Goal: Task Accomplishment & Management: Use online tool/utility

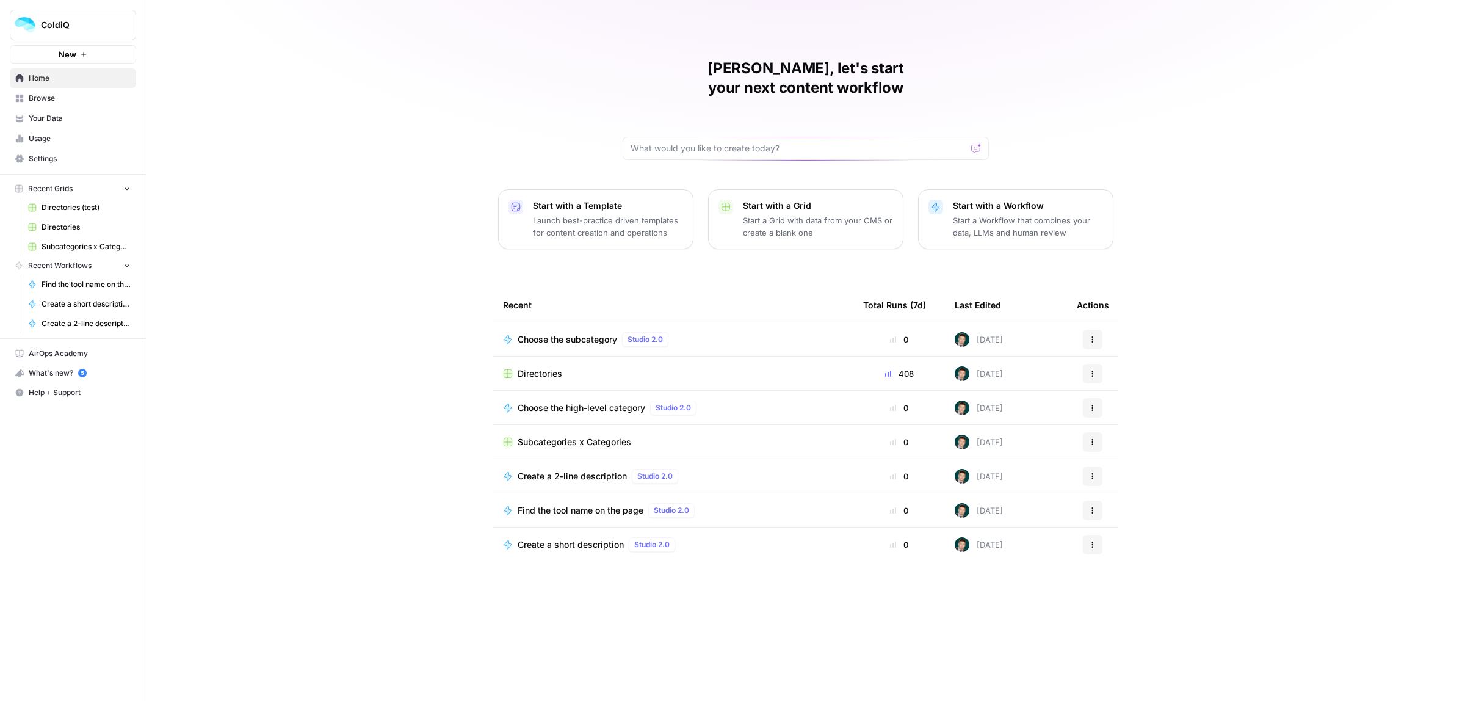
click at [41, 101] on span "Browse" at bounding box center [80, 98] width 102 height 11
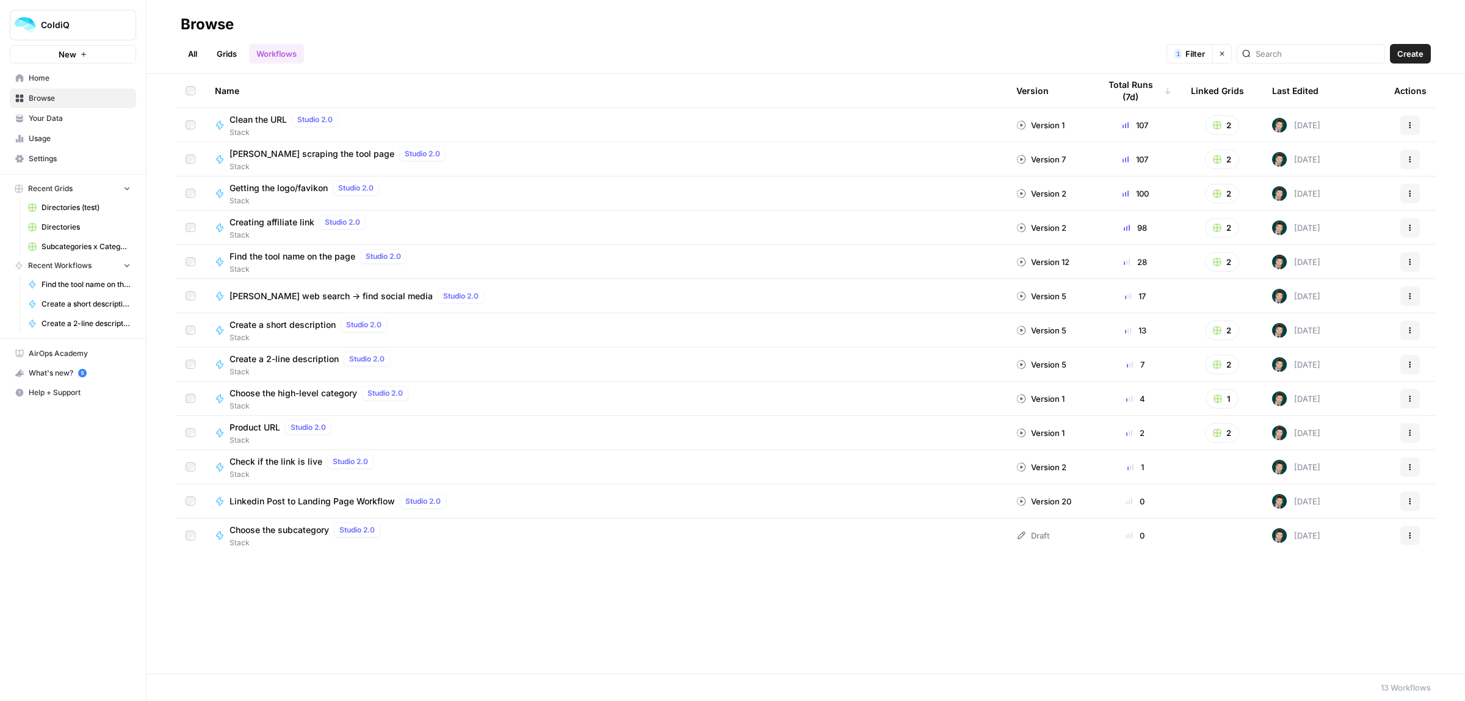
click at [222, 56] on link "Grids" at bounding box center [226, 54] width 35 height 20
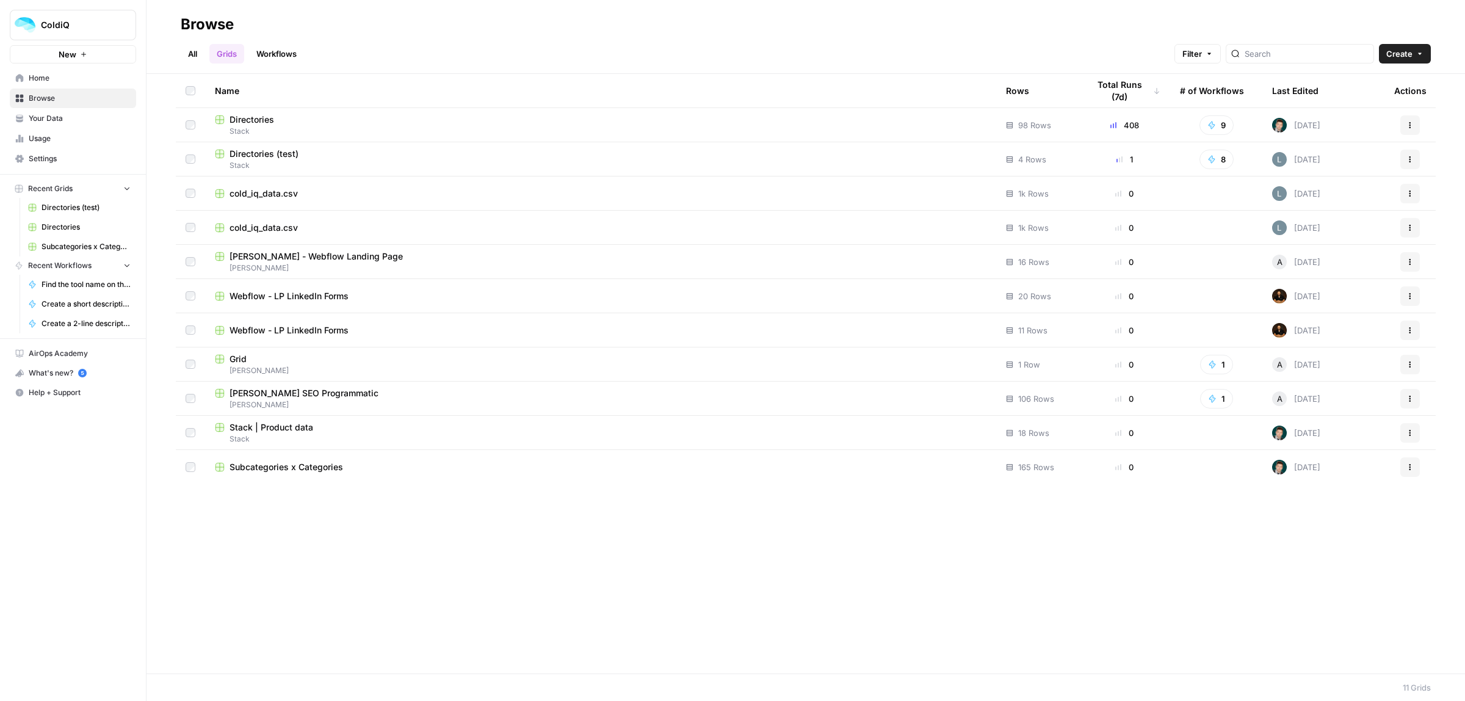
click at [1401, 58] on span "Create" at bounding box center [1399, 54] width 26 height 12
click at [1348, 96] on span "Blank" at bounding box center [1372, 99] width 90 height 12
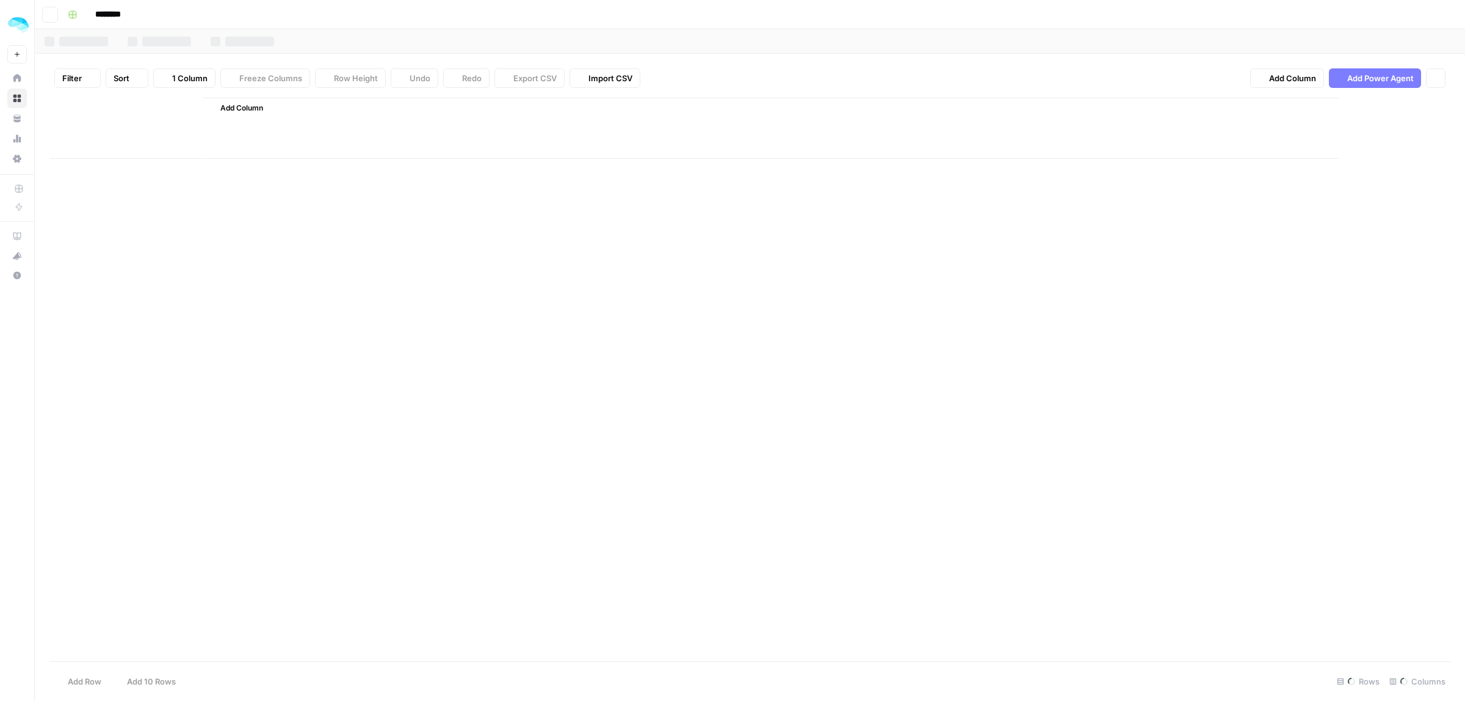
type input "********"
click at [171, 126] on div "Add Column" at bounding box center [749, 170] width 1401 height 144
click at [177, 108] on div "Add Column" at bounding box center [749, 170] width 1401 height 144
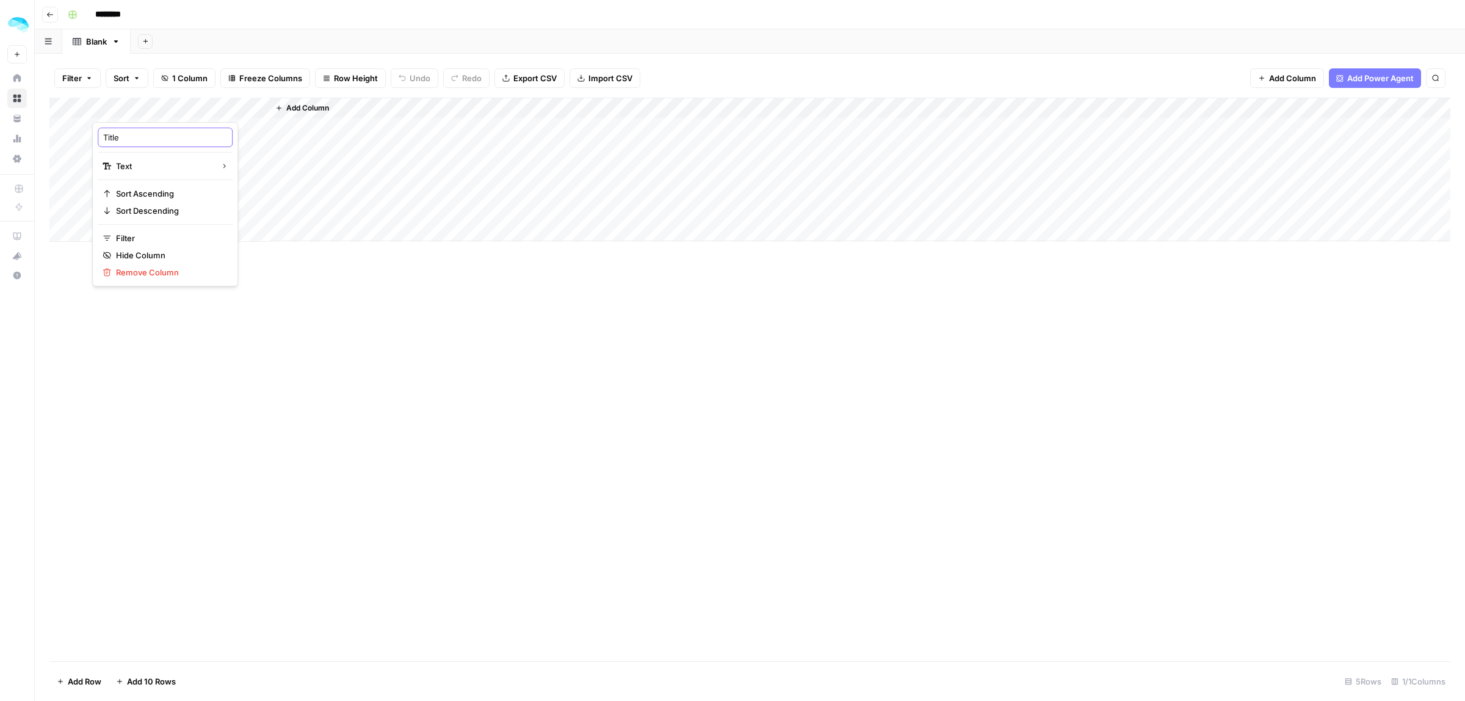
click at [143, 138] on input "Title" at bounding box center [165, 137] width 124 height 12
type input "LinkedIn post URL"
click at [302, 108] on span "Add Column" at bounding box center [307, 108] width 43 height 11
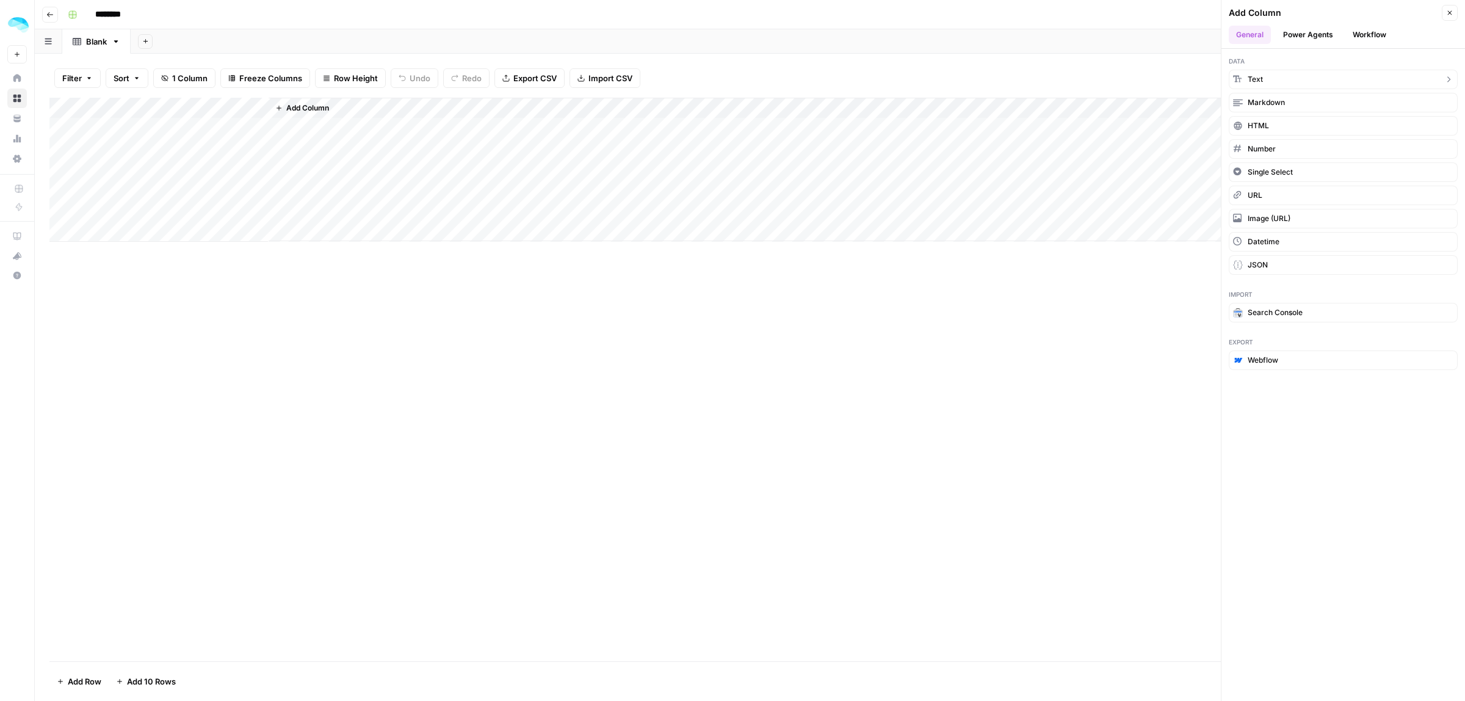
click at [1283, 79] on button "Text" at bounding box center [1343, 80] width 229 height 20
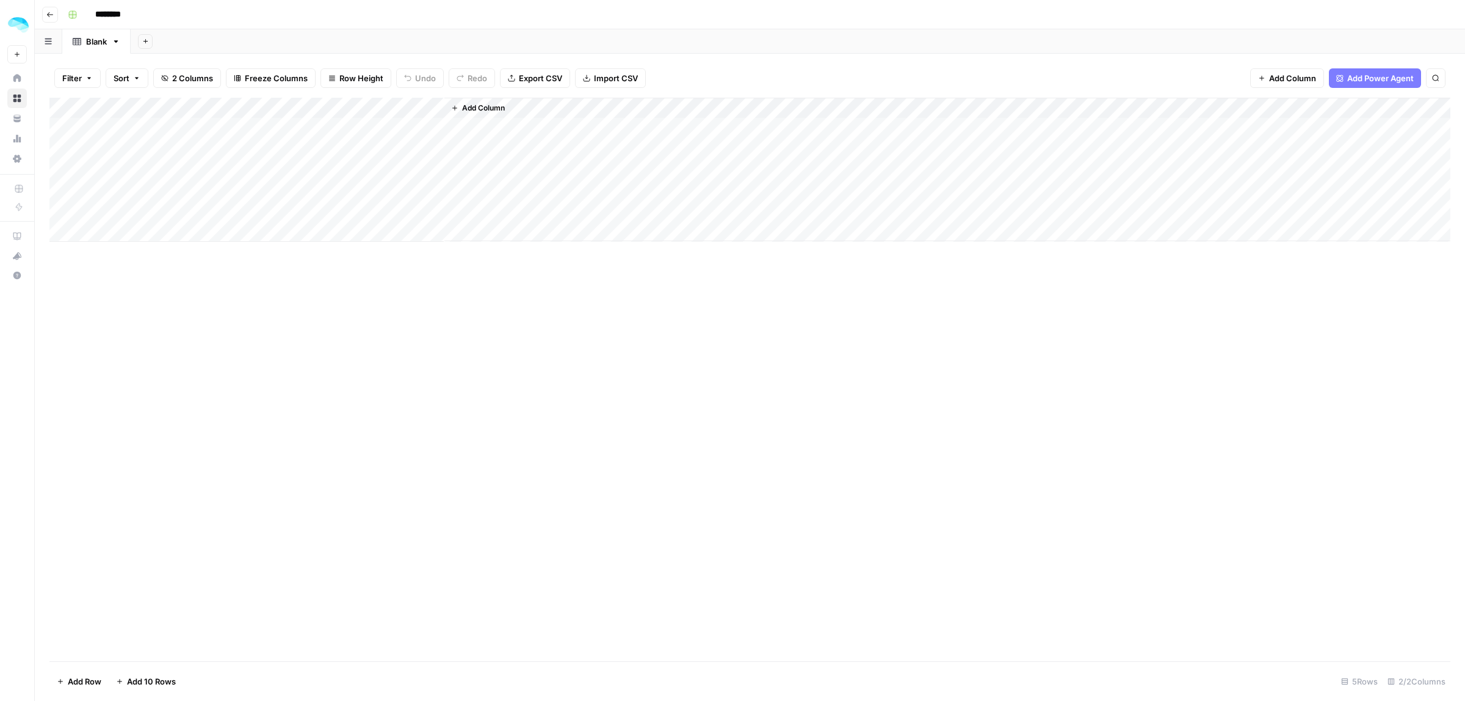
click at [348, 110] on div "Add Column" at bounding box center [749, 170] width 1401 height 144
click at [331, 139] on input "New Column" at bounding box center [341, 137] width 124 height 12
type input "Scraping the post"
click at [478, 106] on span "Add Column" at bounding box center [483, 108] width 43 height 11
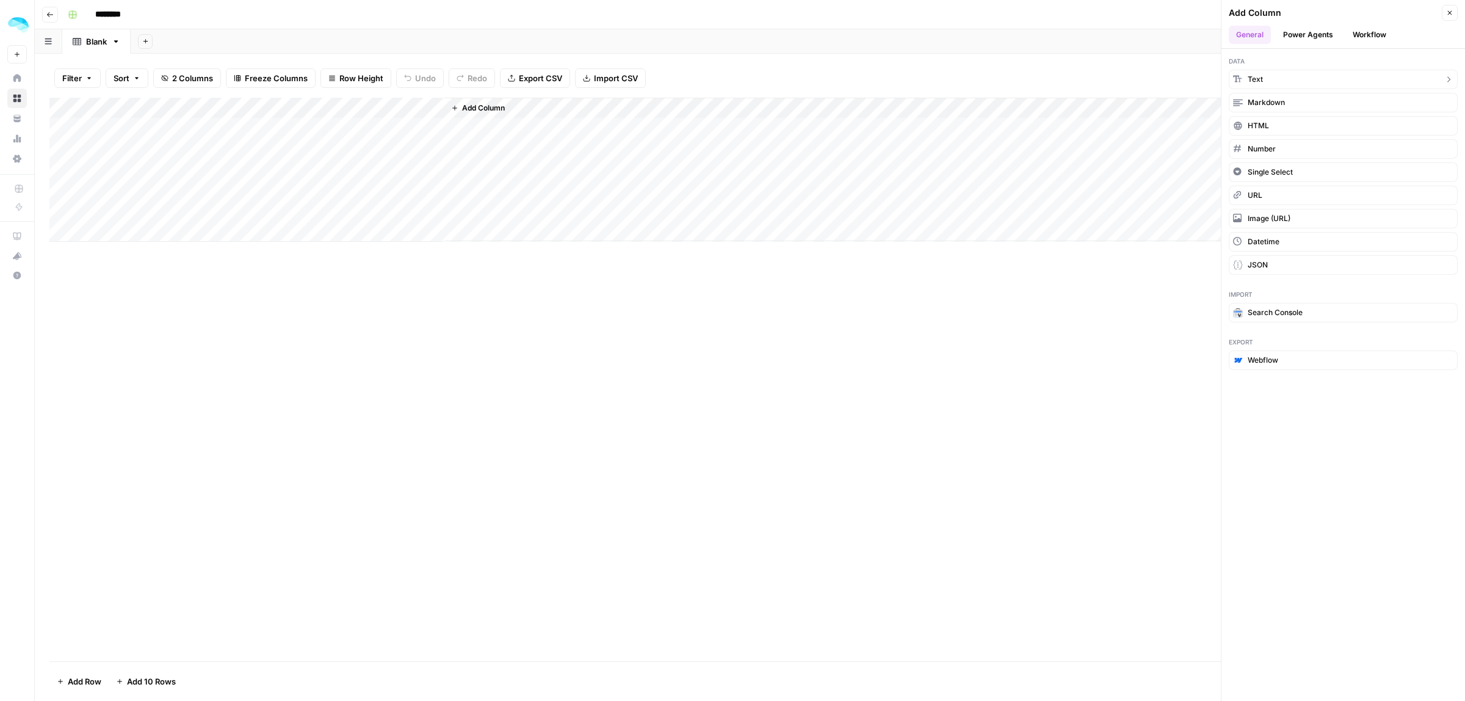
click at [1273, 79] on button "Text" at bounding box center [1343, 80] width 229 height 20
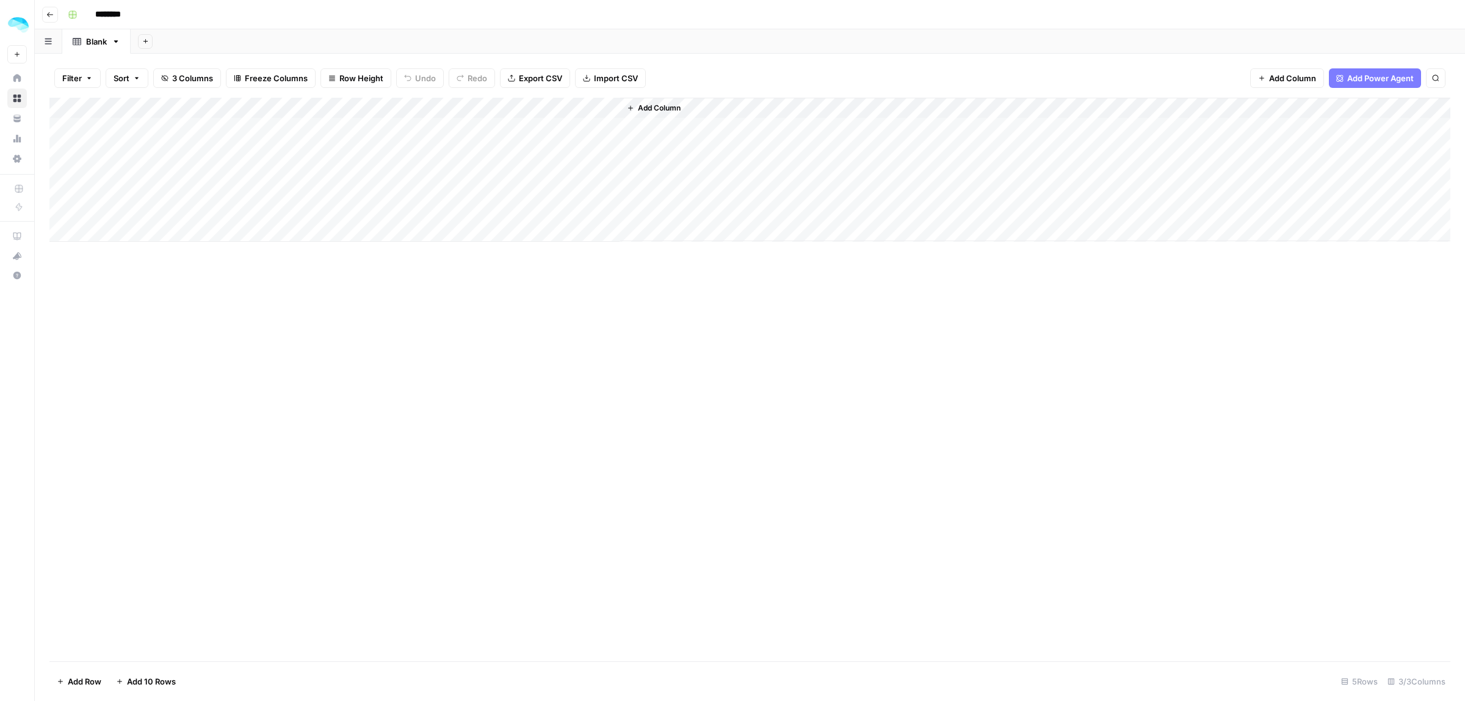
click at [526, 113] on div "Add Column" at bounding box center [749, 170] width 1401 height 144
click at [504, 147] on div "New Column" at bounding box center [517, 138] width 135 height 20
type input "Subject lines"
click at [652, 106] on span "Add Column" at bounding box center [659, 108] width 43 height 11
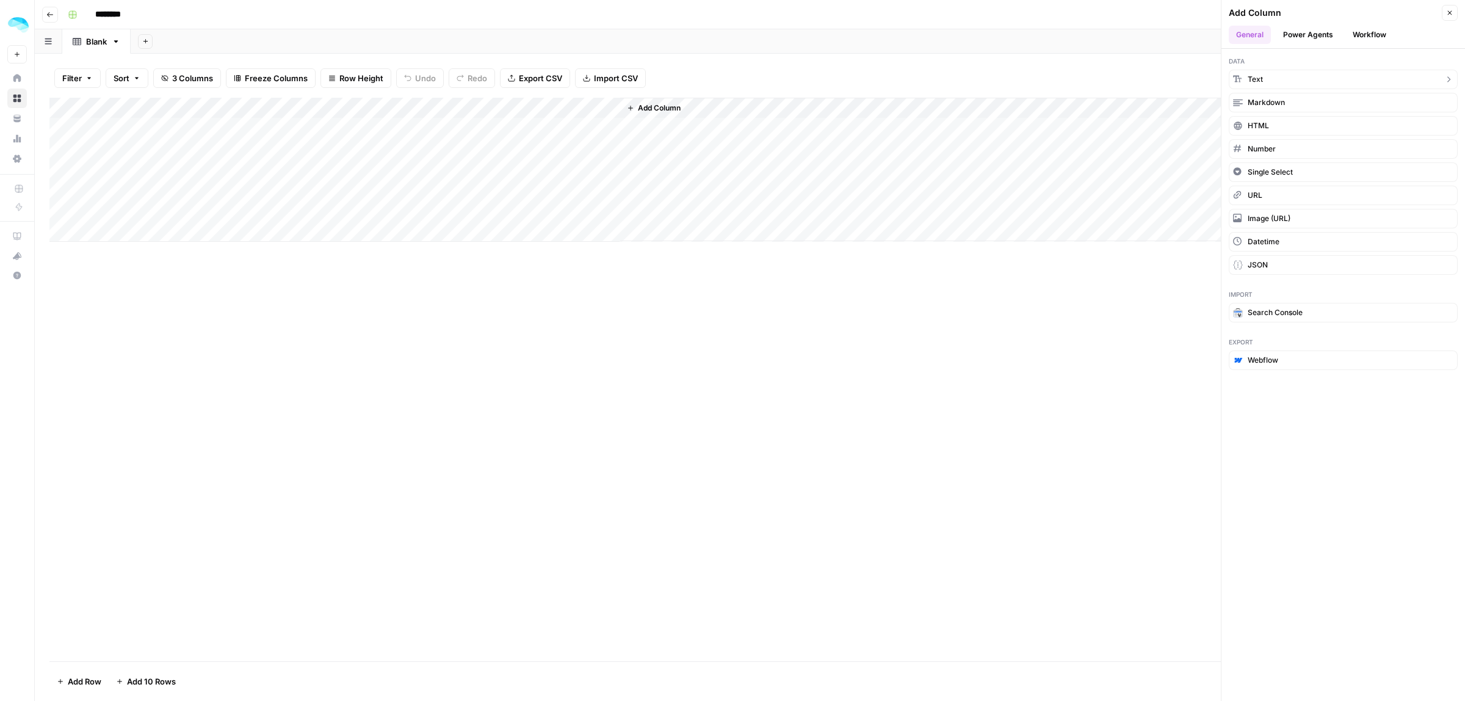
click at [1298, 80] on button "Text" at bounding box center [1343, 80] width 229 height 20
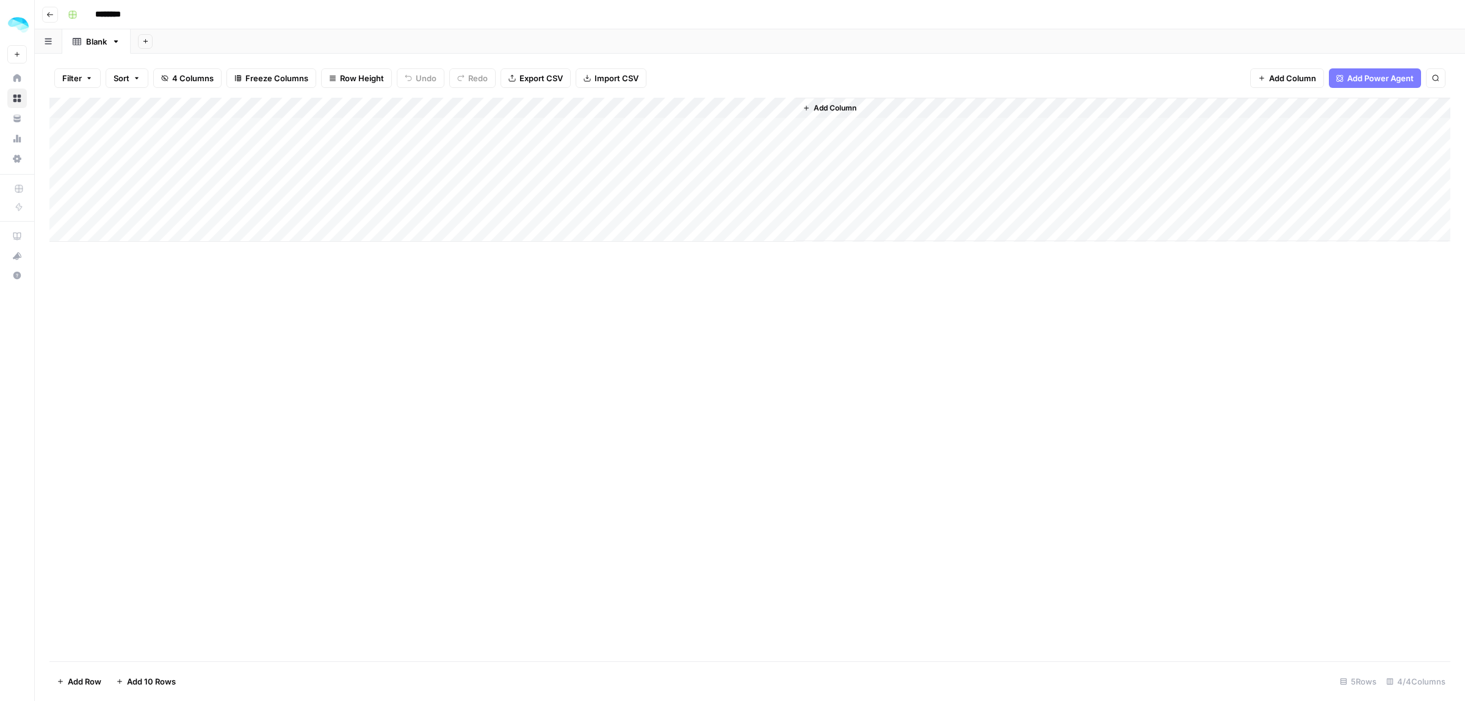
click at [676, 99] on div "Add Column" at bounding box center [749, 170] width 1401 height 144
click at [676, 129] on div "New Column" at bounding box center [692, 138] width 135 height 20
type input "Preview texts"
drag, startPoint x: 886, startPoint y: 106, endPoint x: 846, endPoint y: 106, distance: 40.3
click at [876, 106] on div "Add Column" at bounding box center [1123, 169] width 654 height 143
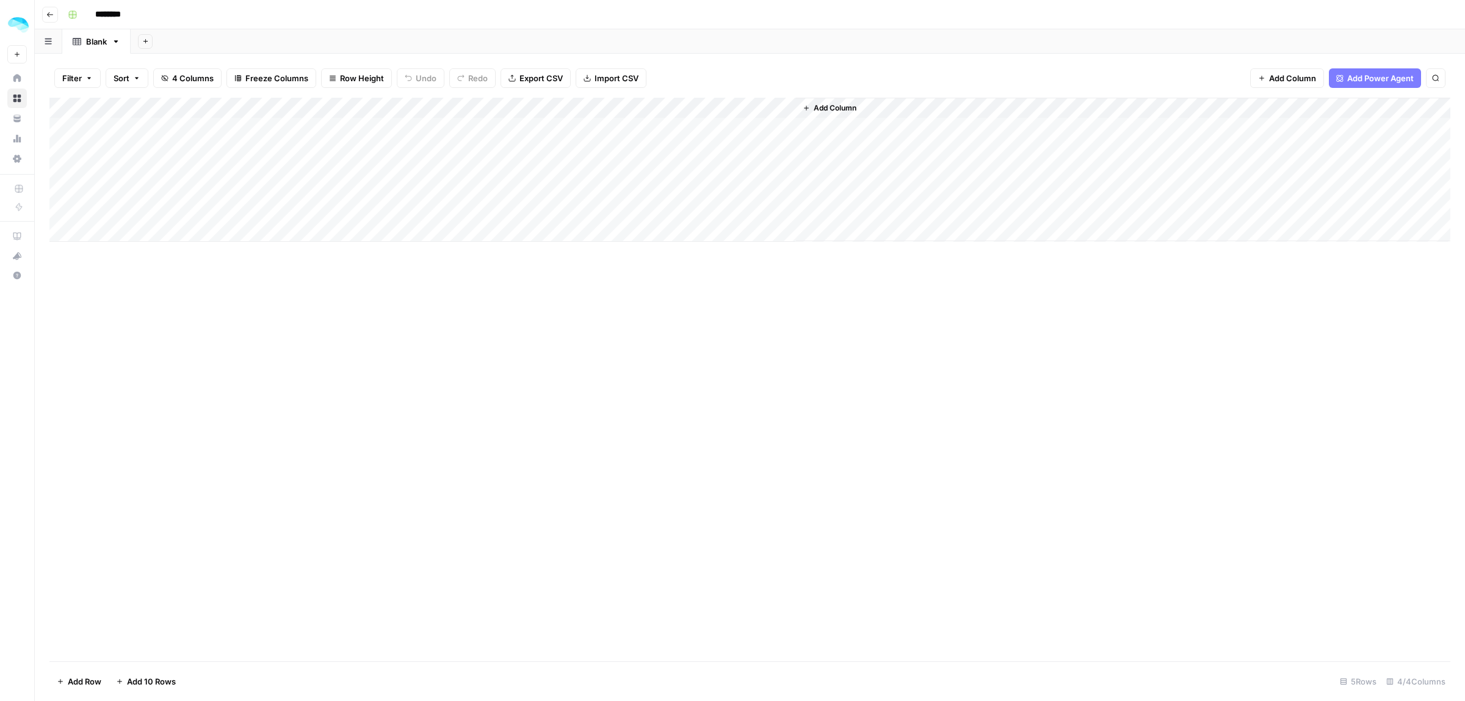
click at [838, 106] on span "Add Column" at bounding box center [835, 108] width 43 height 11
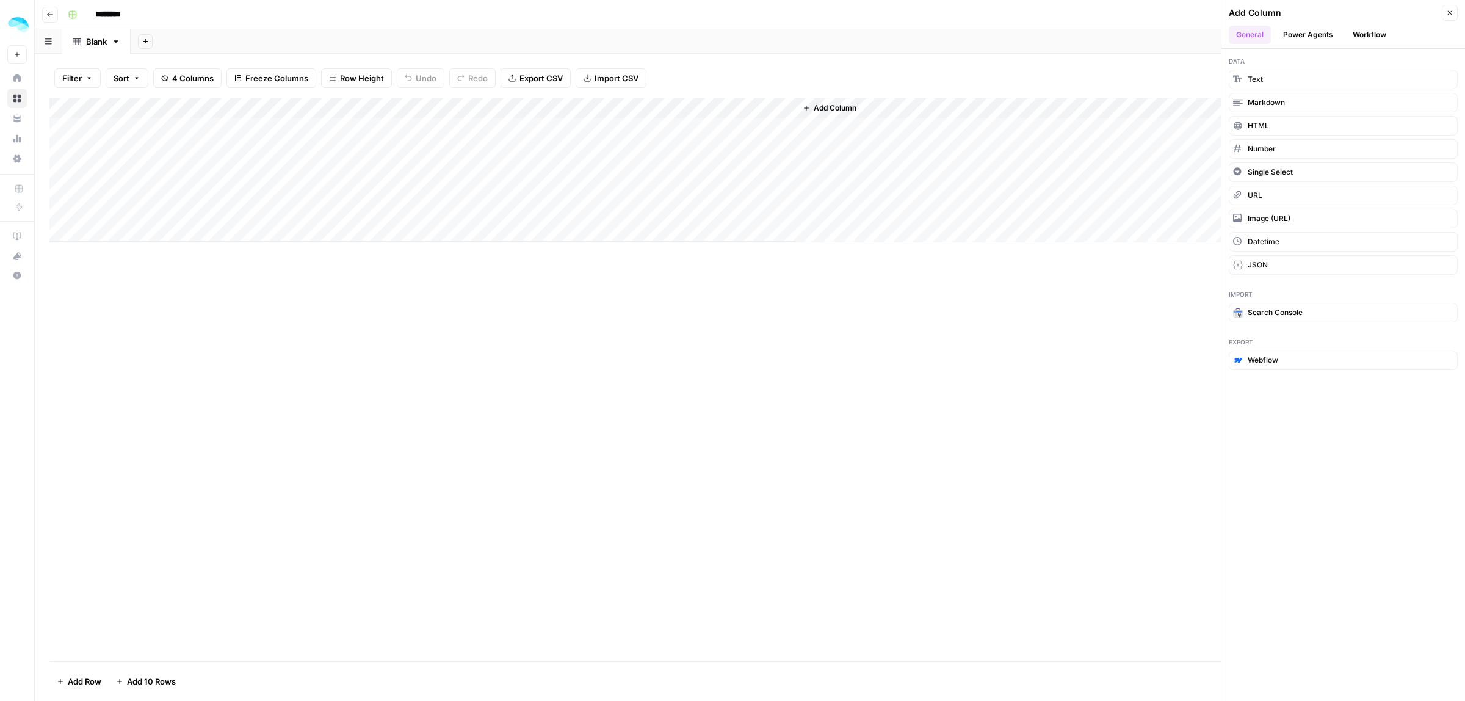
click at [1244, 59] on span "Data" at bounding box center [1343, 61] width 229 height 10
click at [1258, 79] on span "Text" at bounding box center [1255, 79] width 15 height 11
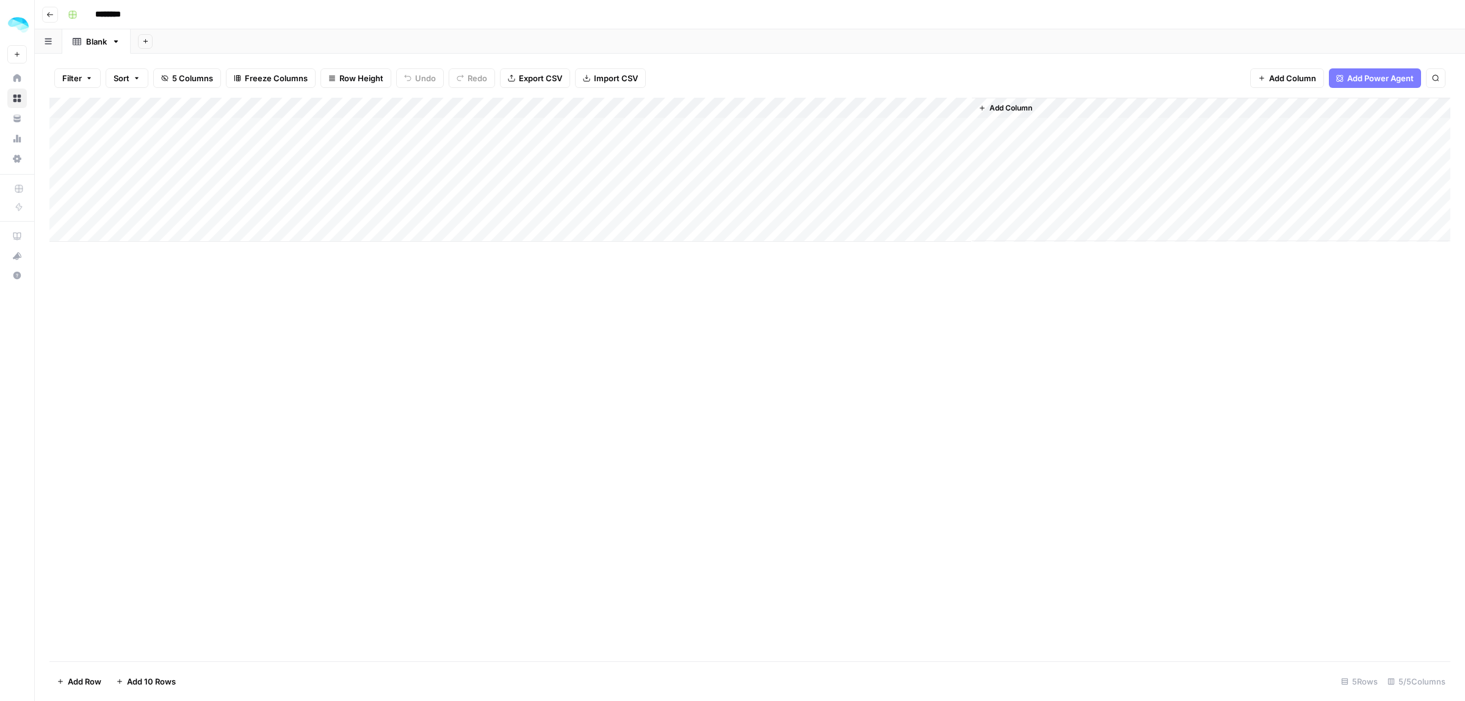
click at [885, 109] on div "Add Column" at bounding box center [749, 170] width 1401 height 144
click at [869, 135] on input "New Column" at bounding box center [868, 137] width 124 height 12
type input "Email body"
click at [1003, 103] on span "Add Column" at bounding box center [1011, 108] width 43 height 11
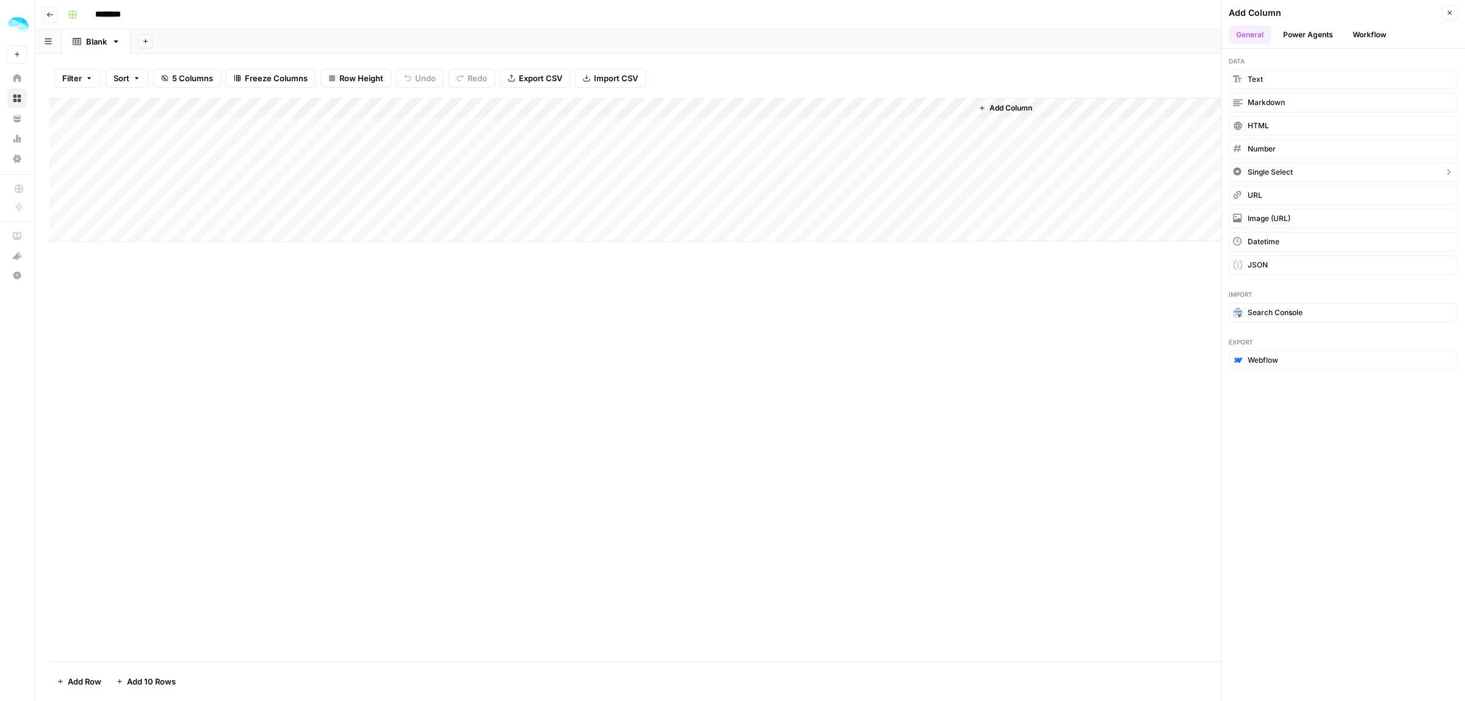
click at [1277, 175] on span "Single Select" at bounding box center [1270, 172] width 45 height 11
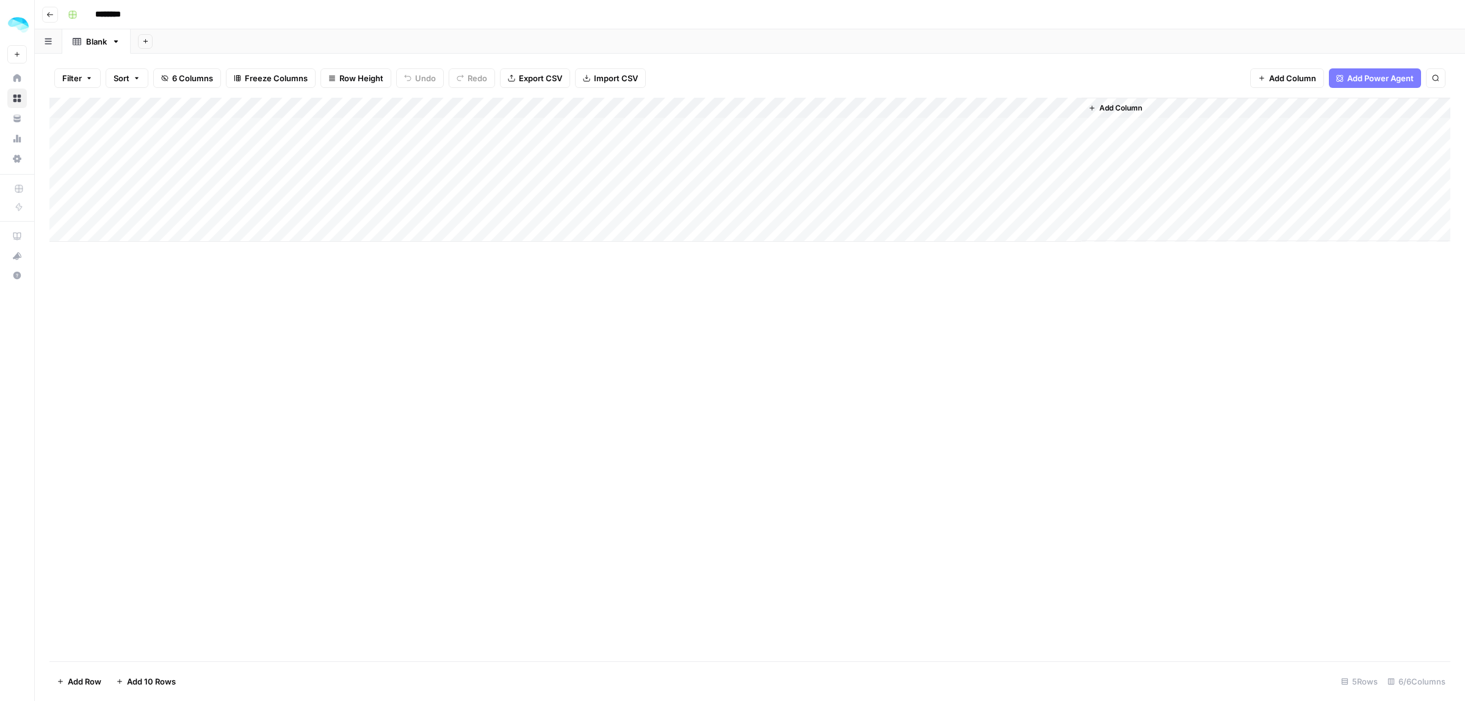
click at [1003, 111] on div "Add Column" at bounding box center [749, 170] width 1401 height 144
click at [1015, 138] on input "New Column" at bounding box center [1056, 137] width 148 height 12
type input "CTAs"
click at [1002, 107] on div "Add Column" at bounding box center [749, 170] width 1401 height 144
click at [1032, 137] on input "CTAs" at bounding box center [1056, 137] width 148 height 12
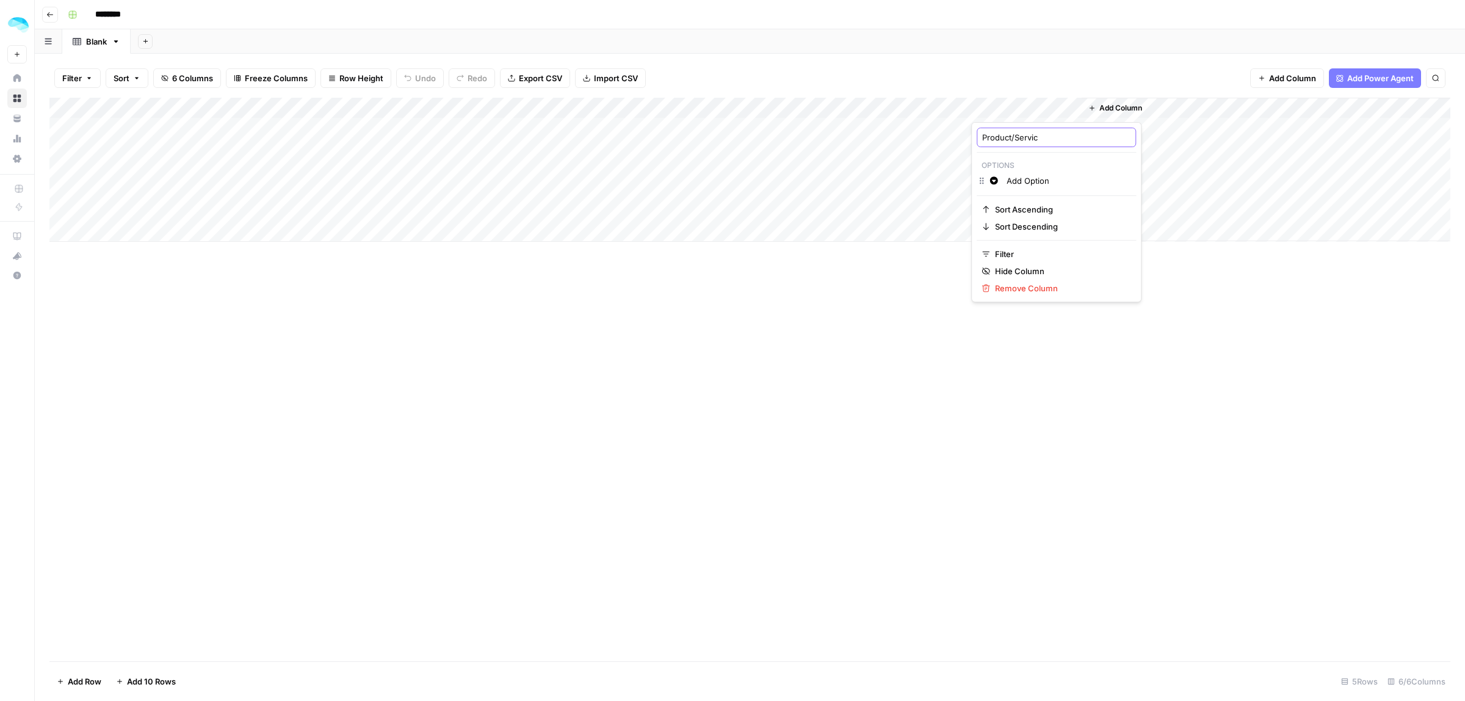
type input "Product/Service"
click at [1146, 95] on div "Filter Sort 6 Columns Freeze Columns Row Height Undo Redo Export CSV Import CSV…" at bounding box center [749, 78] width 1401 height 39
click at [1134, 104] on span "Add Column" at bounding box center [1120, 108] width 43 height 11
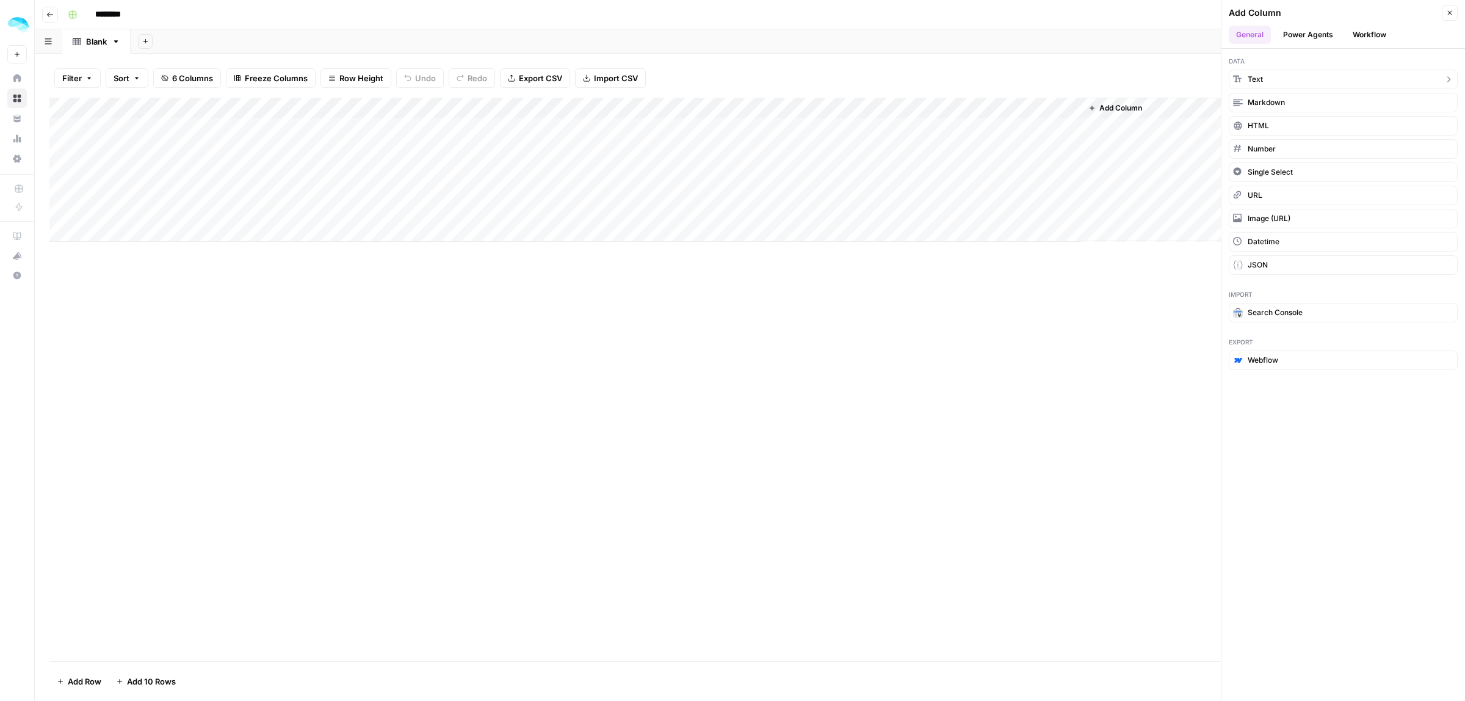
click at [1262, 81] on span "Text" at bounding box center [1255, 79] width 15 height 11
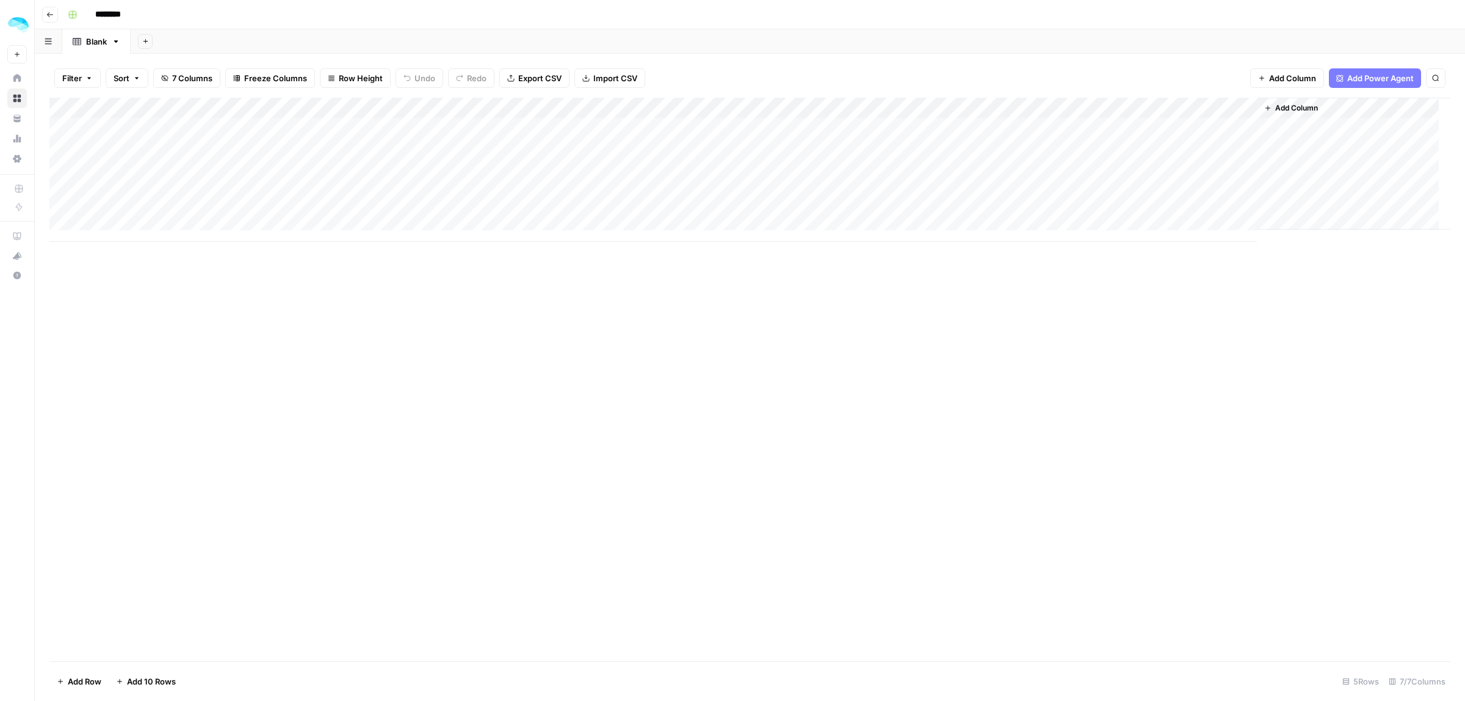
click at [1153, 116] on div "Add Column" at bounding box center [749, 170] width 1401 height 144
click at [1128, 138] on input "New Column" at bounding box center [1154, 137] width 124 height 12
type input "CTA"
drag, startPoint x: 113, startPoint y: 7, endPoint x: 113, endPoint y: 16, distance: 9.8
click at [113, 11] on input "********" at bounding box center [124, 15] width 68 height 20
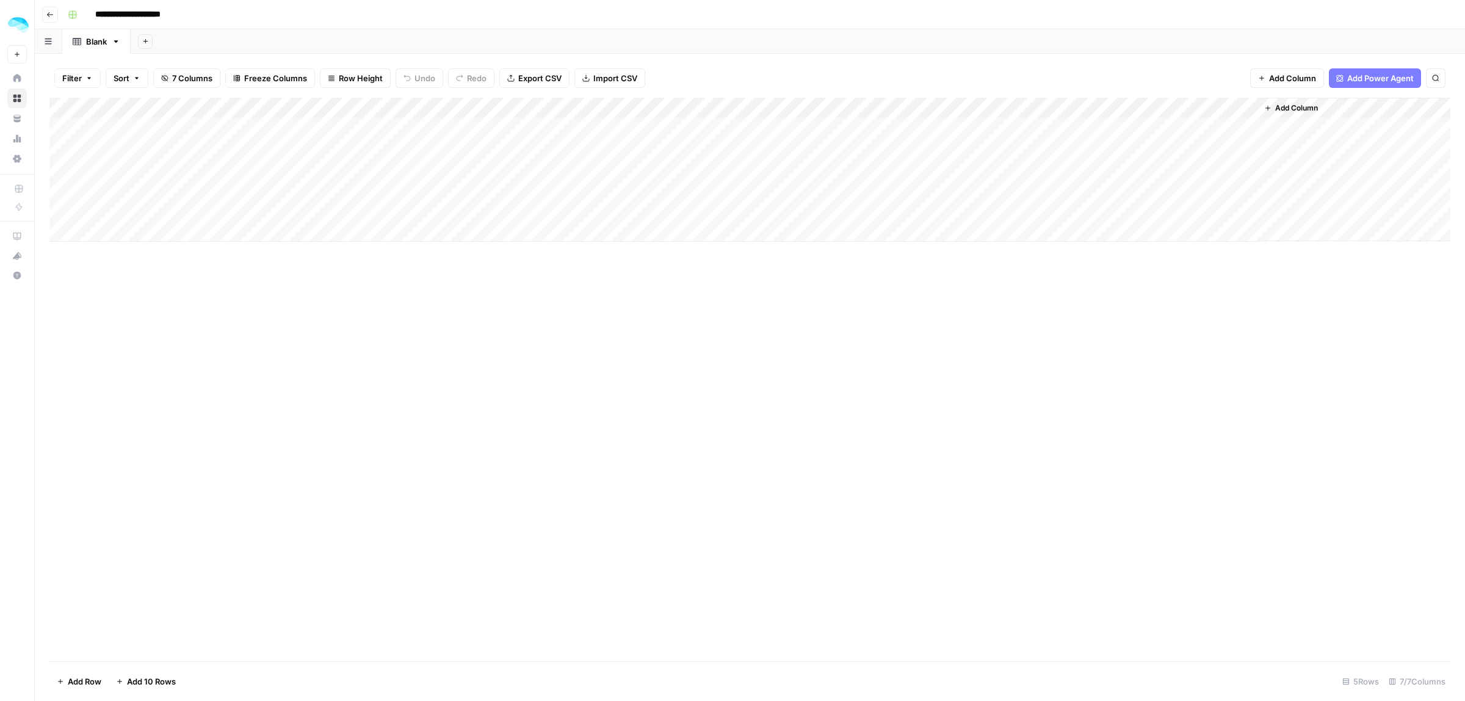
type input "**********"
click at [1035, 112] on div "Add Column" at bounding box center [749, 170] width 1401 height 144
click at [1026, 172] on p "Options" at bounding box center [1056, 166] width 159 height 16
drag, startPoint x: 1069, startPoint y: 212, endPoint x: 1039, endPoint y: 175, distance: 47.8
click at [1041, 175] on div "Select Color Green Purple Red Blue Yellow Orange Grey Dark Grey" at bounding box center [1059, 254] width 117 height 164
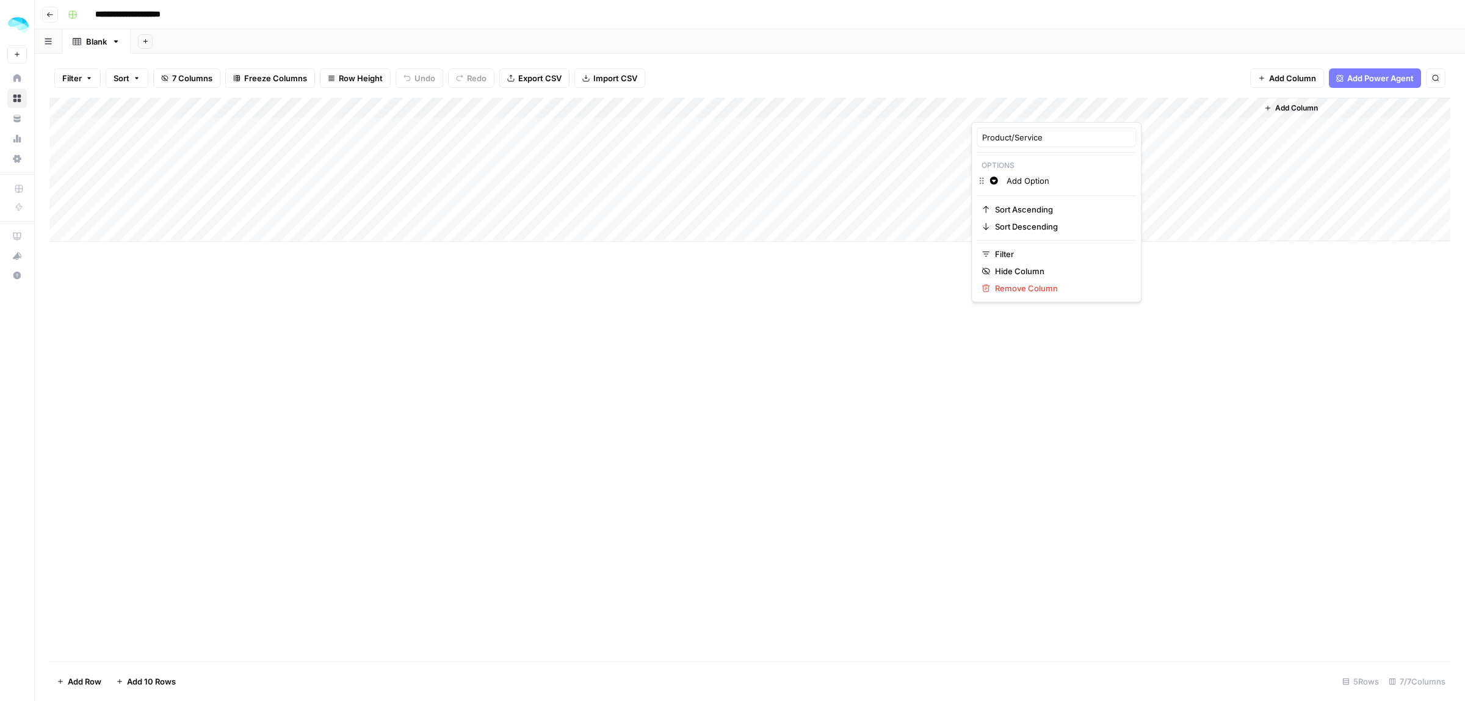
click at [1012, 175] on input "Add Option" at bounding box center [1069, 181] width 124 height 12
paste input "ColdIQ Tool Stack - Find the best AI tools (1.500+ vetted) to speed up sales an…"
click at [1023, 161] on p "Options" at bounding box center [1056, 166] width 159 height 16
click at [1024, 181] on input "ColdIQ Tool Stack - Find the best AI tools (1.500+ vetted) to speed up sales an…" at bounding box center [1069, 181] width 124 height 12
click at [1036, 200] on input "ColdIQ Tool Stack - Find the best AI tools (1.500+ vetted) to speed up sales an…" at bounding box center [1077, 199] width 140 height 12
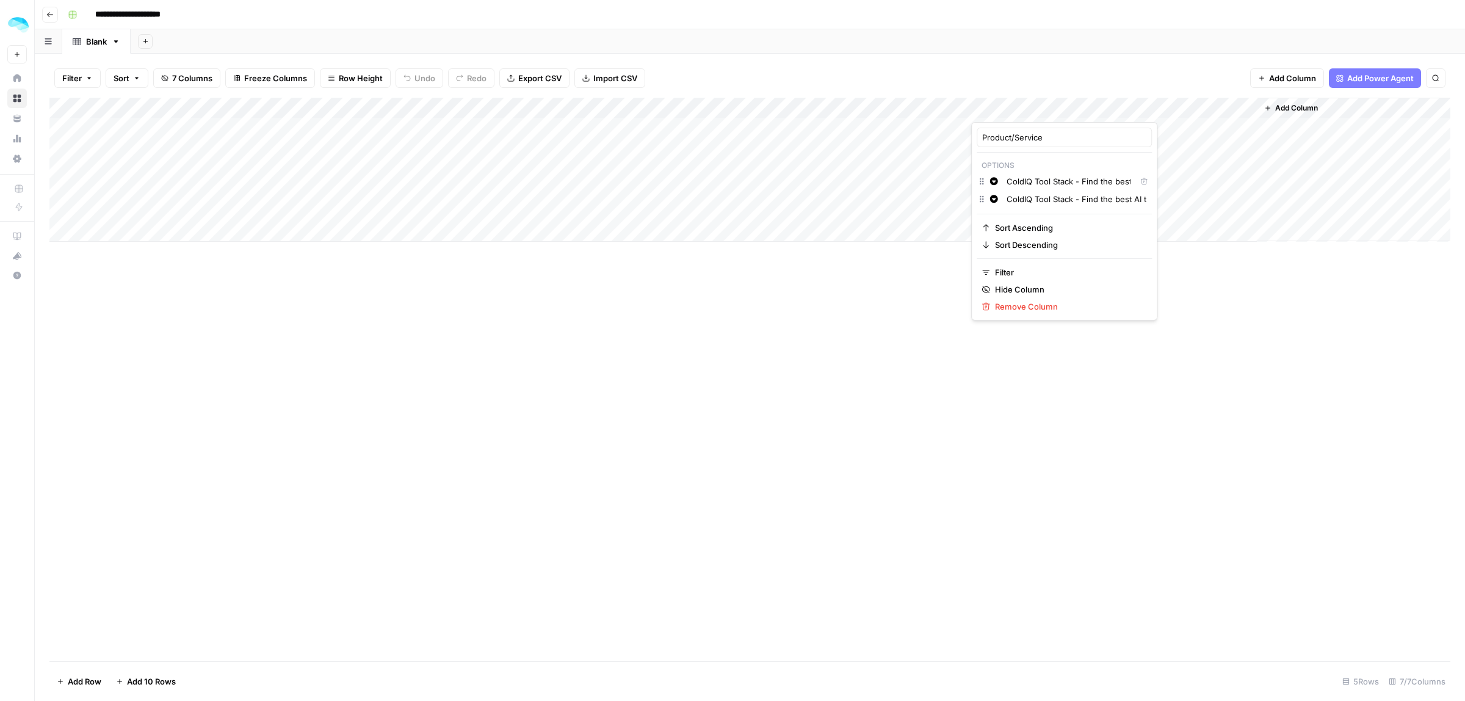
paste input "Accelerator - Learn how to build an automated GTM system that finds and convert…"
click at [1060, 224] on div "ColdIQ Accelerator - Learn how to build an automated GTM system that finds and …" at bounding box center [1077, 217] width 146 height 13
paste input "GTM Strategy Call - Get expert help to fix your GTM = fast. One call. Clear nex…"
type input "GTM Strategy Call - Get expert help to fix your GTM = fast. One call. Clear nex…"
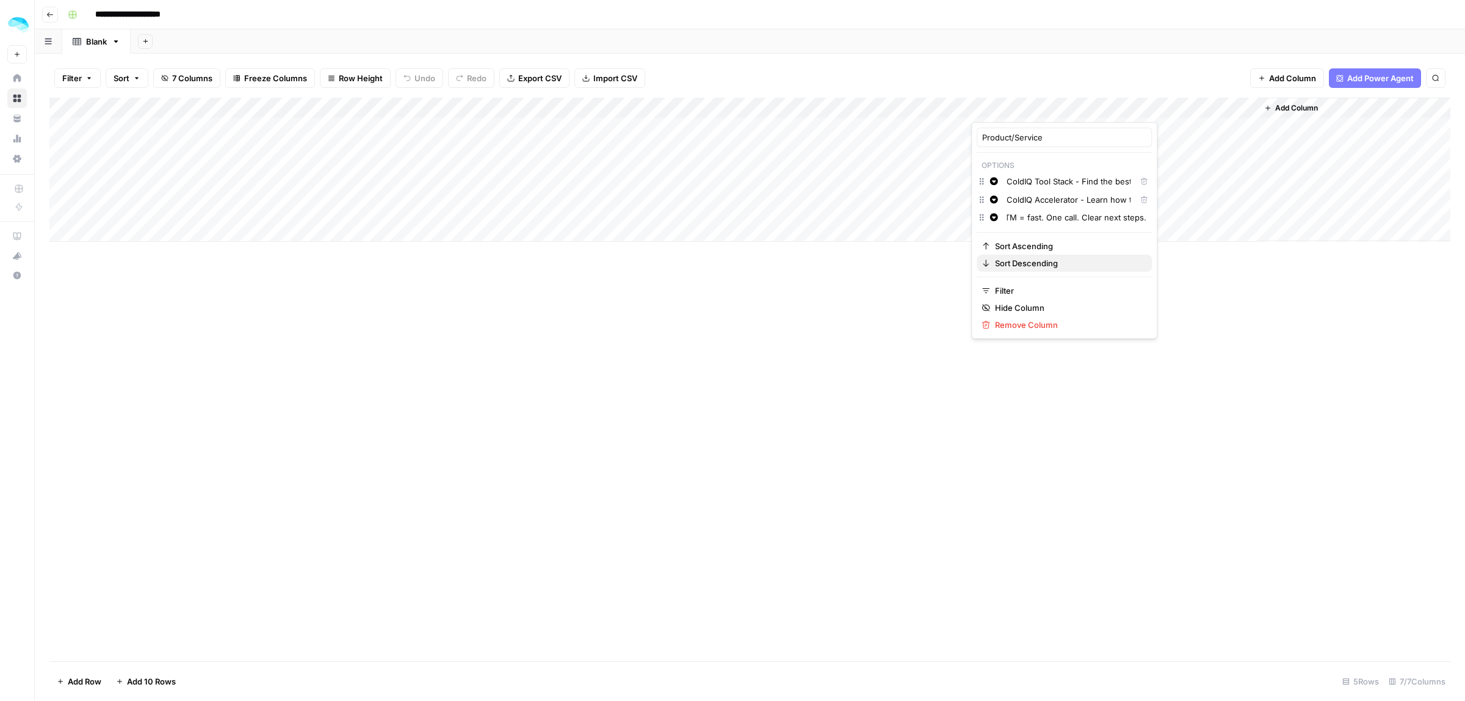
scroll to position [0, 0]
click at [1217, 284] on div "Add Column" at bounding box center [749, 379] width 1401 height 563
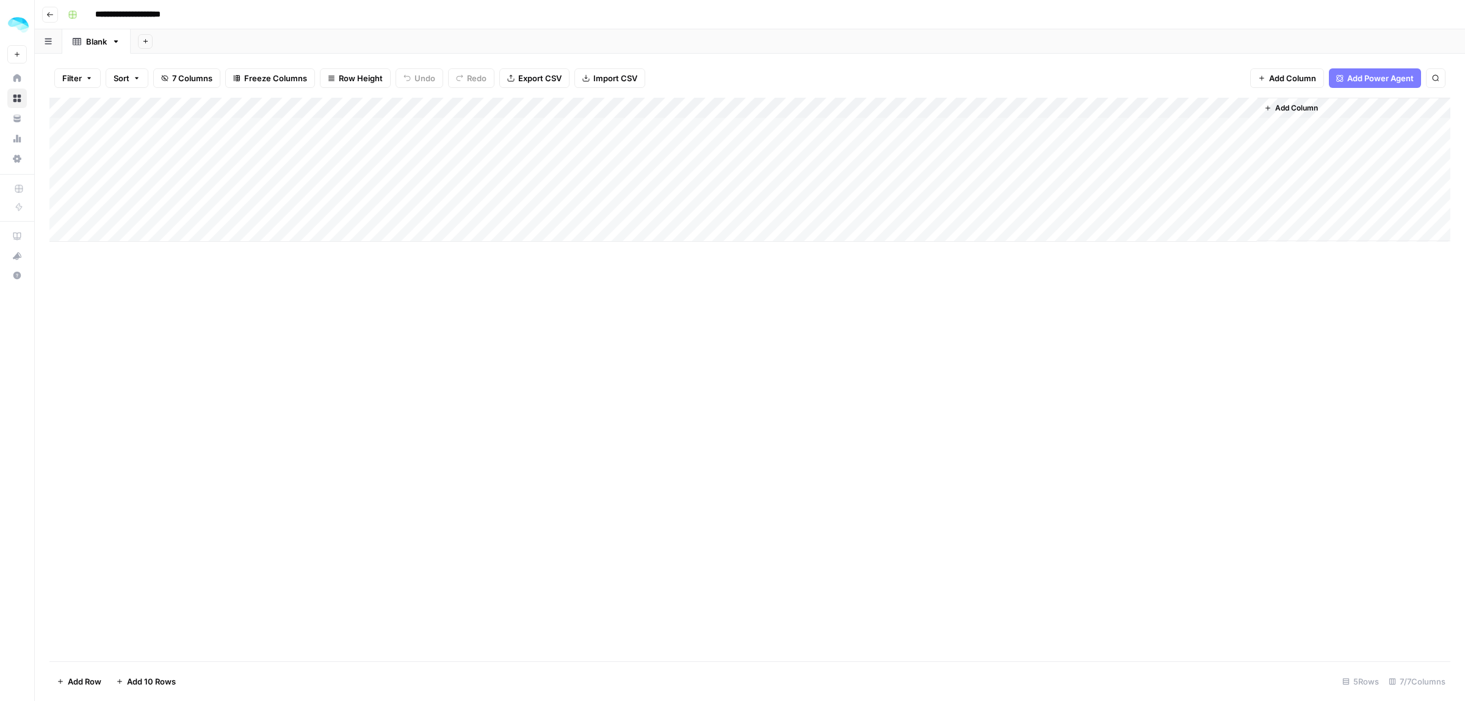
click at [1024, 128] on div "Add Column" at bounding box center [749, 170] width 1401 height 144
click at [1044, 129] on div "Add Column" at bounding box center [749, 170] width 1401 height 144
drag, startPoint x: 1261, startPoint y: 214, endPoint x: 1033, endPoint y: 98, distance: 255.8
click at [1246, 208] on div "Add Column" at bounding box center [749, 170] width 1401 height 144
click at [1018, 109] on div "Add Column" at bounding box center [749, 170] width 1401 height 144
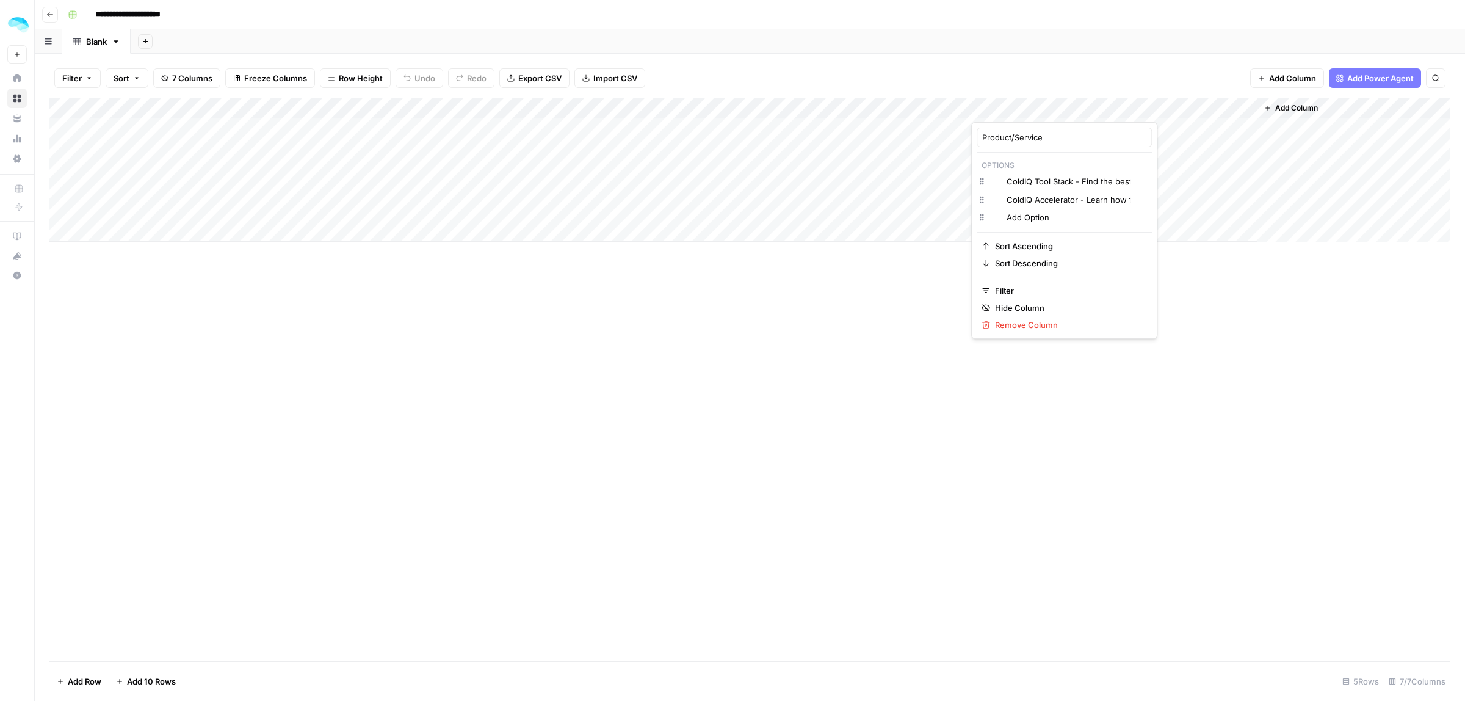
click at [1018, 109] on div at bounding box center [1026, 110] width 110 height 24
click at [1029, 224] on div "Add Option" at bounding box center [1077, 217] width 146 height 13
paste input "GTM Strategy Call - Get expert help to fix your GTM = fast. One call. Clear nex…"
type input "GTM Strategy Call - Get expert help to fix your GTM = fast. One call. Clear nex…"
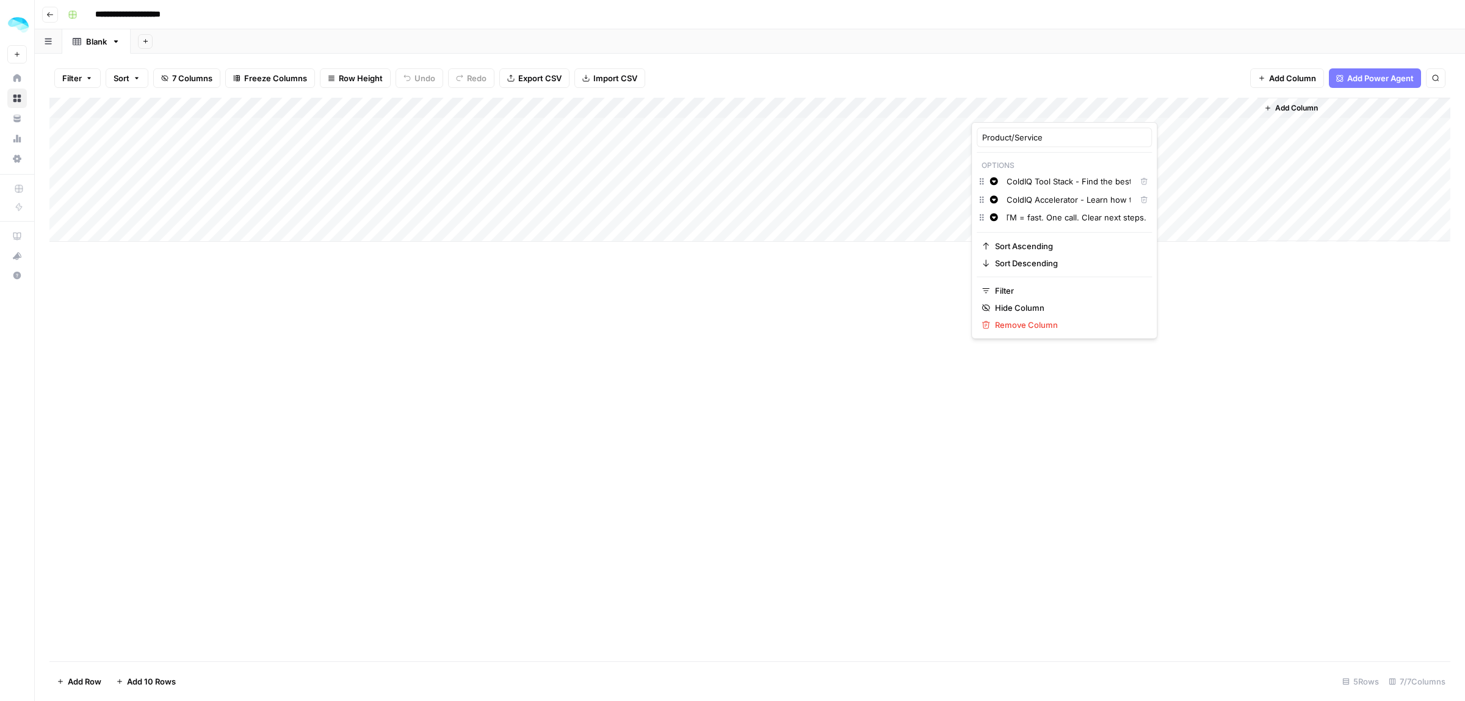
scroll to position [0, 0]
drag, startPoint x: 1262, startPoint y: 319, endPoint x: 1231, endPoint y: 316, distance: 31.3
click at [1262, 319] on div "Add Column" at bounding box center [749, 379] width 1401 height 563
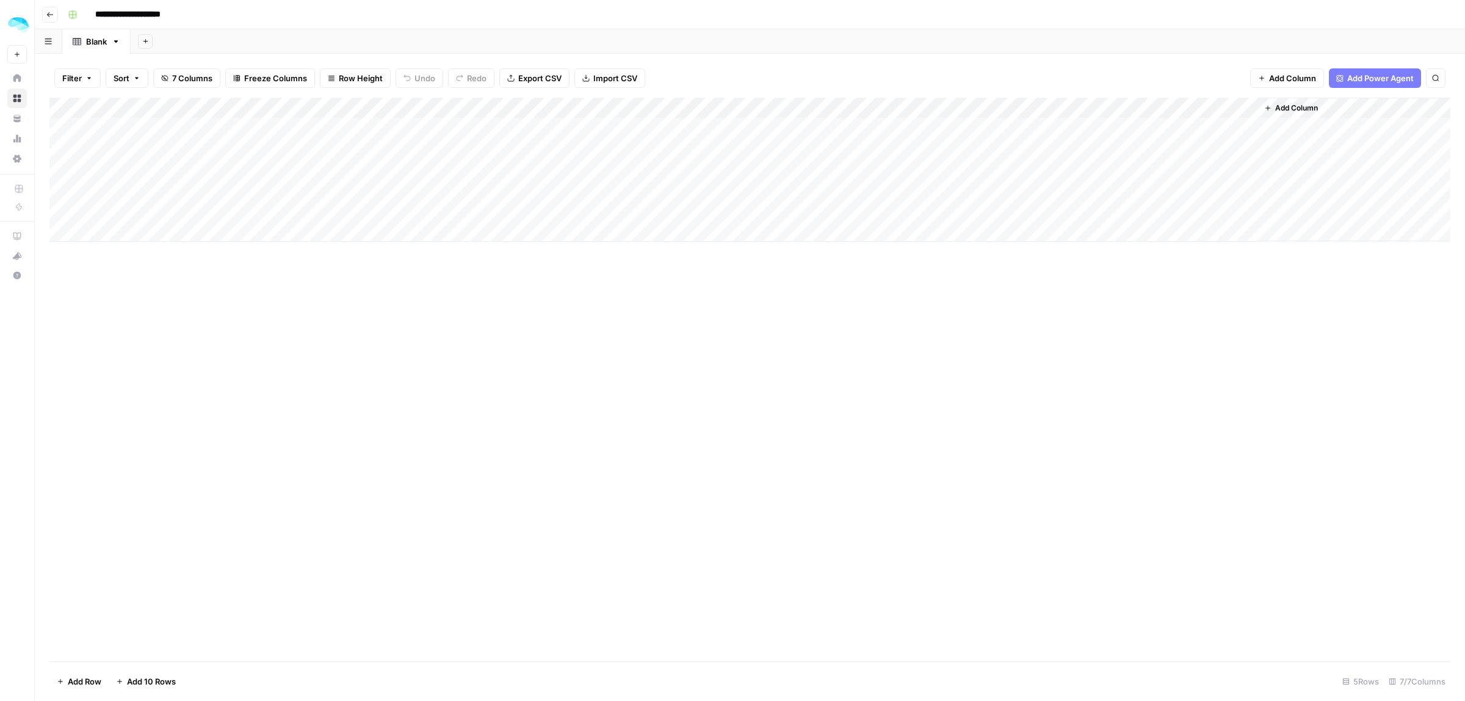
click at [1014, 127] on div "Add Column" at bounding box center [749, 170] width 1401 height 144
click at [1047, 130] on div "Add Column" at bounding box center [749, 170] width 1401 height 144
click at [1284, 312] on div "Add Column" at bounding box center [749, 379] width 1401 height 563
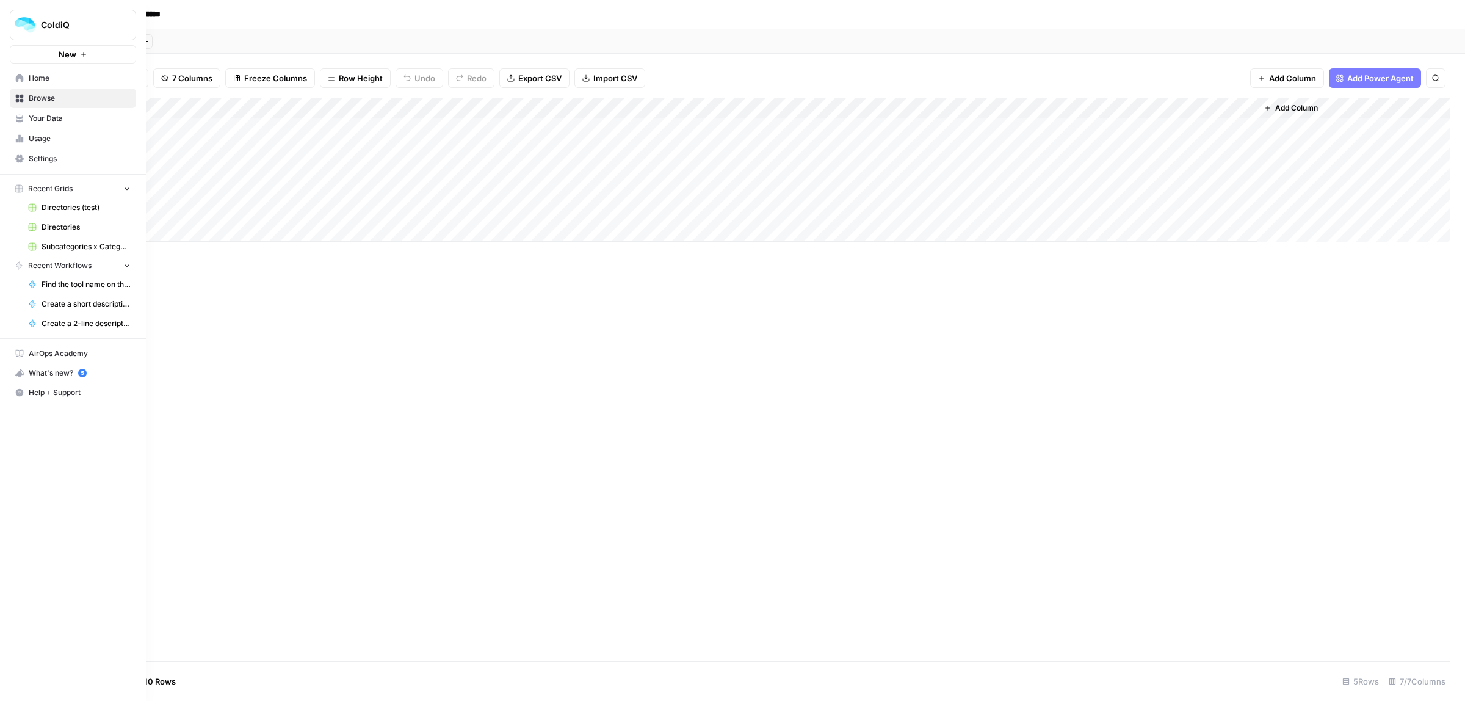
click at [41, 101] on span "Browse" at bounding box center [80, 98] width 102 height 11
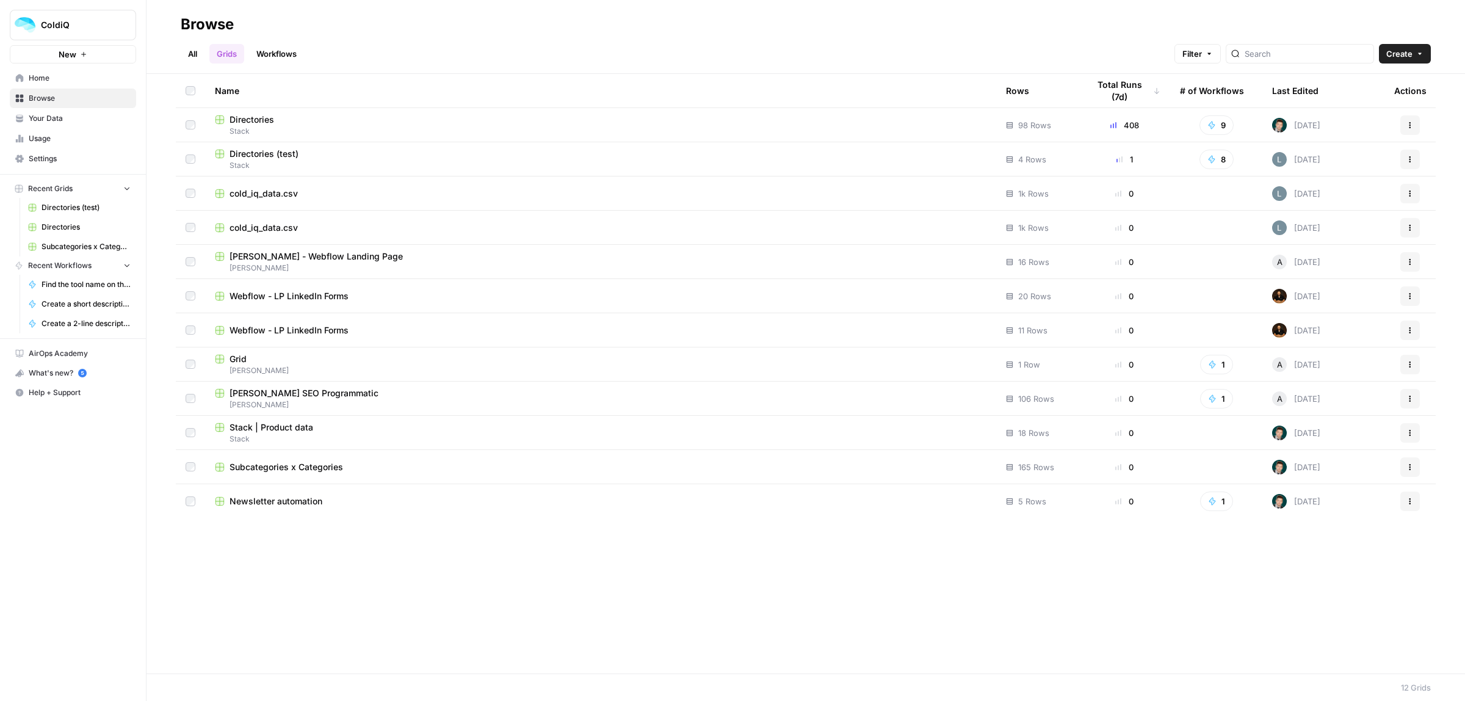
click at [292, 55] on link "Workflows" at bounding box center [276, 54] width 55 height 20
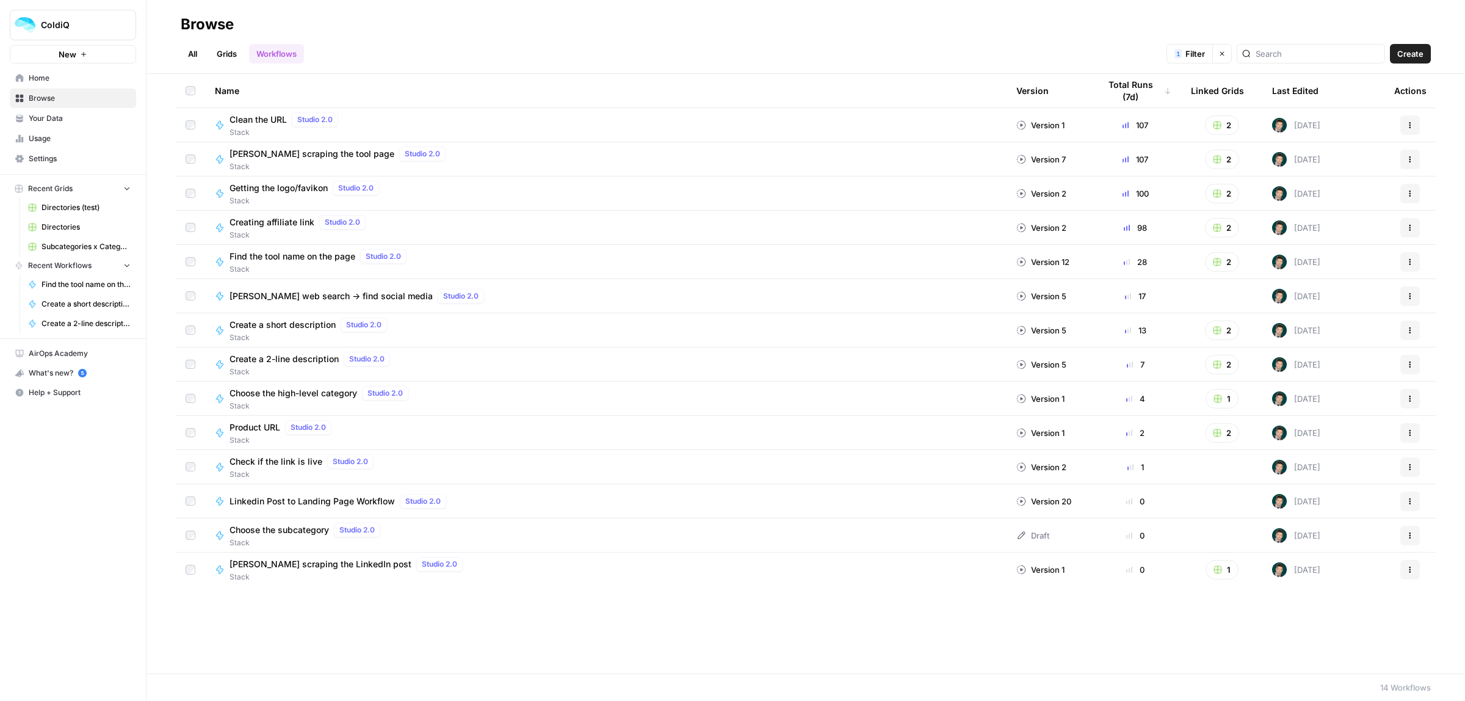
click at [1400, 394] on button "Actions" at bounding box center [1410, 399] width 20 height 20
click at [1333, 523] on span "Duplicate" at bounding box center [1357, 524] width 98 height 12
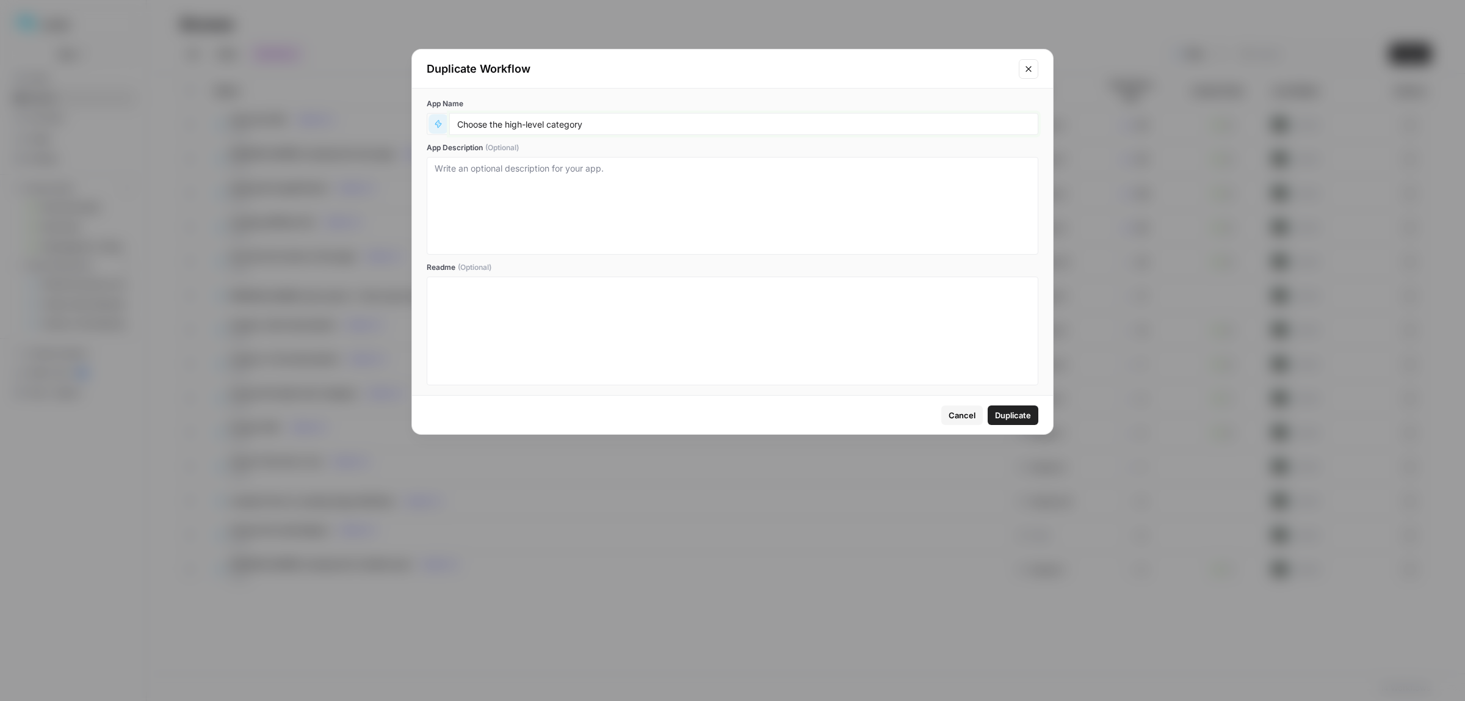
drag, startPoint x: 596, startPoint y: 127, endPoint x: 436, endPoint y: 127, distance: 159.9
click at [436, 127] on div "Choose the high-level category" at bounding box center [733, 124] width 612 height 22
type input "Write subject lines for the newsletter"
click at [1027, 409] on span "Duplicate" at bounding box center [1013, 415] width 36 height 12
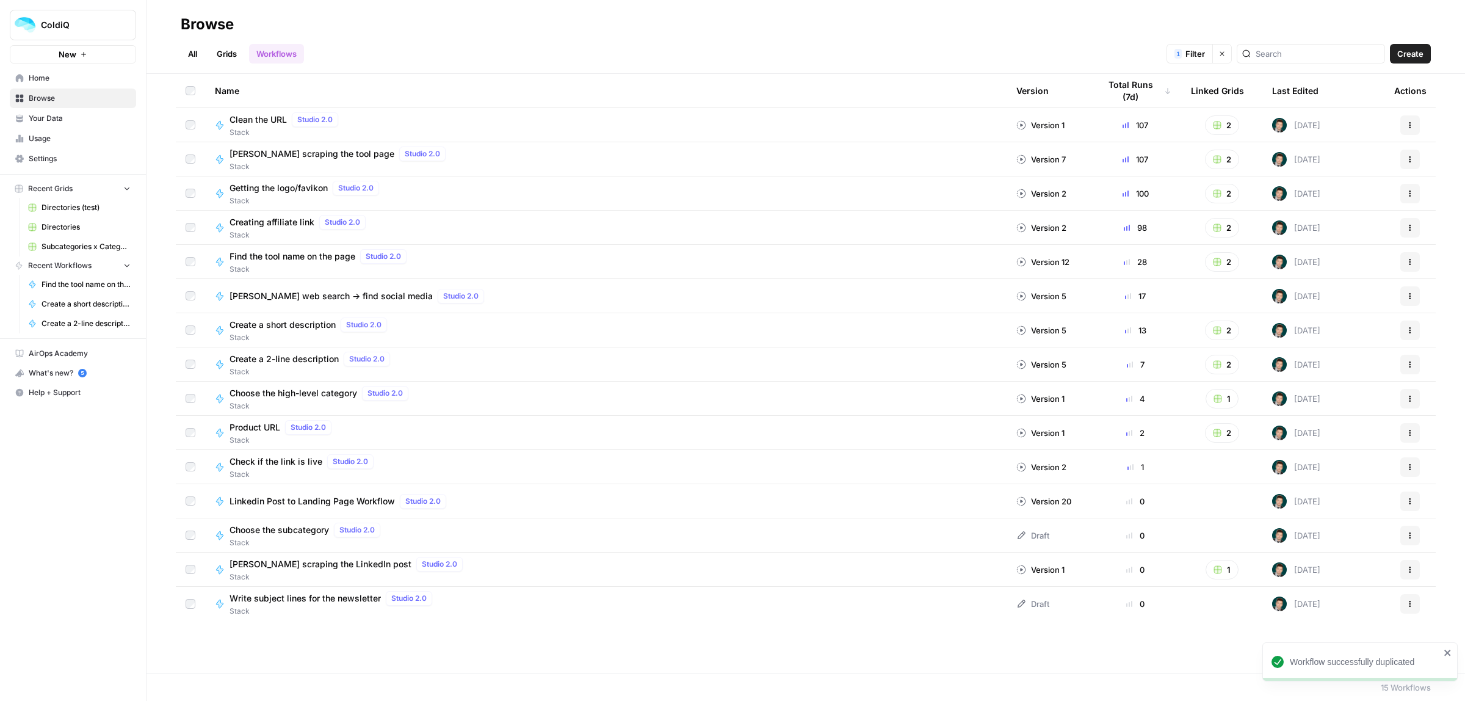
click at [311, 599] on span "Write subject lines for the newsletter" at bounding box center [305, 598] width 151 height 12
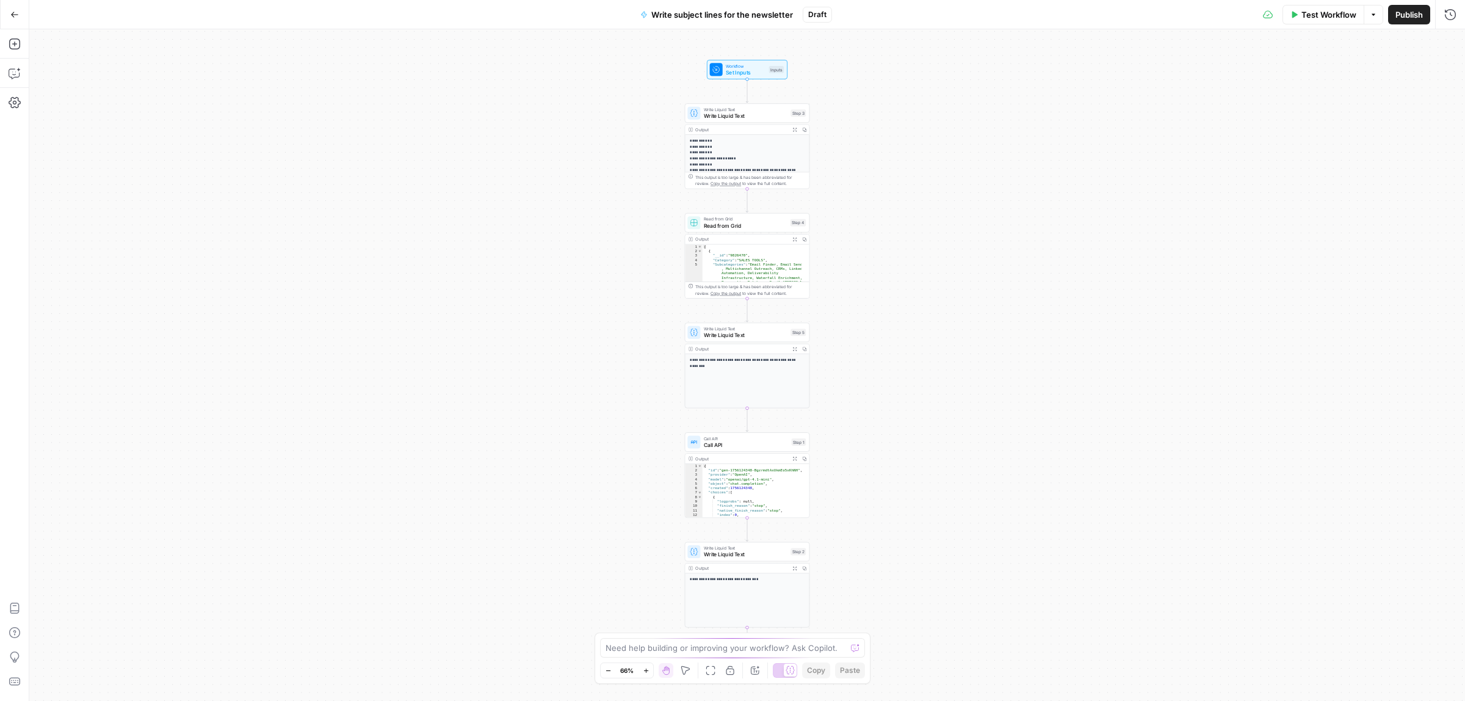
click at [733, 119] on span "Write Liquid Text" at bounding box center [746, 116] width 84 height 8
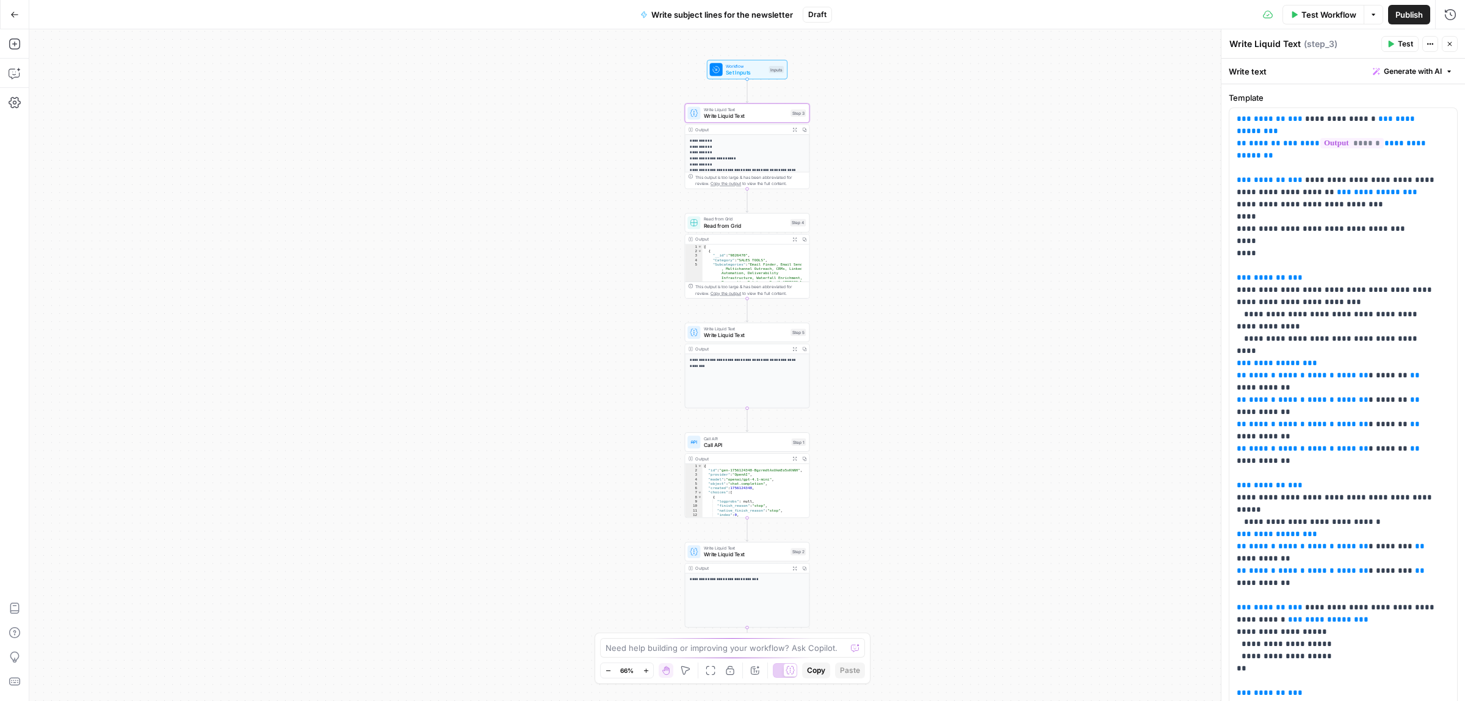
click at [736, 227] on span "Read from Grid" at bounding box center [746, 226] width 84 height 8
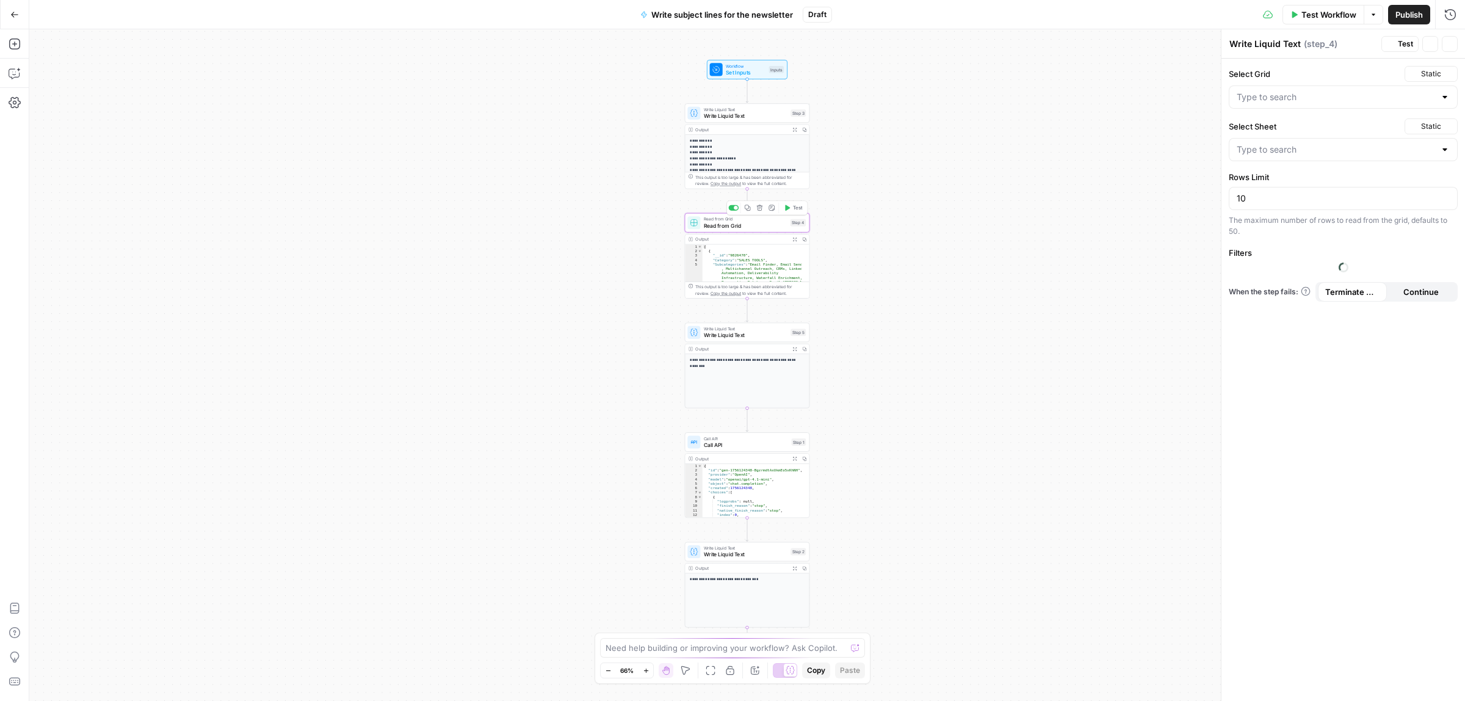
type textarea "Read from Grid"
type input "Subcategories x Categories"
type input "Sheet with categories"
click at [758, 206] on icon "button" at bounding box center [760, 208] width 6 height 6
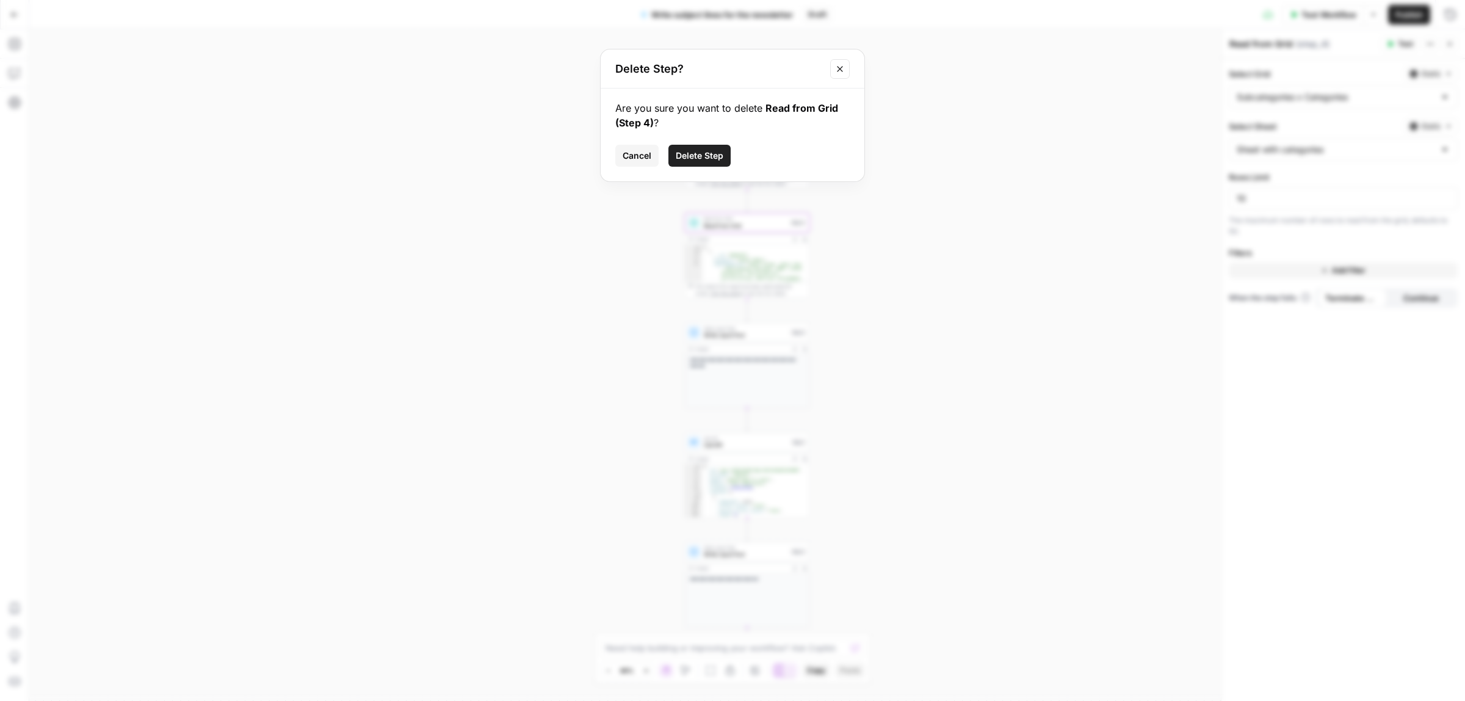
click at [704, 150] on span "Delete Step" at bounding box center [700, 156] width 48 height 12
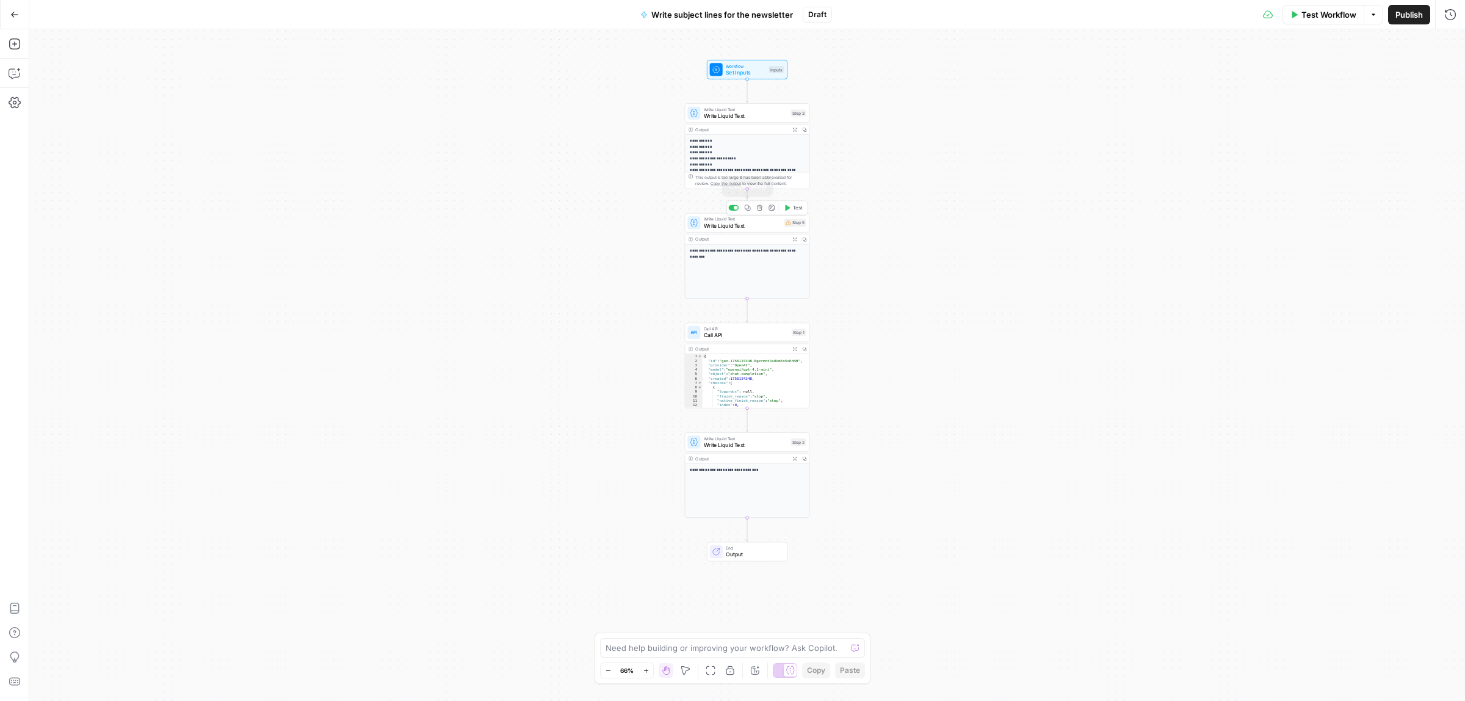
click at [744, 222] on span "Write Liquid Text" at bounding box center [743, 226] width 78 height 8
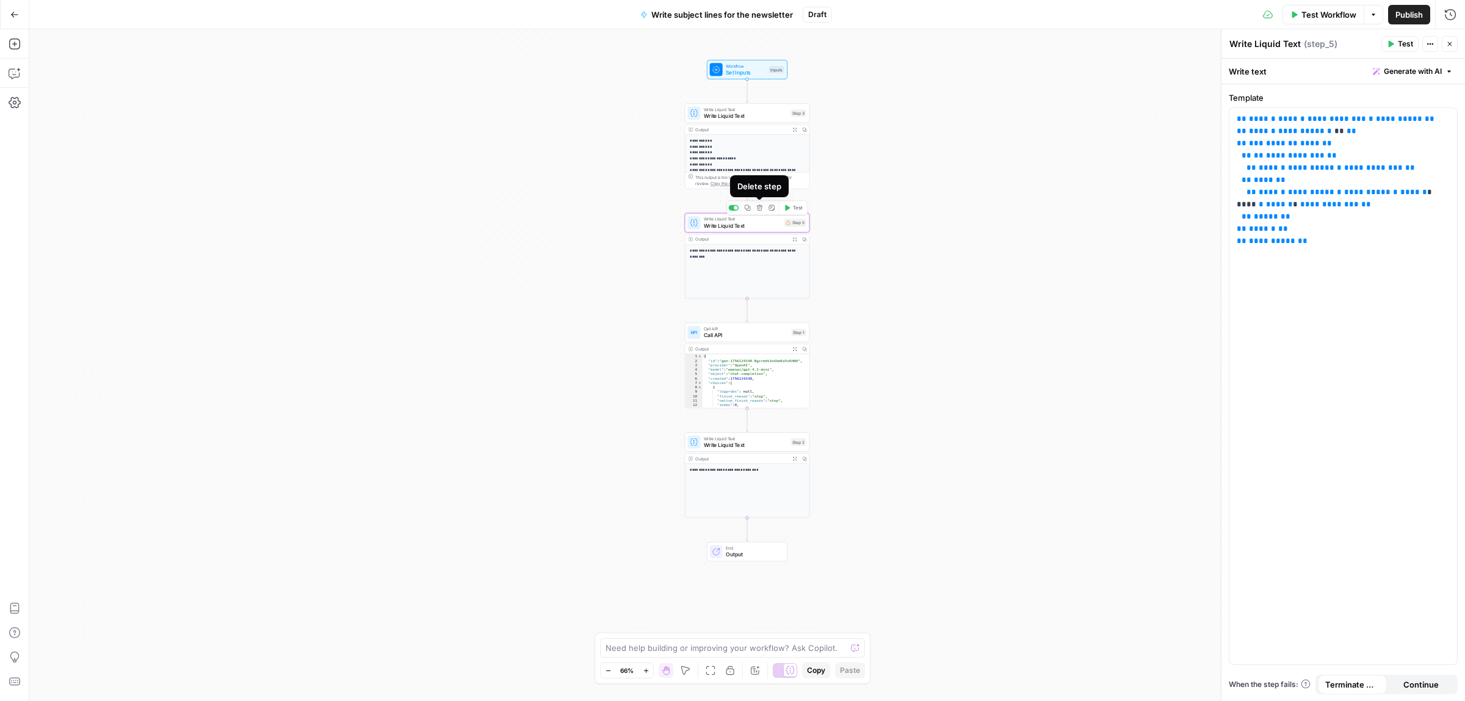
click at [760, 205] on icon "button" at bounding box center [760, 208] width 6 height 6
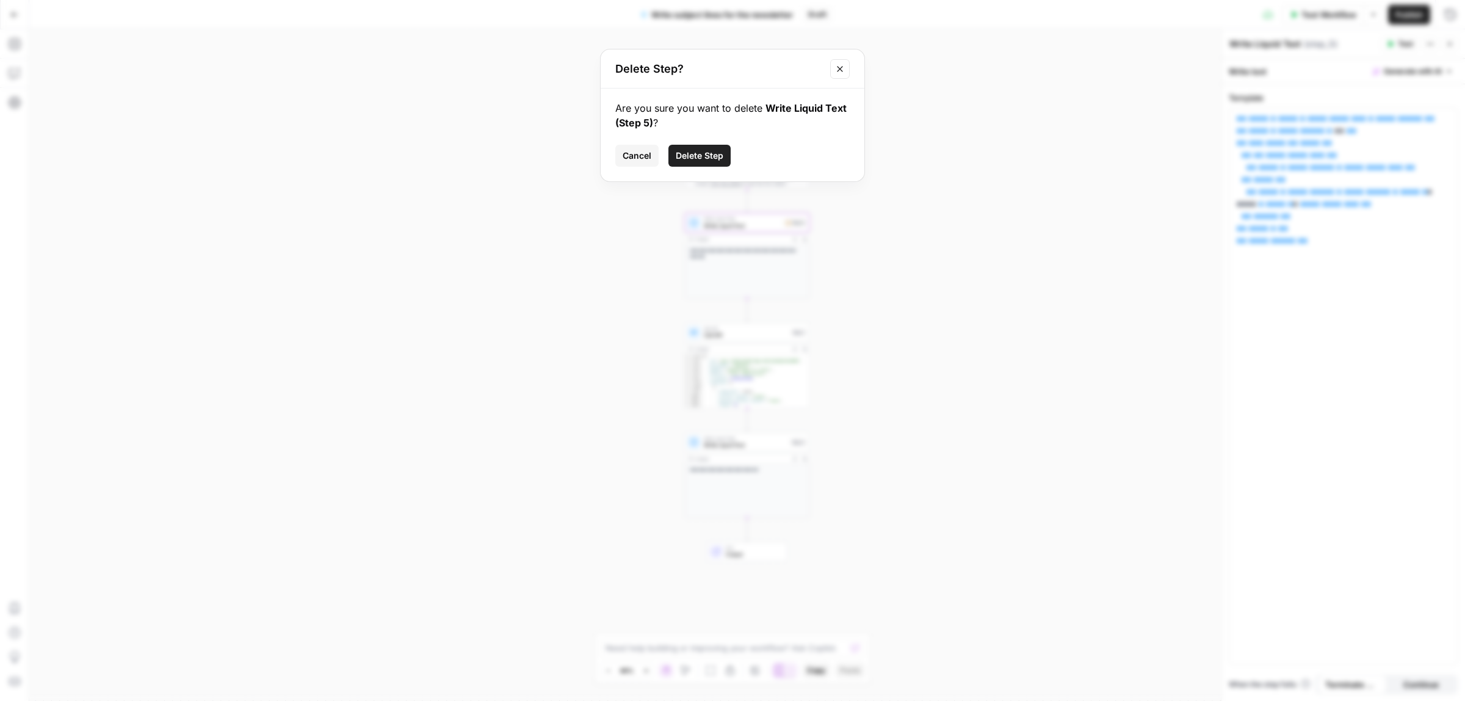
click at [707, 161] on span "Delete Step" at bounding box center [700, 156] width 48 height 12
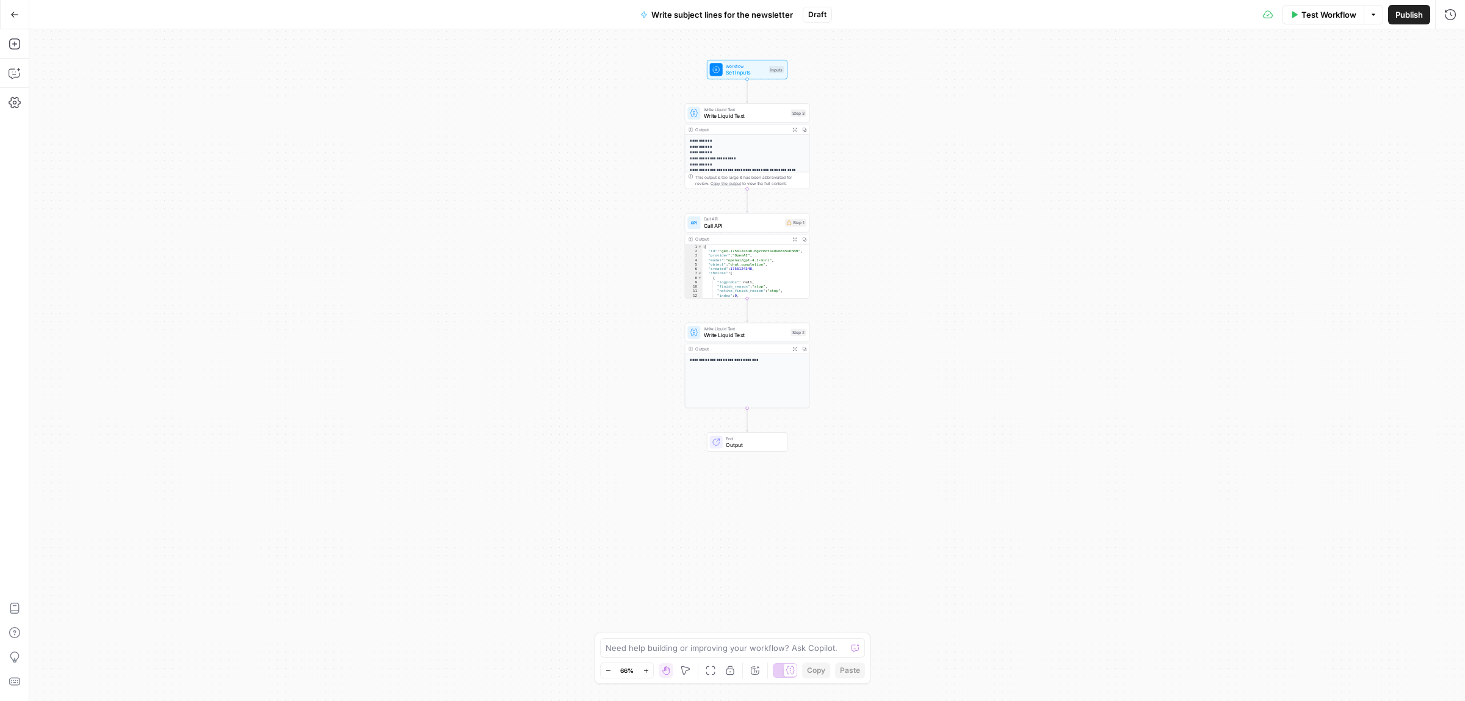
click at [748, 226] on span "Call API" at bounding box center [743, 226] width 78 height 8
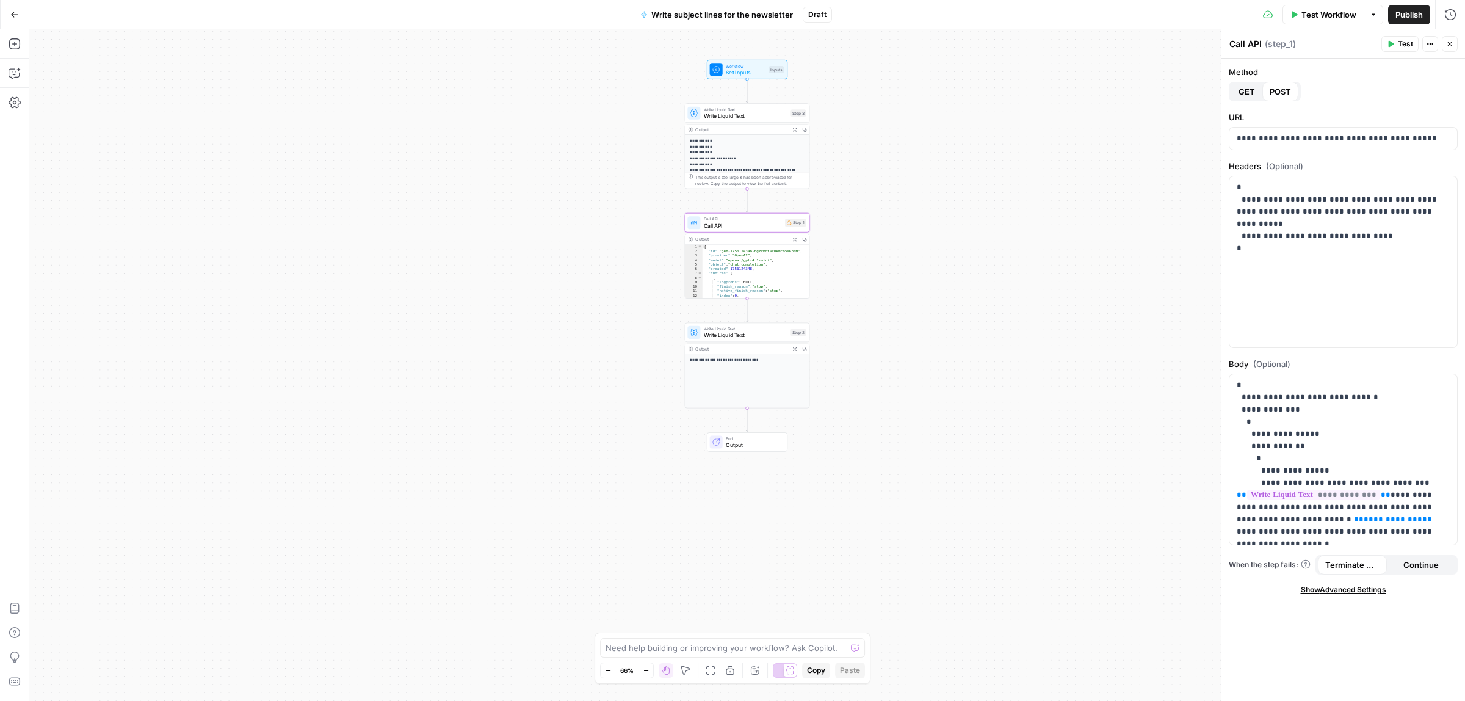
click at [919, 196] on div "**********" at bounding box center [747, 365] width 1436 height 672
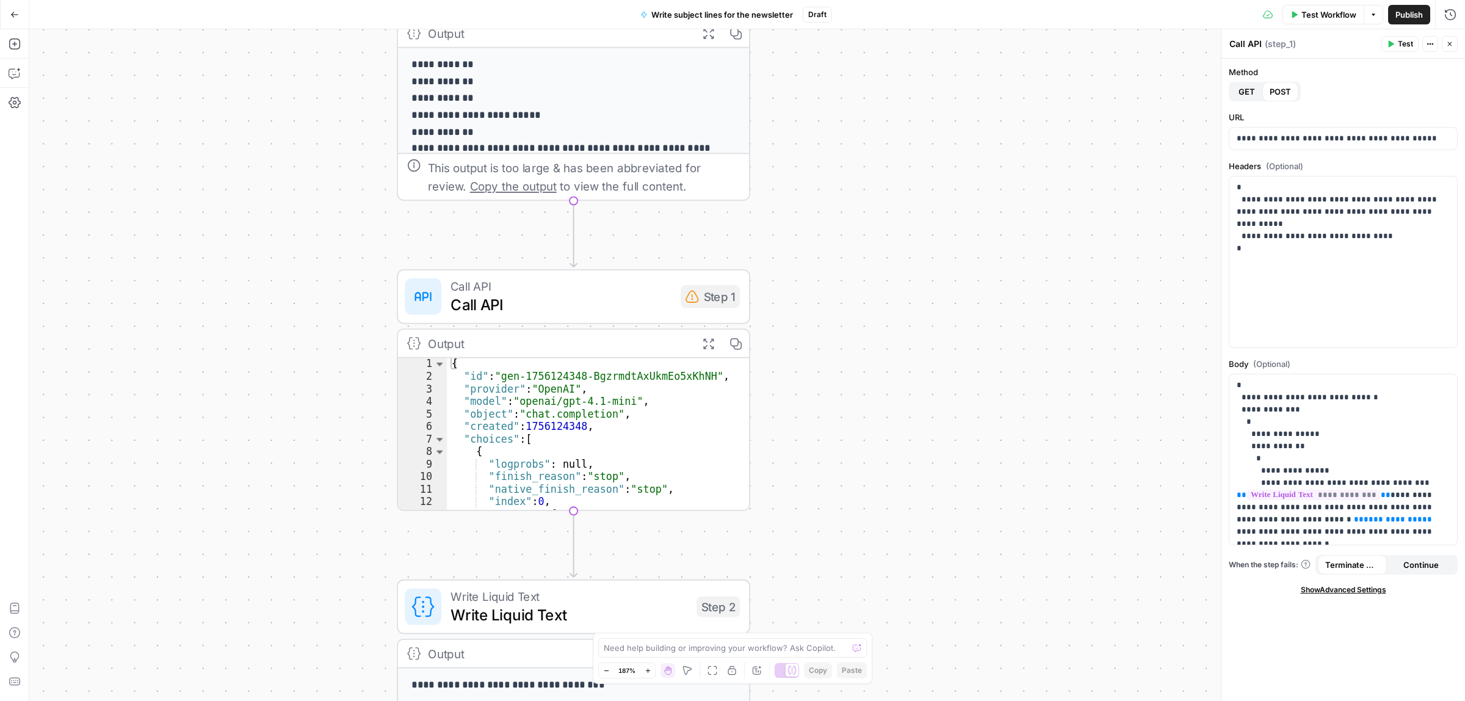
drag, startPoint x: 778, startPoint y: 126, endPoint x: 827, endPoint y: 170, distance: 65.7
click at [827, 170] on div "**********" at bounding box center [747, 365] width 1436 height 672
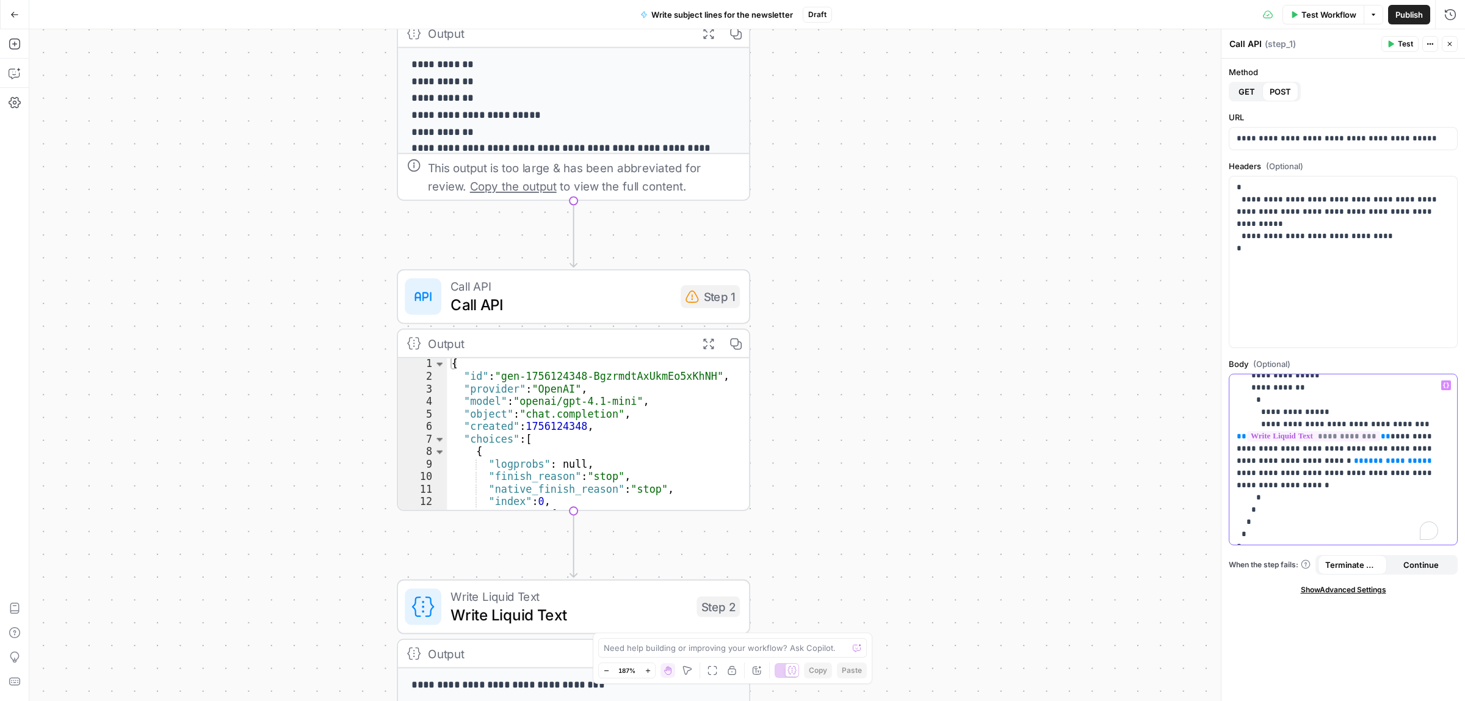
scroll to position [59, 0]
drag, startPoint x: 1366, startPoint y: 462, endPoint x: 1233, endPoint y: 462, distance: 133.1
click at [1233, 462] on div "**********" at bounding box center [1342, 459] width 227 height 170
drag, startPoint x: 1411, startPoint y: 422, endPoint x: 1289, endPoint y: 422, distance: 121.5
click at [1289, 422] on p "**********" at bounding box center [1337, 430] width 201 height 220
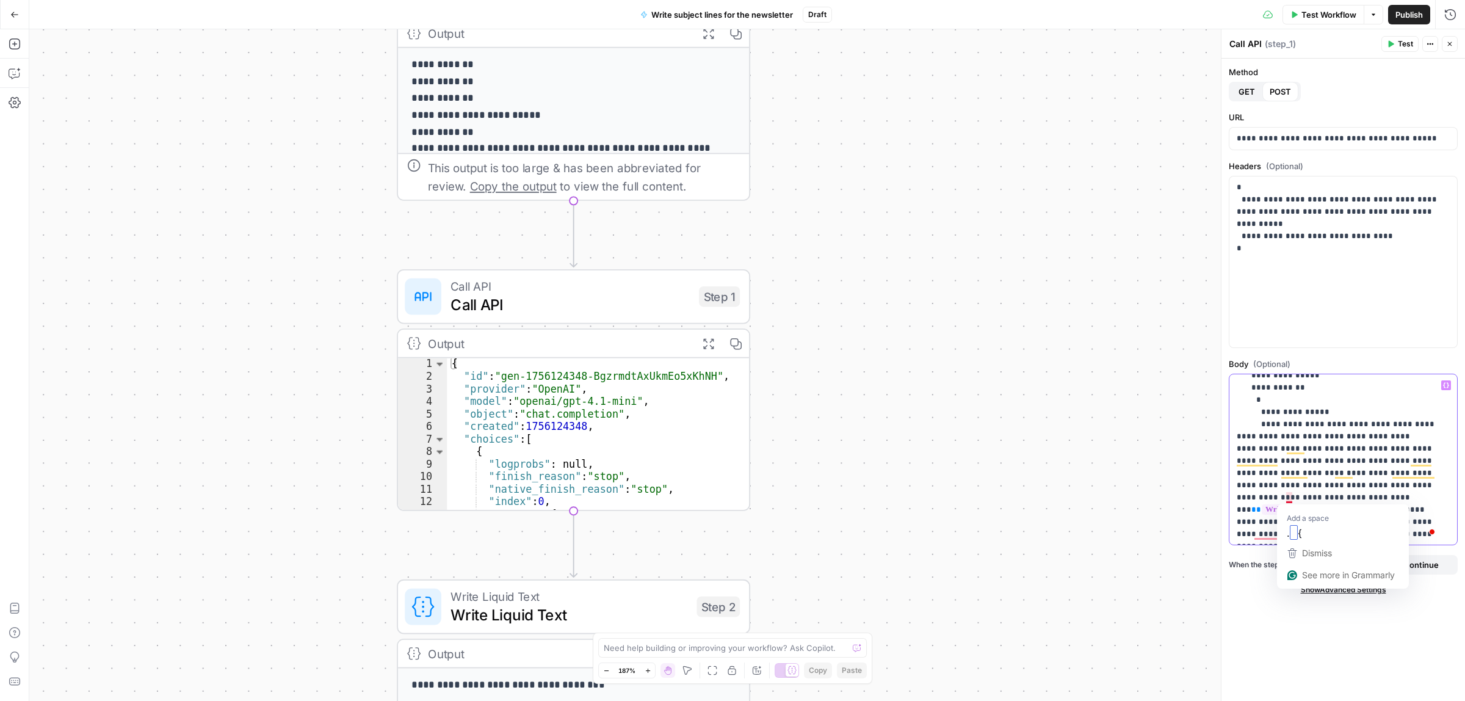
drag, startPoint x: 1423, startPoint y: 499, endPoint x: 1289, endPoint y: 499, distance: 134.3
click at [1289, 499] on p "**********" at bounding box center [1337, 460] width 201 height 281
drag, startPoint x: 1405, startPoint y: 425, endPoint x: 1372, endPoint y: 425, distance: 33.0
click at [1372, 425] on p "**********" at bounding box center [1337, 454] width 201 height 269
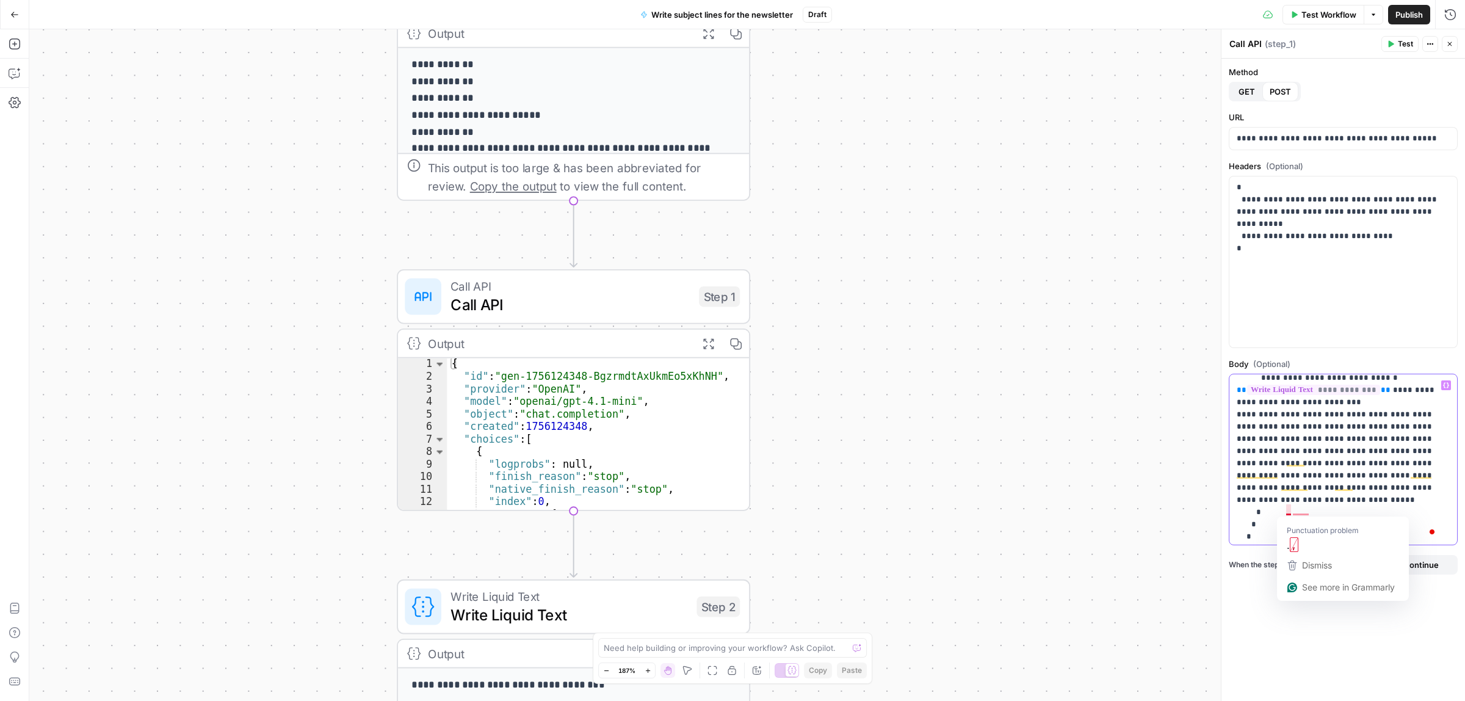
scroll to position [105, 0]
drag, startPoint x: 1288, startPoint y: 510, endPoint x: 1375, endPoint y: 486, distance: 89.9
click at [1375, 486] on p "**********" at bounding box center [1337, 414] width 201 height 281
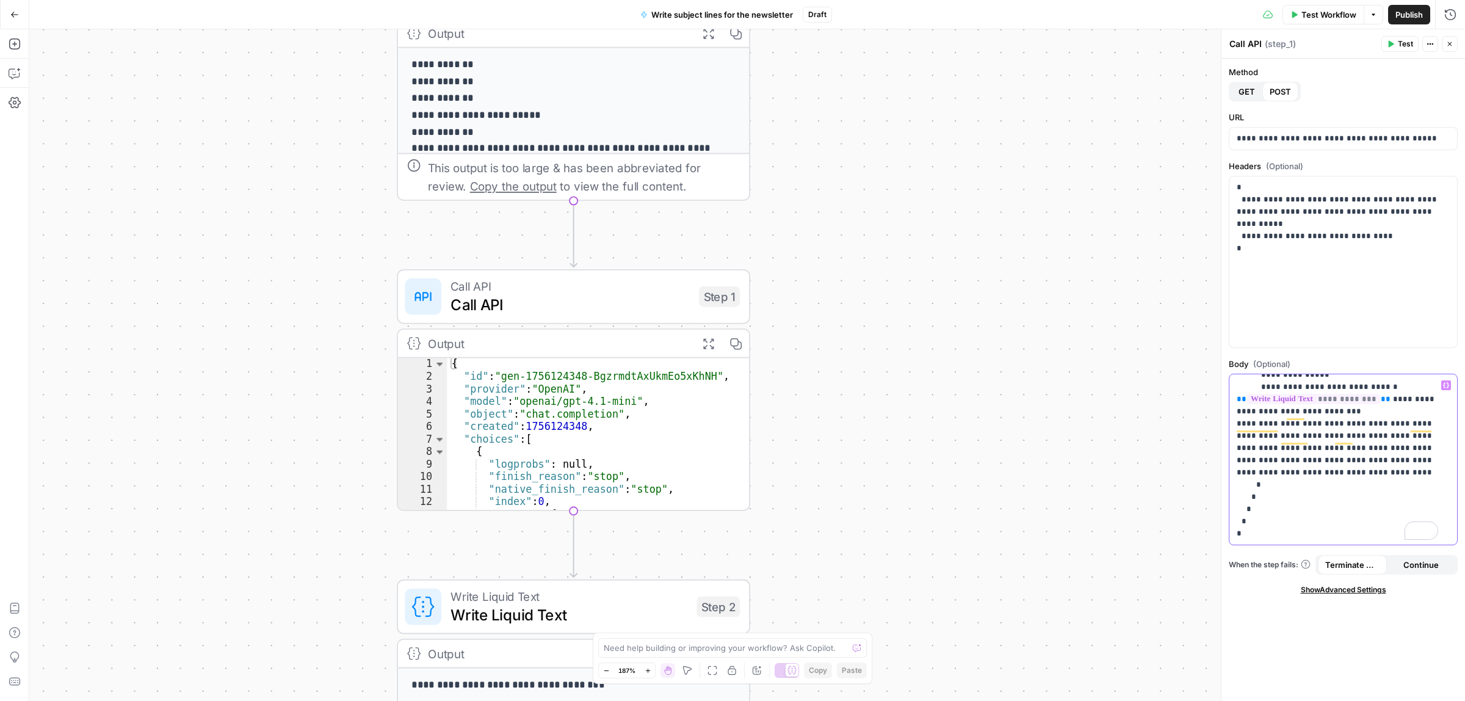
scroll to position [95, 0]
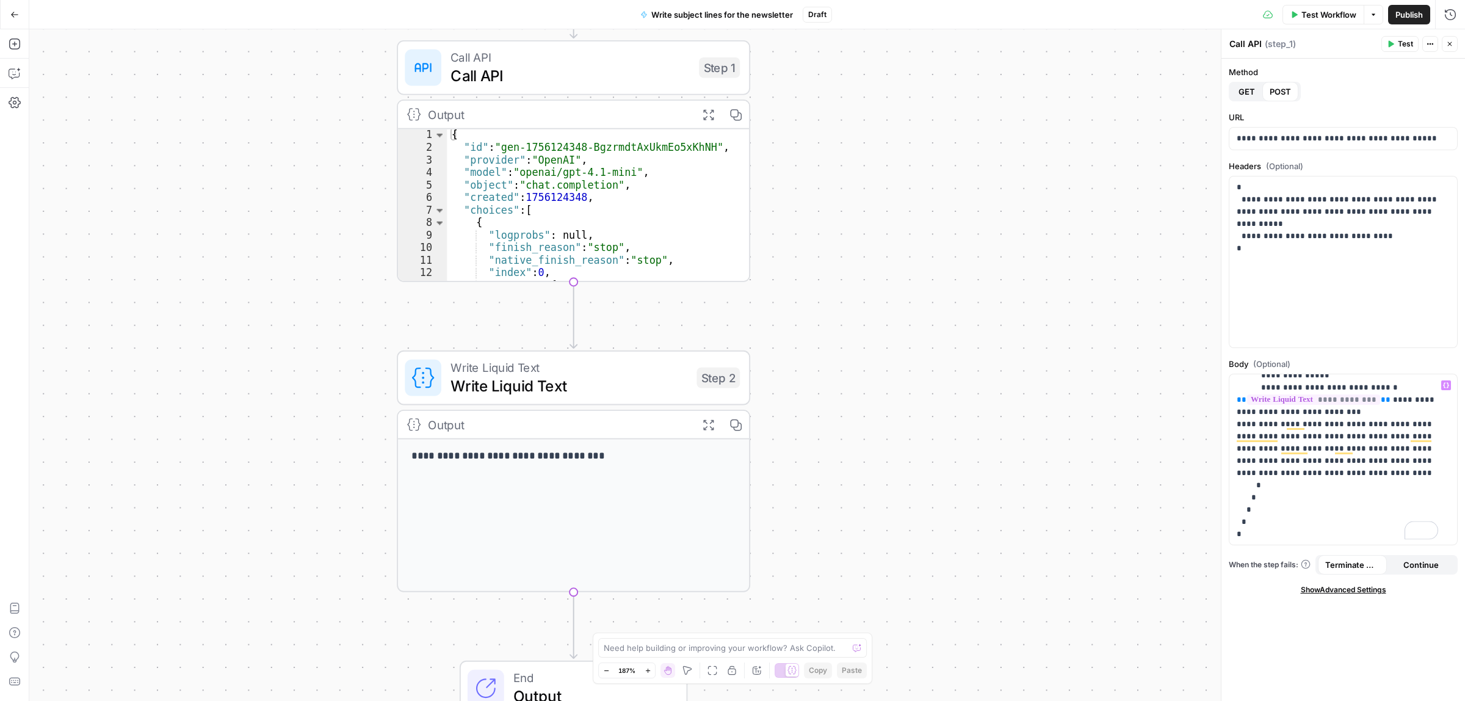
click at [542, 368] on span "Write Liquid Text" at bounding box center [569, 367] width 237 height 18
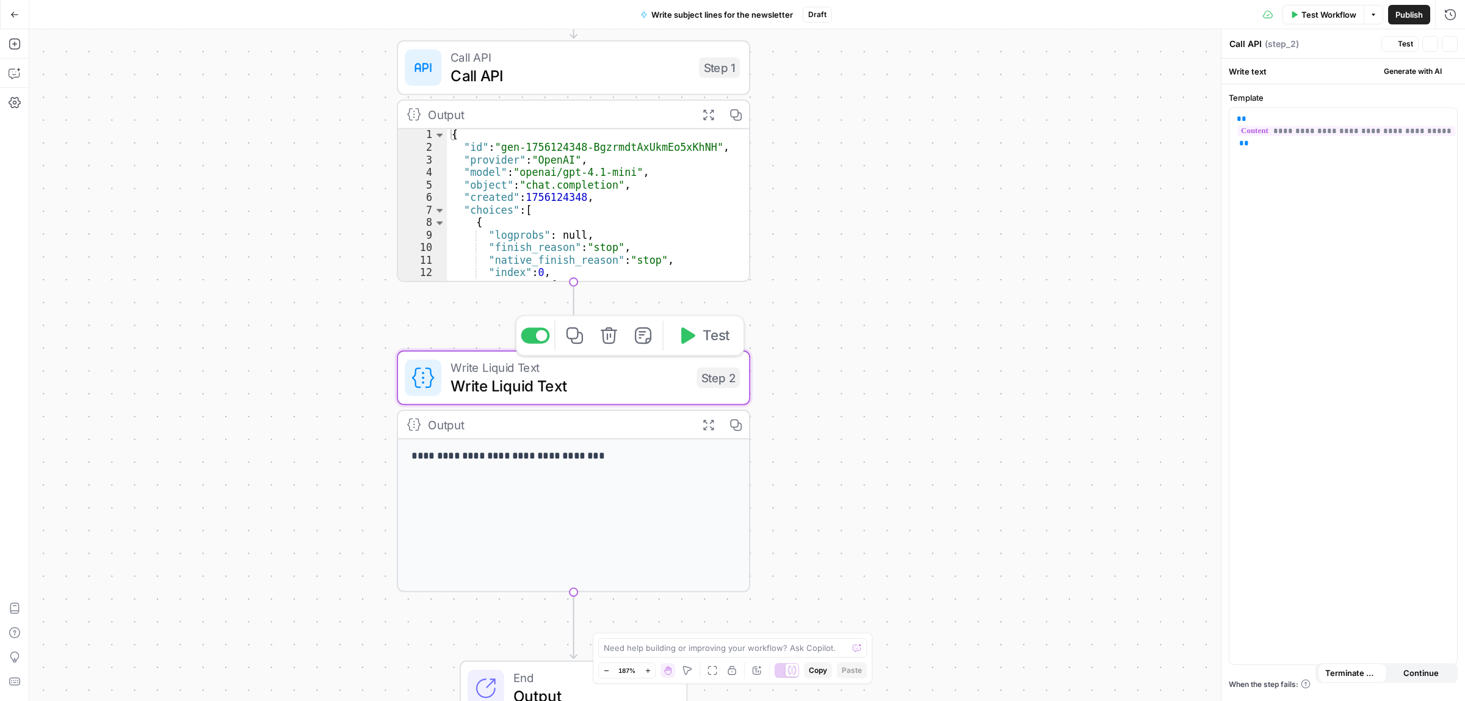
type textarea "Write Liquid Text"
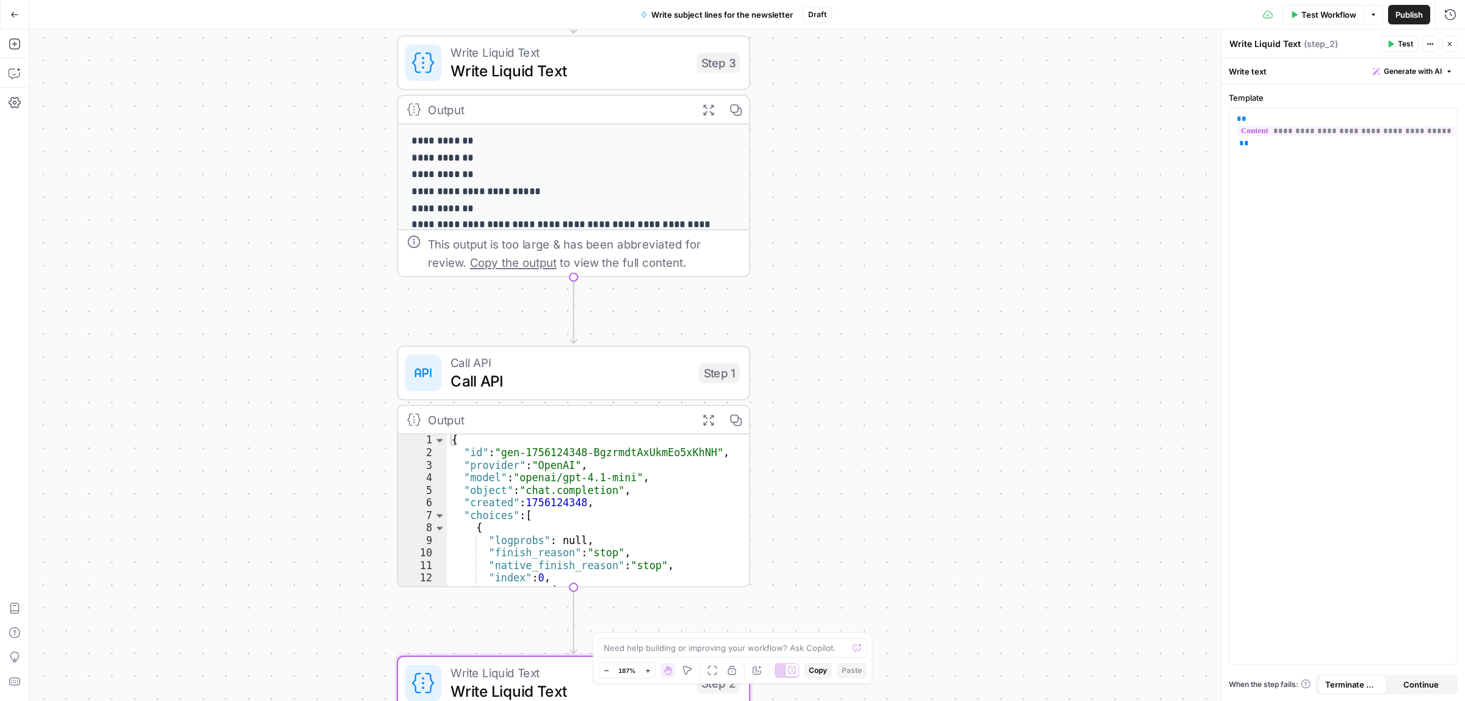
click at [1413, 12] on span "Publish" at bounding box center [1409, 15] width 27 height 12
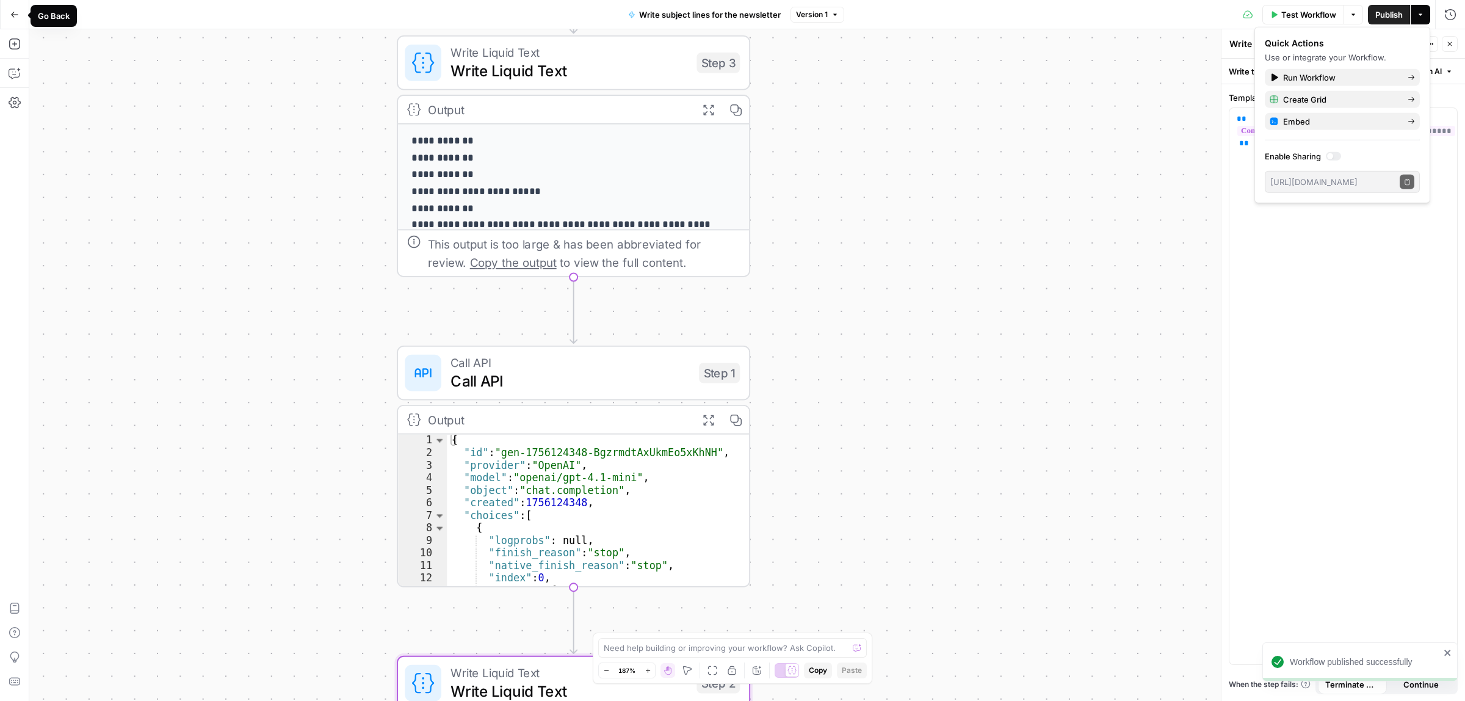
click at [7, 11] on button "Go Back" at bounding box center [15, 15] width 22 height 22
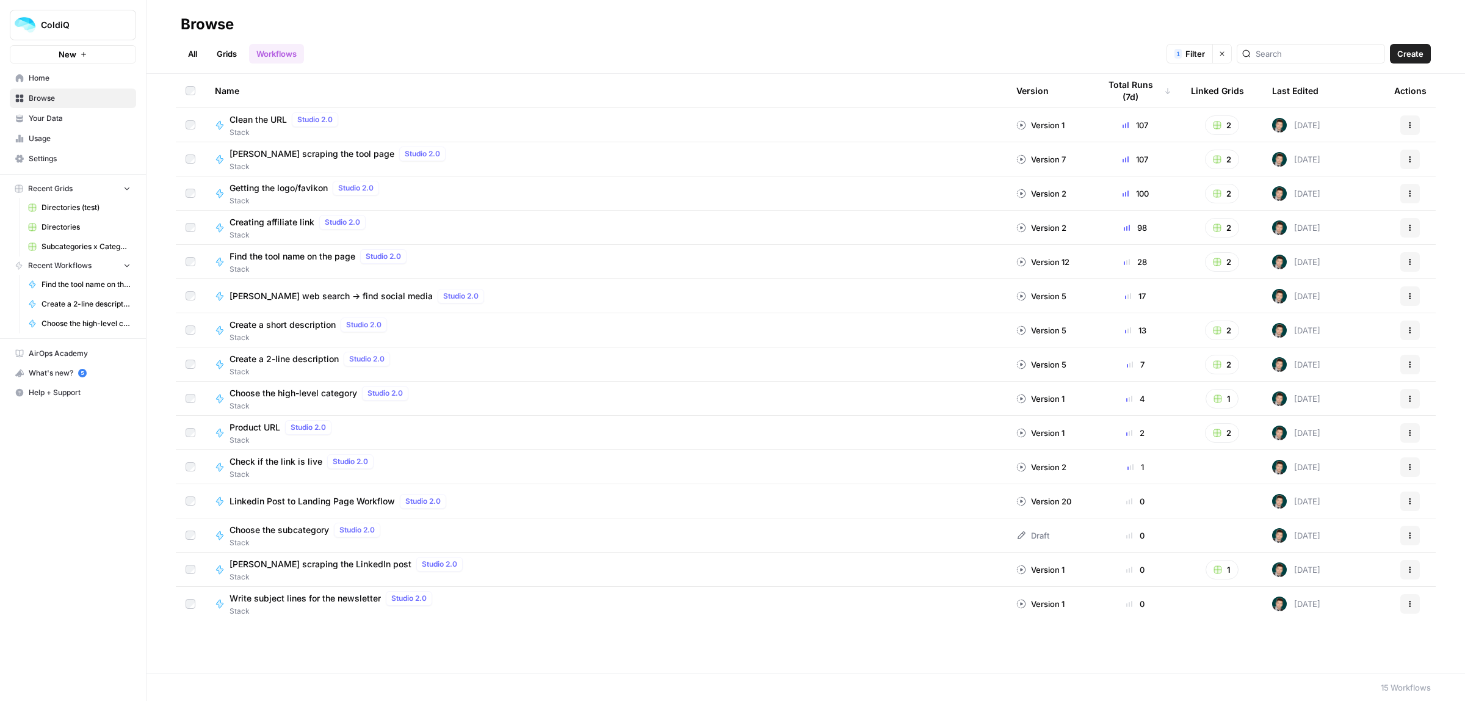
click at [49, 110] on link "Your Data" at bounding box center [73, 119] width 126 height 20
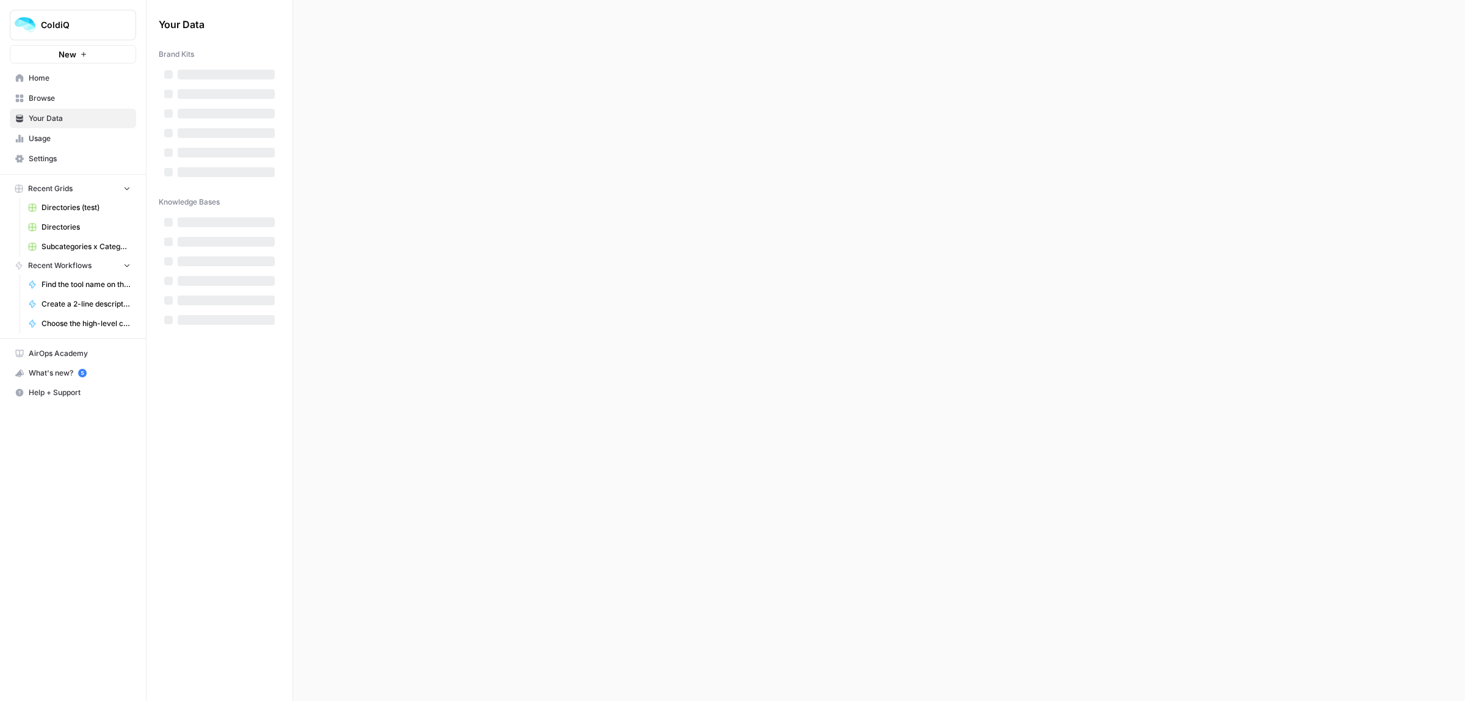
click at [45, 100] on span "Browse" at bounding box center [80, 98] width 102 height 11
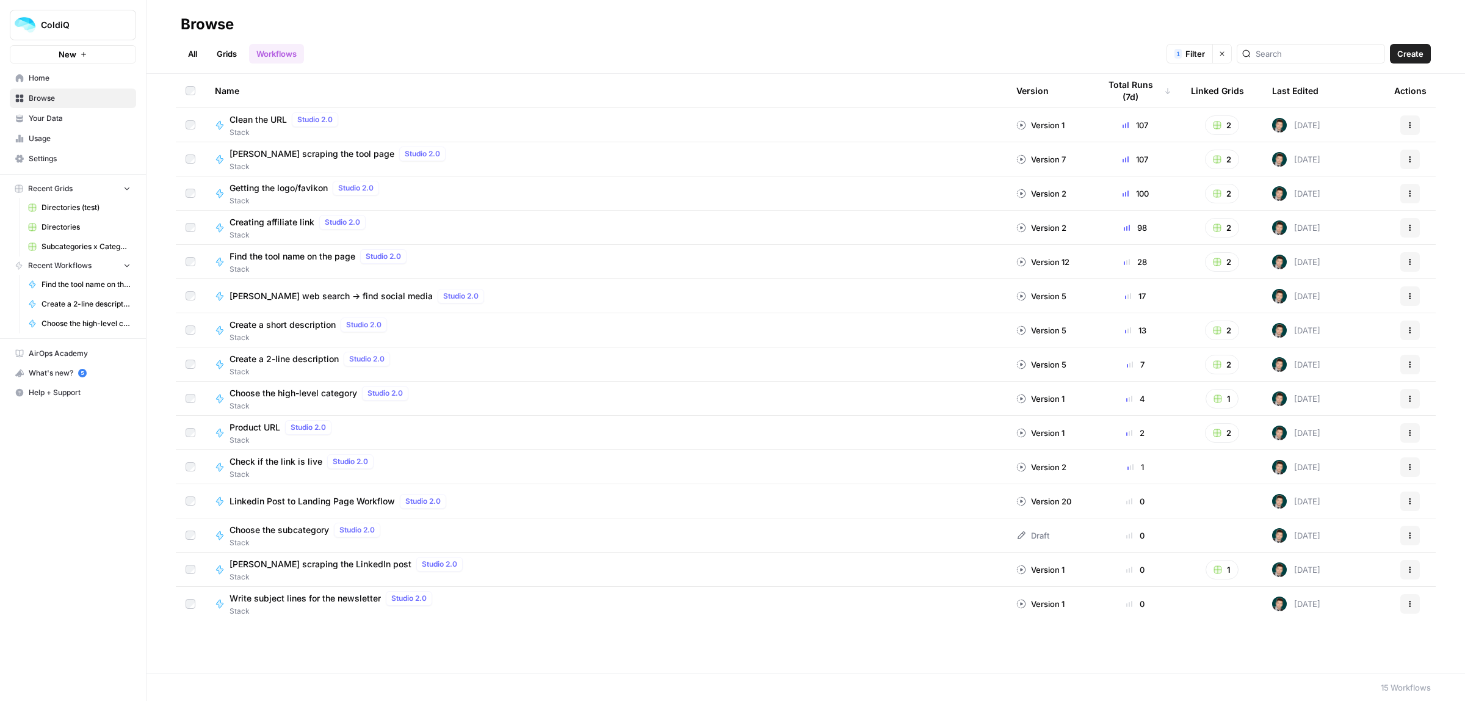
click at [214, 50] on link "Grids" at bounding box center [226, 54] width 35 height 20
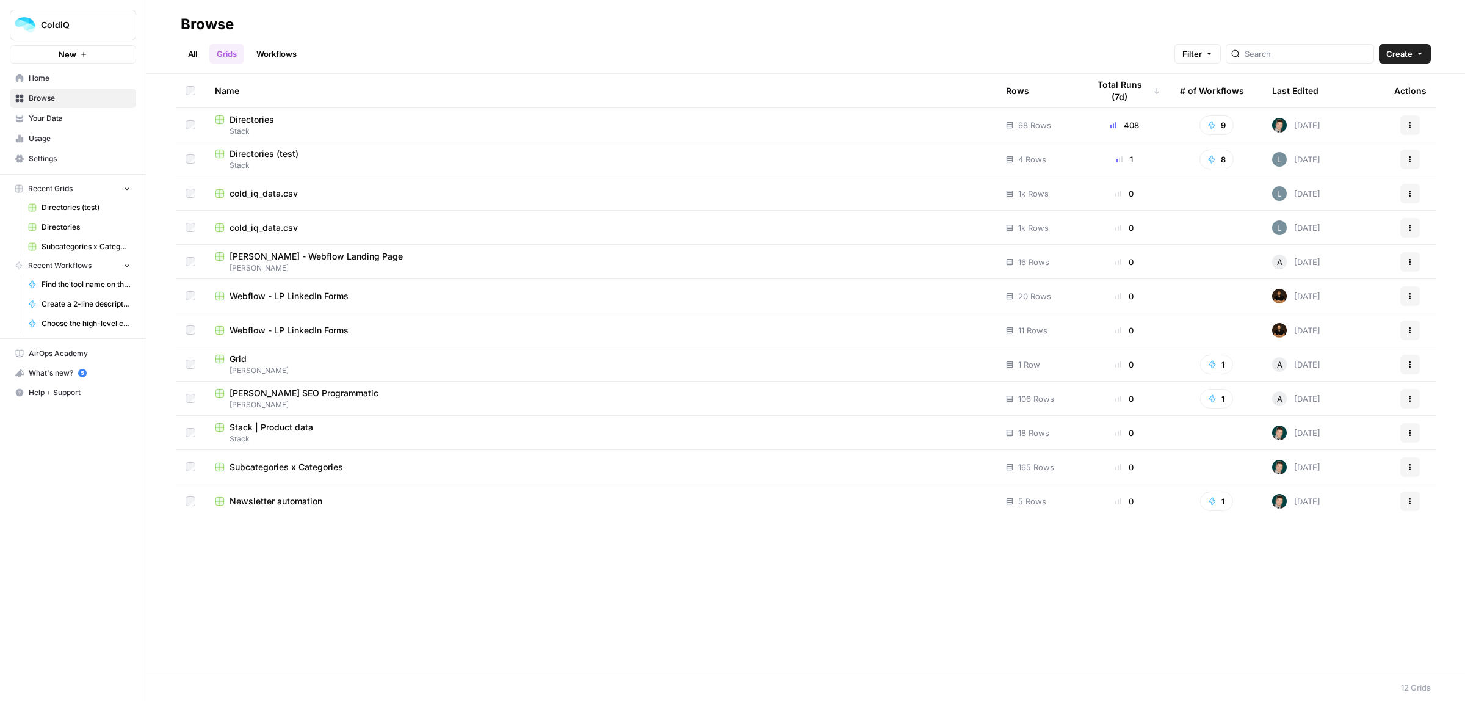
click at [278, 501] on span "Newsletter automation" at bounding box center [276, 501] width 93 height 12
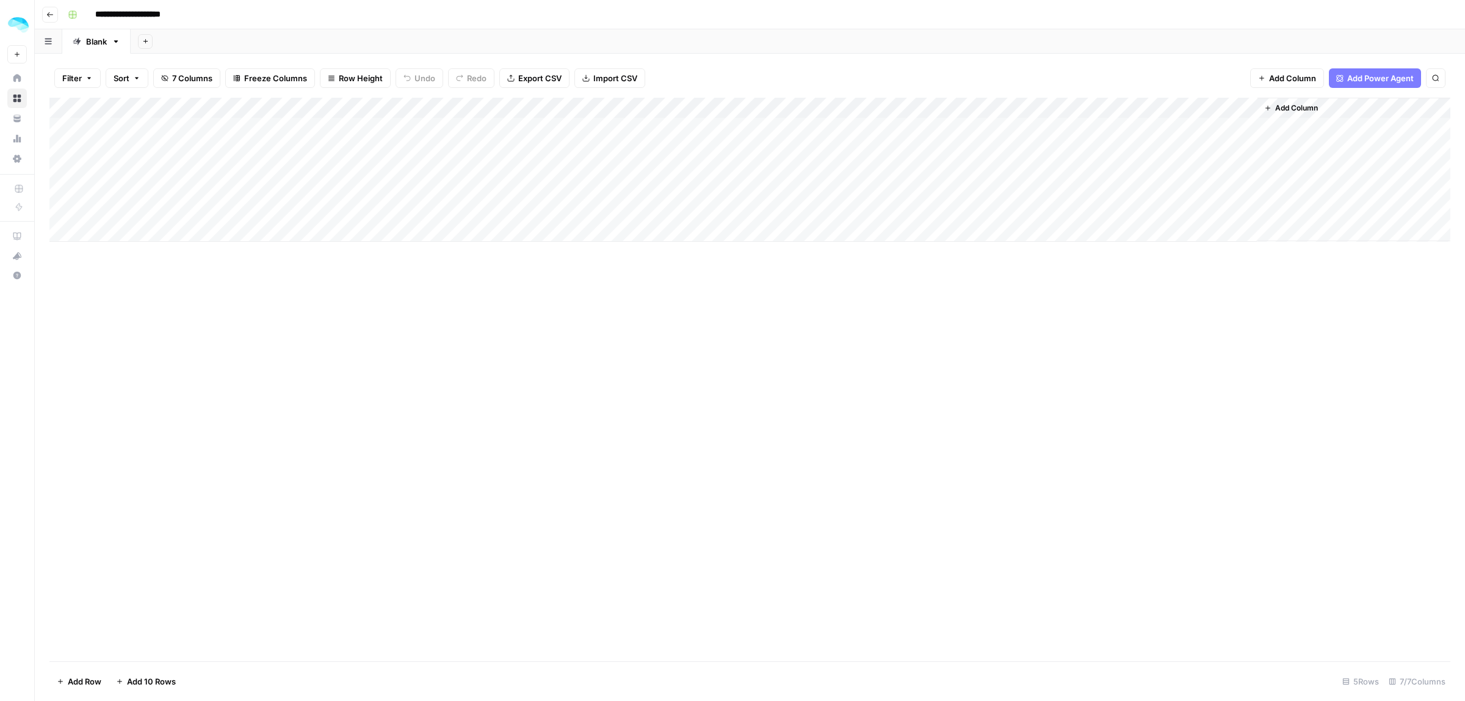
click at [1383, 81] on span "Add Power Agent" at bounding box center [1380, 78] width 67 height 12
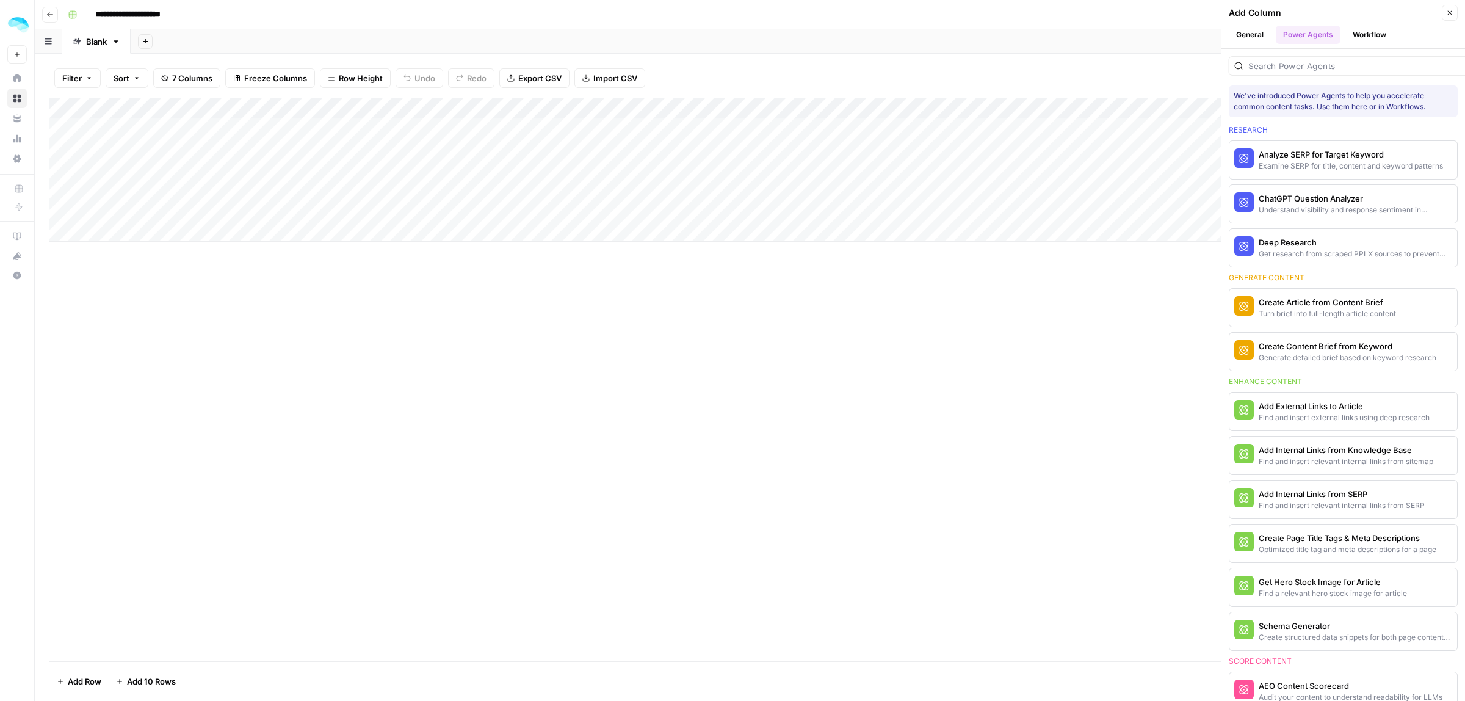
click at [1366, 44] on header "Add Column Close General Power Agents Workflow" at bounding box center [1344, 24] width 244 height 49
click at [1366, 41] on button "Workflow" at bounding box center [1369, 35] width 48 height 18
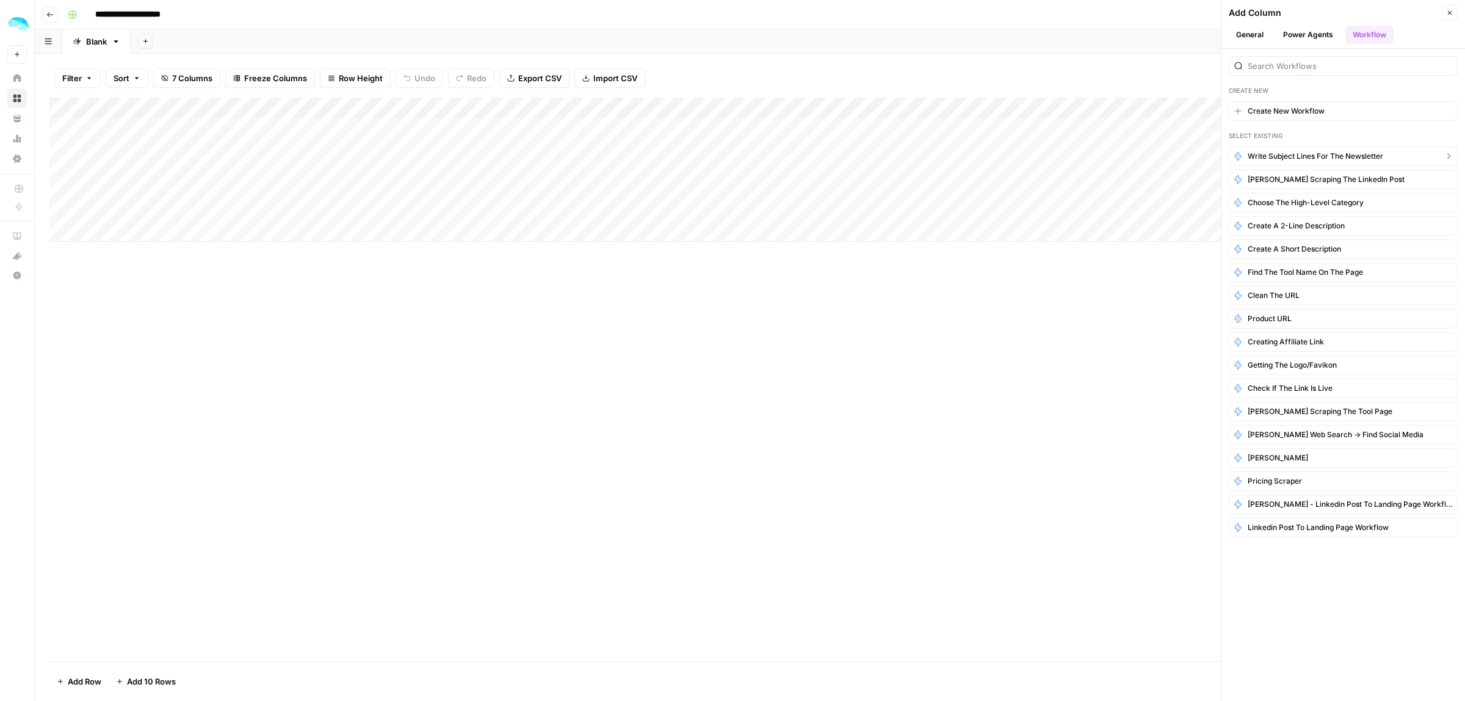
click at [1311, 163] on button "Write subject lines for the newsletter" at bounding box center [1343, 157] width 229 height 20
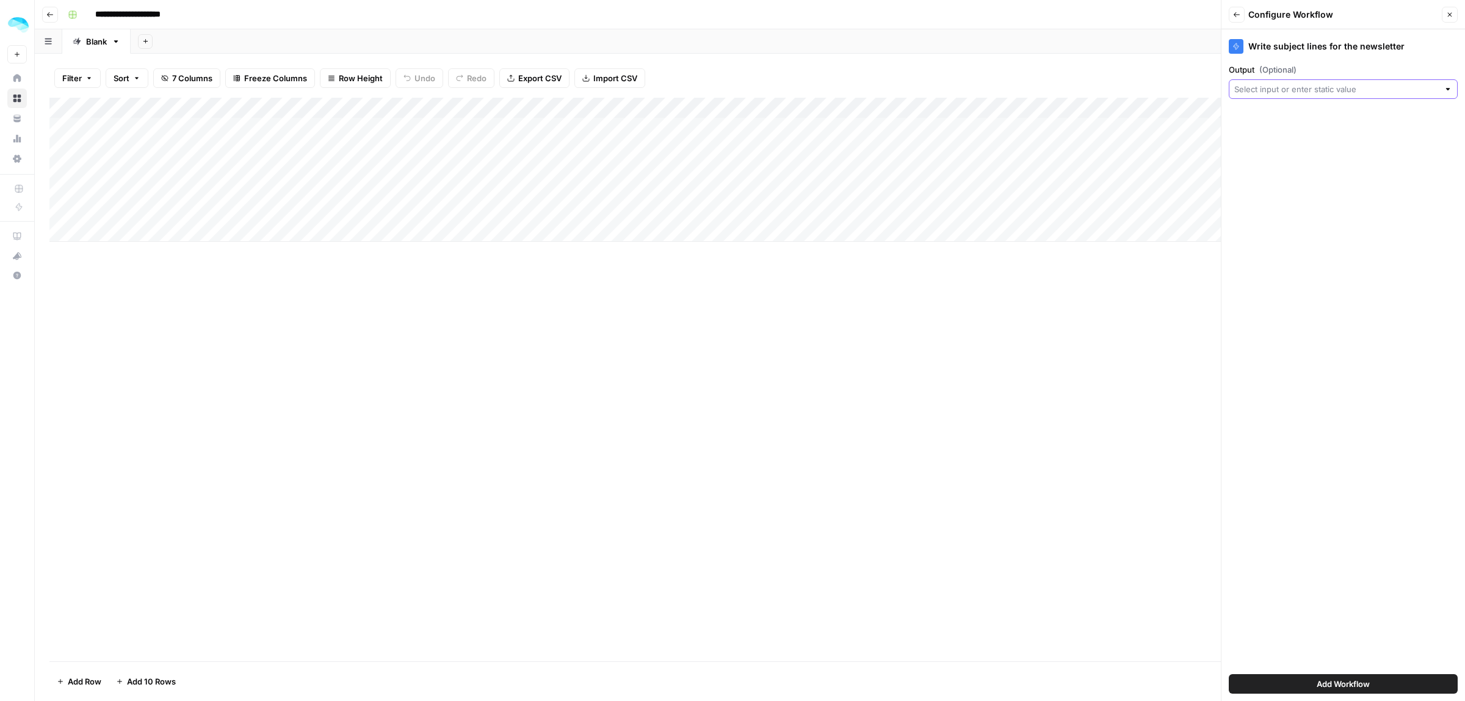
click at [1297, 93] on input "Output (Optional)" at bounding box center [1336, 89] width 205 height 12
click at [156, 129] on div "Add Column" at bounding box center [749, 170] width 1401 height 144
click at [327, 128] on div "Add Column" at bounding box center [749, 170] width 1401 height 144
click at [1447, 13] on icon "button" at bounding box center [1449, 14] width 7 height 7
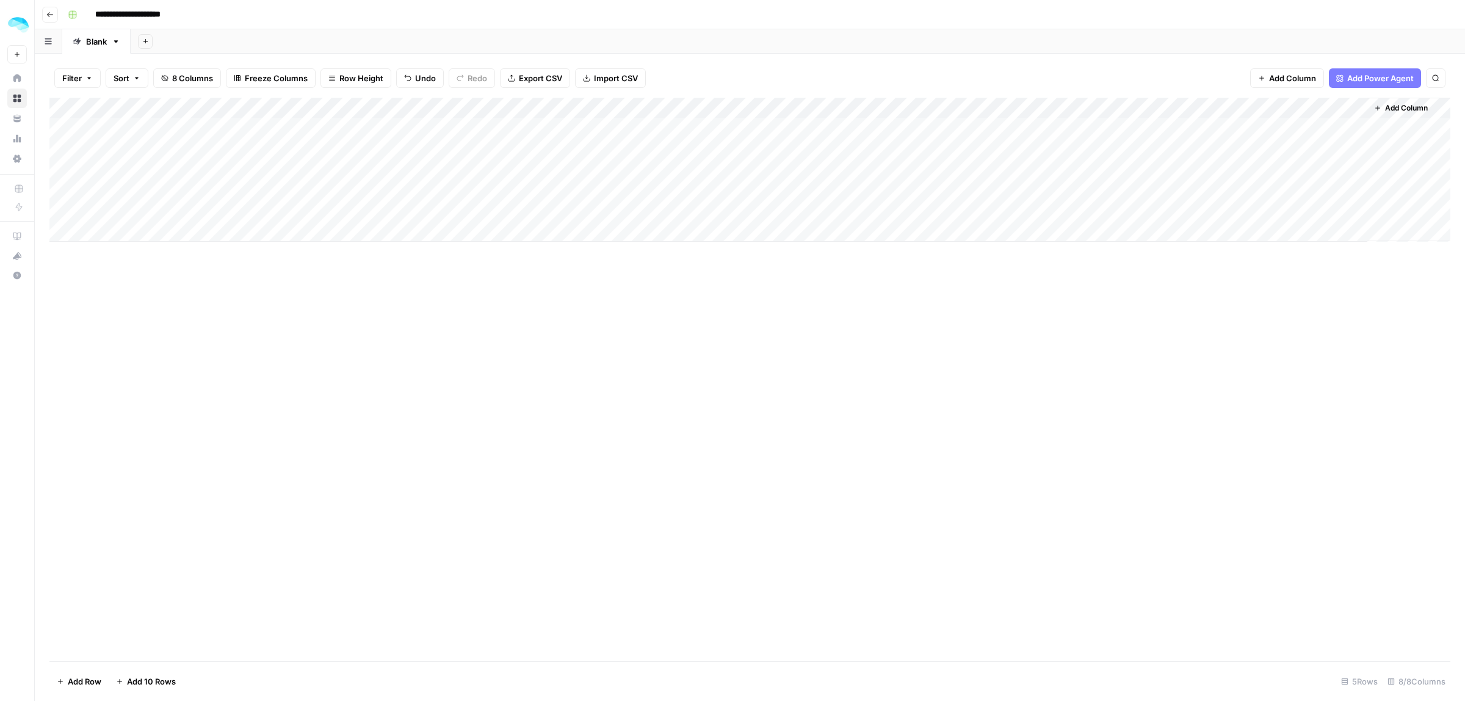
click at [490, 130] on div "Add Column" at bounding box center [749, 170] width 1401 height 144
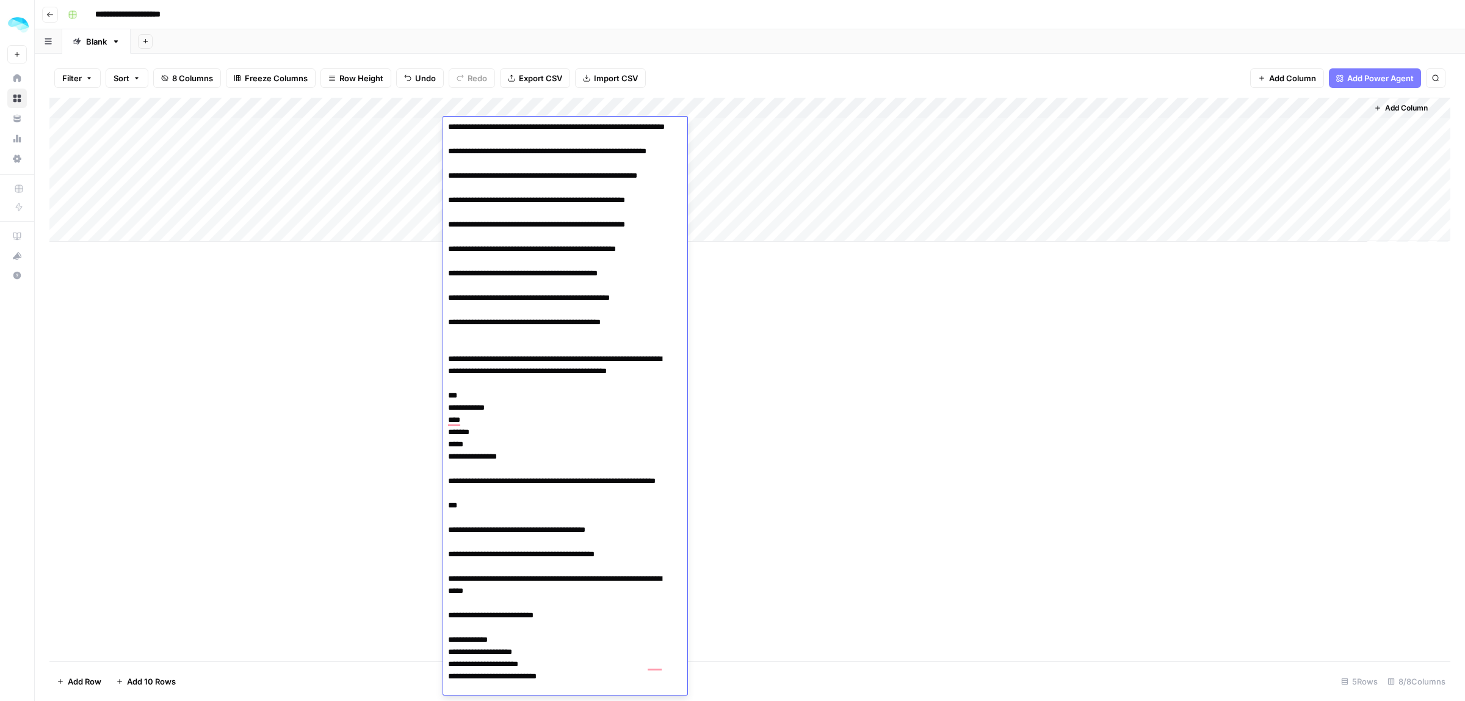
scroll to position [305, 0]
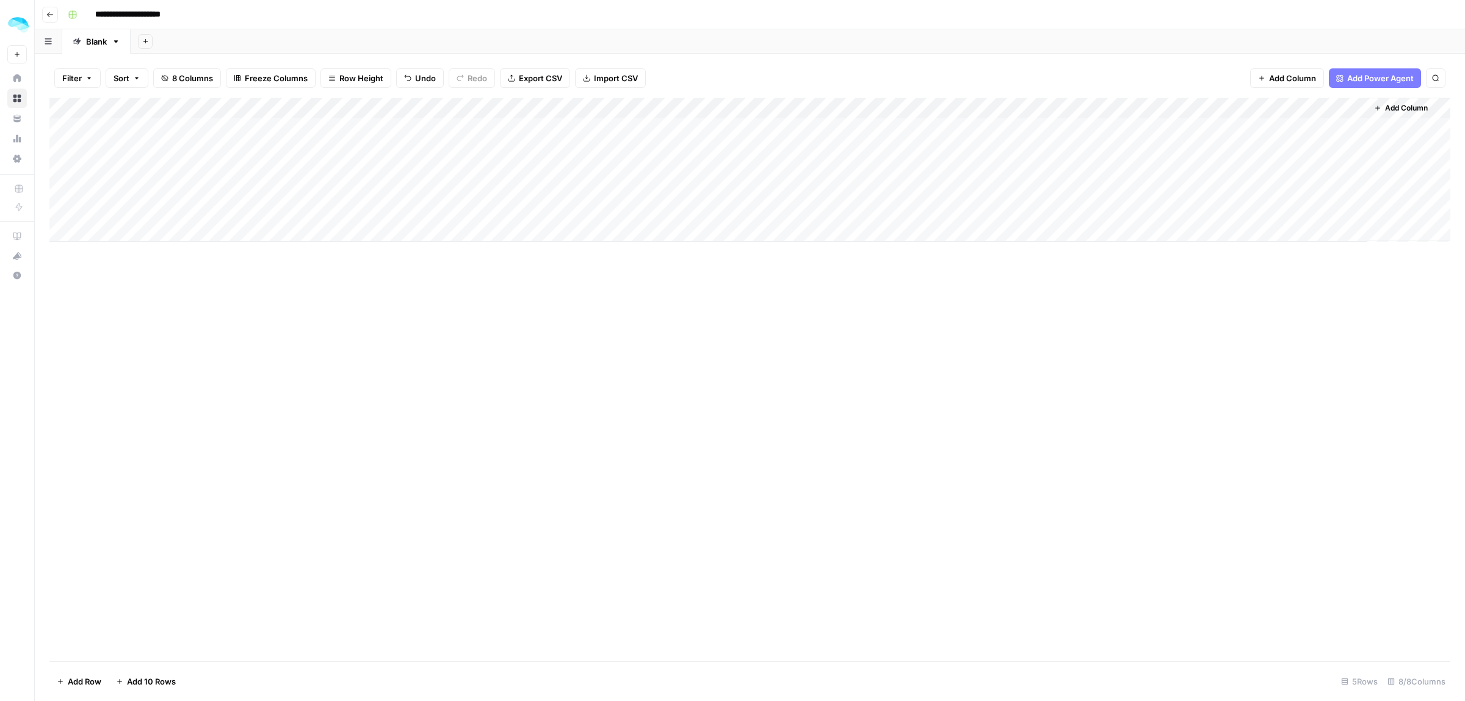
click at [800, 335] on div "Add Column" at bounding box center [749, 379] width 1401 height 563
click at [1380, 78] on span "Add Power Agent" at bounding box center [1380, 78] width 67 height 12
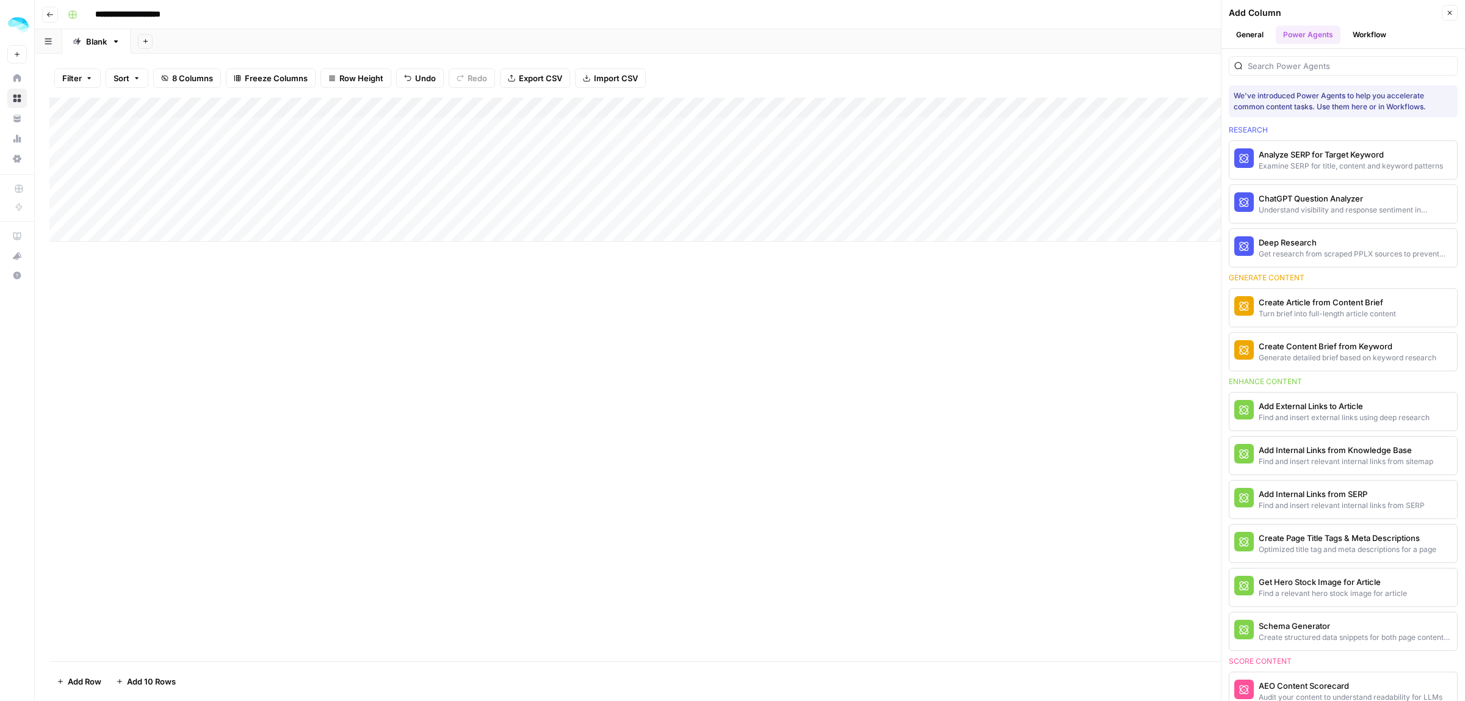
click at [1367, 32] on button "Workflow" at bounding box center [1369, 35] width 48 height 18
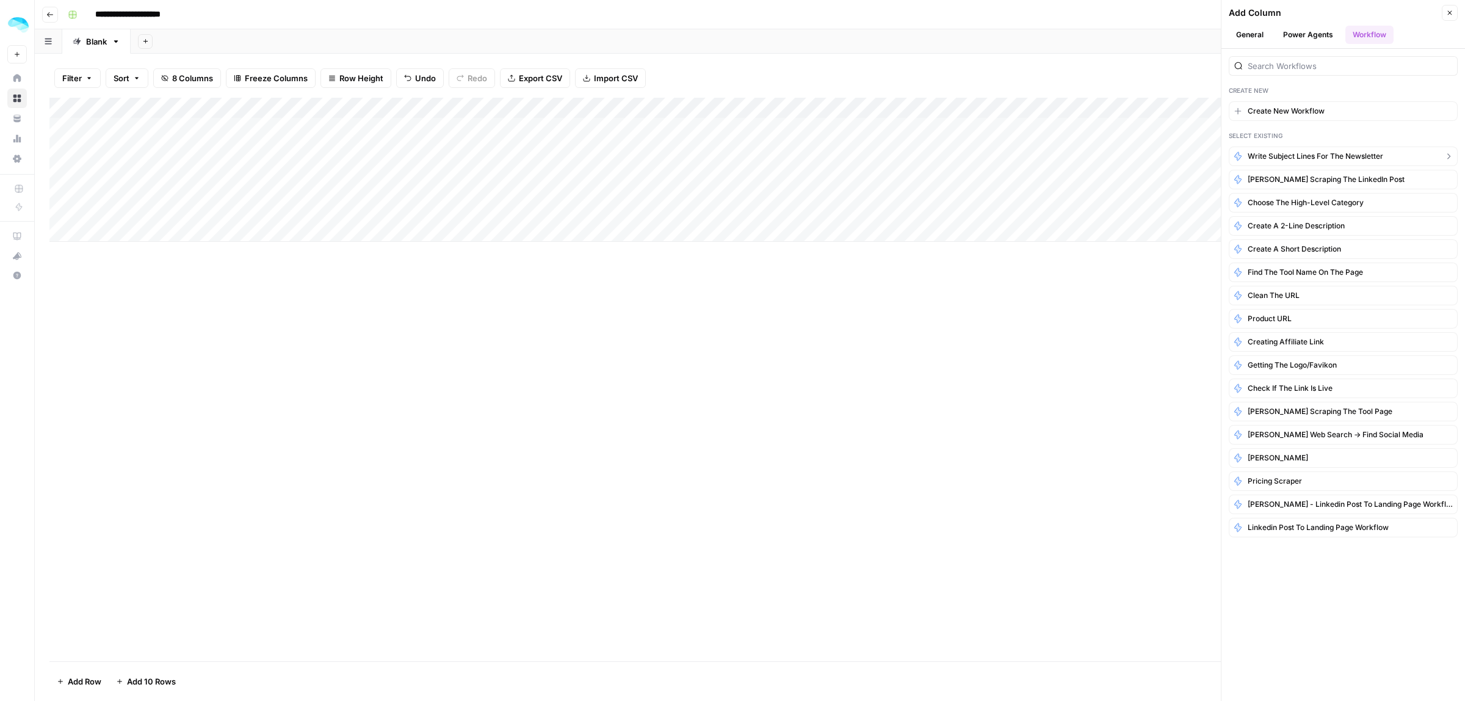
click at [1293, 158] on span "Write subject lines for the newsletter" at bounding box center [1316, 156] width 136 height 11
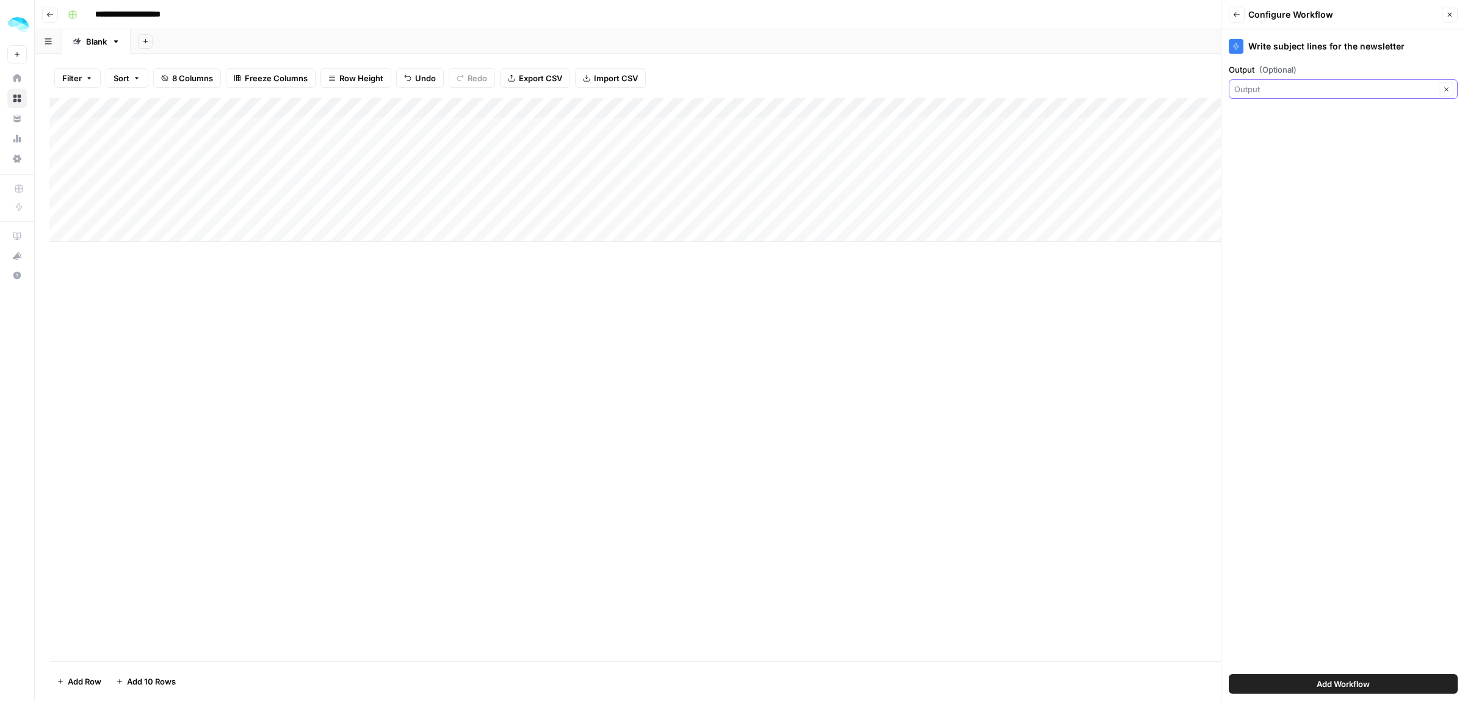
click at [1273, 89] on input "Output (Optional)" at bounding box center [1334, 89] width 201 height 12
click at [1285, 158] on span "Output" at bounding box center [1329, 158] width 178 height 12
type input "Output"
click at [1331, 687] on span "Add Workflow" at bounding box center [1343, 684] width 53 height 12
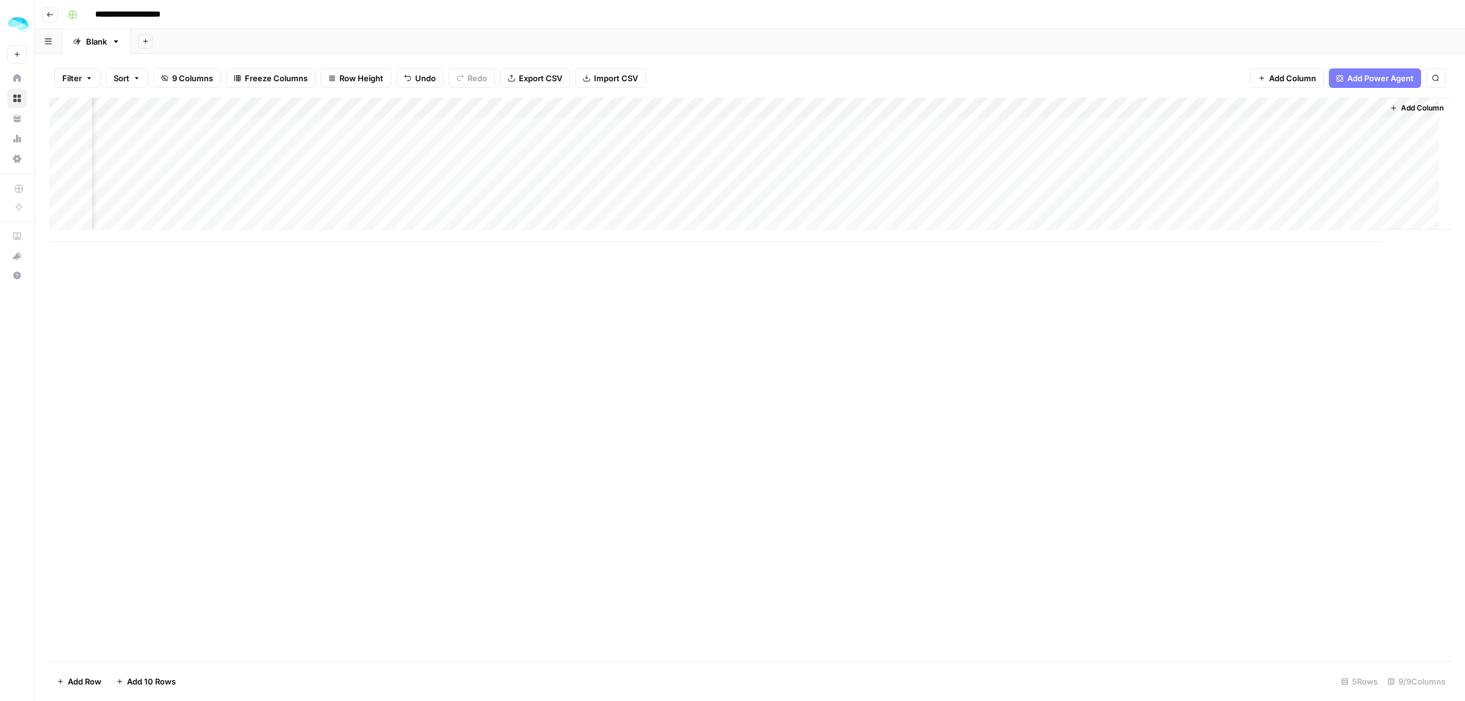
scroll to position [0, 192]
drag, startPoint x: 1249, startPoint y: 106, endPoint x: 433, endPoint y: 110, distance: 815.6
click at [433, 110] on div "Add Column" at bounding box center [749, 170] width 1401 height 144
click at [403, 127] on div "Add Column" at bounding box center [749, 170] width 1401 height 144
click at [621, 131] on div "Add Column" at bounding box center [749, 170] width 1401 height 144
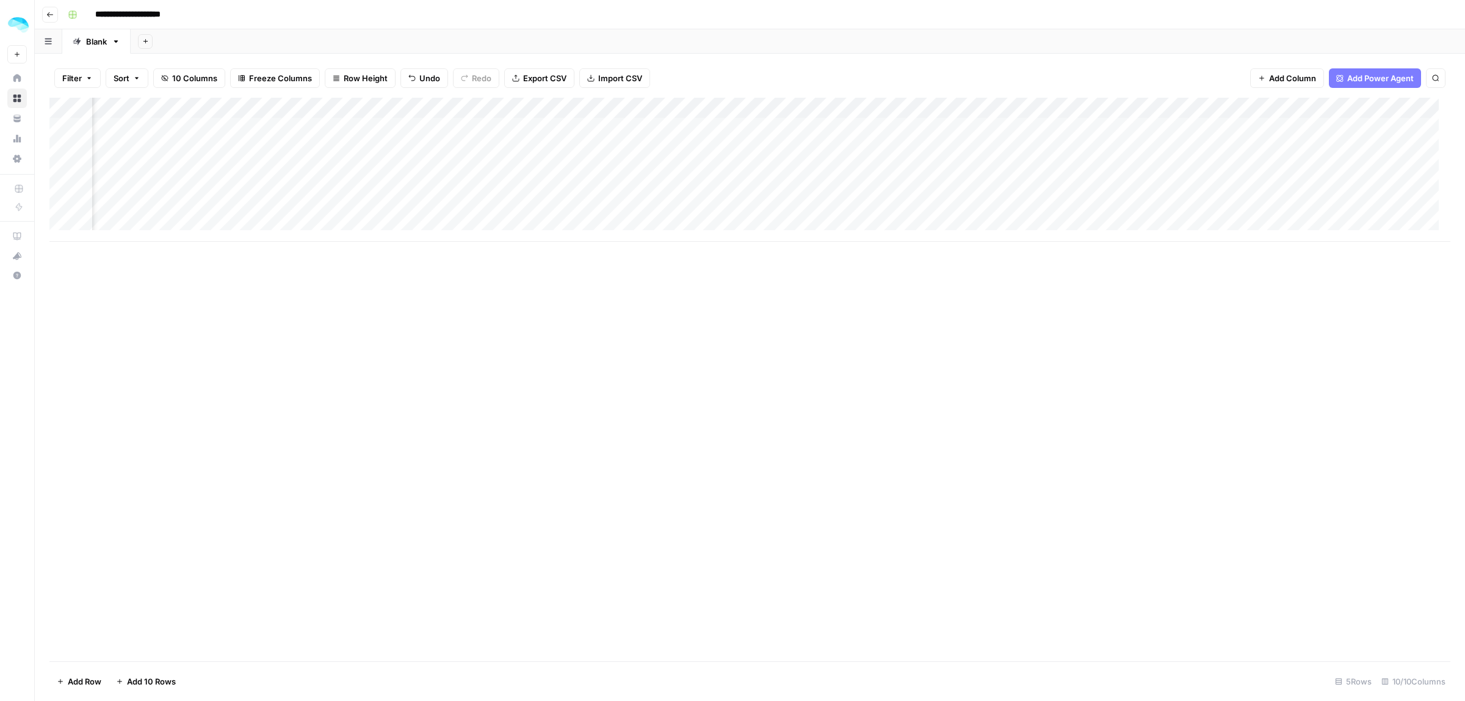
click at [621, 131] on div "Add Column" at bounding box center [749, 170] width 1401 height 144
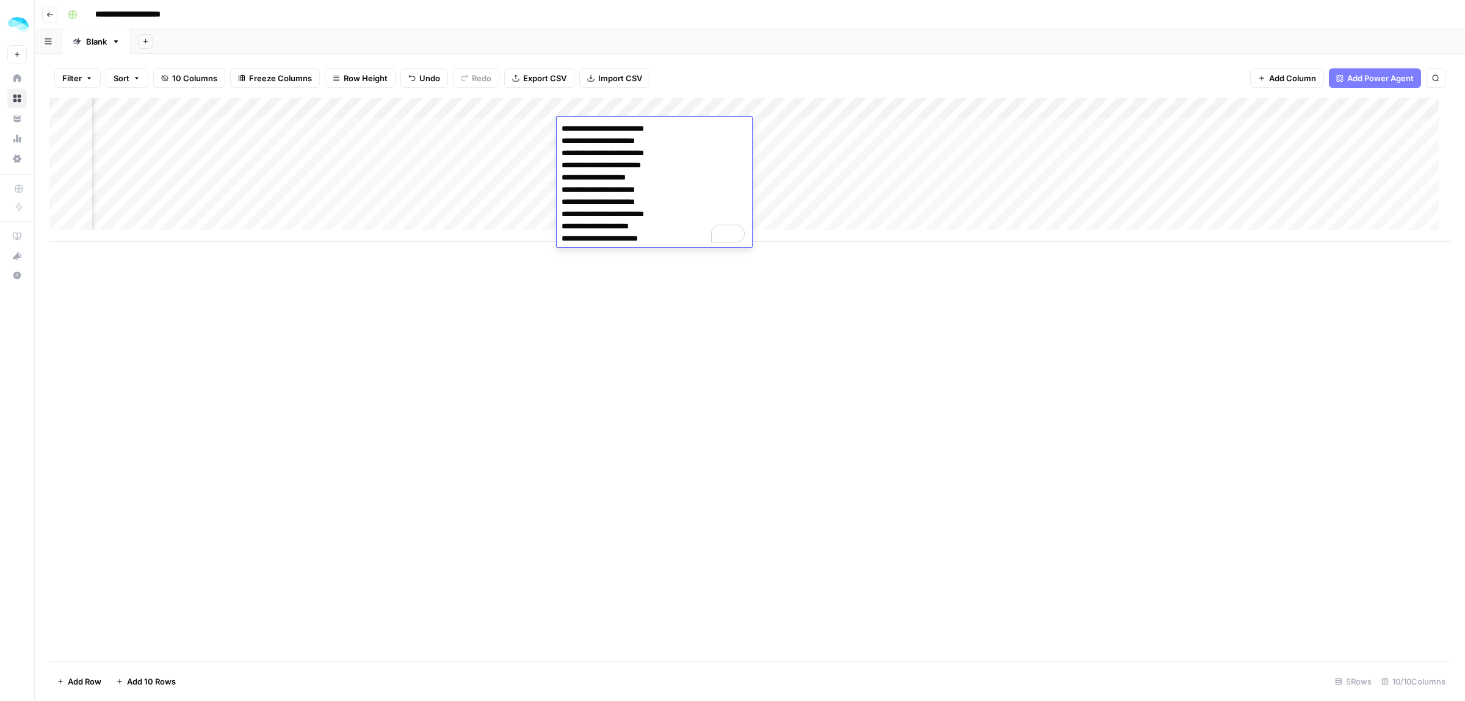
click at [647, 139] on textarea "**********" at bounding box center [654, 183] width 195 height 127
drag, startPoint x: 665, startPoint y: 151, endPoint x: 606, endPoint y: 151, distance: 59.2
click at [621, 151] on textarea "**********" at bounding box center [654, 183] width 195 height 127
click at [612, 167] on textarea "**********" at bounding box center [654, 183] width 195 height 127
click at [597, 313] on div "Add Column" at bounding box center [749, 379] width 1401 height 563
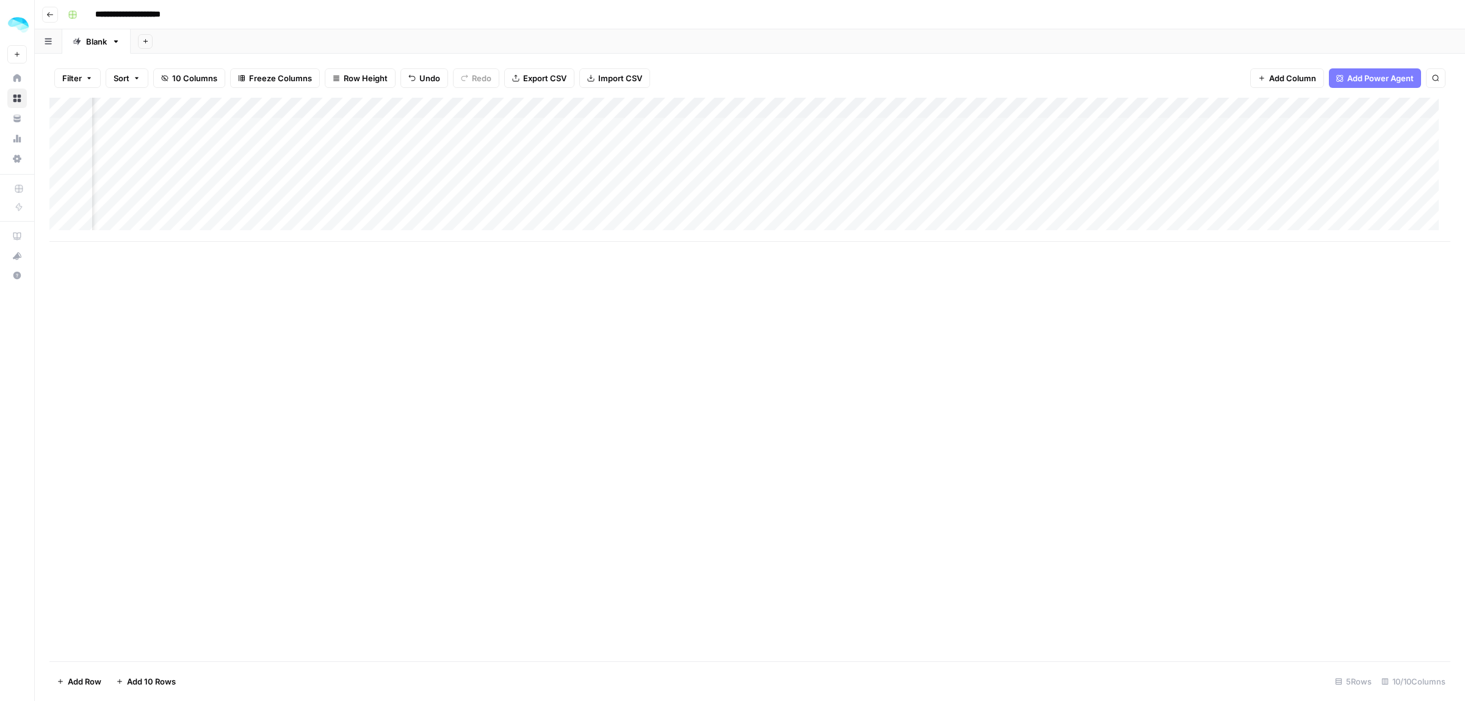
click at [530, 104] on div "Add Column" at bounding box center [749, 170] width 1401 height 144
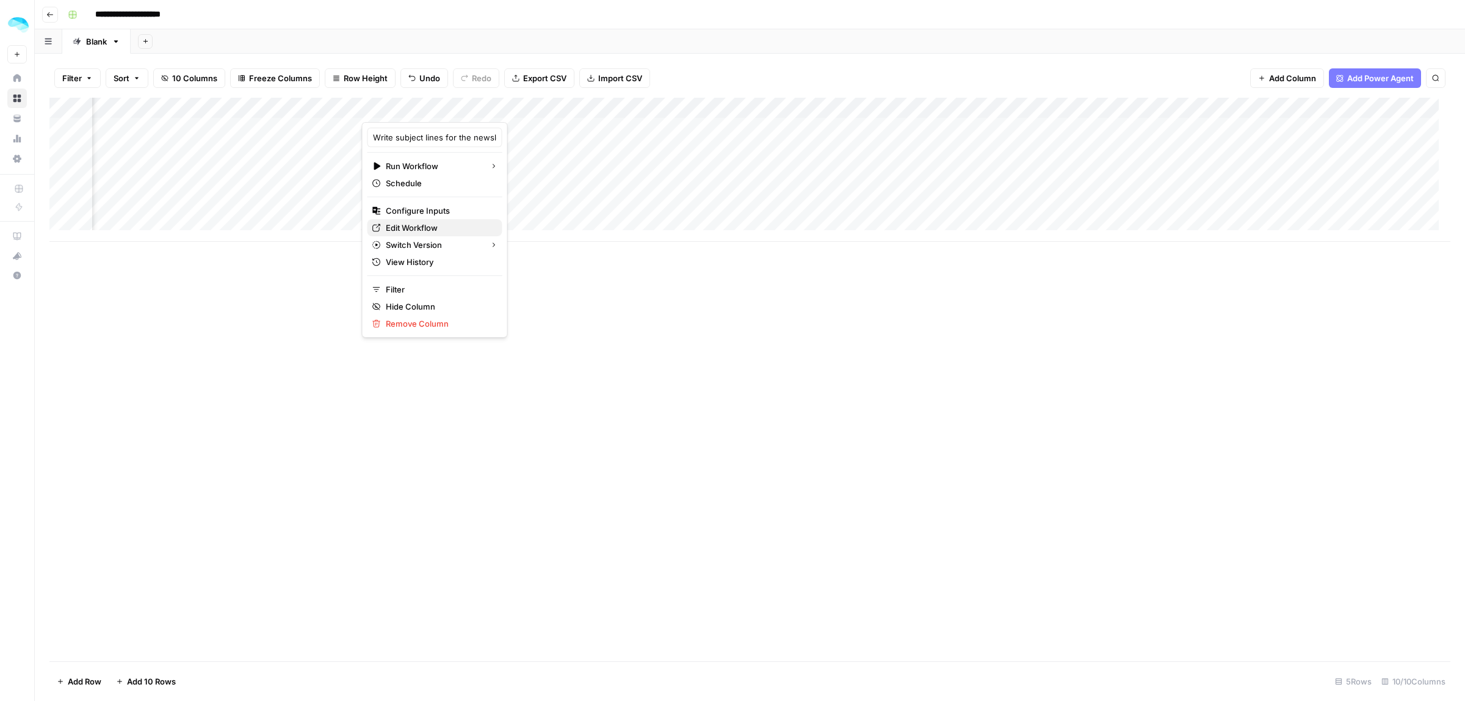
click at [422, 227] on span "Edit Workflow" at bounding box center [439, 228] width 107 height 12
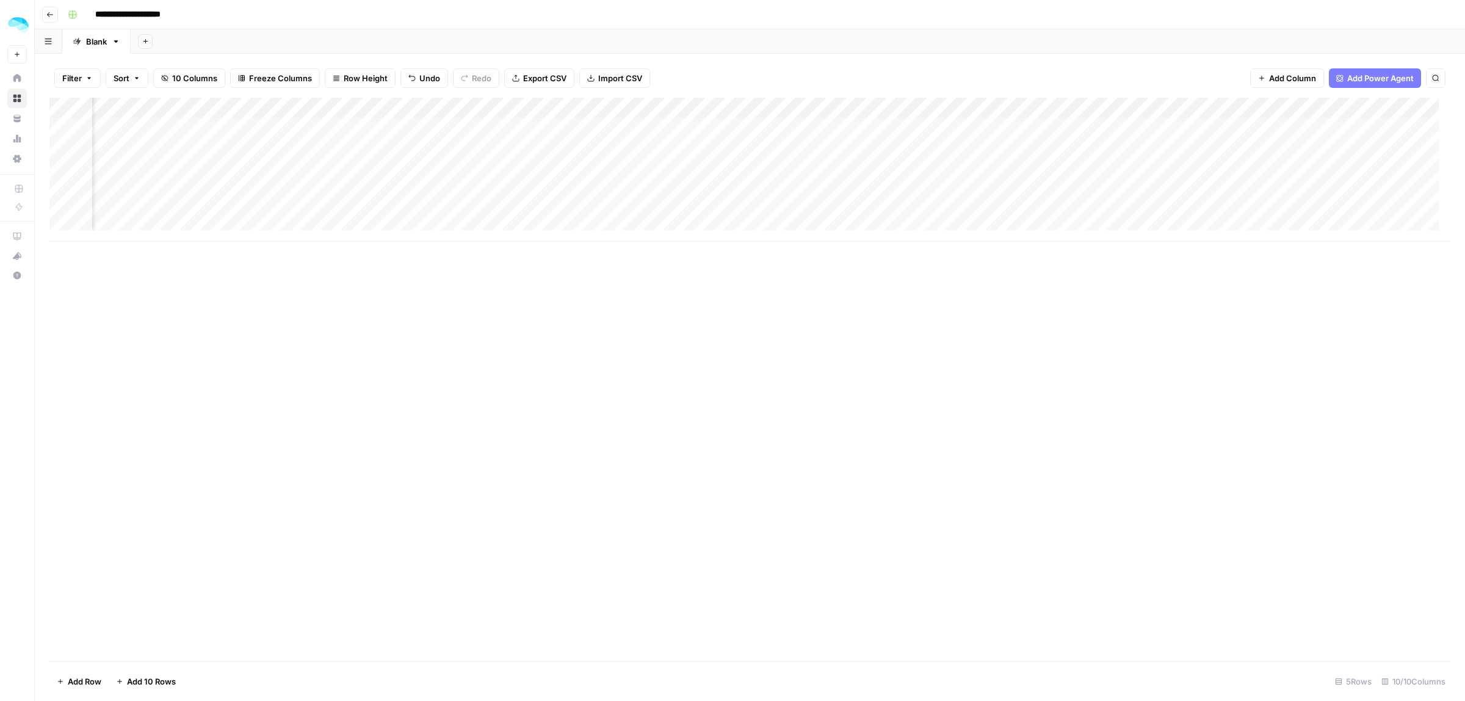
click at [655, 261] on div "Add Column" at bounding box center [749, 379] width 1401 height 563
click at [773, 107] on div "Add Column" at bounding box center [749, 170] width 1401 height 144
click at [673, 273] on span "Remove Column" at bounding box center [681, 272] width 107 height 12
click at [691, 119] on button "Delete" at bounding box center [688, 126] width 41 height 22
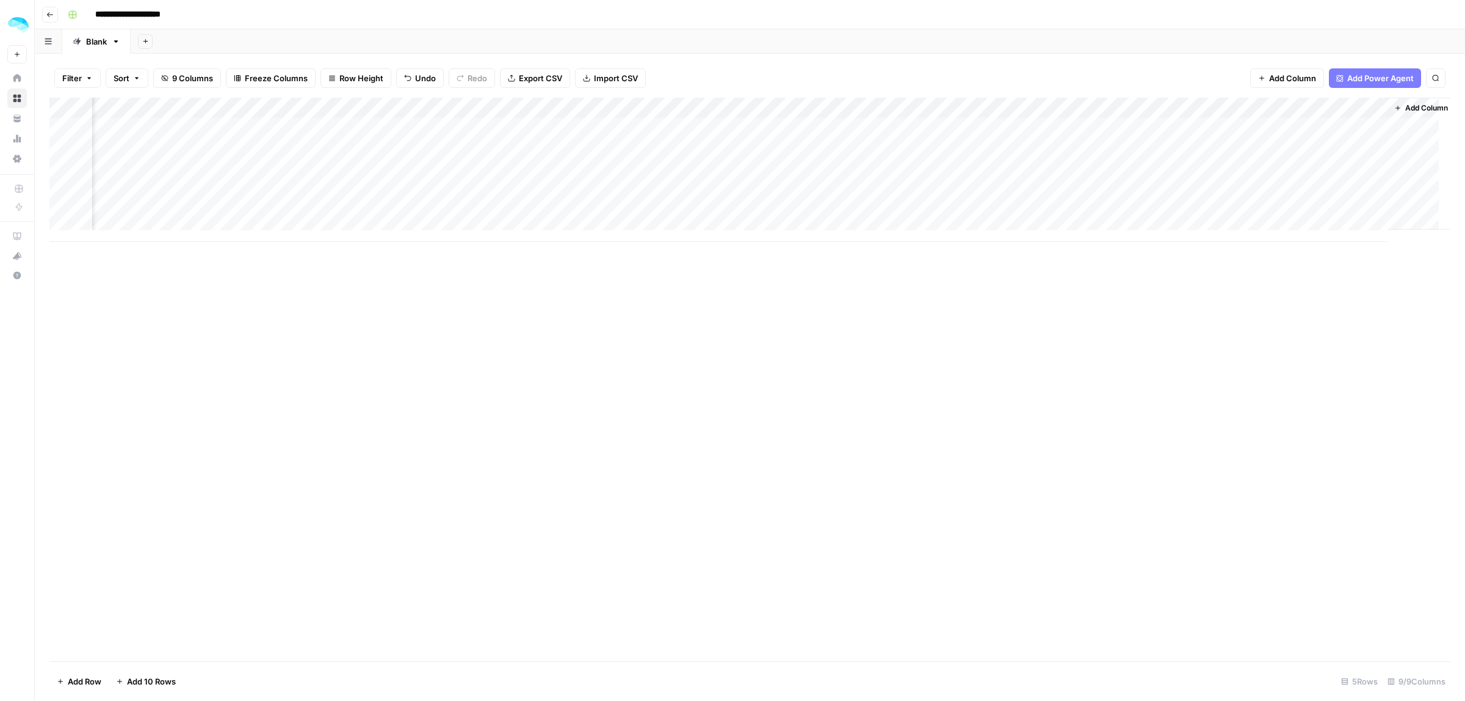
scroll to position [0, 126]
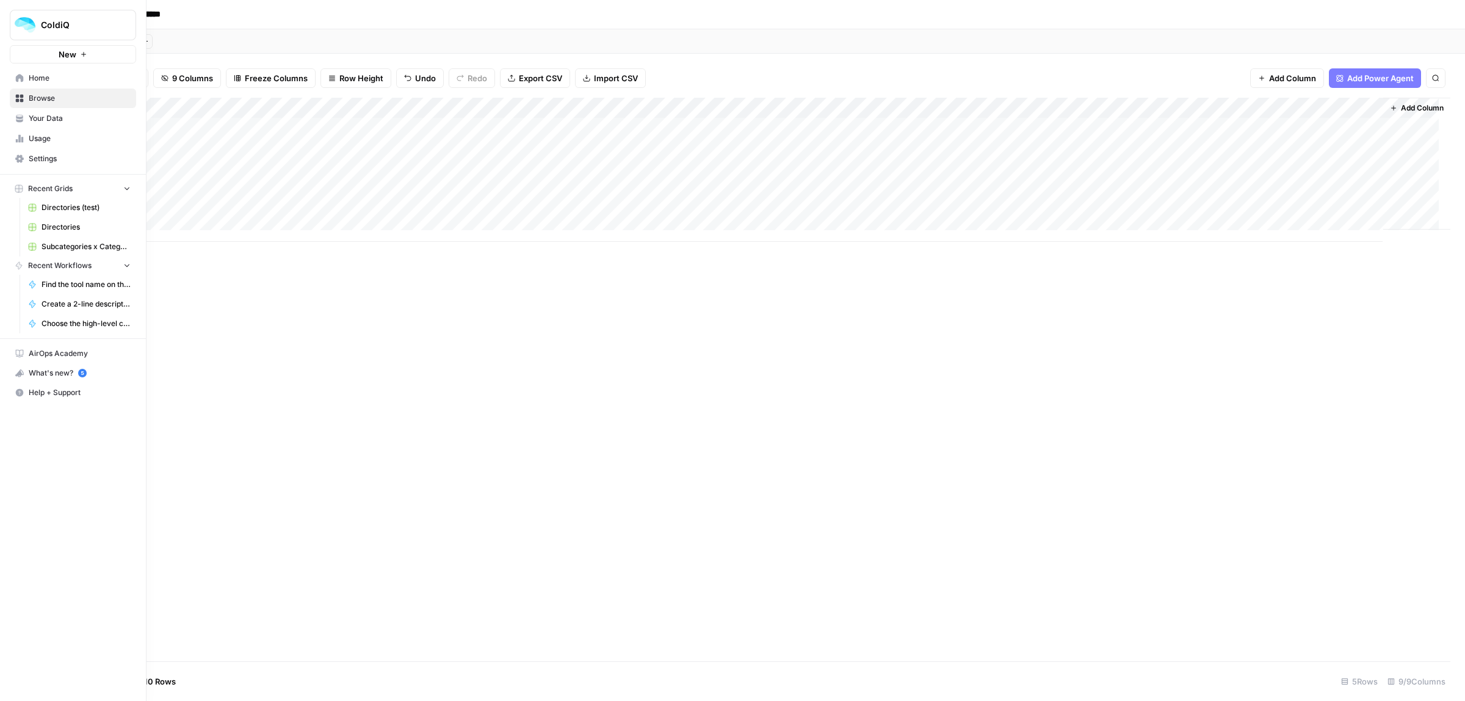
click at [32, 93] on span "Browse" at bounding box center [80, 98] width 102 height 11
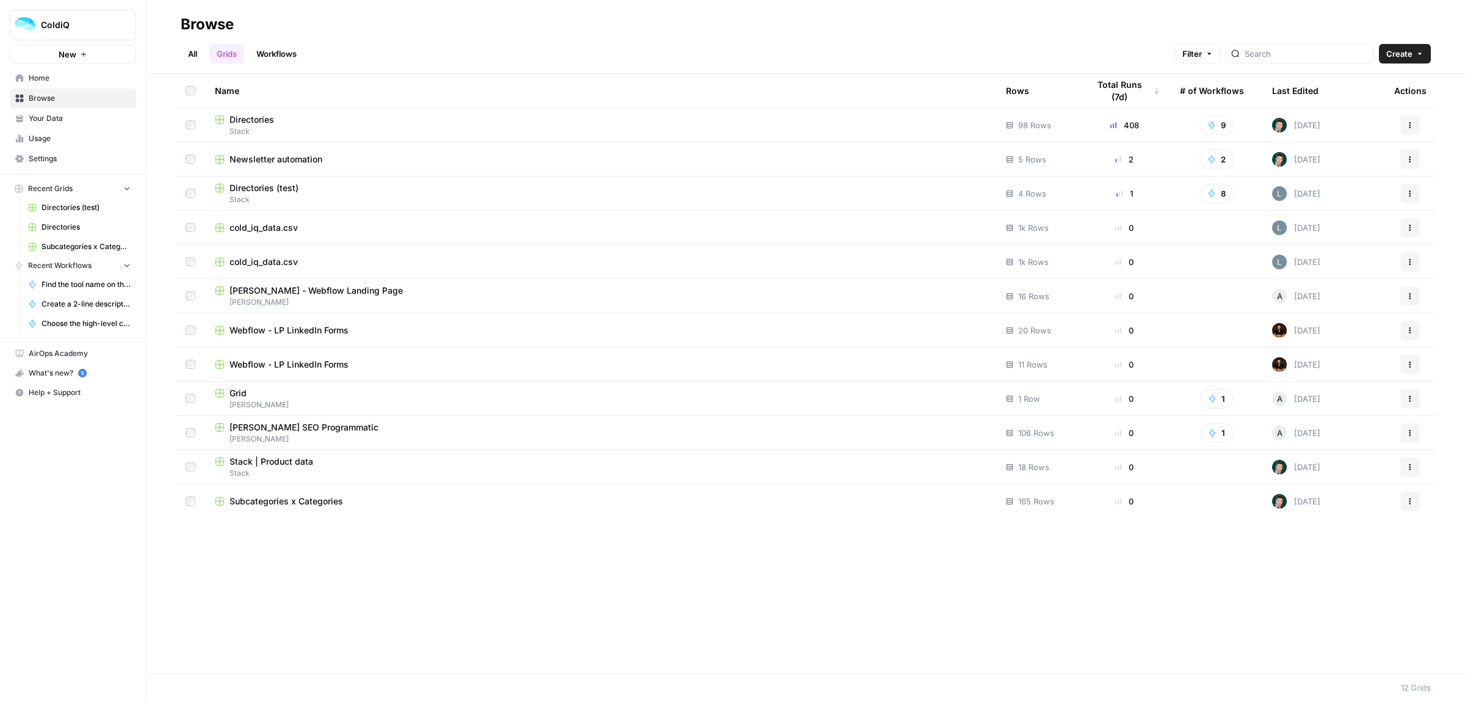
click at [267, 52] on link "Workflows" at bounding box center [276, 54] width 55 height 20
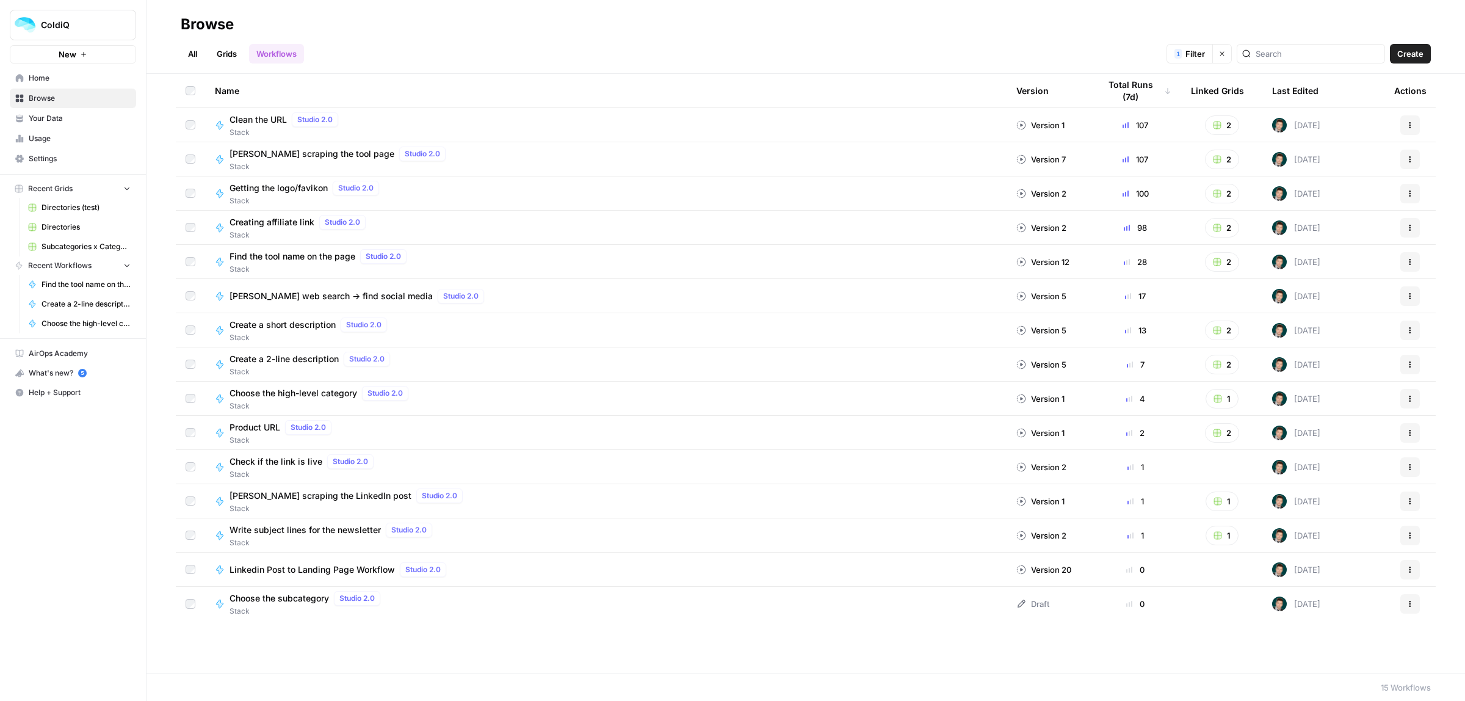
click at [1408, 540] on button "Actions" at bounding box center [1410, 536] width 20 height 20
click at [1356, 429] on span "Duplicate" at bounding box center [1357, 434] width 98 height 12
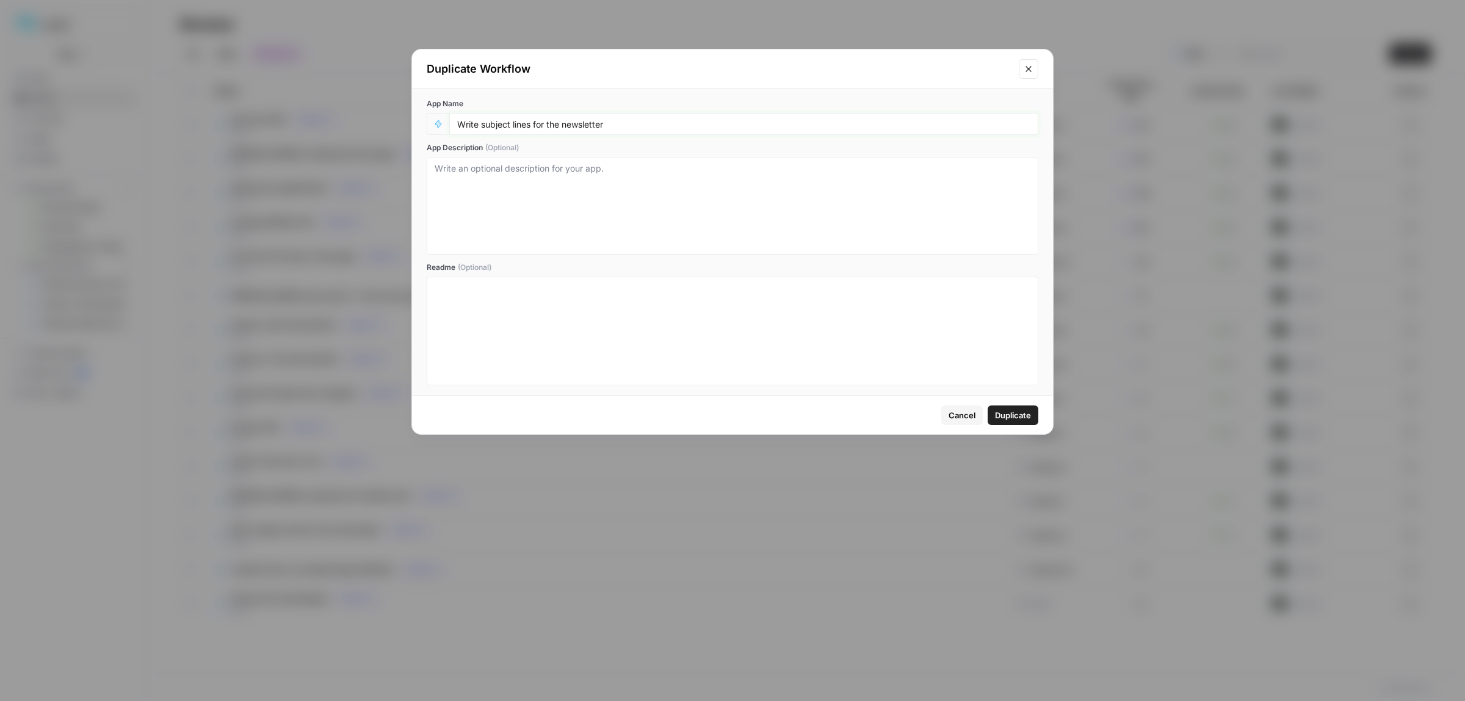
drag, startPoint x: 532, startPoint y: 124, endPoint x: 501, endPoint y: 124, distance: 31.1
click at [501, 124] on input "Write subject lines for the newsletter" at bounding box center [743, 123] width 573 height 11
type input "Write preview texts for the newsletter"
click at [1015, 412] on span "Duplicate" at bounding box center [1013, 415] width 36 height 12
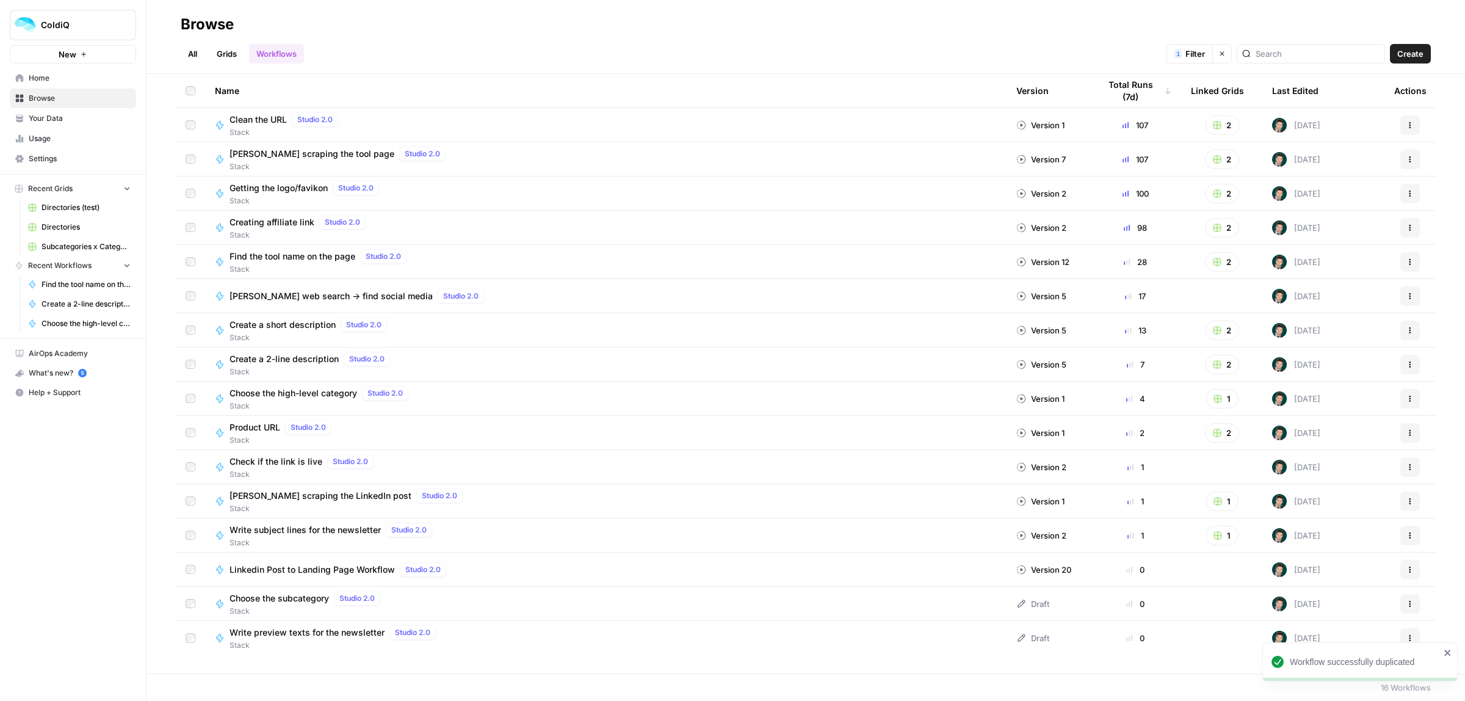
click at [342, 630] on span "Write preview texts for the newsletter" at bounding box center [307, 632] width 155 height 12
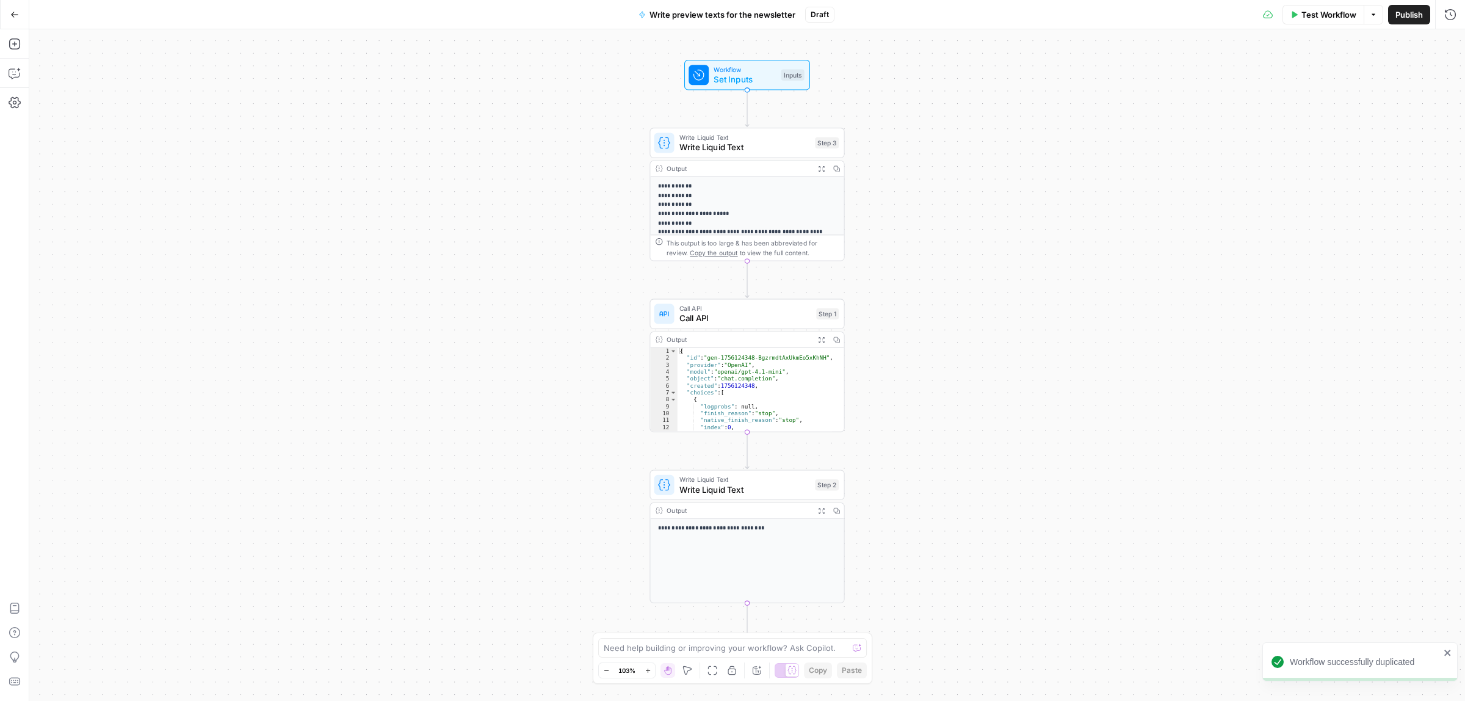
click at [759, 324] on span "Call API" at bounding box center [745, 318] width 132 height 13
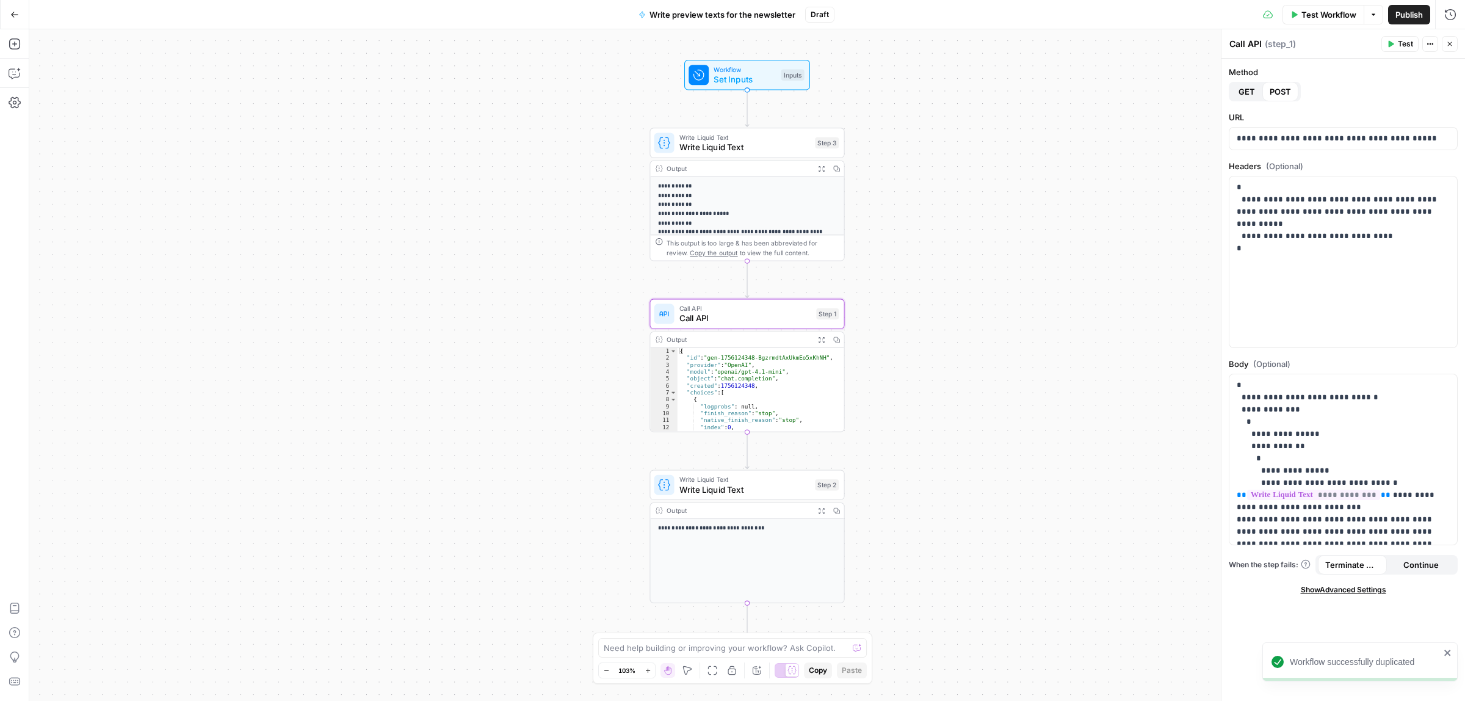
click at [757, 81] on span "Set Inputs" at bounding box center [745, 79] width 62 height 13
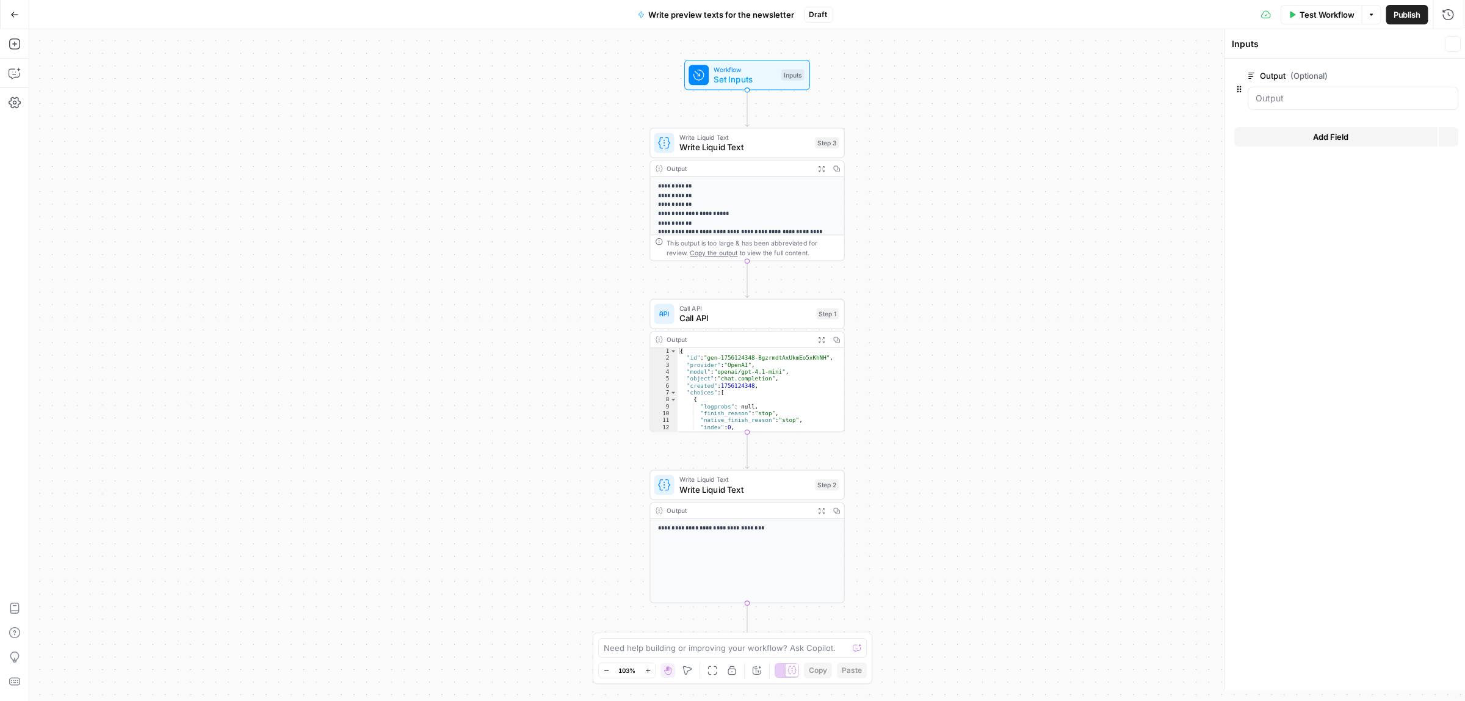
click at [727, 77] on span "Set Inputs" at bounding box center [745, 79] width 62 height 13
click at [1336, 136] on span "Add Field" at bounding box center [1327, 137] width 35 height 12
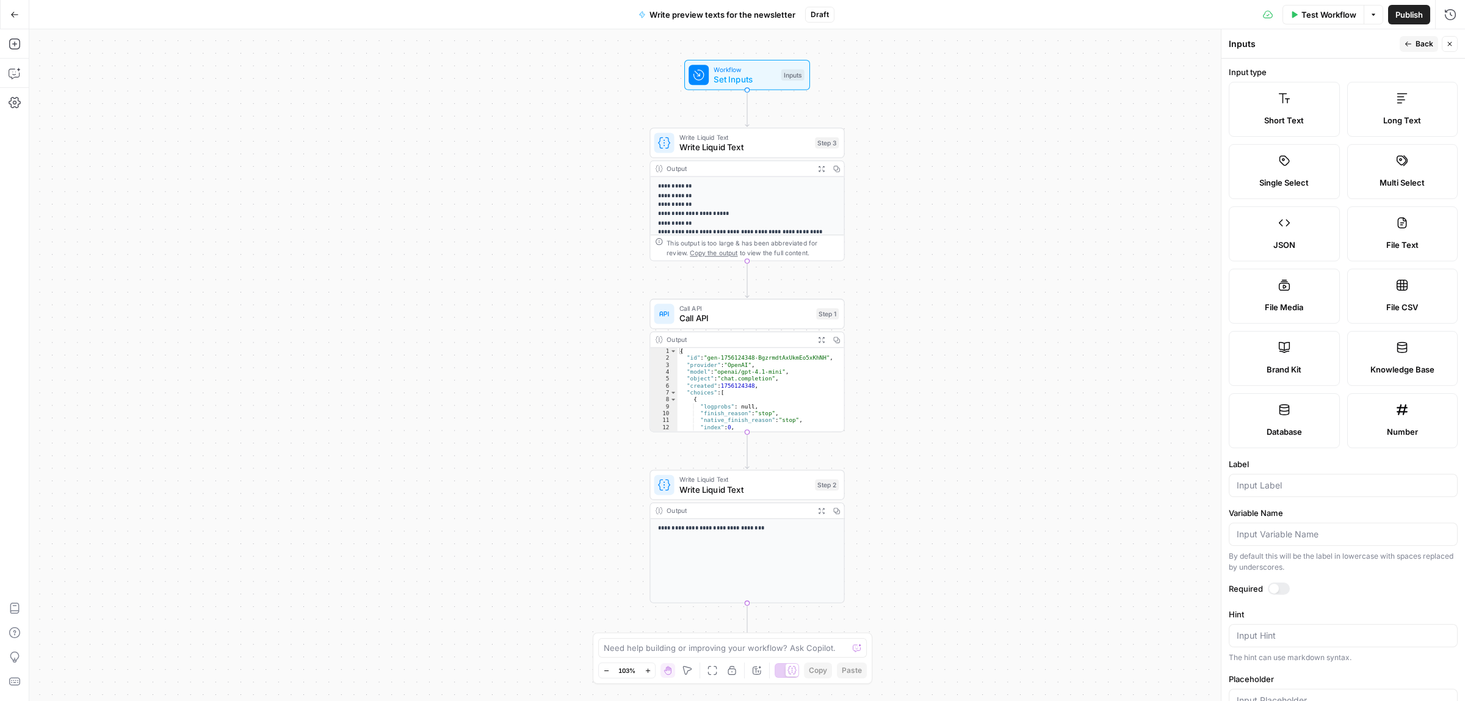
click at [1298, 119] on span "Short Text" at bounding box center [1284, 120] width 40 height 12
click at [1320, 484] on input "Label" at bounding box center [1343, 485] width 213 height 12
type input "Subject lines"
click at [1422, 37] on button "Back" at bounding box center [1419, 44] width 38 height 16
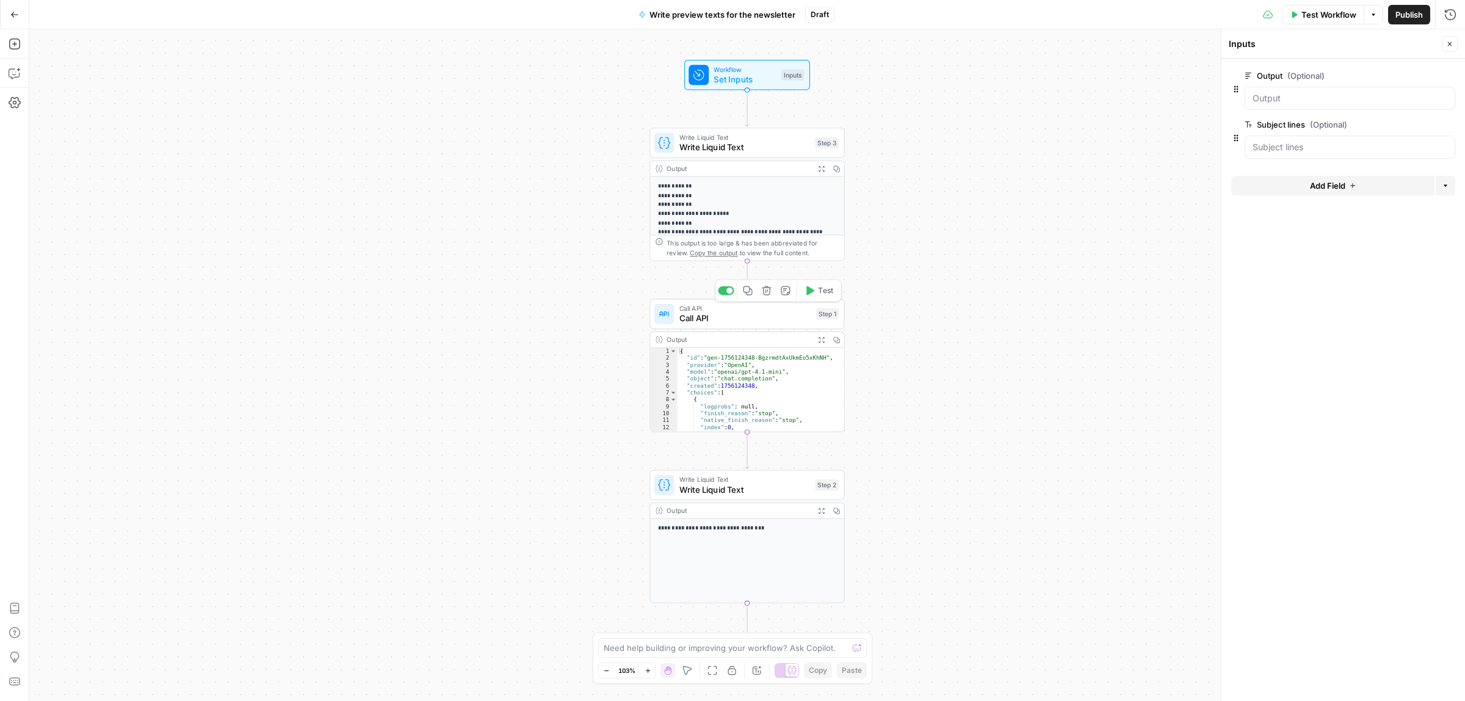
click at [737, 321] on span "Call API" at bounding box center [745, 318] width 132 height 13
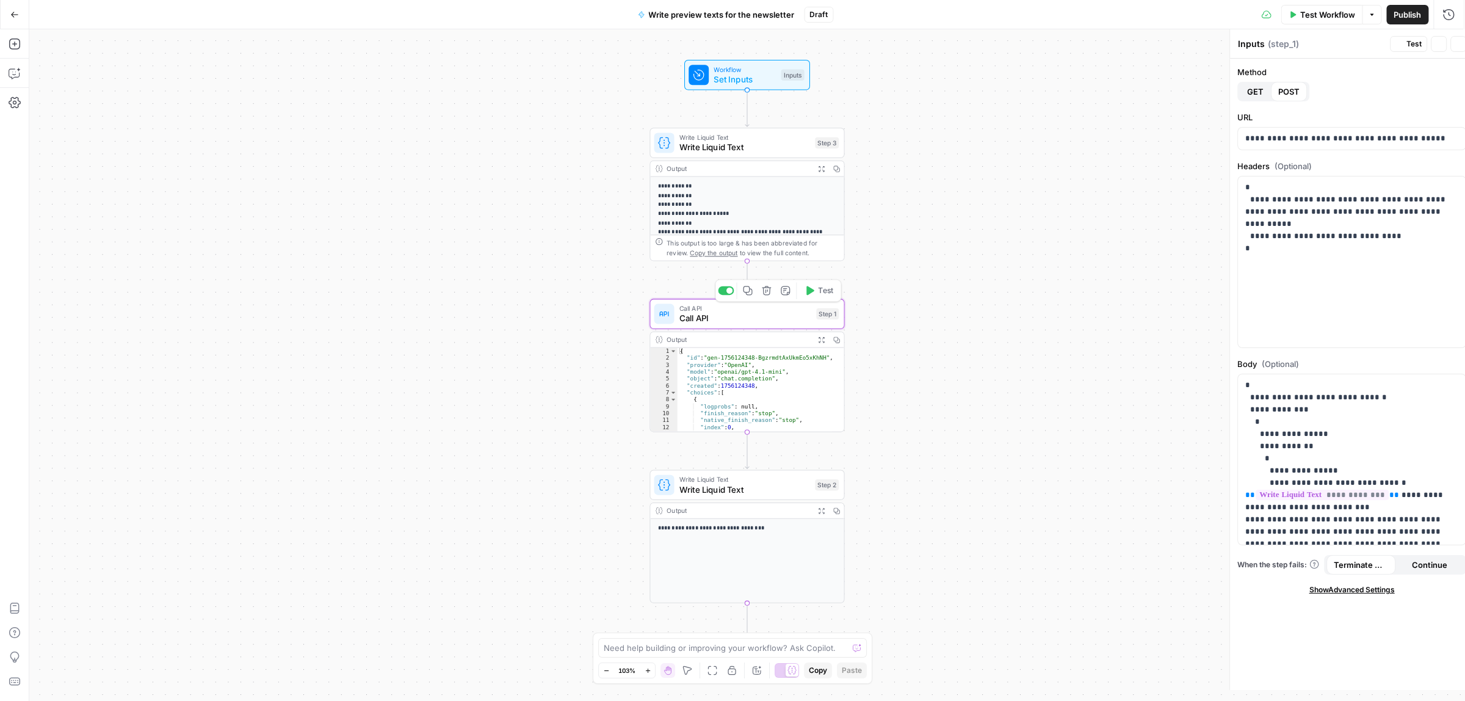
type textarea "Call API"
drag, startPoint x: 1311, startPoint y: 481, endPoint x: 1288, endPoint y: 480, distance: 23.2
click at [1288, 480] on p "**********" at bounding box center [1337, 507] width 201 height 256
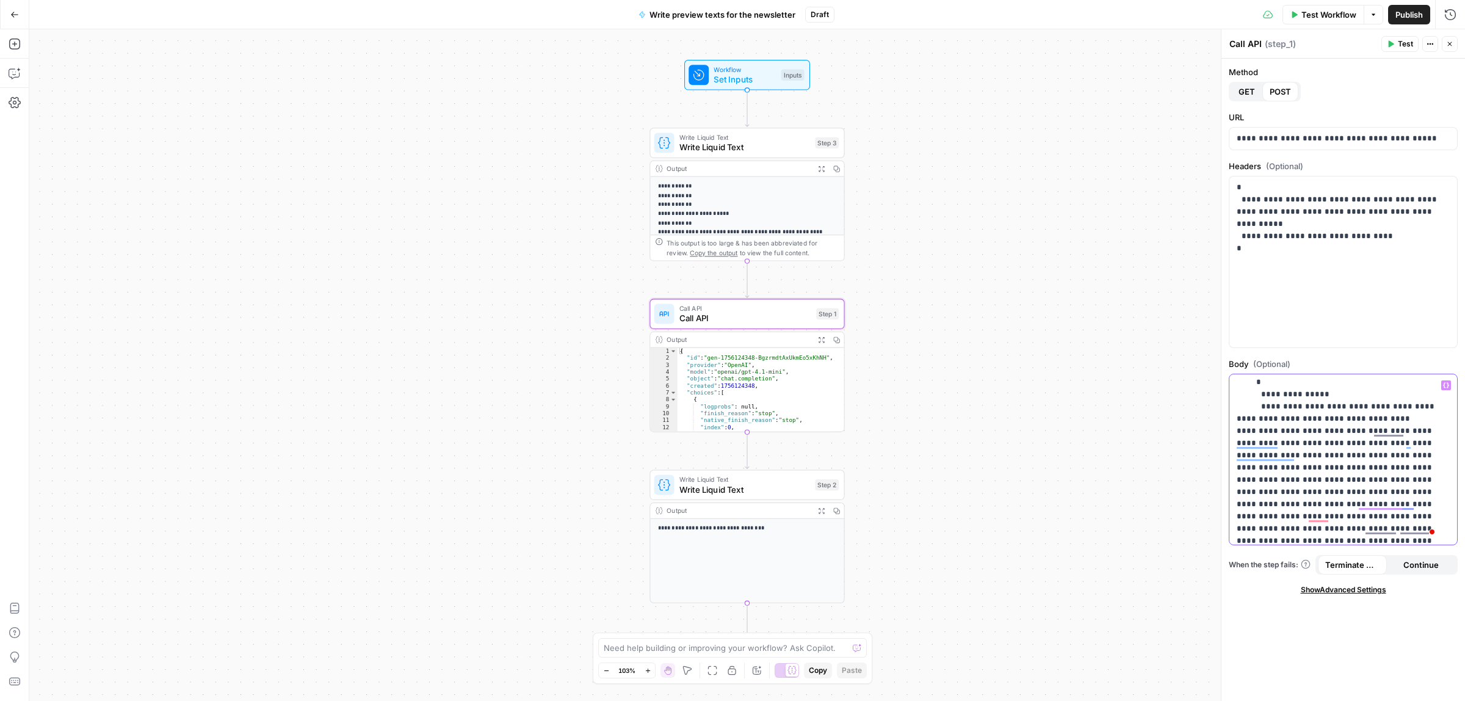
scroll to position [153, 0]
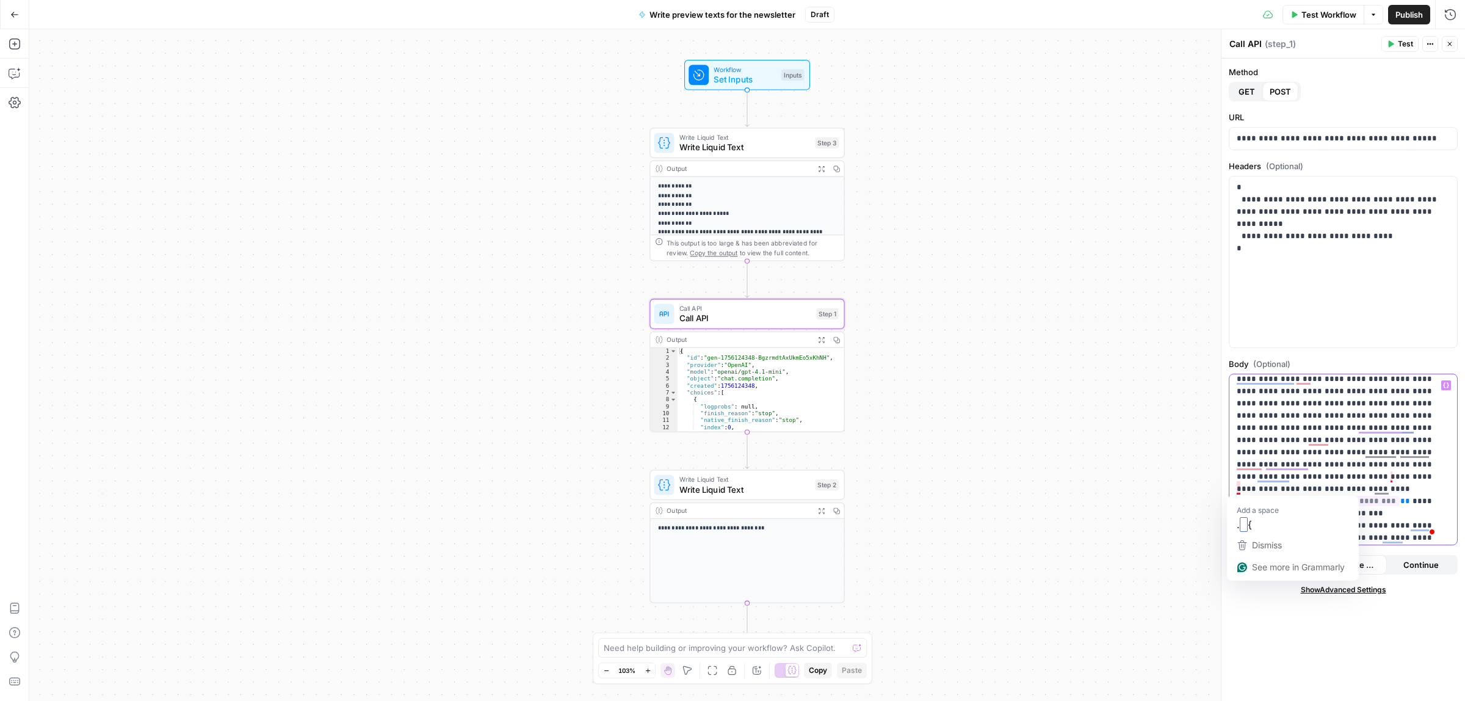
drag, startPoint x: 1374, startPoint y: 491, endPoint x: 1237, endPoint y: 489, distance: 136.2
click at [1237, 489] on p "**********" at bounding box center [1337, 427] width 201 height 403
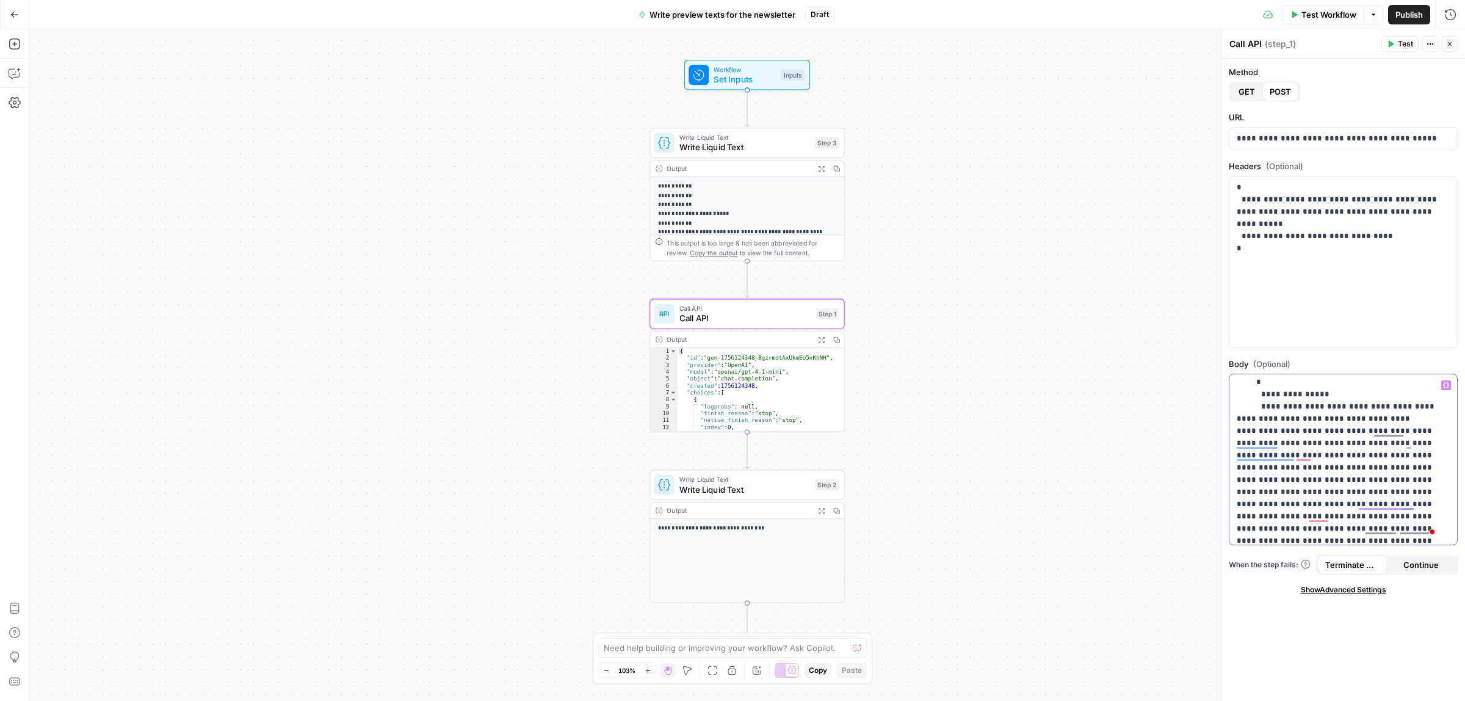
drag, startPoint x: 1406, startPoint y: 408, endPoint x: 1374, endPoint y: 410, distance: 31.8
click at [1374, 410] on p "**********" at bounding box center [1337, 498] width 201 height 391
drag, startPoint x: 1354, startPoint y: 514, endPoint x: 1320, endPoint y: 516, distance: 33.6
click at [1320, 516] on p "**********" at bounding box center [1337, 504] width 201 height 403
drag, startPoint x: 1288, startPoint y: 490, endPoint x: 1253, endPoint y: 491, distance: 35.4
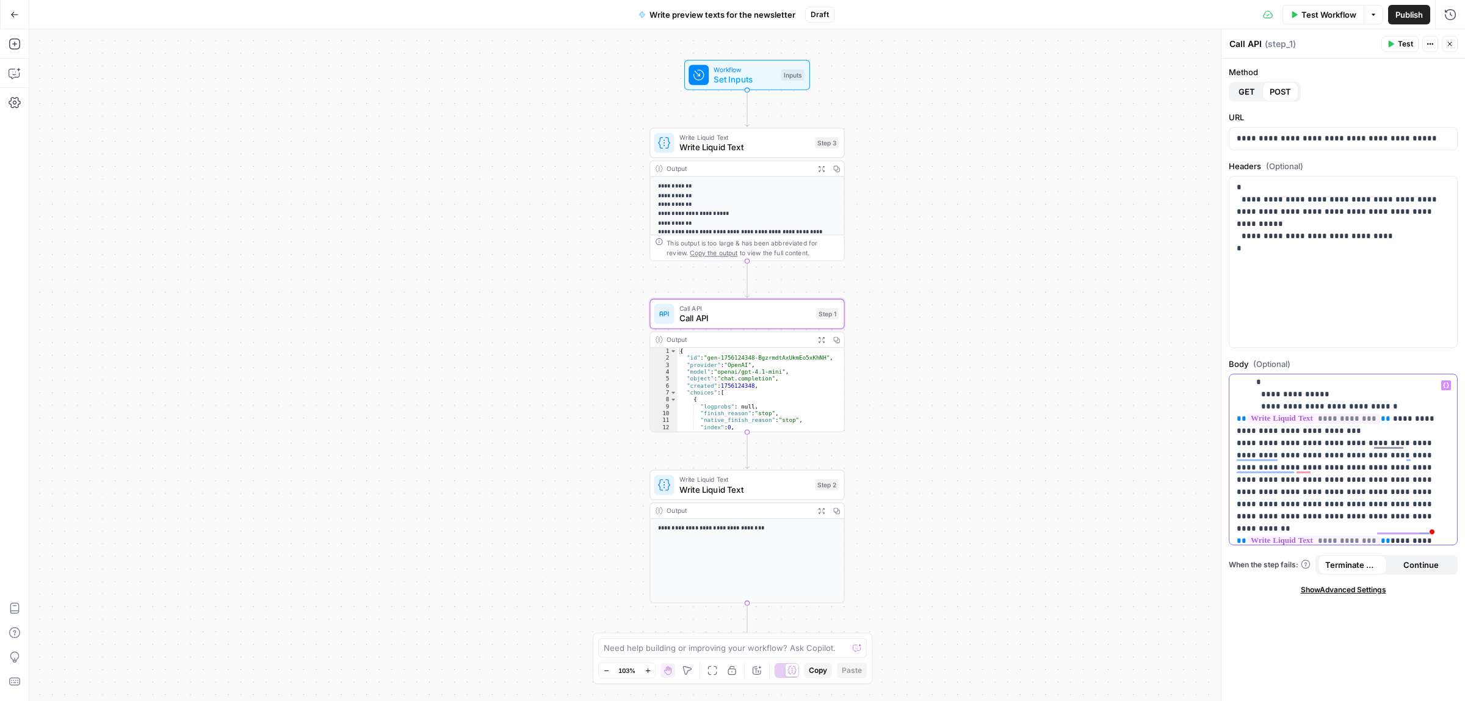
click at [1253, 491] on p "**********" at bounding box center [1337, 510] width 201 height 415
click at [1442, 382] on button "Variables Menu" at bounding box center [1446, 385] width 10 height 10
click at [856, 453] on button "Select variable Subject lines" at bounding box center [874, 452] width 153 height 20
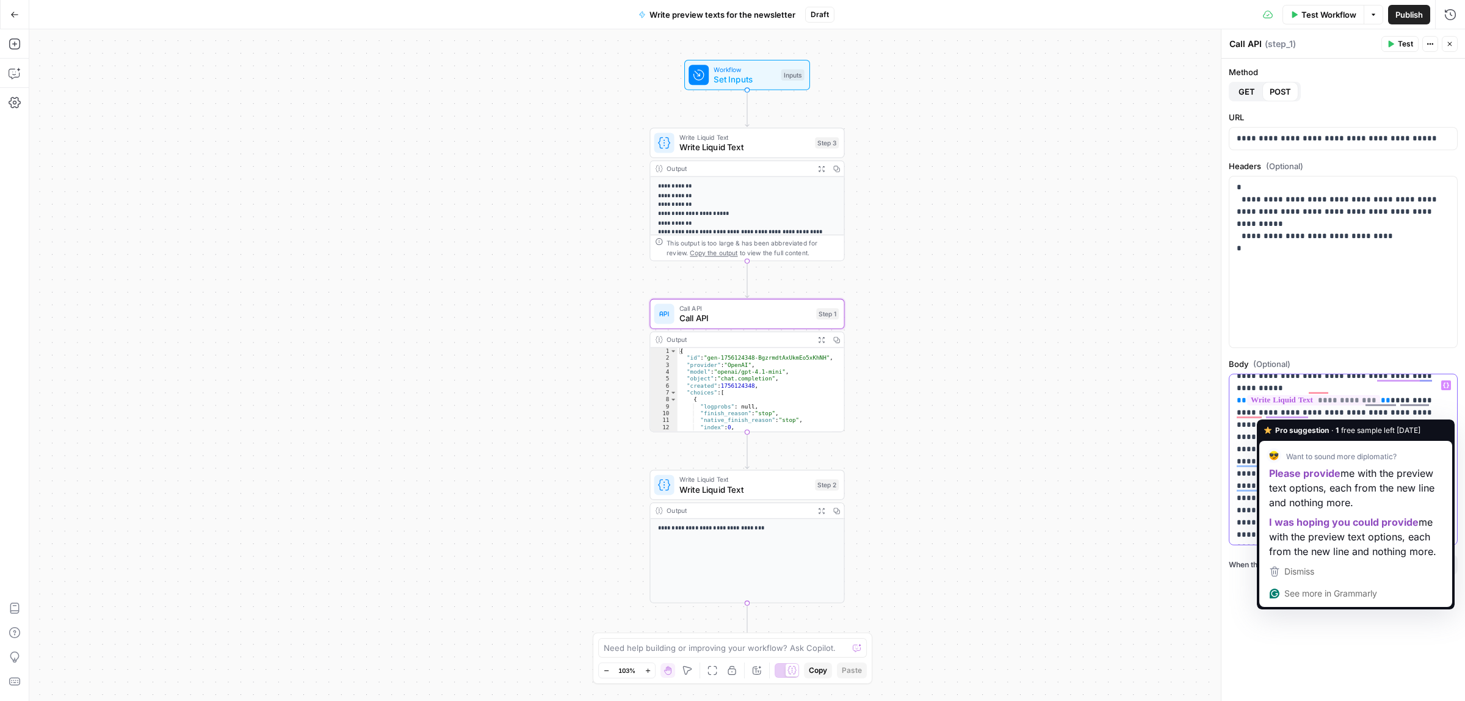
scroll to position [153, 0]
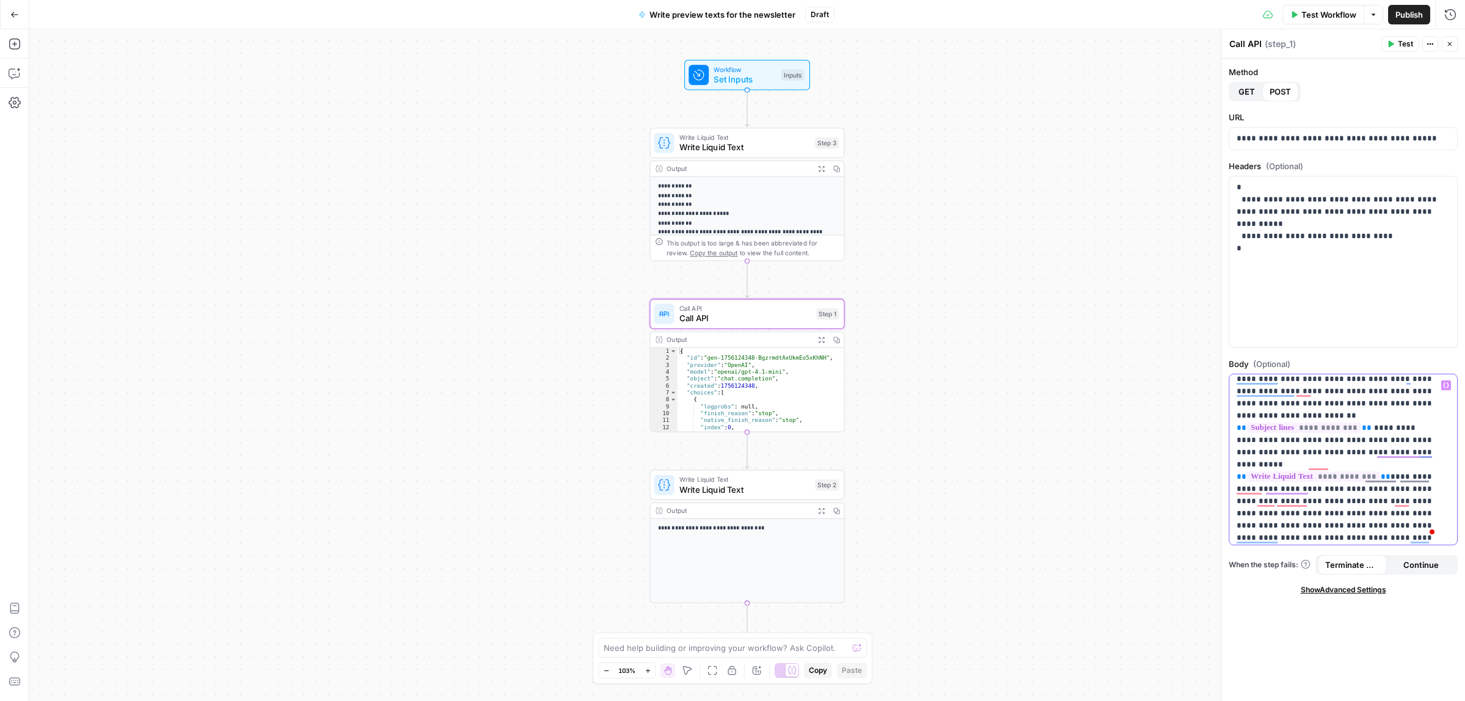
drag, startPoint x: 1395, startPoint y: 502, endPoint x: 1317, endPoint y: 526, distance: 81.9
click at [1317, 526] on p "**********" at bounding box center [1337, 433] width 201 height 415
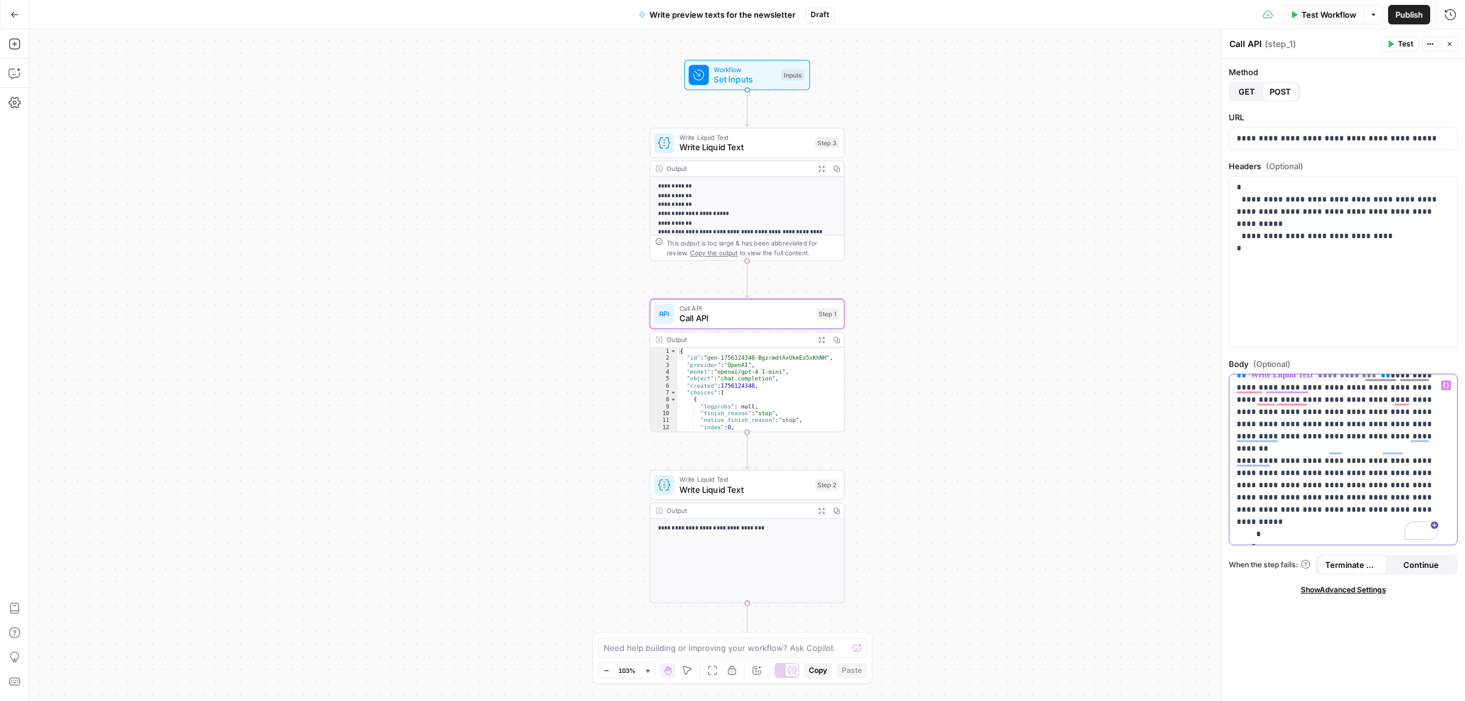
scroll to position [181, 0]
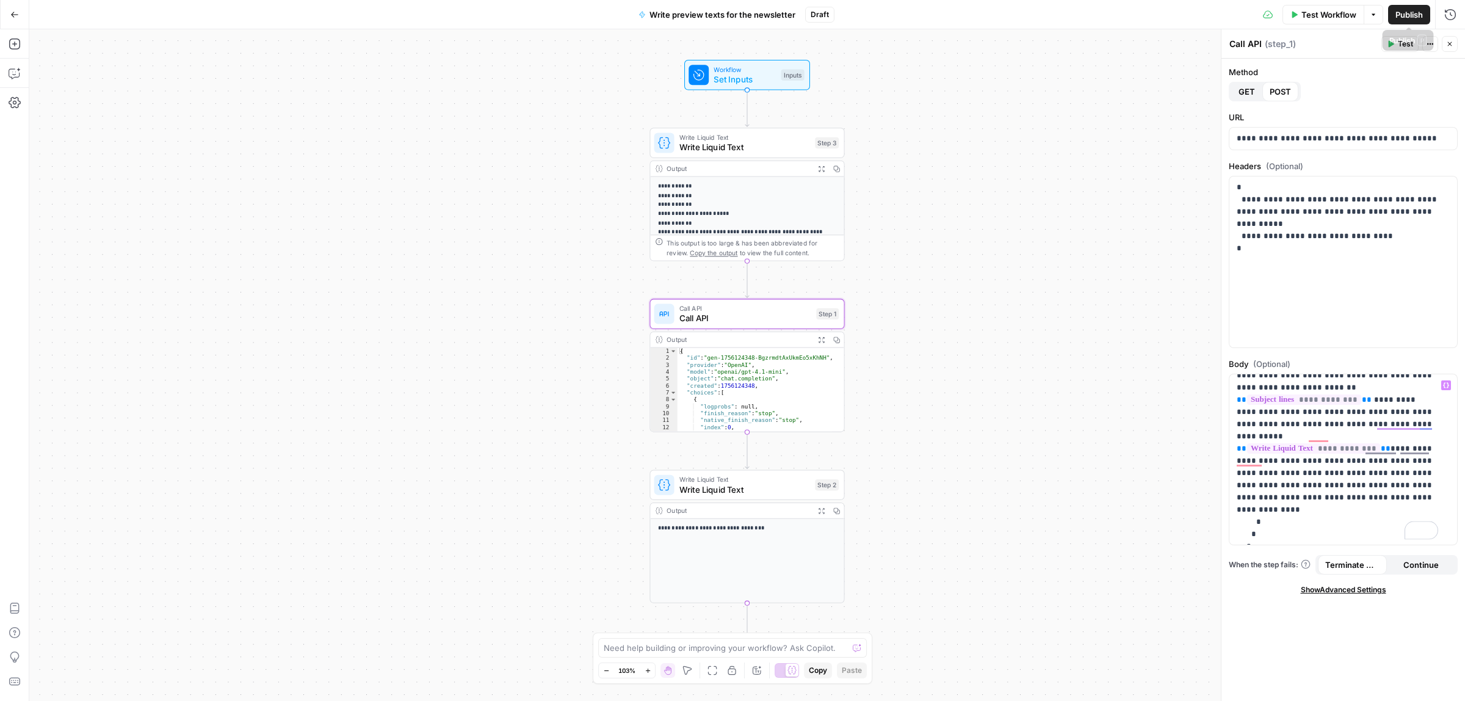
click at [1417, 9] on span "Publish" at bounding box center [1409, 15] width 27 height 12
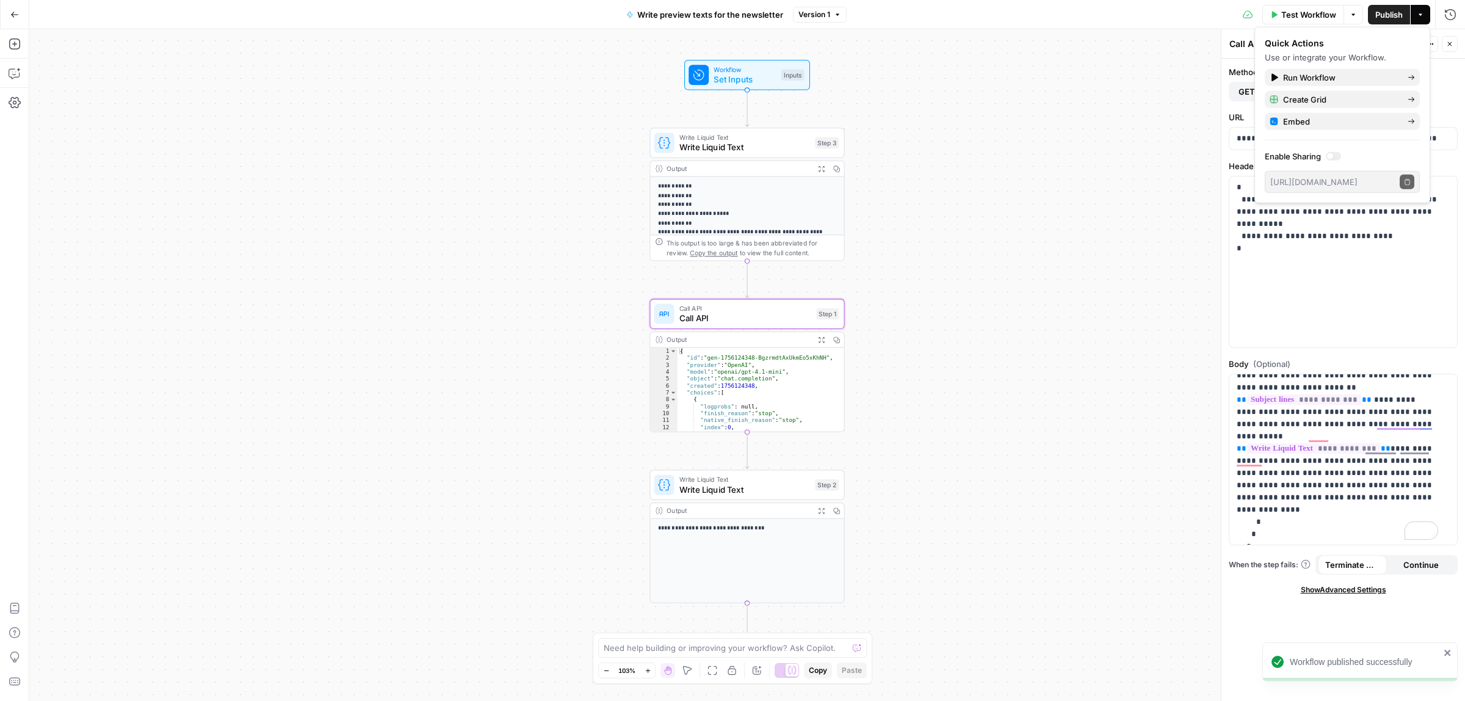
click at [11, 15] on icon "button" at bounding box center [14, 14] width 9 height 9
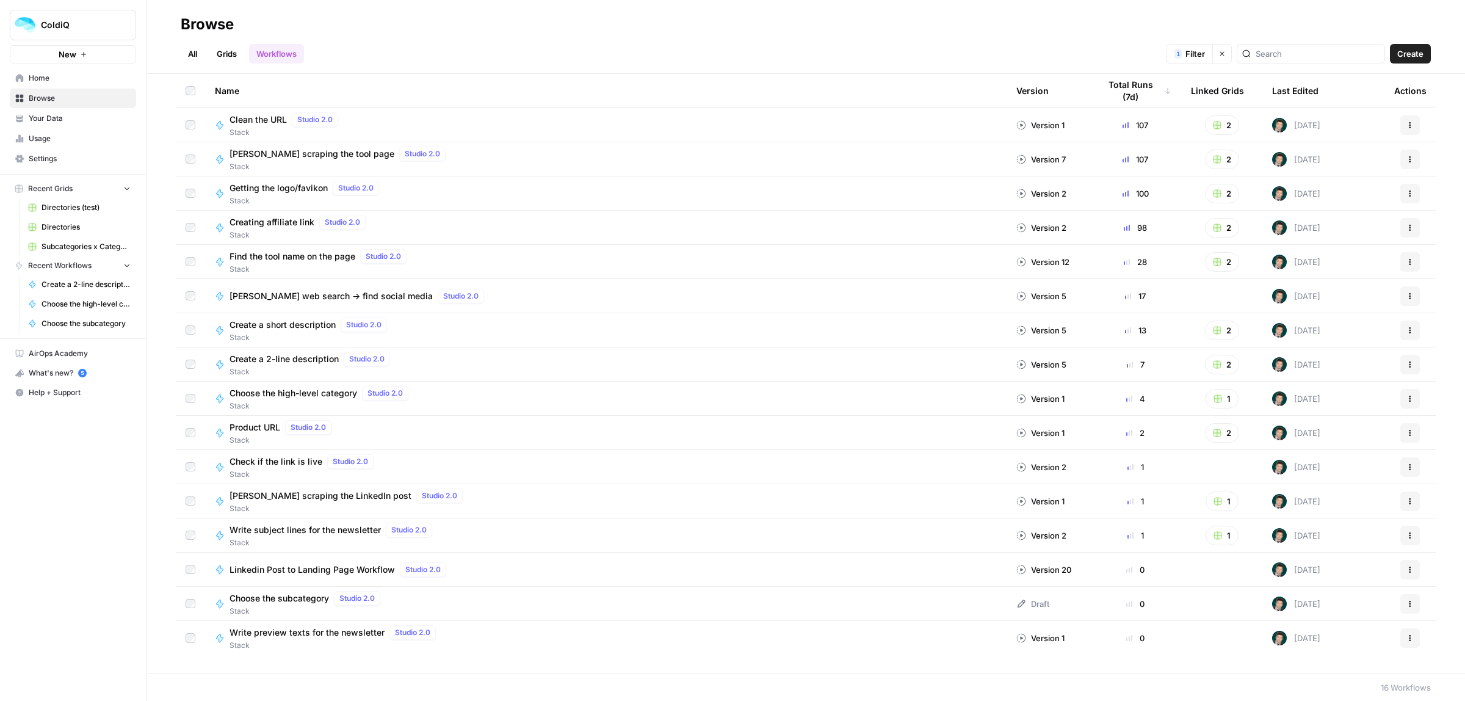
click at [226, 49] on link "Grids" at bounding box center [226, 54] width 35 height 20
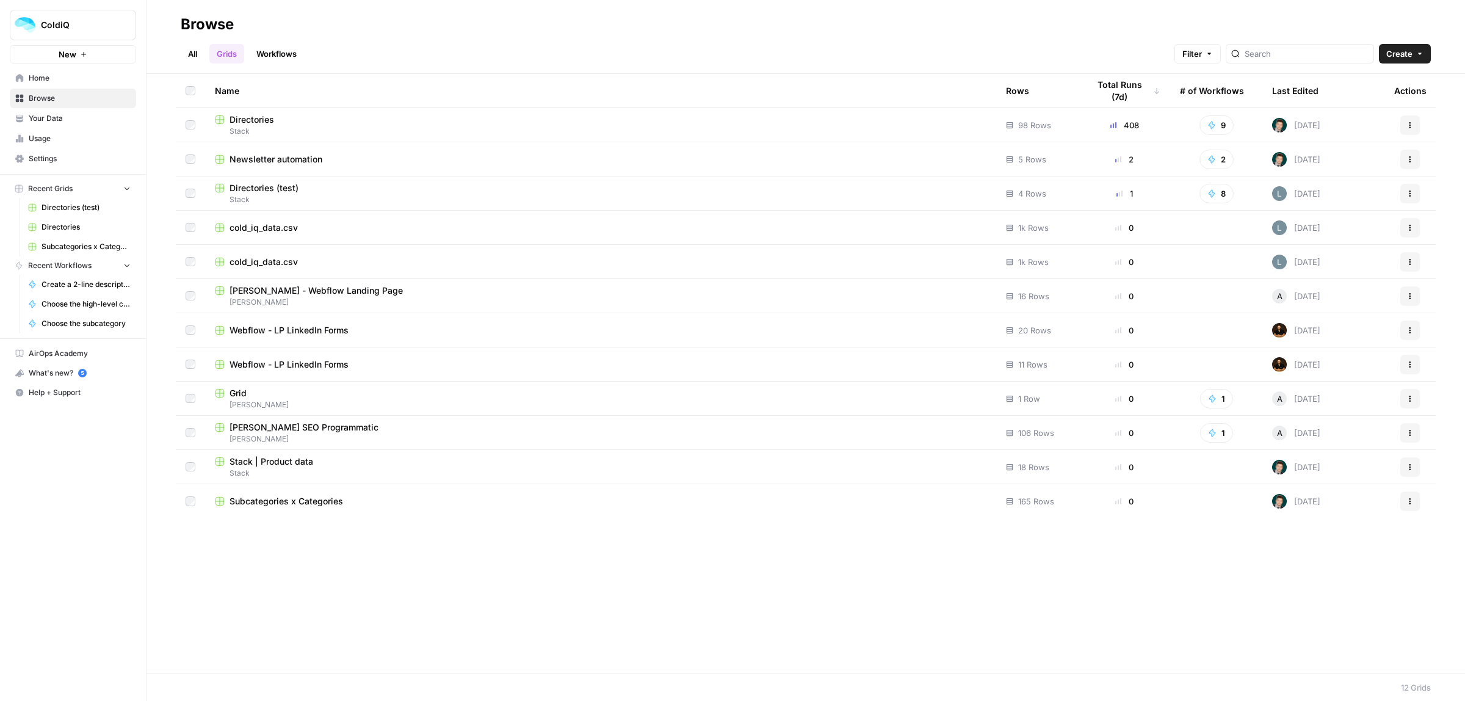
click at [264, 160] on span "Newsletter automation" at bounding box center [276, 159] width 93 height 12
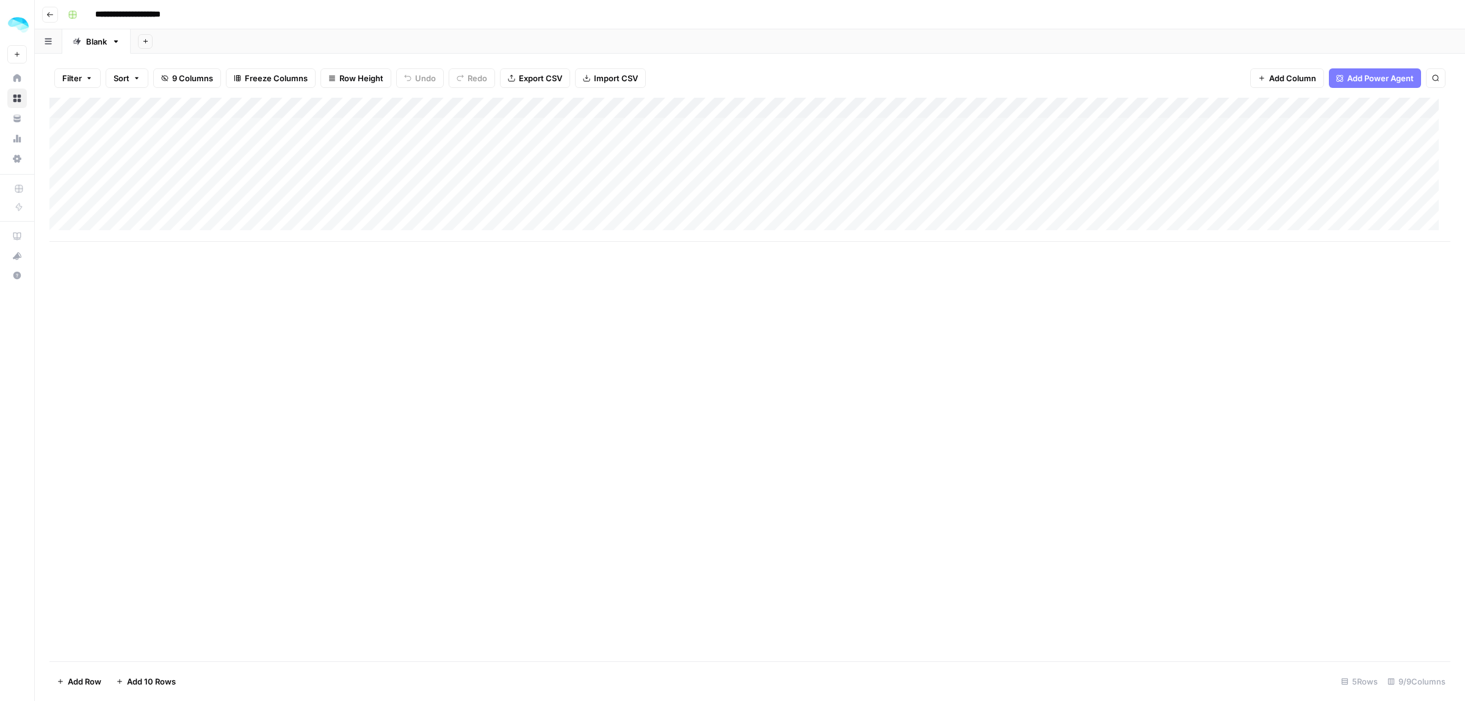
scroll to position [0, 126]
click at [1375, 77] on span "Add Power Agent" at bounding box center [1380, 78] width 67 height 12
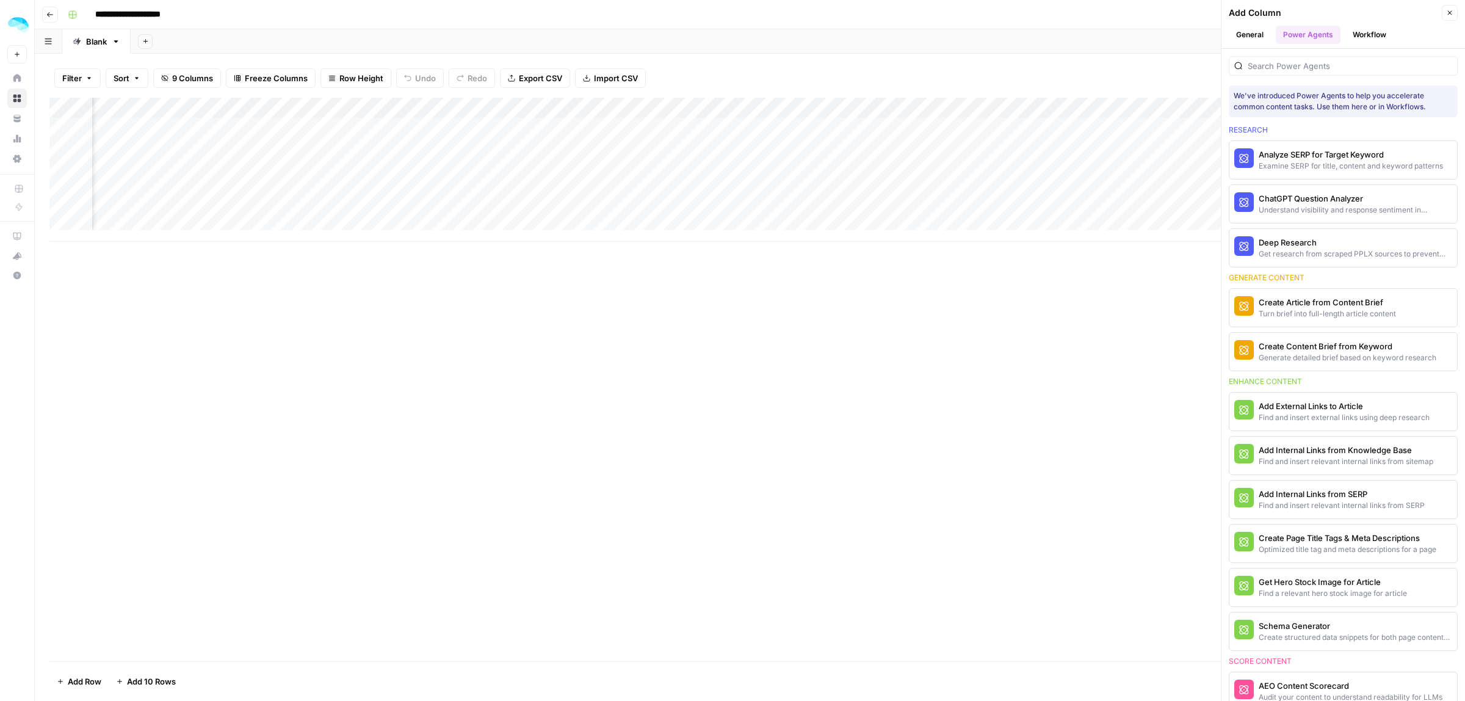
click at [1378, 38] on button "Workflow" at bounding box center [1369, 35] width 48 height 18
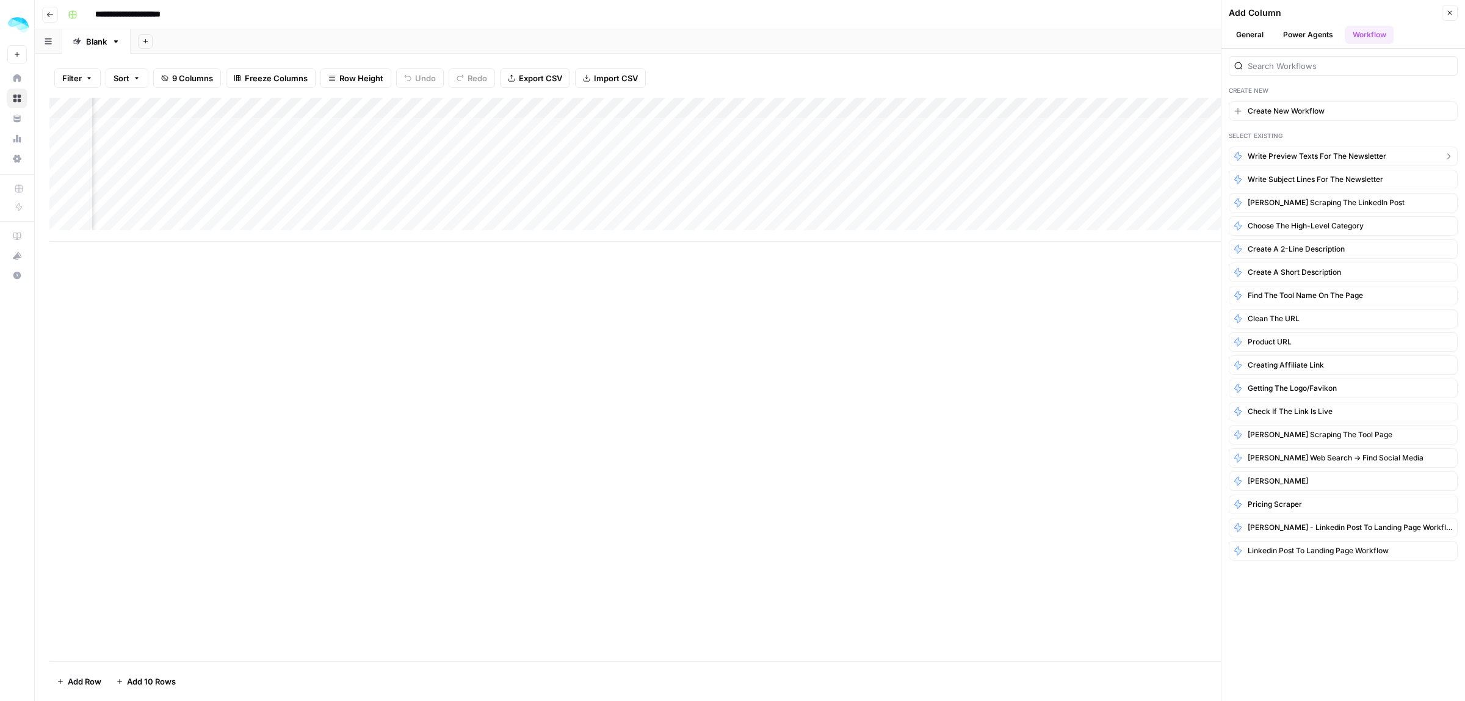
click at [1338, 162] on span "Write preview texts for the newsletter" at bounding box center [1317, 156] width 139 height 11
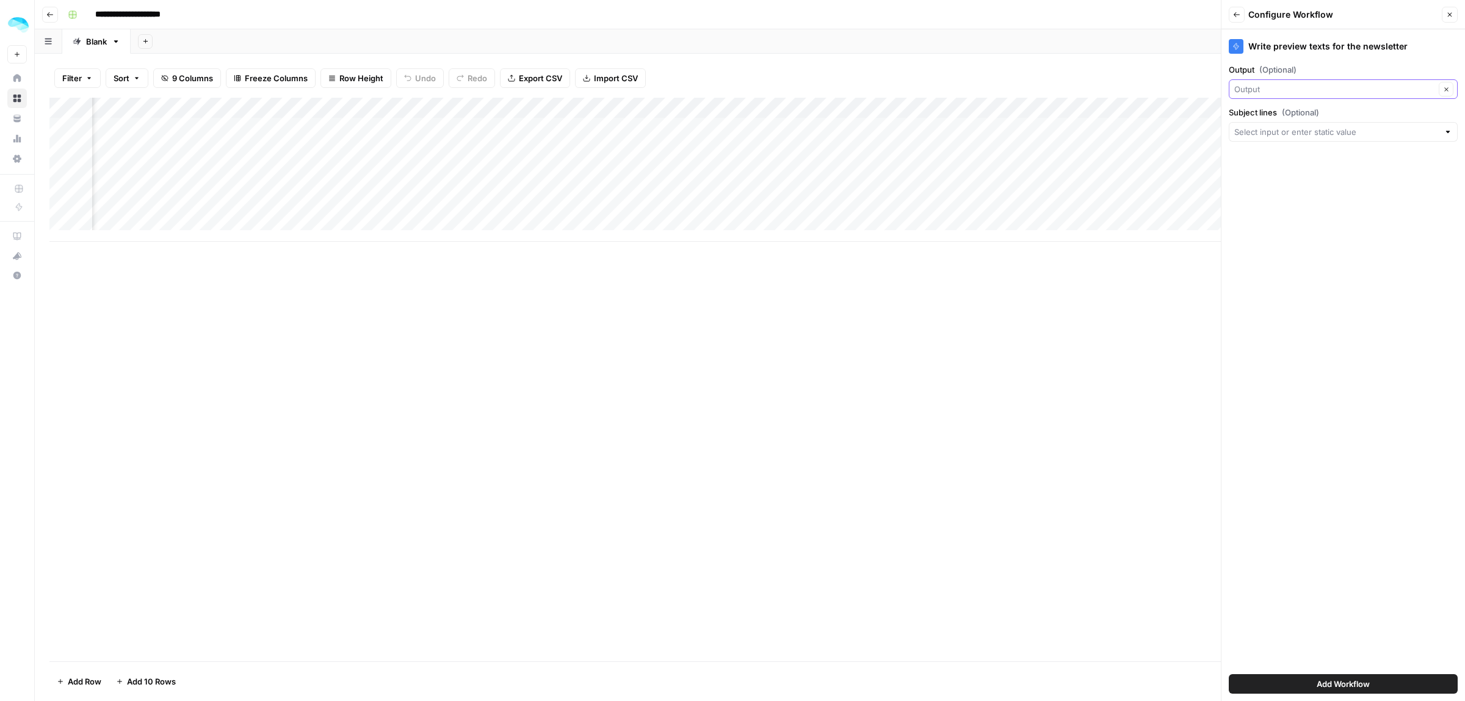
click at [1284, 87] on input "Output (Optional)" at bounding box center [1334, 89] width 201 height 12
click at [1291, 158] on span "Output" at bounding box center [1329, 158] width 178 height 12
type input "Output"
click at [1308, 126] on input "Subject lines (Optional)" at bounding box center [1336, 132] width 205 height 12
click at [1284, 234] on span "Output (1)" at bounding box center [1341, 234] width 203 height 12
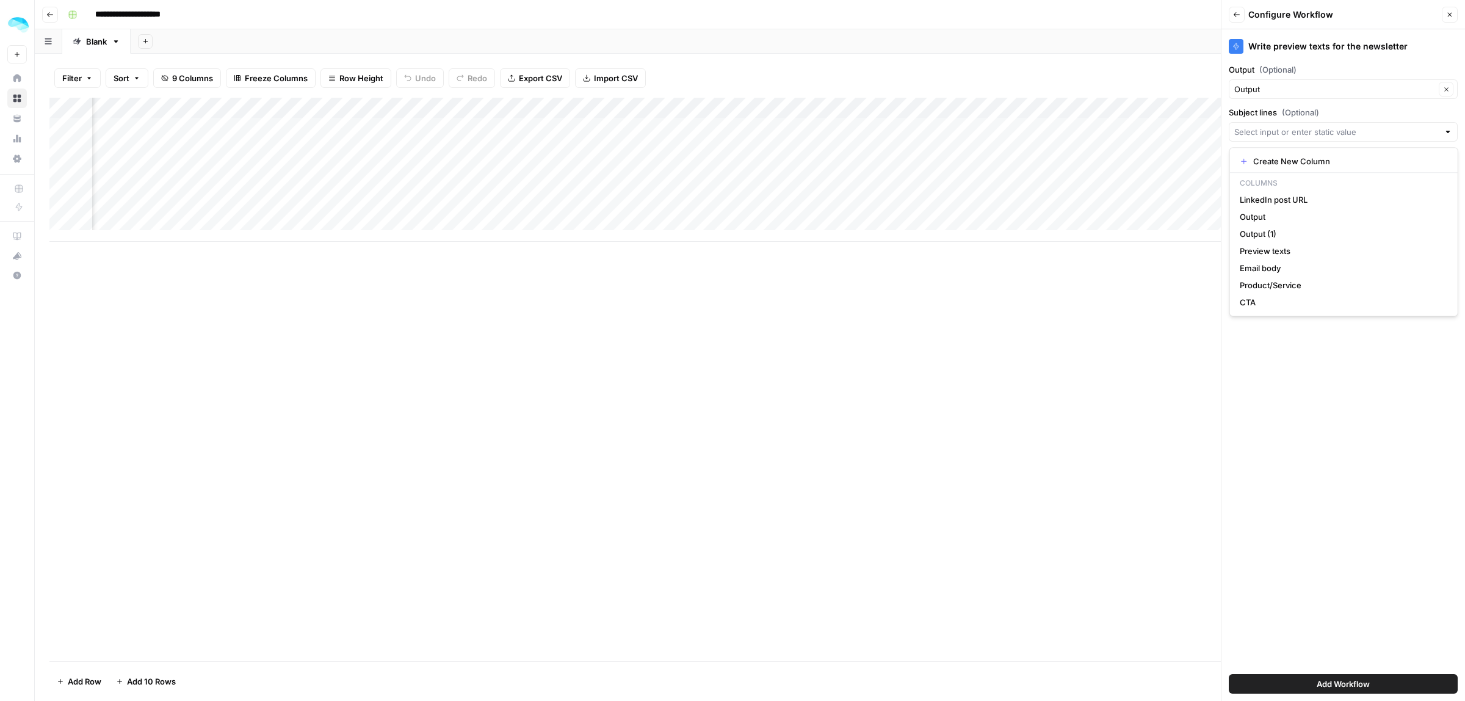
type input "Output (1)"
click at [1350, 686] on span "Add Workflow" at bounding box center [1343, 684] width 53 height 12
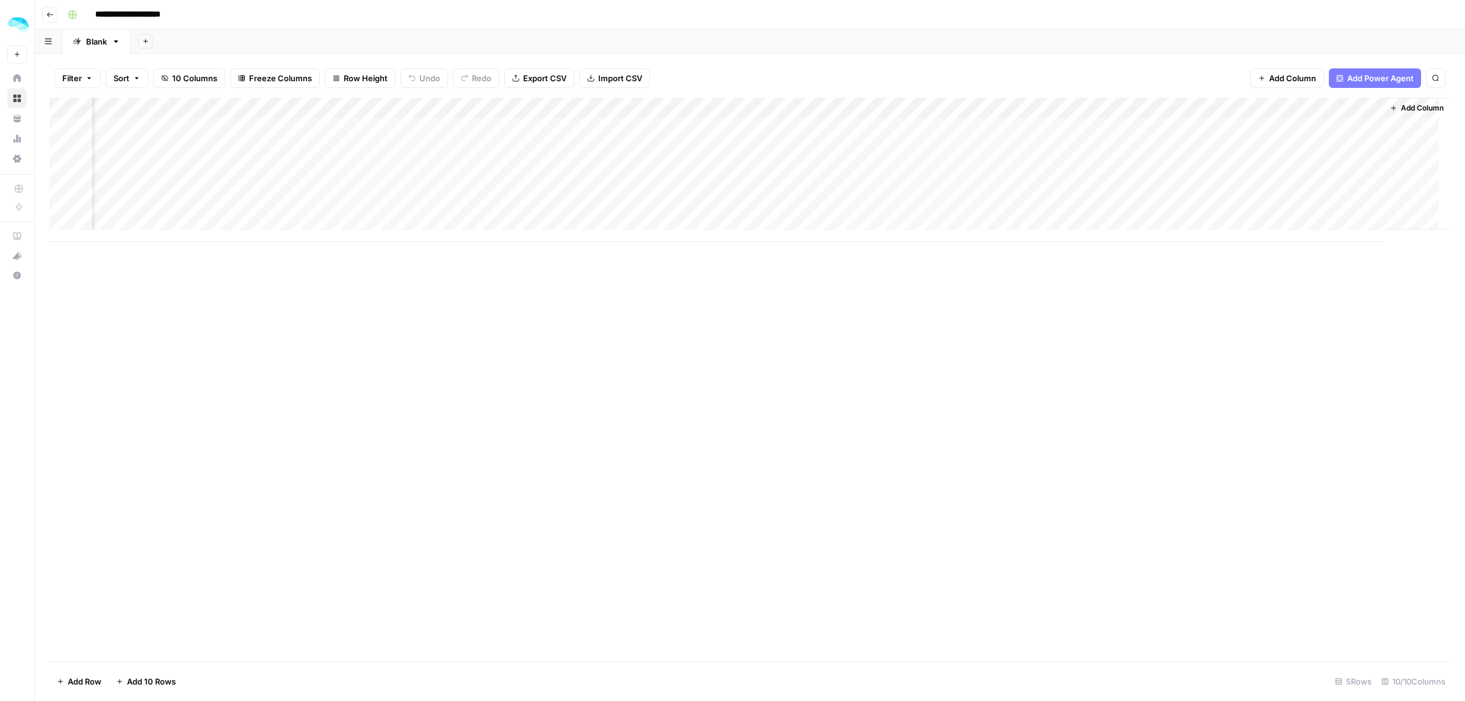
scroll to position [0, 325]
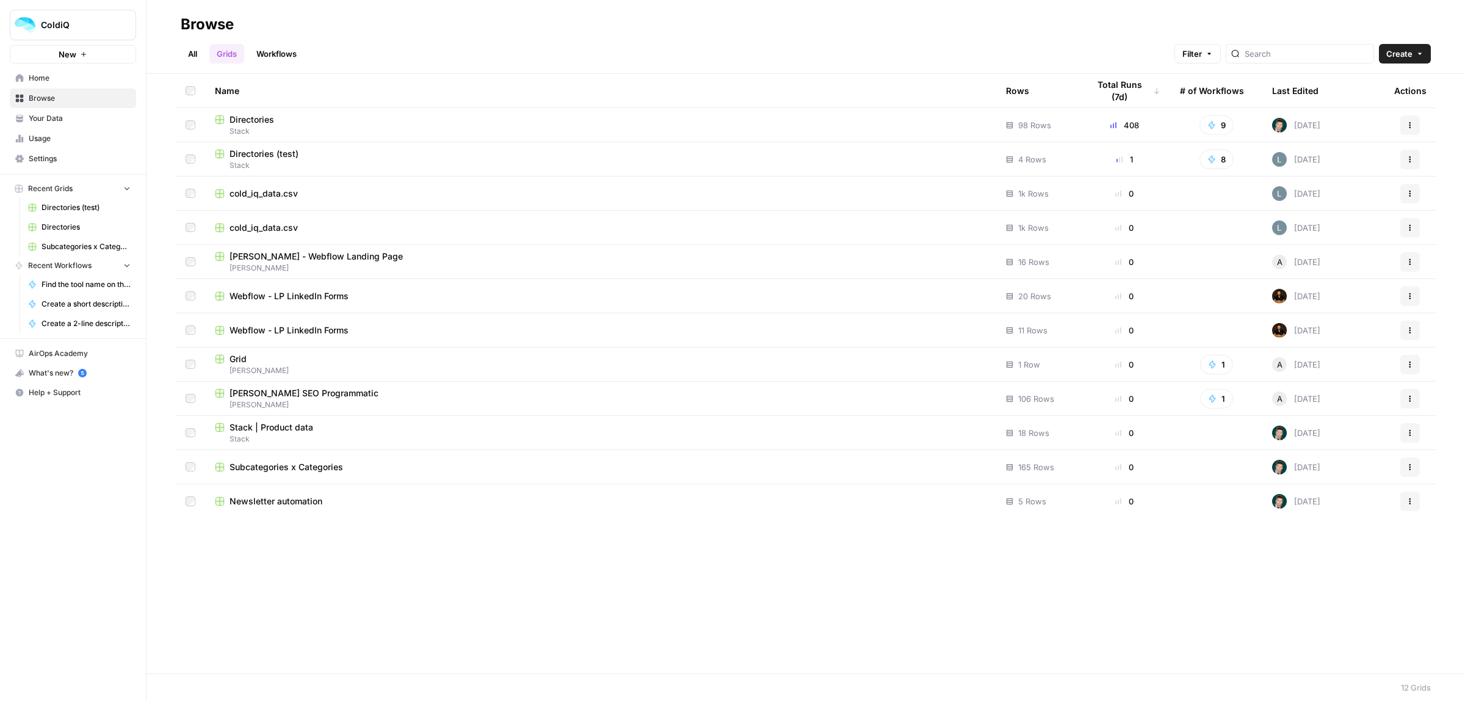
click at [272, 48] on link "Workflows" at bounding box center [276, 54] width 55 height 20
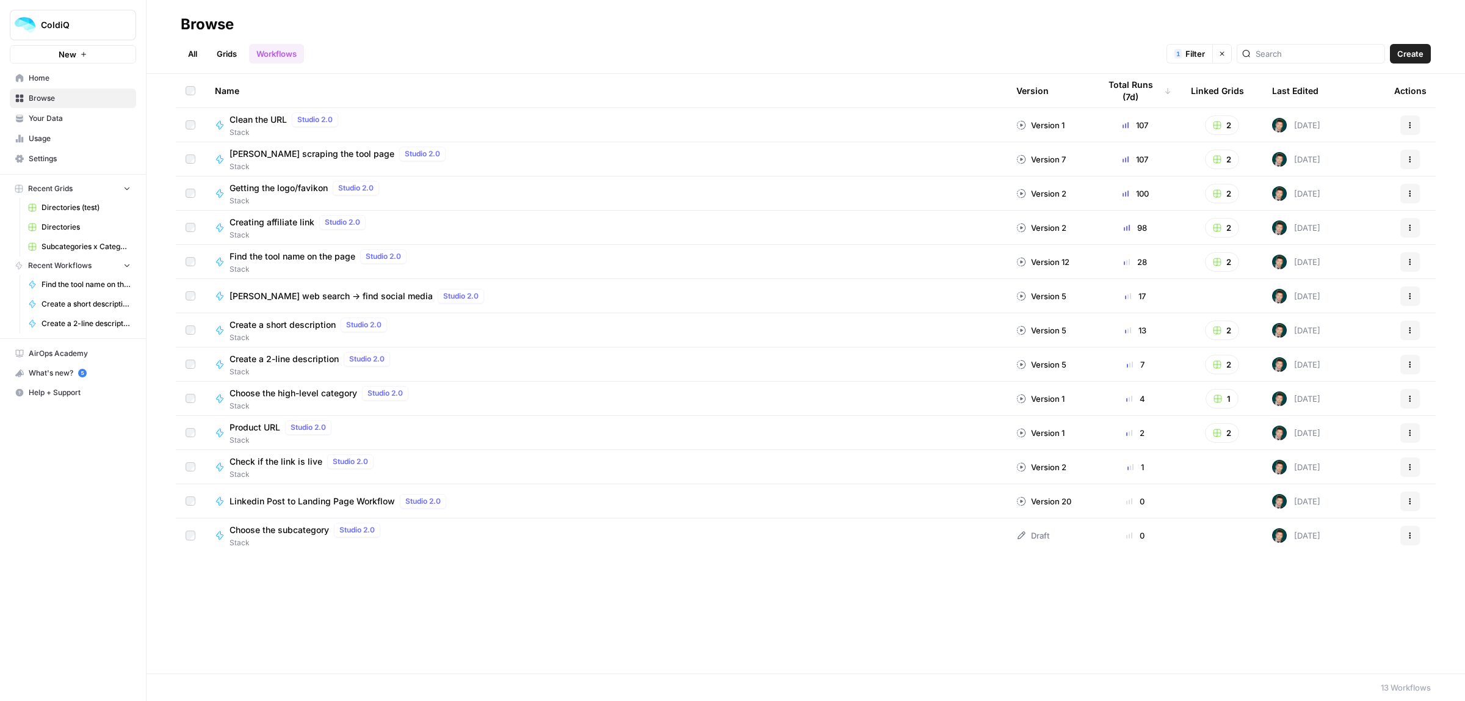
click at [1409, 159] on icon "button" at bounding box center [1410, 159] width 7 height 7
click at [1337, 284] on span "Duplicate" at bounding box center [1357, 284] width 98 height 12
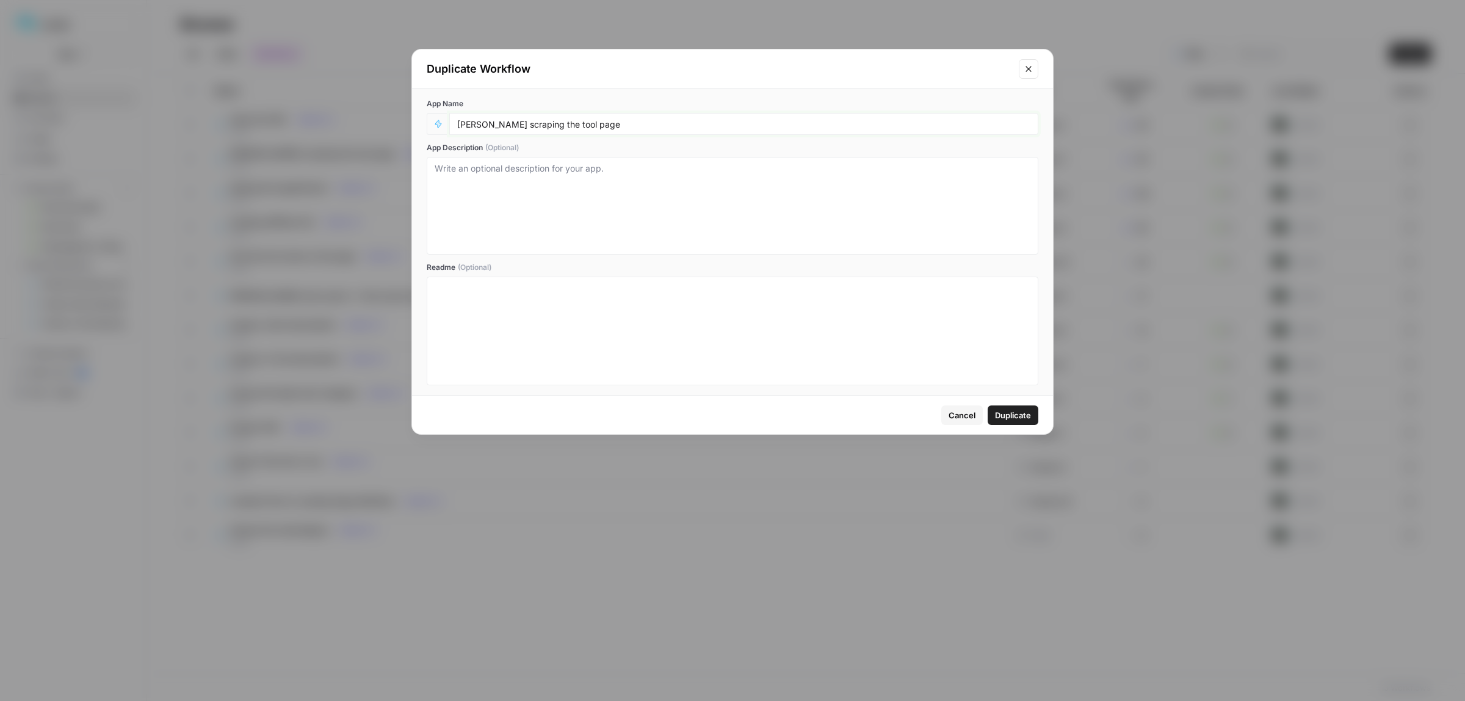
drag, startPoint x: 580, startPoint y: 126, endPoint x: 529, endPoint y: 125, distance: 50.7
click at [529, 125] on input "[PERSON_NAME] scraping the tool page" at bounding box center [743, 123] width 573 height 11
type input "[PERSON_NAME] scraping the LinkedIn post"
click at [1027, 411] on span "Duplicate" at bounding box center [1013, 415] width 36 height 12
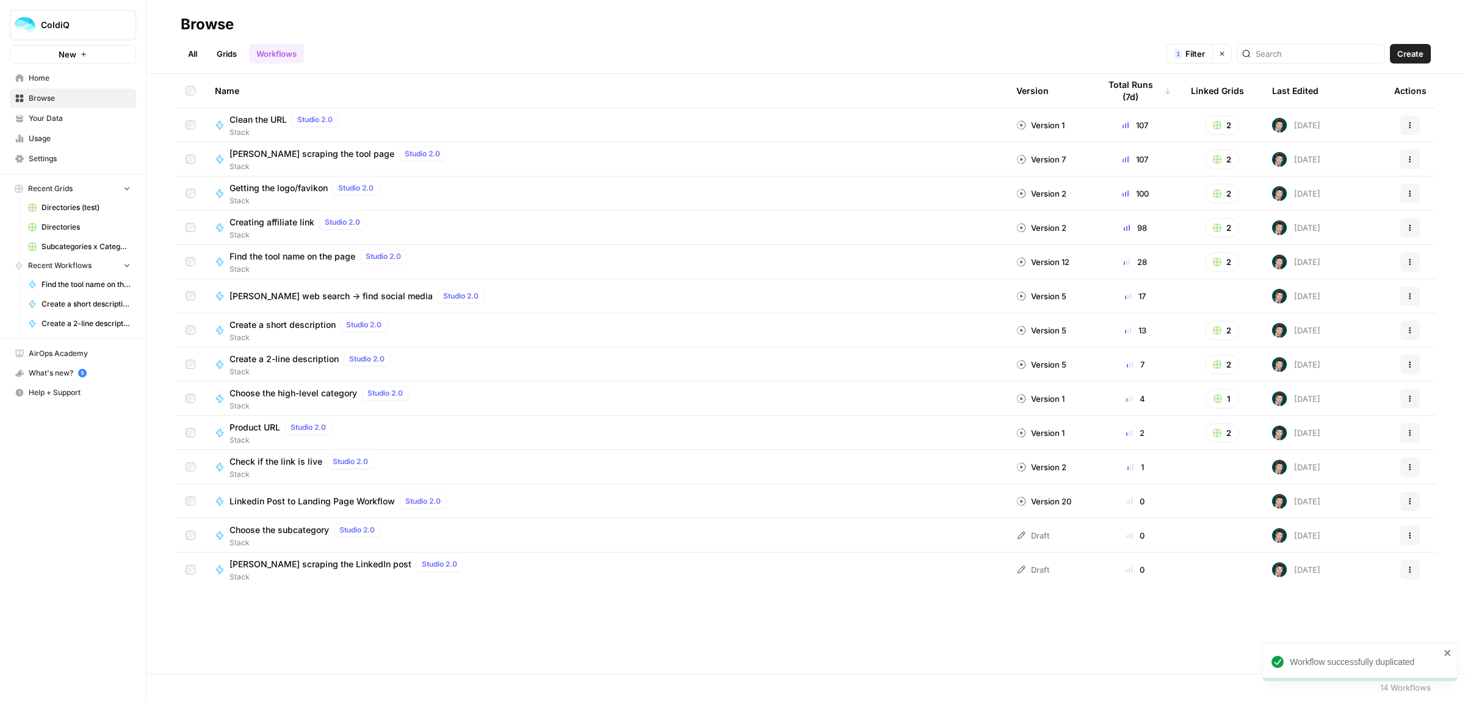
click at [306, 565] on span "[PERSON_NAME] scraping the LinkedIn post" at bounding box center [321, 564] width 182 height 12
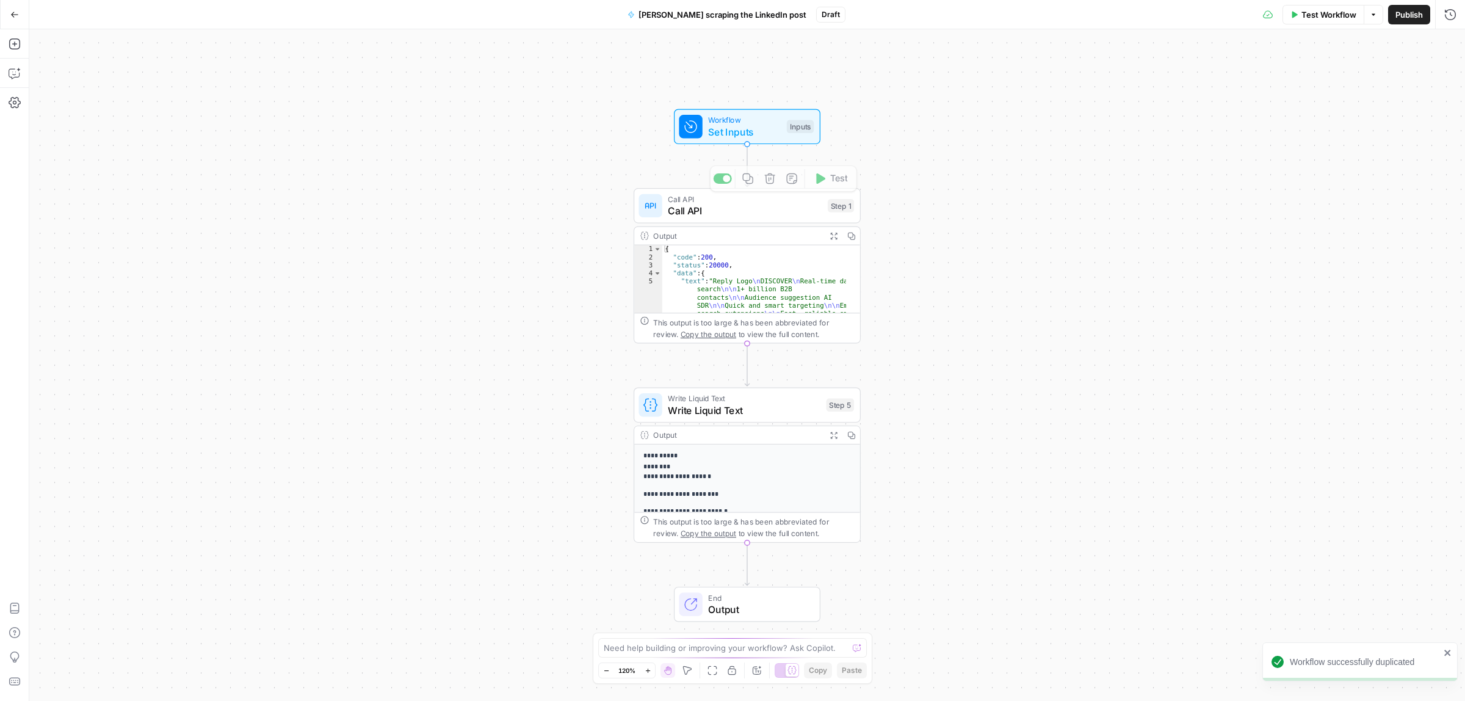
click at [745, 133] on span "Set Inputs" at bounding box center [744, 132] width 73 height 15
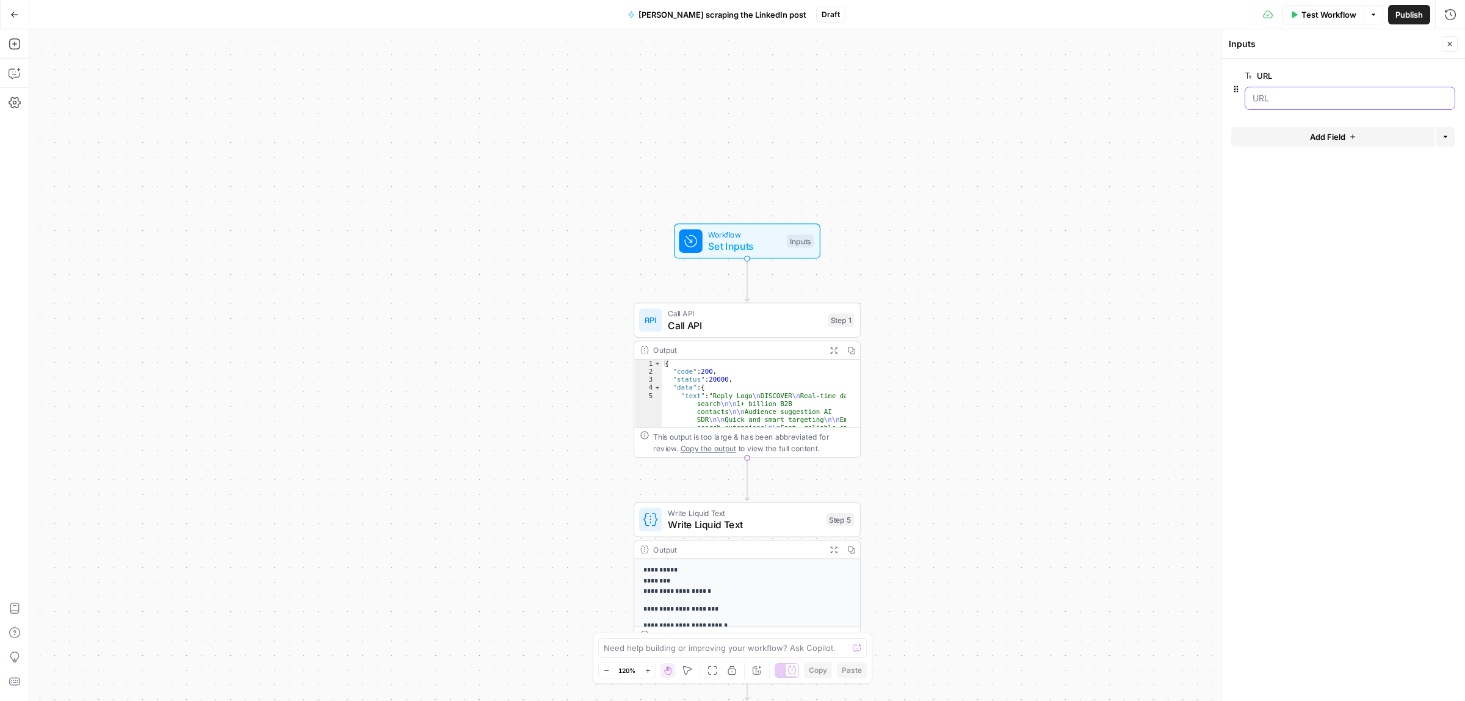
click at [1309, 100] on input "URL" at bounding box center [1350, 98] width 195 height 12
click at [1325, 18] on span "Test Workflow" at bounding box center [1329, 15] width 55 height 12
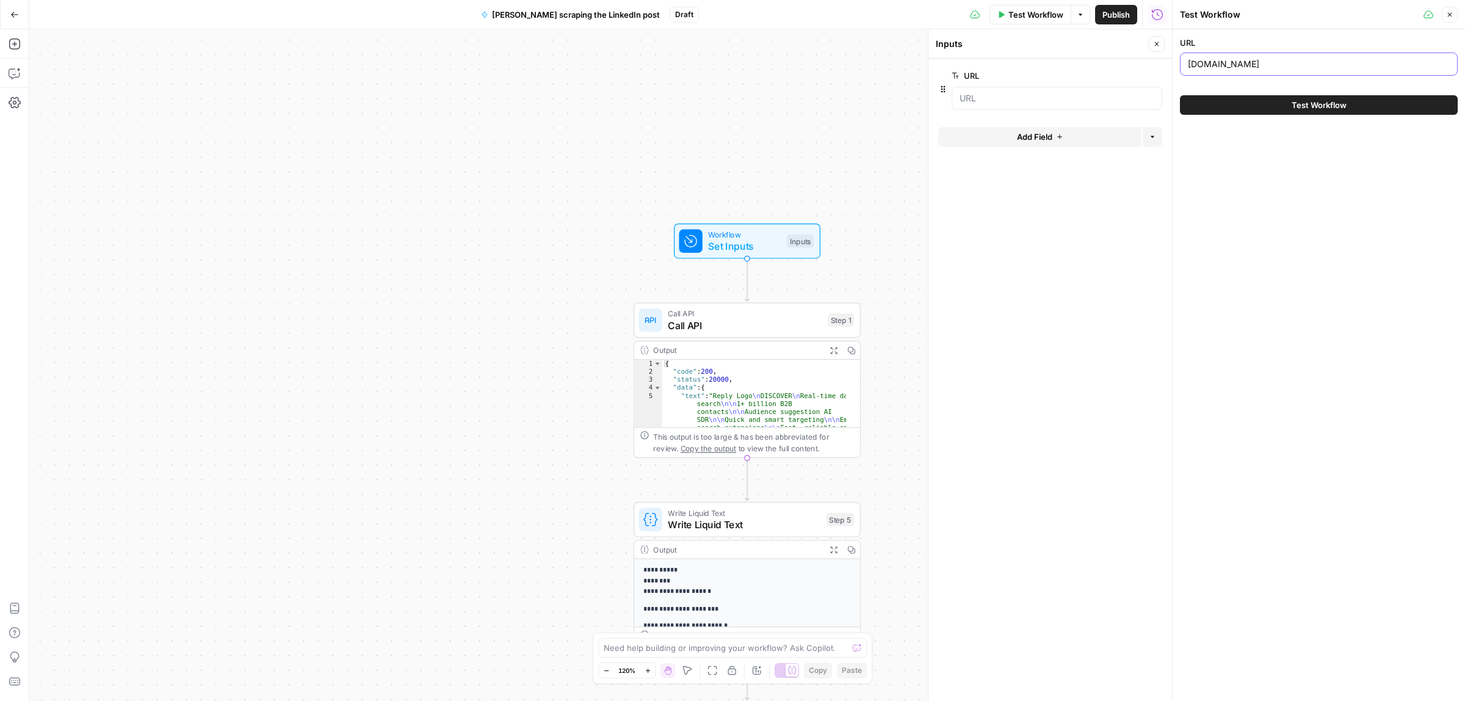
click at [1240, 65] on input "reply.io" at bounding box center [1319, 64] width 262 height 12
paste input "https://www.linkedin.com/posts/michel-lieben_b2b-data-sources-2025-ugcPost-7365…"
type input "https://www.linkedin.com/posts/michel-lieben_b2b-data-sources-2025-ugcPost-7365…"
click at [1266, 101] on button "Test Workflow" at bounding box center [1319, 105] width 278 height 20
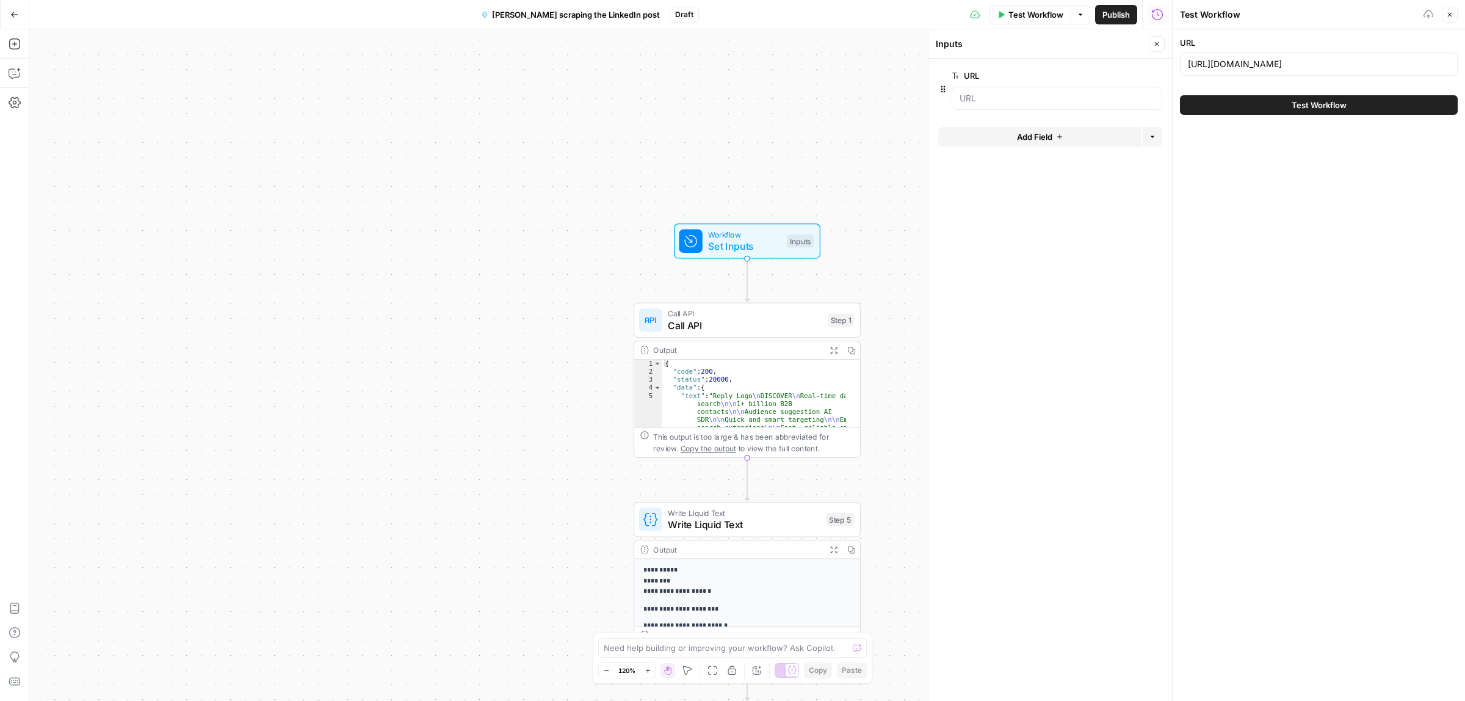
scroll to position [0, 0]
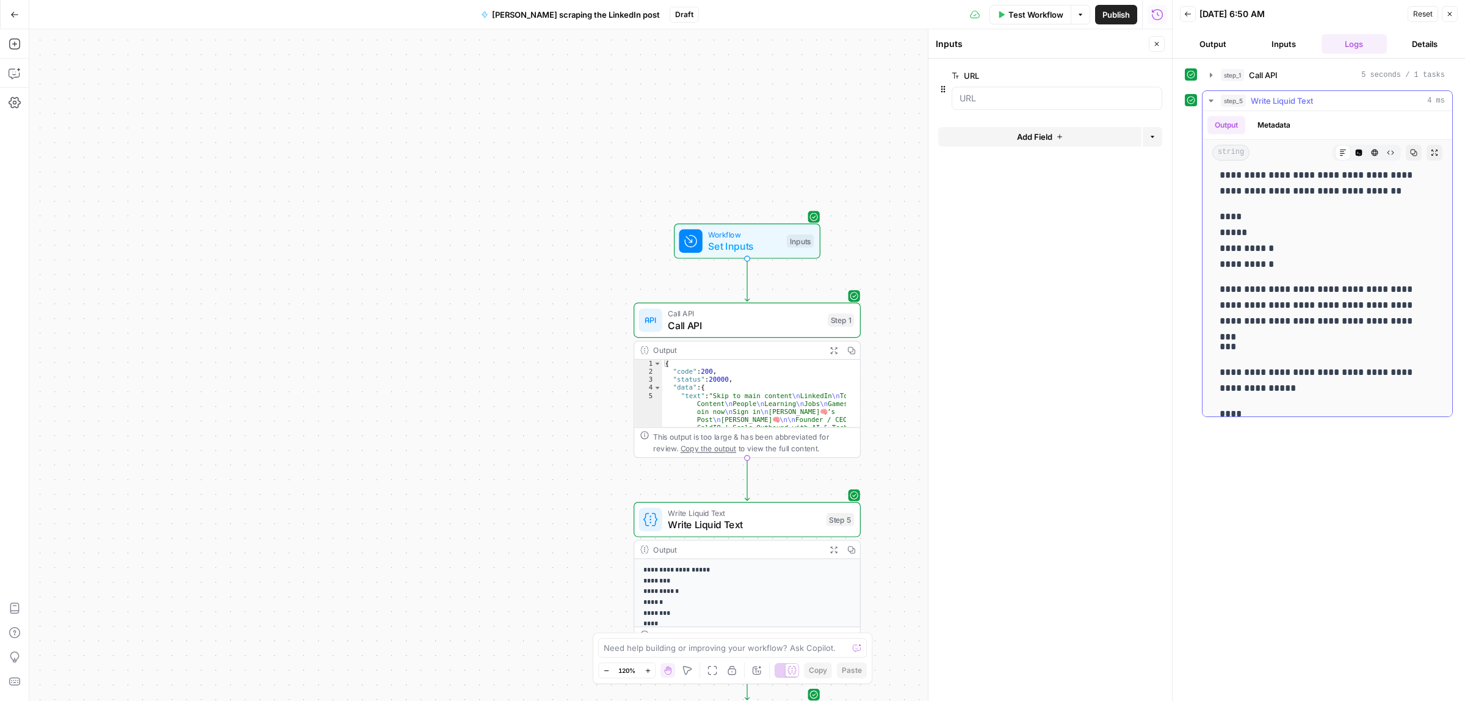
scroll to position [1831, 0]
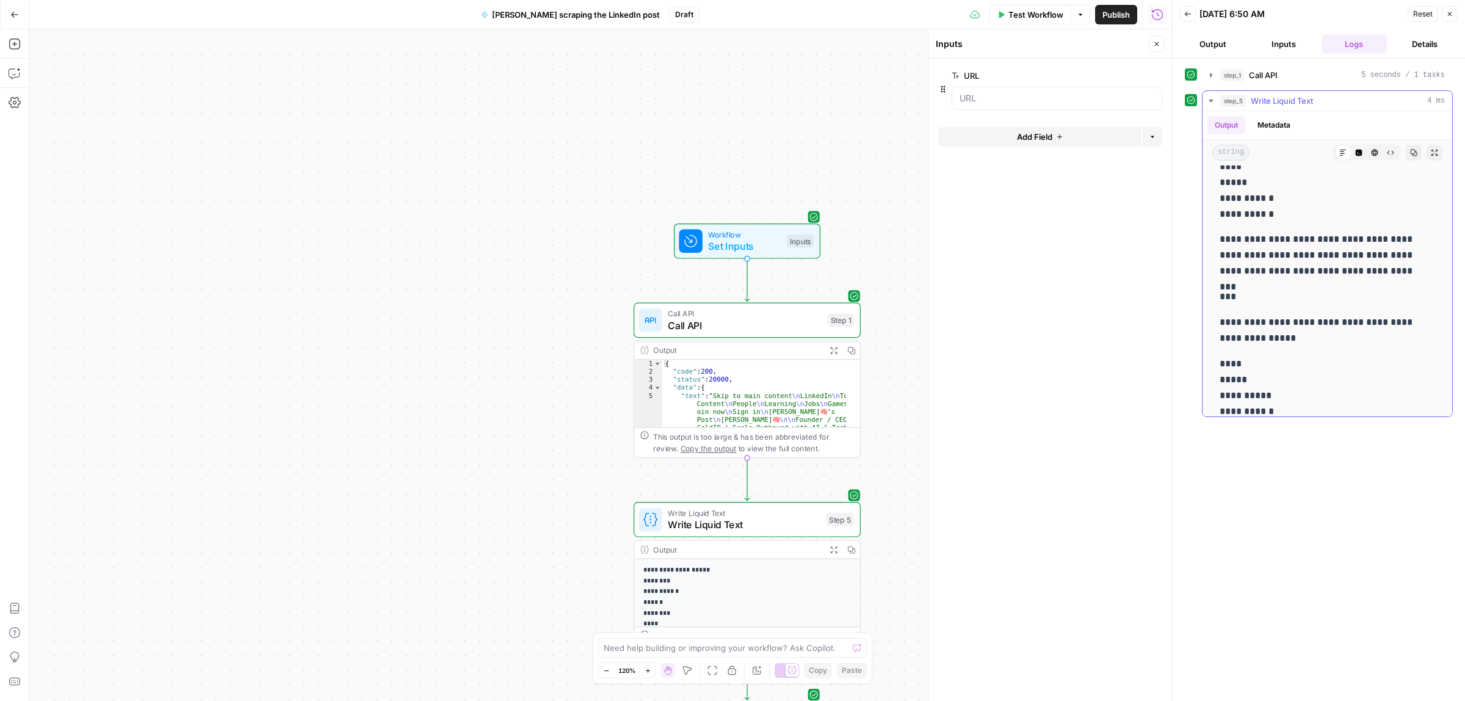
drag, startPoint x: 1244, startPoint y: 241, endPoint x: 1414, endPoint y: 240, distance: 170.3
click at [1408, 240] on p "**********" at bounding box center [1322, 255] width 204 height 48
drag, startPoint x: 1313, startPoint y: 252, endPoint x: 1392, endPoint y: 253, distance: 79.4
click at [1389, 252] on p "**********" at bounding box center [1322, 255] width 204 height 48
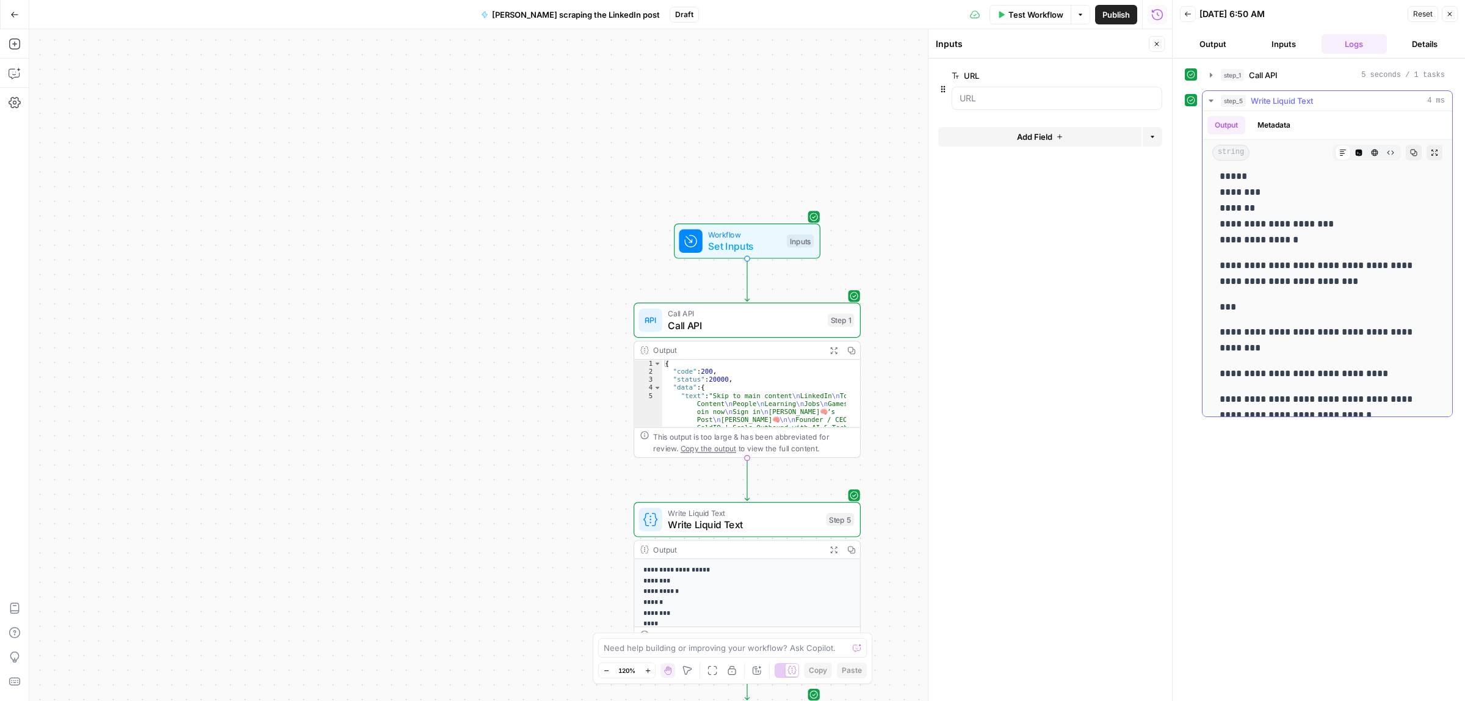
scroll to position [0, 0]
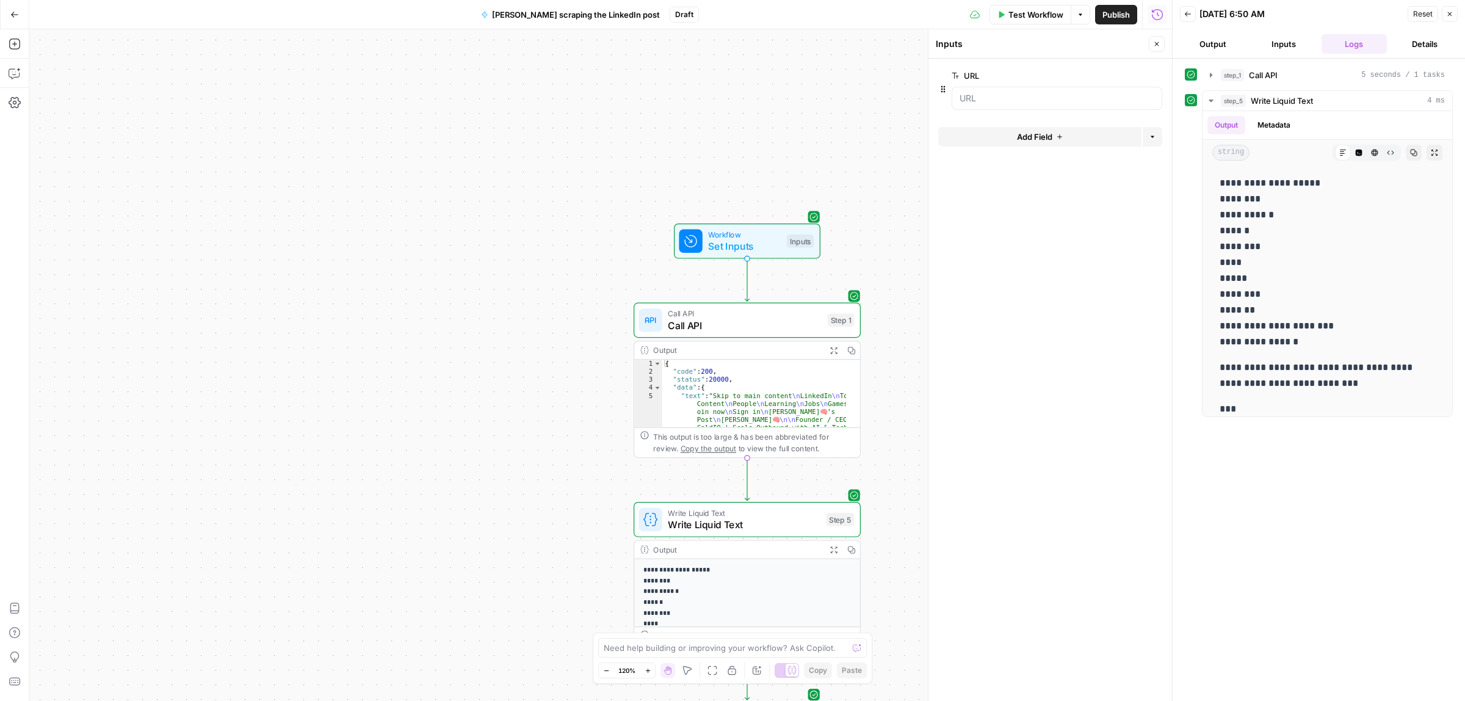
click at [1108, 10] on span "Publish" at bounding box center [1116, 15] width 27 height 12
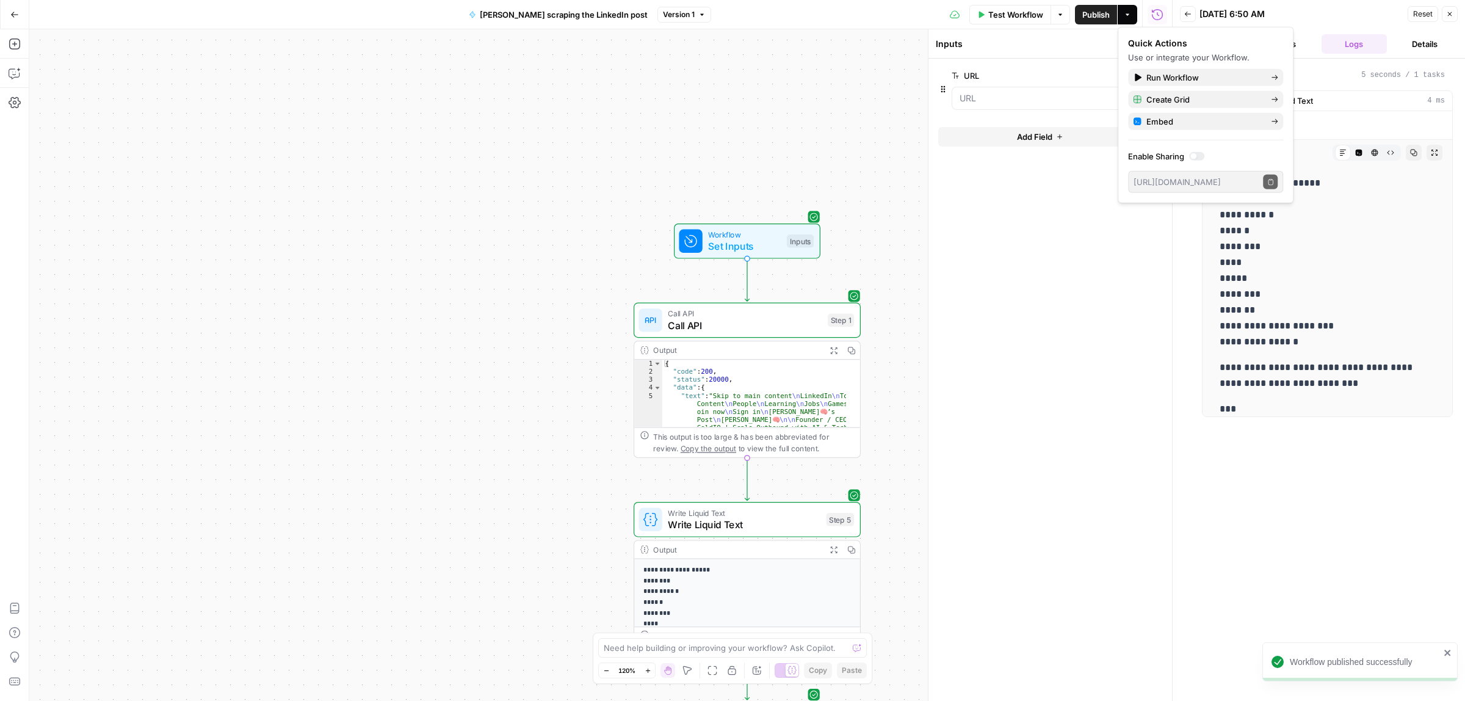
click at [7, 15] on button "Go Back" at bounding box center [15, 15] width 22 height 22
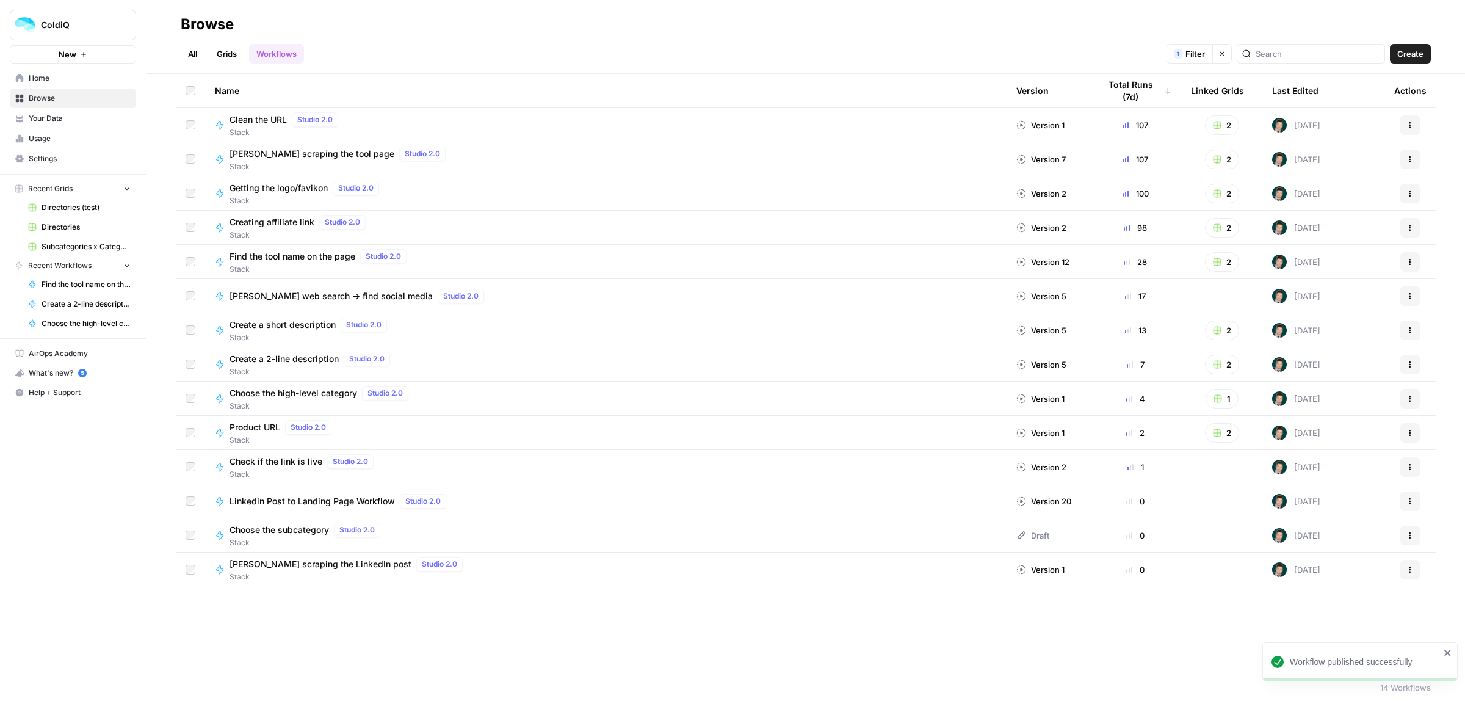
click at [71, 247] on span "Subcategories x Categories" at bounding box center [86, 246] width 89 height 11
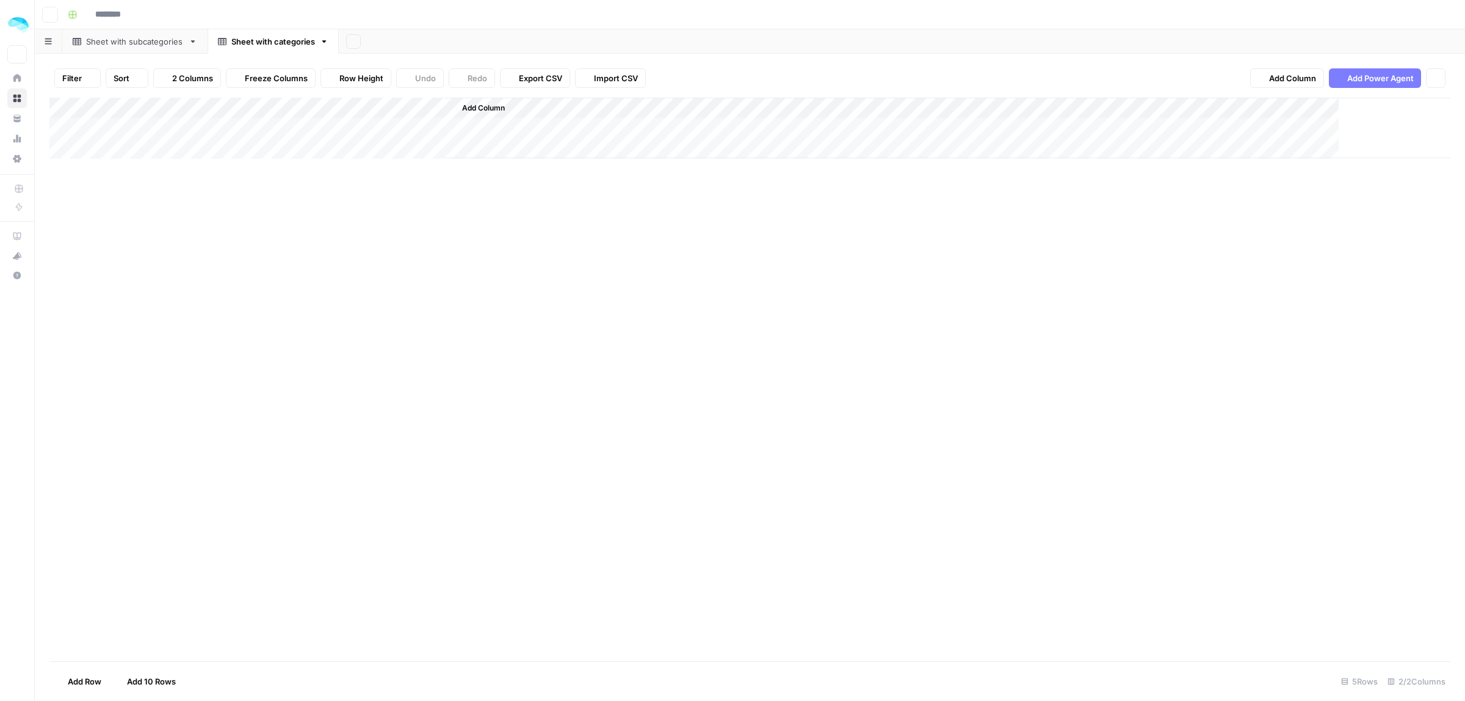
type input "**********"
click at [16, 77] on icon at bounding box center [17, 78] width 8 height 8
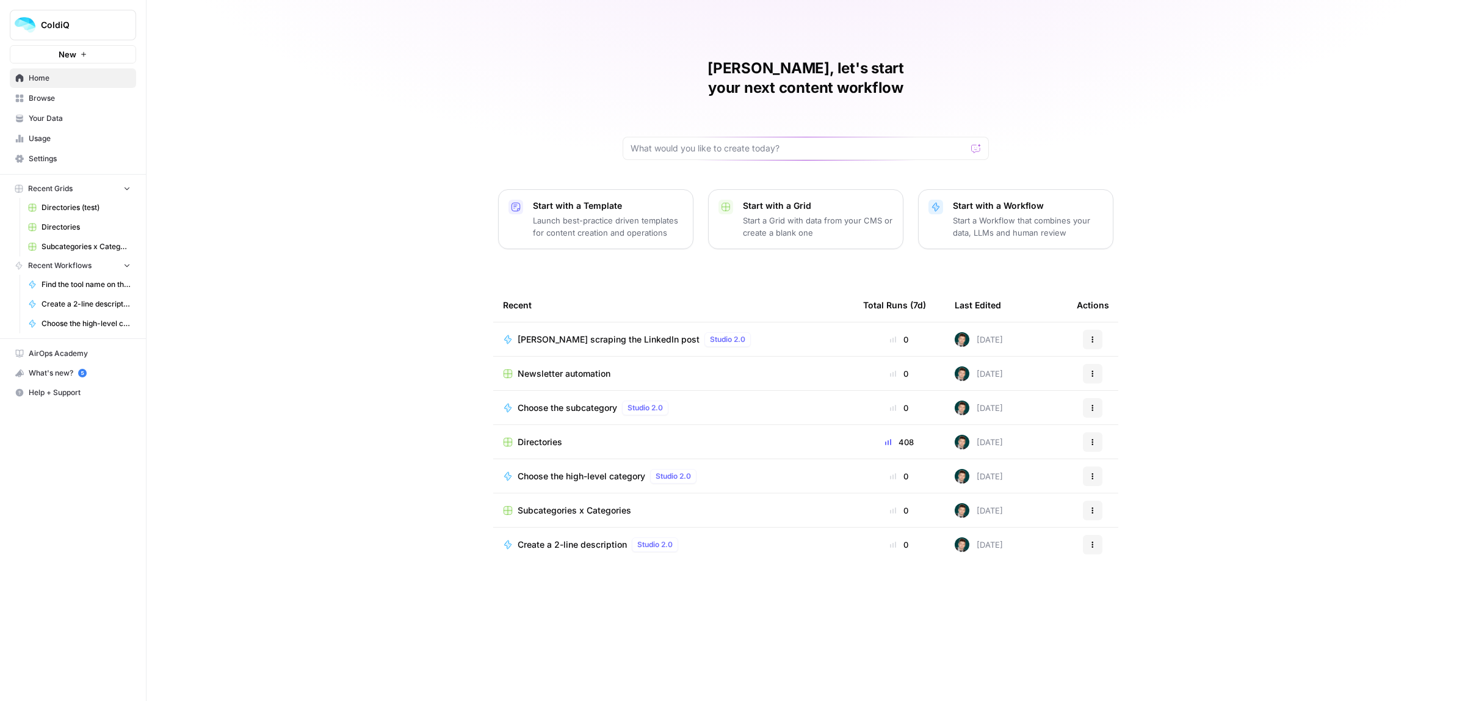
click at [545, 368] on span "Newsletter automation" at bounding box center [564, 374] width 93 height 12
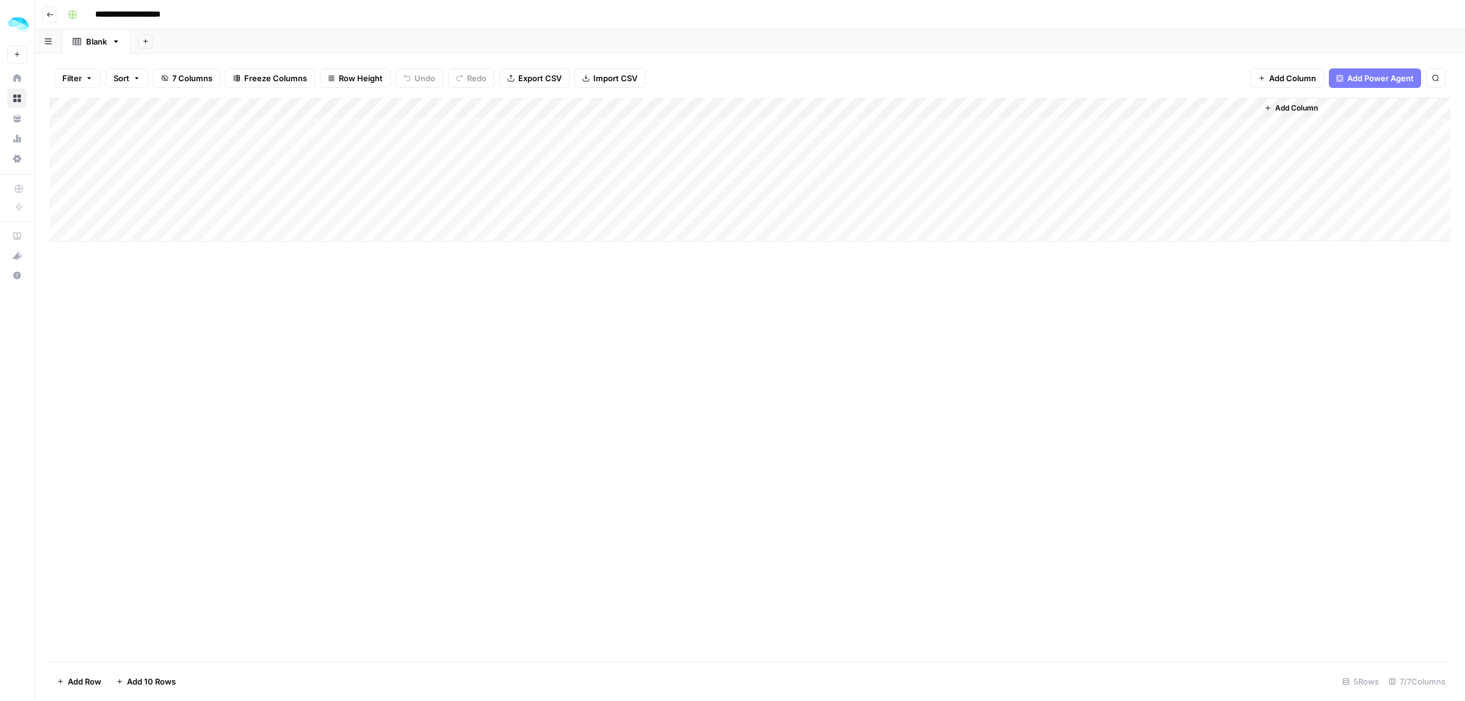
click at [1372, 74] on span "Add Power Agent" at bounding box center [1380, 78] width 67 height 12
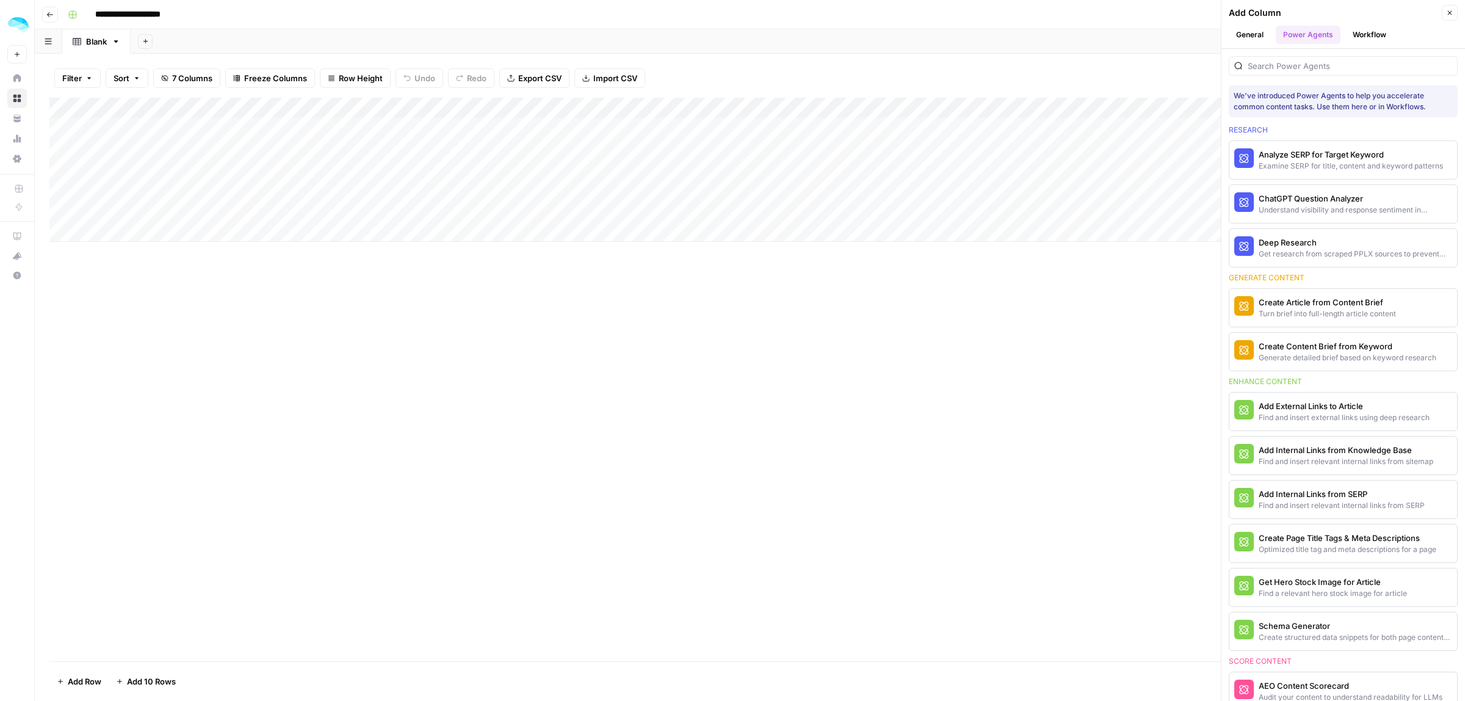
click at [1387, 43] on button "Workflow" at bounding box center [1369, 35] width 48 height 18
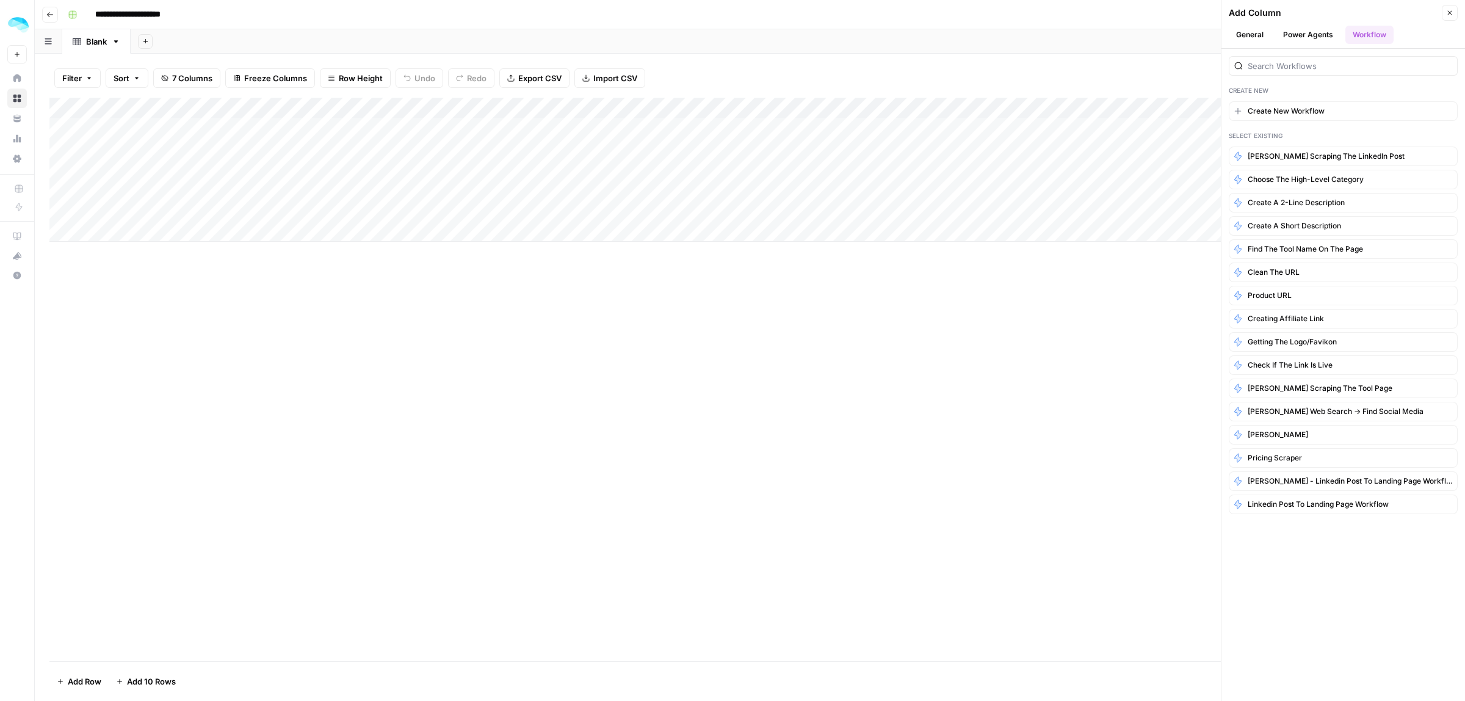
click at [1320, 156] on span "[PERSON_NAME] scraping the LinkedIn post" at bounding box center [1326, 156] width 157 height 11
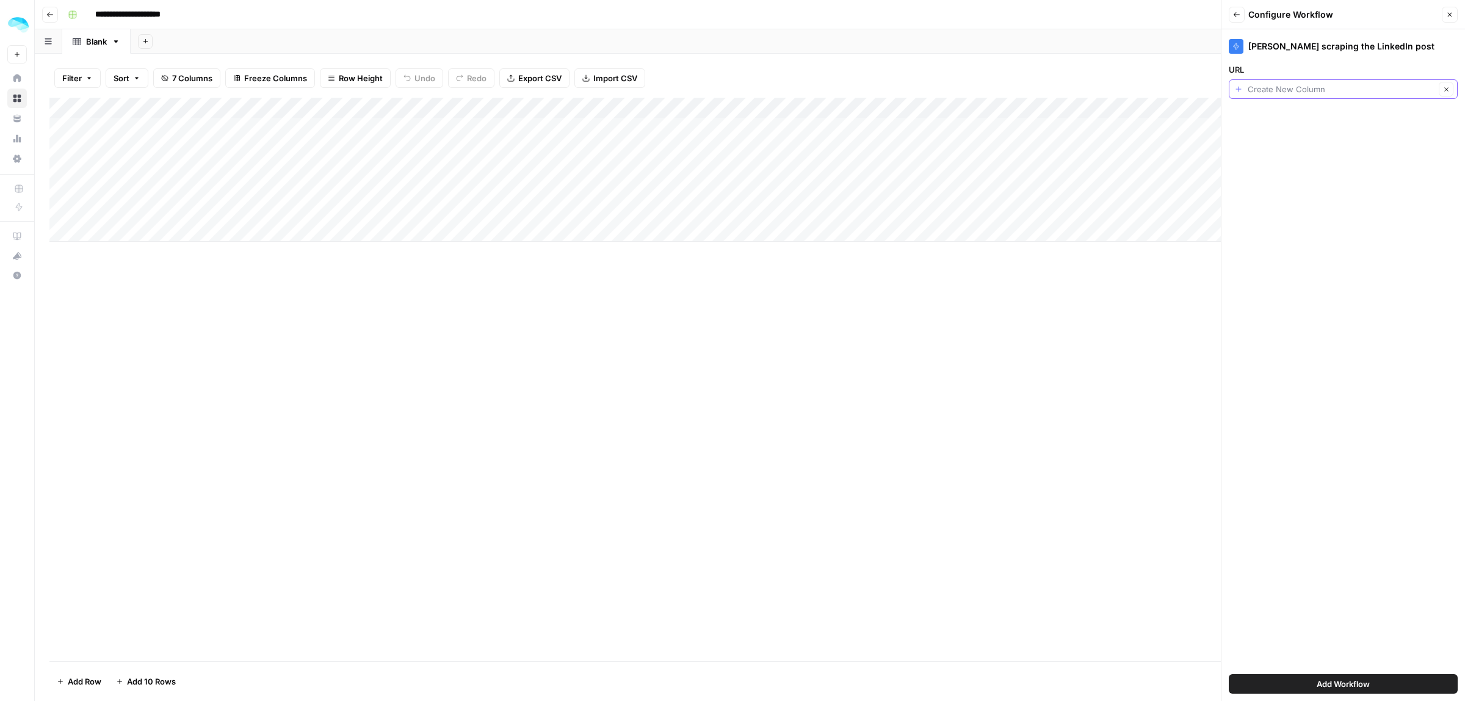
click at [1294, 90] on input "URL" at bounding box center [1341, 89] width 187 height 12
click at [1292, 156] on span "LinkedIn post URL" at bounding box center [1334, 158] width 189 height 12
type input "LinkedIn post URL"
click at [1356, 679] on span "Add Workflow" at bounding box center [1343, 684] width 53 height 12
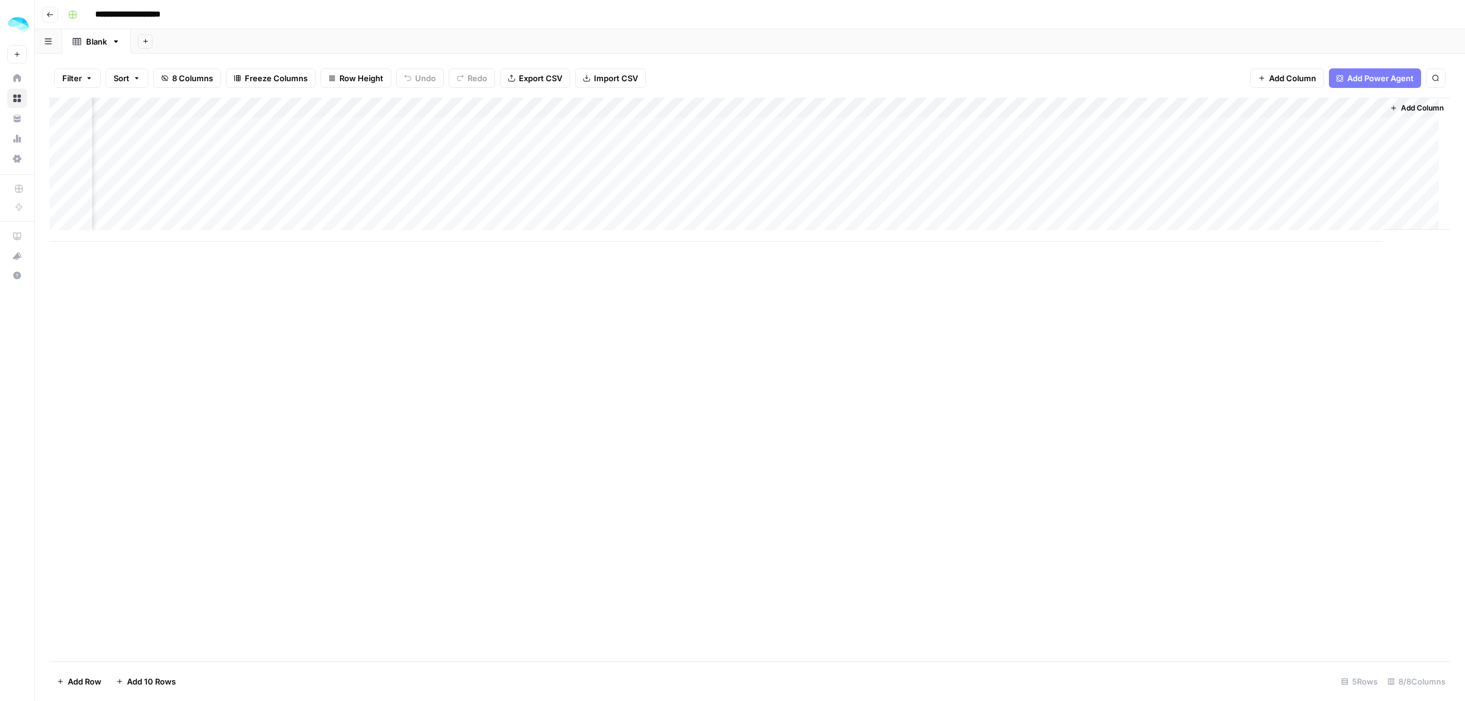
scroll to position [0, 62]
drag, startPoint x: 1266, startPoint y: 105, endPoint x: 328, endPoint y: 106, distance: 937.7
click at [314, 106] on div "Add Column" at bounding box center [749, 170] width 1401 height 144
click at [548, 107] on div "Add Column" at bounding box center [749, 170] width 1401 height 144
click at [441, 267] on span "Remove Column" at bounding box center [459, 272] width 107 height 12
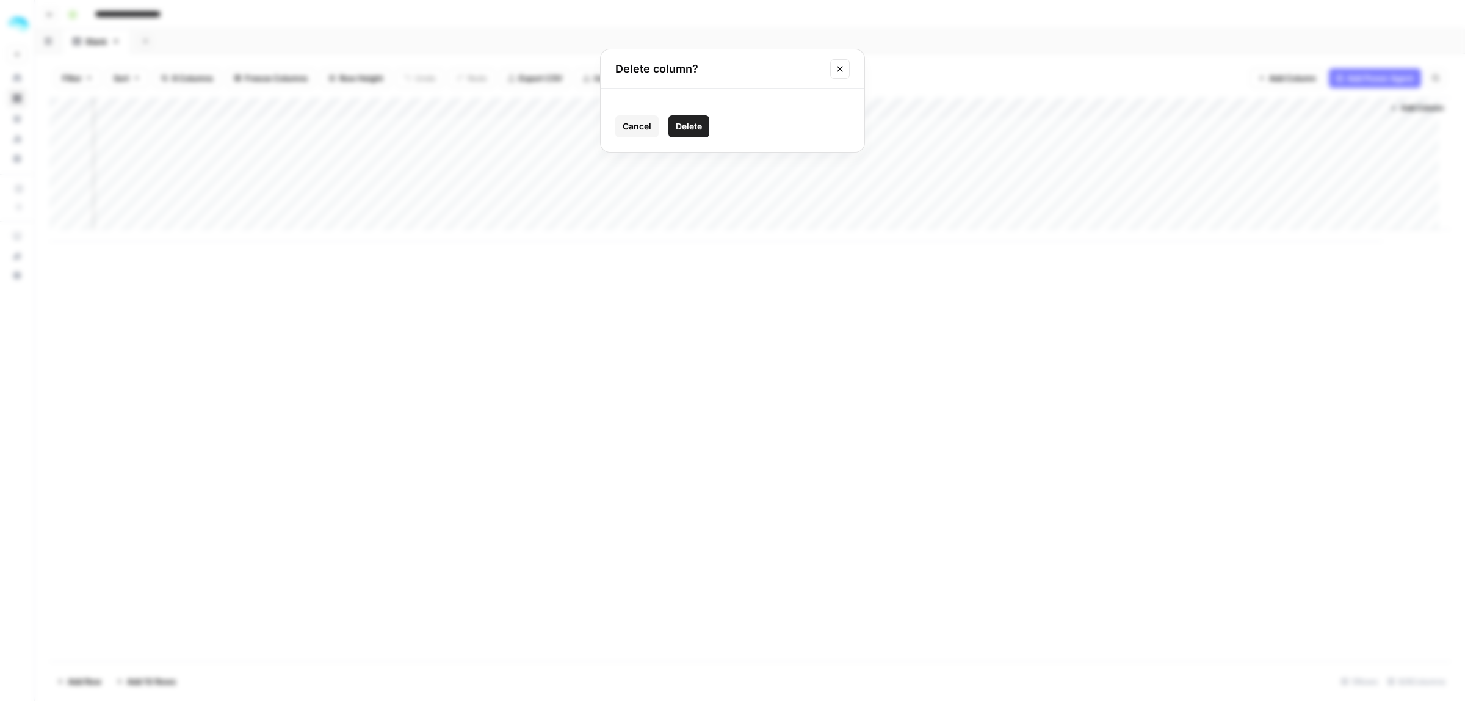
click at [692, 125] on span "Delete" at bounding box center [689, 126] width 26 height 12
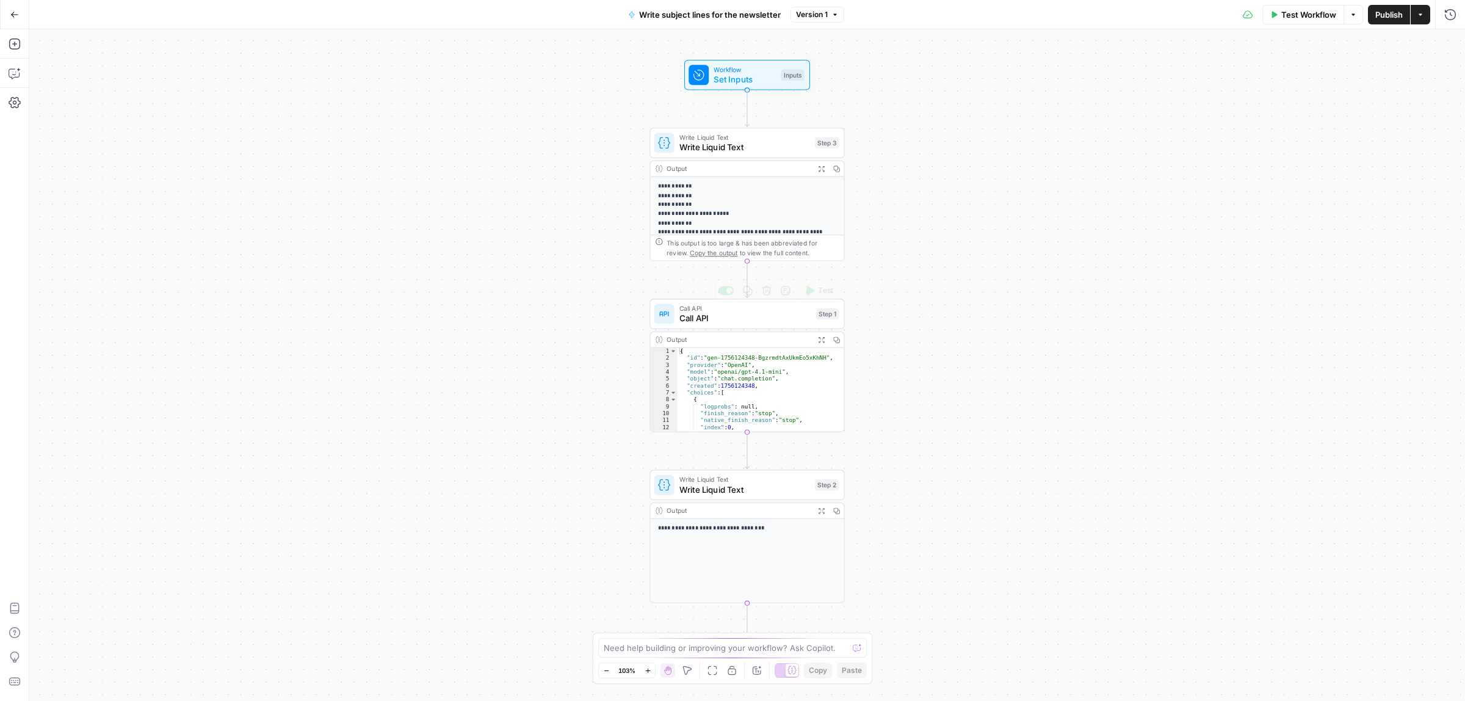
click at [736, 319] on span "Call API" at bounding box center [745, 318] width 132 height 13
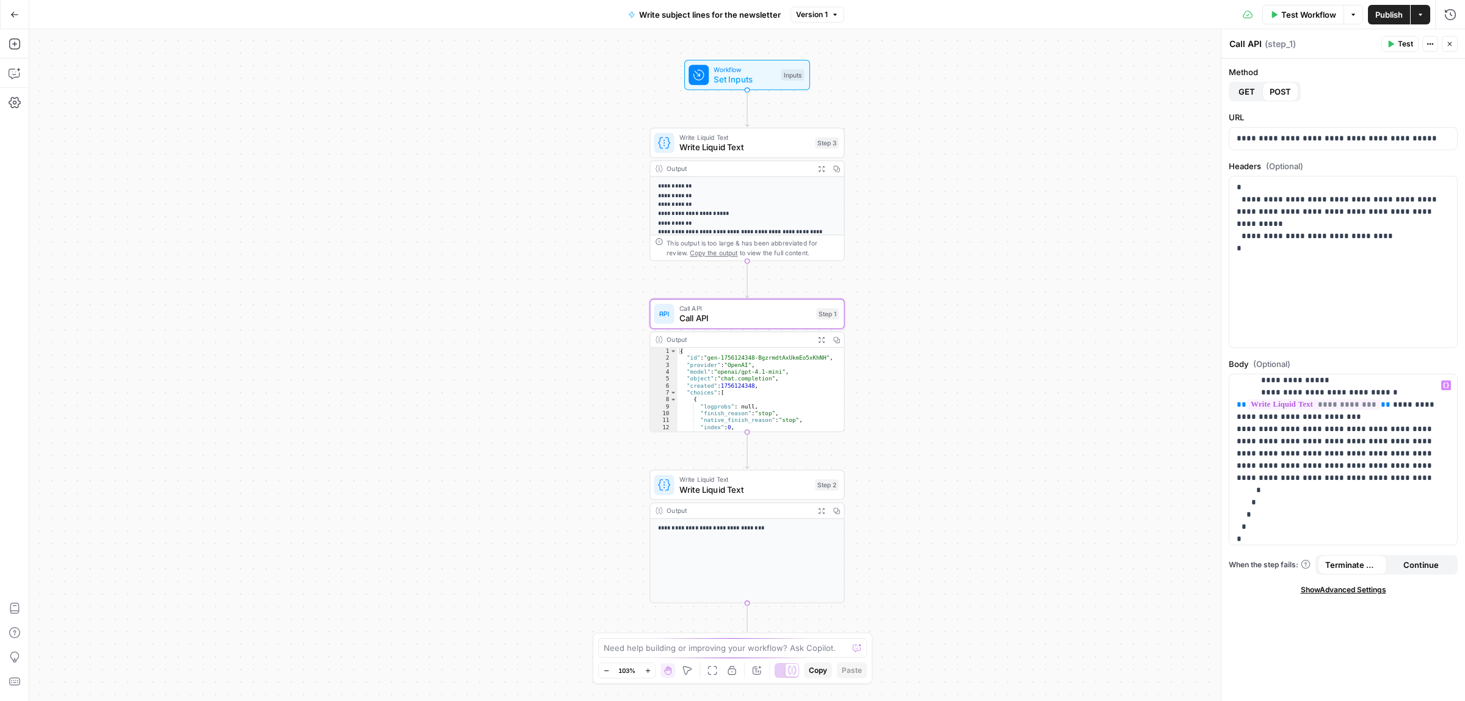
scroll to position [95, 0]
drag, startPoint x: 1287, startPoint y: 435, endPoint x: 1353, endPoint y: 435, distance: 66.5
click at [1330, 435] on p "**********" at bounding box center [1337, 412] width 201 height 256
click at [1383, 435] on p "**********" at bounding box center [1337, 412] width 201 height 256
click at [1418, 434] on p "**********" at bounding box center [1337, 412] width 201 height 256
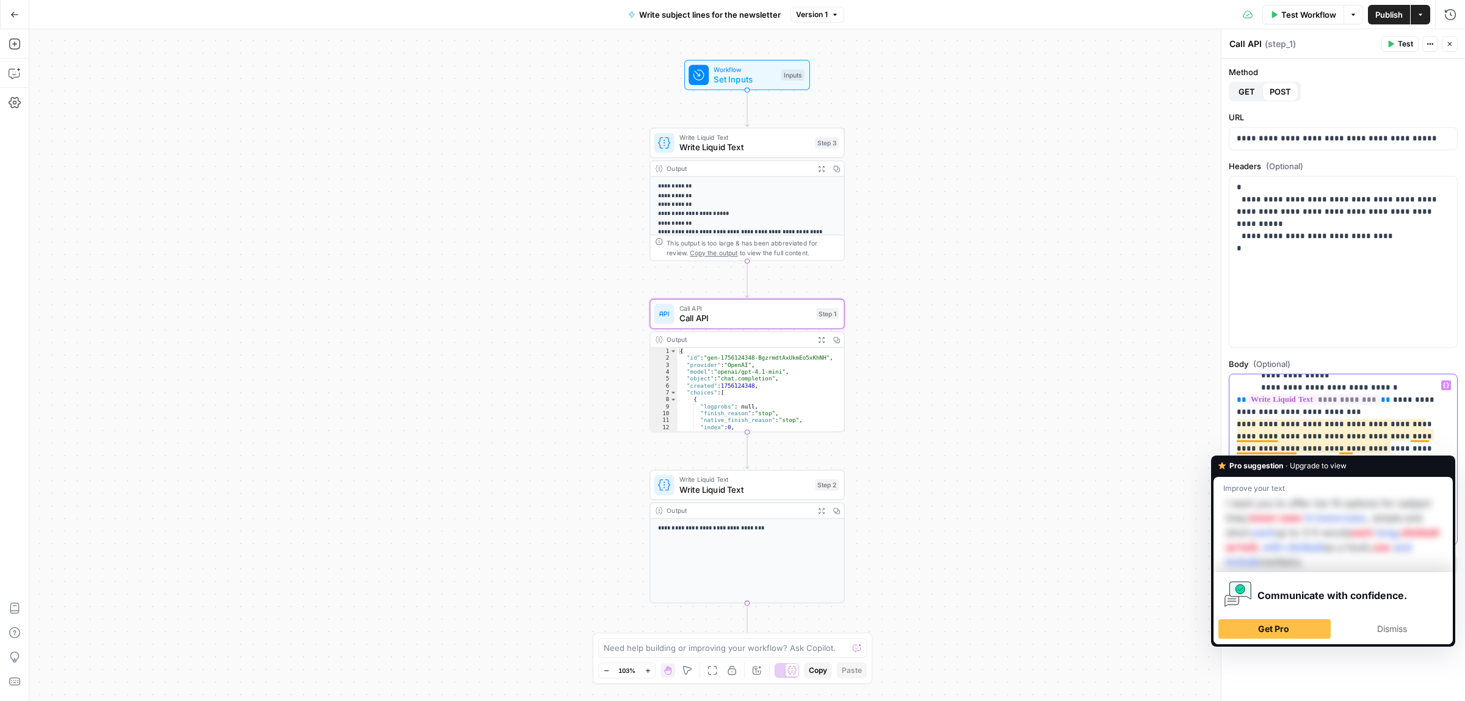
click at [1236, 449] on div "**********" at bounding box center [1342, 459] width 227 height 170
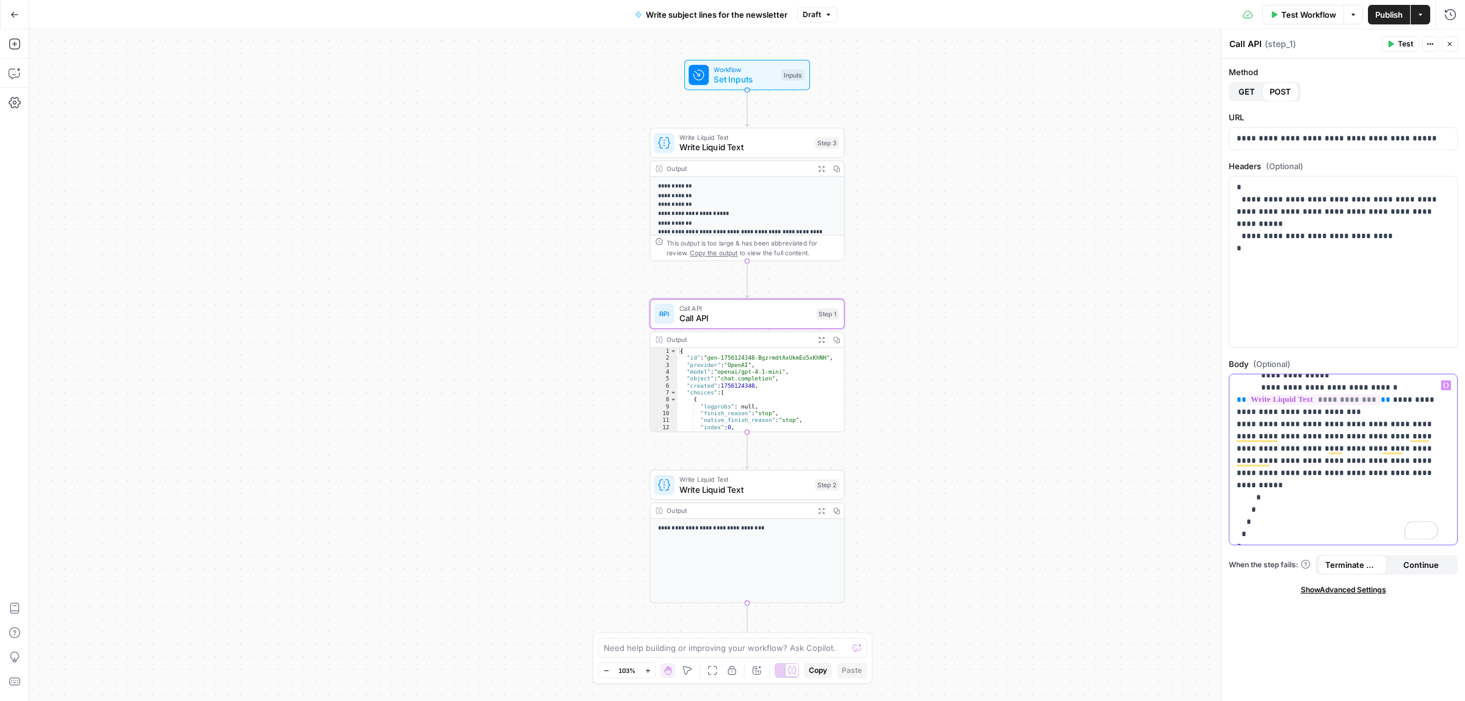
drag, startPoint x: 1311, startPoint y: 465, endPoint x: 1320, endPoint y: 465, distance: 9.2
click at [1316, 465] on p "**********" at bounding box center [1337, 412] width 201 height 256
click at [1344, 465] on p "**********" at bounding box center [1337, 412] width 201 height 256
click at [1399, 38] on span "P" at bounding box center [1403, 40] width 10 height 12
click at [1334, 53] on header "Call API Call API ( step_1 ) Test Actions Close" at bounding box center [1344, 43] width 244 height 29
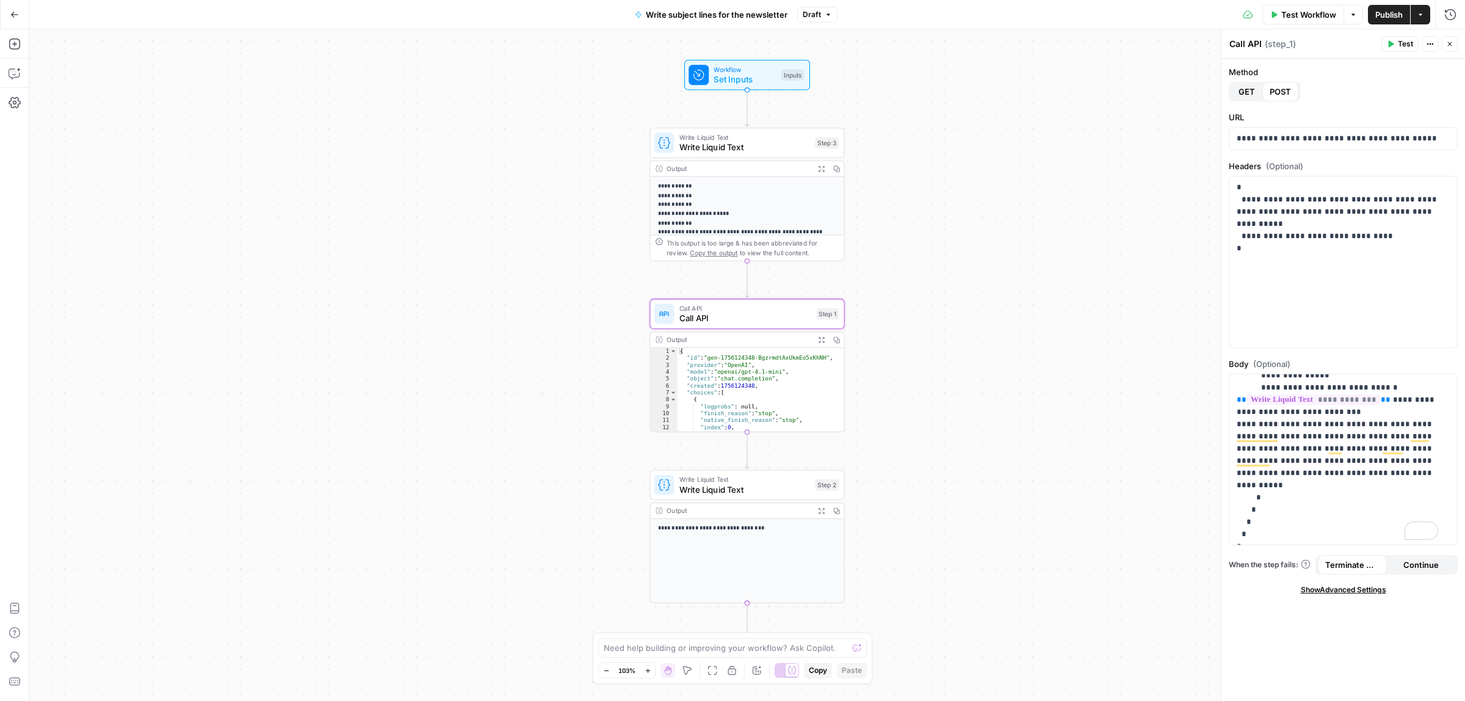
click at [1374, 19] on button "Publish" at bounding box center [1389, 15] width 42 height 20
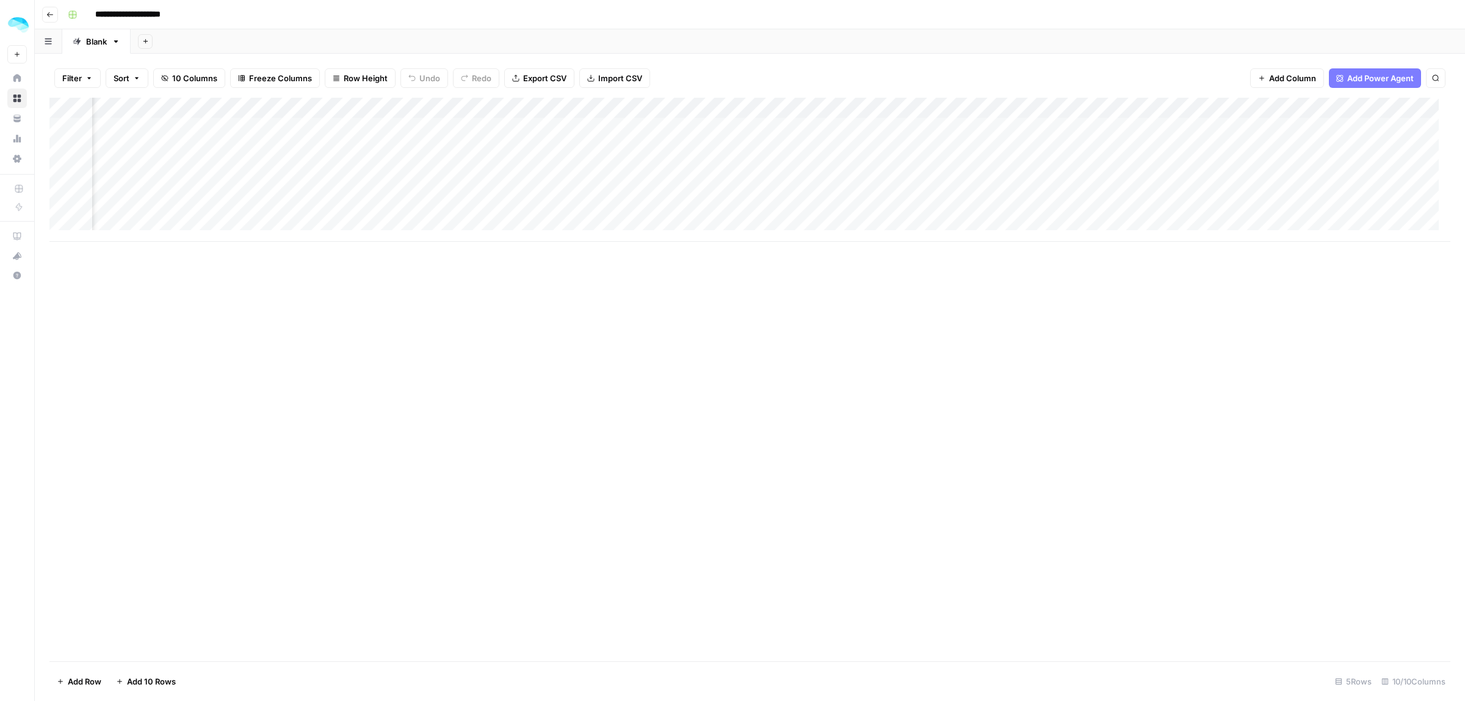
scroll to position [0, 325]
click at [633, 129] on div "Add Column" at bounding box center [749, 170] width 1401 height 144
click at [773, 131] on div "Add Column" at bounding box center [749, 170] width 1401 height 144
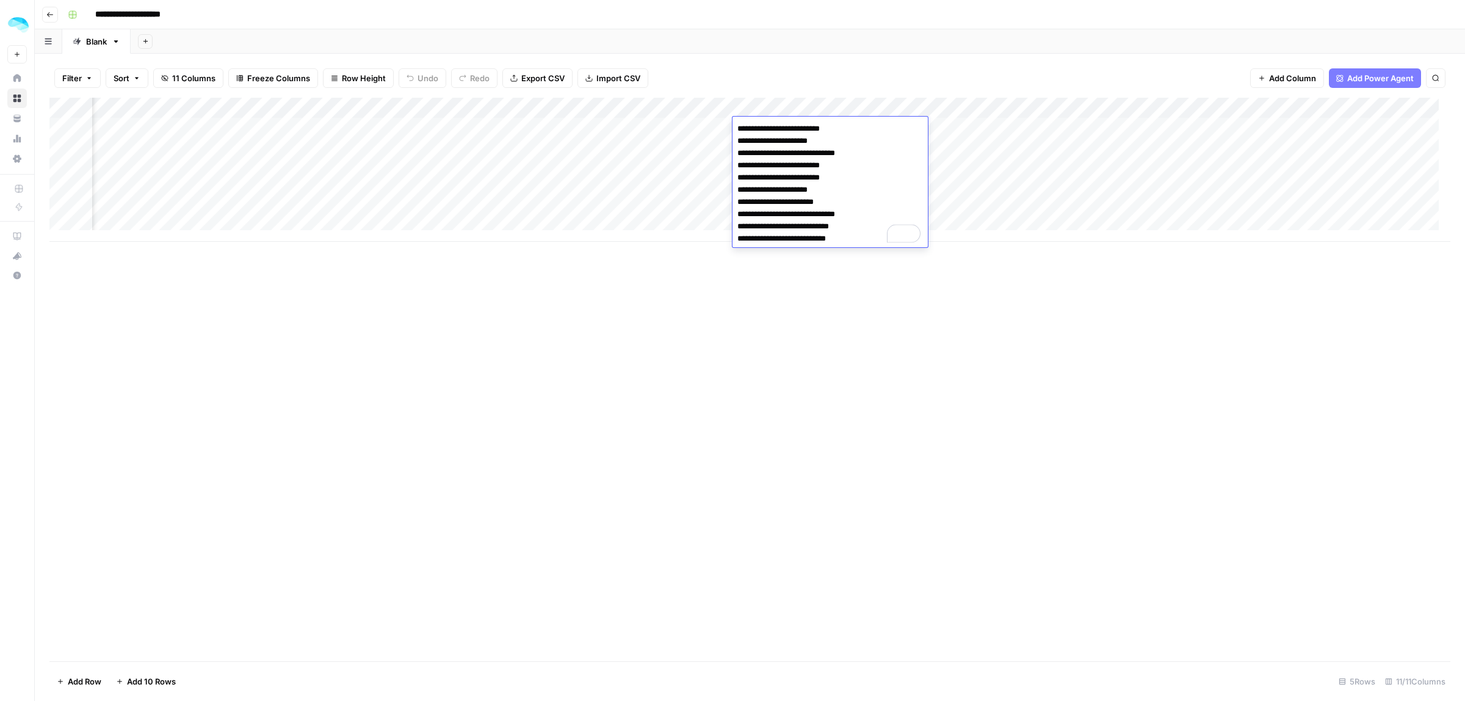
drag, startPoint x: 791, startPoint y: 165, endPoint x: 841, endPoint y: 165, distance: 50.1
click at [815, 165] on textarea "**********" at bounding box center [830, 183] width 195 height 127
click at [841, 165] on textarea "**********" at bounding box center [830, 183] width 195 height 127
drag, startPoint x: 758, startPoint y: 176, endPoint x: 813, endPoint y: 180, distance: 55.1
click at [800, 178] on textarea "**********" at bounding box center [830, 183] width 195 height 127
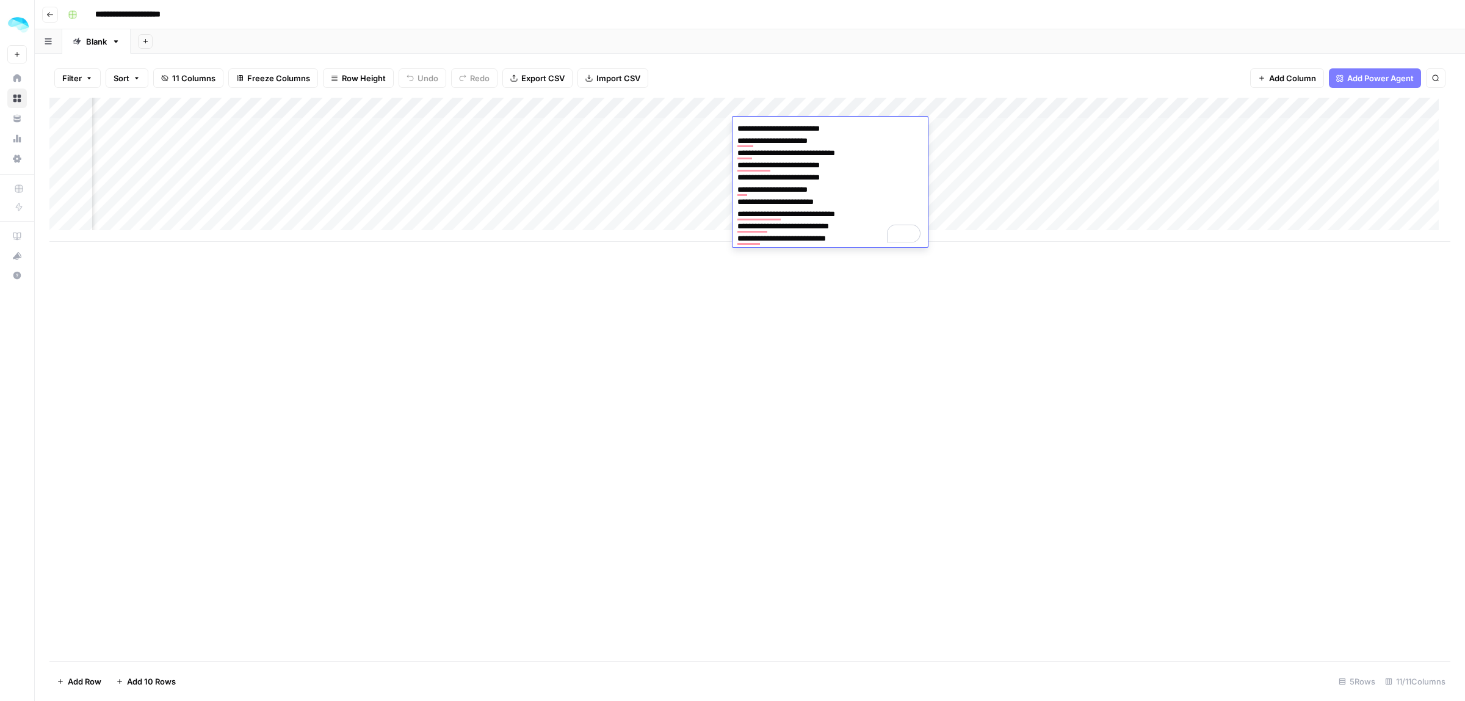
click at [813, 180] on textarea "**********" at bounding box center [830, 183] width 195 height 127
click at [863, 292] on div "Add Column" at bounding box center [749, 379] width 1401 height 563
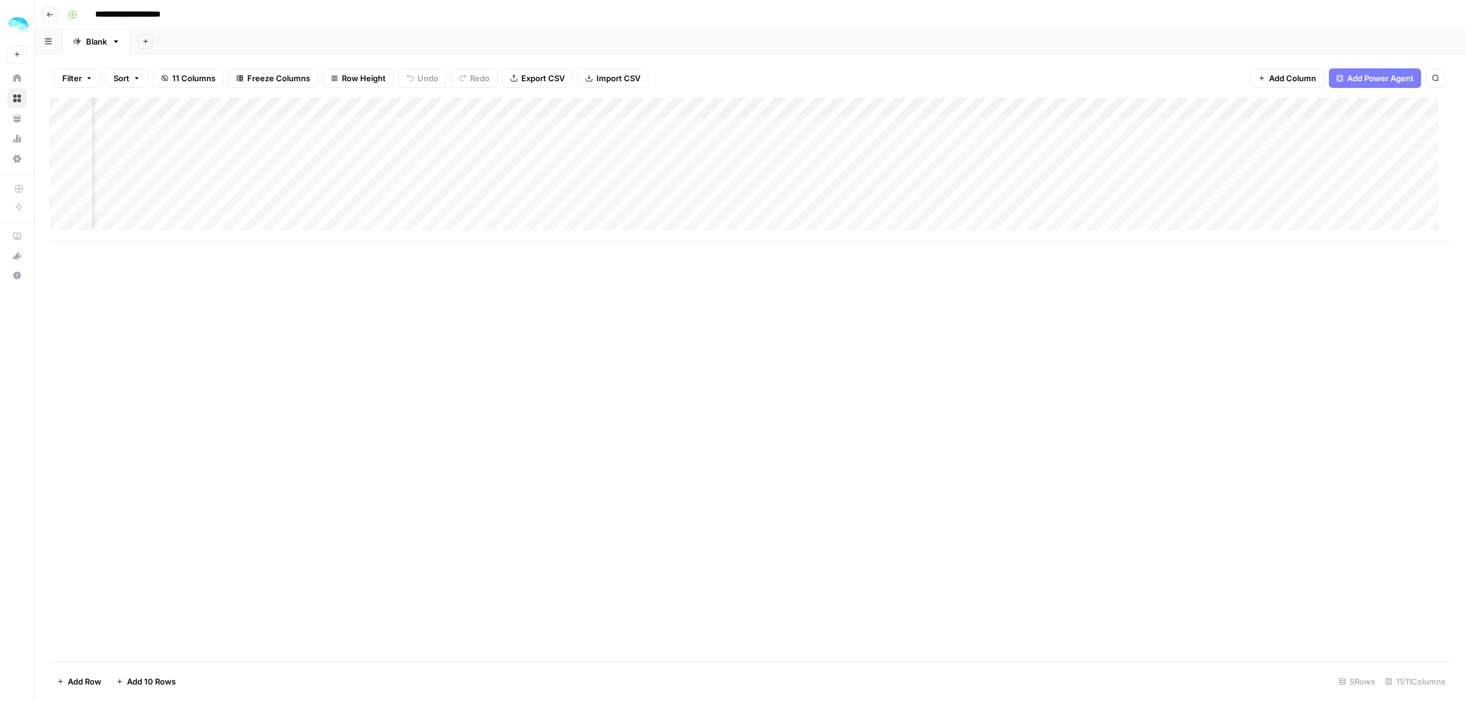
scroll to position [0, 435]
click at [900, 104] on div "Add Column" at bounding box center [749, 170] width 1401 height 144
click at [783, 266] on button "Remove Column" at bounding box center [806, 272] width 135 height 17
click at [702, 124] on span "Delete" at bounding box center [689, 126] width 26 height 12
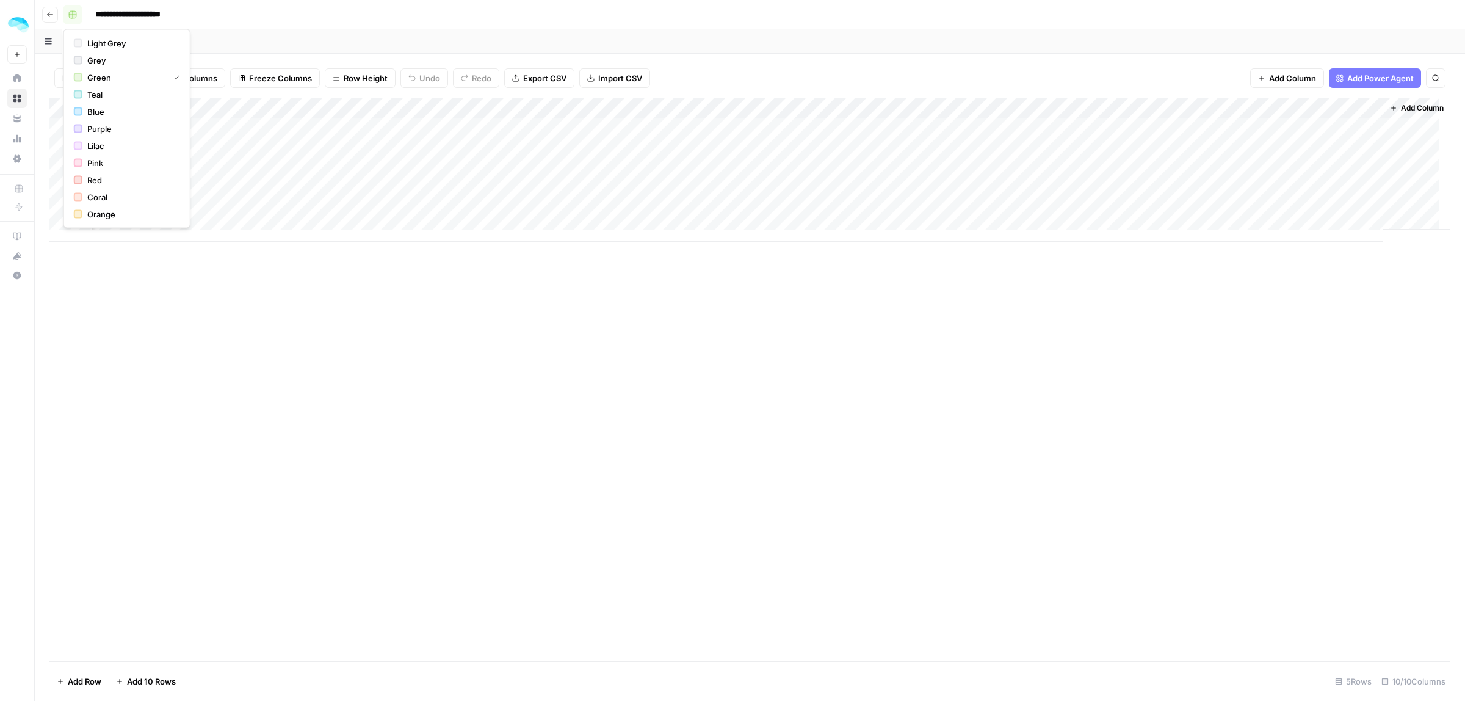
click at [70, 11] on rect "button" at bounding box center [72, 14] width 7 height 7
click at [114, 132] on span "Purple" at bounding box center [131, 129] width 88 height 12
click at [154, 300] on div "Add Column" at bounding box center [749, 379] width 1401 height 563
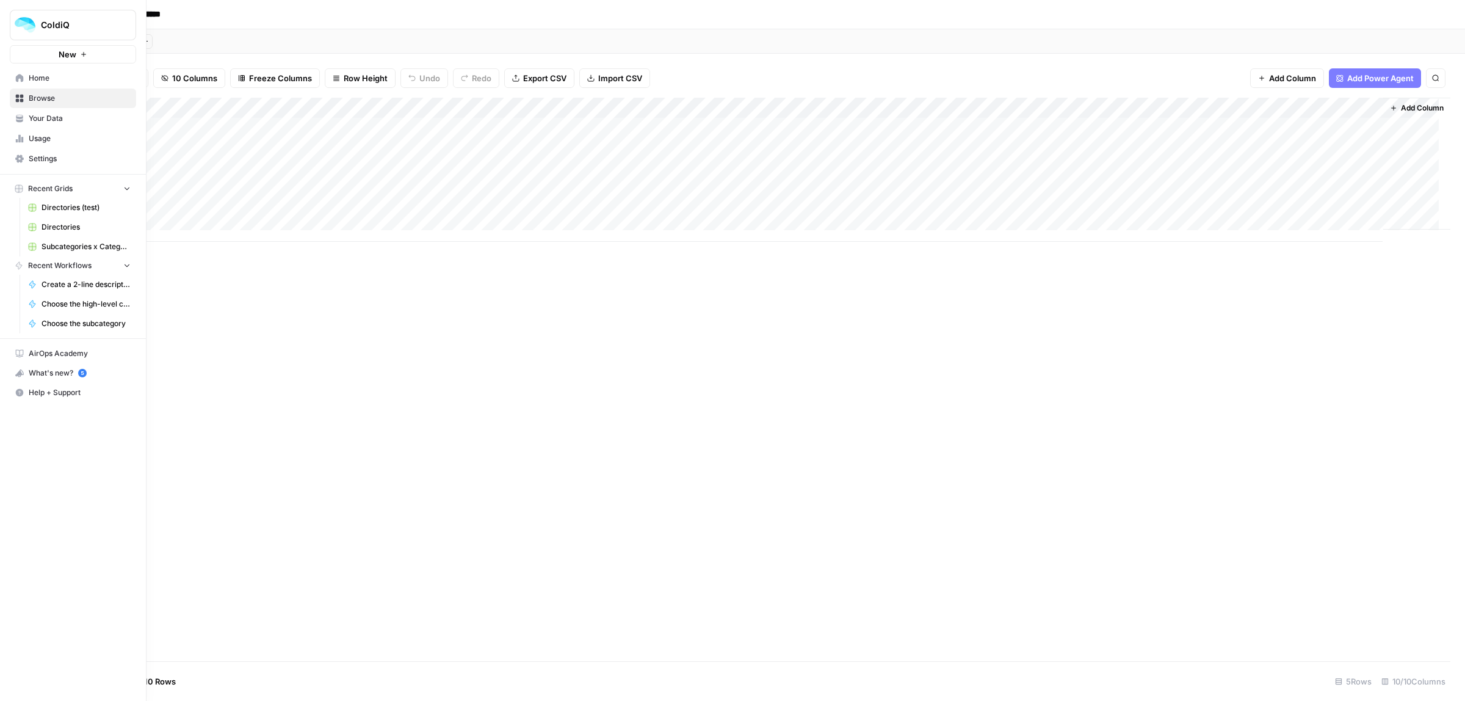
click at [42, 101] on span "Browse" at bounding box center [80, 98] width 102 height 11
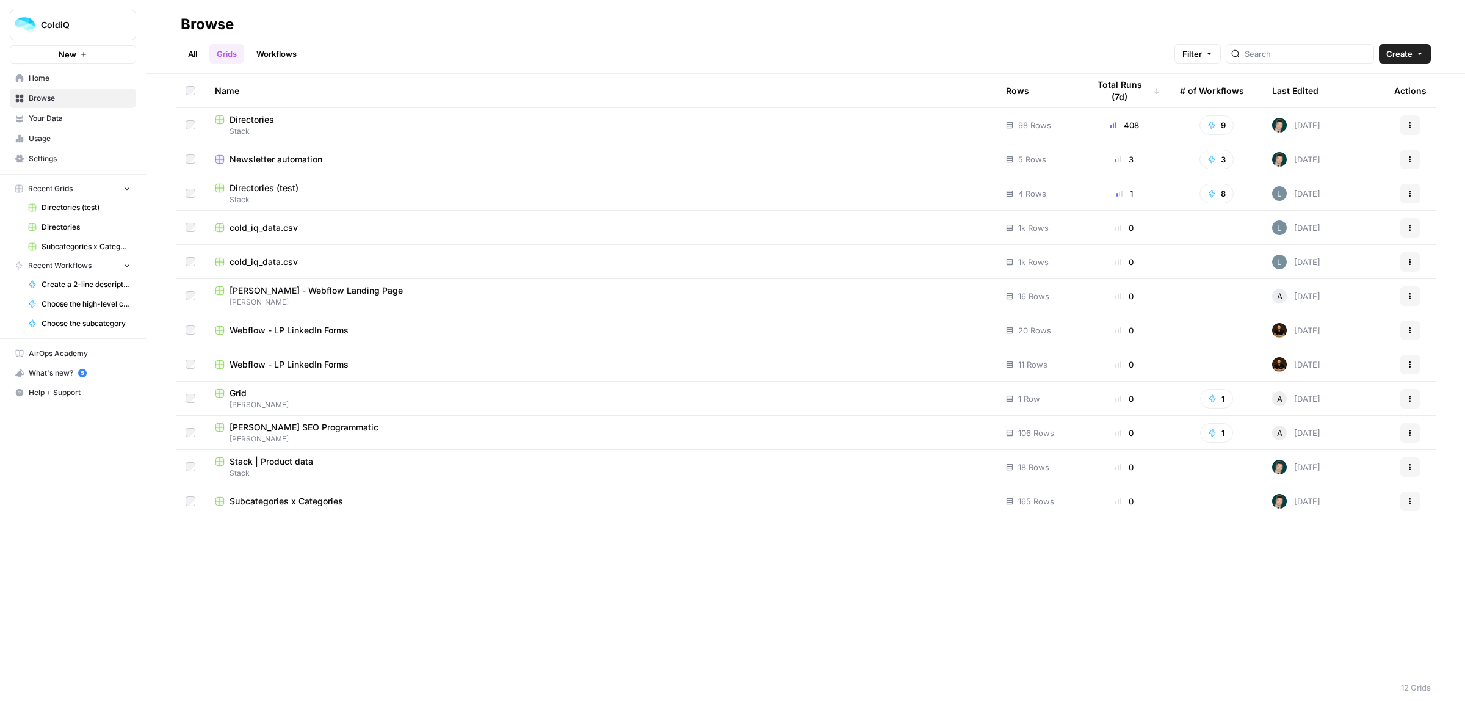
click at [276, 59] on link "Workflows" at bounding box center [276, 54] width 55 height 20
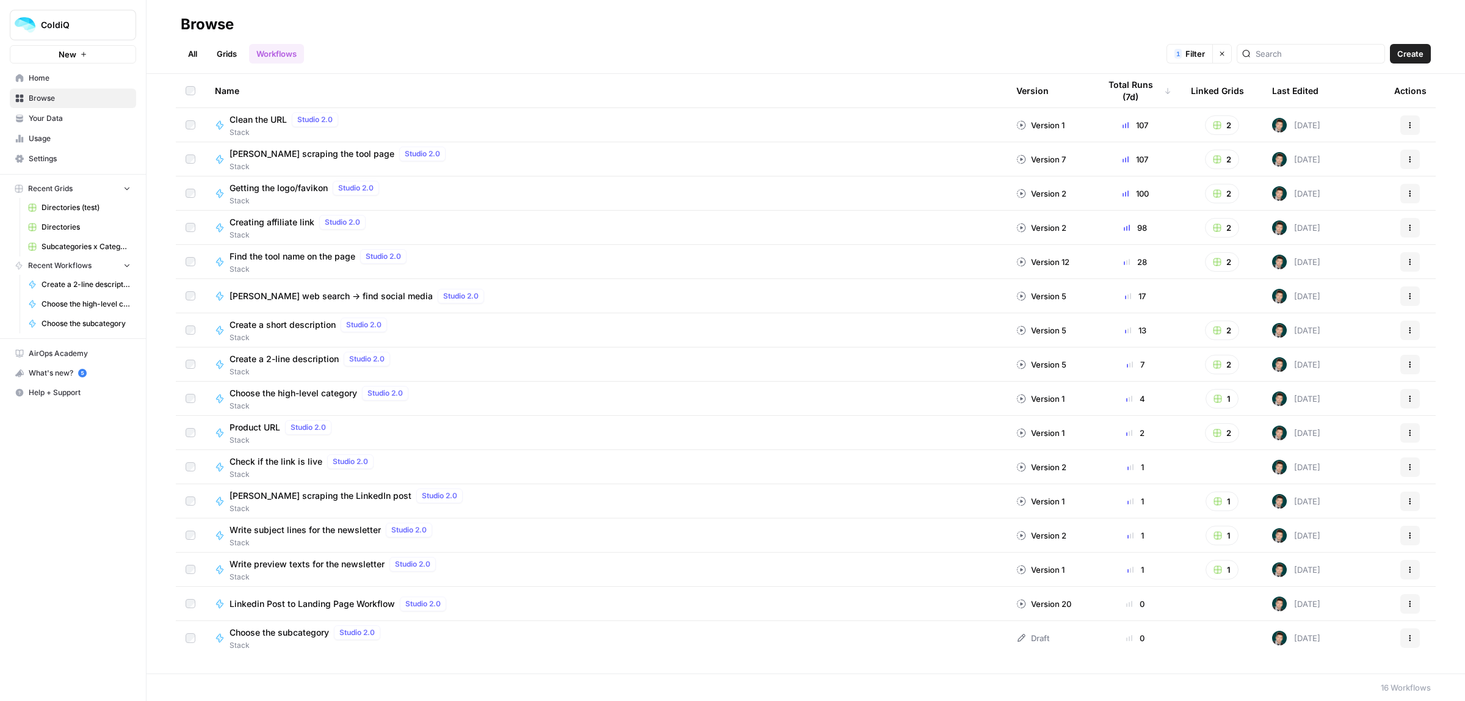
click at [1408, 535] on icon "button" at bounding box center [1410, 535] width 7 height 7
click at [1341, 436] on span "Duplicate" at bounding box center [1357, 434] width 98 height 12
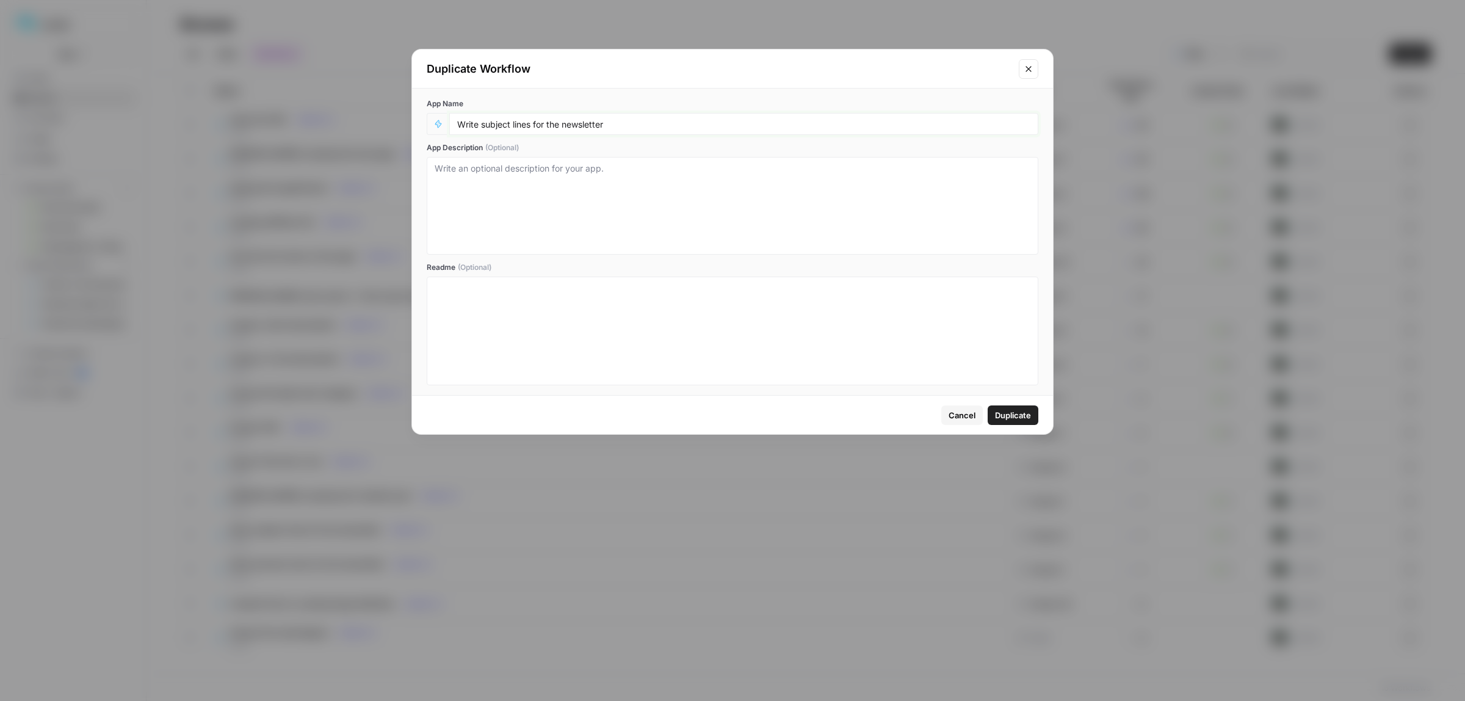
drag, startPoint x: 532, startPoint y: 123, endPoint x: 482, endPoint y: 125, distance: 50.1
click at [482, 125] on input "Write subject lines for the newsletter" at bounding box center [743, 123] width 573 height 11
type input "Write body text for the newsletter"
click at [1021, 419] on span "Duplicate" at bounding box center [1013, 415] width 36 height 12
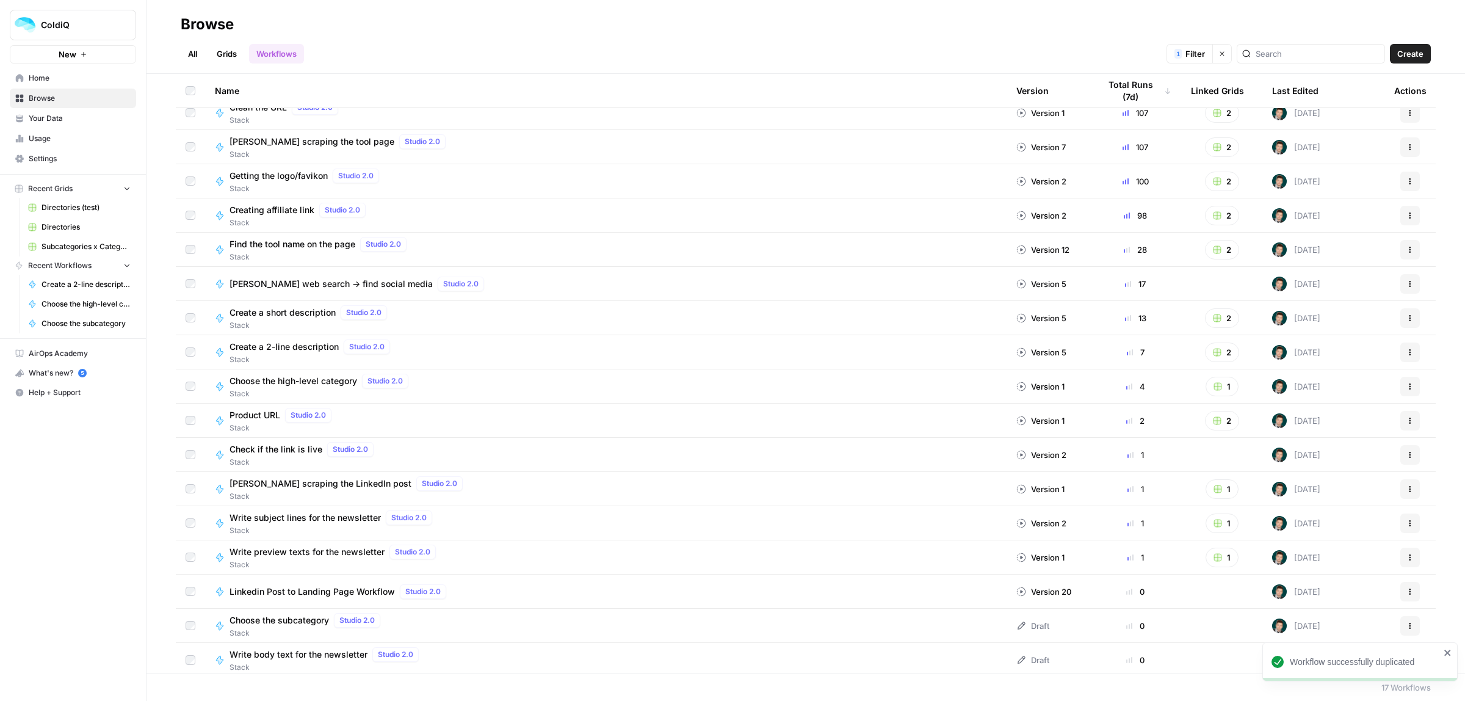
scroll to position [16, 0]
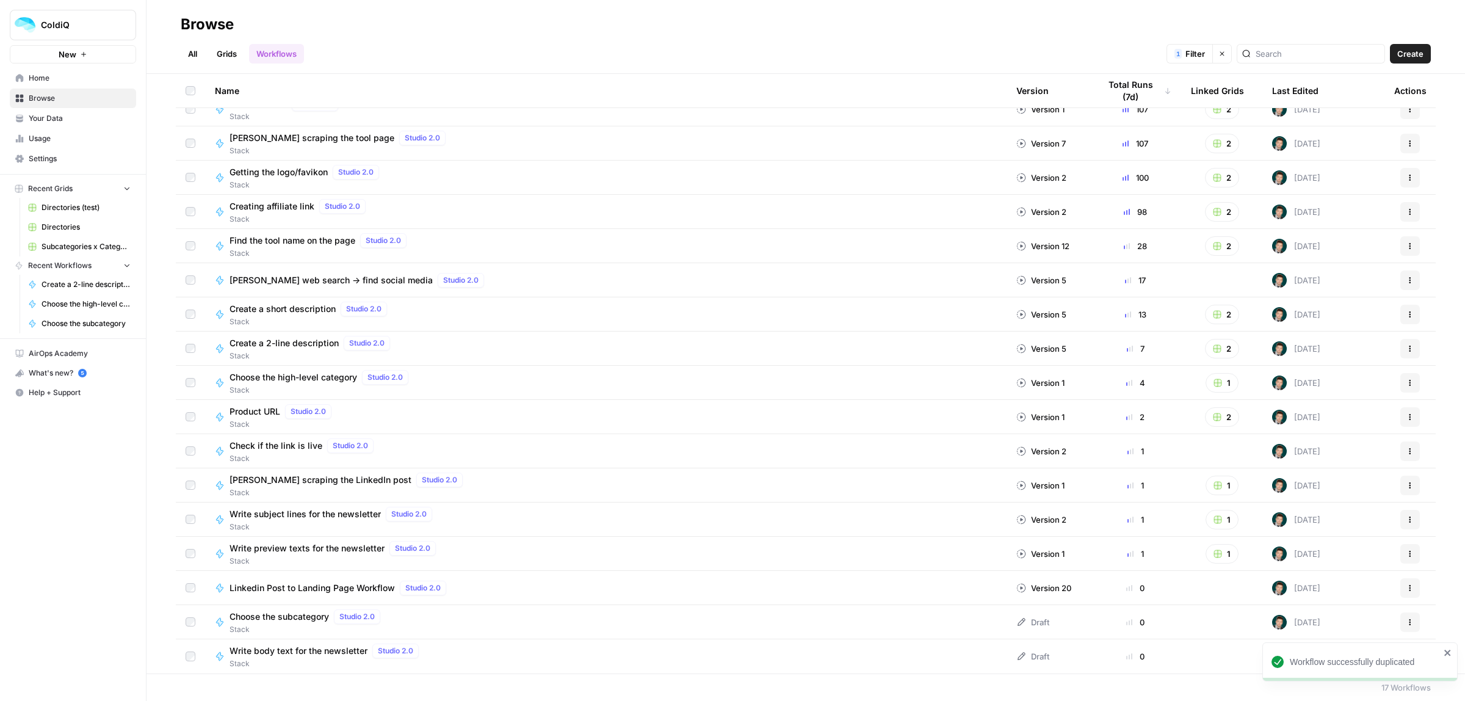
click at [308, 653] on span "Write body text for the newsletter" at bounding box center [299, 651] width 138 height 12
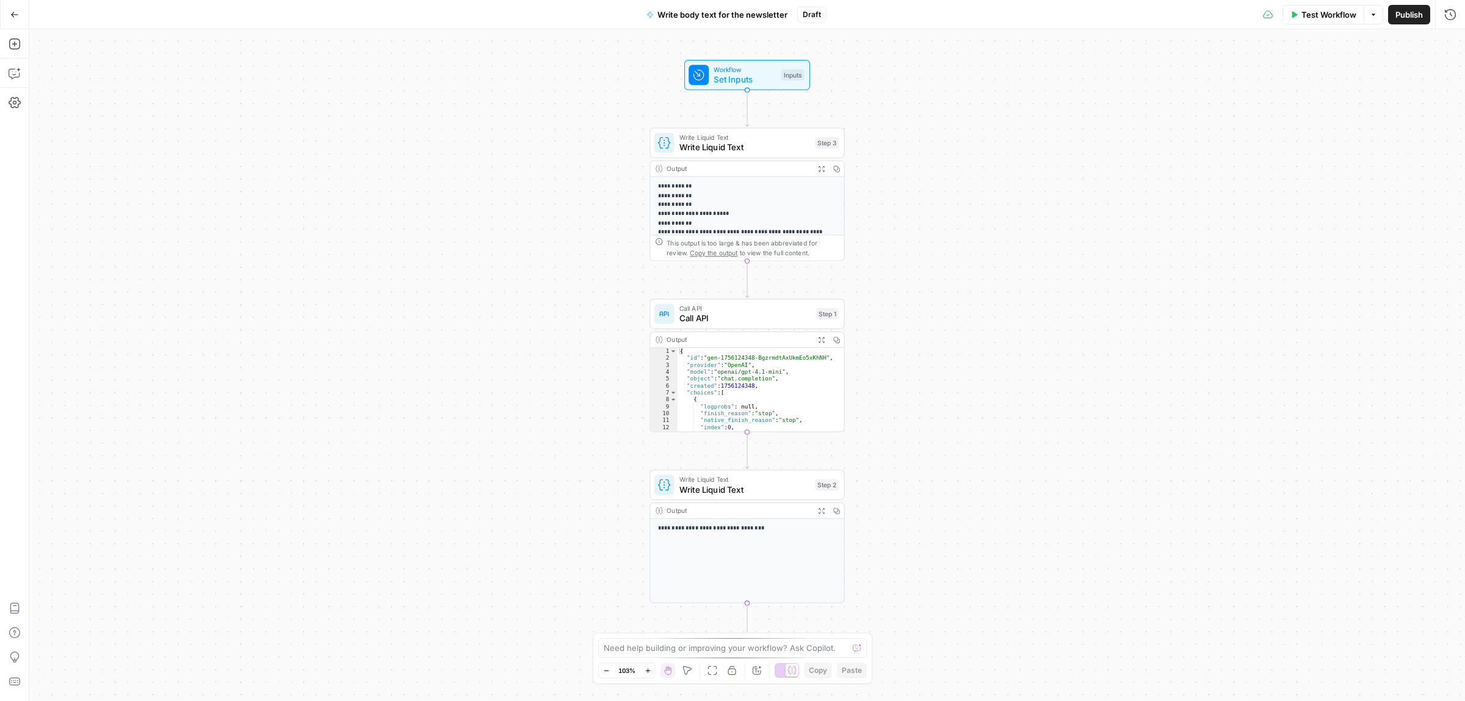
click at [727, 324] on span "Call API" at bounding box center [745, 318] width 132 height 13
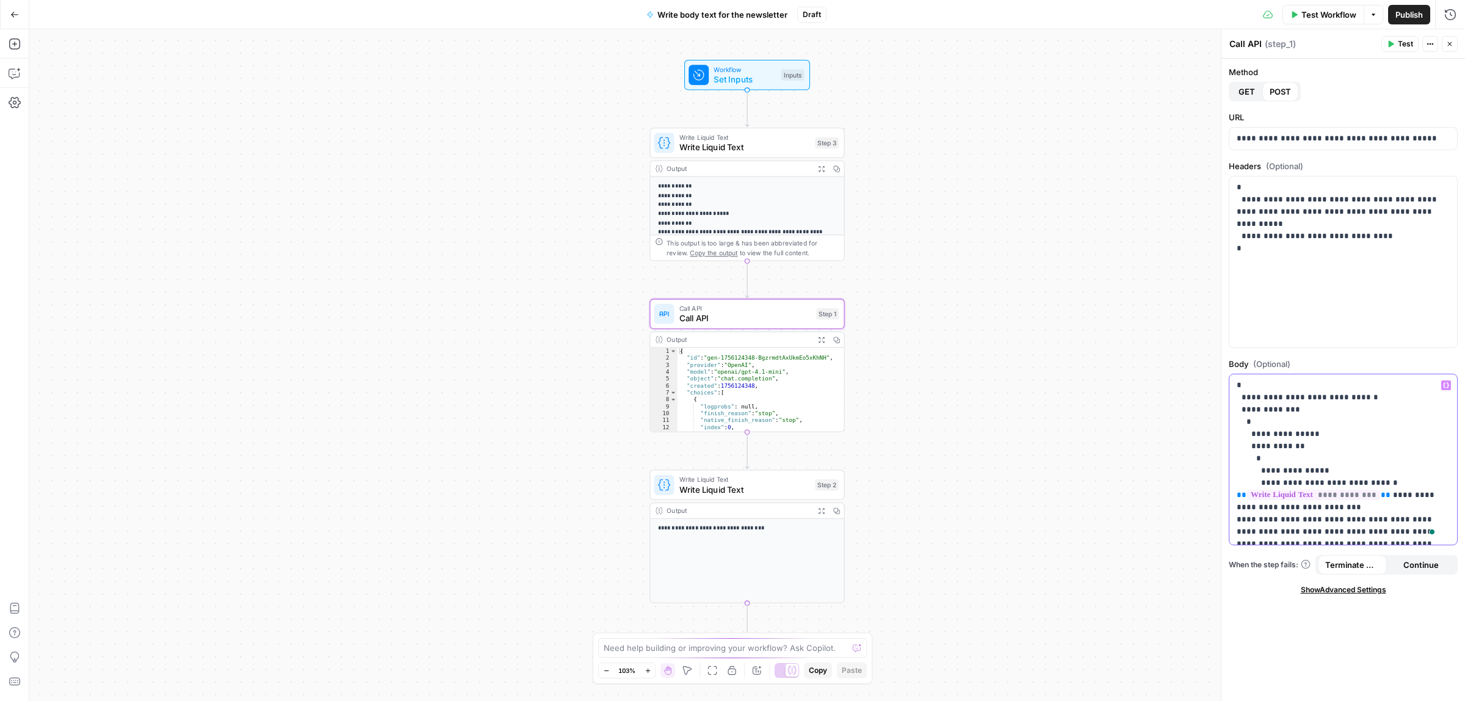
drag, startPoint x: 1289, startPoint y: 479, endPoint x: 1378, endPoint y: 481, distance: 89.8
click at [1378, 481] on p "**********" at bounding box center [1337, 507] width 201 height 256
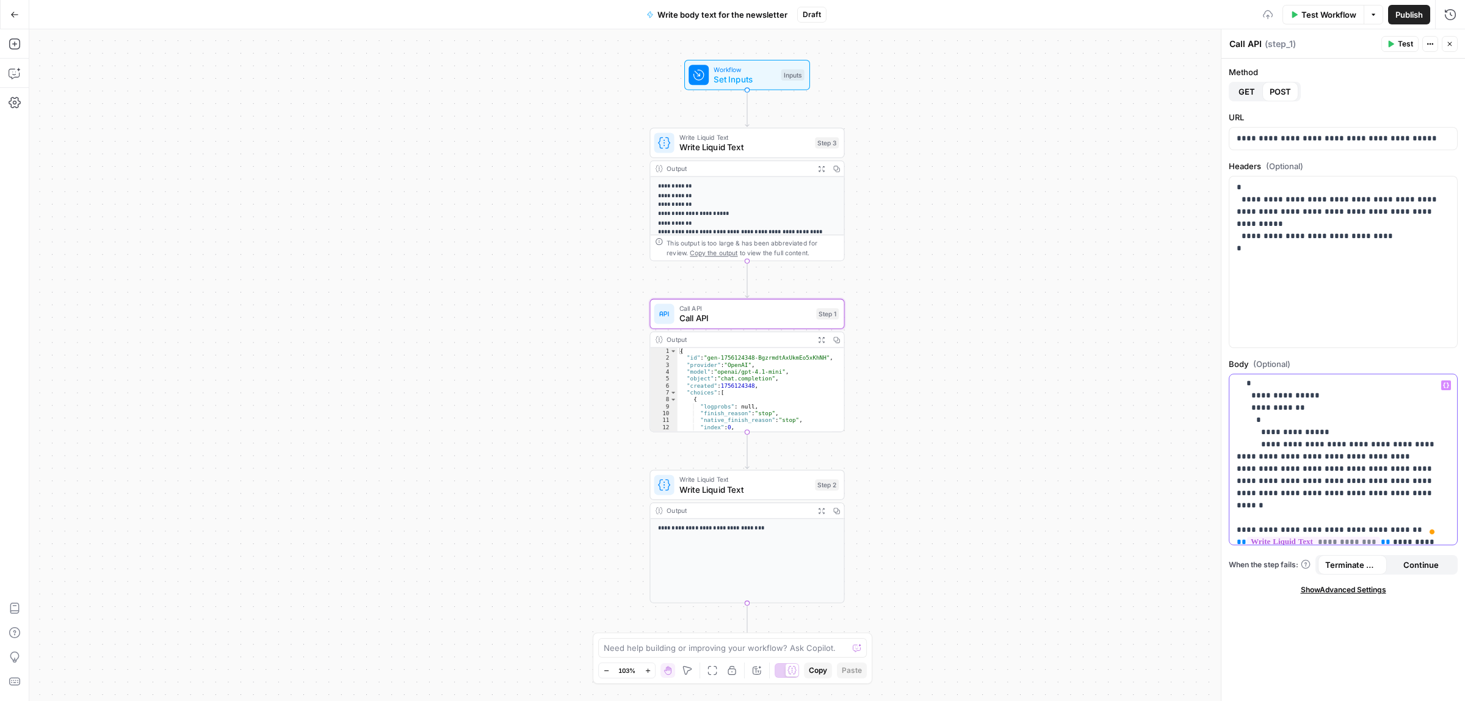
scroll to position [76, 0]
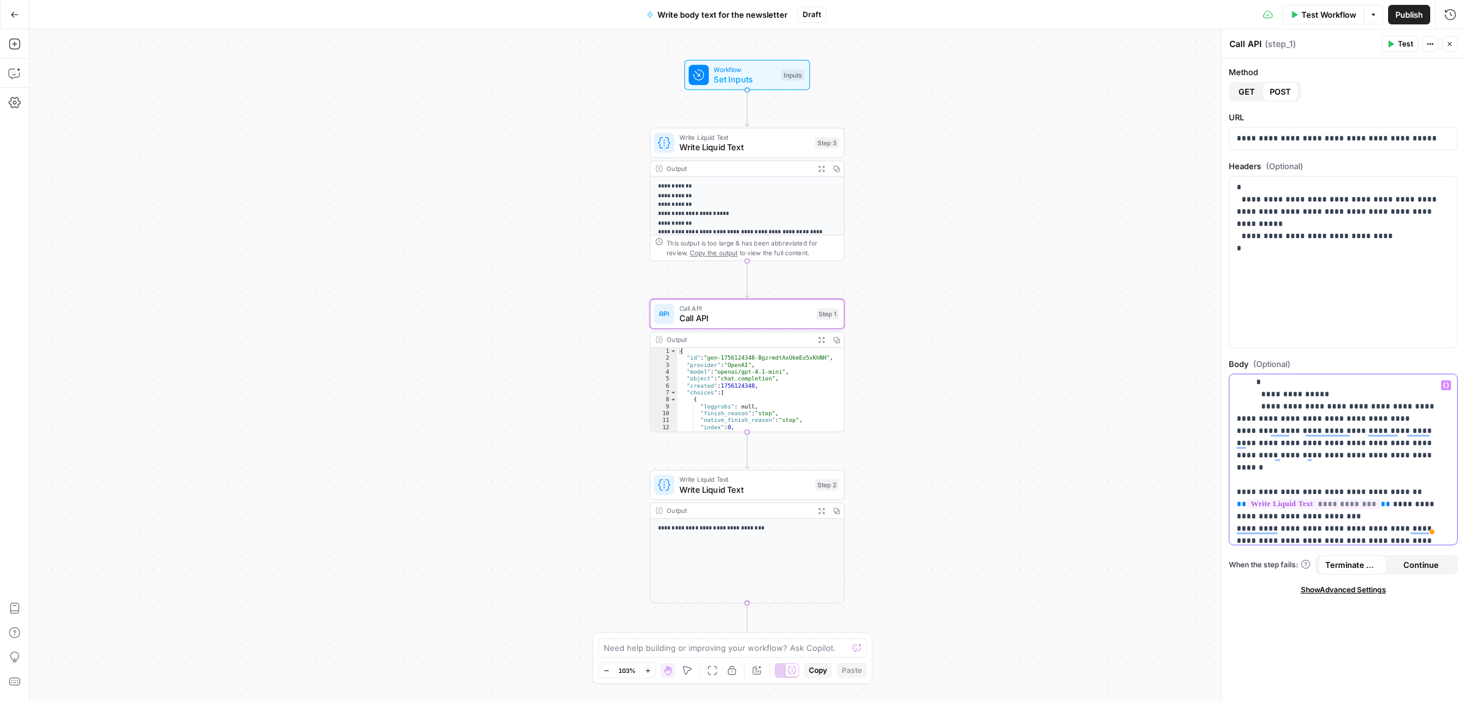
drag, startPoint x: 1372, startPoint y: 493, endPoint x: 1235, endPoint y: 495, distance: 137.4
click at [1235, 495] on div "**********" at bounding box center [1342, 459] width 227 height 170
drag, startPoint x: 1408, startPoint y: 406, endPoint x: 1372, endPoint y: 408, distance: 36.1
click at [1372, 408] on p "**********" at bounding box center [1337, 461] width 201 height 317
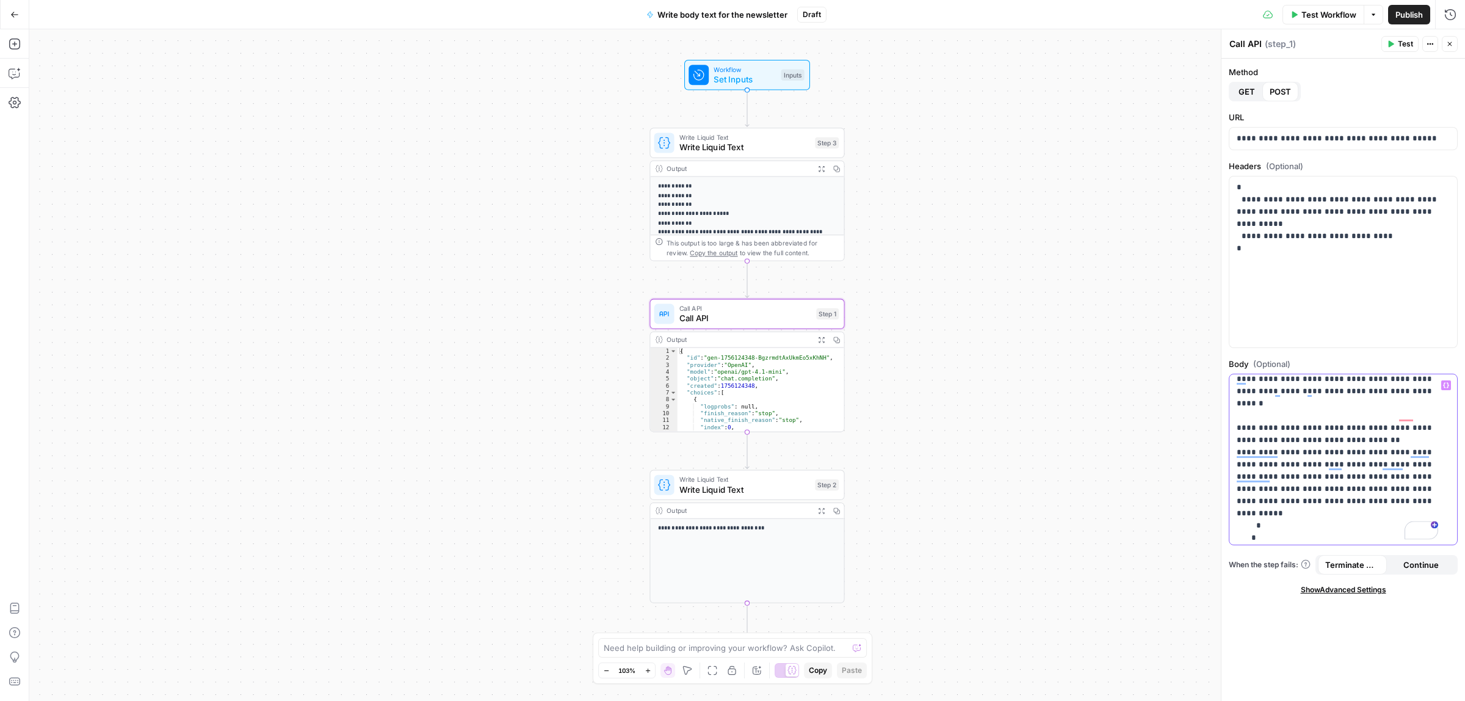
drag, startPoint x: 1397, startPoint y: 414, endPoint x: 1372, endPoint y: 487, distance: 76.8
click at [1372, 487] on p "**********" at bounding box center [1337, 391] width 201 height 330
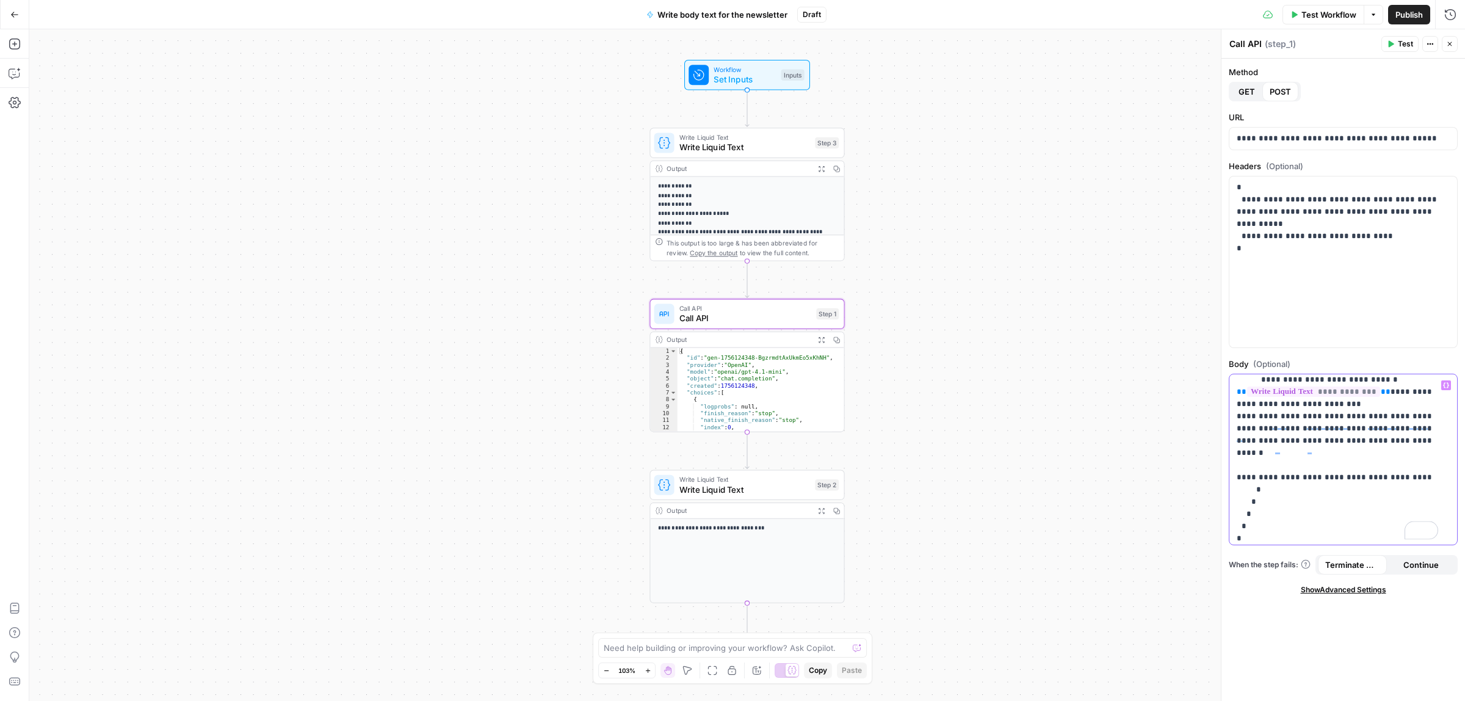
scroll to position [95, 0]
click at [1410, 16] on span "Publish" at bounding box center [1409, 15] width 27 height 12
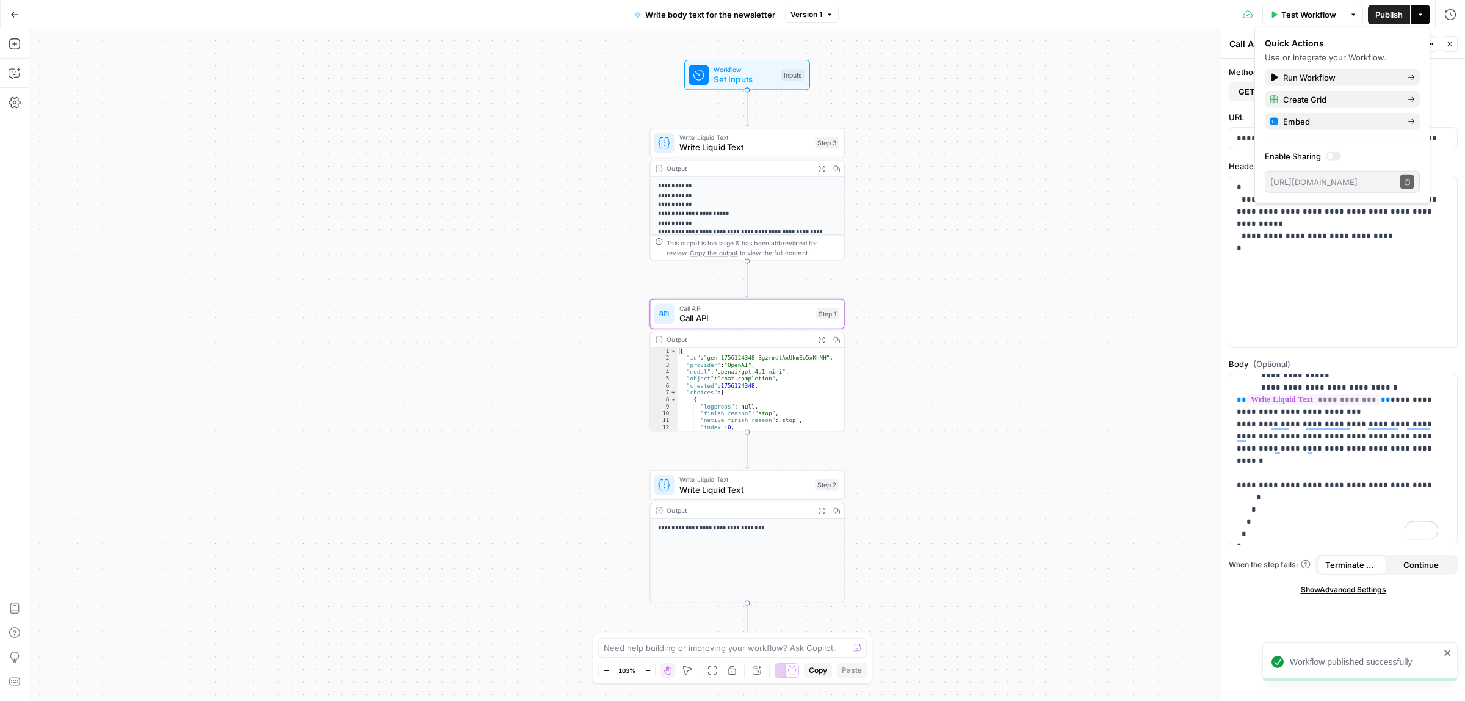
click at [7, 14] on button "Go Back" at bounding box center [15, 15] width 22 height 22
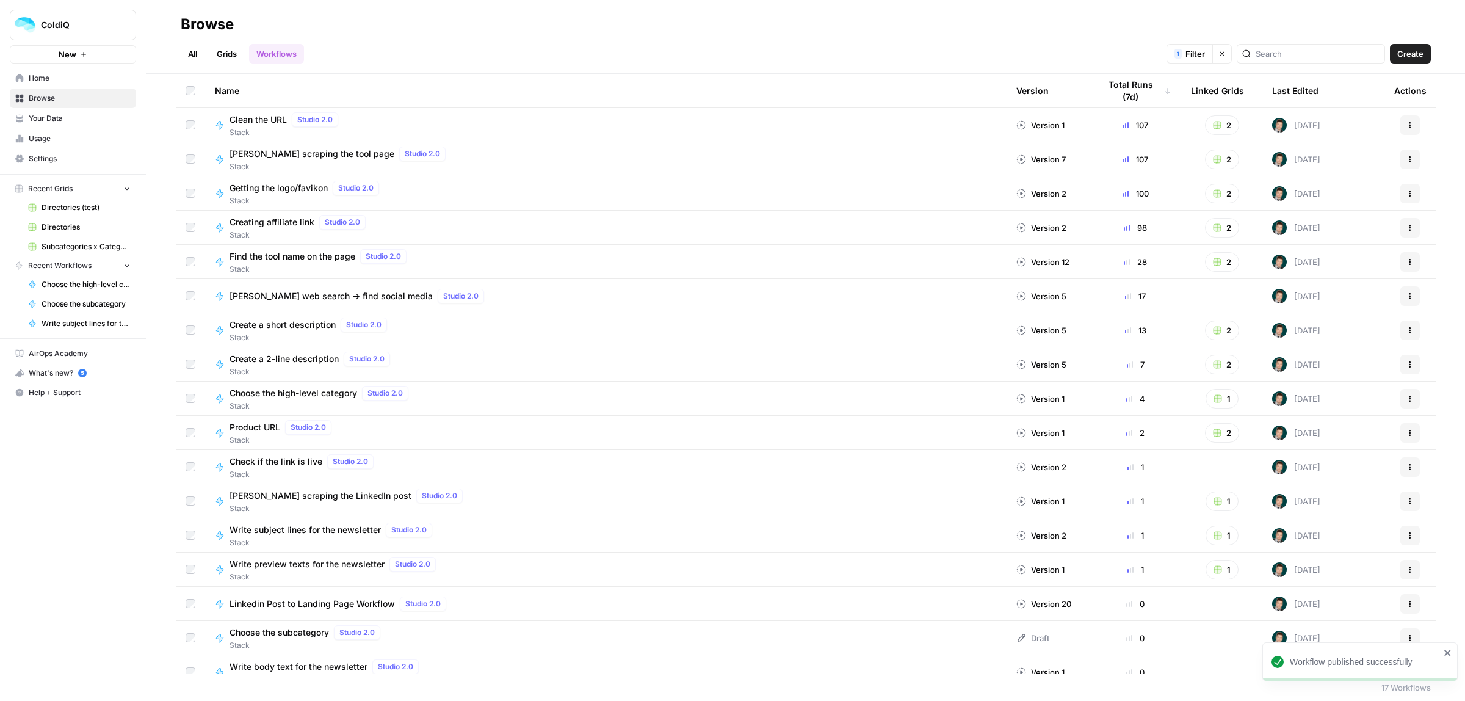
click at [225, 48] on link "Grids" at bounding box center [226, 54] width 35 height 20
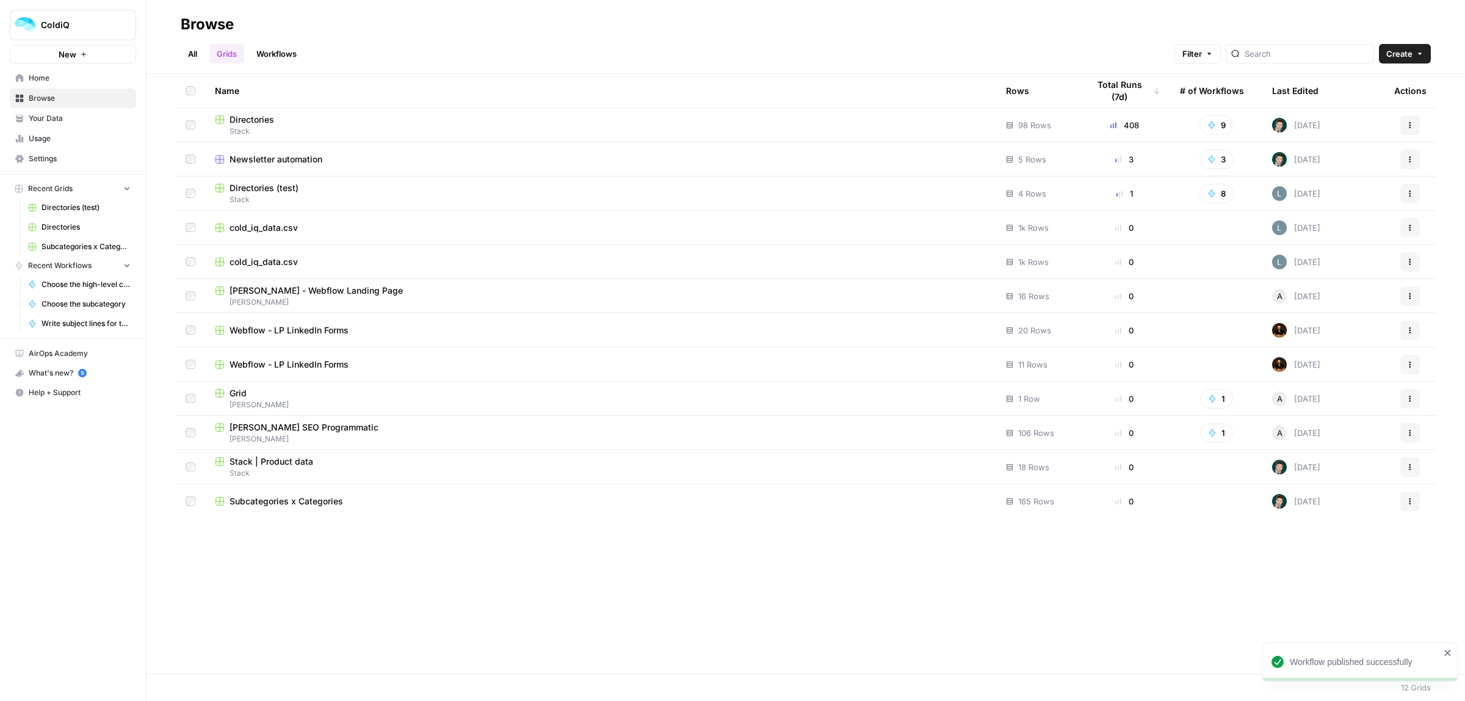
click at [278, 159] on span "Newsletter automation" at bounding box center [276, 159] width 93 height 12
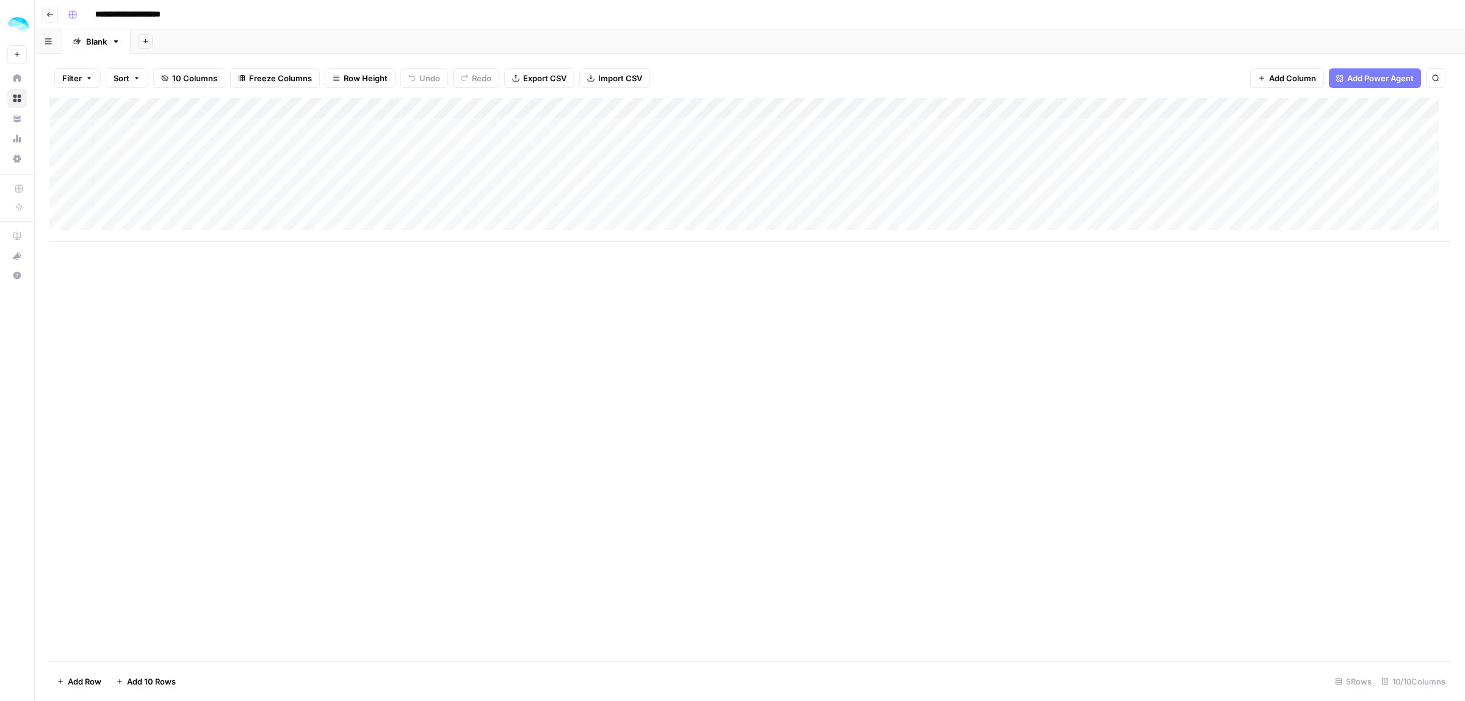
scroll to position [0, 259]
click at [1401, 104] on span "Add Column" at bounding box center [1422, 108] width 43 height 11
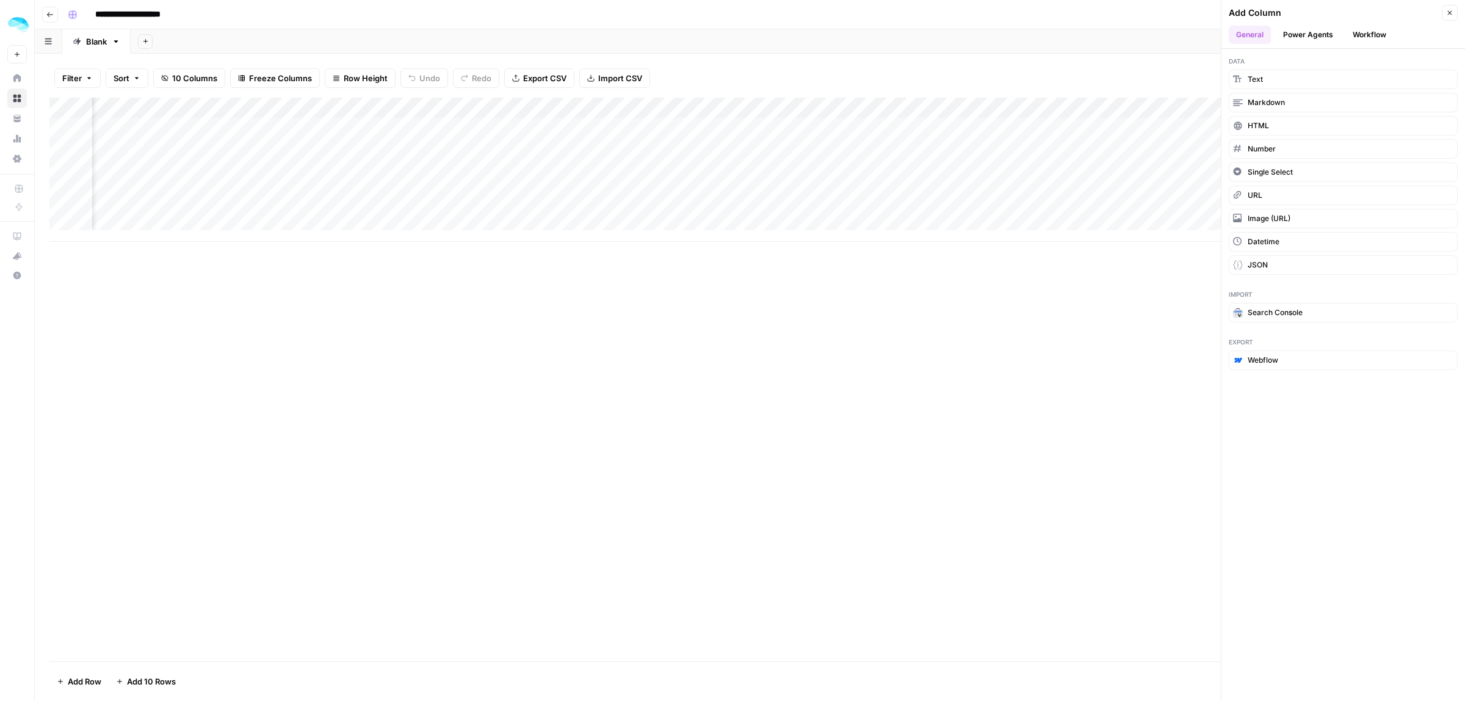
click at [1375, 40] on button "Workflow" at bounding box center [1369, 35] width 48 height 18
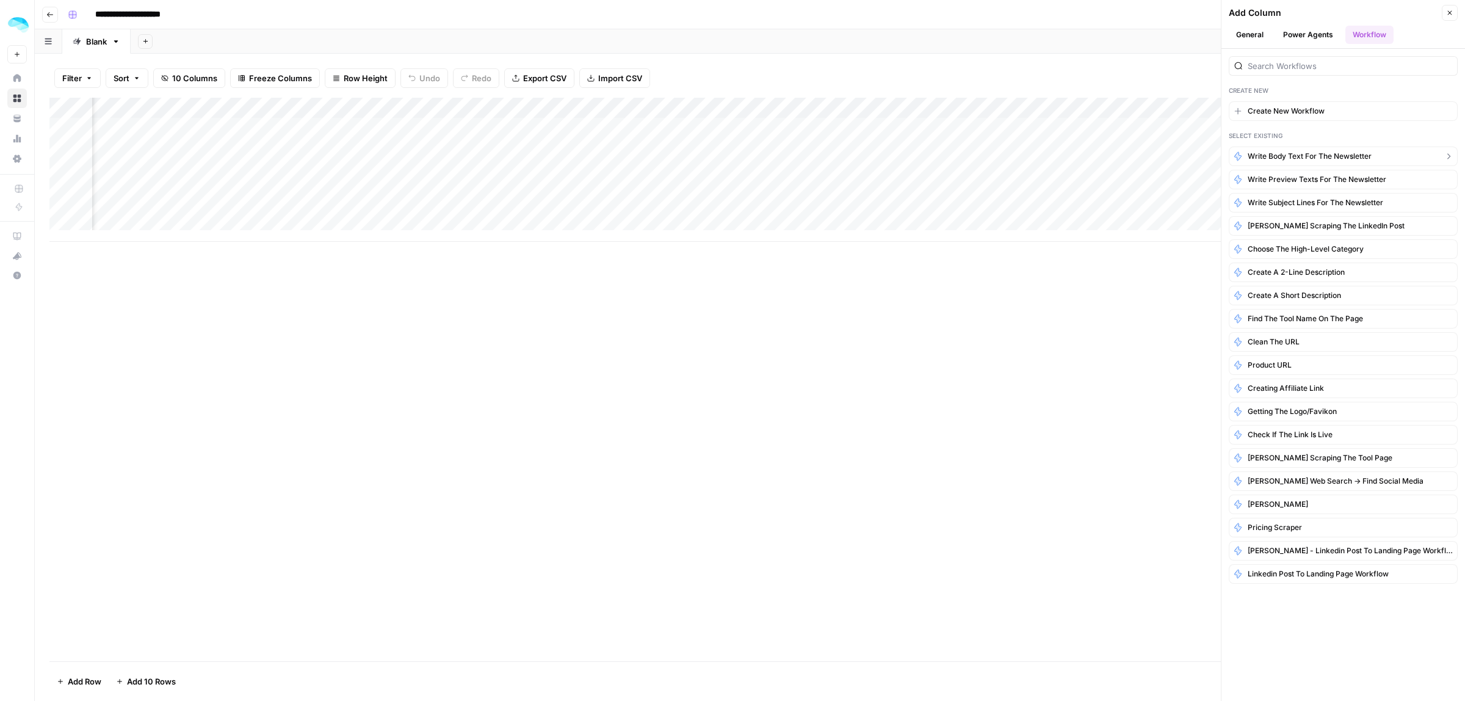
click at [1348, 158] on span "Write body text for the newsletter" at bounding box center [1310, 156] width 124 height 11
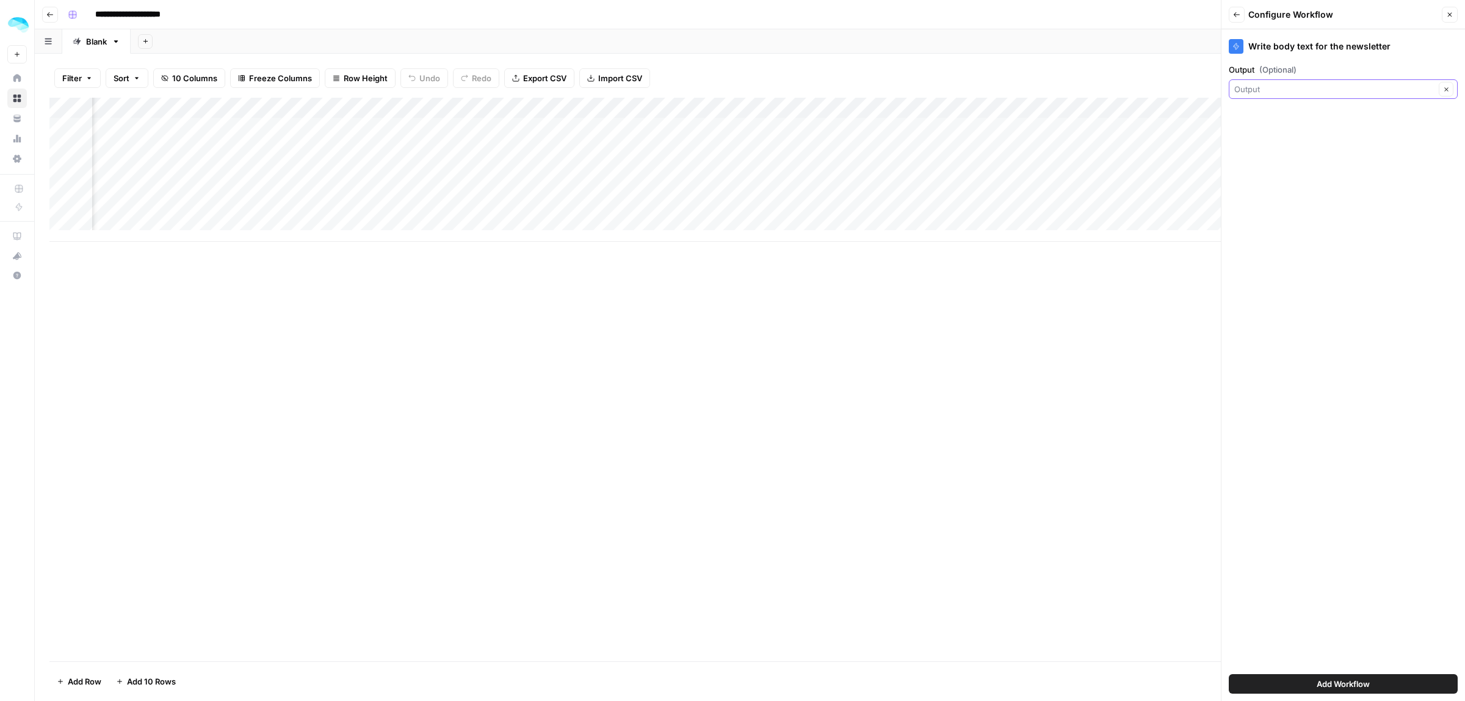
click at [1322, 92] on input "Output (Optional)" at bounding box center [1334, 89] width 201 height 12
click at [1298, 214] on span "LinkedIn post URL" at bounding box center [1341, 215] width 203 height 12
type input "LinkedIn post URL"
click at [1329, 688] on span "Add Workflow" at bounding box center [1343, 684] width 53 height 12
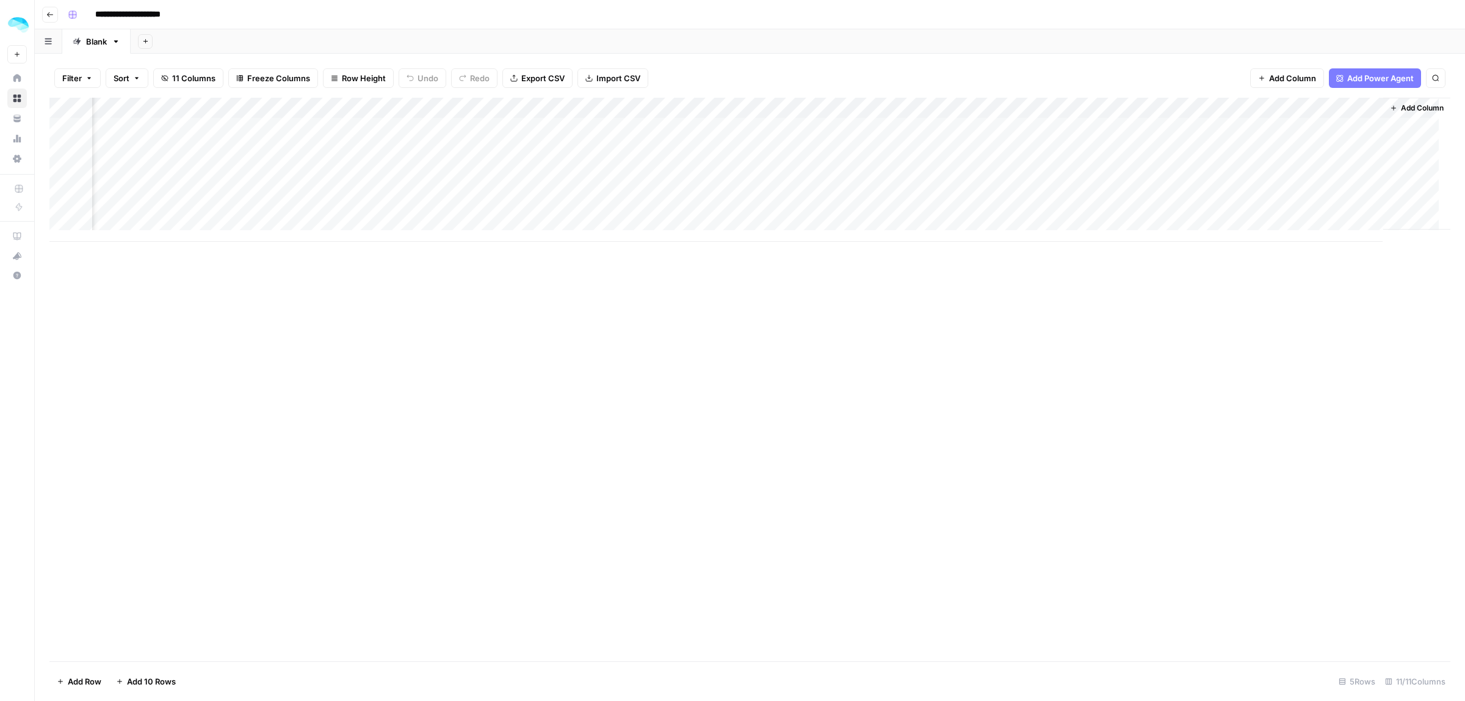
scroll to position [0, 443]
drag, startPoint x: 1252, startPoint y: 106, endPoint x: 824, endPoint y: 110, distance: 428.0
click at [822, 110] on div "Add Column" at bounding box center [749, 170] width 1401 height 144
click at [833, 128] on div "Add Column" at bounding box center [749, 170] width 1401 height 144
click at [957, 126] on div "Add Column" at bounding box center [749, 170] width 1401 height 144
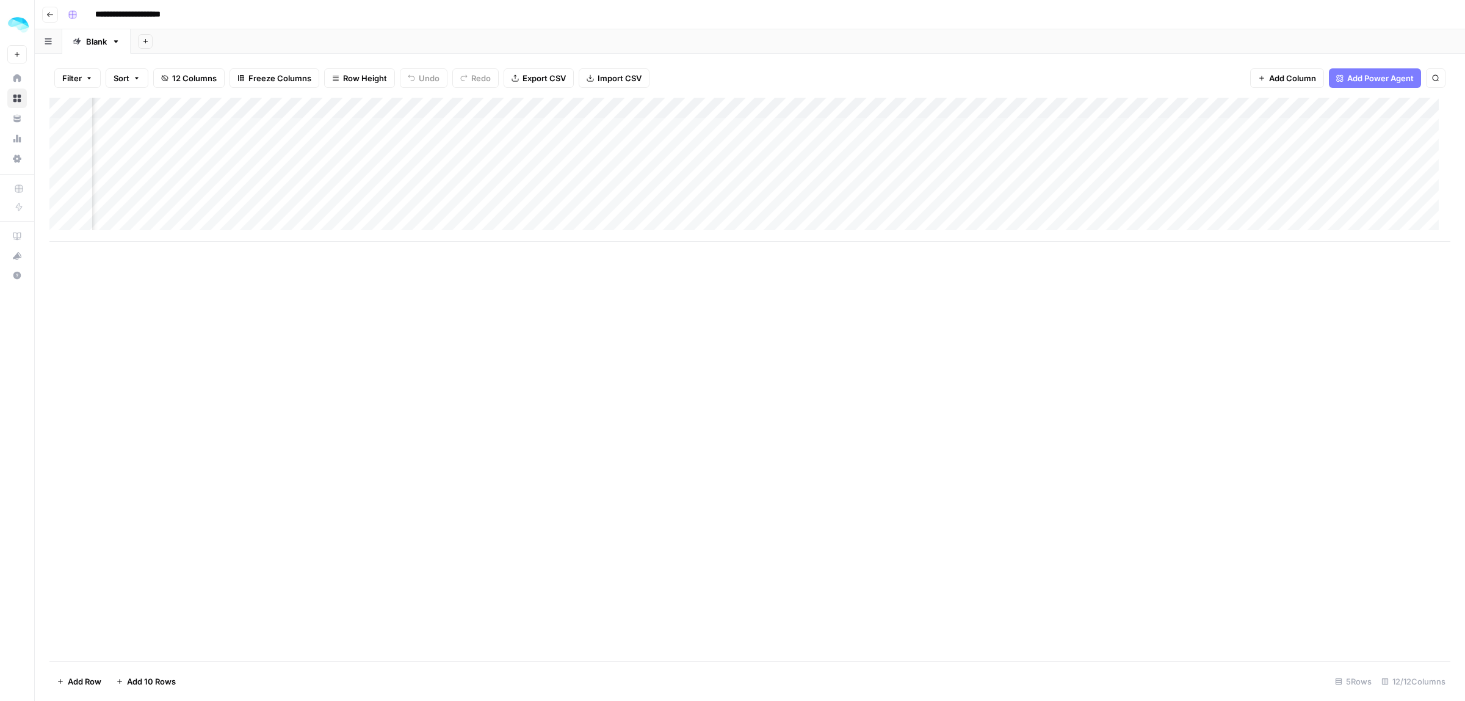
click at [957, 126] on div "Add Column" at bounding box center [749, 170] width 1401 height 144
click at [1004, 107] on div "Add Column" at bounding box center [749, 170] width 1401 height 144
click at [905, 215] on span "Configure Inputs" at bounding box center [922, 211] width 107 height 12
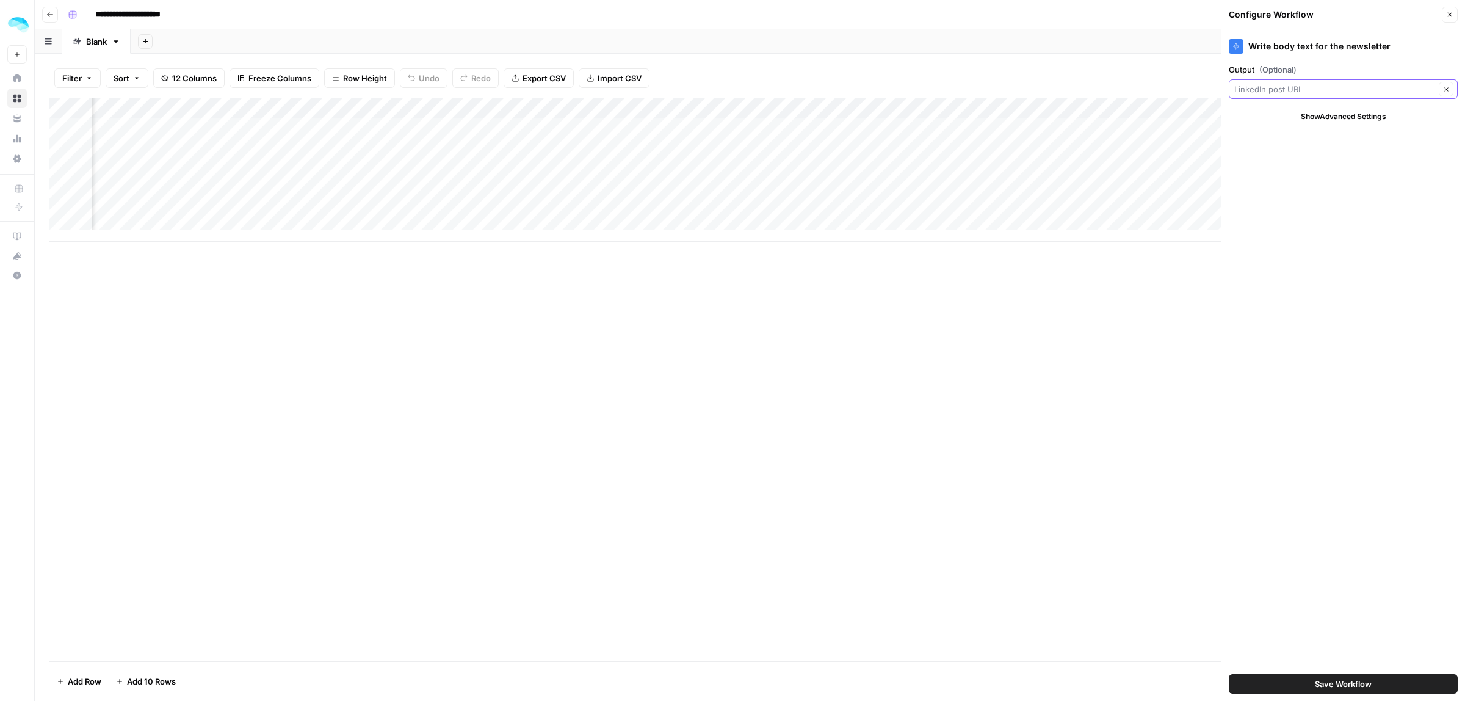
click at [1327, 93] on input "Output (Optional)" at bounding box center [1334, 89] width 201 height 12
click at [1289, 131] on span "Output" at bounding box center [1334, 135] width 189 height 12
type input "Output"
click at [1354, 688] on span "Save Workflow" at bounding box center [1343, 684] width 57 height 12
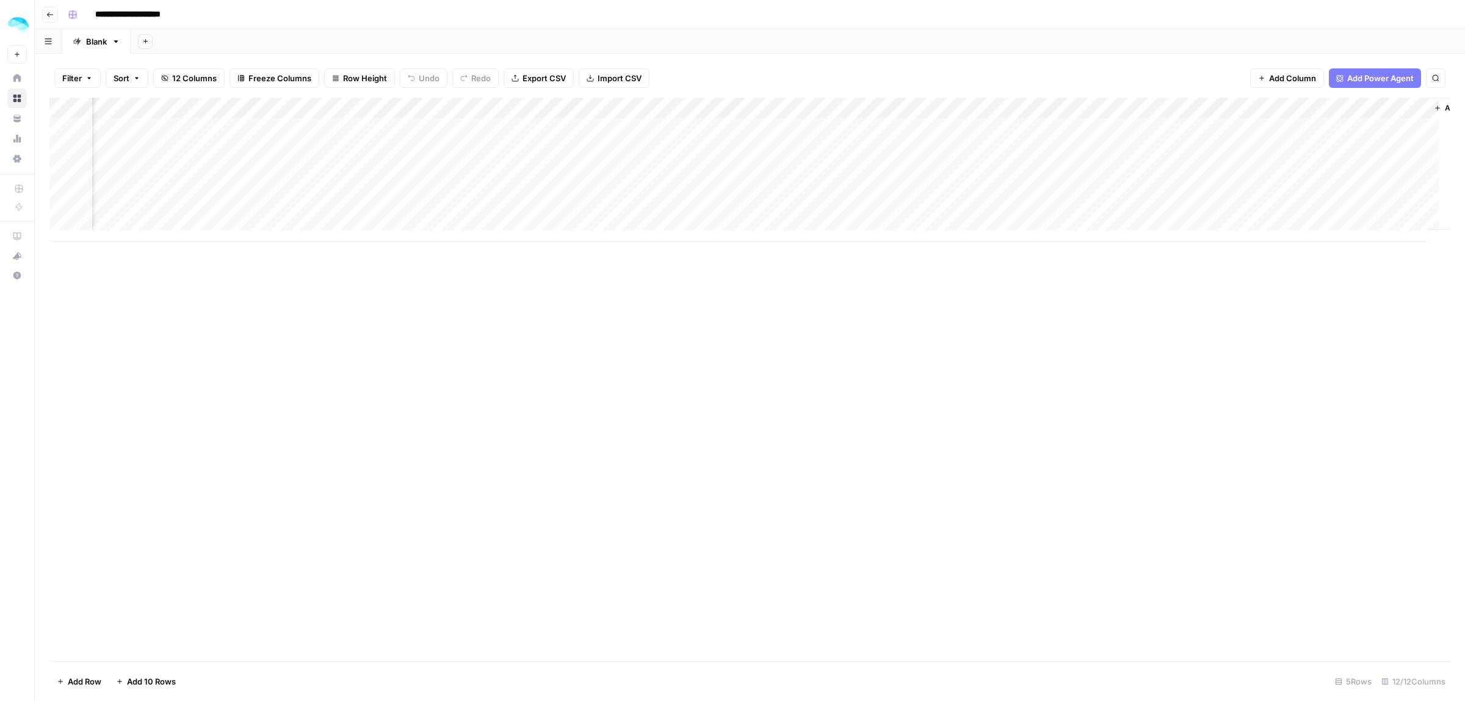
click at [803, 129] on div "Add Column" at bounding box center [749, 170] width 1401 height 144
click at [841, 122] on div "Add Column" at bounding box center [749, 170] width 1401 height 144
click at [903, 129] on div "Add Column" at bounding box center [749, 170] width 1401 height 144
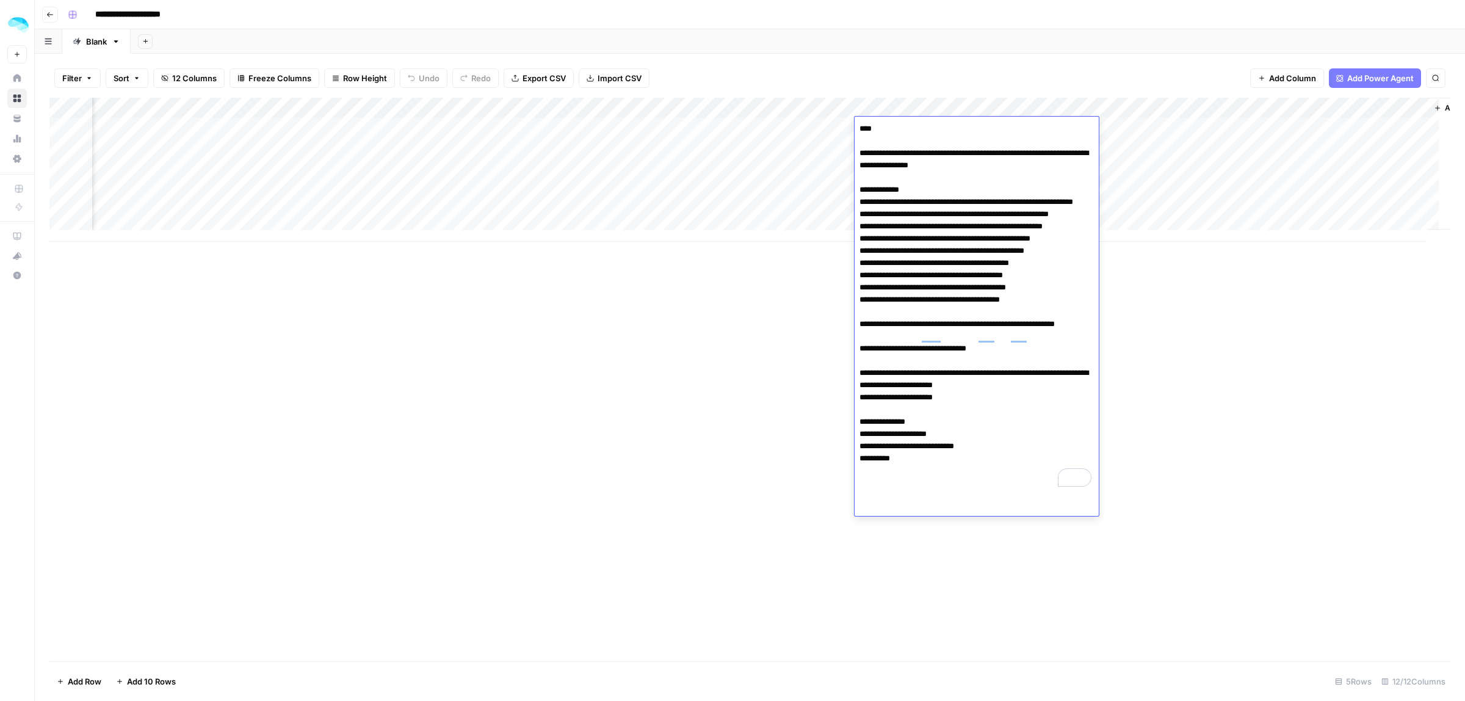
drag, startPoint x: 886, startPoint y: 374, endPoint x: 950, endPoint y: 374, distance: 64.1
click at [943, 374] on textarea "**********" at bounding box center [977, 305] width 244 height 371
click at [957, 374] on textarea "**********" at bounding box center [977, 305] width 244 height 371
click at [1292, 398] on div "Add Column" at bounding box center [749, 379] width 1401 height 563
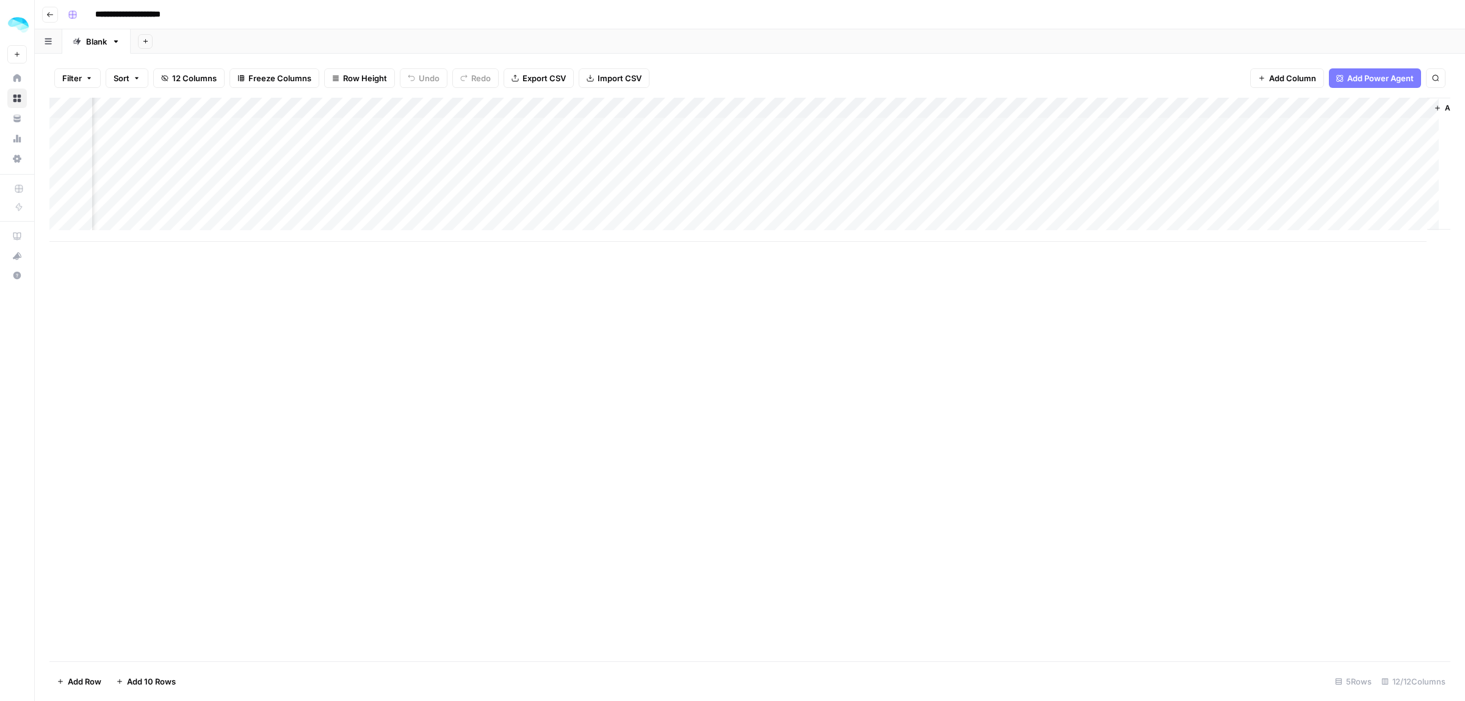
click at [1130, 108] on div "Add Column" at bounding box center [749, 170] width 1401 height 144
click at [1012, 276] on span "Remove Column" at bounding box center [1042, 272] width 107 height 12
click at [690, 132] on span "Delete" at bounding box center [689, 126] width 26 height 12
click at [53, 12] on icon "button" at bounding box center [49, 14] width 7 height 7
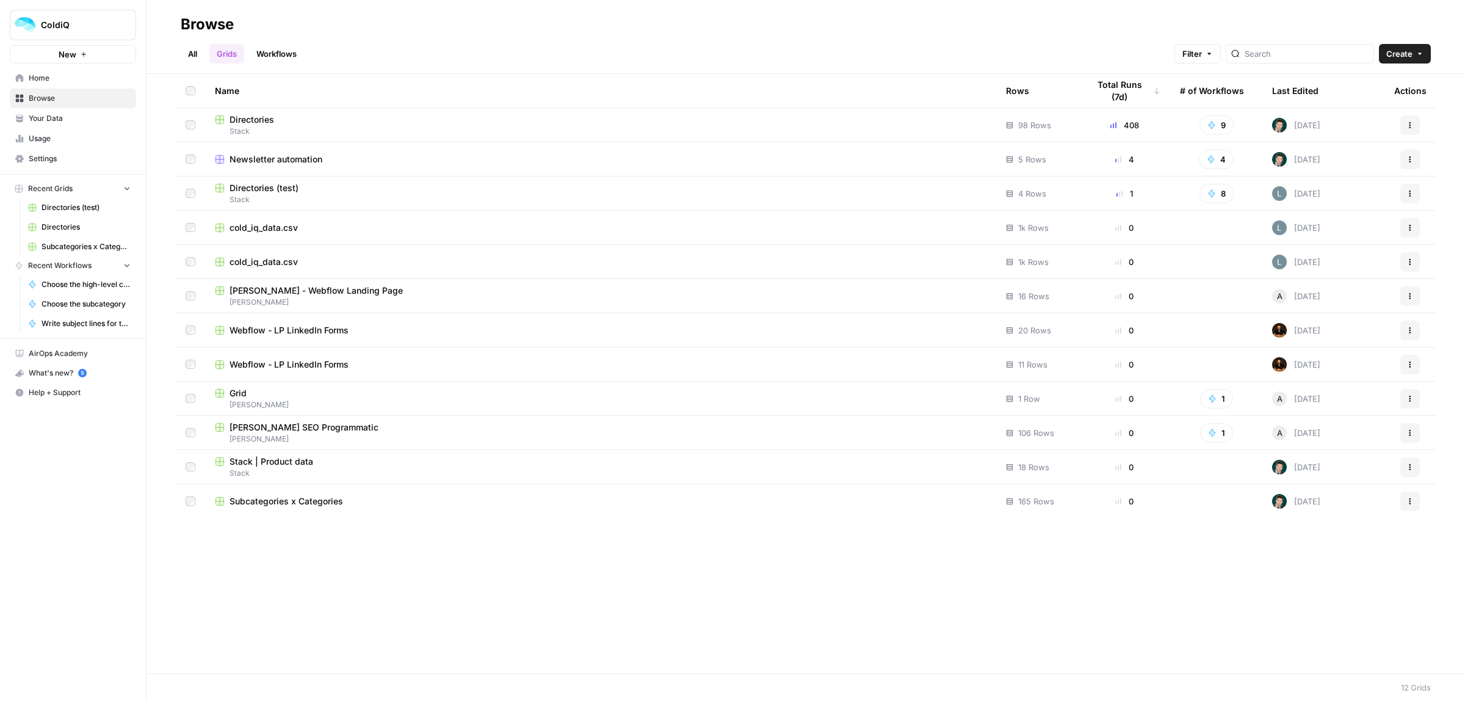
click at [280, 49] on link "Workflows" at bounding box center [276, 54] width 55 height 20
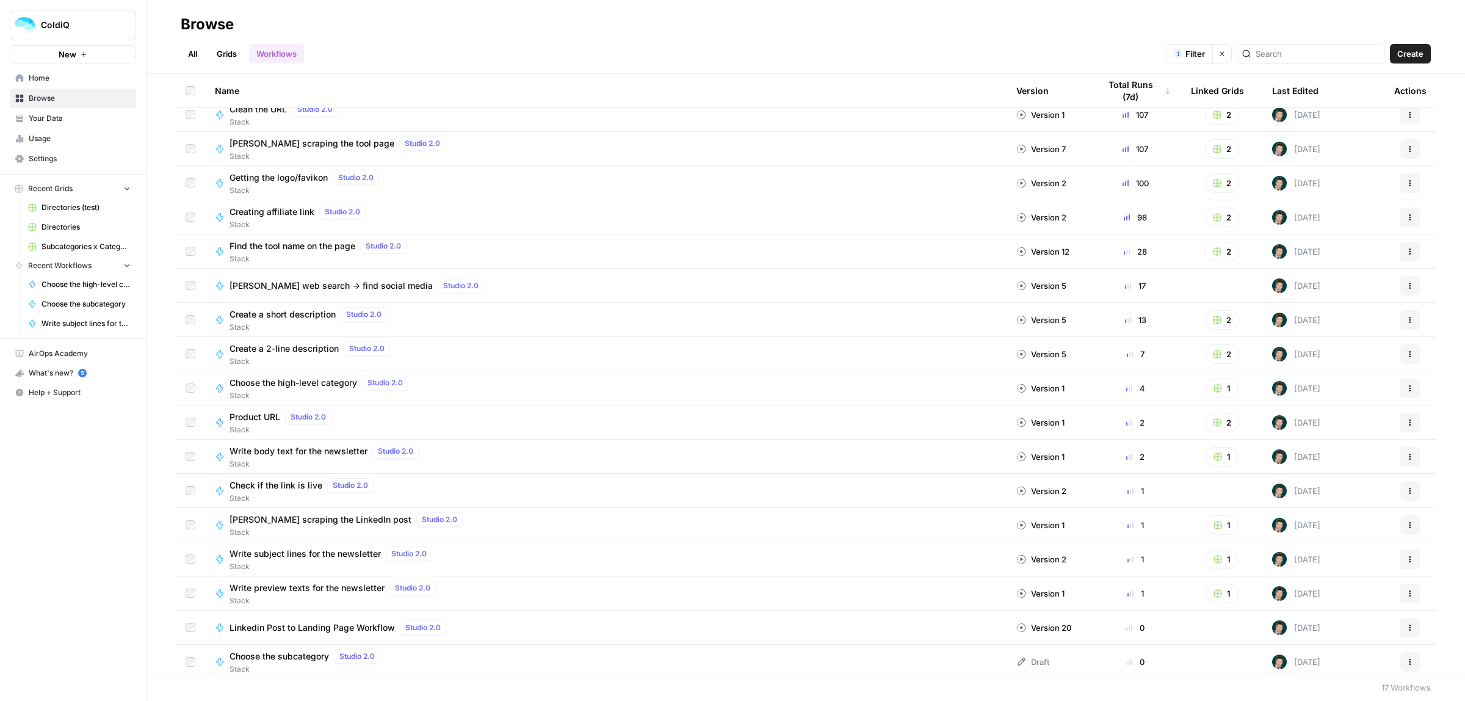
scroll to position [16, 0]
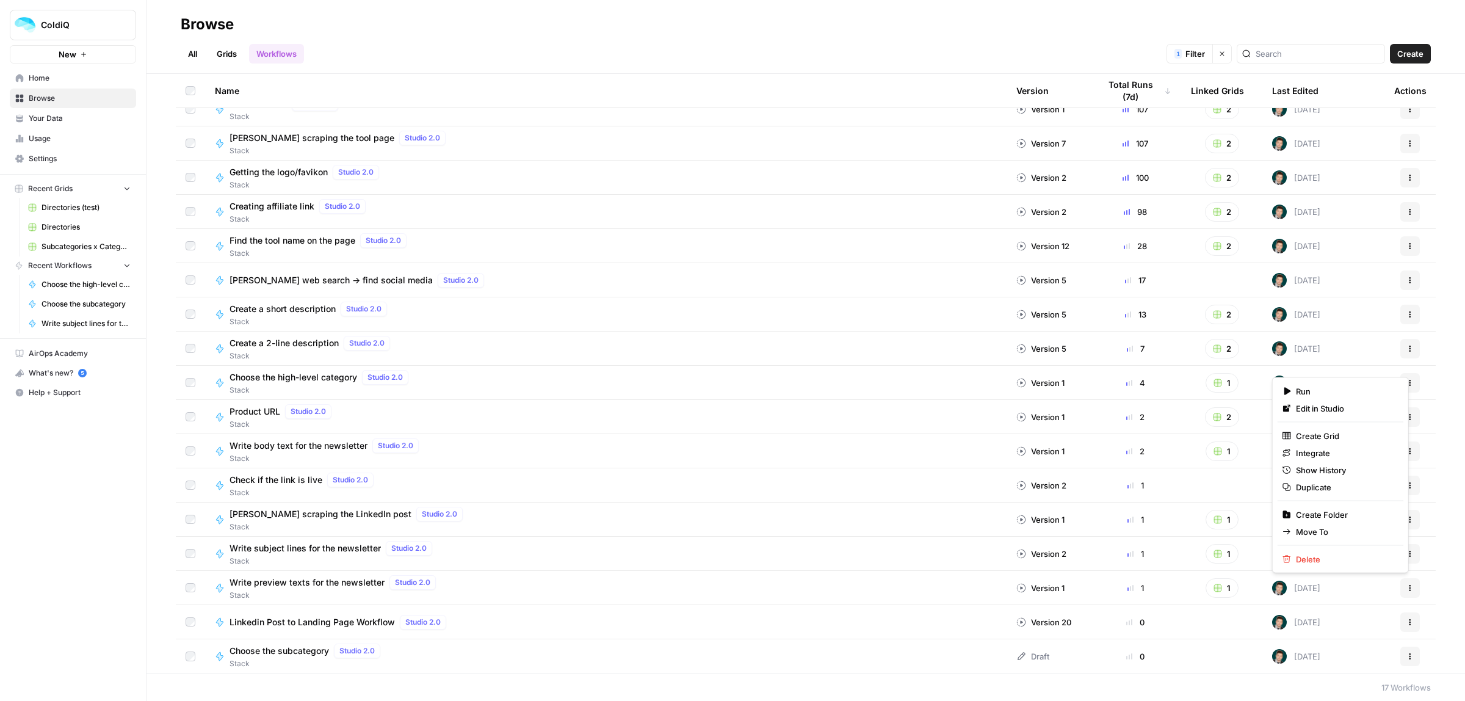
click at [1407, 590] on icon "button" at bounding box center [1410, 587] width 7 height 7
click at [1328, 491] on span "Duplicate" at bounding box center [1345, 487] width 98 height 12
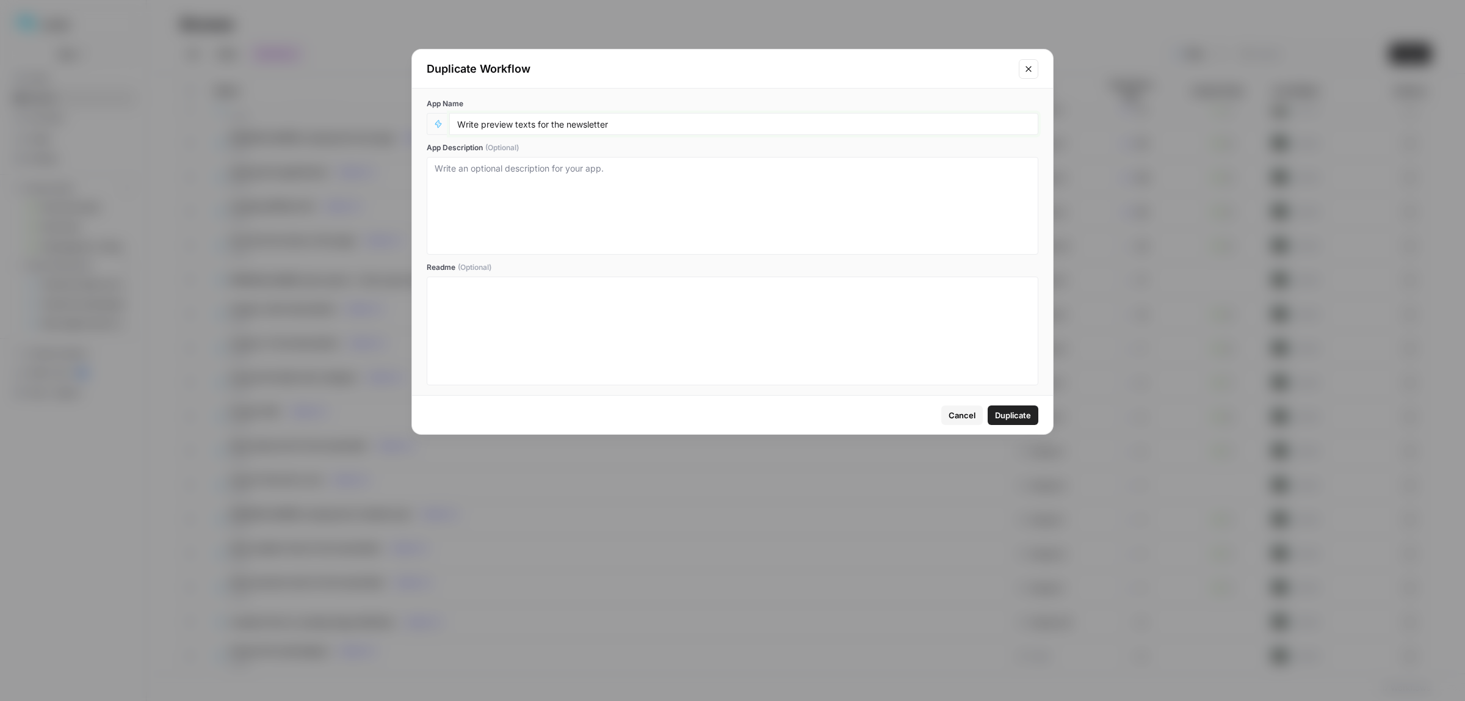
drag, startPoint x: 533, startPoint y: 126, endPoint x: 483, endPoint y: 125, distance: 50.1
click at [481, 125] on input "Write preview texts for the newsletter" at bounding box center [743, 123] width 573 height 11
type input "Write a CTA for the newsletter"
click at [1020, 416] on span "Duplicate" at bounding box center [1013, 415] width 36 height 12
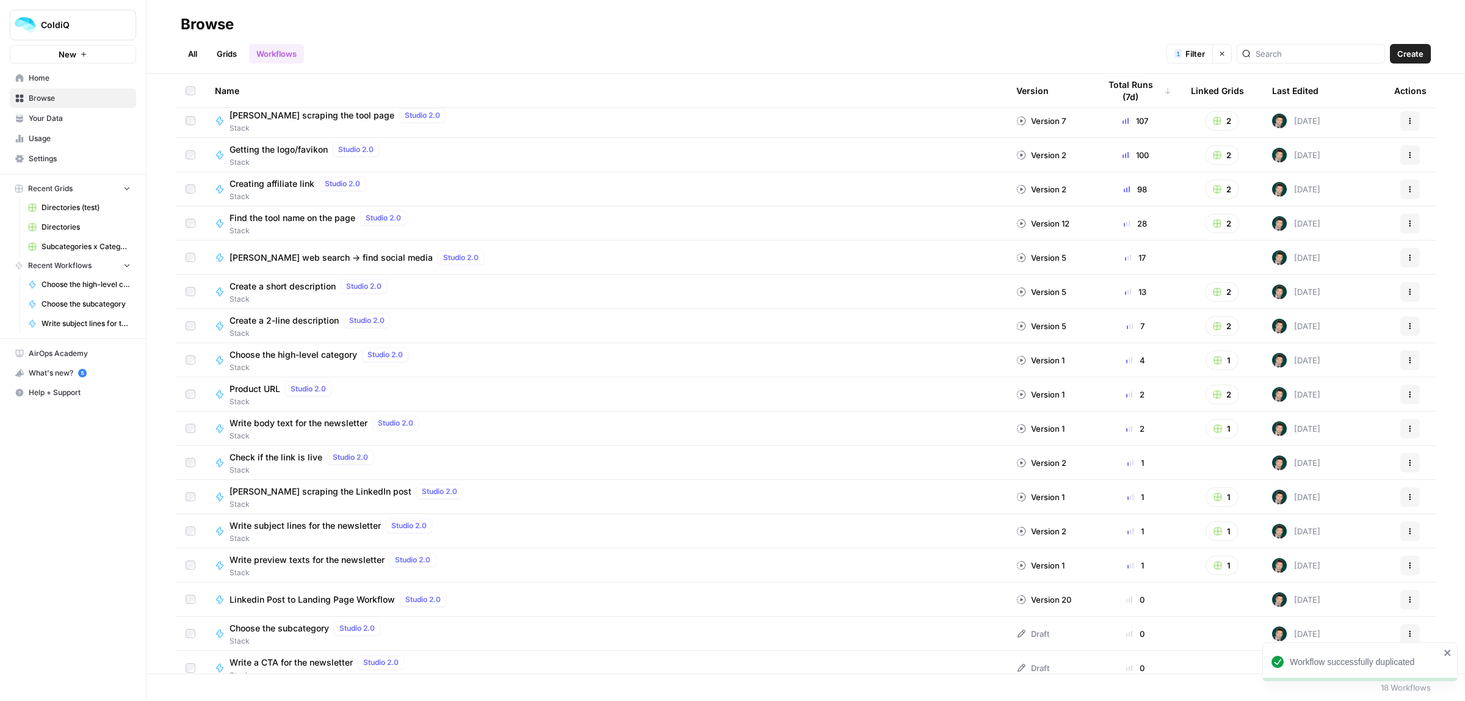
scroll to position [50, 0]
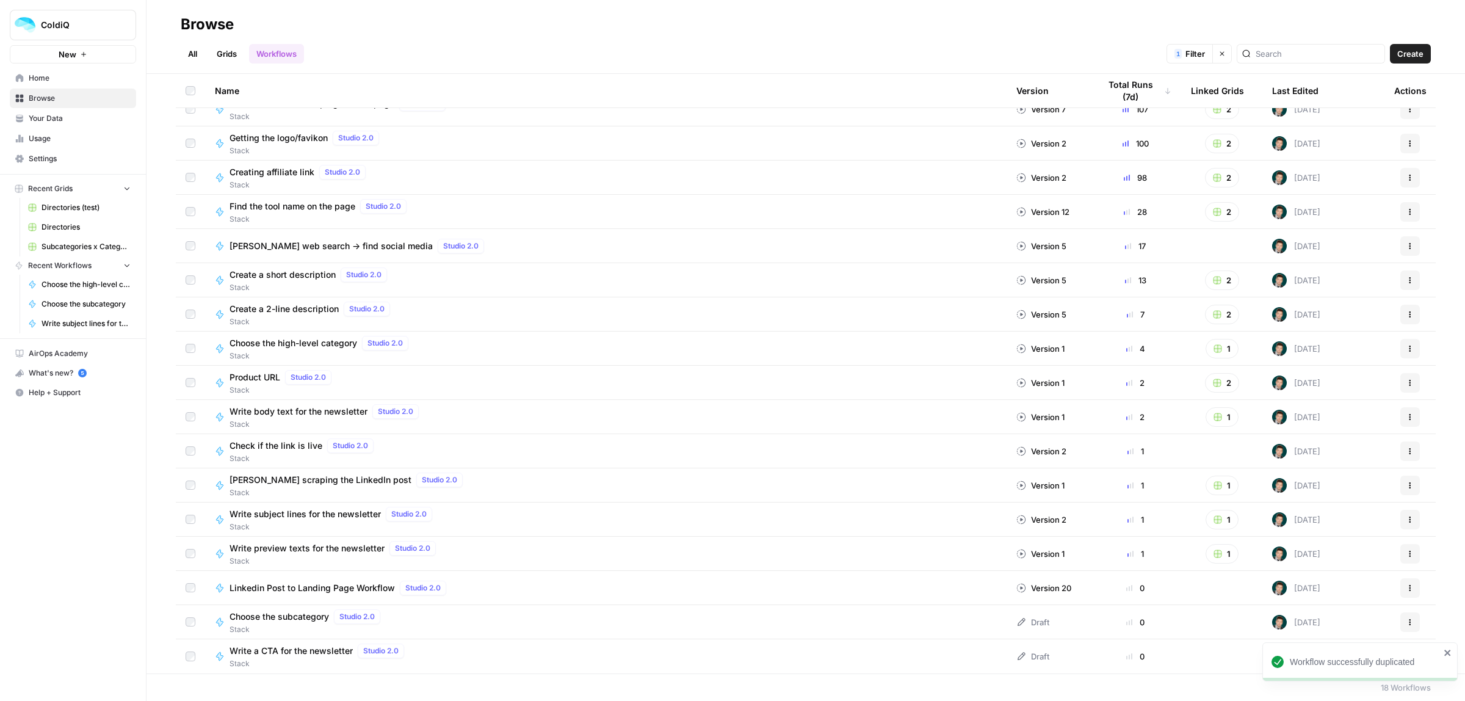
click at [263, 650] on span "Write a CTA for the newsletter" at bounding box center [291, 651] width 123 height 12
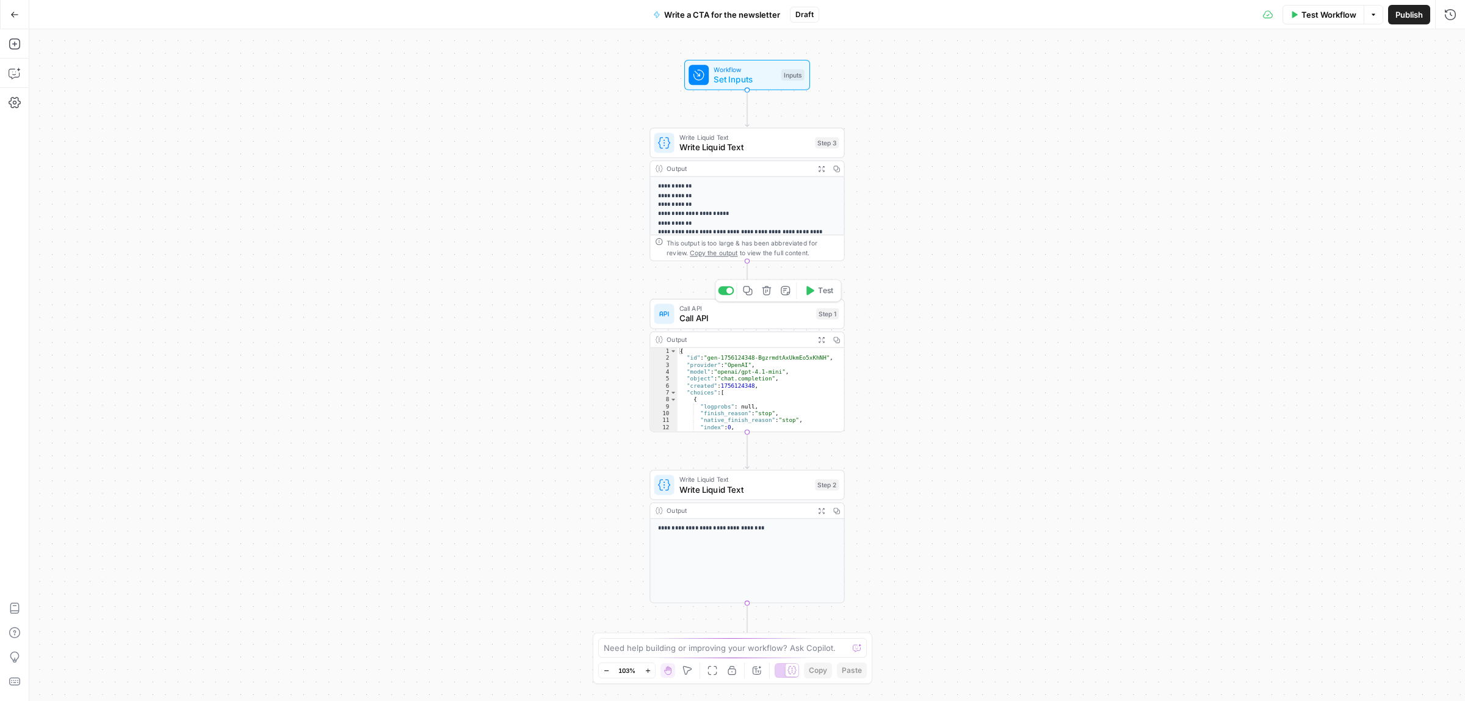
click at [722, 322] on span "Call API" at bounding box center [745, 318] width 132 height 13
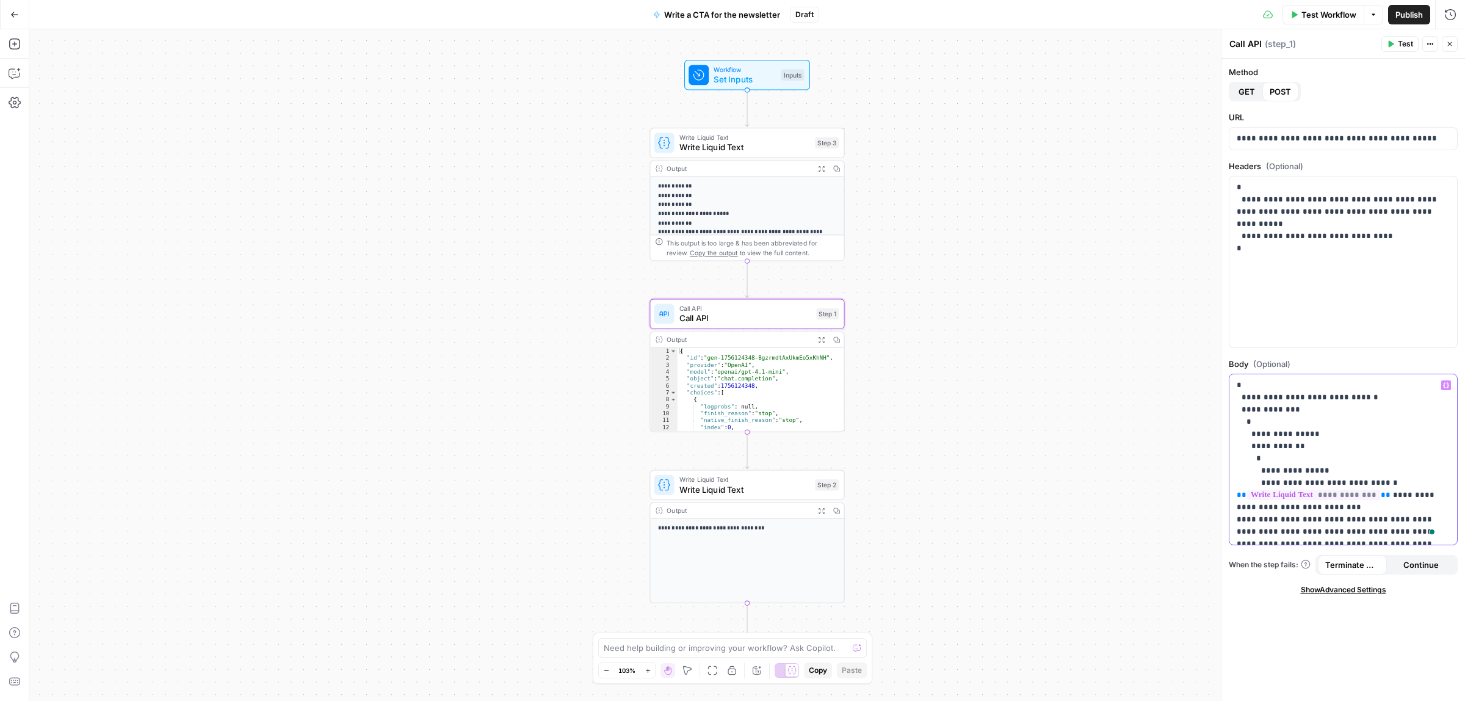
drag, startPoint x: 1381, startPoint y: 480, endPoint x: 1289, endPoint y: 484, distance: 92.3
click at [1289, 484] on p "**********" at bounding box center [1337, 550] width 201 height 342
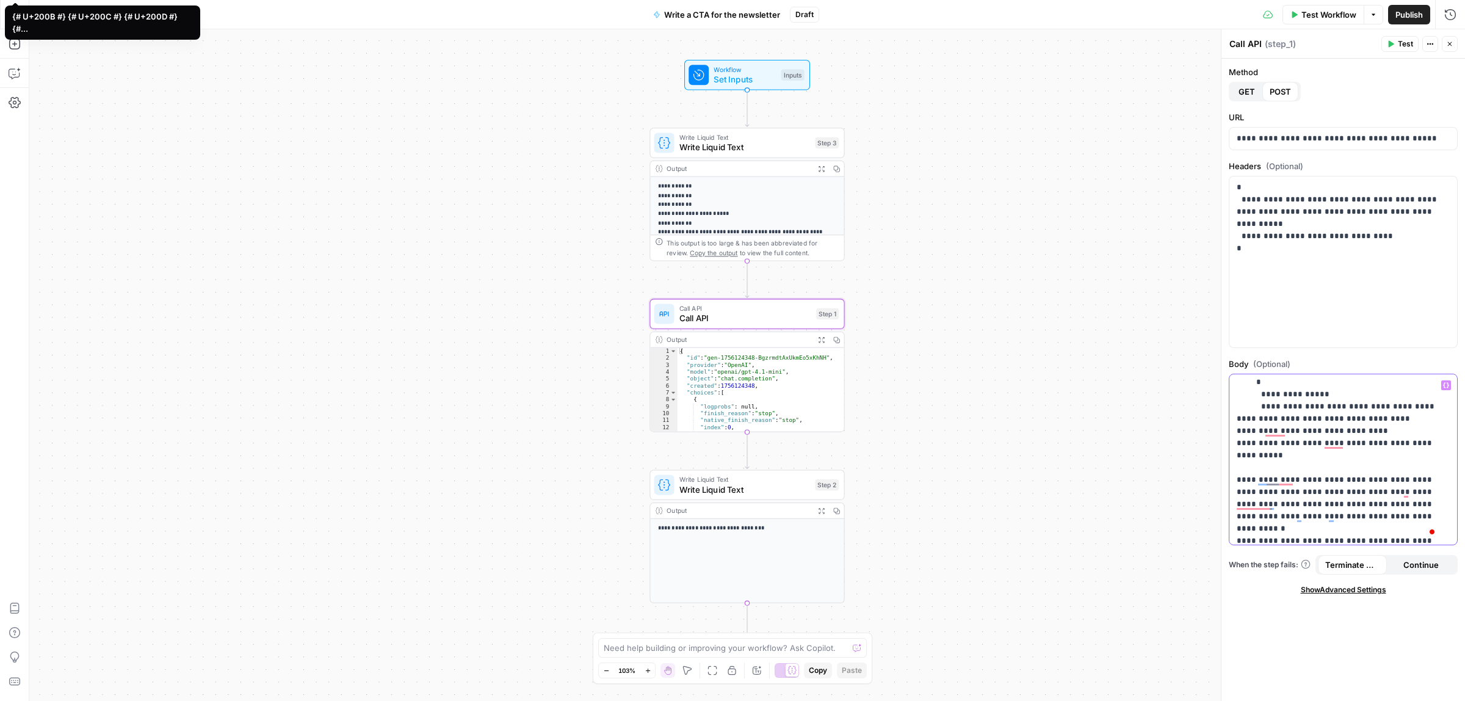
scroll to position [229, 0]
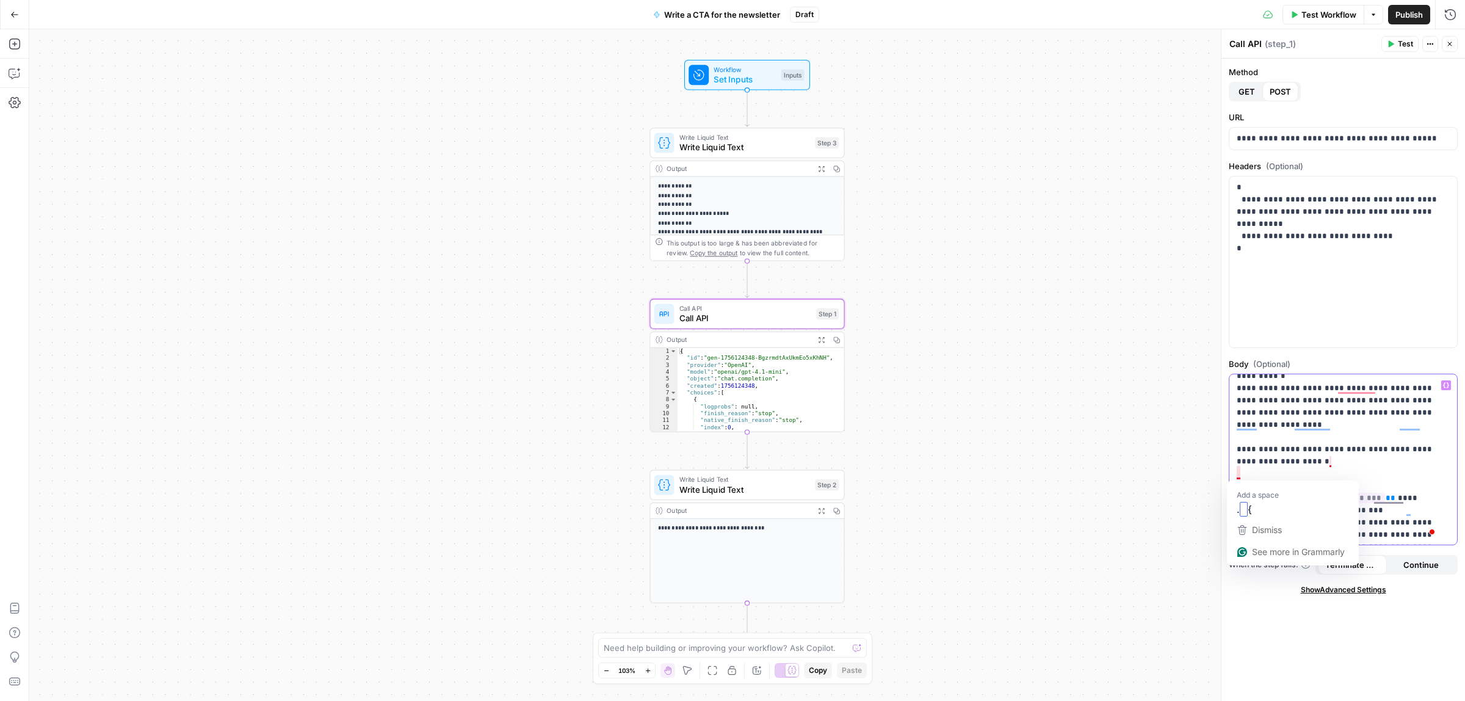
drag, startPoint x: 1374, startPoint y: 473, endPoint x: 1237, endPoint y: 471, distance: 136.2
click at [1237, 471] on p "**********" at bounding box center [1337, 424] width 201 height 549
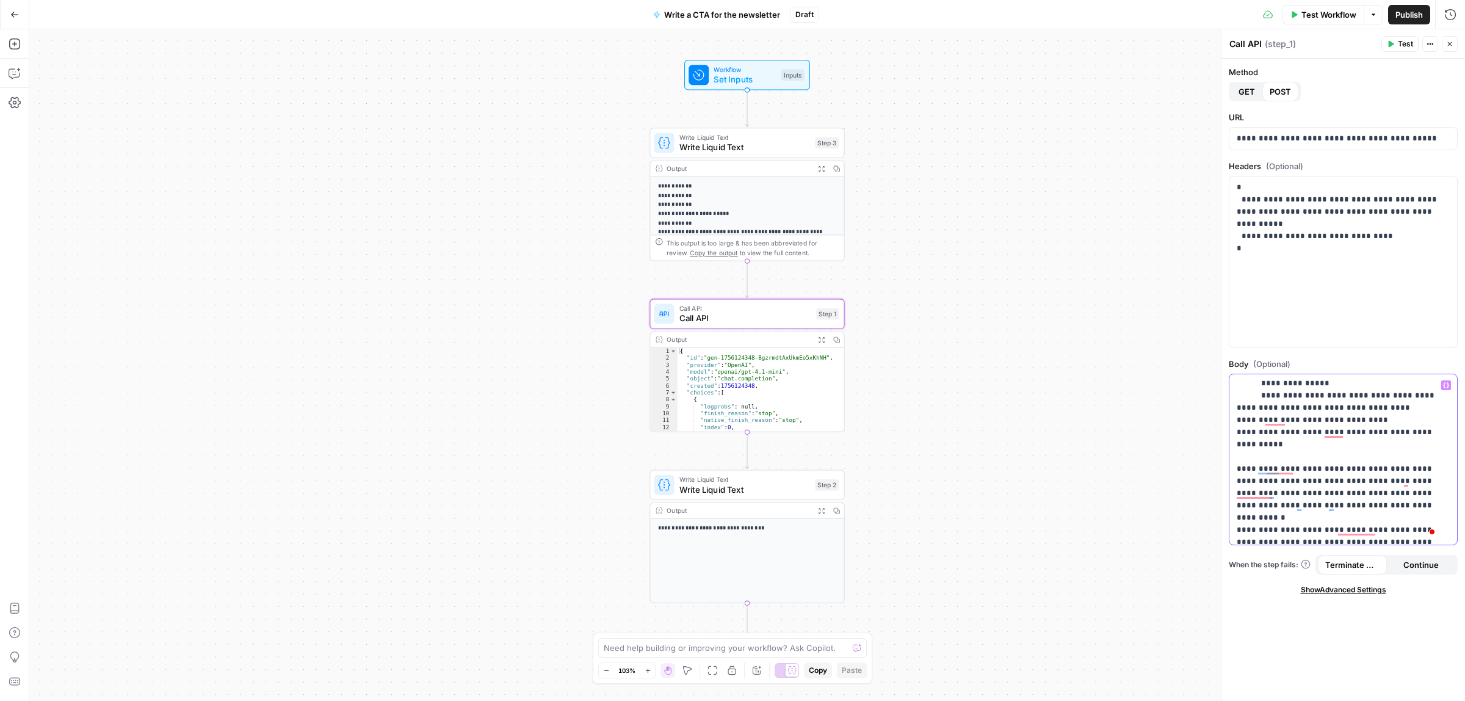
scroll to position [76, 0]
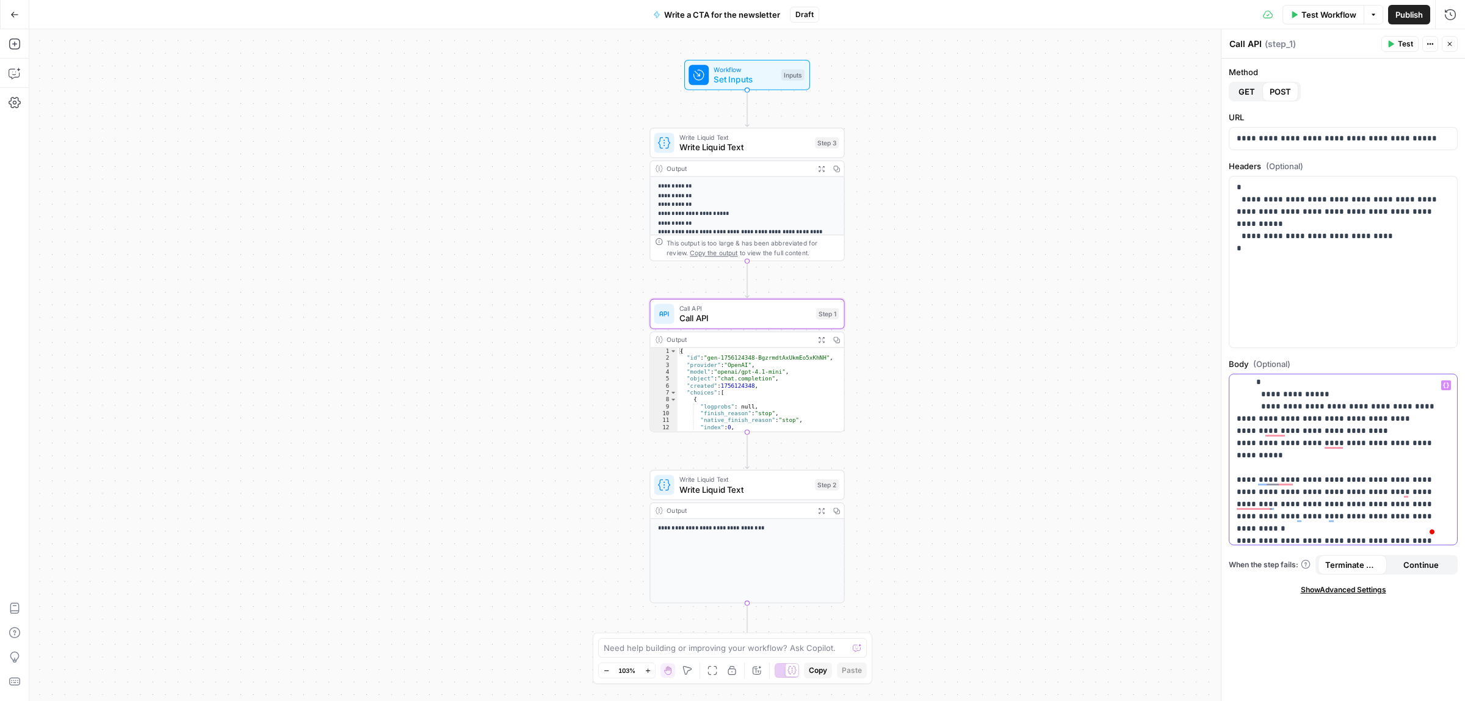
drag, startPoint x: 1406, startPoint y: 407, endPoint x: 1381, endPoint y: 407, distance: 24.4
click at [1381, 407] on p "**********" at bounding box center [1337, 571] width 201 height 537
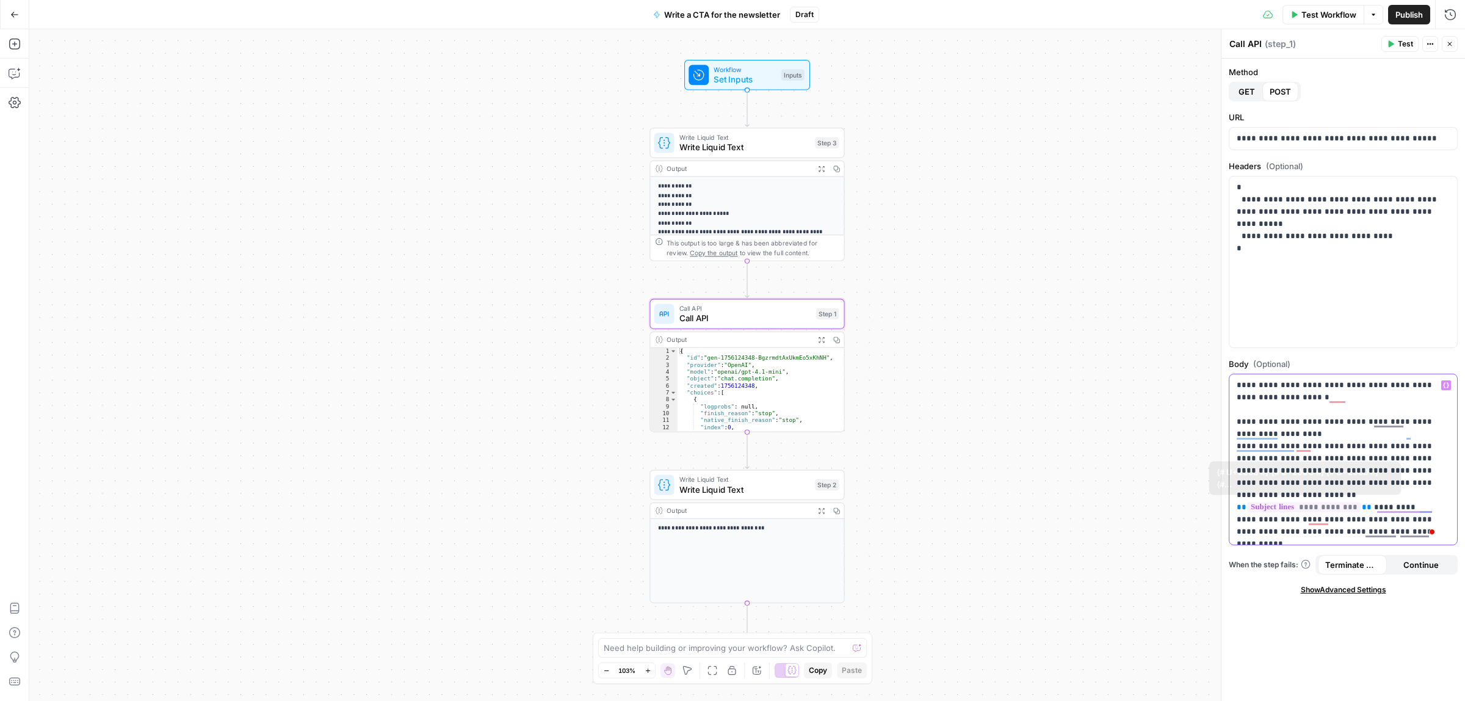
scroll to position [388, 0]
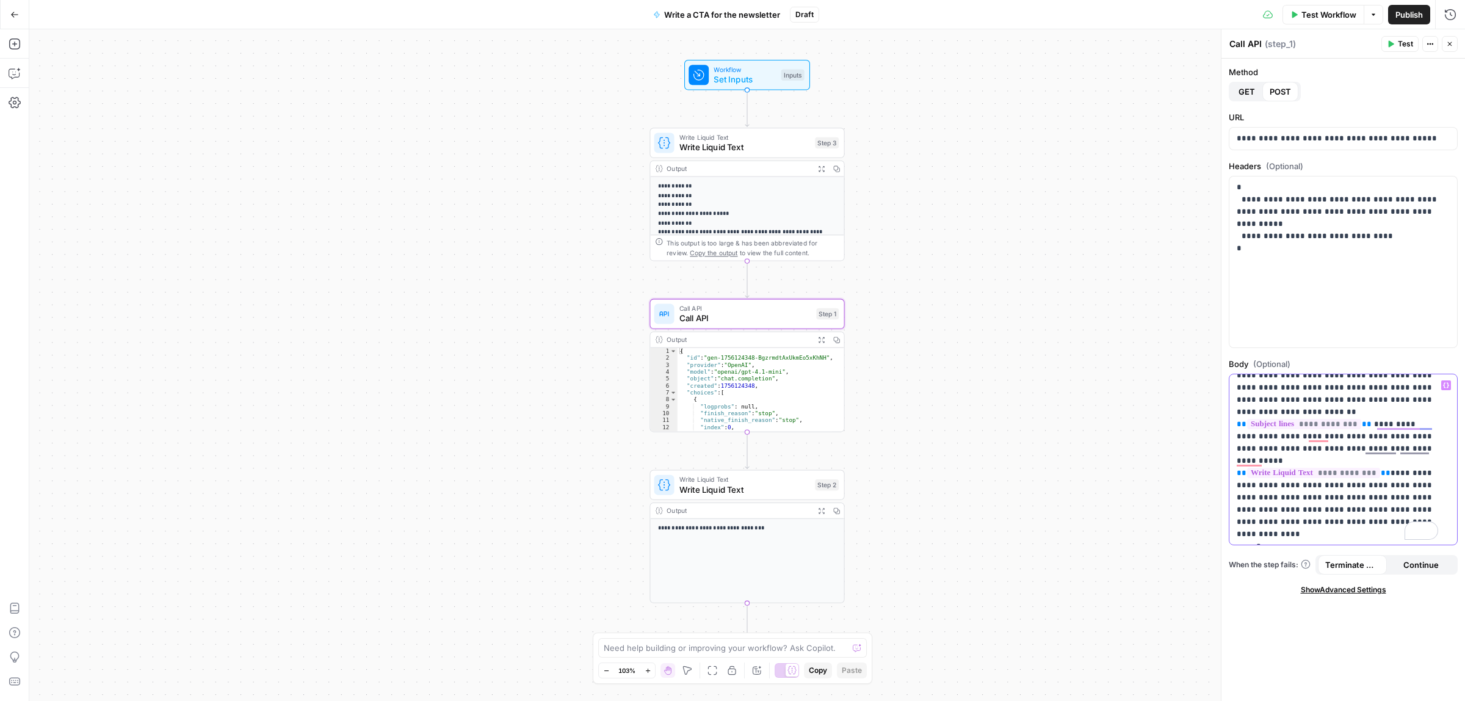
drag, startPoint x: 1302, startPoint y: 410, endPoint x: 1393, endPoint y: 470, distance: 109.7
click at [1393, 470] on p "**********" at bounding box center [1337, 265] width 201 height 549
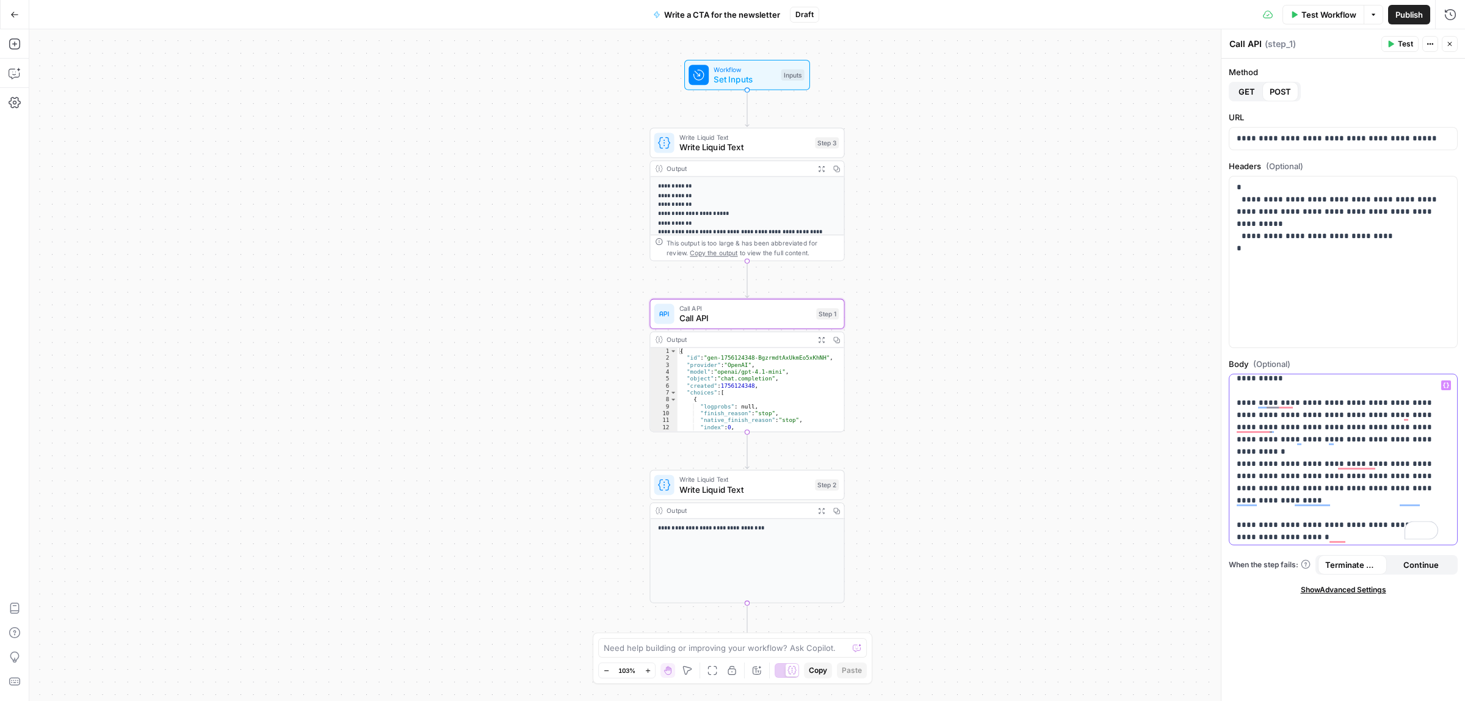
scroll to position [0, 0]
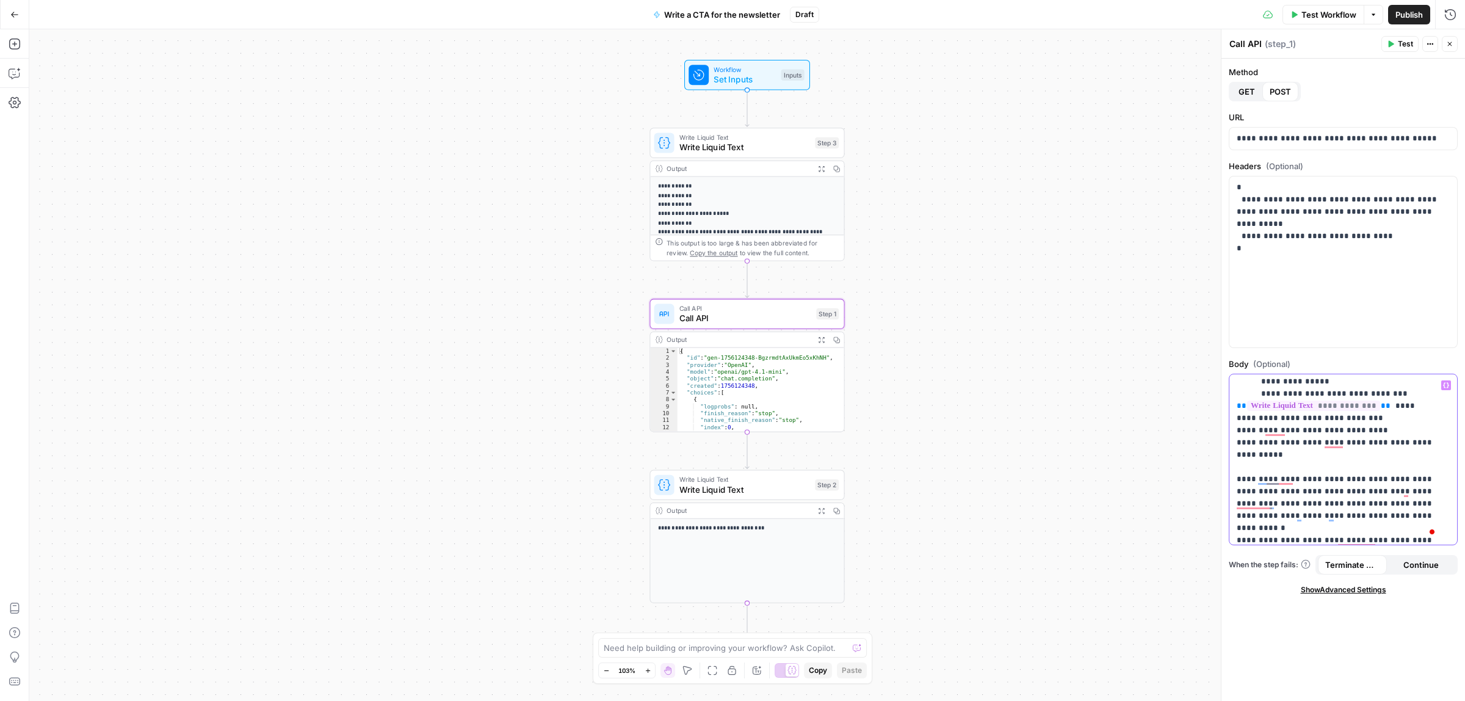
drag, startPoint x: 1265, startPoint y: 453, endPoint x: 1237, endPoint y: 453, distance: 27.5
click at [1237, 453] on p "**********" at bounding box center [1337, 491] width 201 height 403
click at [744, 79] on span "Set Inputs" at bounding box center [745, 79] width 62 height 13
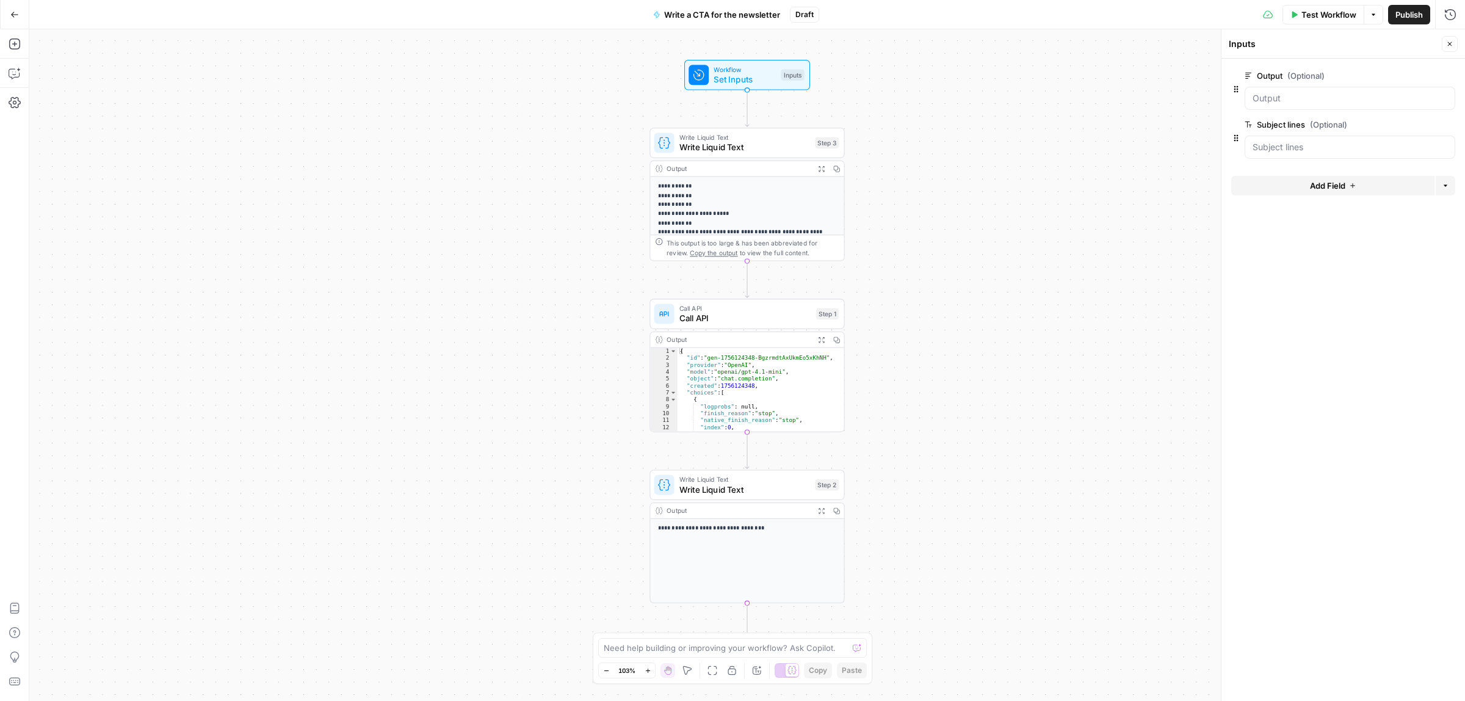
click at [1308, 120] on label "Subject lines (Optional)" at bounding box center [1316, 124] width 142 height 12
click at [1308, 141] on lines "Subject lines (Optional)" at bounding box center [1350, 147] width 195 height 12
click at [1451, 125] on button "Delete group" at bounding box center [1448, 124] width 15 height 15
click at [1356, 141] on button "Add Field" at bounding box center [1332, 137] width 203 height 20
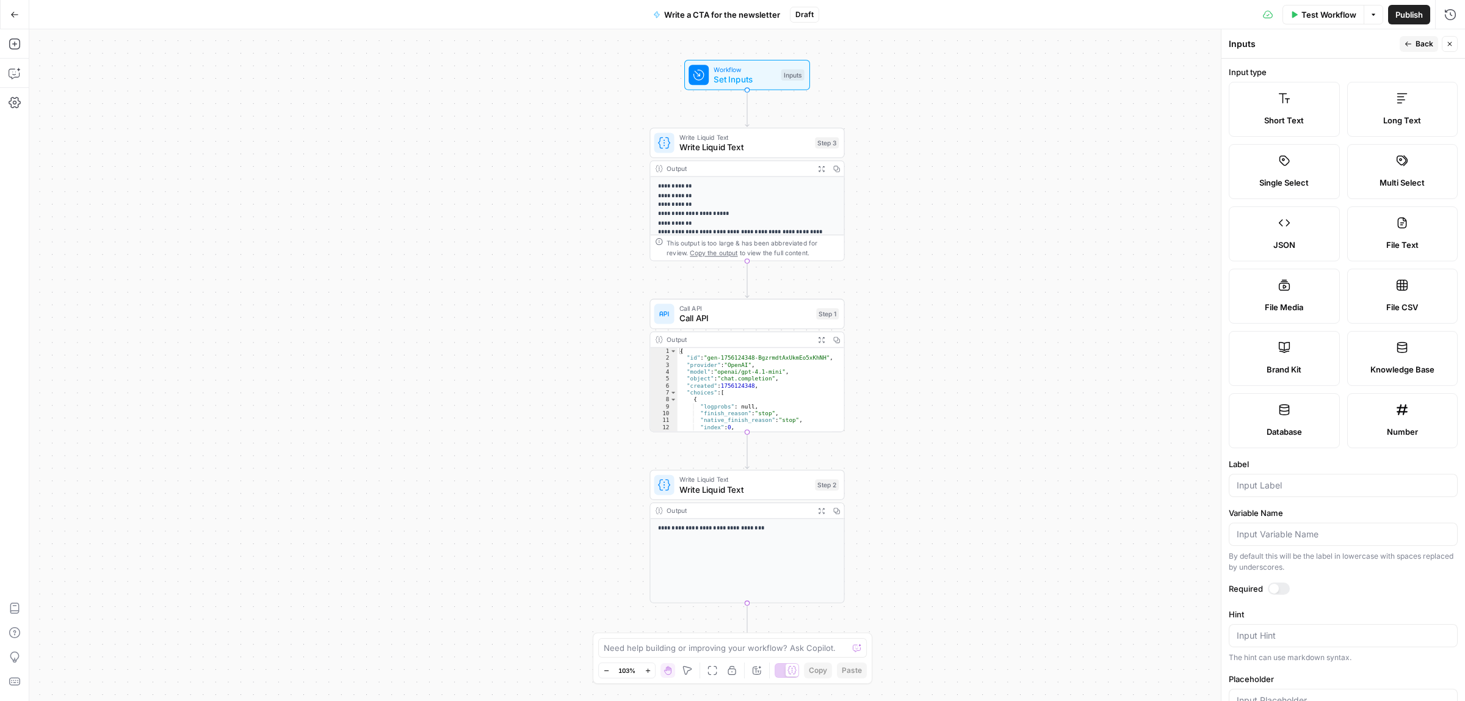
click at [1280, 98] on icon at bounding box center [1284, 98] width 11 height 10
click at [1271, 487] on input "Label" at bounding box center [1343, 485] width 213 height 12
type input "Product to promote"
click at [1414, 43] on button "Back" at bounding box center [1419, 44] width 38 height 16
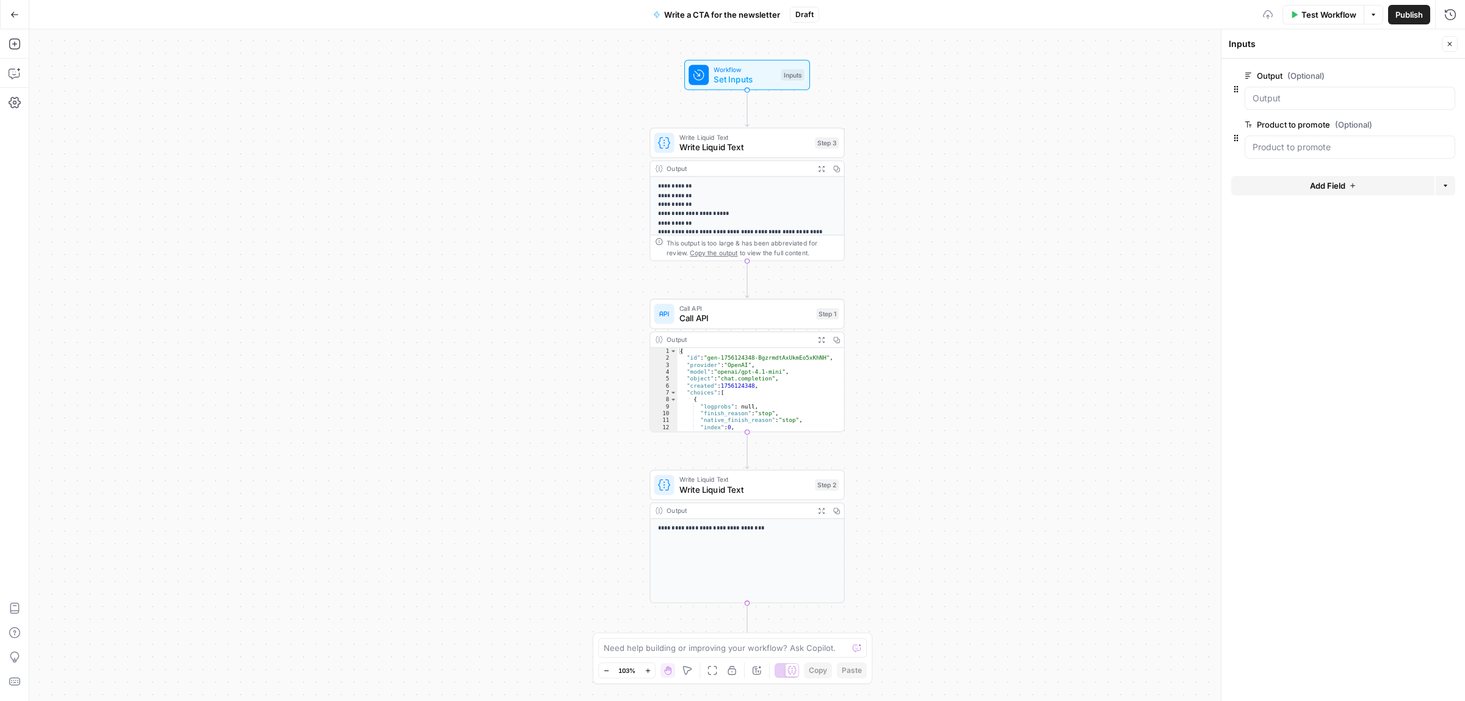
click at [1357, 192] on button "Add Field" at bounding box center [1332, 186] width 203 height 20
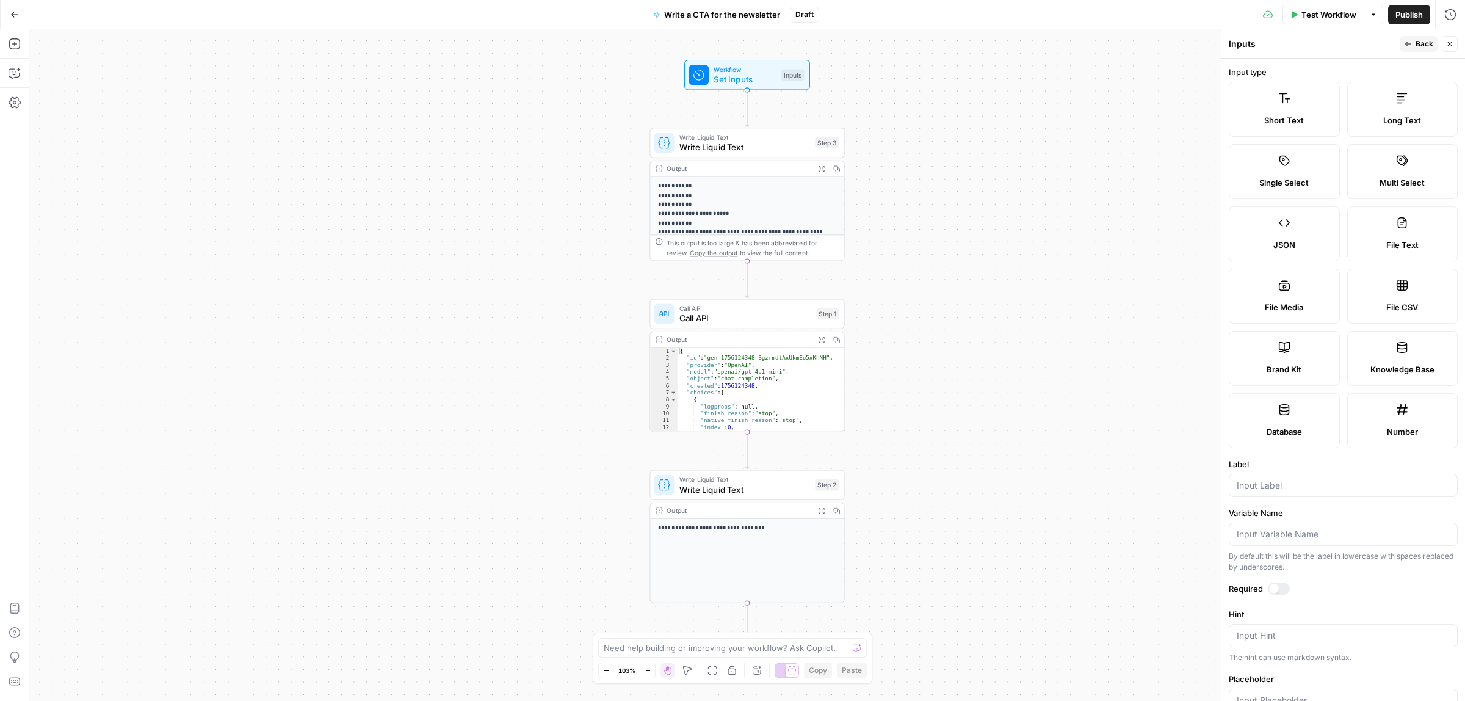
click at [1261, 71] on label "Input type" at bounding box center [1343, 72] width 229 height 12
drag, startPoint x: 1284, startPoint y: 123, endPoint x: 1289, endPoint y: 429, distance: 306.5
click at [1284, 125] on span "Short Text" at bounding box center [1284, 120] width 40 height 12
click at [1296, 495] on div at bounding box center [1343, 485] width 229 height 23
type input "Email body"
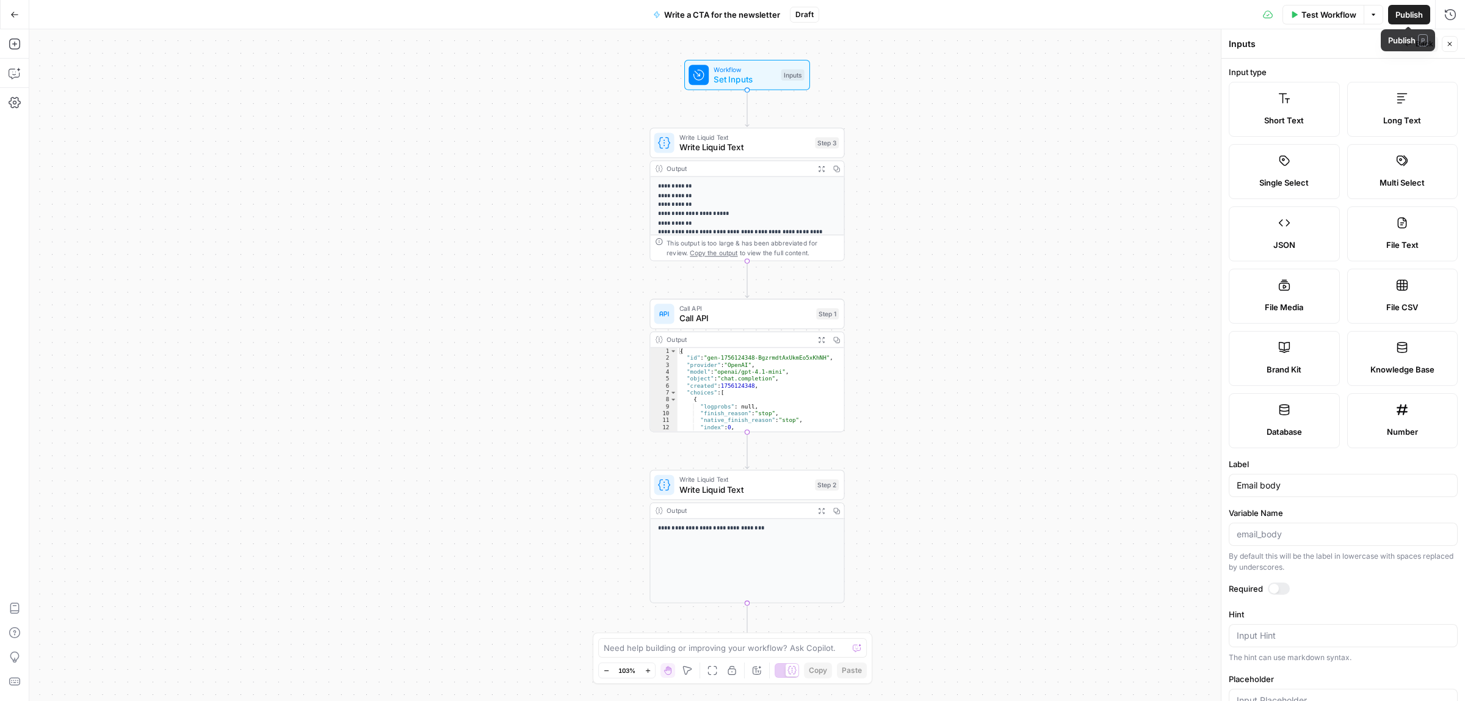
click at [746, 327] on div "Call API Call API Step 1" at bounding box center [747, 314] width 195 height 30
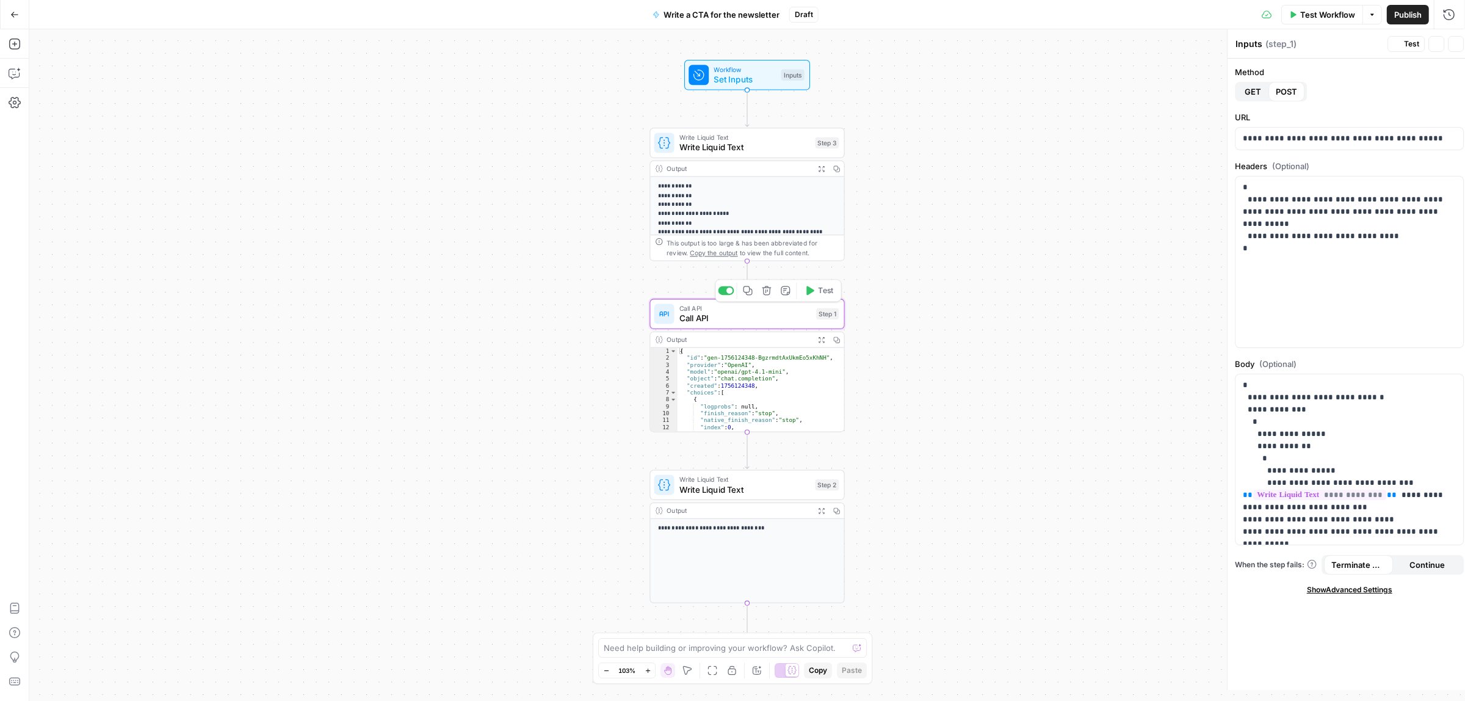
type textarea "Call API"
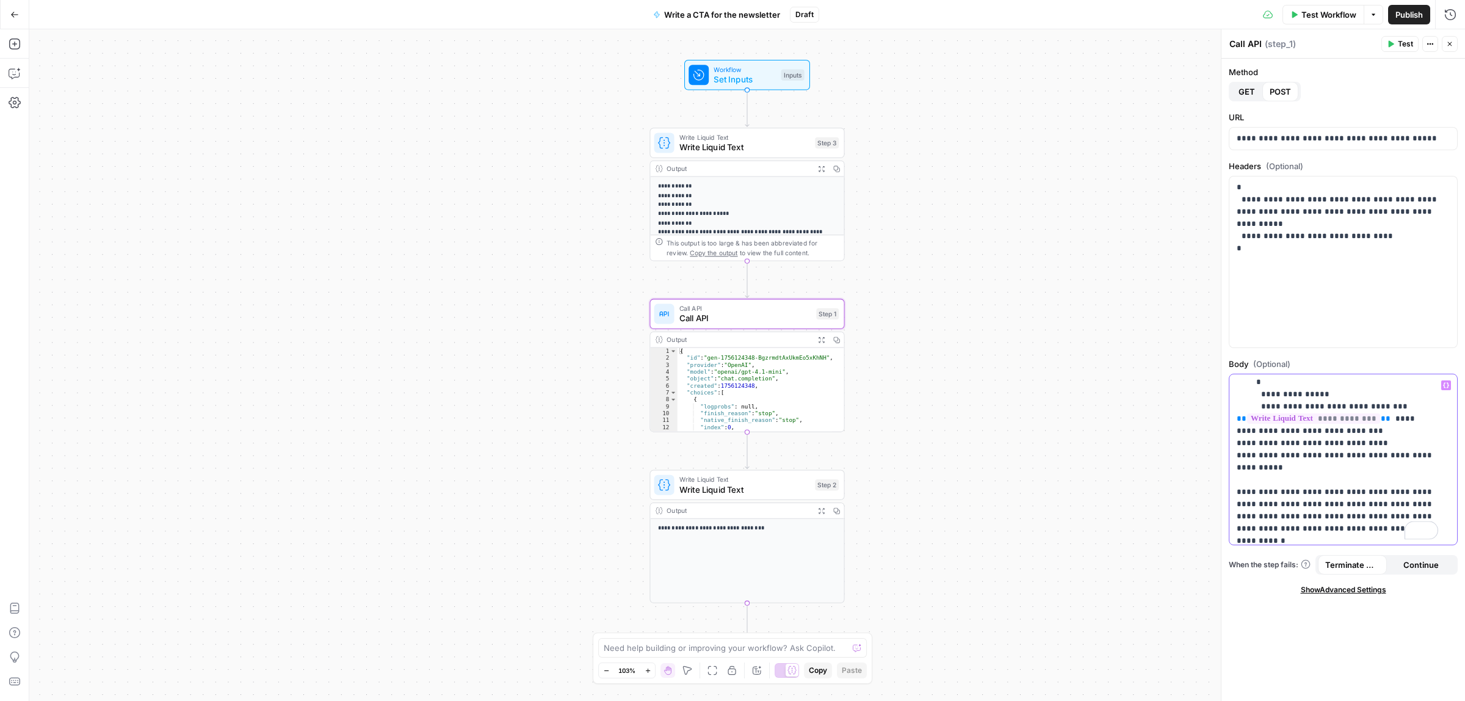
drag, startPoint x: 1264, startPoint y: 467, endPoint x: 1415, endPoint y: 456, distance: 151.8
click at [1415, 456] on p "**********" at bounding box center [1337, 504] width 201 height 403
click at [1444, 382] on icon "button" at bounding box center [1446, 385] width 6 height 6
click at [871, 450] on button "Select variable Product to promote" at bounding box center [874, 452] width 153 height 20
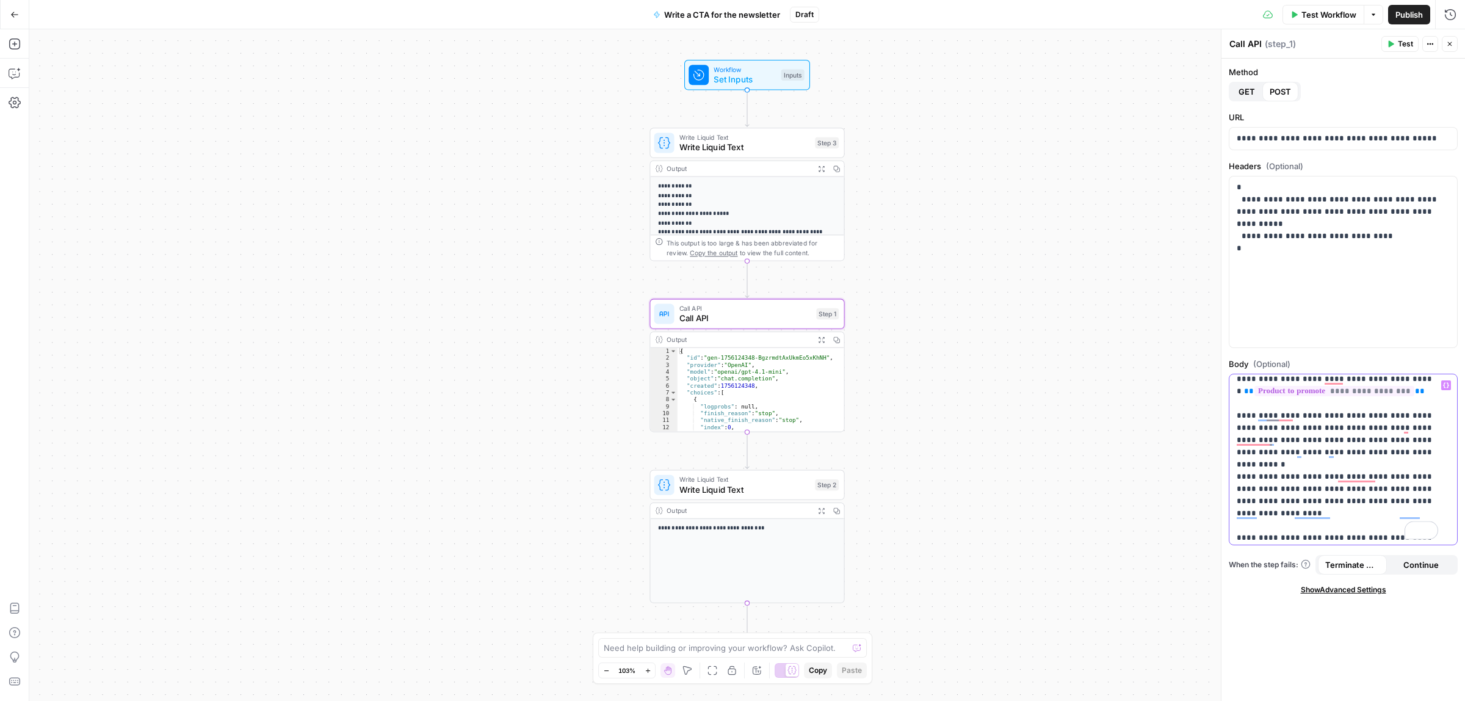
drag, startPoint x: 1372, startPoint y: 513, endPoint x: 1347, endPoint y: 513, distance: 25.0
click at [1347, 513] on p "**********" at bounding box center [1337, 427] width 201 height 403
click at [1447, 385] on icon "button" at bounding box center [1446, 384] width 6 height 5
click at [852, 469] on button "Select variable Email body" at bounding box center [874, 472] width 153 height 20
click at [1411, 16] on span "Publish" at bounding box center [1409, 15] width 27 height 12
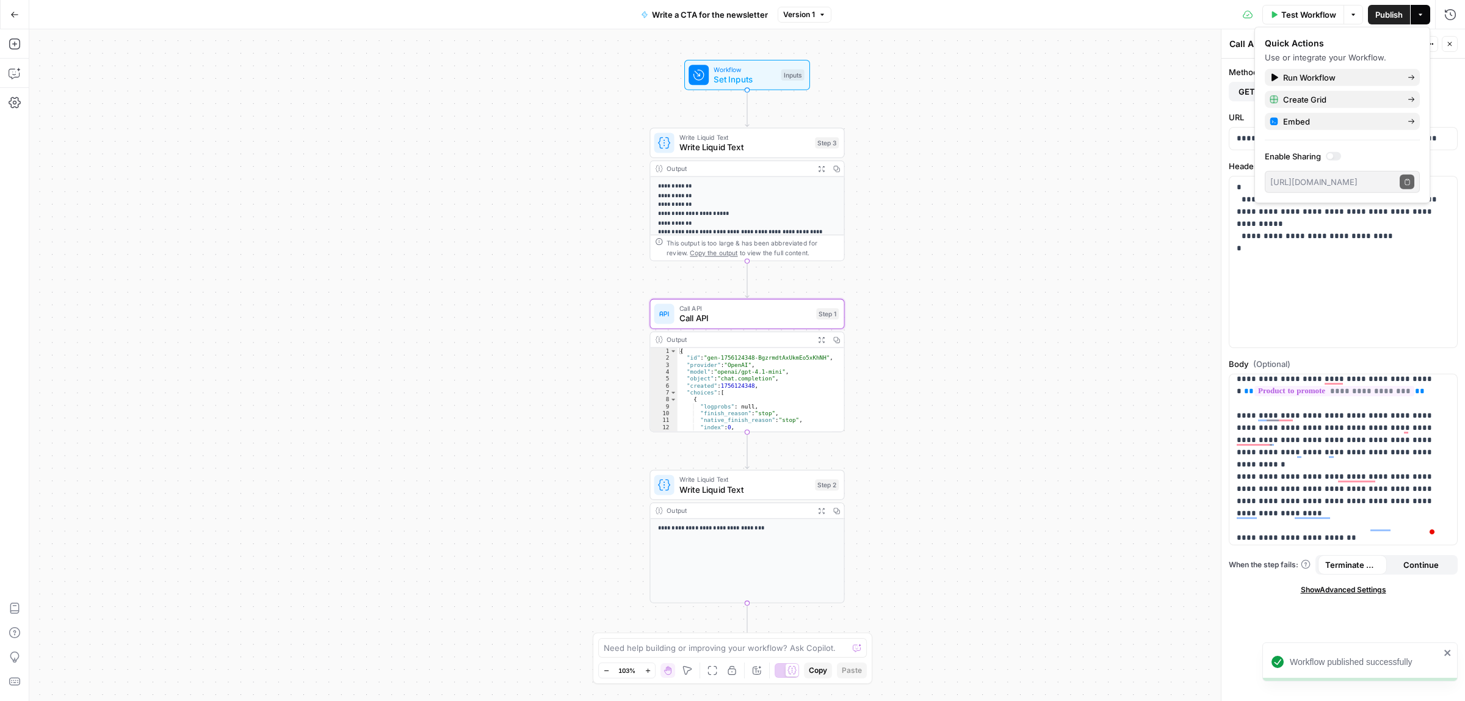
click at [11, 13] on icon "button" at bounding box center [14, 14] width 7 height 5
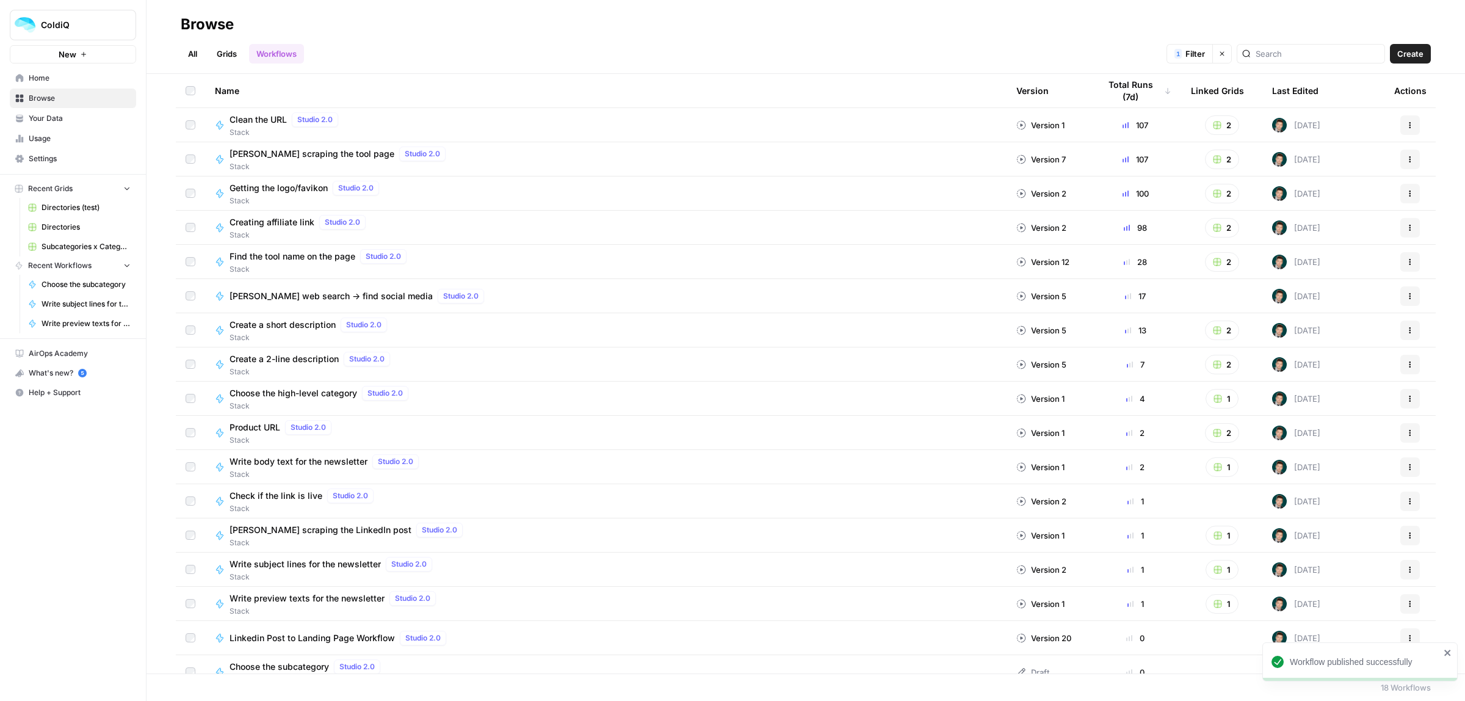
click at [230, 46] on link "Grids" at bounding box center [226, 54] width 35 height 20
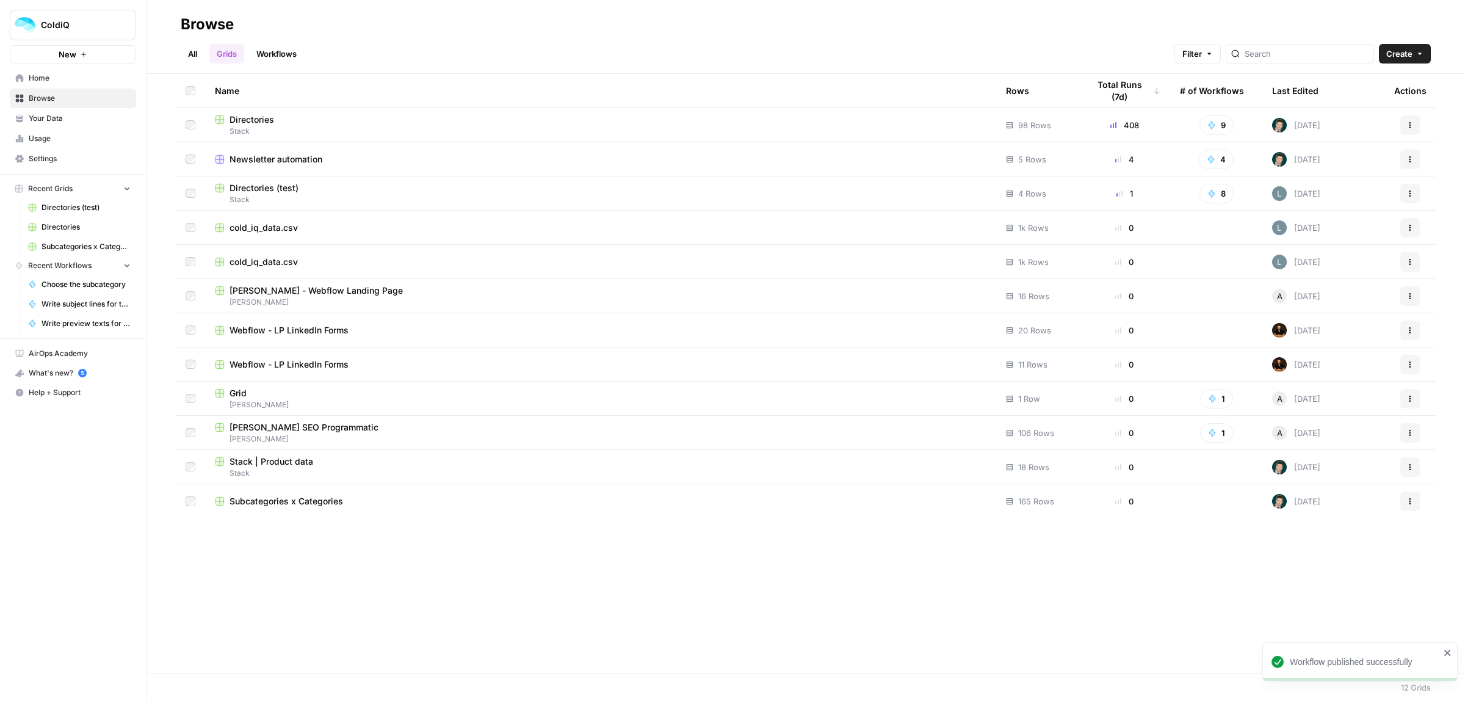
click at [273, 162] on span "Newsletter automation" at bounding box center [276, 159] width 93 height 12
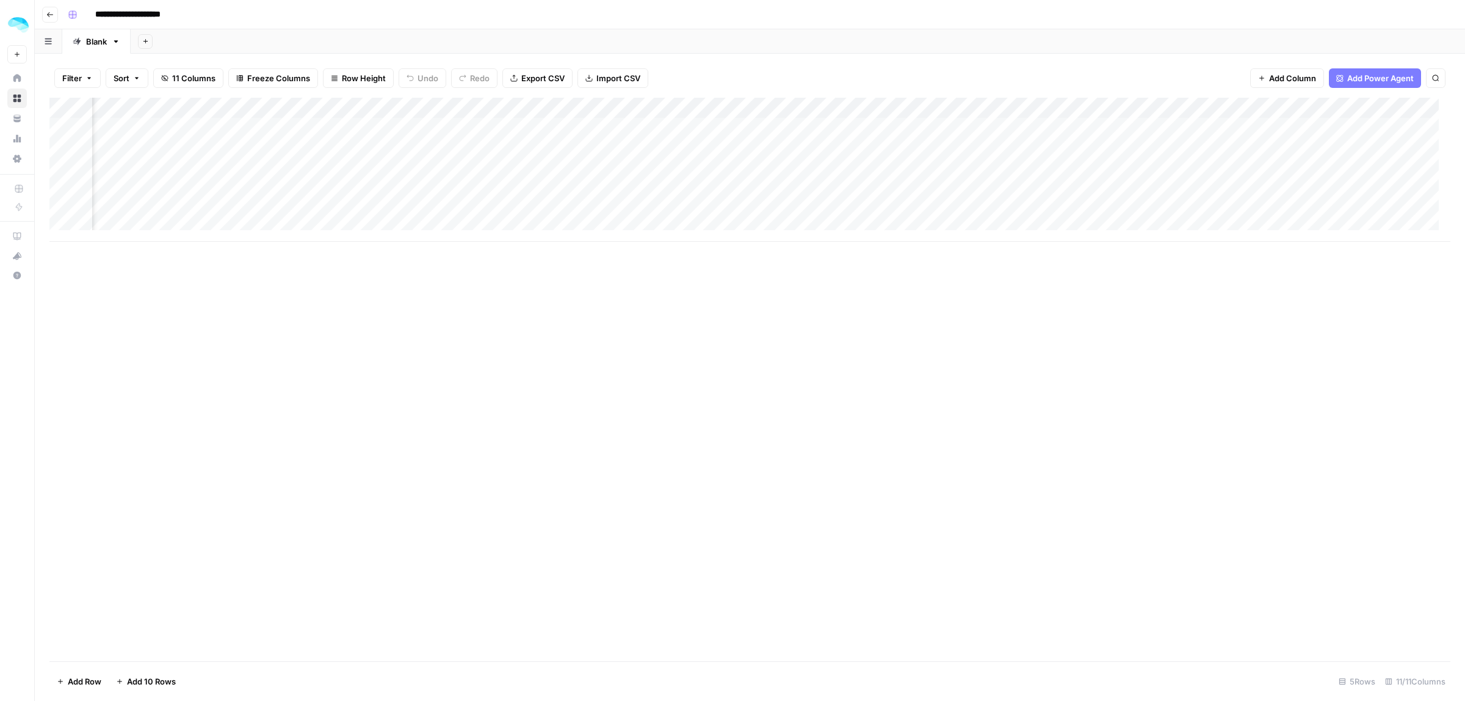
scroll to position [0, 377]
click at [1408, 107] on span "Add Column" at bounding box center [1422, 108] width 43 height 11
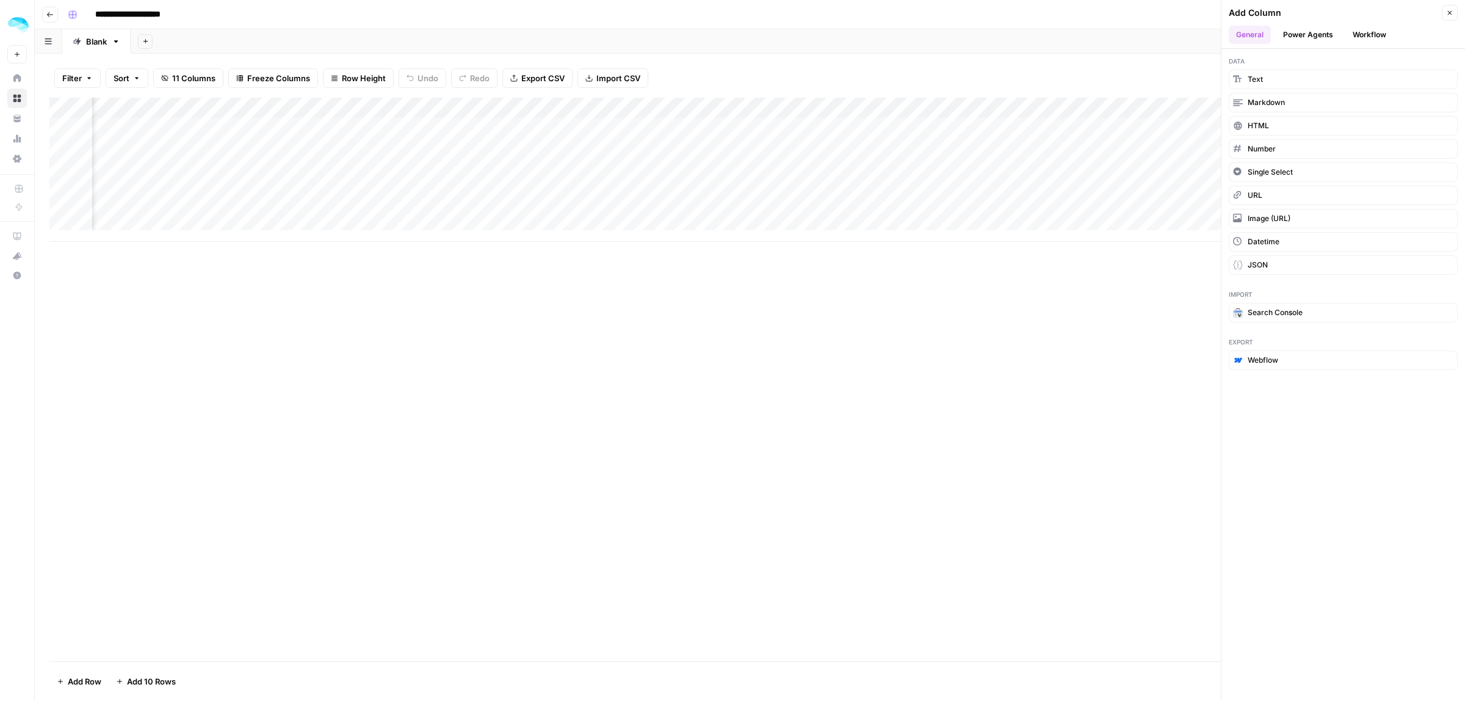
click at [1347, 35] on button "Workflow" at bounding box center [1369, 35] width 48 height 18
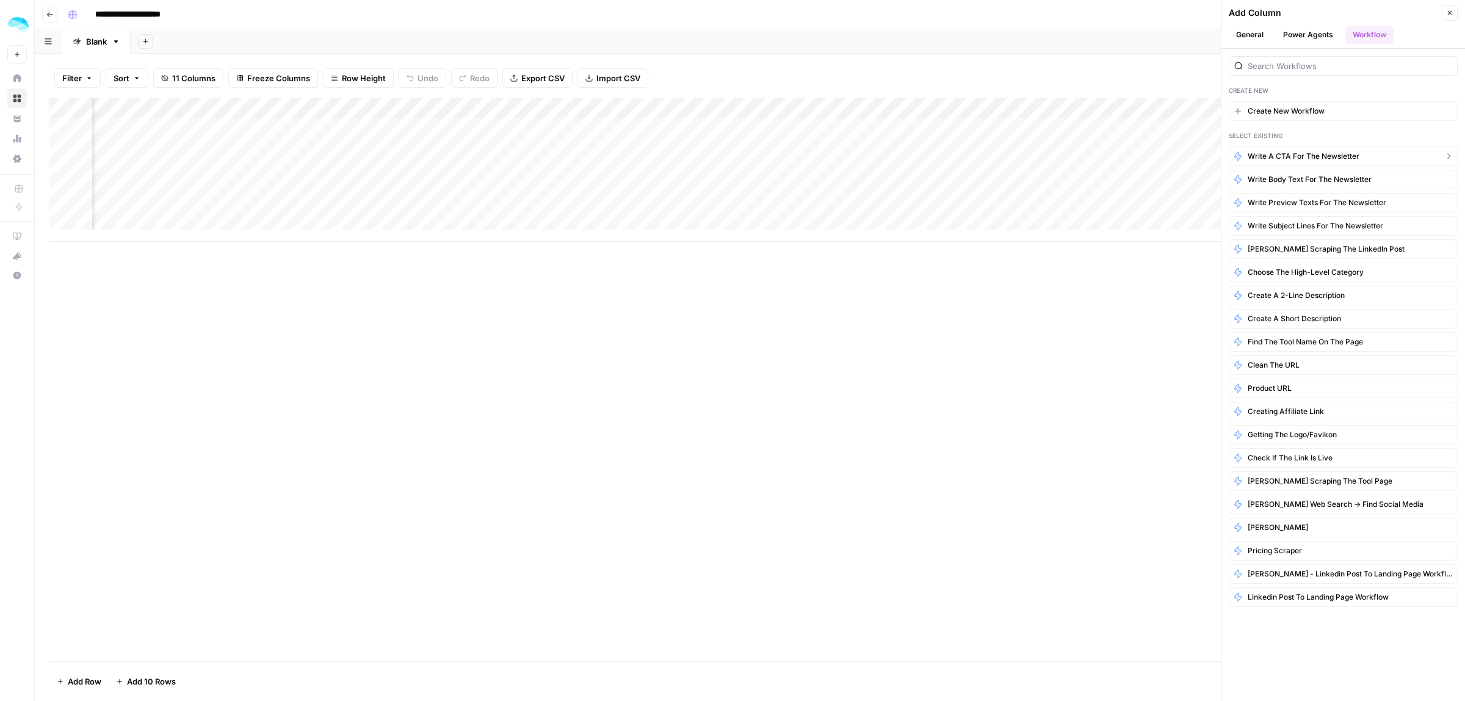
click at [1306, 154] on span "Write a CTA for the newsletter" at bounding box center [1304, 156] width 112 height 11
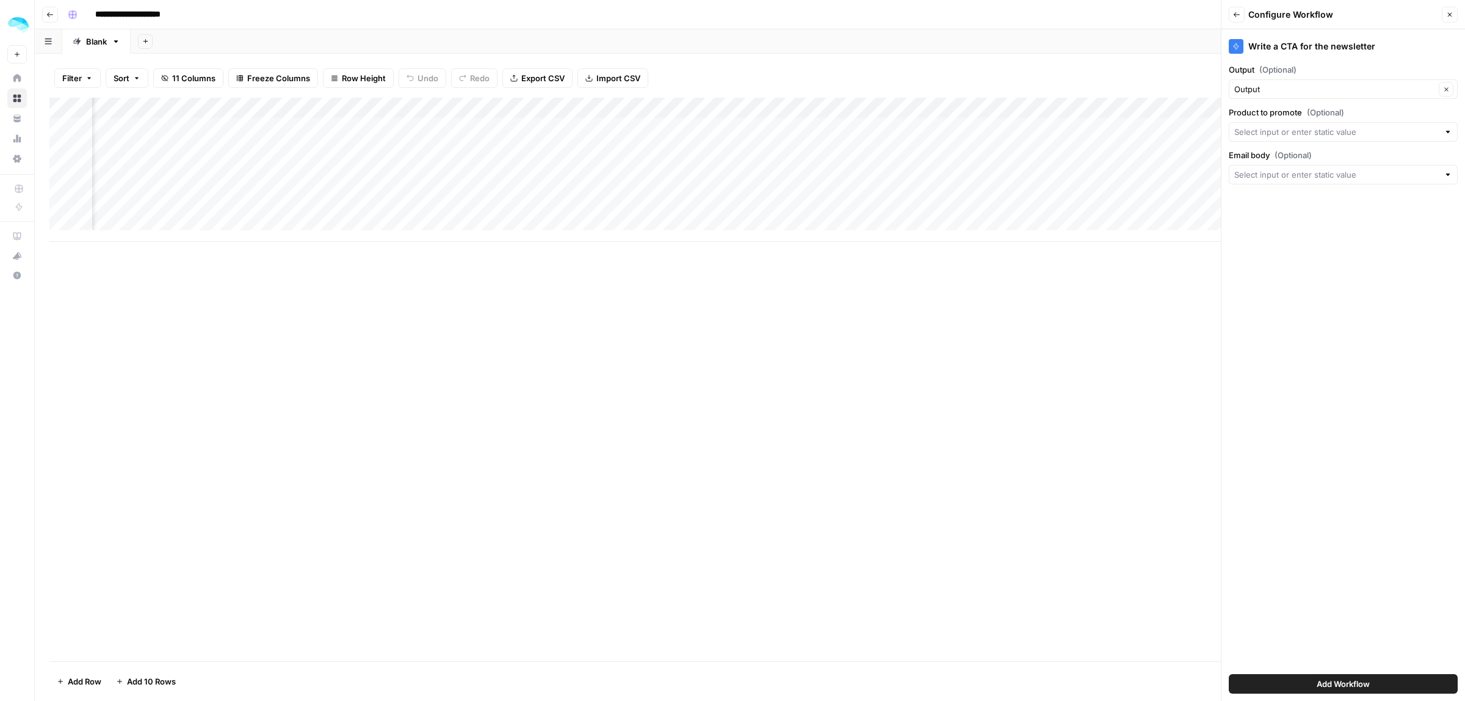
click at [1447, 132] on div at bounding box center [1448, 132] width 9 height 12
click at [1253, 306] on span "CTA" at bounding box center [1341, 302] width 203 height 12
type input "CTA"
click at [1450, 175] on div at bounding box center [1448, 174] width 9 height 12
click at [1259, 313] on span "Output (3)" at bounding box center [1341, 312] width 203 height 12
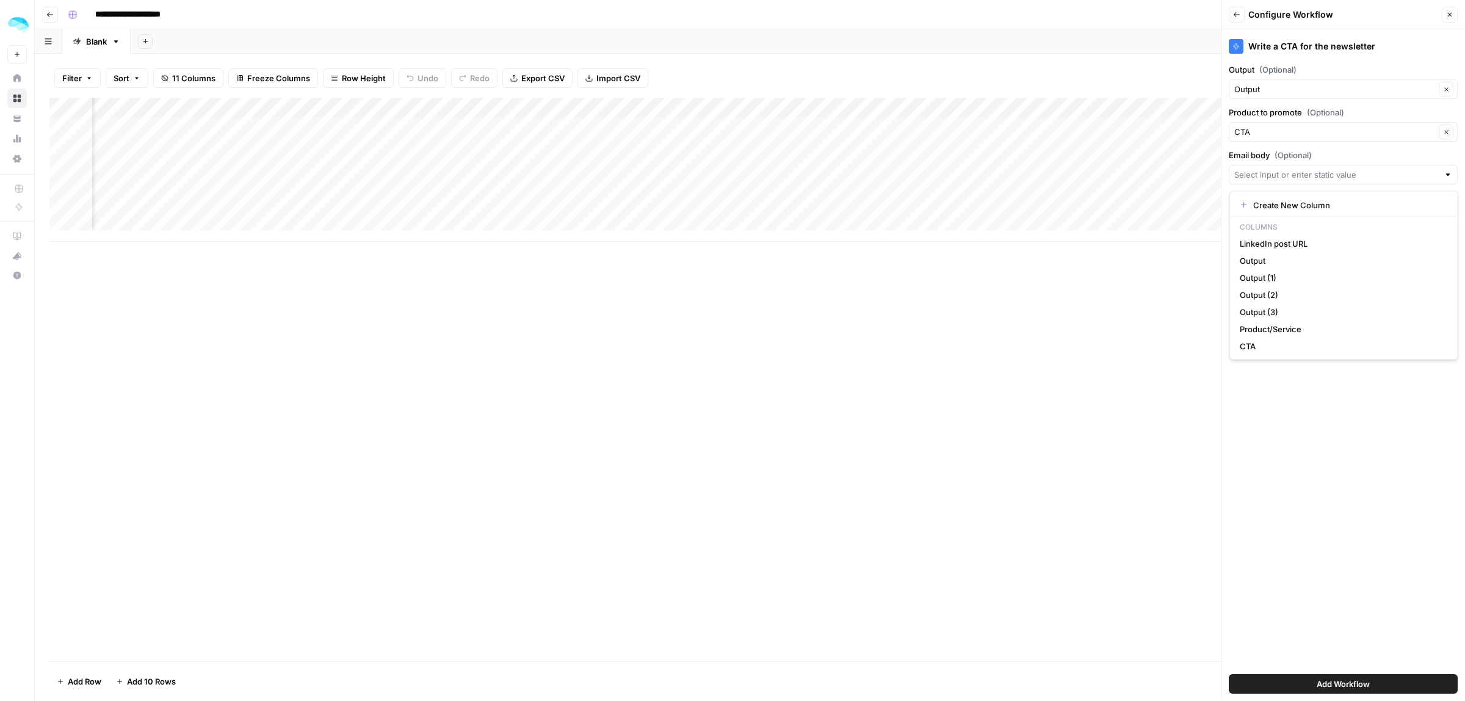
type input "Output (3)"
click at [1346, 679] on span "Add Workflow" at bounding box center [1343, 684] width 53 height 12
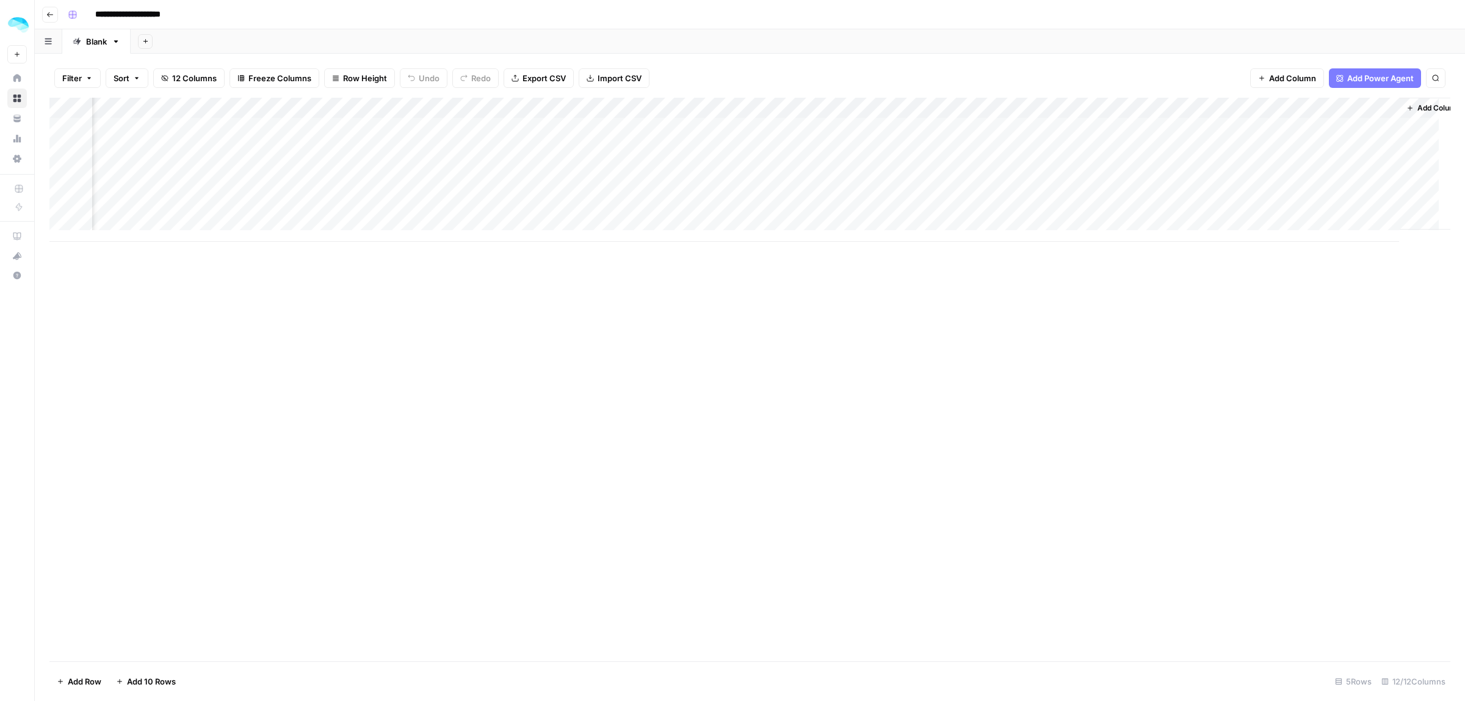
scroll to position [0, 549]
click at [1076, 126] on div "Add Column" at bounding box center [749, 170] width 1401 height 144
click at [1082, 129] on div "Add Column" at bounding box center [749, 170] width 1401 height 144
click at [1082, 170] on div "Add Column" at bounding box center [749, 170] width 1401 height 144
click at [986, 133] on div "Add Column" at bounding box center [749, 170] width 1401 height 144
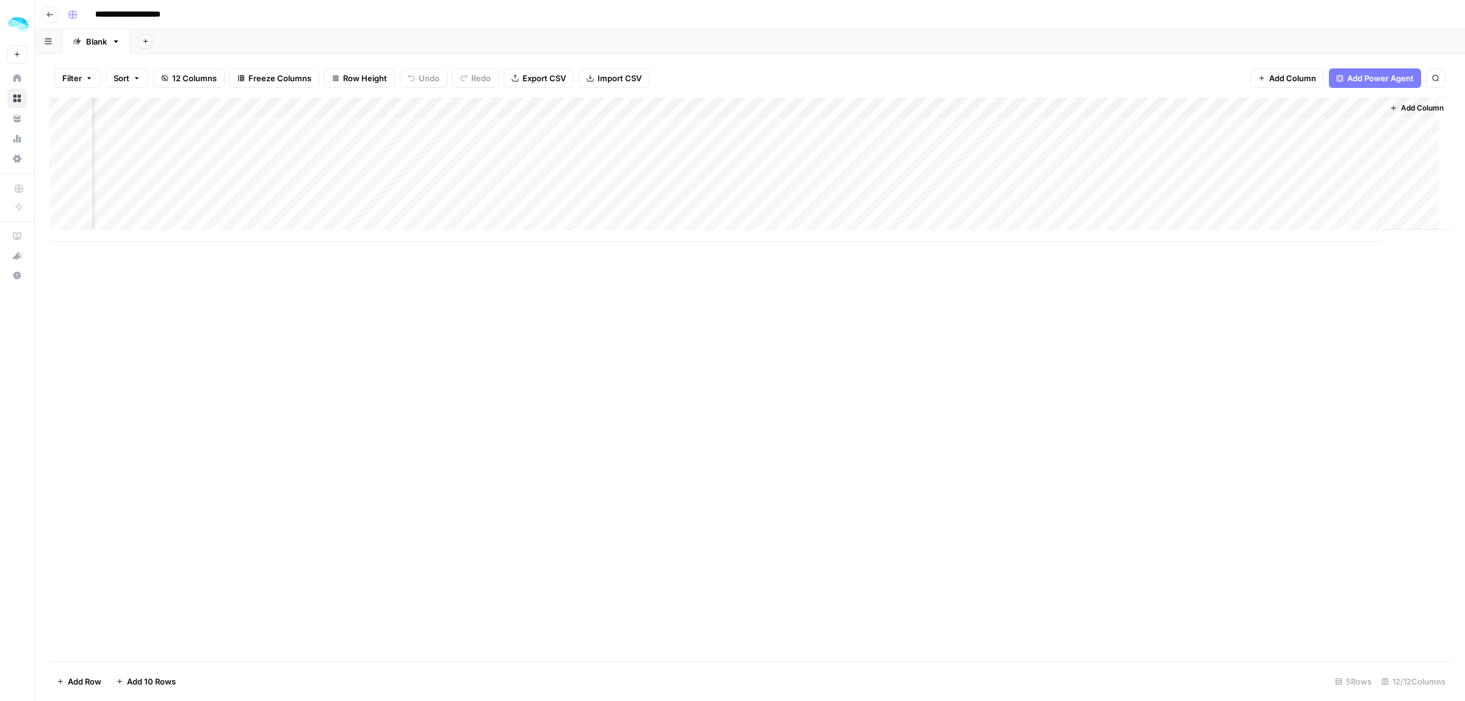
click at [1188, 108] on div "Add Column" at bounding box center [749, 170] width 1401 height 144
click at [1074, 270] on span "Remove Column" at bounding box center [1100, 272] width 107 height 12
click at [690, 157] on button "Delete" at bounding box center [688, 148] width 41 height 22
click at [1151, 132] on div "Add Column" at bounding box center [749, 170] width 1401 height 144
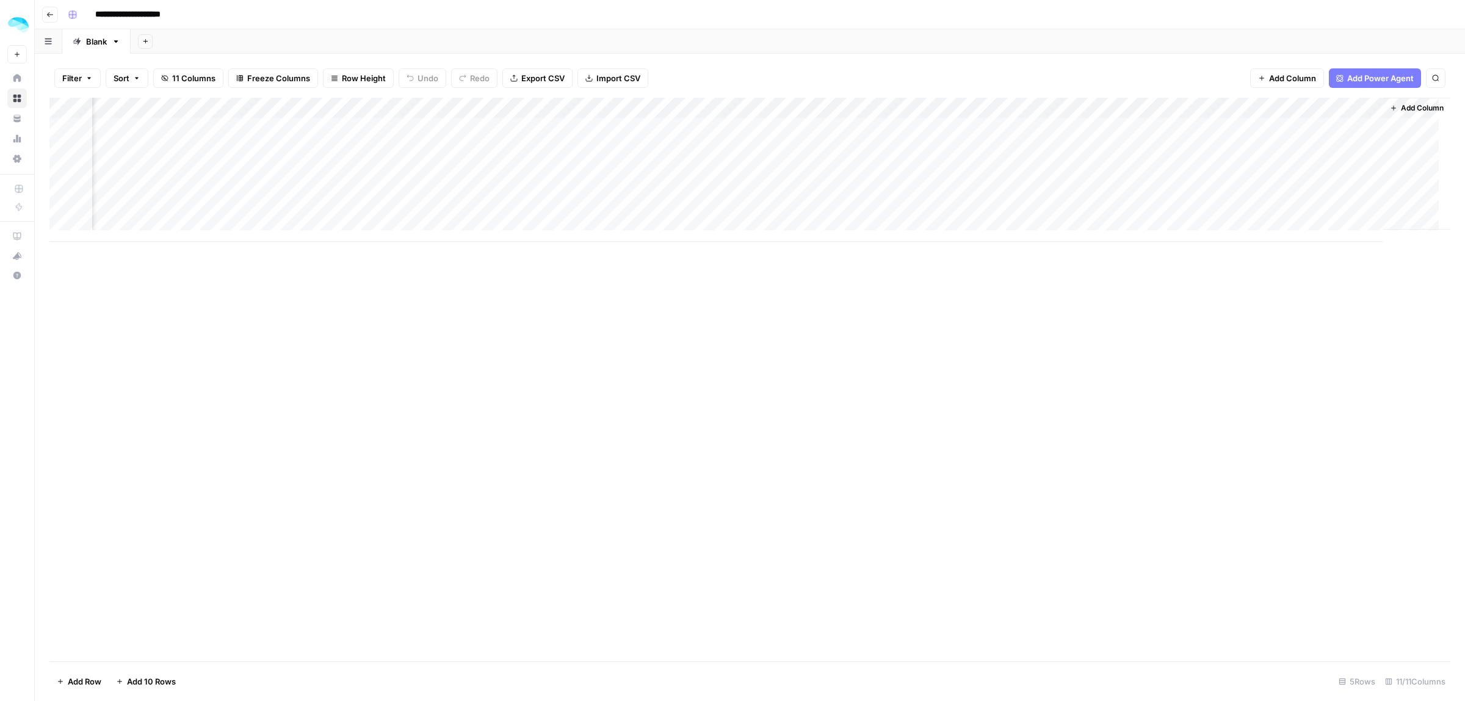
click at [1139, 127] on div "Add Column" at bounding box center [749, 170] width 1401 height 144
click at [1346, 109] on div "Add Column" at bounding box center [749, 170] width 1401 height 144
click at [1251, 209] on span "Configure Inputs" at bounding box center [1276, 211] width 107 height 12
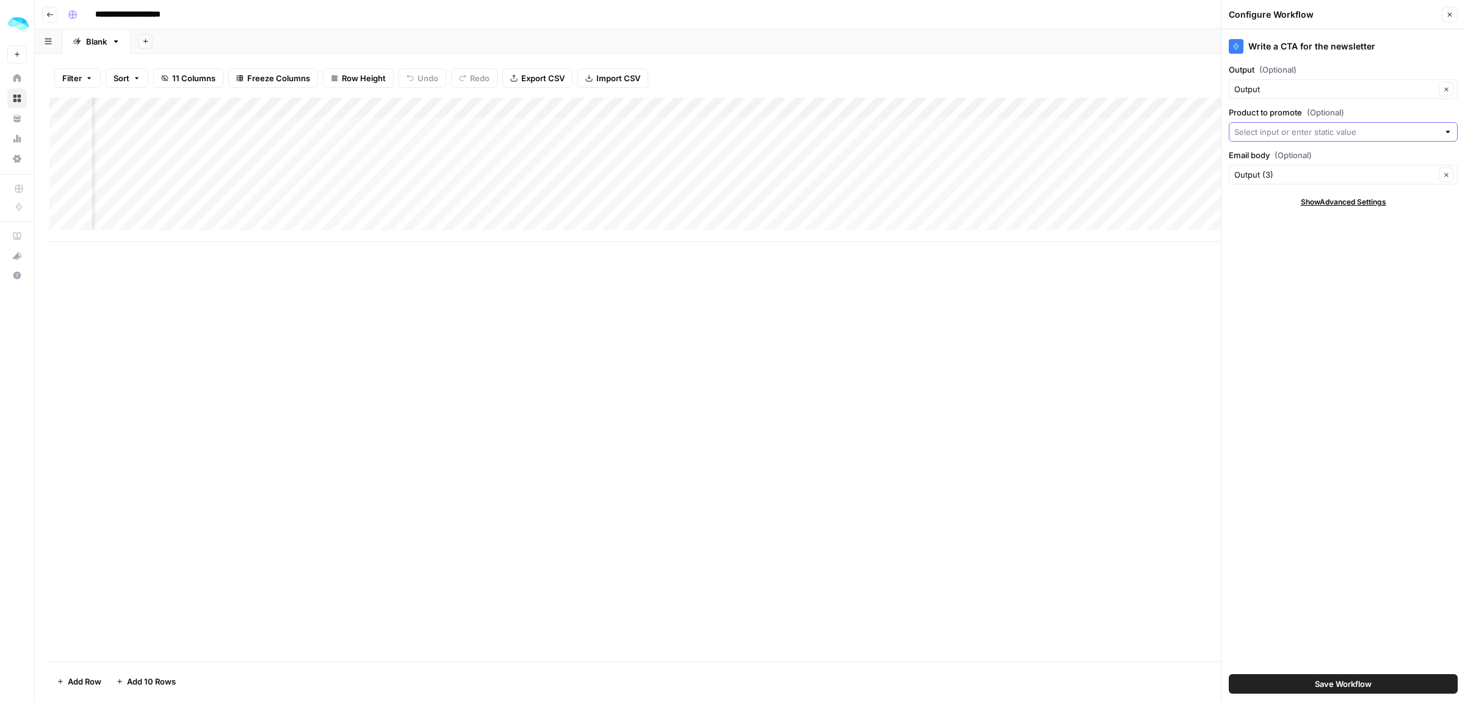
click at [1301, 138] on input "Product to promote (Optional)" at bounding box center [1336, 132] width 205 height 12
click at [1285, 264] on span "Product/Service" at bounding box center [1341, 262] width 203 height 12
type input "Product/Service"
click at [1347, 681] on span "Save Workflow" at bounding box center [1343, 684] width 57 height 12
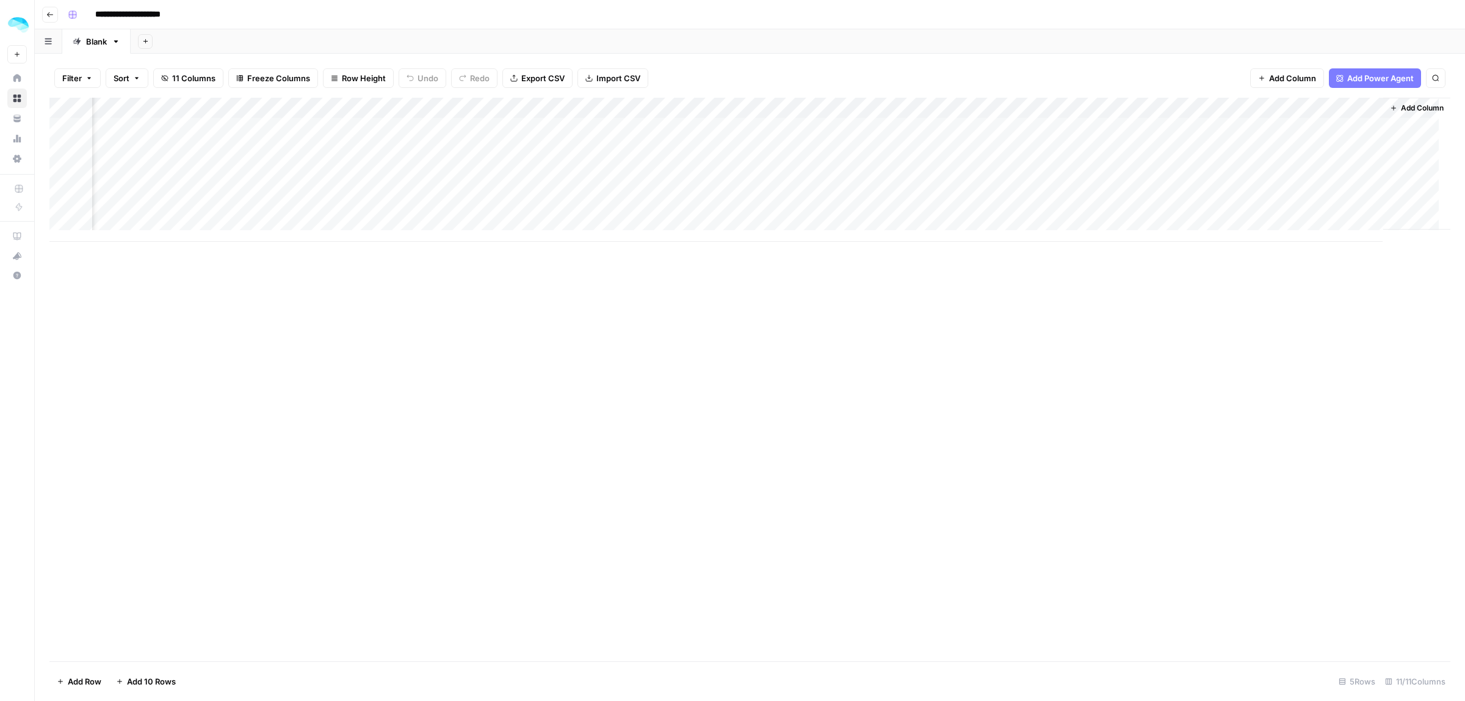
click at [1142, 129] on div "Add Column" at bounding box center [749, 170] width 1401 height 144
click at [1154, 126] on div "Add Column" at bounding box center [749, 170] width 1401 height 144
click at [1155, 177] on button "ColdIQ Tool Stack - Find the best AI tools (1.500+ vetted) to speed up sales an…" at bounding box center [1305, 175] width 396 height 15
click at [1286, 123] on div "Add Column" at bounding box center [749, 170] width 1401 height 144
click at [1341, 126] on div "Add Column" at bounding box center [749, 170] width 1401 height 144
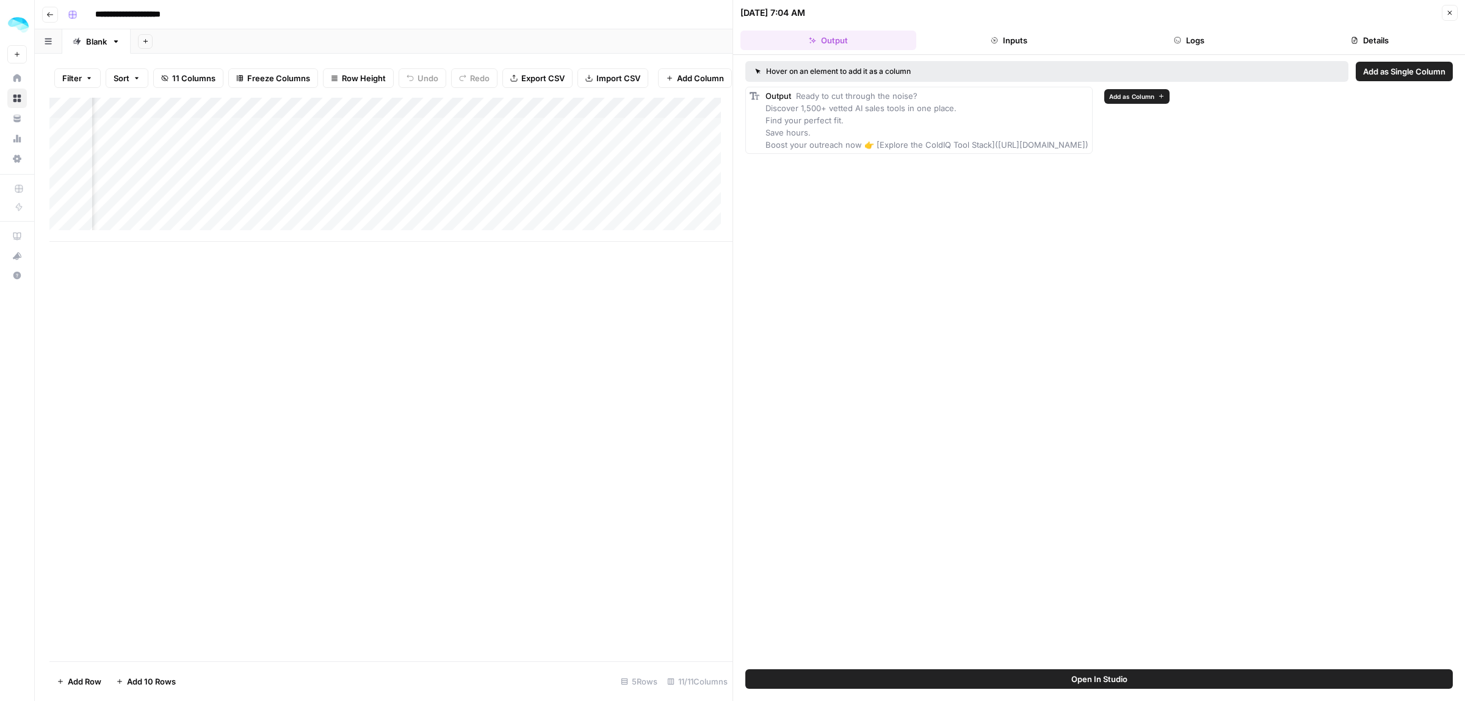
drag, startPoint x: 908, startPoint y: 107, endPoint x: 934, endPoint y: 107, distance: 26.3
click at [931, 107] on span "Ready to cut through the noise? Discover 1,500+ vetted AI sales tools in one pl…" at bounding box center [927, 120] width 323 height 59
drag, startPoint x: 780, startPoint y: 107, endPoint x: 852, endPoint y: 111, distance: 72.2
click at [852, 111] on span "Ready to cut through the noise? Discover 1,500+ vetted AI sales tools in one pl…" at bounding box center [927, 120] width 323 height 59
drag, startPoint x: 806, startPoint y: 123, endPoint x: 789, endPoint y: 130, distance: 18.4
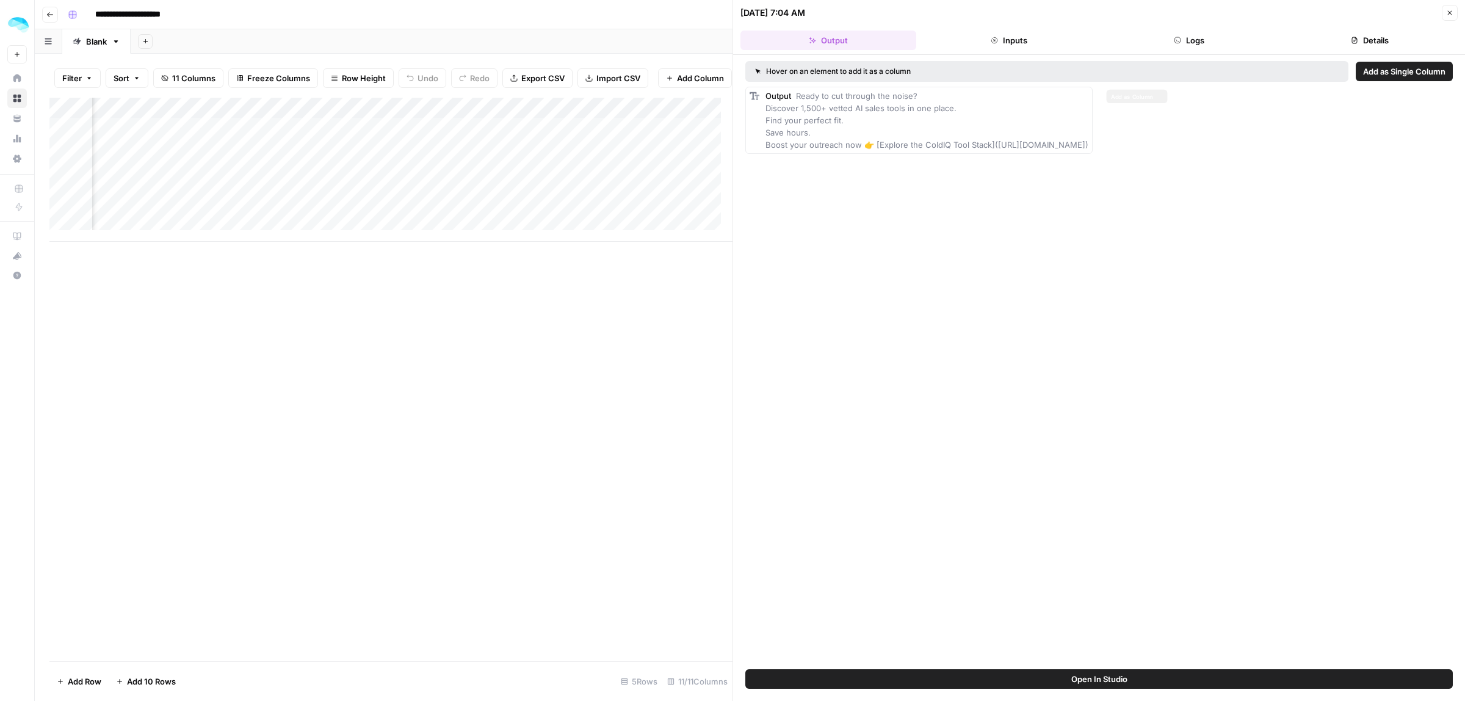
click at [825, 123] on span "Ready to cut through the noise? Discover 1,500+ vetted AI sales tools in one pl…" at bounding box center [927, 120] width 323 height 59
drag, startPoint x: 778, startPoint y: 132, endPoint x: 821, endPoint y: 145, distance: 44.6
click at [830, 132] on div "Output Ready to cut through the noise? Discover 1,500+ vetted AI sales tools in…" at bounding box center [927, 120] width 323 height 61
click at [880, 139] on div "Output Ready to cut through the noise? Discover 1,500+ vetted AI sales tools in…" at bounding box center [927, 120] width 323 height 61
click at [1452, 13] on icon "button" at bounding box center [1449, 12] width 7 height 7
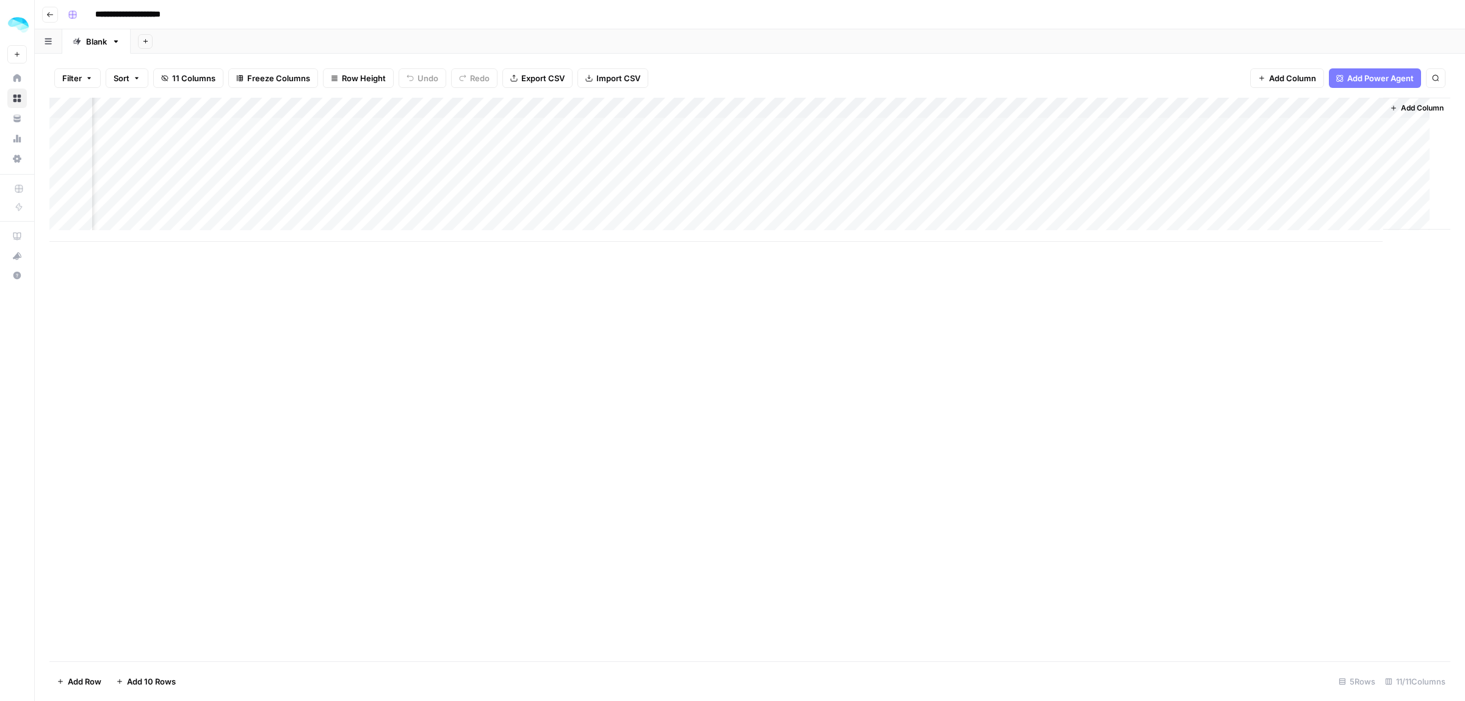
scroll to position [0, 359]
click at [1359, 107] on div "Add Column" at bounding box center [749, 170] width 1401 height 144
click at [1392, 277] on div "Add Column" at bounding box center [749, 379] width 1401 height 563
click at [1346, 105] on div "Add Column" at bounding box center [749, 170] width 1401 height 144
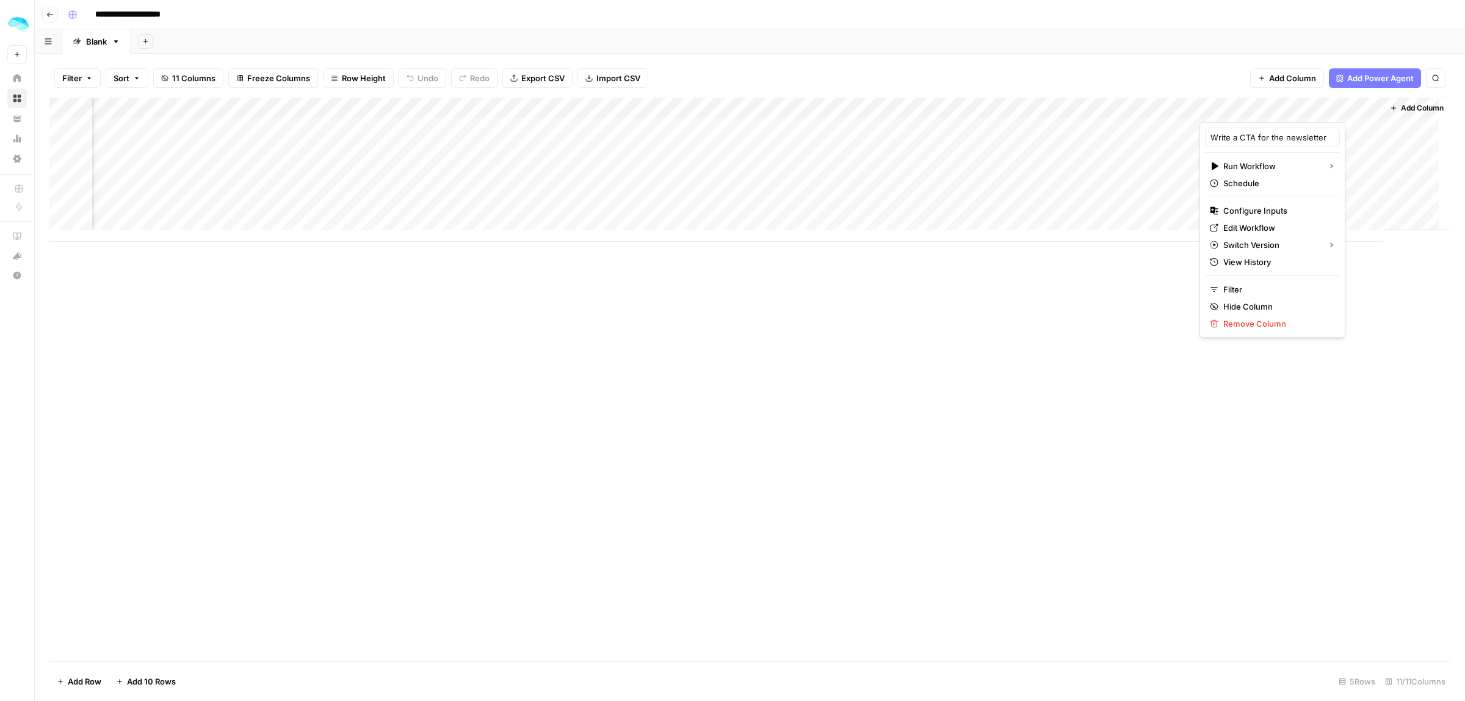
scroll to position [0, 0]
drag, startPoint x: 269, startPoint y: 105, endPoint x: 235, endPoint y: 104, distance: 34.2
click at [235, 104] on div "Add Column" at bounding box center [749, 170] width 1401 height 144
click at [117, 46] on link "Blank" at bounding box center [96, 41] width 68 height 24
click at [114, 42] on icon "button" at bounding box center [116, 41] width 9 height 9
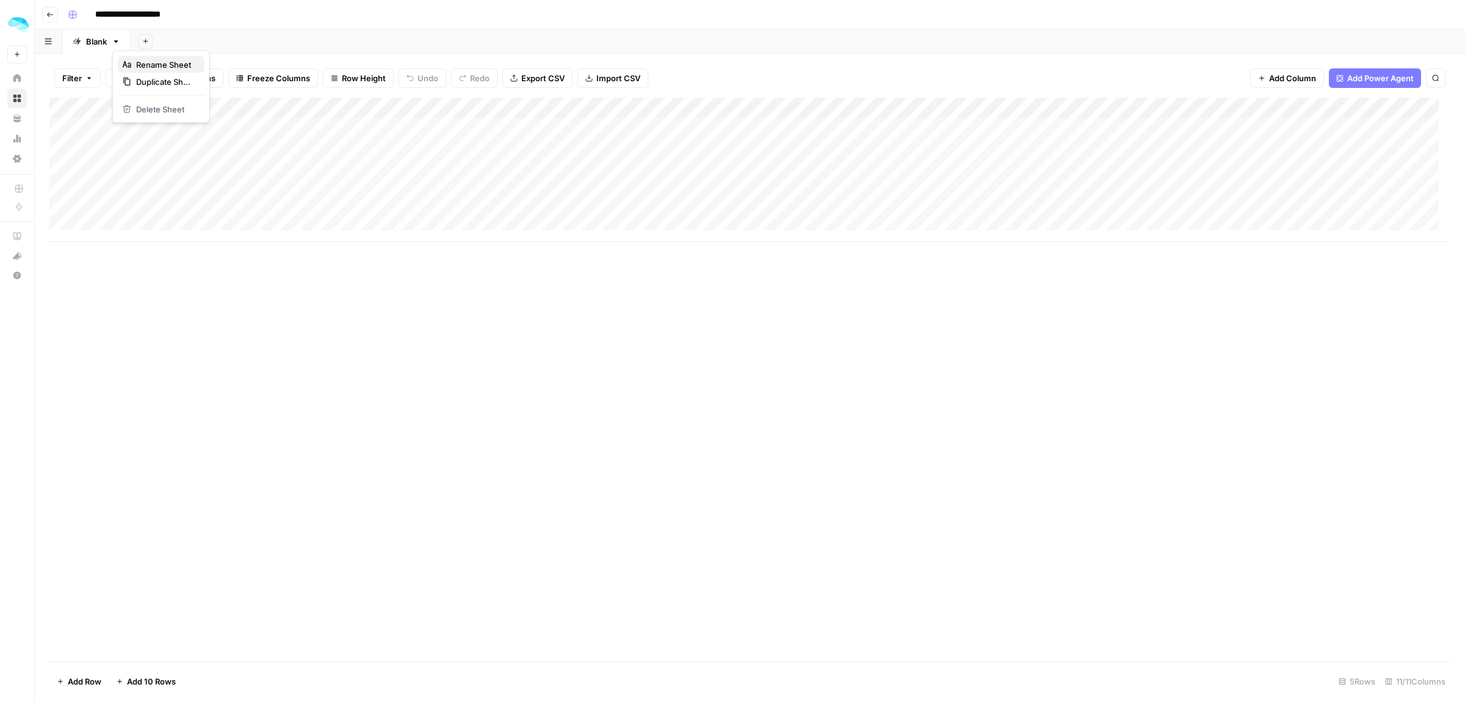
click at [145, 63] on span "Rename Sheet" at bounding box center [165, 65] width 59 height 12
type input "*********"
type input "**********"
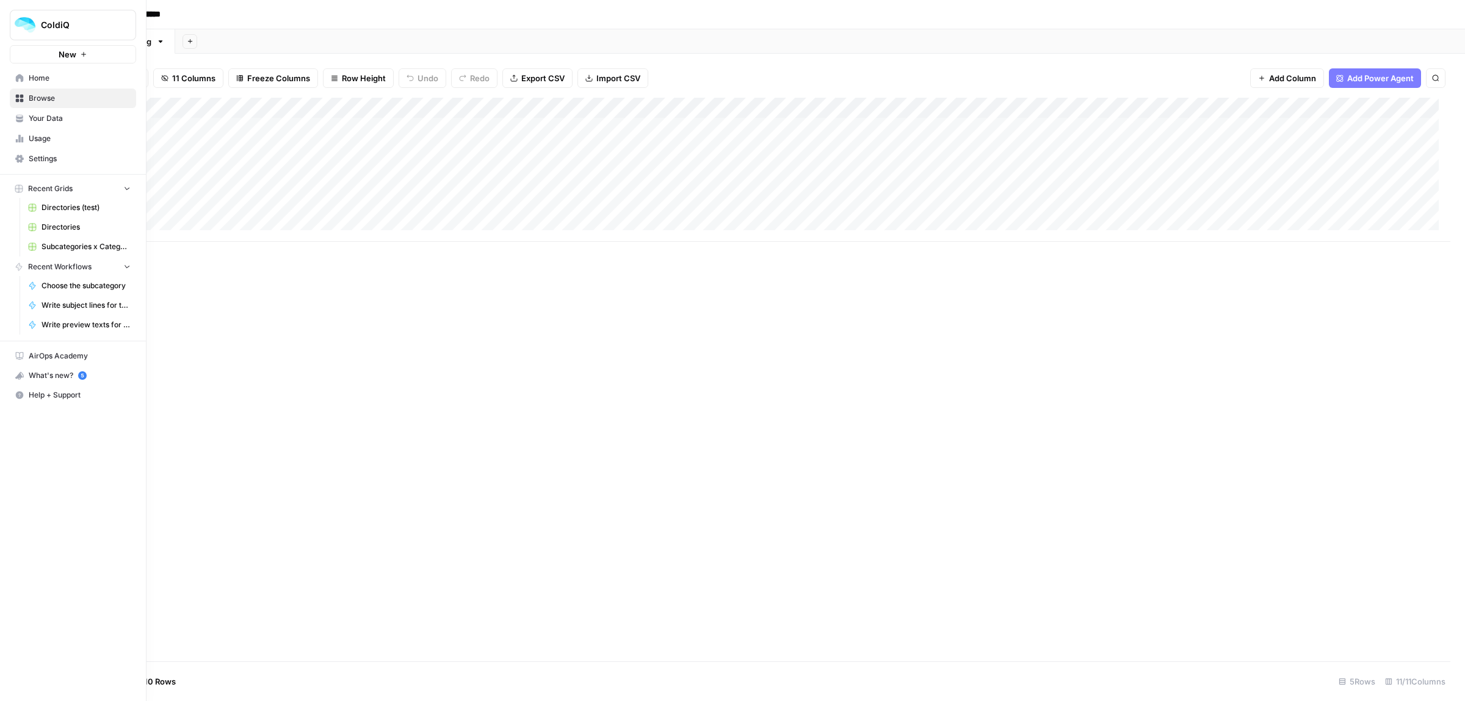
click at [16, 81] on icon at bounding box center [20, 78] width 8 height 8
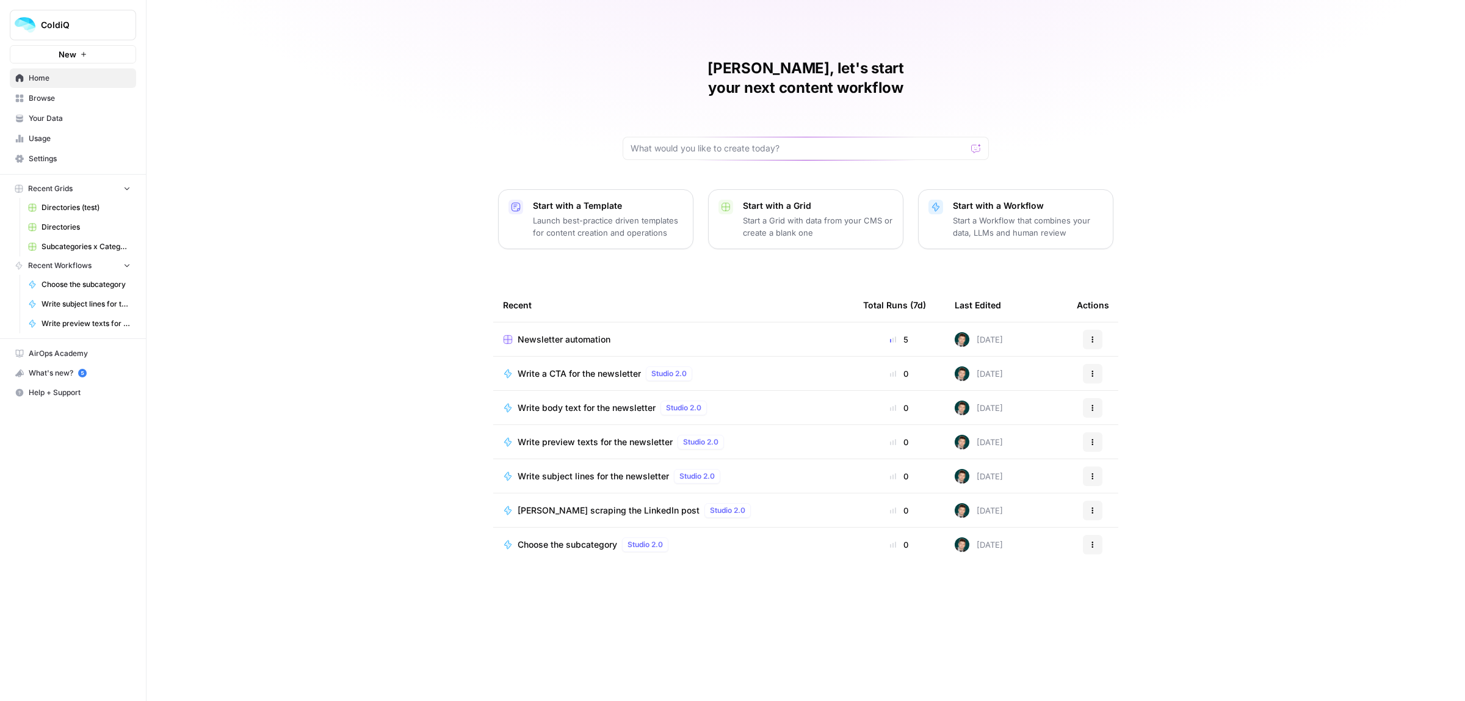
click at [38, 114] on span "Your Data" at bounding box center [80, 118] width 102 height 11
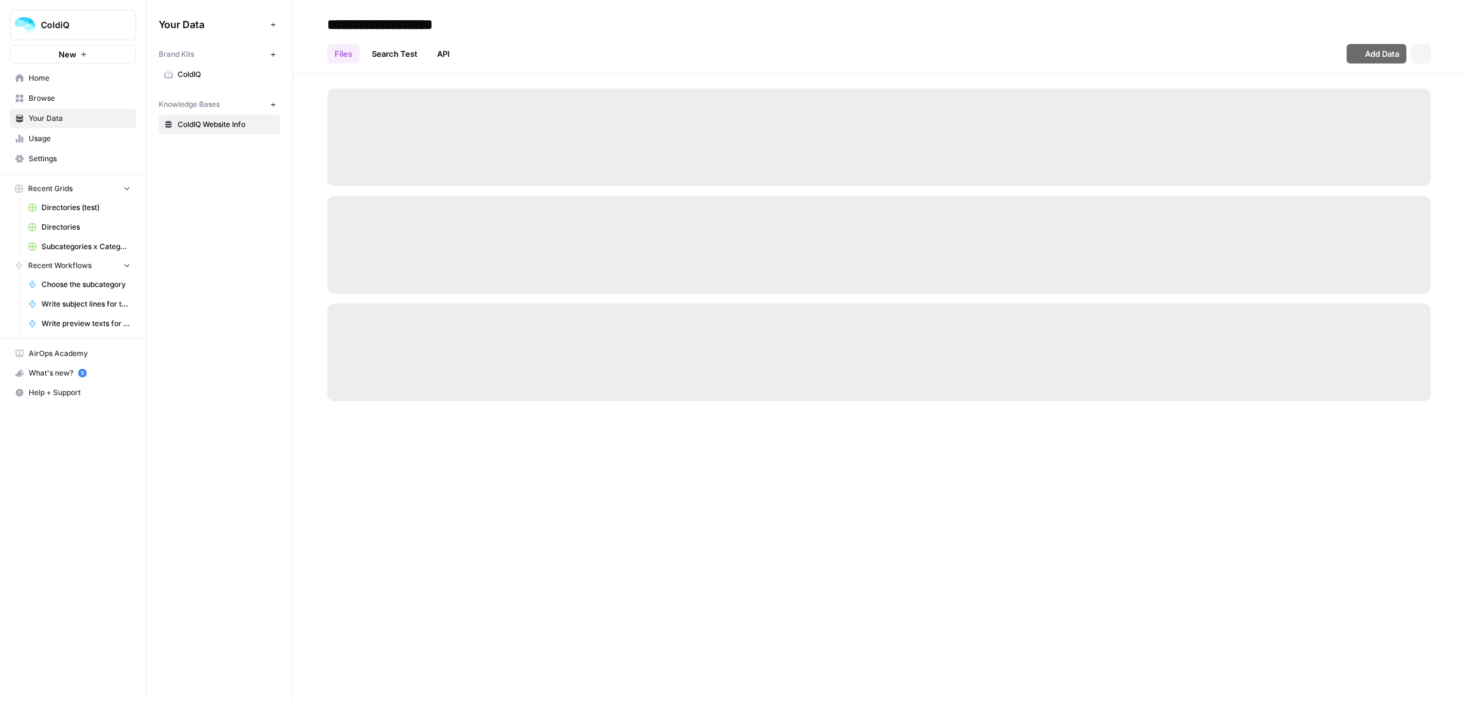
click at [40, 96] on span "Browse" at bounding box center [80, 98] width 102 height 11
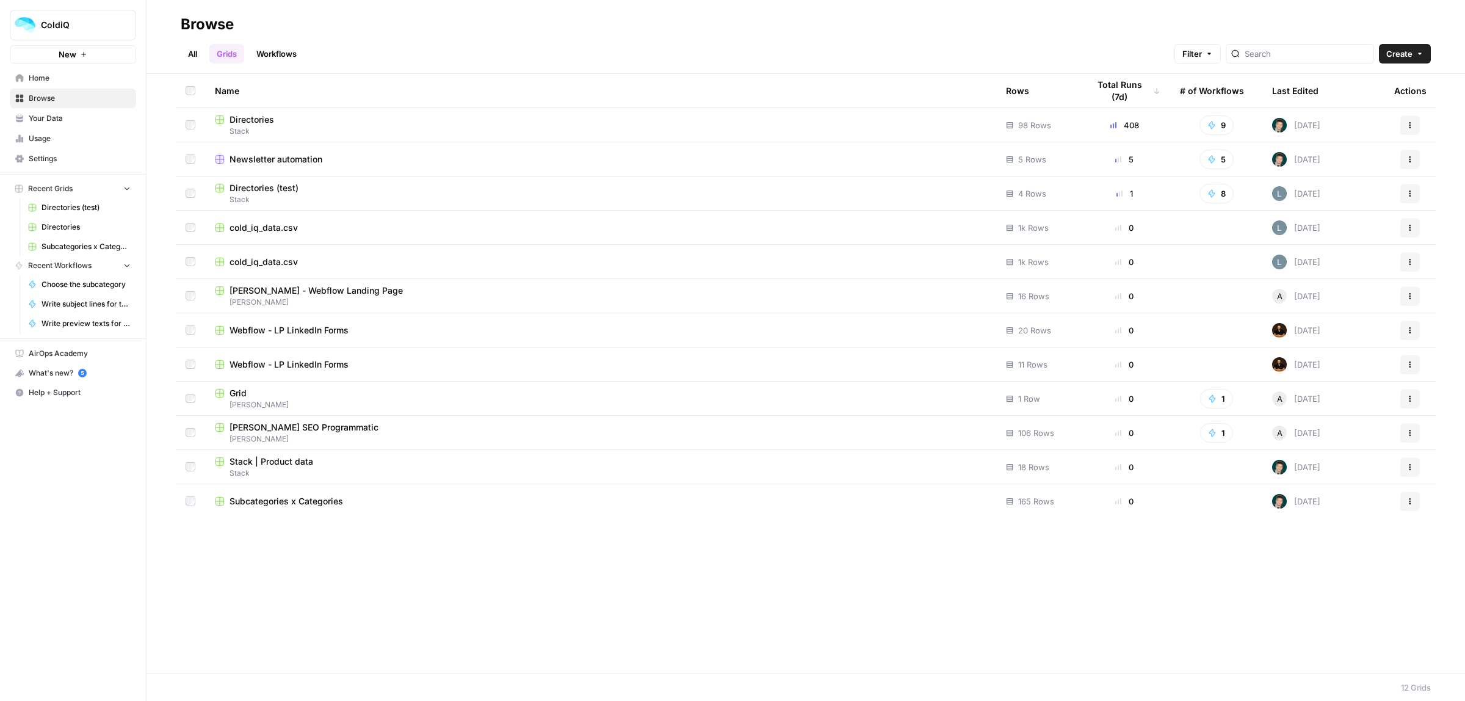
click at [282, 44] on link "Workflows" at bounding box center [276, 54] width 55 height 20
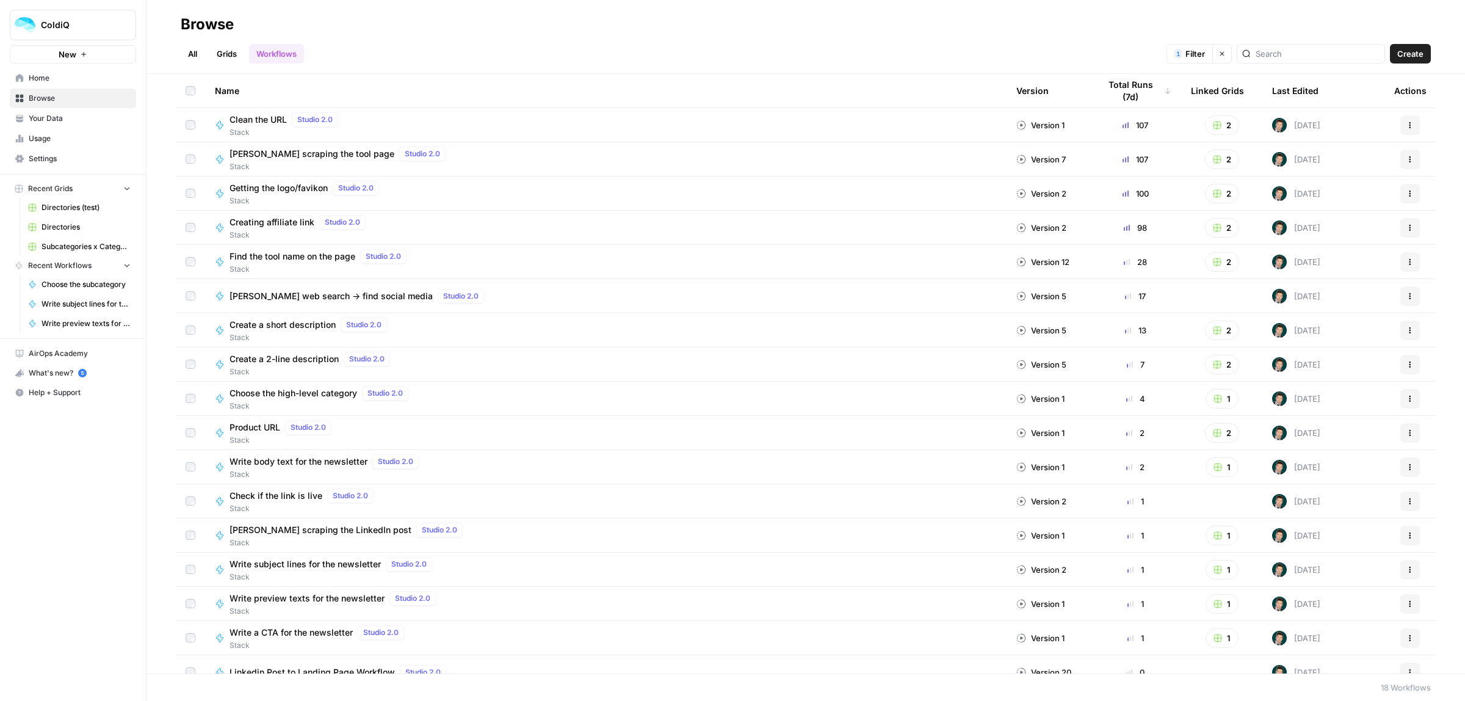
click at [194, 51] on link "All" at bounding box center [193, 54] width 24 height 20
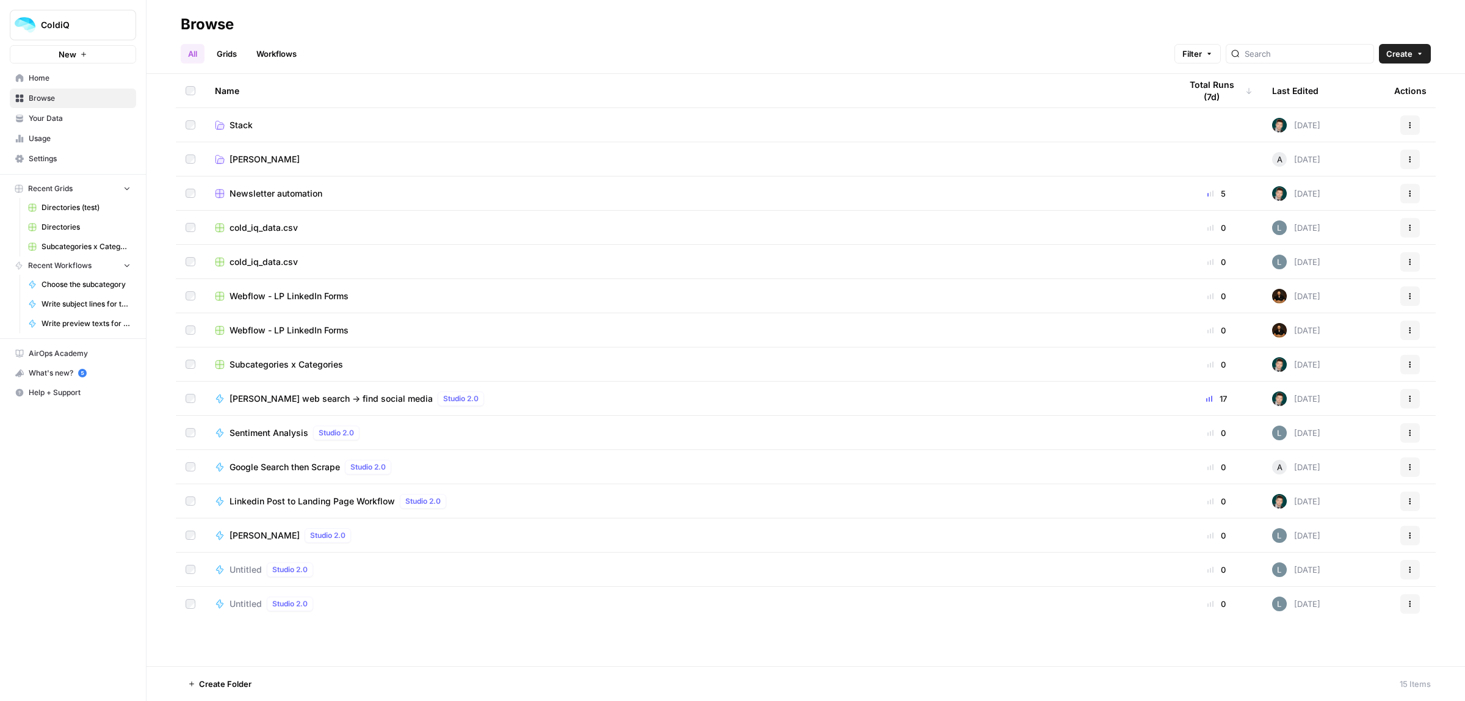
click at [242, 126] on span "Stack" at bounding box center [241, 125] width 23 height 12
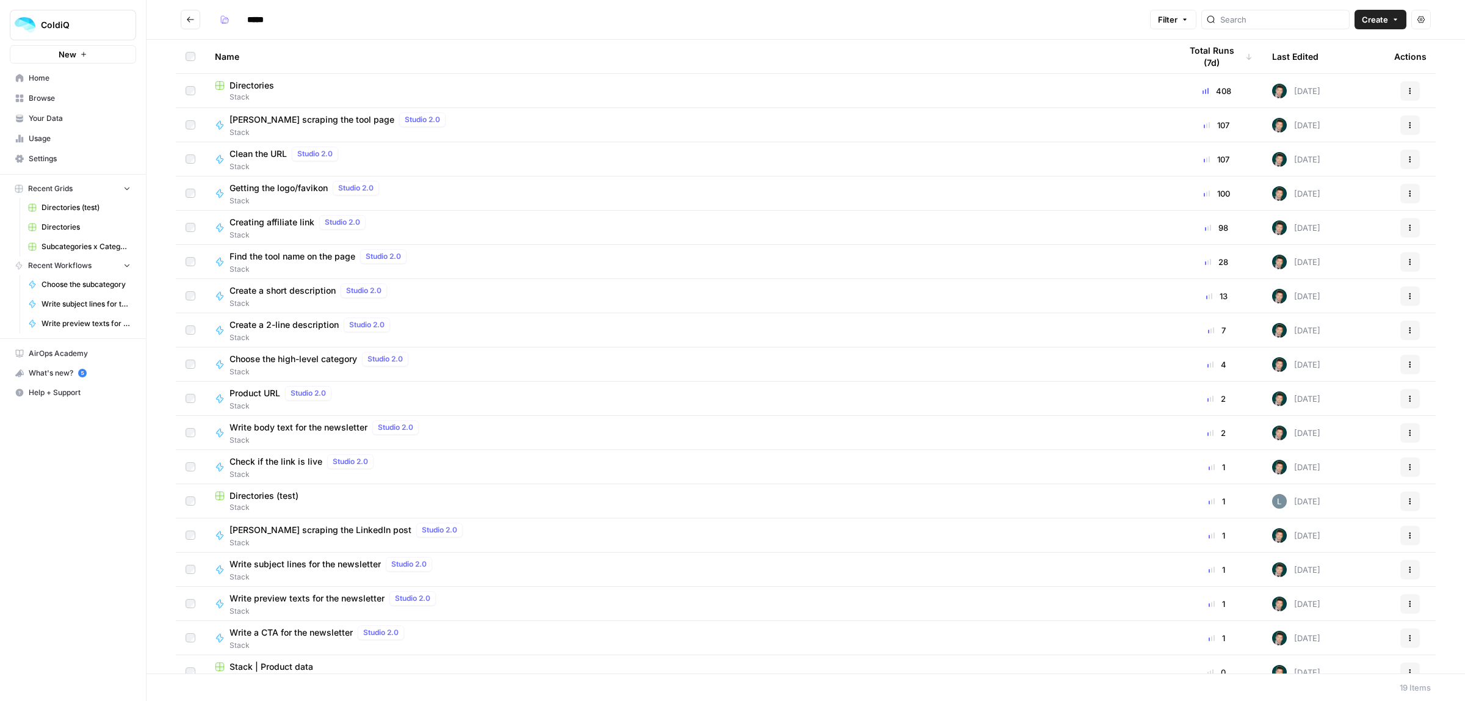
click at [200, 20] on h2 "*****" at bounding box center [663, 20] width 965 height 20
click at [195, 21] on button "Go back" at bounding box center [191, 20] width 20 height 20
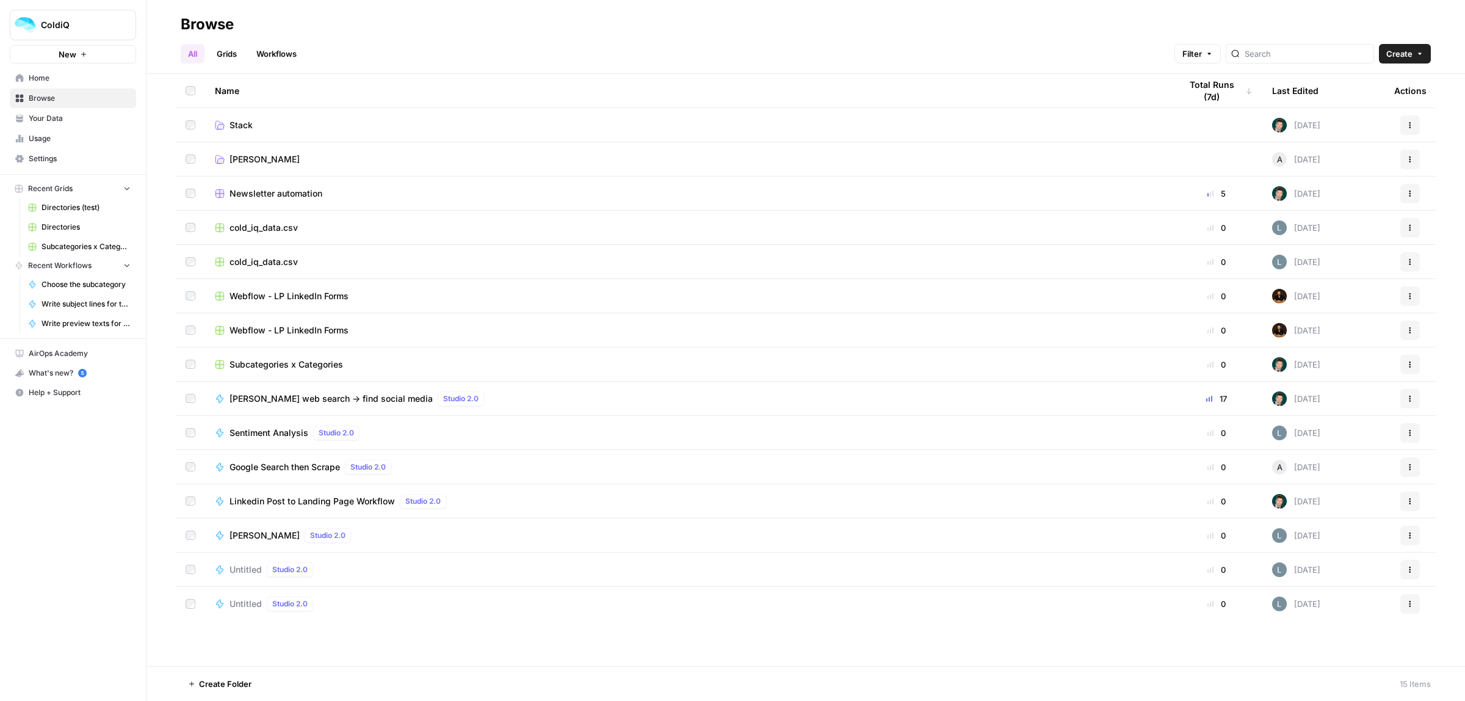
click at [1411, 53] on span "Create" at bounding box center [1399, 54] width 26 height 12
click at [1388, 87] on span "Folder" at bounding box center [1381, 83] width 68 height 12
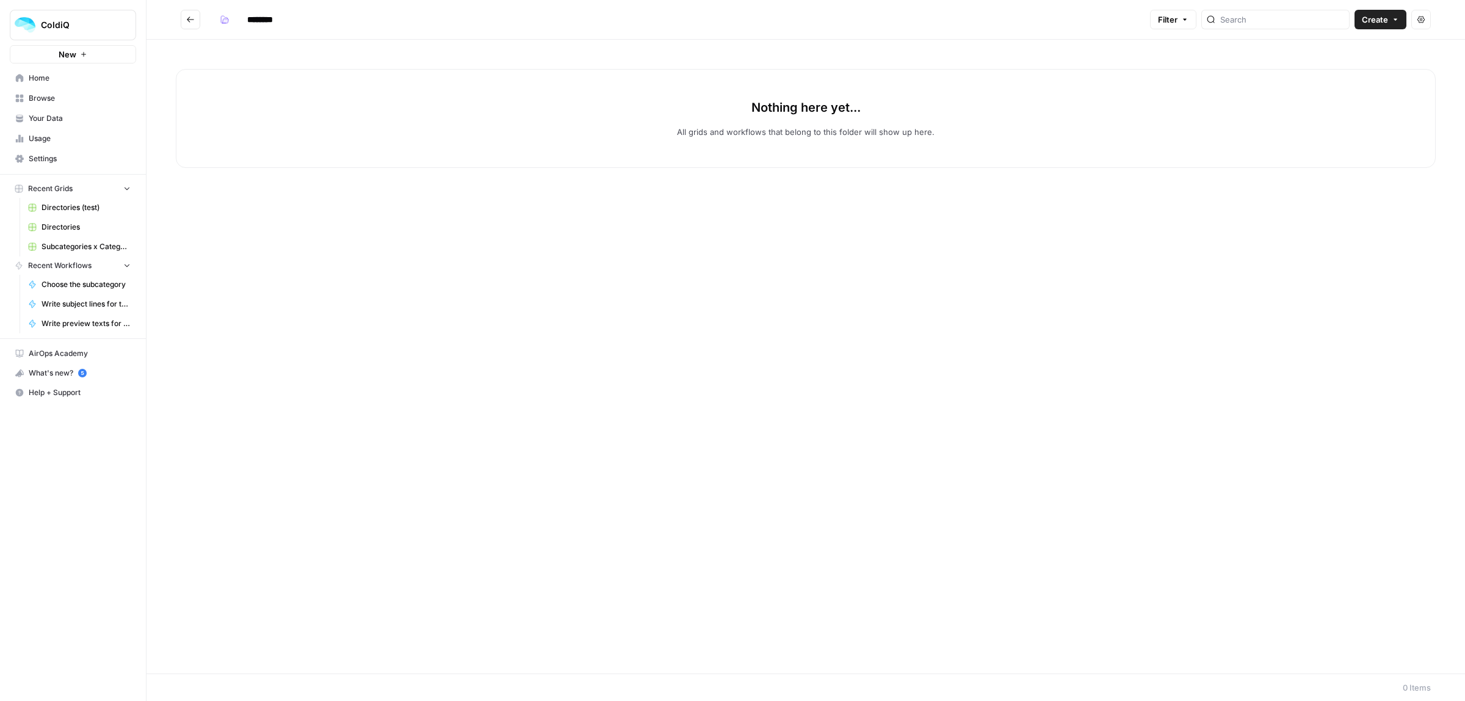
click at [278, 13] on input "********" at bounding box center [276, 20] width 68 height 20
type input "**********"
click at [224, 20] on icon "button" at bounding box center [226, 21] width 6 height 4
click at [253, 192] on button "Red" at bounding box center [279, 184] width 116 height 17
click at [190, 20] on icon "Go back" at bounding box center [190, 19] width 9 height 9
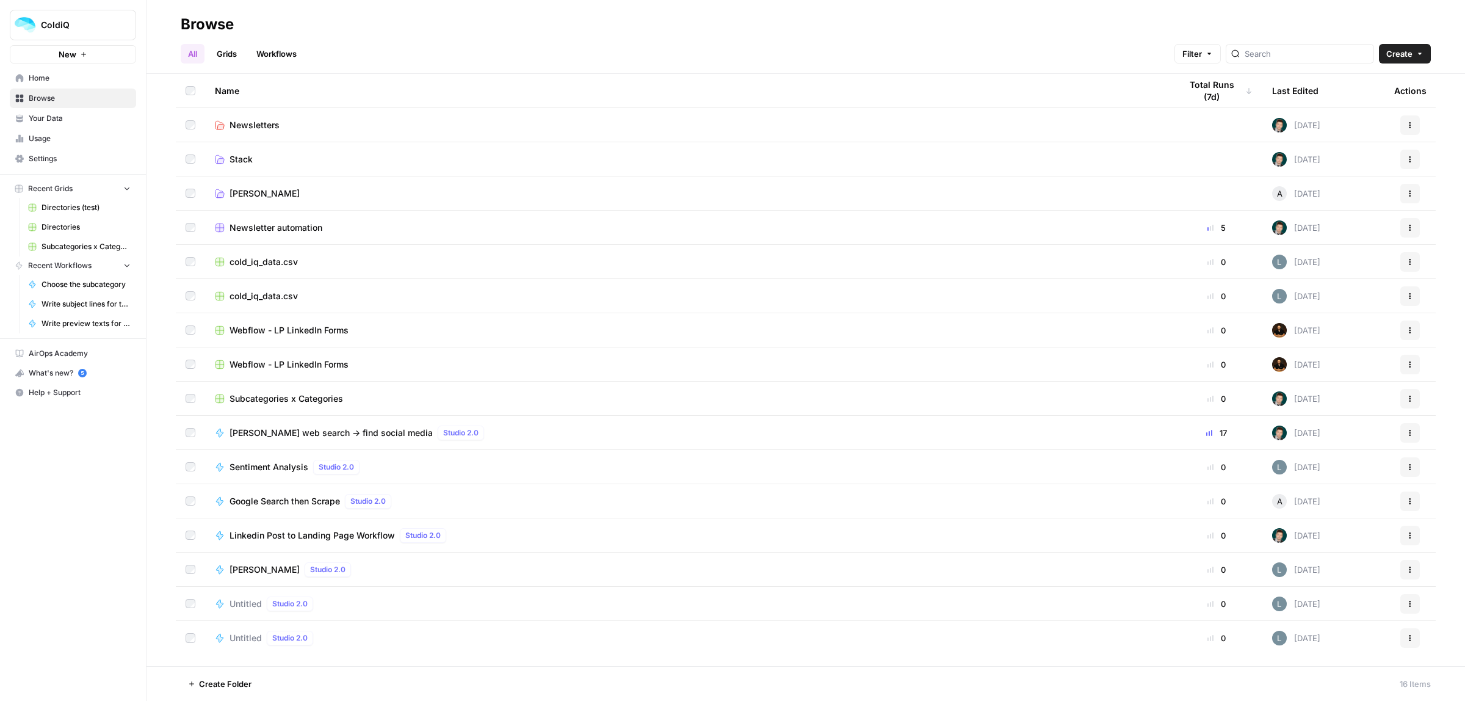
click at [240, 162] on span "Stack" at bounding box center [241, 159] width 23 height 12
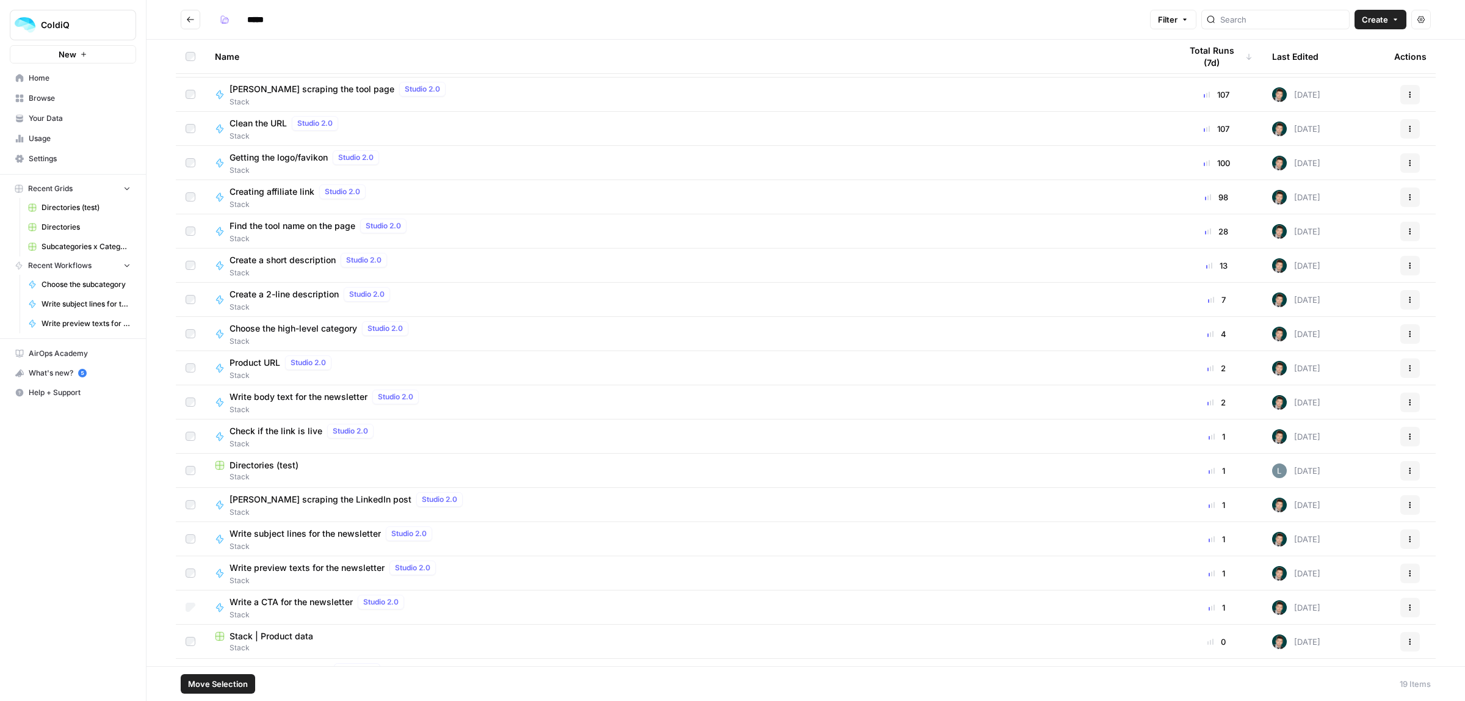
scroll to position [57, 0]
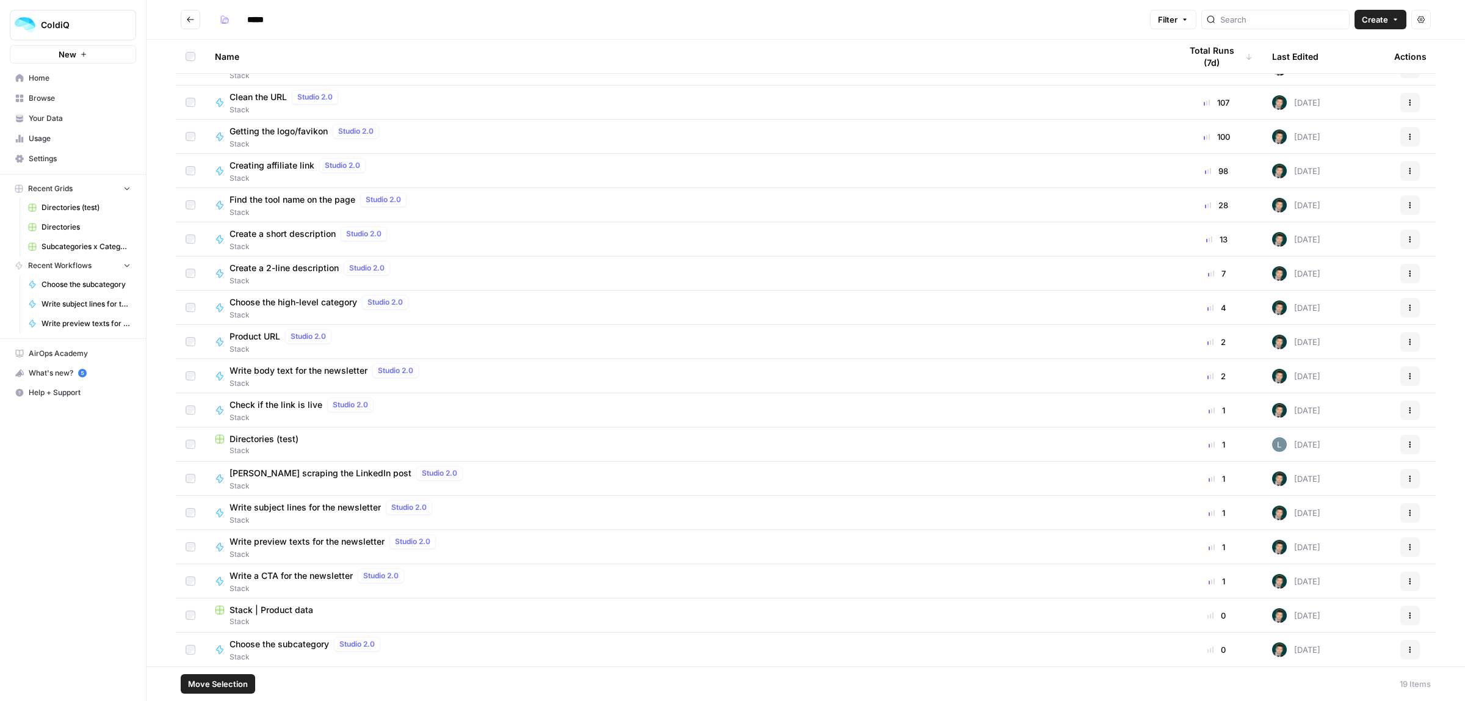
click at [1407, 513] on icon "button" at bounding box center [1410, 512] width 7 height 7
click at [1337, 456] on span "Move To" at bounding box center [1345, 455] width 98 height 12
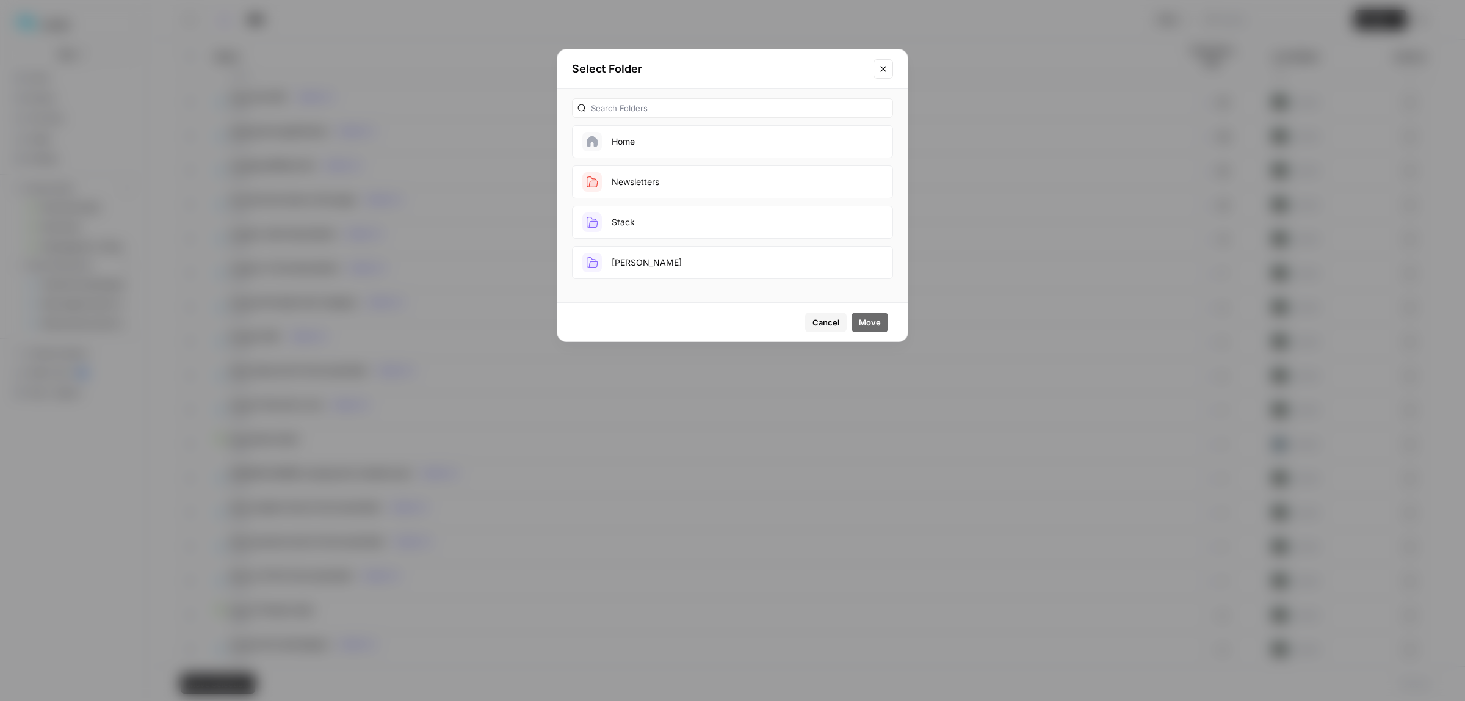
click at [618, 182] on button "Newsletters" at bounding box center [732, 181] width 321 height 33
click at [866, 313] on button "Move" at bounding box center [870, 323] width 37 height 20
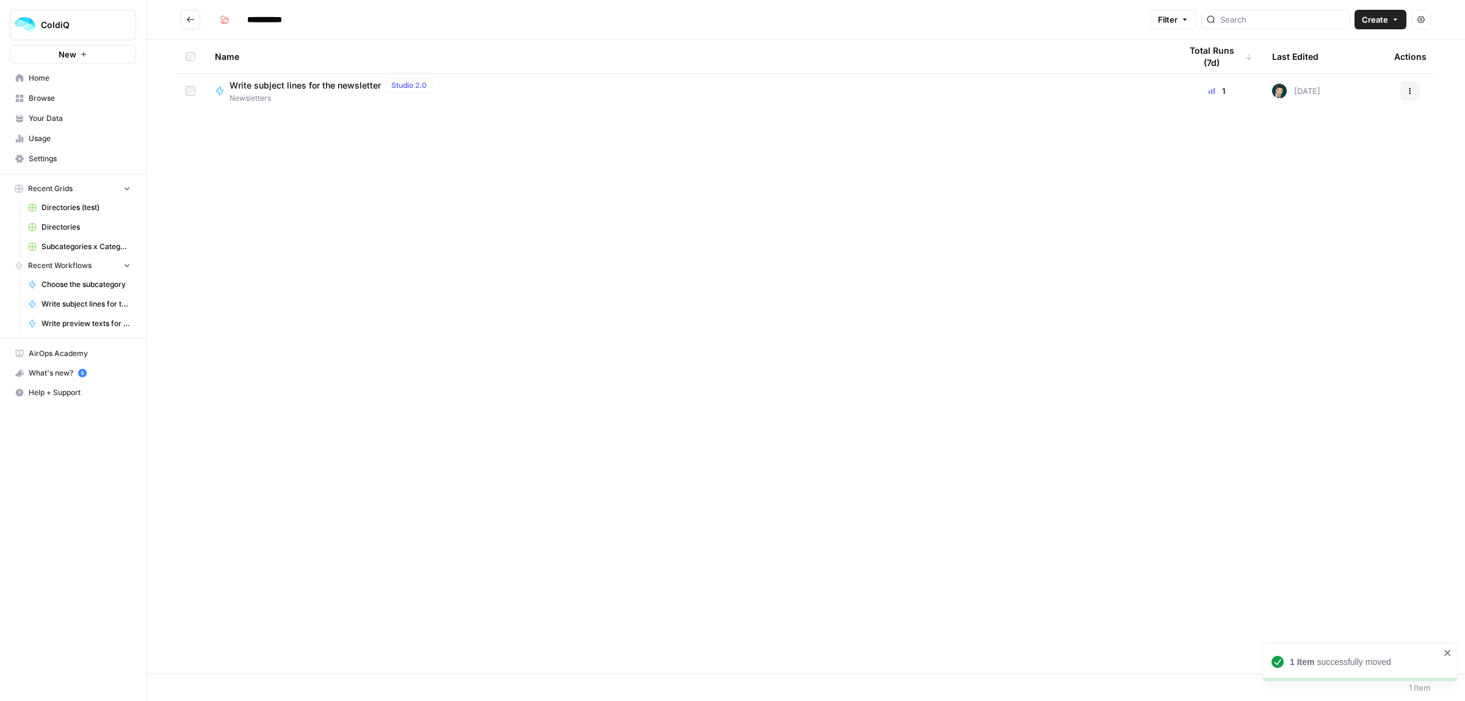
click at [193, 16] on icon "Go back" at bounding box center [190, 19] width 9 height 9
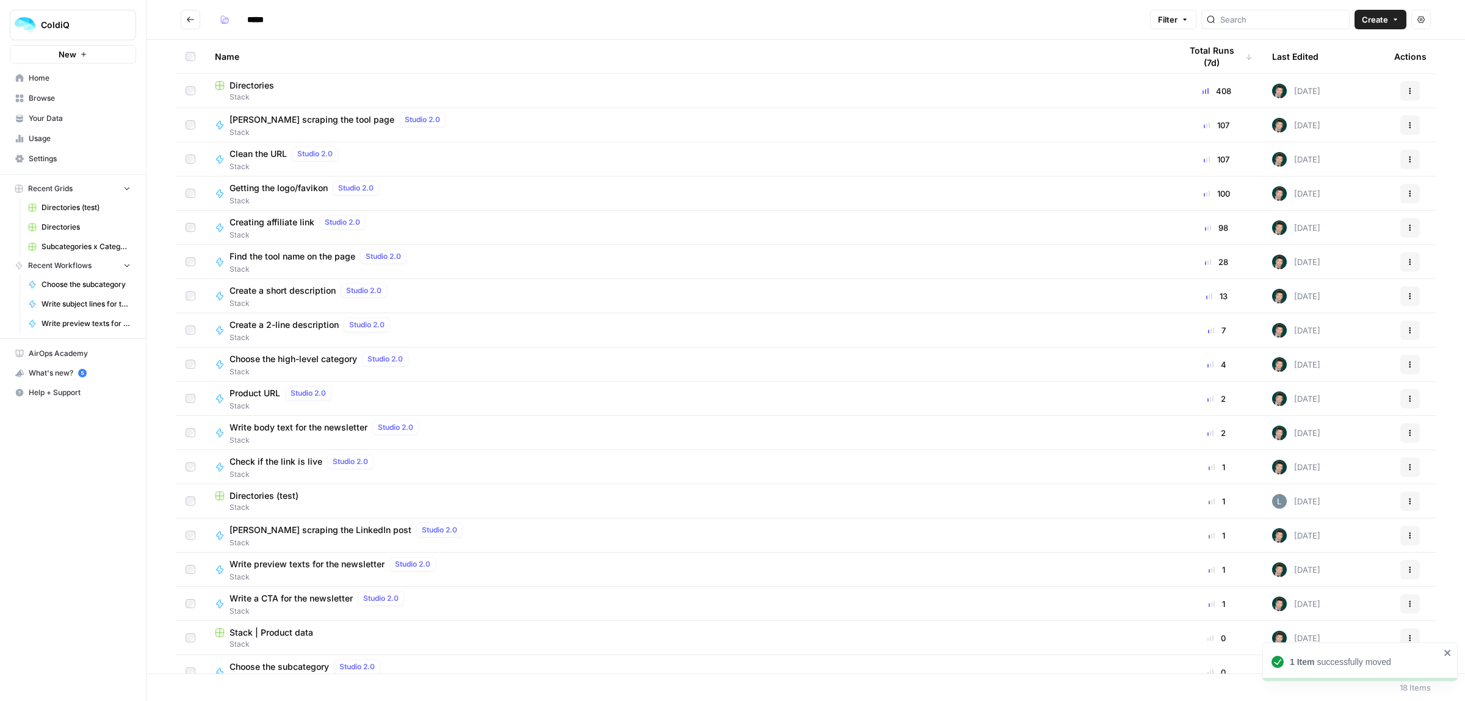
drag, startPoint x: 1412, startPoint y: 531, endPoint x: 1403, endPoint y: 533, distance: 9.3
click at [1412, 532] on div "Actions" at bounding box center [1410, 536] width 32 height 20
click at [1407, 533] on icon "button" at bounding box center [1410, 535] width 7 height 7
click at [1334, 480] on span "Move To" at bounding box center [1345, 479] width 98 height 12
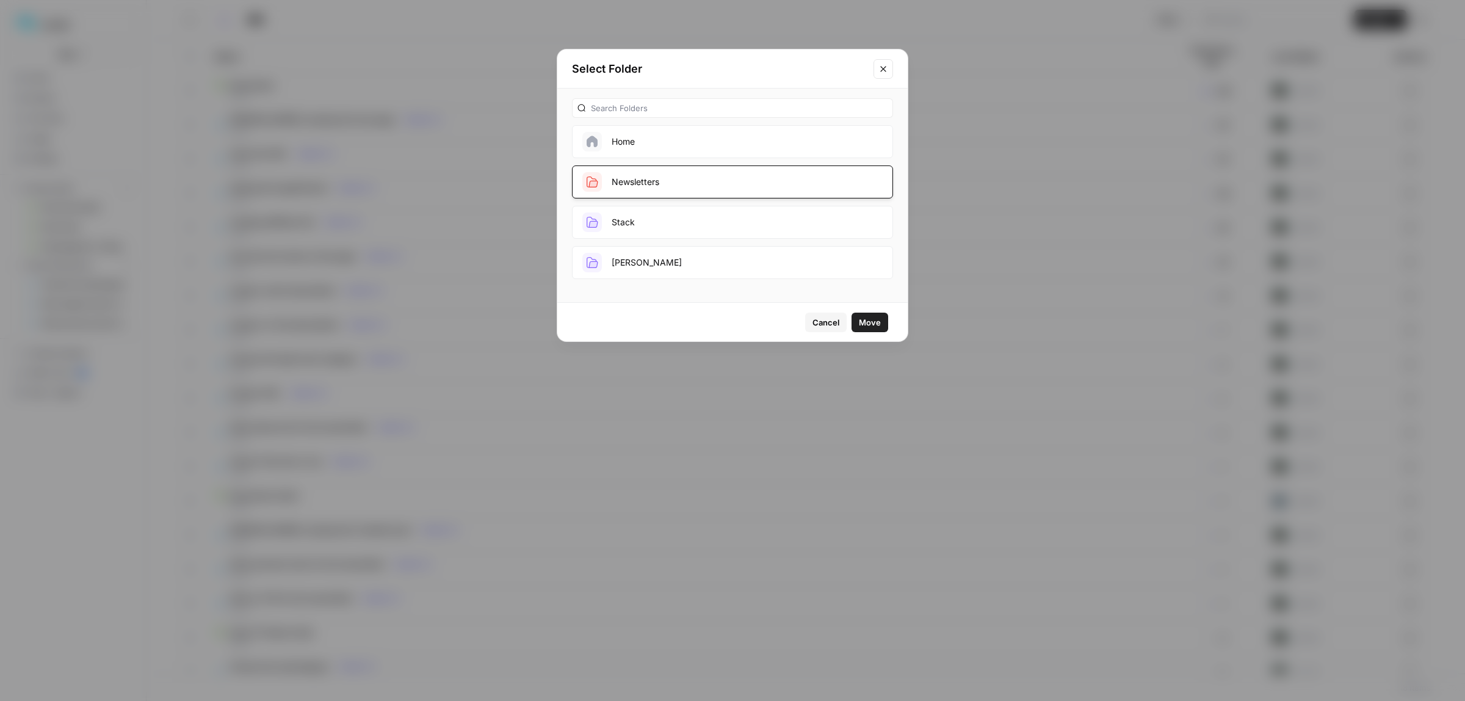
click at [669, 181] on button "Newsletters" at bounding box center [732, 181] width 321 height 33
click at [679, 181] on button "Newsletters" at bounding box center [732, 181] width 321 height 33
click at [870, 317] on span "Move" at bounding box center [870, 322] width 22 height 12
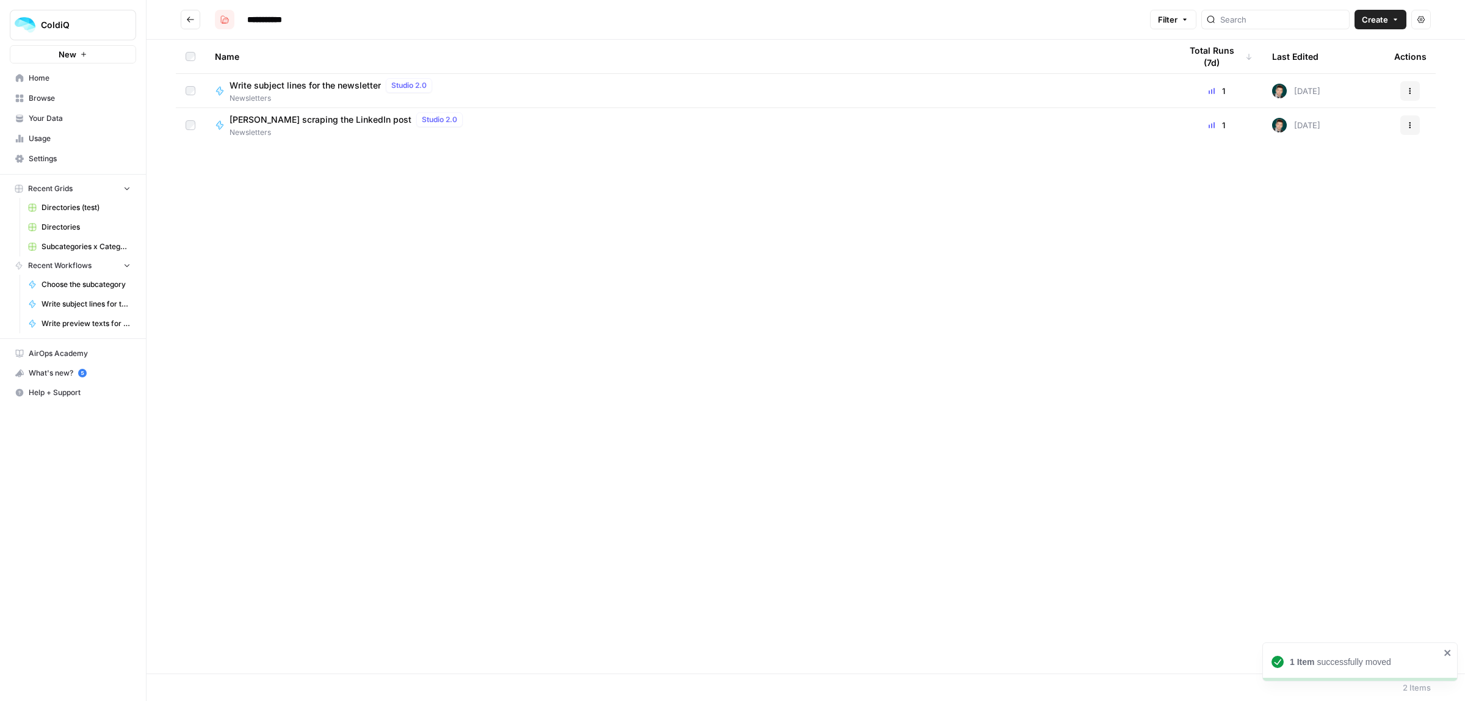
click at [187, 12] on button "Go back" at bounding box center [191, 20] width 20 height 20
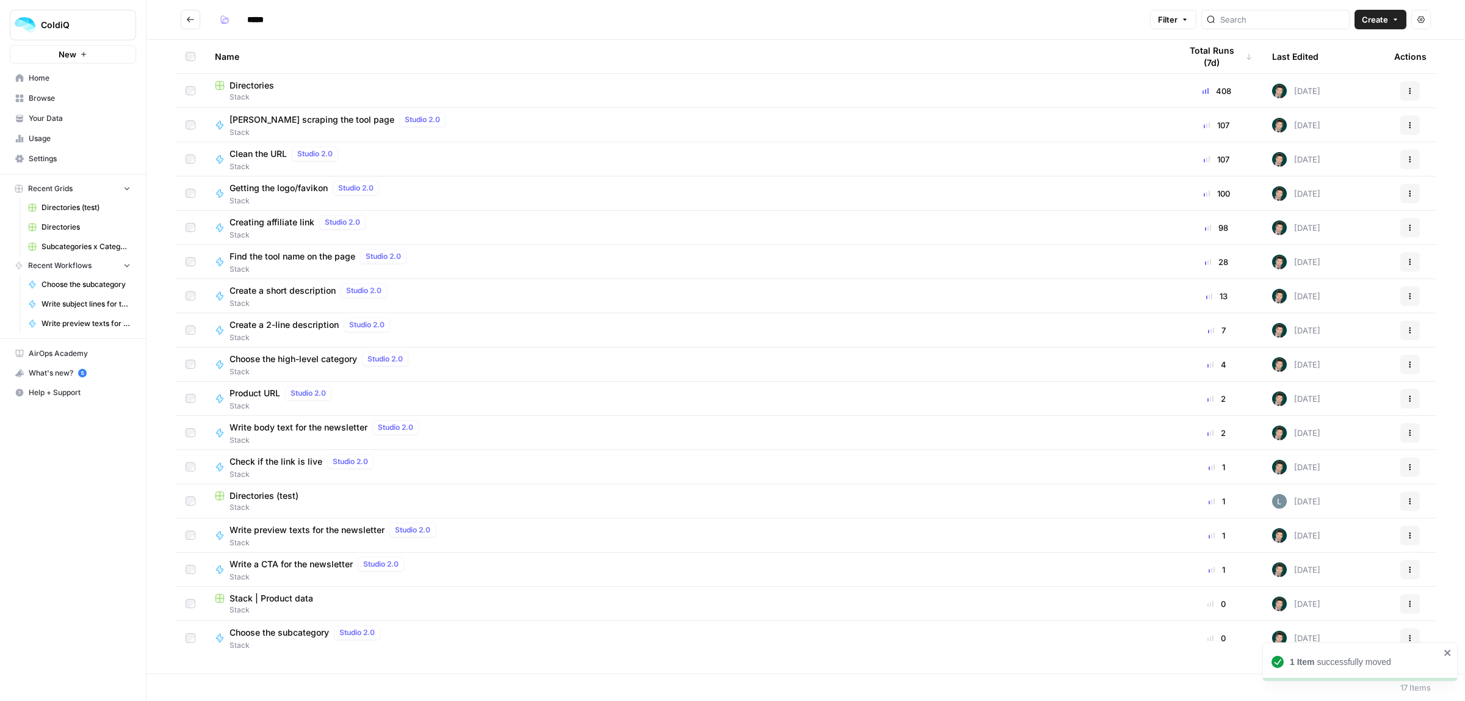
click at [1411, 539] on button "Actions" at bounding box center [1410, 536] width 20 height 20
click at [1334, 474] on span "Move To" at bounding box center [1357, 479] width 98 height 12
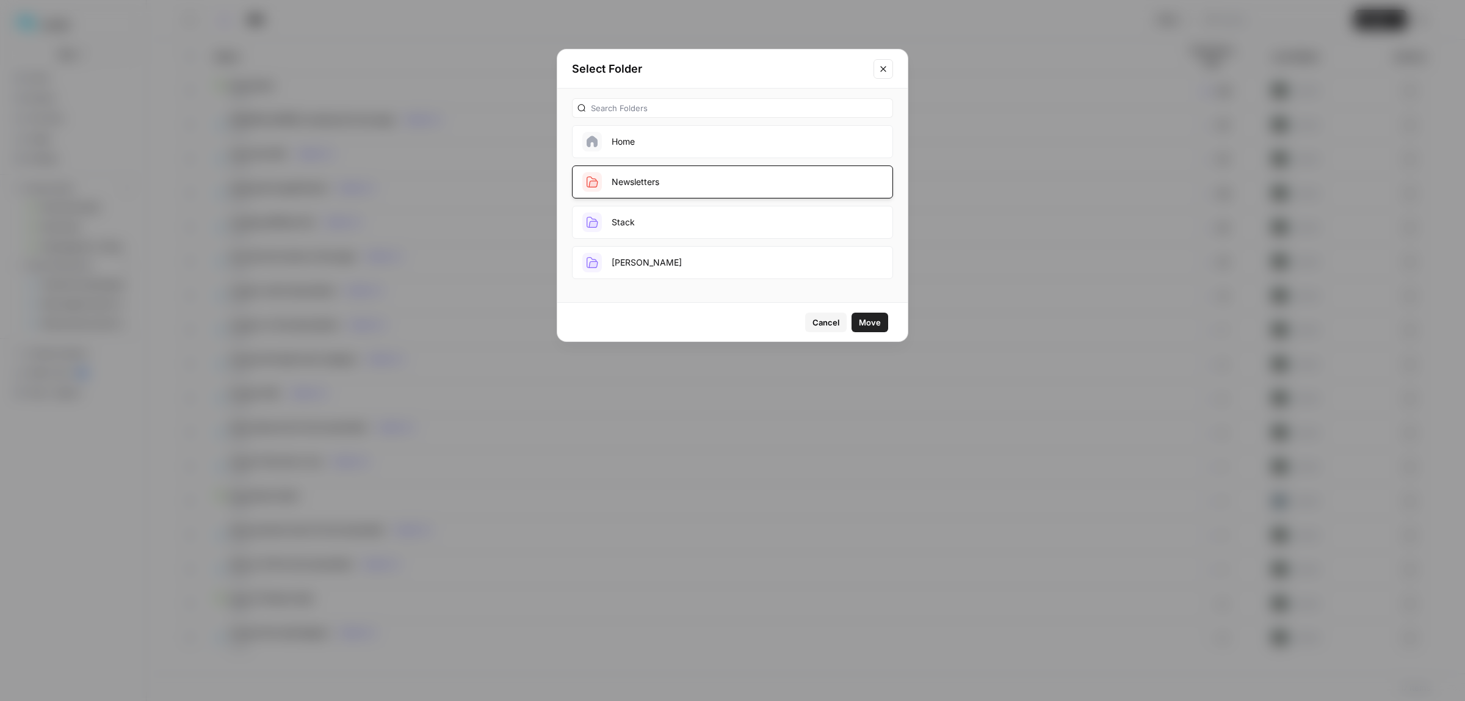
click at [645, 194] on button "Newsletters" at bounding box center [732, 181] width 321 height 33
click at [669, 173] on button "Newsletters" at bounding box center [732, 181] width 321 height 33
click at [871, 318] on span "Move" at bounding box center [870, 322] width 22 height 12
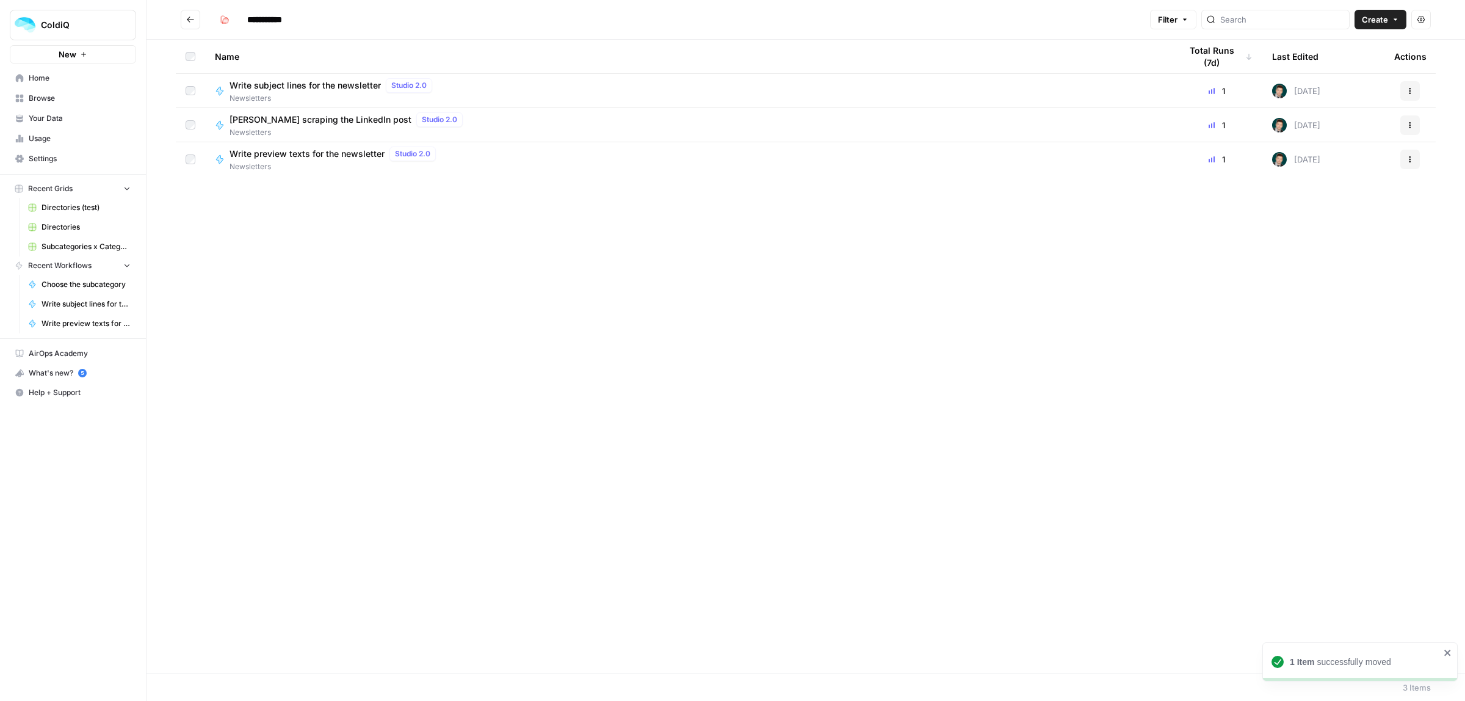
click at [205, 18] on h2 "**********" at bounding box center [663, 20] width 965 height 20
click at [192, 18] on icon "Go back" at bounding box center [190, 19] width 9 height 9
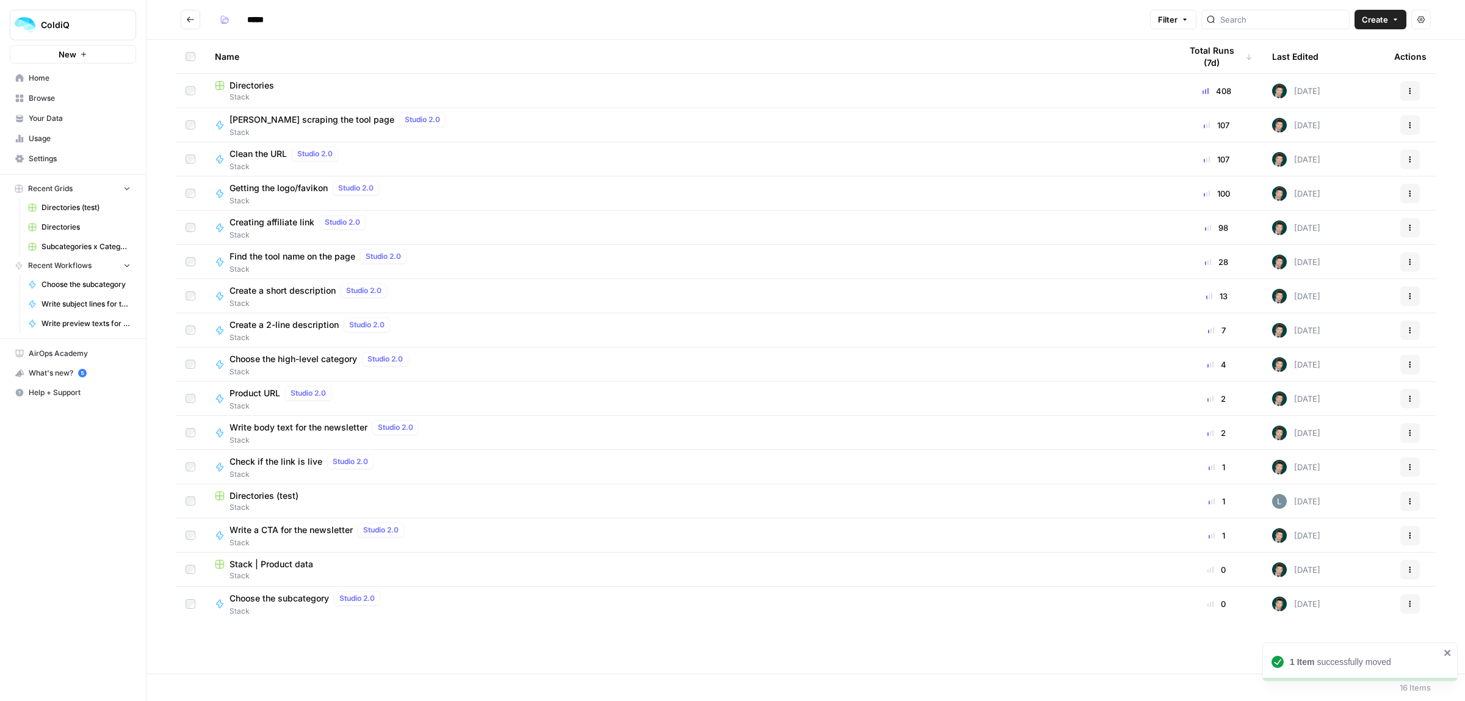
click at [1407, 538] on icon "button" at bounding box center [1410, 535] width 7 height 7
click at [1322, 480] on span "Move To" at bounding box center [1357, 479] width 98 height 12
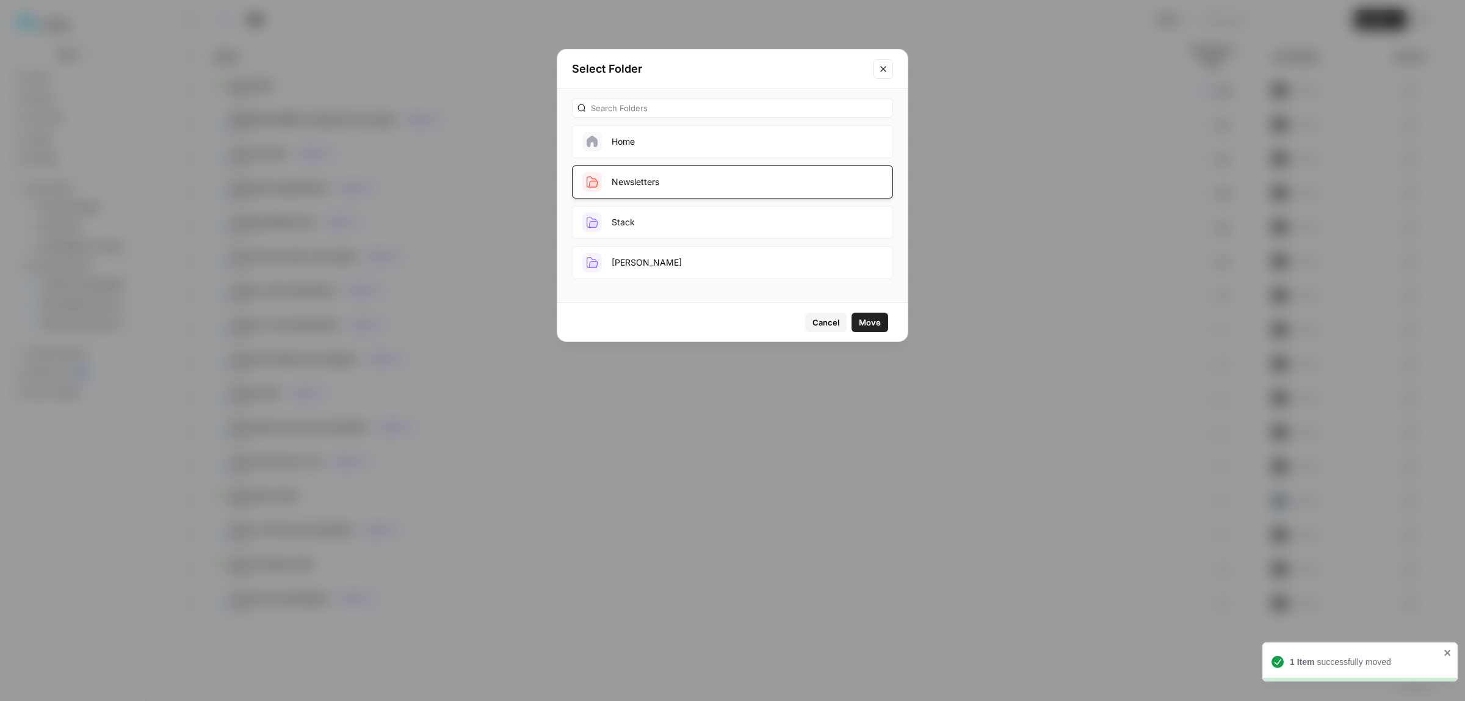
click at [644, 187] on button "Newsletters" at bounding box center [732, 181] width 321 height 33
click at [646, 187] on button "Newsletters" at bounding box center [732, 181] width 321 height 33
click at [867, 324] on span "Move" at bounding box center [870, 322] width 22 height 12
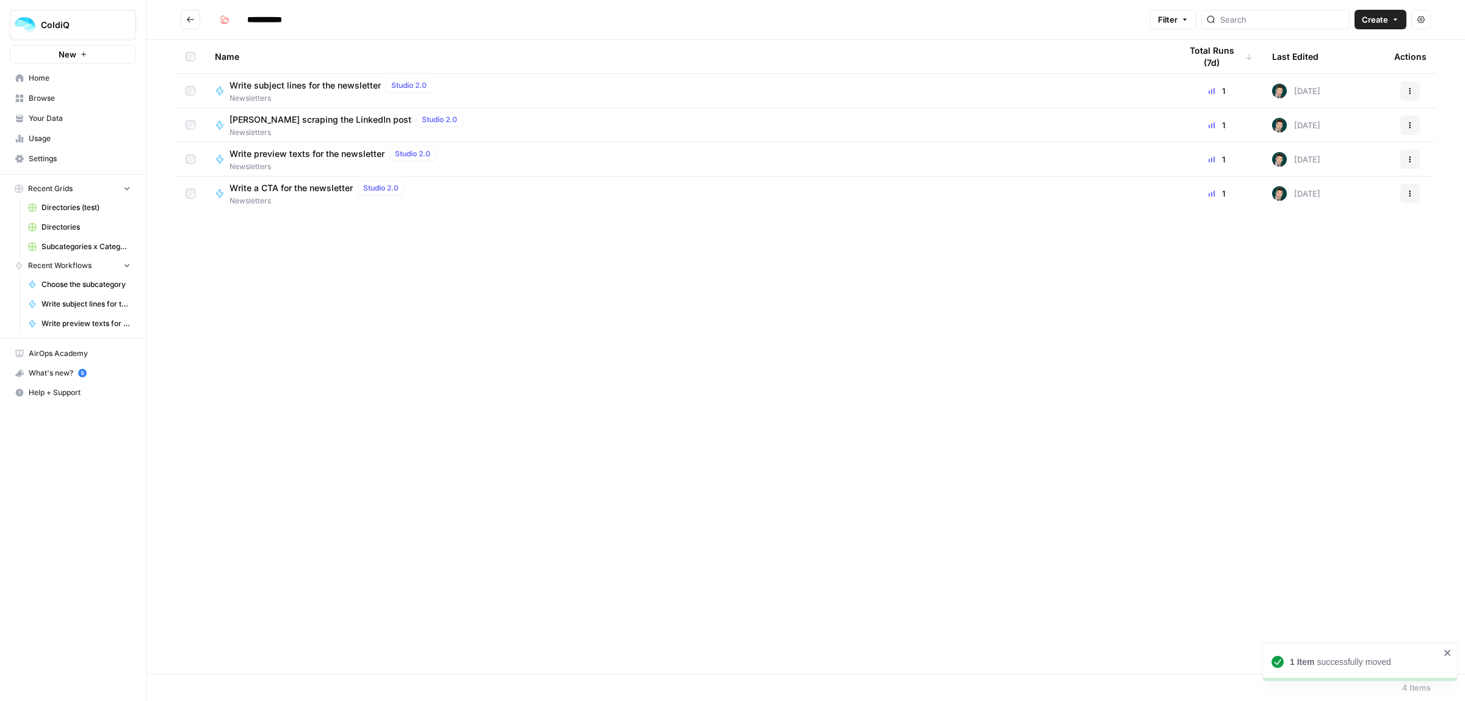
click at [186, 14] on button "Go back" at bounding box center [191, 20] width 20 height 20
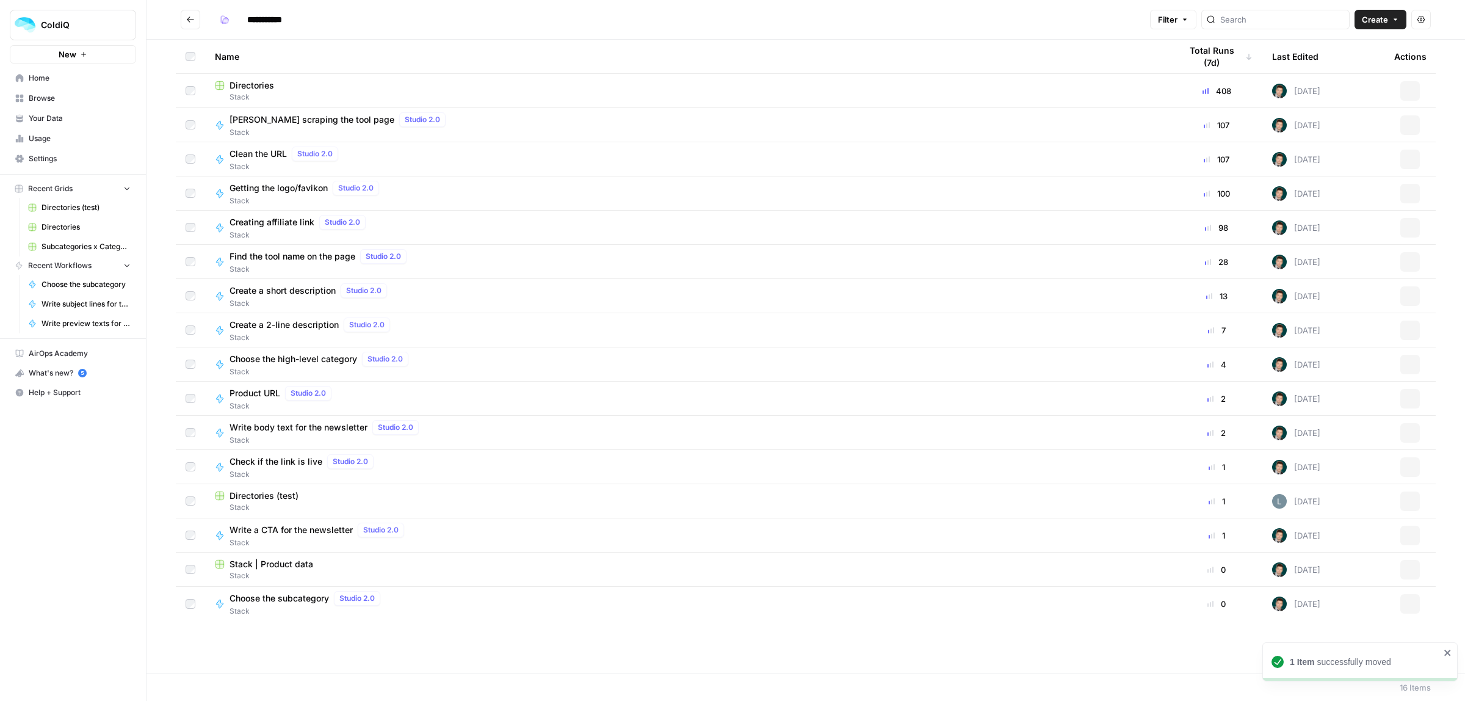
type input "*****"
click at [190, 16] on icon "Go back" at bounding box center [190, 19] width 9 height 9
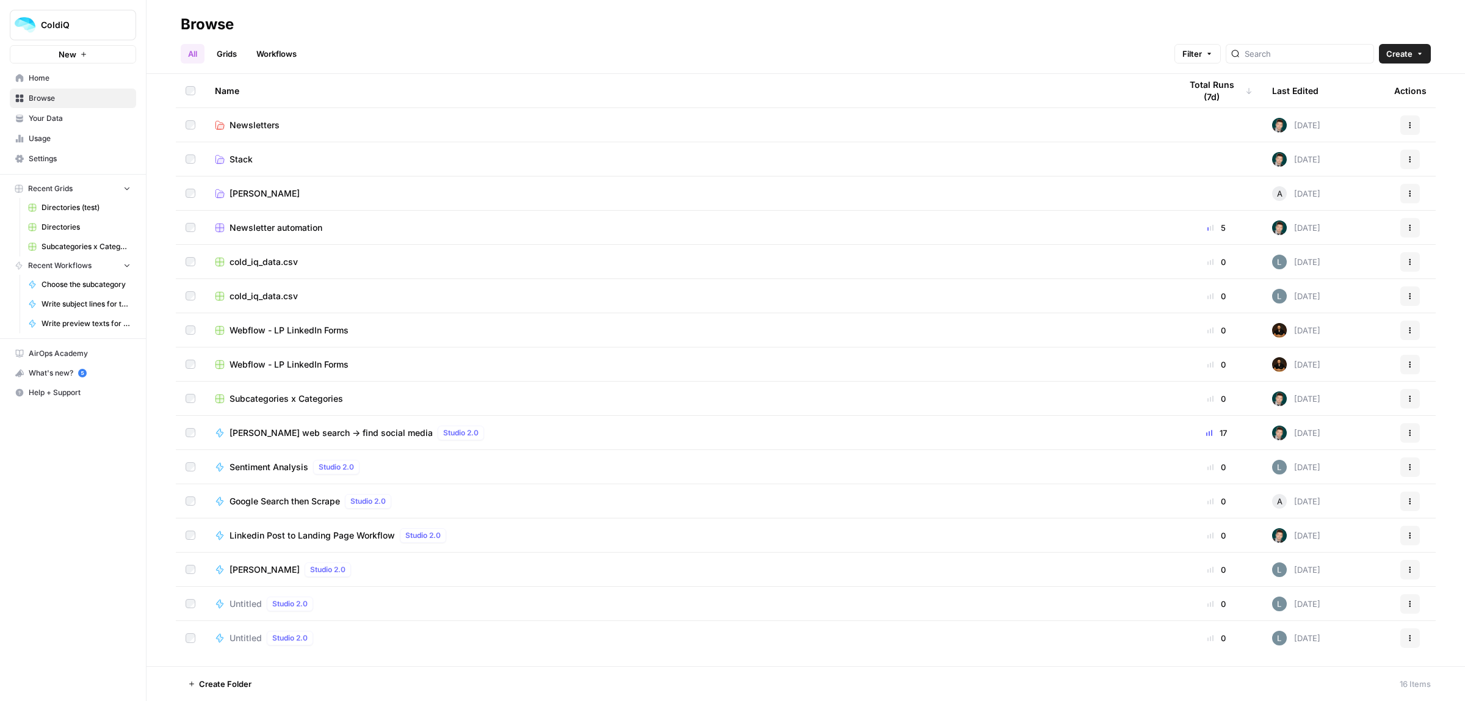
click at [1412, 395] on icon "button" at bounding box center [1410, 398] width 7 height 7
click at [1344, 473] on span "Move To" at bounding box center [1357, 472] width 98 height 12
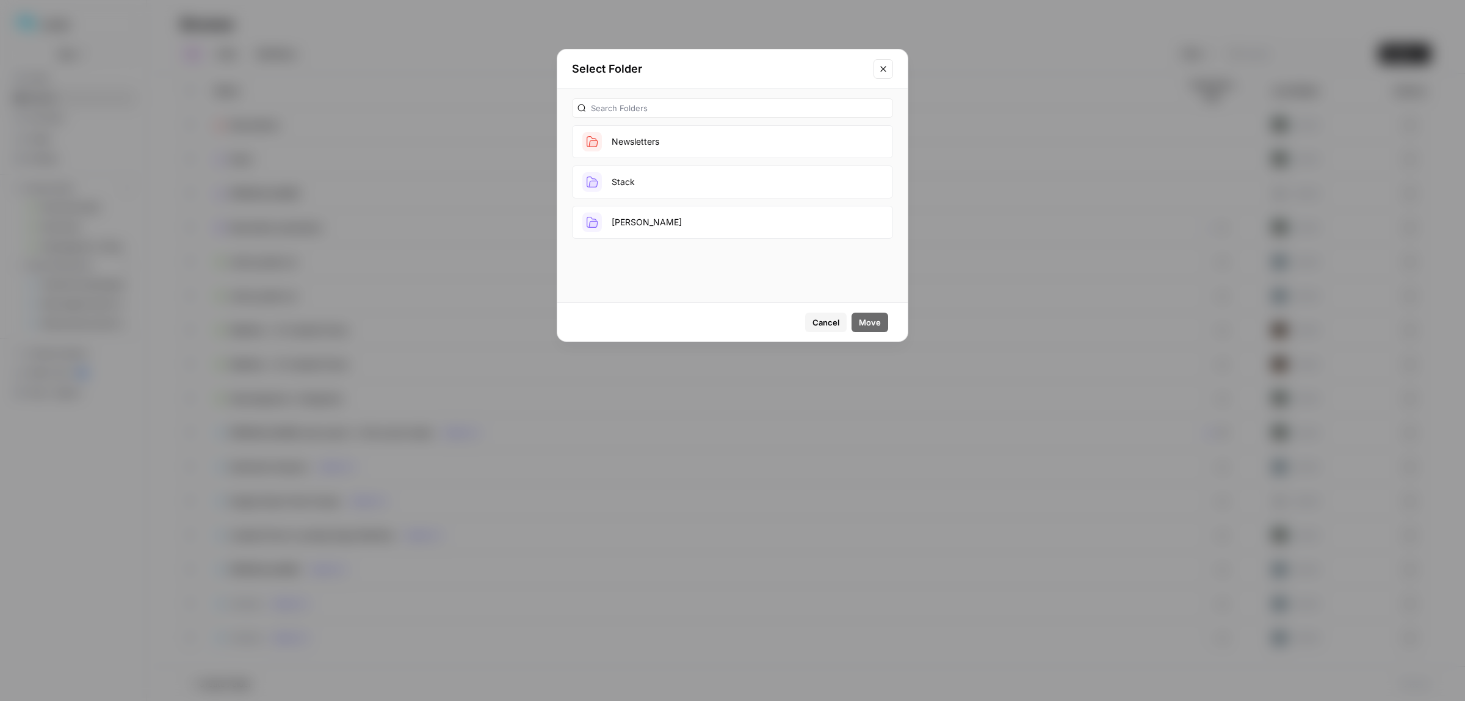
click at [629, 184] on button "Stack" at bounding box center [732, 181] width 321 height 33
click at [880, 319] on button "Move" at bounding box center [870, 323] width 37 height 20
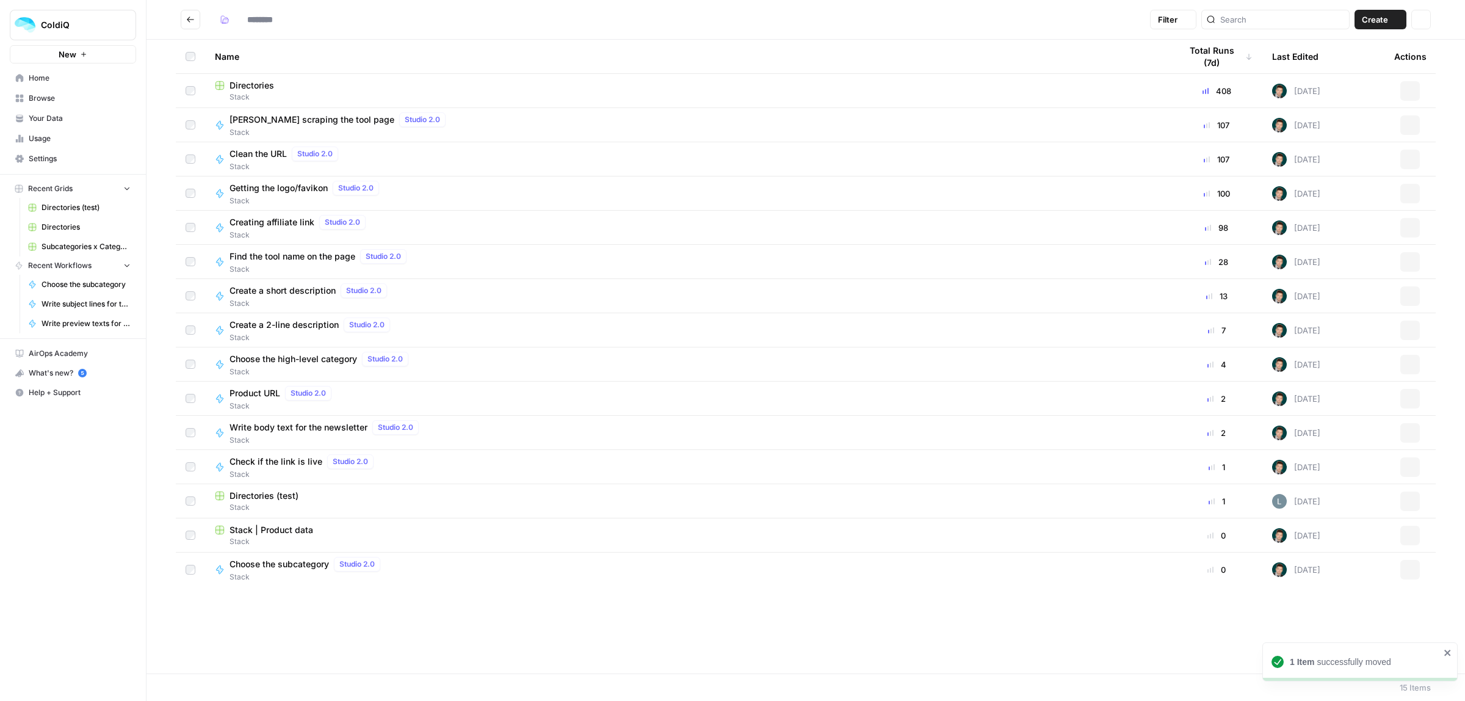
type input "*****"
click at [187, 21] on icon "Go back" at bounding box center [190, 19] width 9 height 9
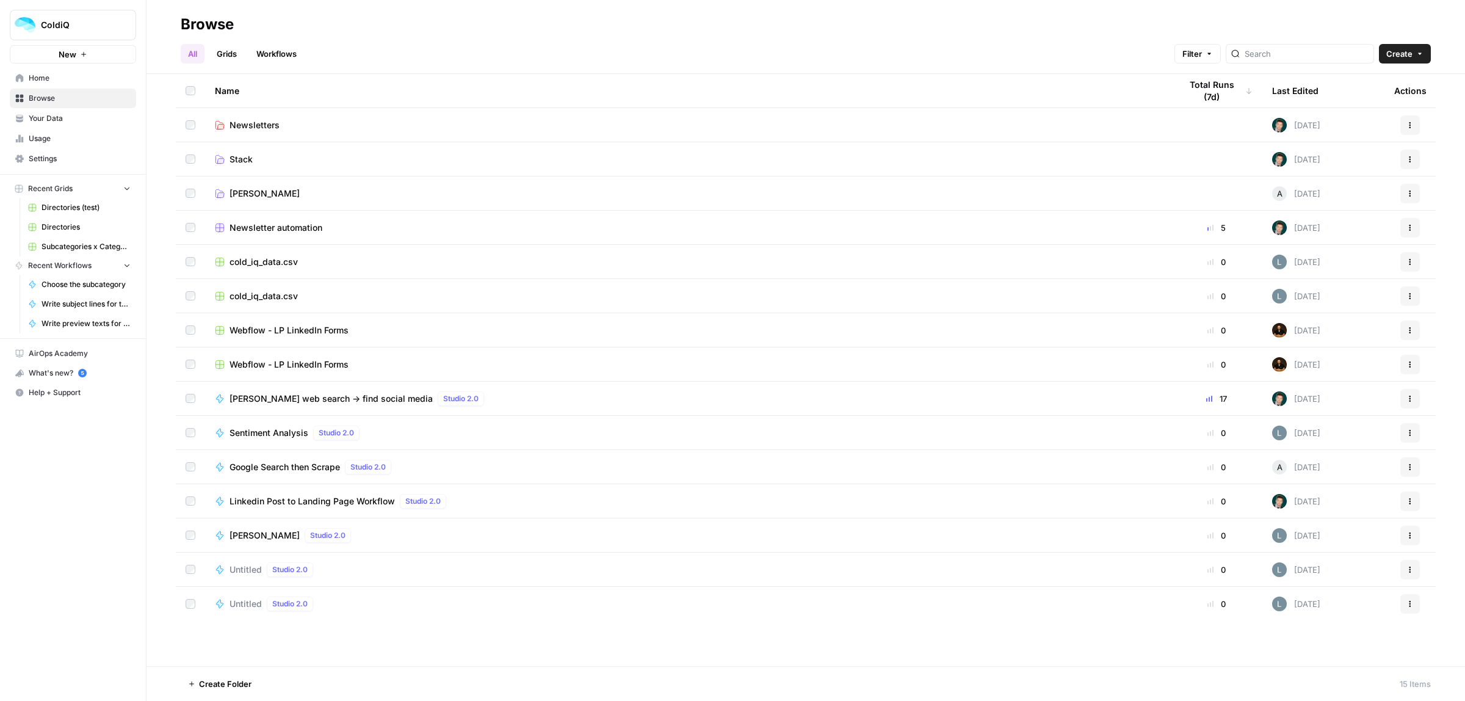
click at [253, 117] on td "Newsletters" at bounding box center [688, 125] width 966 height 34
click at [253, 123] on span "Newsletters" at bounding box center [255, 125] width 50 height 12
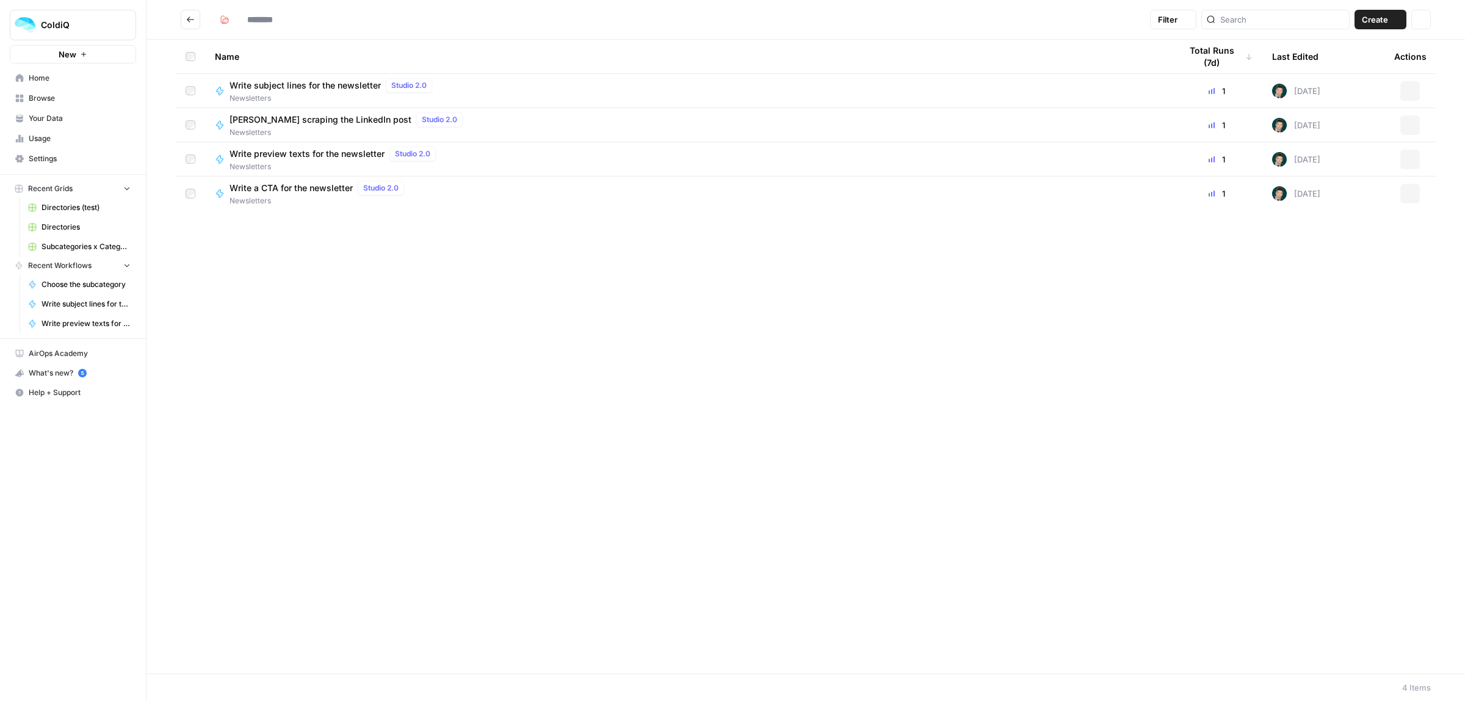
type input "**********"
click at [51, 101] on span "Browse" at bounding box center [80, 98] width 102 height 11
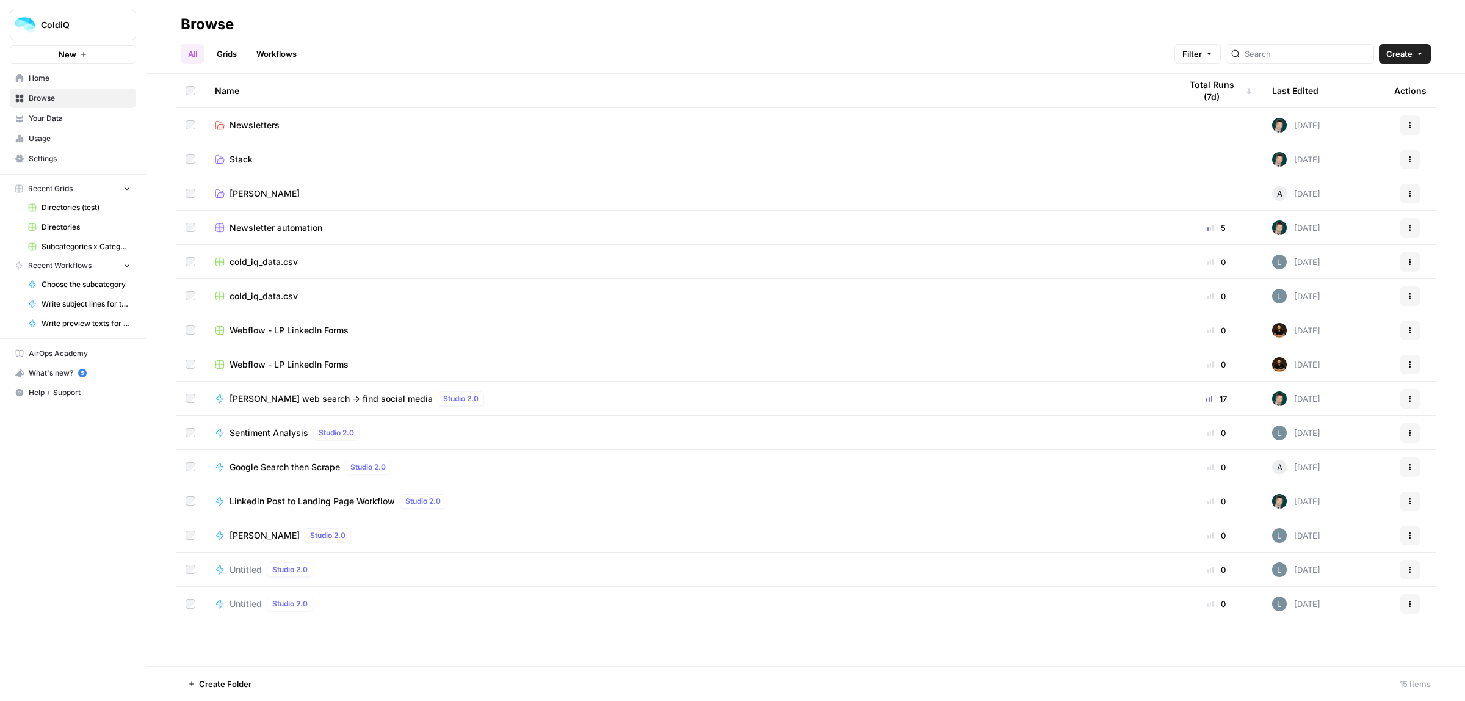
click at [273, 55] on link "Workflows" at bounding box center [276, 54] width 55 height 20
click at [236, 54] on link "Grids" at bounding box center [226, 54] width 35 height 20
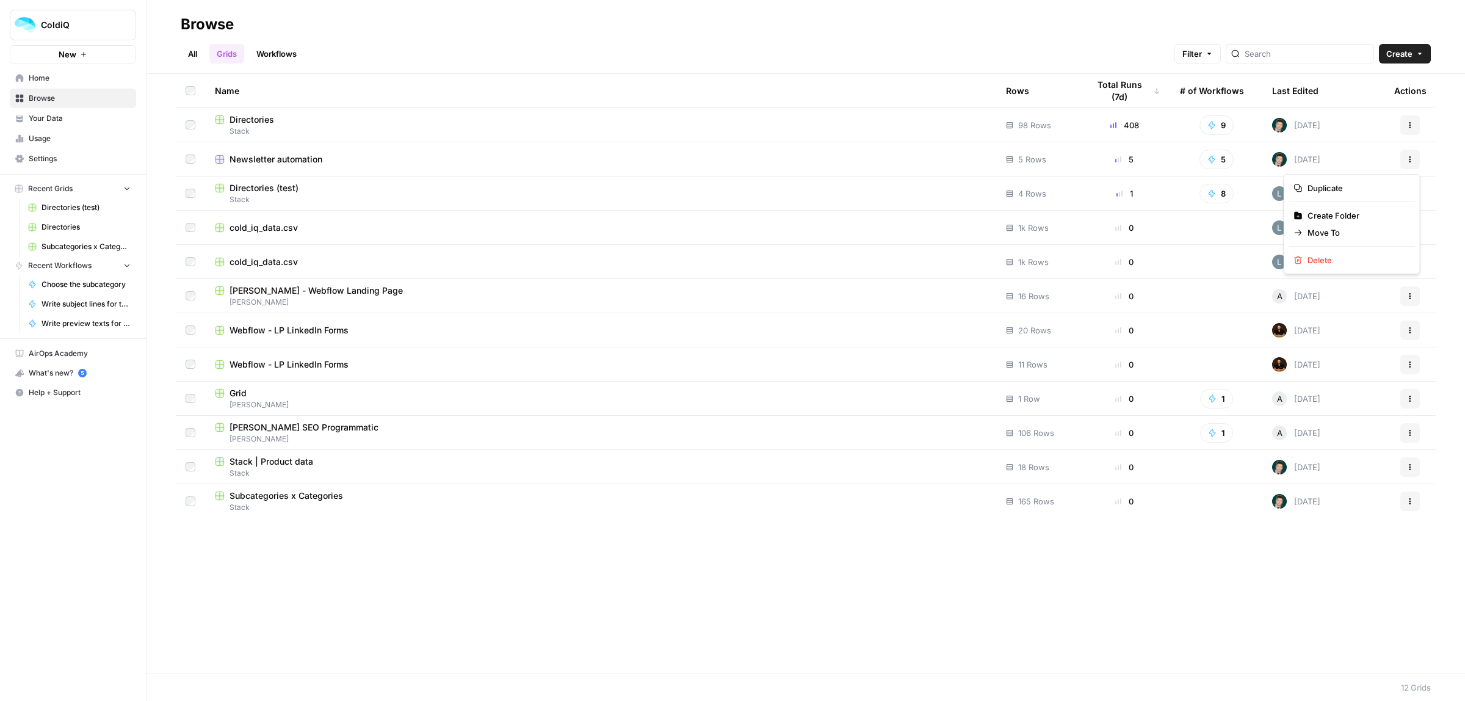
click at [1407, 158] on icon "button" at bounding box center [1410, 159] width 7 height 7
click at [1308, 234] on span "Move To" at bounding box center [1357, 232] width 98 height 12
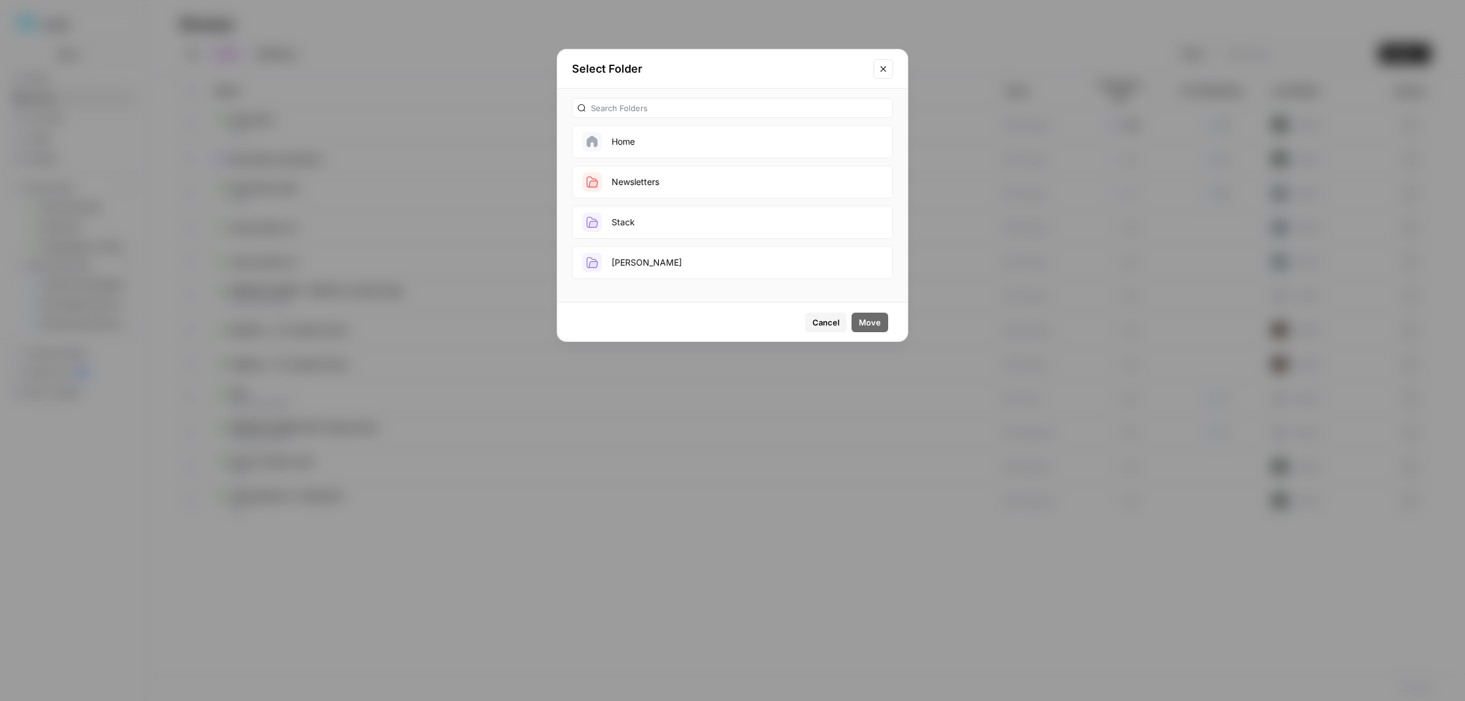
click at [642, 182] on button "Newsletters" at bounding box center [732, 181] width 321 height 33
click at [868, 319] on span "Move" at bounding box center [870, 322] width 22 height 12
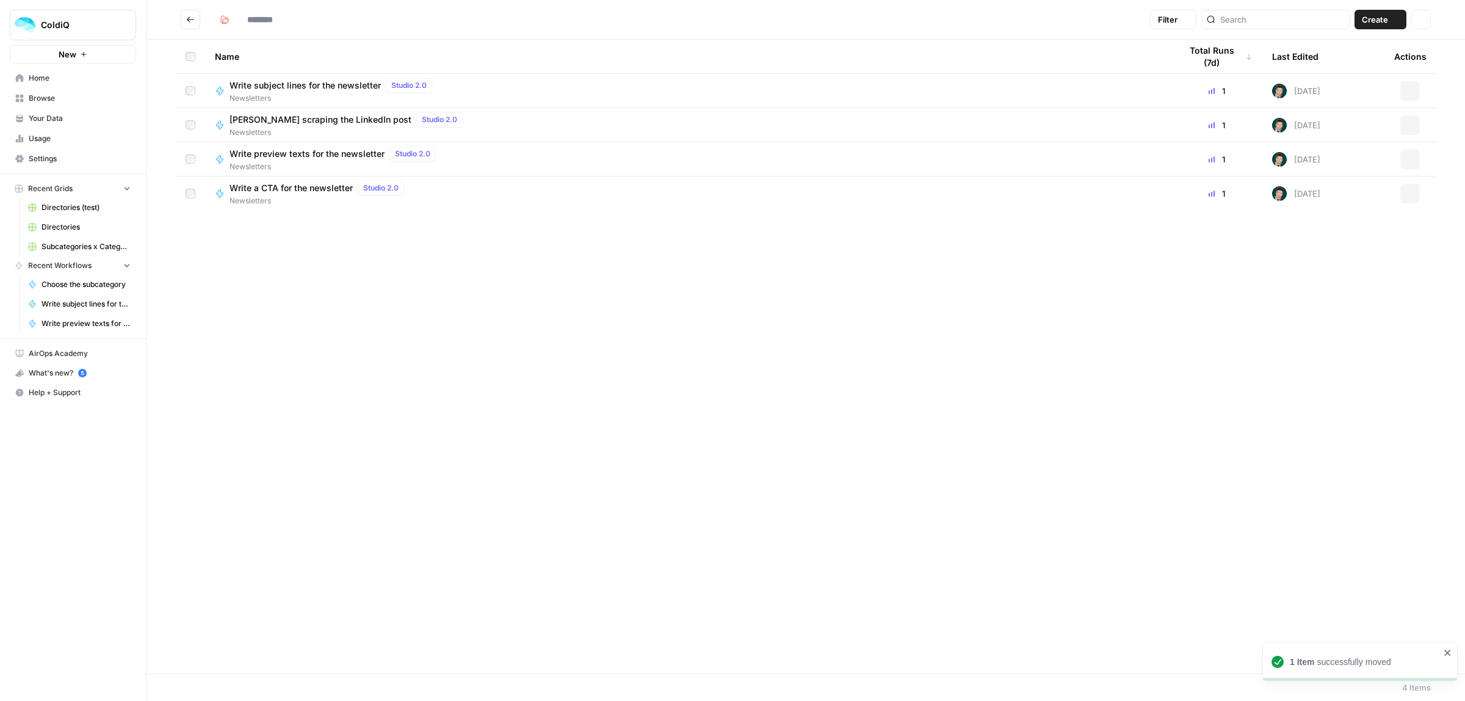
type input "**********"
click at [264, 81] on span "Newsletter automation" at bounding box center [276, 85] width 93 height 12
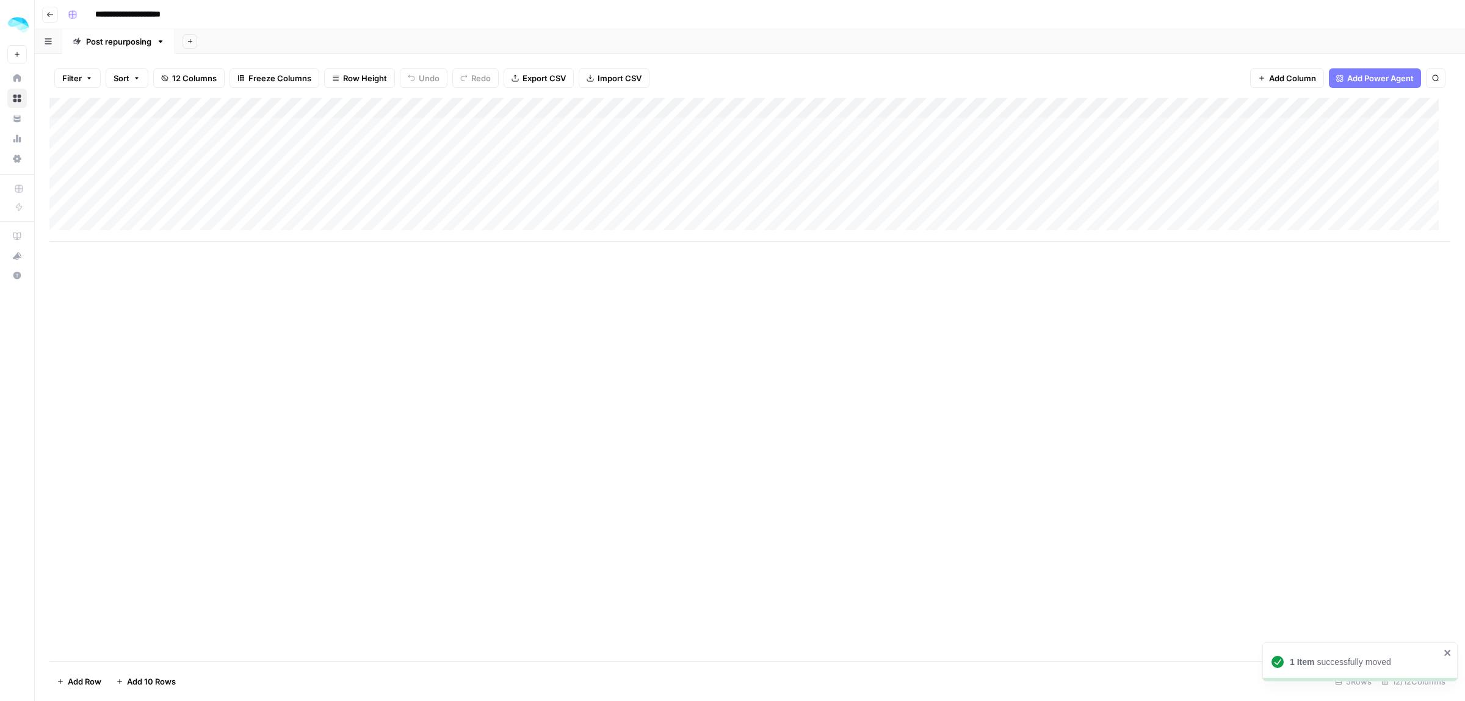
click at [188, 41] on icon "button" at bounding box center [190, 41] width 7 height 7
click at [223, 87] on span "Blank" at bounding box center [252, 84] width 90 height 12
click at [206, 41] on div "Blank" at bounding box center [209, 41] width 21 height 12
click at [228, 40] on icon "button" at bounding box center [229, 41] width 9 height 9
click at [252, 59] on span "Rename Sheet" at bounding box center [279, 65] width 59 height 12
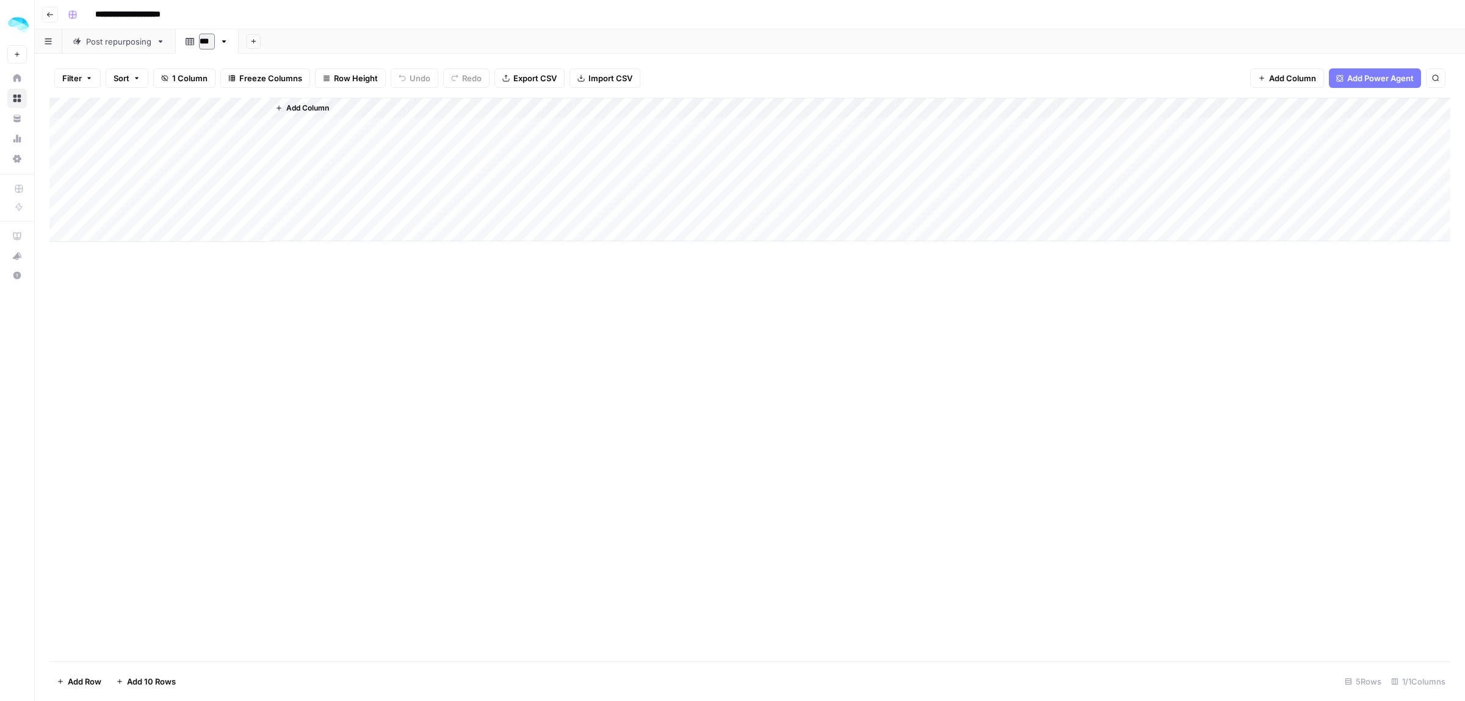
type input "****"
type input "**********"
click at [261, 109] on div "Add Column" at bounding box center [749, 170] width 1401 height 144
click at [165, 139] on input "Title" at bounding box center [165, 137] width 124 height 12
type input "Part of the newsletter"
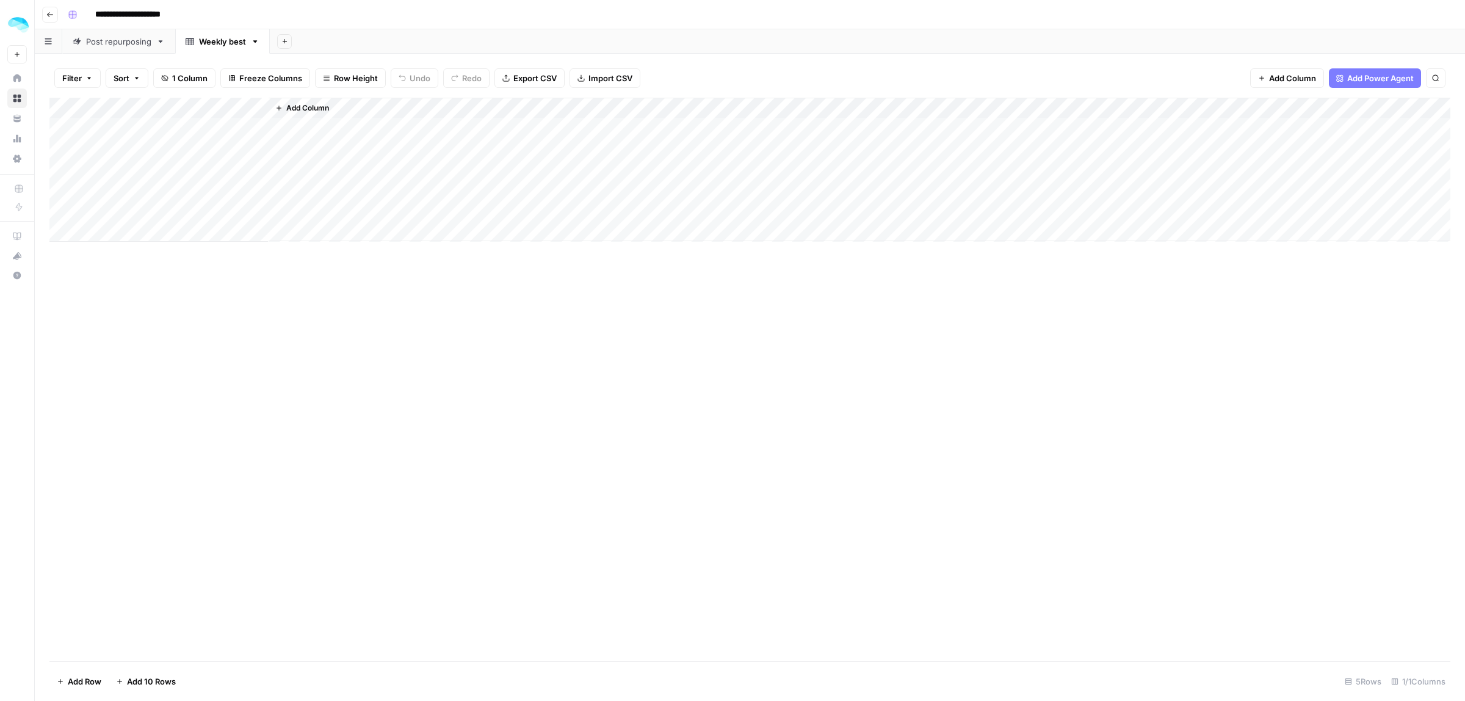
click at [113, 48] on link "Post repurposing" at bounding box center [118, 41] width 113 height 24
click at [162, 40] on icon "button" at bounding box center [161, 41] width 4 height 2
click at [172, 56] on button "Rename Sheet" at bounding box center [206, 64] width 87 height 17
click at [79, 44] on icon at bounding box center [77, 41] width 9 height 9
click at [175, 422] on div "Add Column" at bounding box center [749, 379] width 1401 height 563
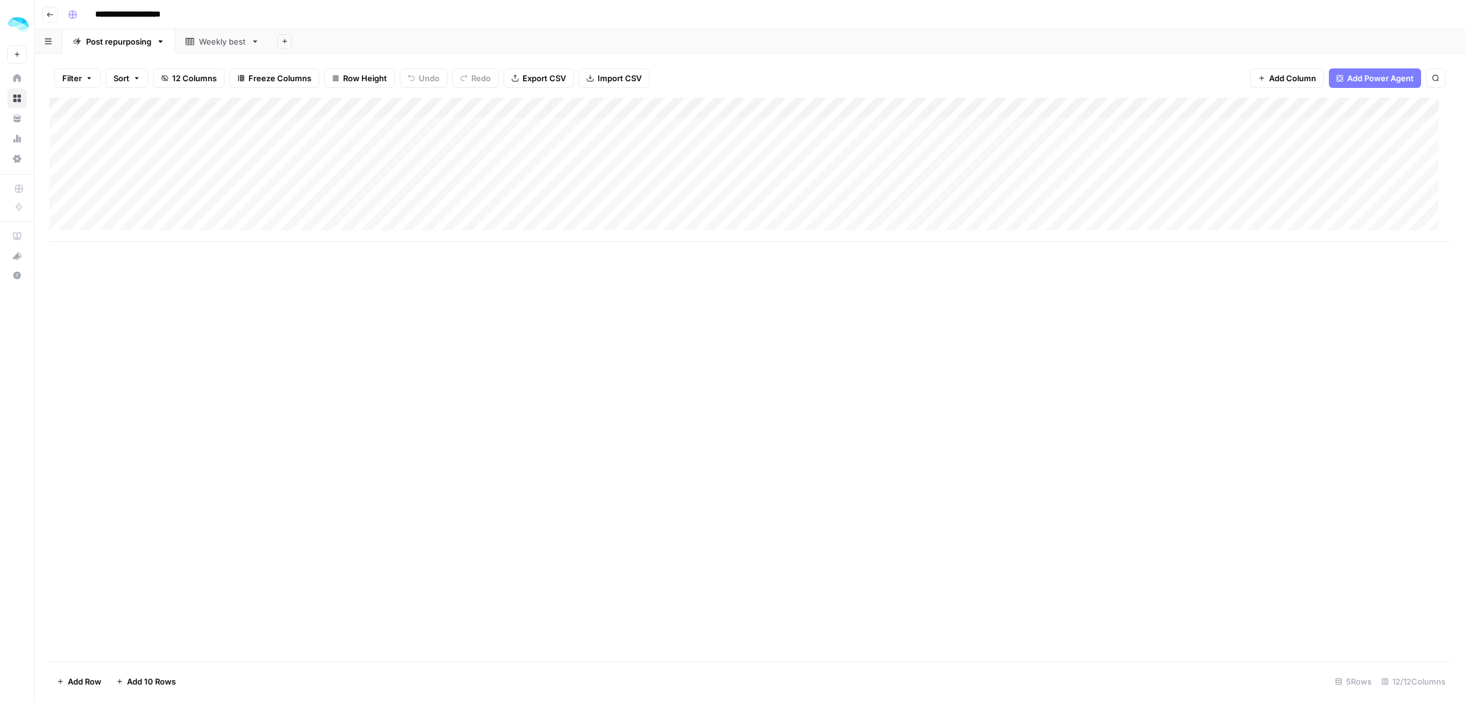
click at [513, 107] on div "Add Column" at bounding box center [749, 170] width 1401 height 144
click at [467, 141] on input "Output" at bounding box center [484, 137] width 124 height 12
type input "LinkedIn post"
click at [816, 104] on div "Add Column" at bounding box center [749, 170] width 1401 height 144
click at [777, 140] on input "Output (1)" at bounding box center [790, 137] width 124 height 12
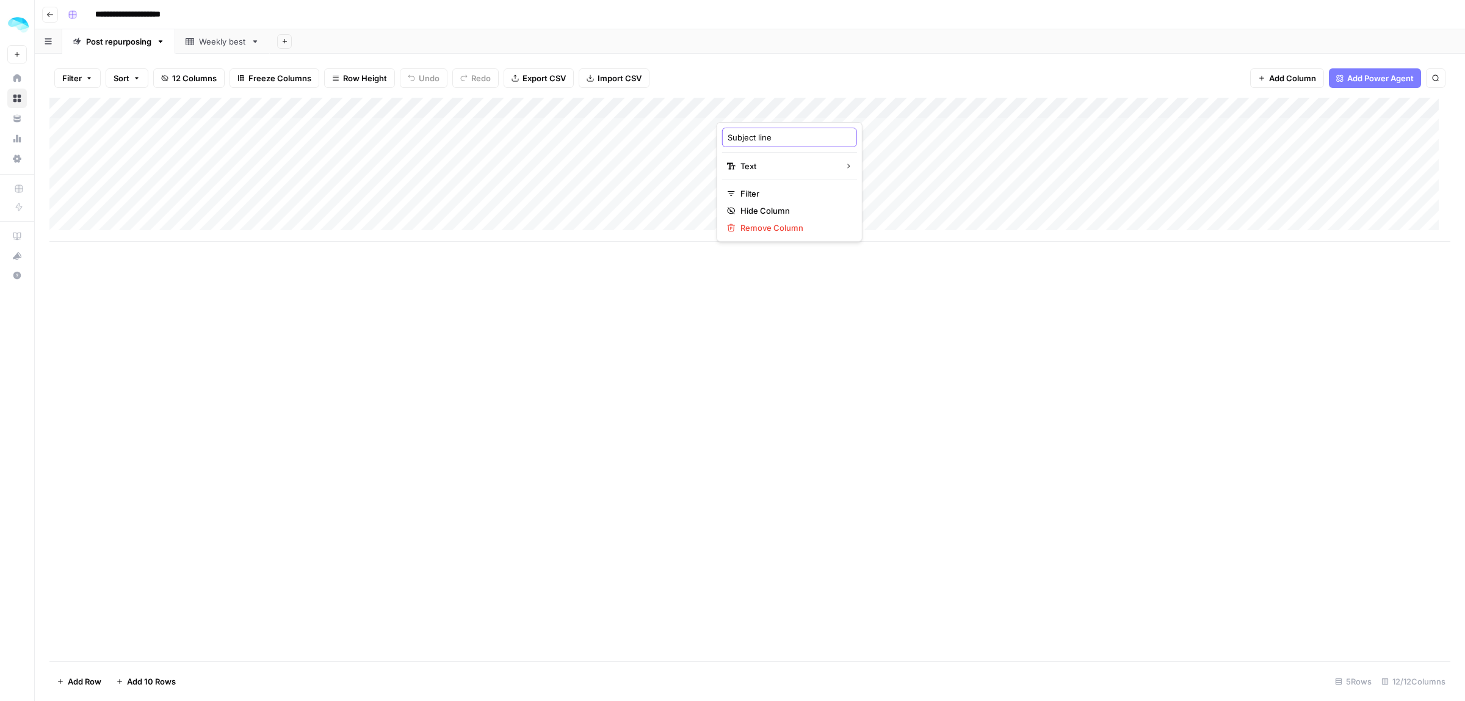
type input "Subject lines"
click at [914, 104] on div "Add Column" at bounding box center [749, 170] width 1401 height 144
click at [886, 142] on input "Output (2)" at bounding box center [889, 137] width 124 height 12
type input "Preview texts"
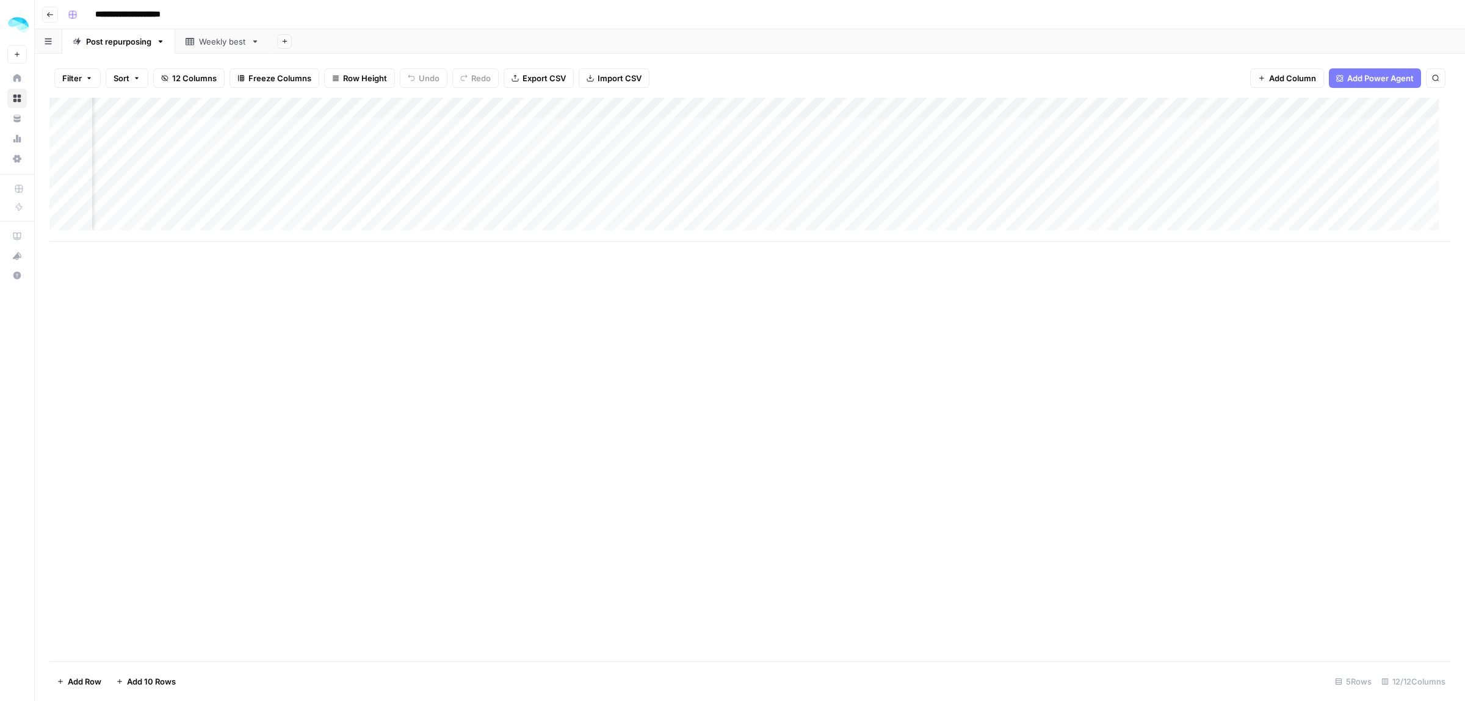
click at [1208, 107] on div "Add Column" at bounding box center [749, 170] width 1401 height 144
click at [1192, 128] on div "Output (3)" at bounding box center [1183, 138] width 135 height 20
type input "Email body"
click at [1361, 107] on div "Add Column" at bounding box center [749, 170] width 1401 height 144
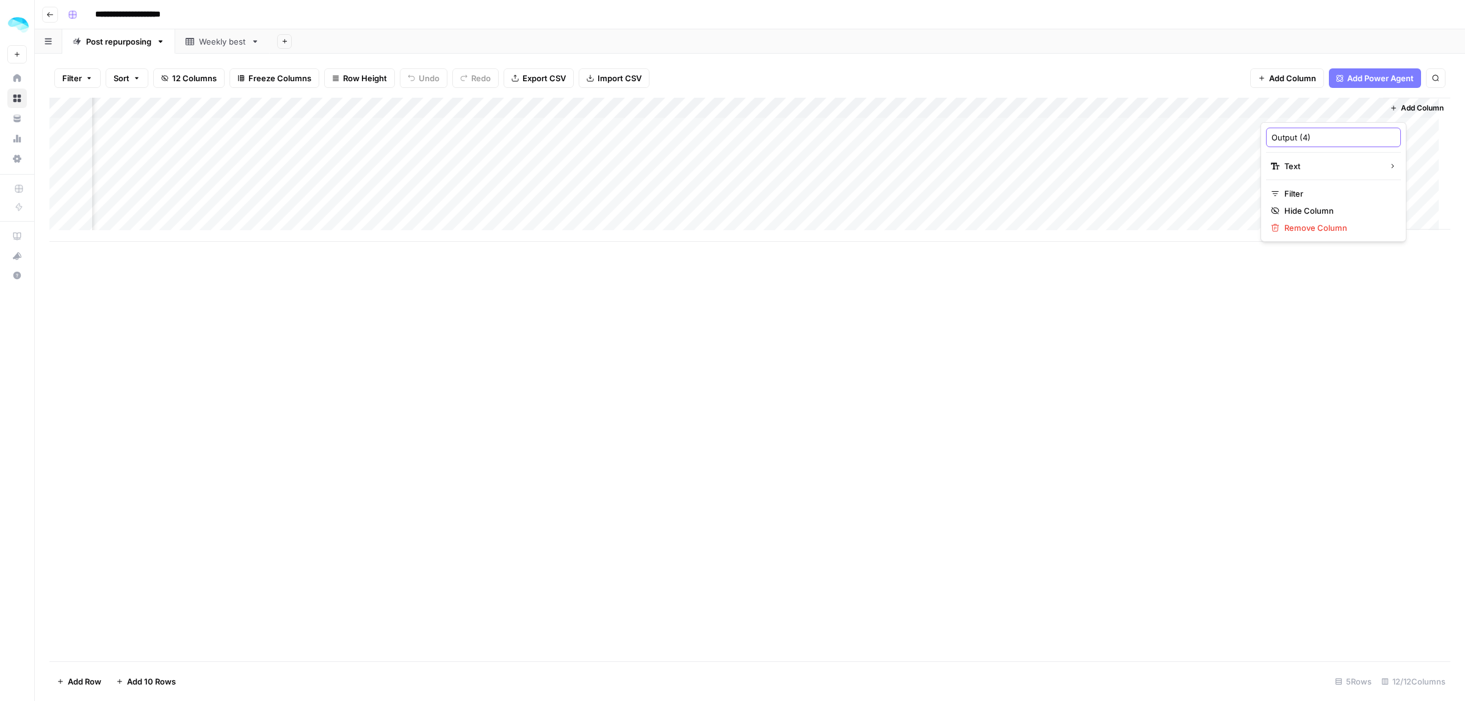
click at [1326, 136] on input "Output (4)" at bounding box center [1334, 137] width 124 height 12
type input "CTAs"
click at [1231, 301] on div "Add Column" at bounding box center [749, 379] width 1401 height 563
click at [218, 45] on div "Weekly best" at bounding box center [222, 41] width 47 height 12
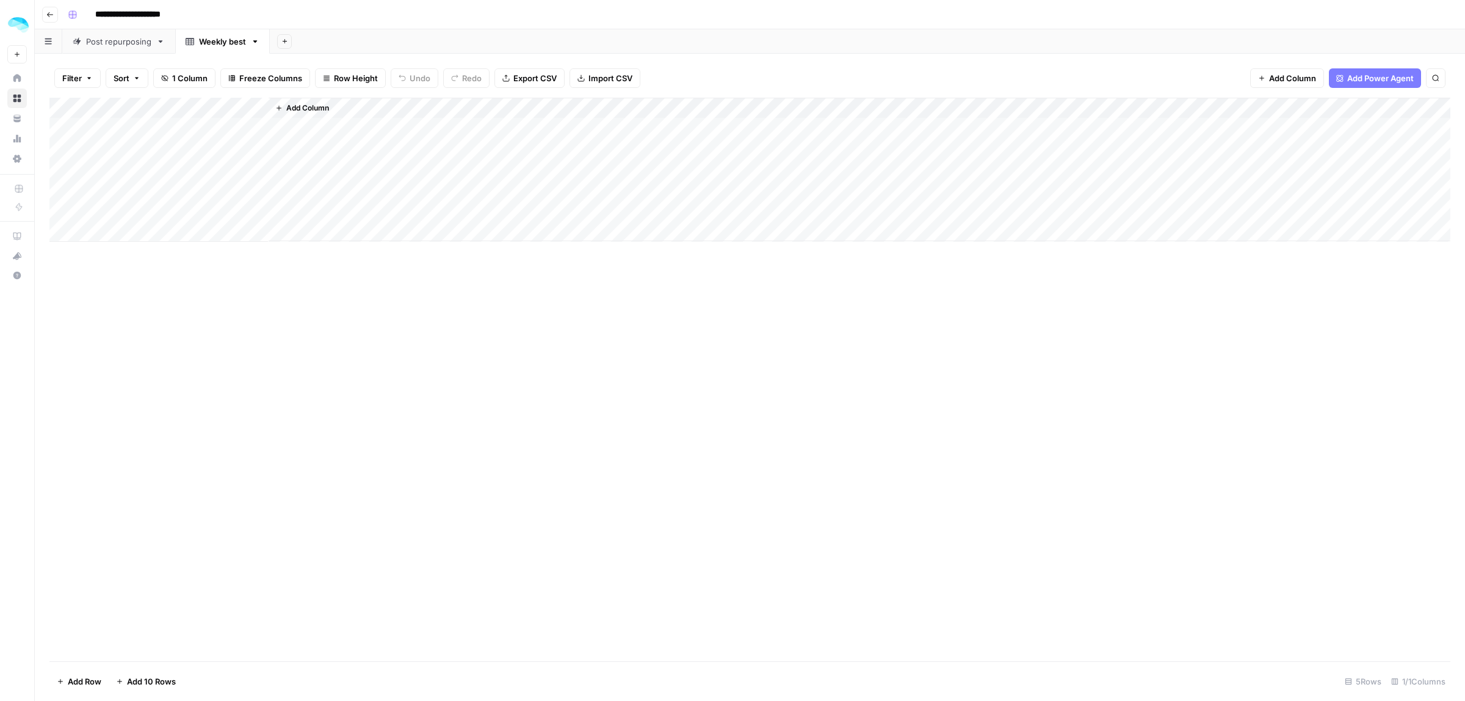
click at [65, 74] on span "Filter" at bounding box center [72, 78] width 20 height 12
click at [598, 397] on div "Add Column" at bounding box center [749, 379] width 1401 height 563
click at [110, 46] on div "Post repurposing" at bounding box center [118, 41] width 65 height 12
click at [455, 126] on div "Add Column" at bounding box center [749, 170] width 1401 height 144
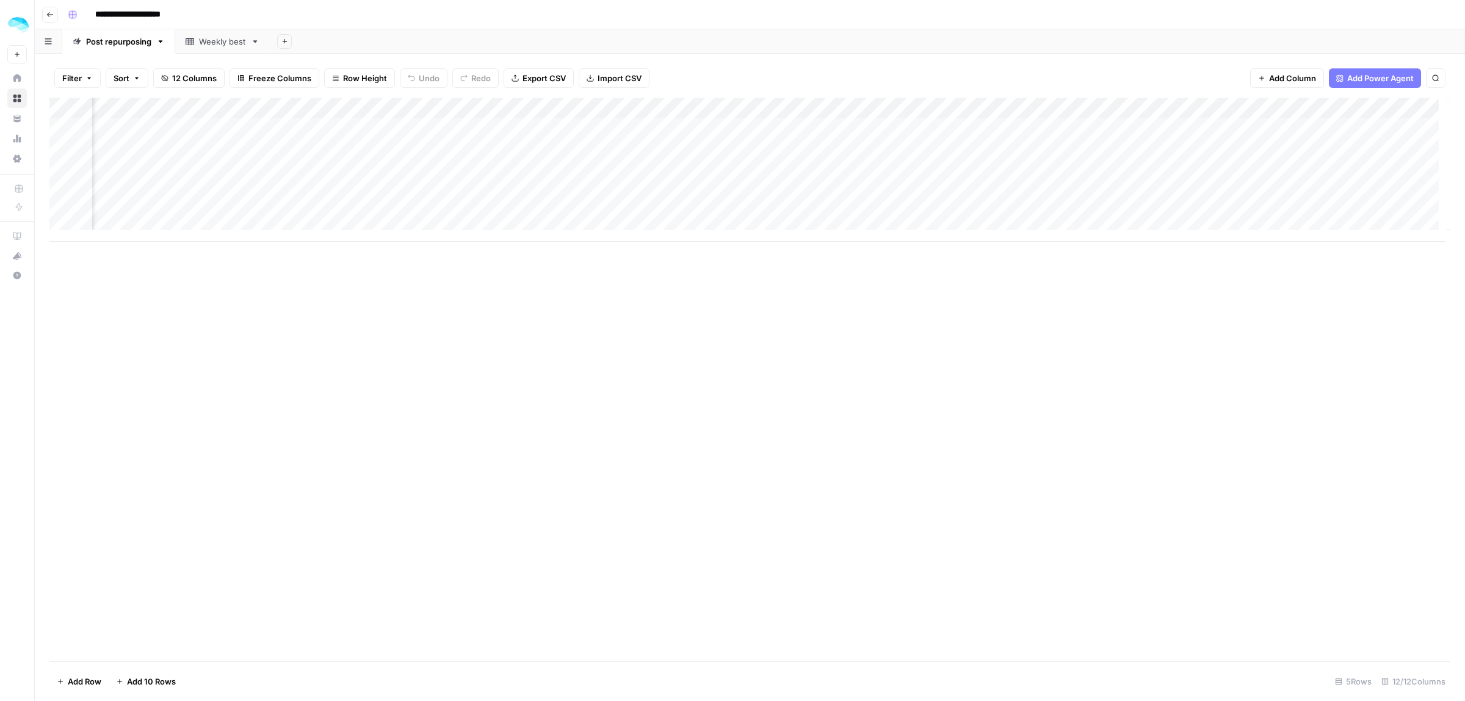
scroll to position [0, 447]
click at [907, 128] on div "Add Column" at bounding box center [749, 170] width 1401 height 144
click at [772, 380] on div "Add Column" at bounding box center [749, 379] width 1401 height 563
click at [858, 125] on div "Add Column" at bounding box center [749, 170] width 1401 height 144
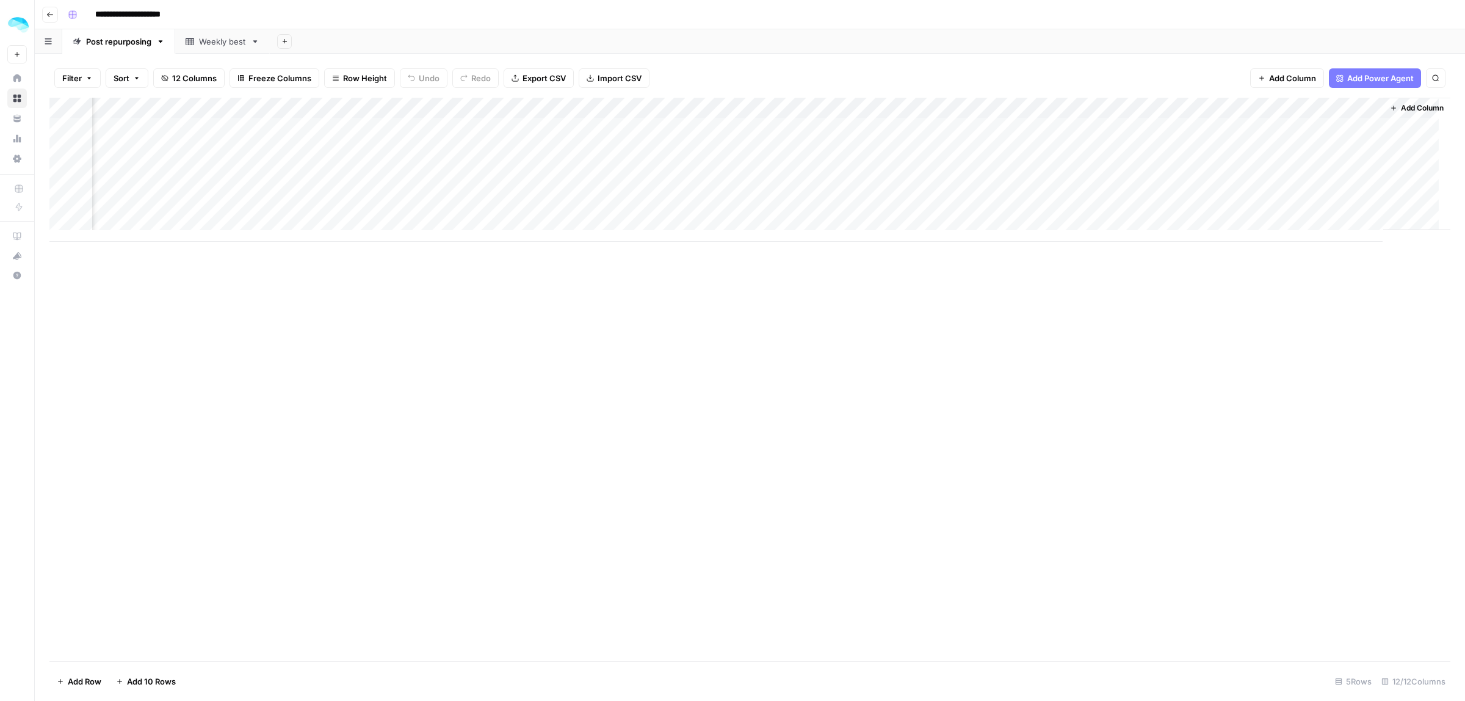
click at [936, 126] on div "Add Column" at bounding box center [749, 170] width 1401 height 144
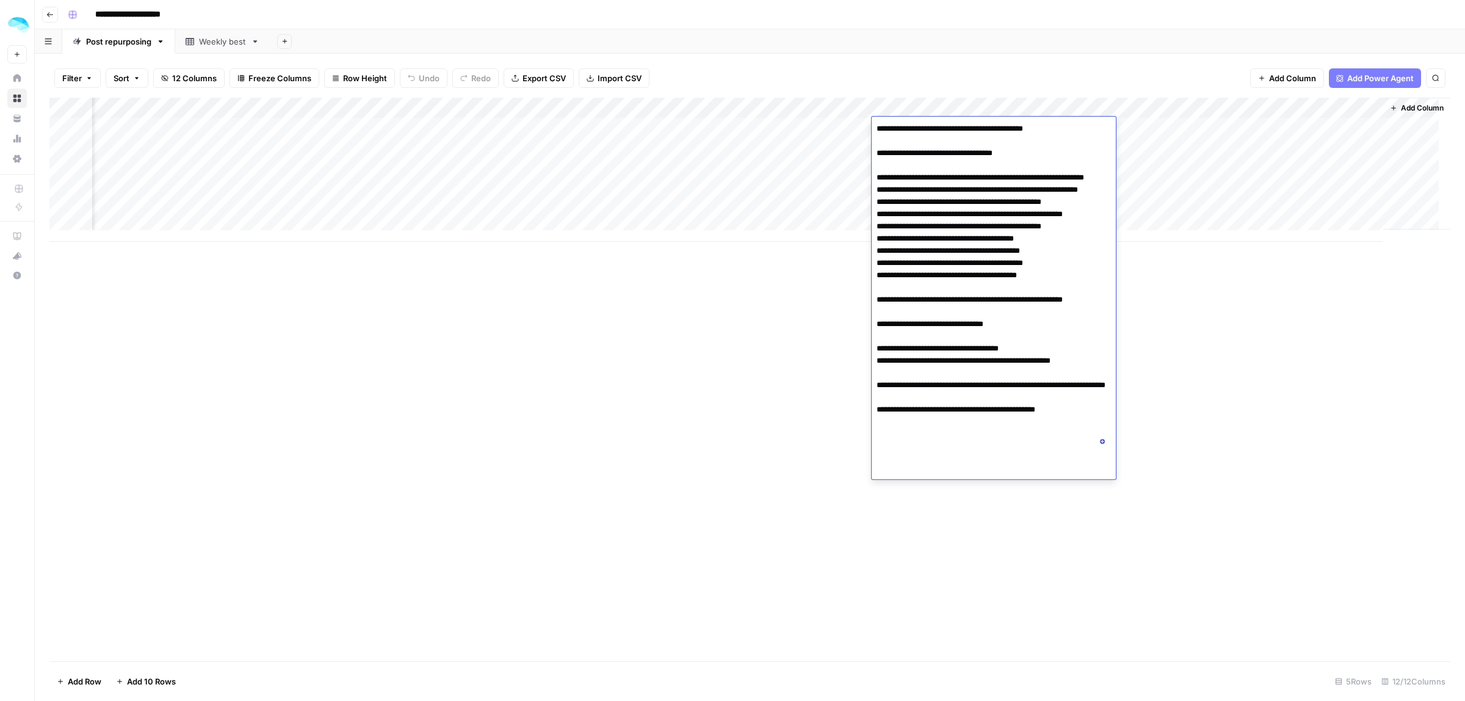
drag, startPoint x: 941, startPoint y: 330, endPoint x: 980, endPoint y: 333, distance: 39.8
click at [979, 330] on textarea "**********" at bounding box center [994, 287] width 244 height 335
drag, startPoint x: 897, startPoint y: 385, endPoint x: 998, endPoint y: 386, distance: 100.7
click at [996, 386] on textarea "**********" at bounding box center [994, 287] width 244 height 335
drag, startPoint x: 1066, startPoint y: 386, endPoint x: 1074, endPoint y: 386, distance: 7.9
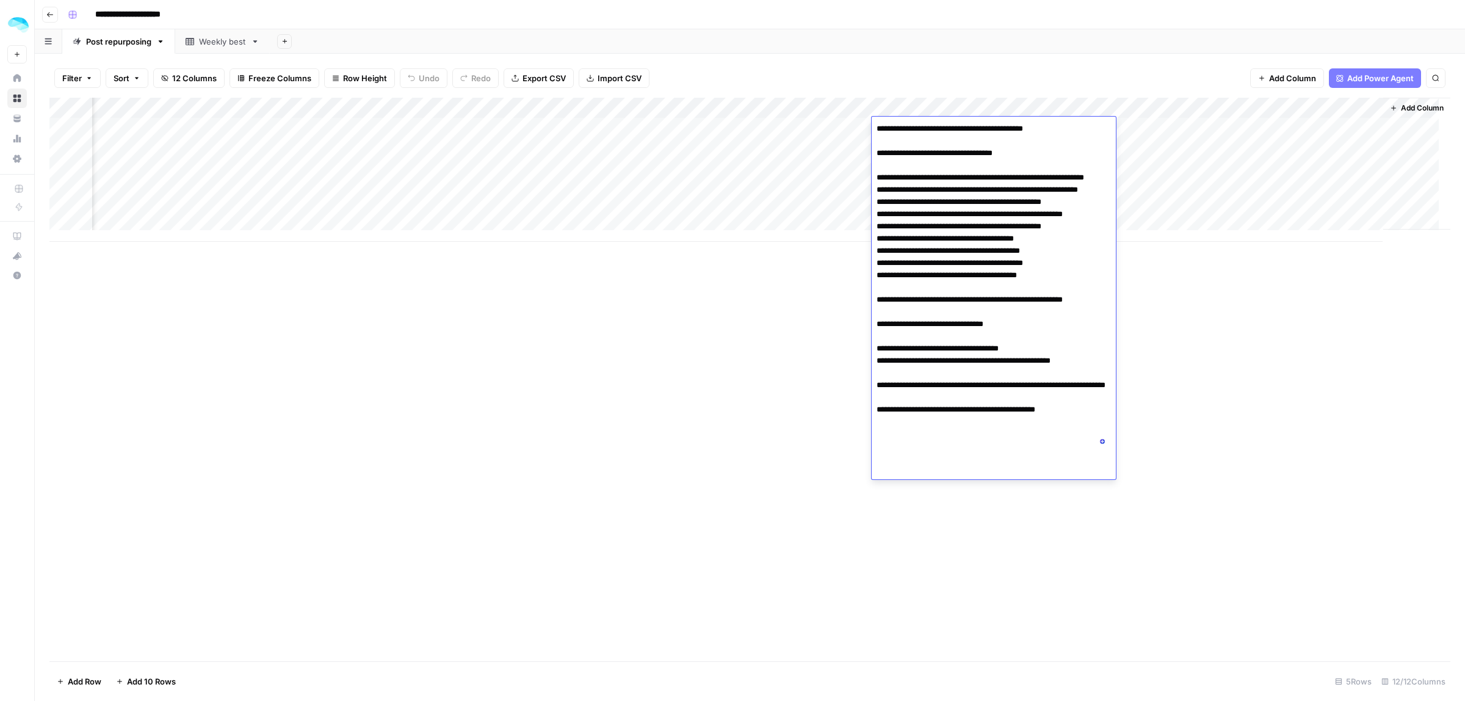
click at [1074, 386] on textarea "**********" at bounding box center [994, 287] width 244 height 335
click at [1085, 386] on textarea "**********" at bounding box center [994, 287] width 244 height 335
drag, startPoint x: 913, startPoint y: 405, endPoint x: 998, endPoint y: 407, distance: 84.9
click at [980, 407] on textarea "**********" at bounding box center [994, 287] width 244 height 335
click at [1063, 408] on textarea "**********" at bounding box center [994, 287] width 244 height 335
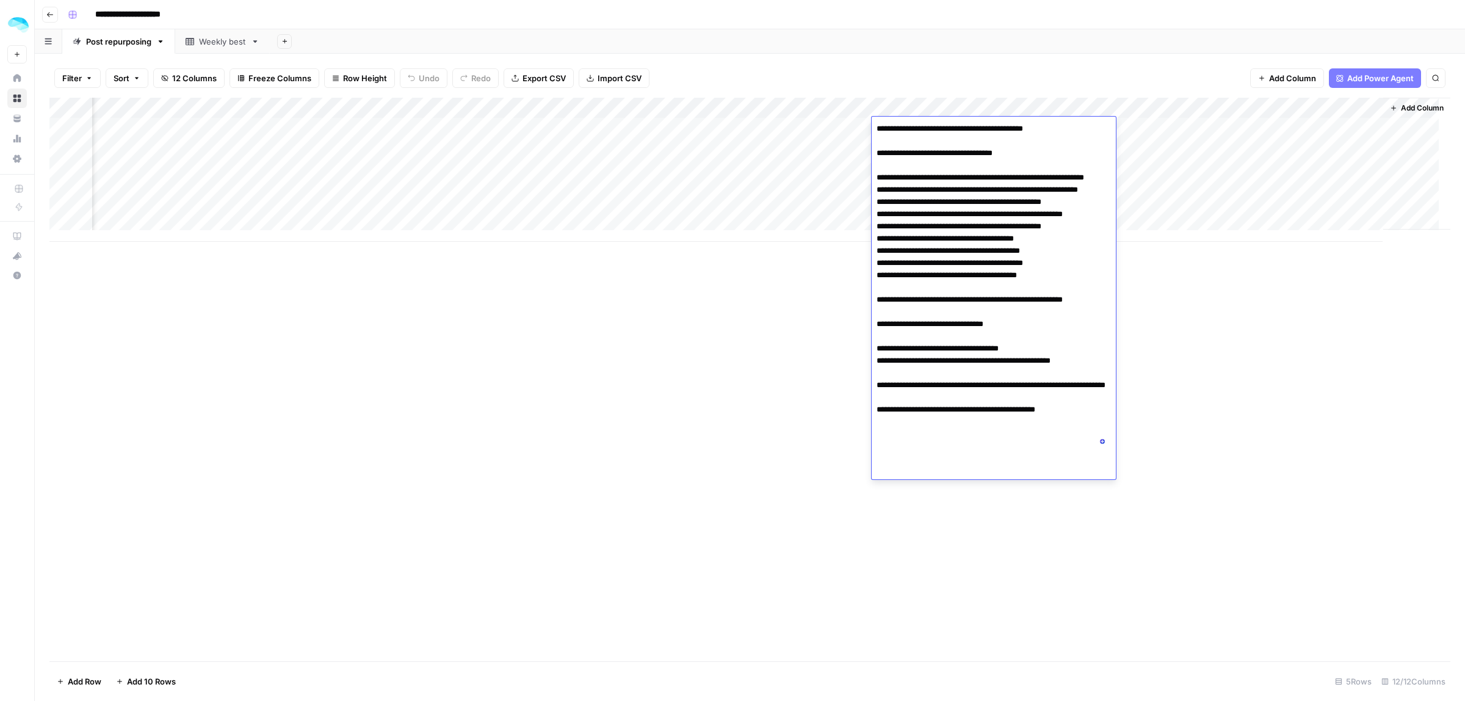
click at [1070, 409] on textarea "**********" at bounding box center [994, 287] width 244 height 335
drag, startPoint x: 896, startPoint y: 444, endPoint x: 987, endPoint y: 444, distance: 91.0
click at [974, 444] on textarea "**********" at bounding box center [994, 287] width 244 height 335
click at [1292, 389] on div "Add Column" at bounding box center [749, 379] width 1401 height 563
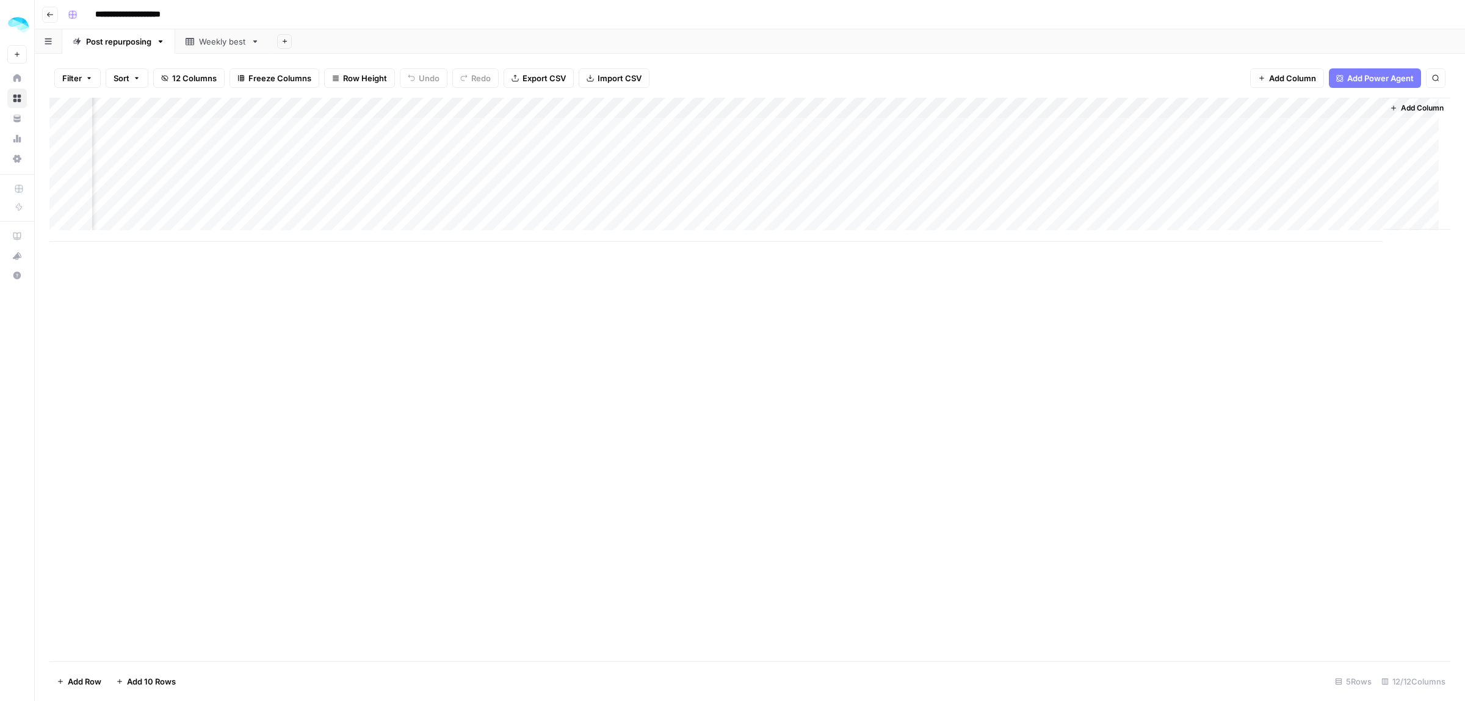
scroll to position [0, 0]
click at [209, 35] on div "Weekly best" at bounding box center [222, 41] width 47 height 12
click at [257, 107] on div "Add Column" at bounding box center [749, 170] width 1401 height 144
click at [165, 142] on input "Part of the newsletter" at bounding box center [165, 137] width 124 height 12
click at [258, 107] on div "Add Column" at bounding box center [749, 170] width 1401 height 144
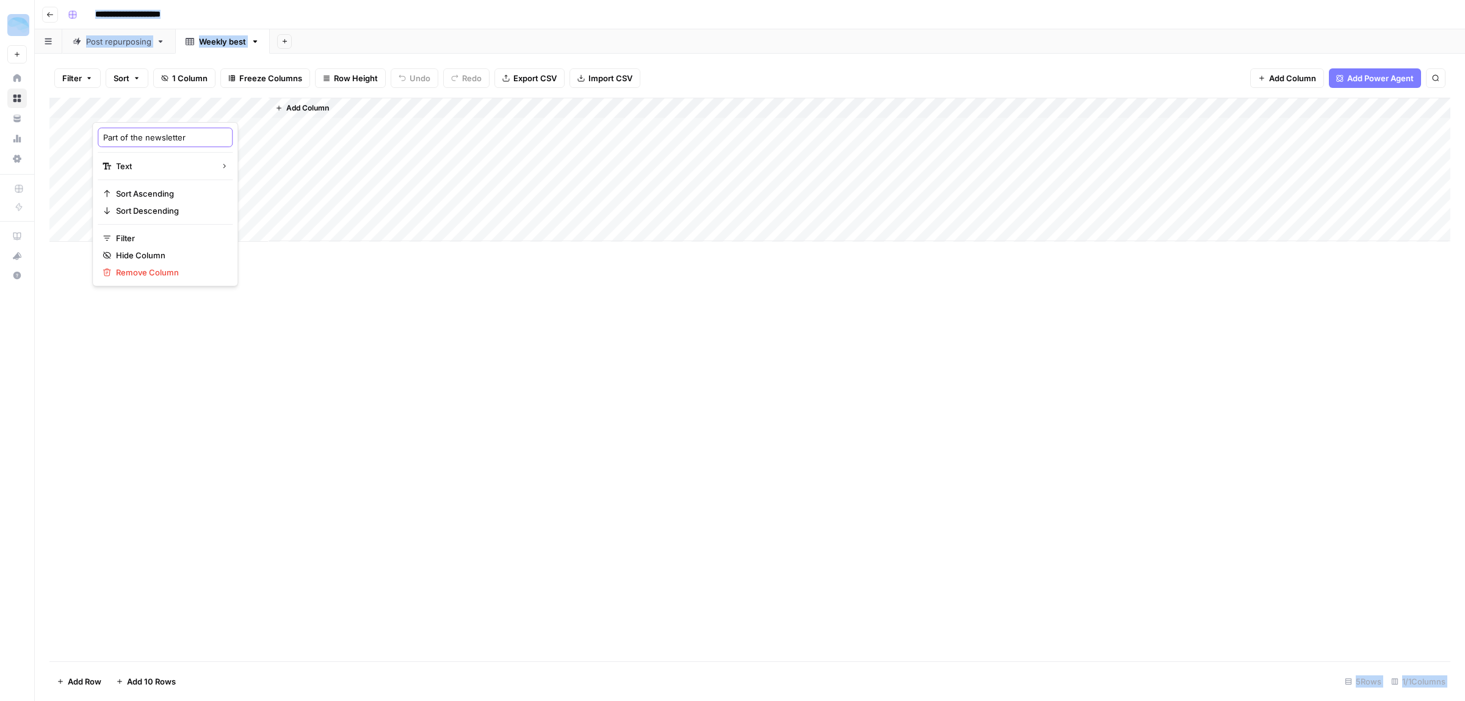
click at [193, 138] on input "Part of the newsletter" at bounding box center [165, 137] width 124 height 12
click at [244, 110] on div "Add Column" at bounding box center [749, 170] width 1401 height 144
click at [151, 143] on input "Part of the newsletter" at bounding box center [165, 137] width 124 height 12
drag, startPoint x: 184, startPoint y: 139, endPoint x: 106, endPoint y: 136, distance: 78.8
click at [106, 136] on input "Part of the newsletter" at bounding box center [165, 137] width 124 height 12
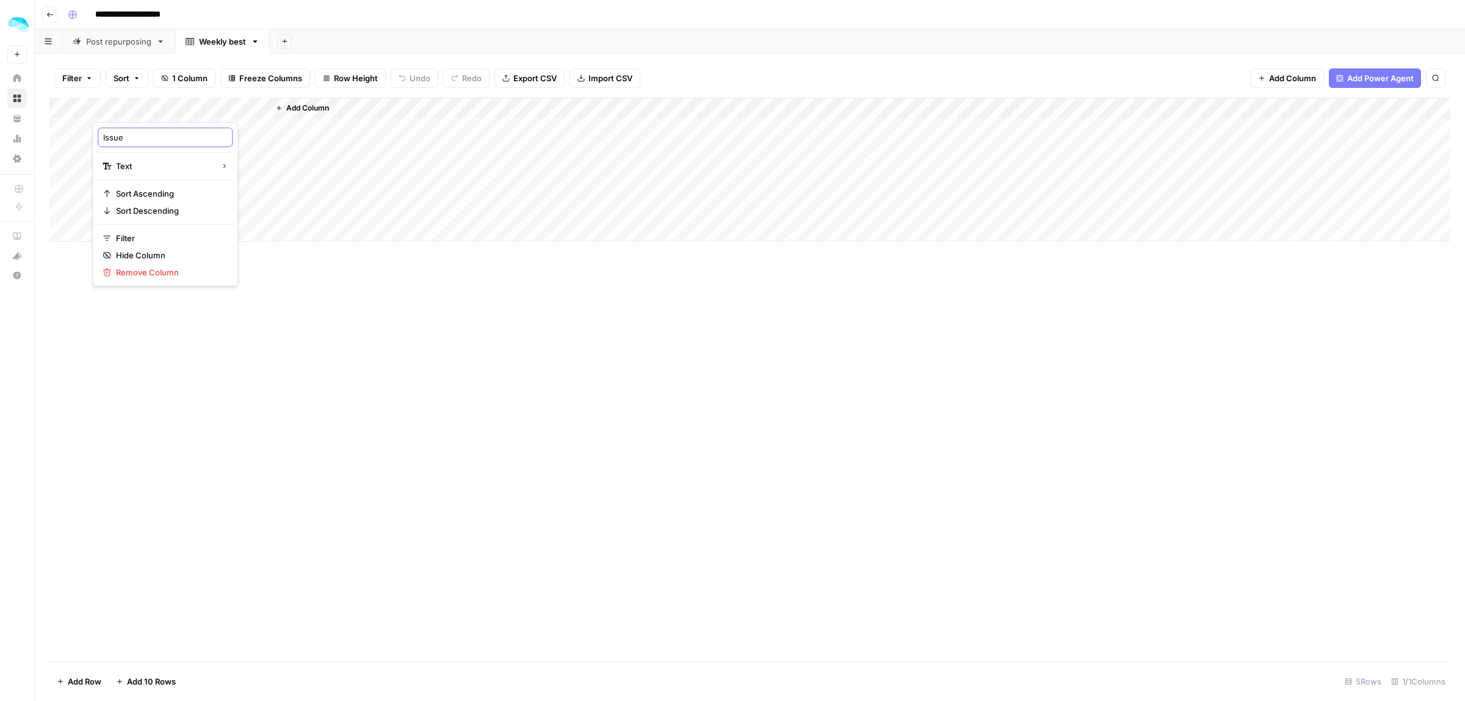
type input "Issue #"
click at [289, 108] on span "Add Column" at bounding box center [307, 108] width 43 height 11
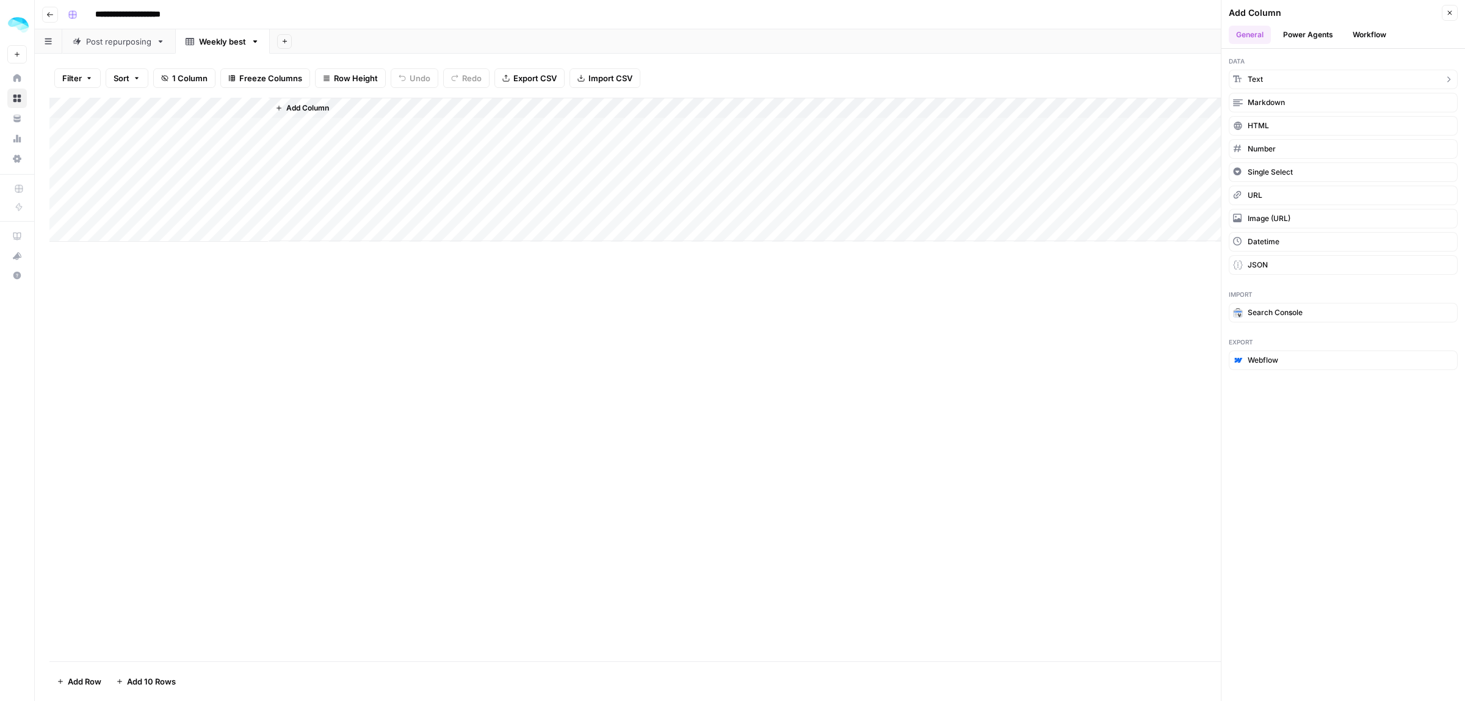
click at [1270, 80] on button "Text" at bounding box center [1343, 80] width 229 height 20
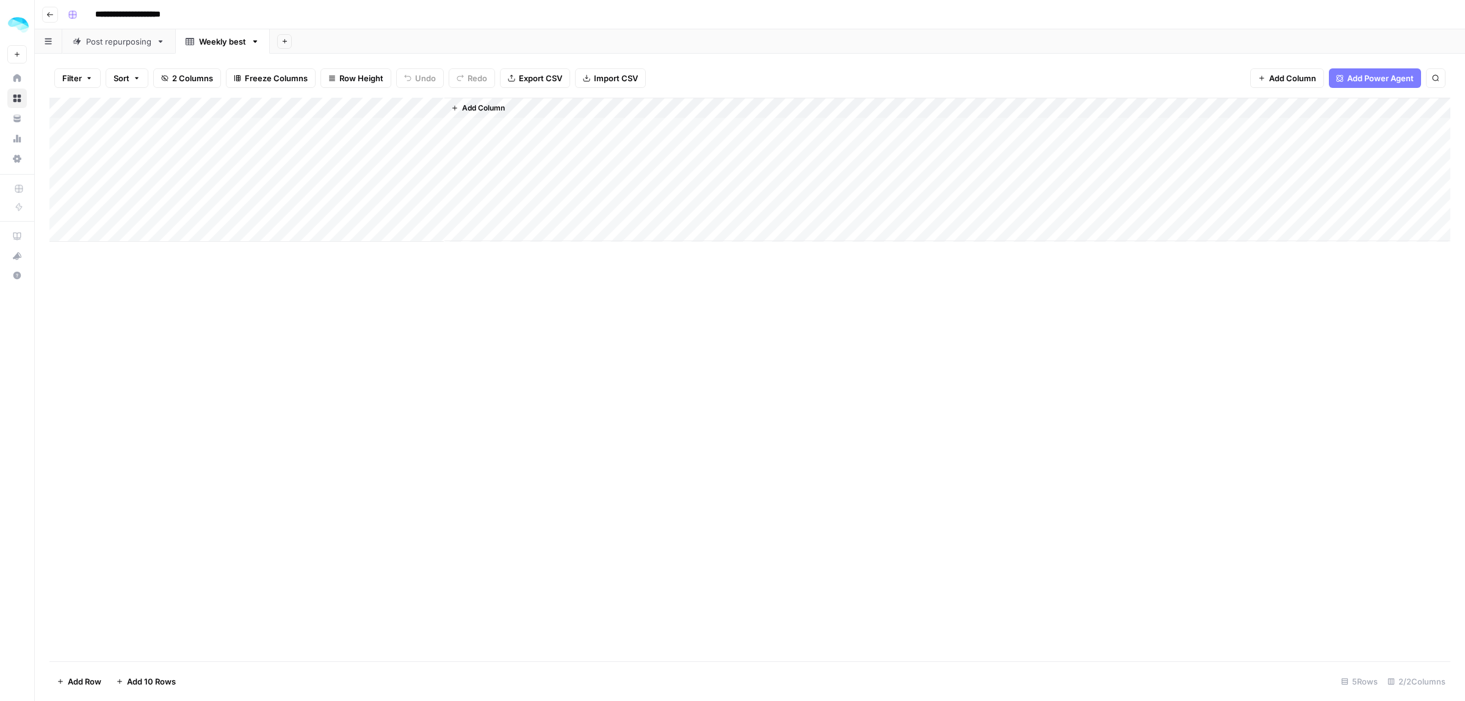
click at [349, 104] on div "Add Column" at bounding box center [749, 170] width 1401 height 144
click at [338, 136] on input "New Column" at bounding box center [341, 137] width 124 height 12
type input "Intro"
click at [477, 109] on span "Add Column" at bounding box center [483, 108] width 43 height 11
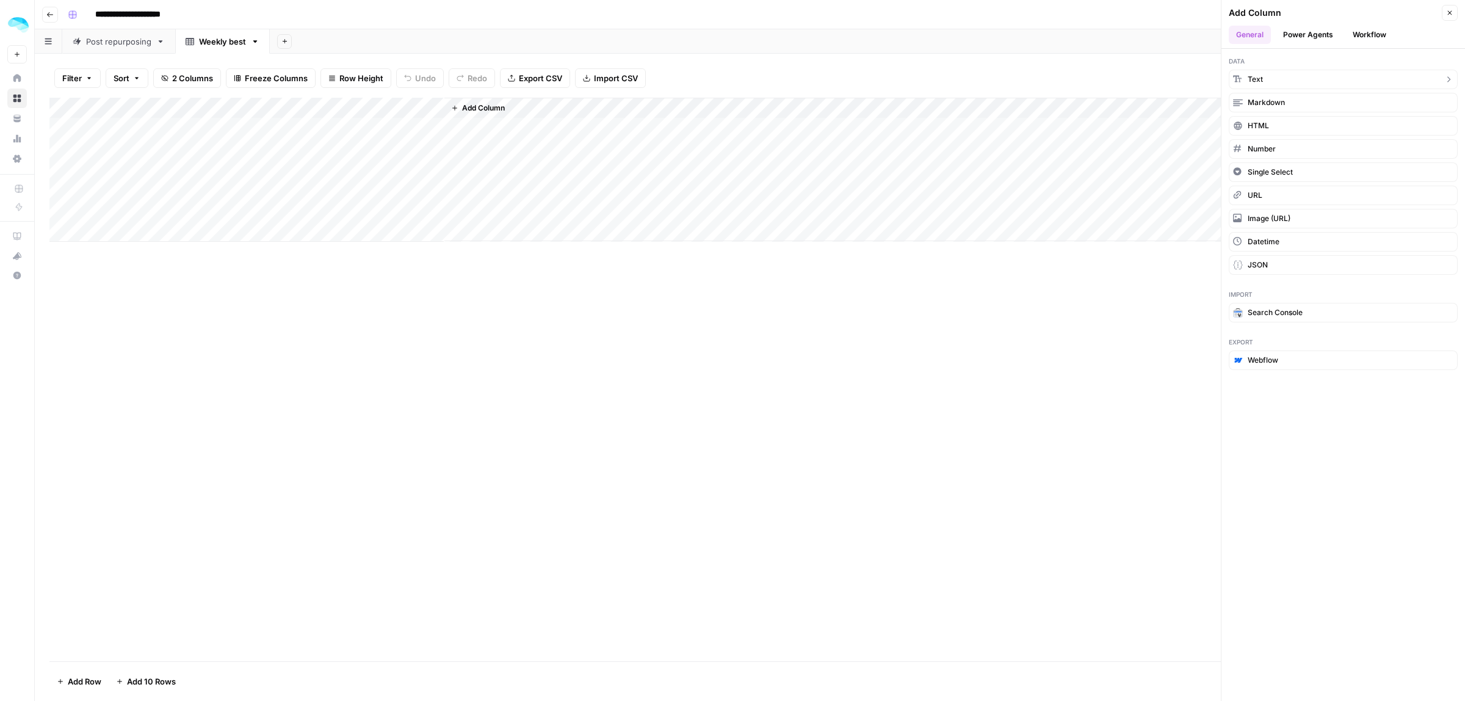
click at [1300, 79] on button "Text" at bounding box center [1343, 80] width 229 height 20
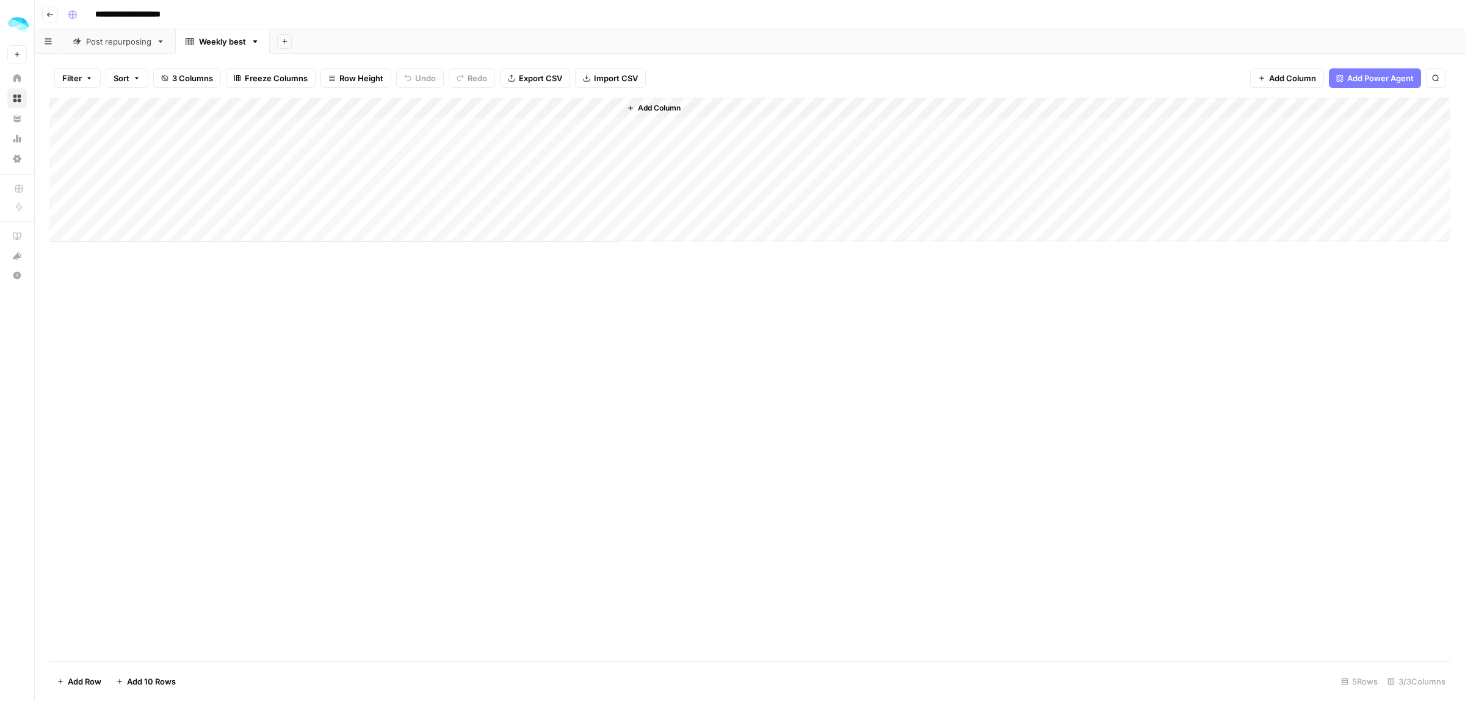
click at [554, 111] on div "Add Column" at bounding box center [749, 170] width 1401 height 144
click at [526, 135] on input "New Column" at bounding box center [517, 137] width 124 height 12
type input "Generate intro"
click at [577, 320] on div "Add Column" at bounding box center [749, 379] width 1401 height 563
drag, startPoint x: 269, startPoint y: 108, endPoint x: 168, endPoint y: 108, distance: 100.7
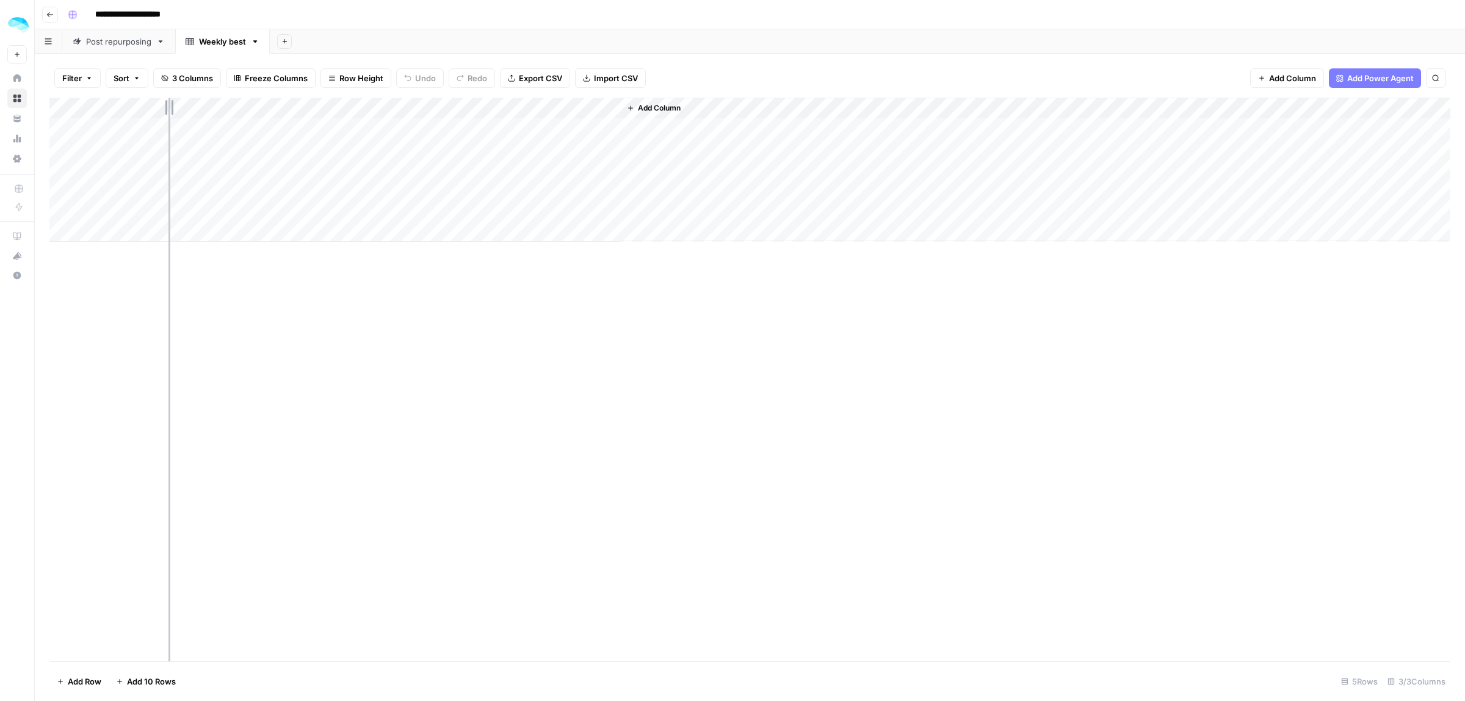
click at [168, 108] on div "Add Column" at bounding box center [749, 170] width 1401 height 144
drag, startPoint x: 344, startPoint y: 105, endPoint x: 267, endPoint y: 105, distance: 76.9
click at [267, 105] on div "Add Column" at bounding box center [749, 170] width 1401 height 144
click at [470, 108] on span "Add Column" at bounding box center [482, 108] width 43 height 11
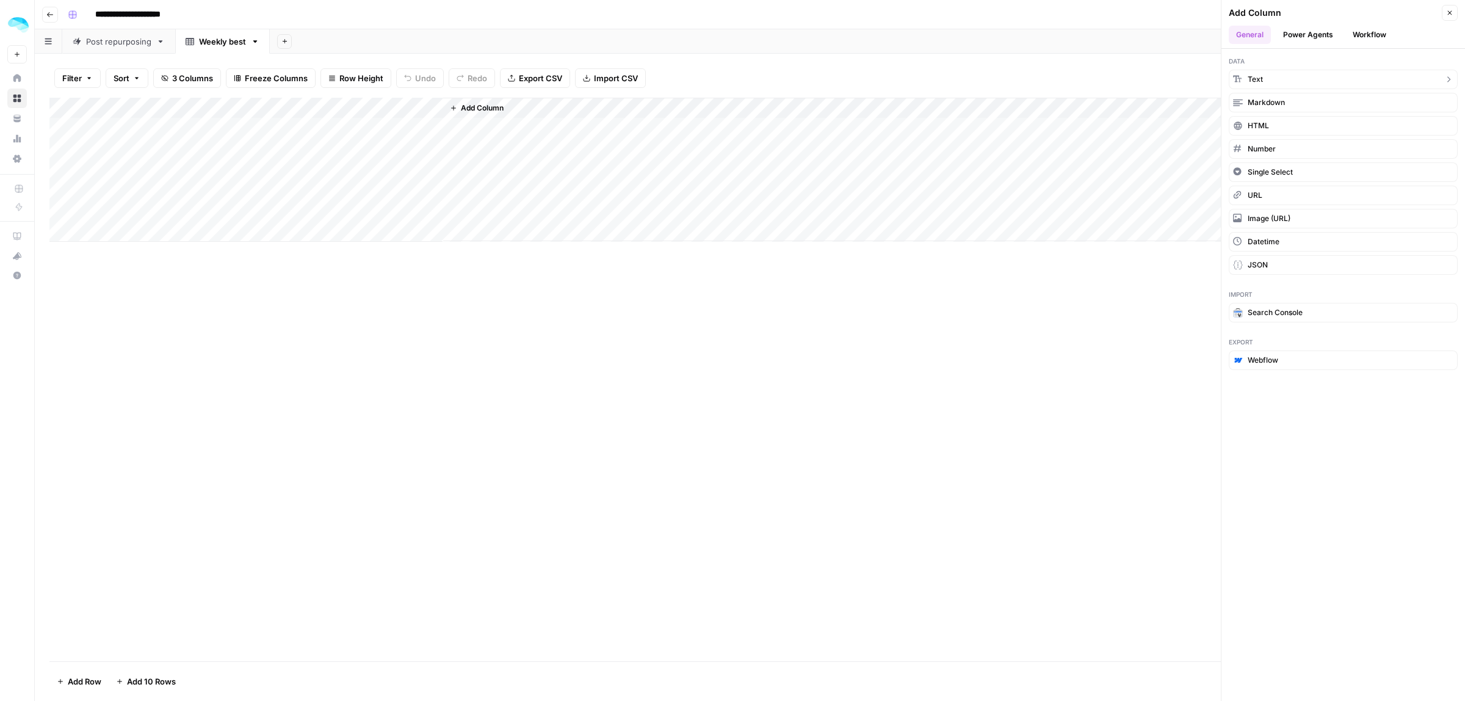
click at [1251, 81] on span "Text" at bounding box center [1255, 79] width 15 height 11
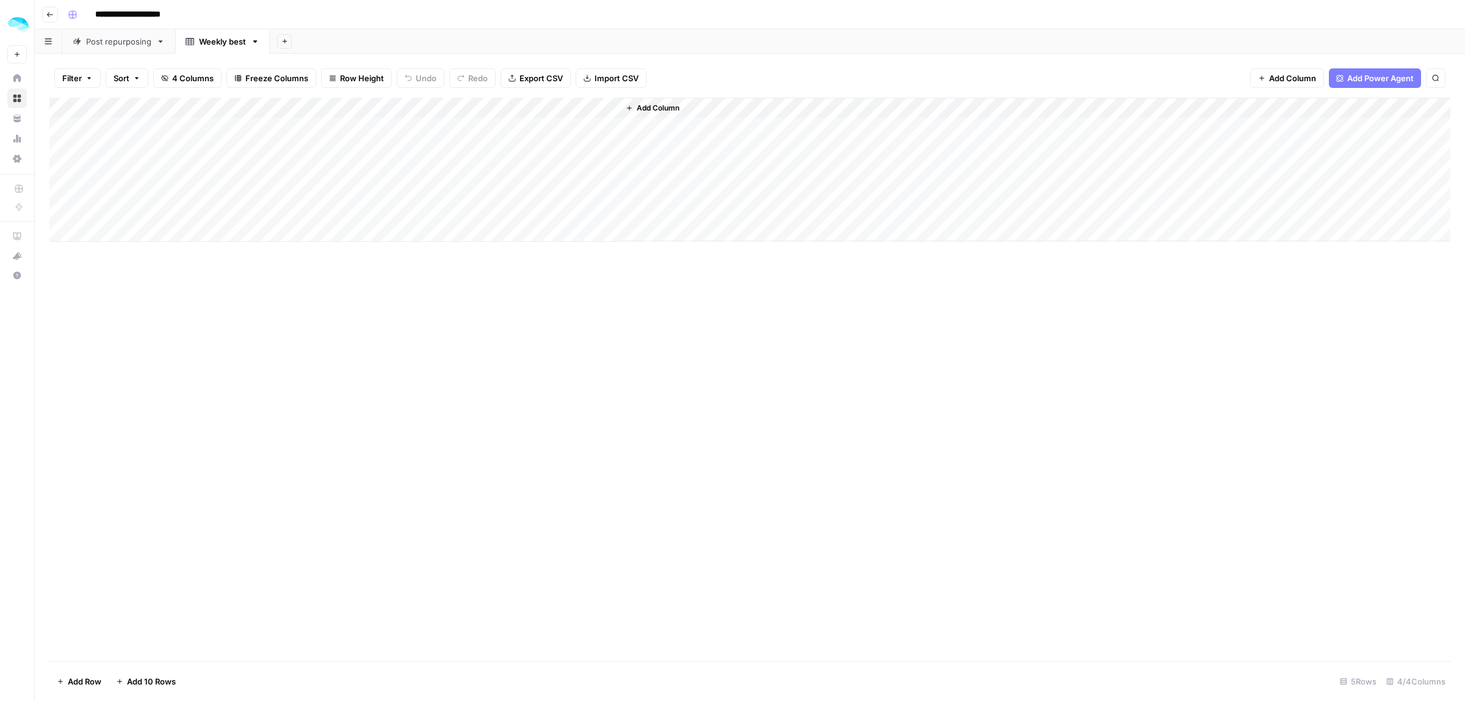
click at [545, 107] on div "Add Column" at bounding box center [749, 170] width 1401 height 144
click at [523, 128] on div "New Column" at bounding box center [515, 138] width 135 height 20
type input "Tool URL"
click at [640, 110] on span "Add Column" at bounding box center [658, 108] width 43 height 11
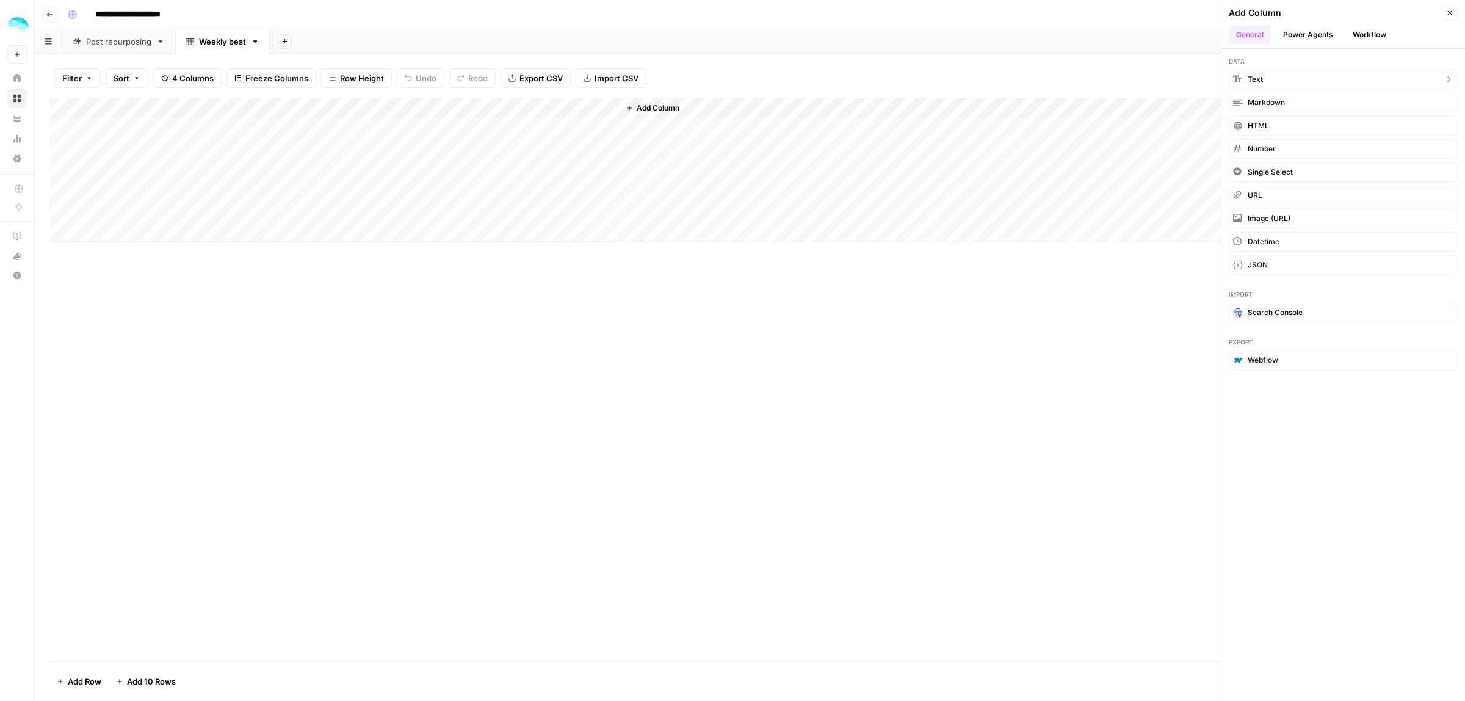
click at [1272, 83] on button "Text" at bounding box center [1343, 80] width 229 height 20
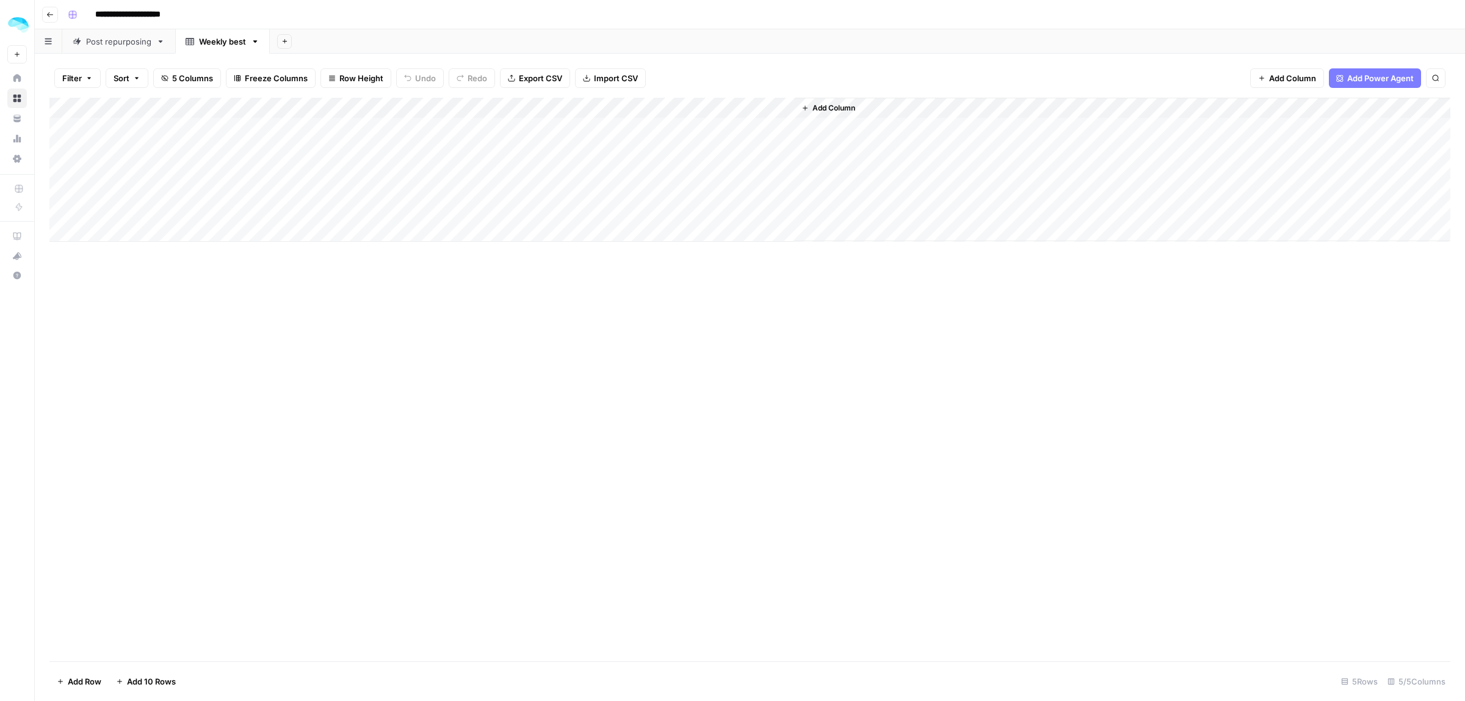
click at [692, 109] on div "Add Column" at bounding box center [749, 170] width 1401 height 144
click at [694, 131] on input "New Column" at bounding box center [691, 137] width 124 height 12
type input "Scrape the tool homepage"
click at [834, 108] on span "Add Column" at bounding box center [834, 108] width 43 height 11
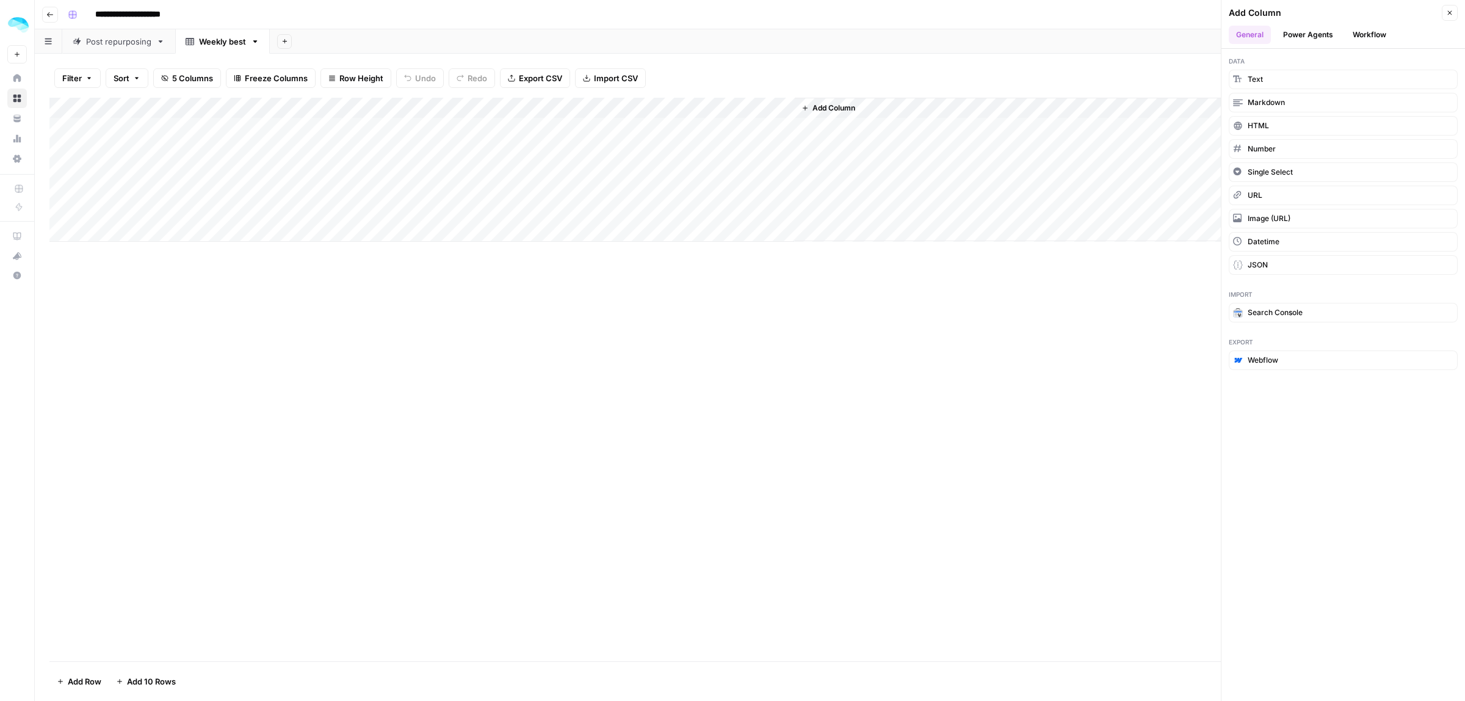
click at [131, 132] on div "Add Column" at bounding box center [749, 170] width 1401 height 144
click at [232, 120] on div "Add Column" at bounding box center [749, 170] width 1401 height 144
type textarea "**********"
click at [321, 128] on div "Add Column" at bounding box center [749, 170] width 1401 height 144
click at [468, 135] on div "Add Column" at bounding box center [749, 170] width 1401 height 144
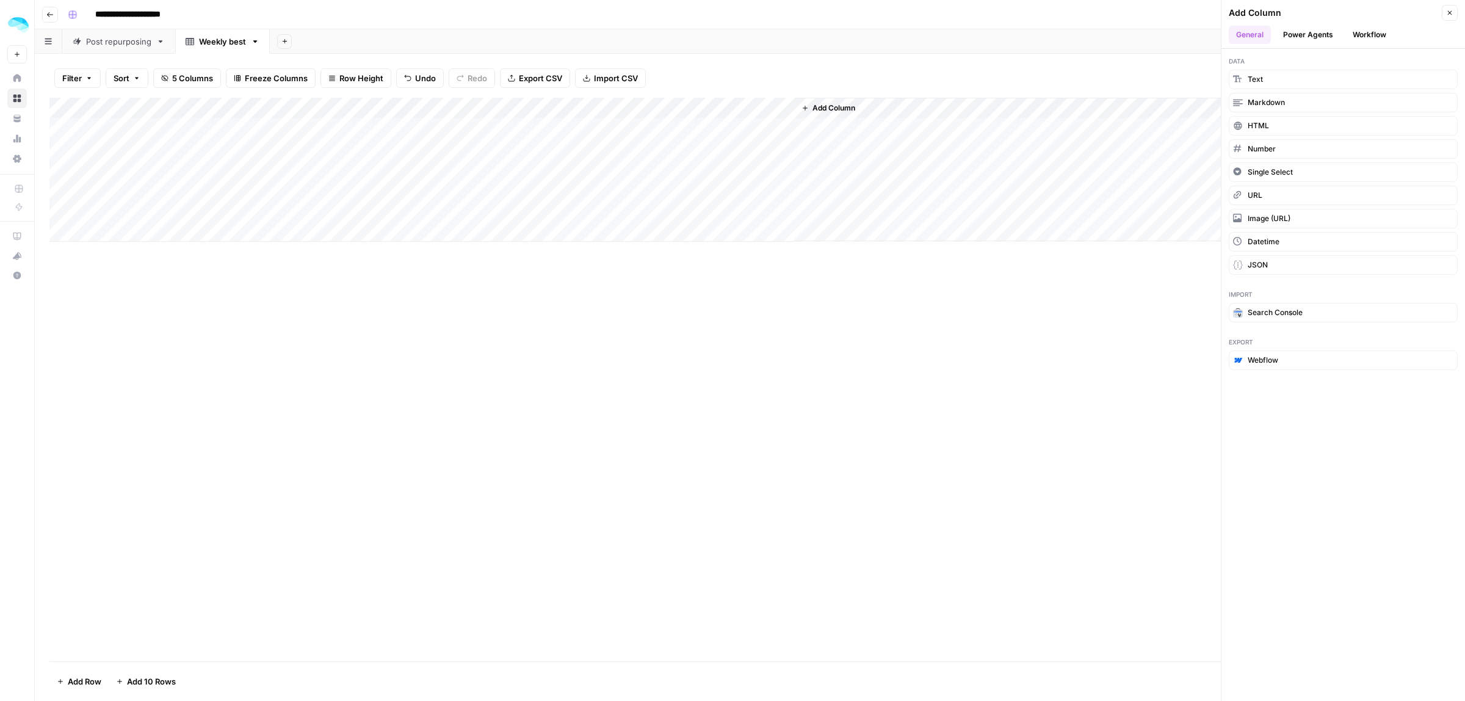
click at [733, 124] on div "Add Column" at bounding box center [749, 170] width 1401 height 144
click at [1457, 17] on button "Close" at bounding box center [1450, 13] width 16 height 16
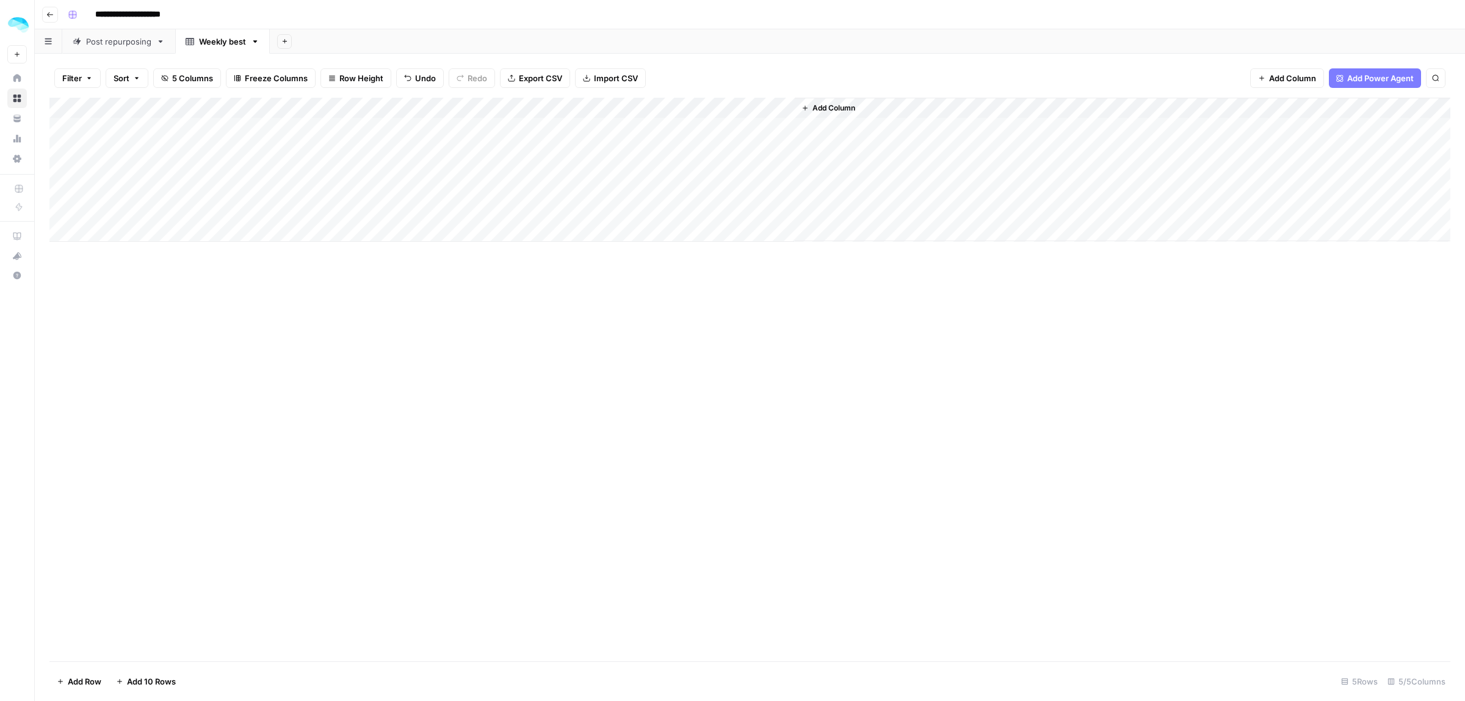
drag, startPoint x: 203, startPoint y: 109, endPoint x: 195, endPoint y: 109, distance: 7.9
click at [195, 109] on div "Add Column" at bounding box center [749, 170] width 1401 height 144
click at [437, 181] on div "Add Column" at bounding box center [749, 170] width 1401 height 144
drag, startPoint x: 192, startPoint y: 115, endPoint x: 191, endPoint y: 108, distance: 6.8
click at [191, 108] on div "Add Column" at bounding box center [749, 170] width 1401 height 144
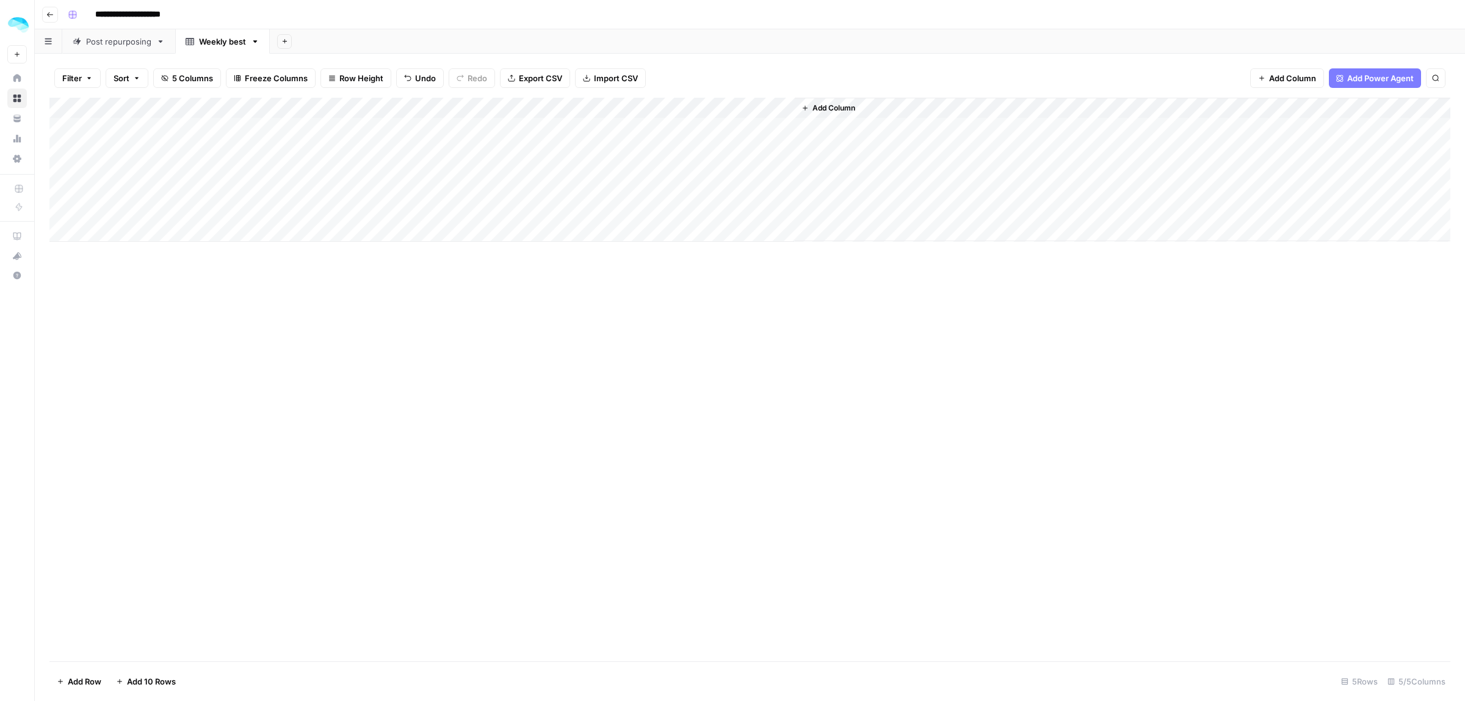
click at [798, 110] on button "Add Column" at bounding box center [828, 108] width 63 height 16
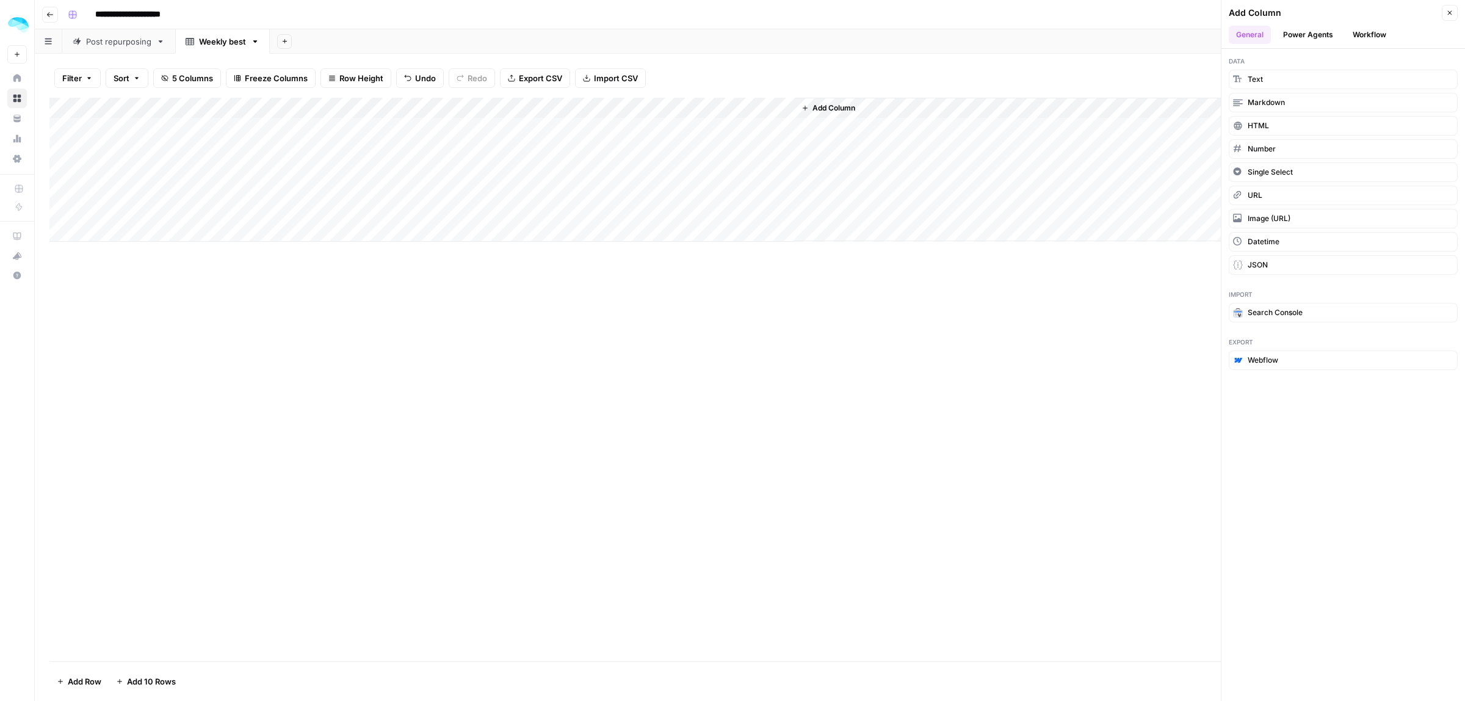
click at [433, 107] on div "Add Column" at bounding box center [749, 170] width 1401 height 144
click at [310, 263] on button "Hide Column" at bounding box center [340, 255] width 135 height 17
click at [1445, 19] on button "Close" at bounding box center [1450, 13] width 16 height 16
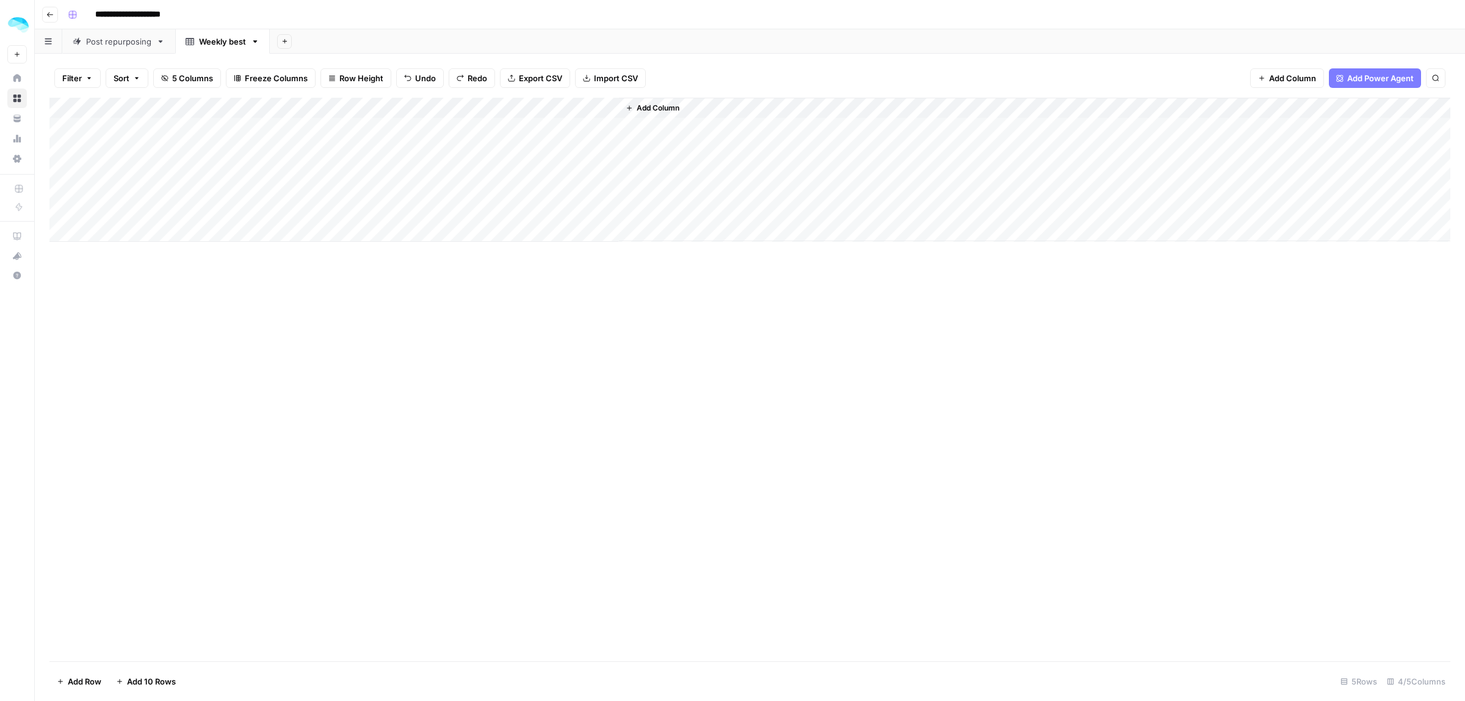
click at [414, 80] on button "Undo" at bounding box center [420, 78] width 48 height 20
click at [474, 78] on span "Redo" at bounding box center [478, 78] width 20 height 12
click at [175, 78] on span "5 Columns" at bounding box center [192, 78] width 41 height 12
click at [324, 168] on div "button" at bounding box center [323, 169] width 6 height 6
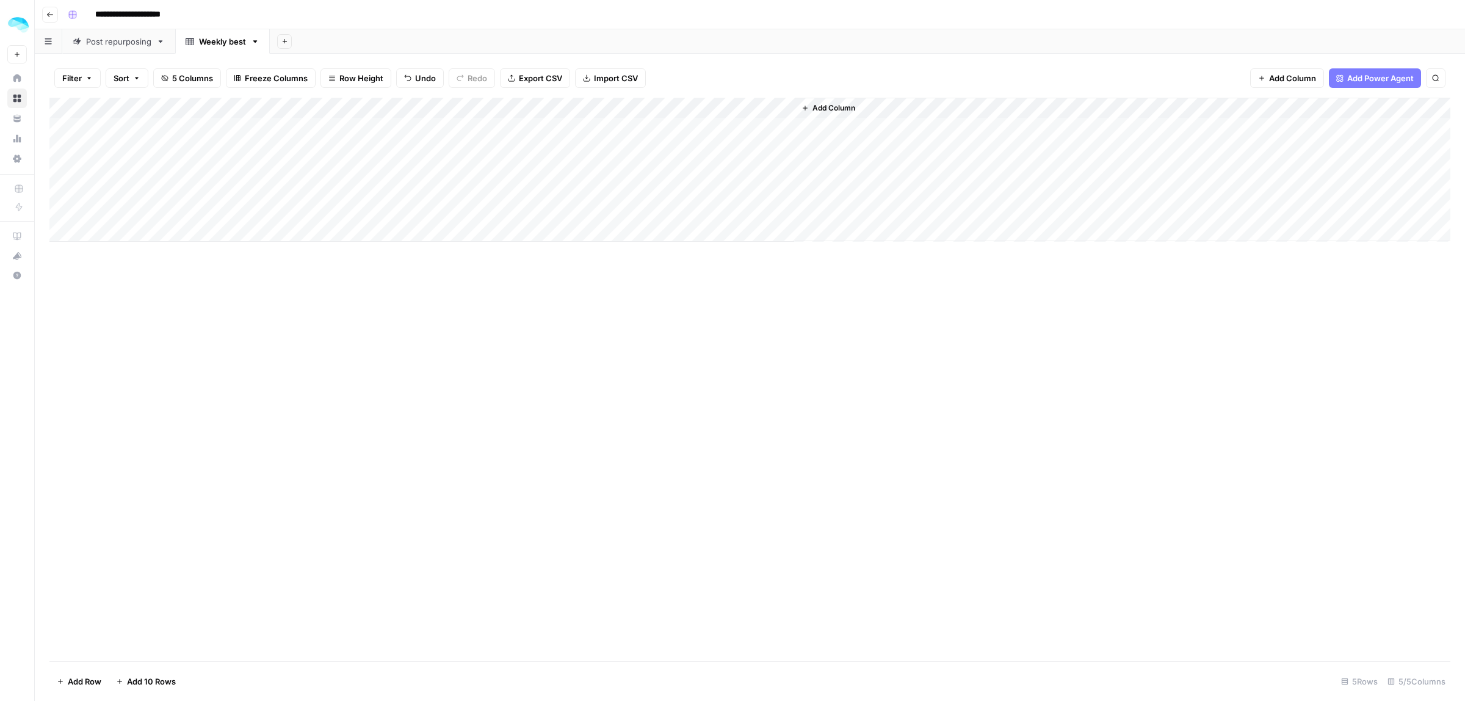
click at [395, 380] on div "Add Column" at bounding box center [749, 379] width 1401 height 563
click at [434, 108] on div "Add Column" at bounding box center [749, 170] width 1401 height 144
click at [334, 272] on span "Remove Column" at bounding box center [344, 272] width 107 height 12
click at [695, 122] on span "Delete" at bounding box center [689, 126] width 26 height 12
click at [607, 110] on div "Add Column" at bounding box center [749, 170] width 1401 height 144
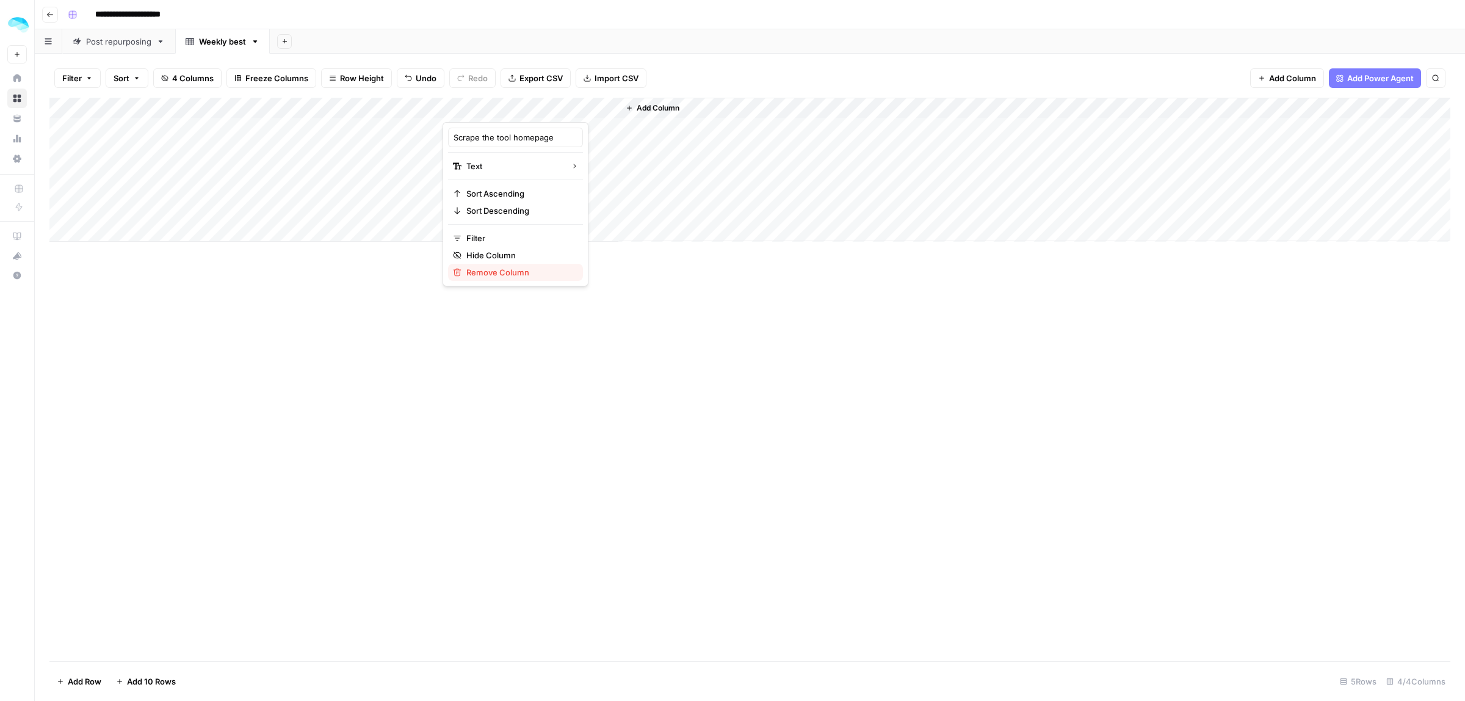
click at [496, 276] on span "Remove Column" at bounding box center [519, 272] width 107 height 12
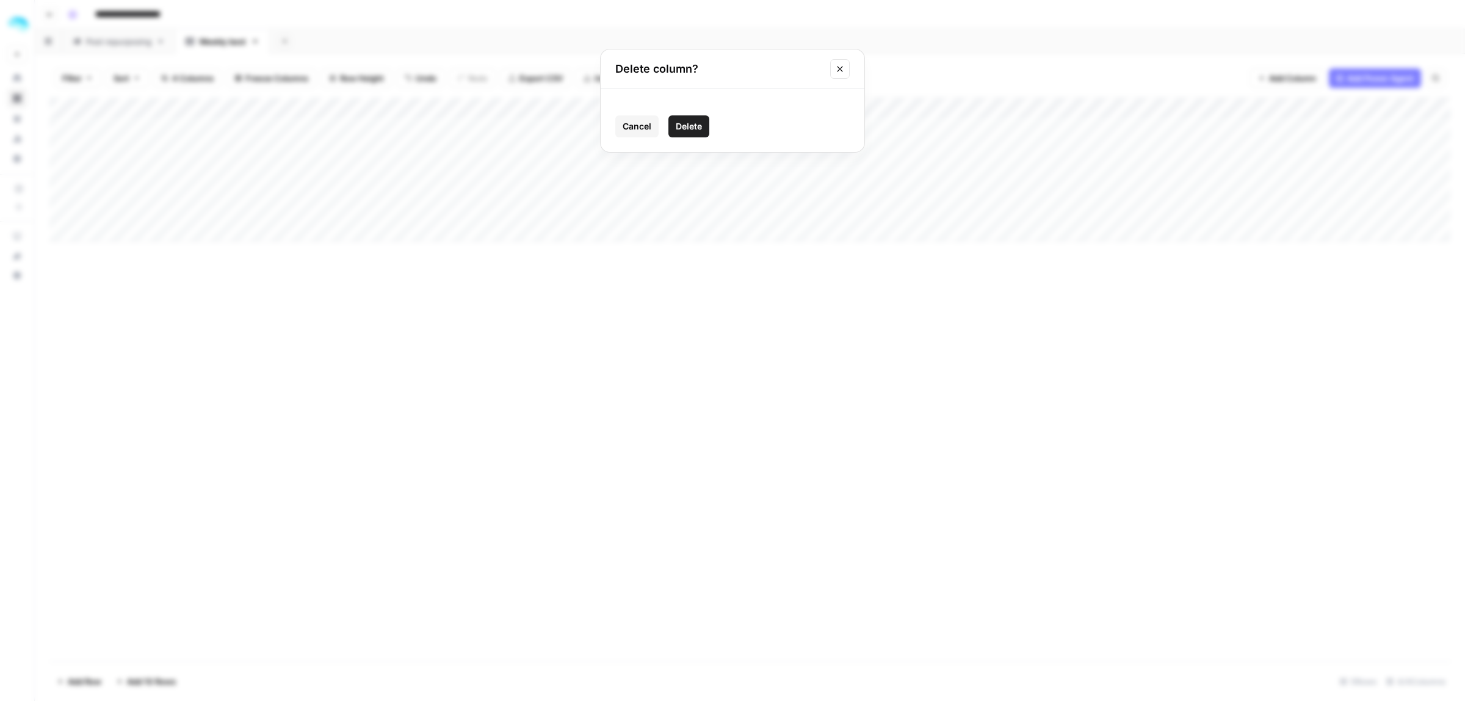
click at [694, 123] on span "Delete" at bounding box center [689, 126] width 26 height 12
click at [369, 107] on div "Add Column" at bounding box center [749, 170] width 1401 height 144
click at [349, 109] on div at bounding box center [355, 110] width 176 height 24
drag, startPoint x: 313, startPoint y: 141, endPoint x: 297, endPoint y: 142, distance: 15.9
click at [297, 142] on input "Tool URL" at bounding box center [340, 137] width 124 height 12
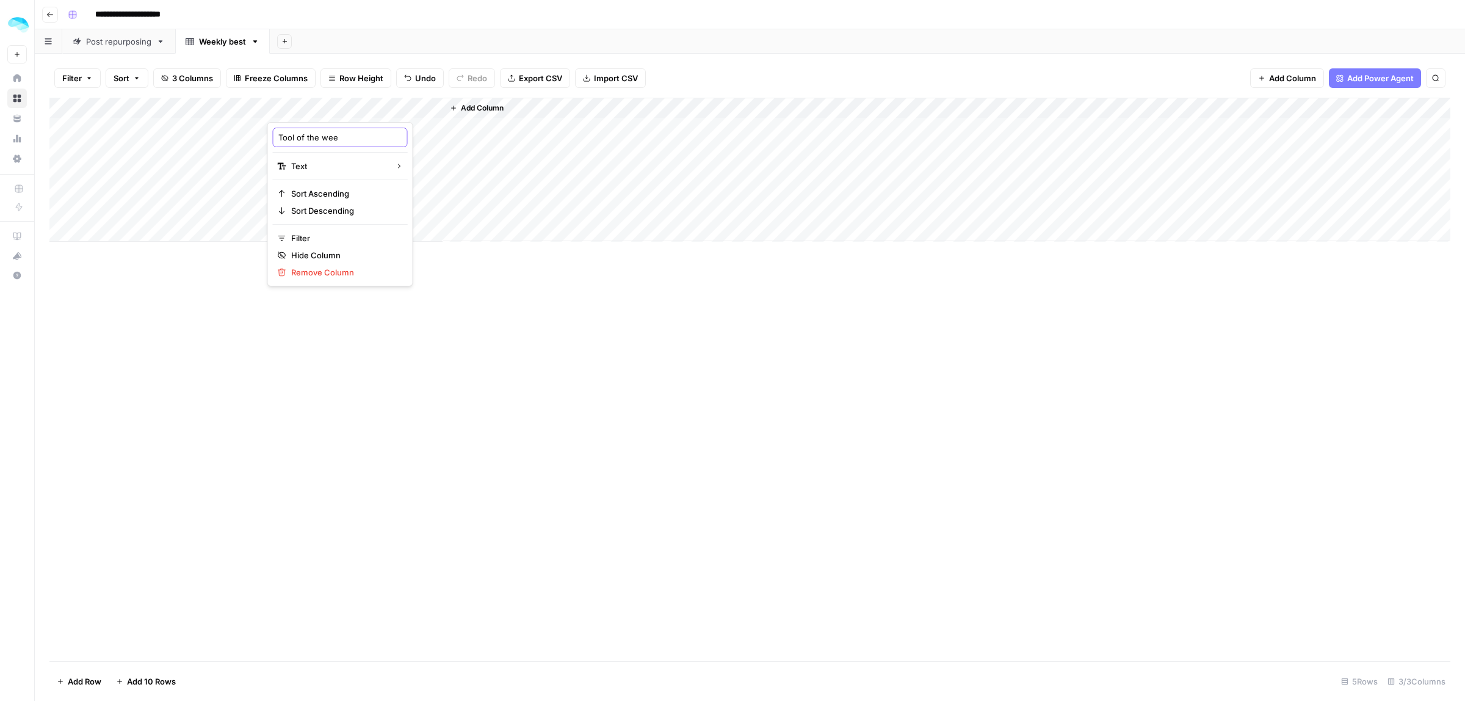
type input "Tool of the week"
click at [493, 100] on button "Add Column" at bounding box center [476, 108] width 63 height 16
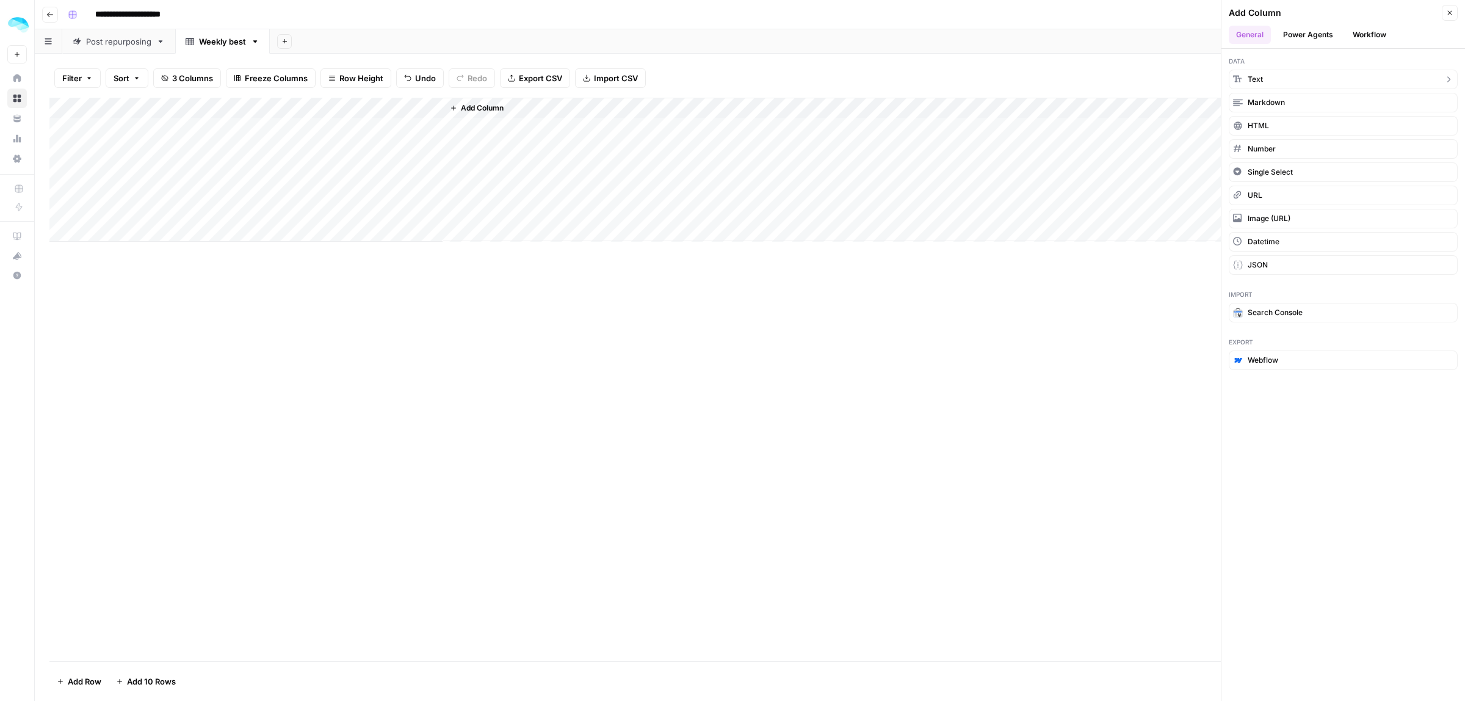
click at [1286, 81] on button "Text" at bounding box center [1343, 80] width 229 height 20
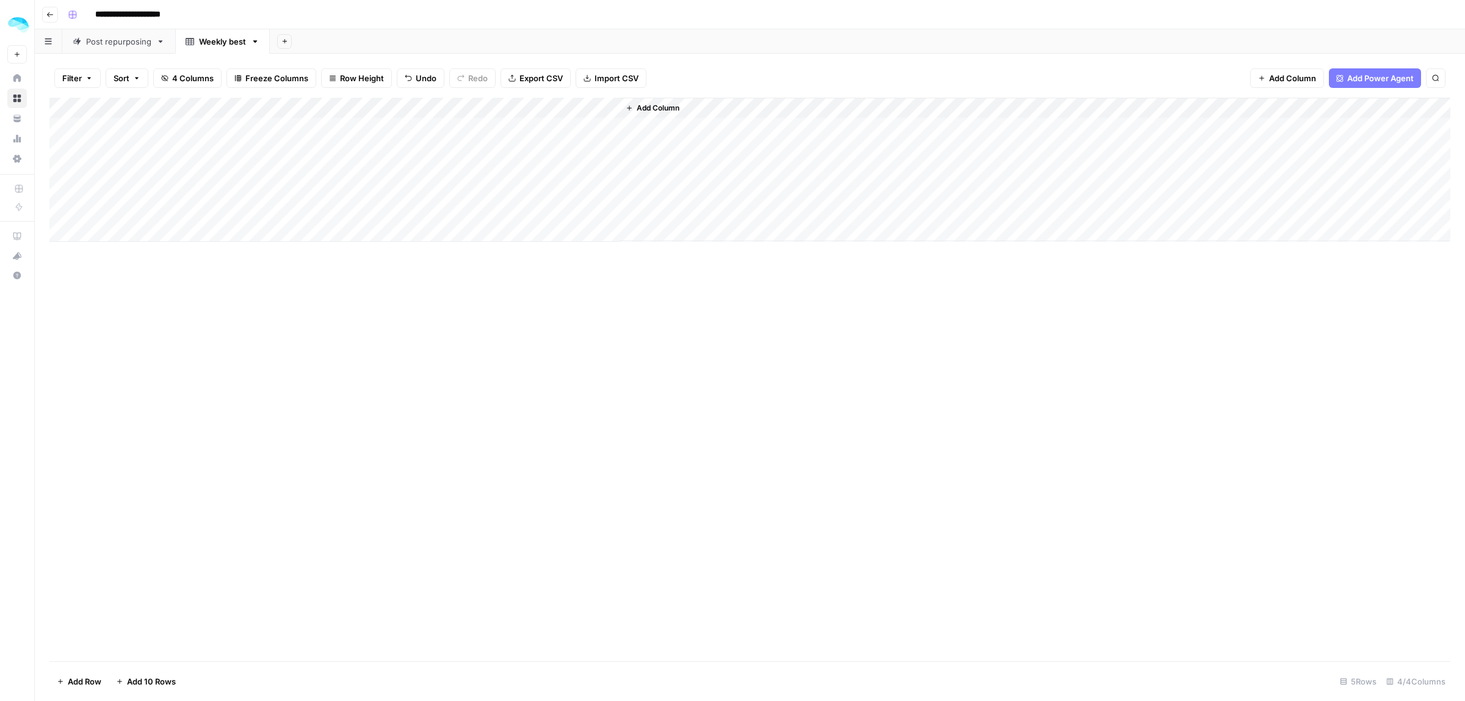
click at [529, 116] on div "Add Column" at bounding box center [749, 170] width 1401 height 144
click at [513, 136] on input "New Column" at bounding box center [516, 137] width 124 height 12
type input "Post of the week"
click at [651, 104] on span "Add Column" at bounding box center [658, 108] width 43 height 11
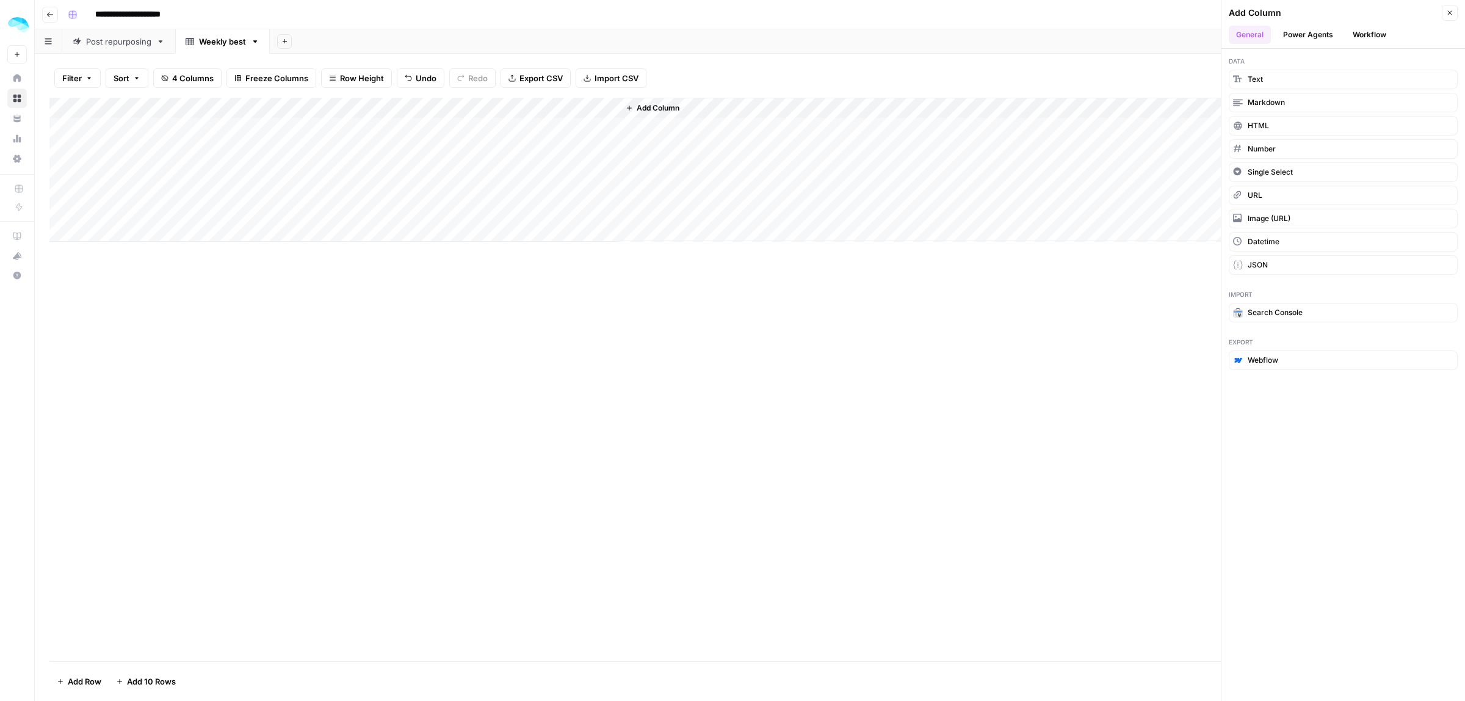
click at [1261, 89] on button "Text" at bounding box center [1343, 80] width 229 height 20
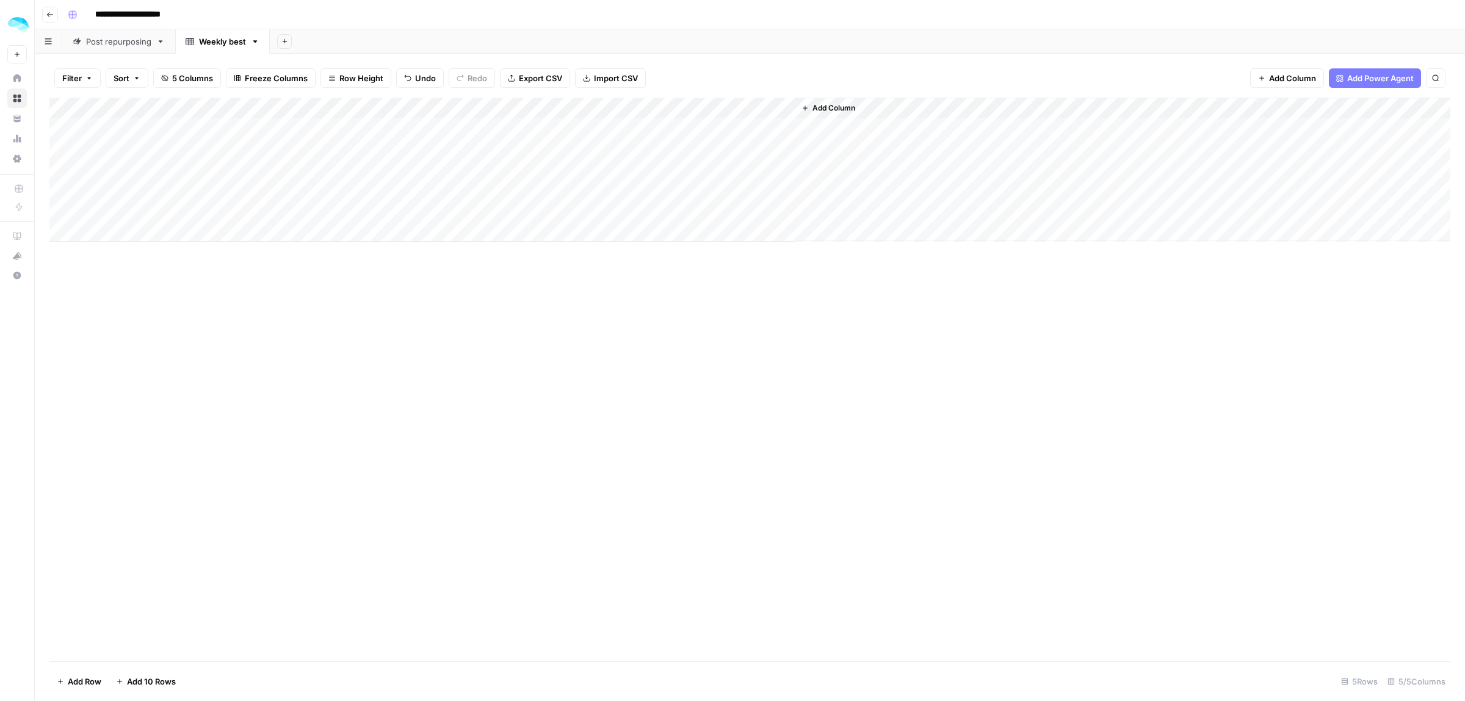
click at [678, 113] on div "Add Column" at bounding box center [749, 170] width 1401 height 144
click at [679, 137] on input "New Column" at bounding box center [691, 137] width 124 height 12
type input "Profile of the week"
click at [824, 106] on span "Add Column" at bounding box center [834, 108] width 43 height 11
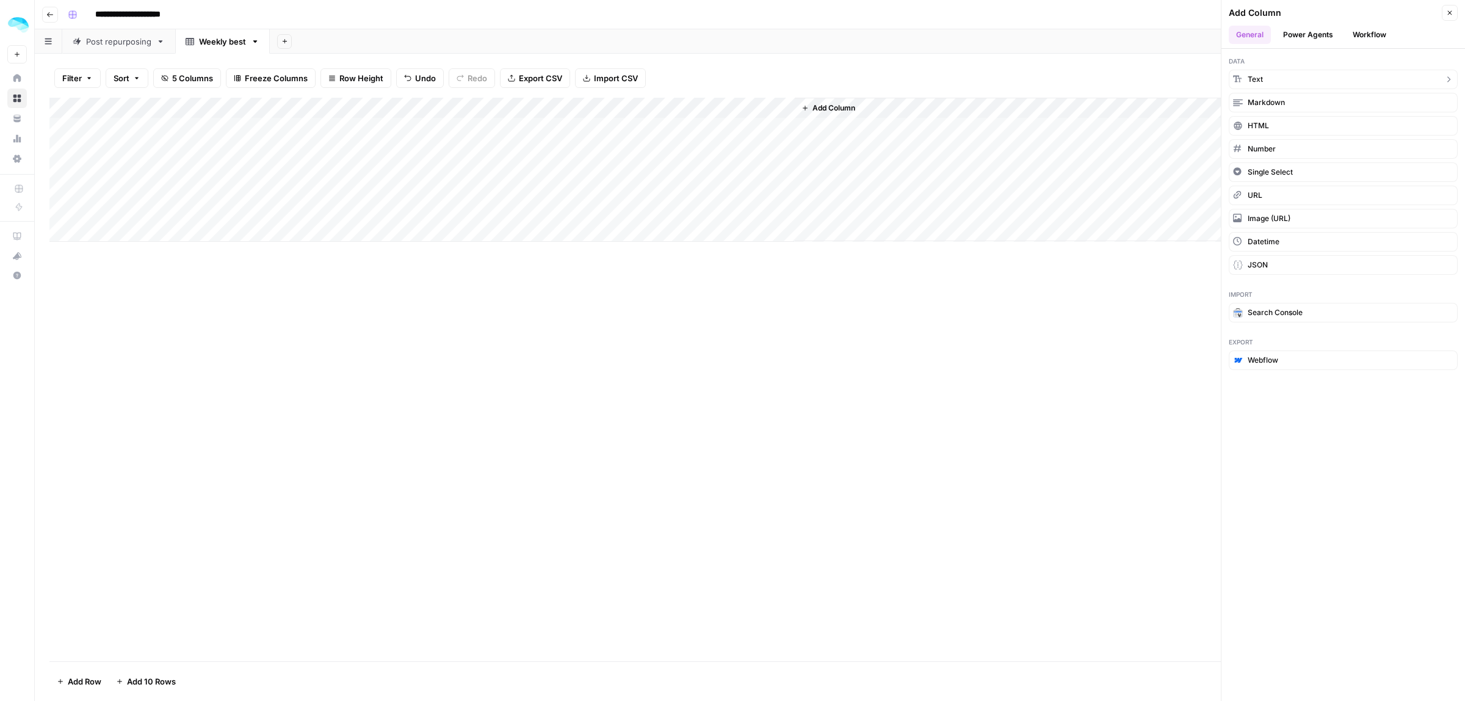
click at [1268, 82] on button "Text" at bounding box center [1343, 80] width 229 height 20
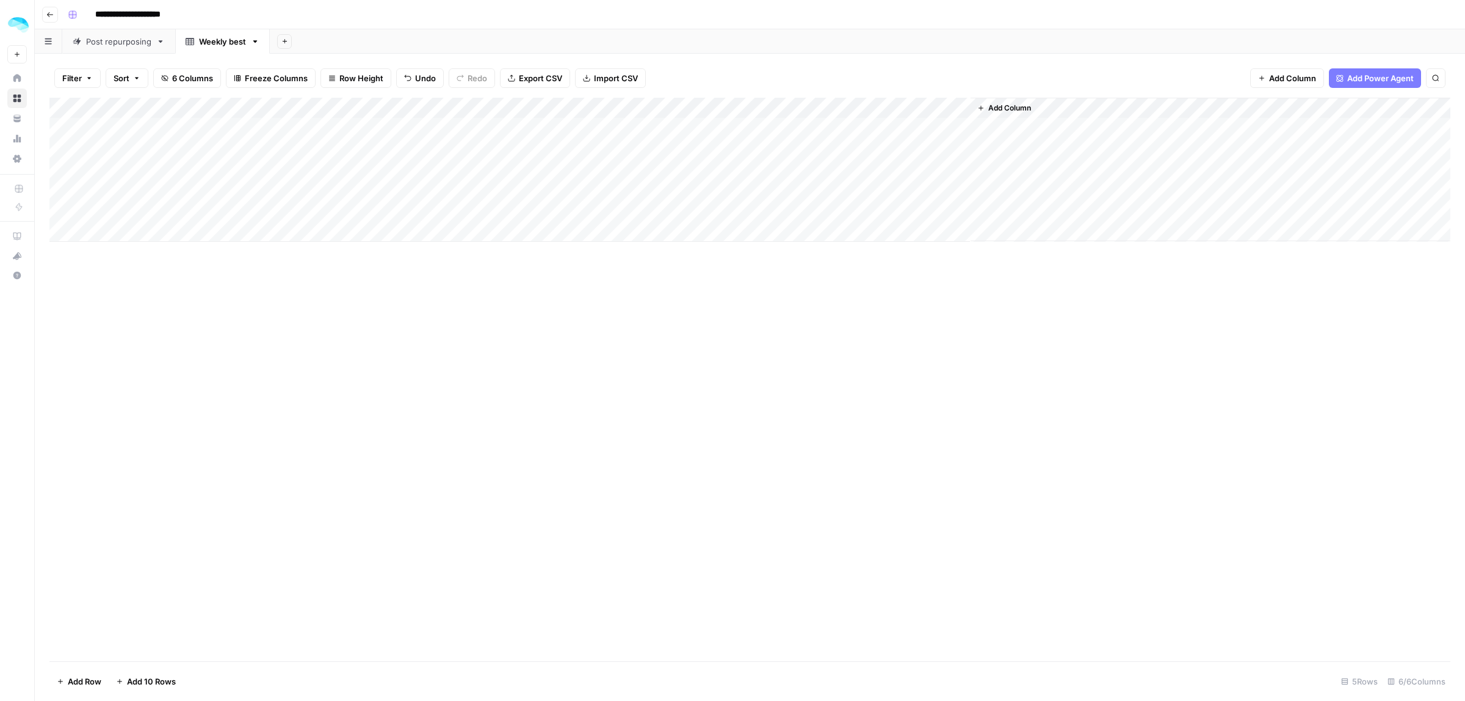
click at [863, 111] on div "Add Column" at bounding box center [749, 170] width 1401 height 144
click at [898, 128] on div "New Column" at bounding box center [867, 138] width 135 height 20
type input "Data source of the week"
click at [999, 109] on span "Add Column" at bounding box center [1009, 108] width 43 height 11
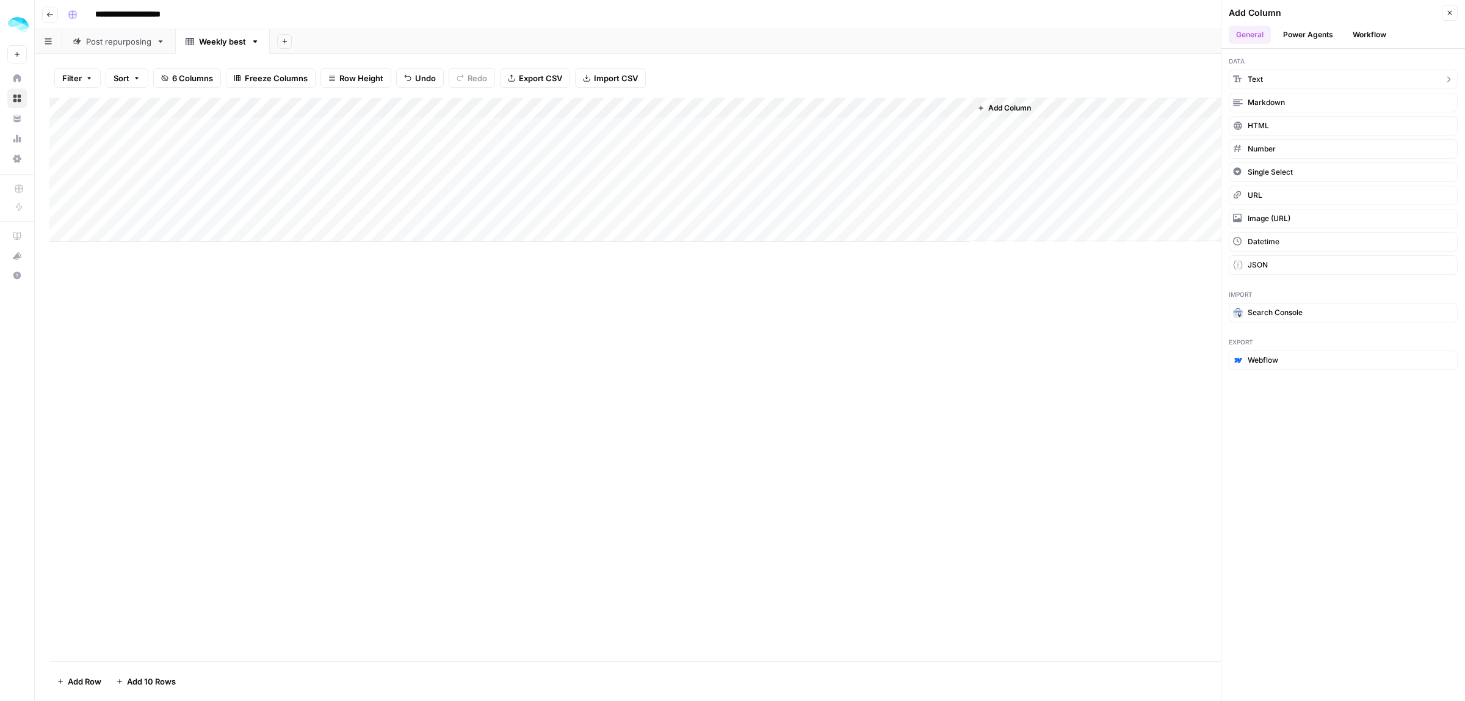
click at [1331, 72] on button "Text" at bounding box center [1343, 80] width 229 height 20
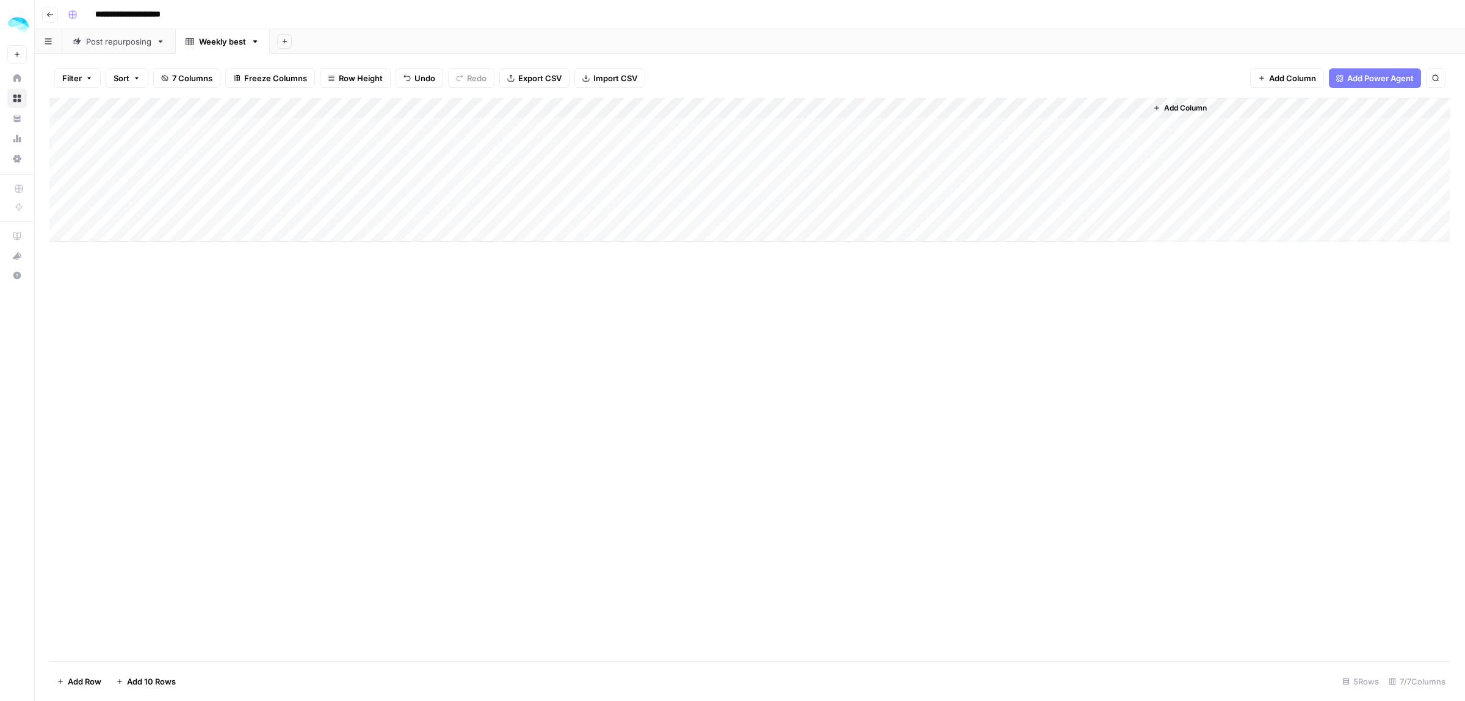
click at [1050, 108] on div "Add Column" at bounding box center [749, 170] width 1401 height 144
click at [1035, 136] on input "New Column" at bounding box center [1043, 137] width 124 height 12
type input "V"
type input "Y"
type input "Video of the week"
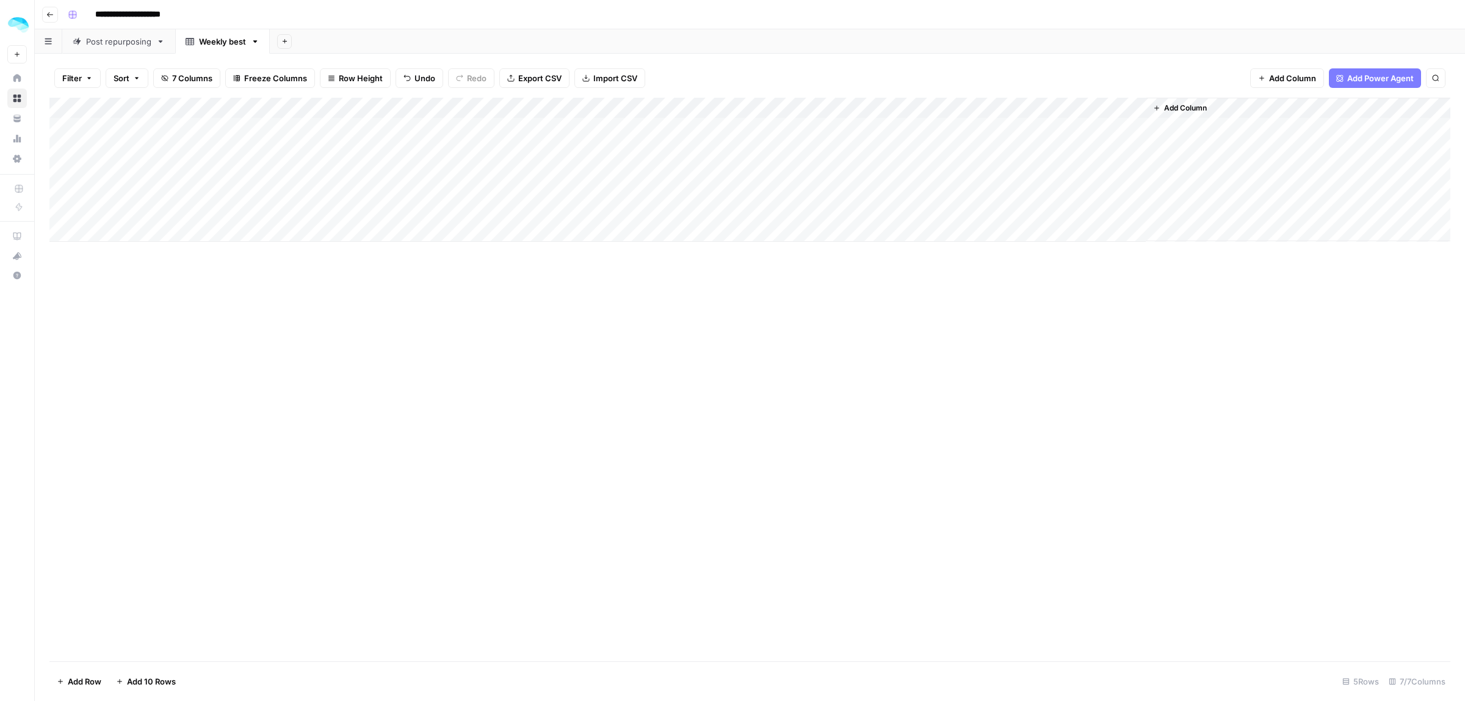
click at [1189, 107] on span "Add Column" at bounding box center [1185, 108] width 43 height 11
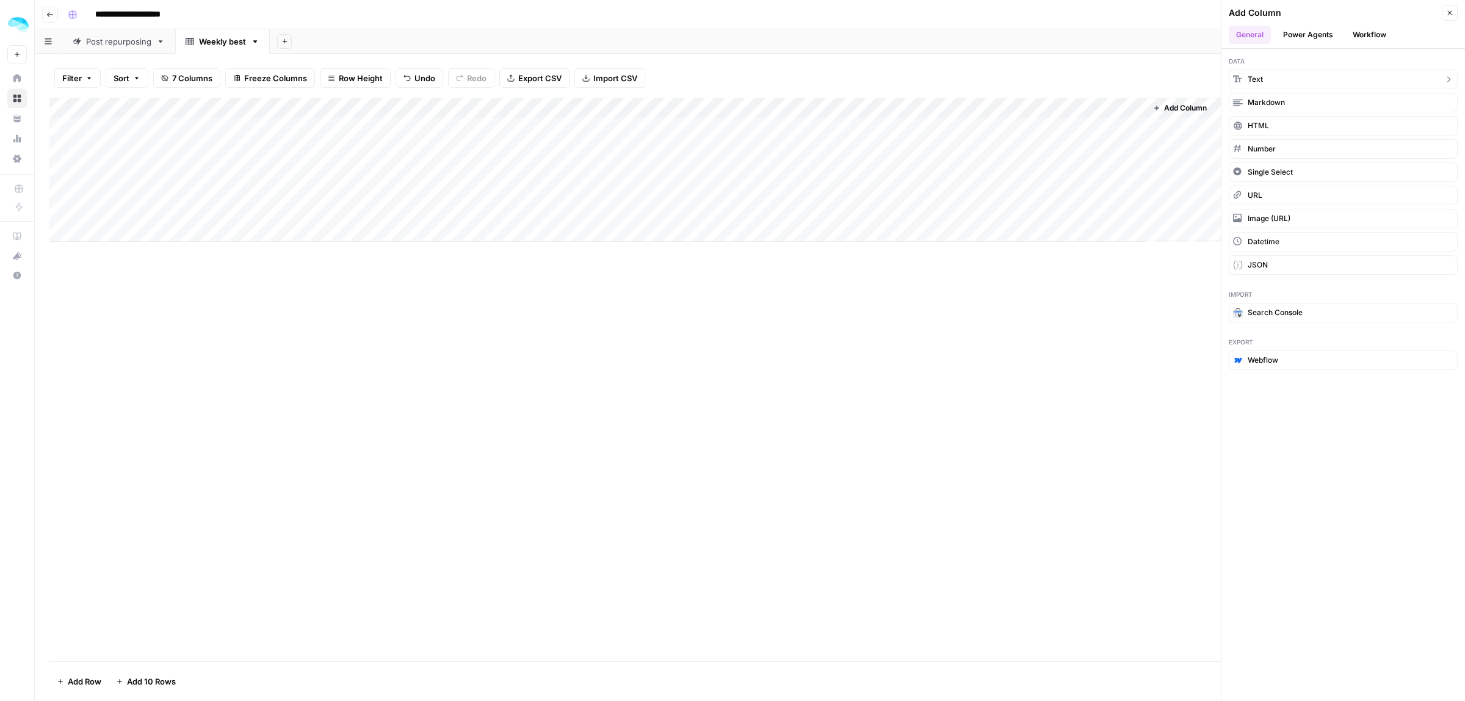
click at [1270, 84] on button "Text" at bounding box center [1343, 80] width 229 height 20
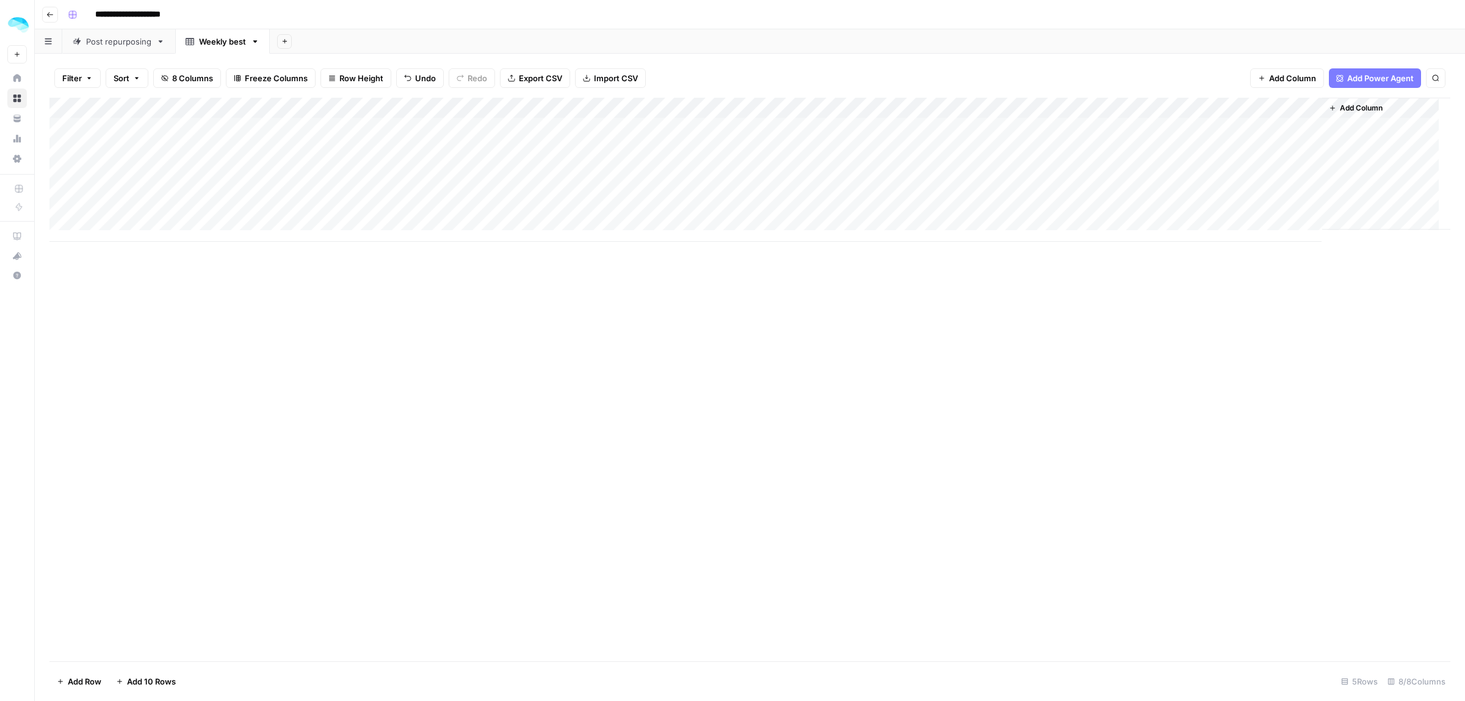
click at [1198, 109] on div "Add Column" at bounding box center [749, 170] width 1401 height 144
click at [1201, 128] on div "New Column" at bounding box center [1219, 138] width 135 height 20
type input "Subject lines"
click at [1361, 108] on span "Add Column" at bounding box center [1361, 108] width 43 height 11
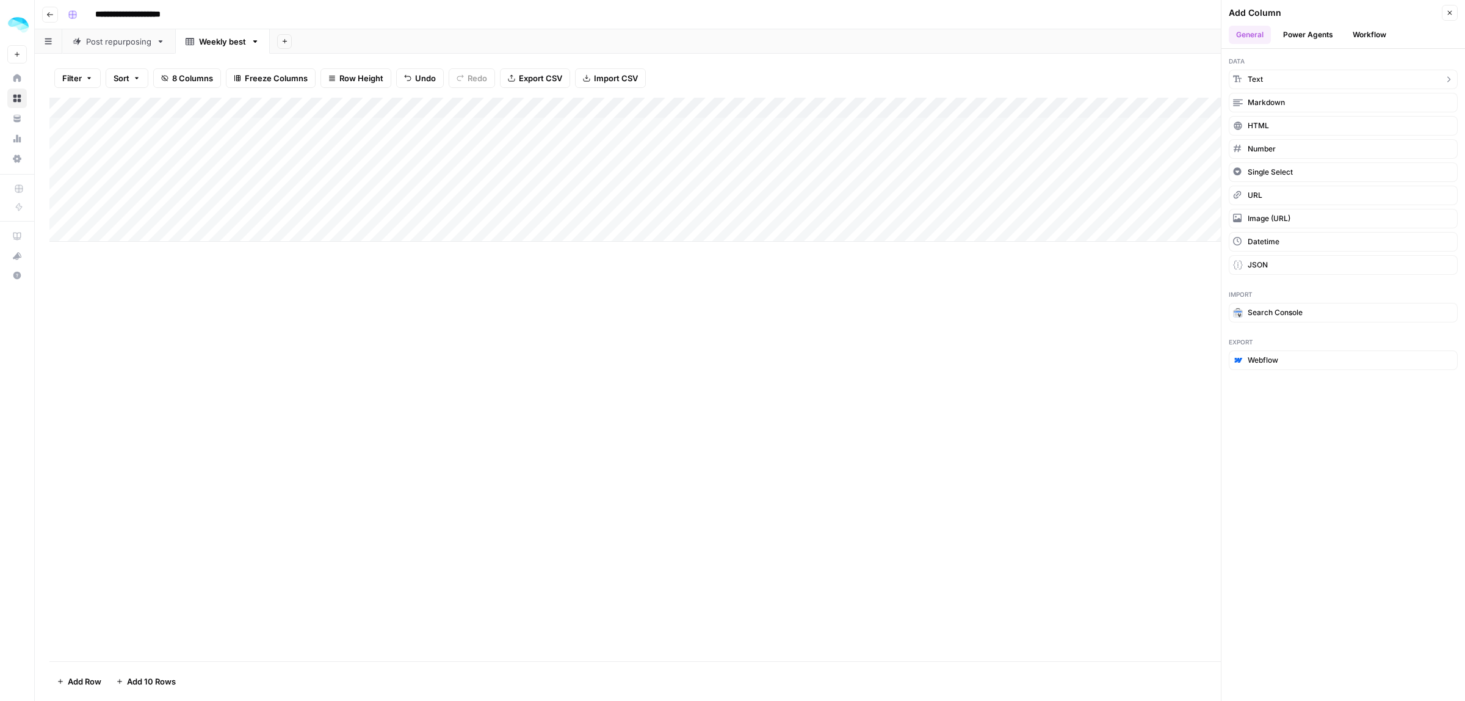
click at [1284, 78] on button "Text" at bounding box center [1343, 80] width 229 height 20
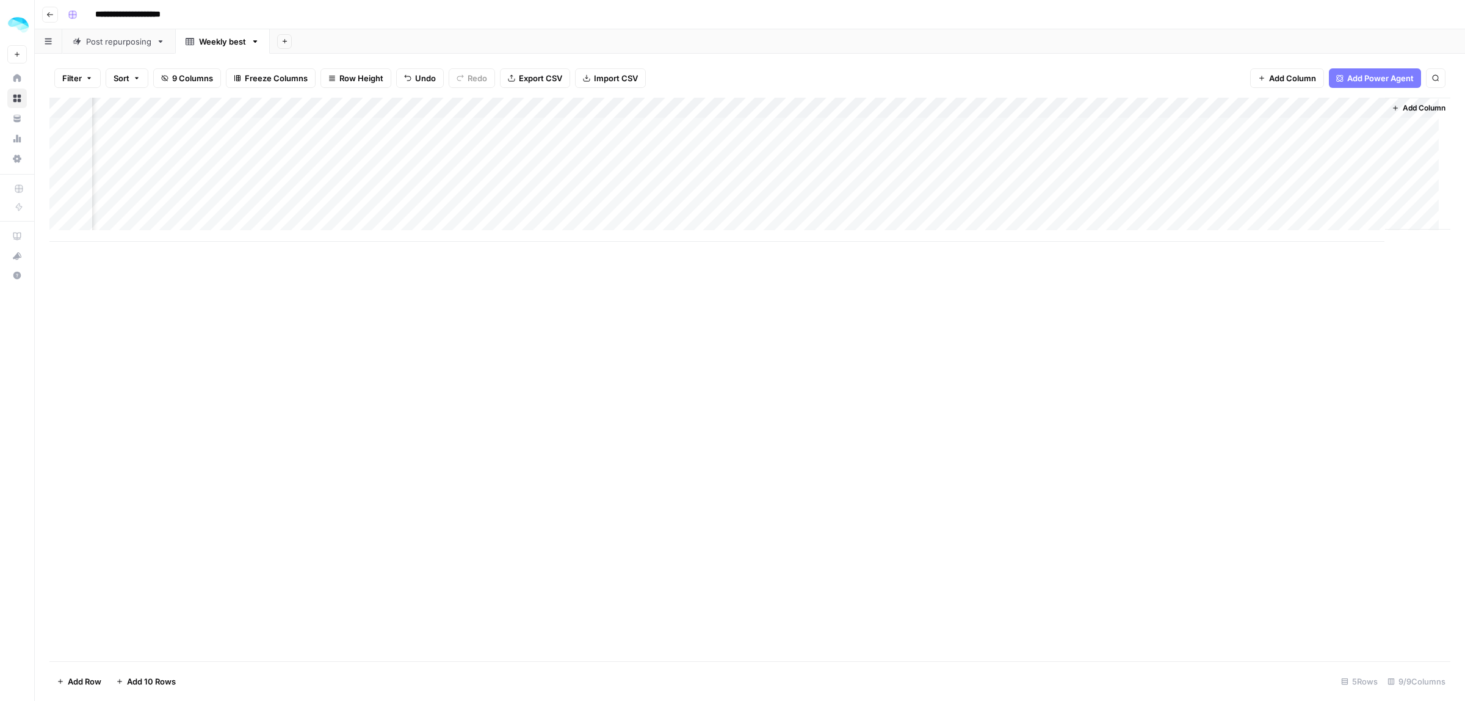
scroll to position [0, 126]
click at [1237, 104] on div "Add Column" at bounding box center [749, 170] width 1401 height 144
click at [1243, 132] on input "New Column" at bounding box center [1268, 137] width 124 height 12
type input "Preview texts"
click at [1401, 113] on span "Add Column" at bounding box center [1422, 108] width 43 height 11
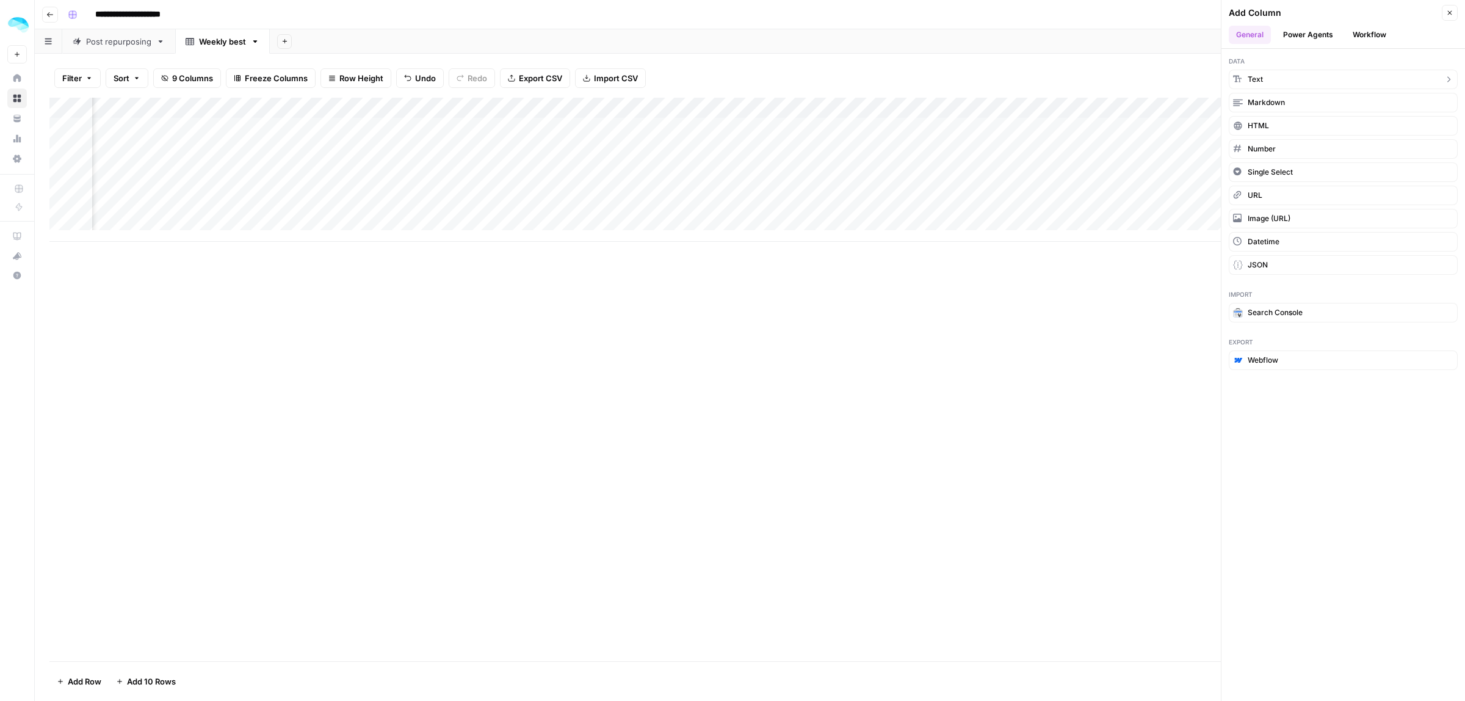
click at [1273, 81] on button "Text" at bounding box center [1343, 80] width 229 height 20
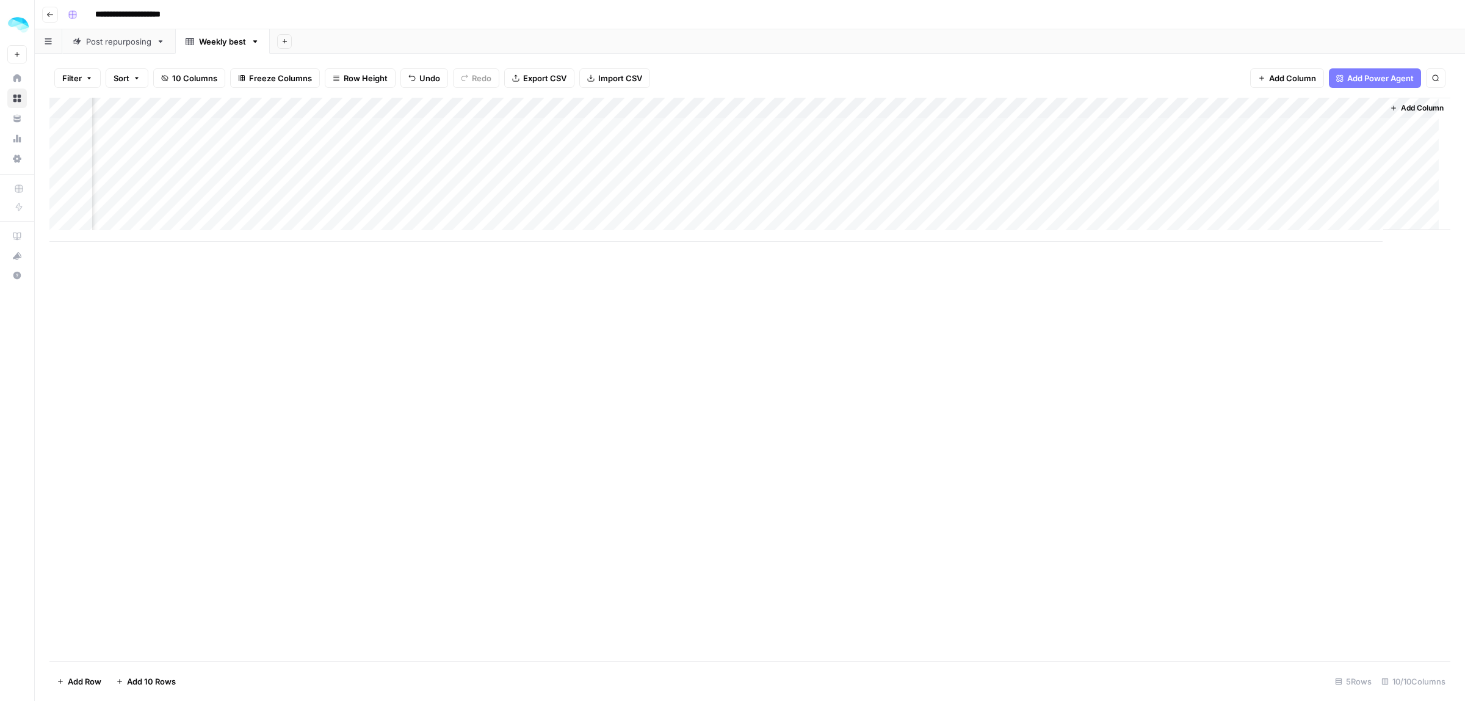
scroll to position [0, 303]
click at [1360, 105] on div "Add Column" at bounding box center [749, 170] width 1401 height 144
click at [1264, 273] on span "Remove Column" at bounding box center [1271, 272] width 107 height 12
click at [687, 126] on span "Delete" at bounding box center [689, 126] width 26 height 12
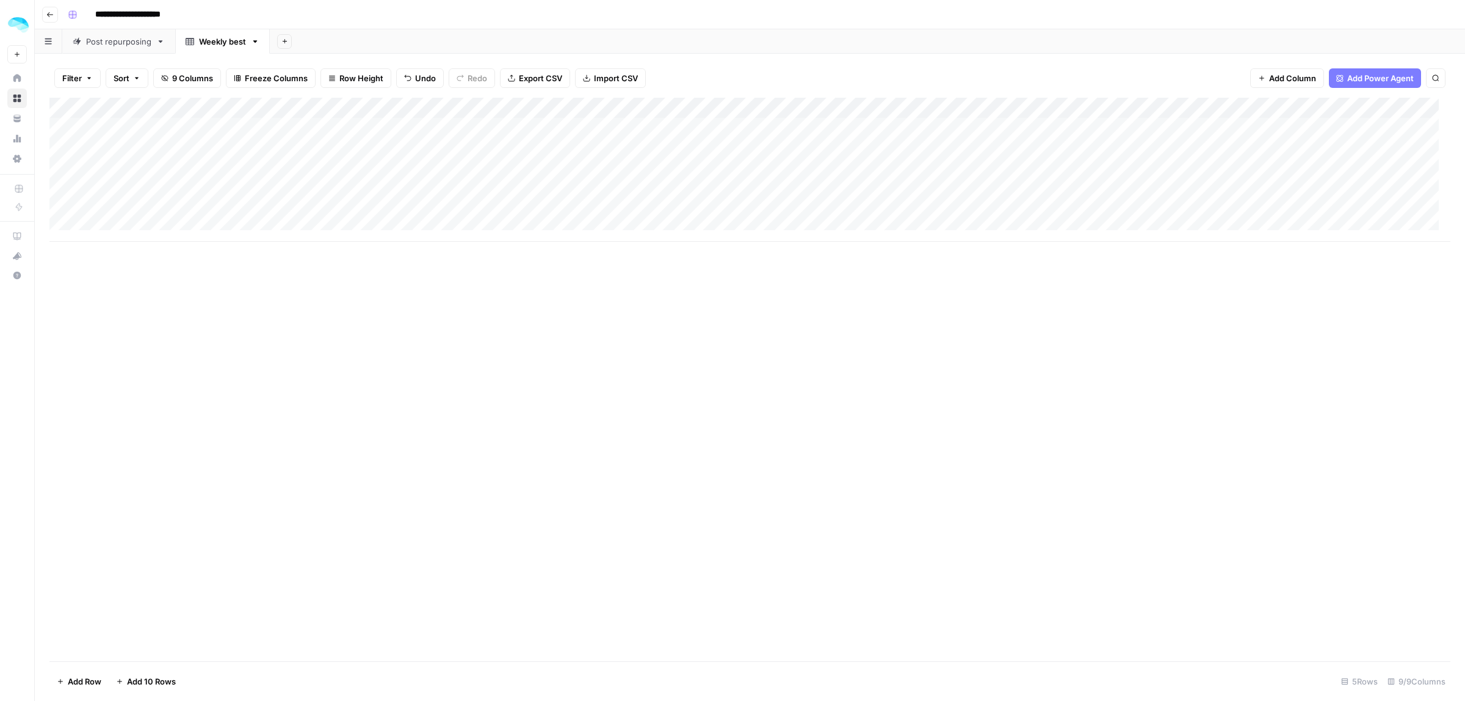
click at [199, 125] on div "Add Column" at bounding box center [749, 170] width 1401 height 144
click at [1390, 110] on icon "button" at bounding box center [1393, 107] width 7 height 7
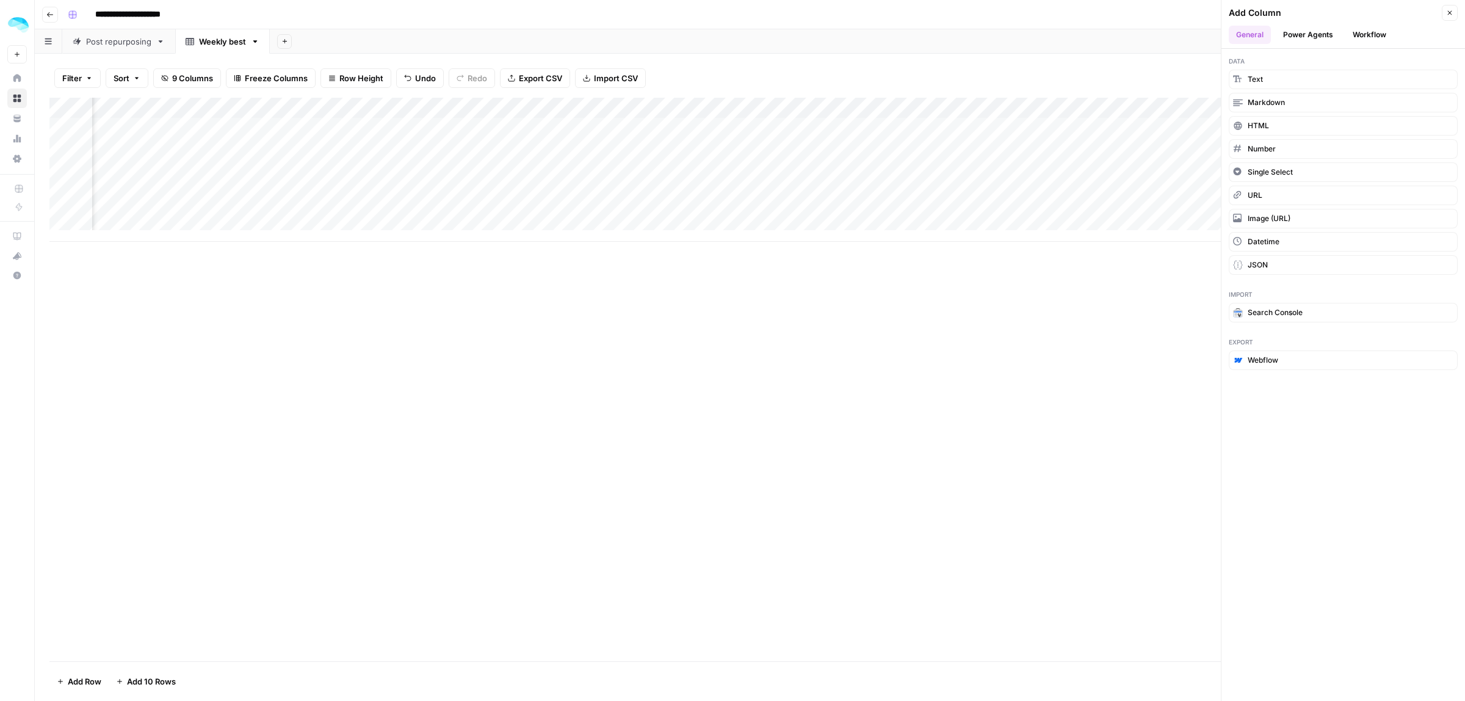
click at [1445, 15] on button "Close" at bounding box center [1450, 13] width 16 height 16
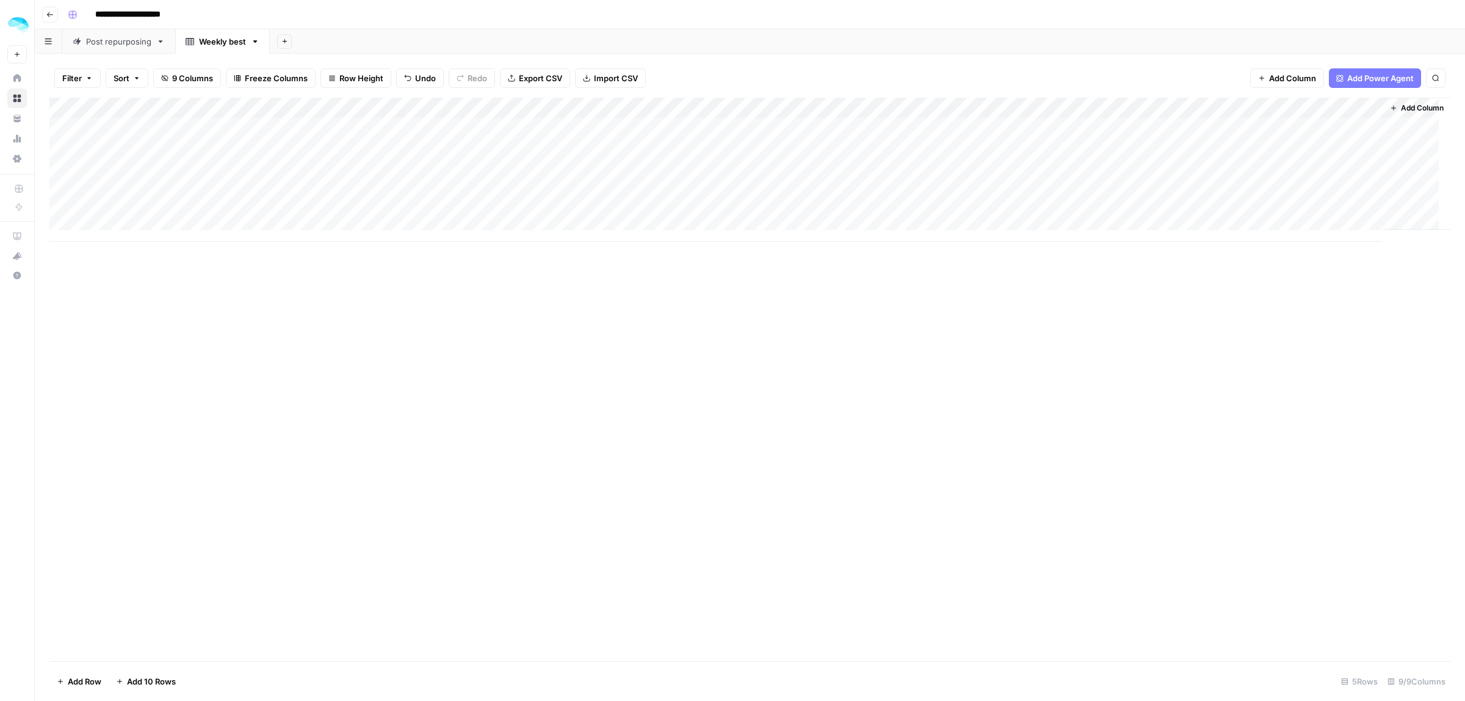
scroll to position [0, 0]
click at [433, 107] on div "Add Column" at bounding box center [749, 170] width 1401 height 144
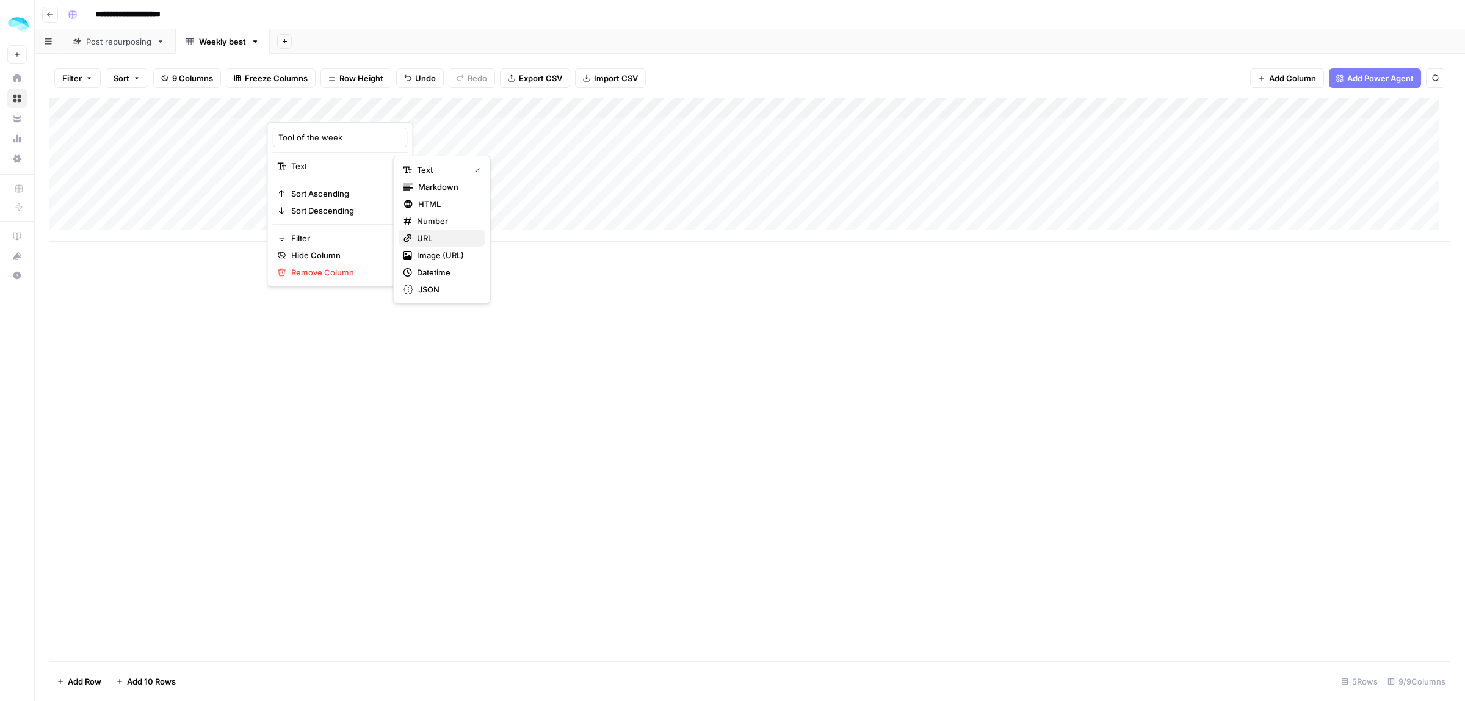
click at [429, 242] on span "URL" at bounding box center [446, 238] width 59 height 12
click at [610, 107] on div "Add Column" at bounding box center [749, 170] width 1401 height 144
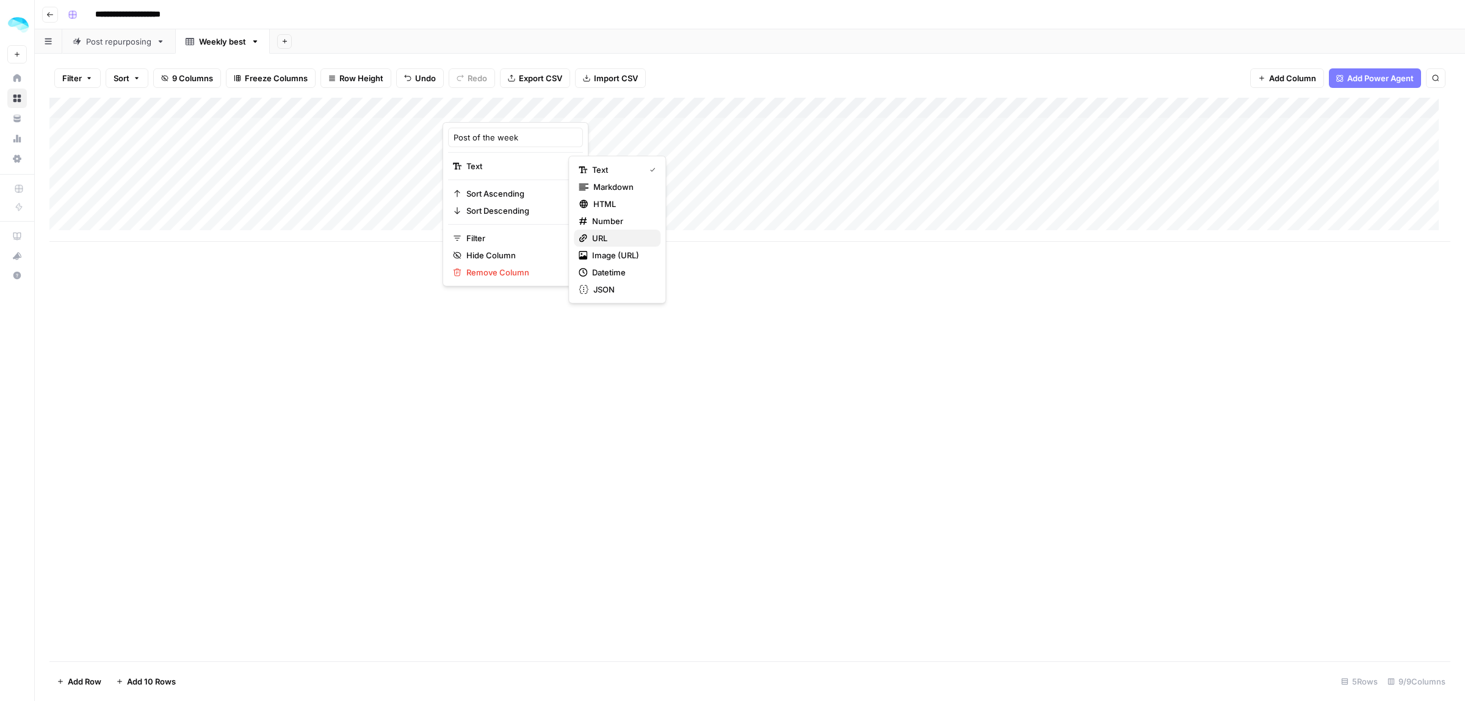
click at [618, 237] on span "URL" at bounding box center [621, 238] width 59 height 12
click at [785, 105] on div "Add Column" at bounding box center [749, 170] width 1401 height 144
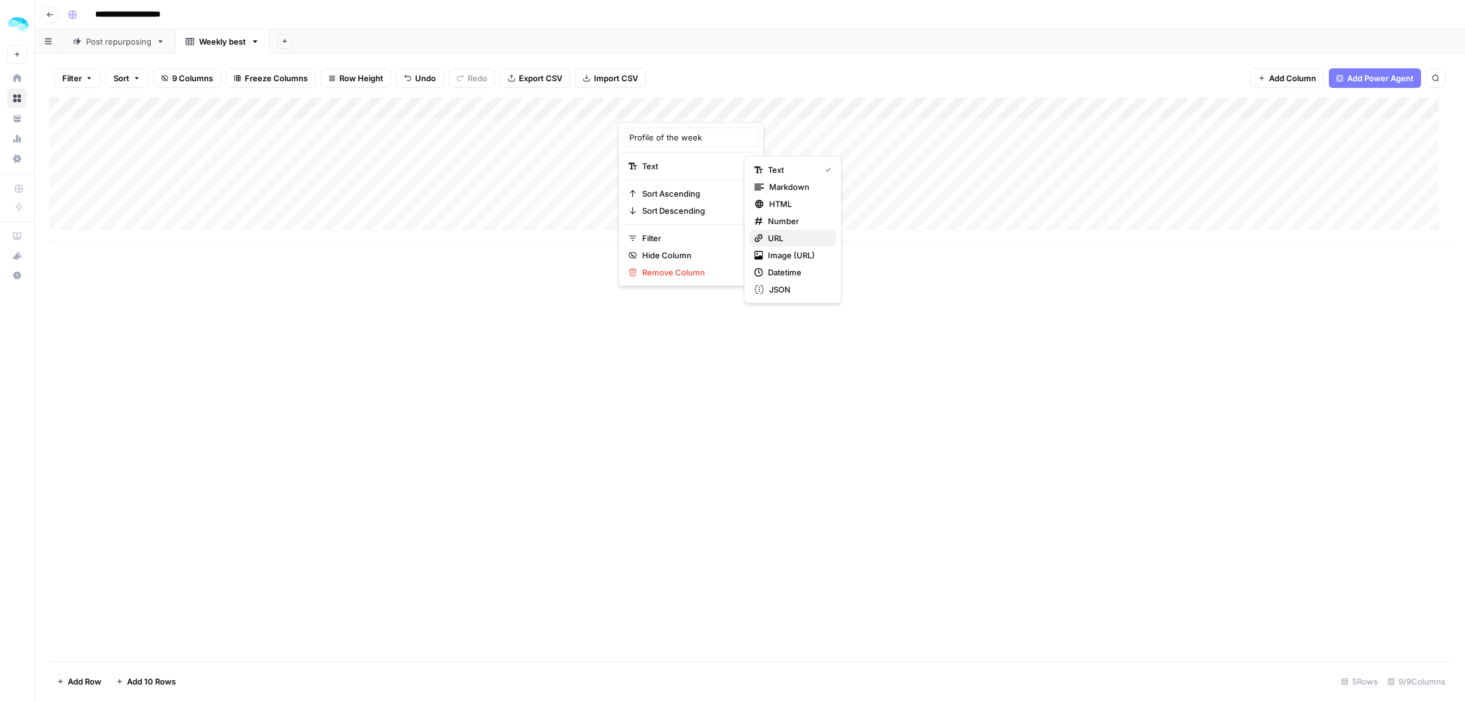
click at [782, 240] on span "URL" at bounding box center [797, 238] width 59 height 12
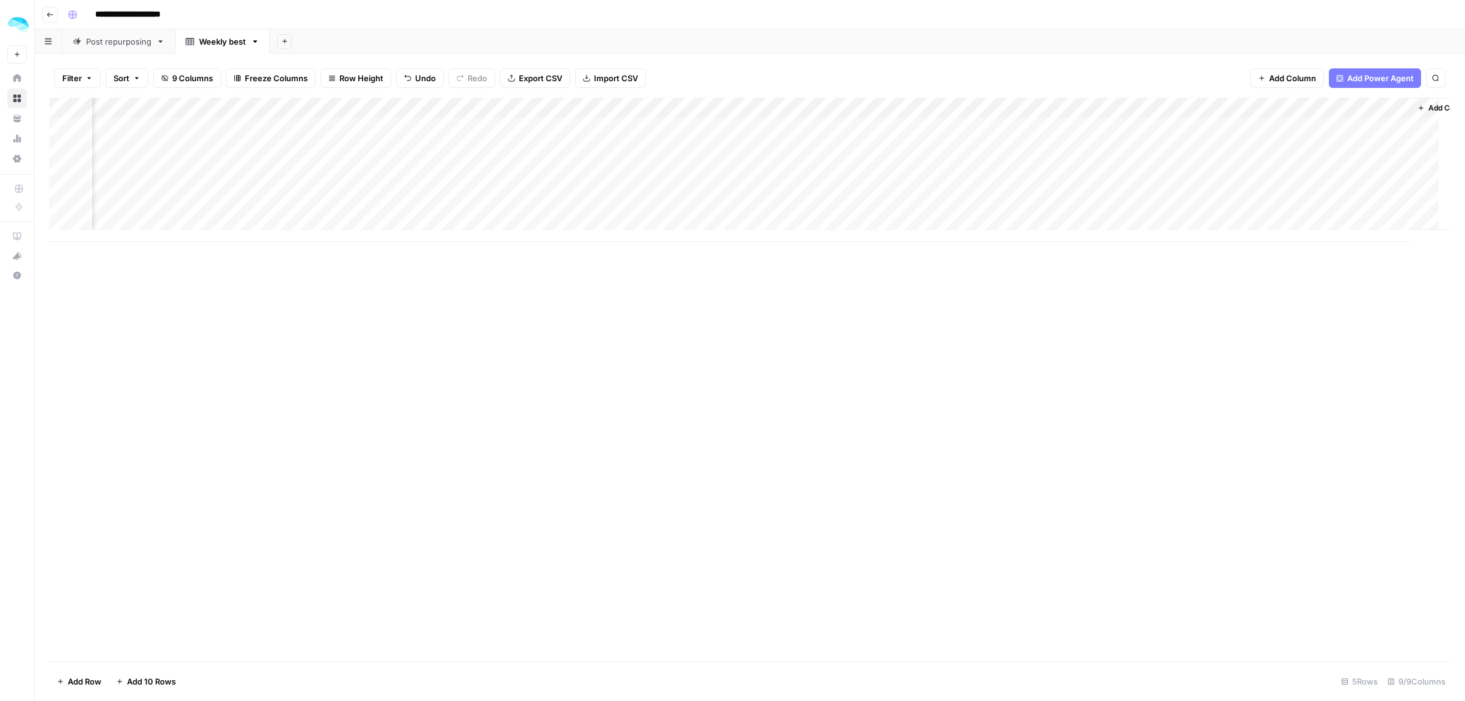
scroll to position [0, 126]
click at [833, 109] on div "Add Column" at bounding box center [749, 170] width 1401 height 144
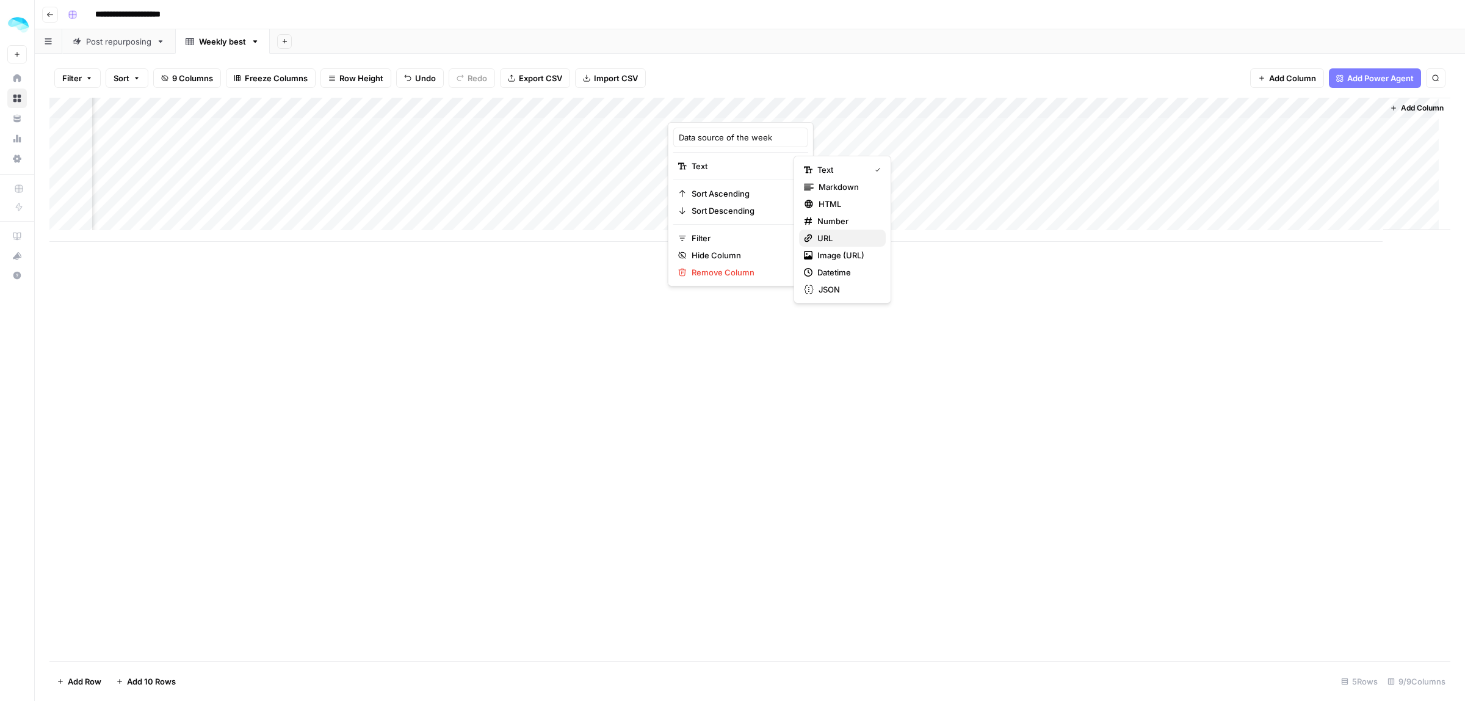
click at [831, 239] on span "URL" at bounding box center [846, 238] width 59 height 12
click at [1011, 108] on div "Add Column" at bounding box center [749, 170] width 1401 height 144
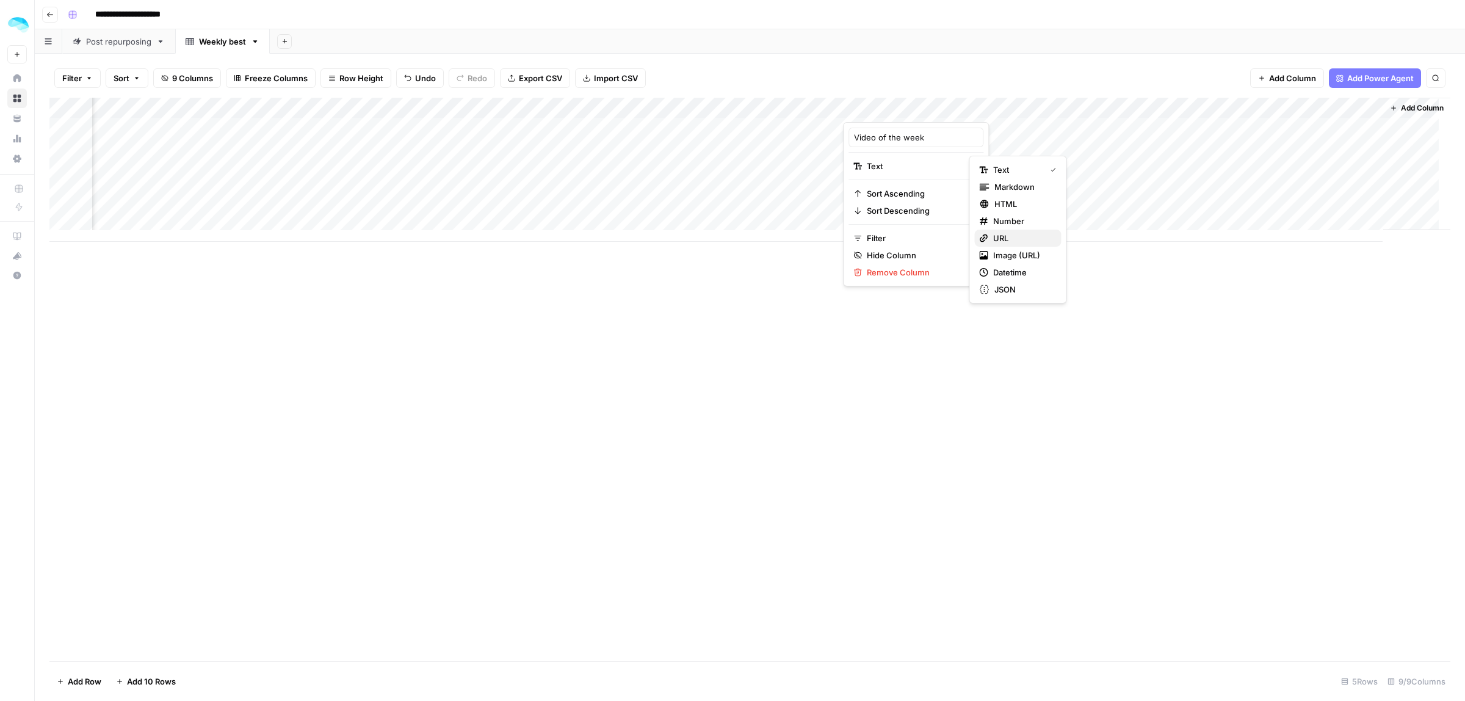
click at [1004, 236] on span "URL" at bounding box center [1022, 238] width 59 height 12
click at [51, 16] on icon "button" at bounding box center [49, 14] width 7 height 7
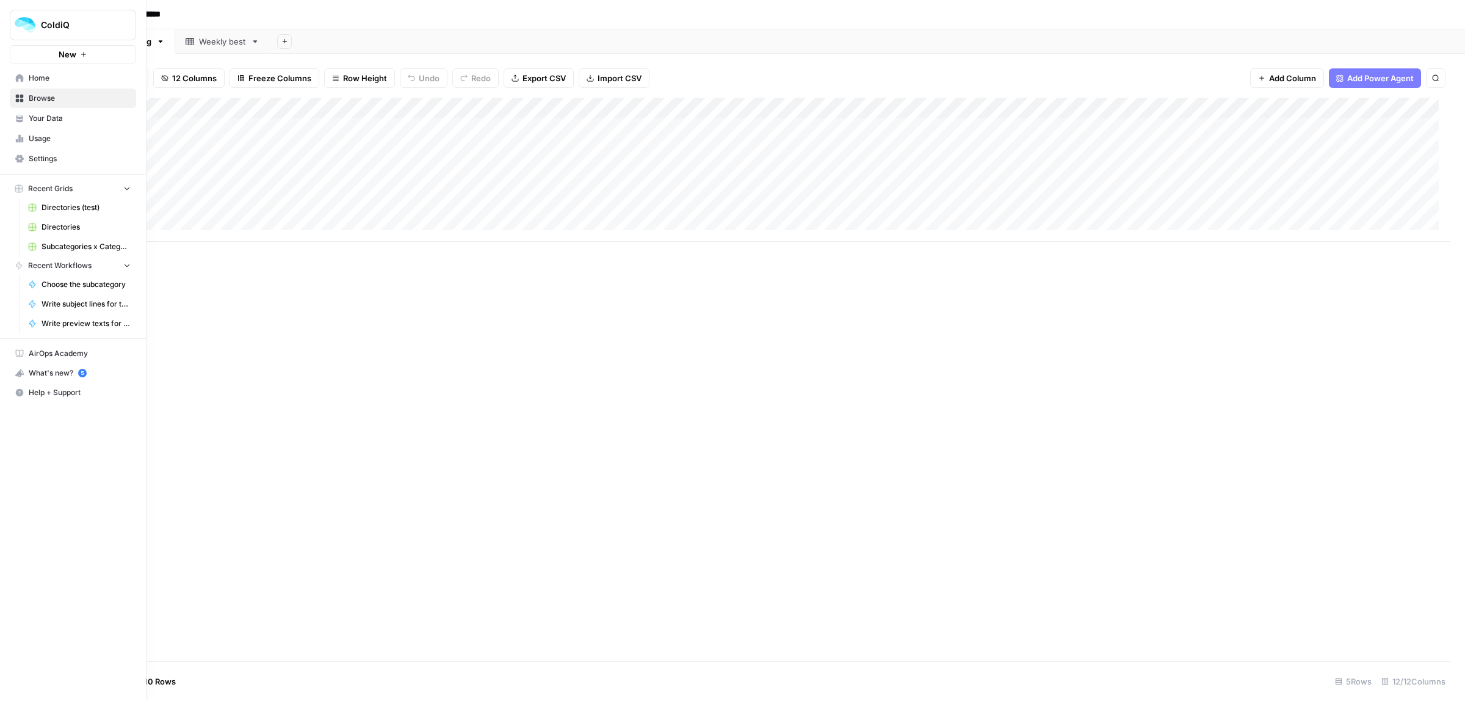
click at [42, 100] on span "Browse" at bounding box center [80, 98] width 102 height 11
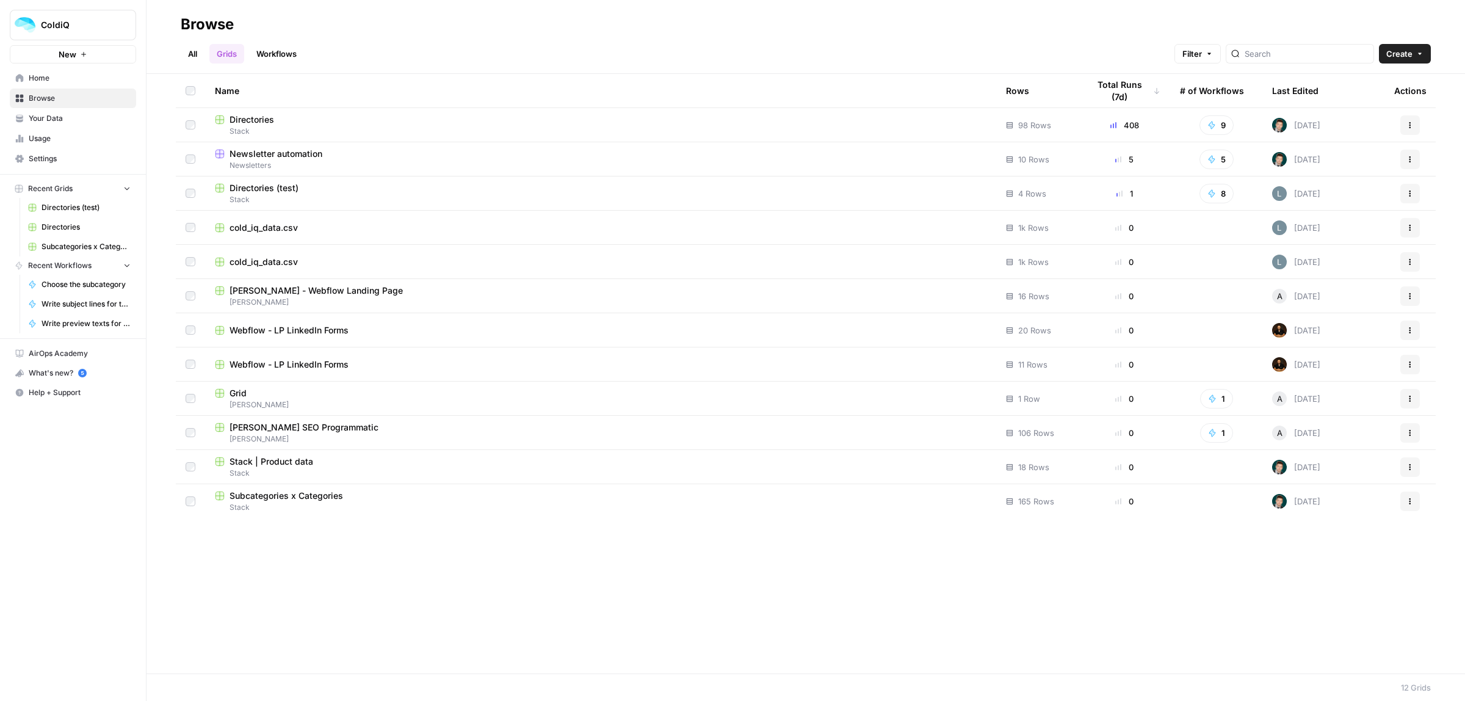
click at [290, 61] on link "Workflows" at bounding box center [276, 54] width 55 height 20
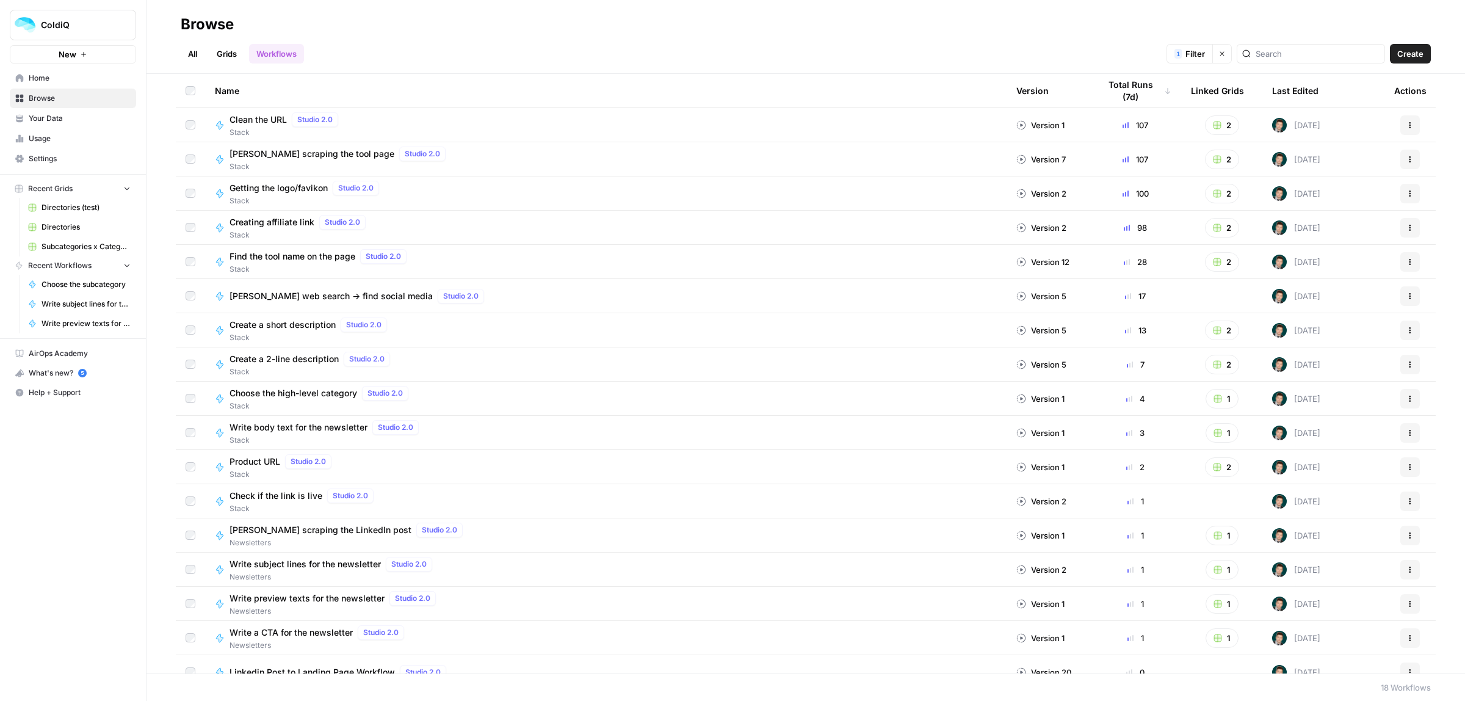
click at [304, 560] on span "Write subject lines for the newsletter" at bounding box center [305, 564] width 151 height 12
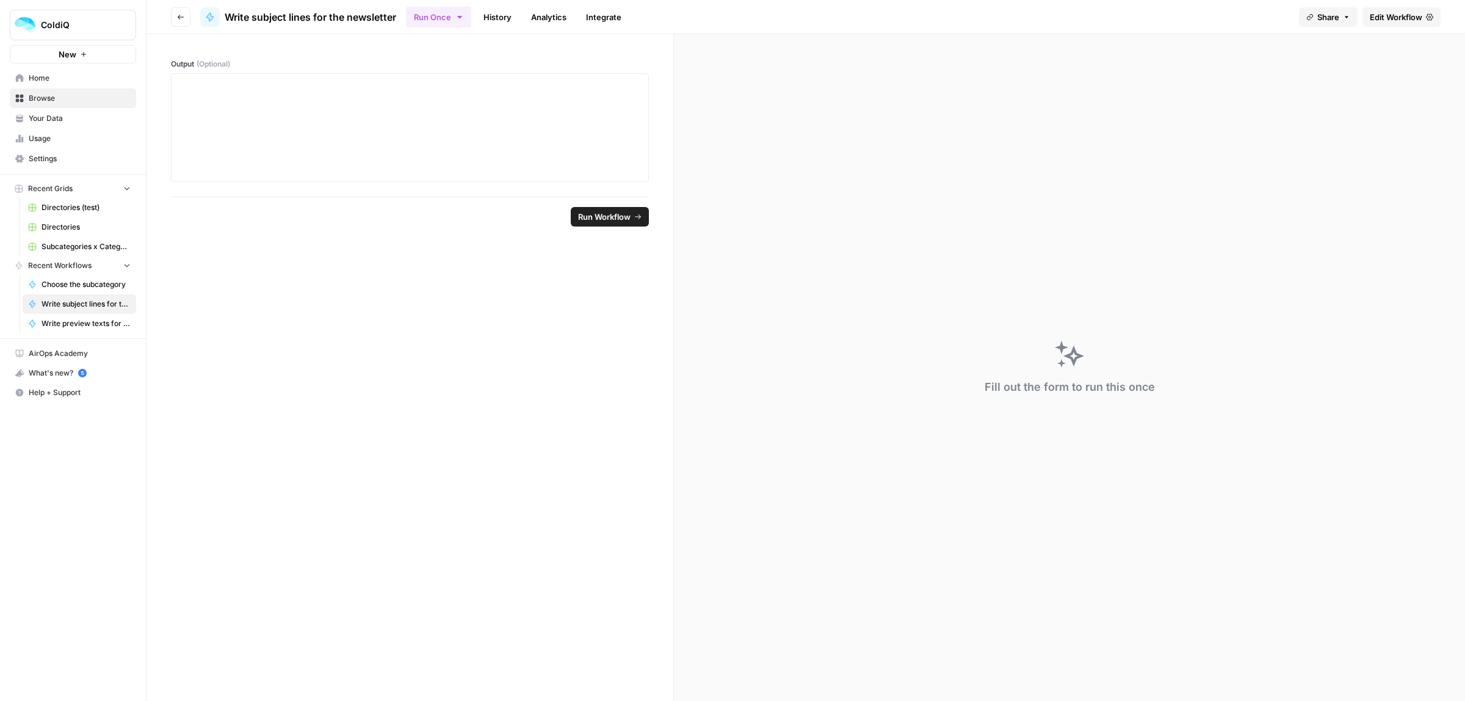
click at [1417, 13] on span "Edit Workflow" at bounding box center [1396, 17] width 53 height 12
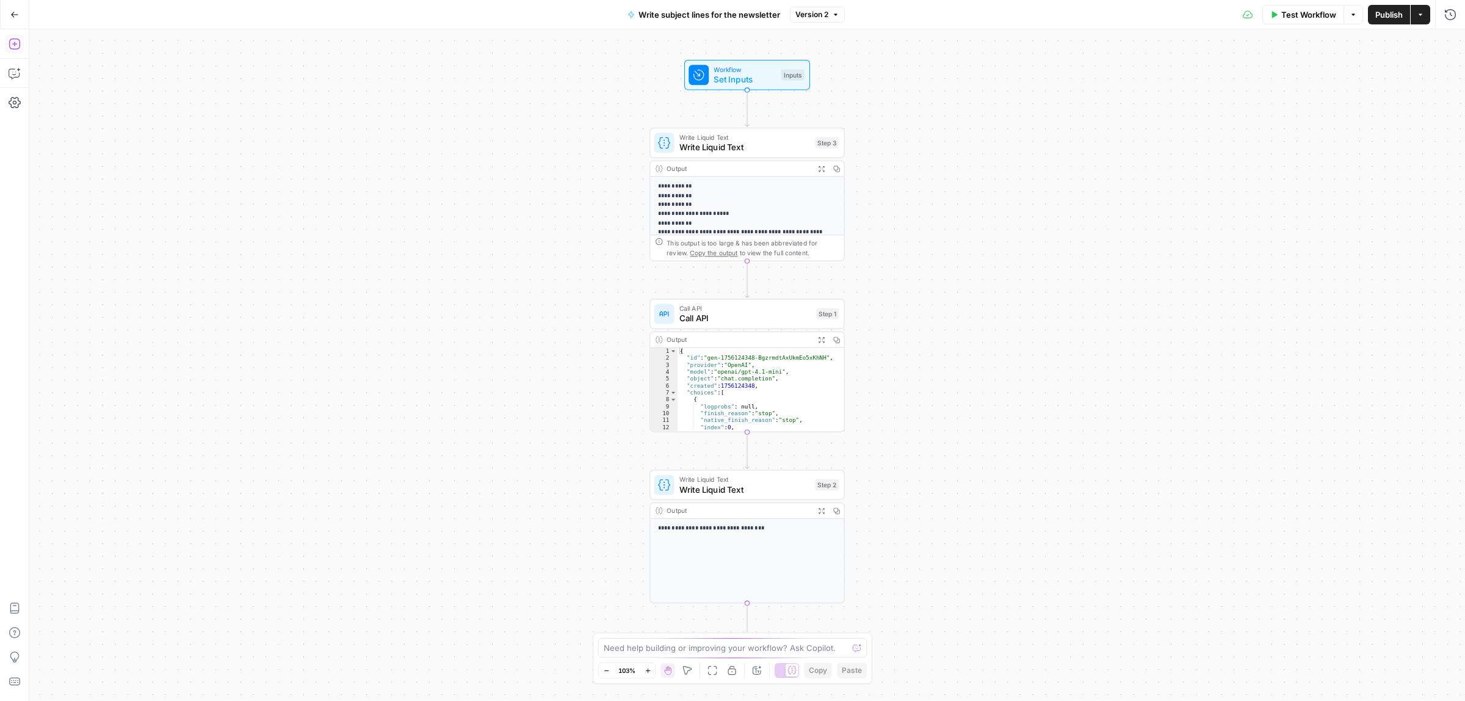
click at [12, 46] on icon "button" at bounding box center [15, 44] width 12 height 12
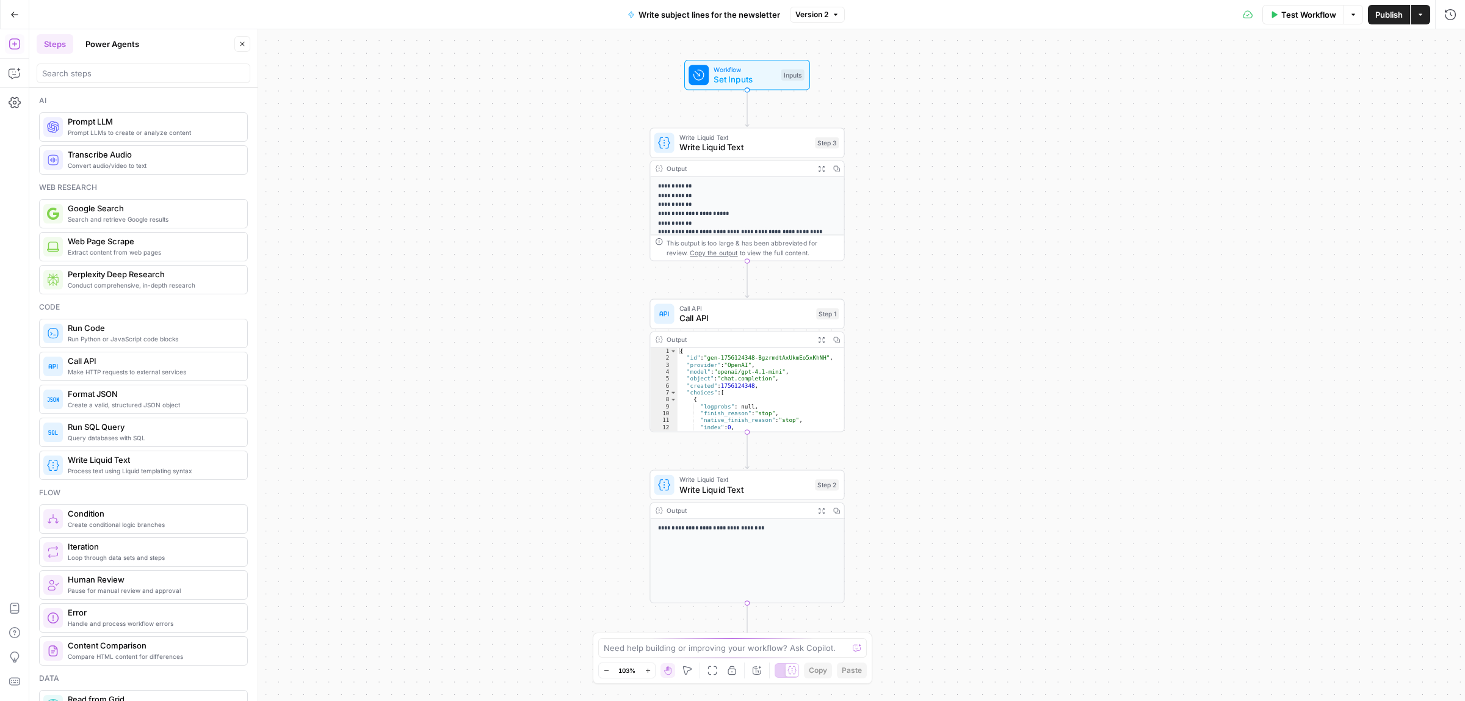
click at [111, 589] on span "Pause for manual review and approval" at bounding box center [153, 590] width 170 height 10
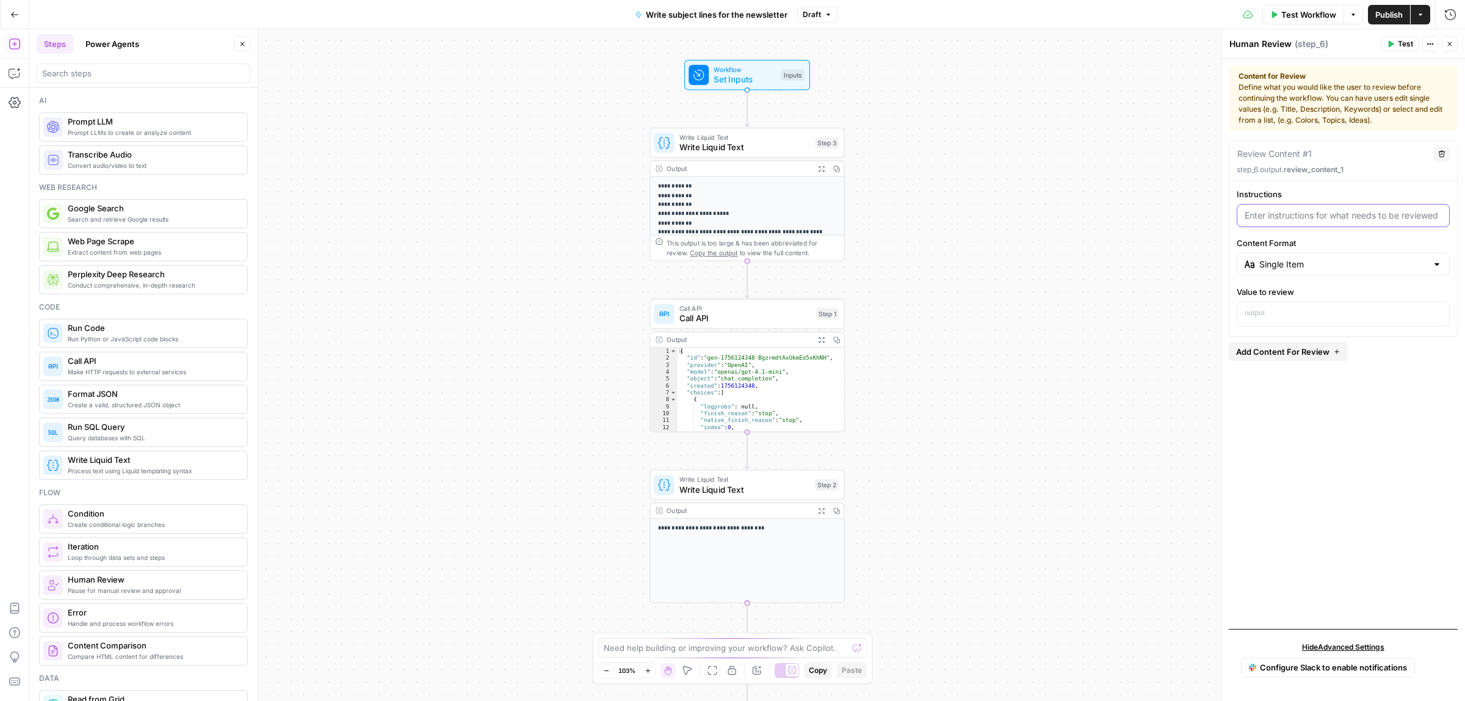
click at [1330, 221] on input "Instructions" at bounding box center [1343, 215] width 197 height 12
click at [1341, 311] on p at bounding box center [1343, 313] width 197 height 12
click at [1320, 357] on span "Add Content For Review" at bounding box center [1282, 352] width 93 height 12
click at [1441, 358] on icon "button" at bounding box center [1441, 357] width 7 height 7
click at [1456, 42] on button "Close" at bounding box center [1450, 44] width 16 height 16
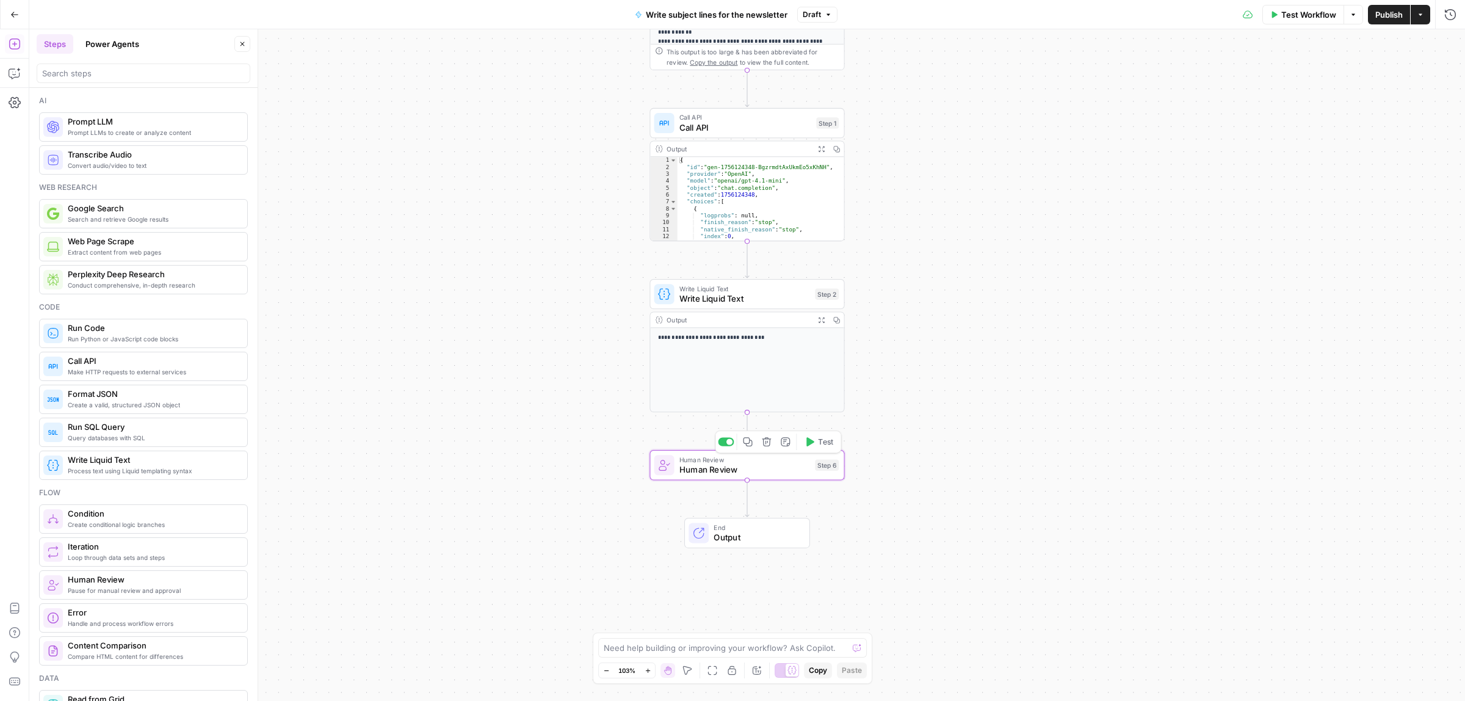
click at [767, 443] on icon "button" at bounding box center [767, 441] width 10 height 10
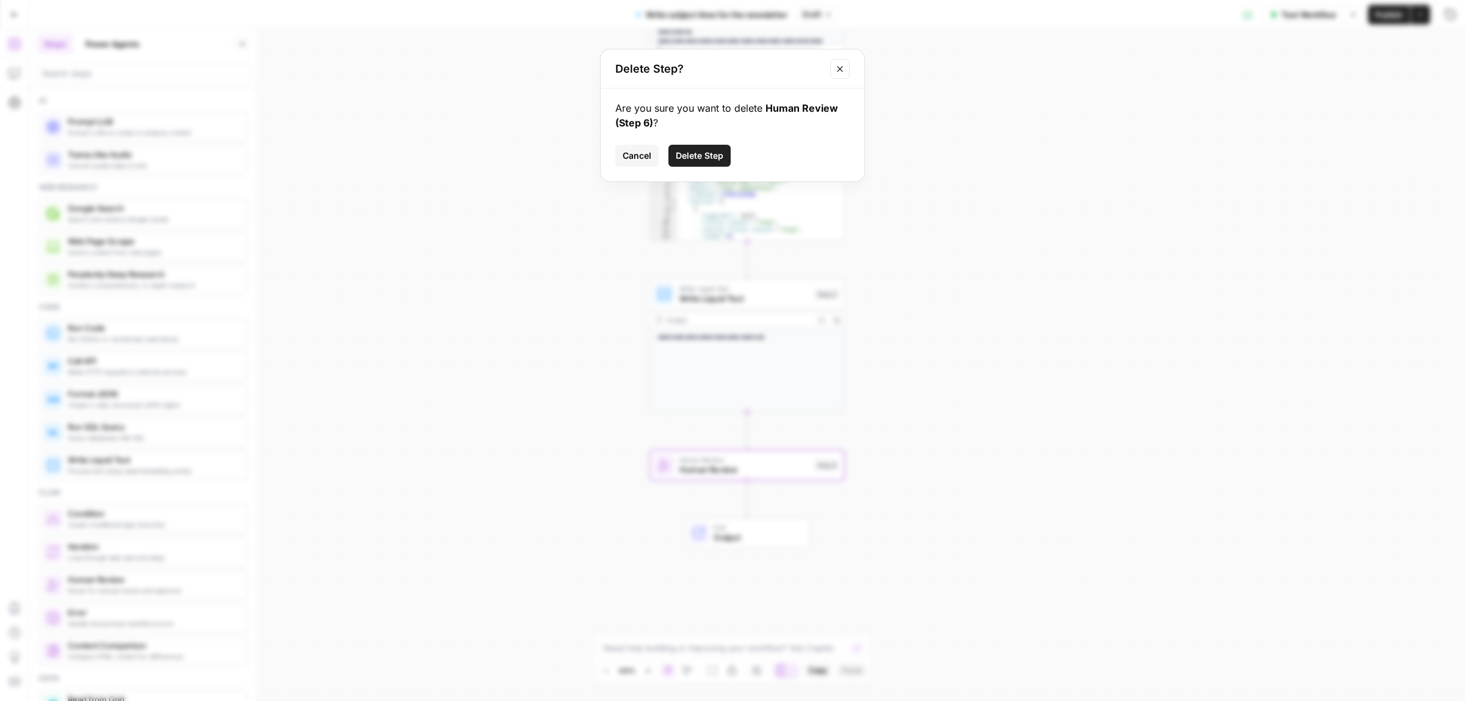
click at [693, 151] on span "Delete Step" at bounding box center [700, 156] width 48 height 12
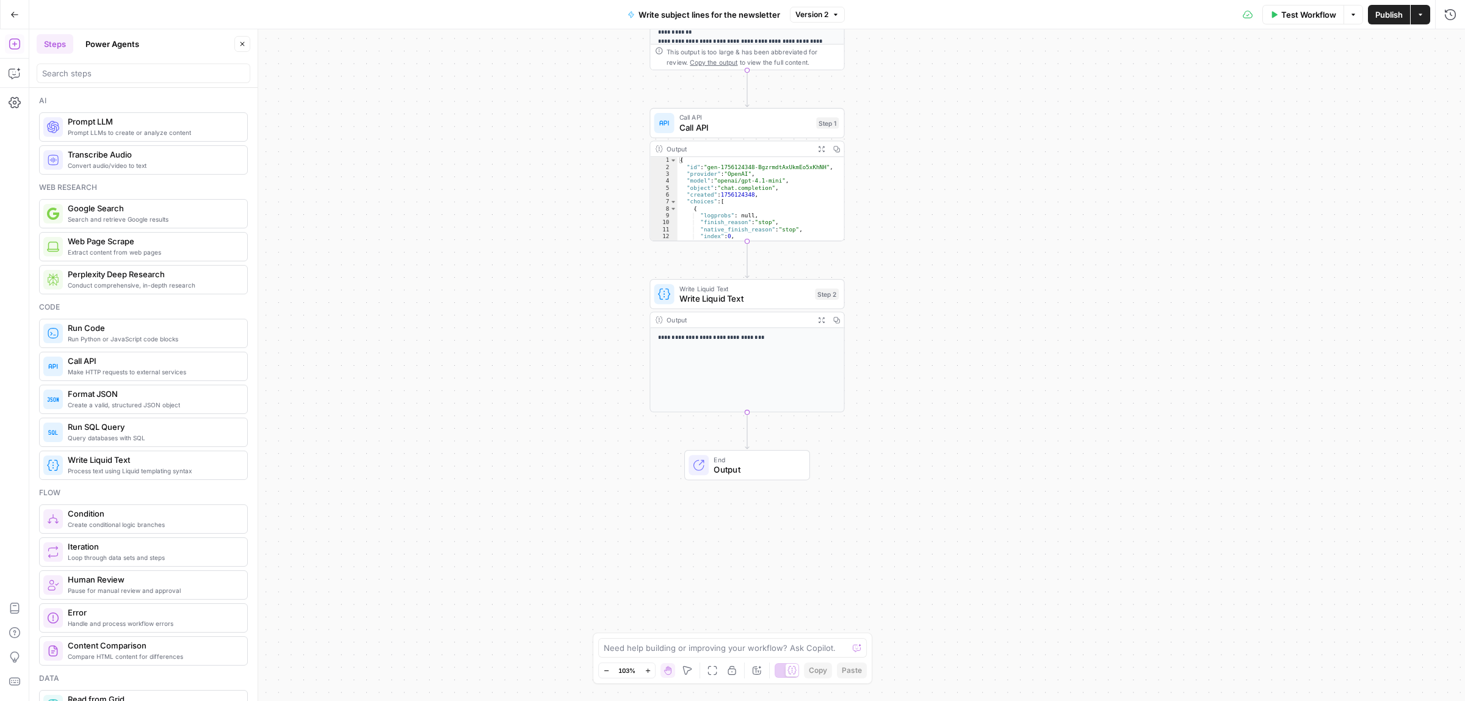
click at [9, 11] on button "Go Back" at bounding box center [15, 15] width 22 height 22
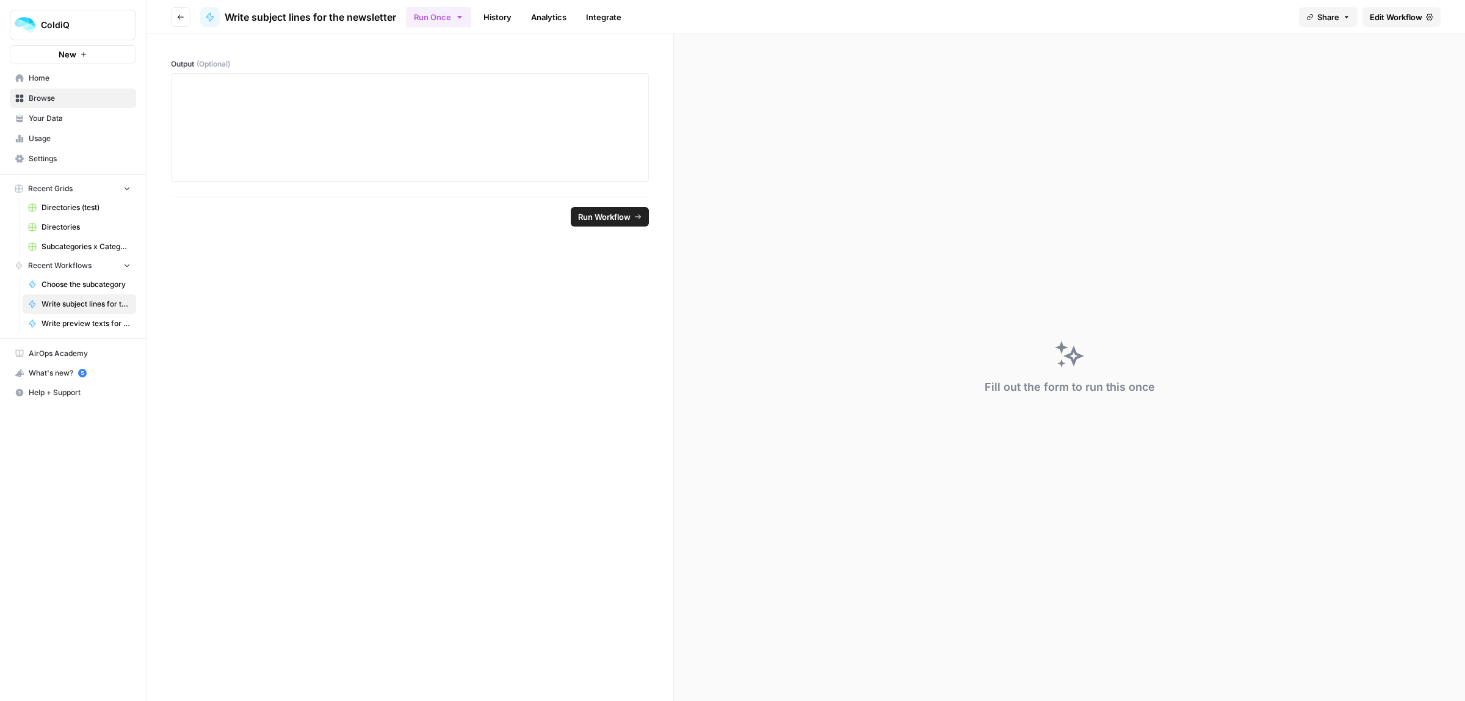
click at [48, 84] on link "Home" at bounding box center [73, 78] width 126 height 20
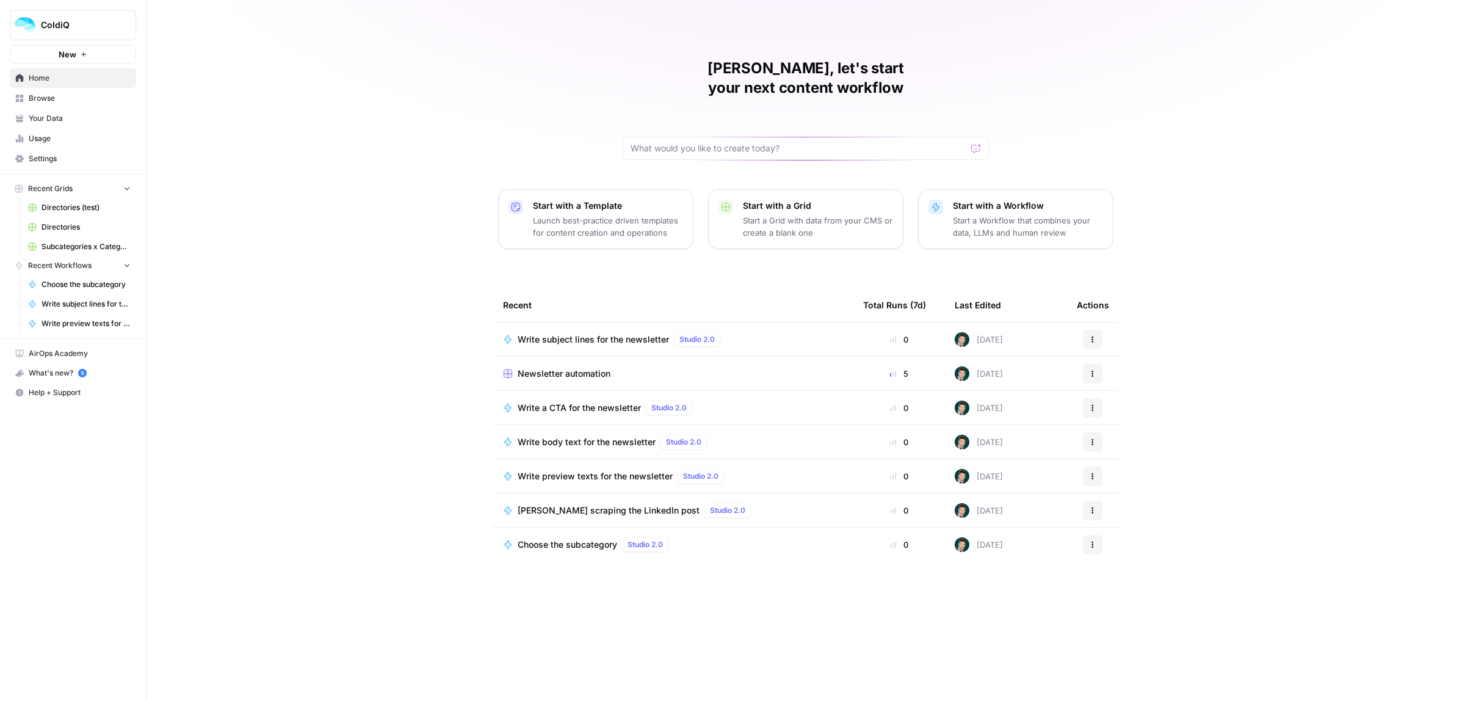
click at [603, 368] on span "Newsletter automation" at bounding box center [564, 374] width 93 height 12
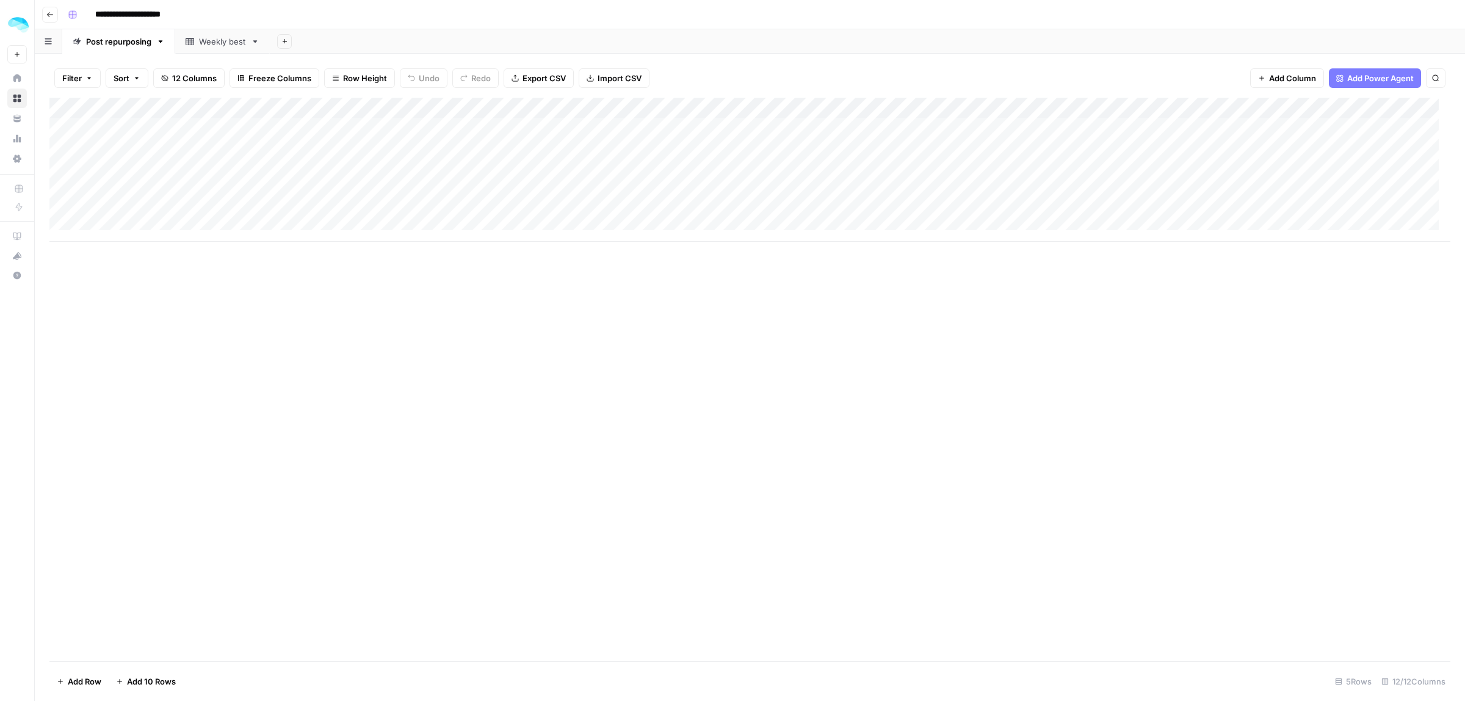
click at [209, 40] on div "Weekly best" at bounding box center [222, 41] width 47 height 12
drag, startPoint x: 883, startPoint y: 242, endPoint x: 929, endPoint y: 240, distance: 45.2
click at [929, 240] on div "Add Column" at bounding box center [749, 170] width 1401 height 144
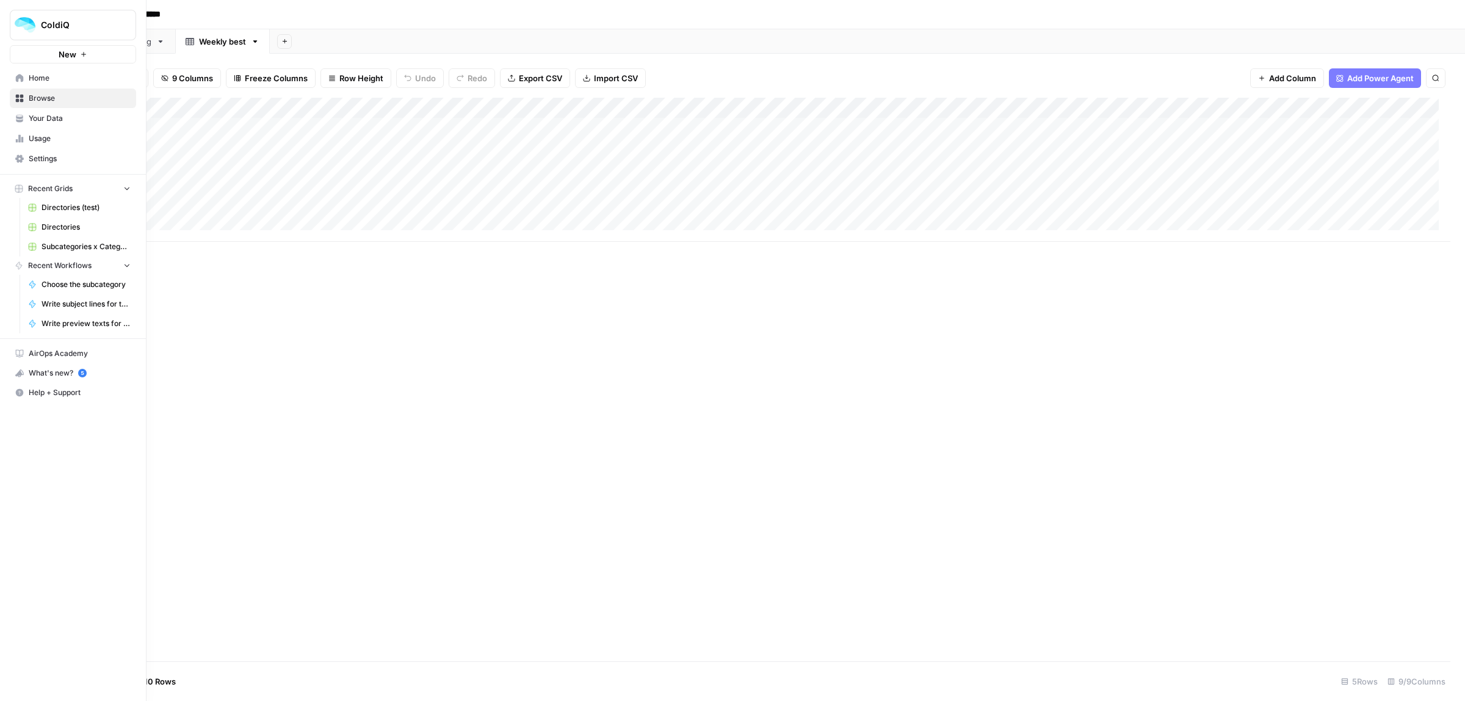
click at [17, 80] on icon at bounding box center [20, 78] width 8 height 8
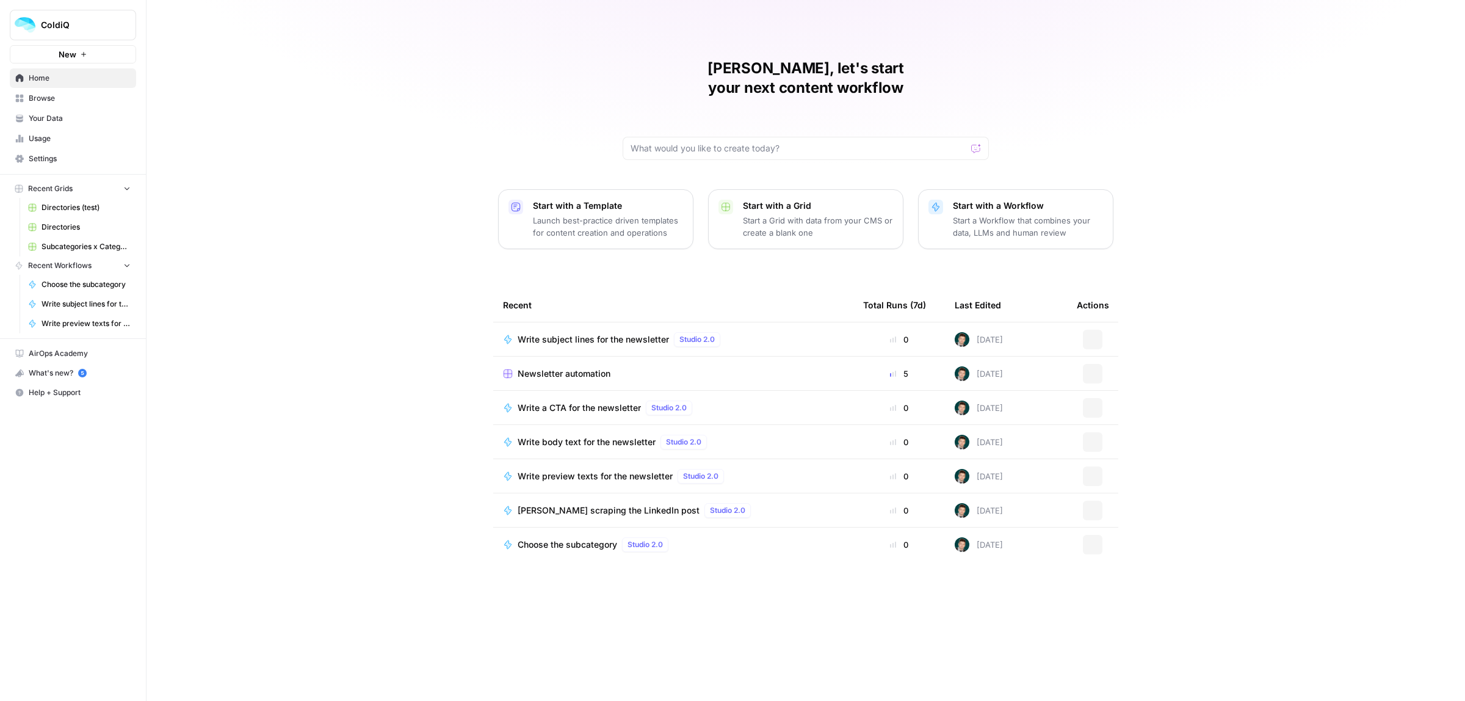
click at [35, 104] on link "Browse" at bounding box center [73, 99] width 126 height 20
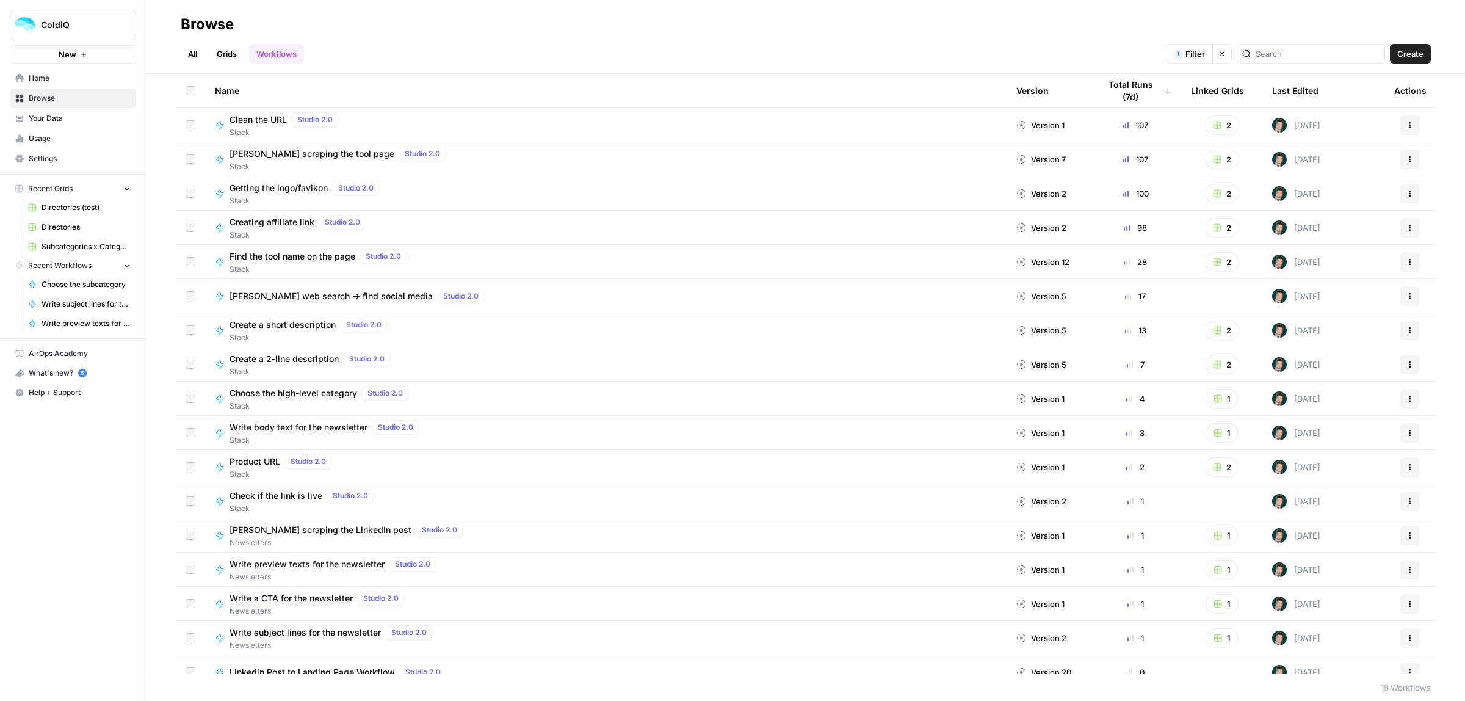
click at [197, 53] on link "All" at bounding box center [193, 54] width 24 height 20
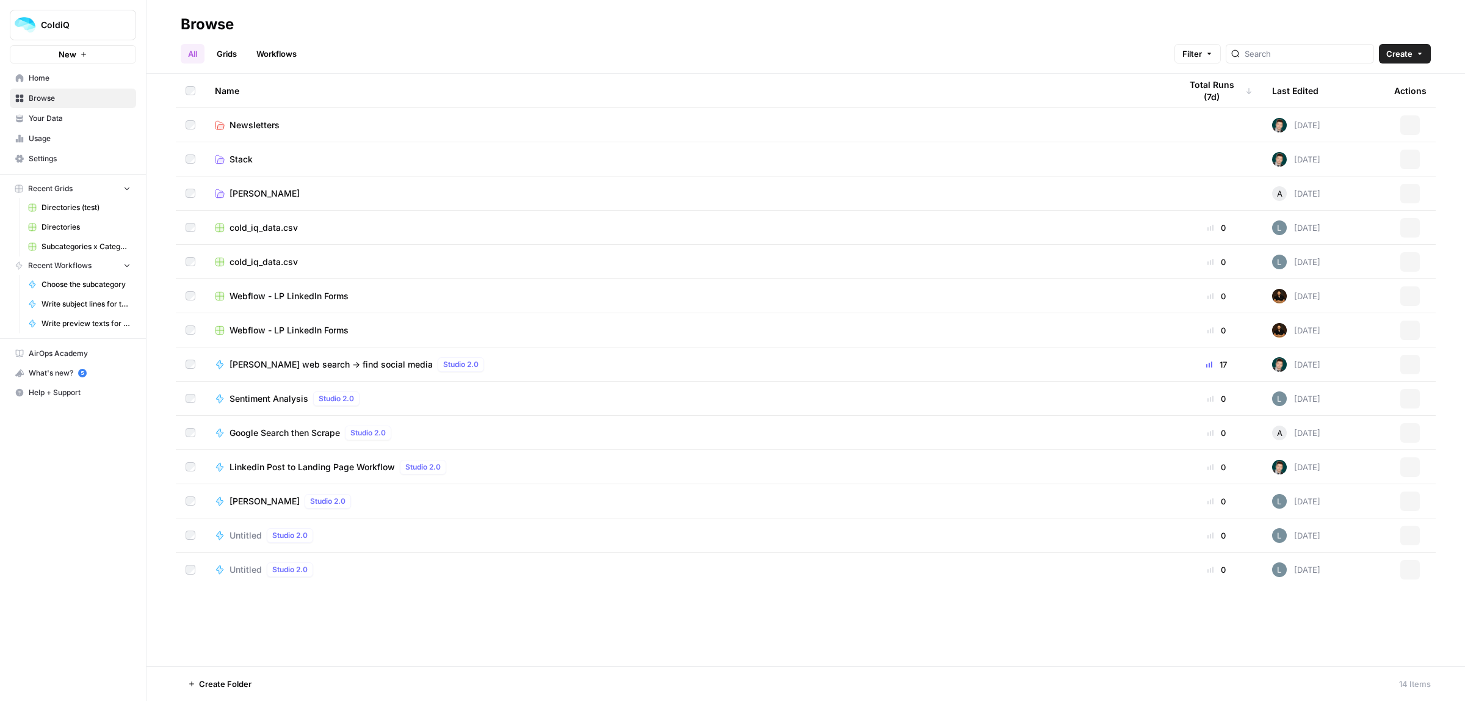
click at [278, 131] on link "Newsletters" at bounding box center [688, 125] width 946 height 12
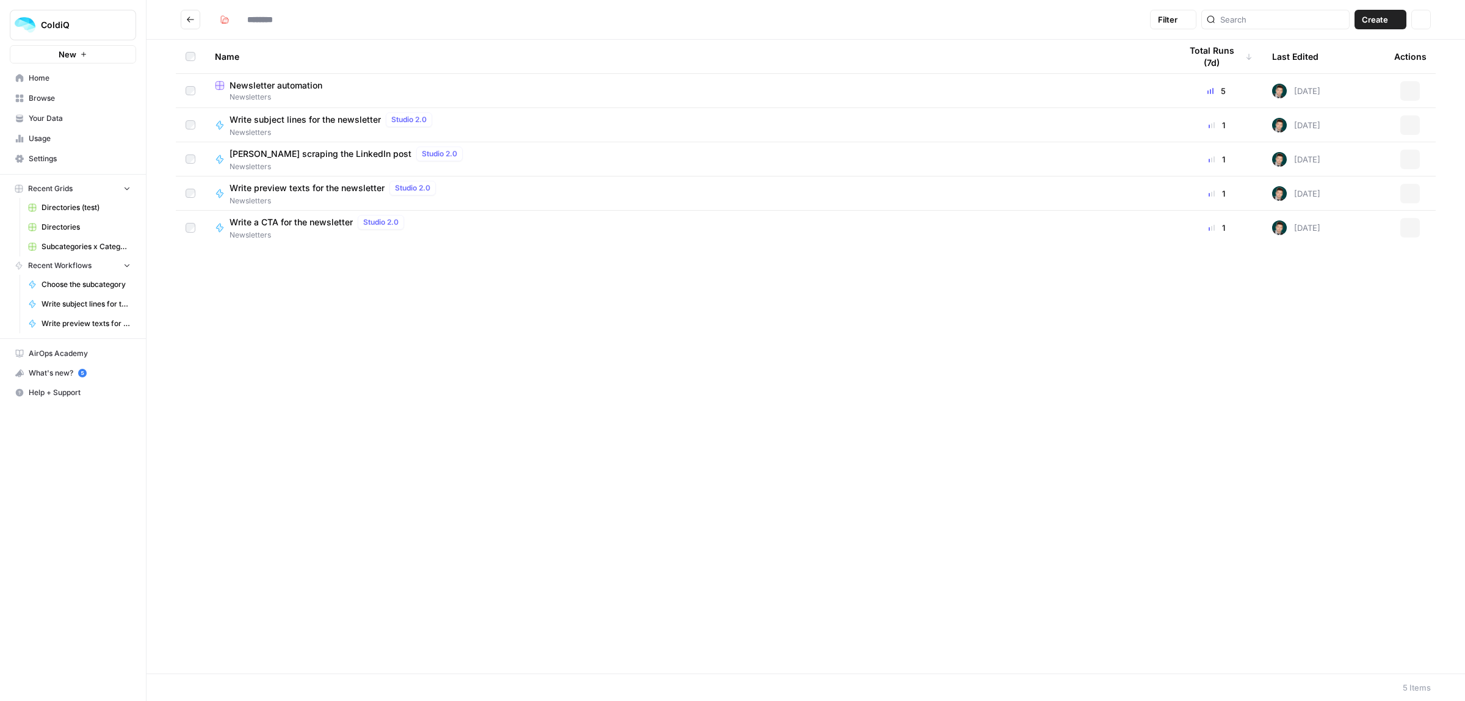
type input "**********"
click at [1390, 20] on button "Create" at bounding box center [1381, 20] width 52 height 20
click at [1044, 363] on div "Name Total Runs (7d) Last Edited Actions Newsletter automation Newsletters 5 To…" at bounding box center [806, 357] width 1319 height 634
click at [1408, 90] on icon "button" at bounding box center [1410, 90] width 7 height 7
click at [1305, 383] on div "Name Total Runs (7d) Last Edited Actions Newsletter automation Newsletters 5 To…" at bounding box center [806, 357] width 1319 height 634
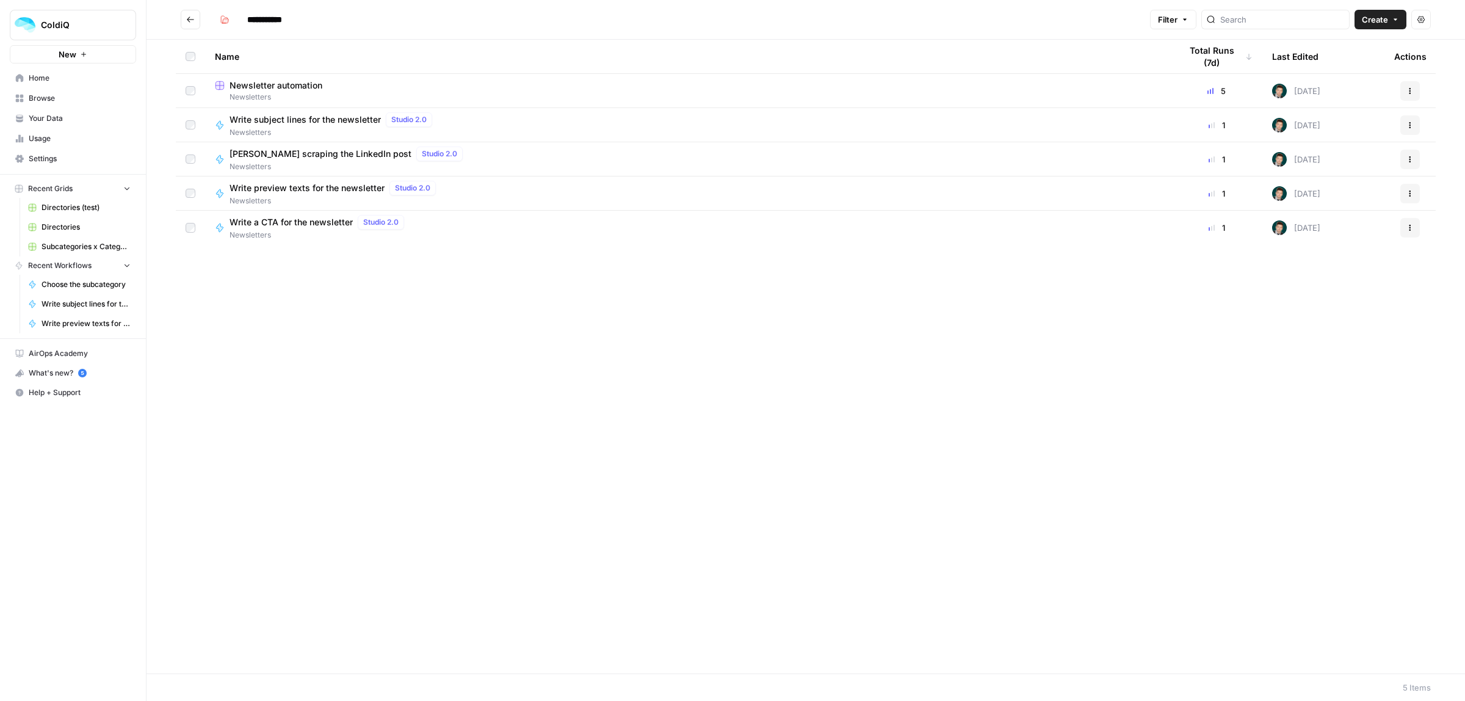
click at [1410, 127] on icon "button" at bounding box center [1411, 127] width 2 height 2
click at [1328, 200] on span "Integrate" at bounding box center [1357, 198] width 98 height 12
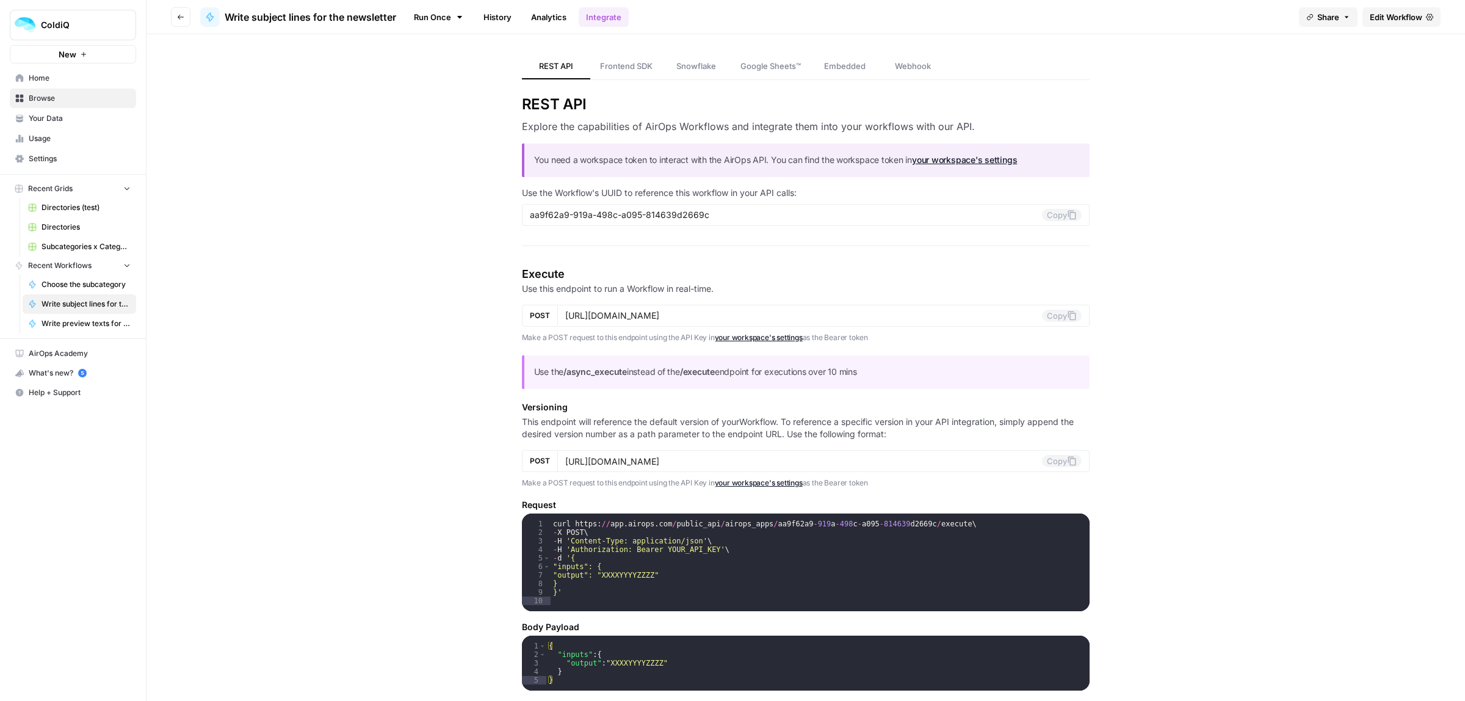
click at [656, 124] on h3 "Explore the capabilities of AirOps Workflows and integrate them into your workf…" at bounding box center [806, 126] width 568 height 15
click at [606, 124] on h3 "Explore the capabilities of AirOps Workflows and integrate them into your workf…" at bounding box center [806, 126] width 568 height 15
click at [572, 16] on link "Analytics" at bounding box center [549, 17] width 50 height 20
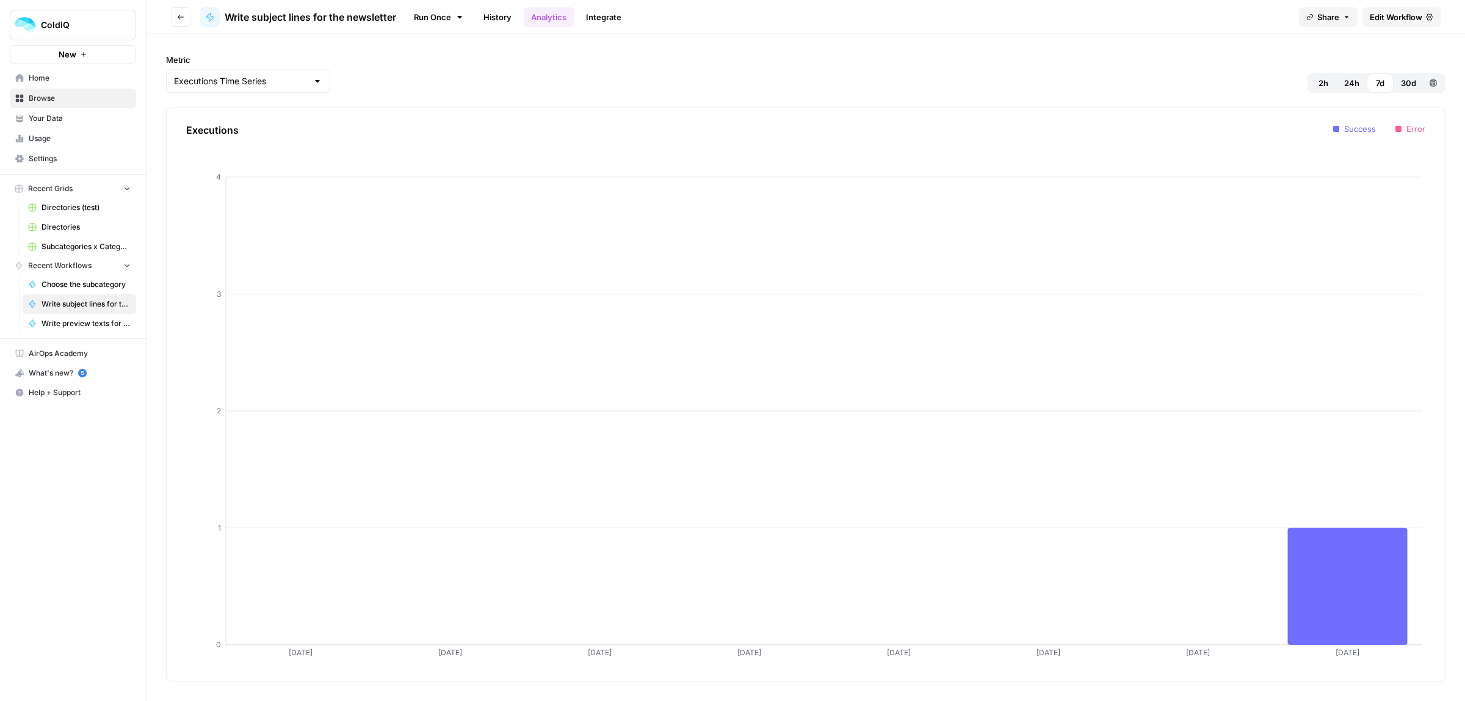
click at [487, 15] on link "History" at bounding box center [497, 17] width 43 height 20
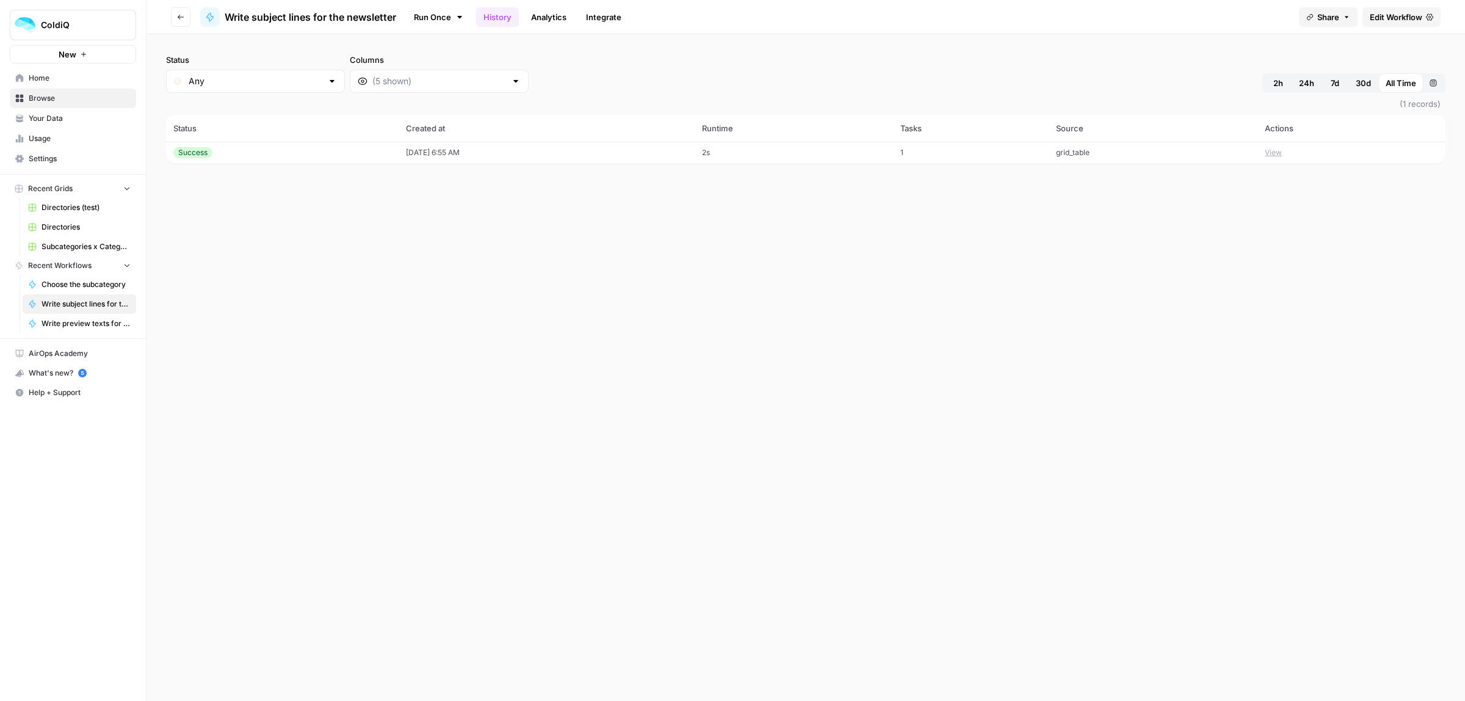
click at [438, 16] on link "Run Once" at bounding box center [438, 17] width 65 height 21
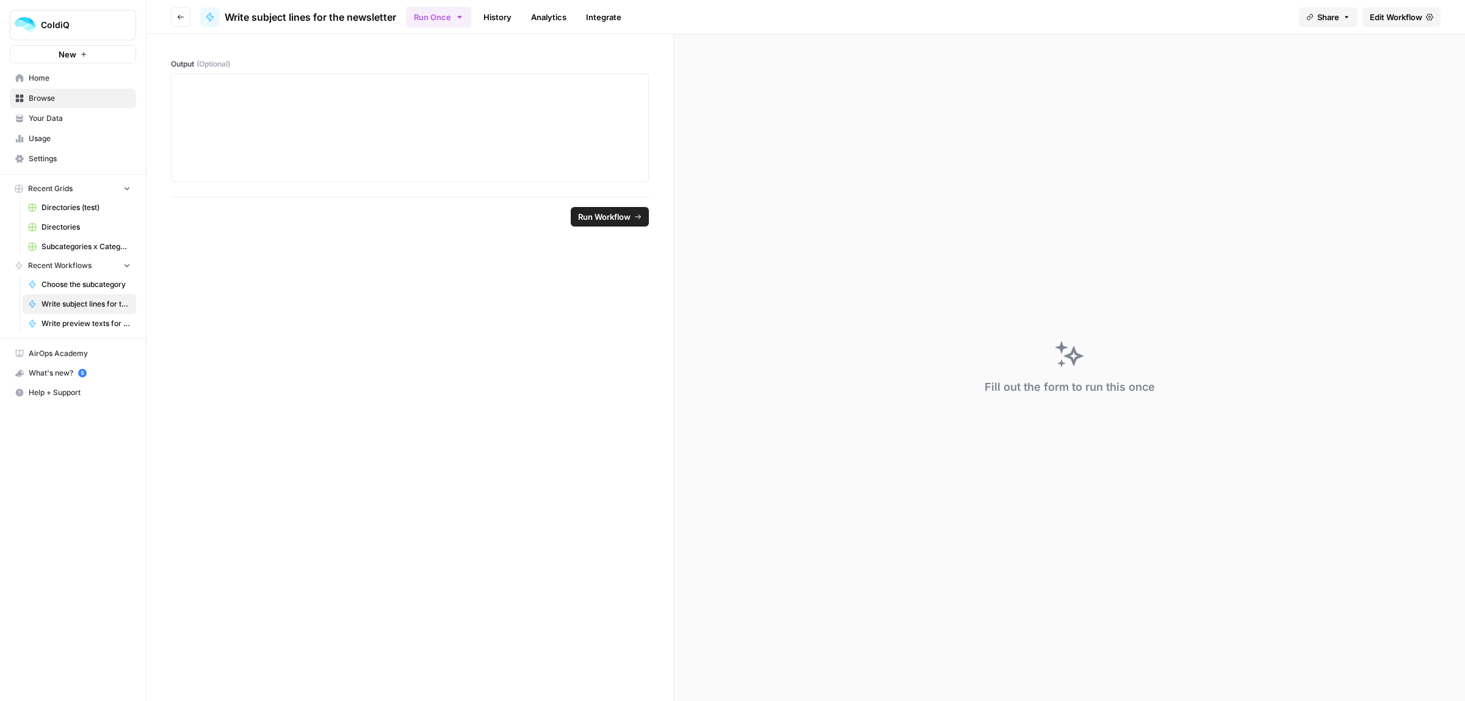
click at [181, 13] on icon "button" at bounding box center [180, 16] width 7 height 7
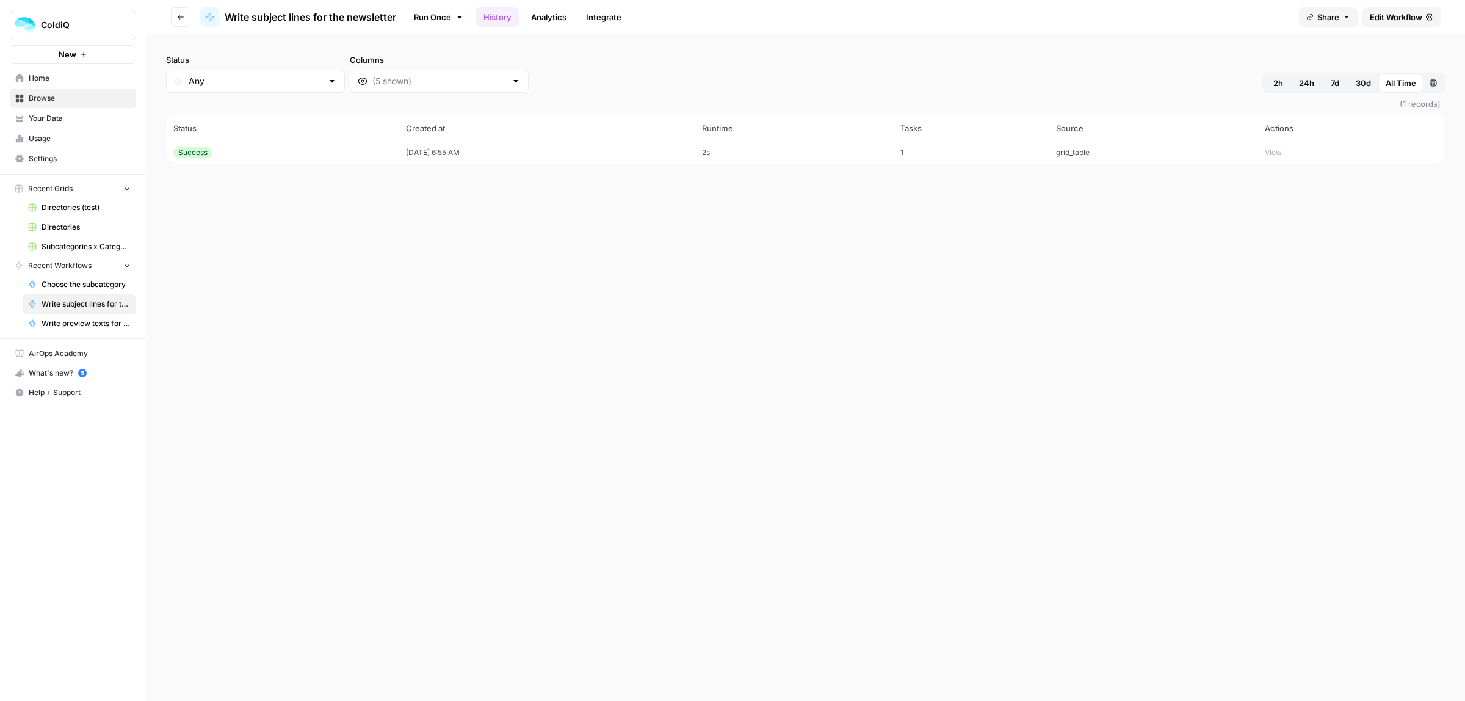
click at [41, 104] on span "Browse" at bounding box center [80, 98] width 102 height 11
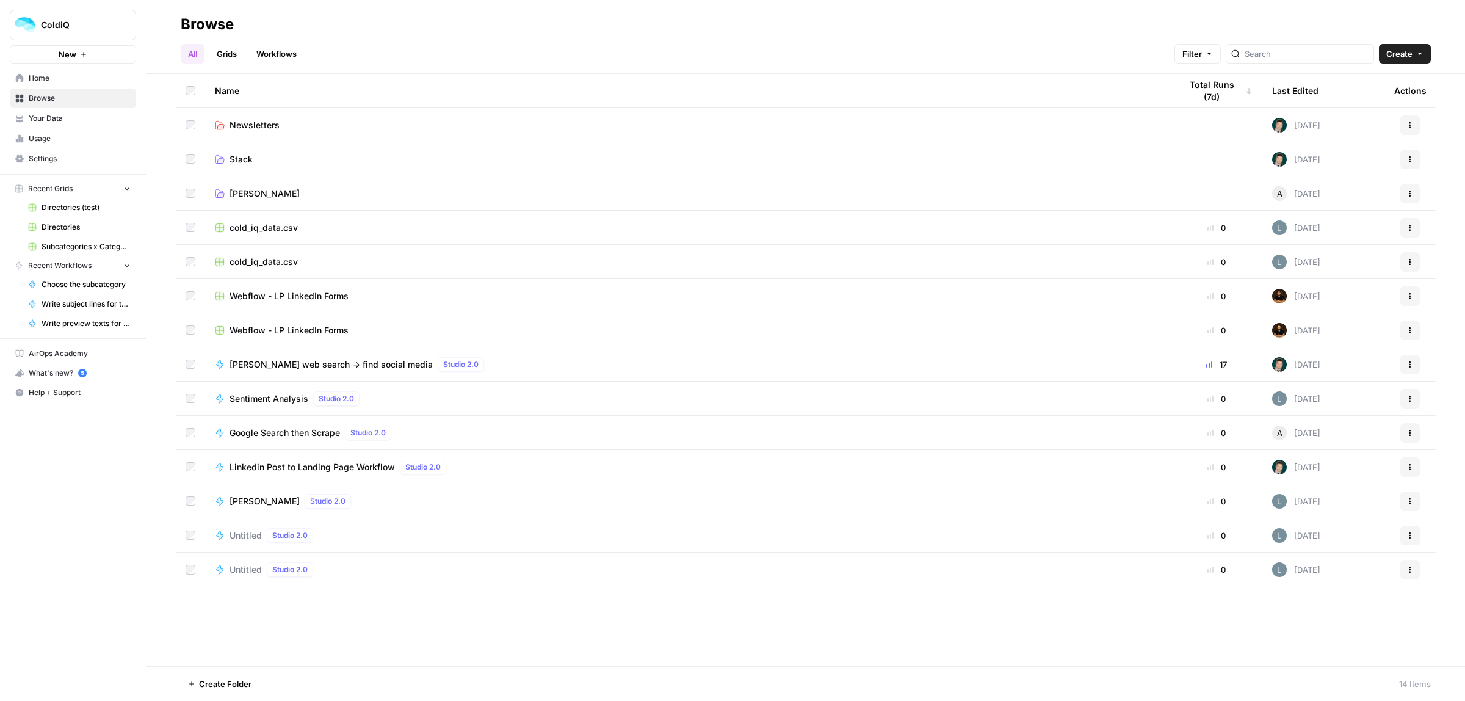
click at [243, 120] on span "Newsletters" at bounding box center [255, 125] width 50 height 12
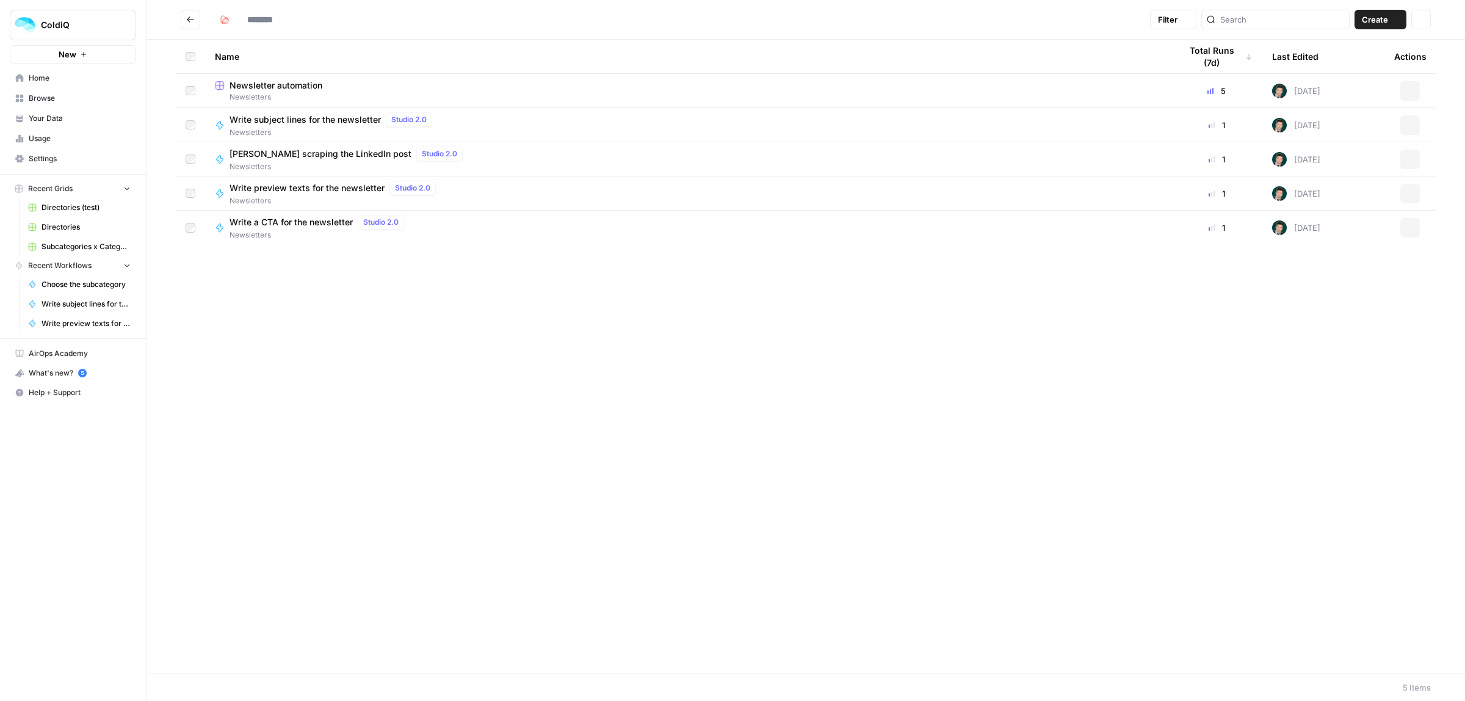
type input "**********"
click at [258, 92] on span "Newsletters" at bounding box center [688, 97] width 946 height 11
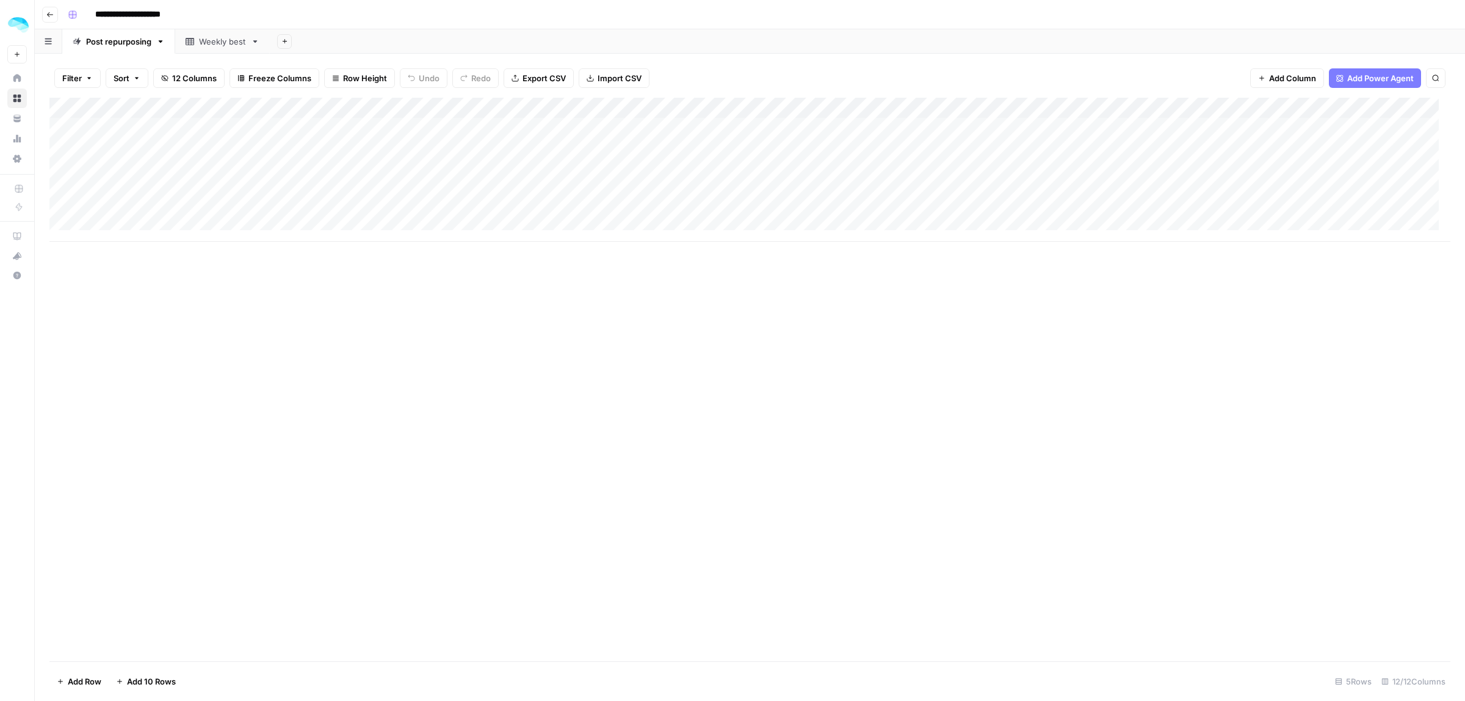
click at [215, 35] on div "Weekly best" at bounding box center [222, 41] width 47 height 12
type input "**********"
click at [1380, 79] on span "Add Power Agent" at bounding box center [1380, 78] width 67 height 12
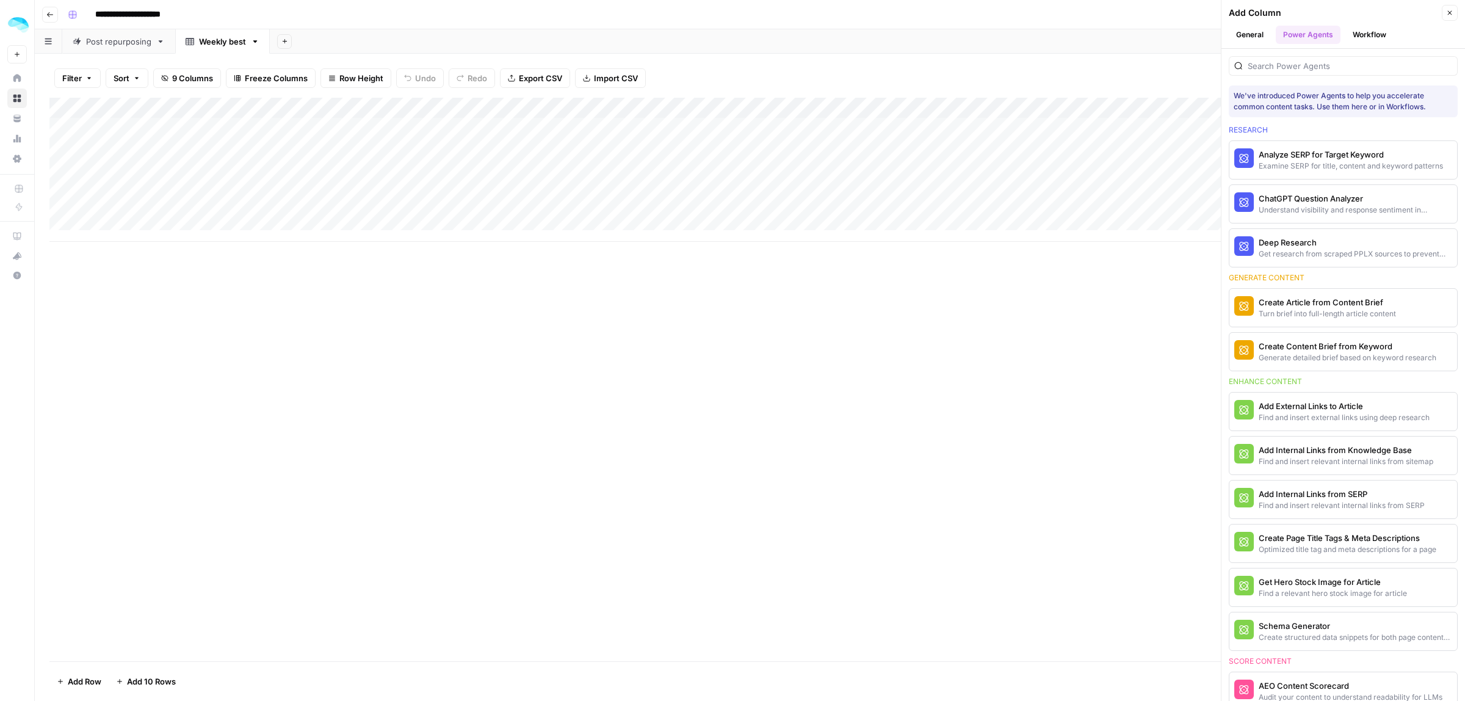
click at [1252, 37] on button "General" at bounding box center [1250, 35] width 42 height 18
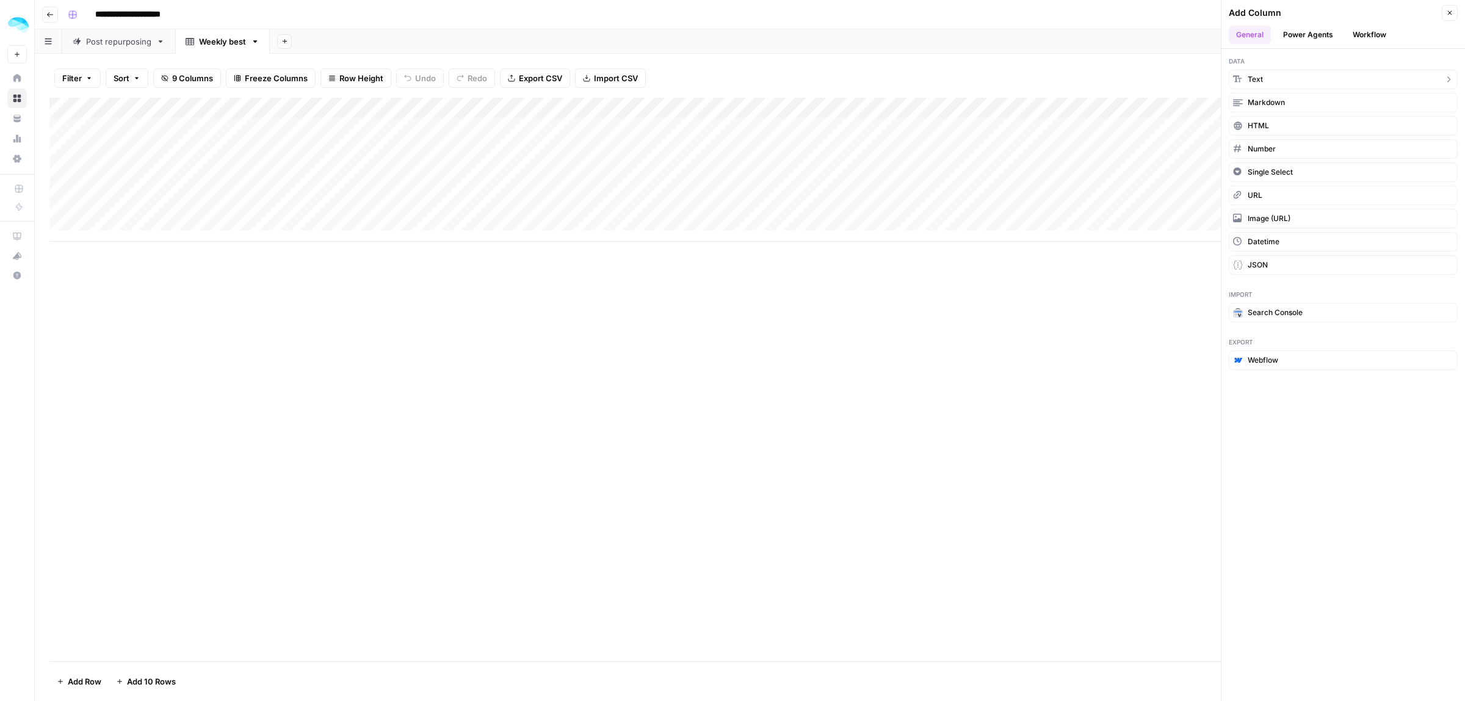
click at [1288, 78] on button "Text" at bounding box center [1343, 80] width 229 height 20
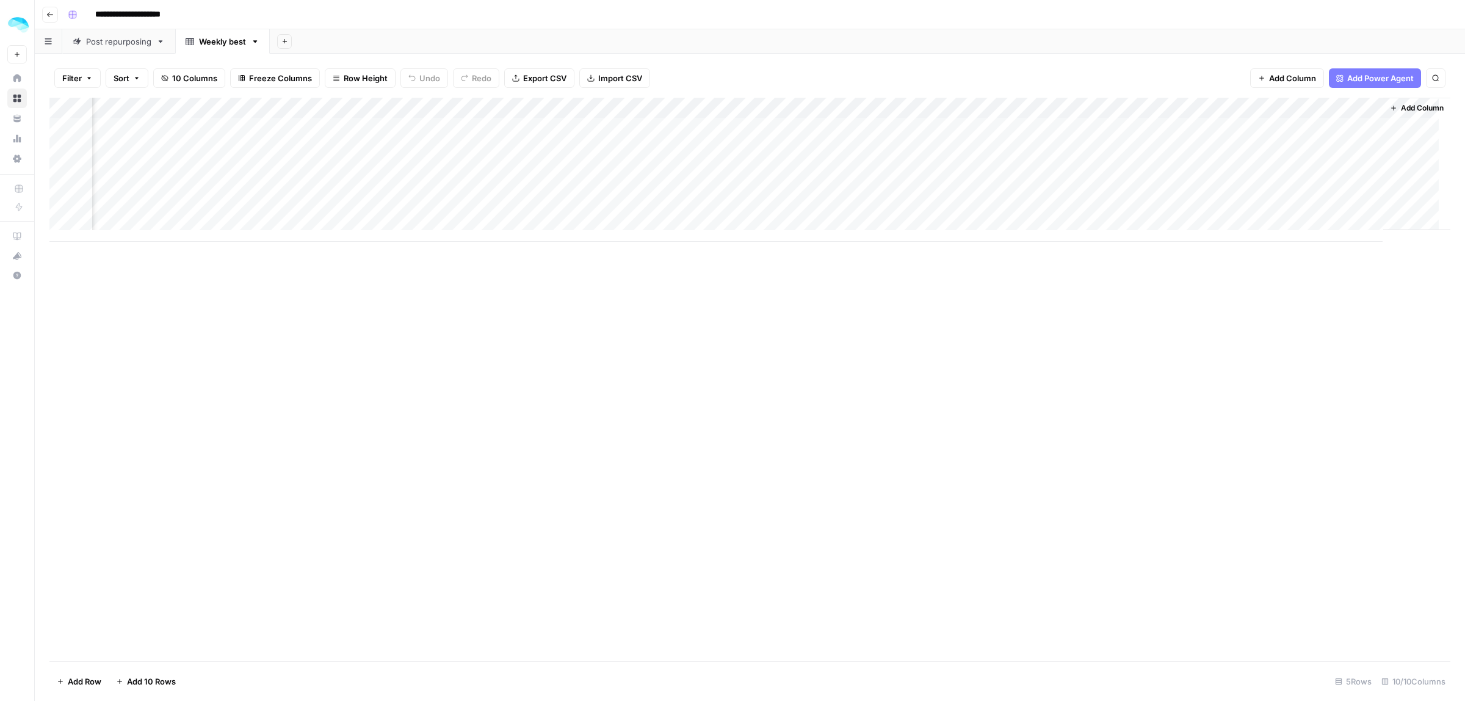
scroll to position [0, 303]
click at [1264, 100] on div "Add Column" at bounding box center [749, 170] width 1401 height 144
click at [1266, 126] on div "New Column Text Sort Ascending Sort Descending Filter Hide Column Remove Column" at bounding box center [1267, 204] width 146 height 164
click at [1275, 159] on button "Text" at bounding box center [1267, 166] width 135 height 17
click at [1262, 138] on input "New Column" at bounding box center [1267, 137] width 124 height 12
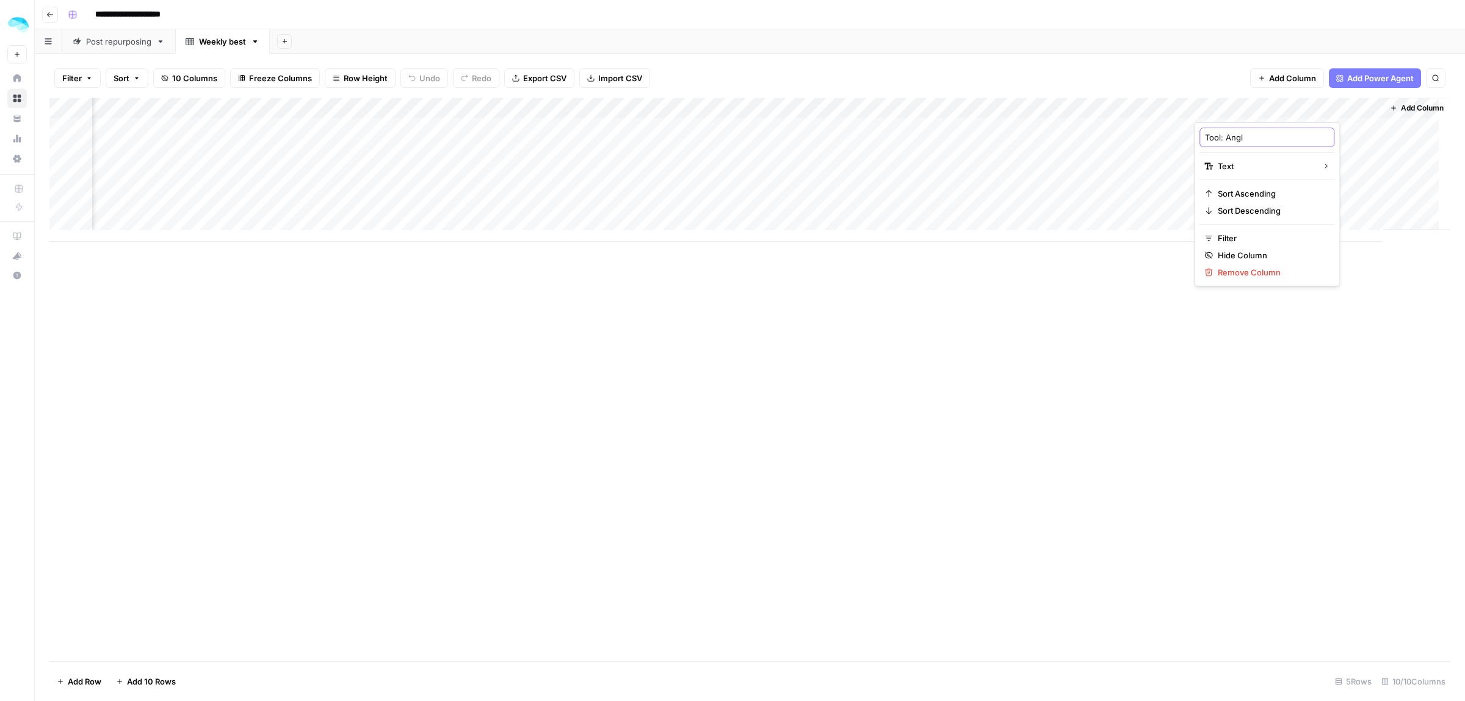
type input "Tool: Angle"
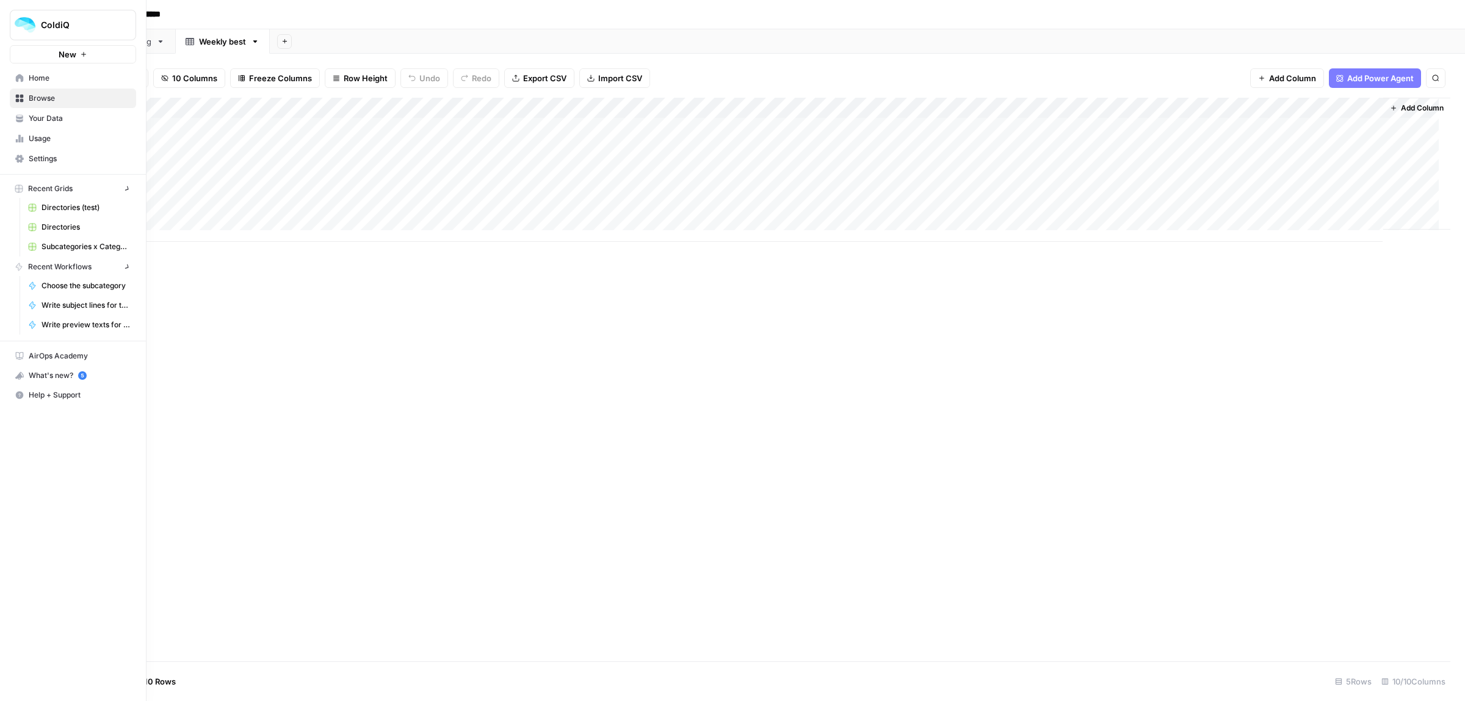
scroll to position [0, 298]
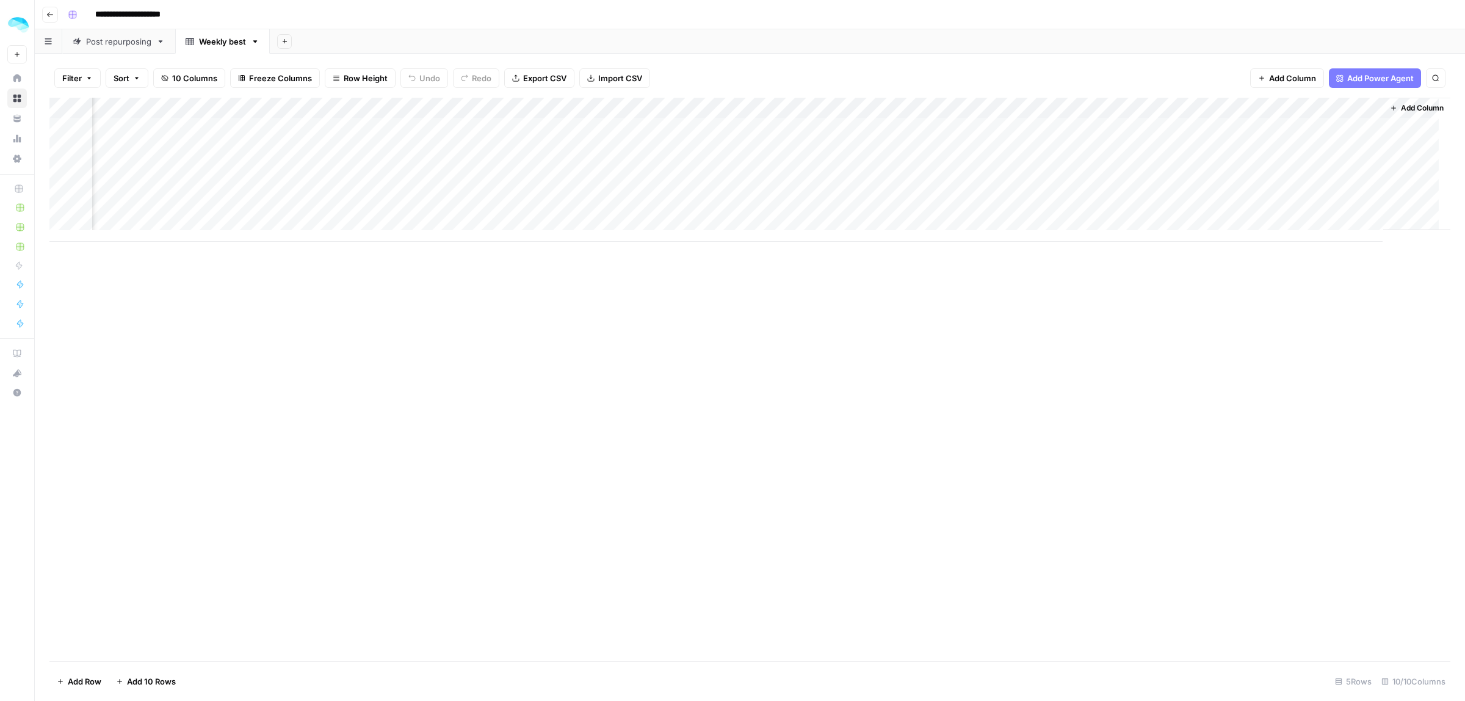
drag, startPoint x: 1255, startPoint y: 106, endPoint x: 226, endPoint y: 108, distance: 1029.3
click at [226, 108] on div "Add Column" at bounding box center [749, 170] width 1401 height 144
click at [1308, 77] on span "Add Column" at bounding box center [1292, 78] width 47 height 12
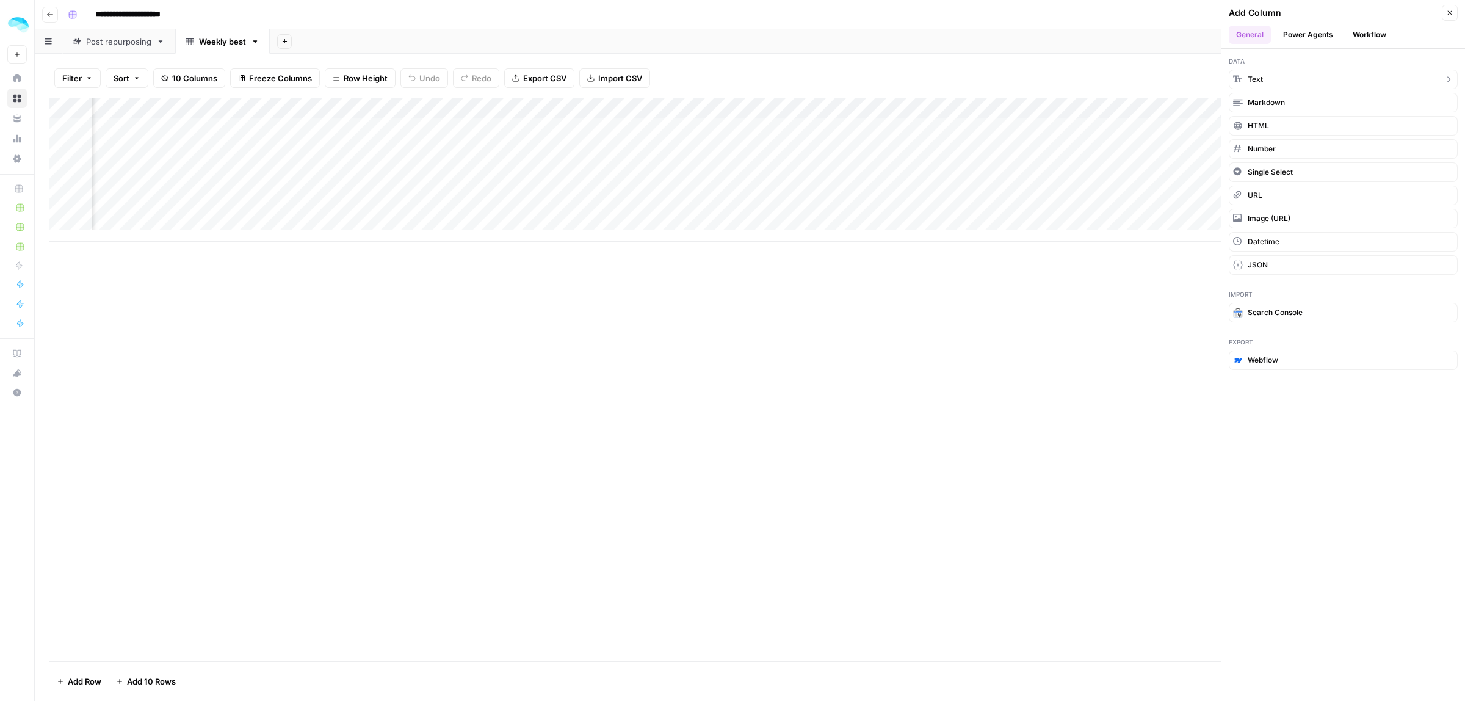
click at [1268, 86] on button "Text" at bounding box center [1343, 80] width 229 height 20
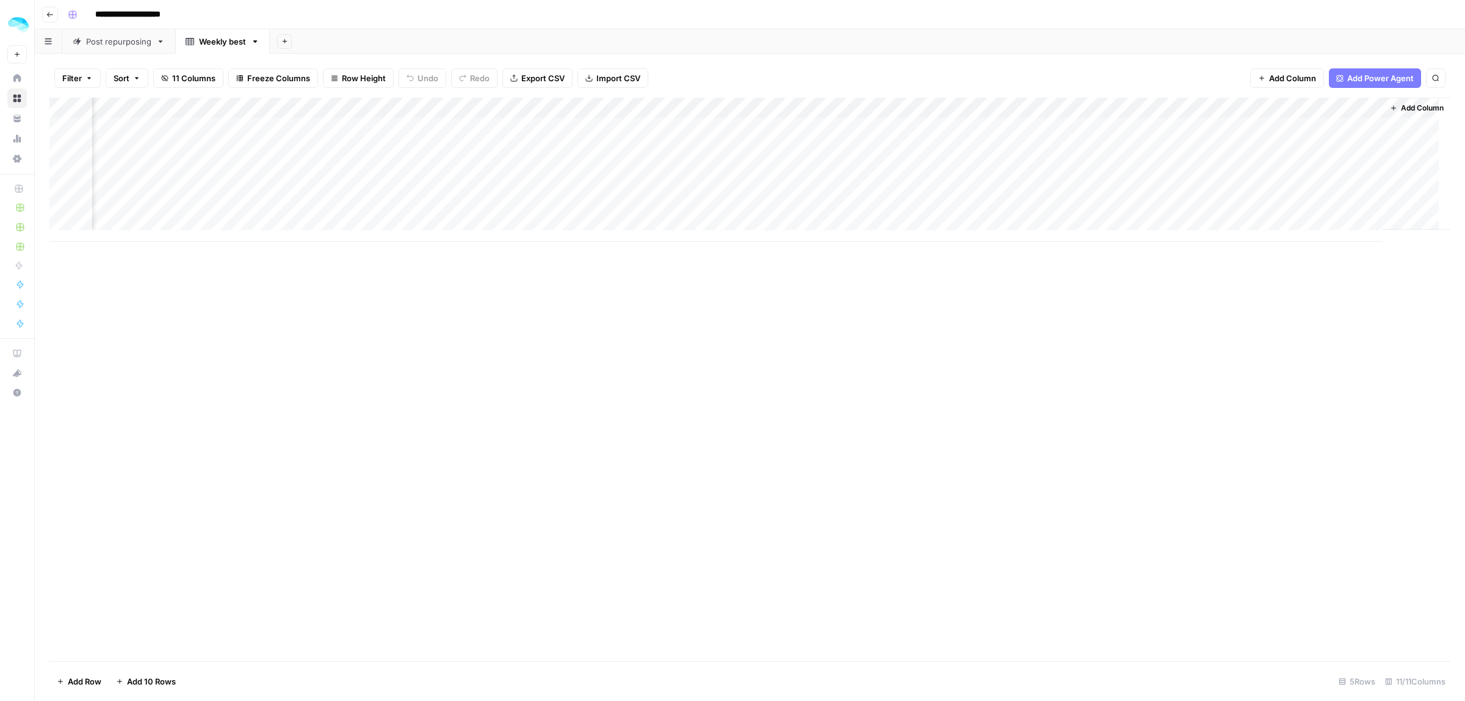
scroll to position [0, 478]
click at [1270, 107] on div "Add Column" at bounding box center [749, 170] width 1401 height 144
drag, startPoint x: 1270, startPoint y: 136, endPoint x: 1192, endPoint y: 137, distance: 78.2
click at [1192, 137] on body "**********" at bounding box center [732, 350] width 1465 height 701
type input "New"
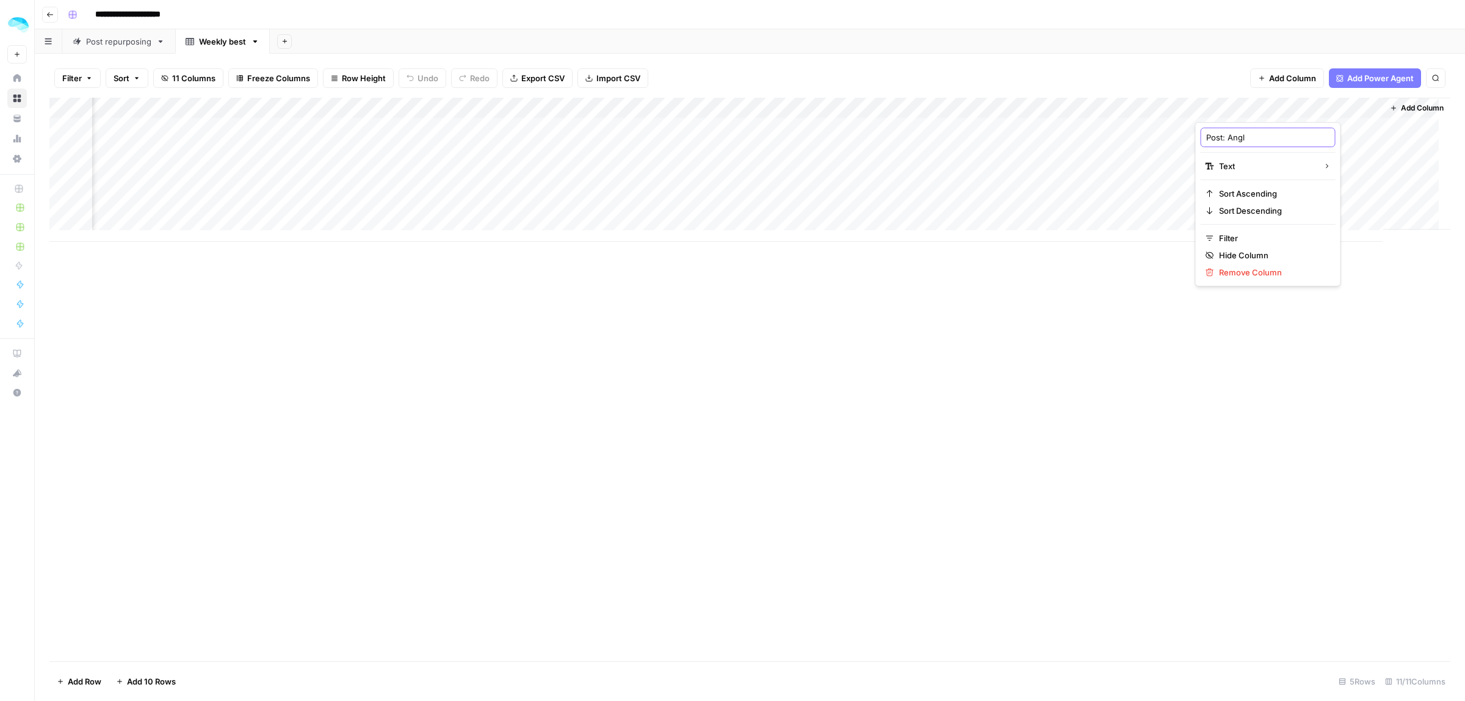
type input "Post: Angle"
drag, startPoint x: 1255, startPoint y: 104, endPoint x: 416, endPoint y: 112, distance: 838.8
click at [416, 112] on div "Add Column" at bounding box center [749, 170] width 1401 height 144
click at [1367, 82] on span "Add Power Agent" at bounding box center [1380, 78] width 67 height 12
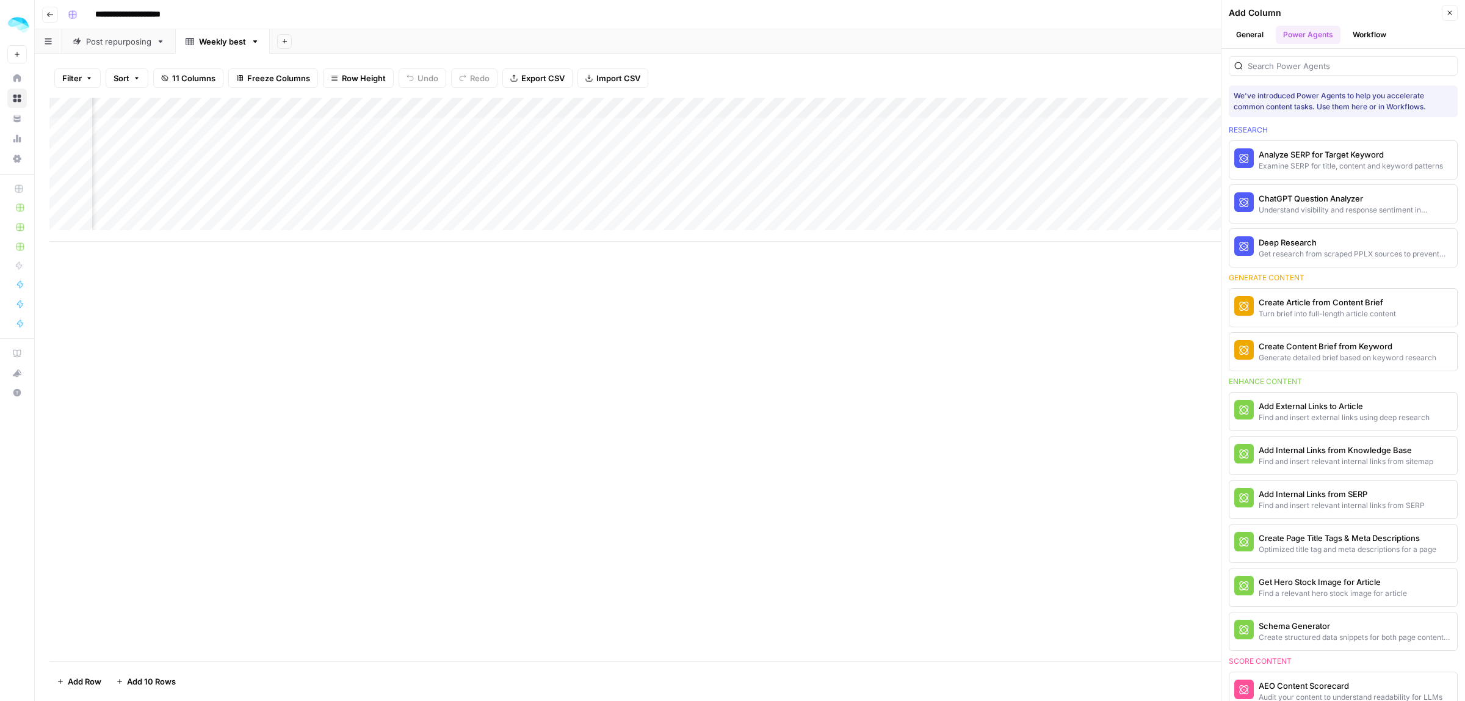
click at [1452, 9] on icon "button" at bounding box center [1449, 12] width 7 height 7
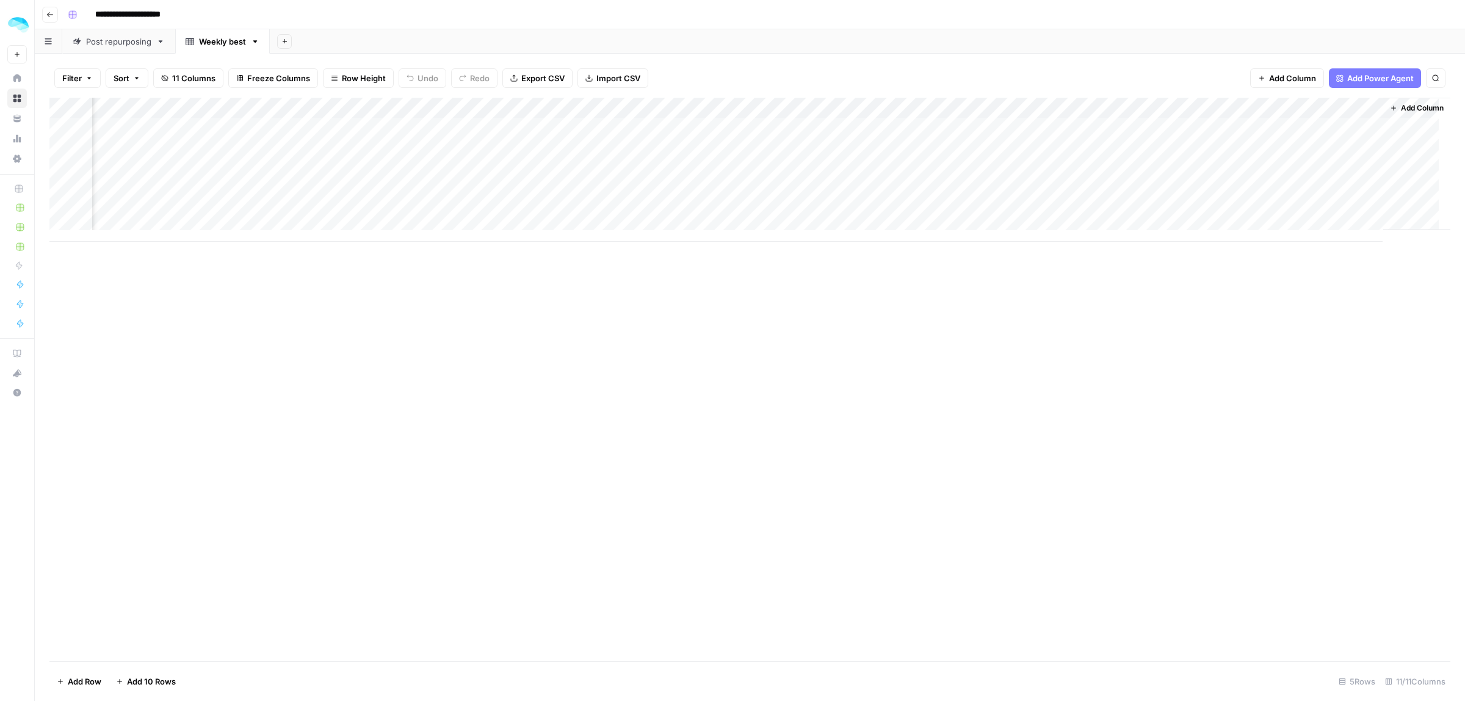
click at [1275, 78] on span "Add Column" at bounding box center [1292, 78] width 47 height 12
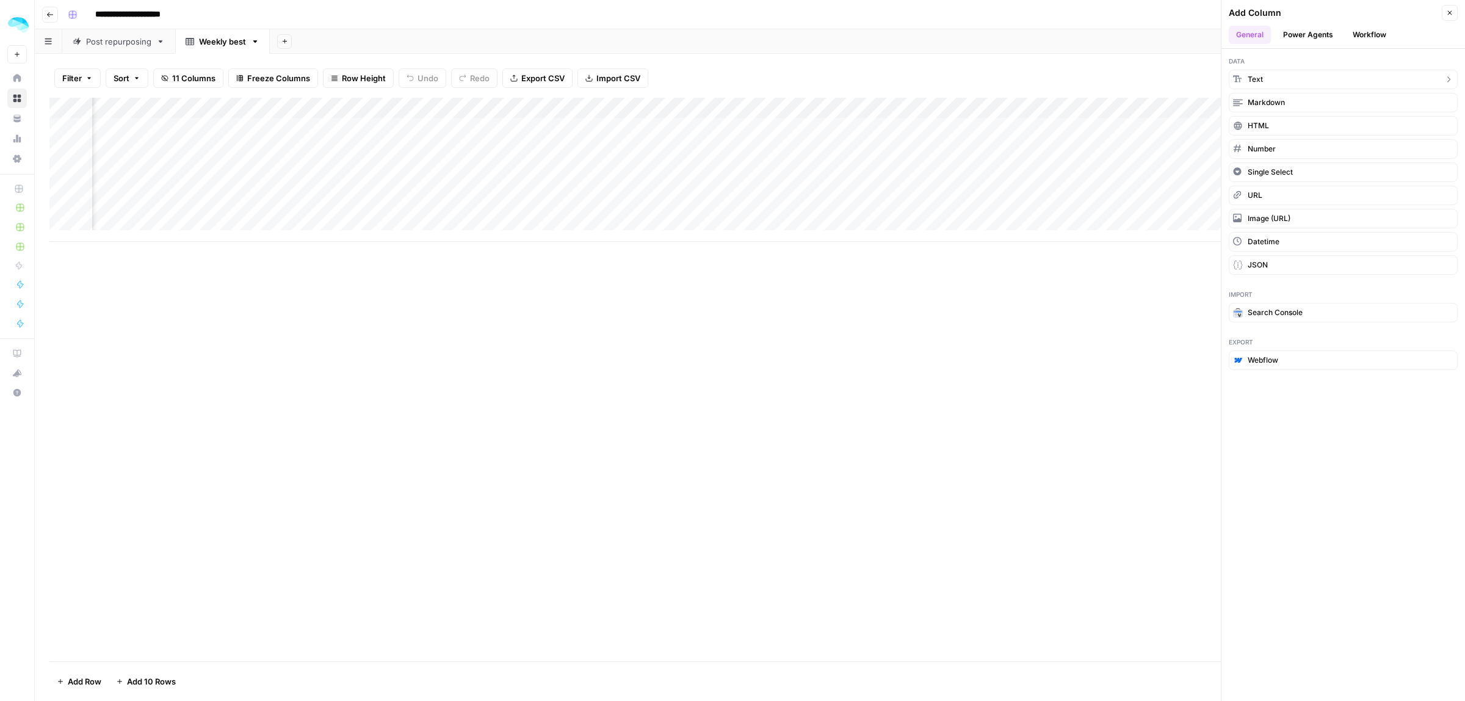
click at [1289, 82] on button "Text" at bounding box center [1343, 80] width 229 height 20
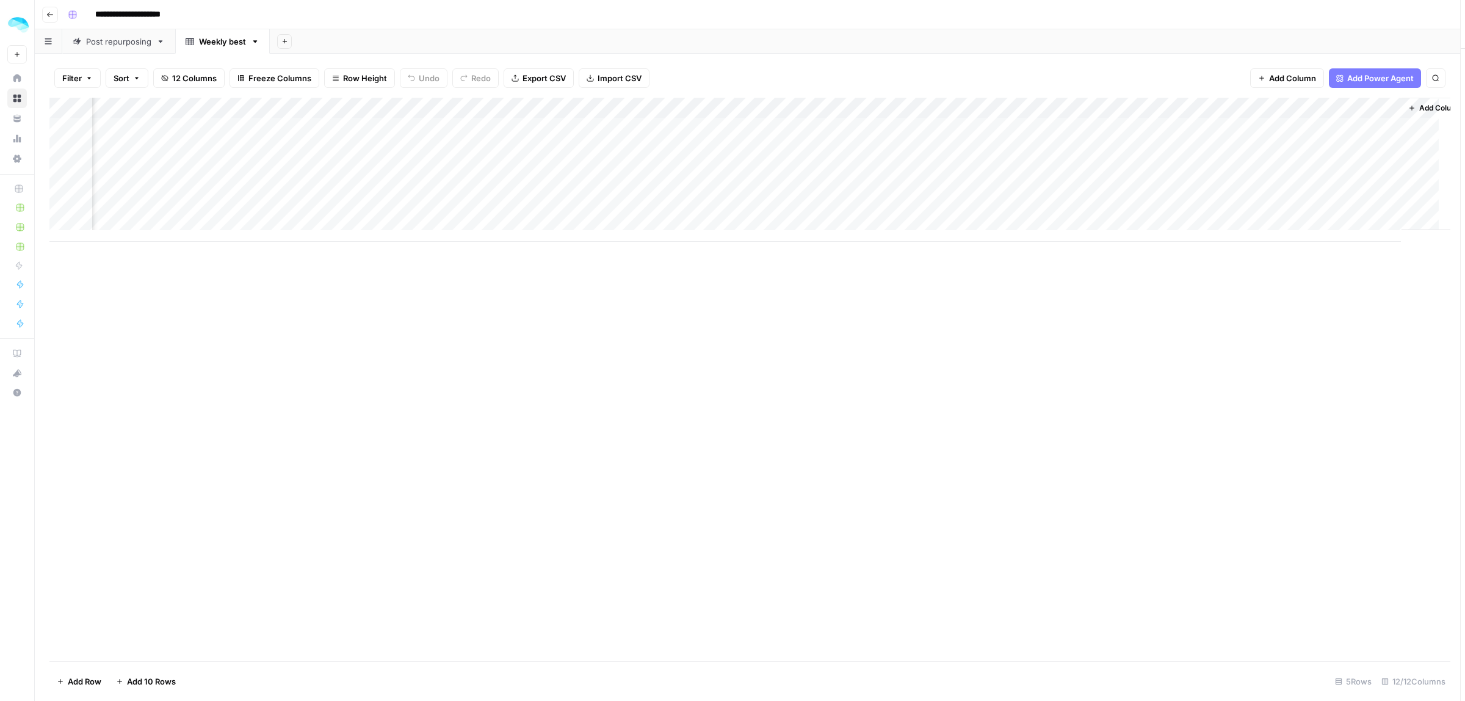
scroll to position [0, 654]
click at [1298, 104] on div "Add Column" at bounding box center [749, 170] width 1401 height 144
click at [1253, 136] on input "New Column" at bounding box center [1268, 137] width 124 height 12
type input "Profile: Angle"
drag, startPoint x: 1246, startPoint y: 110, endPoint x: 563, endPoint y: 127, distance: 683.3
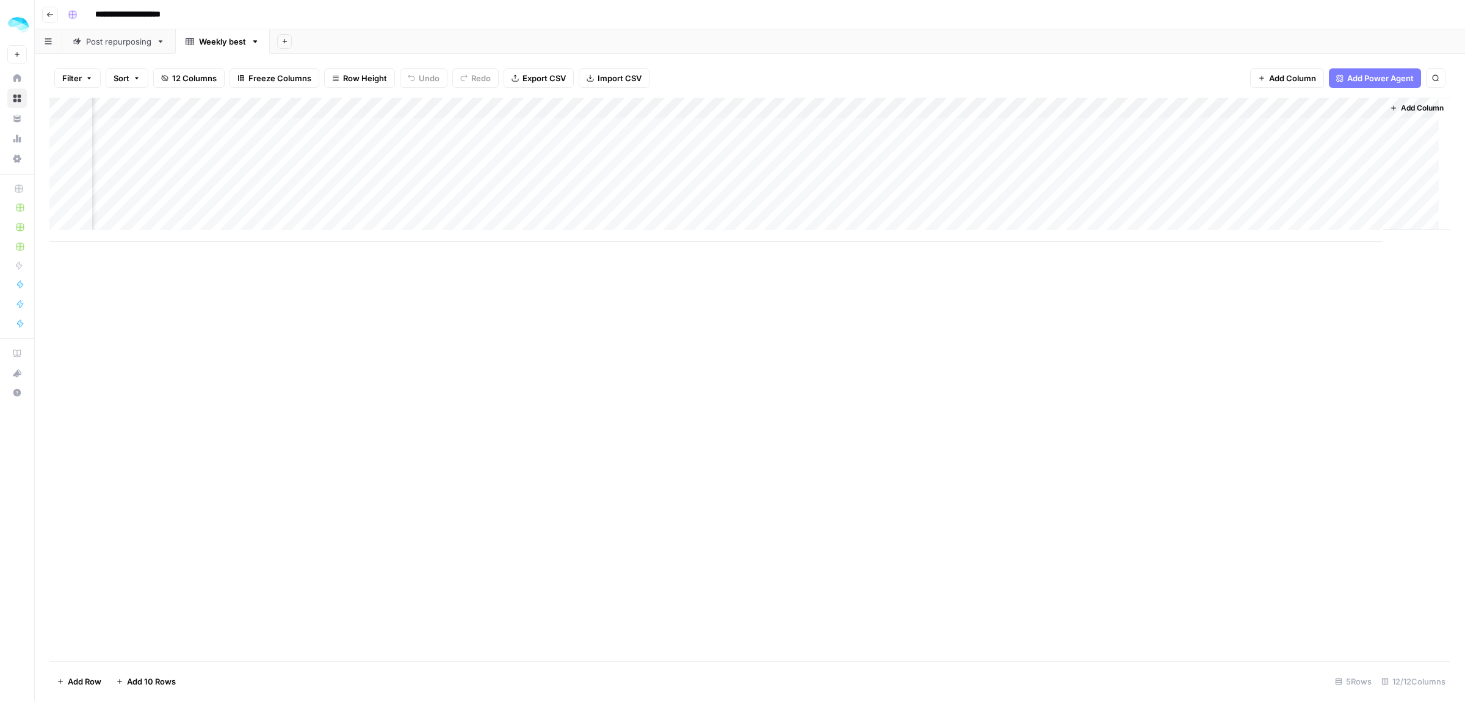
click at [563, 127] on div "Add Column" at bounding box center [749, 170] width 1401 height 144
click at [1281, 77] on span "Add Column" at bounding box center [1292, 78] width 47 height 12
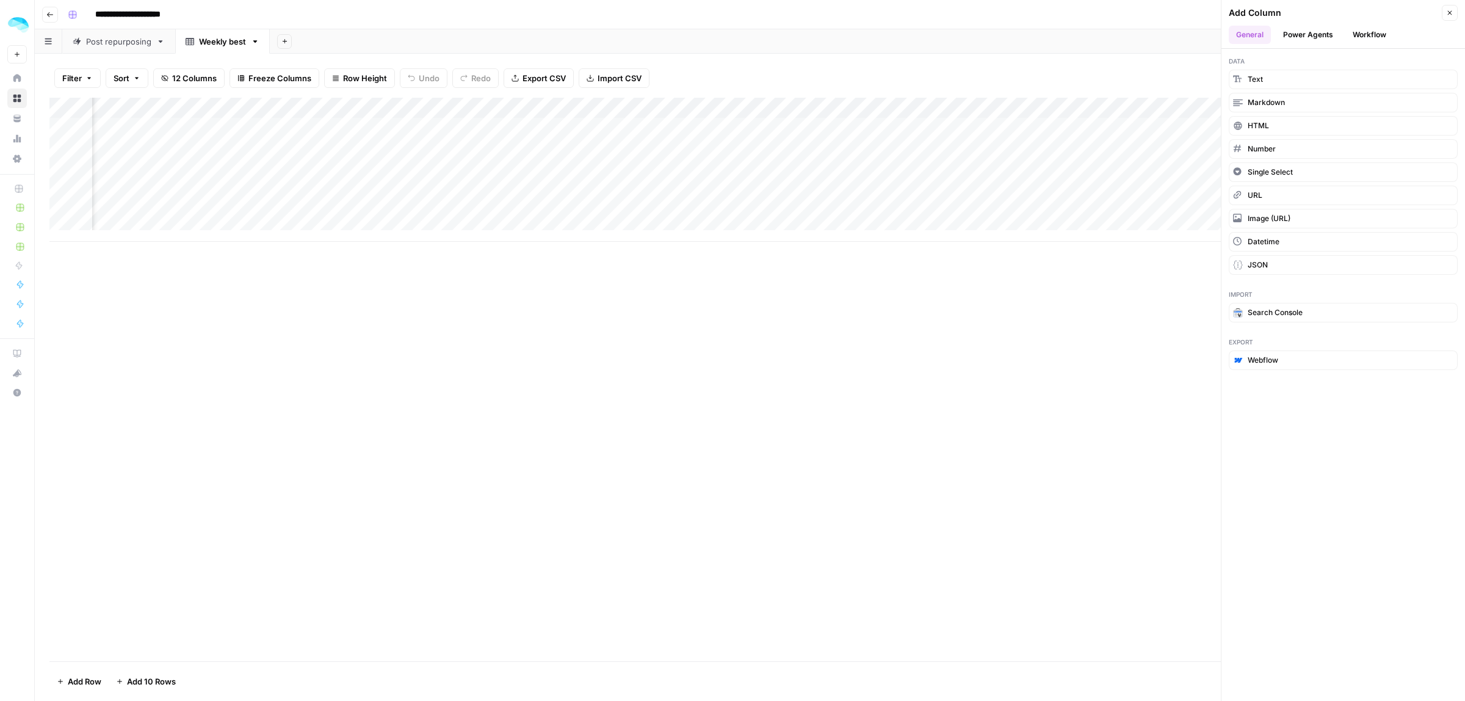
click at [1288, 71] on button "Text" at bounding box center [1343, 80] width 229 height 20
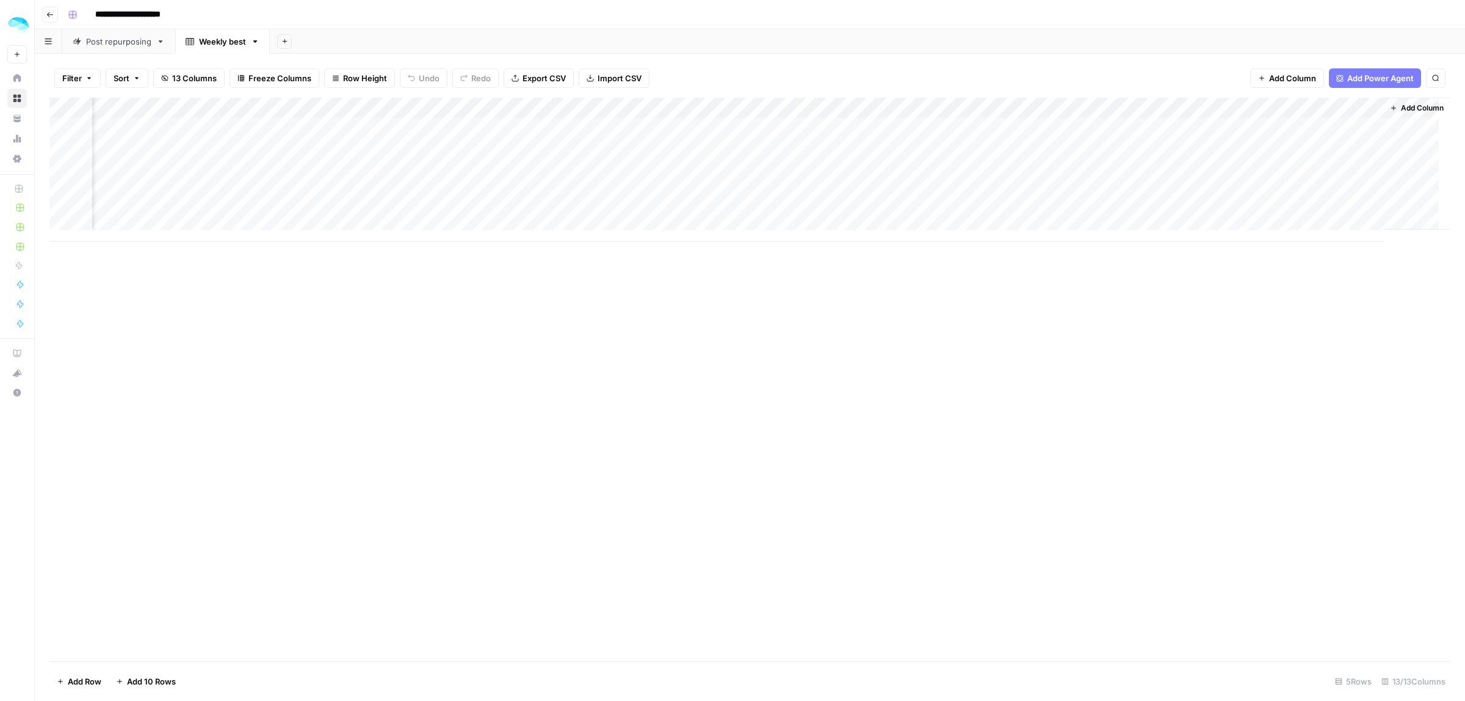
scroll to position [0, 830]
click at [1305, 107] on div "Add Column" at bounding box center [749, 170] width 1401 height 144
click at [1266, 128] on div "New Column" at bounding box center [1268, 138] width 135 height 20
type input "Data source: Angle"
drag, startPoint x: 1261, startPoint y: 108, endPoint x: 788, endPoint y: 107, distance: 473.1
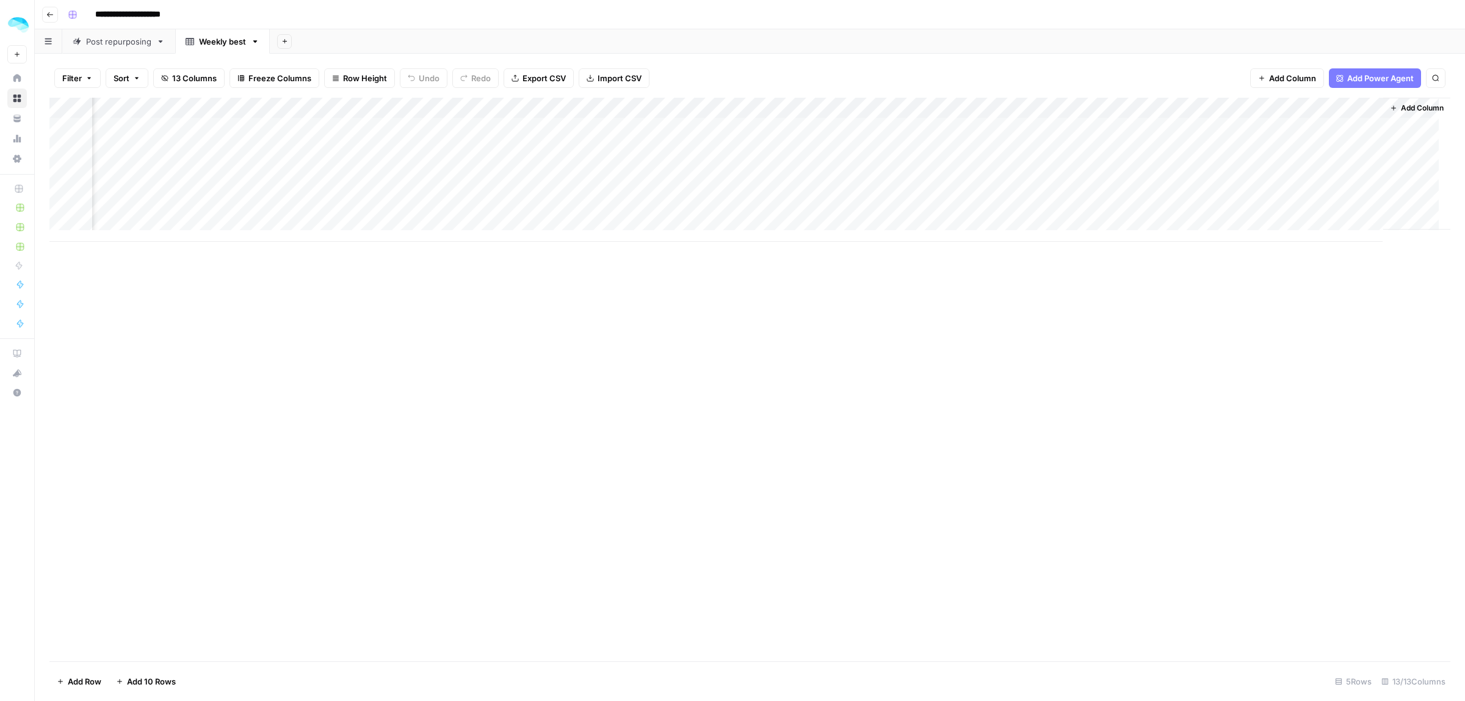
click at [788, 107] on div "Add Column" at bounding box center [749, 170] width 1401 height 144
click at [1237, 73] on div "Filter Sort 13 Columns Freeze Columns Row Height Undo Redo Export CSV Import CS…" at bounding box center [749, 78] width 1401 height 39
click at [1266, 72] on button "Add Column" at bounding box center [1287, 78] width 74 height 20
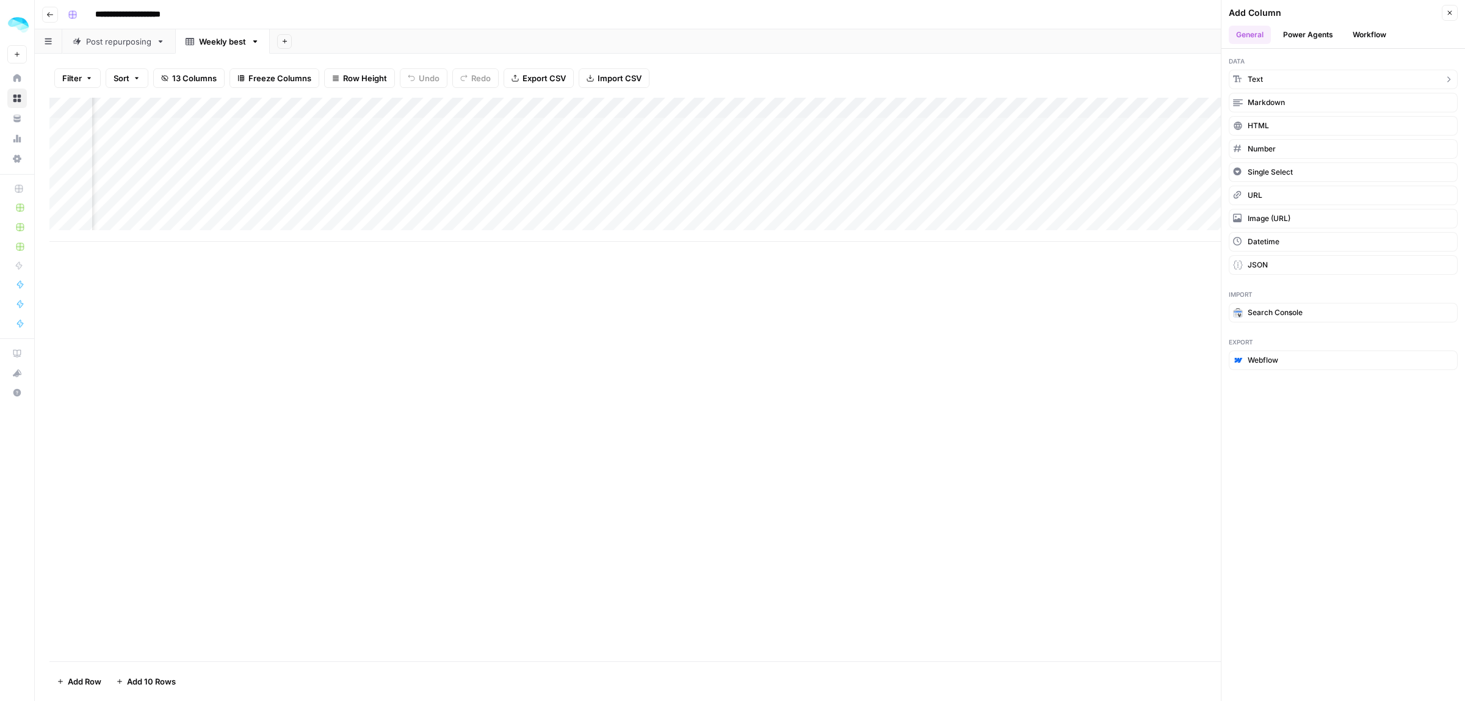
click at [1294, 83] on button "Text" at bounding box center [1343, 80] width 229 height 20
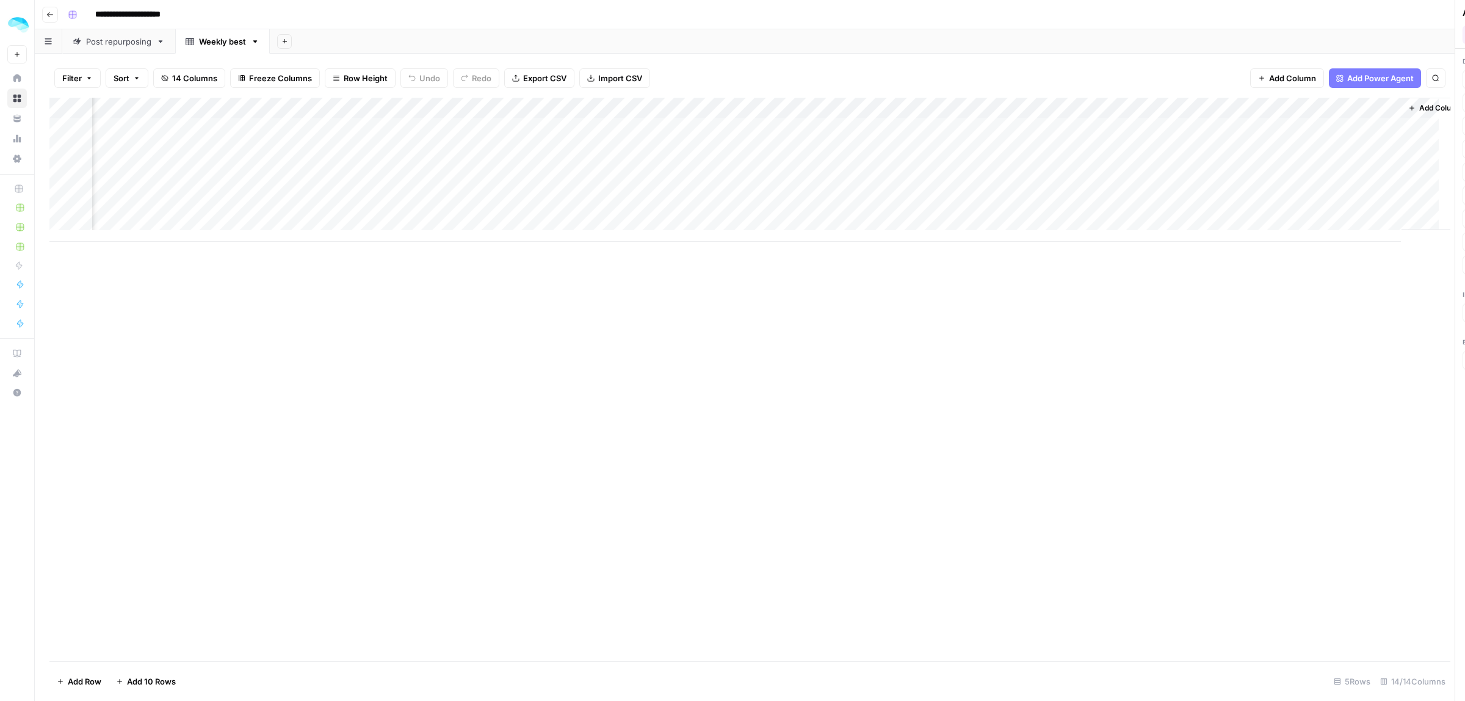
scroll to position [0, 1005]
click at [1362, 110] on div "Add Column" at bounding box center [749, 170] width 1401 height 144
click at [1240, 275] on span "Remove Column" at bounding box center [1272, 272] width 107 height 12
click at [686, 126] on span "Delete" at bounding box center [689, 126] width 26 height 12
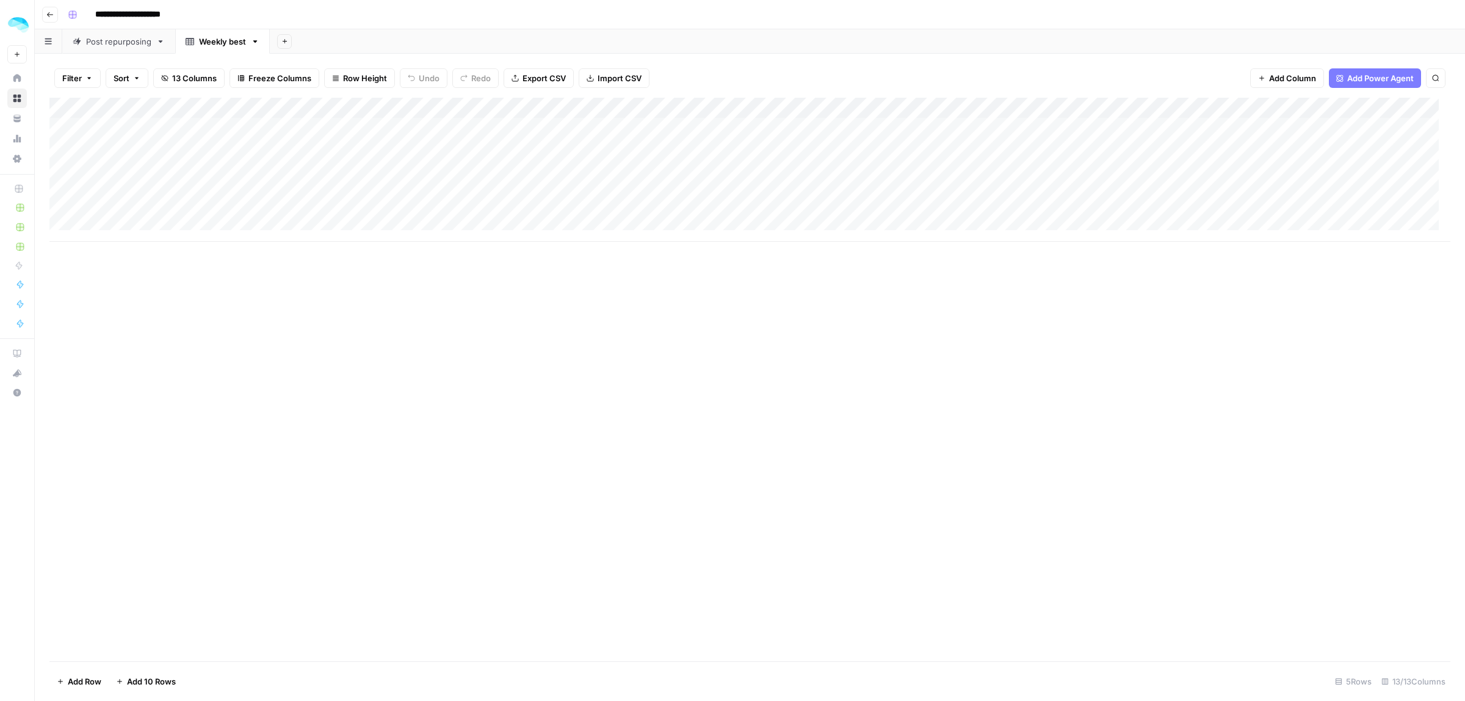
click at [513, 106] on div "Add Column" at bounding box center [749, 170] width 1401 height 144
drag, startPoint x: 471, startPoint y: 137, endPoint x: 368, endPoint y: 141, distance: 102.6
click at [368, 141] on body "**********" at bounding box center [732, 350] width 1465 height 701
type input "TOOL: Angle"
click at [914, 107] on div "Add Column" at bounding box center [749, 170] width 1401 height 144
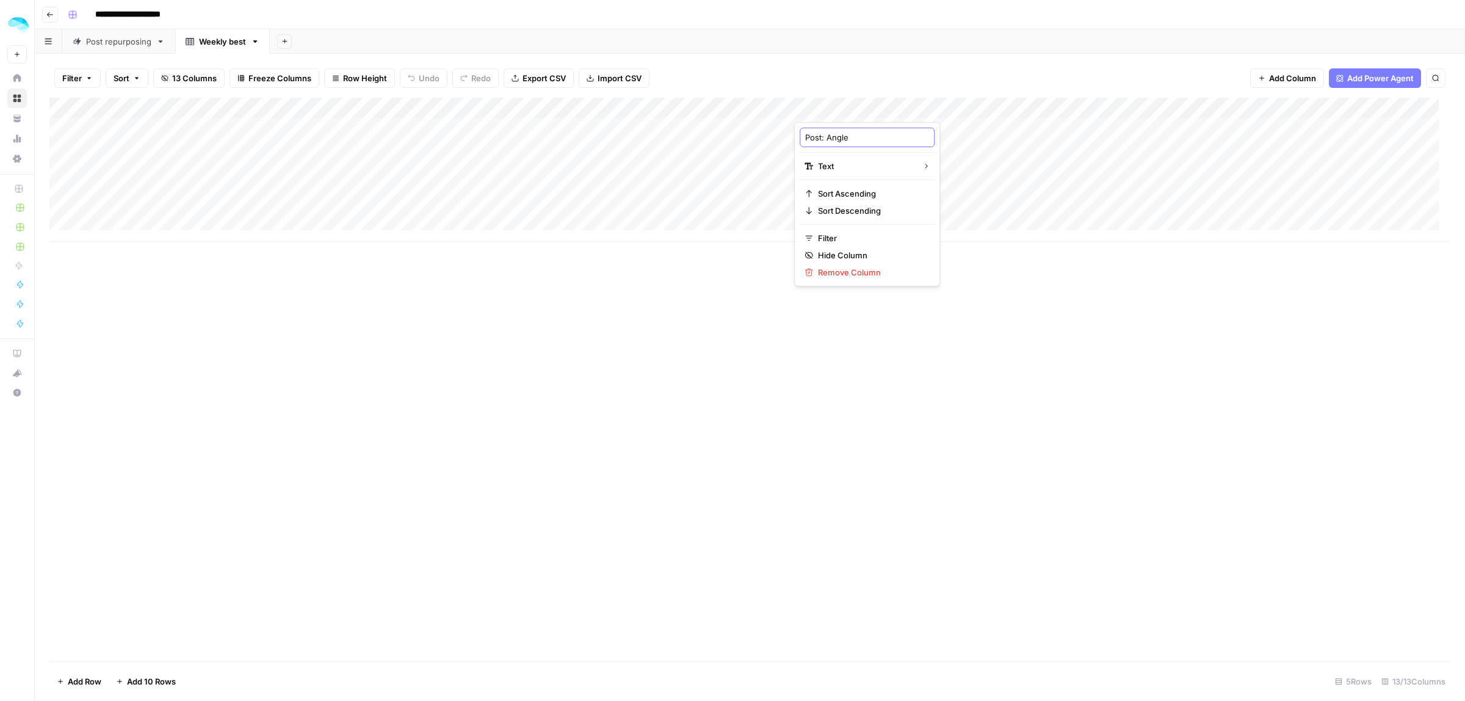
drag, startPoint x: 782, startPoint y: 140, endPoint x: 760, endPoint y: 139, distance: 22.0
click at [770, 140] on body "**********" at bounding box center [732, 350] width 1465 height 701
type input "POST: Angle"
click at [1286, 105] on div "Add Column" at bounding box center [749, 170] width 1401 height 144
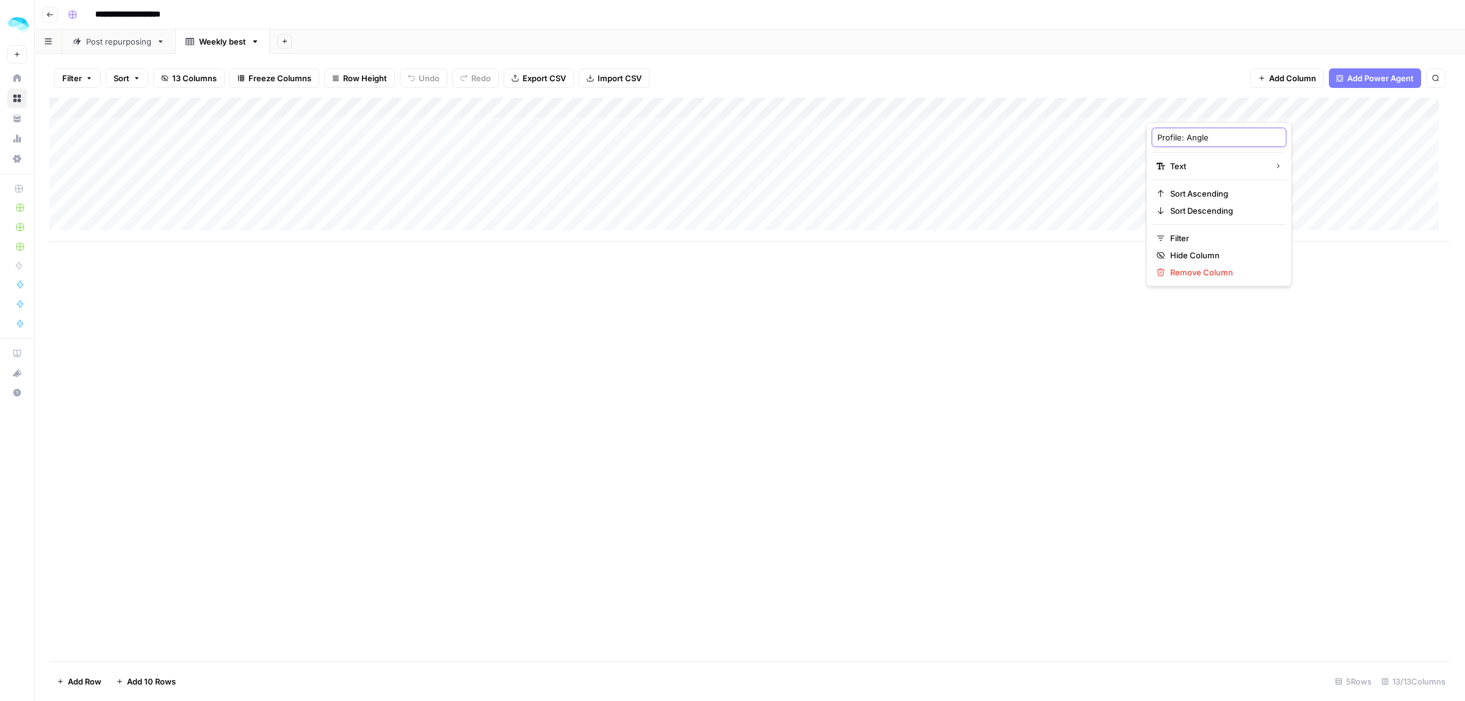
click at [1181, 135] on input "Profile: Angle" at bounding box center [1219, 137] width 124 height 12
type input "PROFILE: Angle"
click at [1176, 112] on div "Add Column" at bounding box center [749, 170] width 1401 height 144
drag, startPoint x: 1184, startPoint y: 136, endPoint x: 1131, endPoint y: 139, distance: 53.2
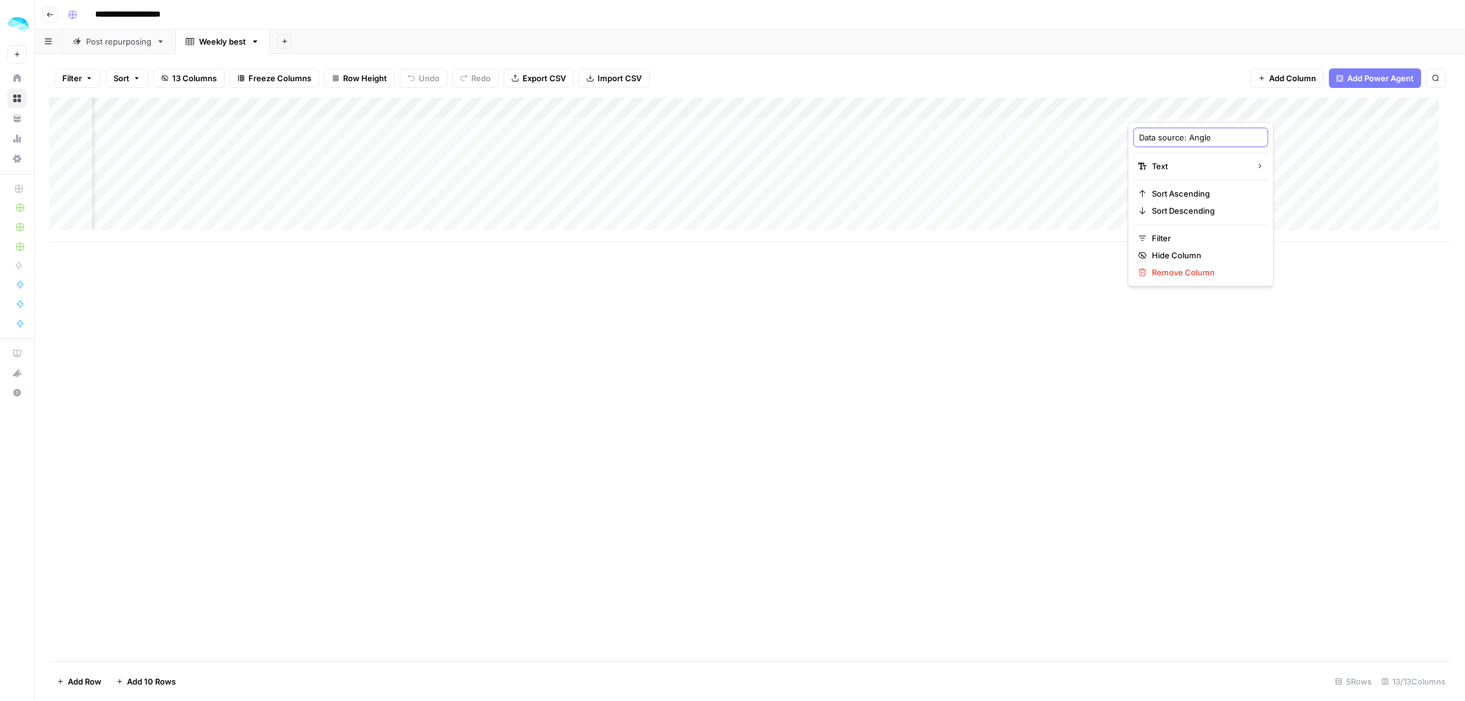
click at [1131, 139] on div "Data source: Angle Text Sort Ascending Sort Descending Filter Hide Column Remov…" at bounding box center [1201, 204] width 146 height 164
type input "DATA: Angle"
click at [1374, 79] on span "Add Power Agent" at bounding box center [1380, 78] width 67 height 12
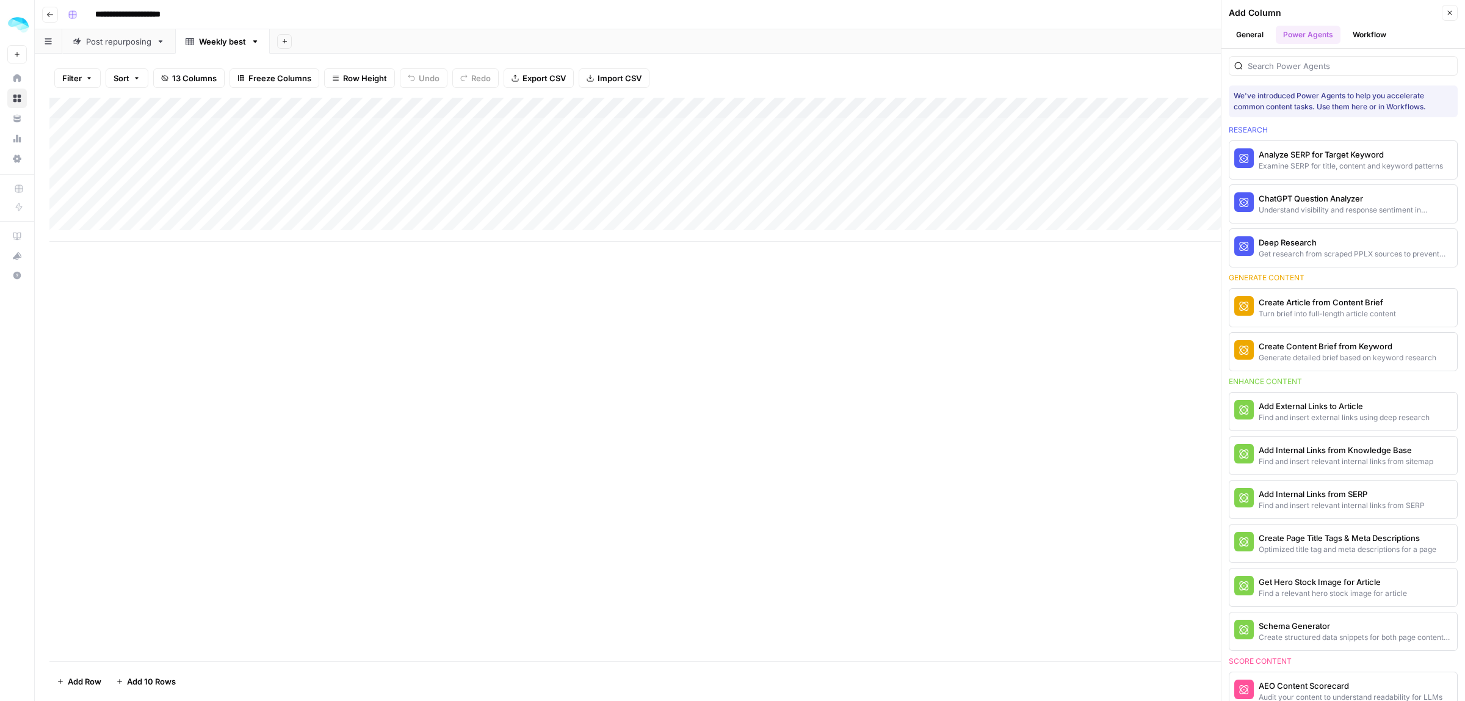
click at [1377, 22] on header "Add Column Close General Power Agents Workflow" at bounding box center [1344, 24] width 244 height 49
click at [1371, 31] on button "Workflow" at bounding box center [1369, 35] width 48 height 18
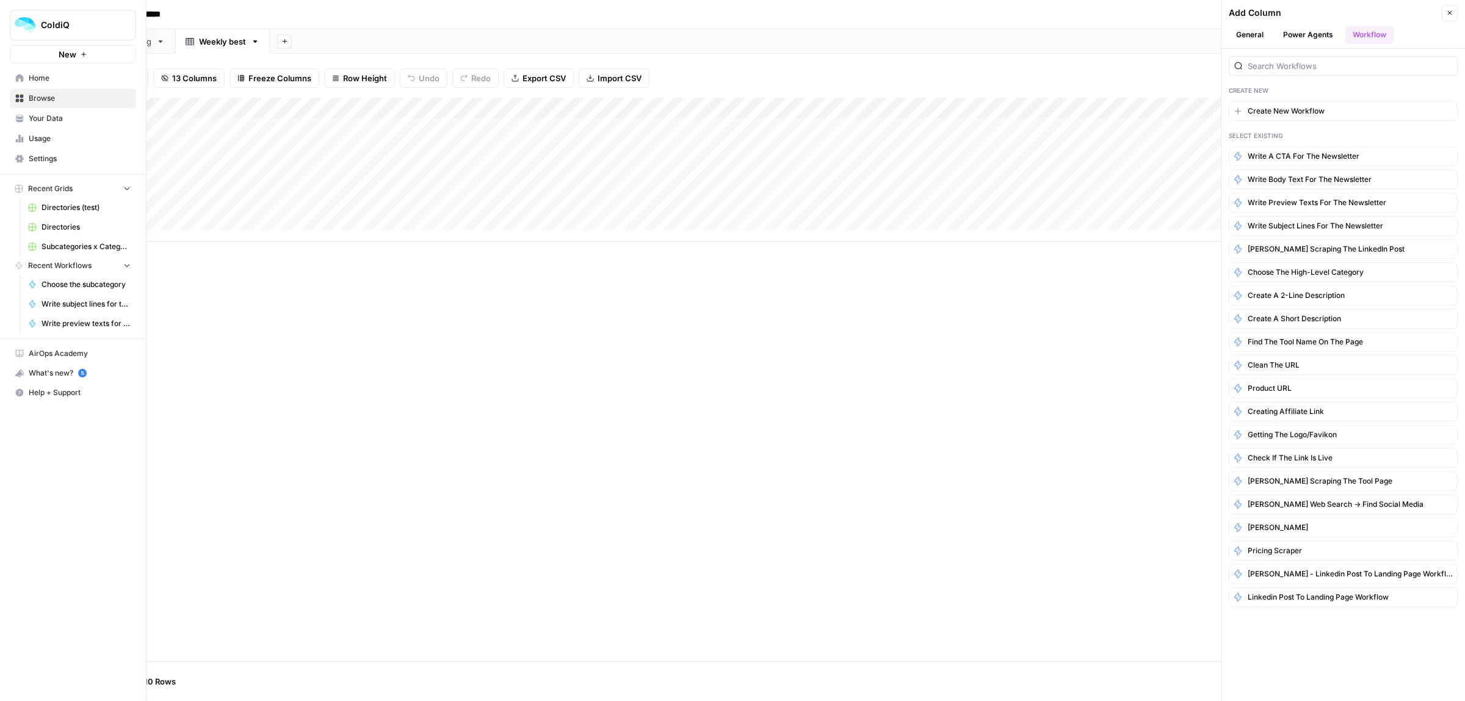
click at [29, 96] on span "Browse" at bounding box center [80, 98] width 102 height 11
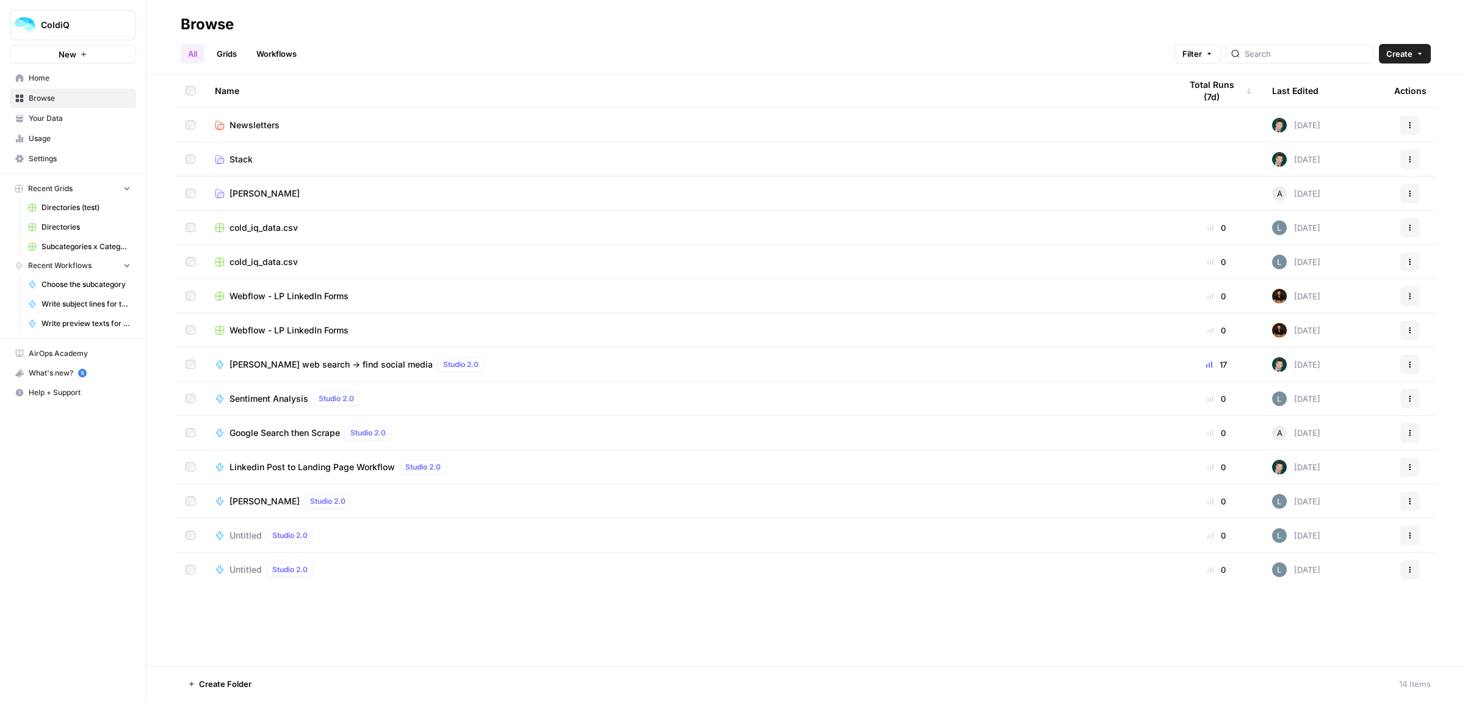
click at [270, 132] on td "Newsletters" at bounding box center [688, 125] width 966 height 34
click at [272, 51] on link "Workflows" at bounding box center [276, 54] width 55 height 20
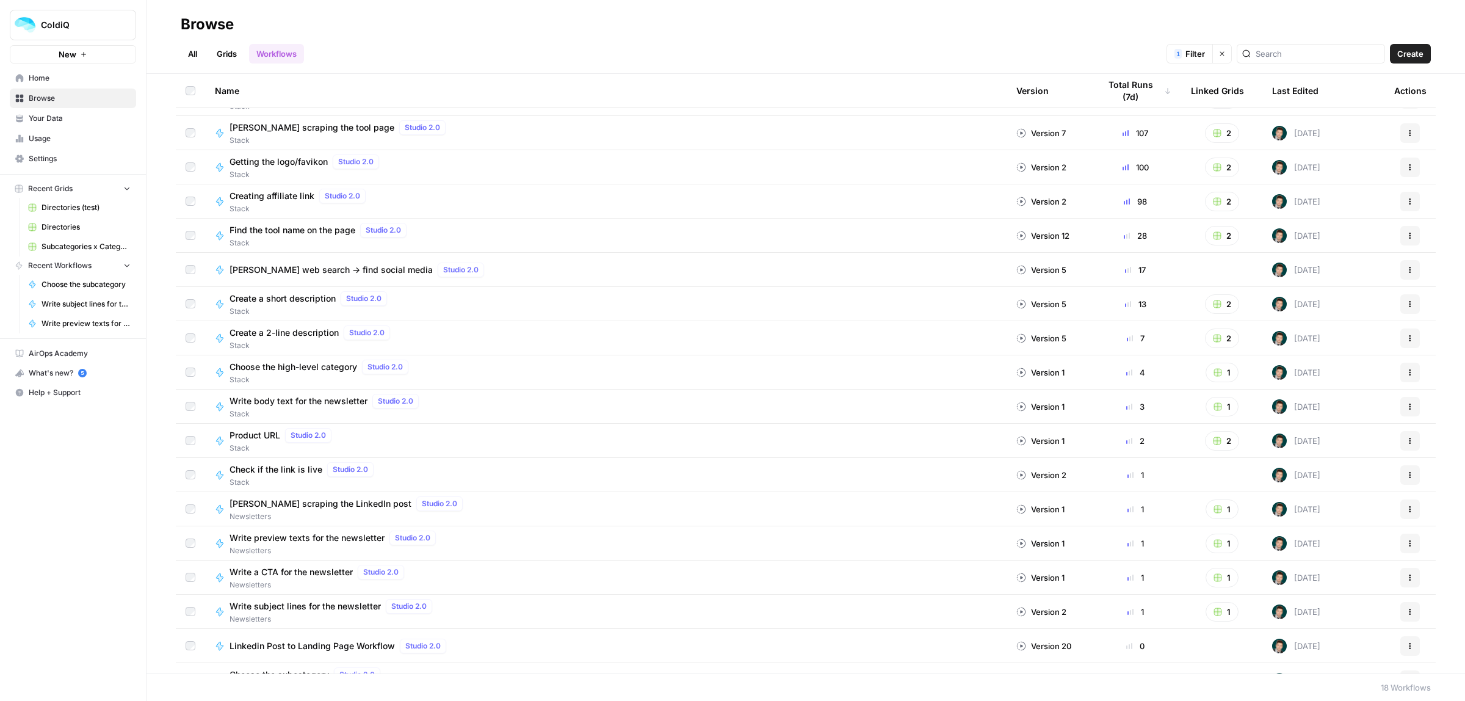
scroll to position [50, 0]
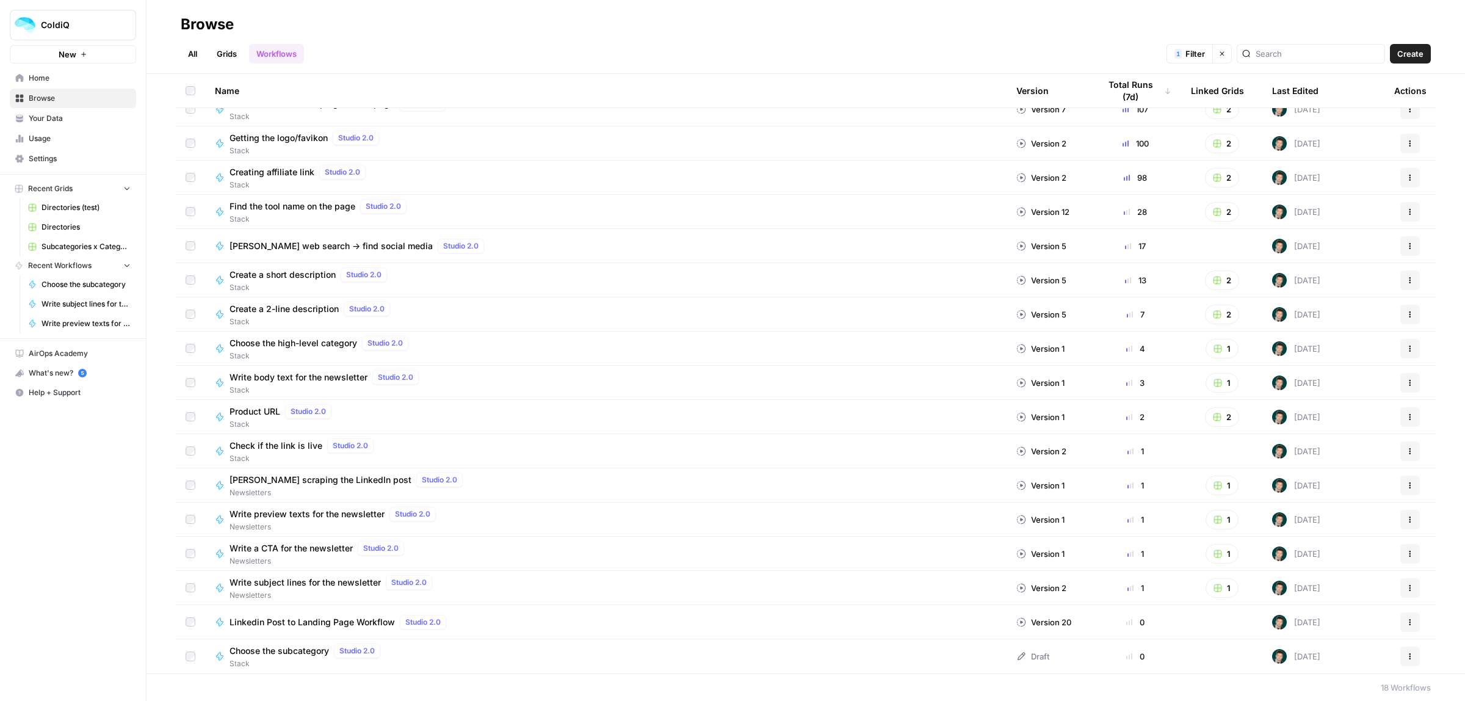
click at [1400, 513] on button "Actions" at bounding box center [1410, 520] width 20 height 20
click at [1334, 416] on span "Duplicate" at bounding box center [1345, 418] width 98 height 12
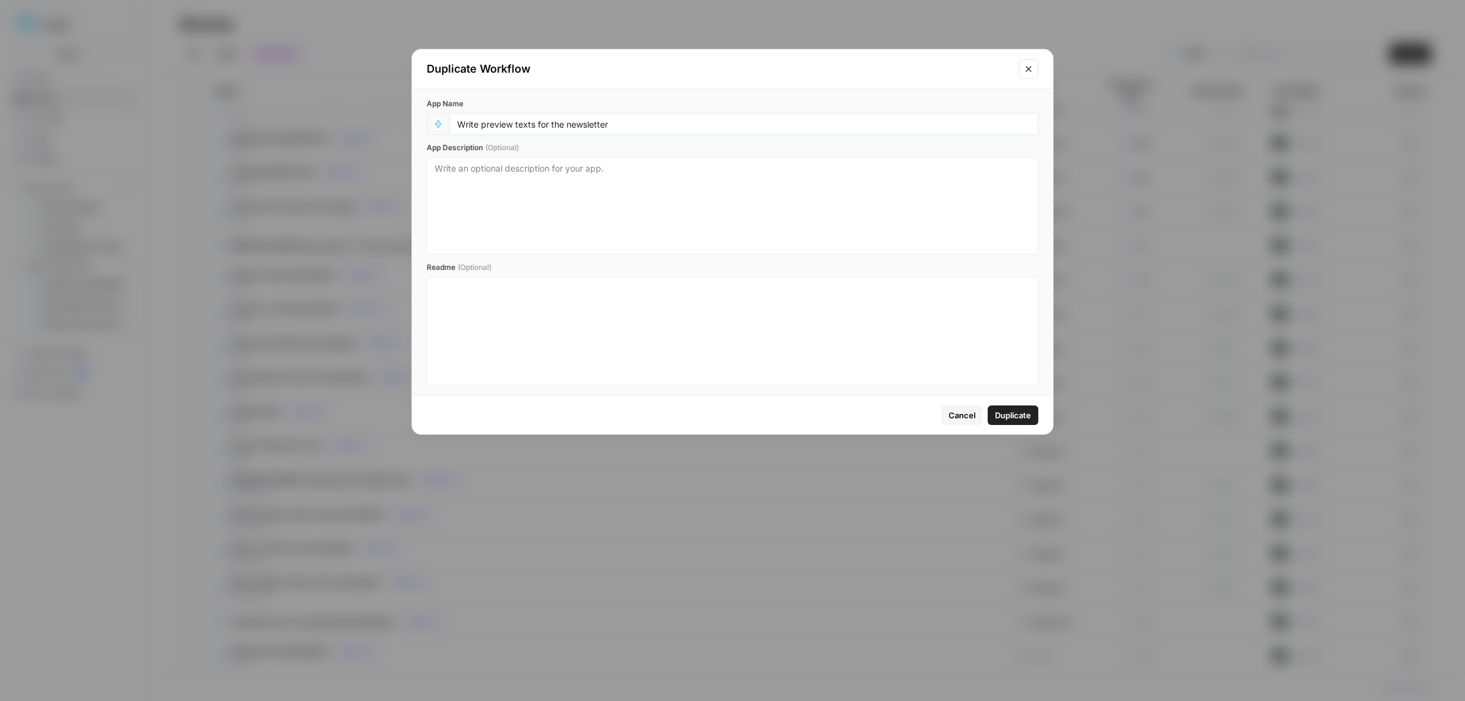
drag, startPoint x: 535, startPoint y: 124, endPoint x: 483, endPoint y: 127, distance: 52.6
click at [483, 127] on input "Write preview texts for the newsletter" at bounding box center [743, 123] width 573 height 11
click at [483, 127] on input "Write tool of the week description for the newsletter" at bounding box center [743, 123] width 573 height 11
type input "Write a tool of the week description for the newsletter"
click at [1011, 413] on span "Duplicate" at bounding box center [1013, 415] width 36 height 12
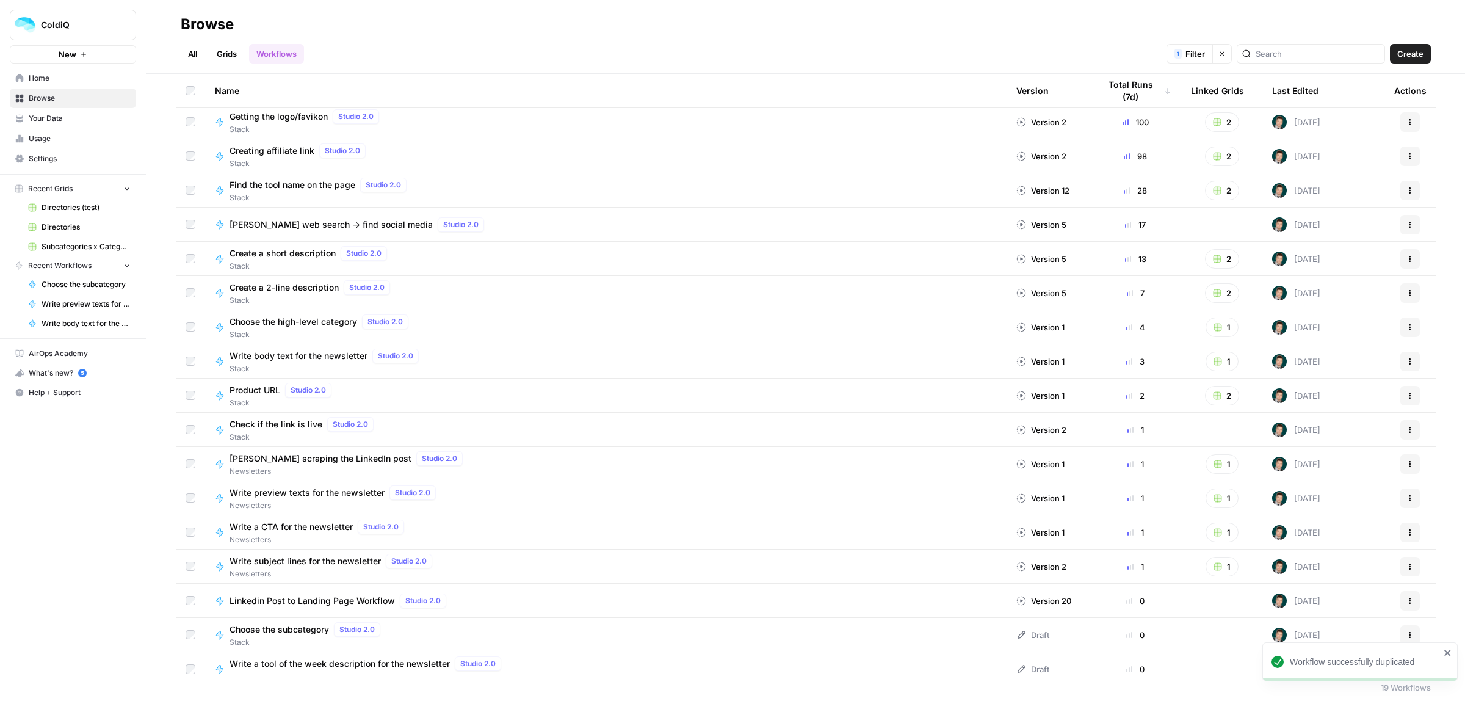
scroll to position [84, 0]
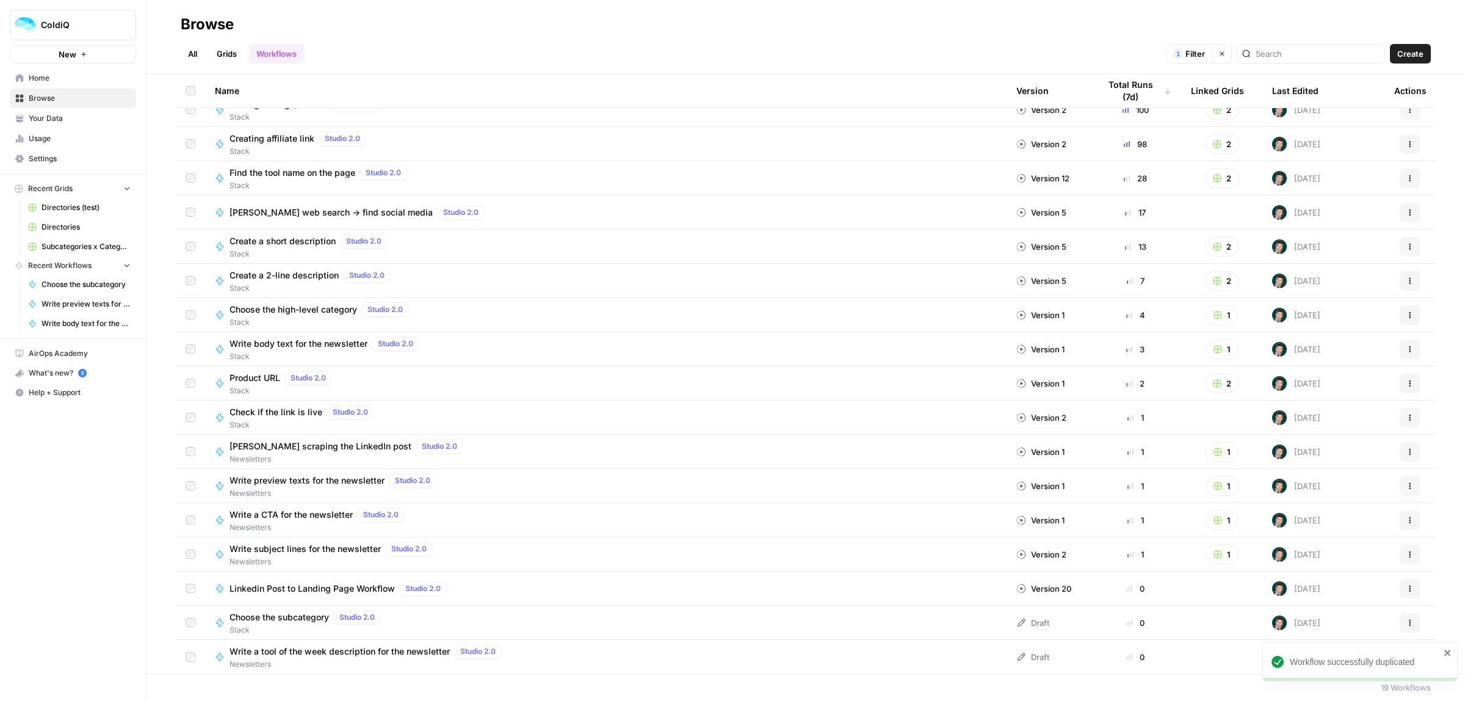
click at [300, 652] on span "Write a tool of the week description for the newsletter" at bounding box center [340, 651] width 220 height 12
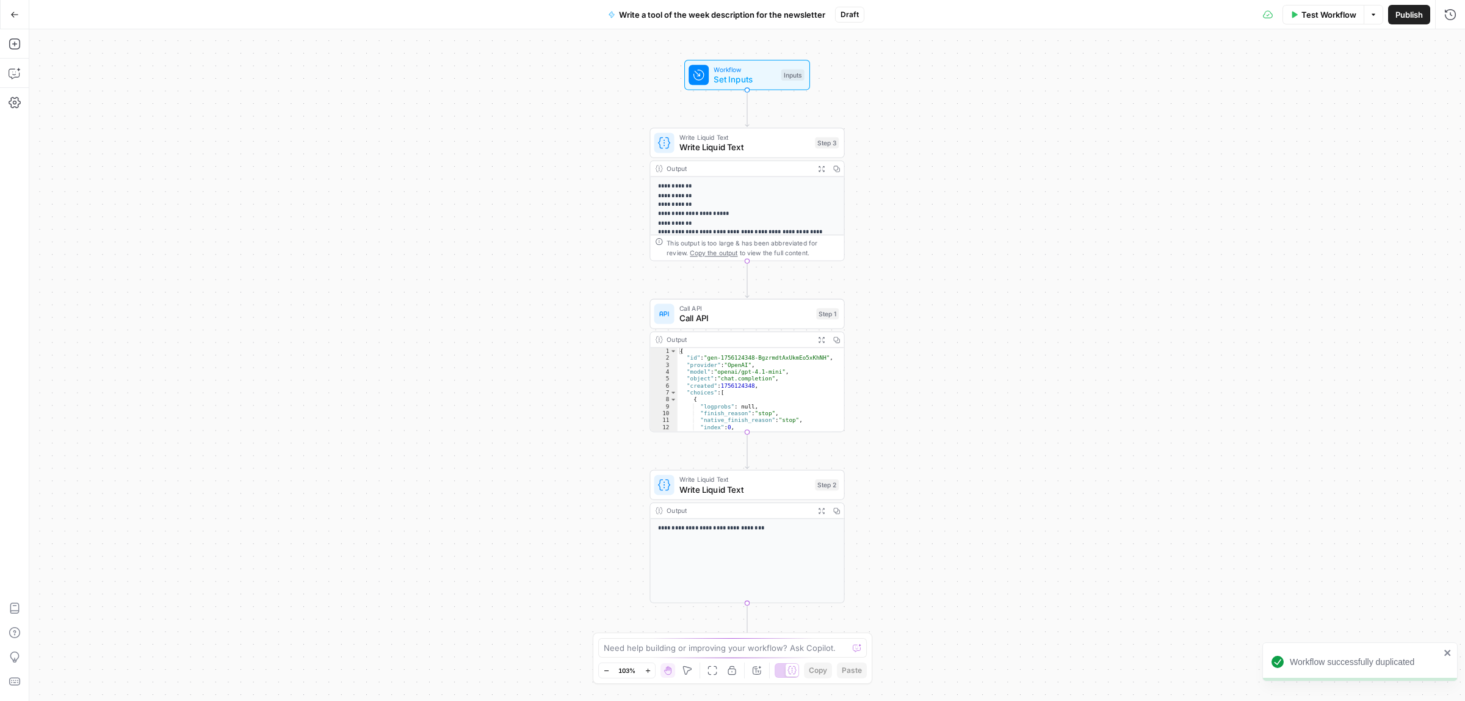
click at [730, 313] on span "Call API" at bounding box center [745, 318] width 132 height 13
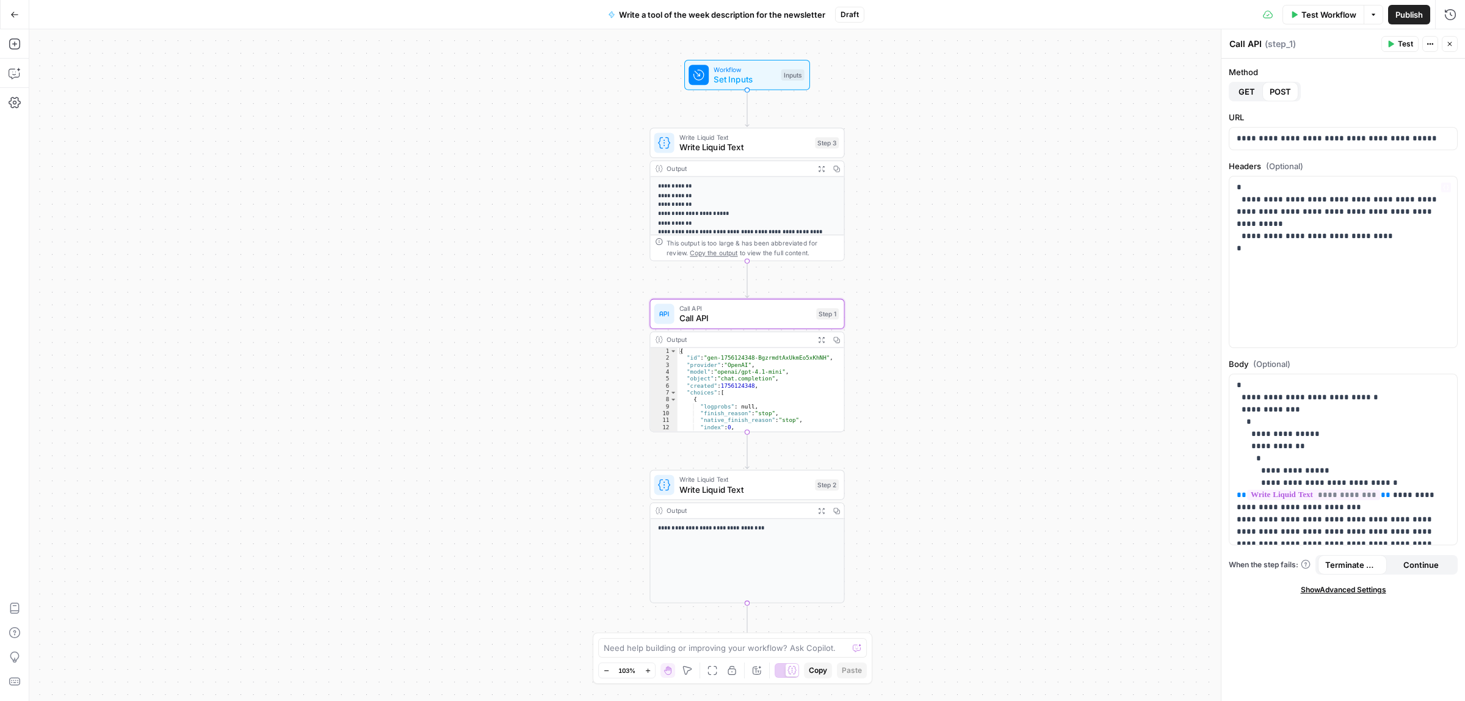
click at [756, 79] on span "Set Inputs" at bounding box center [745, 79] width 62 height 13
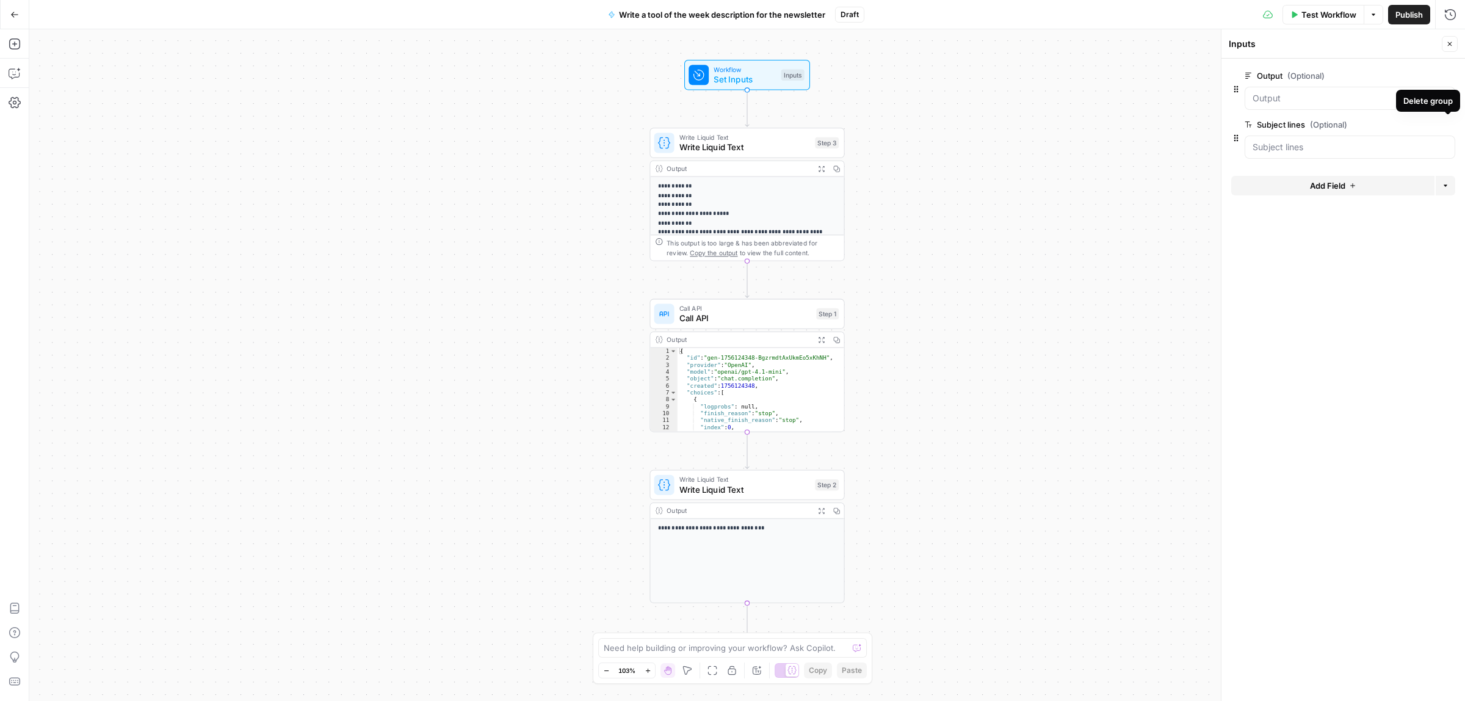
click at [1447, 129] on button "Delete group" at bounding box center [1448, 124] width 15 height 15
click at [1345, 131] on span "Add Field" at bounding box center [1327, 137] width 35 height 12
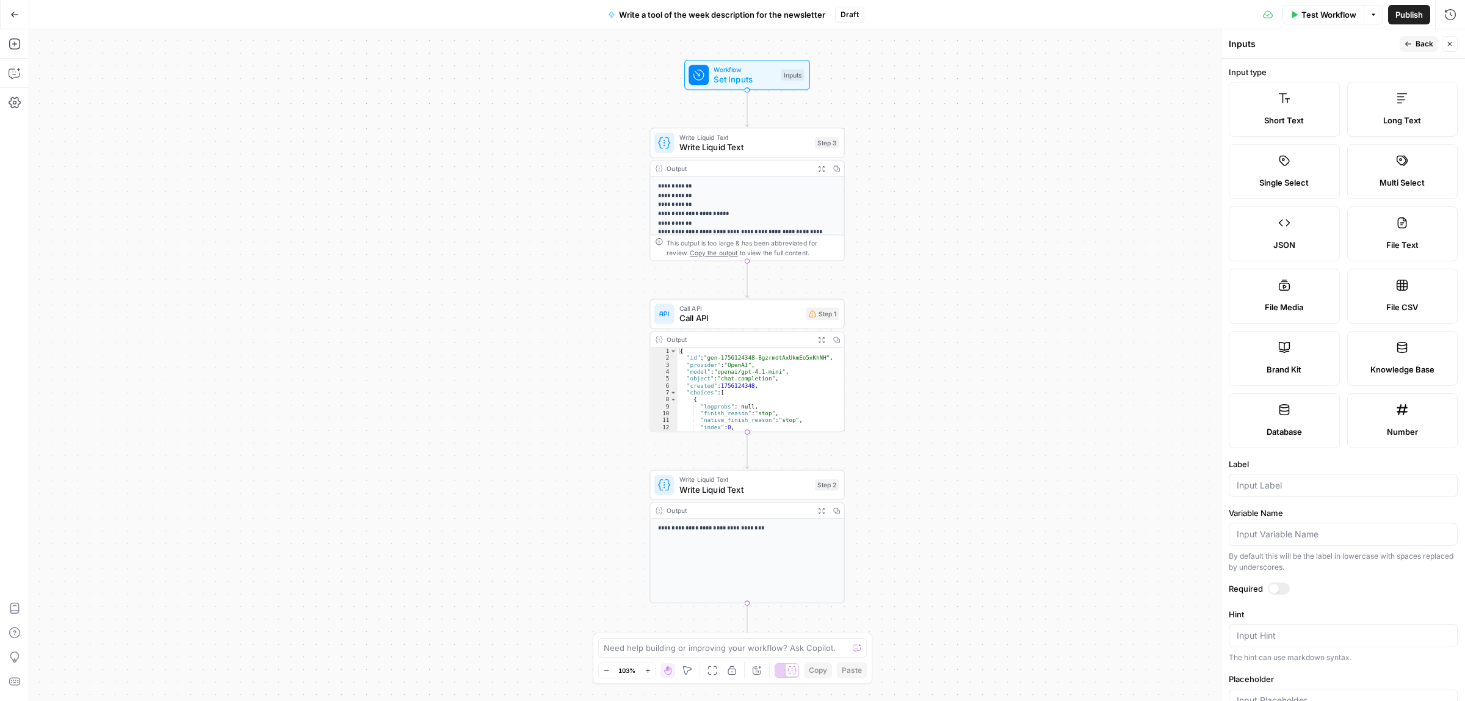
click at [1287, 115] on span "Short Text" at bounding box center [1284, 120] width 40 height 12
click at [1411, 43] on icon "button" at bounding box center [1408, 43] width 7 height 7
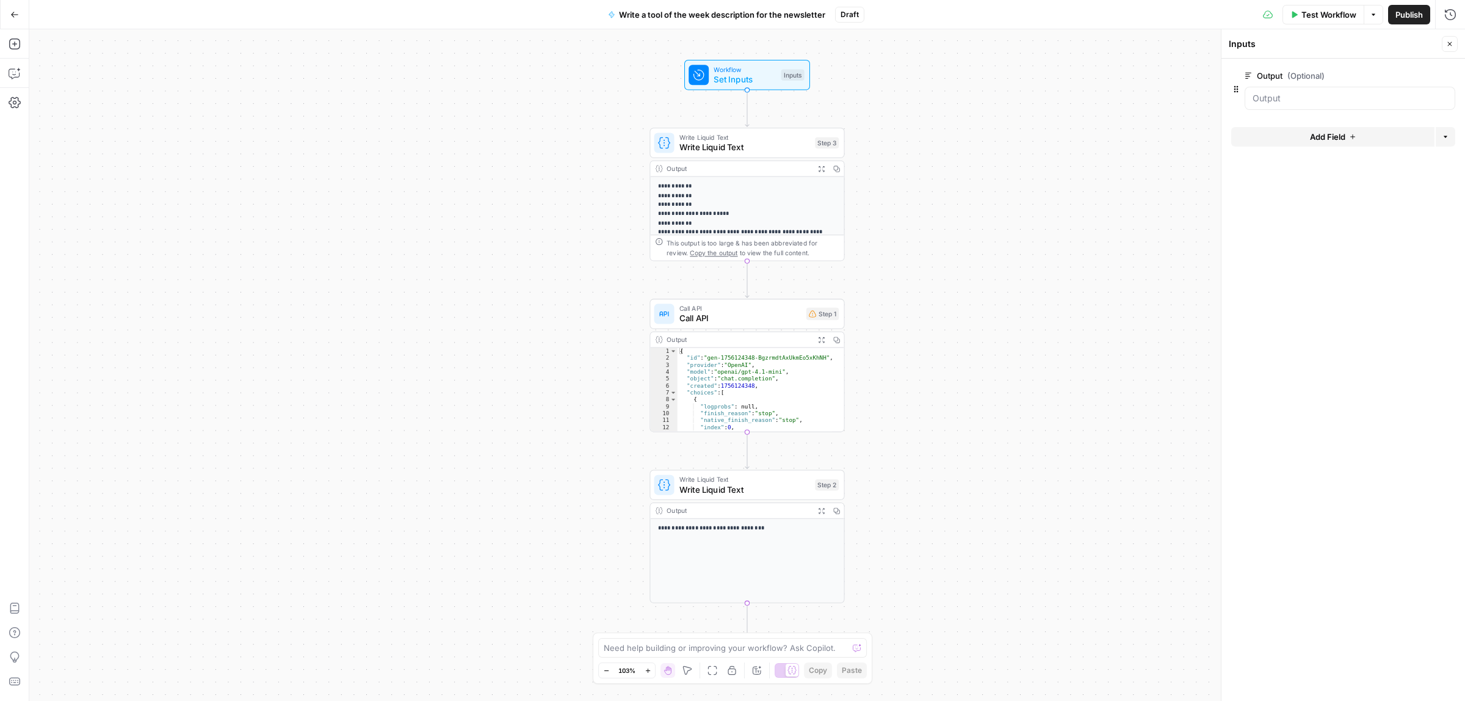
click at [1359, 134] on button "Add Field" at bounding box center [1332, 137] width 203 height 20
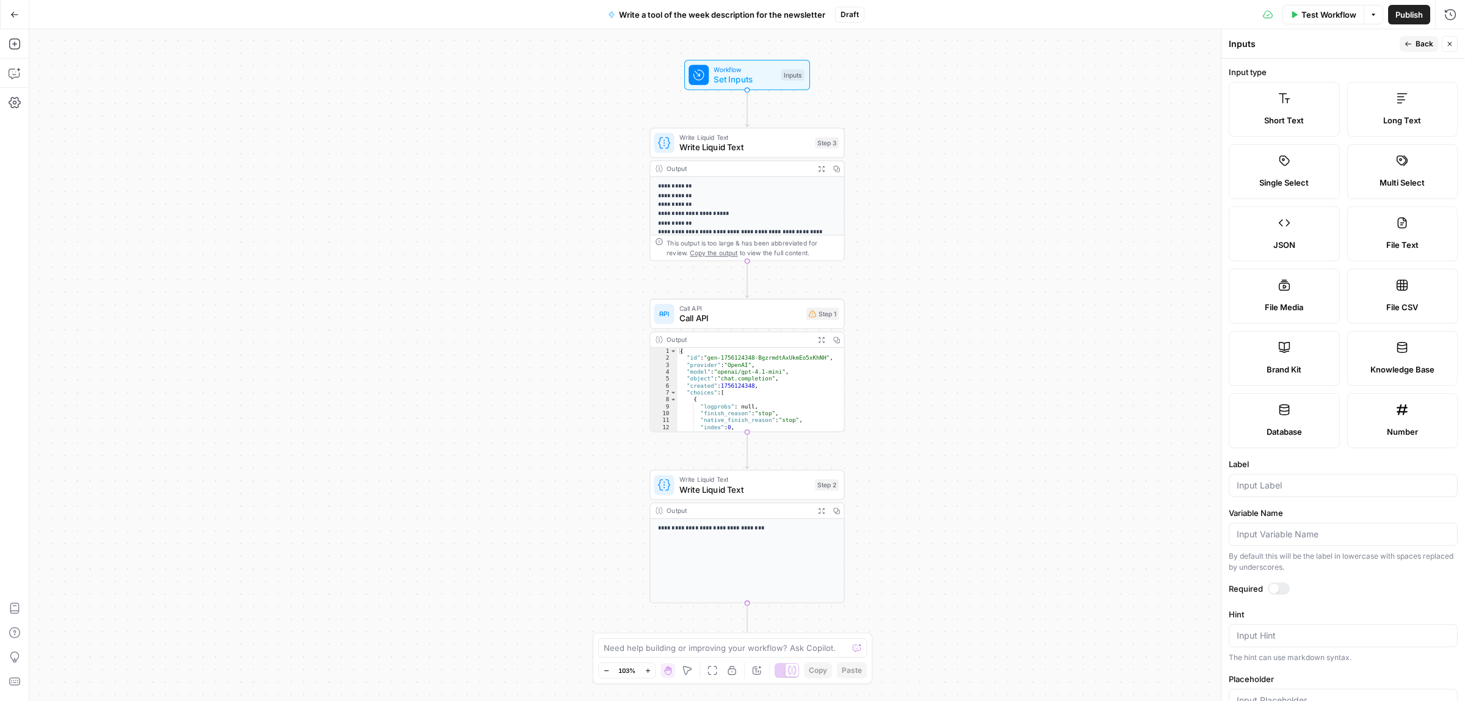
click at [1298, 114] on span "Short Text" at bounding box center [1284, 120] width 40 height 12
click at [1255, 480] on input "Label" at bounding box center [1343, 485] width 213 height 12
type input "<"
type input "My input"
click at [1406, 45] on icon "button" at bounding box center [1408, 44] width 6 height 5
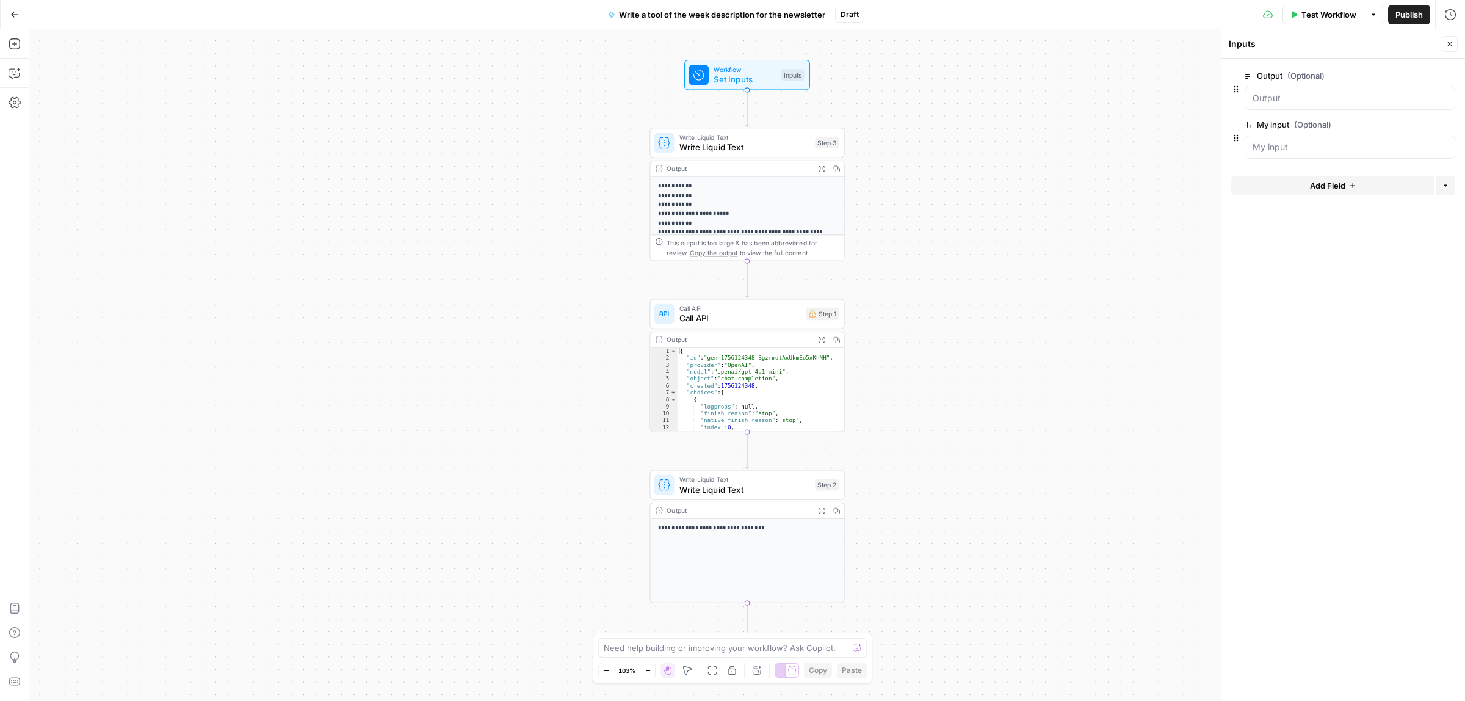
drag, startPoint x: 1270, startPoint y: 87, endPoint x: 1436, endPoint y: 62, distance: 167.3
click at [1272, 87] on div at bounding box center [1350, 98] width 211 height 23
click at [1414, 71] on span "edit field" at bounding box center [1409, 76] width 27 height 10
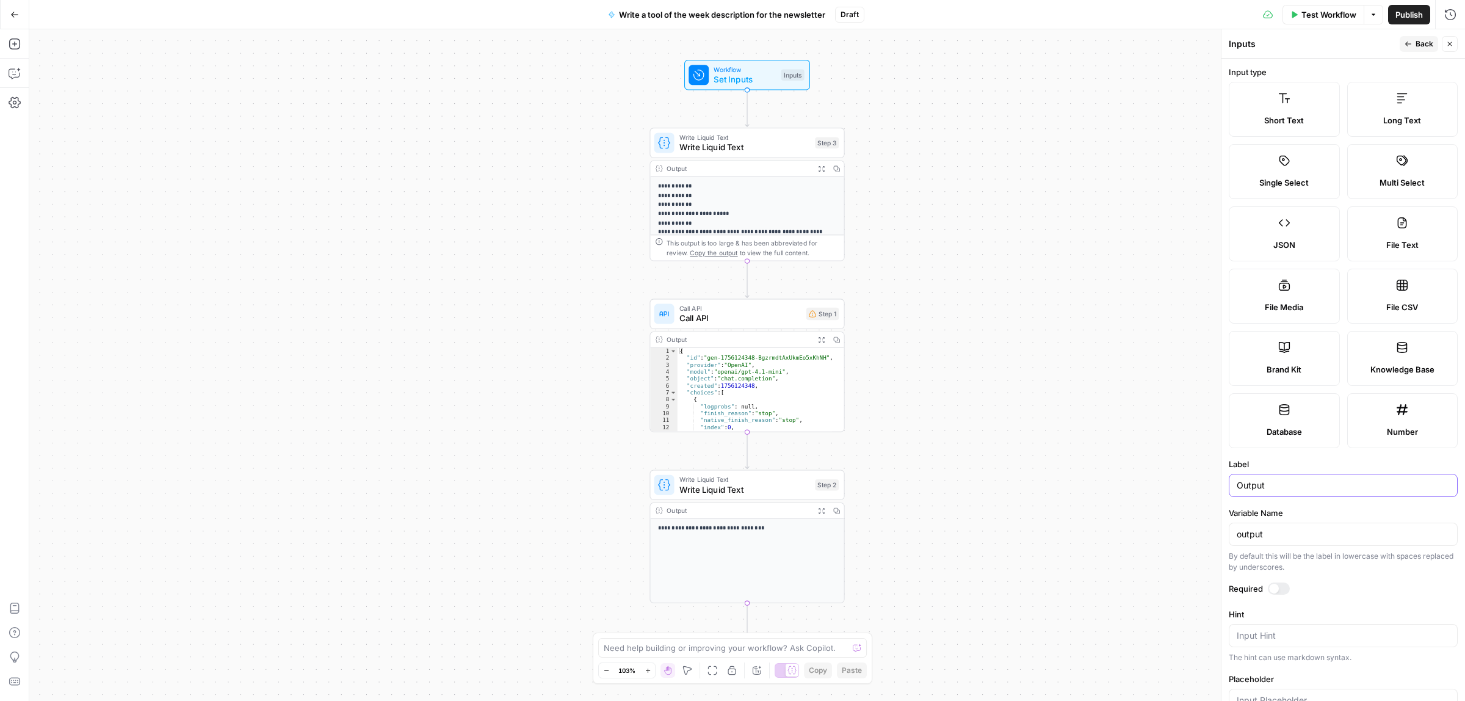
drag, startPoint x: 1282, startPoint y: 482, endPoint x: 1189, endPoint y: 481, distance: 93.4
click at [1221, 485] on div "Inputs Back Close Input type Short Text Long Text Single Select Multi Select JS…" at bounding box center [1343, 365] width 244 height 672
type input "Tool URL"
click at [1421, 46] on span "Back" at bounding box center [1425, 43] width 18 height 11
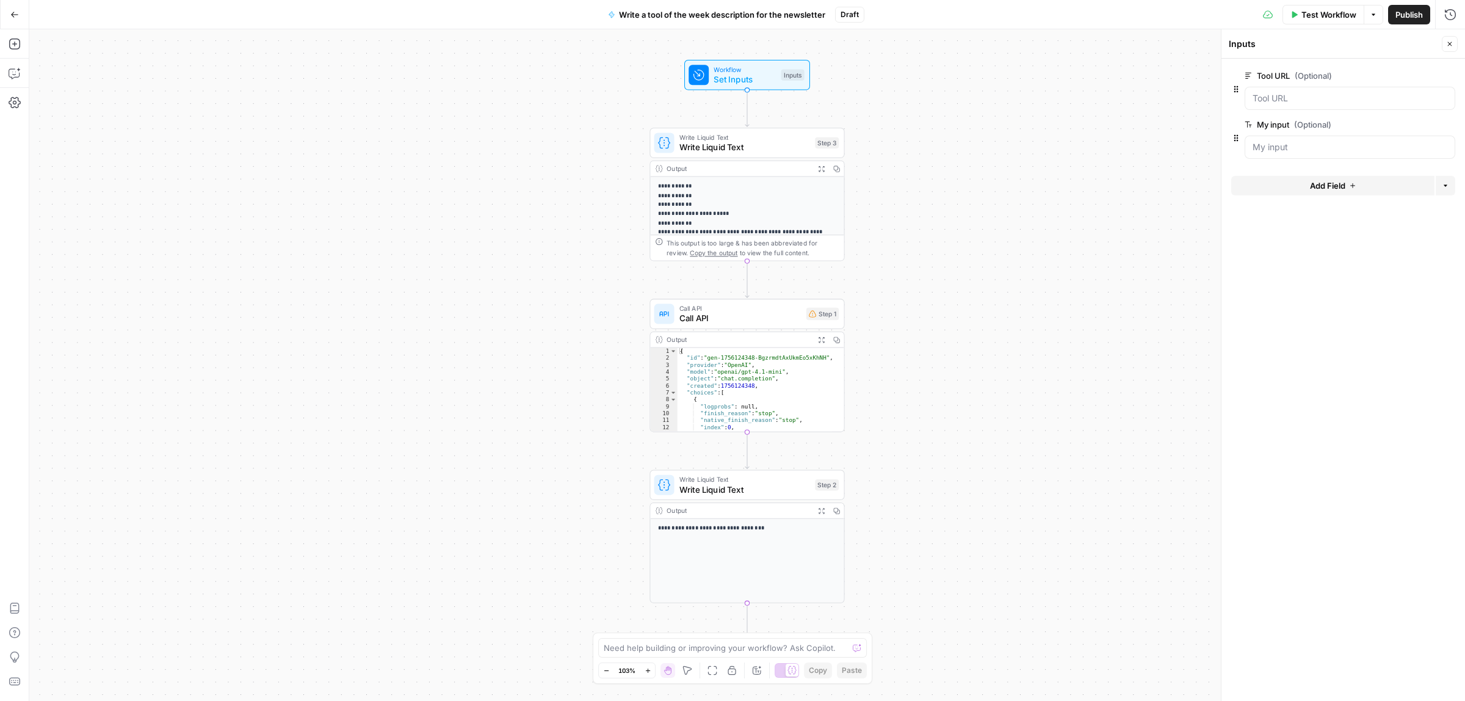
click at [731, 317] on span "Call API" at bounding box center [740, 318] width 122 height 13
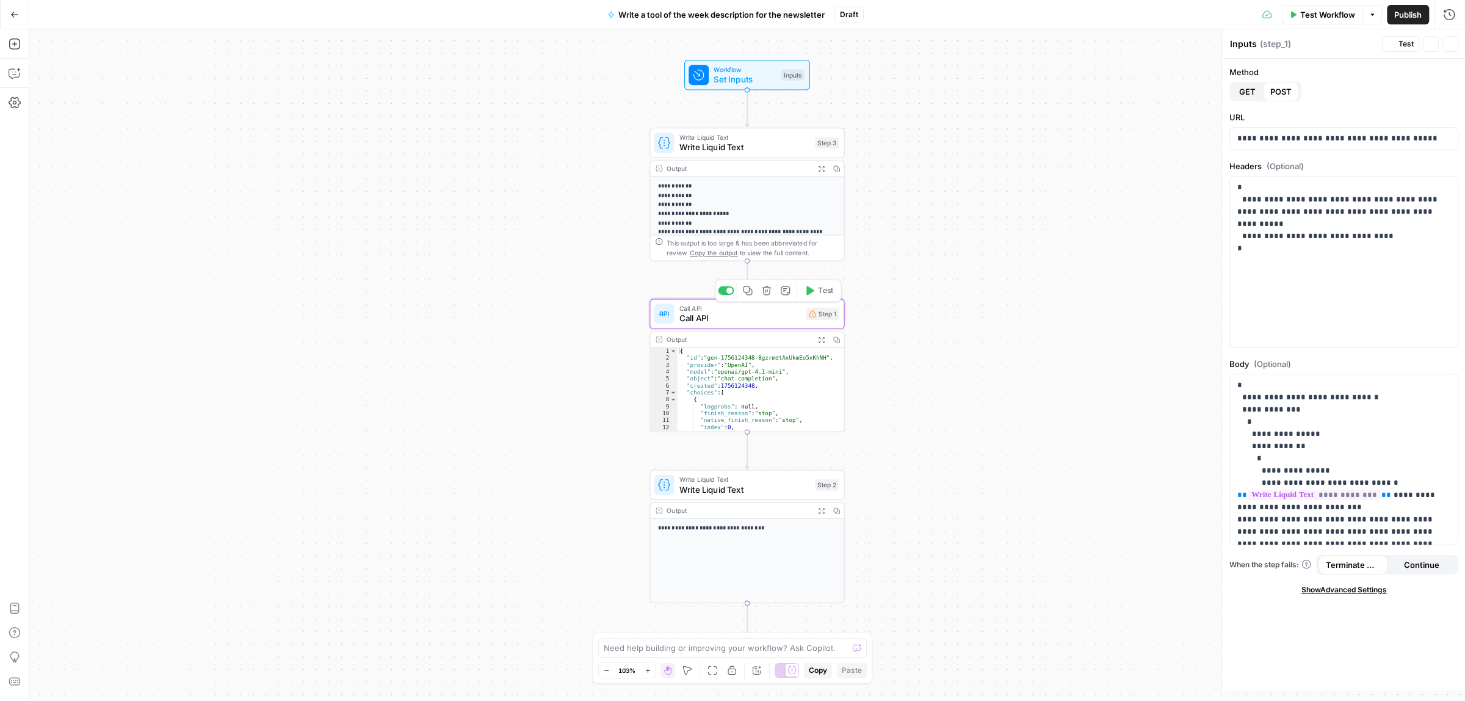
type textarea "Call API"
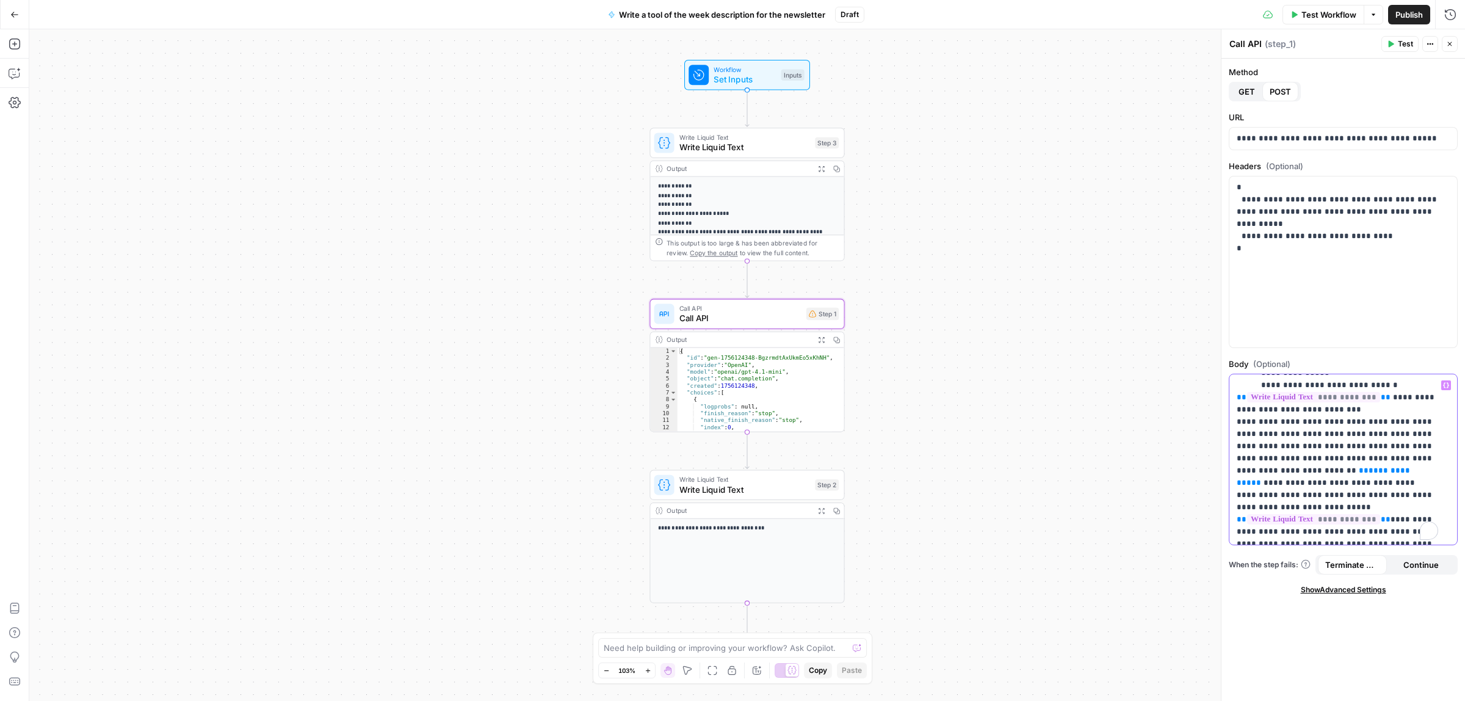
scroll to position [9, 0]
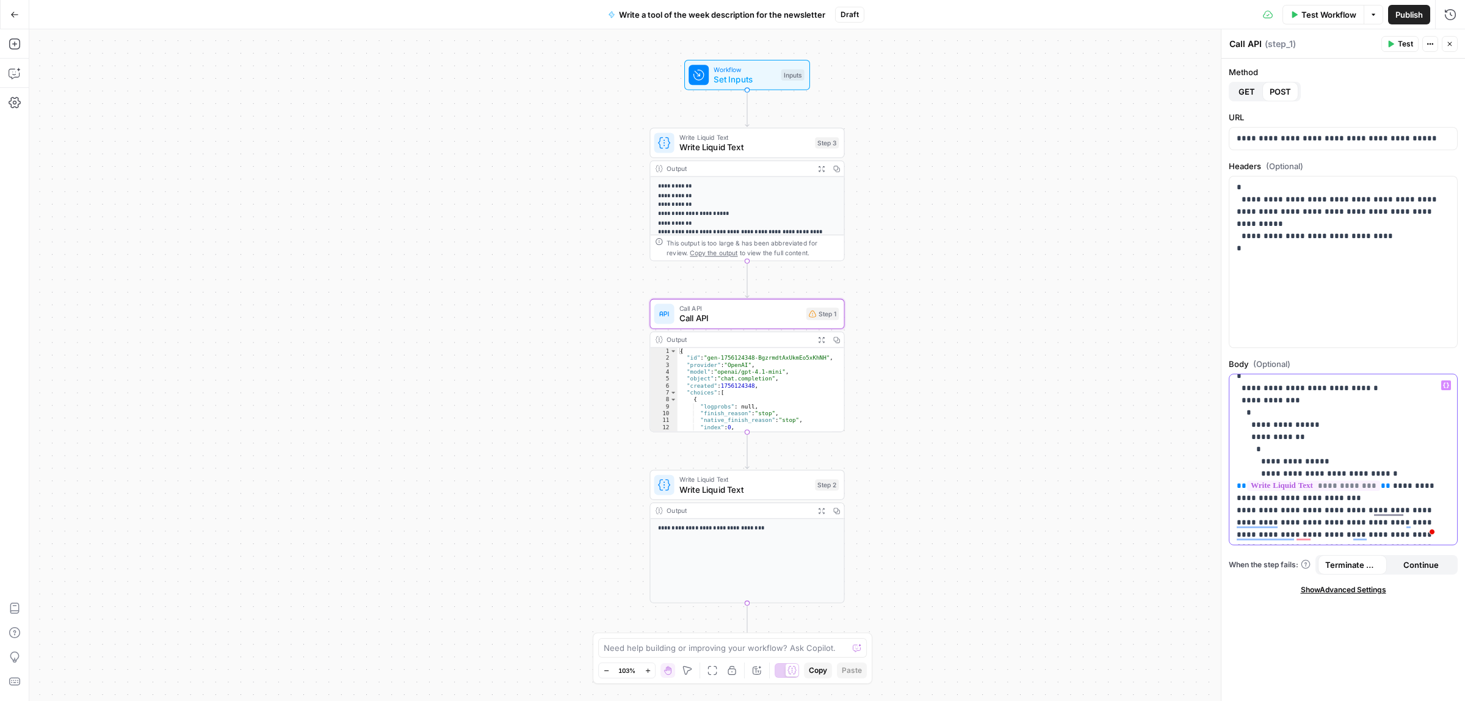
drag, startPoint x: 1392, startPoint y: 499, endPoint x: 1289, endPoint y: 475, distance: 106.5
click at [1289, 475] on p "**********" at bounding box center [1337, 541] width 201 height 342
drag, startPoint x: 1277, startPoint y: 499, endPoint x: 1405, endPoint y: 485, distance: 129.0
click at [1405, 485] on p "**********" at bounding box center [1337, 571] width 201 height 403
click at [1447, 383] on icon "button" at bounding box center [1446, 384] width 6 height 5
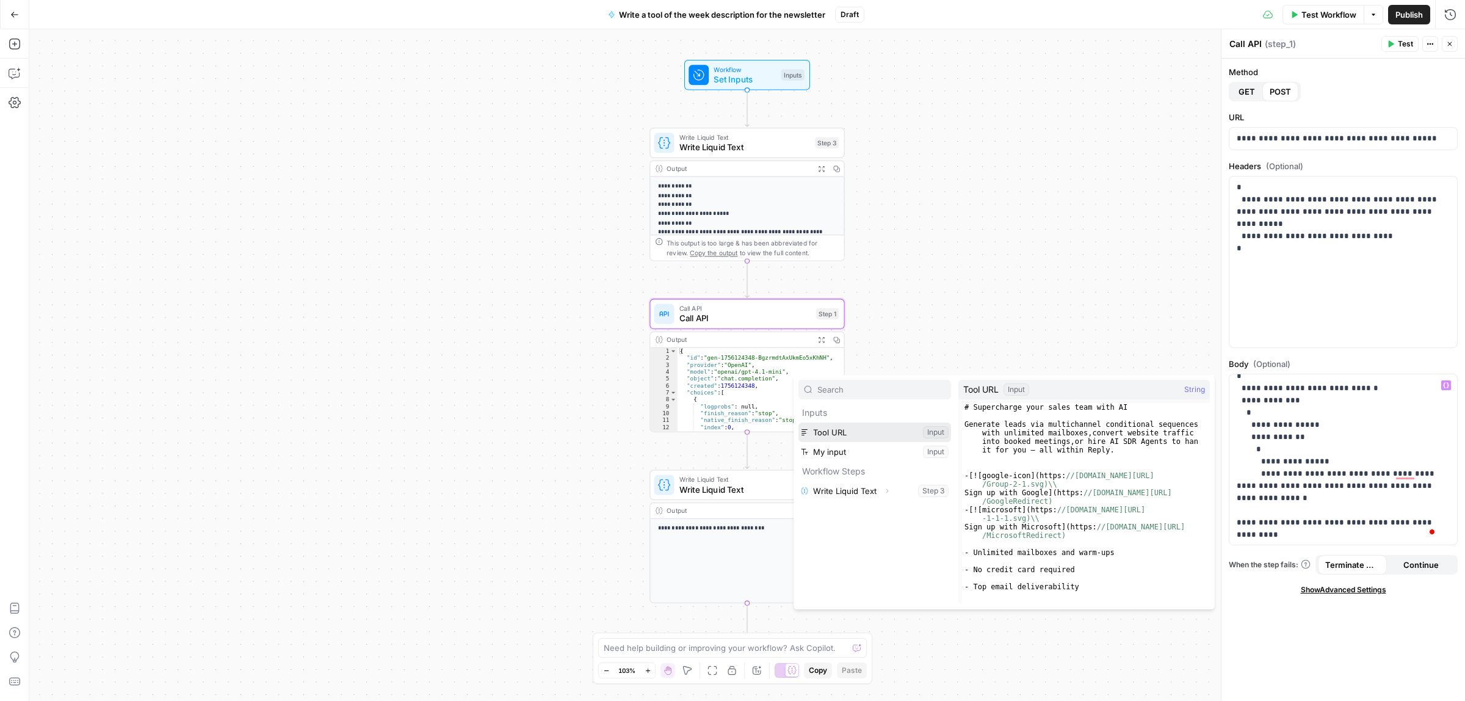
click at [858, 429] on button "Select variable Tool URL" at bounding box center [874, 432] width 153 height 20
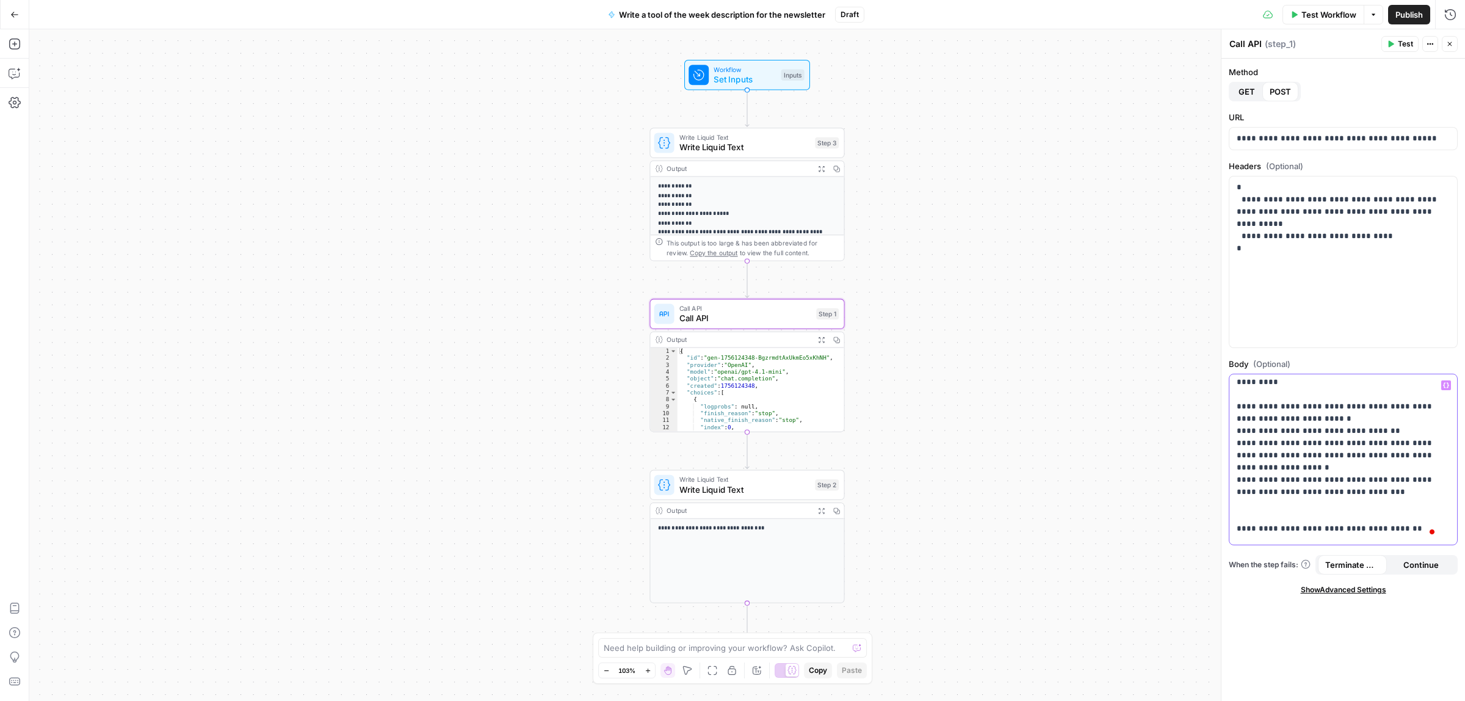
scroll to position [85, 0]
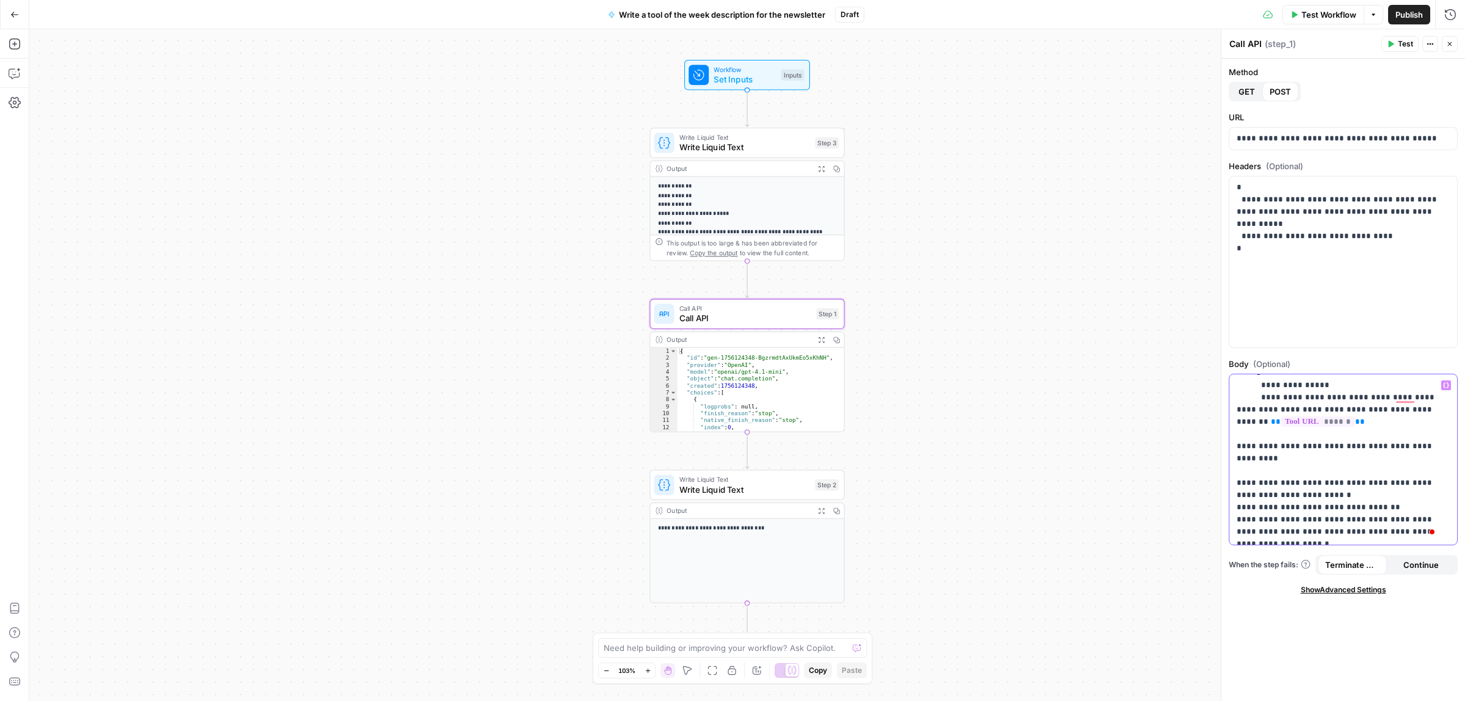
drag, startPoint x: 1267, startPoint y: 458, endPoint x: 1411, endPoint y: 447, distance: 145.1
click at [1411, 447] on p "**********" at bounding box center [1337, 495] width 201 height 403
click at [1449, 386] on button "Variables Menu" at bounding box center [1446, 385] width 10 height 10
click at [835, 446] on button "Select variable My input" at bounding box center [874, 452] width 153 height 20
click at [1401, 15] on span "Publish" at bounding box center [1409, 15] width 27 height 12
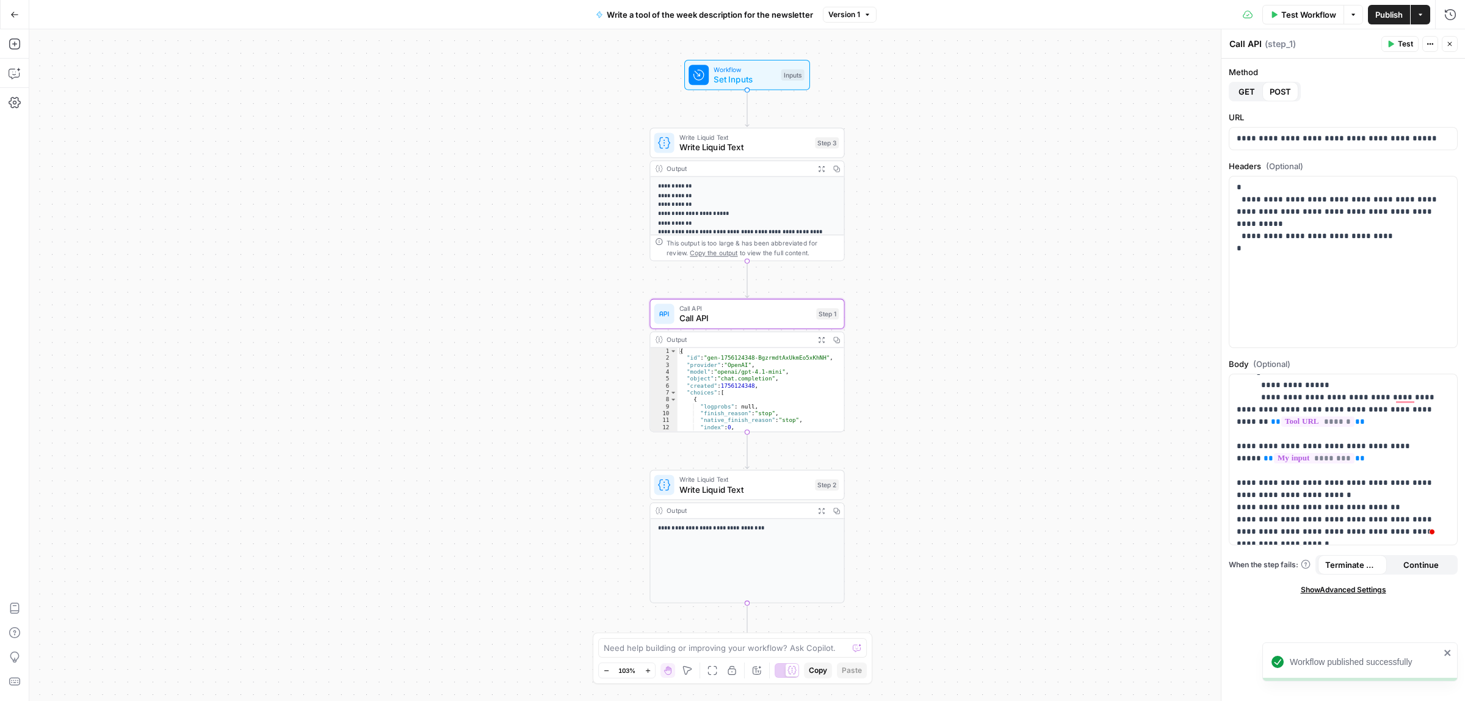
click at [13, 9] on button "Go Back" at bounding box center [15, 15] width 22 height 22
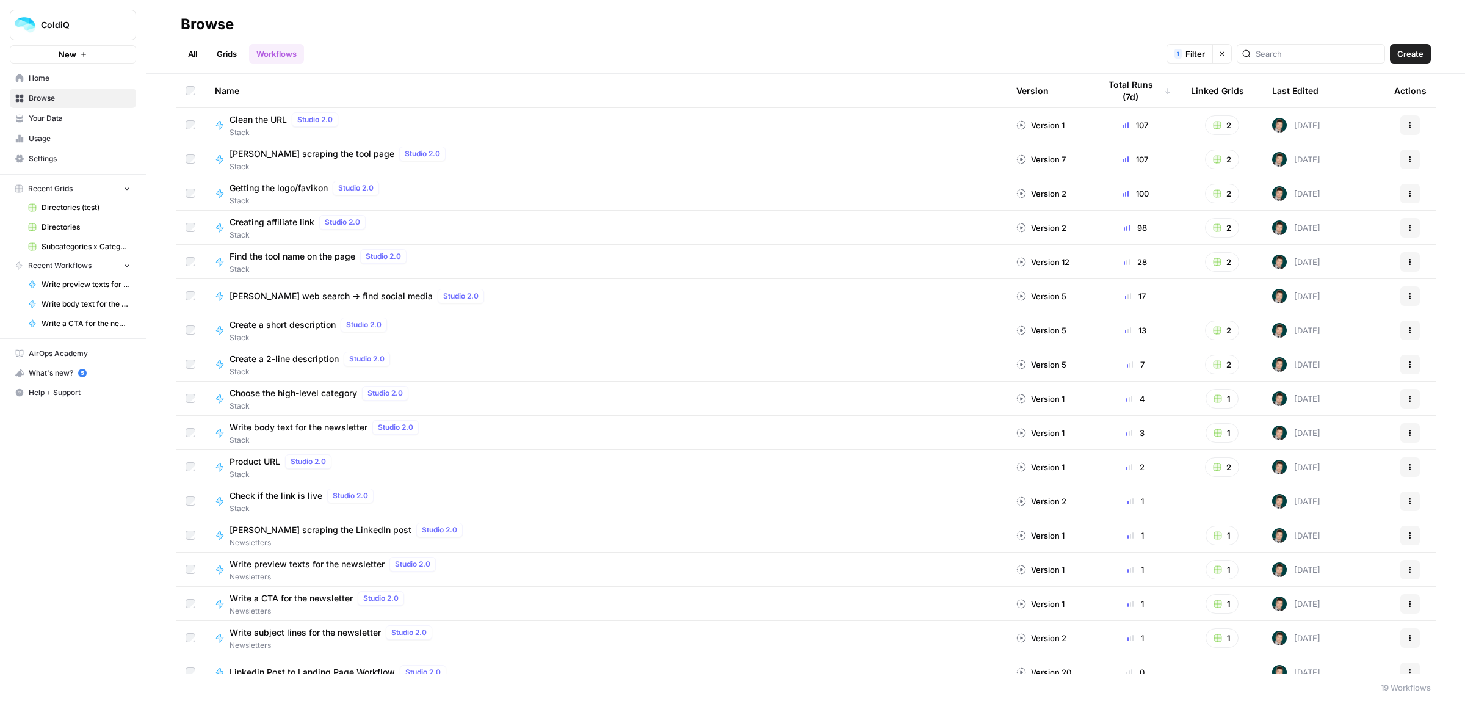
scroll to position [84, 0]
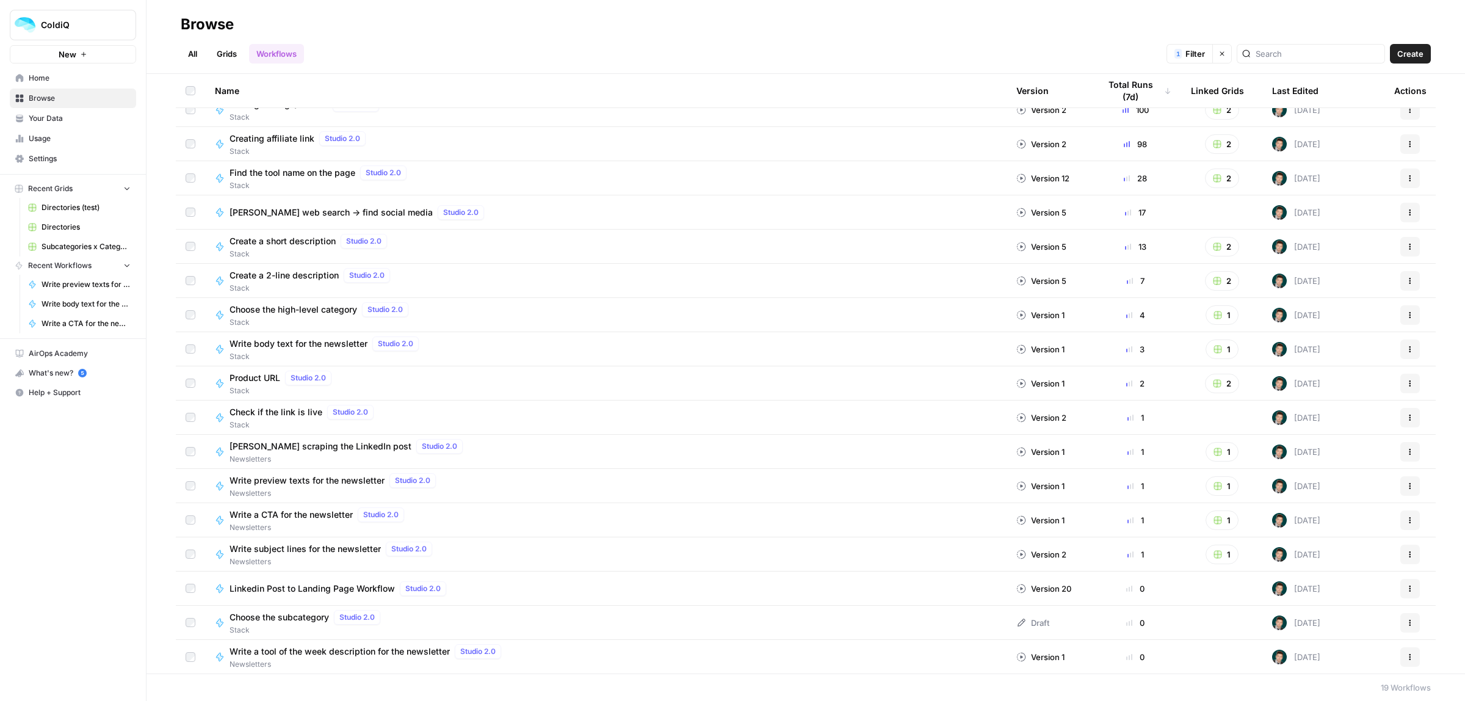
click at [309, 652] on span "Write a tool of the week description for the newsletter" at bounding box center [340, 651] width 220 height 12
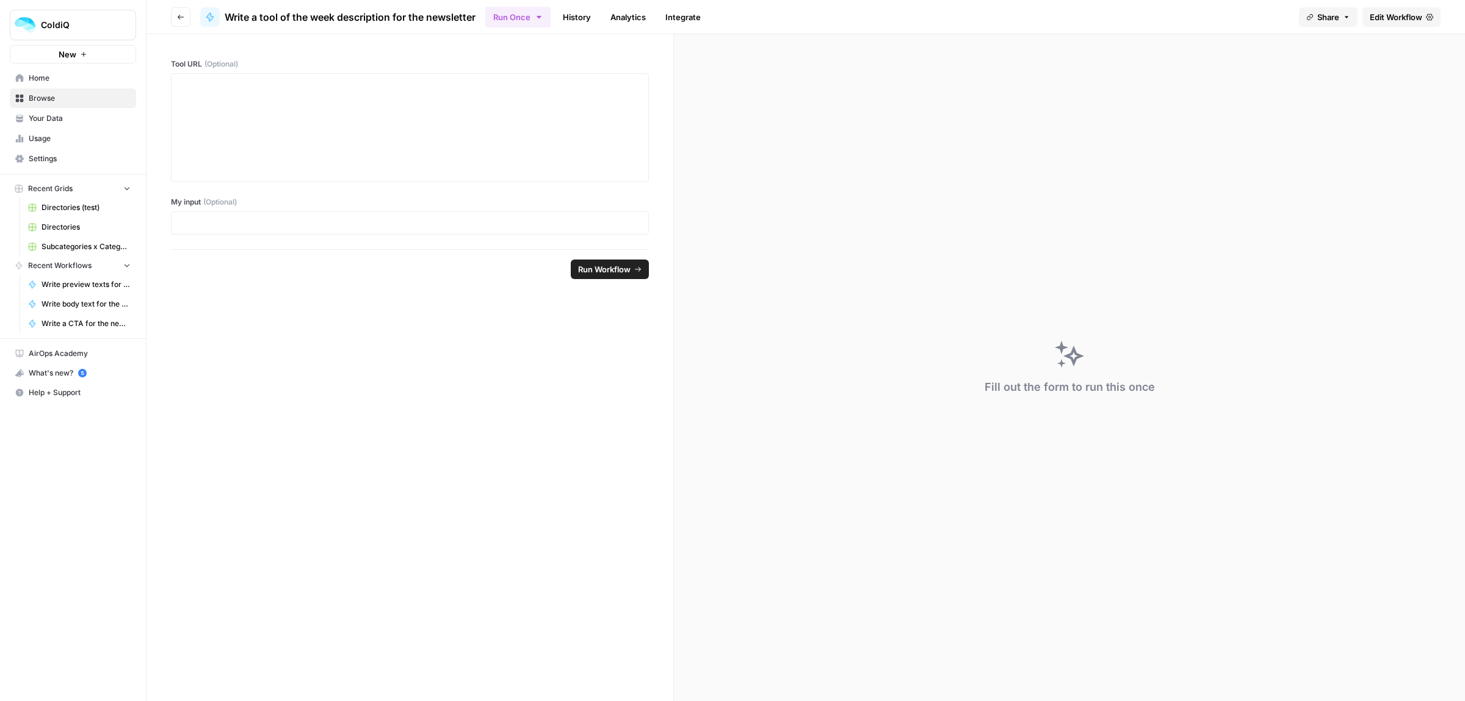
click at [1393, 16] on span "Edit Workflow" at bounding box center [1396, 17] width 53 height 12
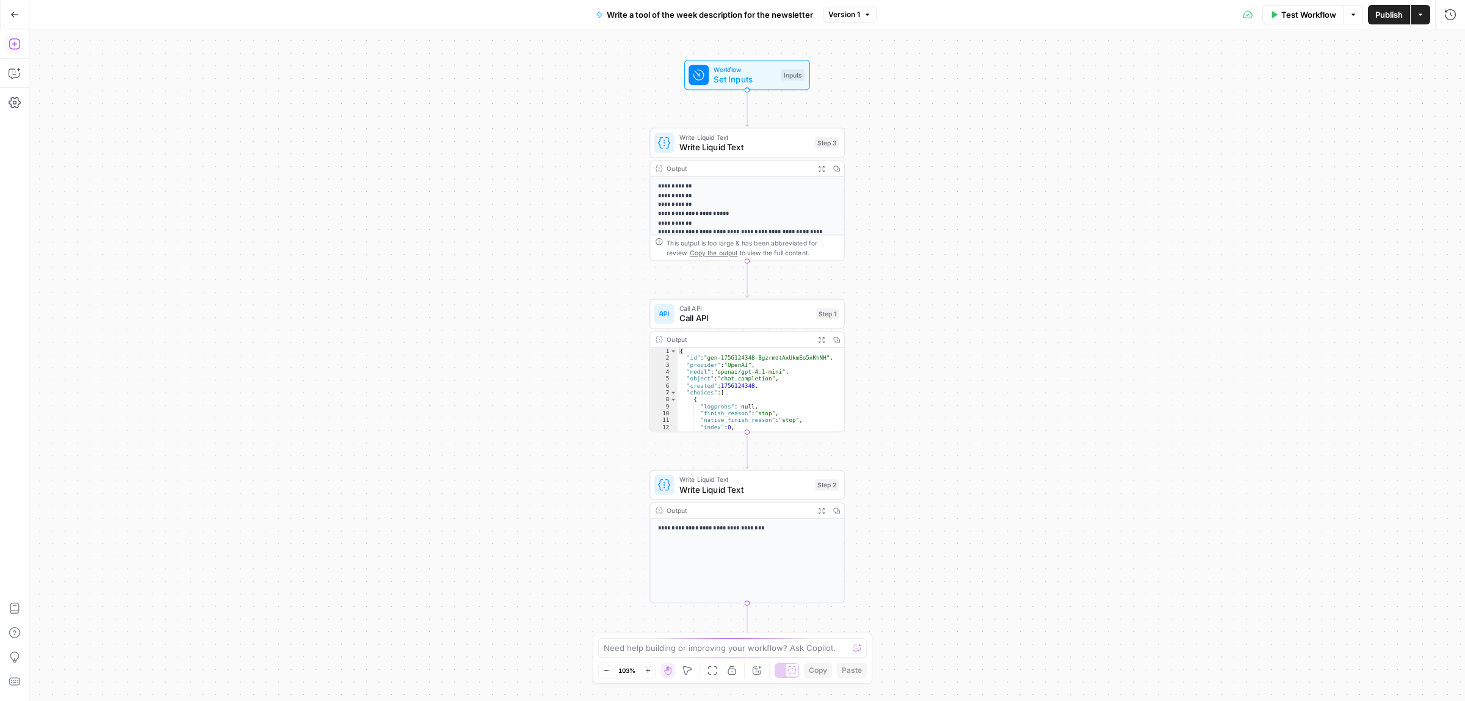
click at [23, 49] on button "Add Steps" at bounding box center [15, 44] width 20 height 20
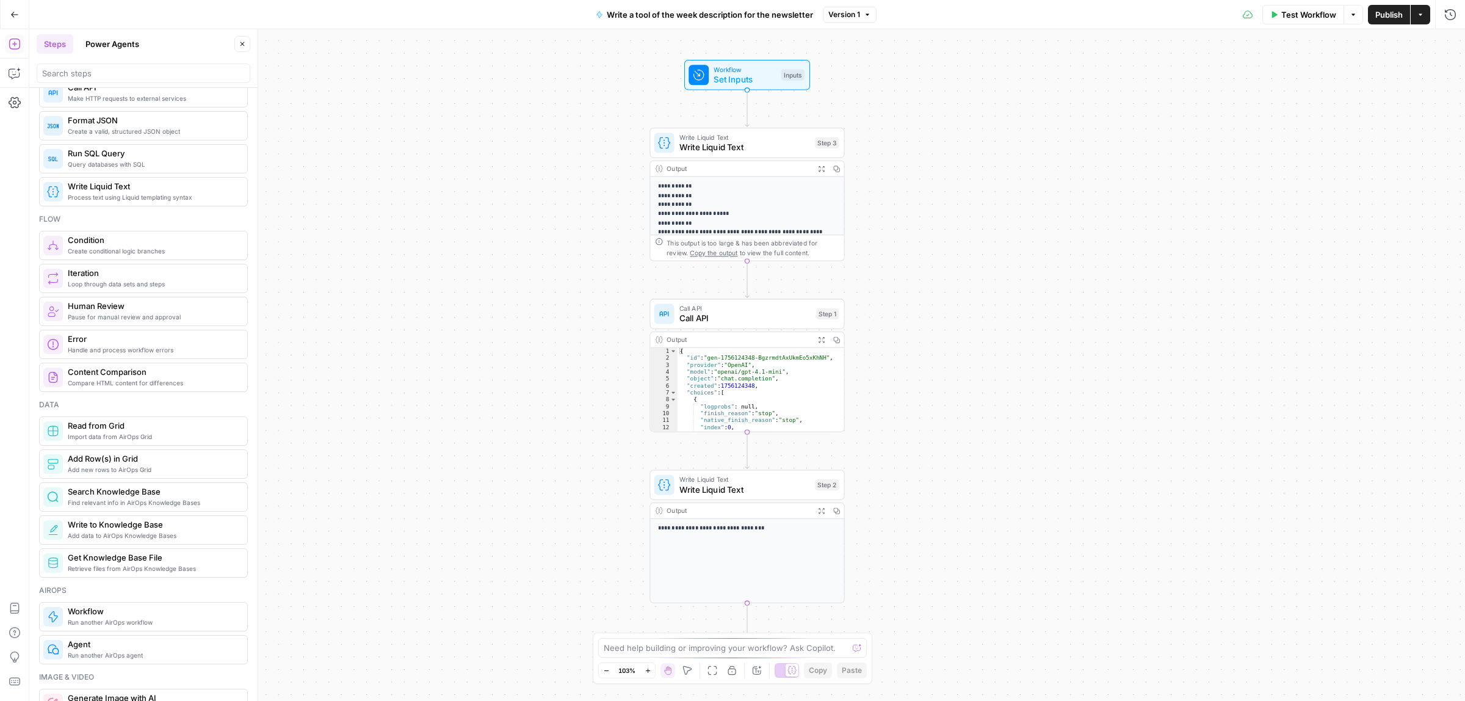
scroll to position [305, 0]
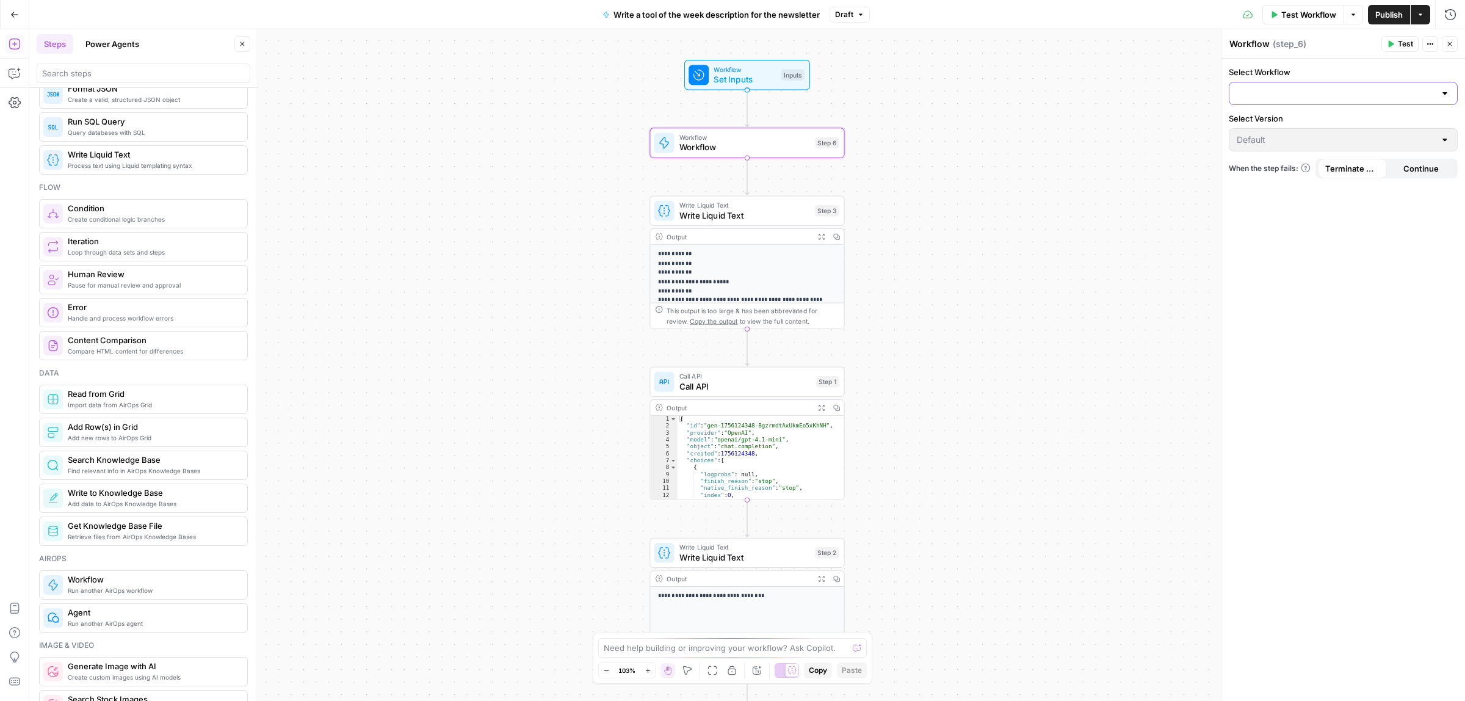
click at [1295, 90] on input "Select Workflow" at bounding box center [1336, 93] width 198 height 12
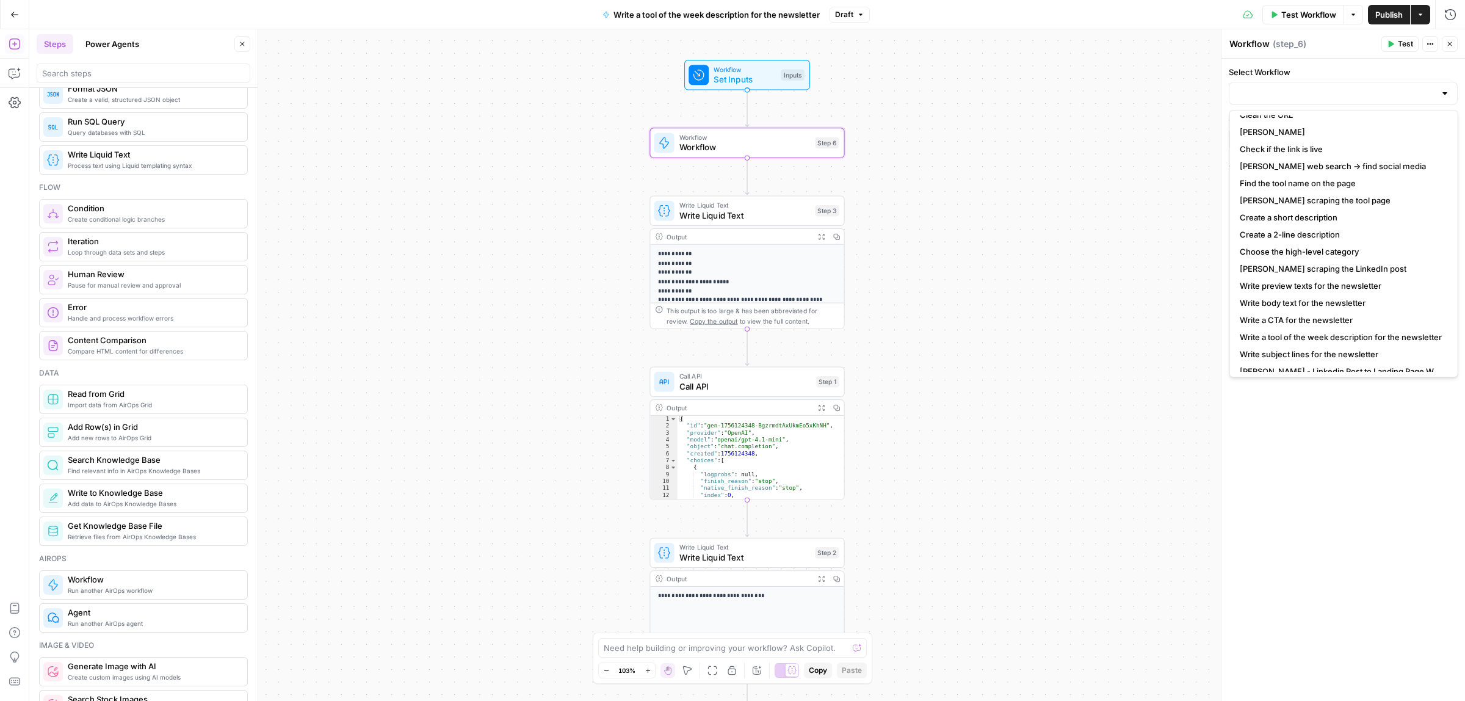
scroll to position [102, 0]
click at [1329, 188] on span "[PERSON_NAME] scraping the tool page" at bounding box center [1341, 193] width 203 height 12
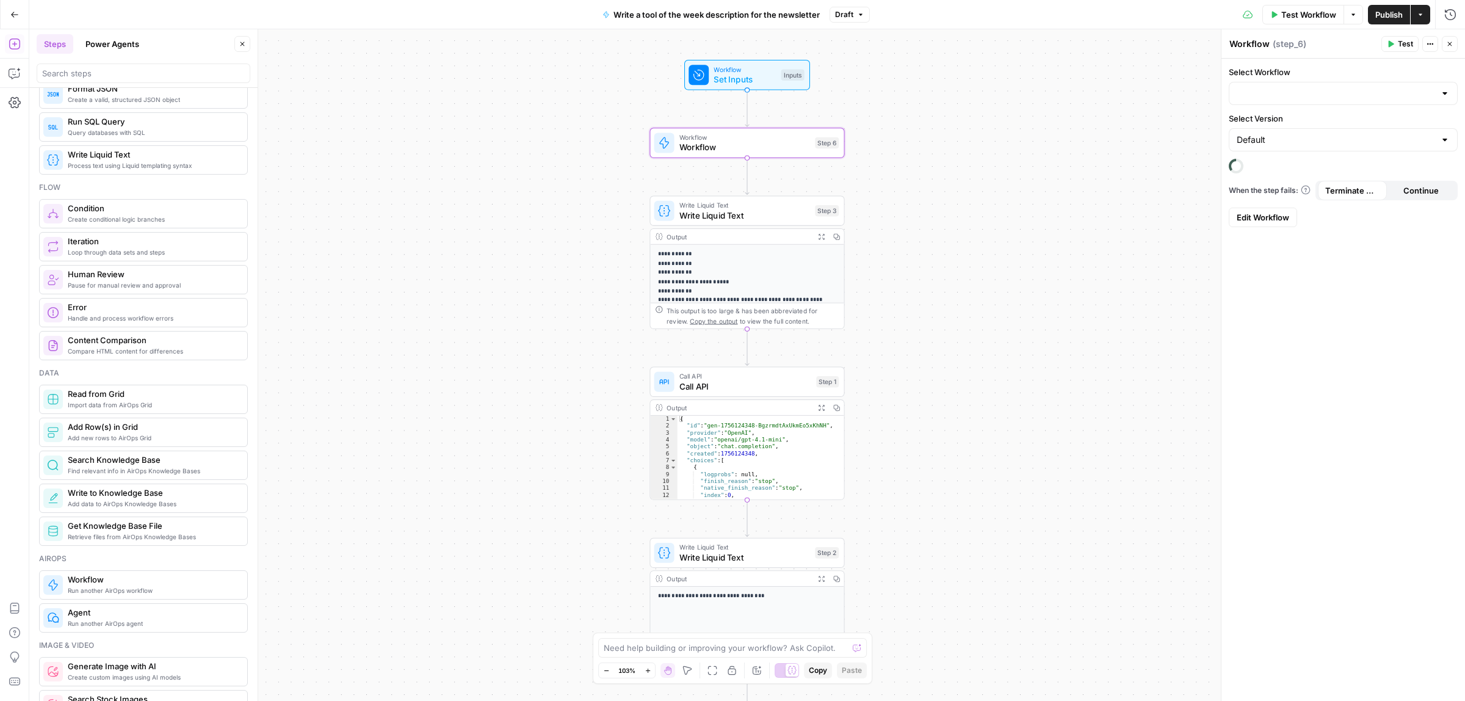
type input "[PERSON_NAME] scraping the tool page"
click at [1280, 142] on input "Default" at bounding box center [1336, 140] width 198 height 12
click at [1279, 143] on input "Select Version" at bounding box center [1336, 140] width 198 height 12
type input "Default"
click at [1343, 352] on div "Select Workflow [PERSON_NAME] scraping the tool page Select Version Default URL…" at bounding box center [1344, 380] width 244 height 643
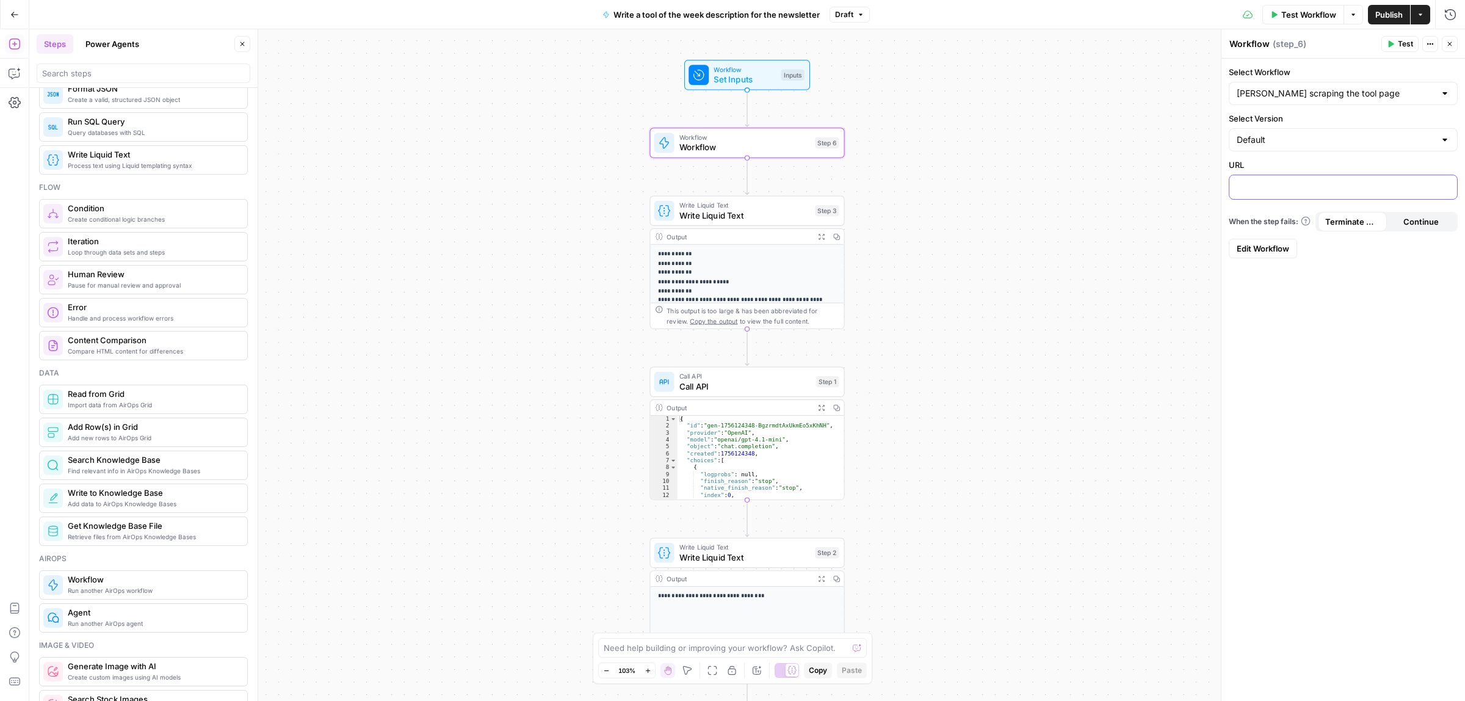
click at [1306, 181] on p at bounding box center [1343, 186] width 213 height 12
click at [1447, 187] on icon "button" at bounding box center [1446, 186] width 6 height 6
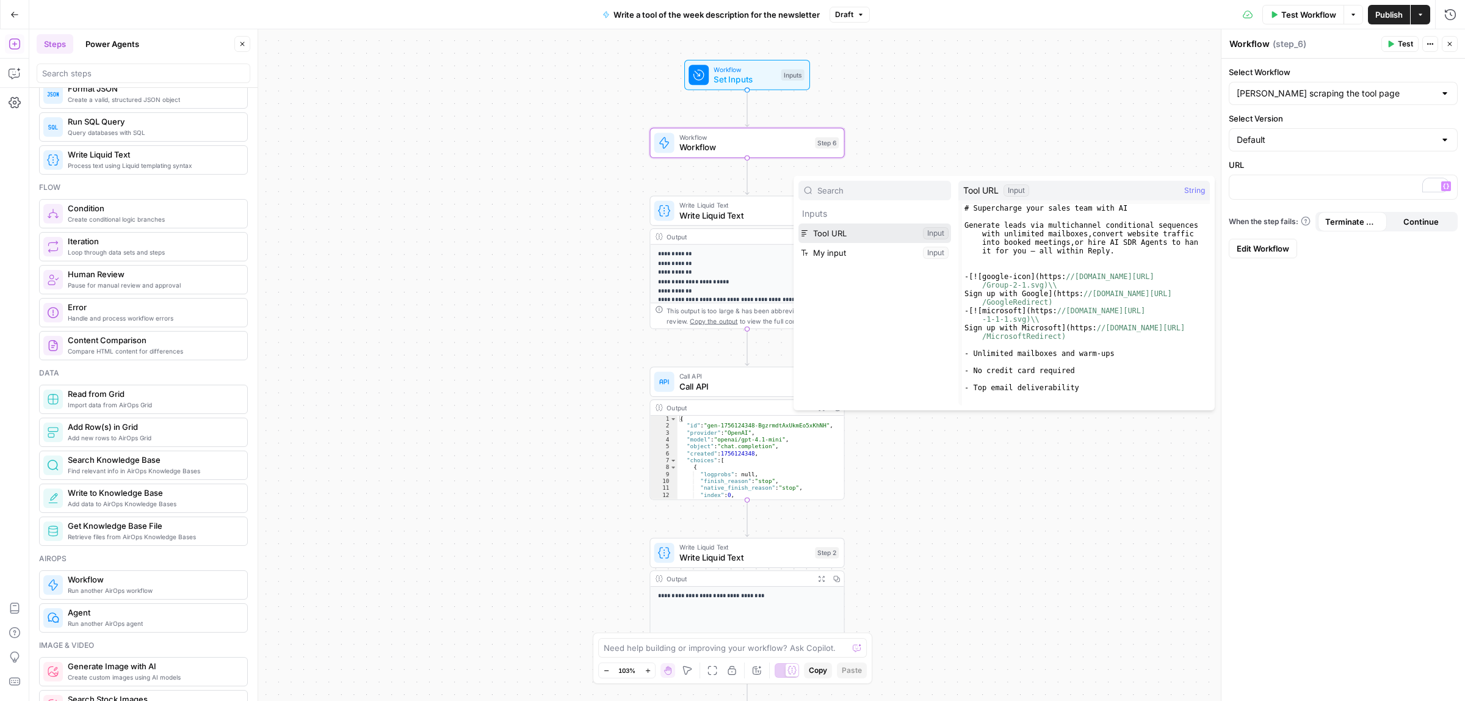
click at [852, 236] on button "Select variable Tool URL" at bounding box center [874, 233] width 153 height 20
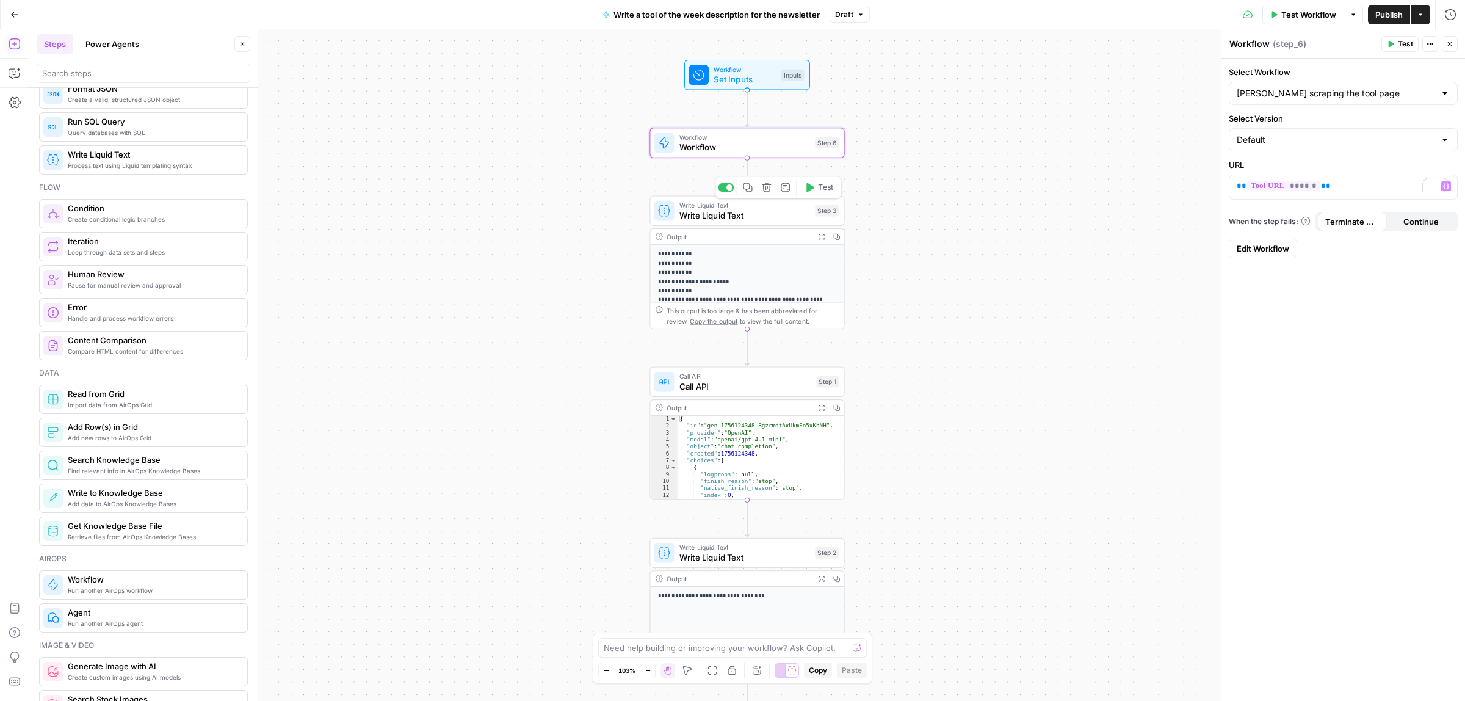
click at [740, 217] on span "Write Liquid Text" at bounding box center [744, 215] width 131 height 13
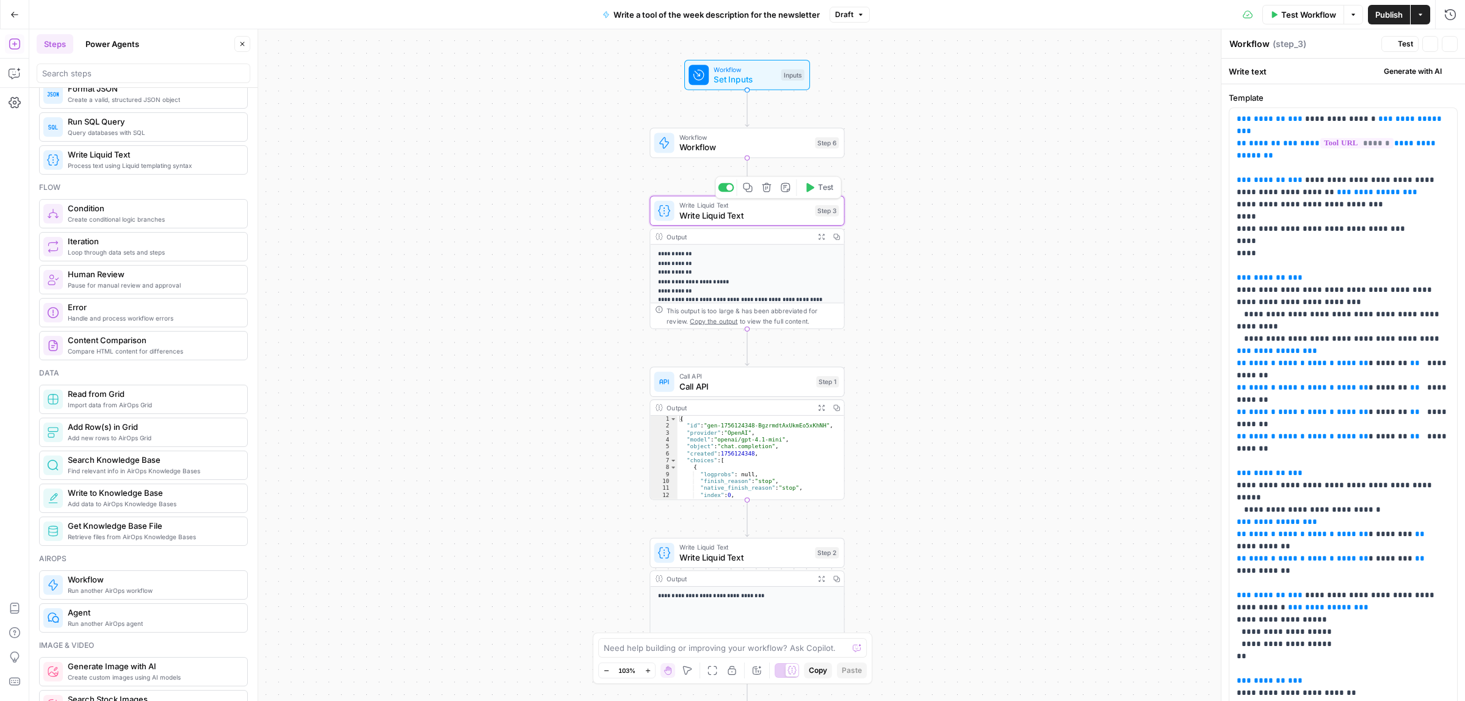
type textarea "Write Liquid Text"
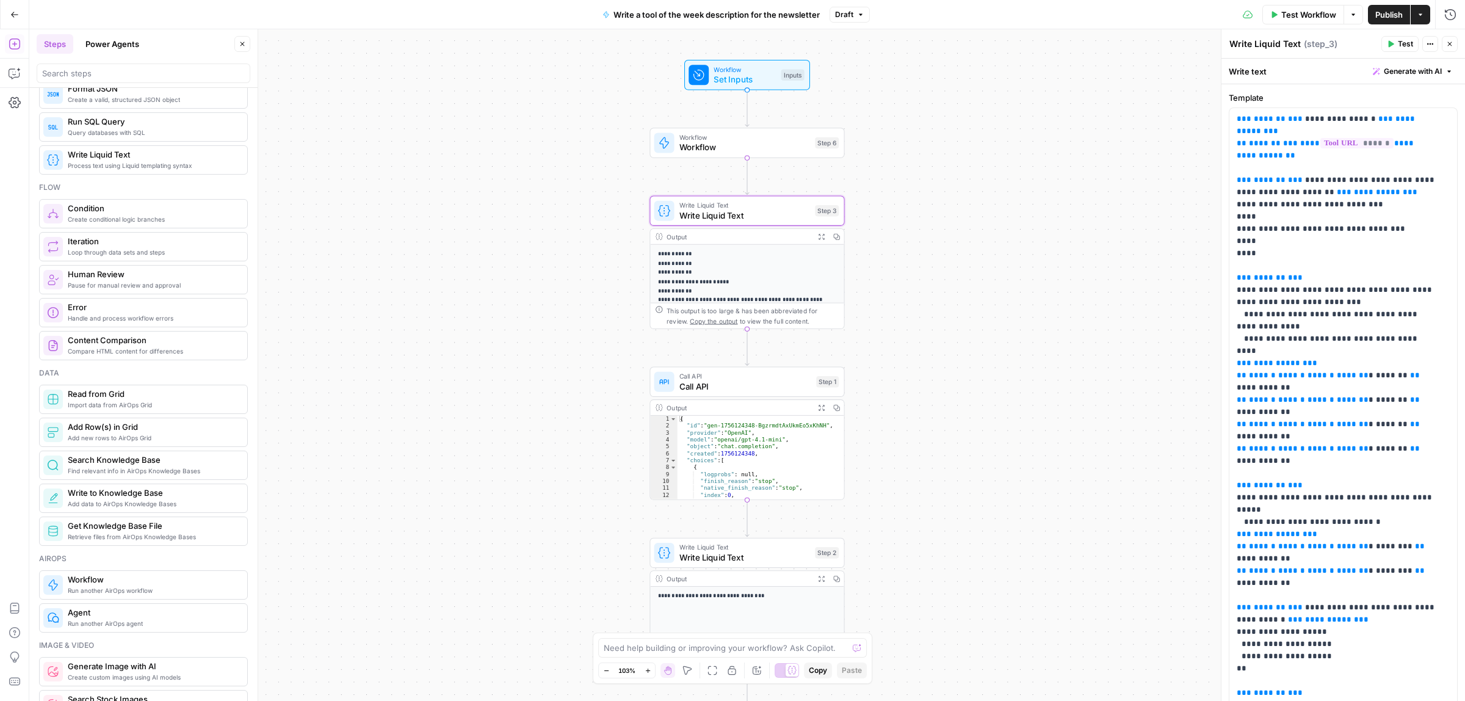
click at [754, 148] on span "Workflow" at bounding box center [744, 147] width 131 height 13
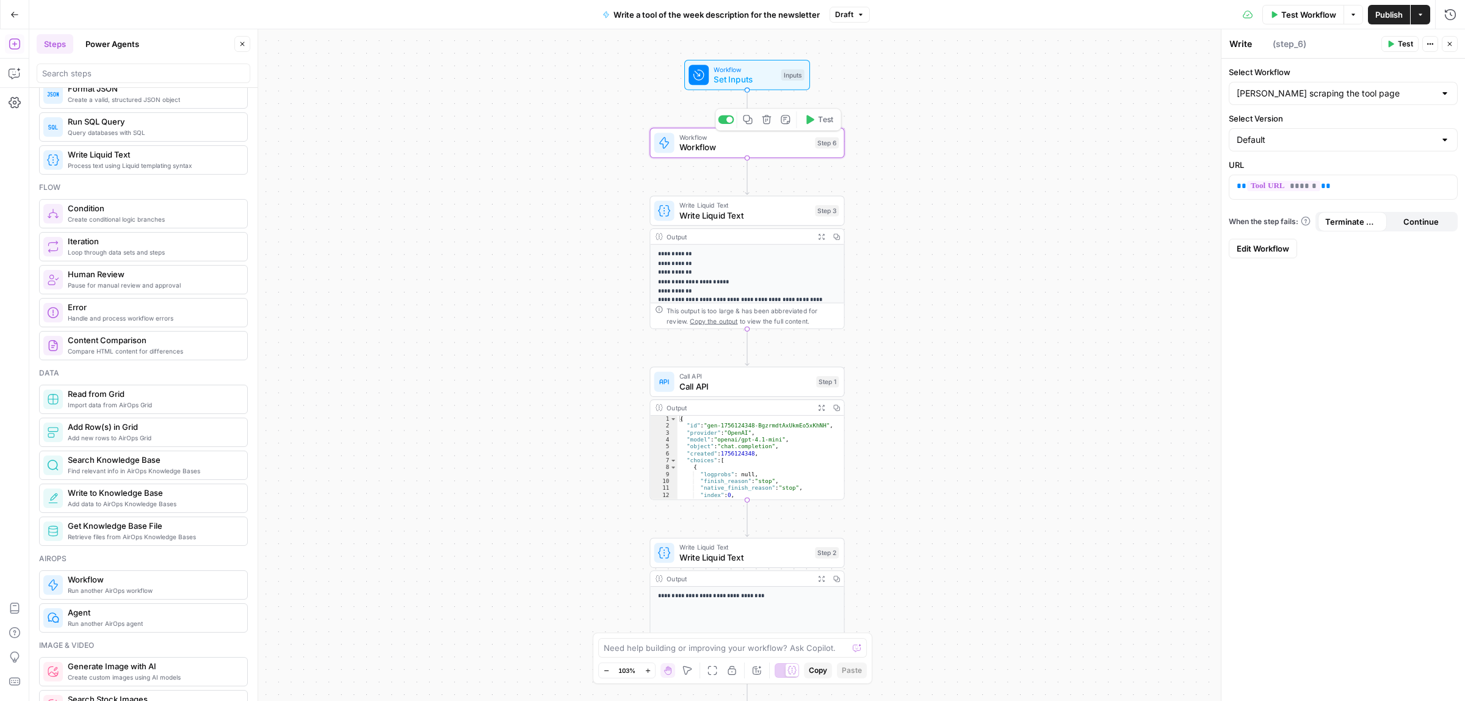
type textarea "Workflow"
click at [706, 214] on span "Write Liquid Text" at bounding box center [744, 215] width 131 height 13
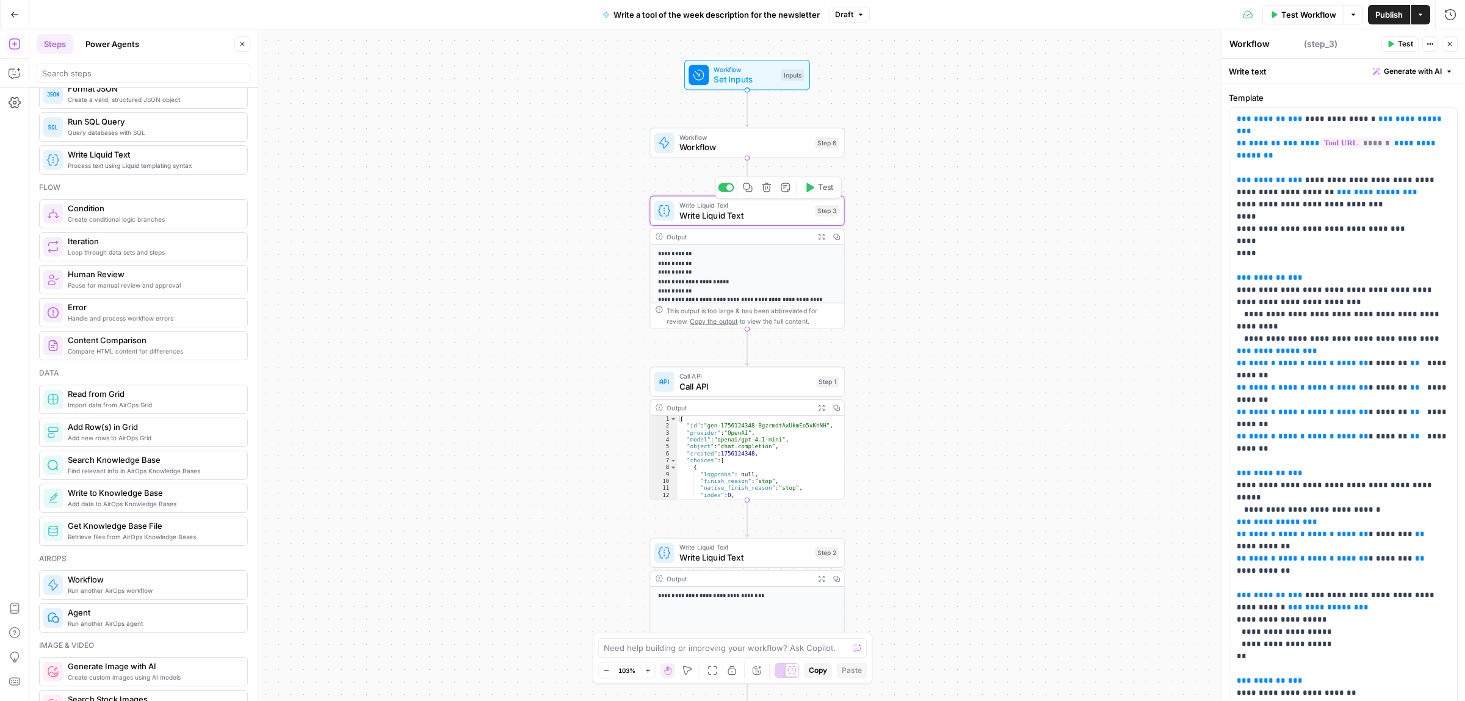
type textarea "Write Liquid Text"
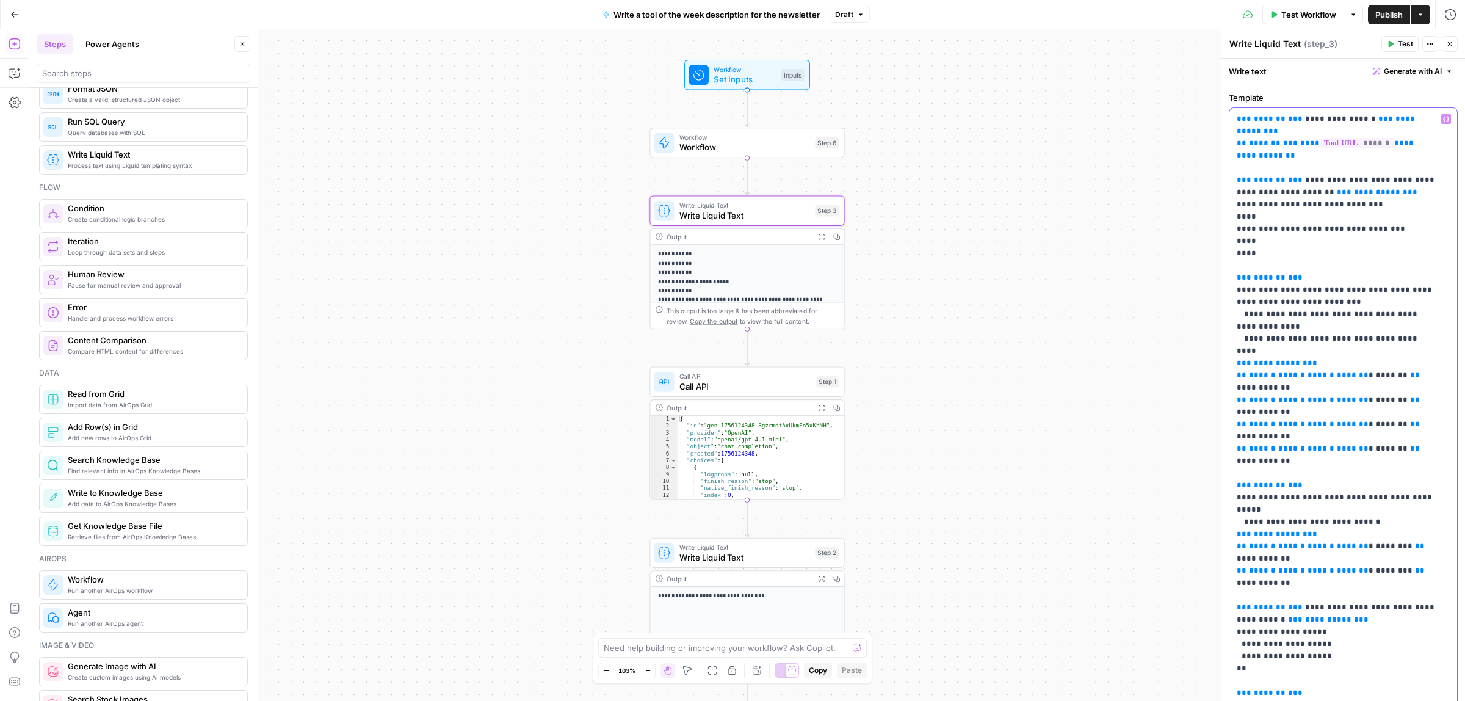
drag, startPoint x: 1391, startPoint y: 142, endPoint x: 1311, endPoint y: 145, distance: 80.0
click at [1308, 145] on p "**********" at bounding box center [1337, 467] width 201 height 708
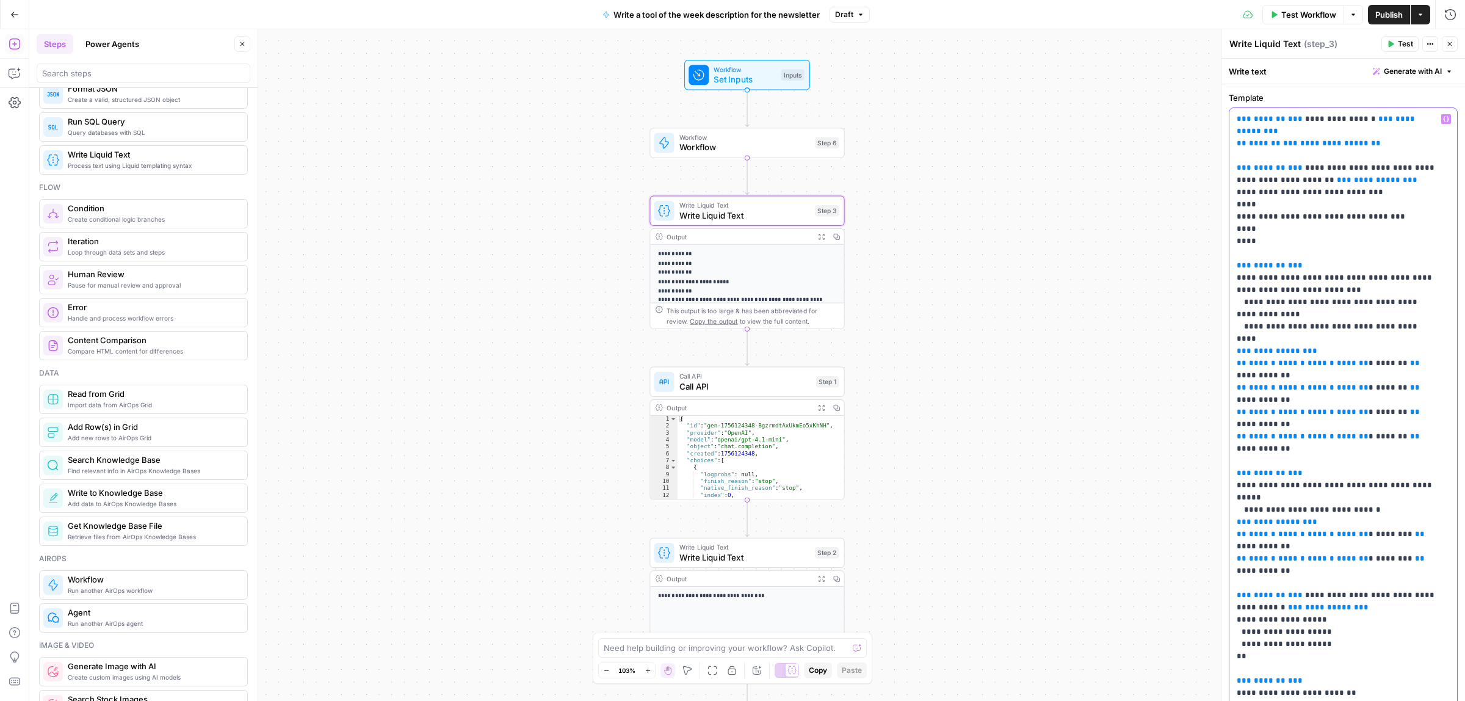
click at [1443, 117] on icon "button" at bounding box center [1446, 119] width 6 height 5
click at [856, 224] on icon "button" at bounding box center [859, 223] width 7 height 7
click at [864, 241] on button "Select variable Output" at bounding box center [881, 244] width 140 height 20
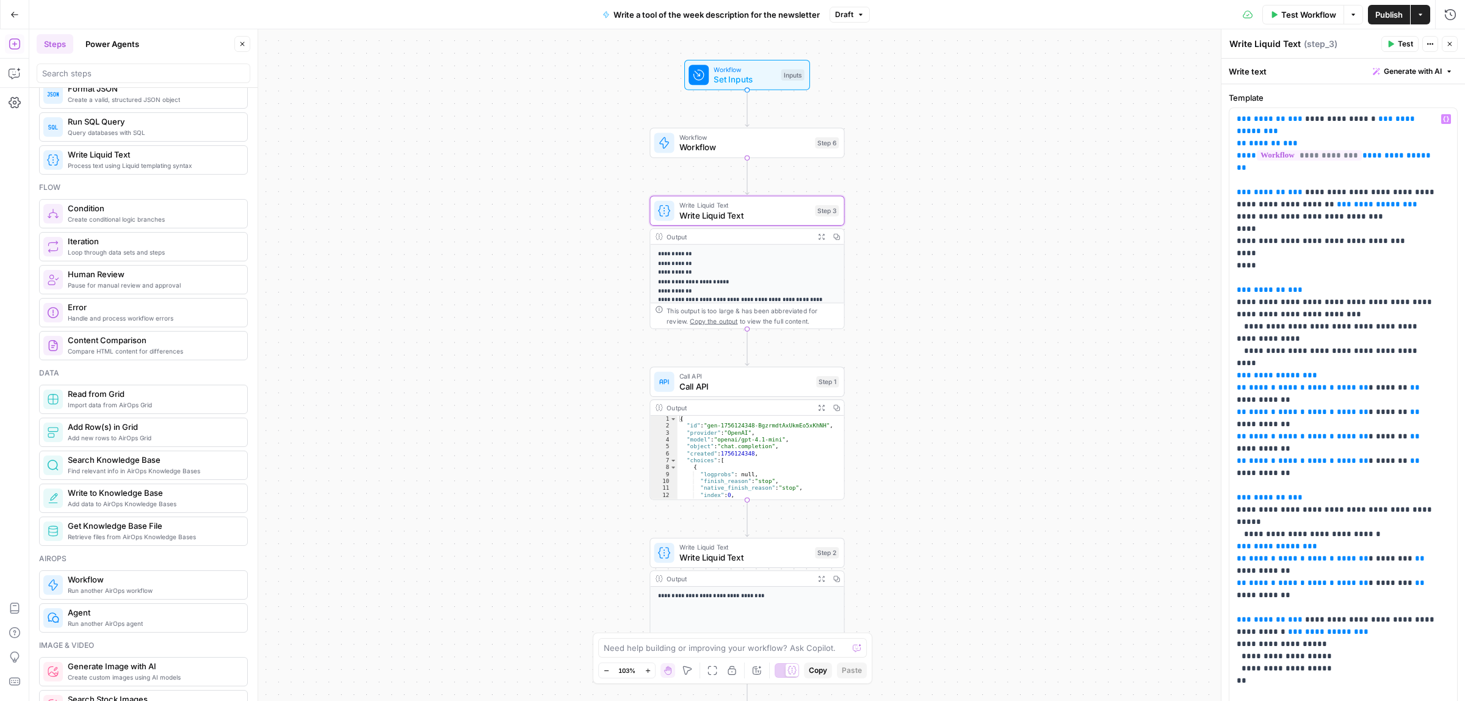
click at [743, 385] on span "Call API" at bounding box center [745, 386] width 132 height 13
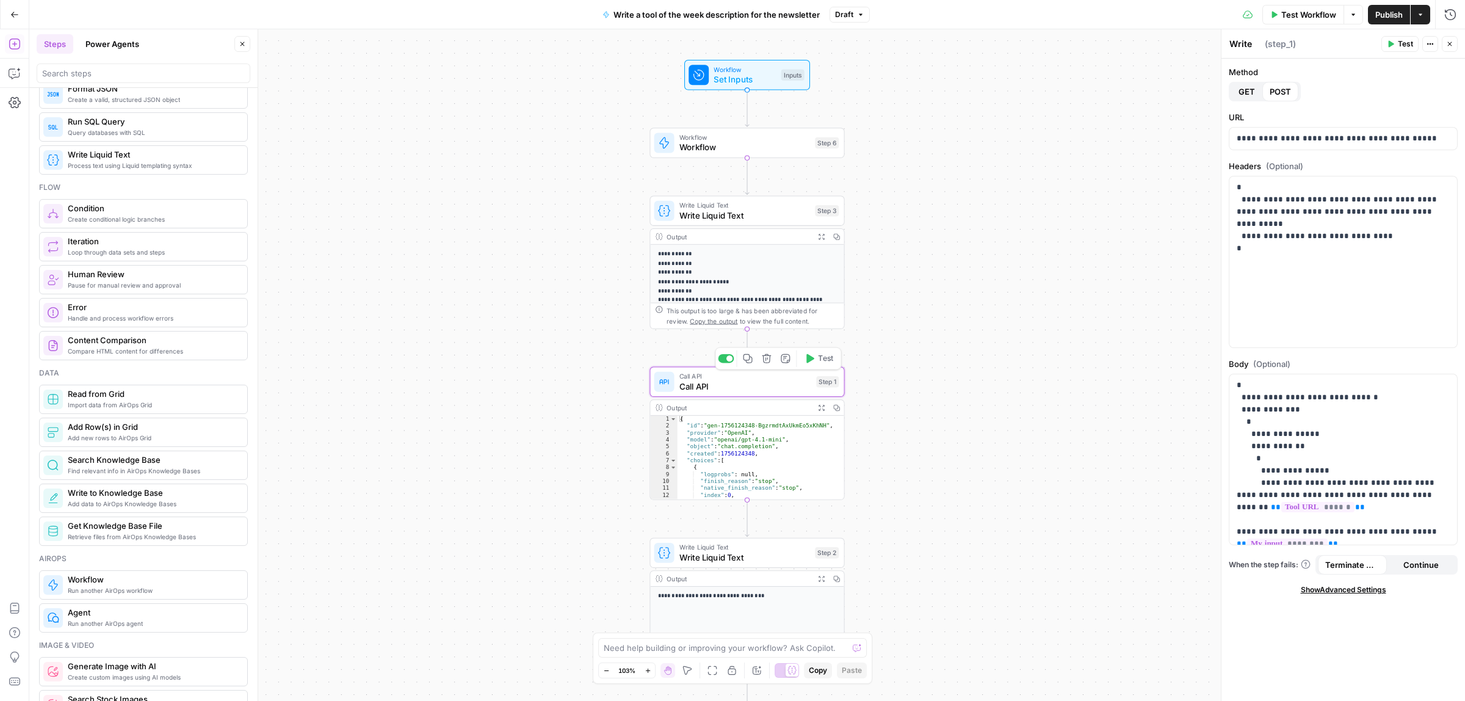
type textarea "Call API"
drag, startPoint x: 1292, startPoint y: 504, endPoint x: 1236, endPoint y: 505, distance: 55.6
click at [1236, 505] on div "**********" at bounding box center [1343, 459] width 228 height 171
click at [1446, 383] on icon "button" at bounding box center [1446, 385] width 6 height 6
click at [836, 514] on button "Select variable Write Liquid Text" at bounding box center [874, 511] width 153 height 20
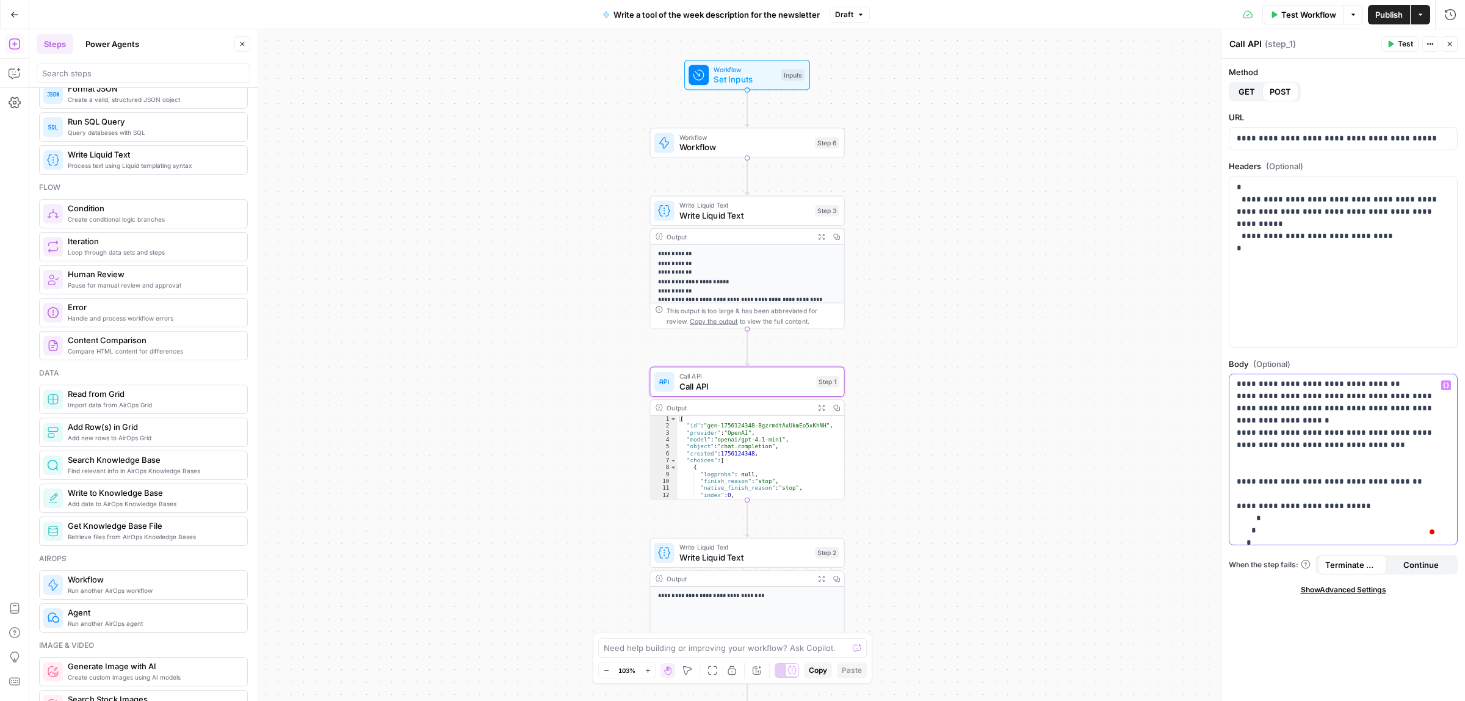
scroll to position [242, 0]
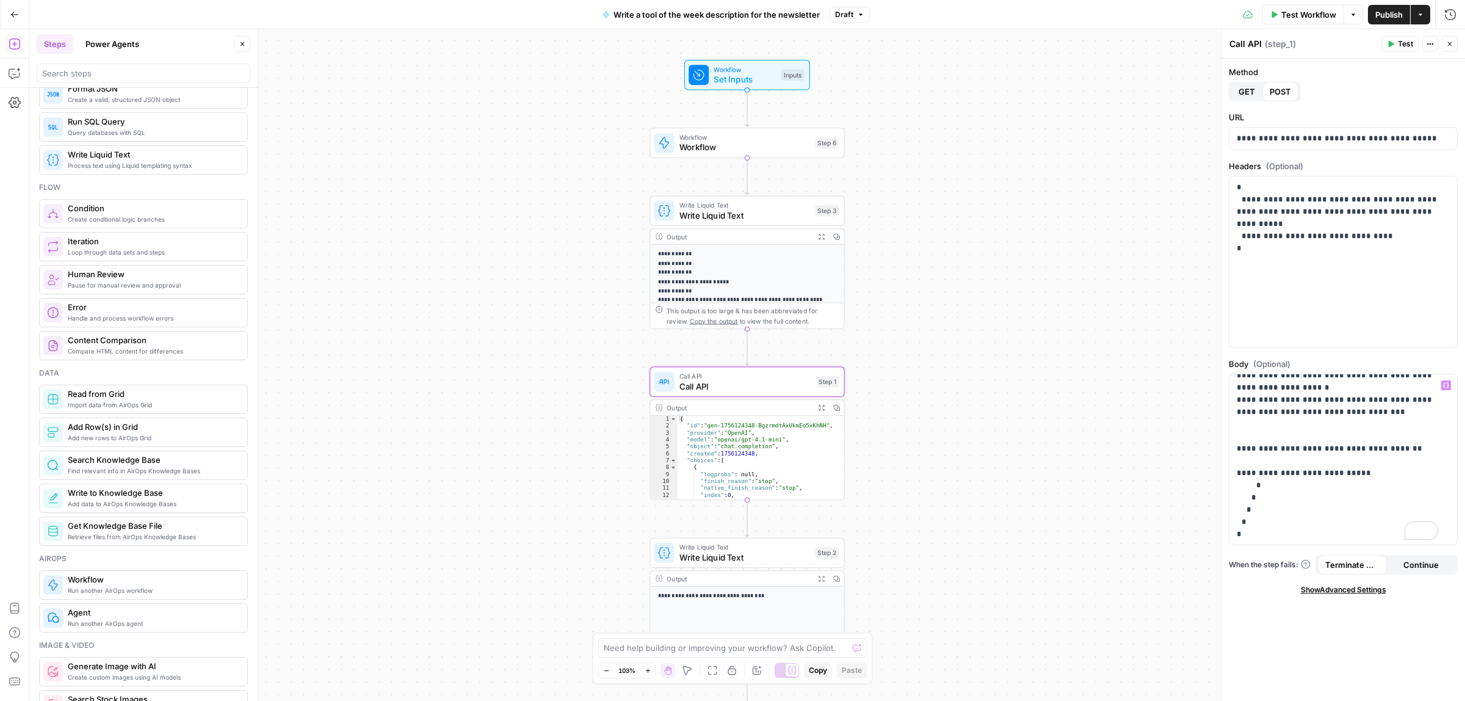
click at [1386, 13] on span "Publish" at bounding box center [1388, 15] width 27 height 12
click at [10, 16] on icon "button" at bounding box center [14, 14] width 9 height 9
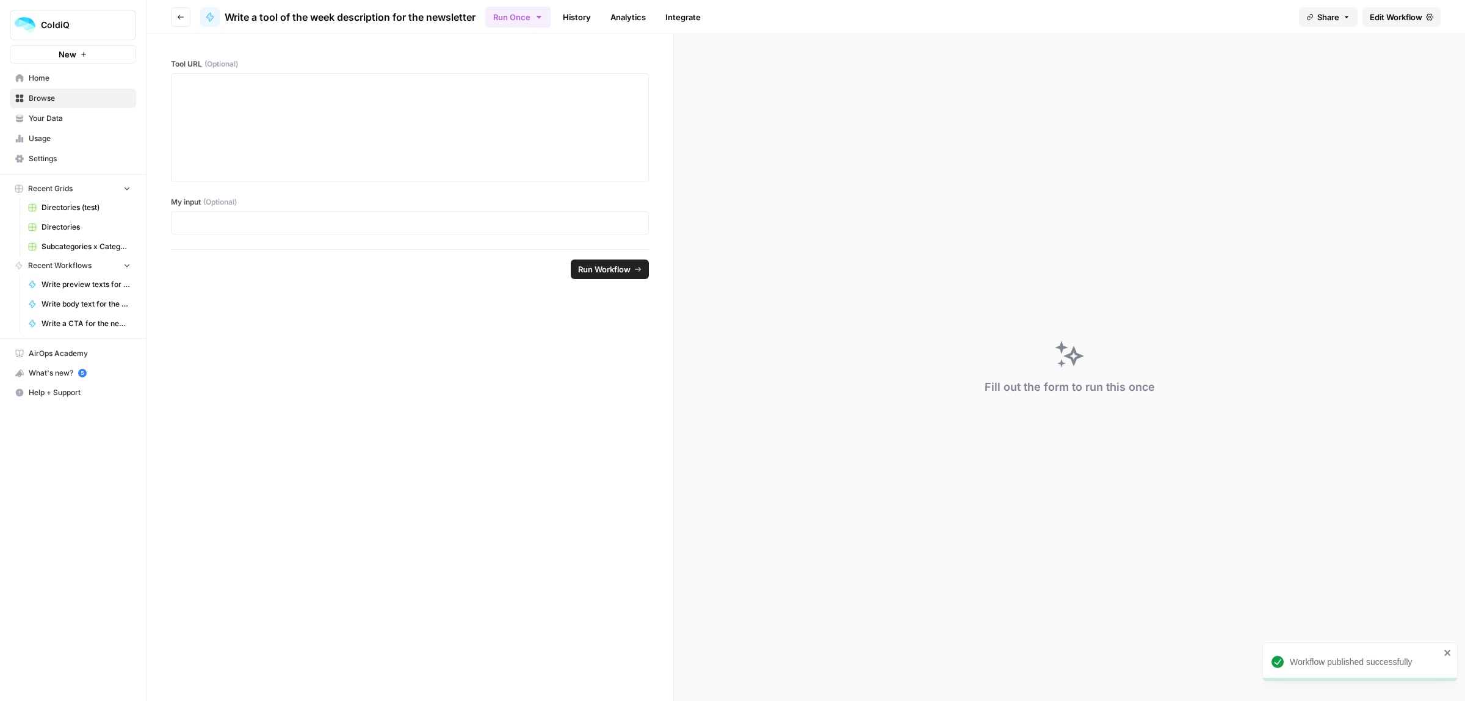
click at [57, 78] on span "Home" at bounding box center [80, 78] width 102 height 11
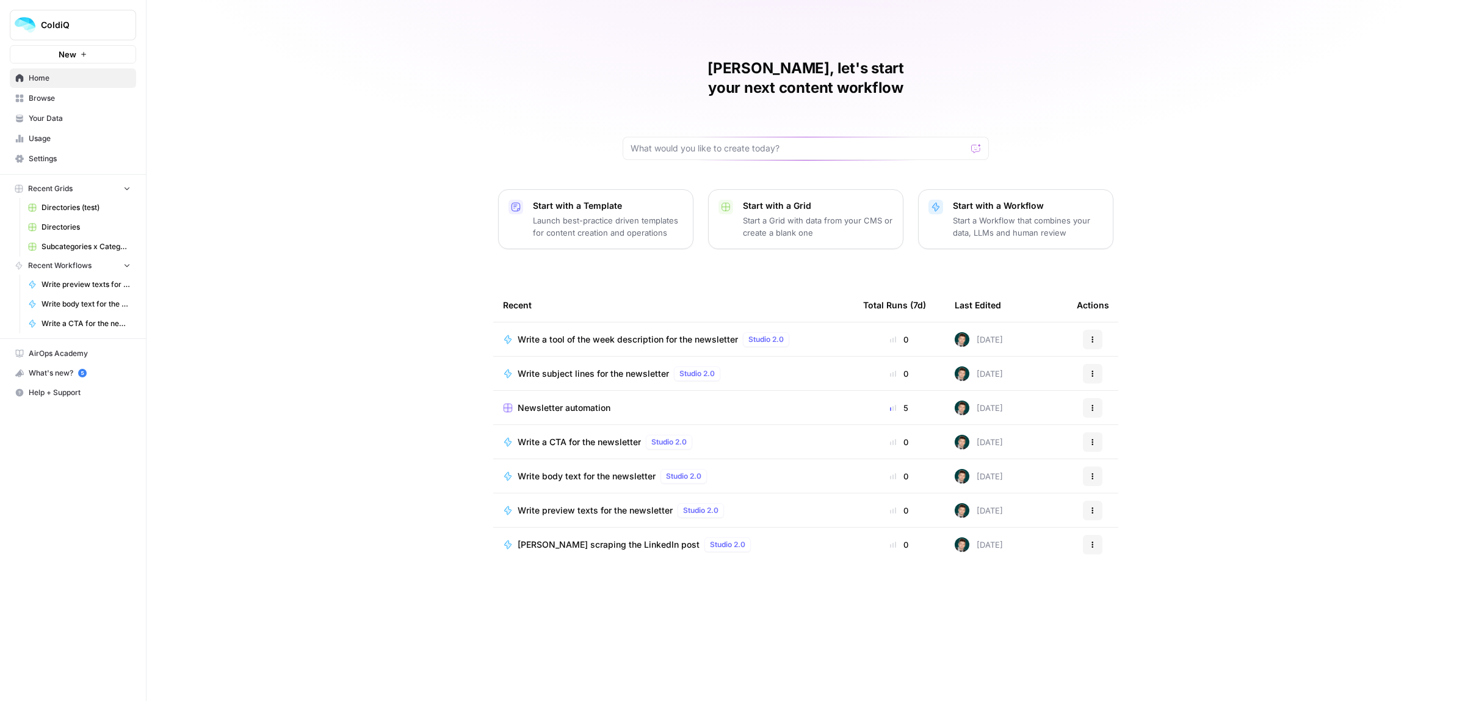
click at [548, 402] on span "Newsletter automation" at bounding box center [564, 408] width 93 height 12
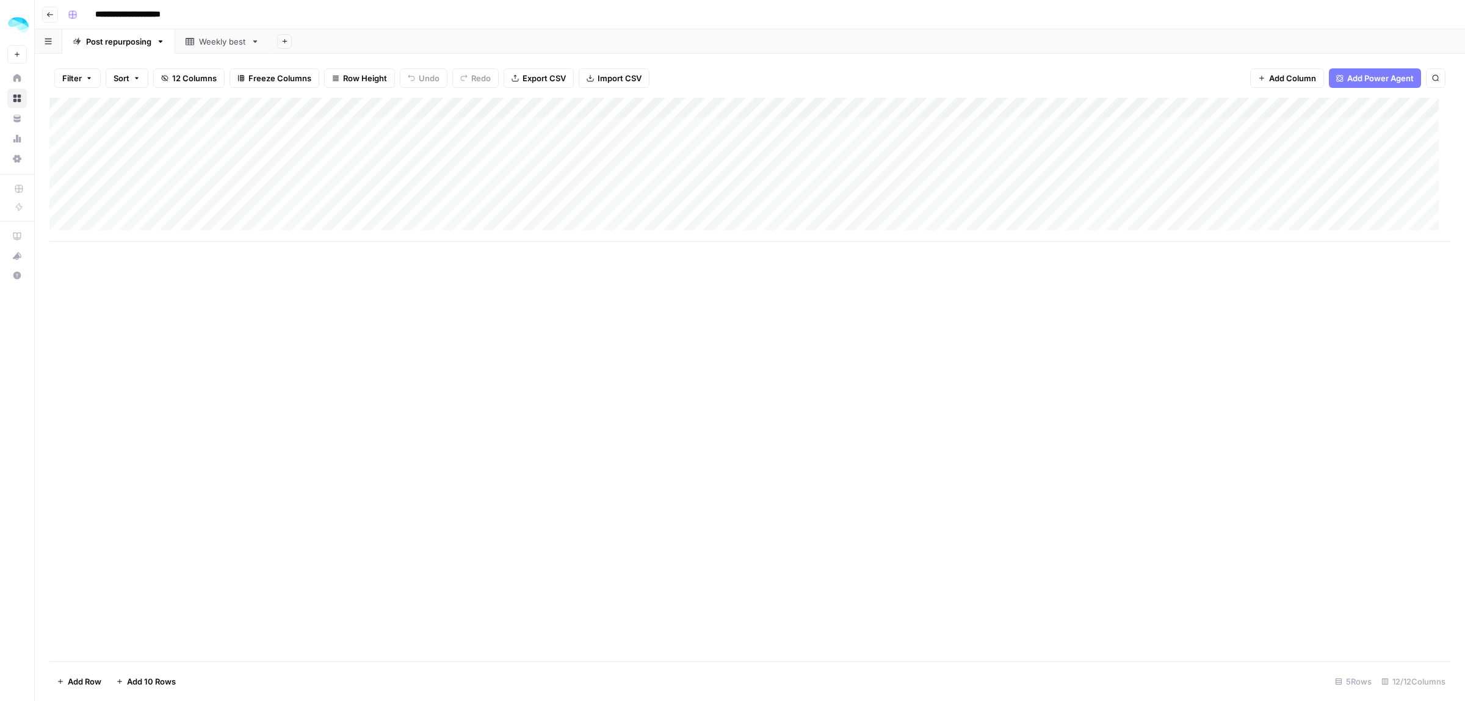
click at [226, 46] on div "Weekly best" at bounding box center [222, 41] width 47 height 12
click at [1381, 78] on span "Add Power Agent" at bounding box center [1380, 78] width 67 height 12
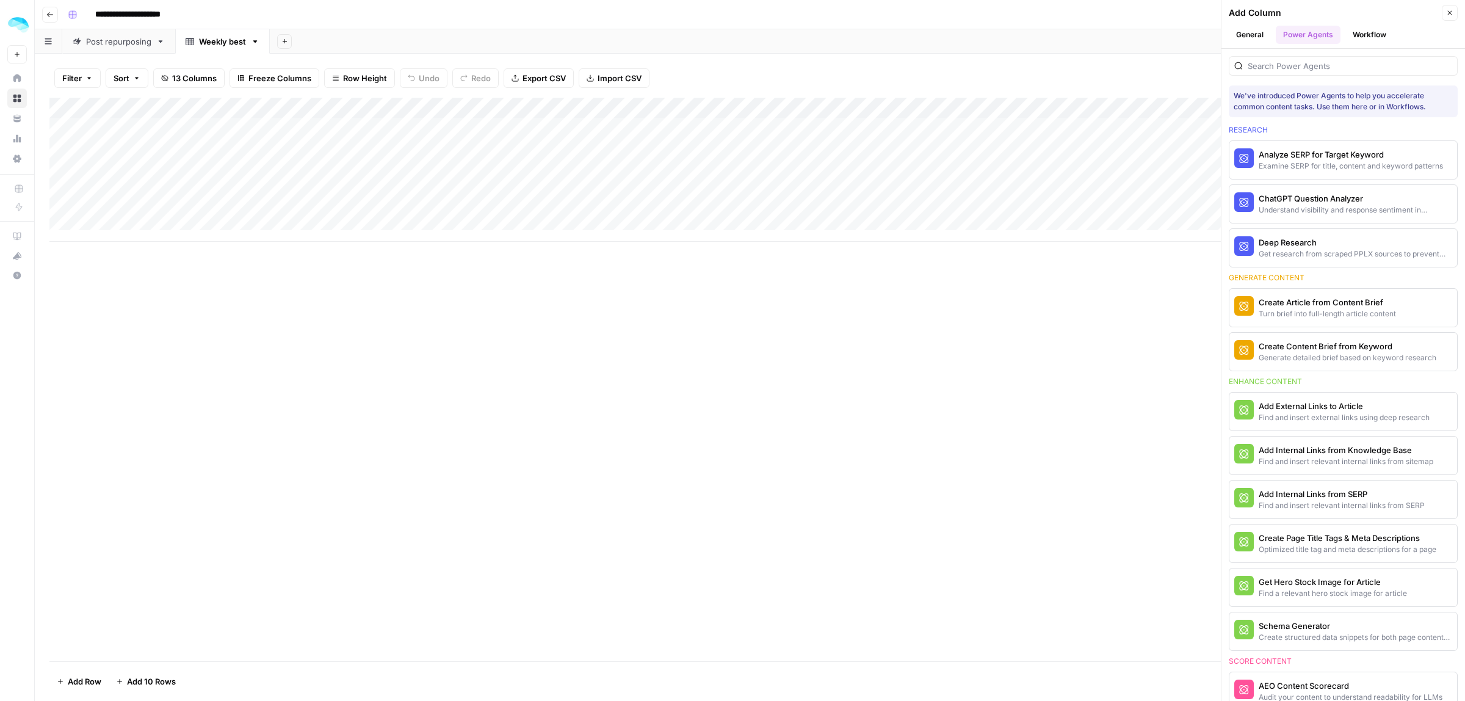
click at [1366, 32] on button "Workflow" at bounding box center [1369, 35] width 48 height 18
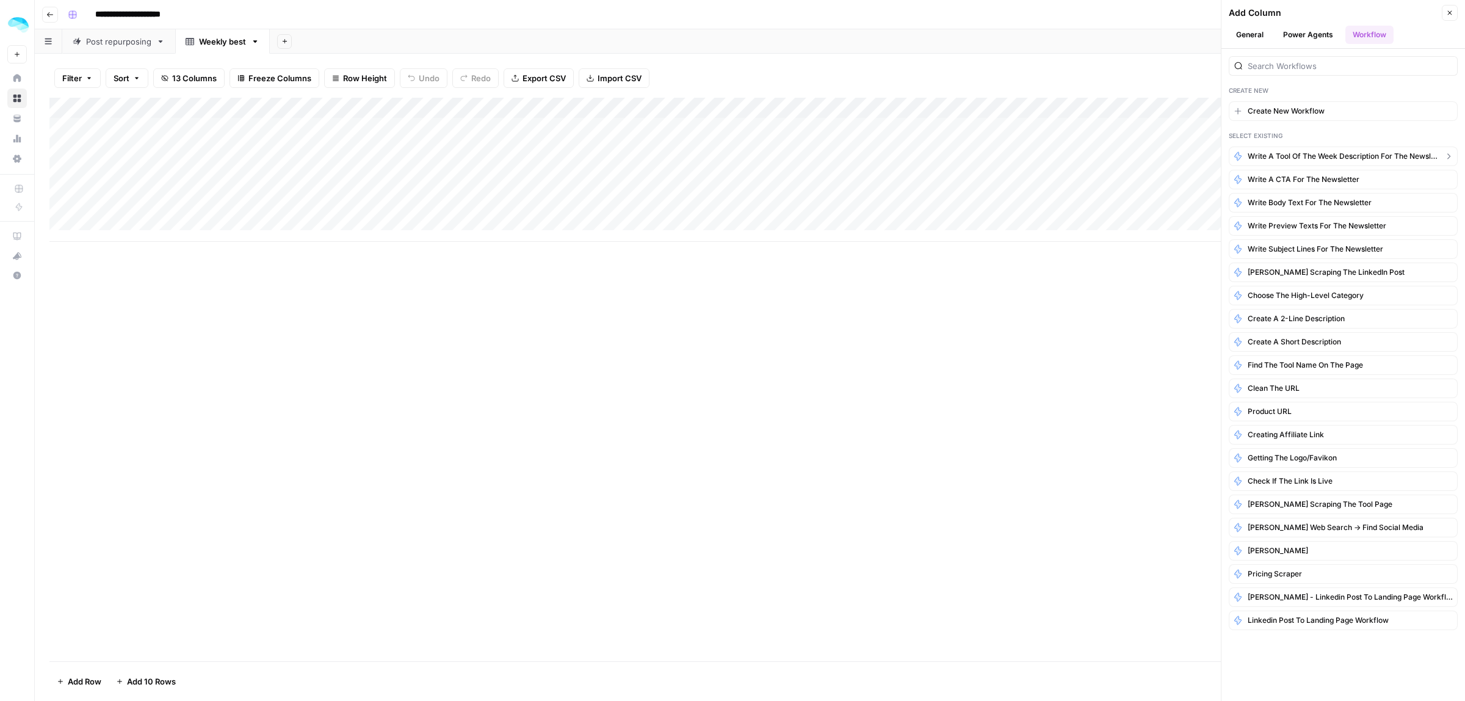
click at [1317, 156] on span "Write a tool of the week description for the newsletter" at bounding box center [1343, 156] width 191 height 11
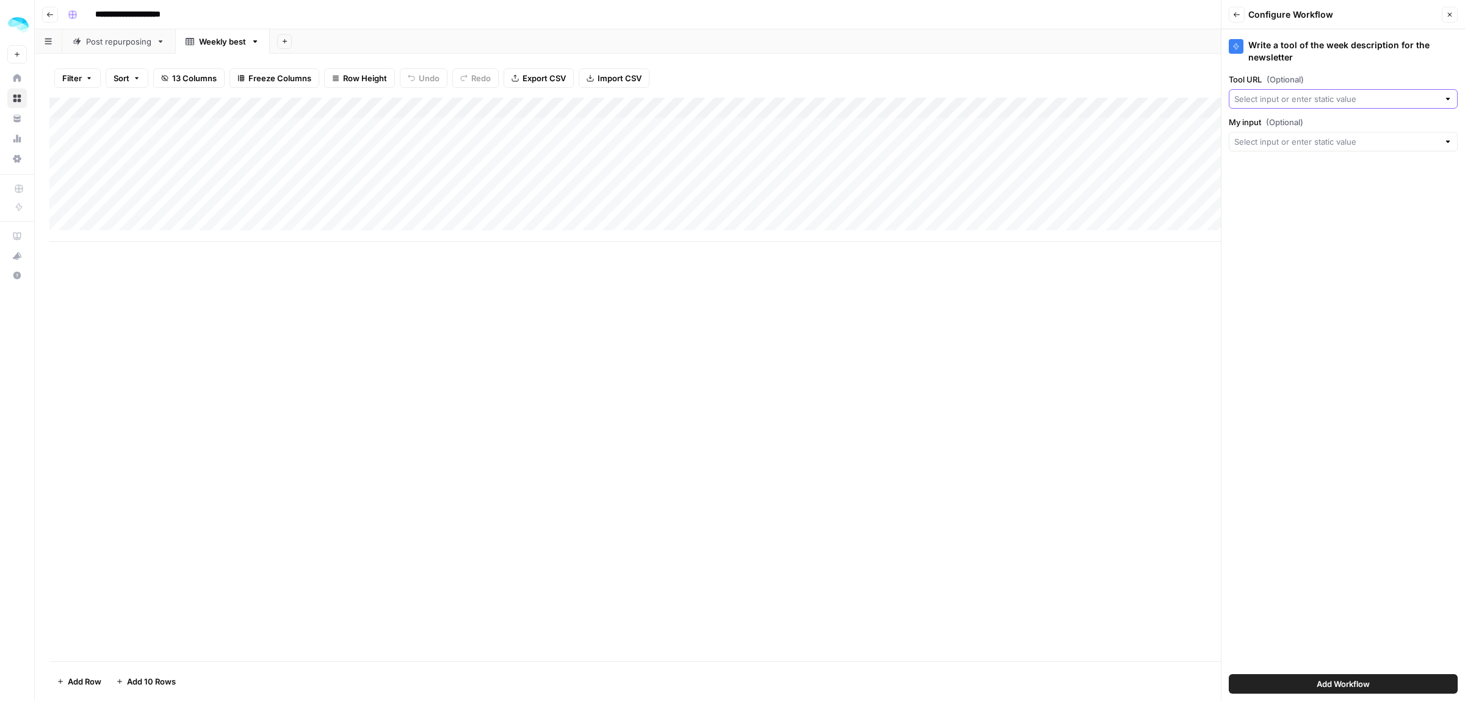
click at [1284, 99] on input "Tool URL (Optional)" at bounding box center [1336, 99] width 205 height 12
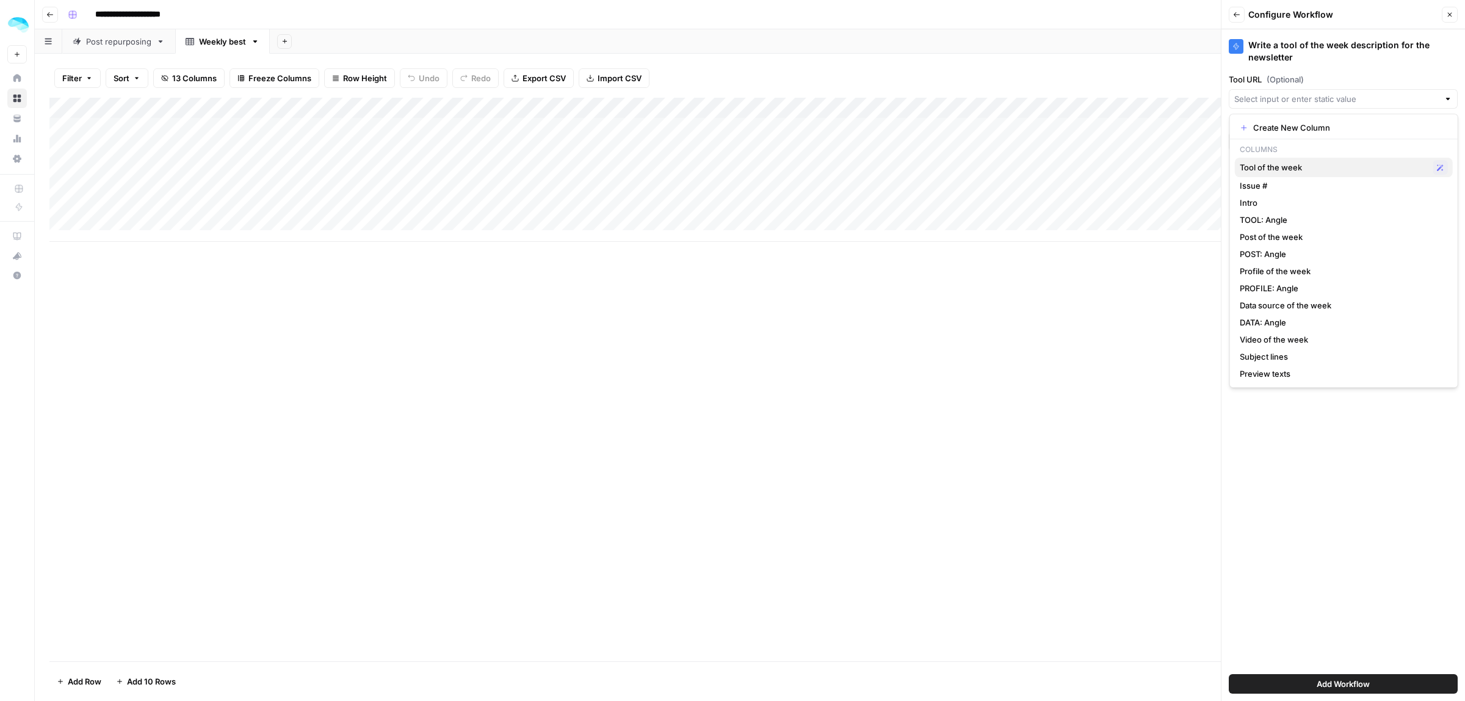
click at [1275, 167] on span "Tool of the week" at bounding box center [1334, 167] width 189 height 12
type input "Tool of the week"
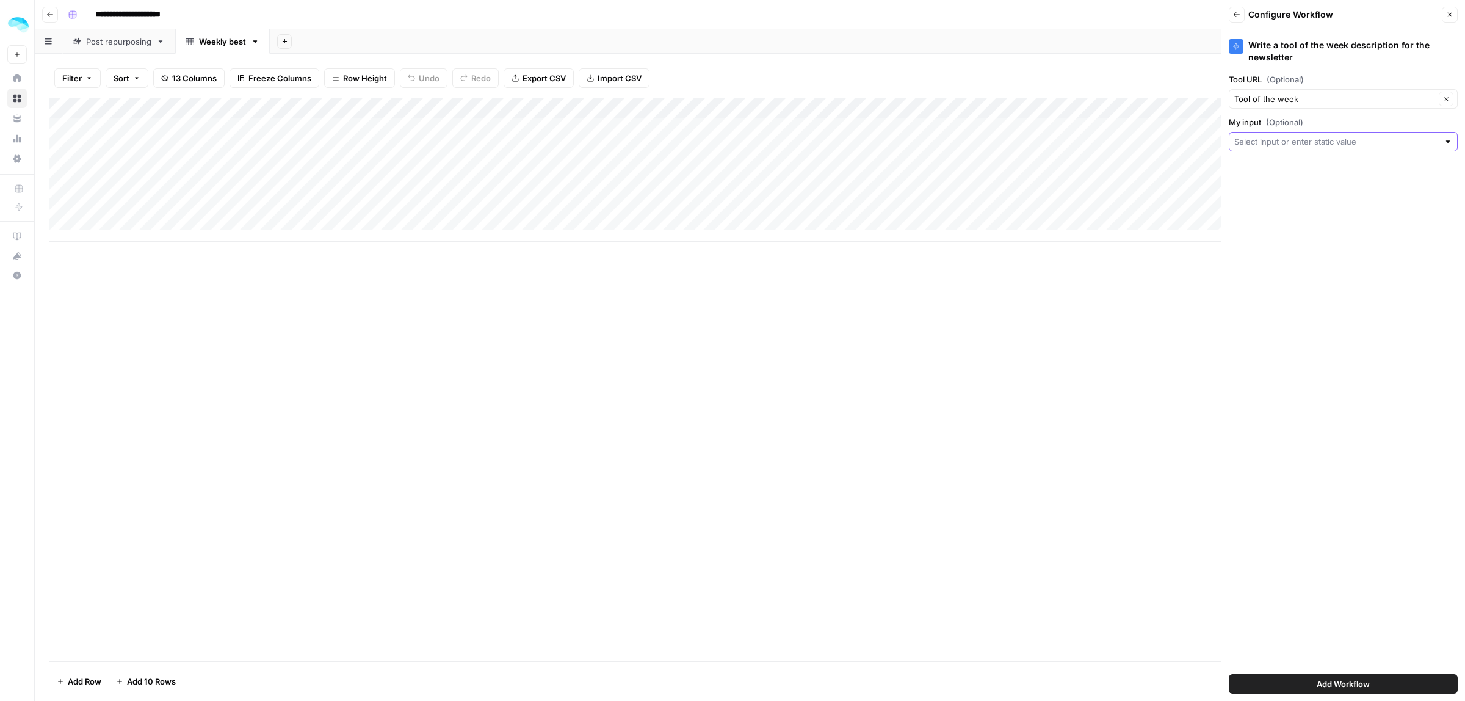
click at [1280, 145] on input "My input (Optional)" at bounding box center [1336, 142] width 205 height 12
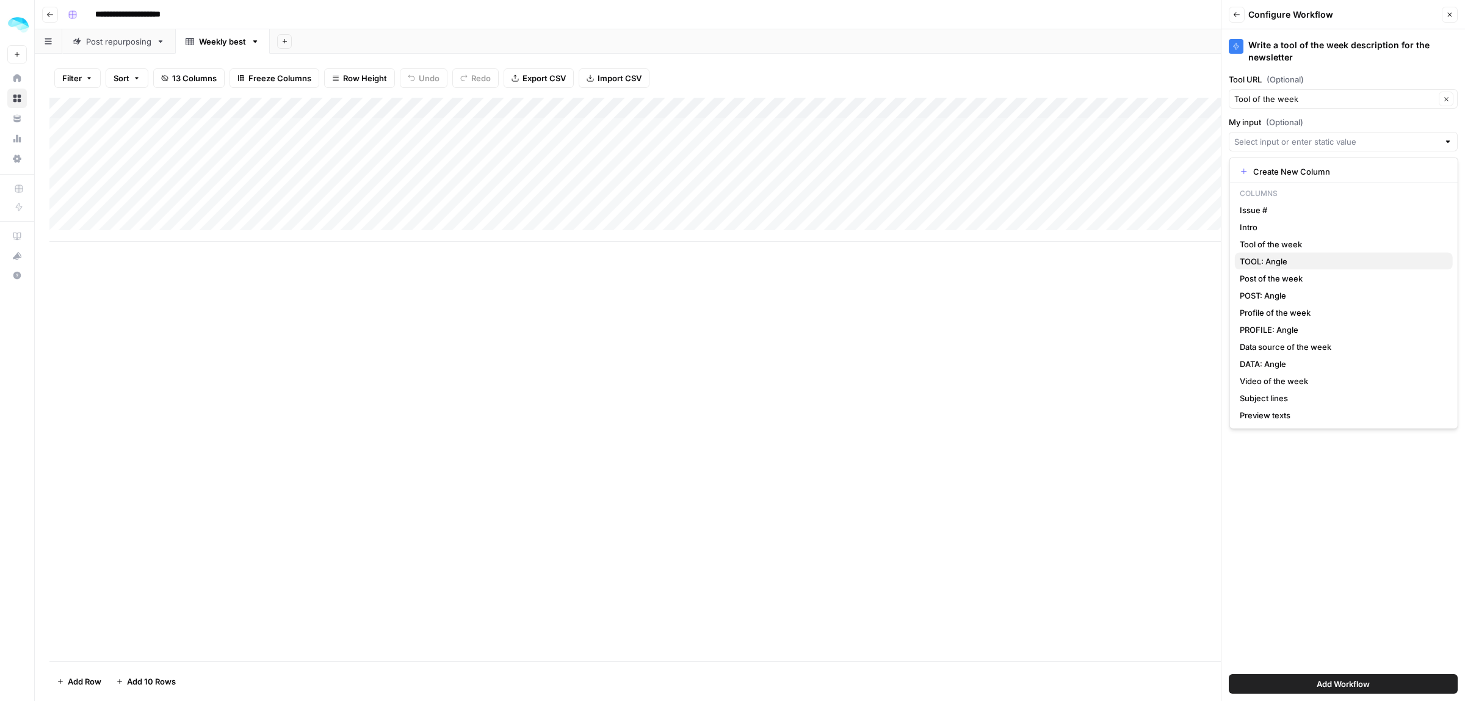
click at [1278, 260] on span "TOOL: Angle" at bounding box center [1341, 261] width 203 height 12
type input "TOOL: Angle"
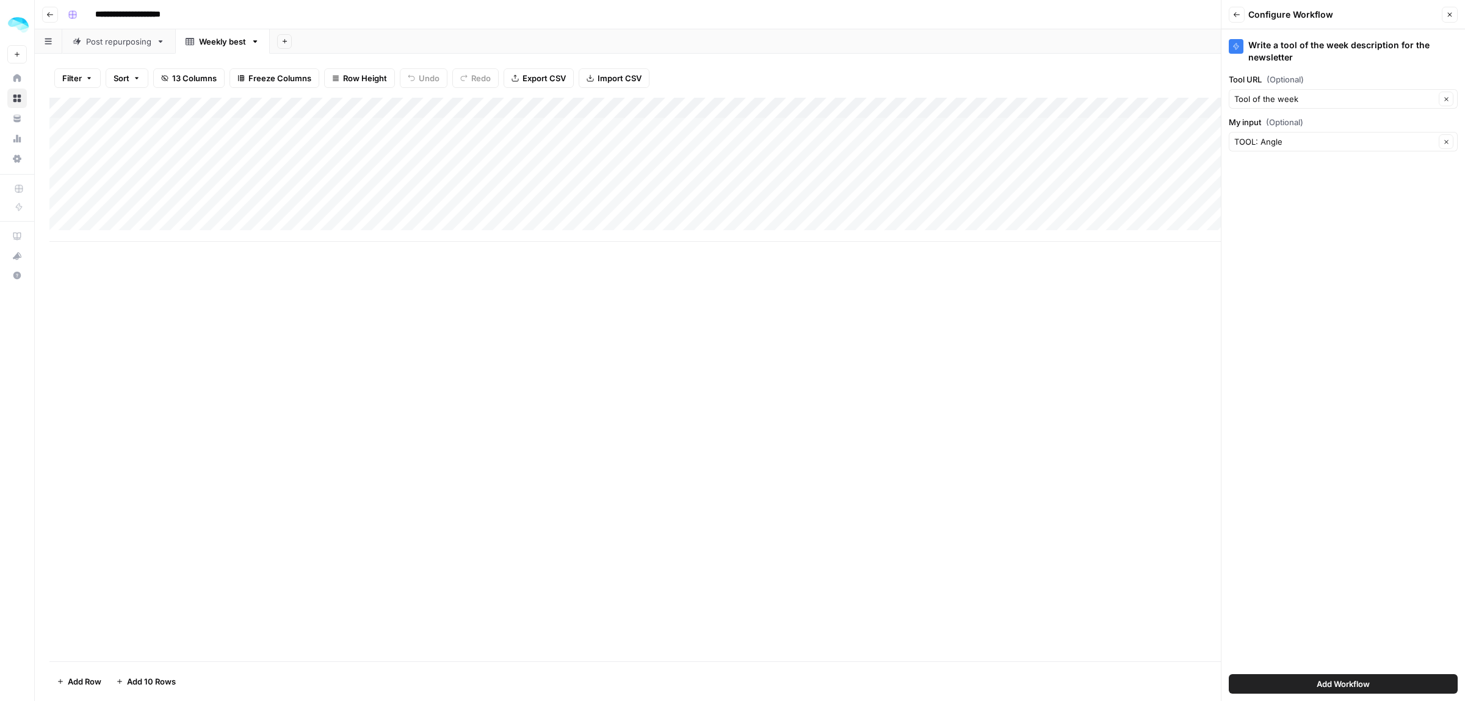
click at [1370, 687] on span "Add Workflow" at bounding box center [1343, 684] width 53 height 12
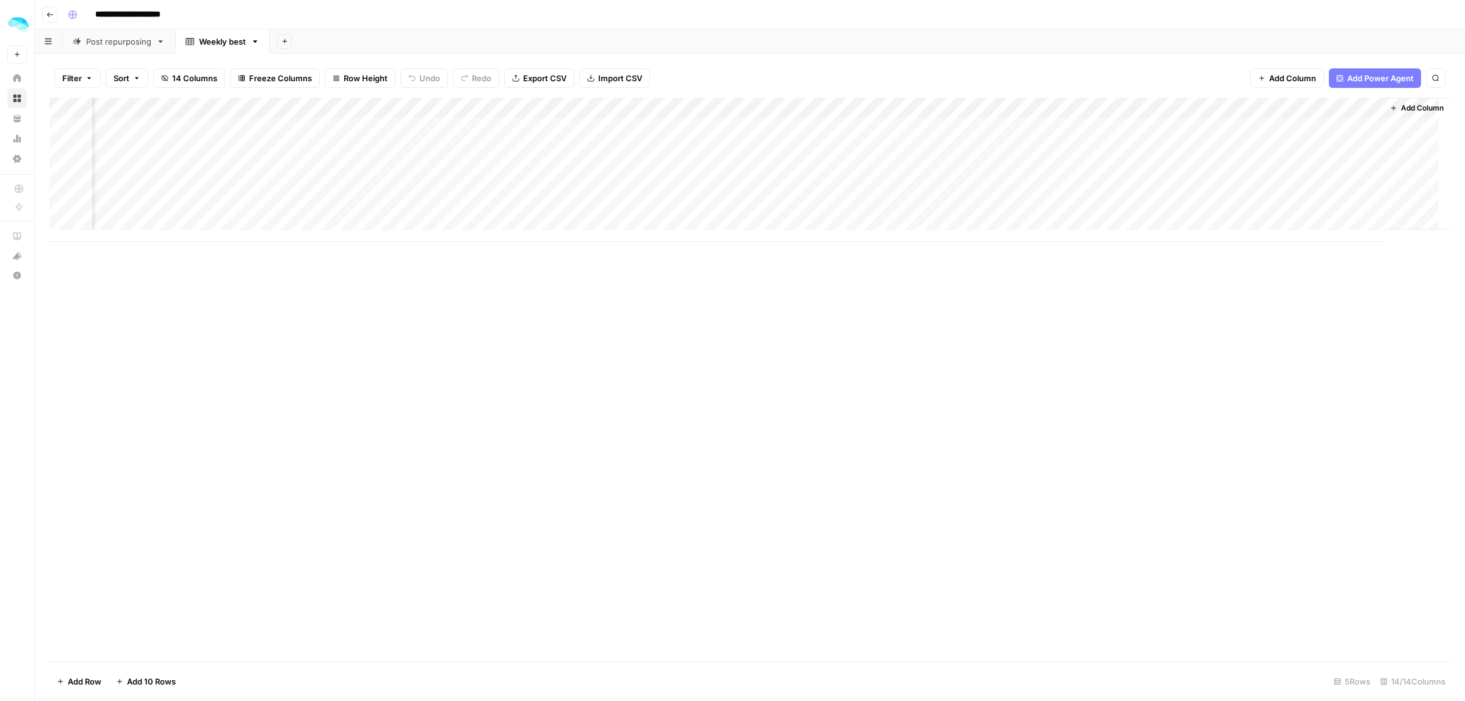
scroll to position [0, 1059]
drag, startPoint x: 1237, startPoint y: 108, endPoint x: 248, endPoint y: 113, distance: 989.6
click at [248, 113] on div "Add Column" at bounding box center [749, 170] width 1401 height 144
drag, startPoint x: 960, startPoint y: 103, endPoint x: 798, endPoint y: 107, distance: 161.8
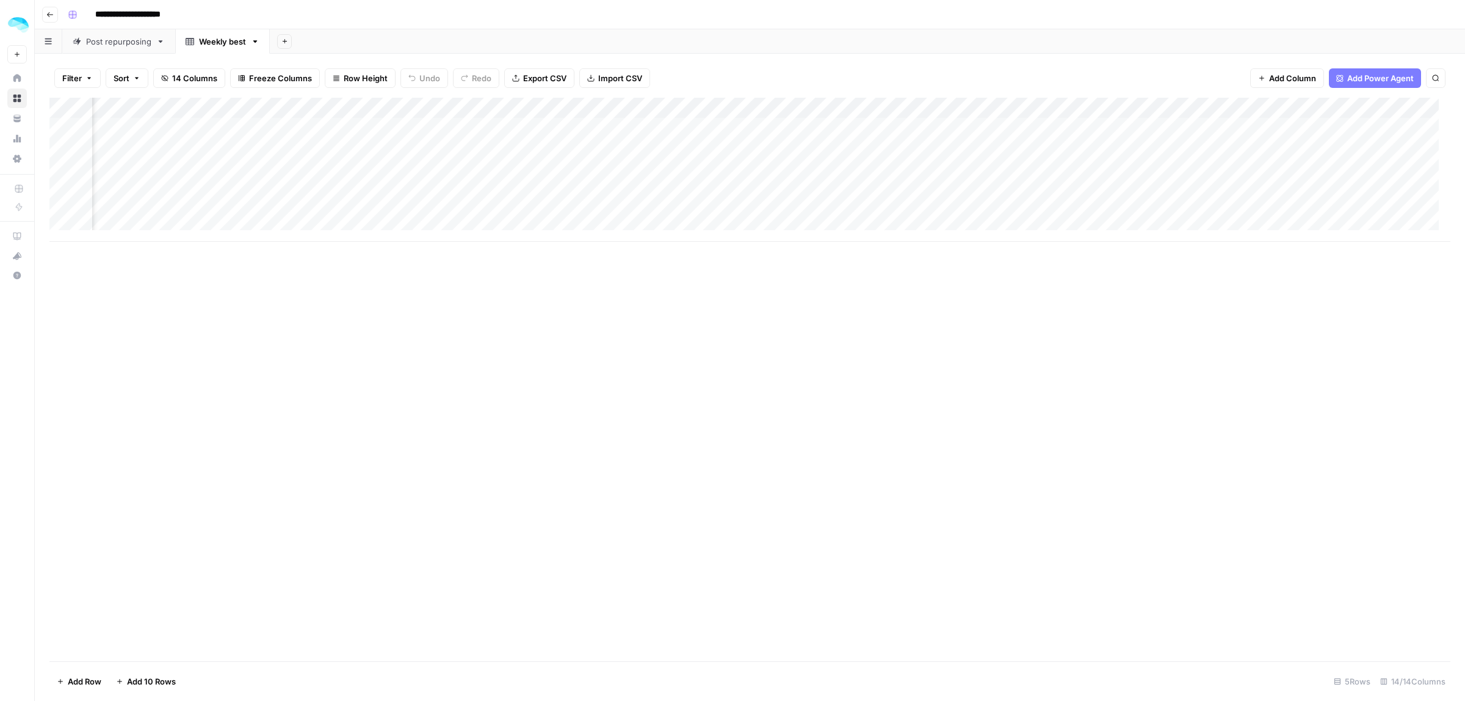
click at [798, 107] on div "Add Column" at bounding box center [749, 170] width 1401 height 144
drag, startPoint x: 786, startPoint y: 106, endPoint x: 486, endPoint y: 111, distance: 299.8
click at [482, 107] on div "Add Column" at bounding box center [749, 170] width 1401 height 144
click at [330, 126] on div "Add Column" at bounding box center [749, 170] width 1401 height 144
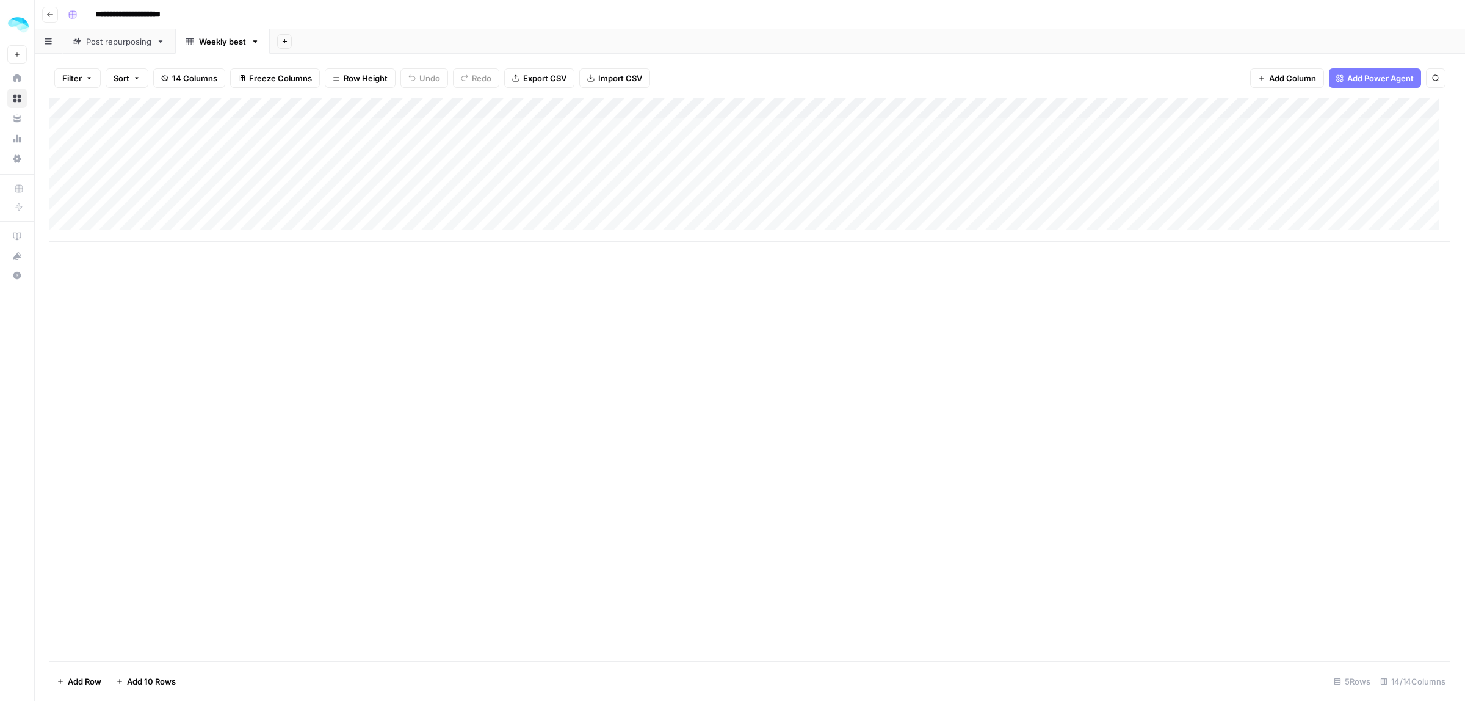
click at [306, 123] on div "Add Column" at bounding box center [749, 170] width 1401 height 144
type input "**********"
click at [507, 132] on div "Add Column" at bounding box center [749, 170] width 1401 height 144
type textarea "**********"
click at [748, 122] on div "Add Column" at bounding box center [749, 170] width 1401 height 144
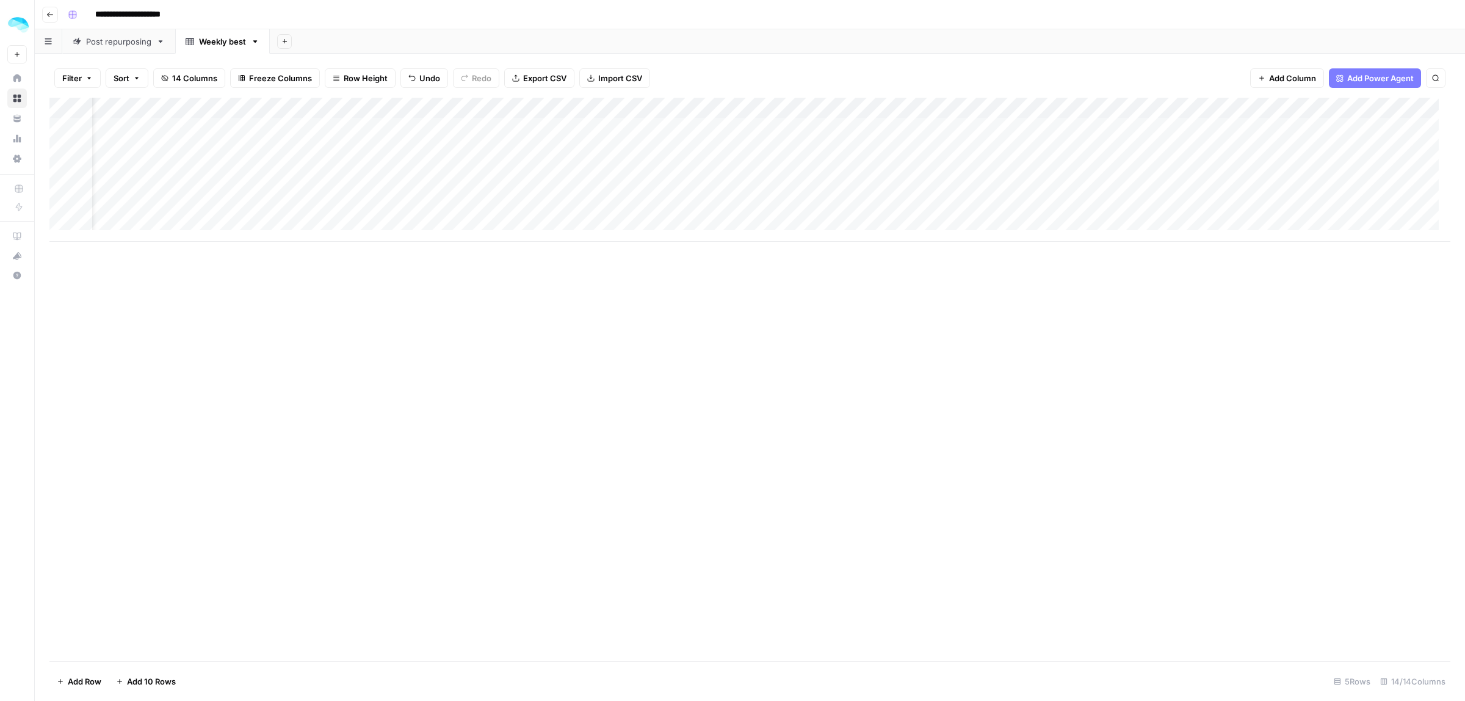
scroll to position [0, 40]
click at [880, 127] on div "Add Column" at bounding box center [749, 170] width 1401 height 144
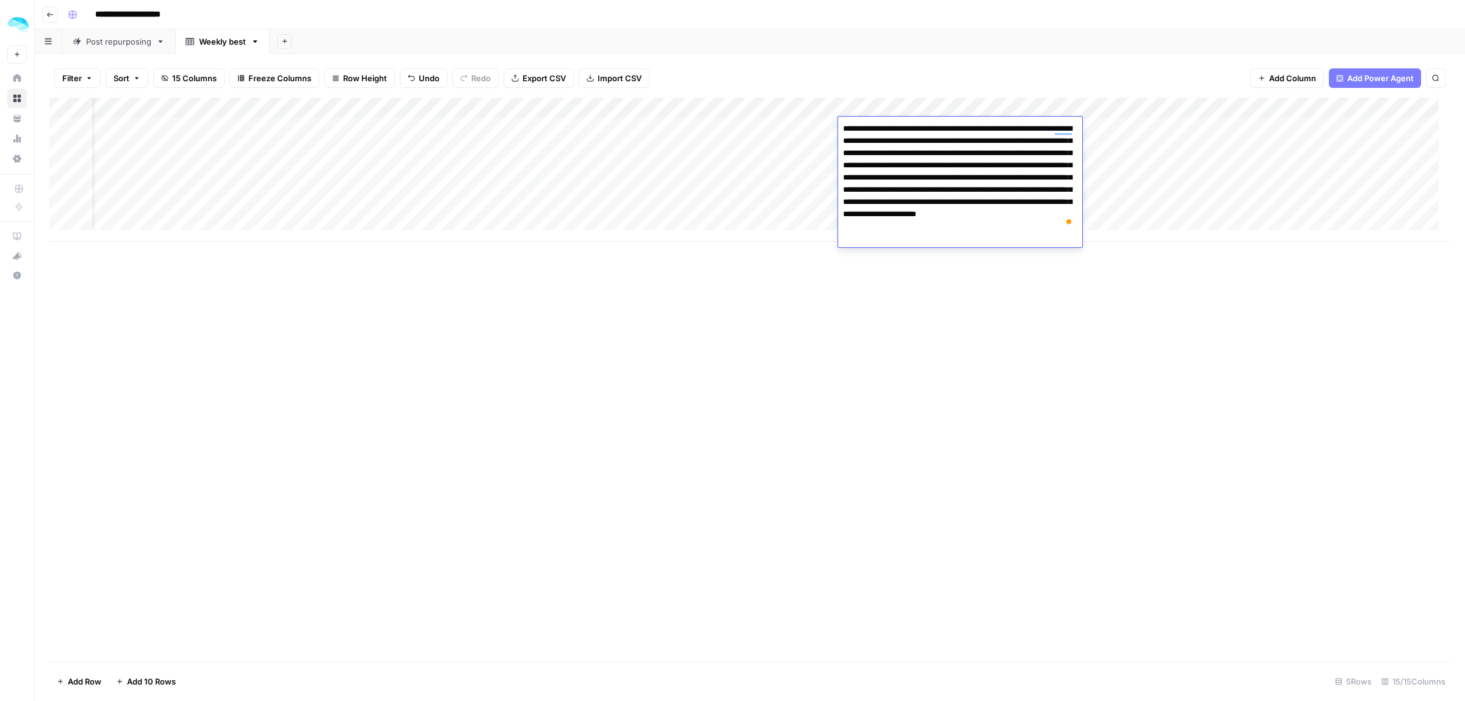
drag, startPoint x: 896, startPoint y: 147, endPoint x: 1019, endPoint y: 150, distance: 123.3
click at [999, 150] on textarea "**********" at bounding box center [960, 177] width 244 height 115
drag, startPoint x: 930, startPoint y: 165, endPoint x: 993, endPoint y: 166, distance: 63.5
click at [957, 166] on textarea "**********" at bounding box center [960, 177] width 244 height 115
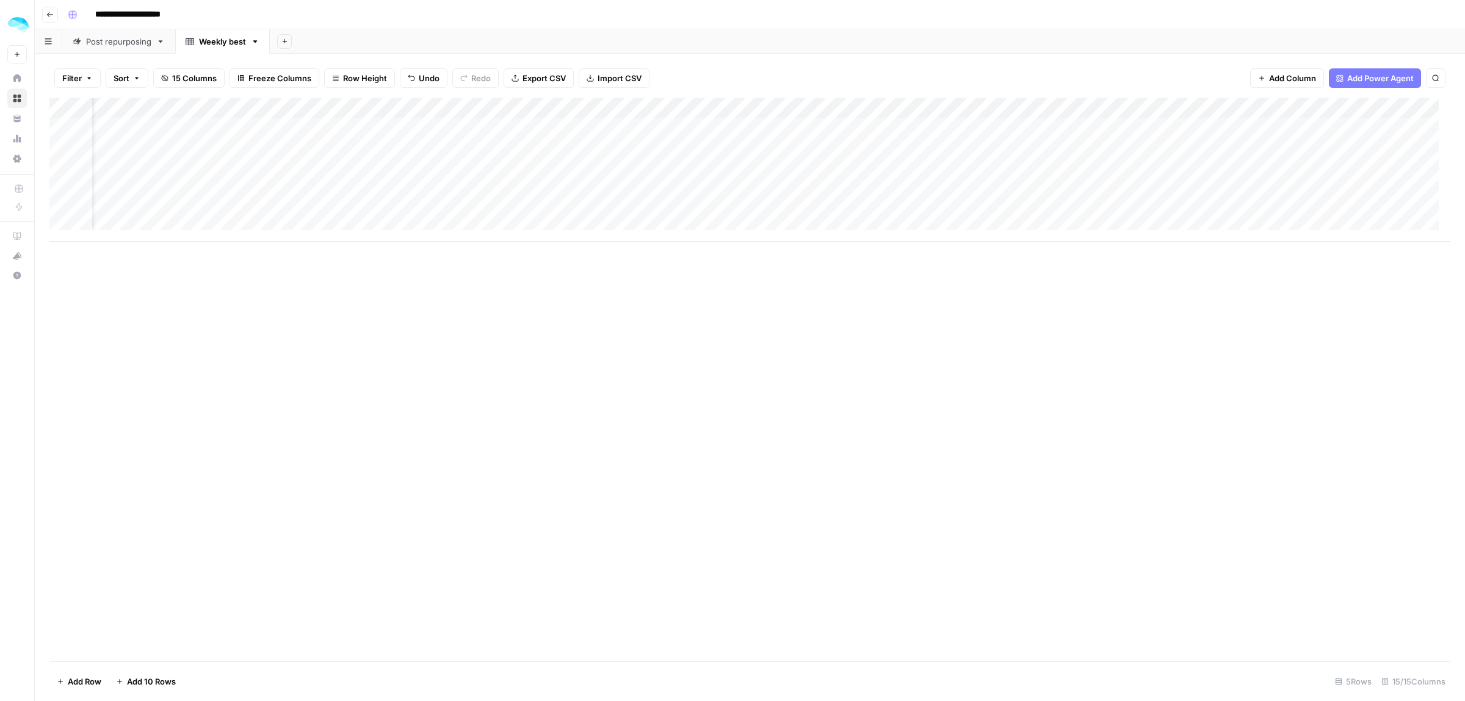
scroll to position [0, 93]
click at [760, 107] on div "Add Column" at bounding box center [749, 170] width 1401 height 144
type input "Write a tool of the week description for the newsletter"
click at [839, 132] on div "Add Column" at bounding box center [749, 170] width 1401 height 144
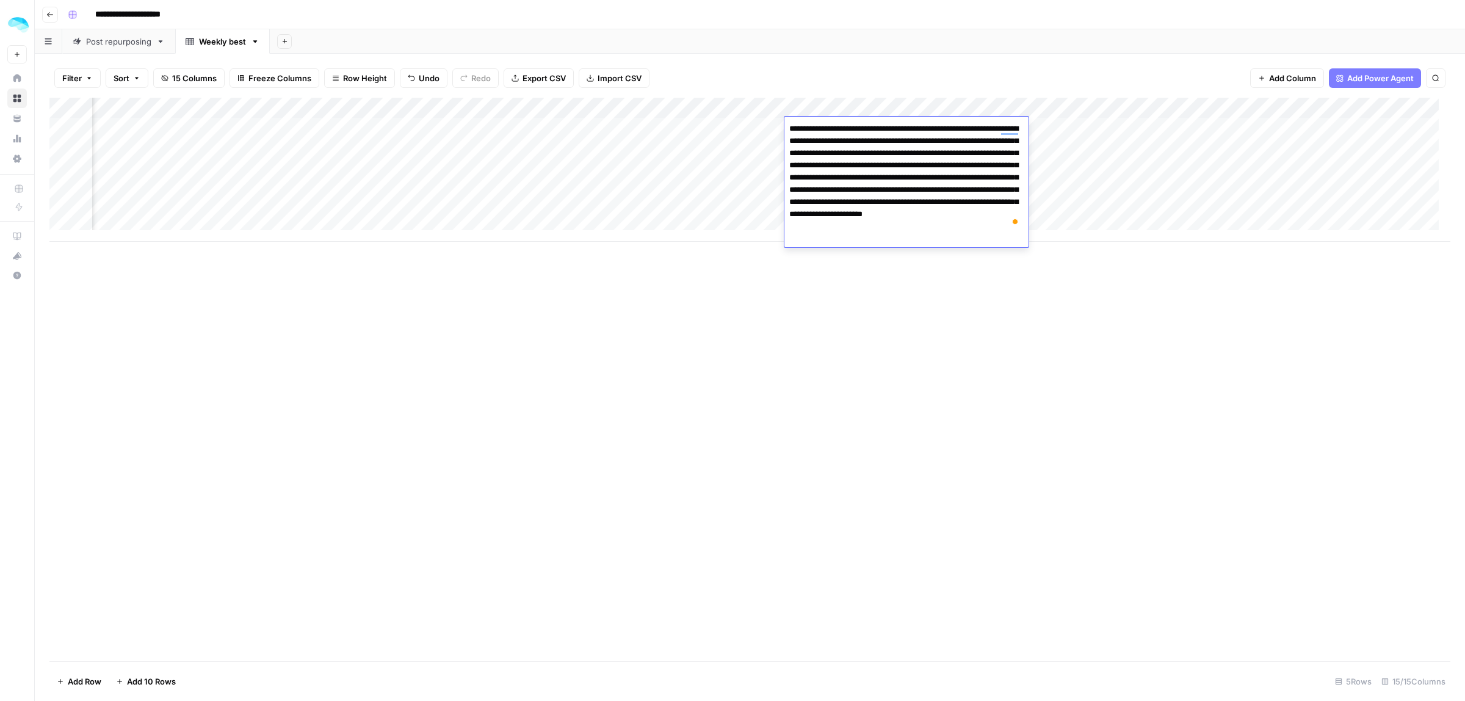
click at [764, 106] on div "Add Column" at bounding box center [749, 170] width 1401 height 144
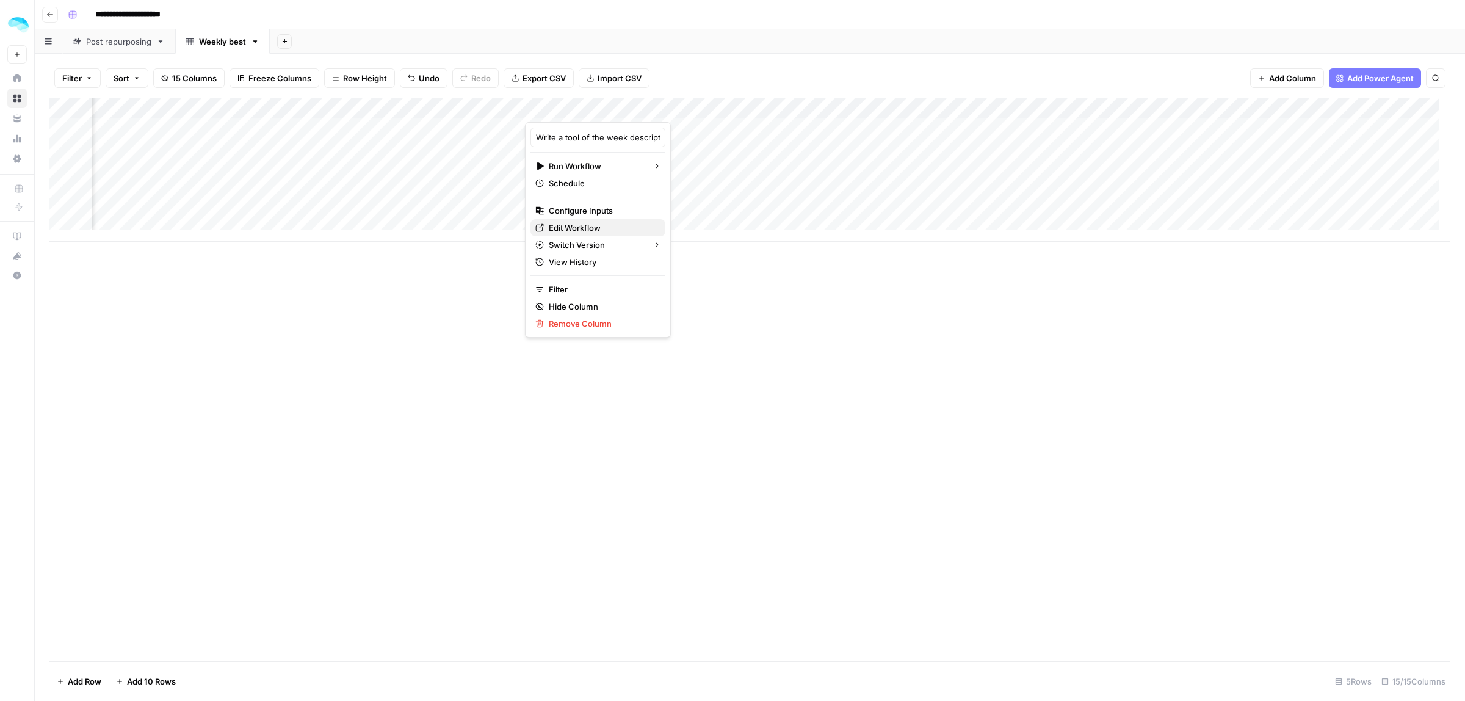
click at [575, 225] on span "Edit Workflow" at bounding box center [602, 228] width 107 height 12
click at [1371, 78] on span "Add Power Agent" at bounding box center [1380, 78] width 67 height 12
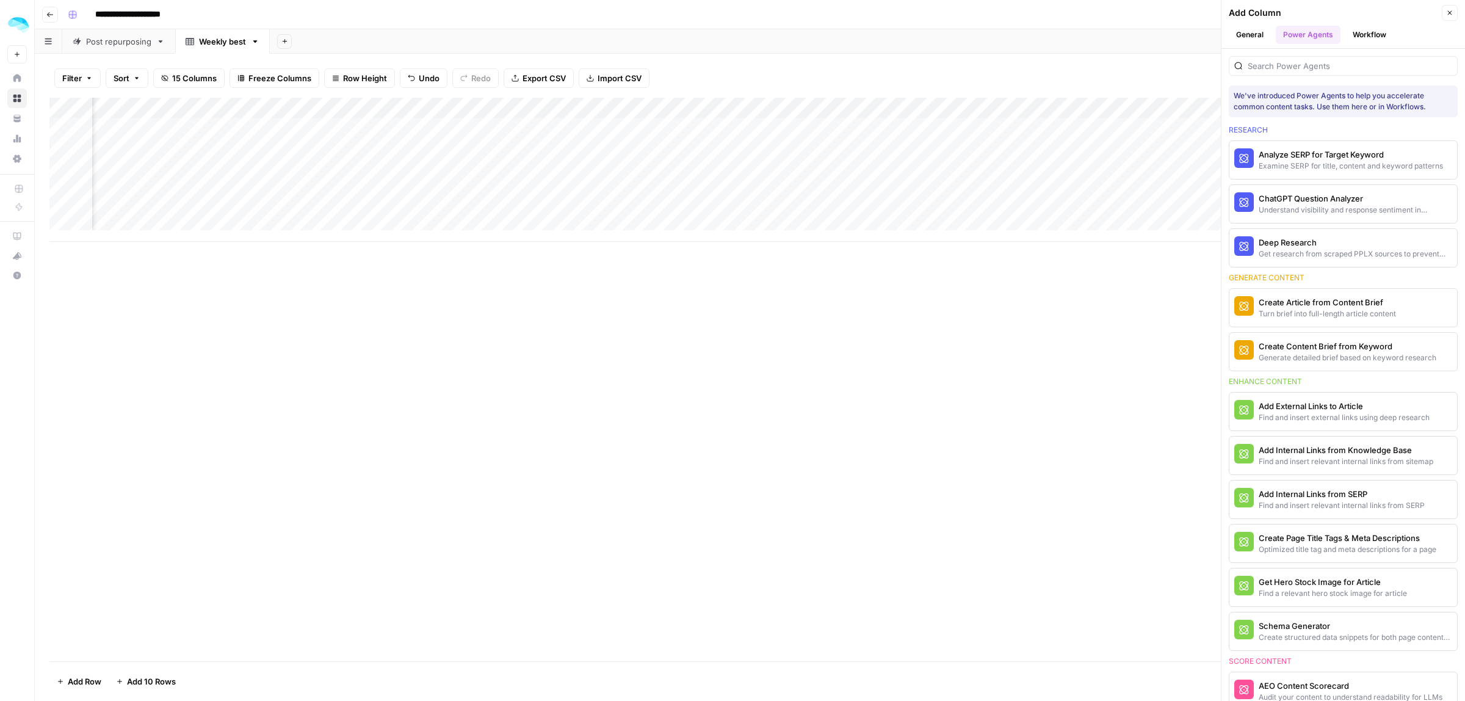
click at [1362, 35] on button "Workflow" at bounding box center [1369, 35] width 48 height 18
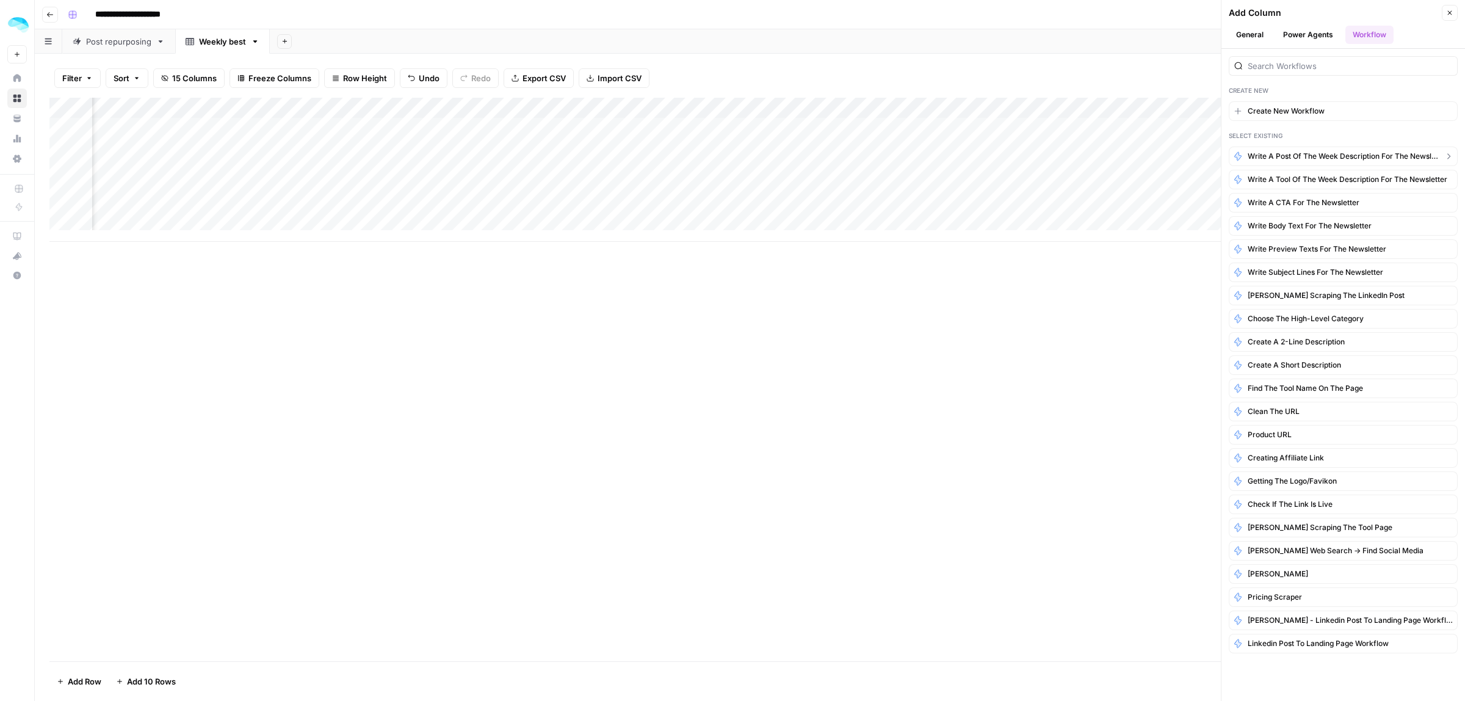
click at [1338, 158] on span "Write a post of the week description for the newsletter" at bounding box center [1343, 156] width 191 height 11
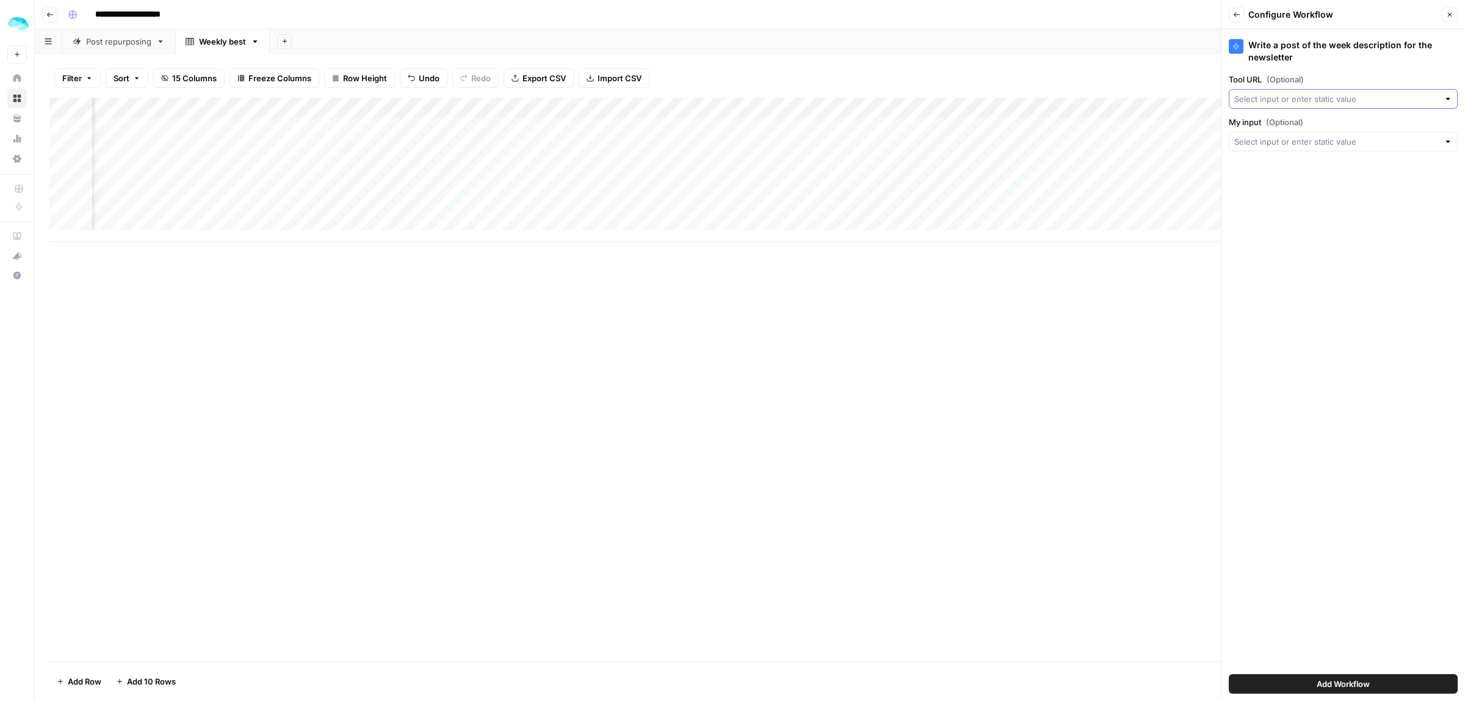
click at [1327, 99] on input "Tool URL (Optional)" at bounding box center [1336, 99] width 205 height 12
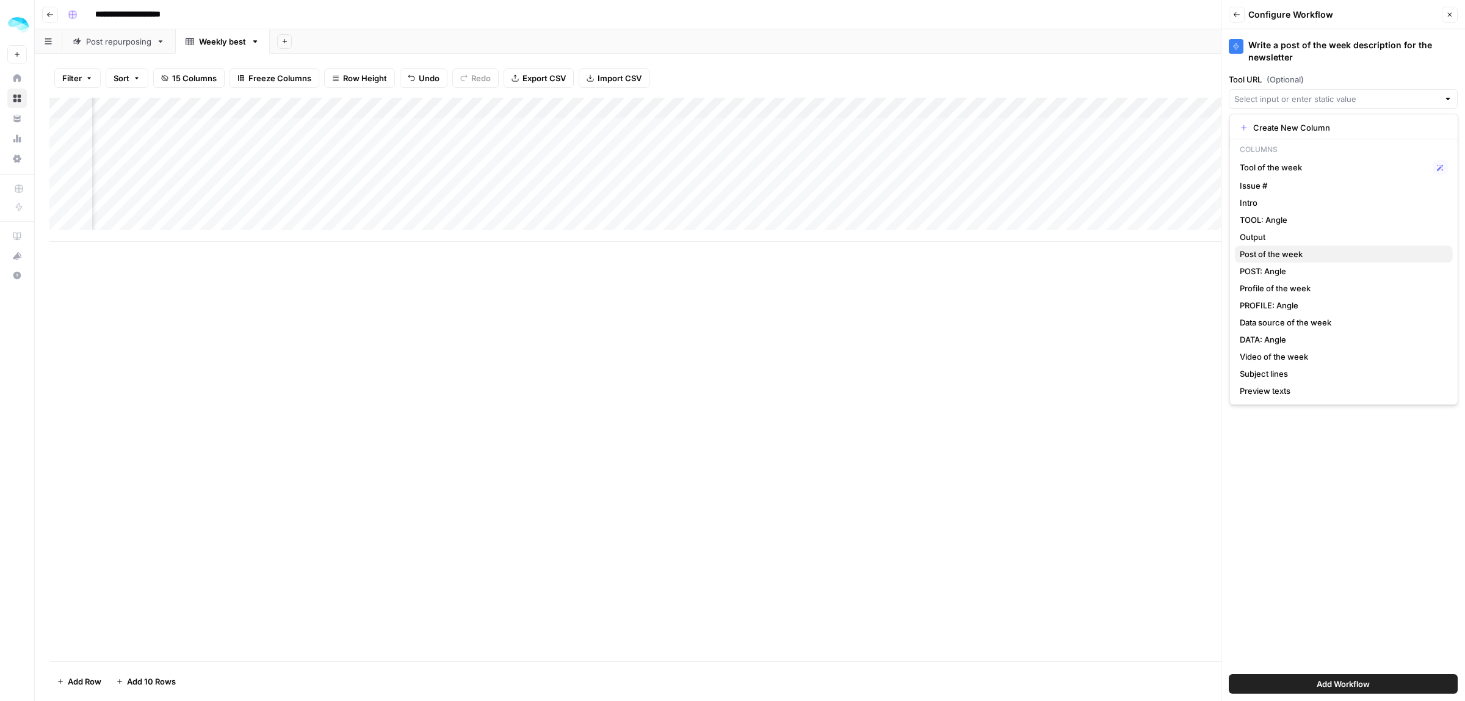
click at [1292, 255] on span "Post of the week" at bounding box center [1341, 254] width 203 height 12
type input "Post of the week"
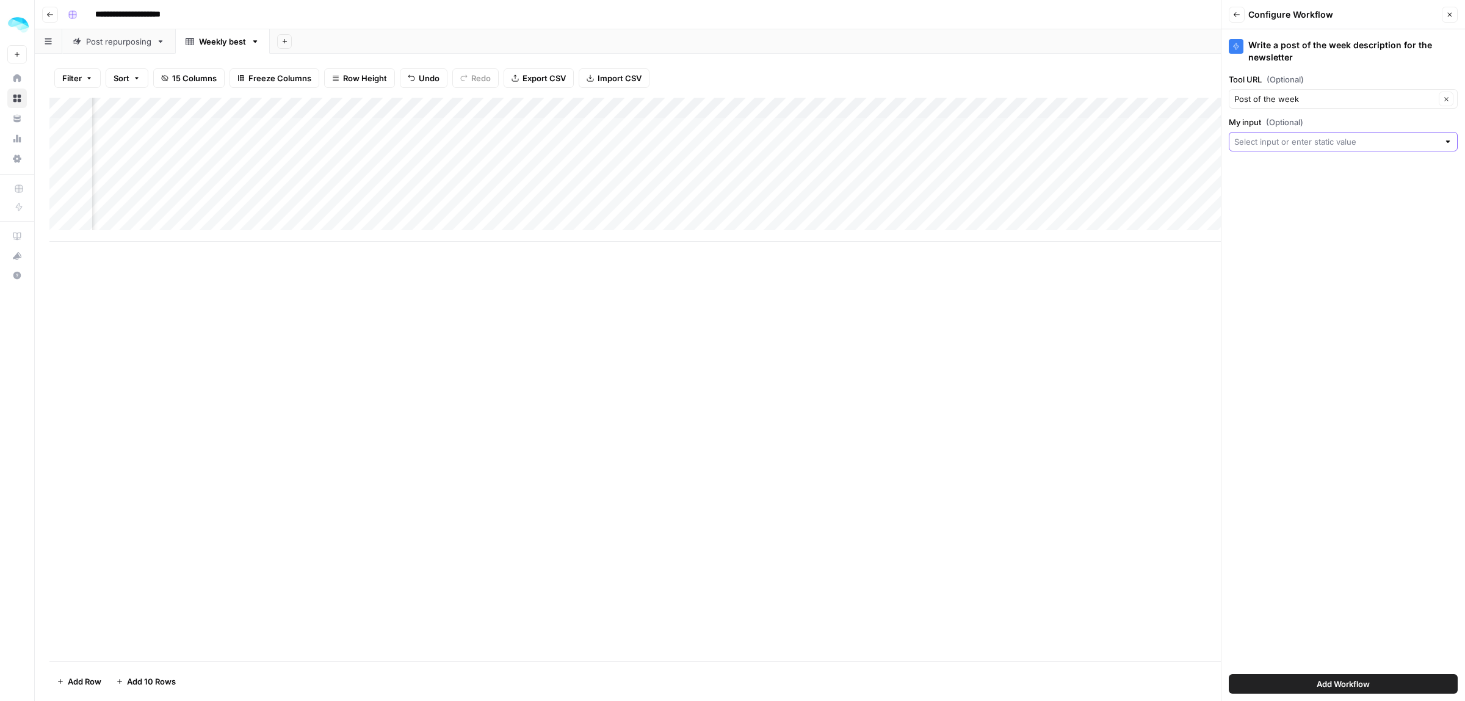
click at [1305, 143] on input "My input (Optional)" at bounding box center [1336, 142] width 205 height 12
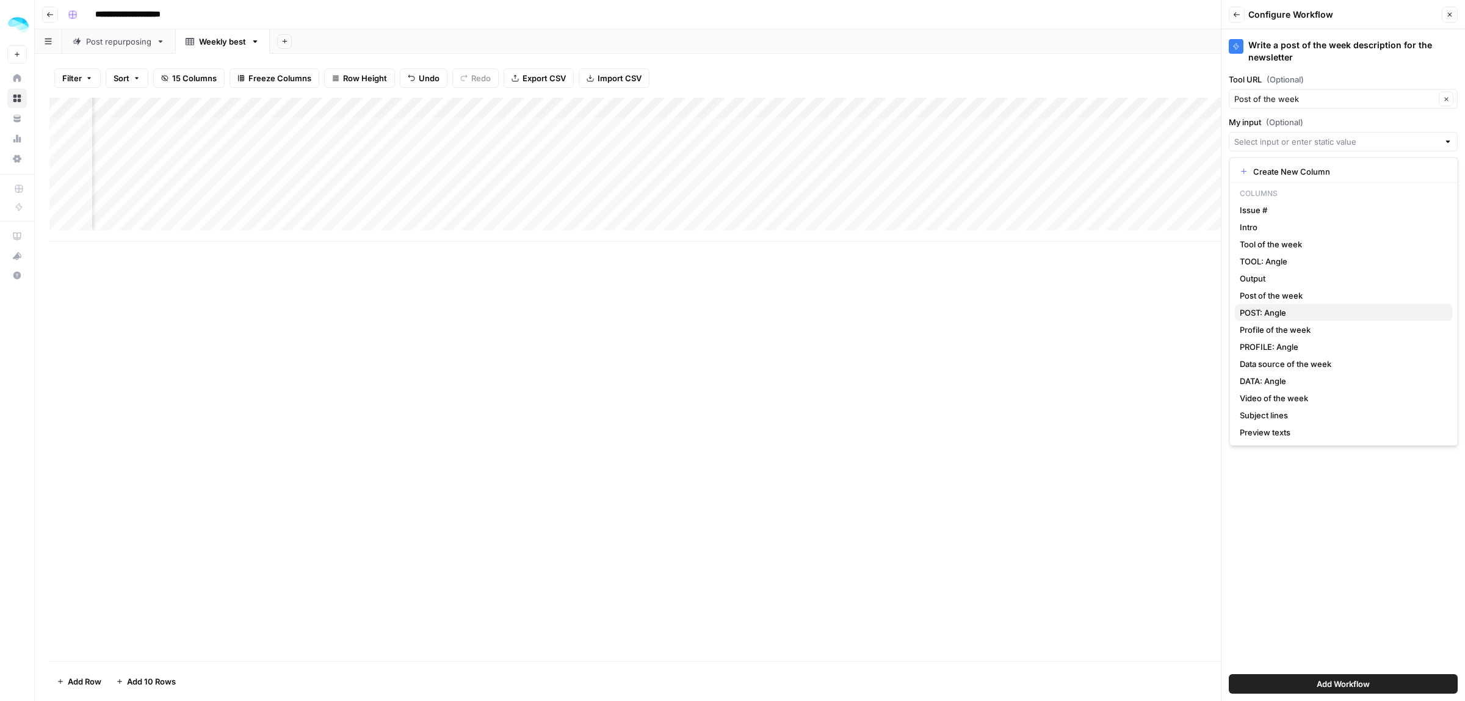
click at [1291, 313] on span "POST: Angle" at bounding box center [1341, 312] width 203 height 12
type input "POST: Angle"
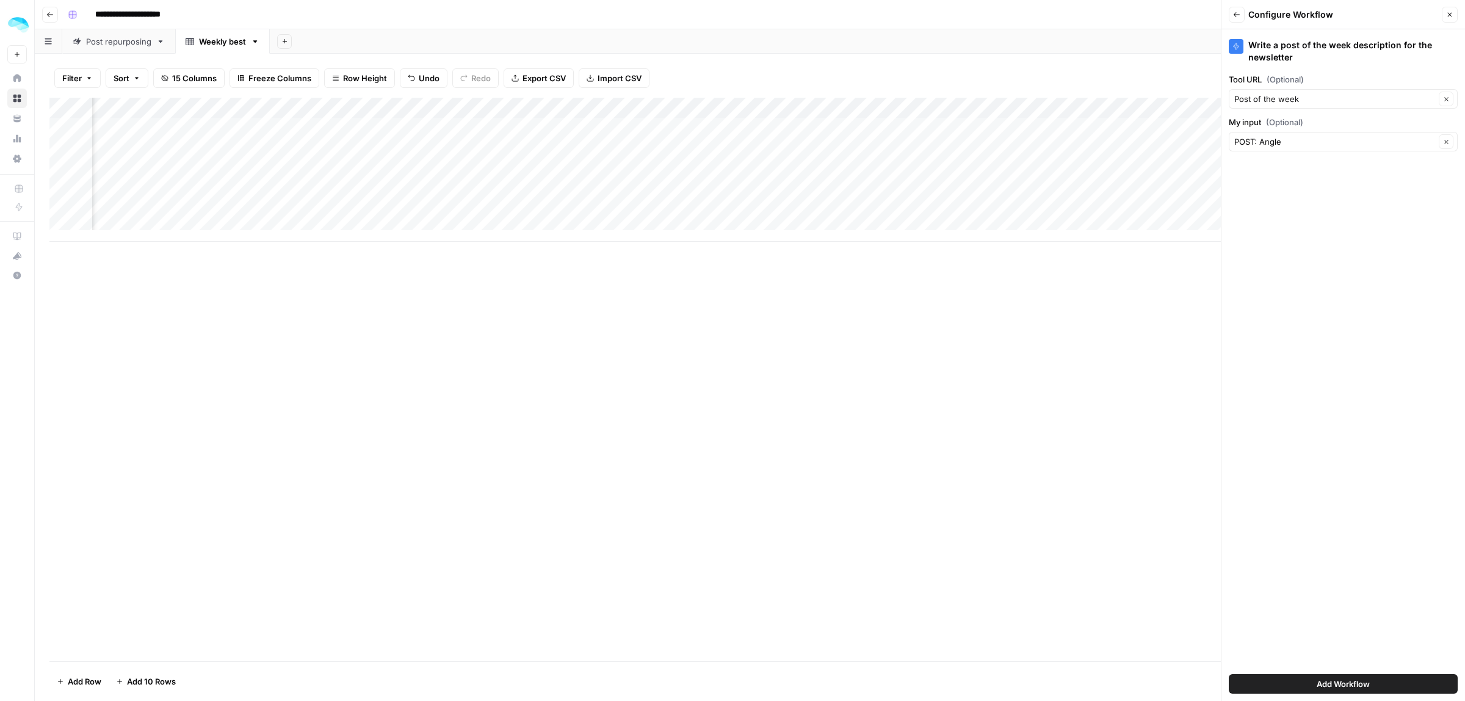
click at [1342, 675] on button "Add Workflow" at bounding box center [1343, 684] width 229 height 20
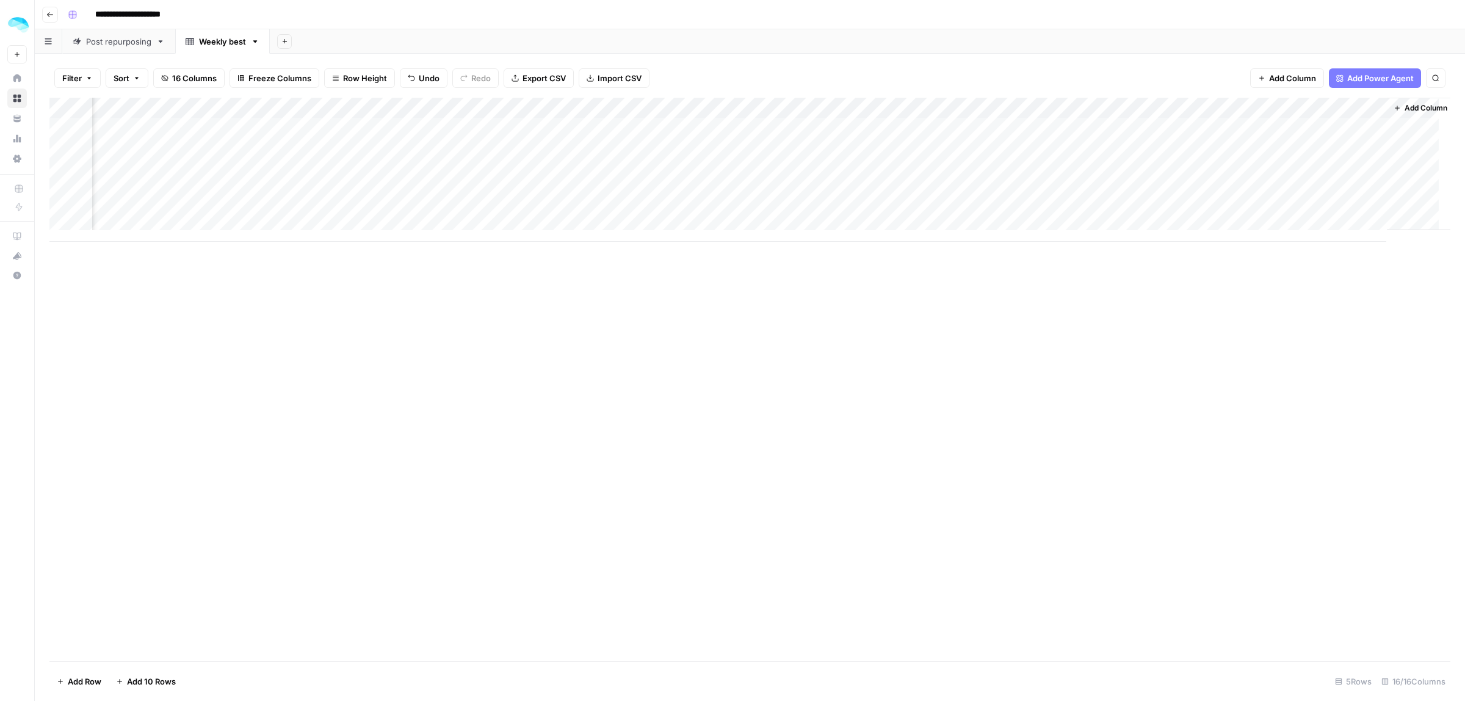
scroll to position [0, 1463]
drag, startPoint x: 1182, startPoint y: 107, endPoint x: 288, endPoint y: 106, distance: 894.3
click at [288, 106] on div "Add Column" at bounding box center [749, 170] width 1401 height 144
drag, startPoint x: 1262, startPoint y: 110, endPoint x: 966, endPoint y: 110, distance: 295.5
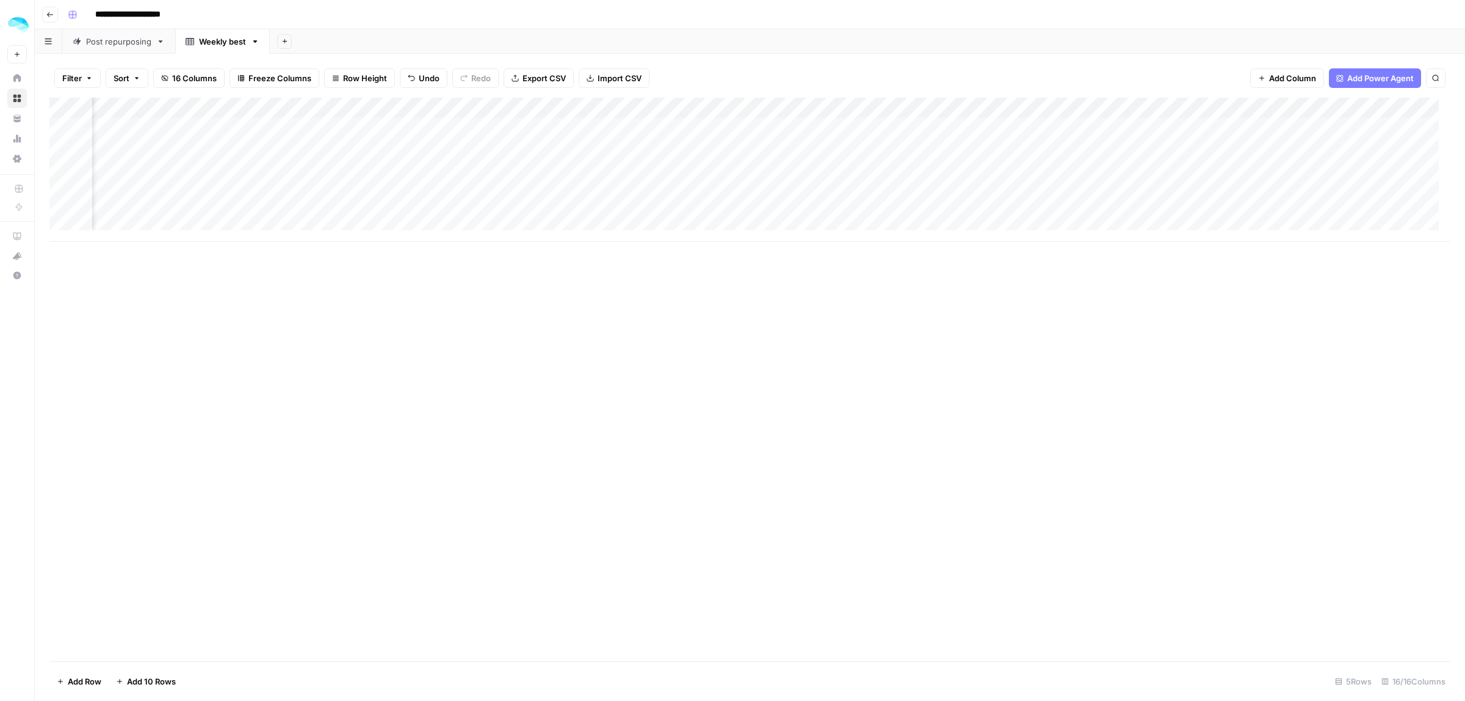
click at [966, 110] on div "Add Column" at bounding box center [749, 170] width 1401 height 144
click at [1352, 74] on span "Add Power Agent" at bounding box center [1380, 78] width 67 height 12
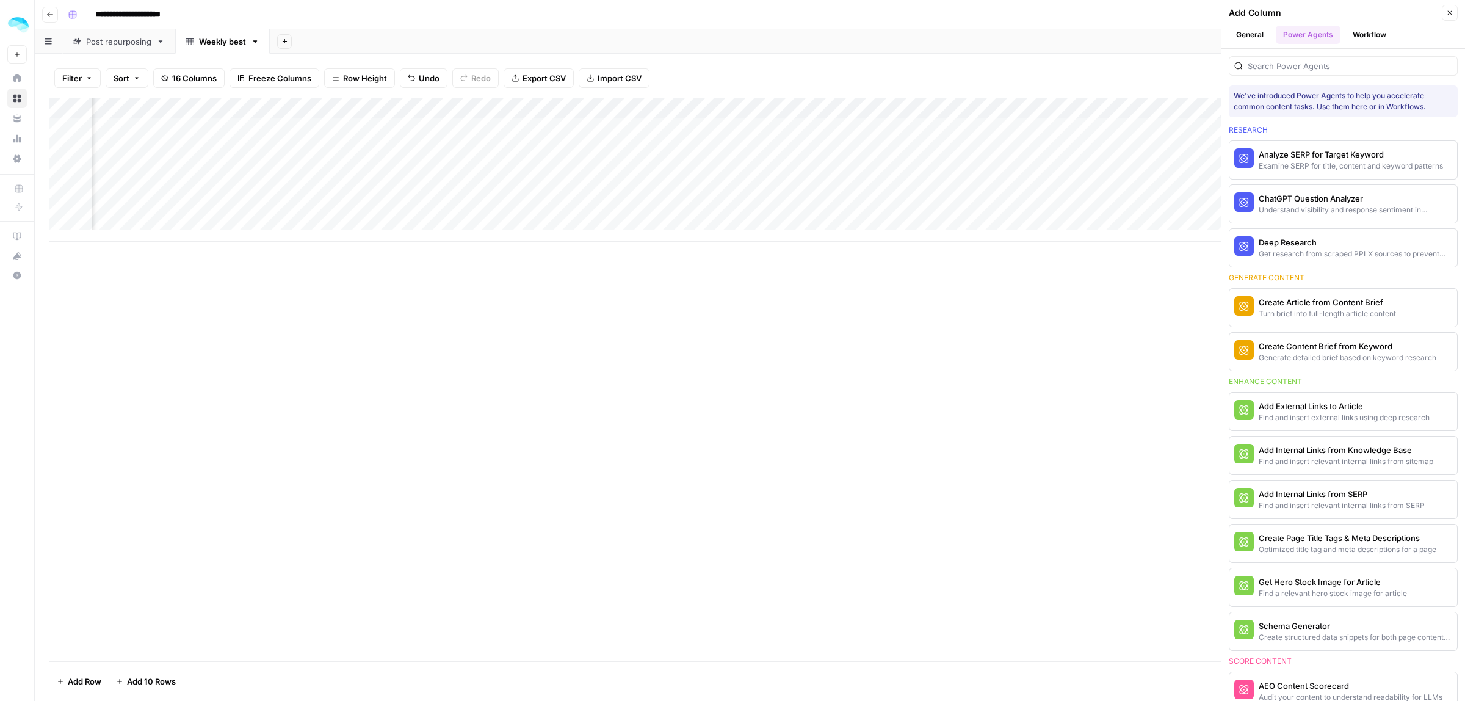
click at [1366, 34] on button "Workflow" at bounding box center [1369, 35] width 48 height 18
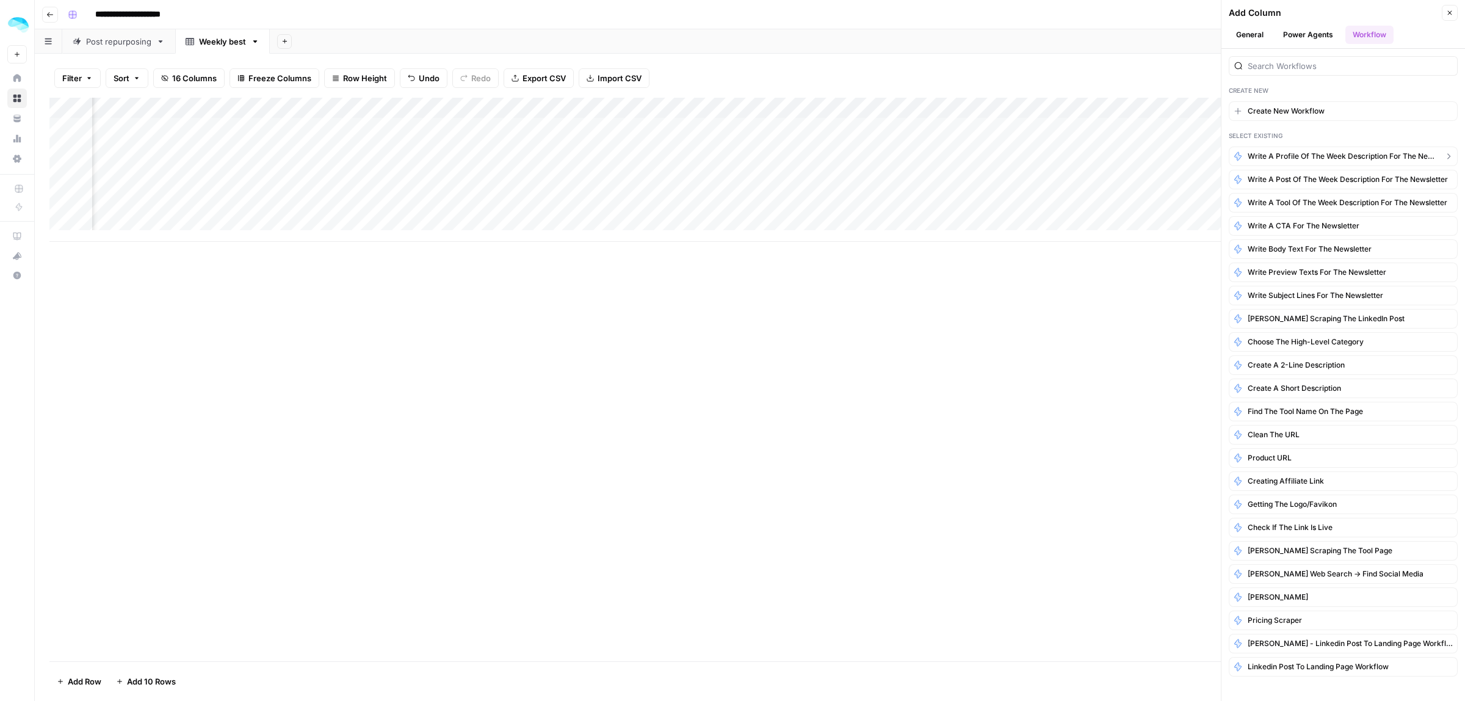
click at [1305, 161] on span "Write a profile of the week description for the newsletter" at bounding box center [1343, 156] width 191 height 11
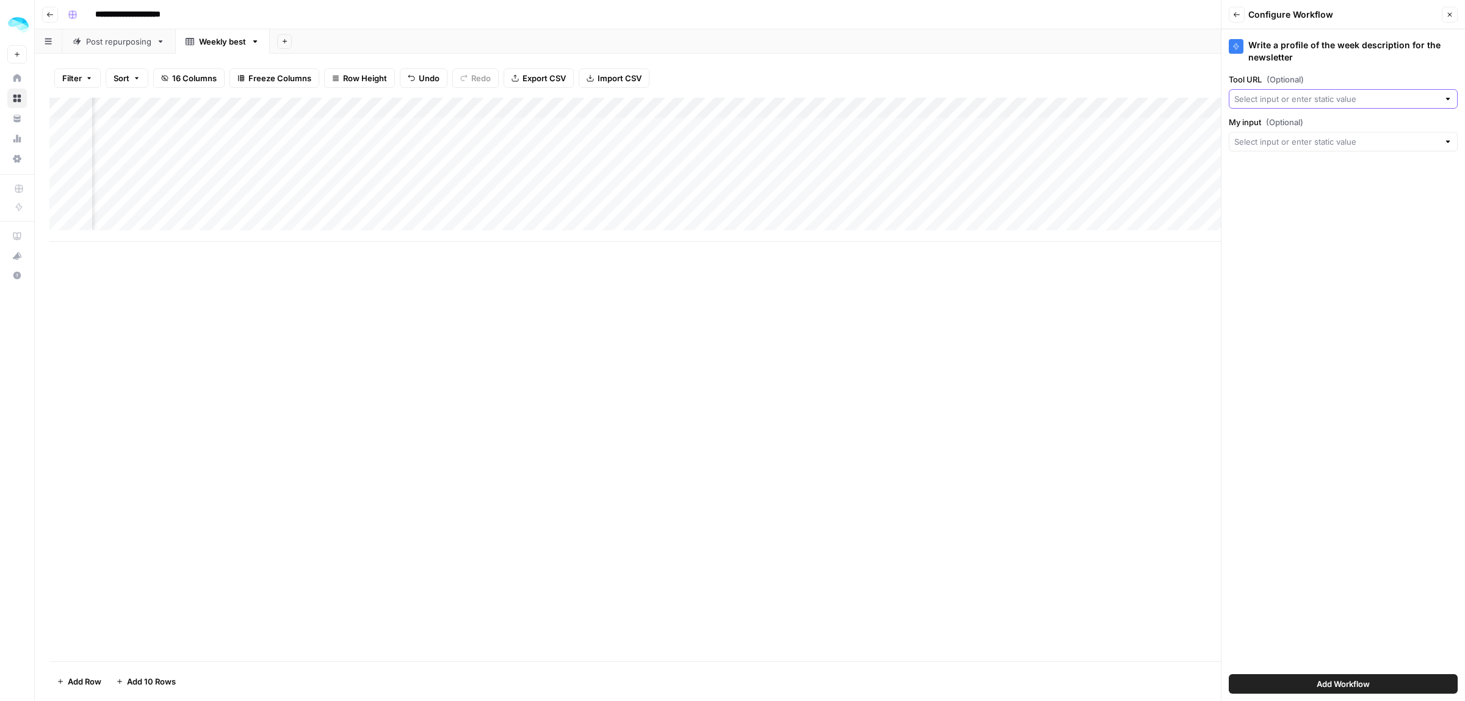
click at [1291, 99] on input "Tool URL (Optional)" at bounding box center [1336, 99] width 205 height 12
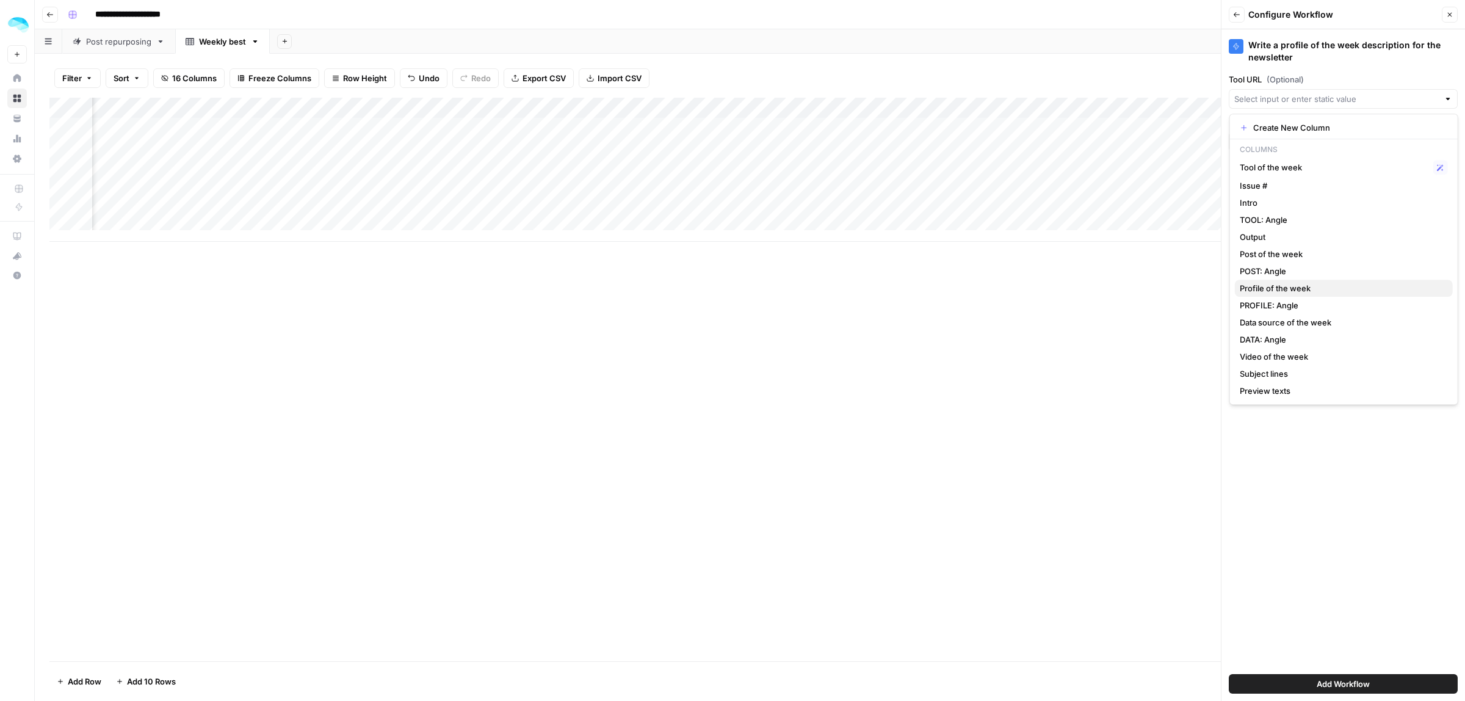
click at [1283, 285] on span "Profile of the week" at bounding box center [1341, 288] width 203 height 12
type input "Profile of the week"
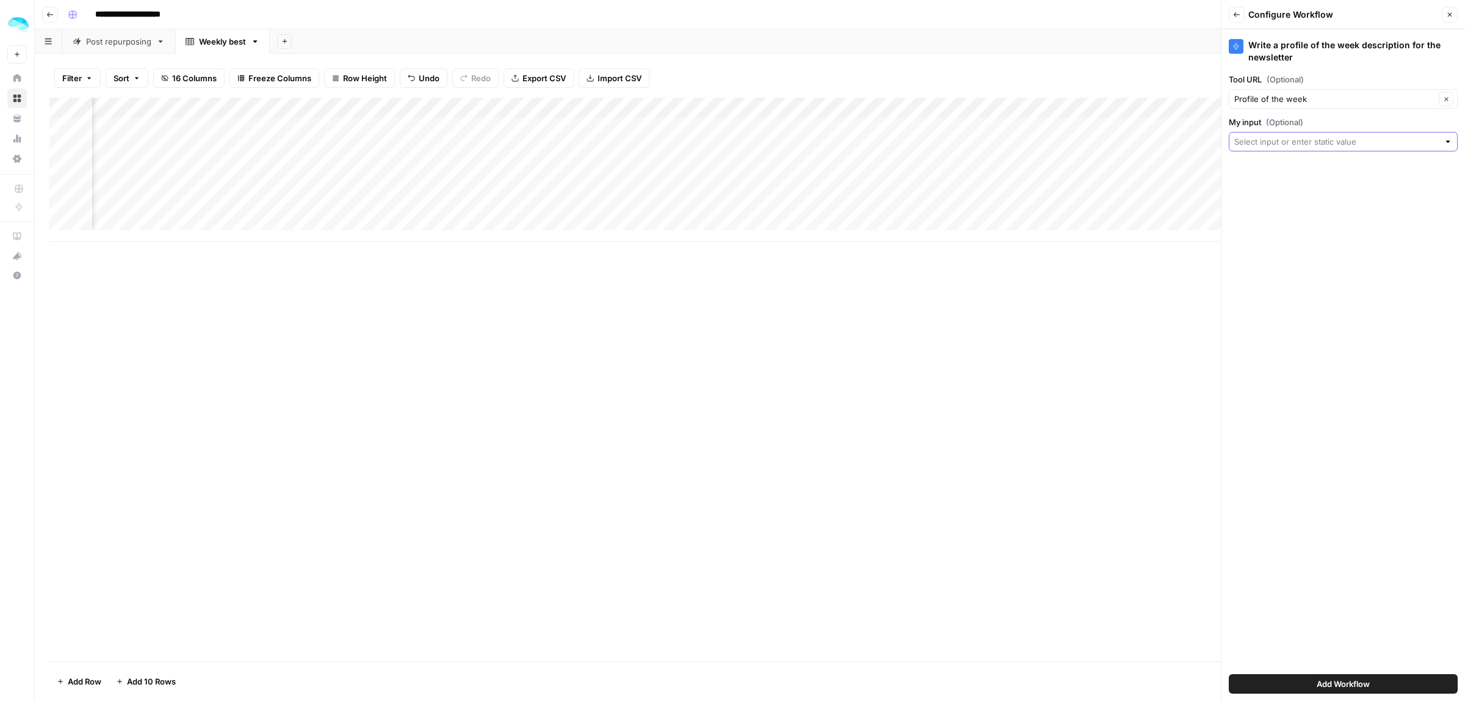
click at [1277, 136] on input "My input (Optional)" at bounding box center [1336, 142] width 205 height 12
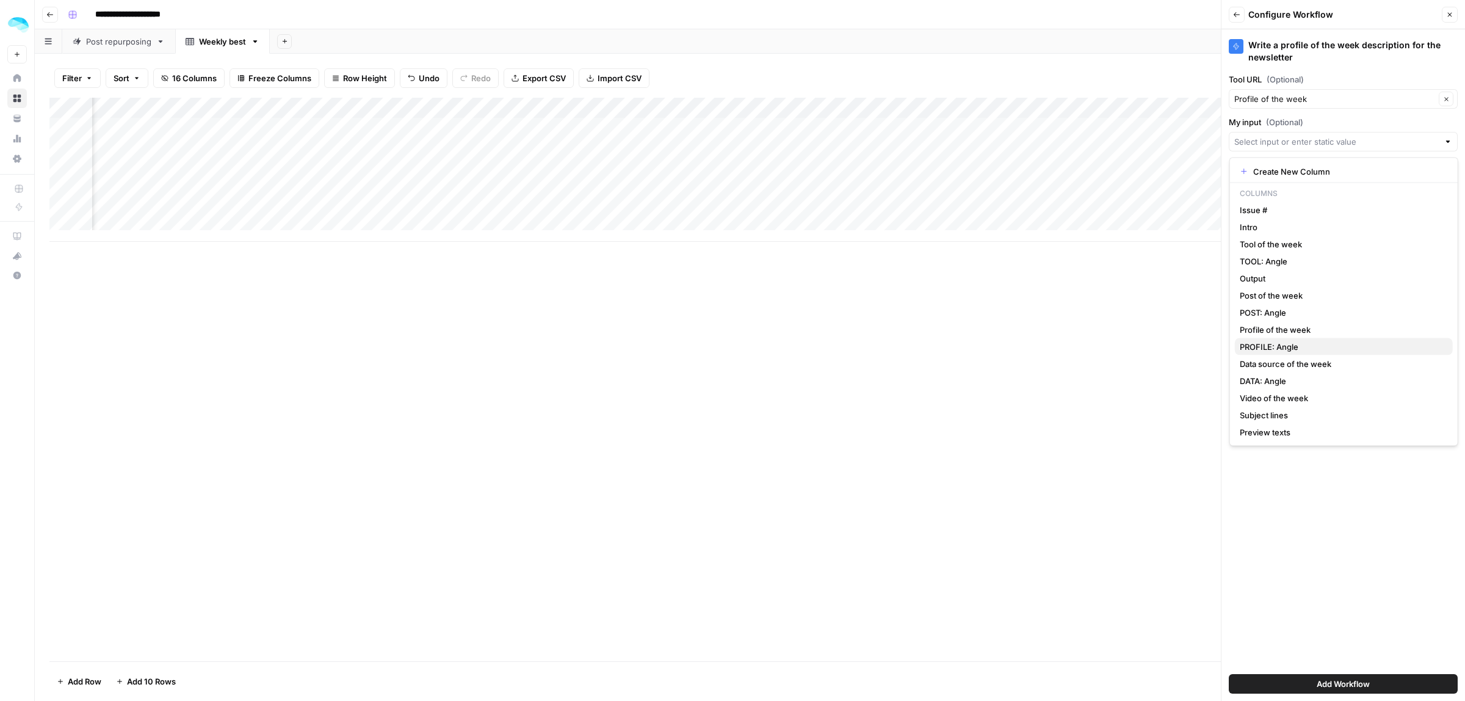
click at [1279, 346] on span "PROFILE: Angle" at bounding box center [1341, 347] width 203 height 12
type input "PROFILE: Angle"
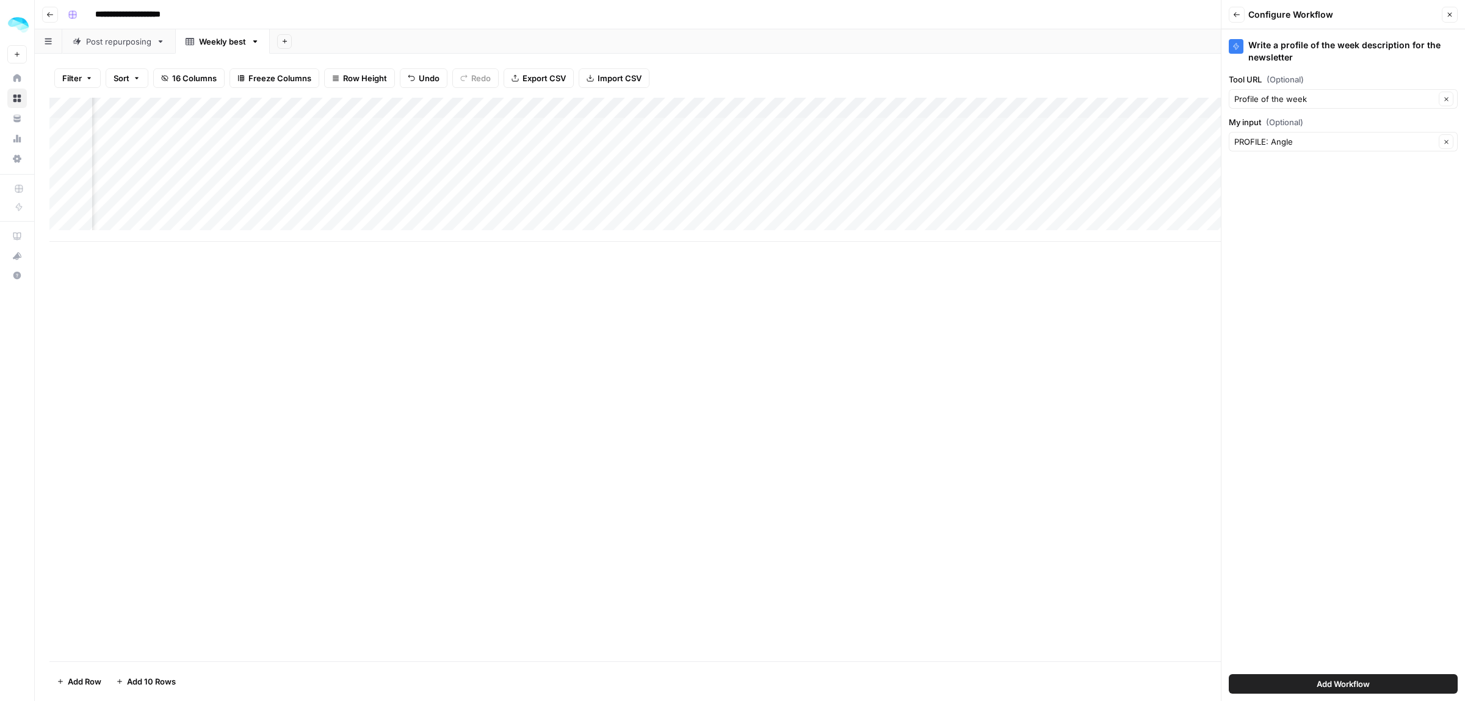
click at [1334, 678] on span "Add Workflow" at bounding box center [1343, 684] width 53 height 12
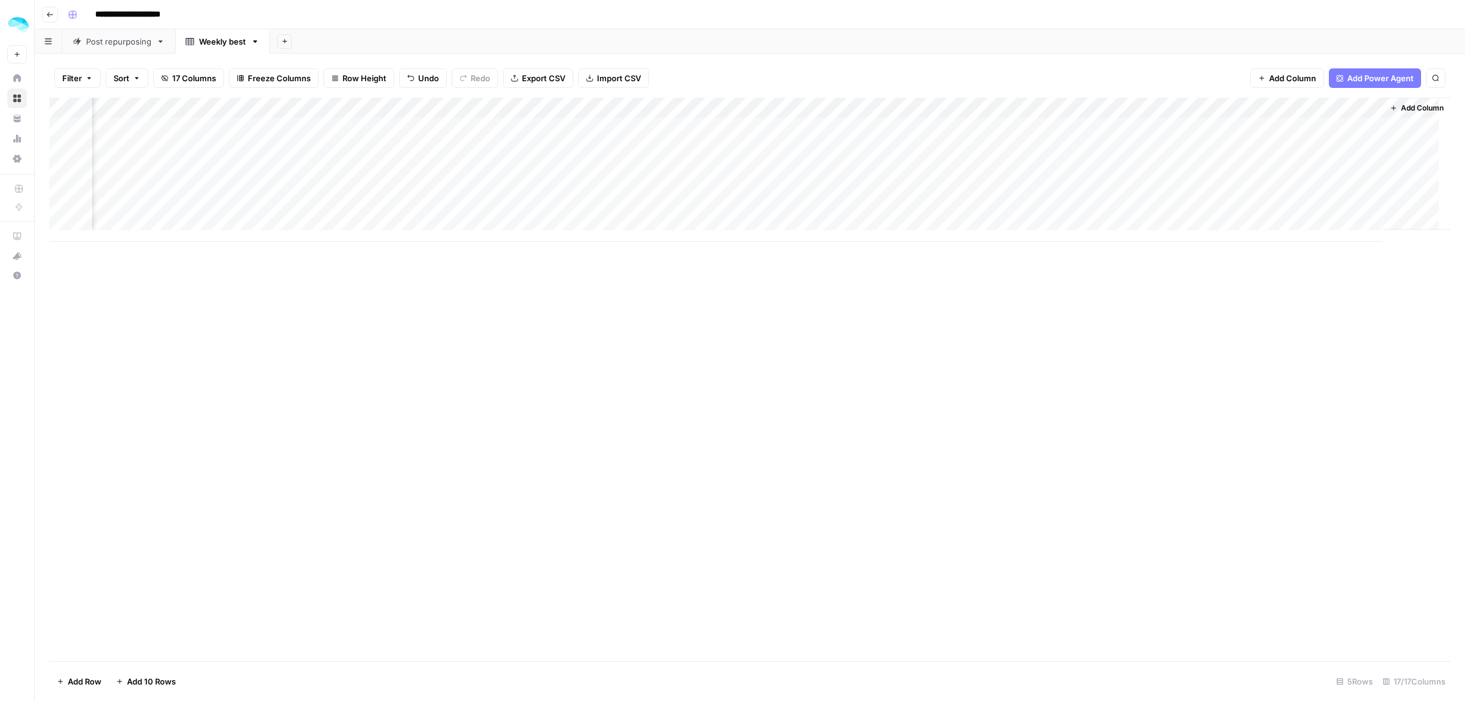
scroll to position [0, 1732]
drag, startPoint x: 1178, startPoint y: 105, endPoint x: 289, endPoint y: 111, distance: 889.5
click at [289, 111] on div "Add Column" at bounding box center [749, 170] width 1401 height 144
click at [1363, 72] on span "Add Power Agent" at bounding box center [1380, 78] width 67 height 12
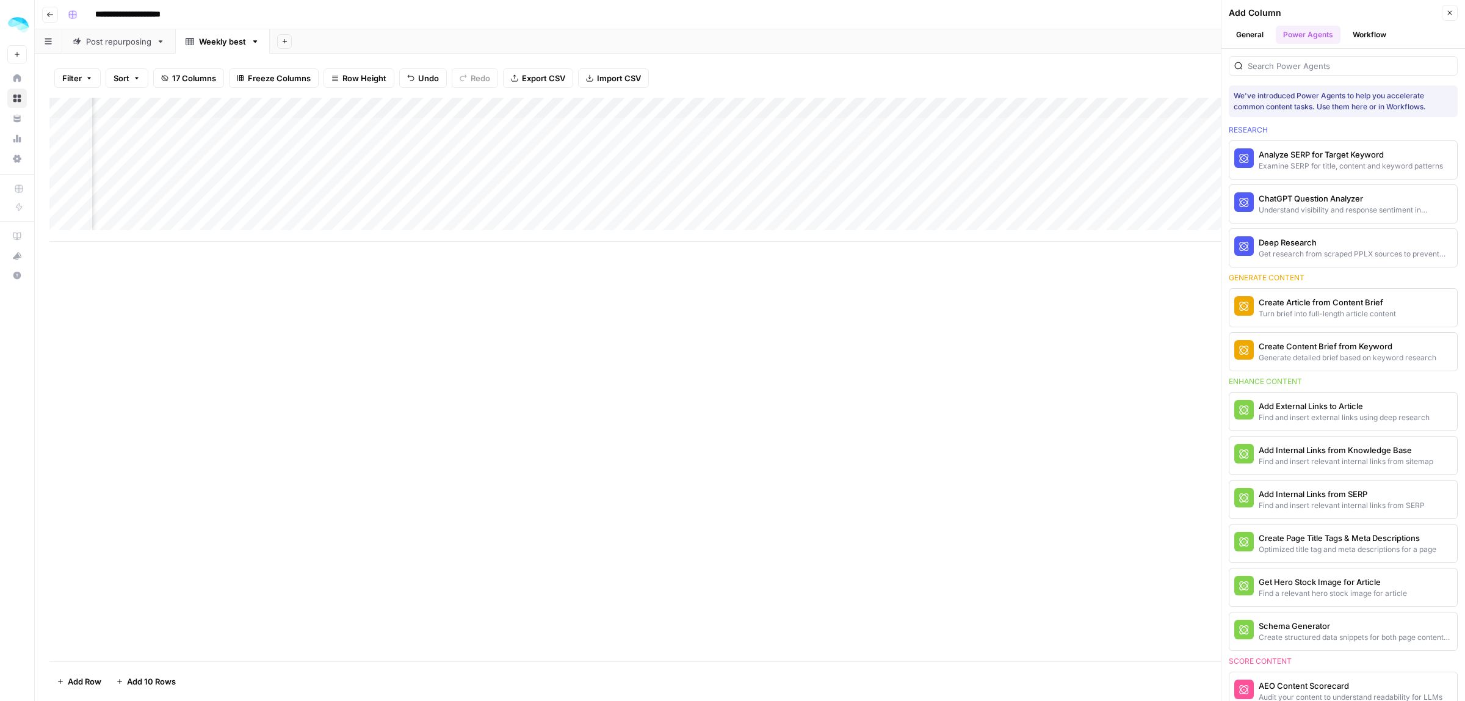
click at [1355, 38] on button "Workflow" at bounding box center [1369, 35] width 48 height 18
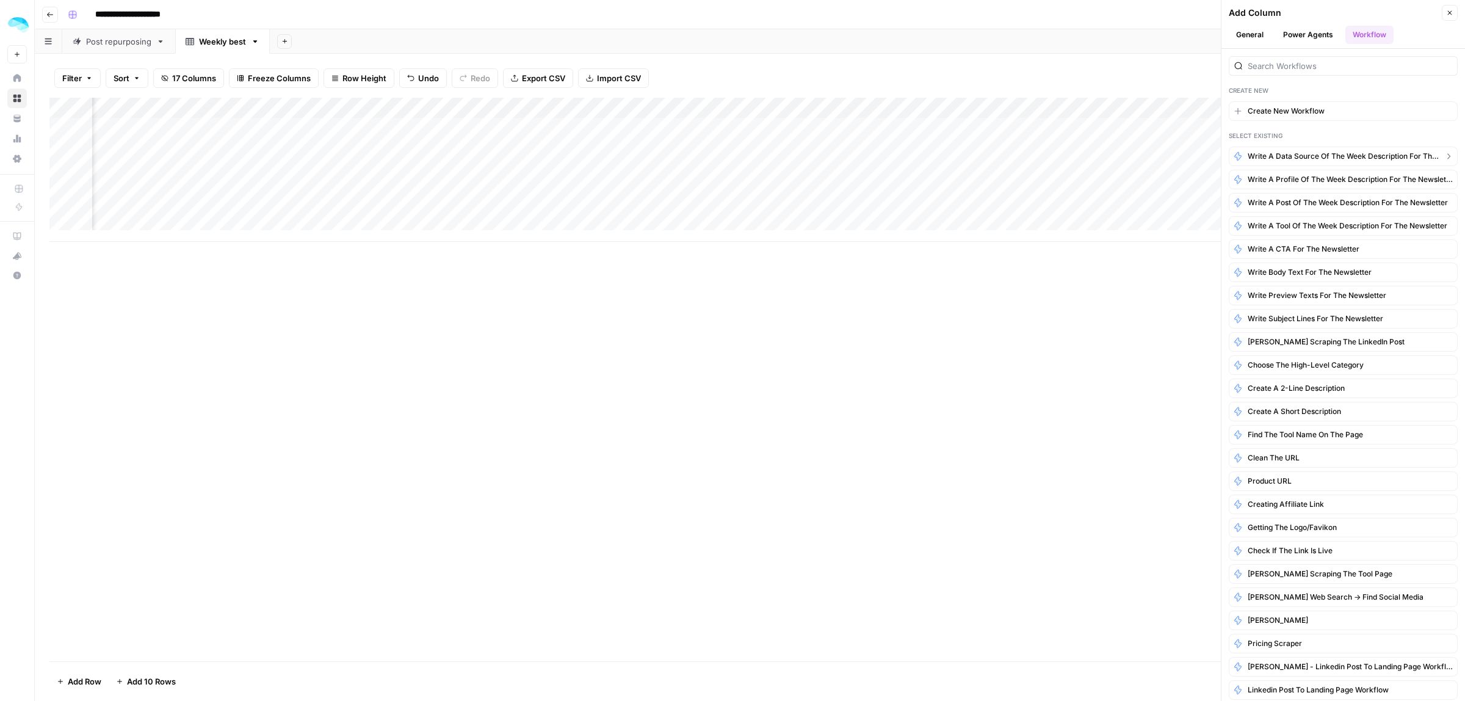
click at [1317, 151] on span "Write a data source of the week description for the newsletter" at bounding box center [1343, 156] width 191 height 11
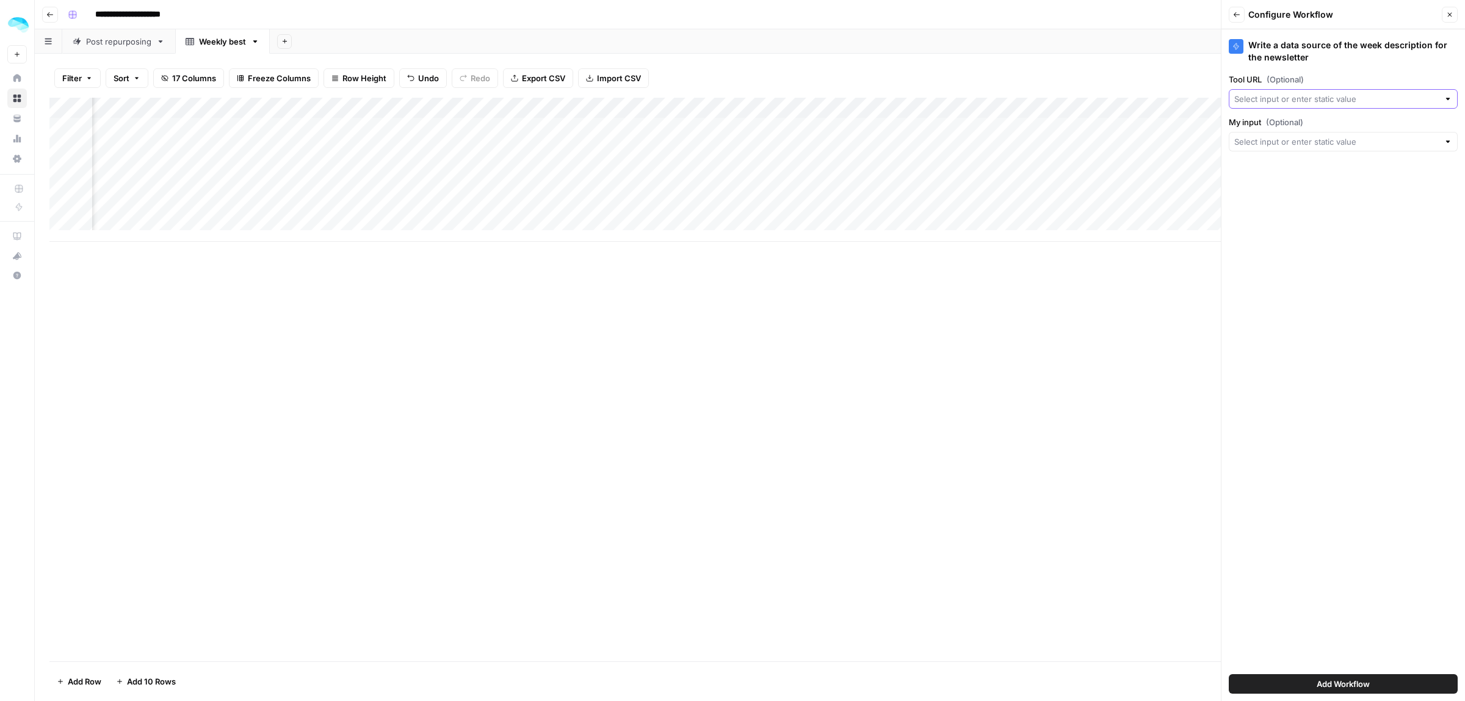
click at [1324, 101] on input "Tool URL (Optional)" at bounding box center [1336, 99] width 205 height 12
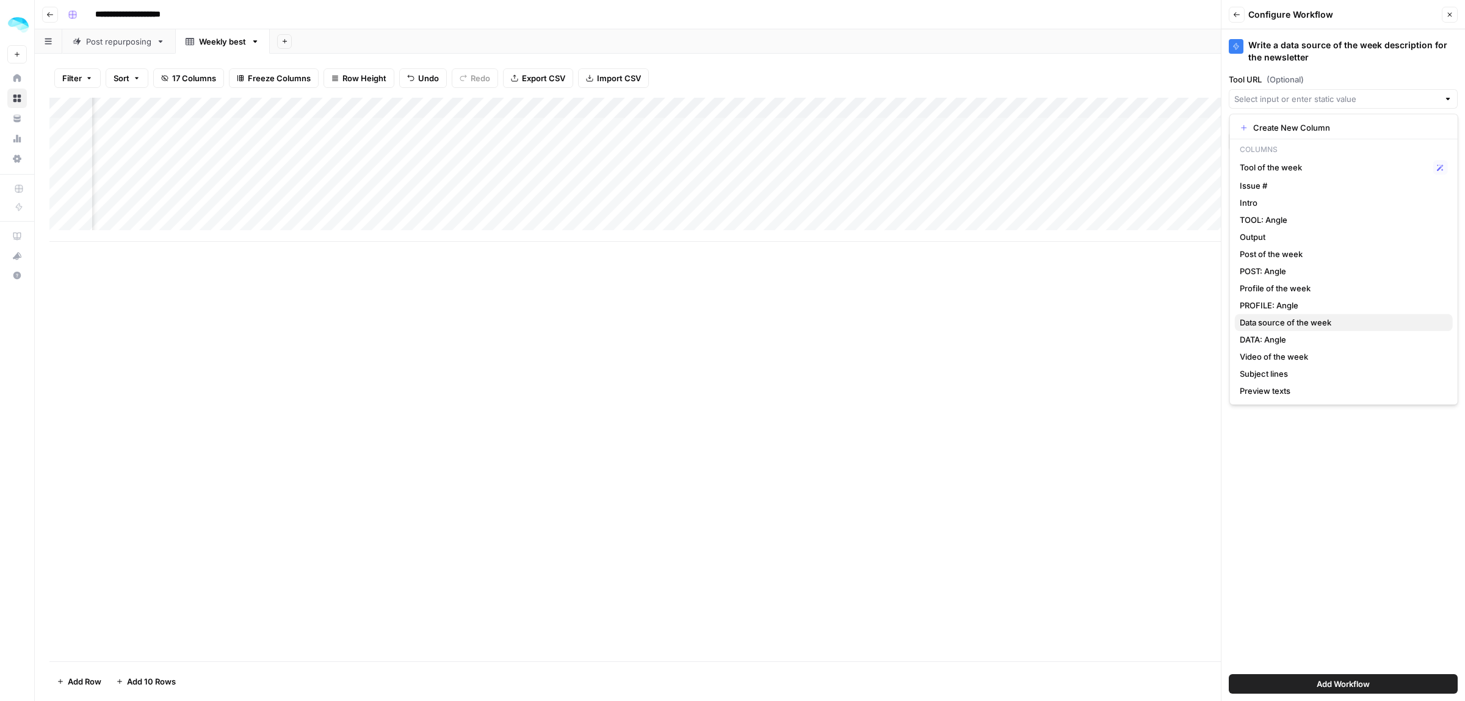
click at [1295, 322] on span "Data source of the week" at bounding box center [1341, 322] width 203 height 12
type input "Data source of the week"
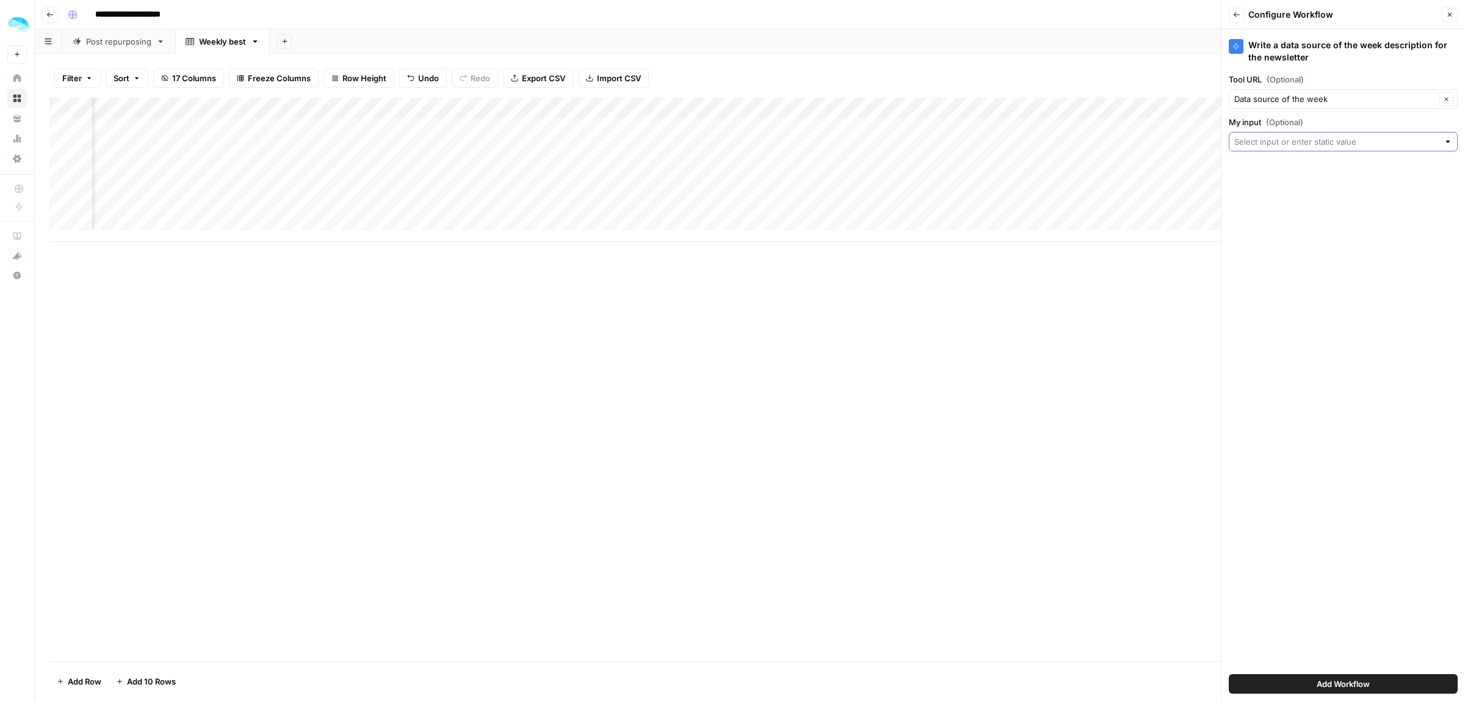
click at [1292, 142] on input "My input (Optional)" at bounding box center [1336, 142] width 205 height 12
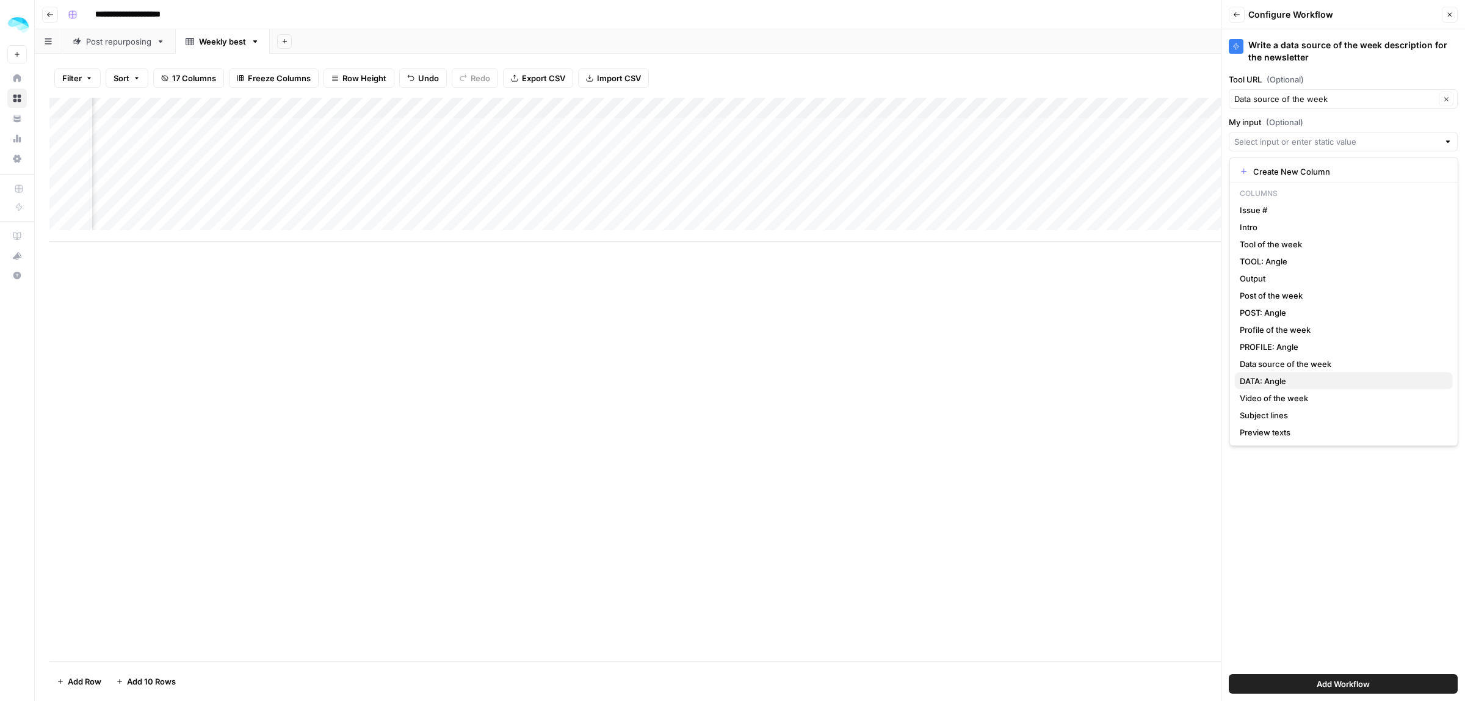
click at [1267, 378] on span "DATA: Angle" at bounding box center [1341, 381] width 203 height 12
type input "DATA: Angle"
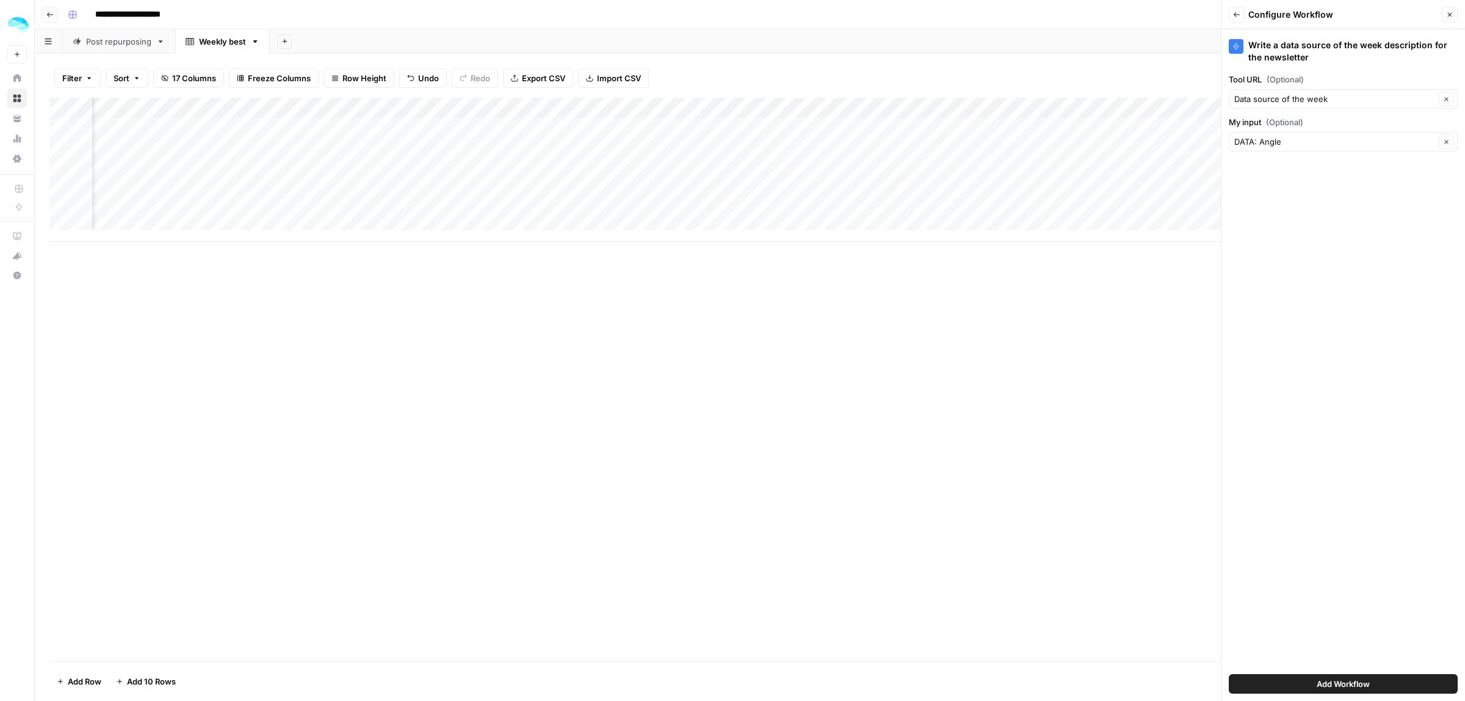
click at [1334, 687] on span "Add Workflow" at bounding box center [1343, 684] width 53 height 12
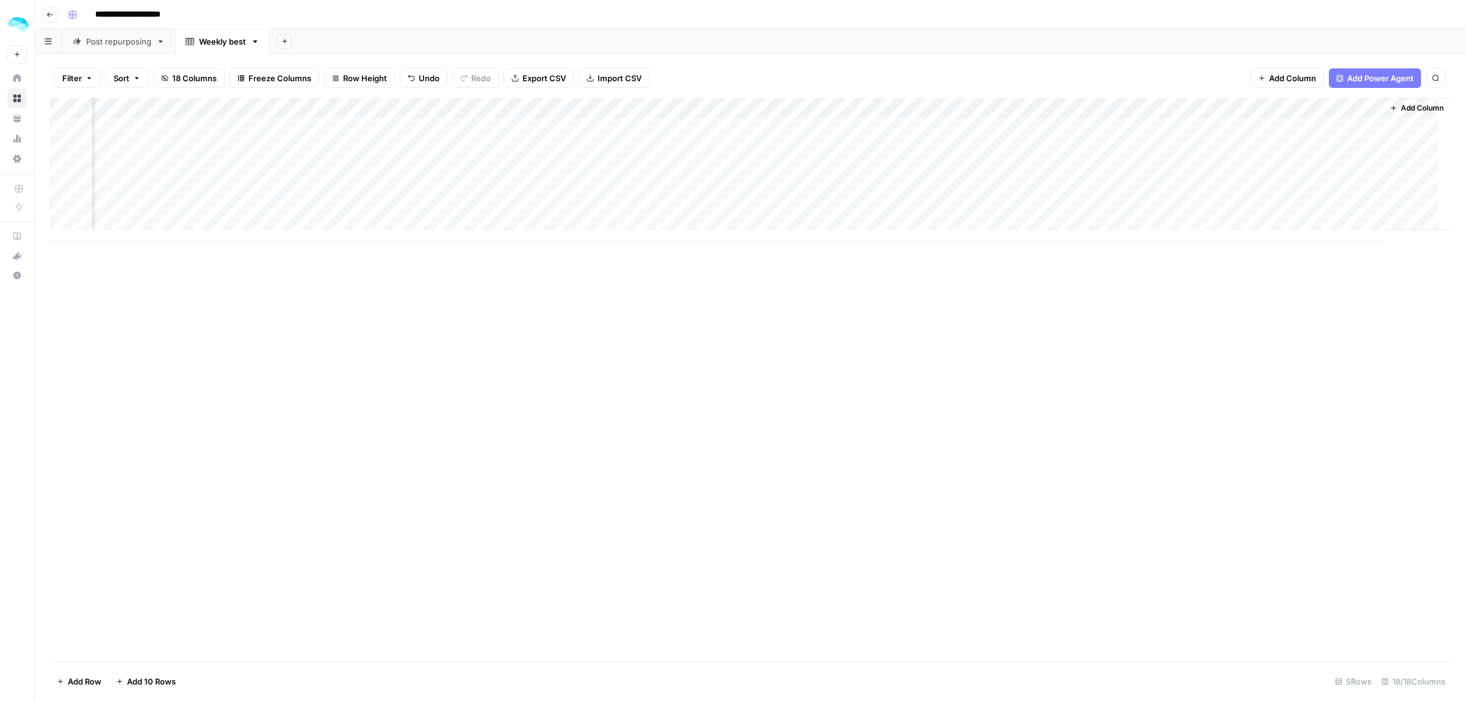
scroll to position [0, 2022]
drag, startPoint x: 1142, startPoint y: 107, endPoint x: 623, endPoint y: 108, distance: 518.3
click at [623, 108] on div "Add Column" at bounding box center [749, 170] width 1401 height 144
click at [1374, 80] on span "Add Power Agent" at bounding box center [1380, 78] width 67 height 12
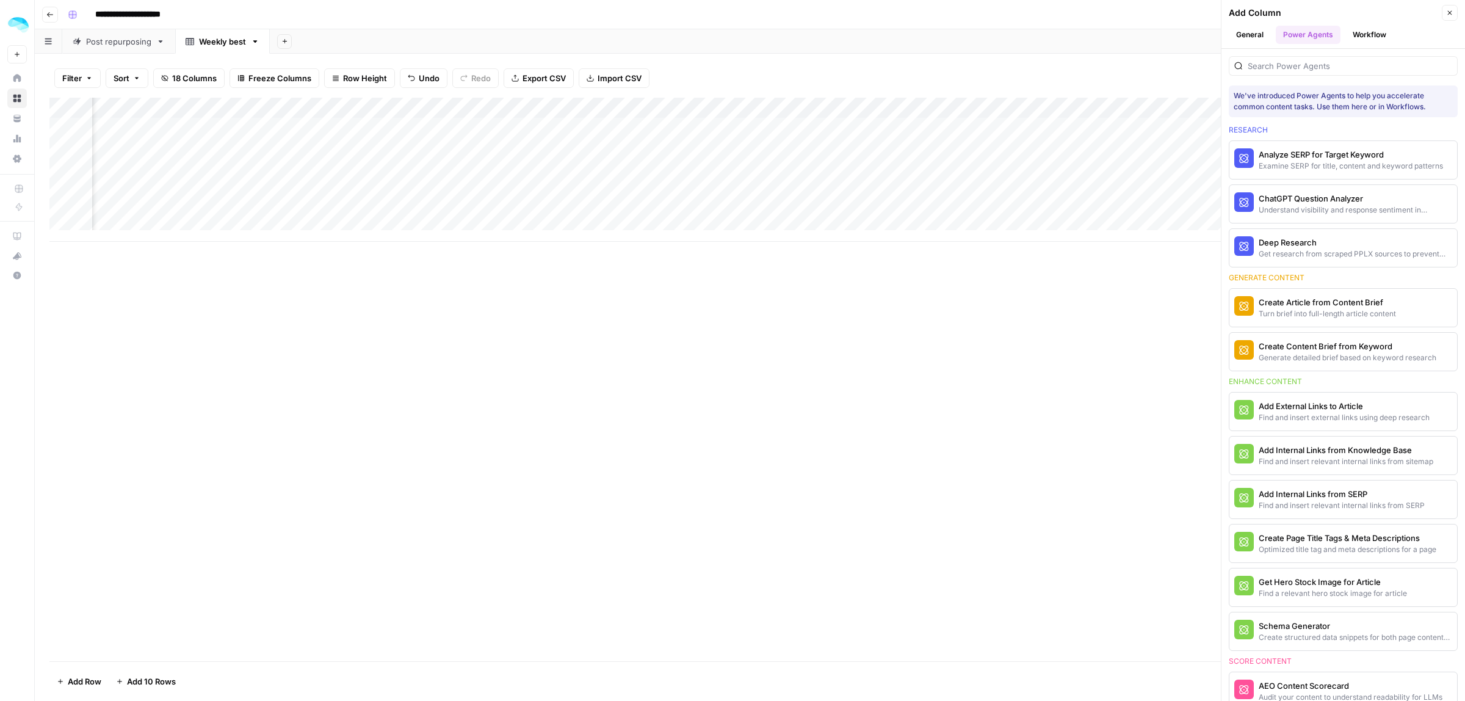
click at [1367, 28] on button "Workflow" at bounding box center [1369, 35] width 48 height 18
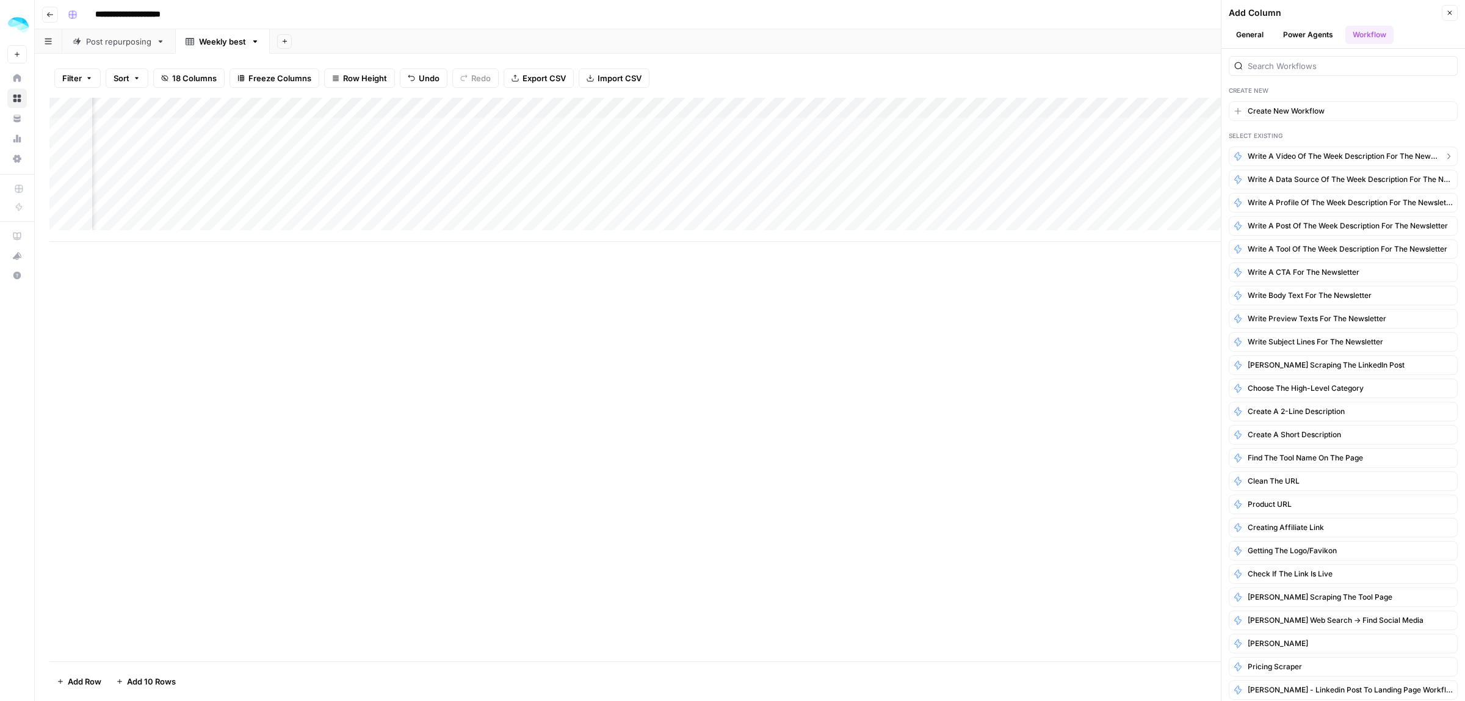
click at [1292, 153] on span "Write a video of the week description for the newsletter" at bounding box center [1343, 156] width 191 height 11
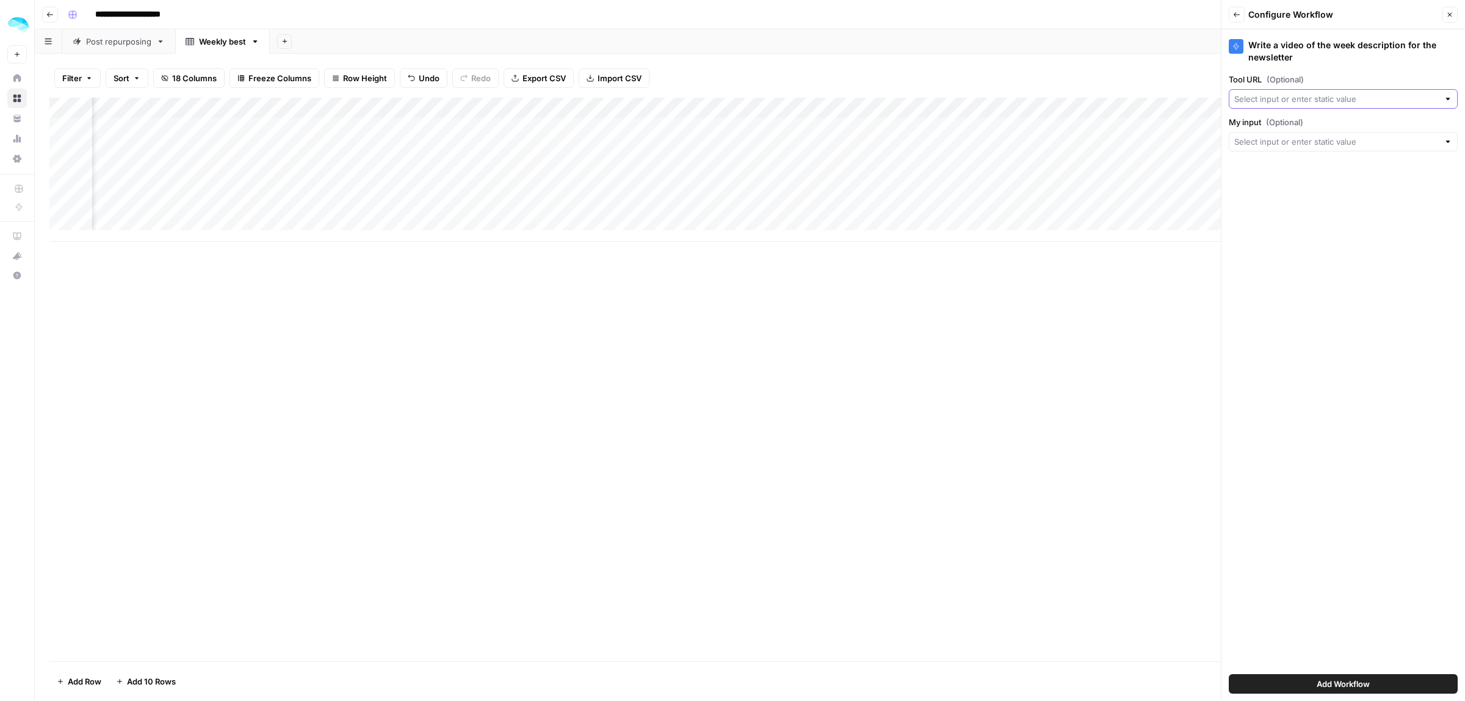
click at [1314, 98] on input "Tool URL (Optional)" at bounding box center [1336, 99] width 205 height 12
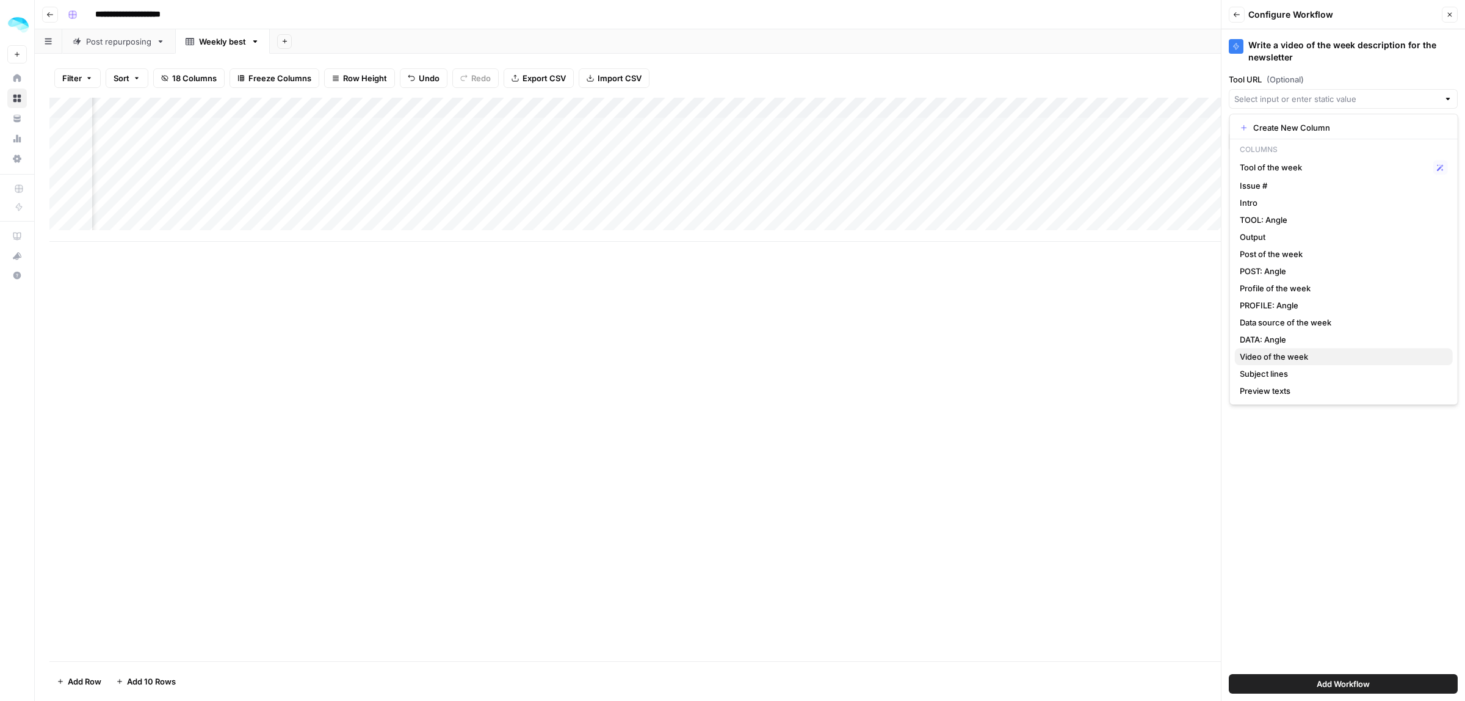
click at [1296, 352] on span "Video of the week" at bounding box center [1341, 356] width 203 height 12
type input "Video of the week"
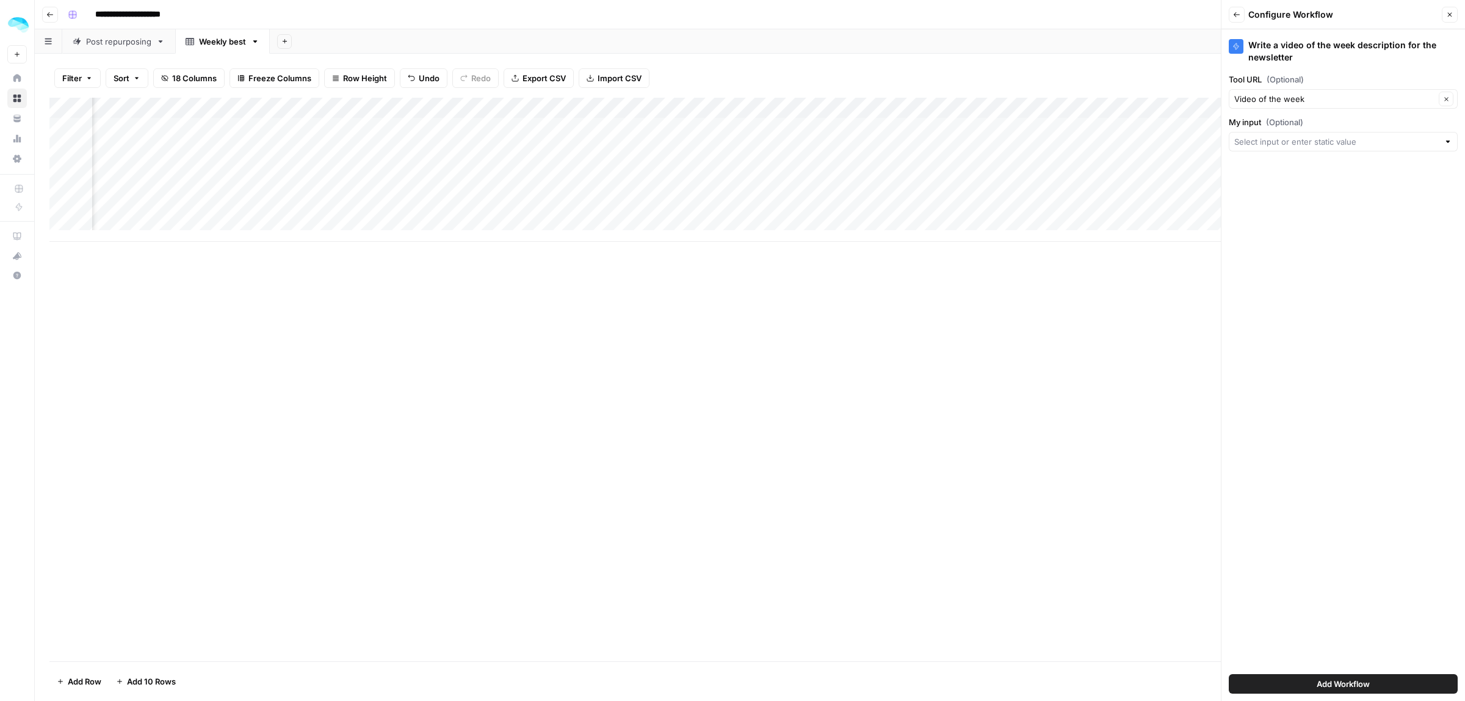
click at [1351, 675] on button "Add Workflow" at bounding box center [1343, 684] width 229 height 20
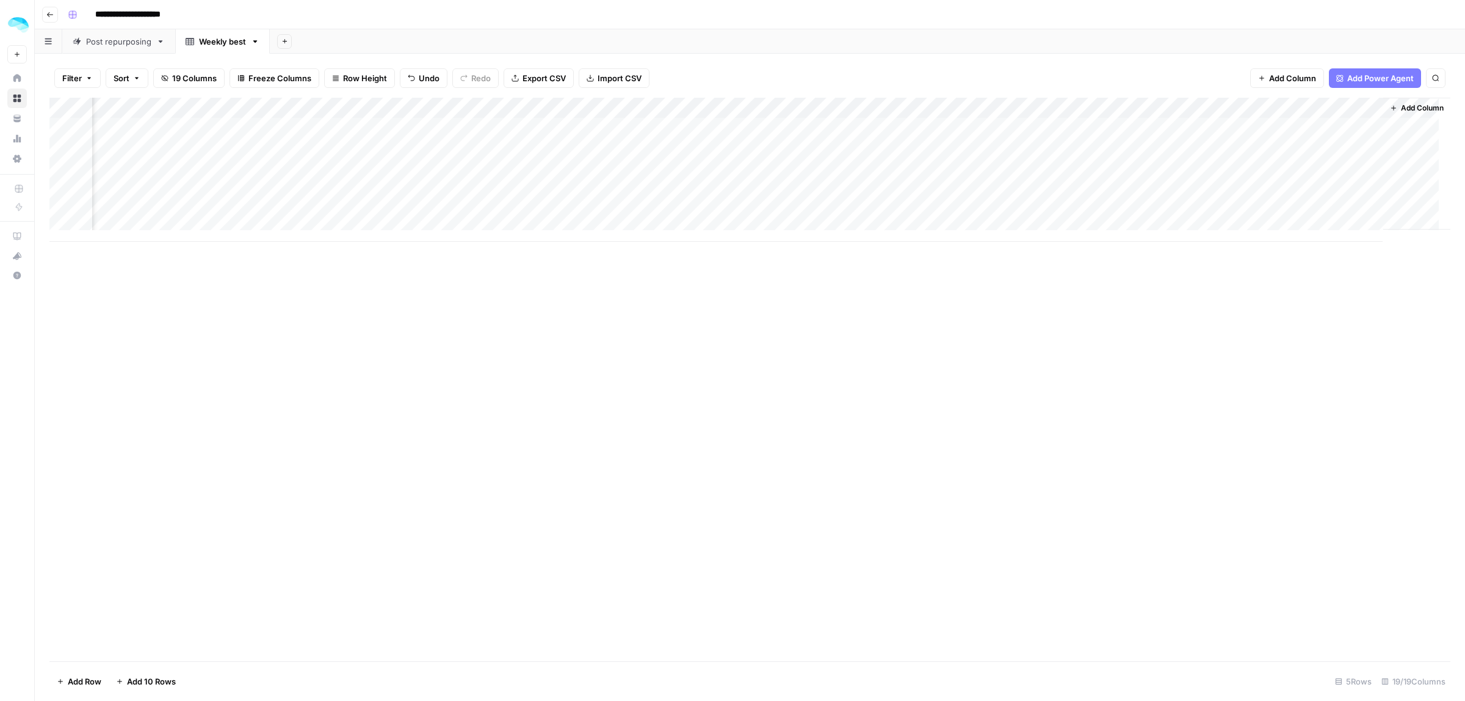
scroll to position [0, 2290]
drag, startPoint x: 1193, startPoint y: 105, endPoint x: 867, endPoint y: 116, distance: 326.8
click at [867, 116] on div "Add Column" at bounding box center [749, 170] width 1401 height 144
click at [990, 105] on div "Add Column" at bounding box center [749, 170] width 1401 height 144
click at [817, 228] on span "Edit Workflow" at bounding box center [828, 228] width 107 height 12
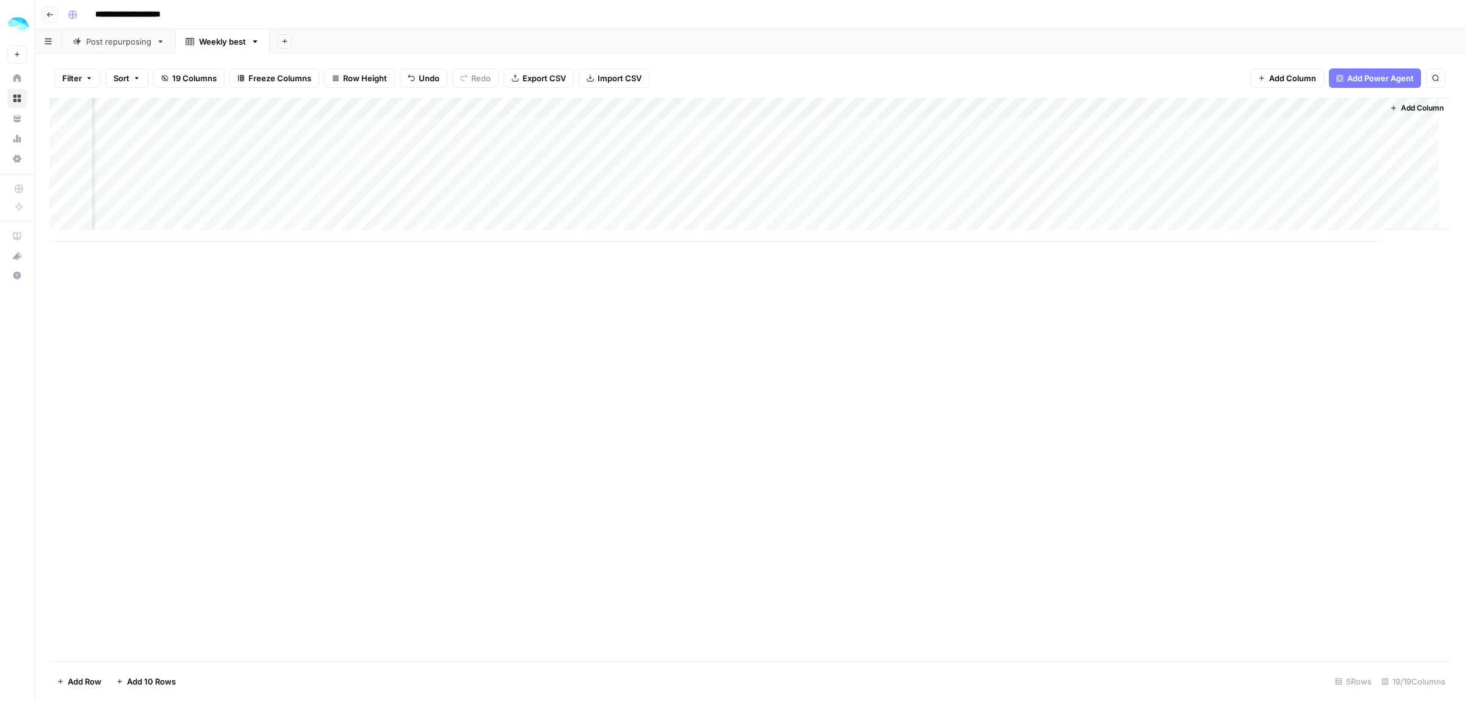
click at [969, 320] on div "Add Column" at bounding box center [749, 379] width 1401 height 563
click at [1368, 78] on span "Add Power Agent" at bounding box center [1380, 78] width 67 height 12
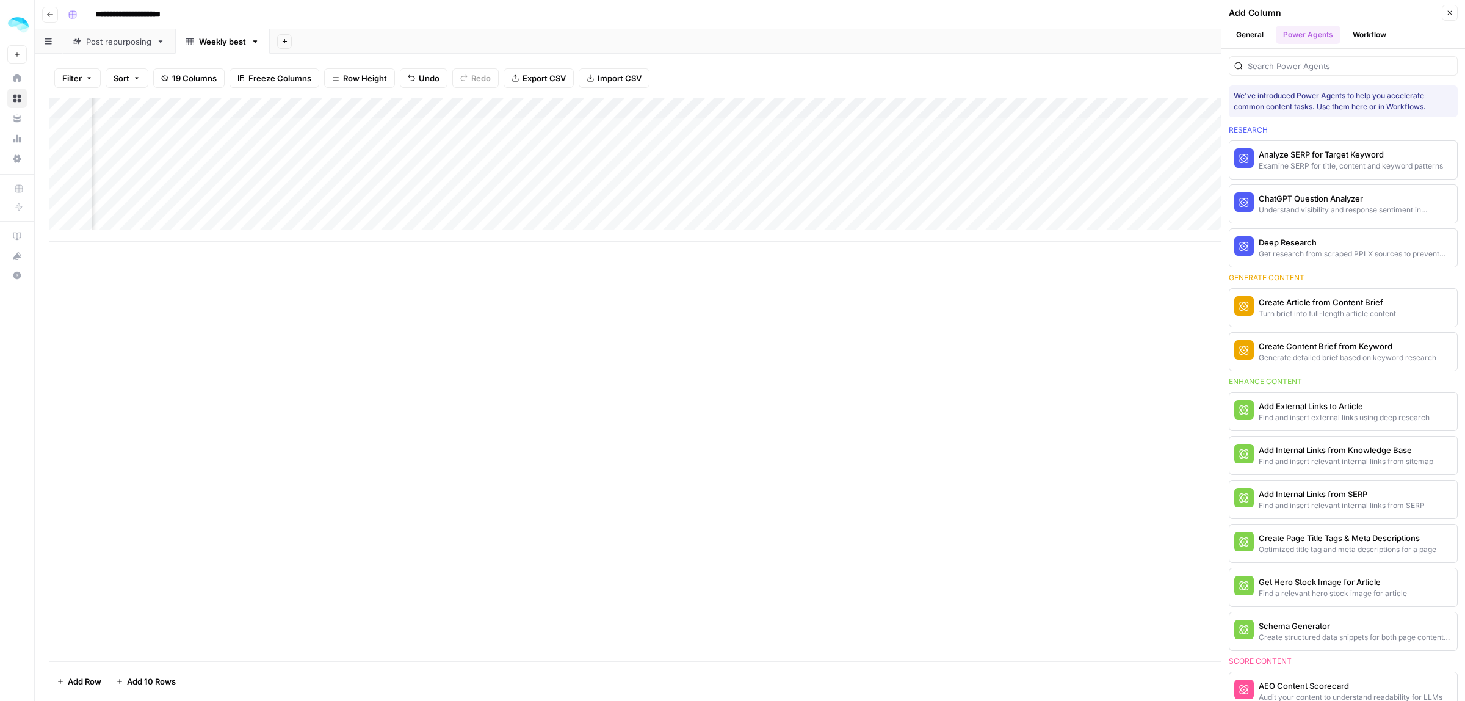
click at [1363, 29] on button "Workflow" at bounding box center [1369, 35] width 48 height 18
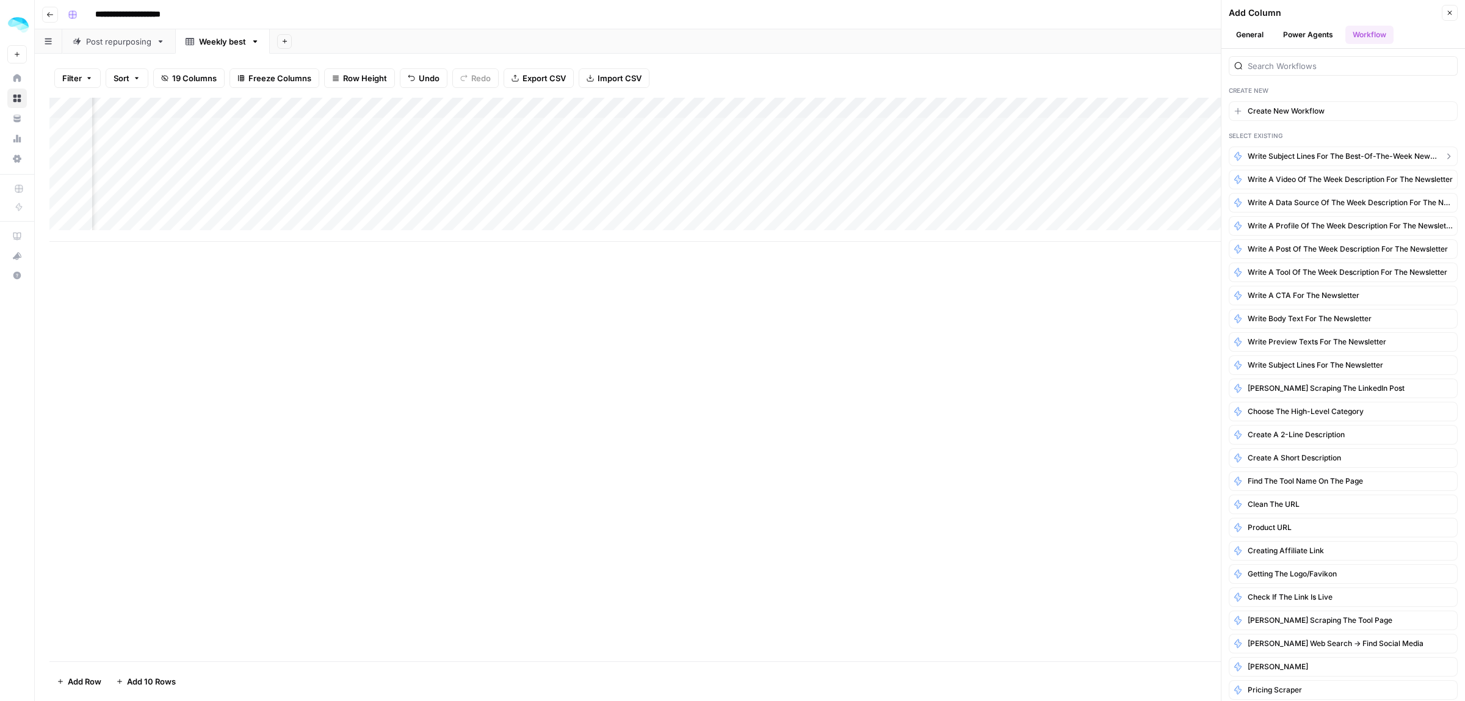
click at [1334, 159] on span "Write subject lines for the best-of-the-week newsletter" at bounding box center [1343, 156] width 191 height 11
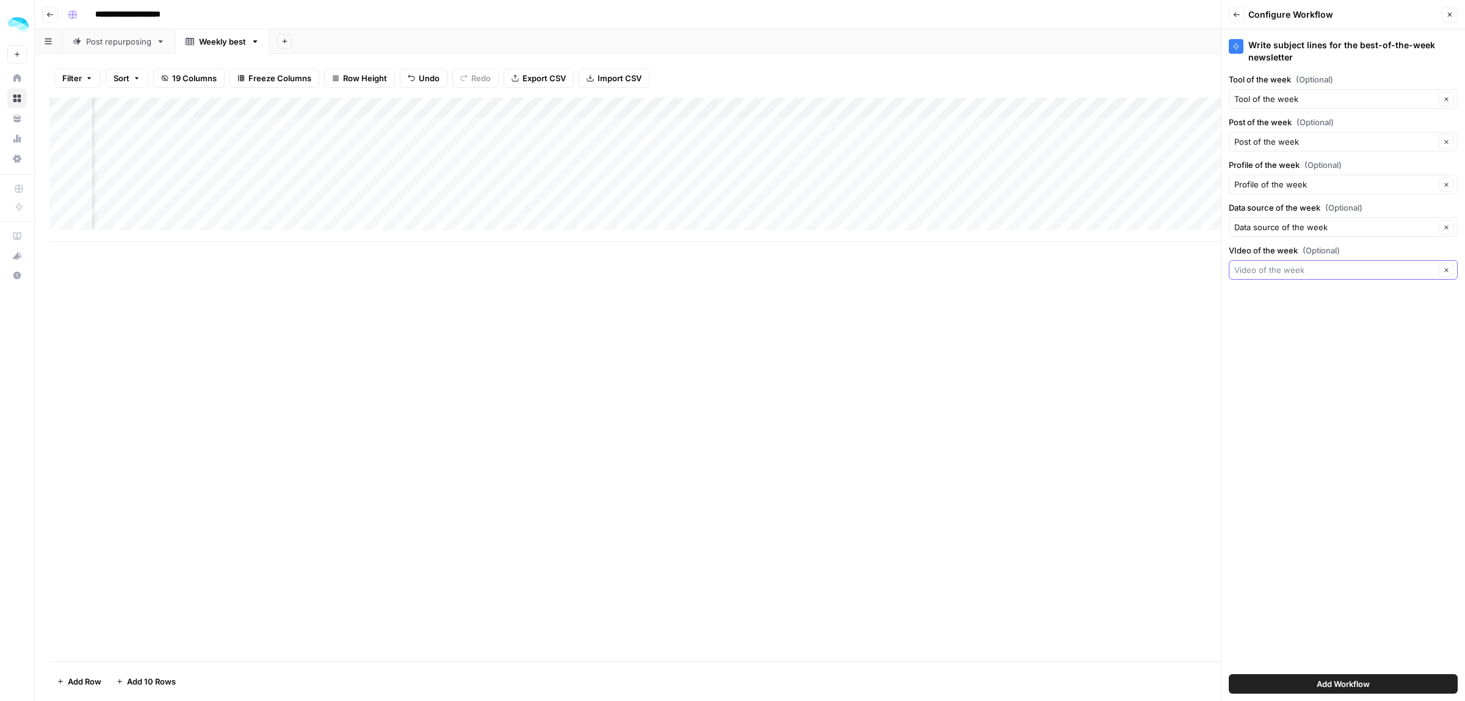
click at [1301, 272] on input "VIdeo of the week (Optional)" at bounding box center [1334, 270] width 201 height 12
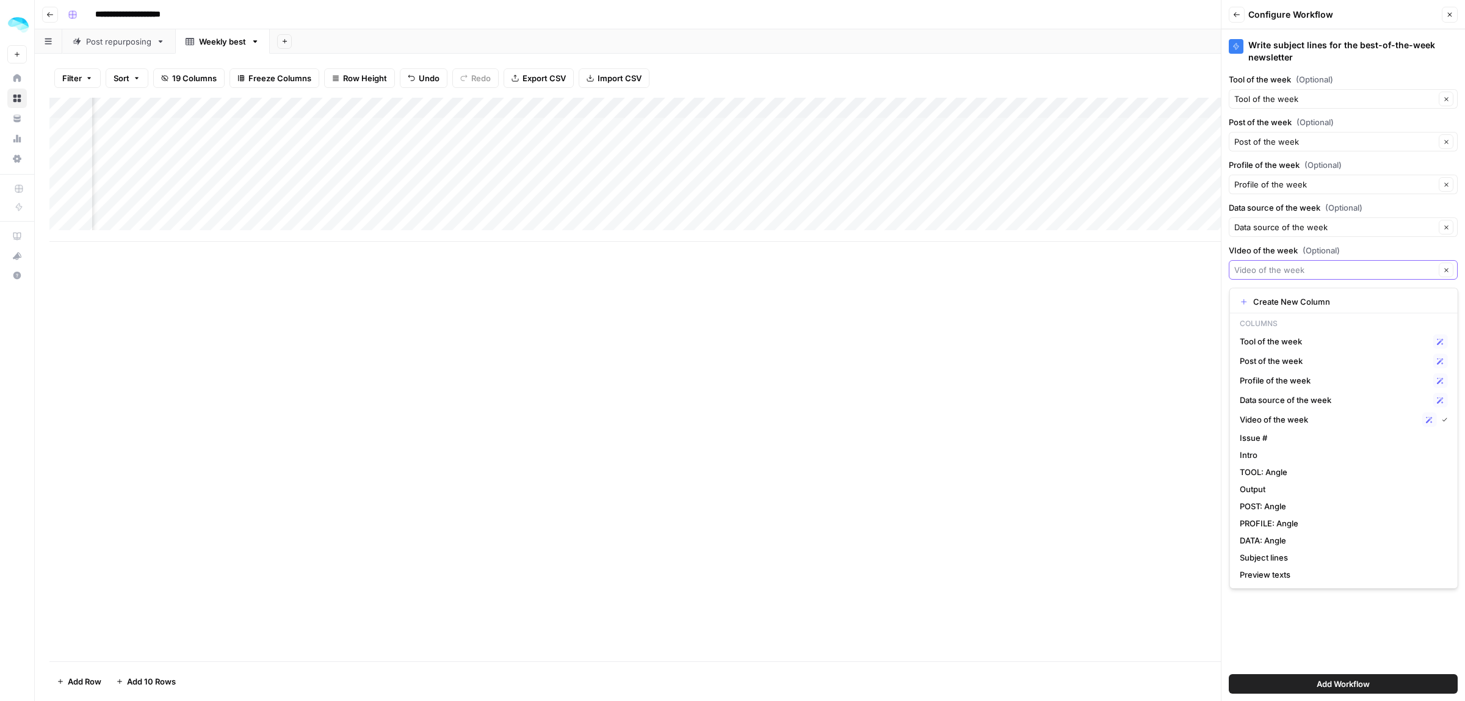
click at [1301, 272] on input "VIdeo of the week (Optional)" at bounding box center [1334, 270] width 201 height 12
click at [1347, 682] on span "Add Workflow" at bounding box center [1343, 684] width 53 height 12
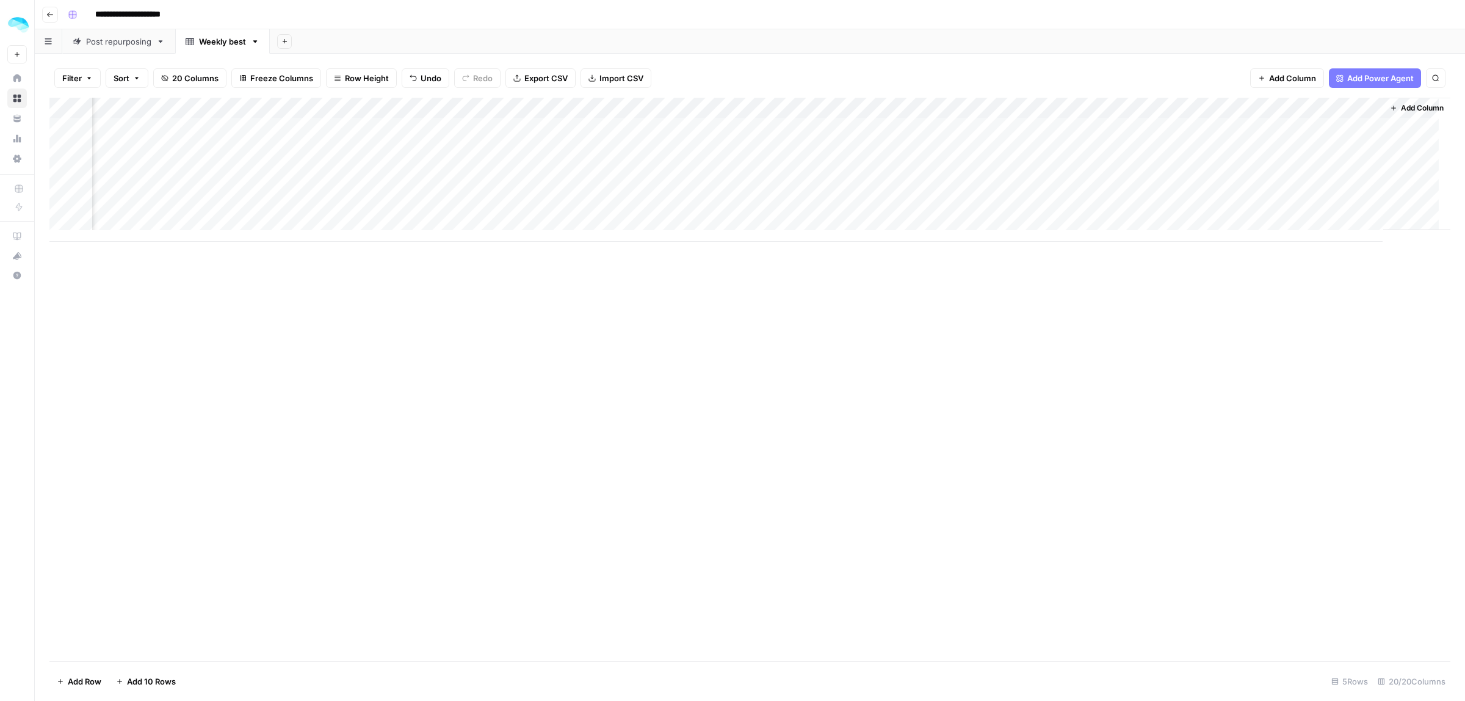
scroll to position [0, 2555]
click at [918, 104] on div "Add Column" at bounding box center [749, 170] width 1401 height 144
click at [818, 272] on span "Remove Column" at bounding box center [831, 272] width 107 height 12
click at [683, 129] on span "Delete" at bounding box center [689, 126] width 26 height 12
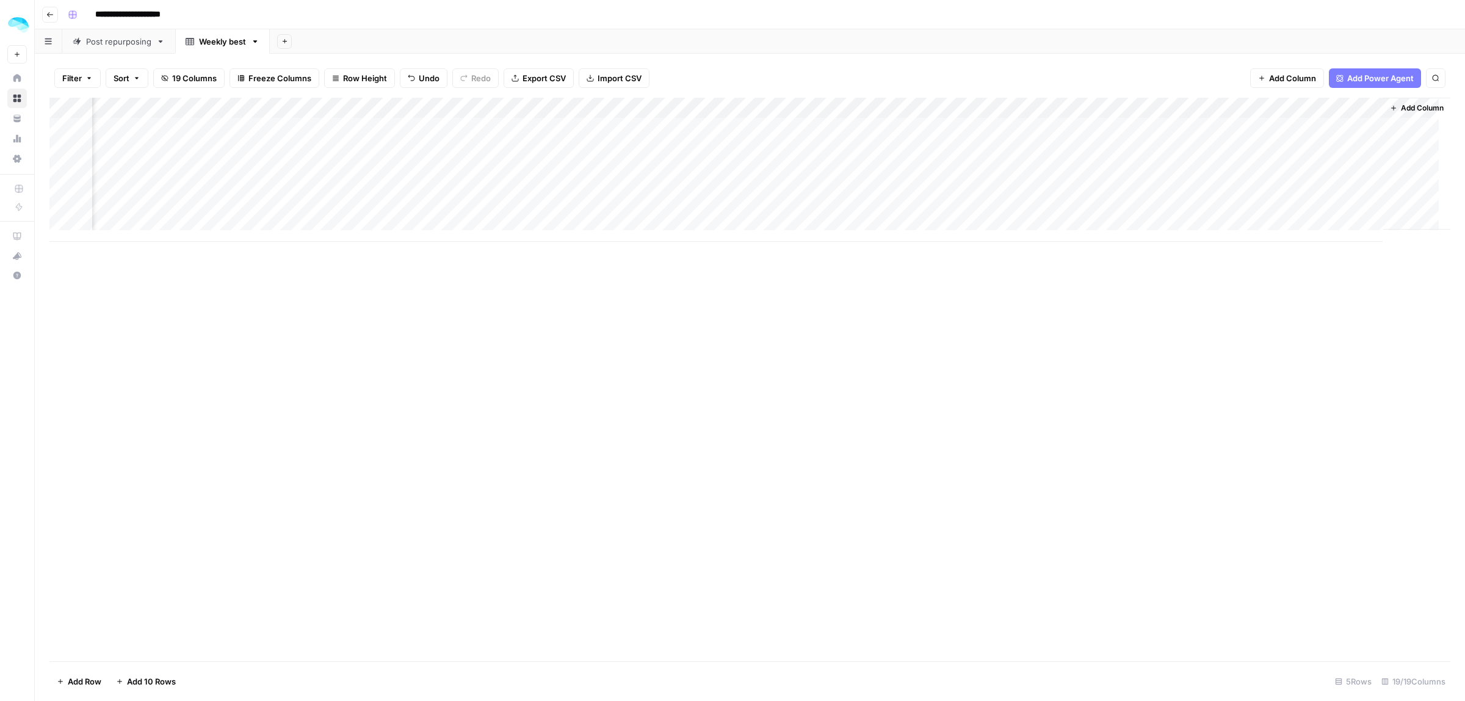
drag, startPoint x: 1189, startPoint y: 107, endPoint x: 998, endPoint y: 110, distance: 191.1
click at [998, 110] on div "Add Column" at bounding box center [749, 170] width 1401 height 144
click at [1369, 80] on span "Add Power Agent" at bounding box center [1380, 78] width 67 height 12
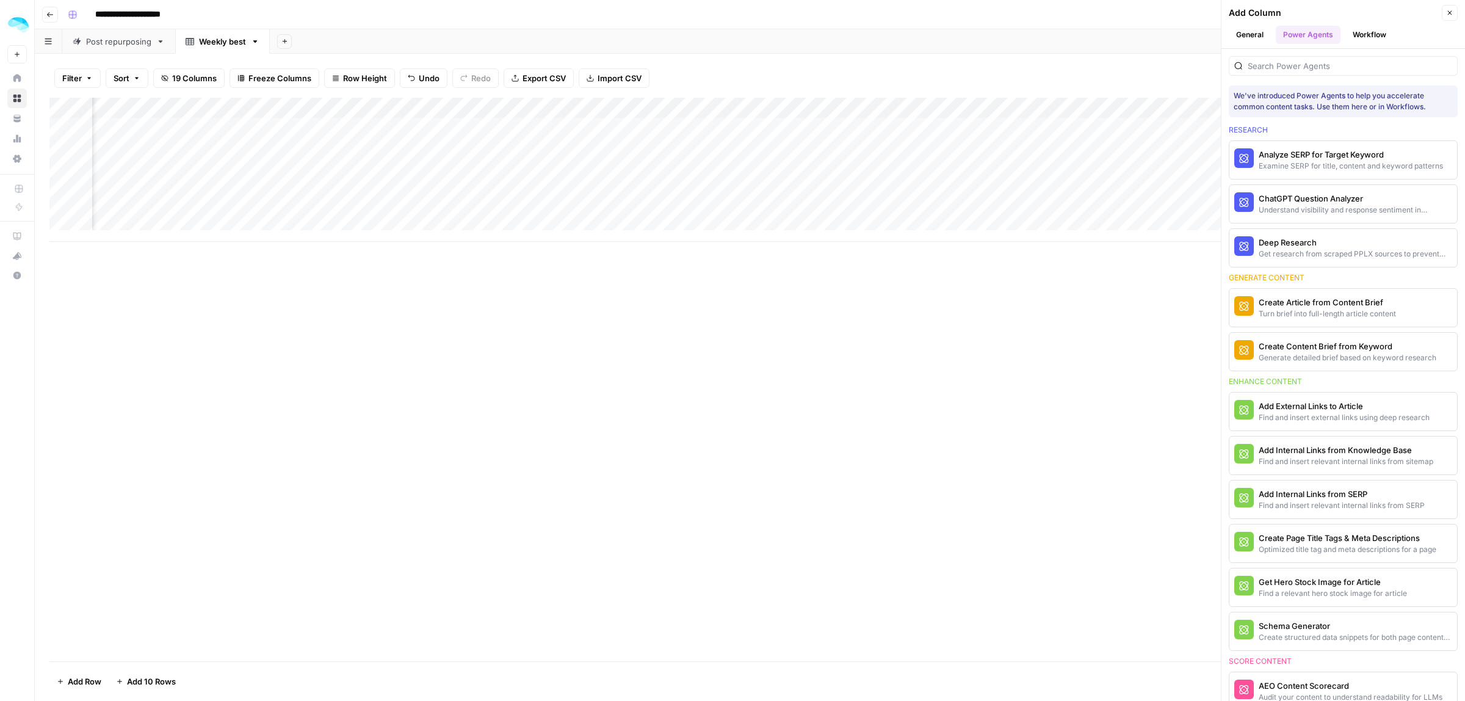
click at [1455, 12] on button "Close" at bounding box center [1450, 13] width 16 height 16
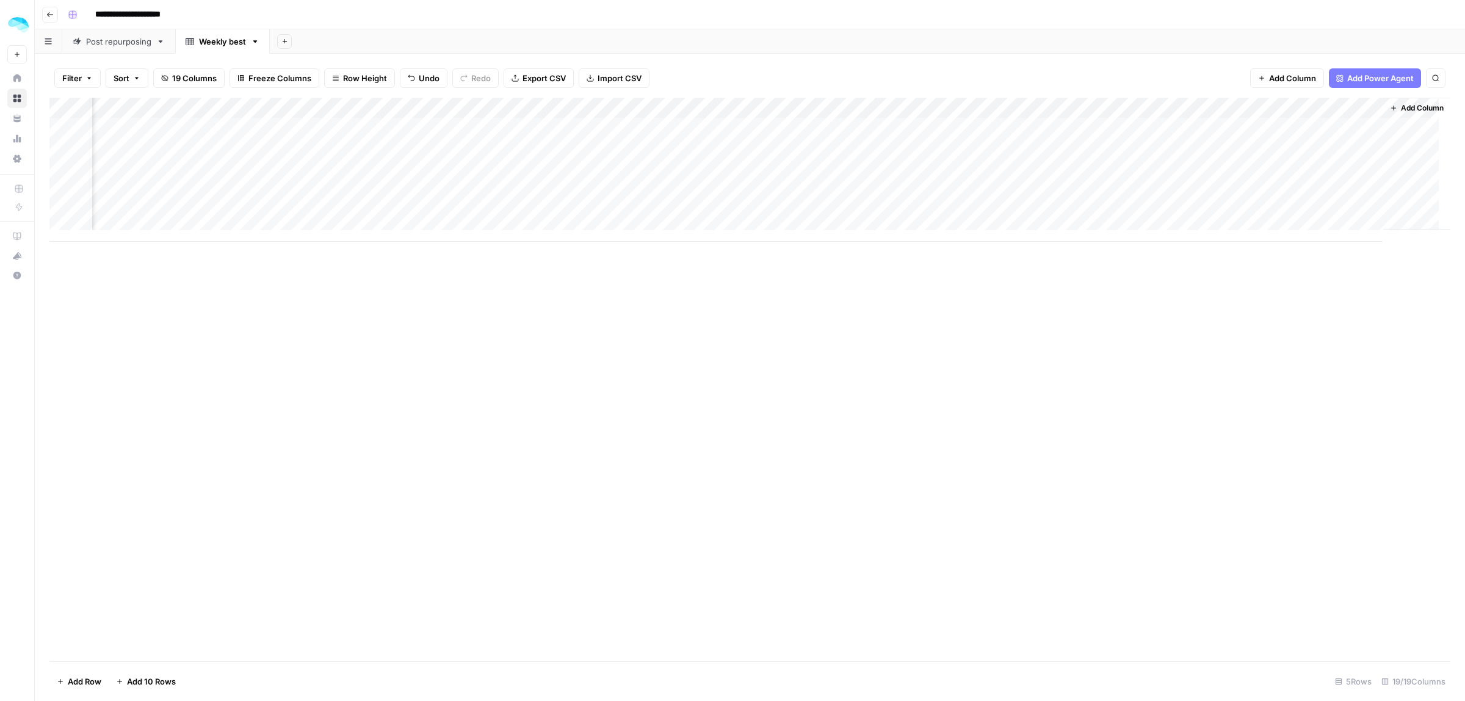
click at [1342, 80] on icon "button" at bounding box center [1339, 77] width 7 height 7
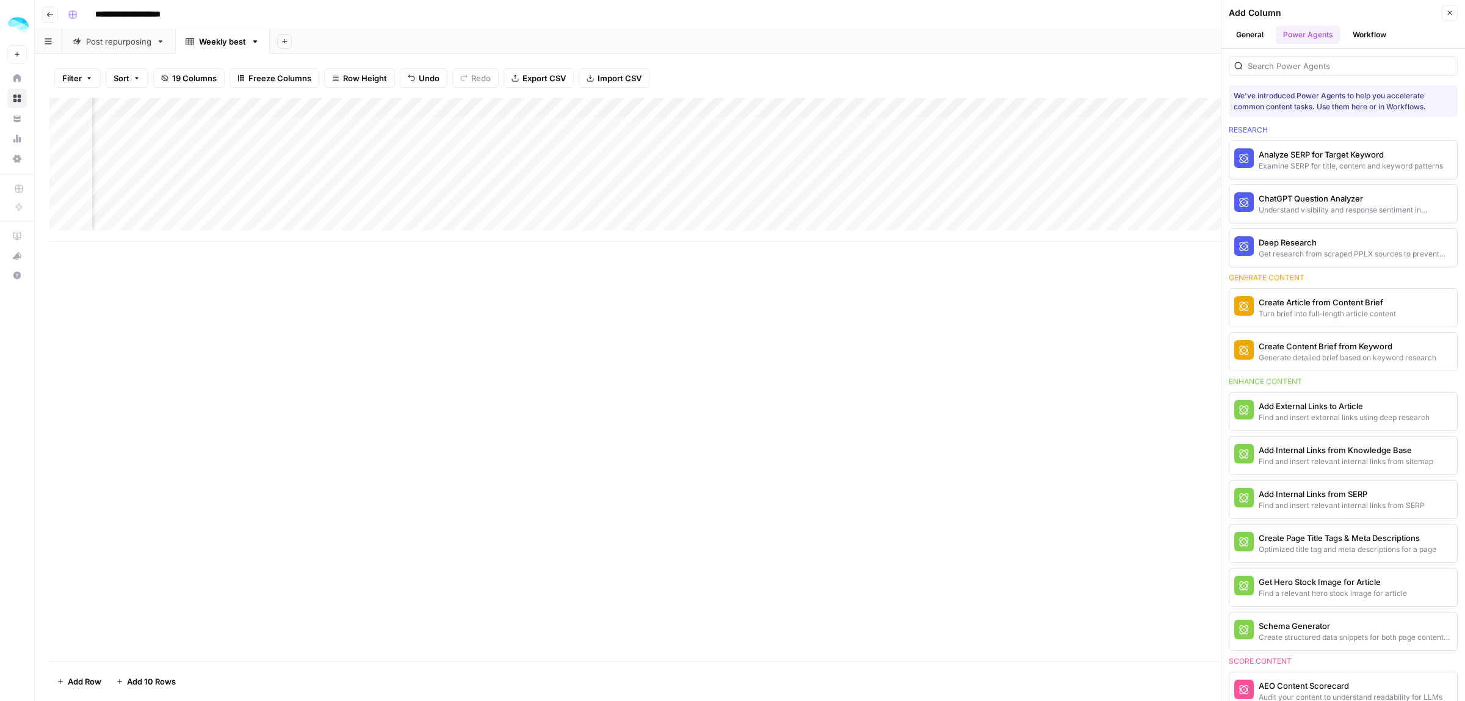
click at [1371, 29] on button "Workflow" at bounding box center [1369, 35] width 48 height 18
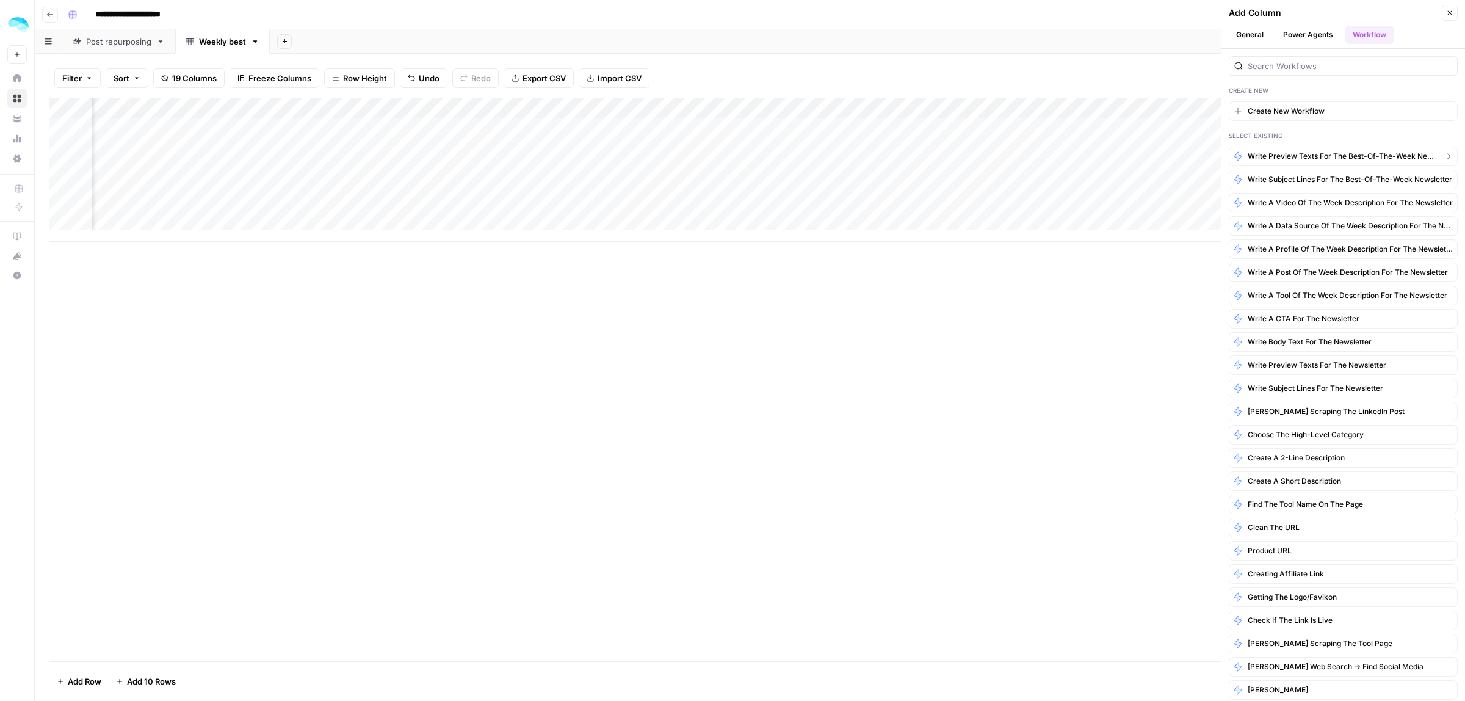
click at [1336, 158] on span "Write preview texts for the best-of-the-week newsletter" at bounding box center [1343, 156] width 191 height 11
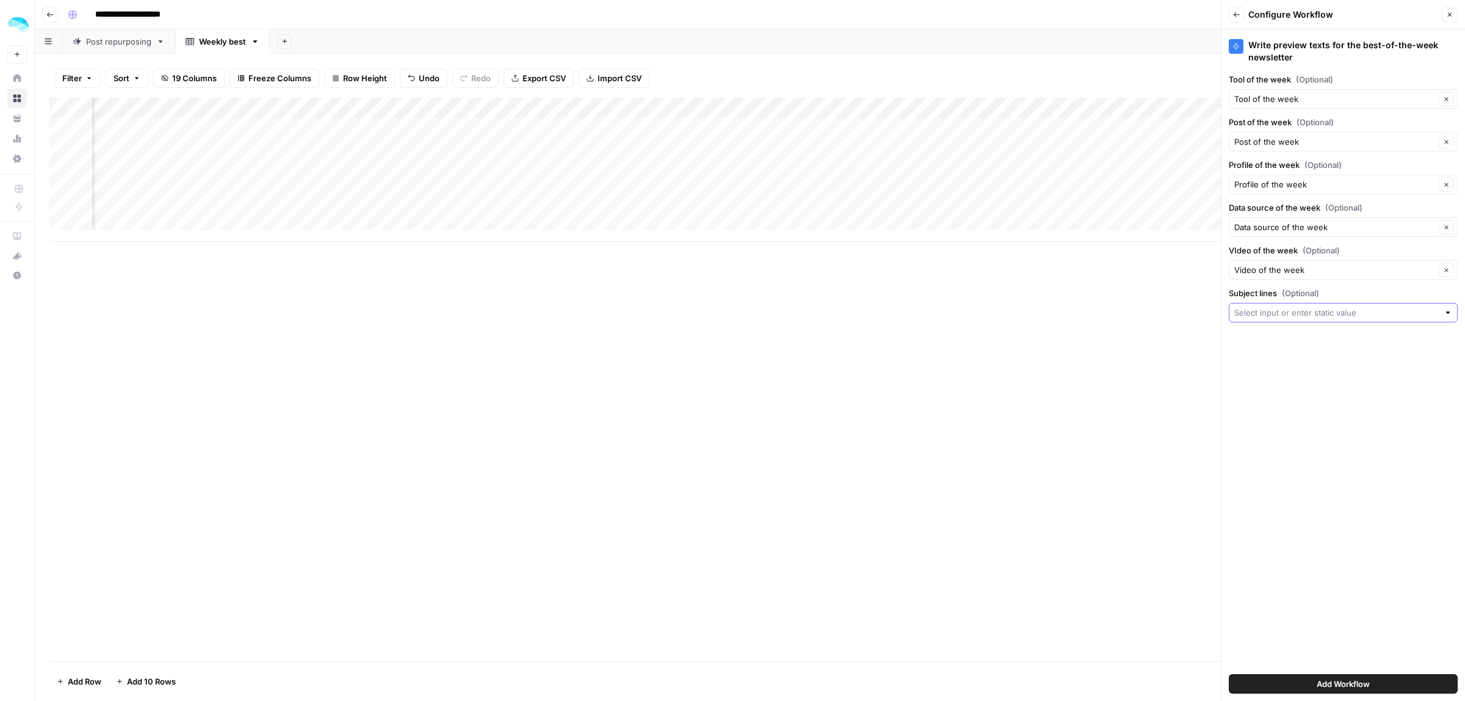
click at [1285, 313] on input "Subject lines (Optional)" at bounding box center [1336, 312] width 205 height 12
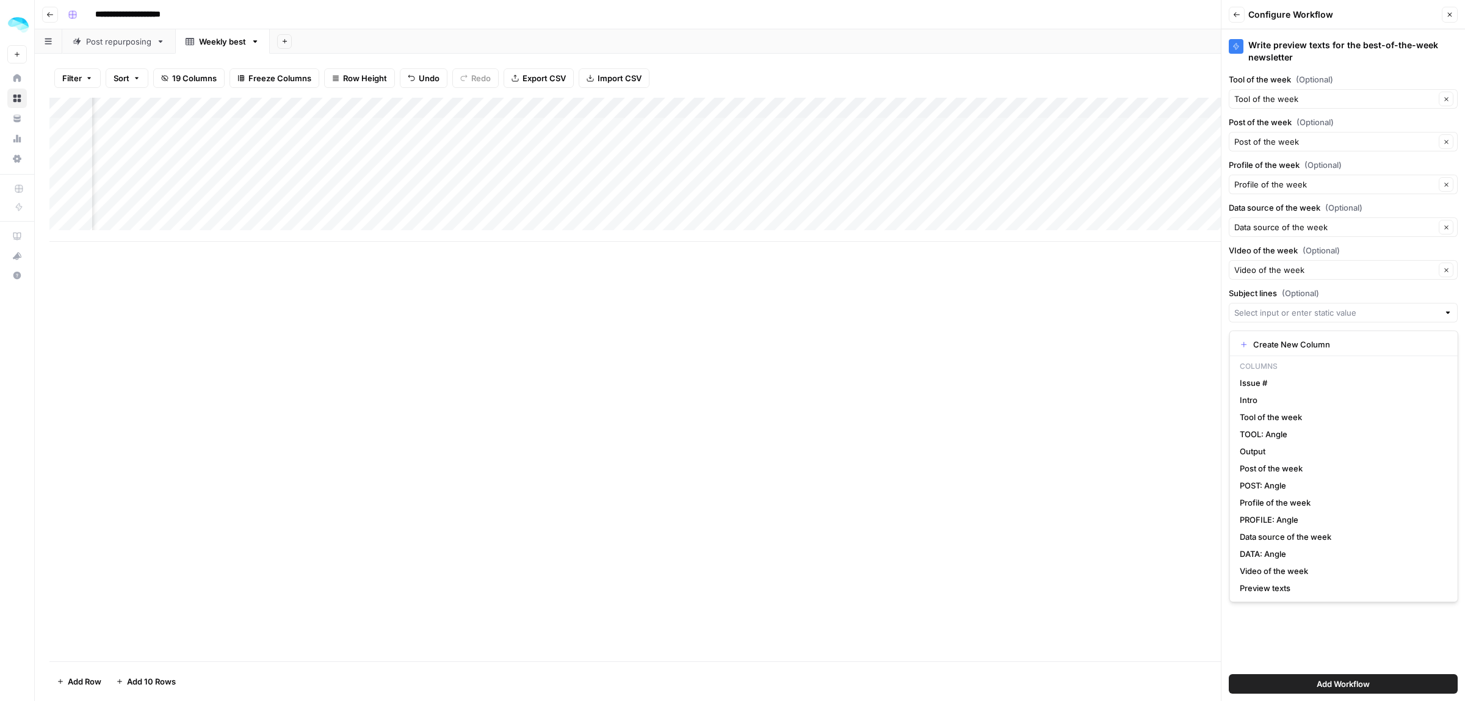
click at [1135, 364] on div "Add Column" at bounding box center [749, 379] width 1401 height 563
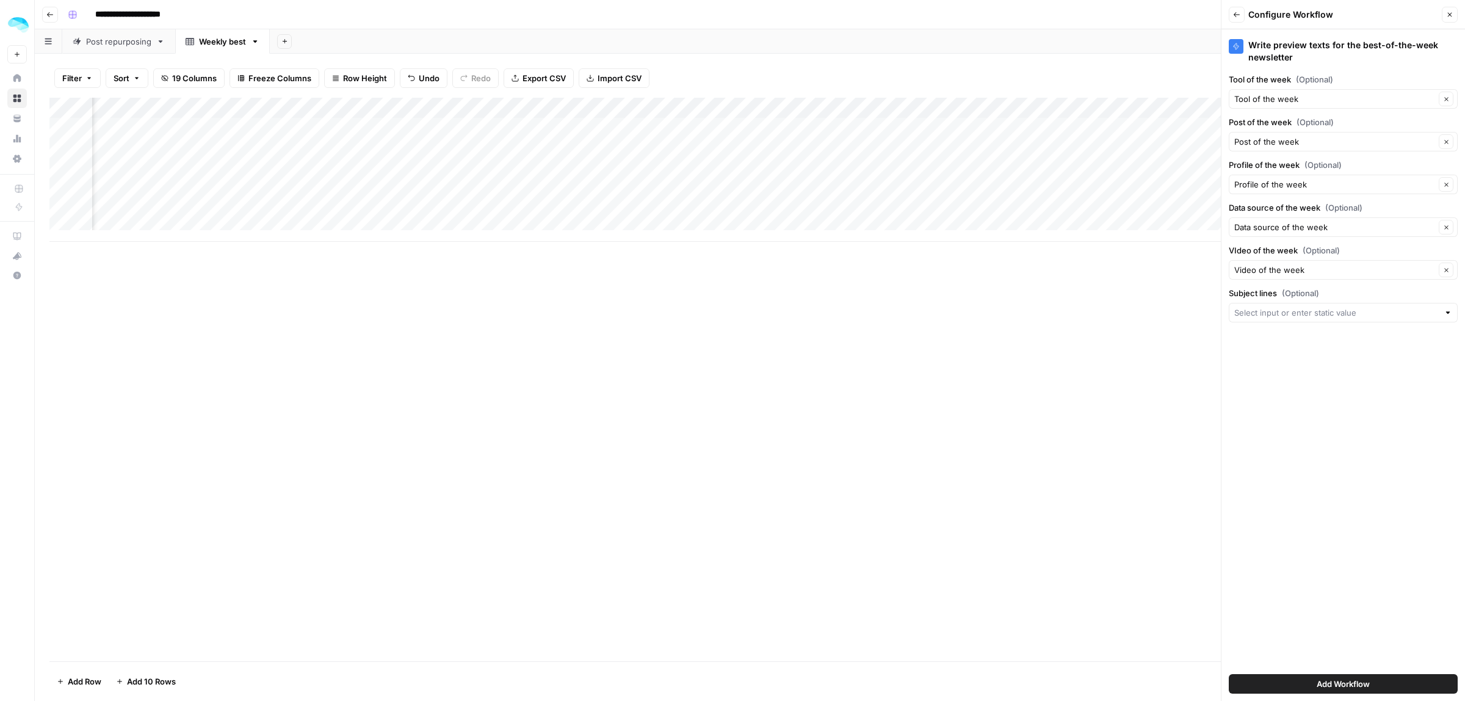
click at [1347, 679] on span "Add Workflow" at bounding box center [1343, 684] width 53 height 12
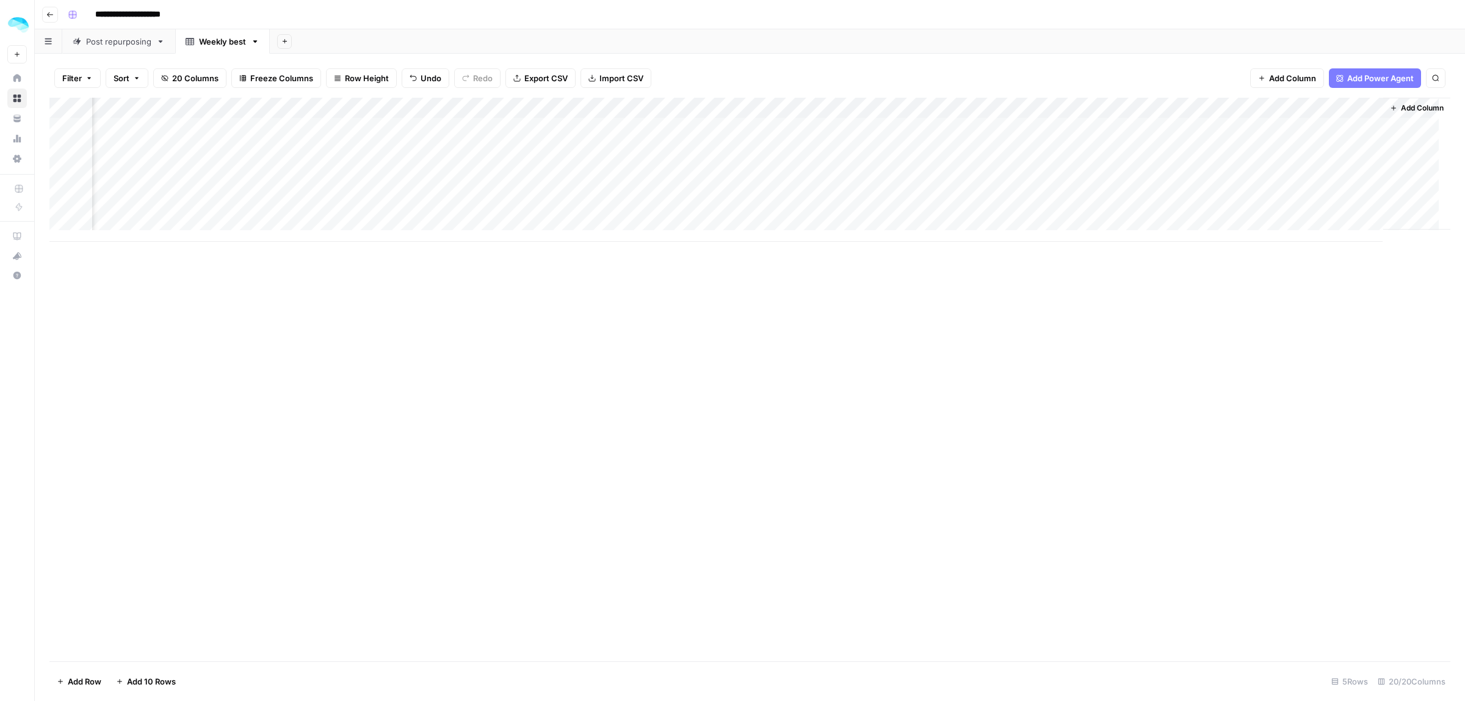
scroll to position [0, 2646]
drag, startPoint x: 1347, startPoint y: 679, endPoint x: 1084, endPoint y: 107, distance: 629.6
click at [1084, 107] on div "Add Column" at bounding box center [749, 170] width 1401 height 144
click at [1094, 109] on div at bounding box center [1015, 110] width 176 height 24
click at [972, 275] on span "Remove Column" at bounding box center [1004, 272] width 107 height 12
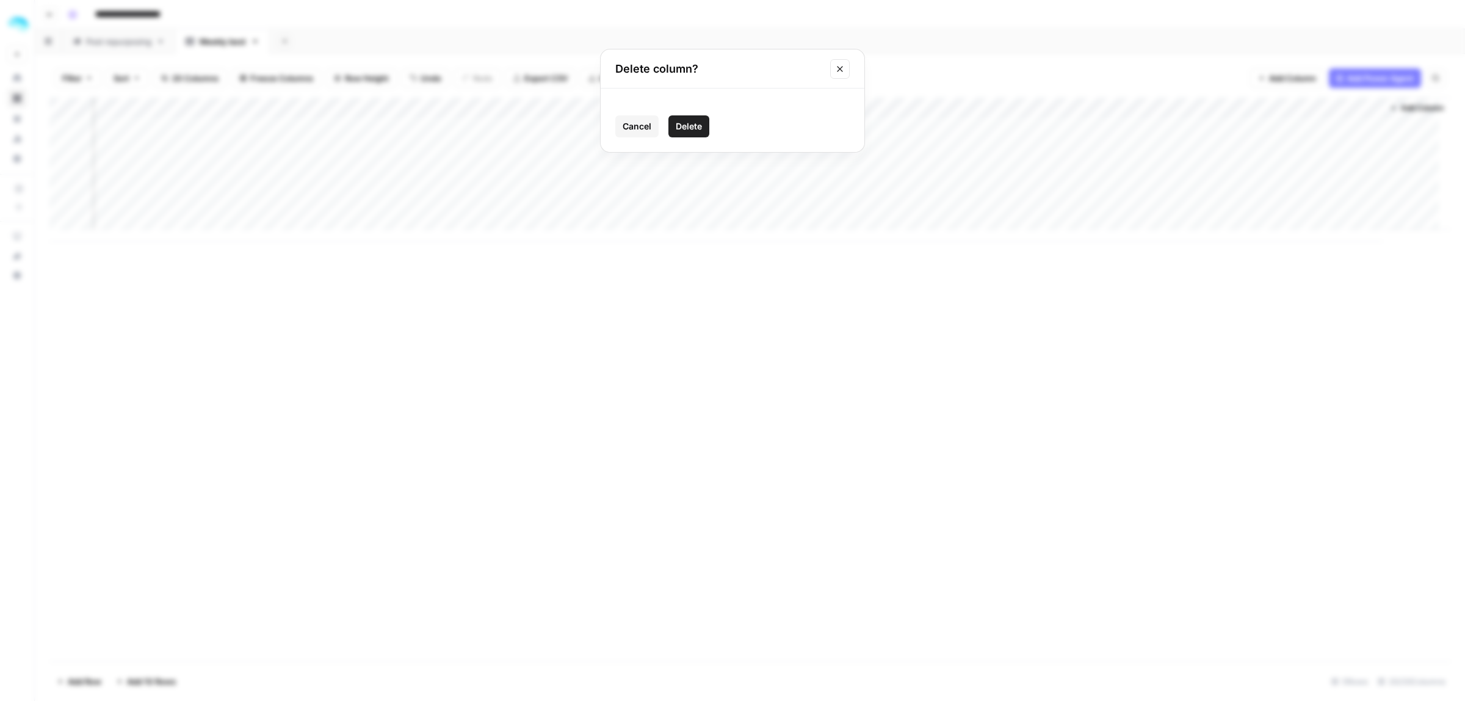
click at [708, 127] on button "Delete" at bounding box center [688, 126] width 41 height 22
click at [853, 105] on div "Add Column" at bounding box center [749, 170] width 1401 height 144
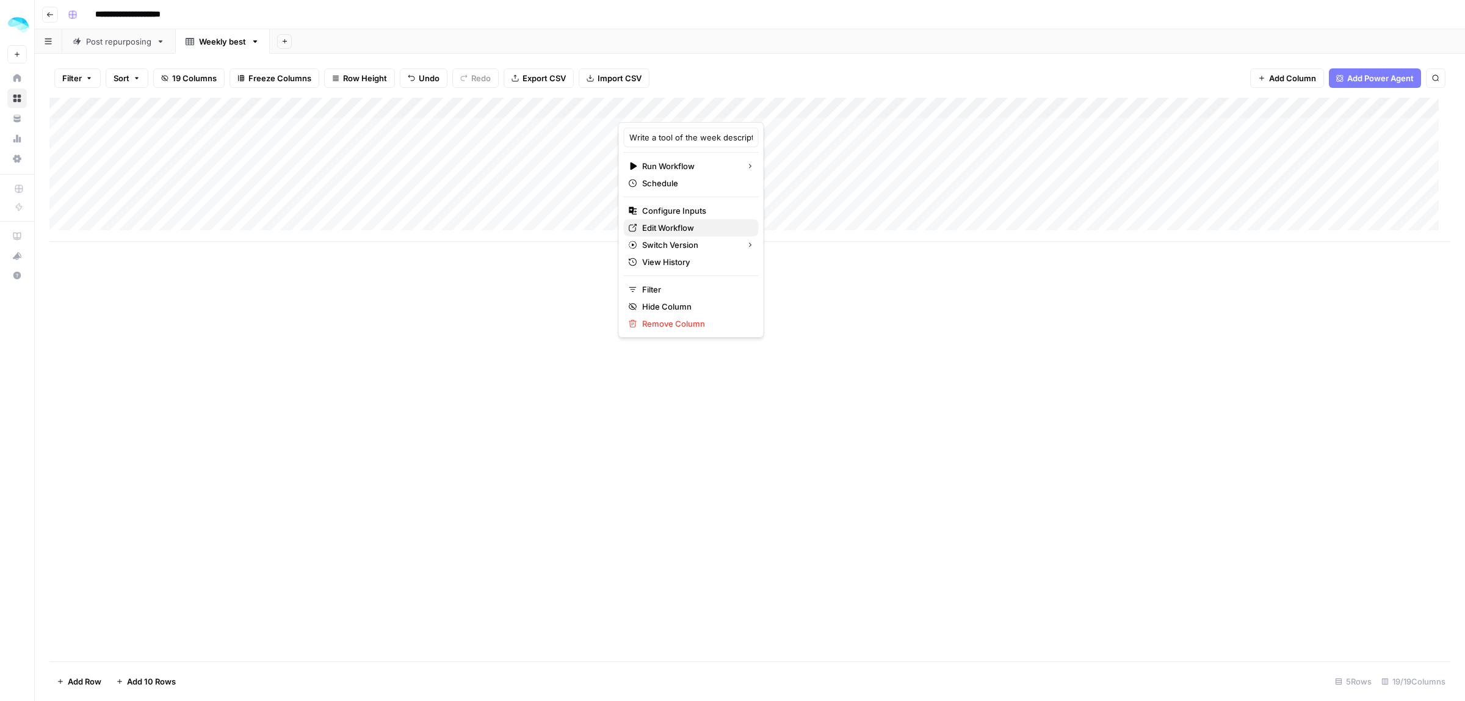
click at [661, 230] on span "Edit Workflow" at bounding box center [695, 228] width 107 height 12
click at [116, 41] on div "Post repurposing" at bounding box center [118, 41] width 65 height 12
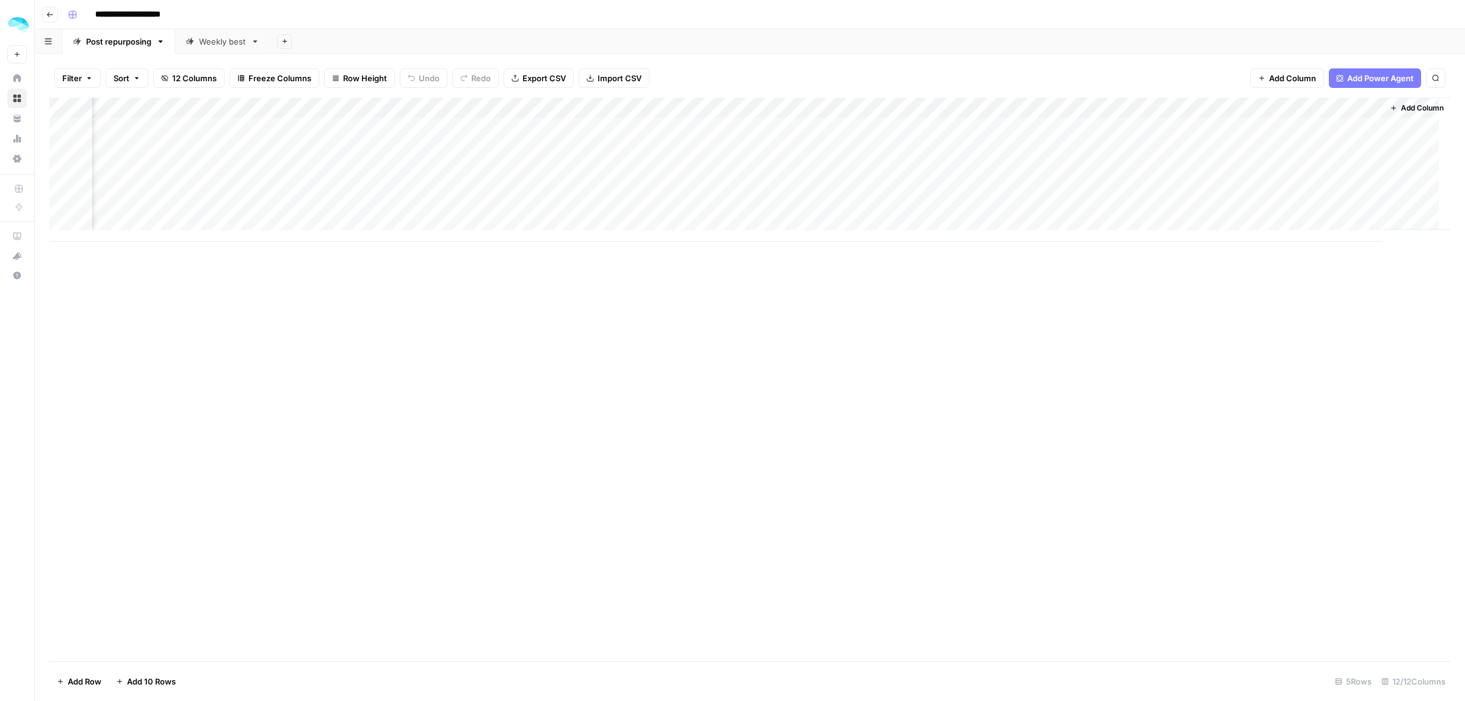
click at [930, 124] on div "Add Column" at bounding box center [749, 170] width 1401 height 144
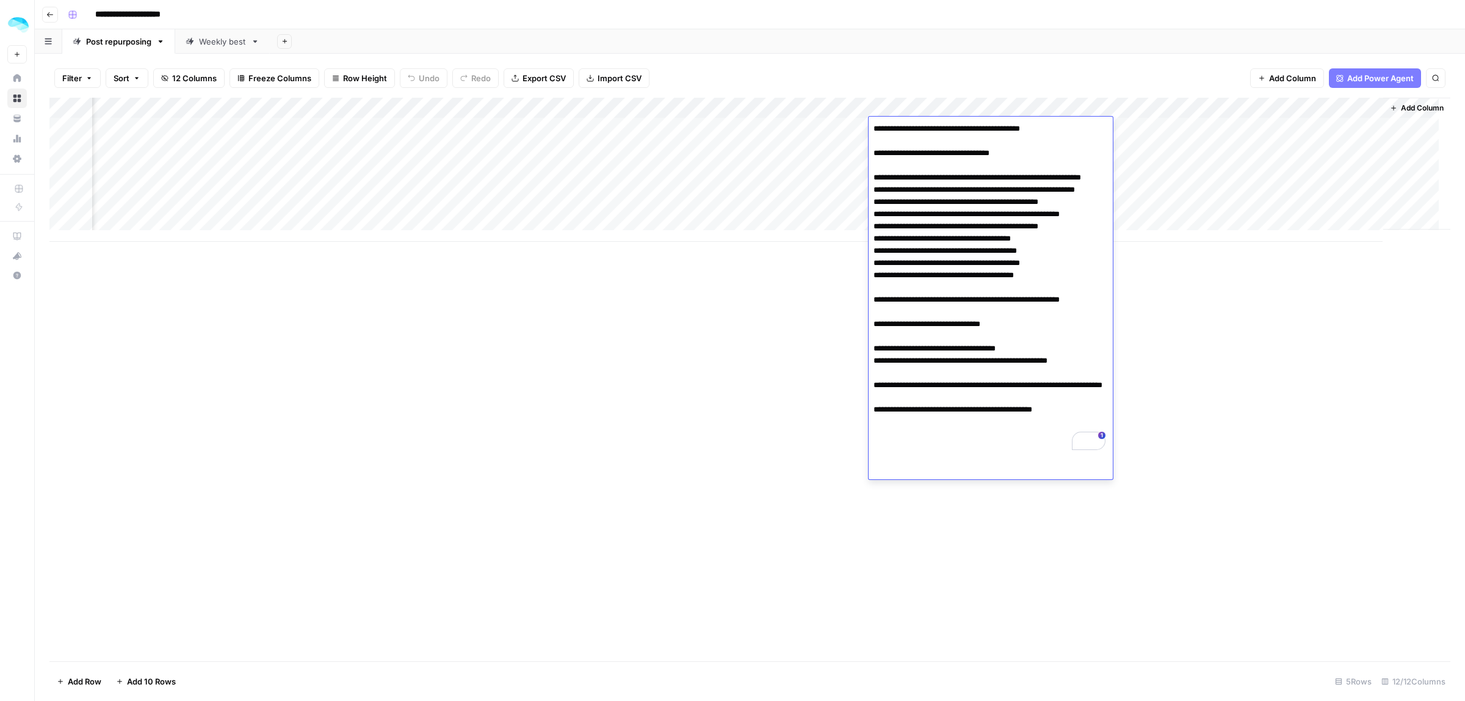
drag, startPoint x: 968, startPoint y: 176, endPoint x: 950, endPoint y: 178, distance: 17.8
click at [950, 178] on textarea "**********" at bounding box center [991, 287] width 244 height 335
click at [844, 107] on div "Add Column" at bounding box center [749, 170] width 1401 height 144
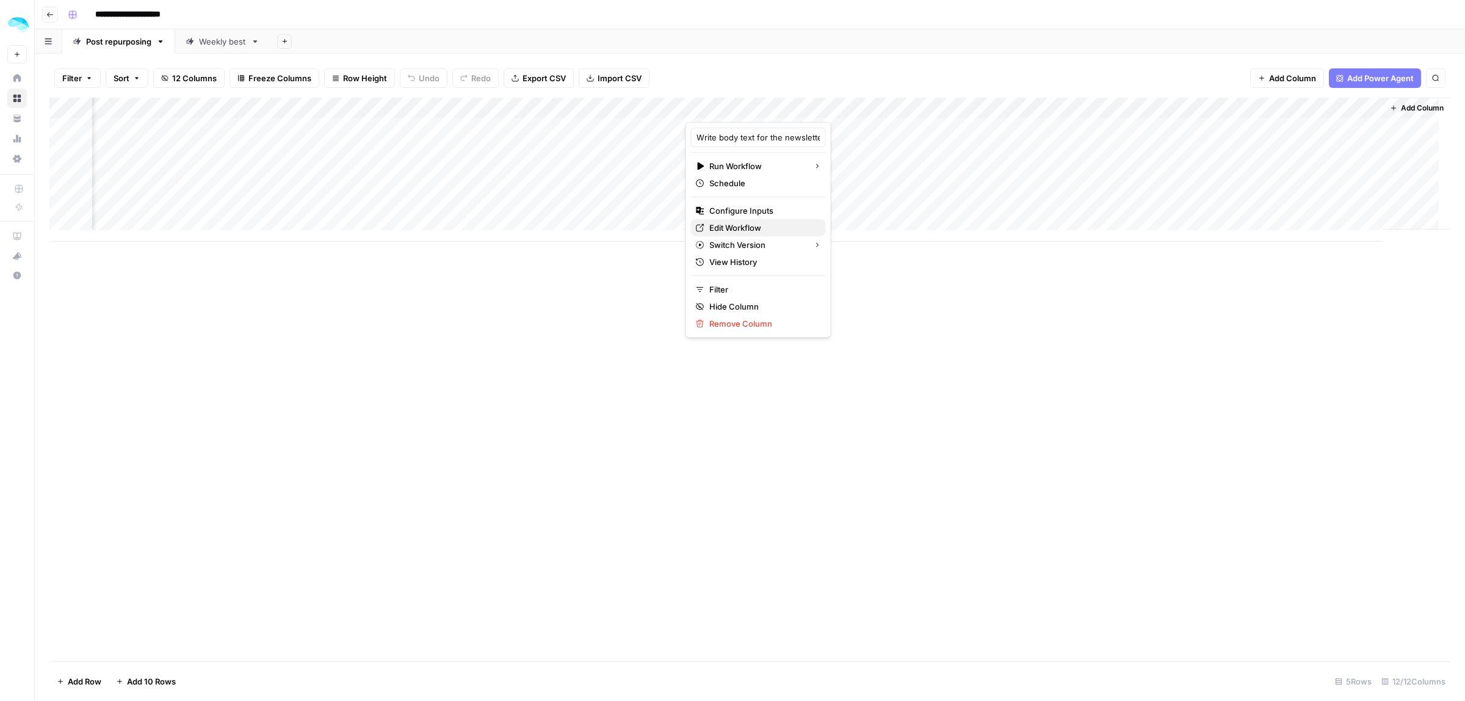
click at [719, 226] on span "Edit Workflow" at bounding box center [762, 228] width 107 height 12
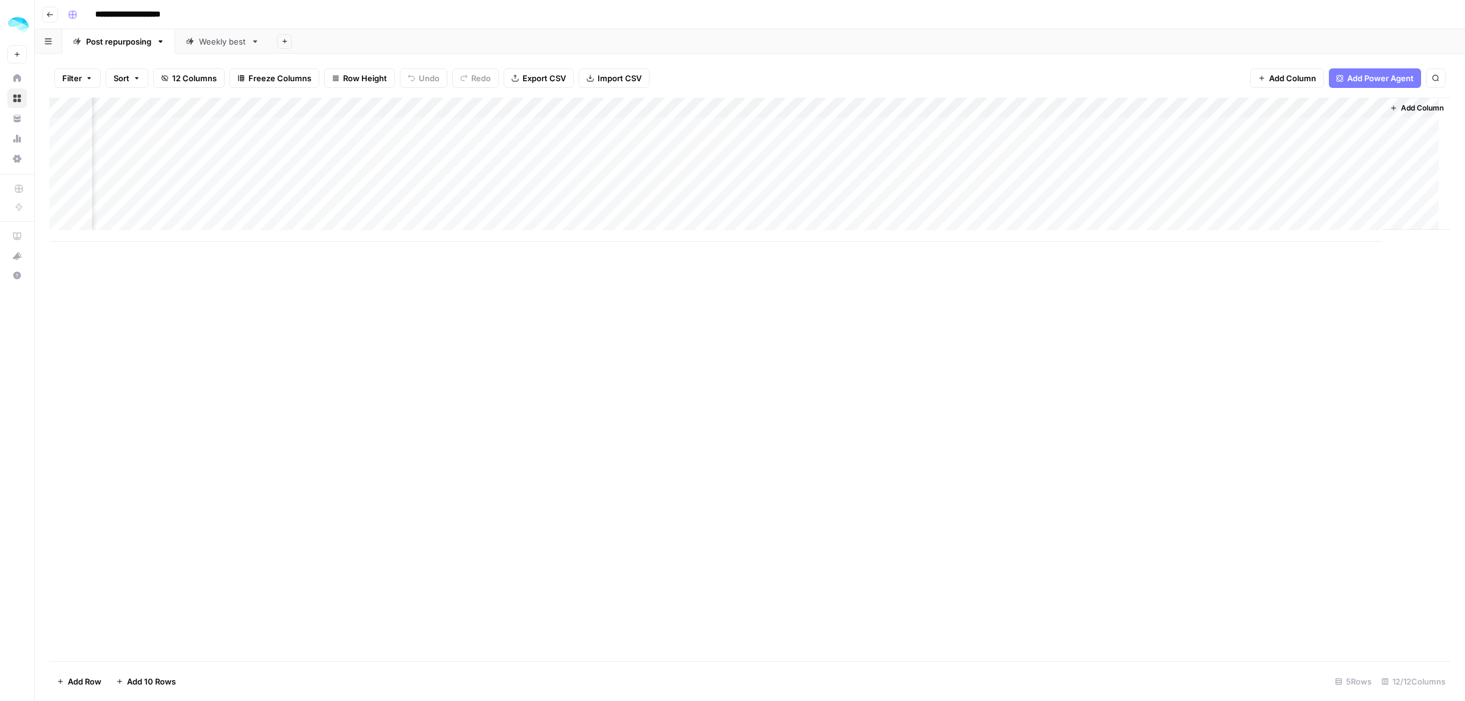
click at [943, 206] on div "Add Column" at bounding box center [749, 170] width 1401 height 144
click at [327, 123] on div "Add Column" at bounding box center [749, 170] width 1401 height 144
click at [532, 181] on div "Add Column" at bounding box center [749, 170] width 1401 height 144
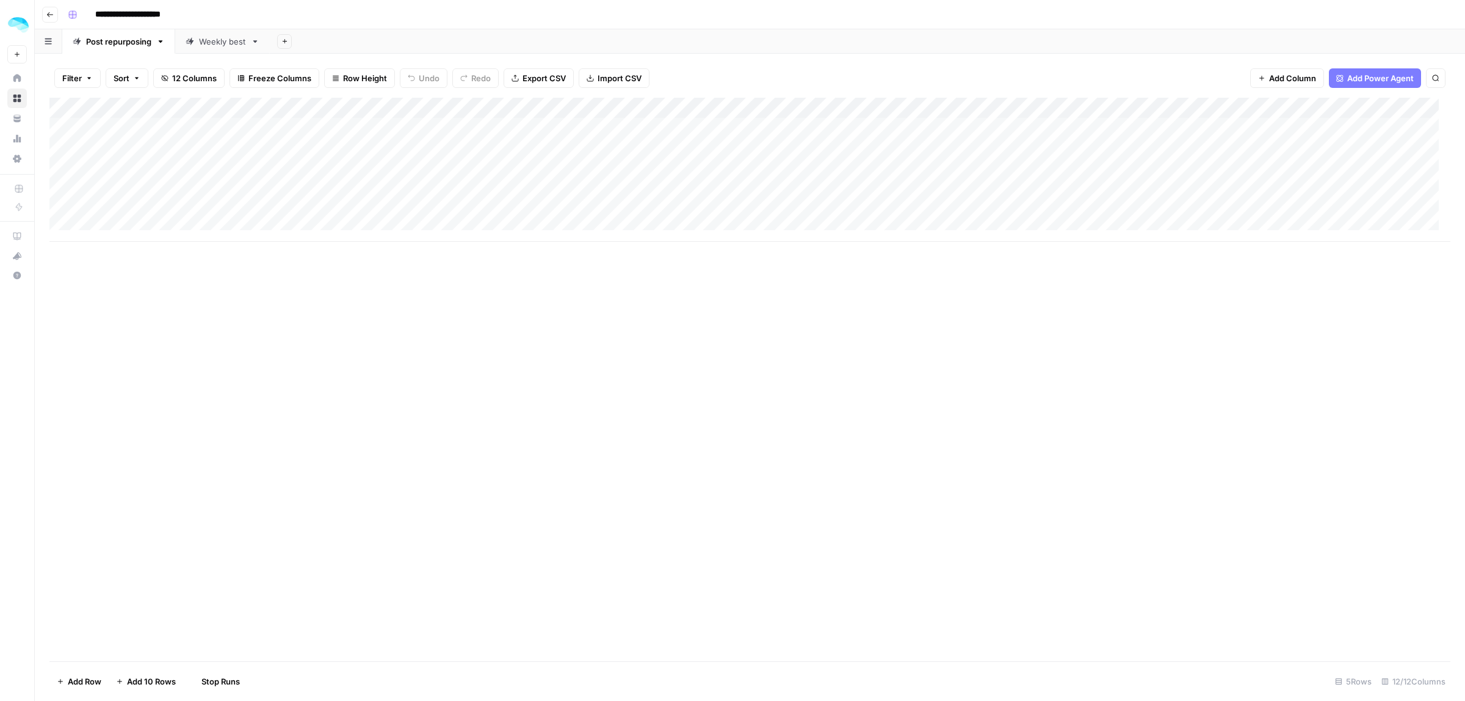
click at [468, 132] on div "Add Column" at bounding box center [749, 170] width 1401 height 144
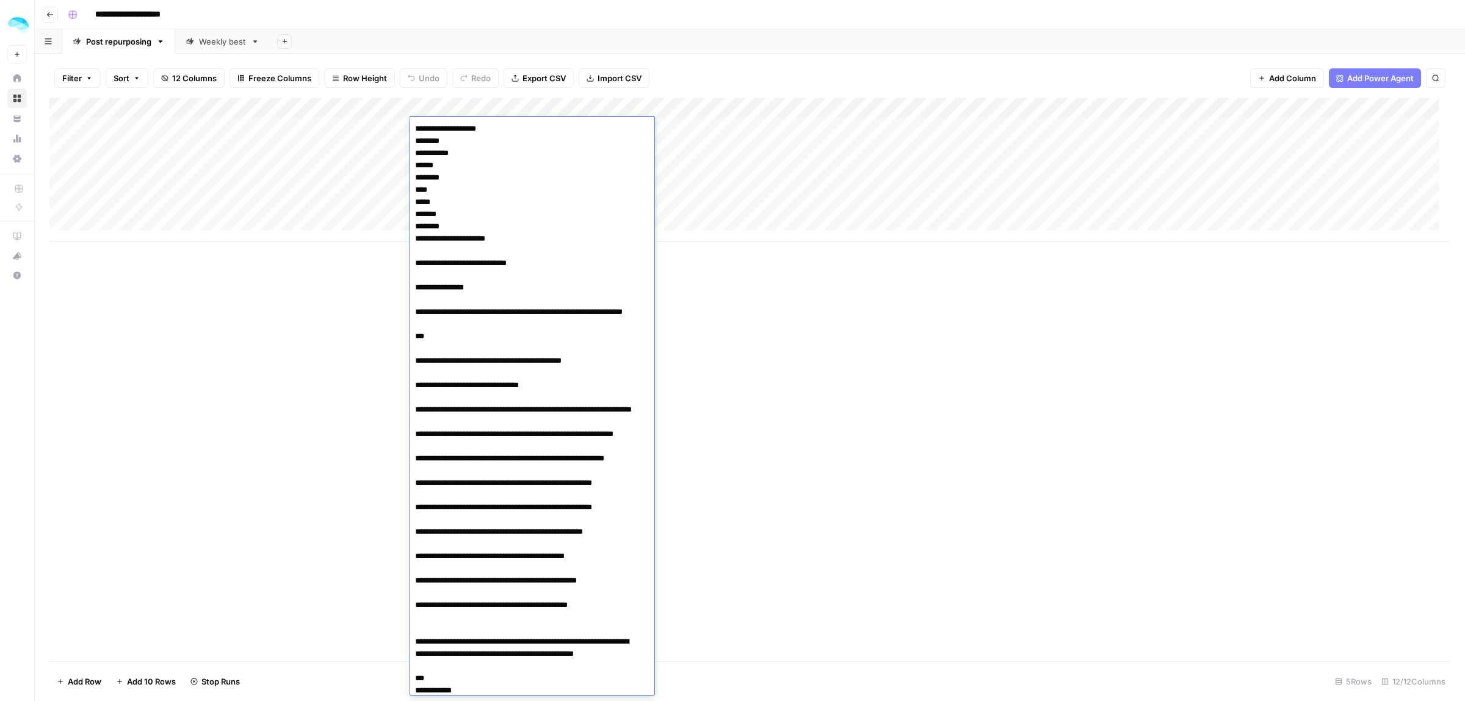
scroll to position [2494, 0]
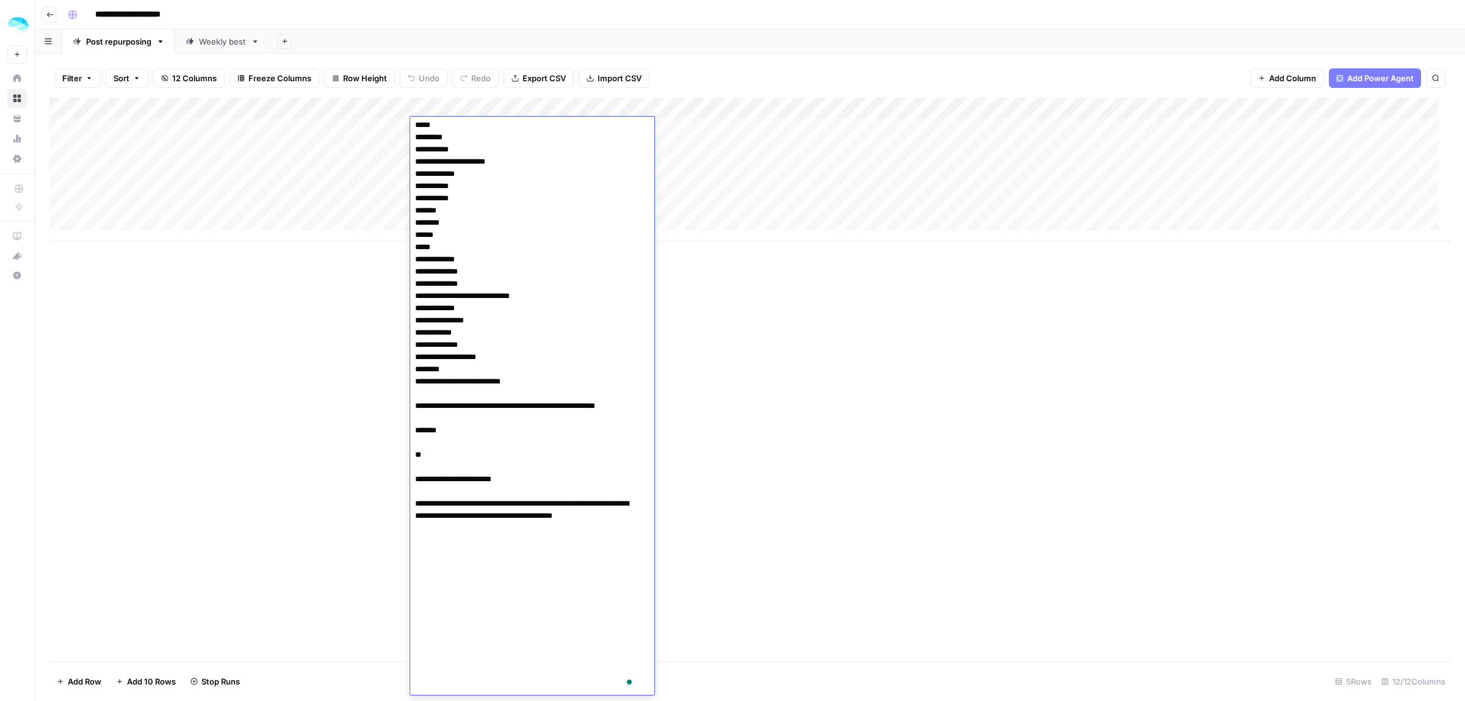
click at [771, 171] on div "Add Column" at bounding box center [749, 170] width 1401 height 144
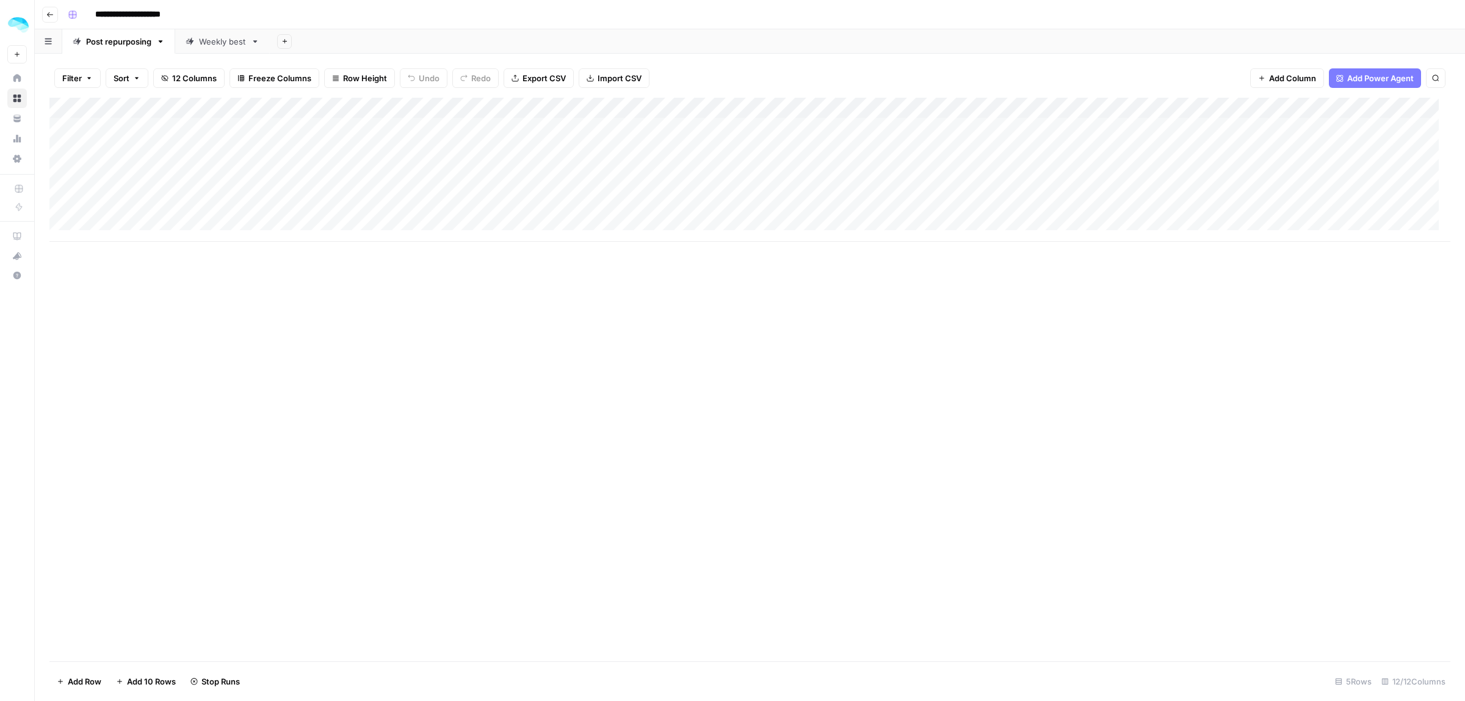
click at [464, 126] on div "Add Column" at bounding box center [749, 170] width 1401 height 144
click at [1356, 131] on div "Add Column" at bounding box center [749, 170] width 1401 height 144
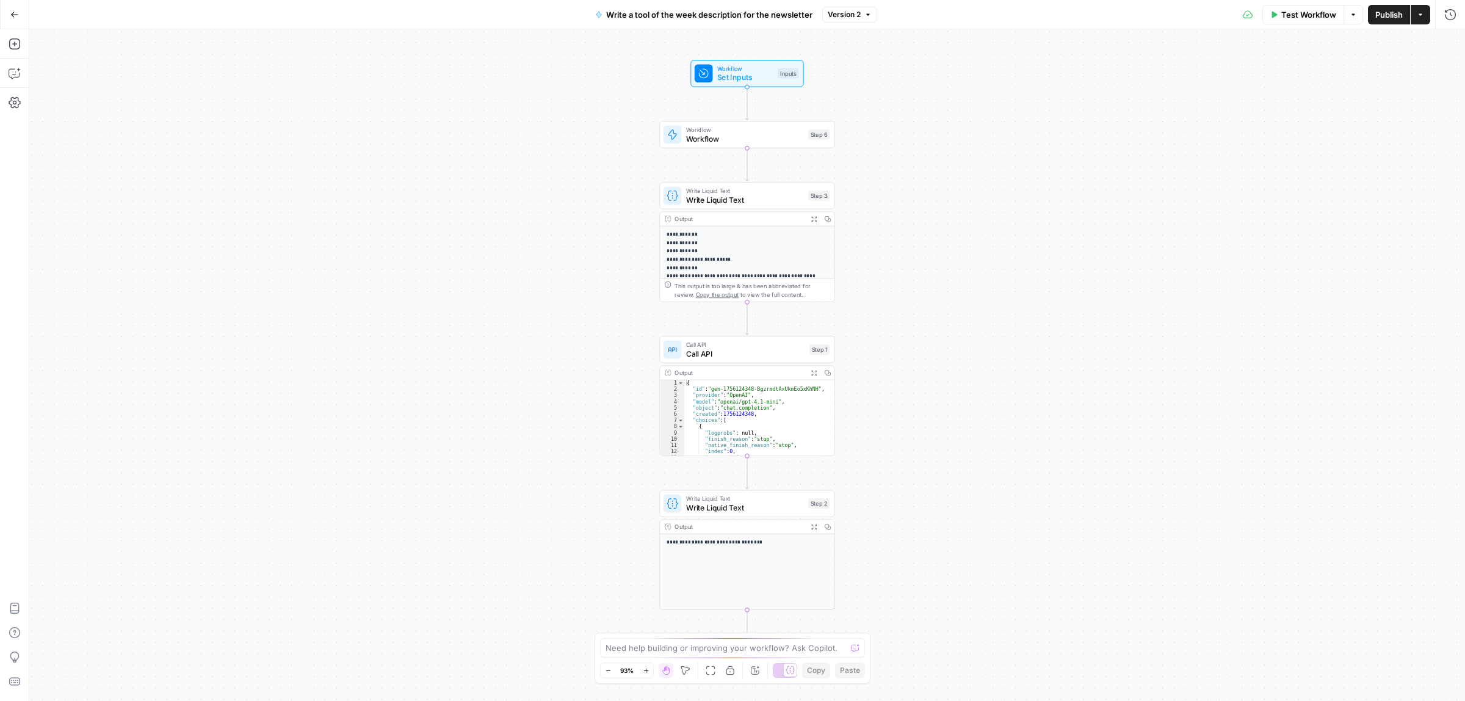
click at [751, 355] on span "Call API" at bounding box center [745, 354] width 119 height 12
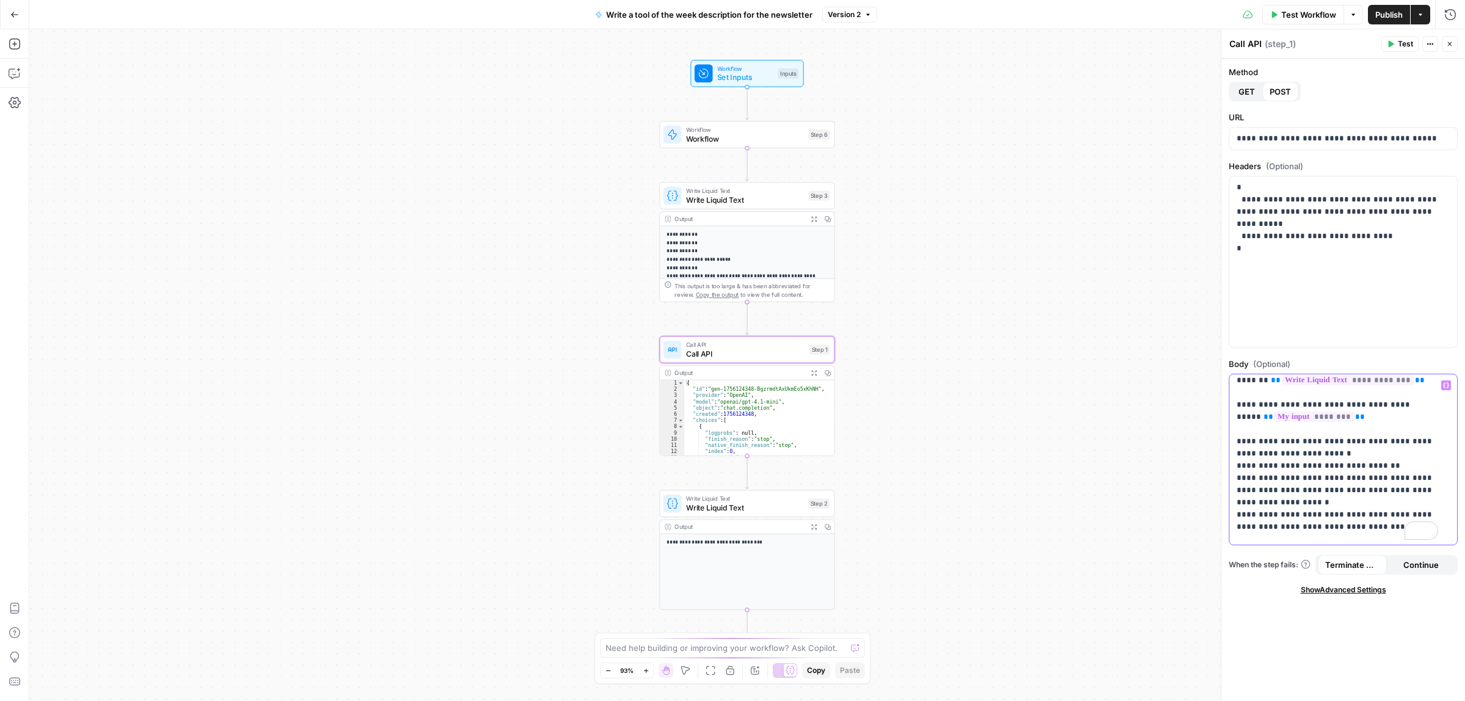
scroll to position [129, 0]
click at [10, 9] on button "Go Back" at bounding box center [15, 15] width 22 height 22
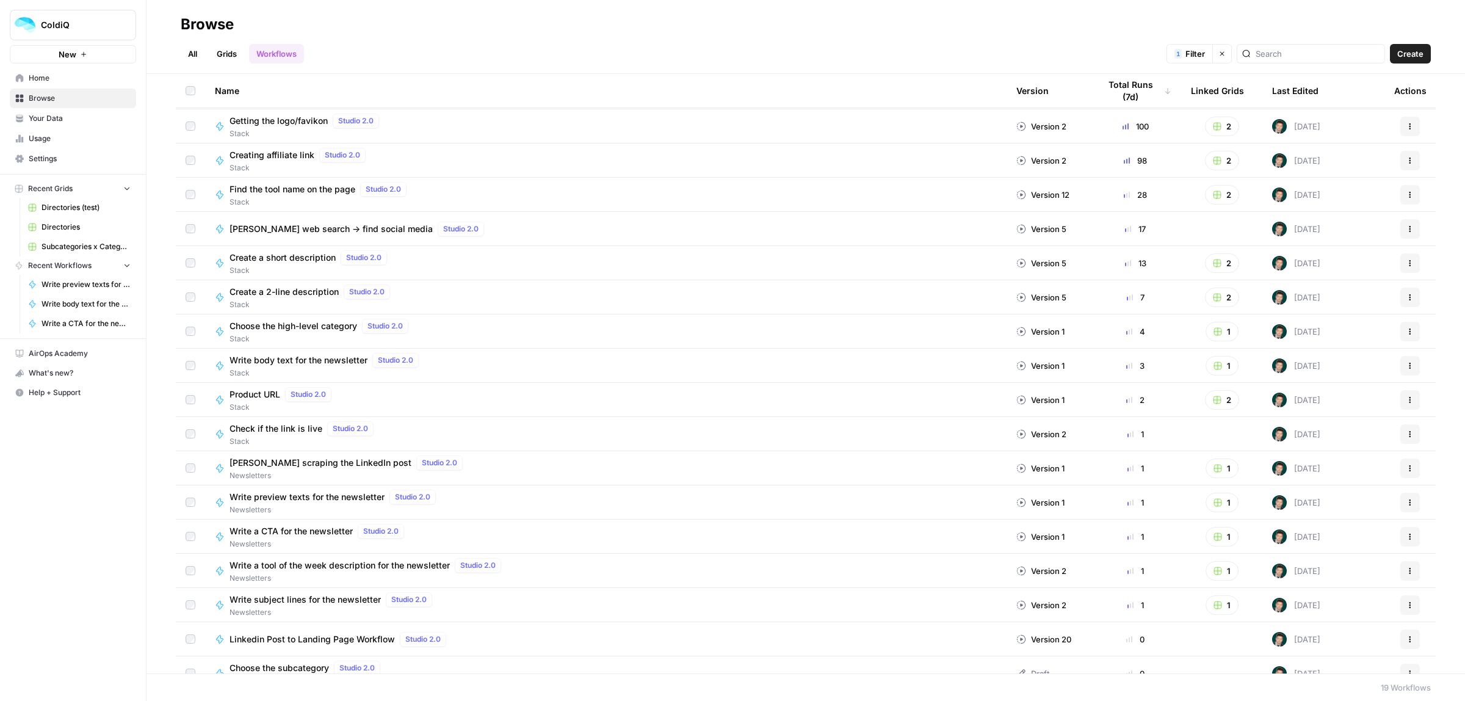
scroll to position [84, 0]
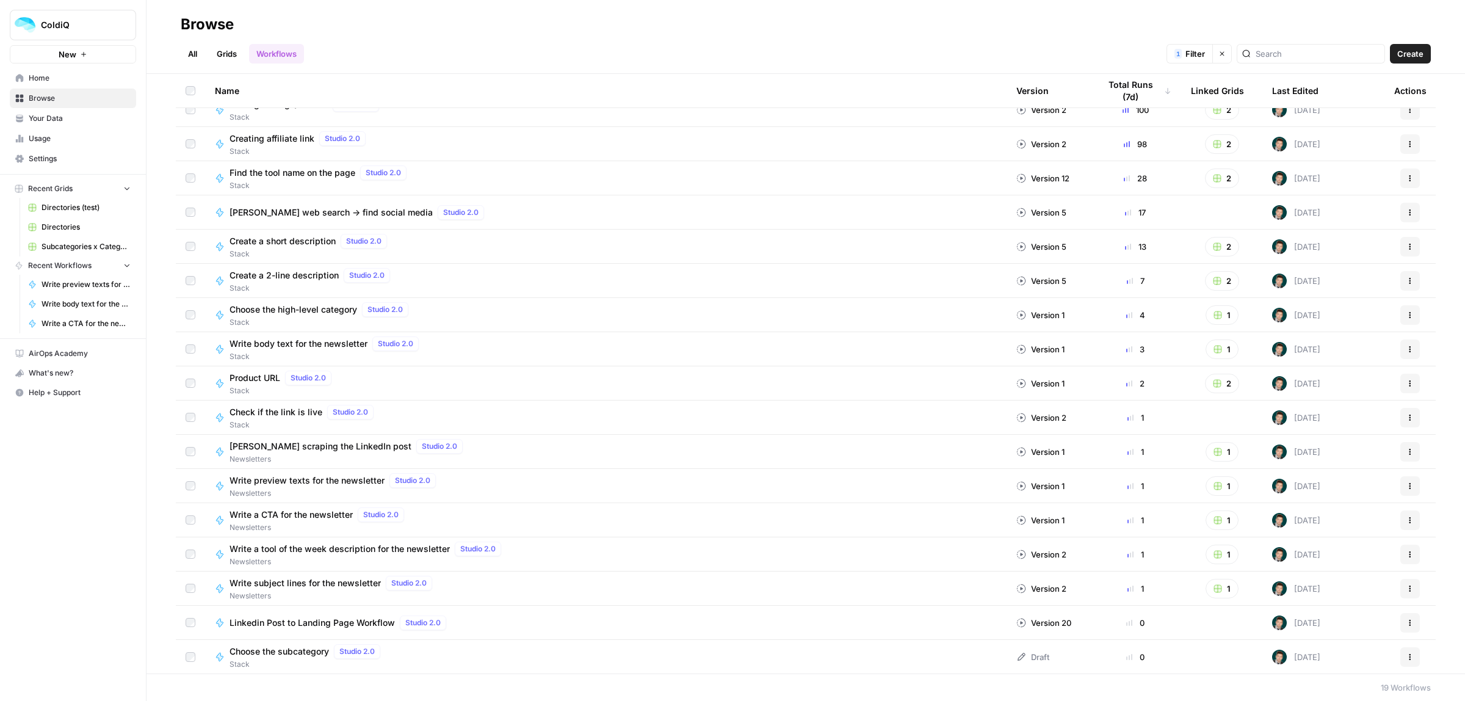
click at [1407, 554] on icon "button" at bounding box center [1410, 554] width 7 height 7
click at [1313, 450] on span "Duplicate" at bounding box center [1345, 452] width 98 height 12
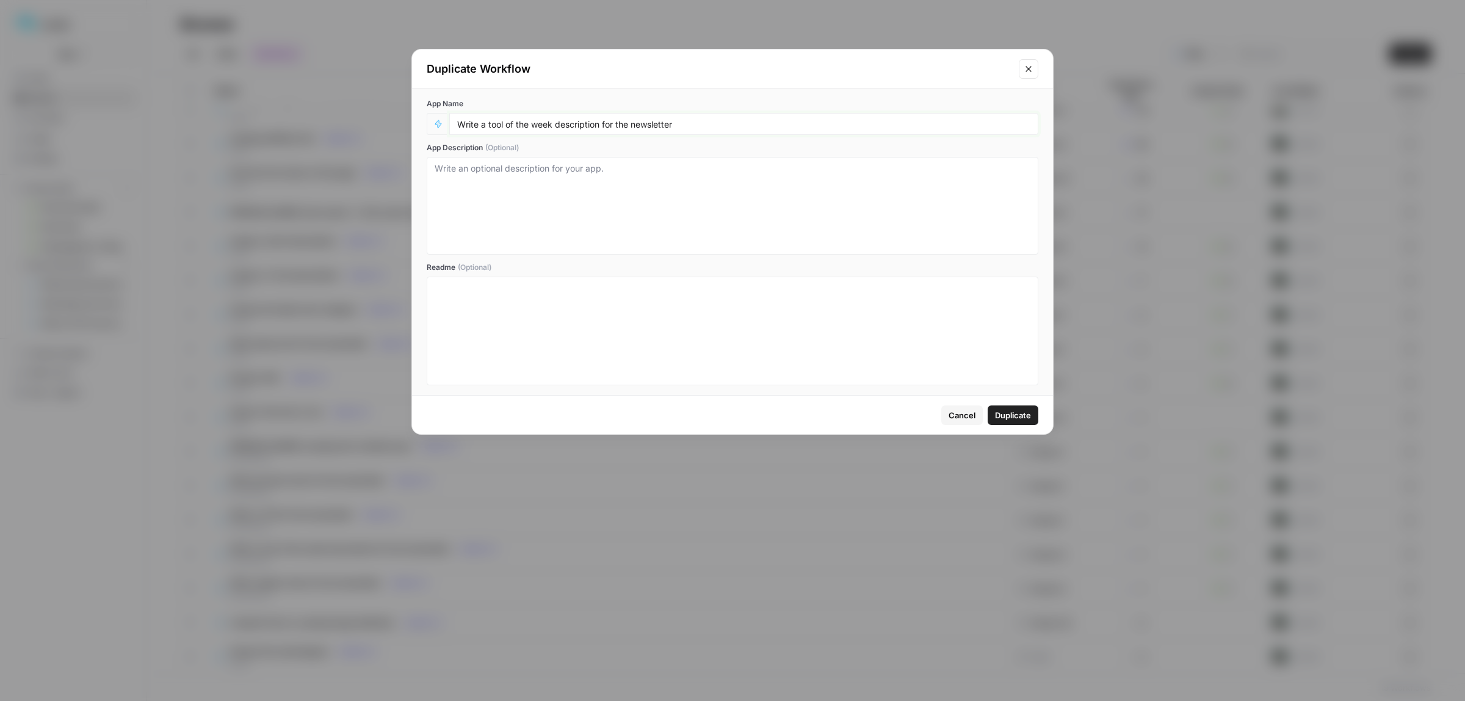
drag, startPoint x: 504, startPoint y: 124, endPoint x: 487, endPoint y: 126, distance: 16.7
click at [487, 126] on input "Write a tool of the week description for the newsletter" at bounding box center [743, 123] width 573 height 11
type input "Write a post of the week description for the newsletter"
click at [1005, 409] on span "Duplicate" at bounding box center [1013, 415] width 36 height 12
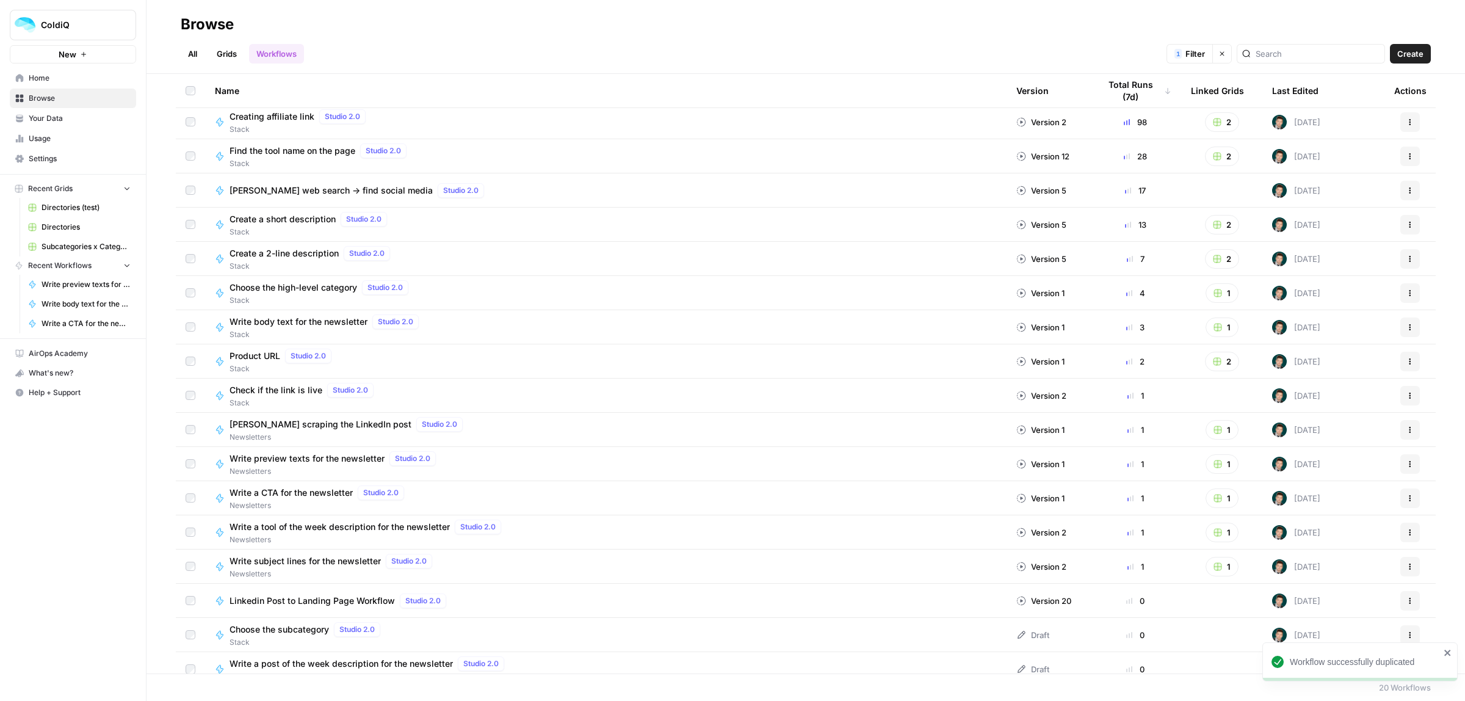
scroll to position [118, 0]
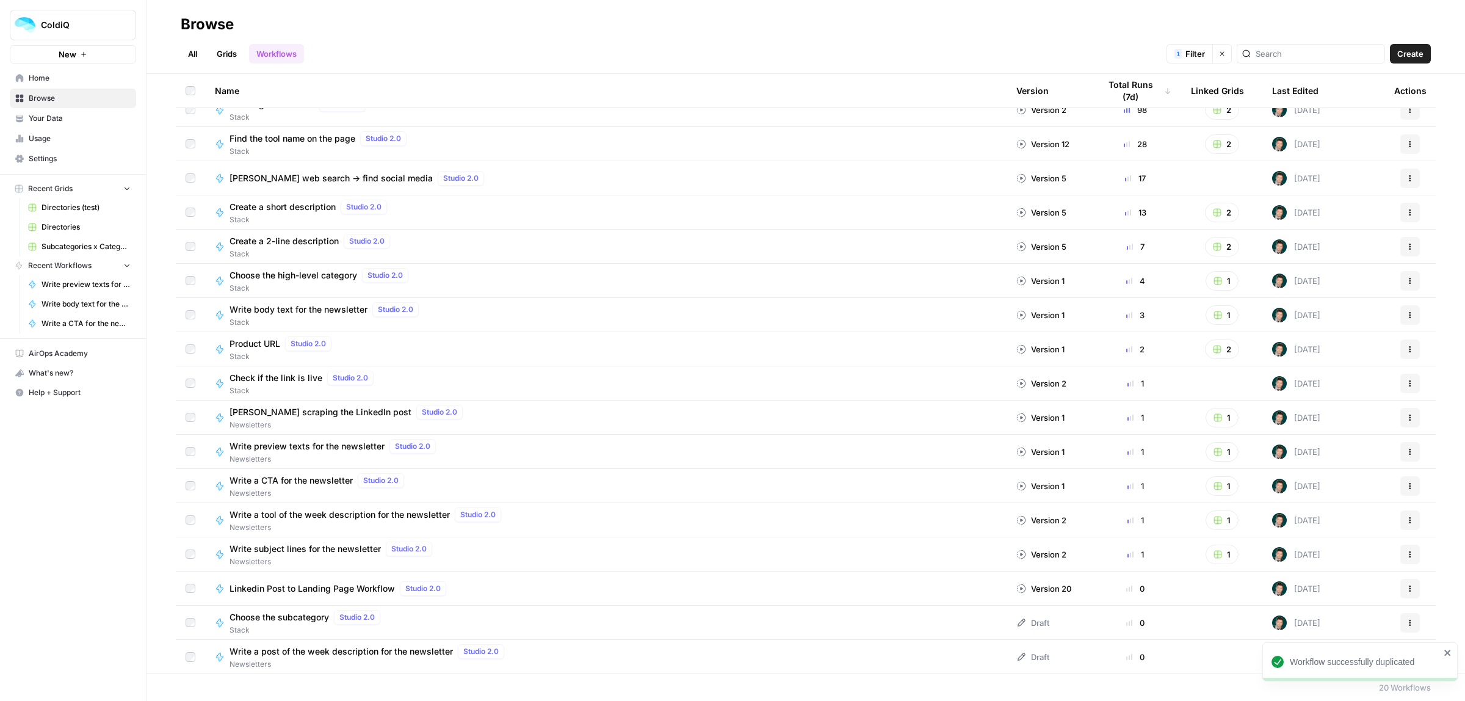
click at [382, 654] on span "Write a post of the week description for the newsletter" at bounding box center [341, 651] width 223 height 12
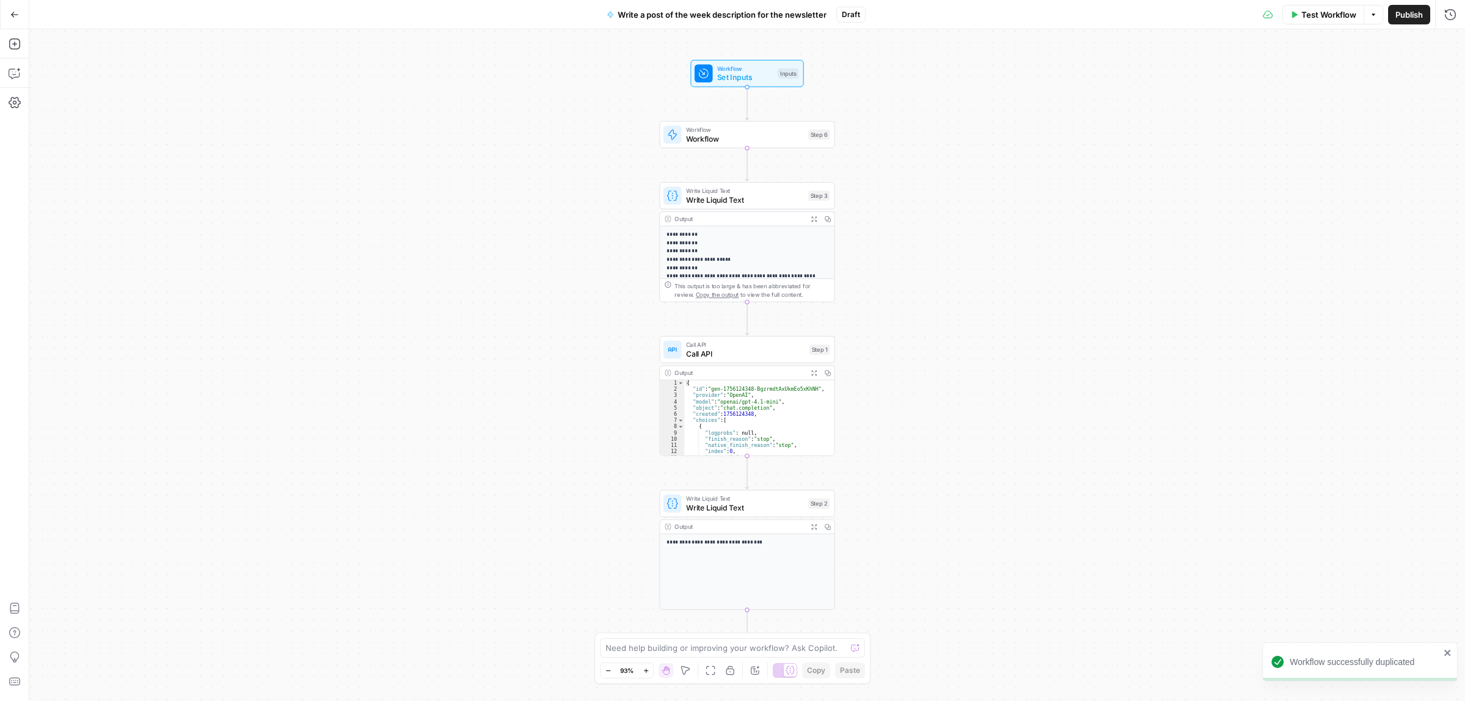
click at [719, 355] on span "Call API" at bounding box center [745, 354] width 119 height 12
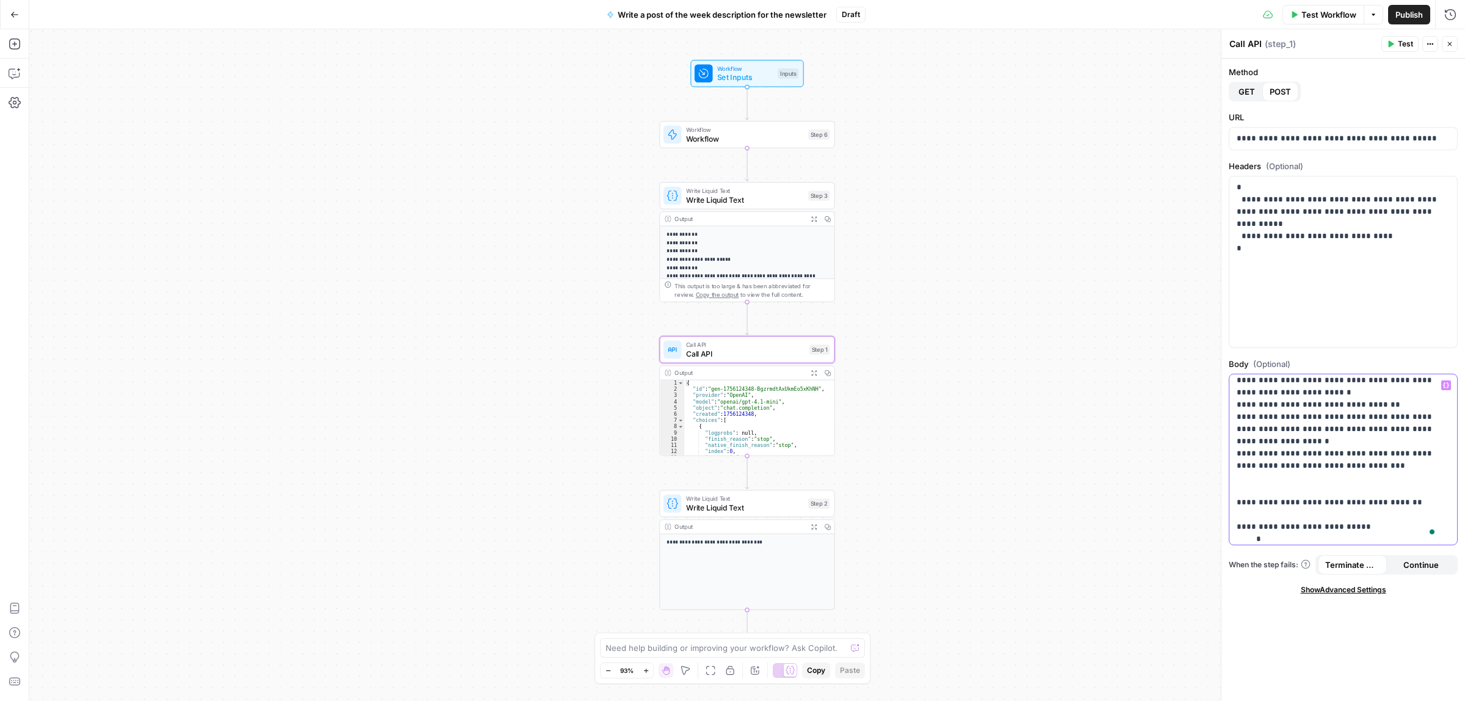
scroll to position [242, 0]
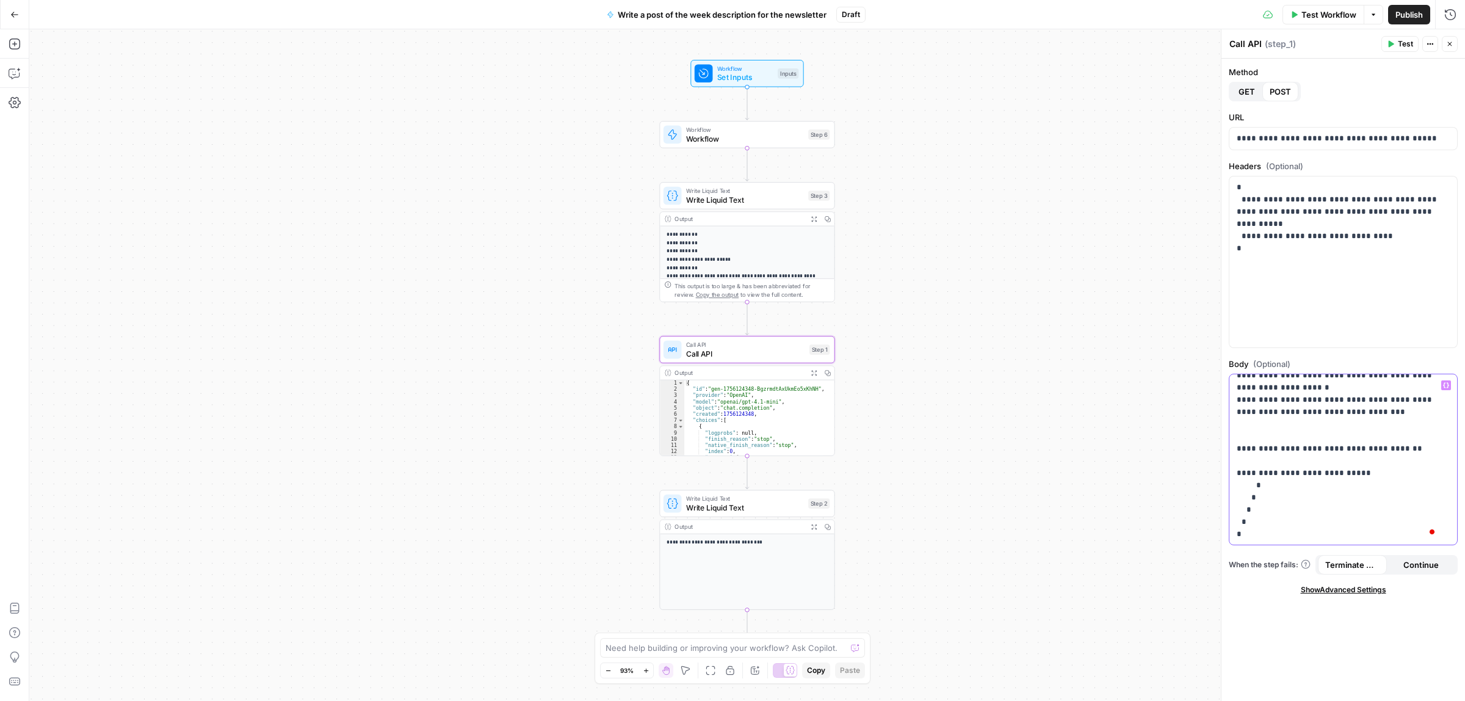
drag, startPoint x: 1288, startPoint y: 406, endPoint x: 1341, endPoint y: 471, distance: 83.8
click at [1341, 471] on p "**********" at bounding box center [1337, 338] width 201 height 403
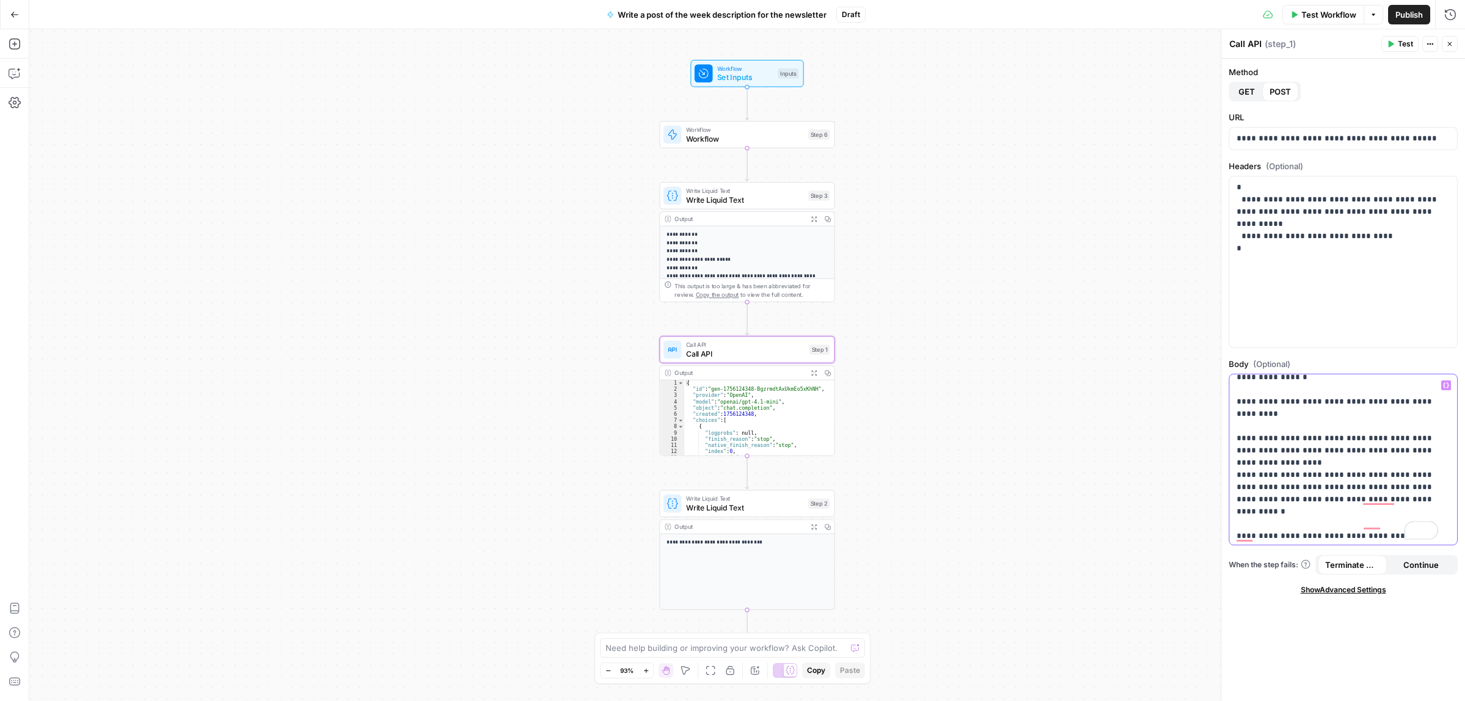
scroll to position [0, 0]
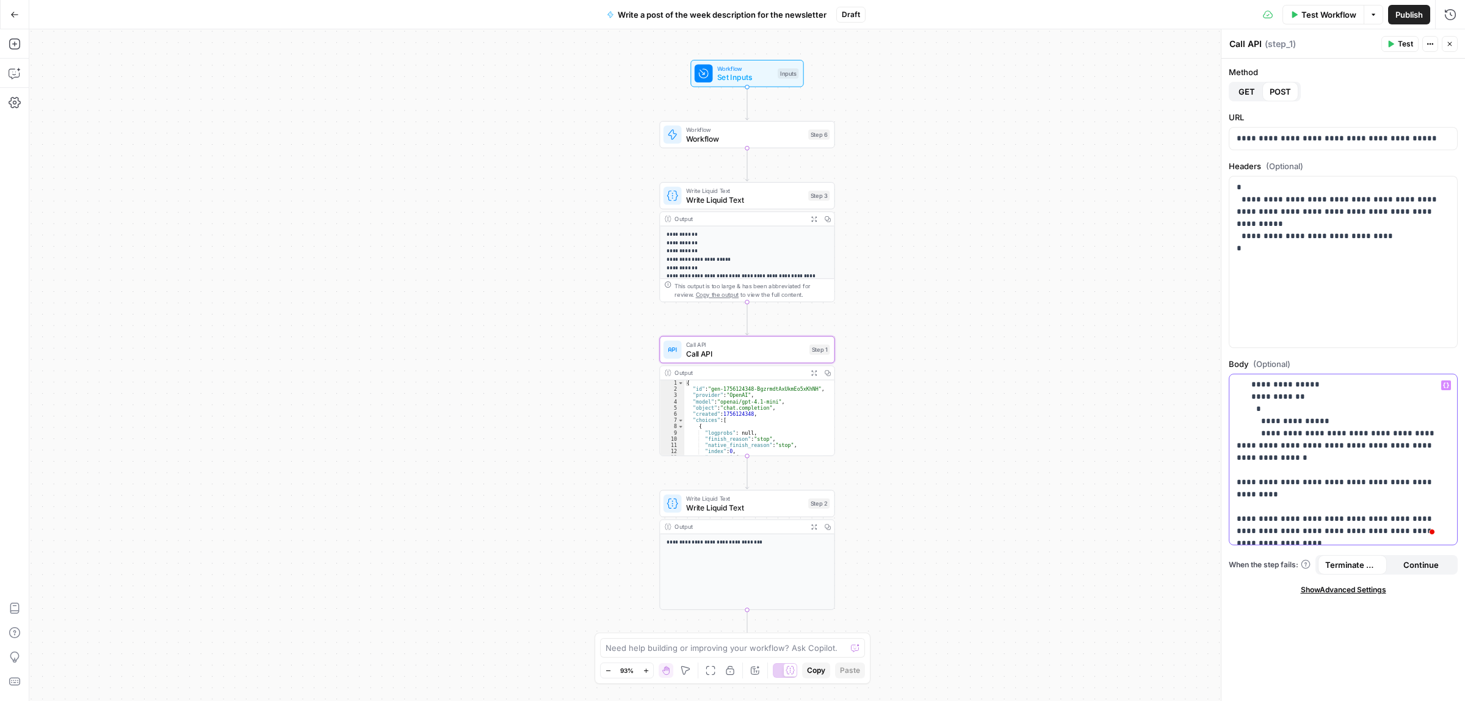
drag, startPoint x: 1262, startPoint y: 456, endPoint x: 1238, endPoint y: 459, distance: 24.6
click at [1238, 459] on p "**********" at bounding box center [1337, 556] width 201 height 452
click at [1449, 386] on button "Variables Menu" at bounding box center [1446, 385] width 10 height 10
click at [861, 489] on icon "button" at bounding box center [859, 490] width 7 height 7
click at [874, 515] on button "Select variable Output" at bounding box center [881, 511] width 140 height 20
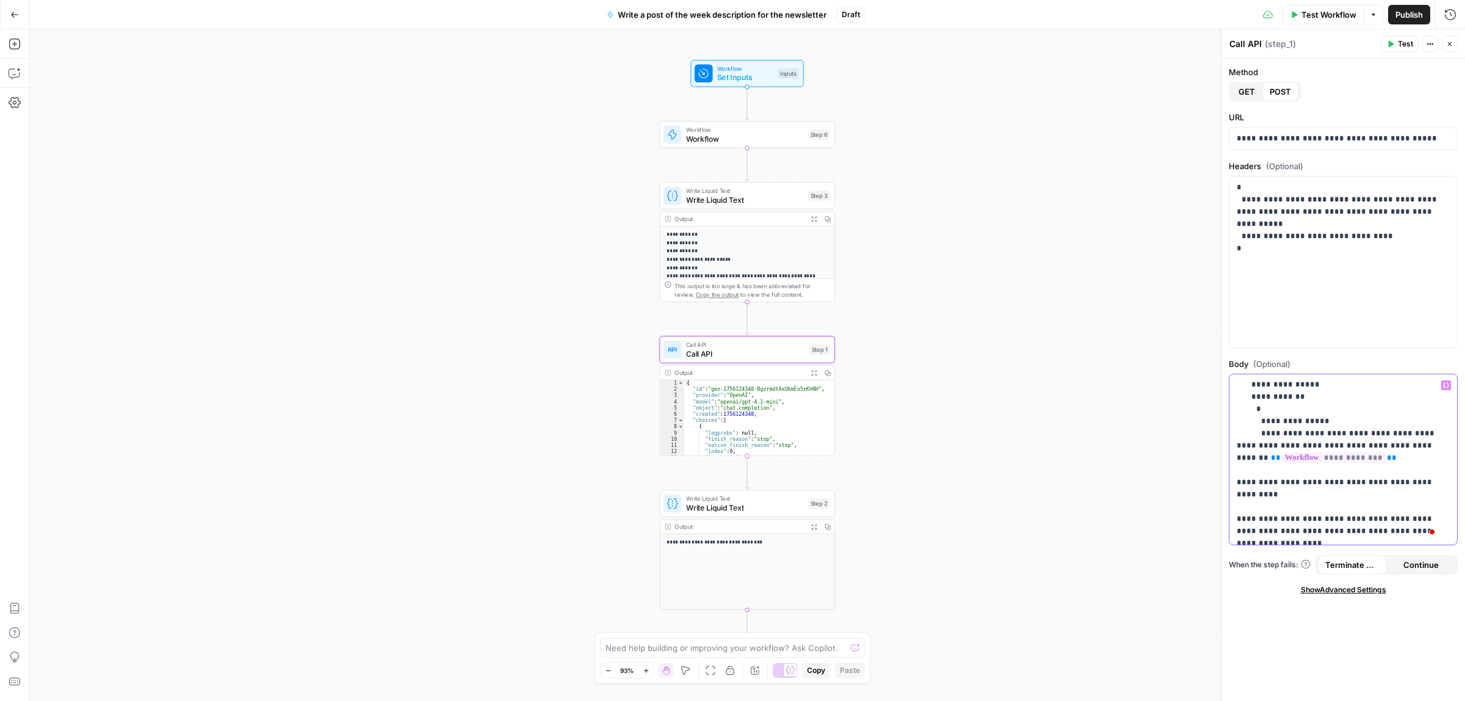
drag, startPoint x: 1276, startPoint y: 492, endPoint x: 1411, endPoint y: 480, distance: 135.5
click at [1411, 480] on p "**********" at bounding box center [1337, 556] width 201 height 452
click at [1449, 382] on button "Variables Menu" at bounding box center [1446, 385] width 10 height 10
click at [846, 455] on button "Select variable My input" at bounding box center [874, 452] width 153 height 20
click at [1405, 16] on span "Publish" at bounding box center [1409, 15] width 27 height 12
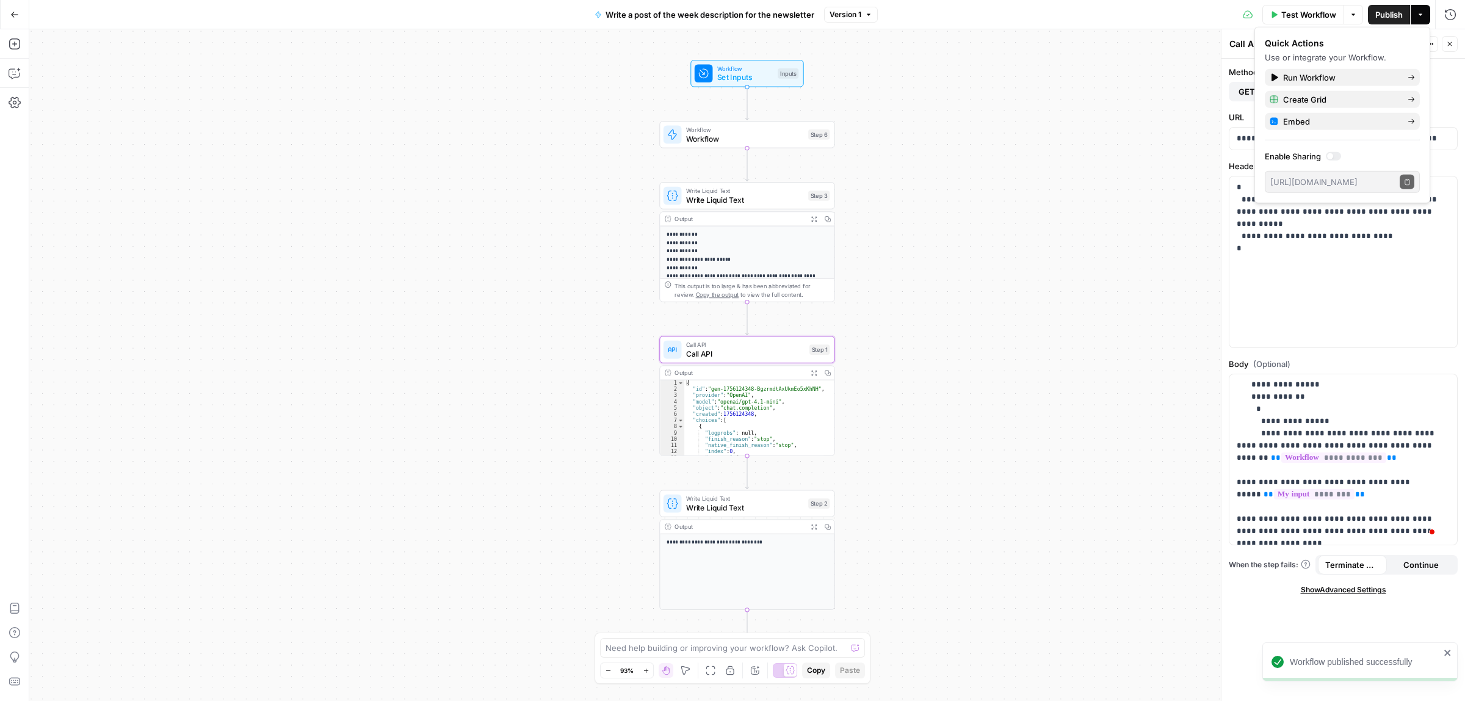
click at [17, 16] on icon "button" at bounding box center [14, 14] width 9 height 9
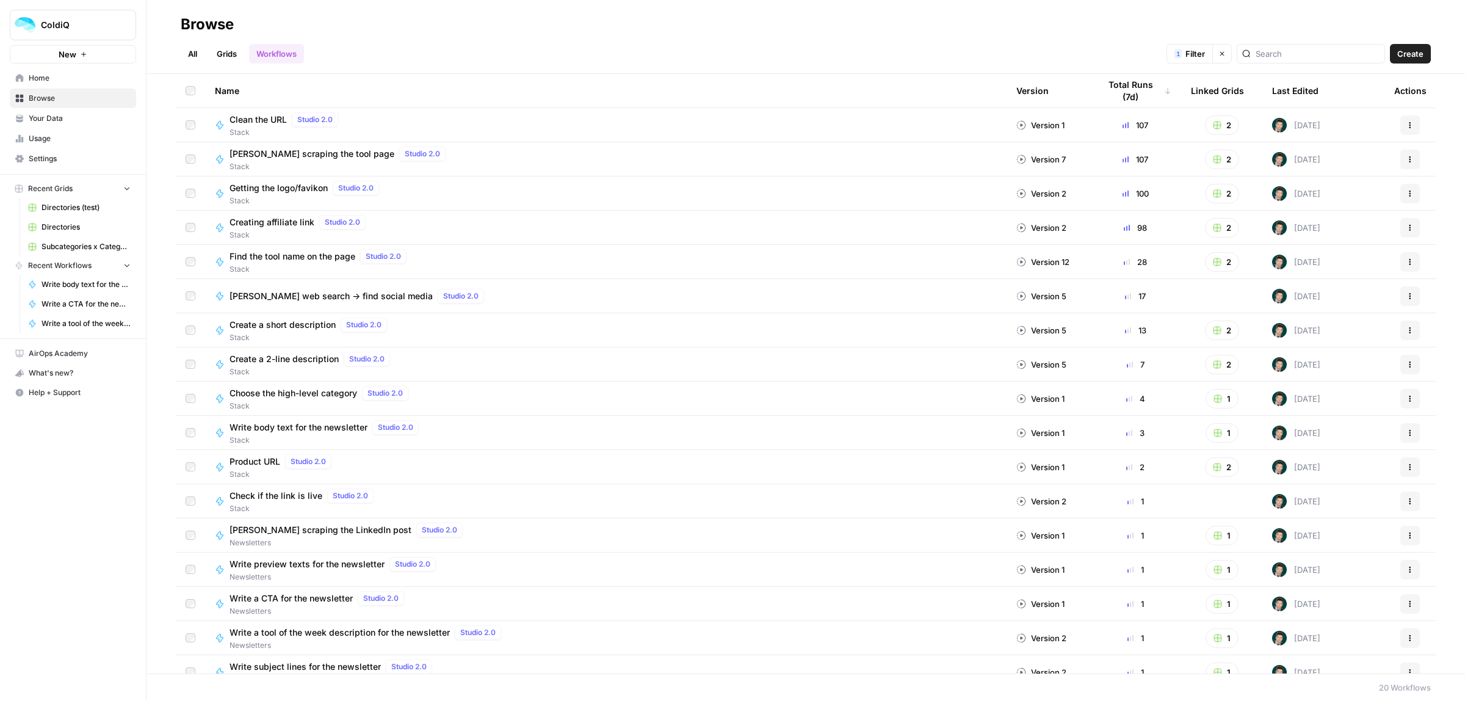
scroll to position [118, 0]
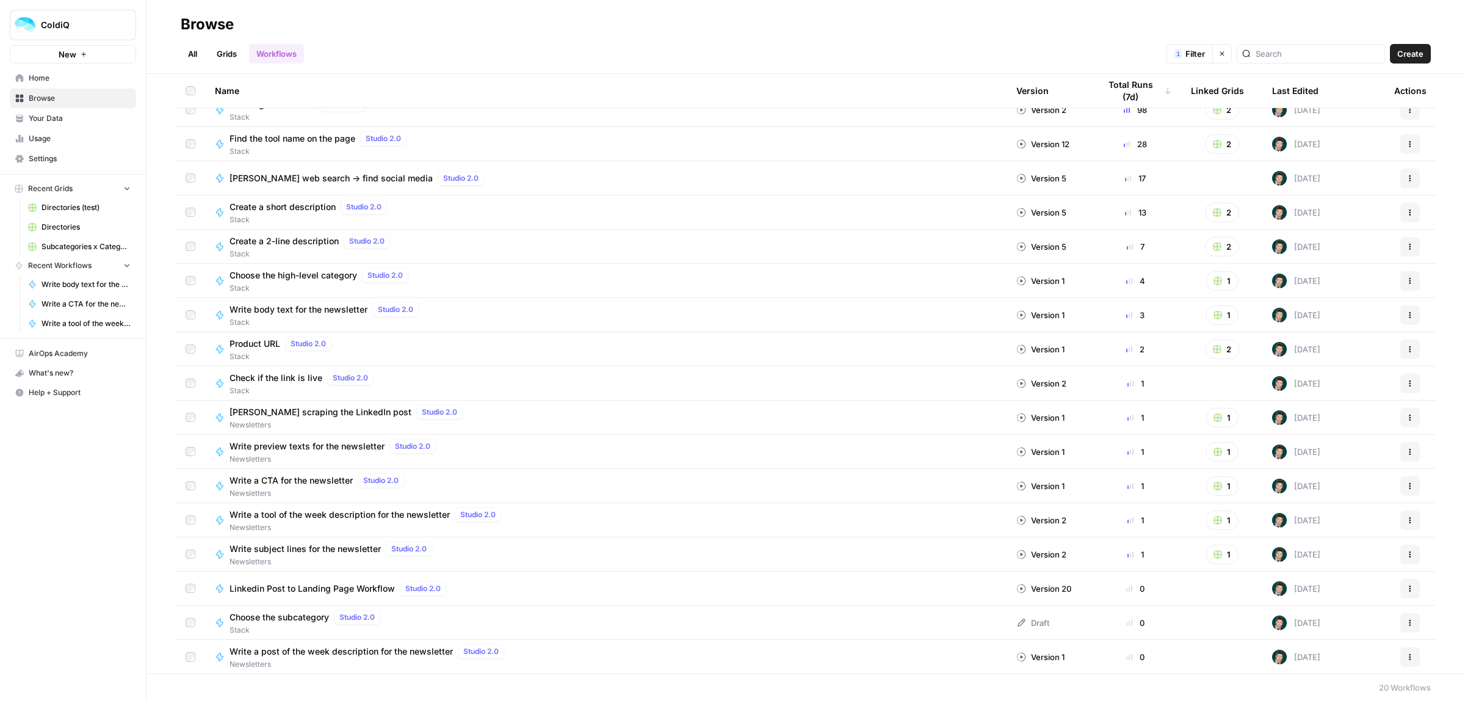
click at [1400, 661] on button "Actions" at bounding box center [1410, 657] width 20 height 20
click at [1328, 557] on span "Duplicate" at bounding box center [1345, 555] width 98 height 12
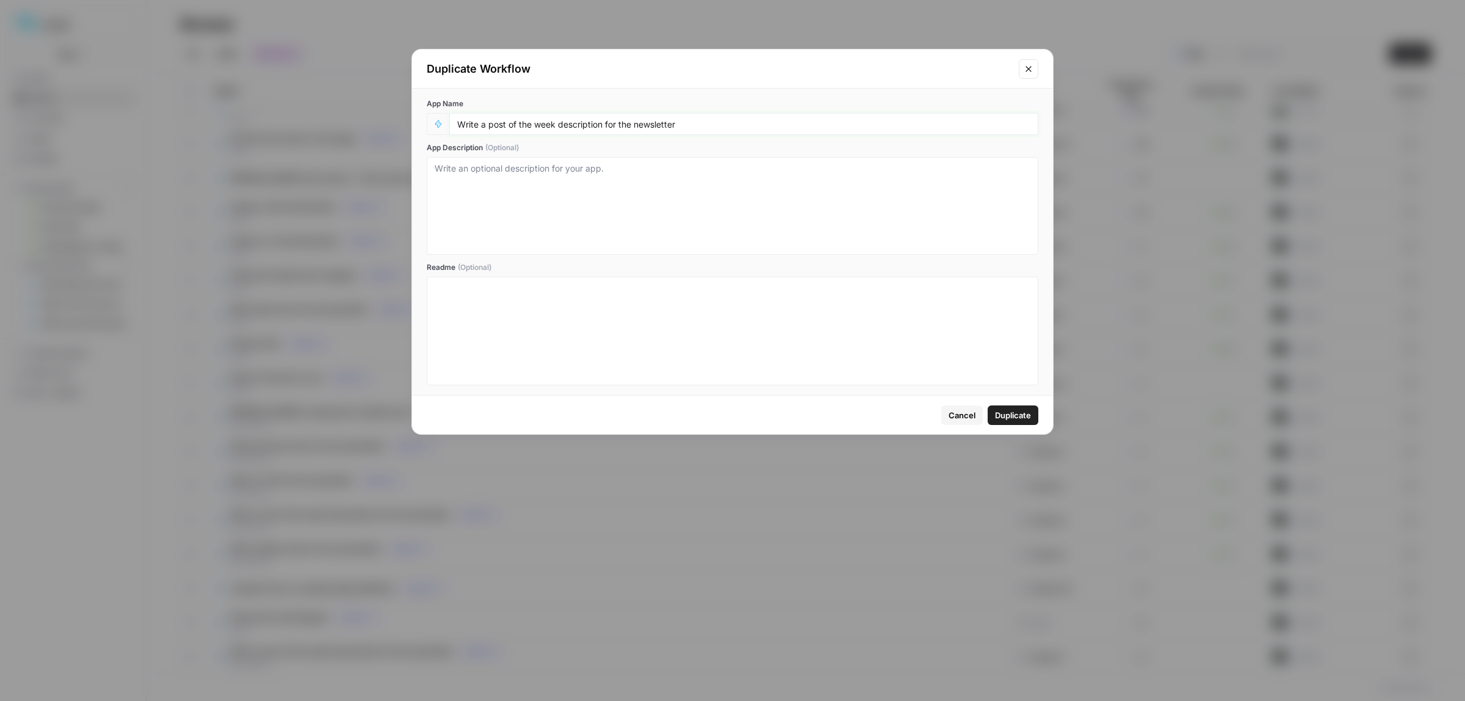
drag, startPoint x: 507, startPoint y: 124, endPoint x: 493, endPoint y: 125, distance: 14.1
click at [493, 125] on input "Write a post of the week description for the newsletter" at bounding box center [743, 123] width 573 height 11
type input "Write a profile of the week description for the newsletter"
click at [1015, 410] on span "Duplicate" at bounding box center [1013, 415] width 36 height 12
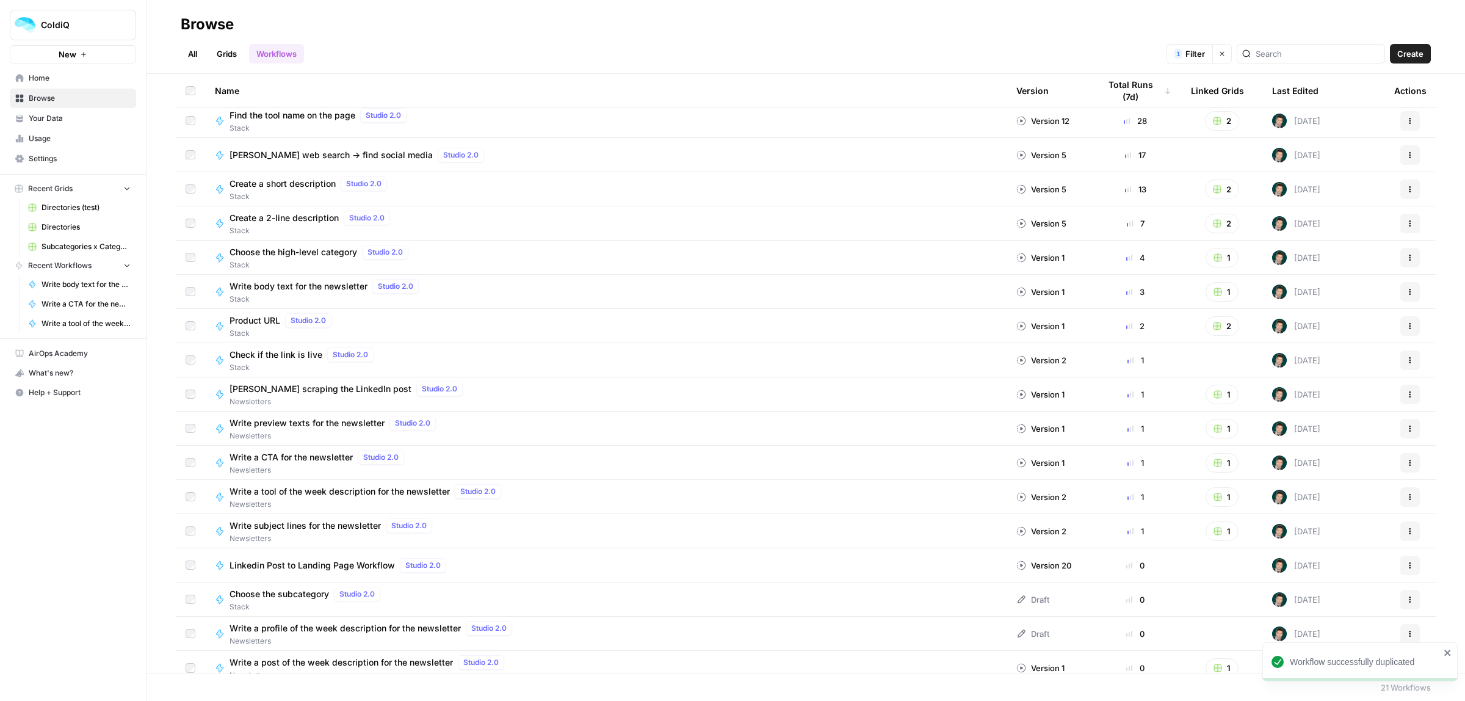
scroll to position [153, 0]
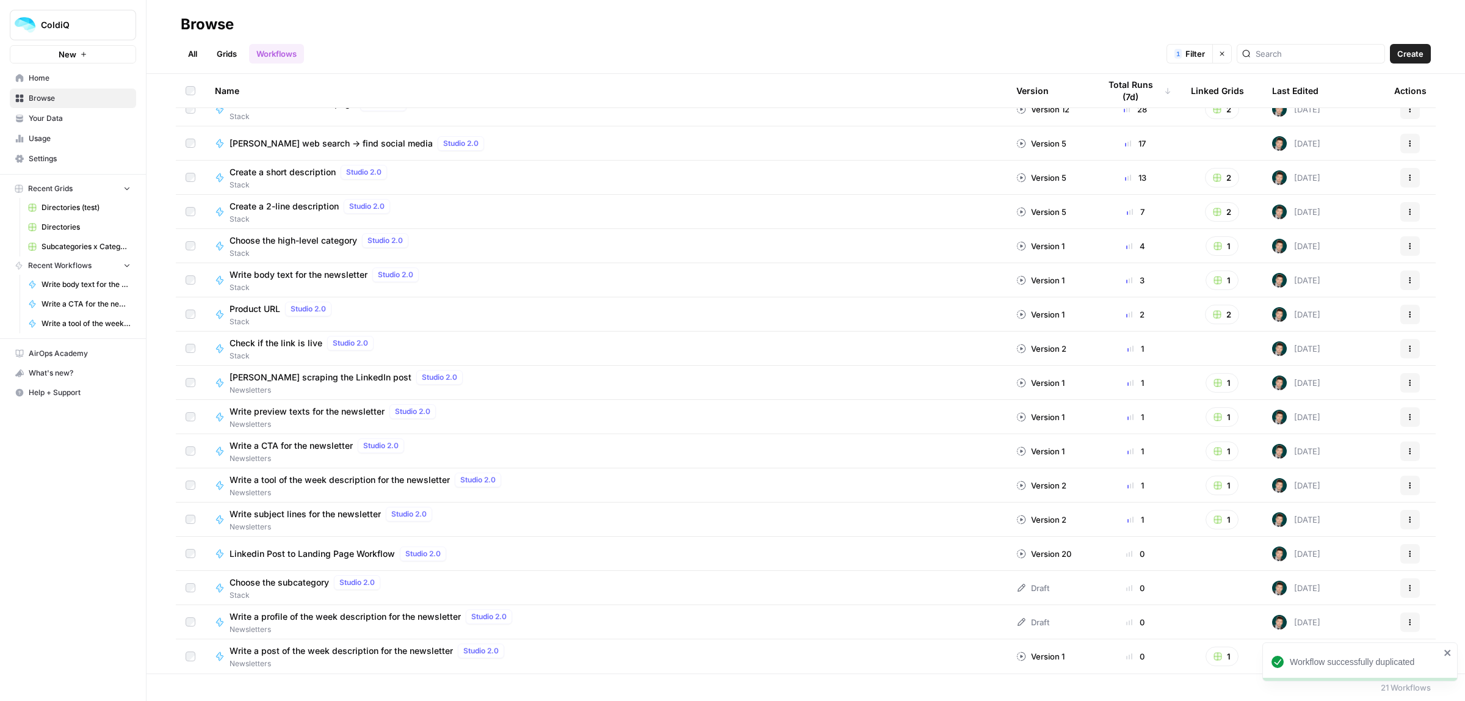
click at [319, 620] on span "Write a profile of the week description for the newsletter" at bounding box center [345, 616] width 231 height 12
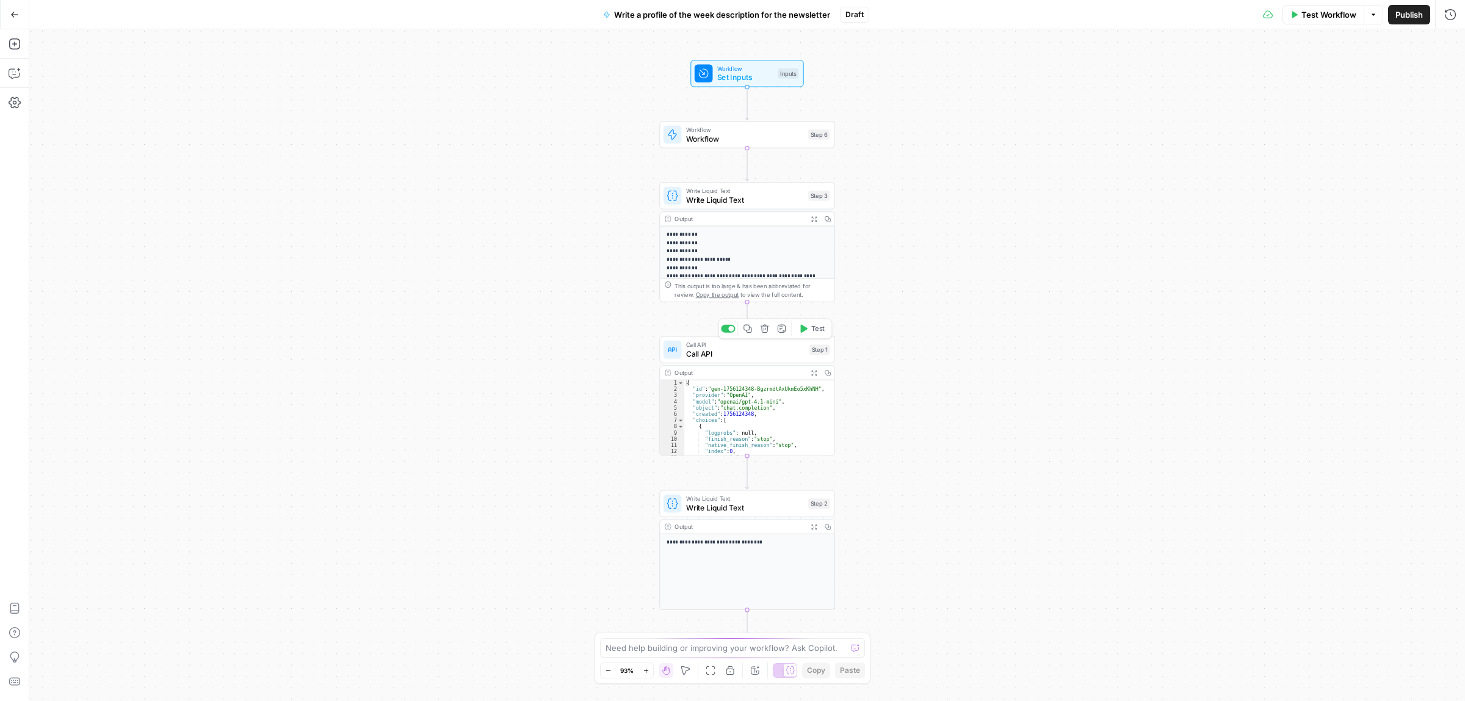
click at [740, 351] on span "Call API" at bounding box center [745, 354] width 119 height 12
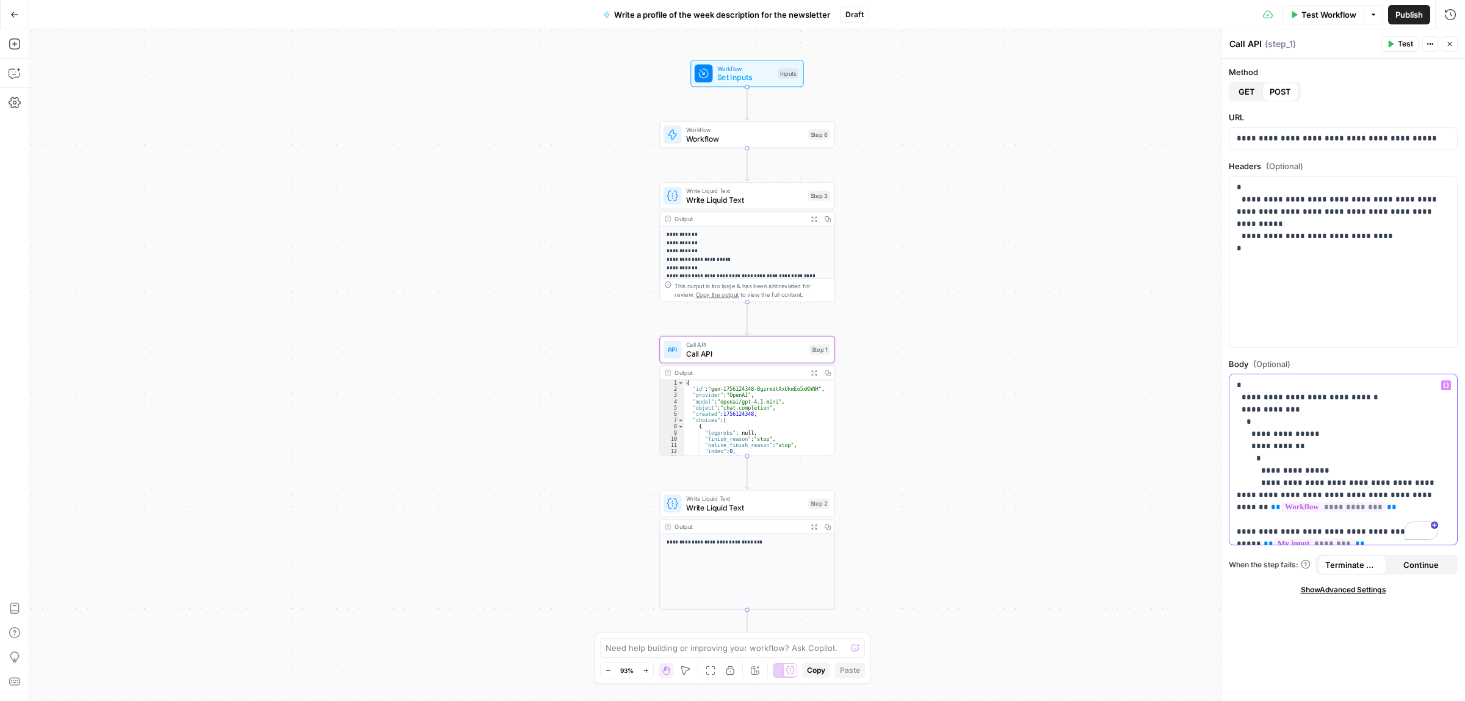
drag, startPoint x: 1381, startPoint y: 533, endPoint x: 1289, endPoint y: 487, distance: 103.5
click at [1289, 487] on p "**********" at bounding box center [1337, 605] width 201 height 452
drag, startPoint x: 1308, startPoint y: 505, endPoint x: 1267, endPoint y: 511, distance: 41.9
click at [1267, 511] on p "**********" at bounding box center [1337, 586] width 201 height 415
click at [1446, 388] on icon "button" at bounding box center [1446, 385] width 6 height 6
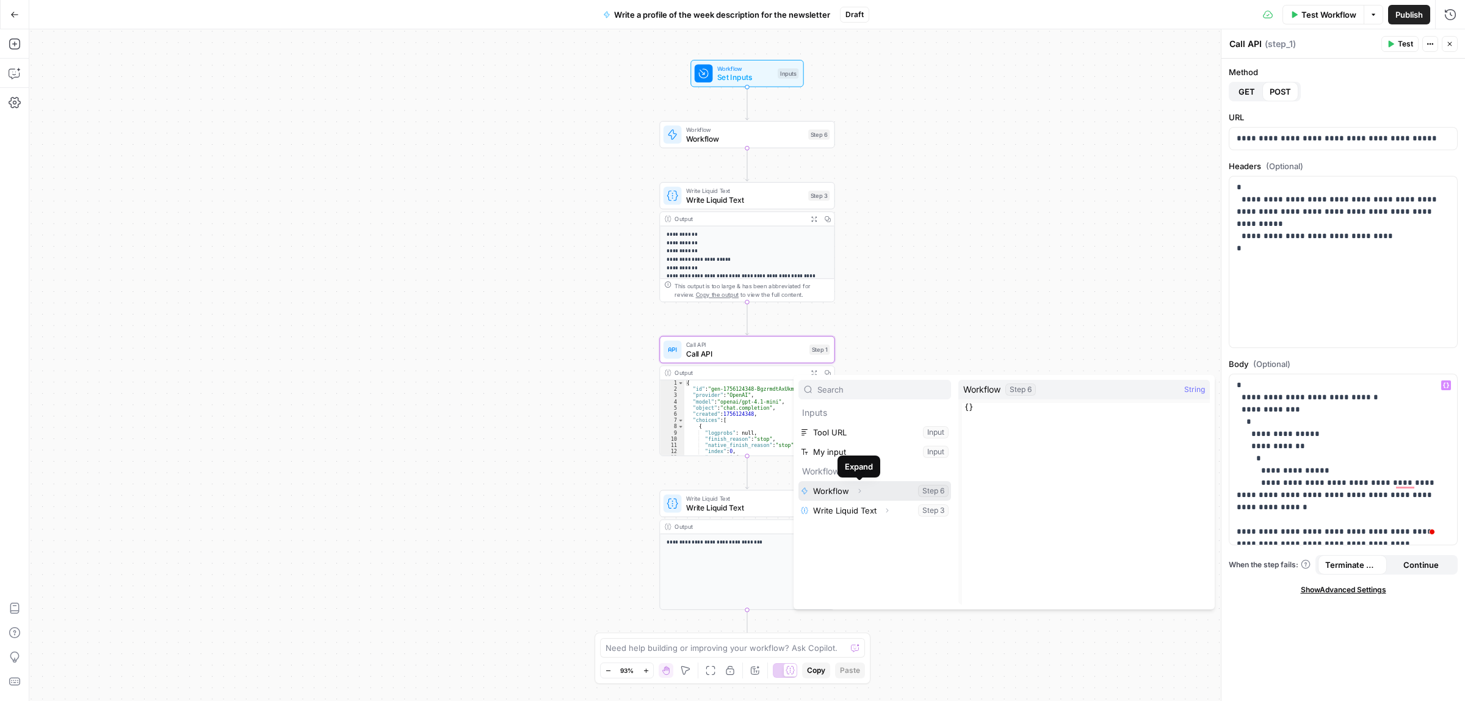
click at [850, 490] on button "Select variable Workflow" at bounding box center [874, 491] width 153 height 20
drag, startPoint x: 1330, startPoint y: 507, endPoint x: 1268, endPoint y: 507, distance: 61.7
click at [1268, 507] on p "**********" at bounding box center [1337, 586] width 201 height 415
click at [1445, 383] on icon "button" at bounding box center [1446, 385] width 6 height 6
click at [863, 490] on button "Expand" at bounding box center [860, 491] width 16 height 16
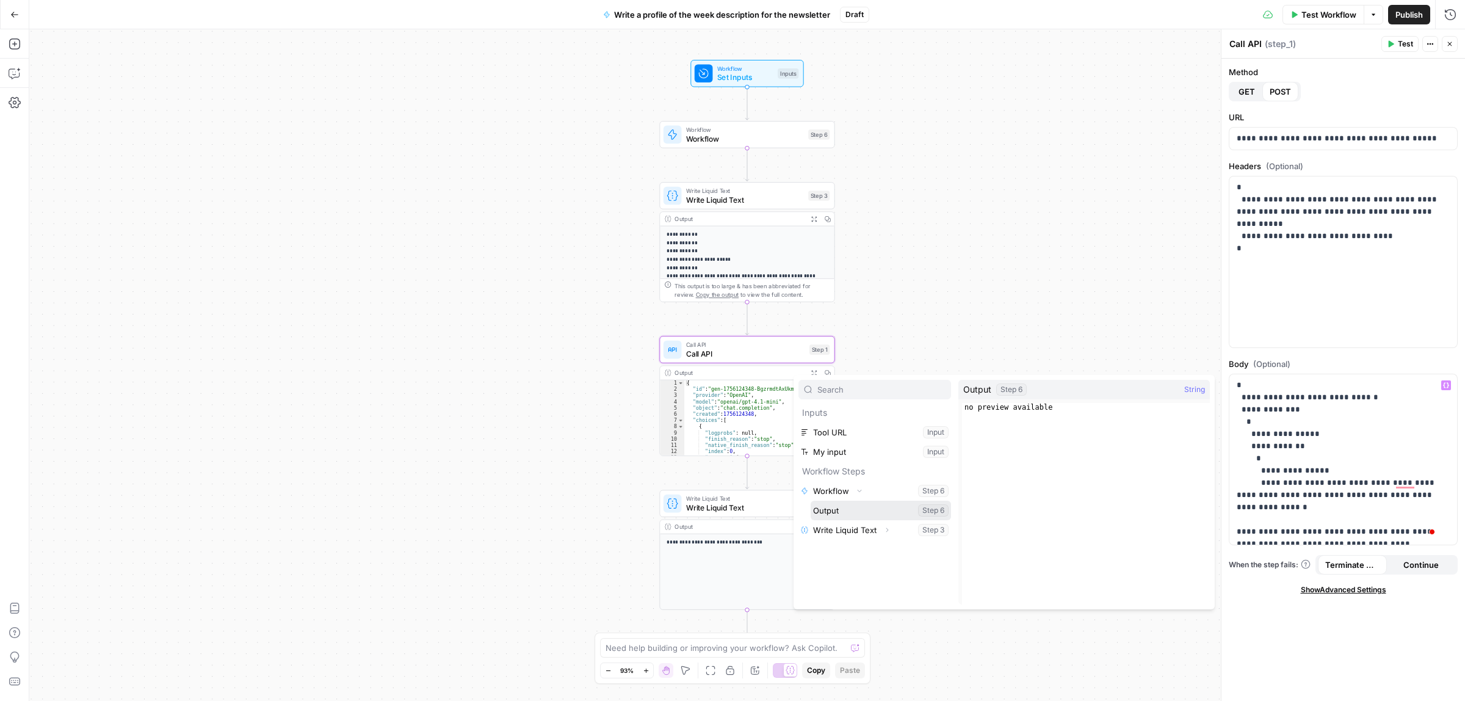
click at [860, 509] on button "Select variable Output" at bounding box center [881, 511] width 140 height 20
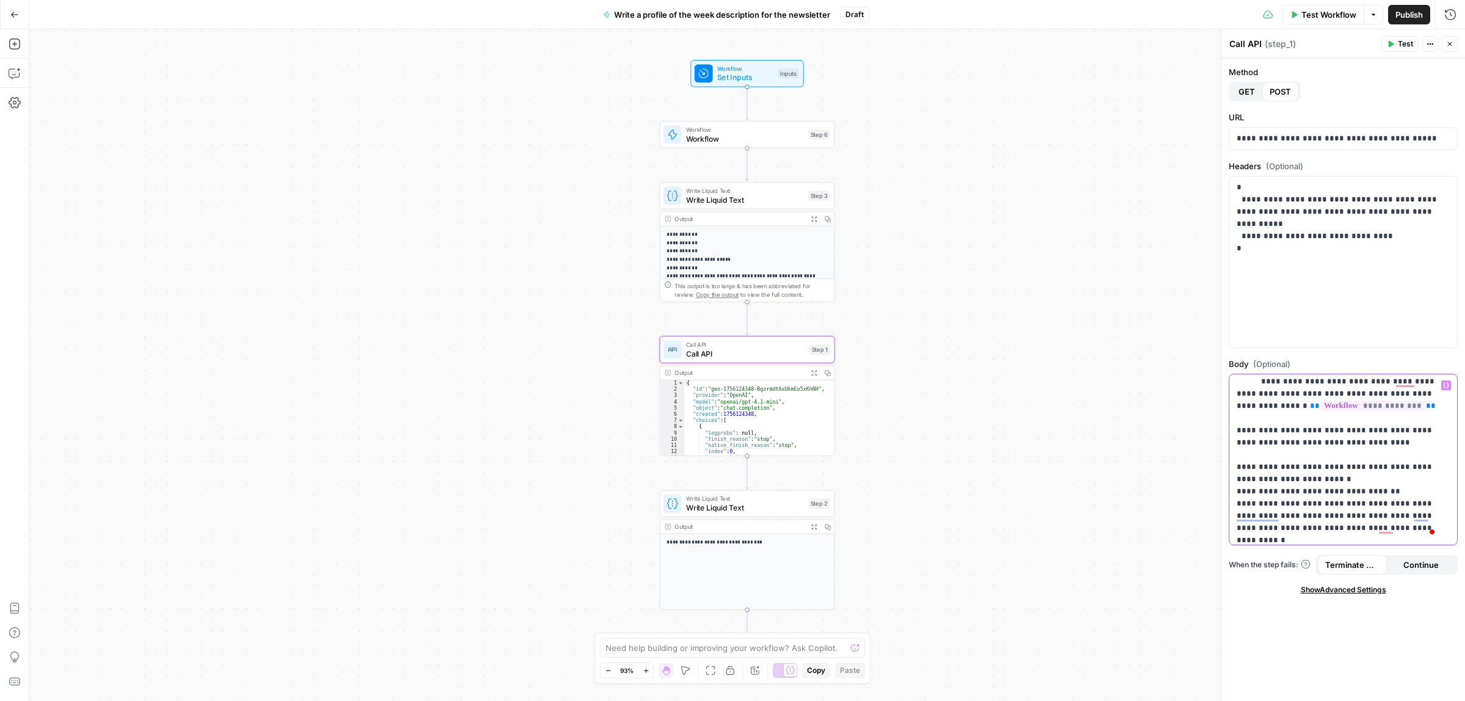
scroll to position [76, 0]
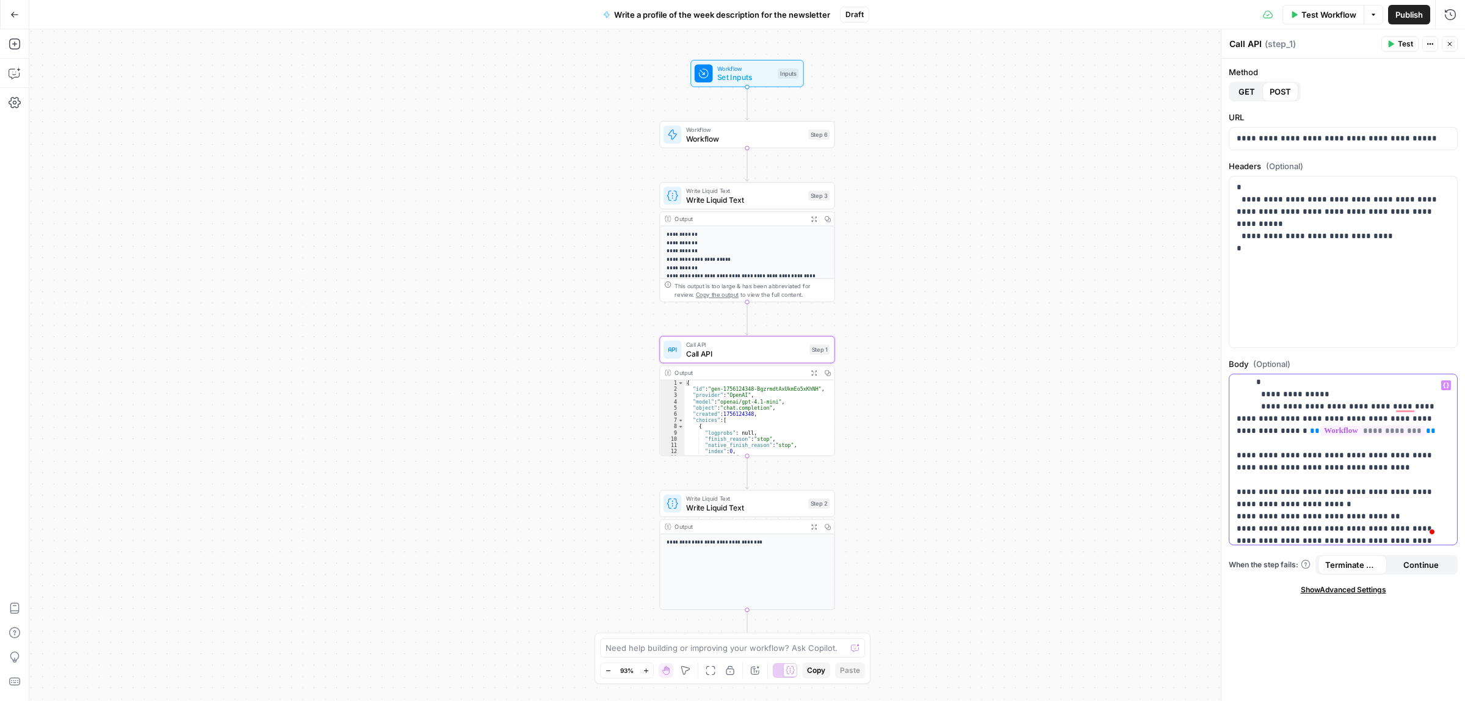
drag, startPoint x: 1264, startPoint y: 467, endPoint x: 1411, endPoint y: 457, distance: 148.1
click at [1411, 457] on p "**********" at bounding box center [1337, 510] width 201 height 415
click at [1442, 383] on button "Variables Menu" at bounding box center [1446, 385] width 10 height 10
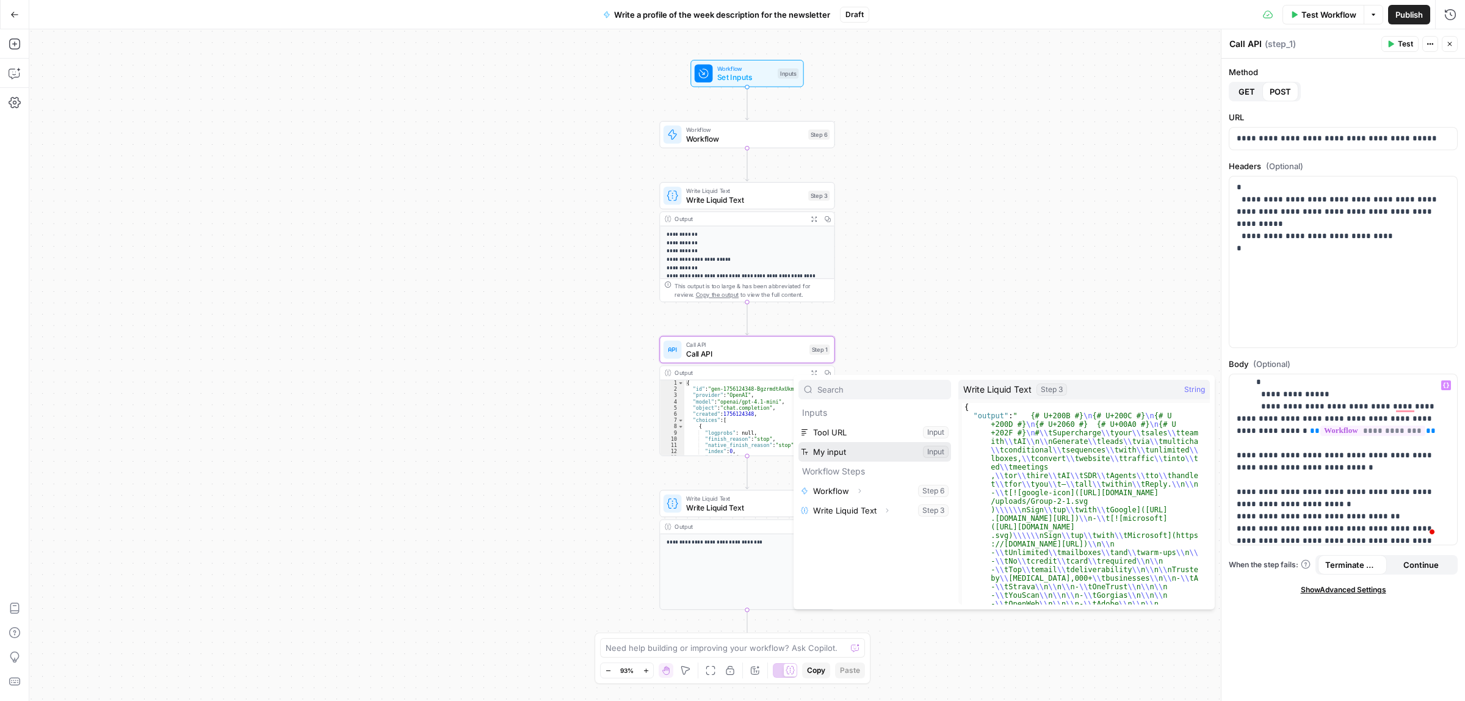
click at [839, 452] on button "Select variable My input" at bounding box center [874, 452] width 153 height 20
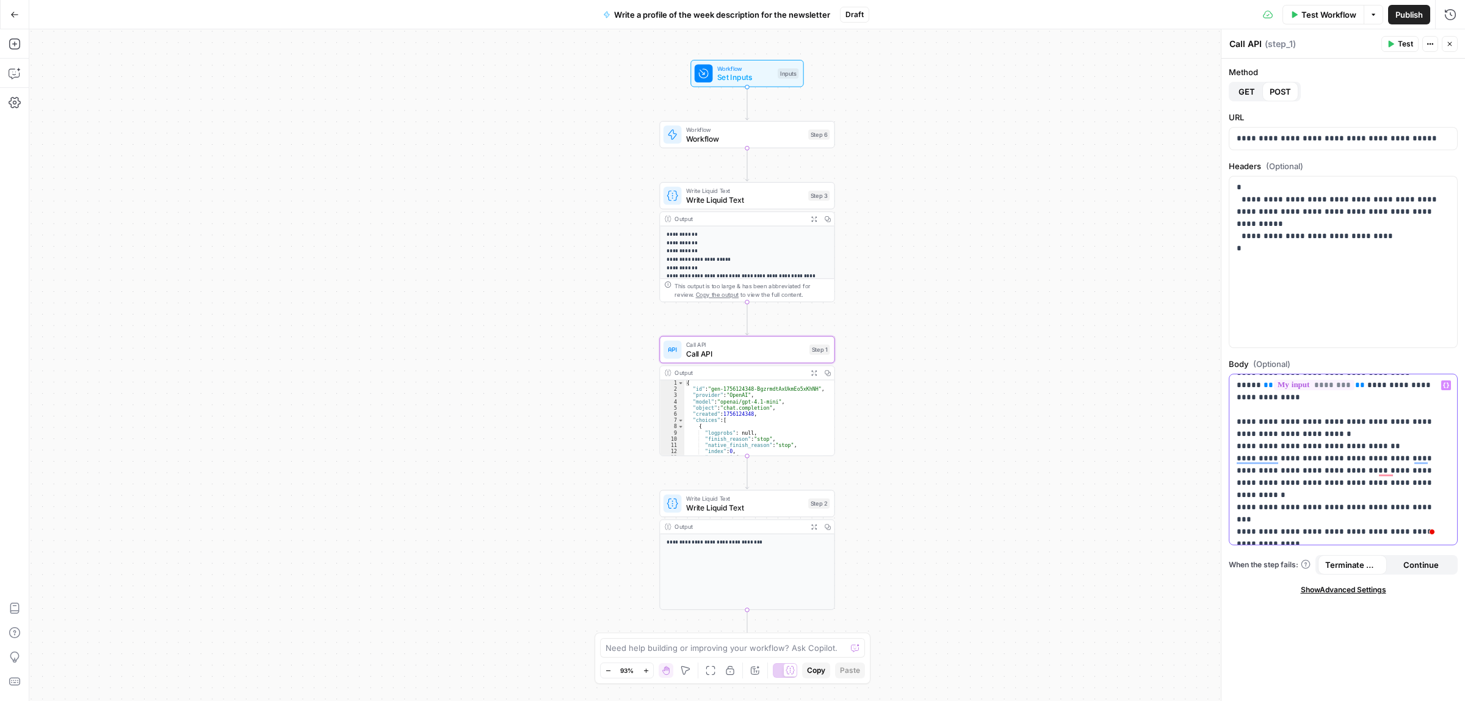
scroll to position [254, 0]
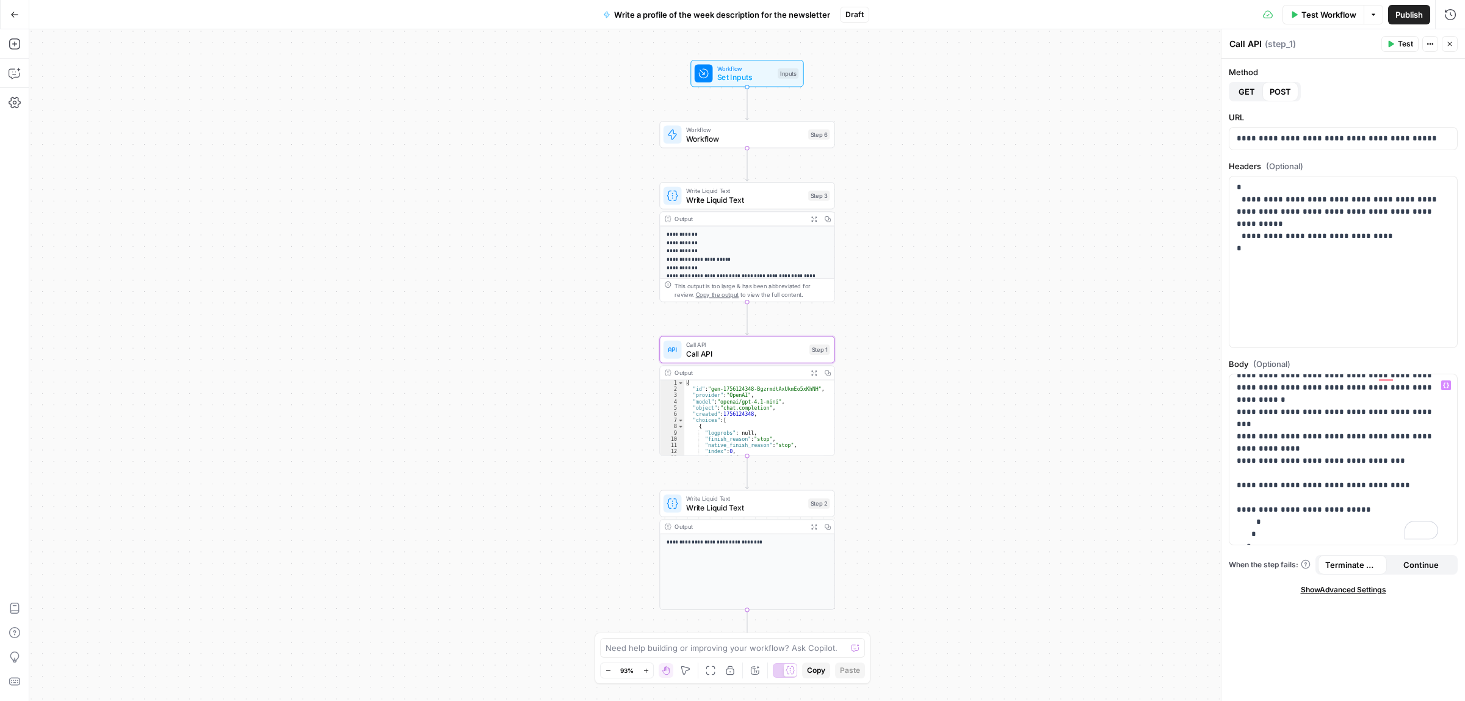
click at [1405, 10] on span "Publish" at bounding box center [1409, 15] width 27 height 12
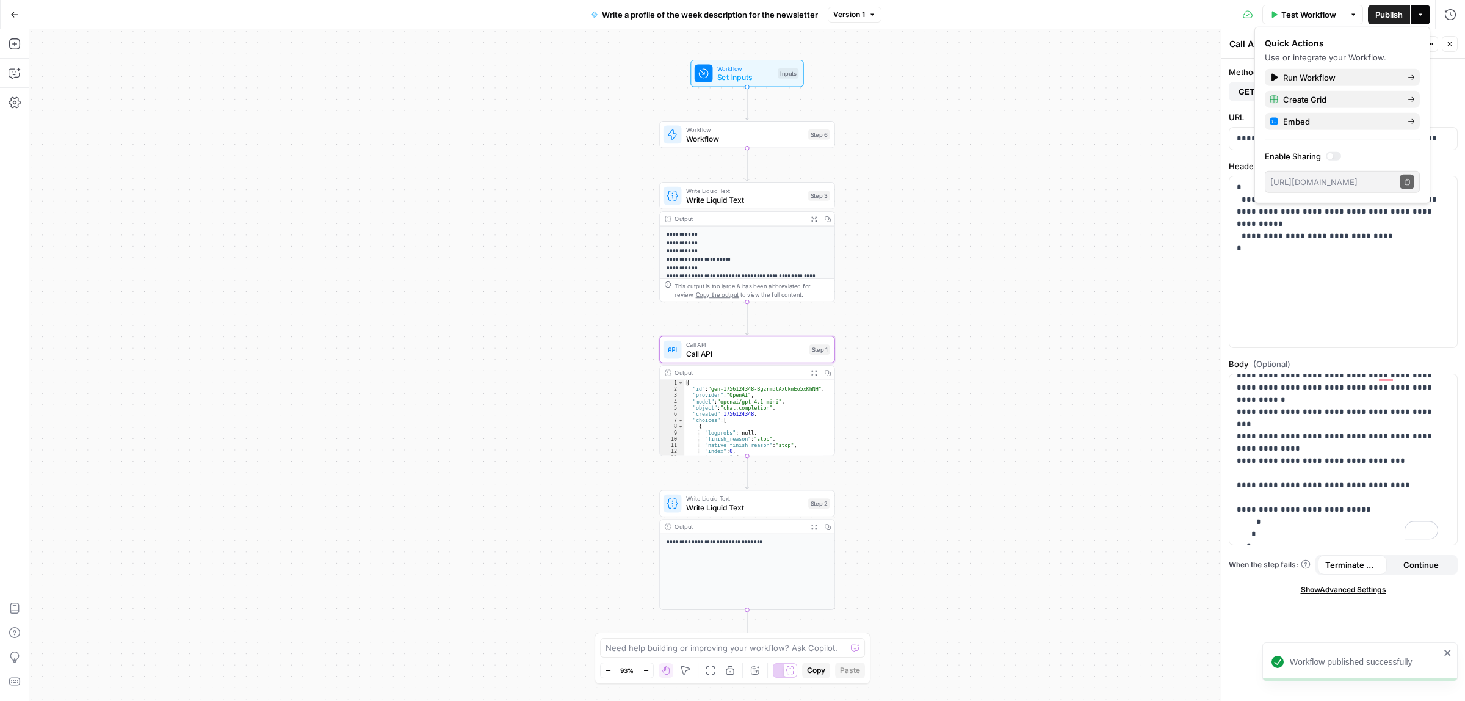
click at [14, 12] on icon "button" at bounding box center [14, 14] width 9 height 9
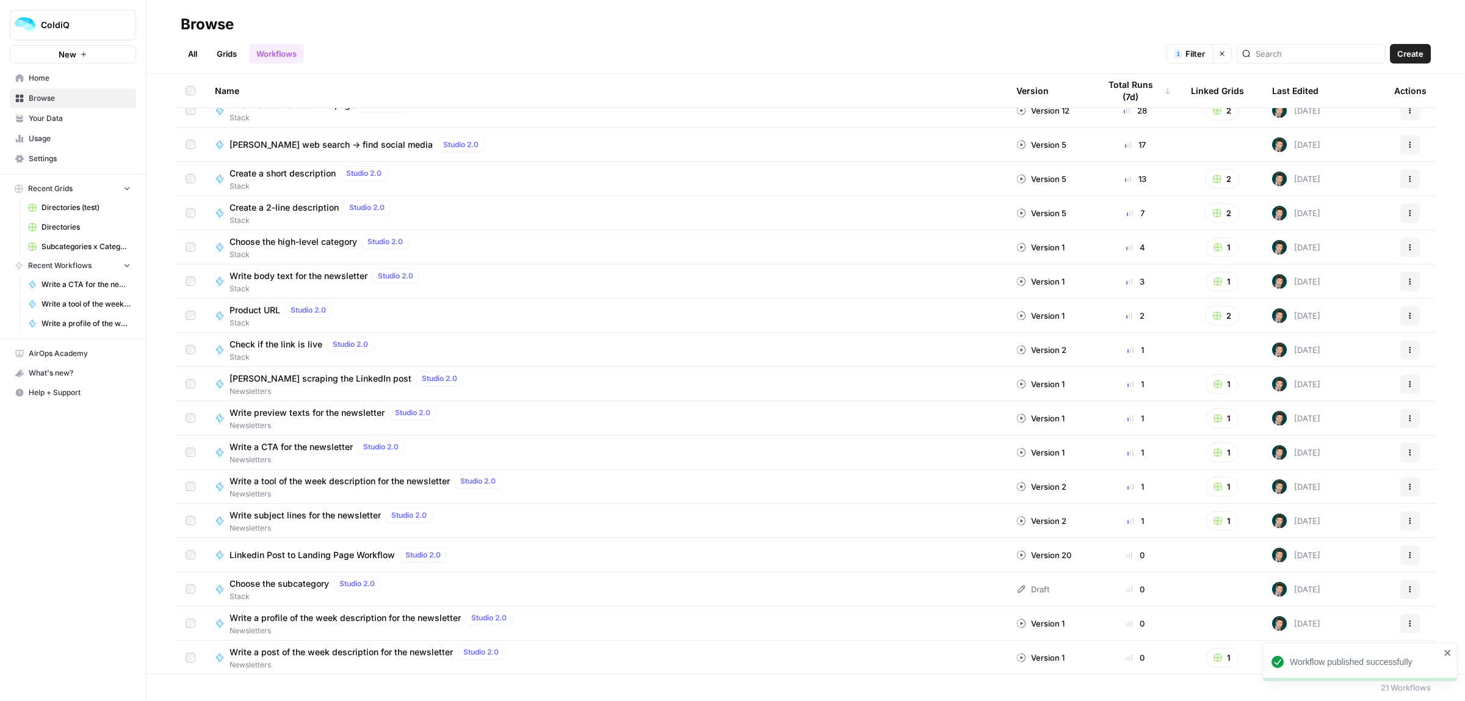
scroll to position [153, 0]
click at [1407, 654] on icon "button" at bounding box center [1410, 656] width 7 height 7
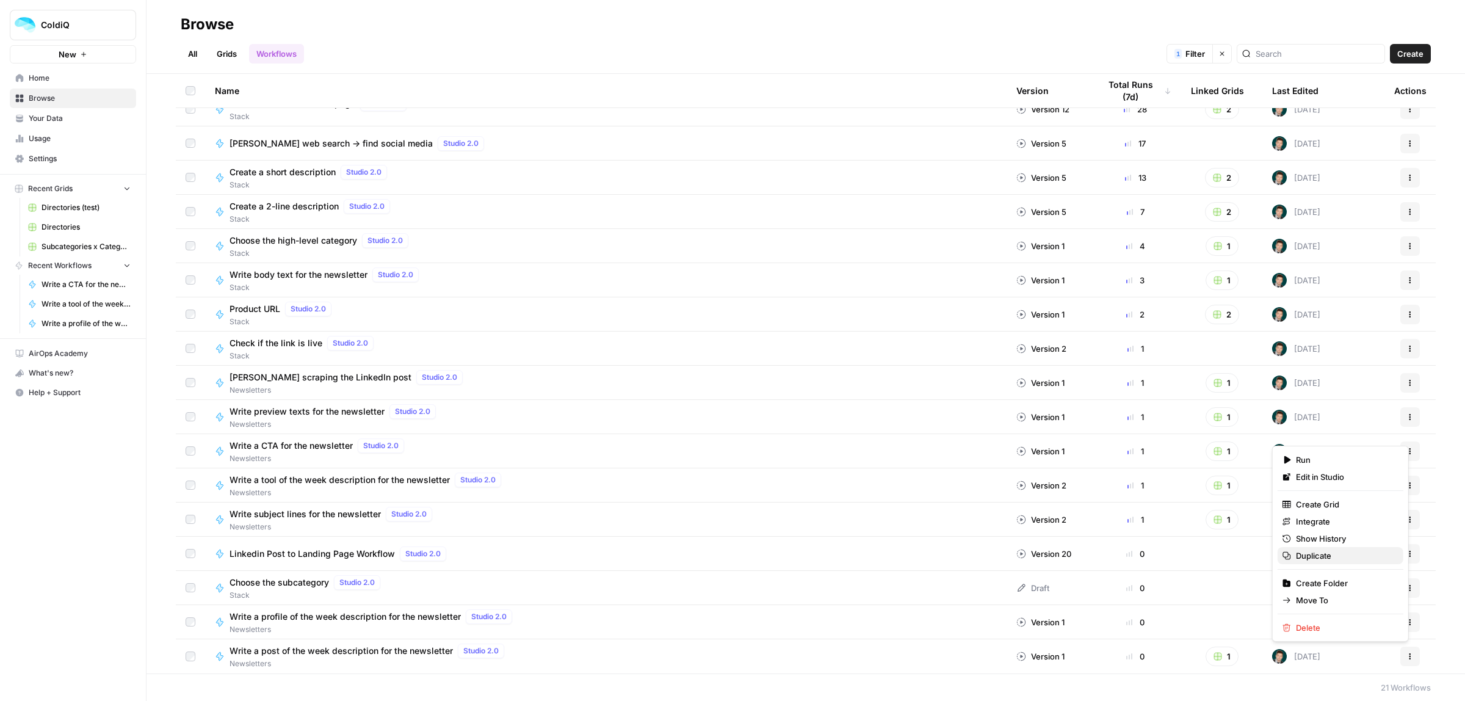
click at [1331, 554] on span "Duplicate" at bounding box center [1345, 555] width 98 height 12
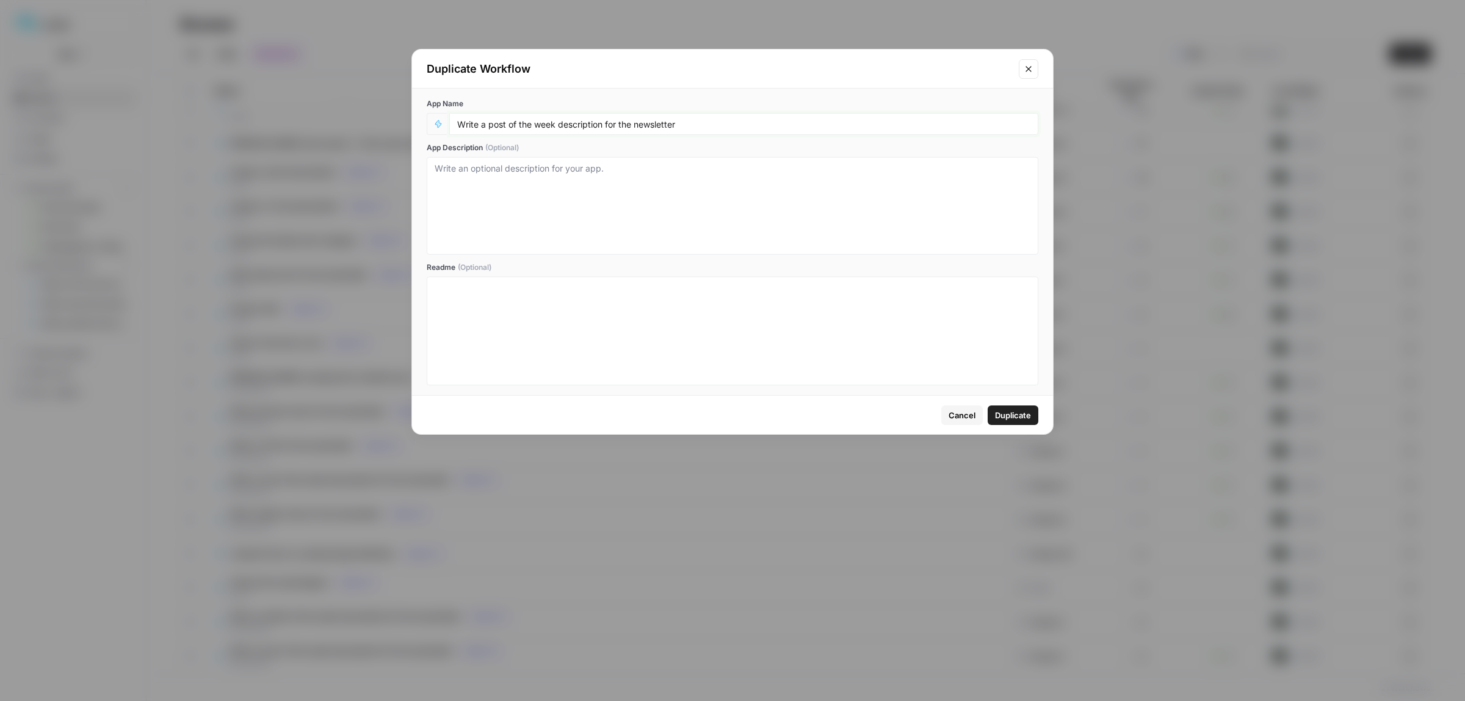
drag, startPoint x: 504, startPoint y: 124, endPoint x: 487, endPoint y: 126, distance: 17.2
click at [487, 126] on input "Write a post of the week description for the newsletter" at bounding box center [743, 123] width 573 height 11
type input "Write a data source of the week description for the newsletter"
click at [1019, 415] on span "Duplicate" at bounding box center [1013, 415] width 36 height 12
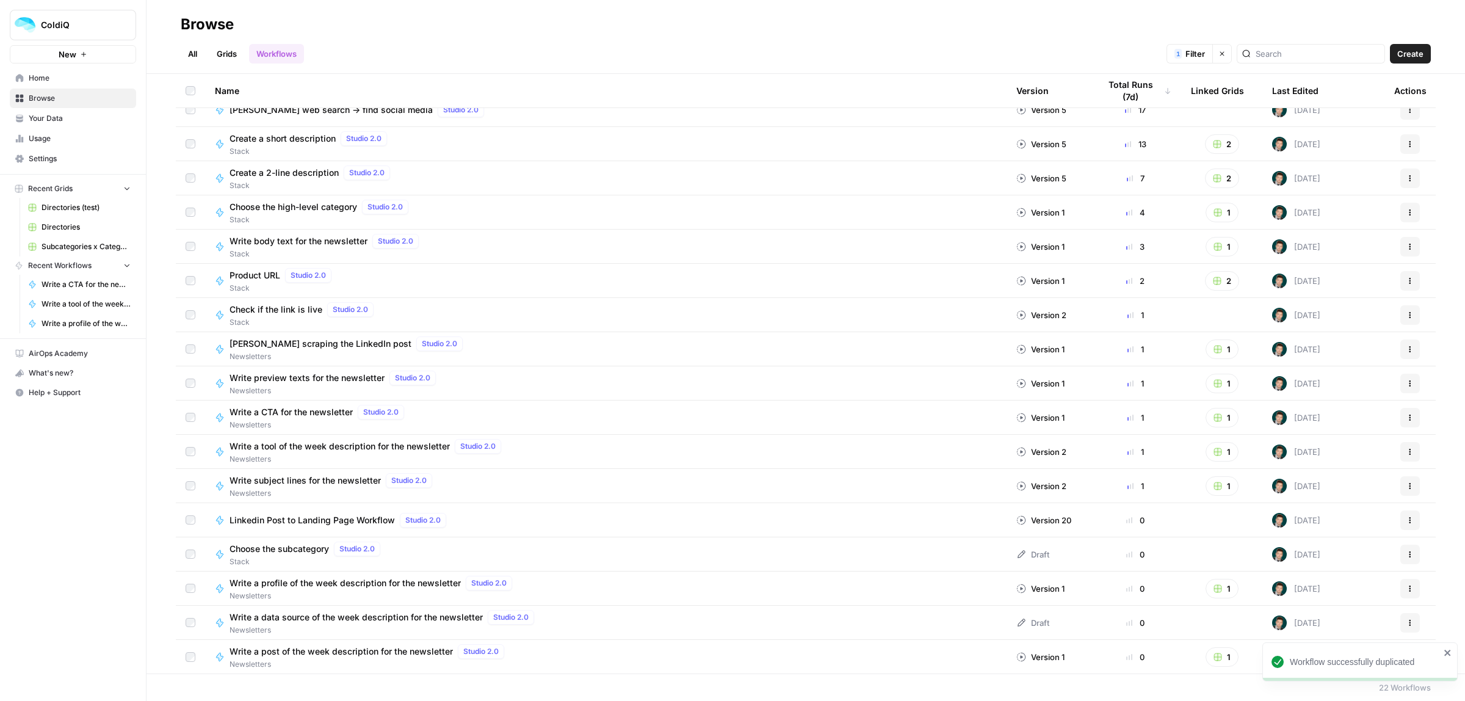
scroll to position [187, 0]
click at [331, 618] on span "Write a data source of the week description for the newsletter" at bounding box center [356, 616] width 253 height 12
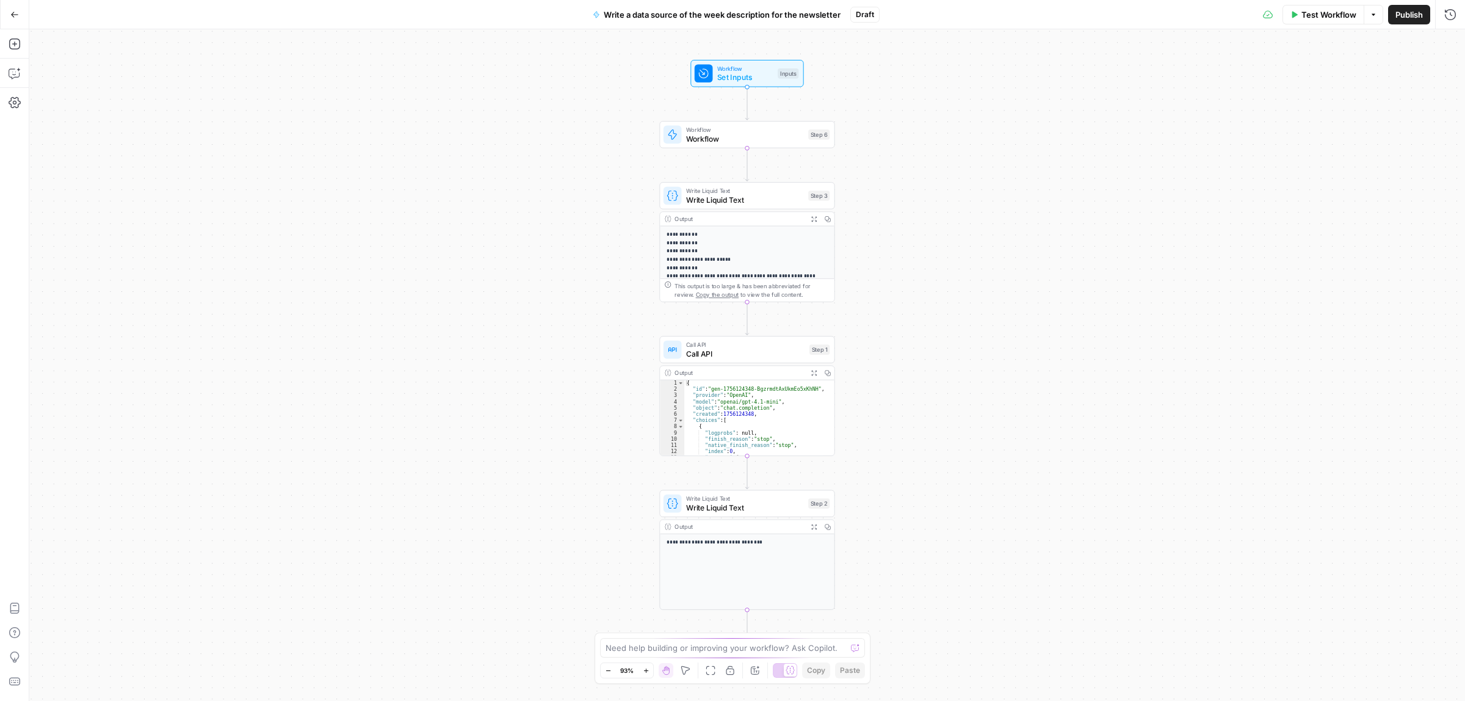
click at [737, 343] on span "Call API" at bounding box center [745, 344] width 119 height 9
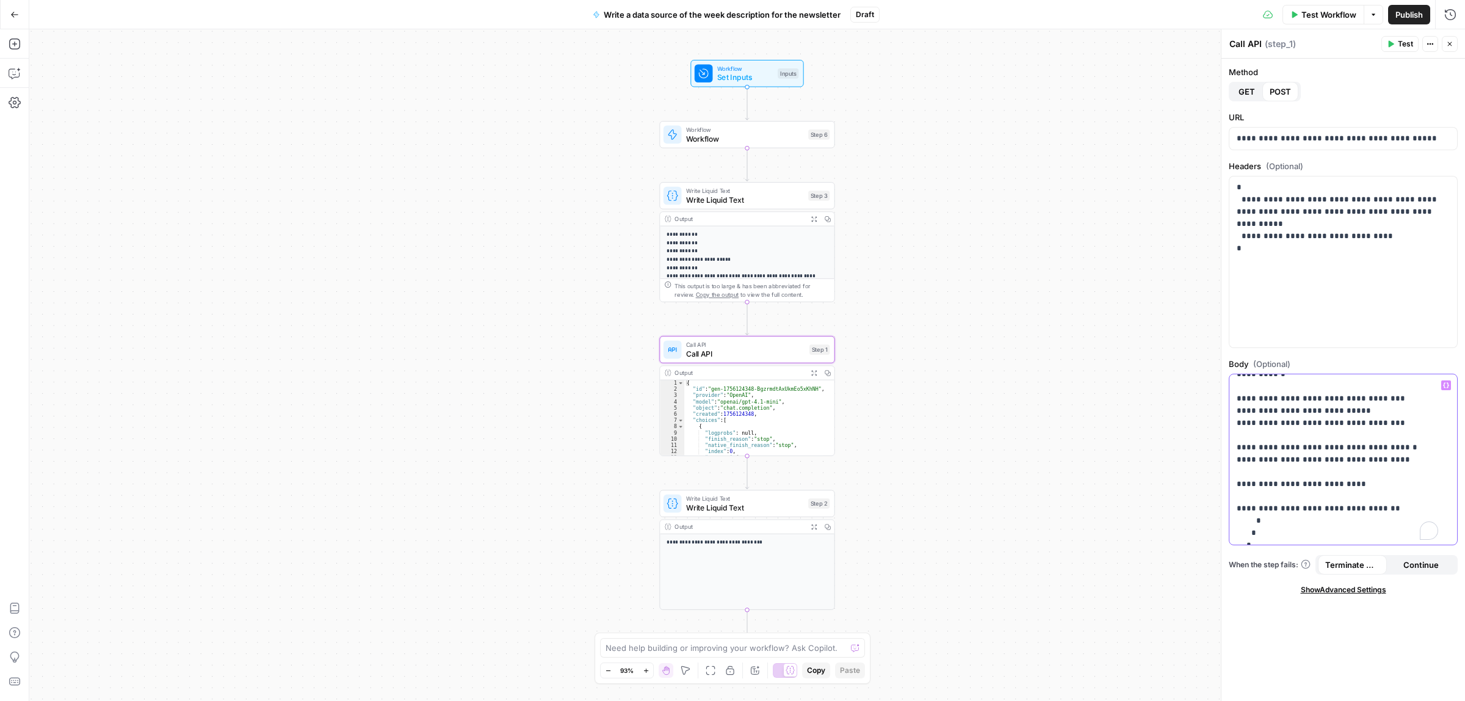
scroll to position [267, 0]
drag, startPoint x: 1289, startPoint y: 483, endPoint x: 1381, endPoint y: 495, distance: 92.3
click at [1381, 495] on p "**********" at bounding box center [1337, 338] width 201 height 452
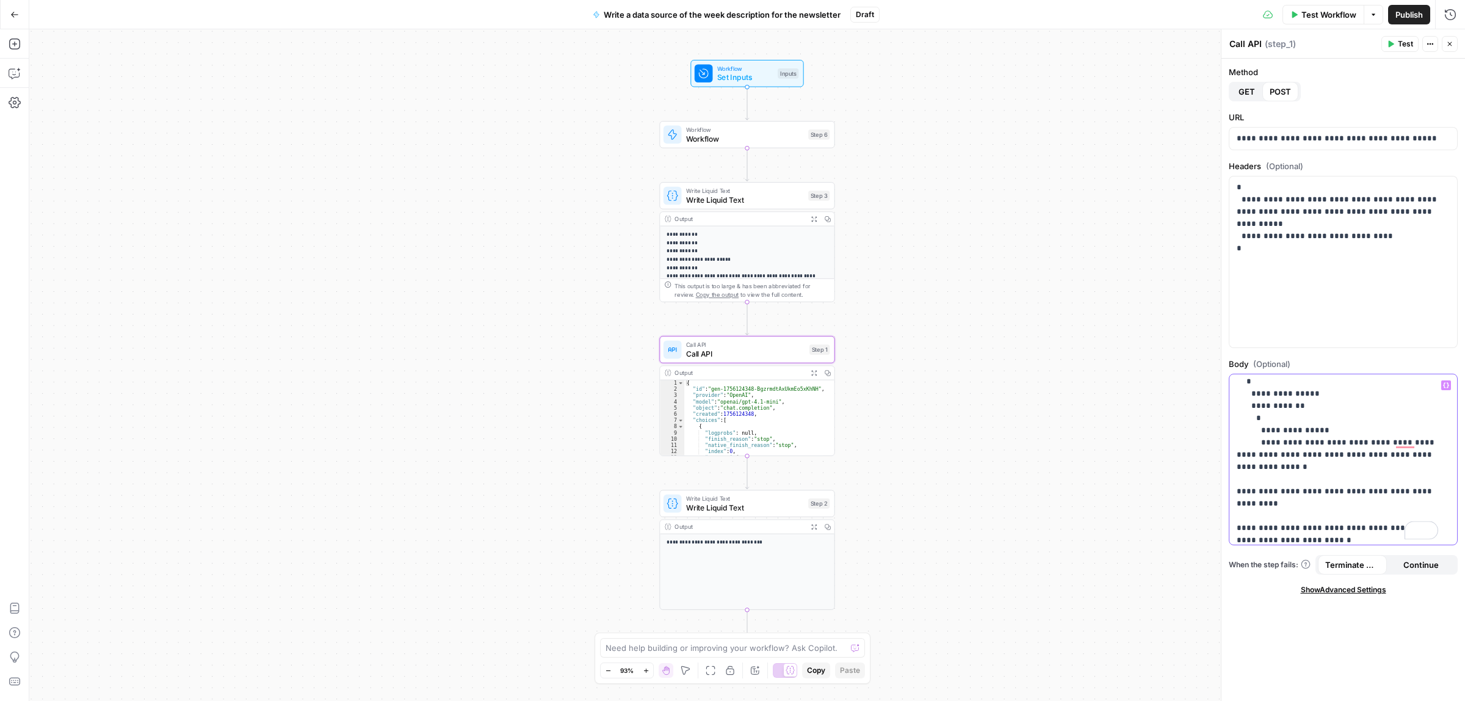
scroll to position [13, 0]
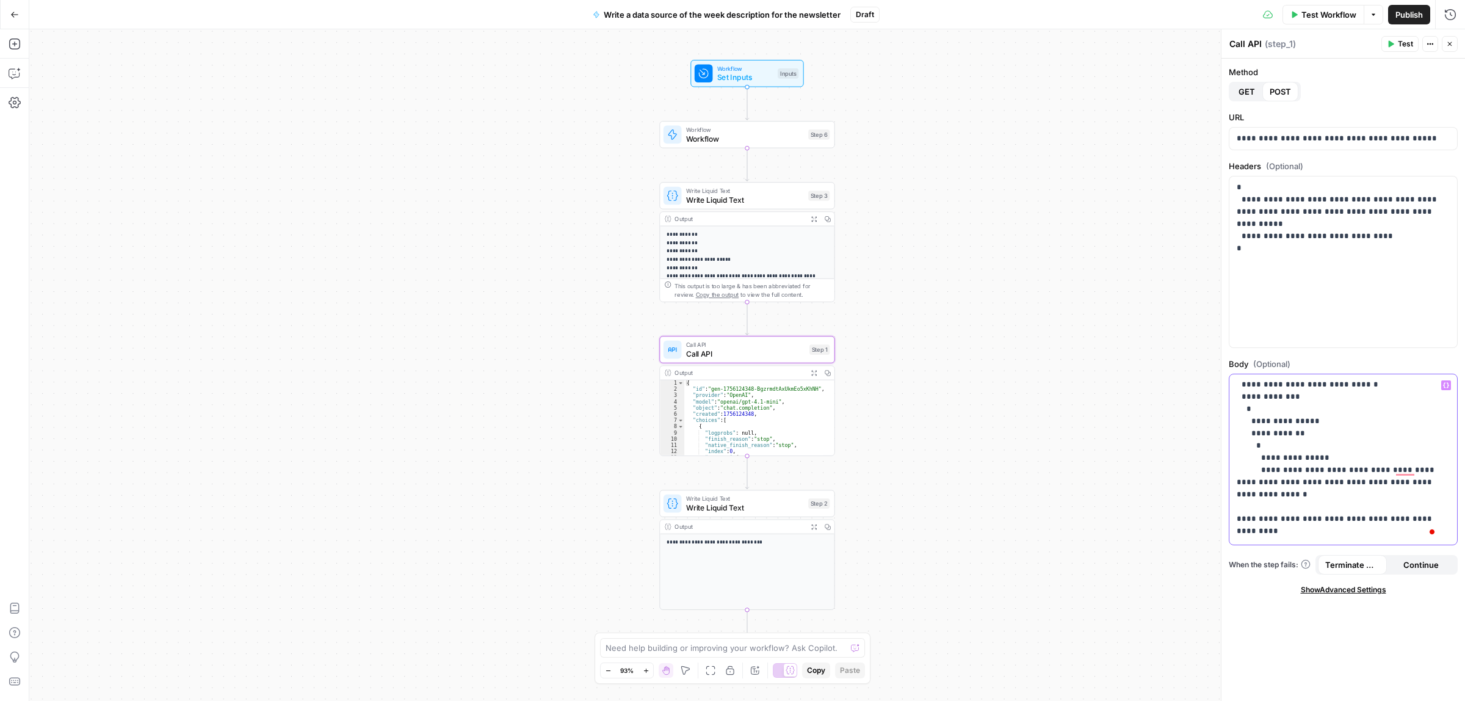
drag, startPoint x: 1276, startPoint y: 492, endPoint x: 1404, endPoint y: 484, distance: 128.4
click at [1404, 484] on p "**********" at bounding box center [1337, 567] width 201 height 403
click at [1446, 389] on button "Variables Menu" at bounding box center [1446, 385] width 10 height 10
click at [885, 491] on button "Select variable Workflow" at bounding box center [874, 491] width 153 height 20
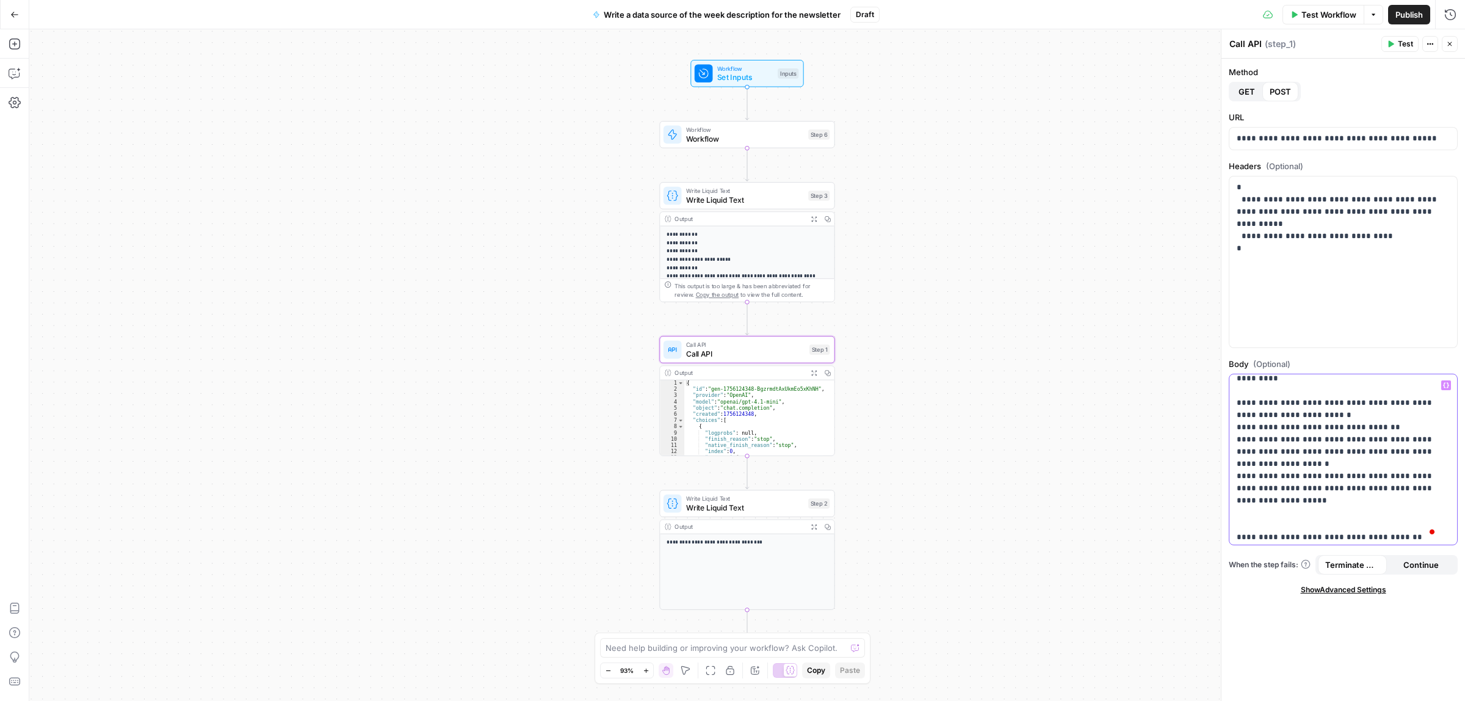
scroll to position [114, 0]
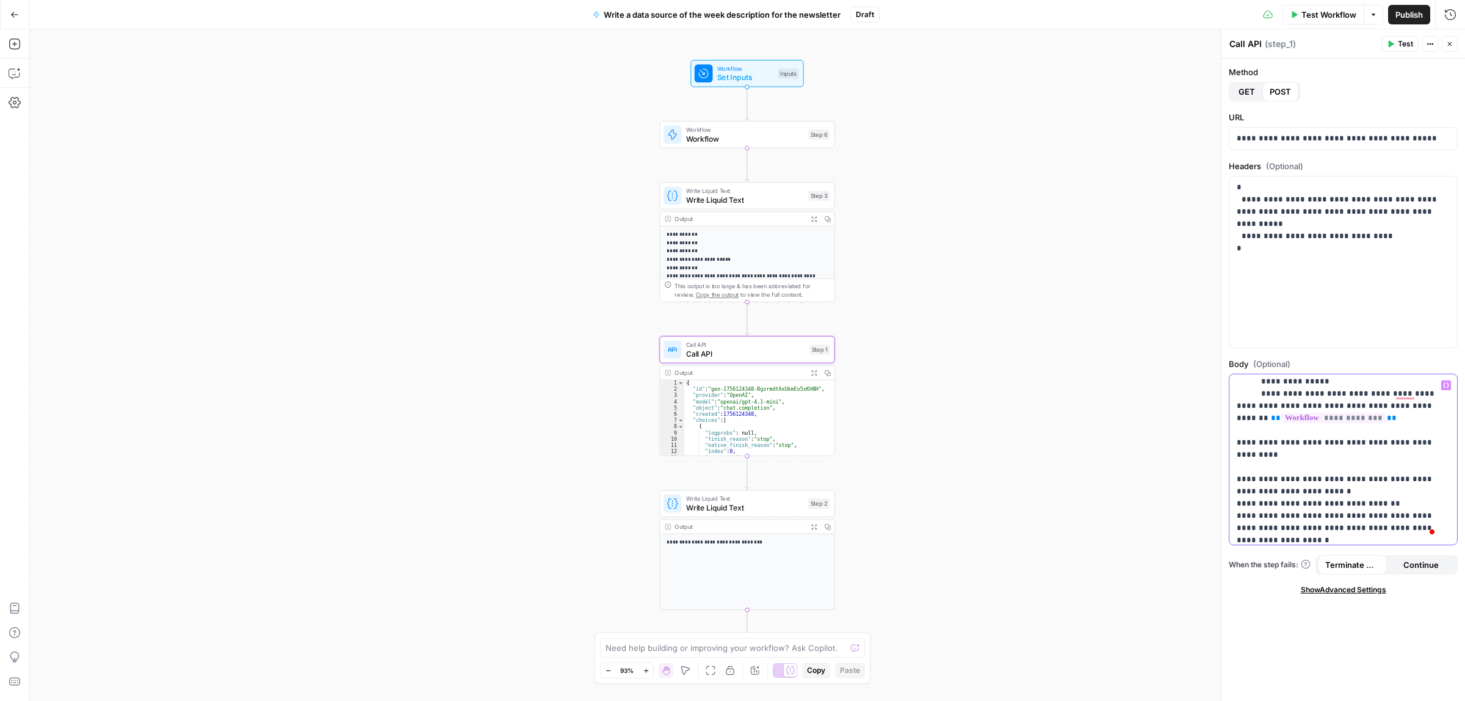
drag, startPoint x: 1270, startPoint y: 458, endPoint x: 1411, endPoint y: 443, distance: 142.4
click at [1411, 443] on p "**********" at bounding box center [1337, 491] width 201 height 403
click at [1444, 386] on icon "button" at bounding box center [1446, 384] width 6 height 5
click at [831, 453] on button "Select variable My input" at bounding box center [874, 452] width 153 height 20
click at [1412, 16] on span "Publish" at bounding box center [1409, 15] width 27 height 12
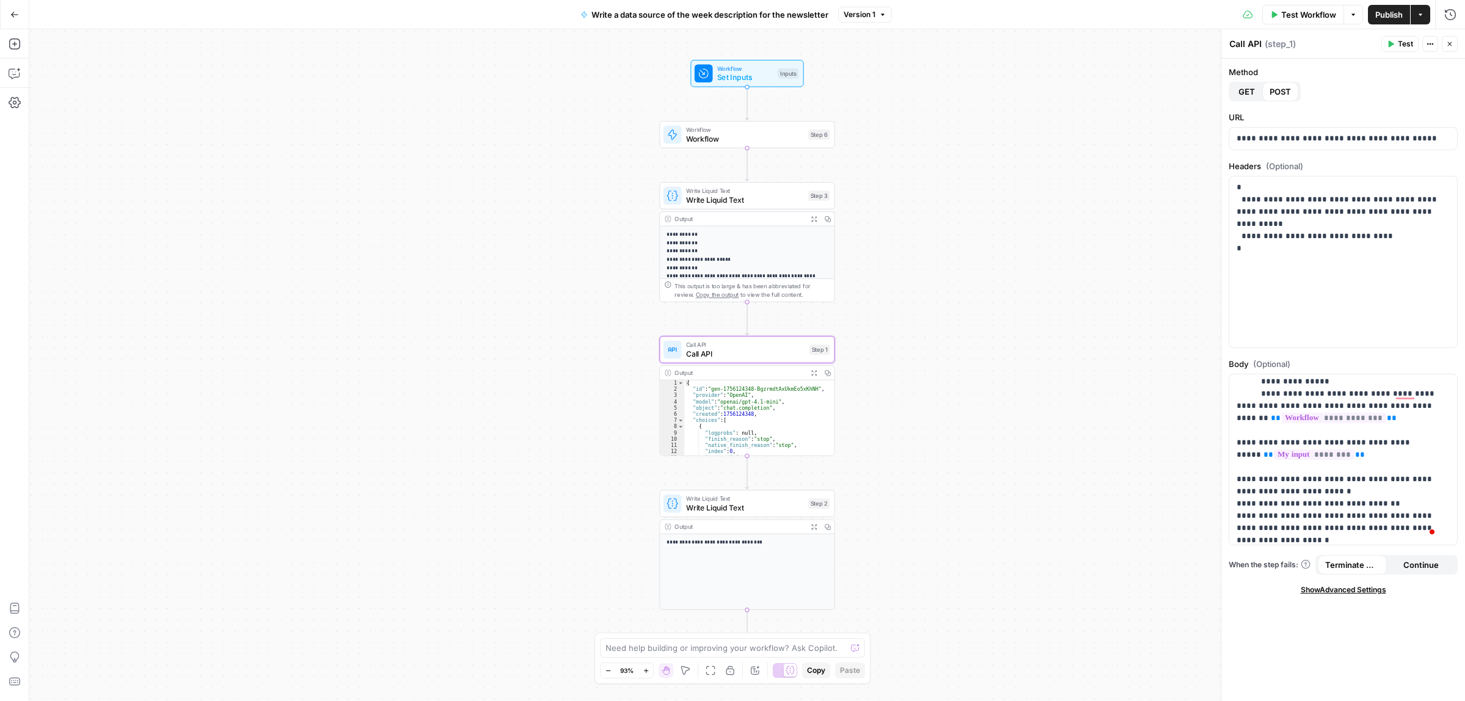
click at [13, 15] on icon "button" at bounding box center [14, 14] width 9 height 9
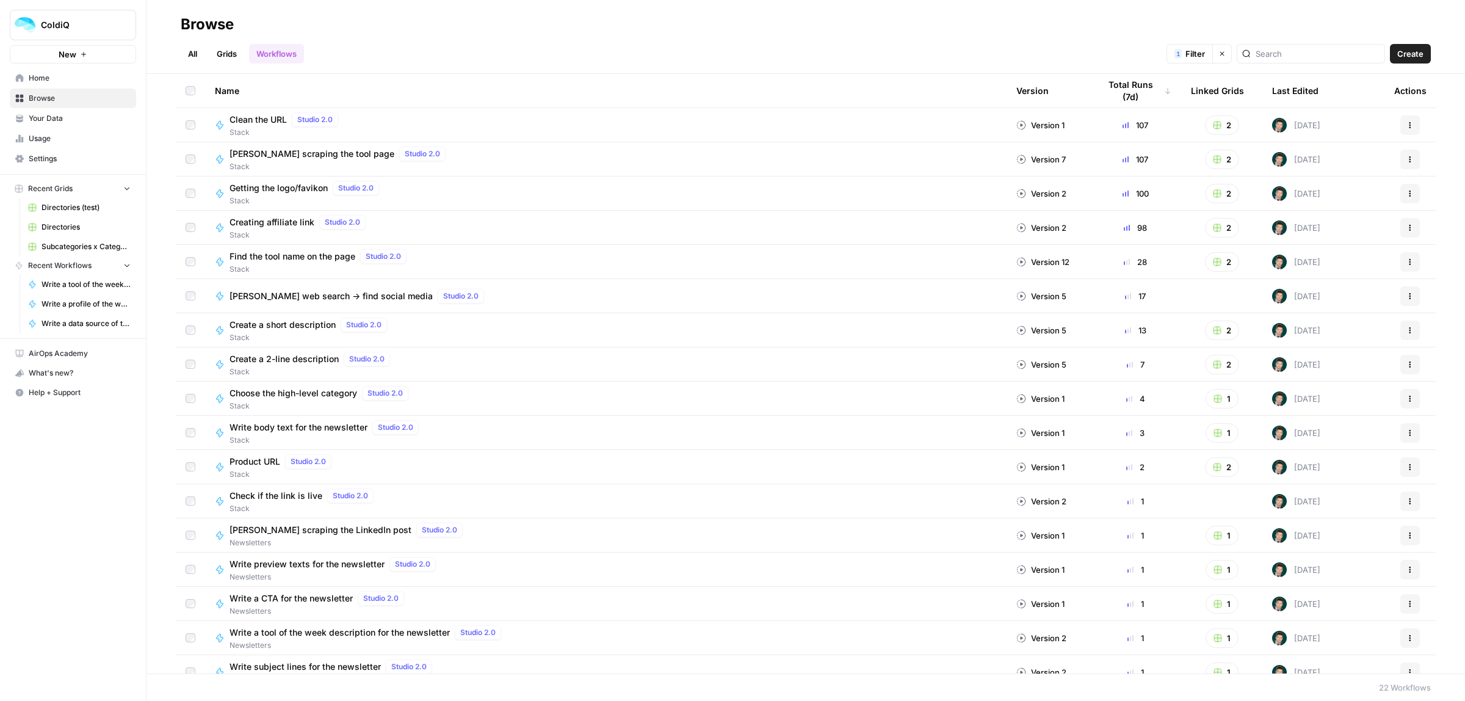
scroll to position [187, 0]
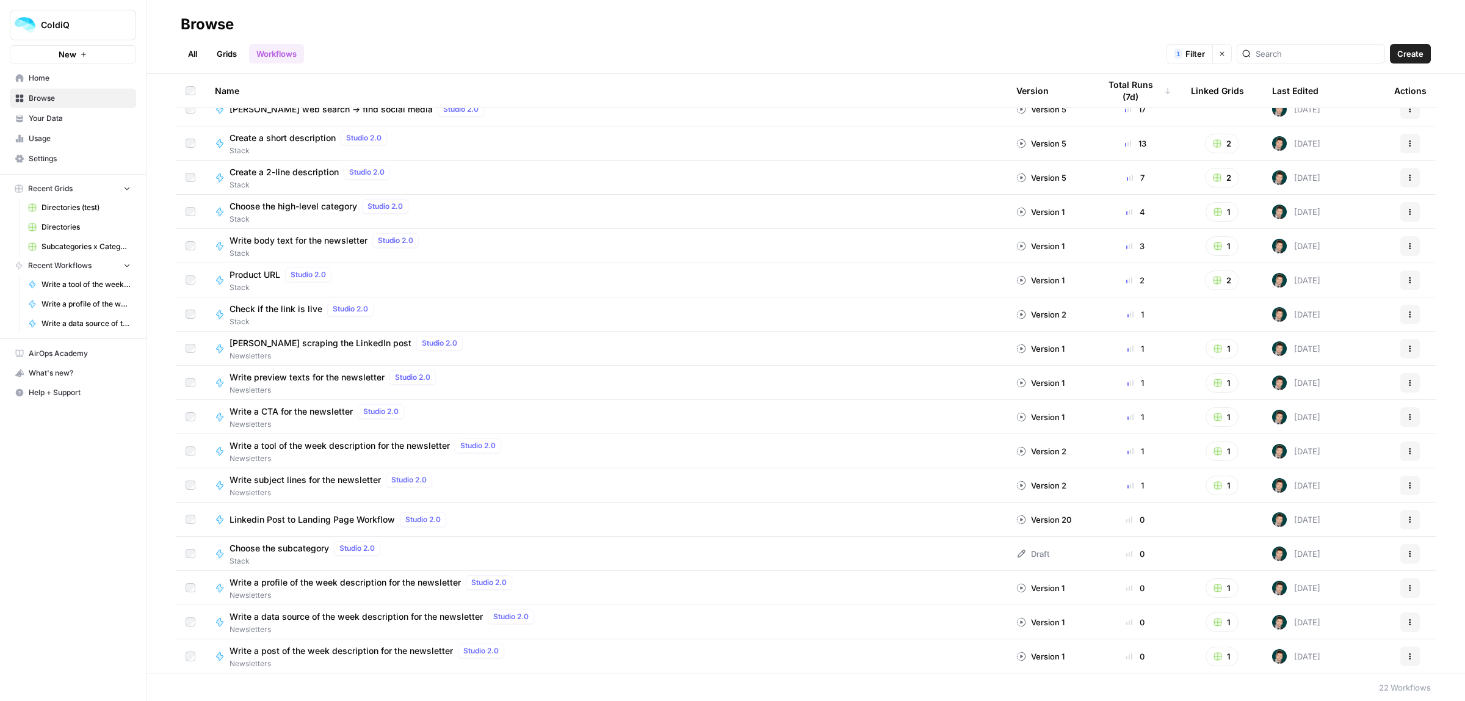
click at [1407, 624] on icon "button" at bounding box center [1410, 621] width 7 height 7
click at [1320, 516] on span "Duplicate" at bounding box center [1345, 521] width 98 height 12
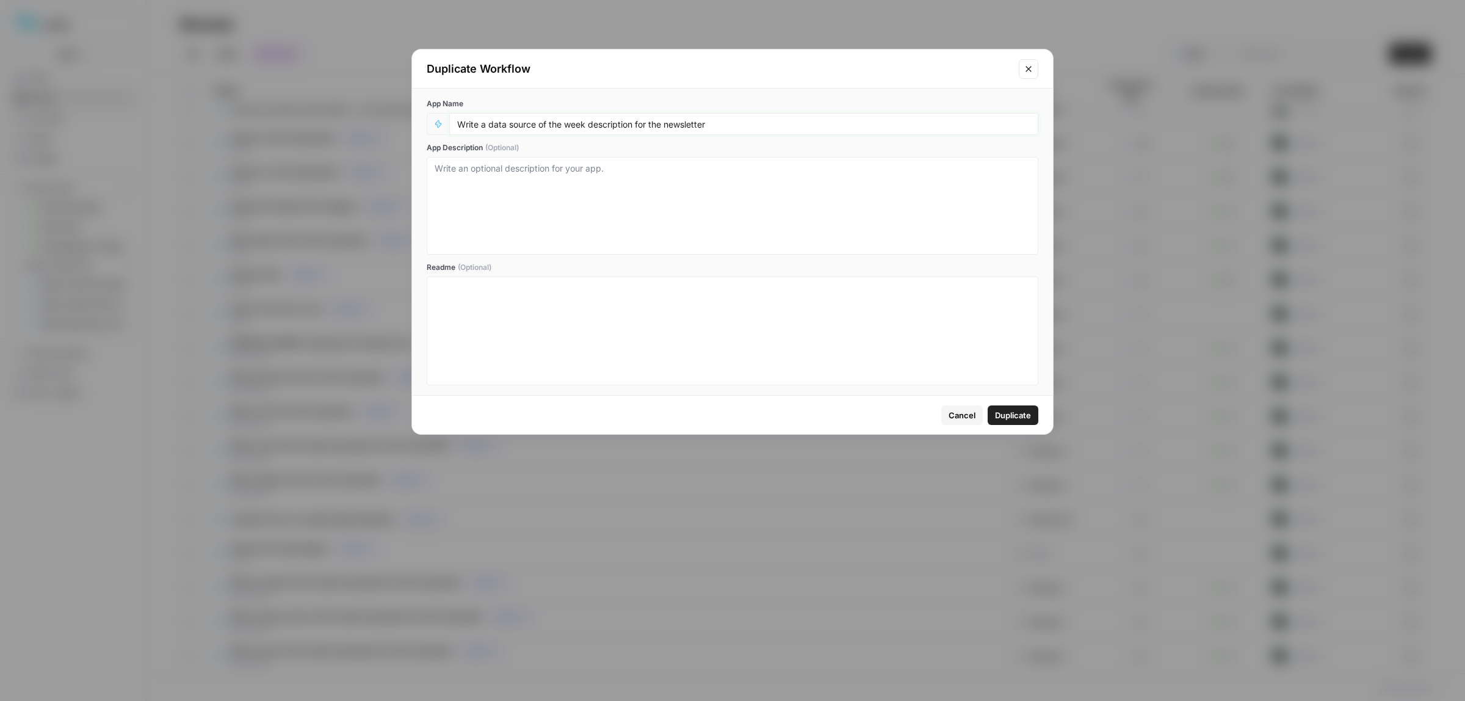
drag, startPoint x: 536, startPoint y: 125, endPoint x: 490, endPoint y: 121, distance: 46.6
click at [490, 121] on input "Write a data source of the week description for the newsletter" at bounding box center [743, 123] width 573 height 11
type input "Write a video of the week description for the newsletter"
click at [1019, 427] on div "Cancel Duplicate" at bounding box center [732, 415] width 641 height 38
click at [1011, 413] on span "Duplicate" at bounding box center [1013, 415] width 36 height 12
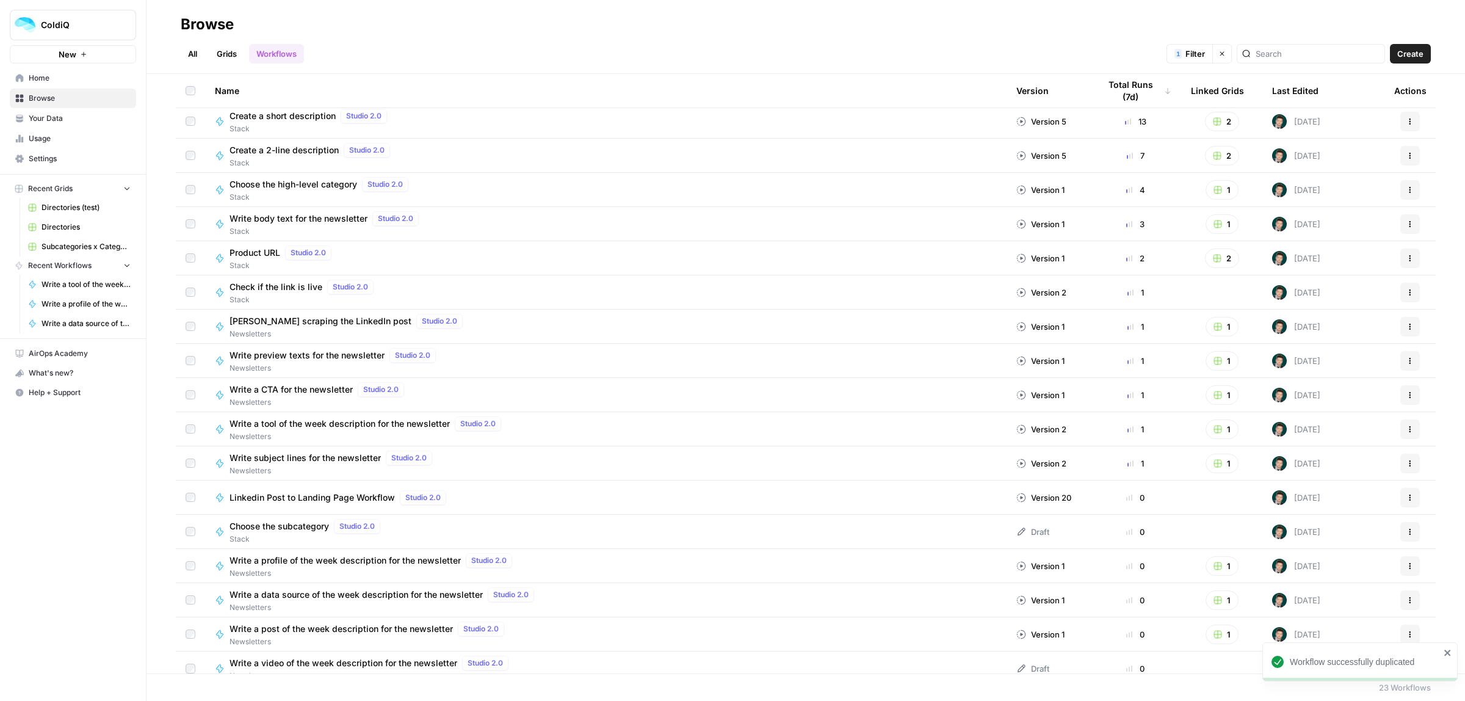
scroll to position [221, 0]
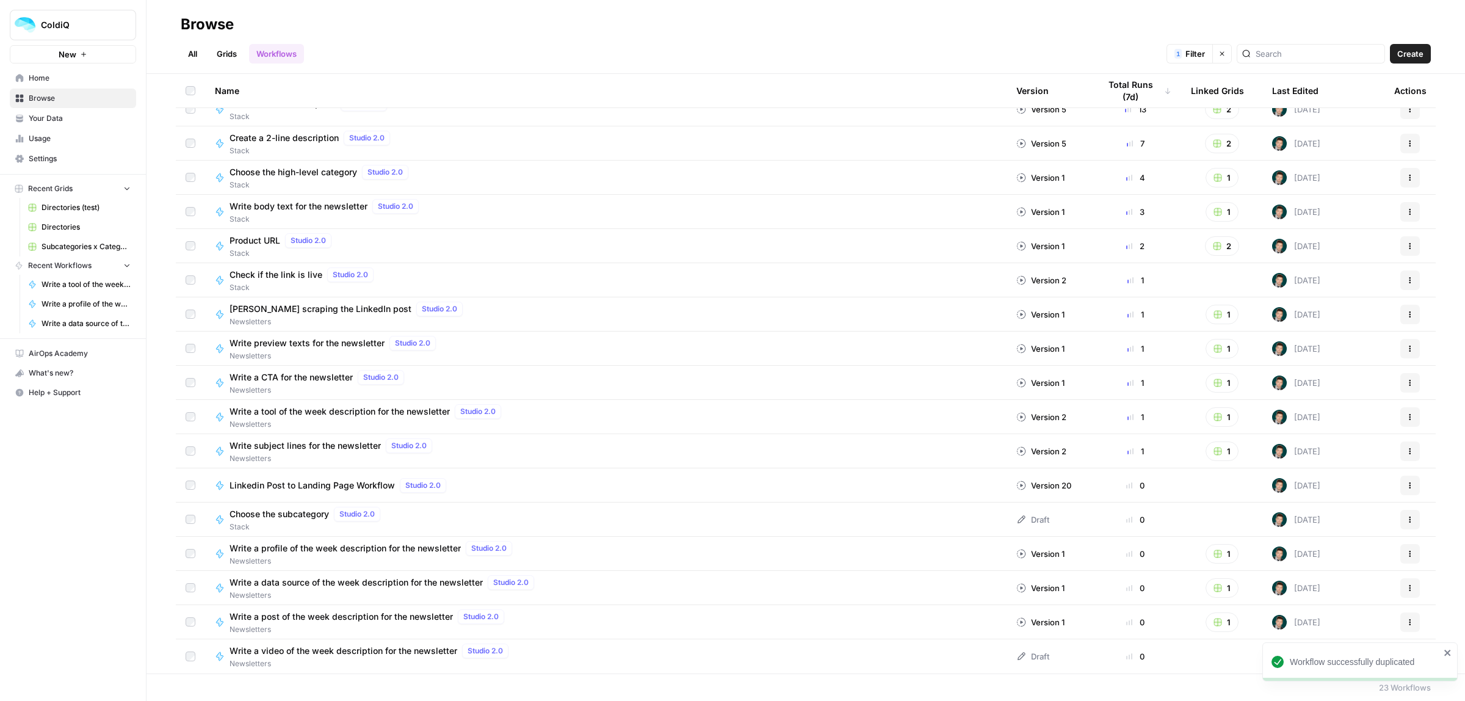
click at [336, 648] on span "Write a video of the week description for the newsletter" at bounding box center [344, 651] width 228 height 12
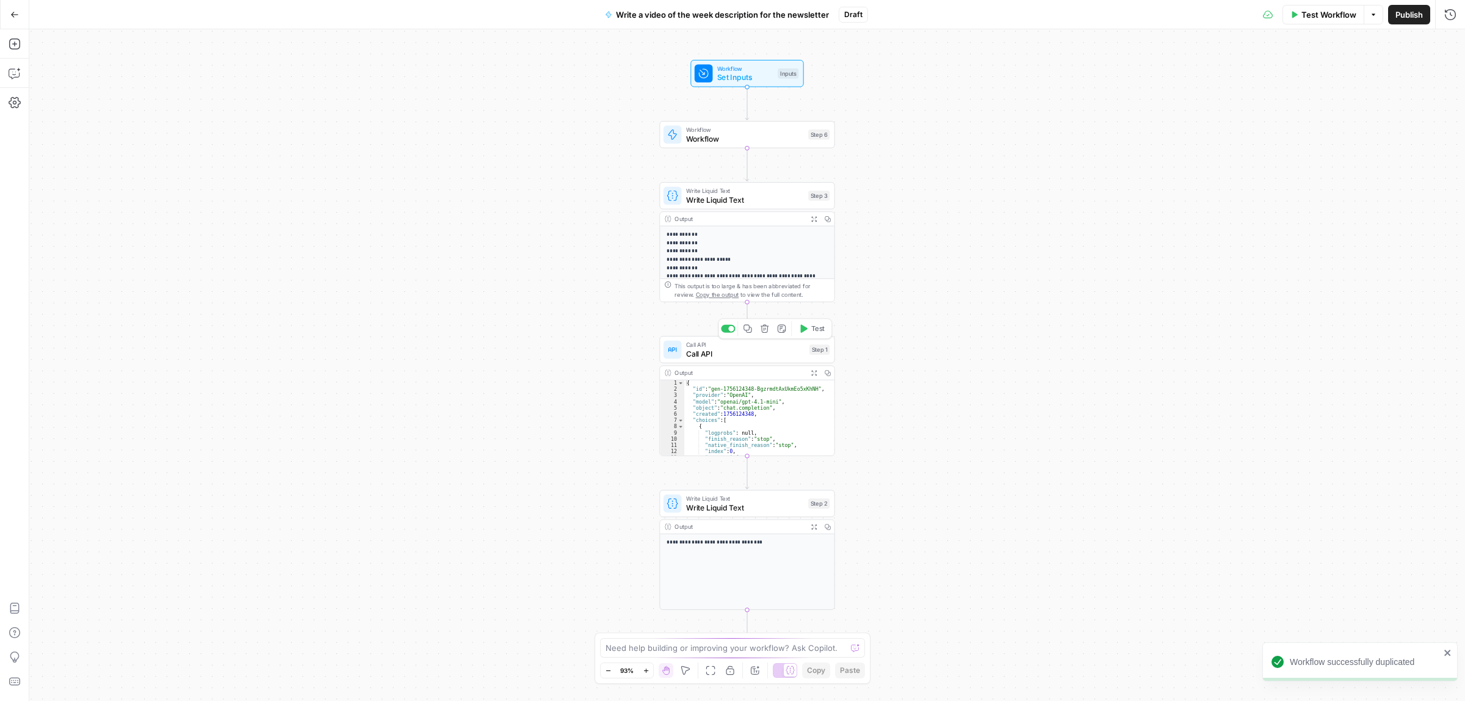
click at [737, 357] on span "Call API" at bounding box center [745, 354] width 119 height 12
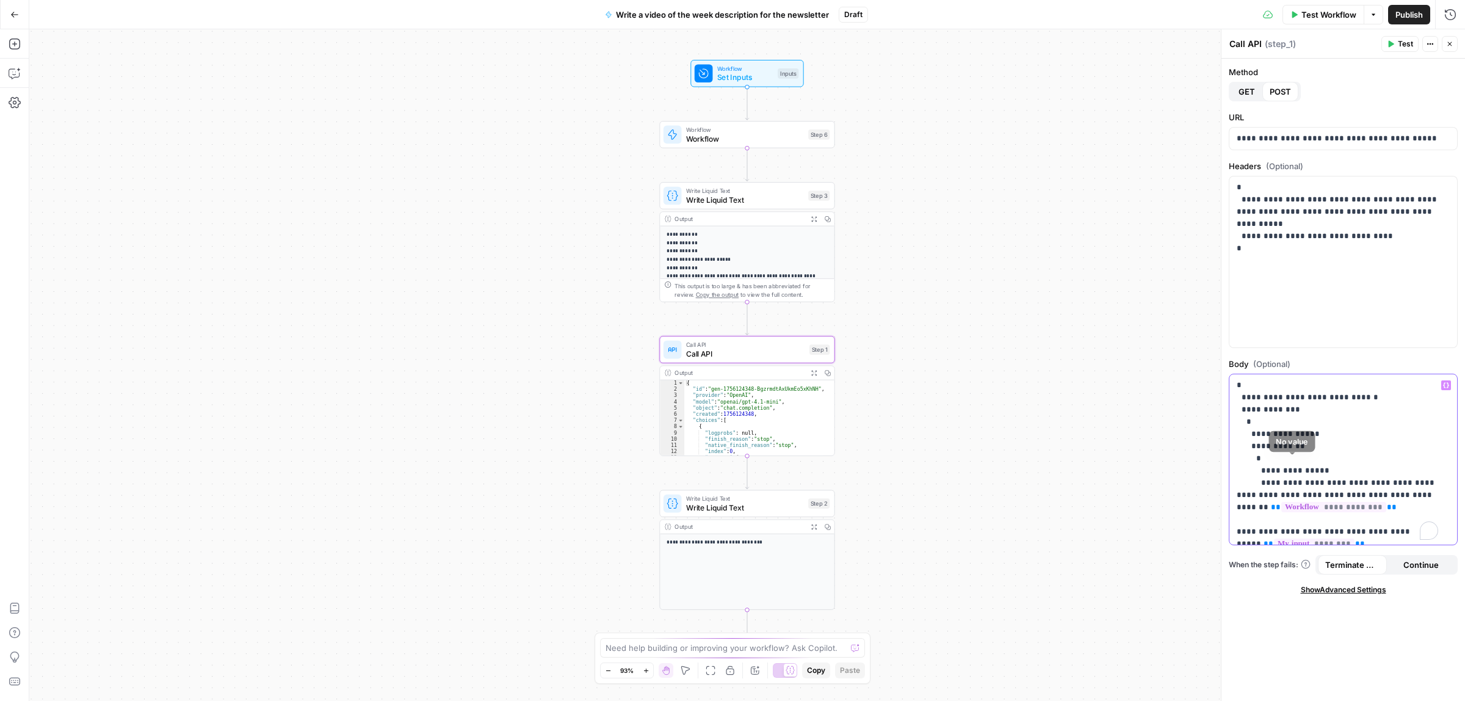
scroll to position [242, 0]
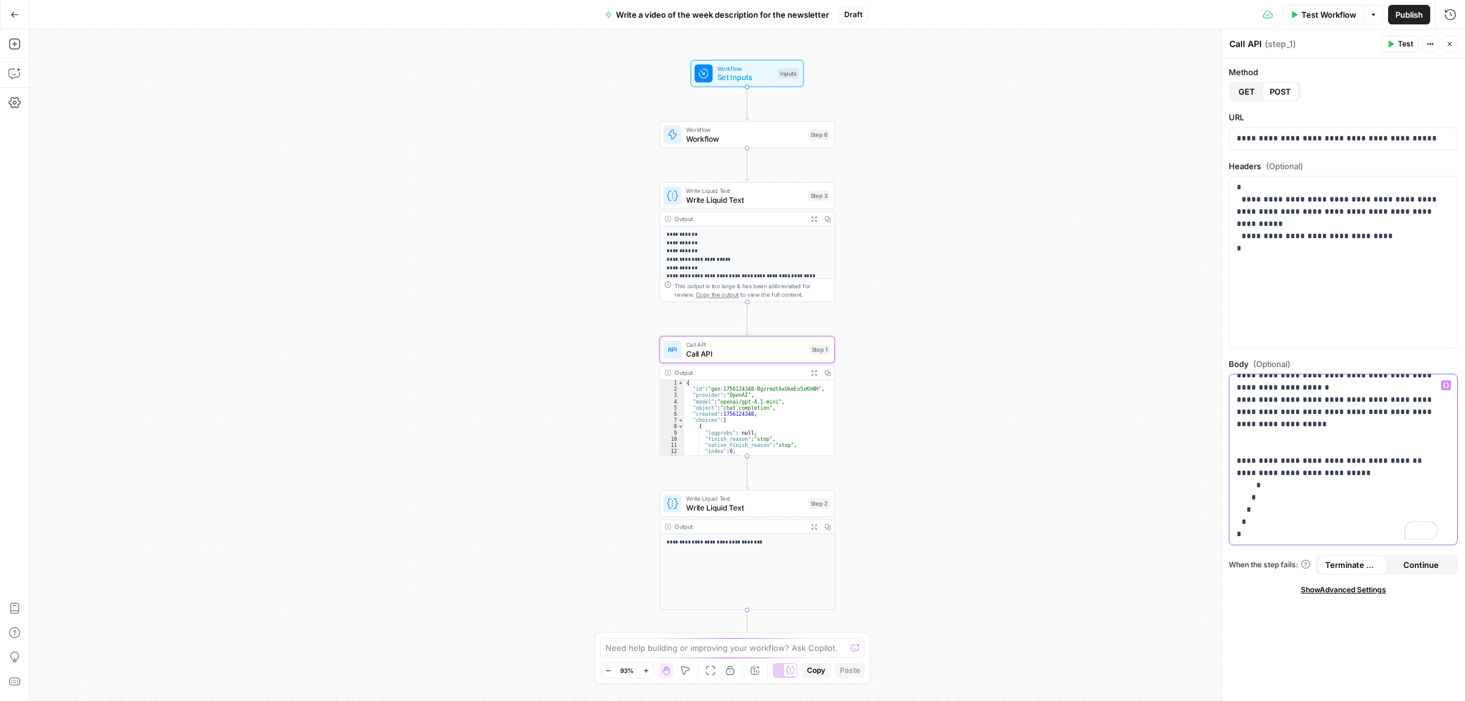
drag, startPoint x: 1289, startPoint y: 482, endPoint x: 1342, endPoint y: 474, distance: 53.7
click at [1342, 474] on p "**********" at bounding box center [1337, 338] width 201 height 403
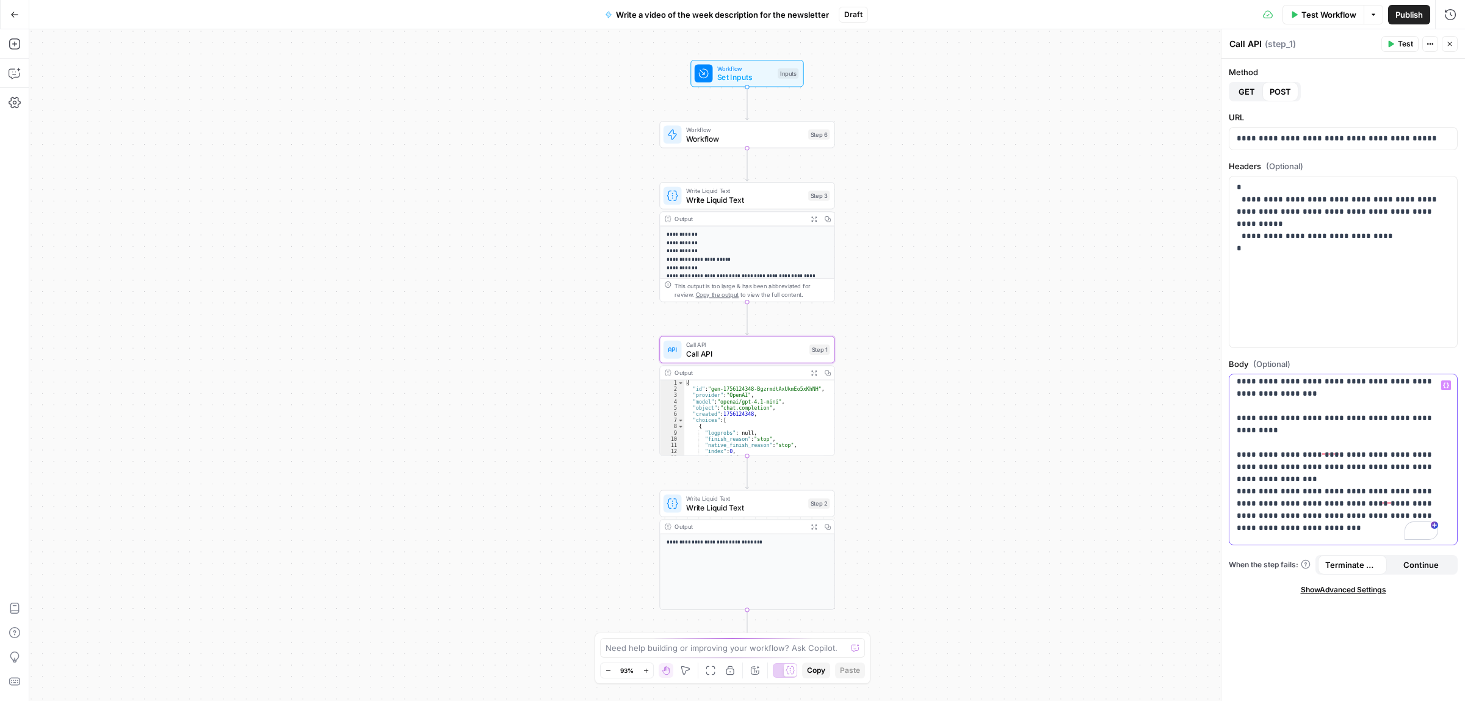
scroll to position [114, 0]
drag, startPoint x: 1278, startPoint y: 397, endPoint x: 1235, endPoint y: 397, distance: 42.7
click at [1235, 397] on div "**********" at bounding box center [1342, 459] width 227 height 170
click at [1445, 383] on icon "button" at bounding box center [1446, 385] width 6 height 6
click at [907, 492] on button "Select variable Workflow" at bounding box center [874, 491] width 153 height 20
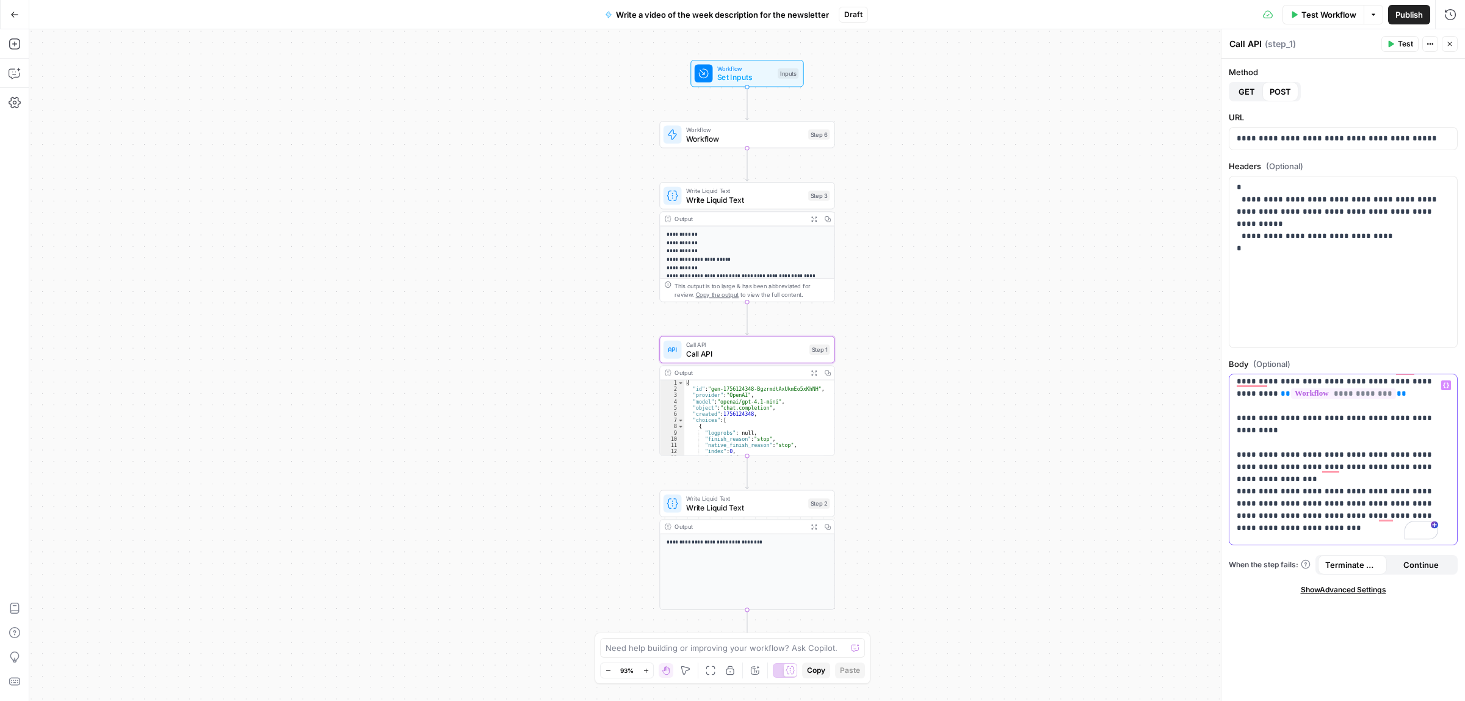
drag, startPoint x: 1256, startPoint y: 430, endPoint x: 1411, endPoint y: 414, distance: 156.5
click at [1411, 414] on p "**********" at bounding box center [1337, 504] width 201 height 476
click at [1447, 383] on icon "button" at bounding box center [1446, 384] width 6 height 5
click at [843, 449] on button "Select variable My input" at bounding box center [874, 452] width 153 height 20
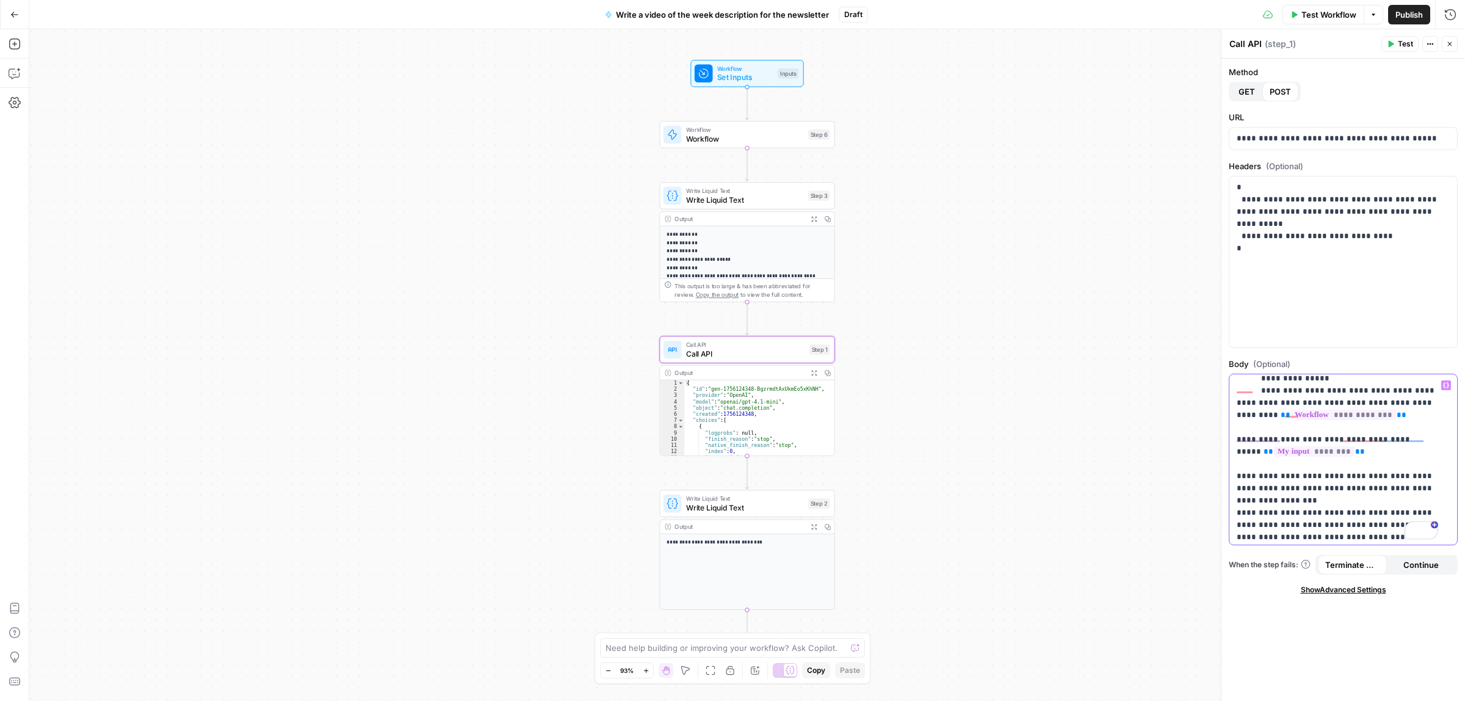
scroll to position [0, 0]
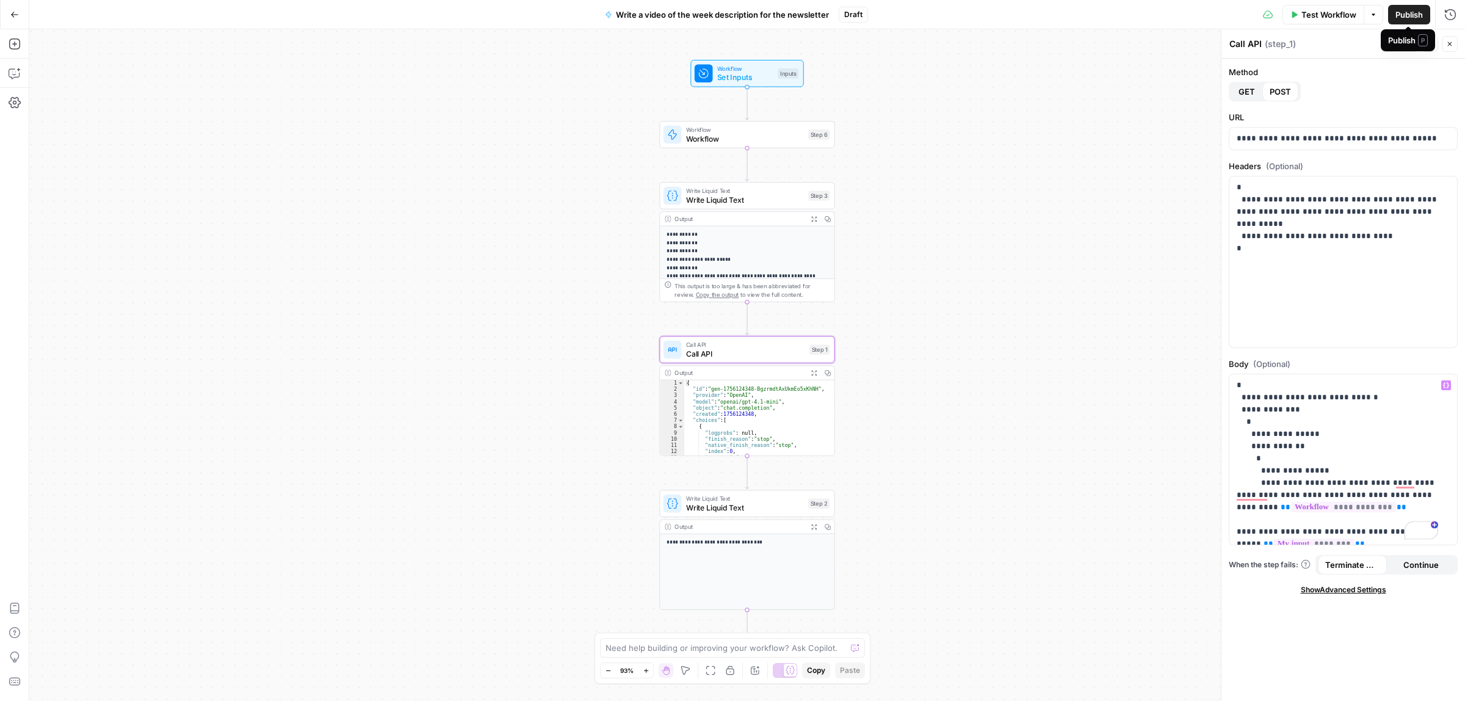
click at [1410, 15] on span "Publish" at bounding box center [1409, 15] width 27 height 12
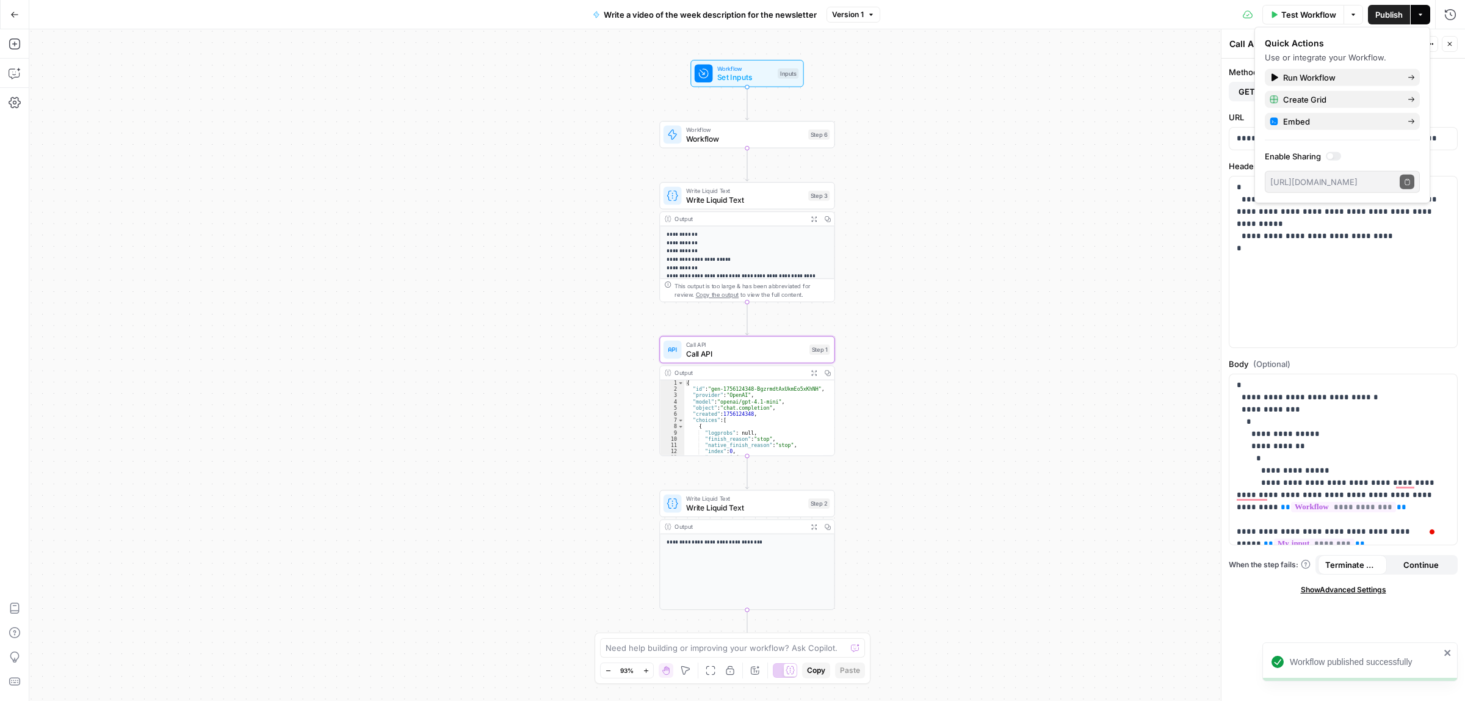
click at [7, 14] on button "Go Back" at bounding box center [15, 15] width 22 height 22
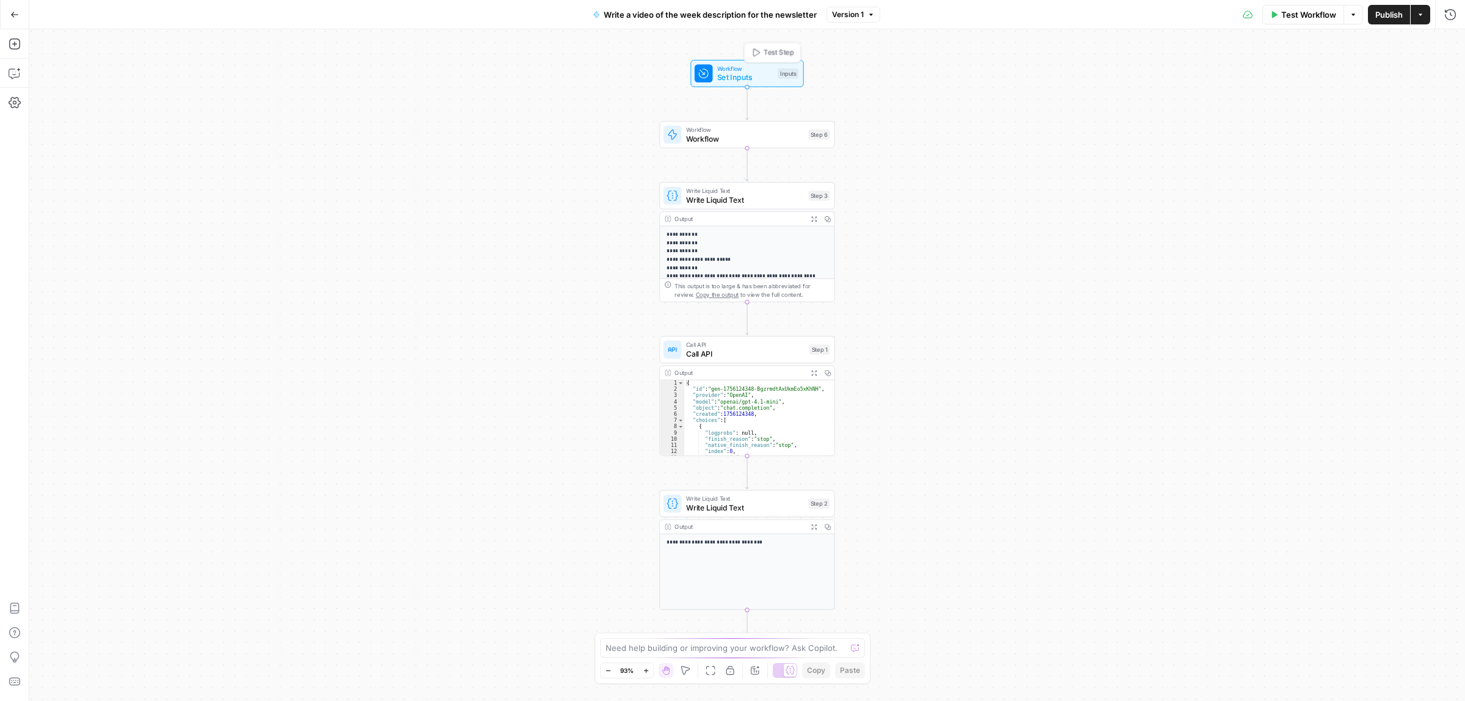
click at [755, 69] on span "Workflow" at bounding box center [745, 68] width 56 height 9
click at [1447, 122] on icon "button" at bounding box center [1448, 124] width 7 height 7
click at [1389, 11] on span "Publish" at bounding box center [1388, 15] width 27 height 12
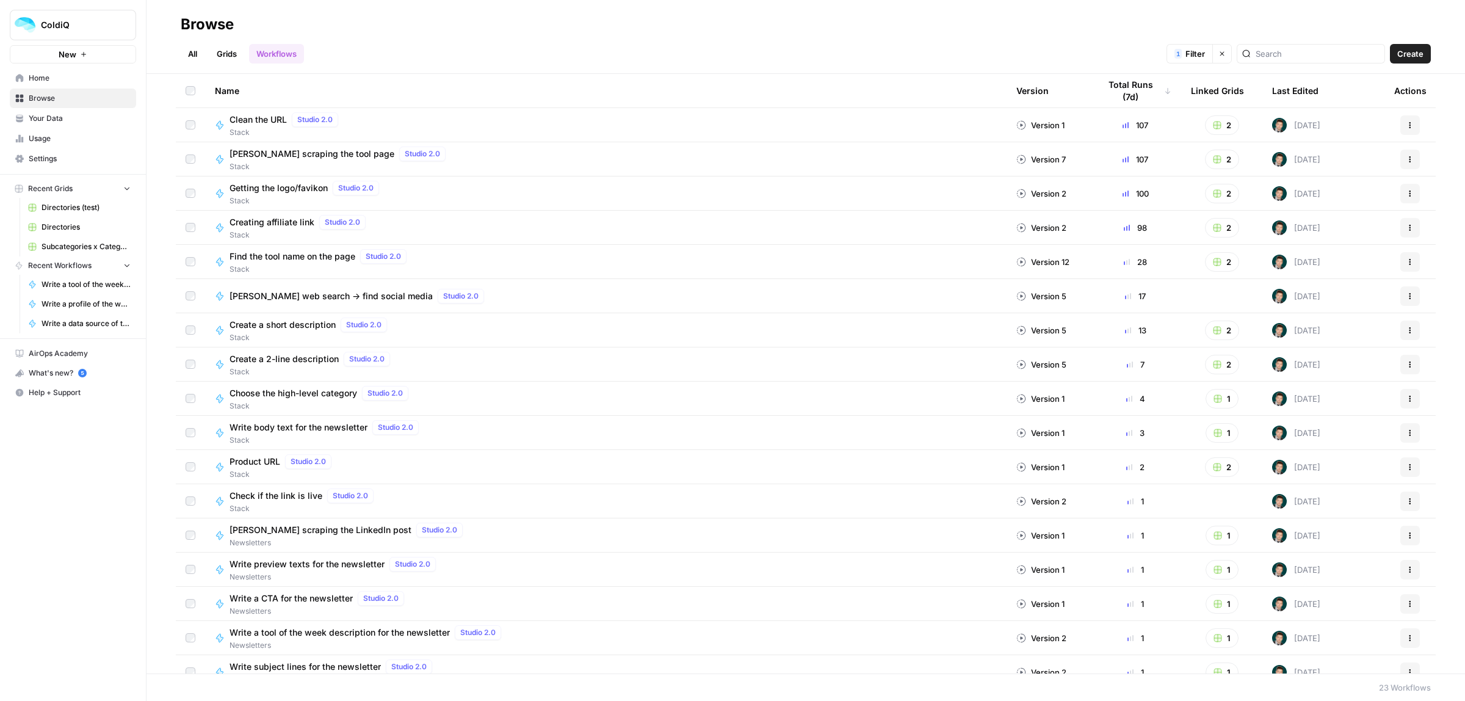
scroll to position [221, 0]
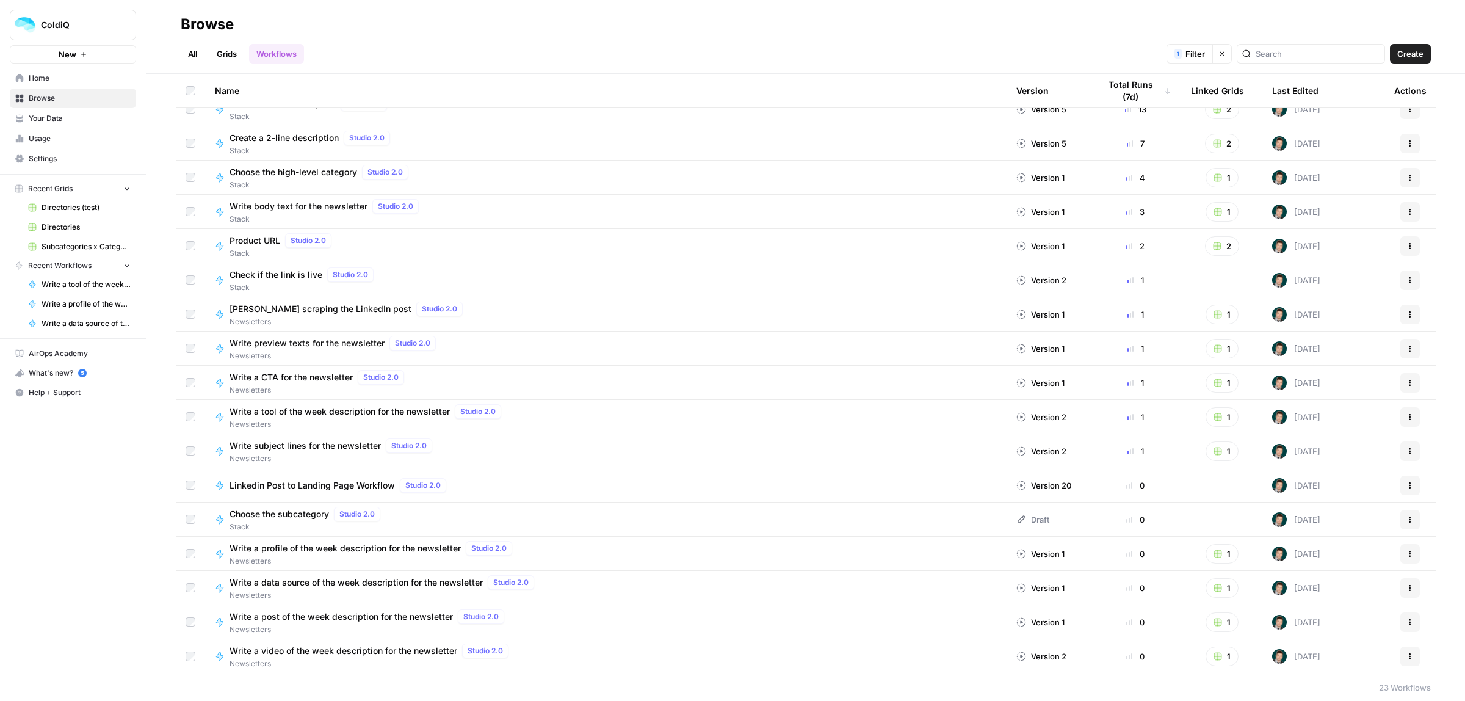
click at [1407, 447] on icon "button" at bounding box center [1410, 450] width 7 height 7
click at [1323, 575] on span "Duplicate" at bounding box center [1345, 576] width 98 height 12
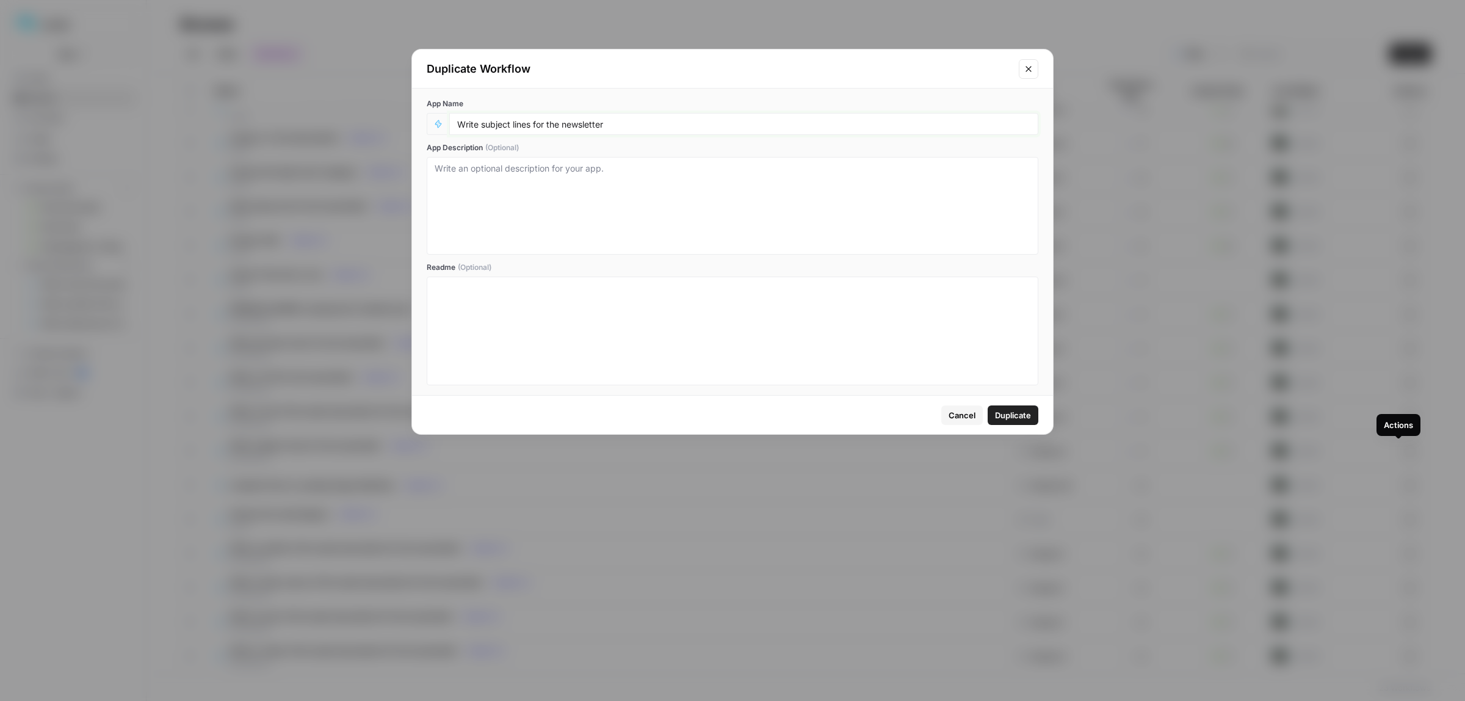
click at [565, 126] on input "Write subject lines for the newsletter" at bounding box center [743, 123] width 573 height 11
type input "Write subject lines for the best-of-the-week newsletter"
click at [1002, 409] on span "Duplicate" at bounding box center [1013, 415] width 36 height 12
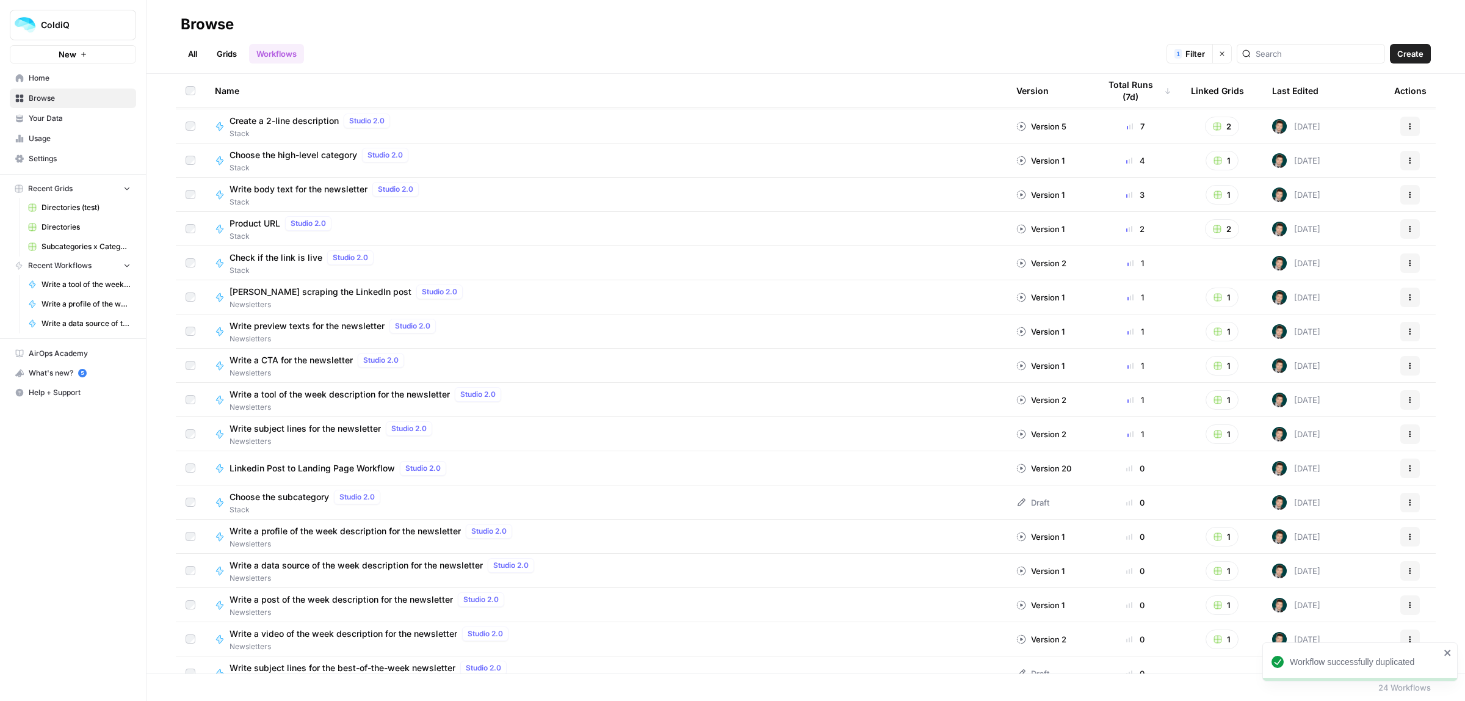
scroll to position [255, 0]
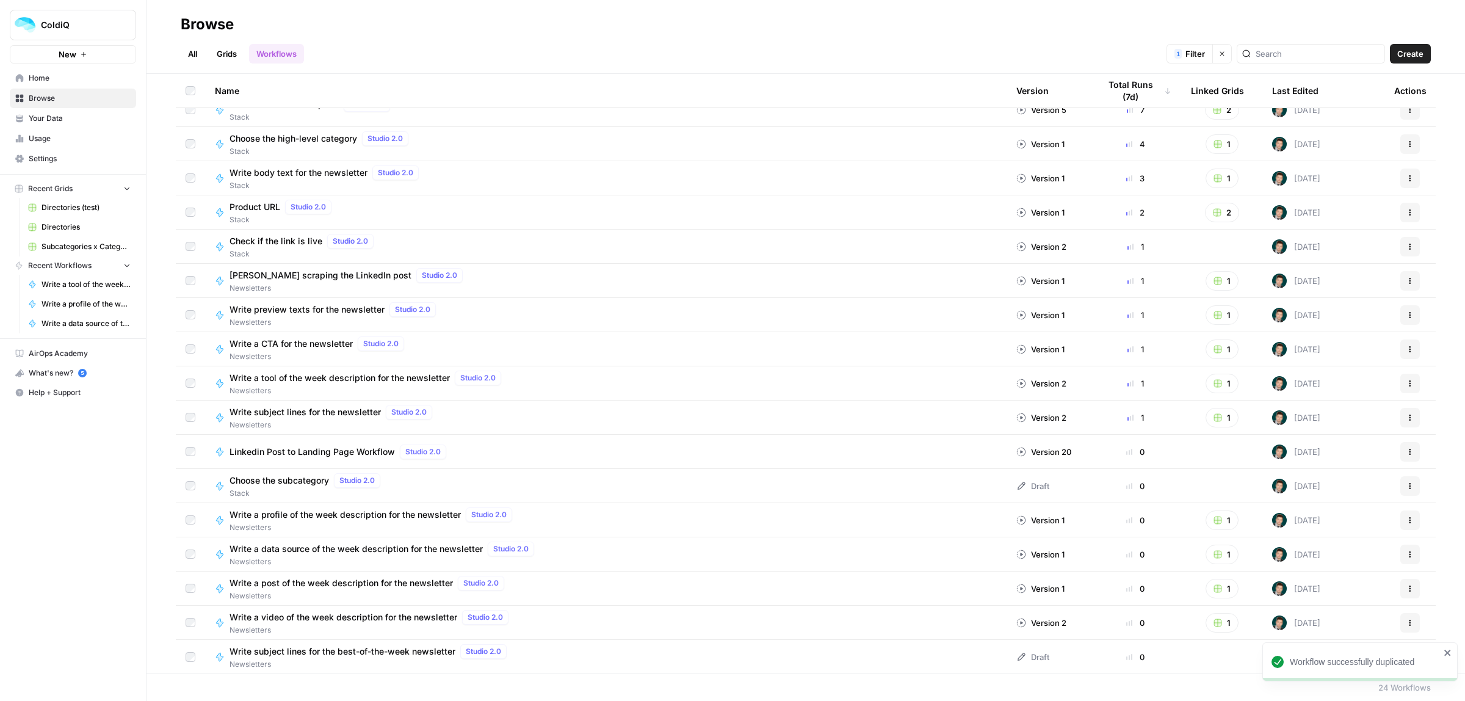
click at [382, 651] on span "Write subject lines for the best-of-the-week newsletter" at bounding box center [343, 651] width 226 height 12
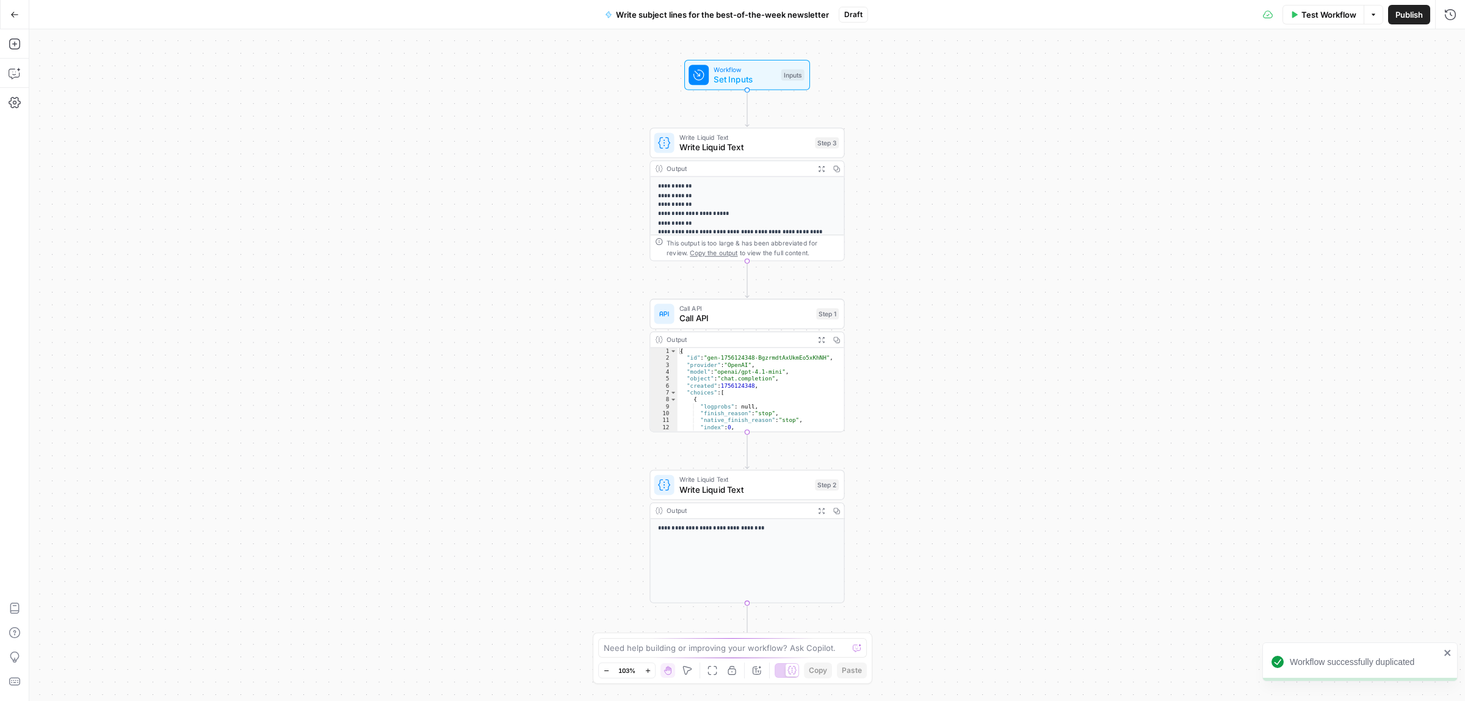
click at [764, 313] on span "Call API" at bounding box center [745, 318] width 132 height 13
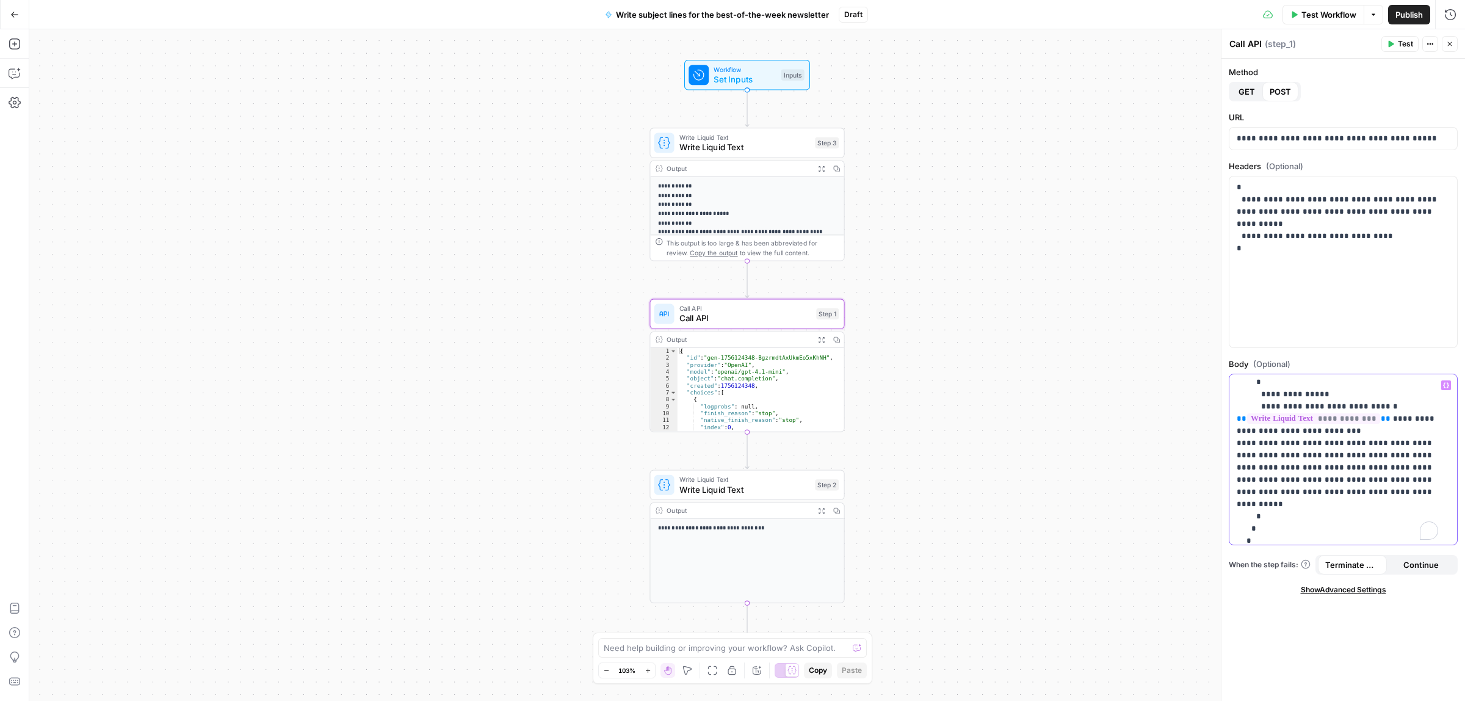
scroll to position [76, 0]
drag, startPoint x: 1372, startPoint y: 492, endPoint x: 1289, endPoint y: 408, distance: 117.9
click at [1289, 408] on p "**********" at bounding box center [1337, 431] width 201 height 256
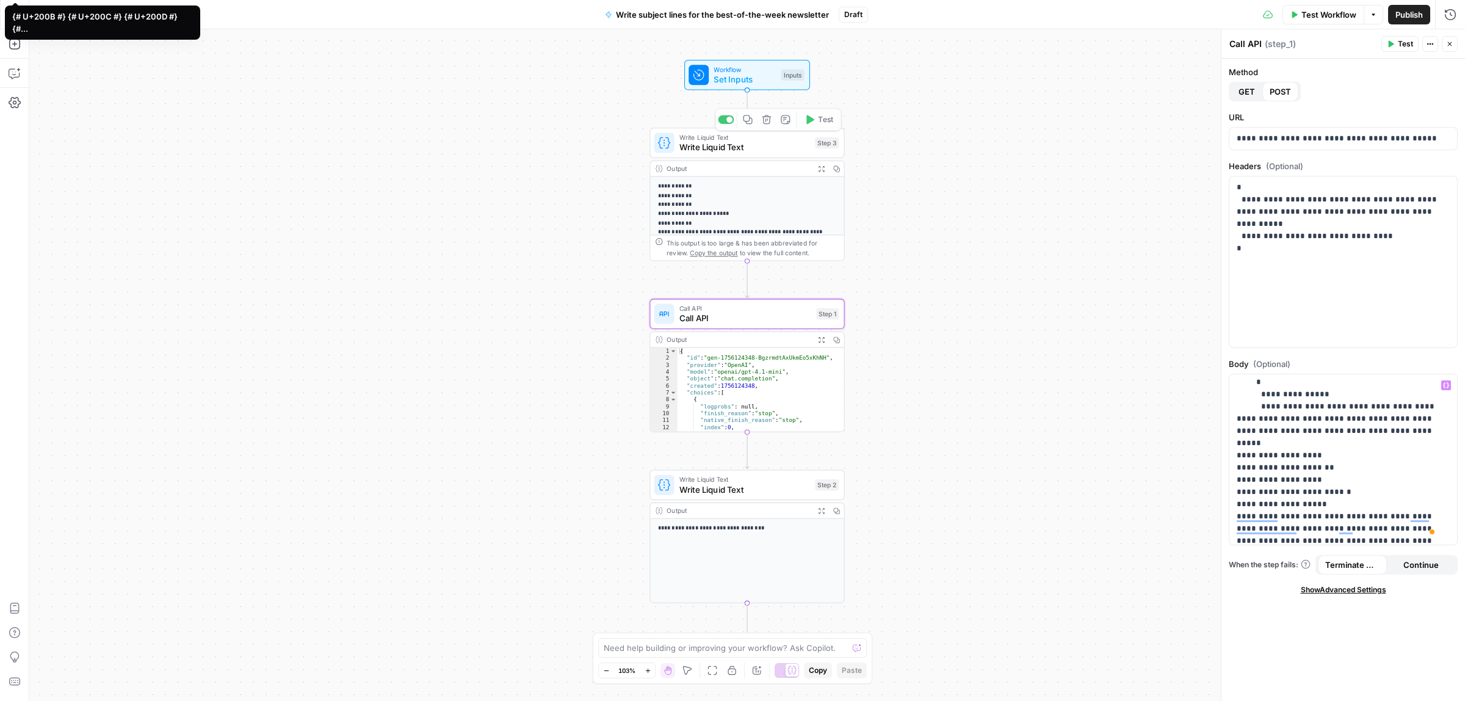
click at [742, 73] on span "Set Inputs" at bounding box center [745, 79] width 62 height 13
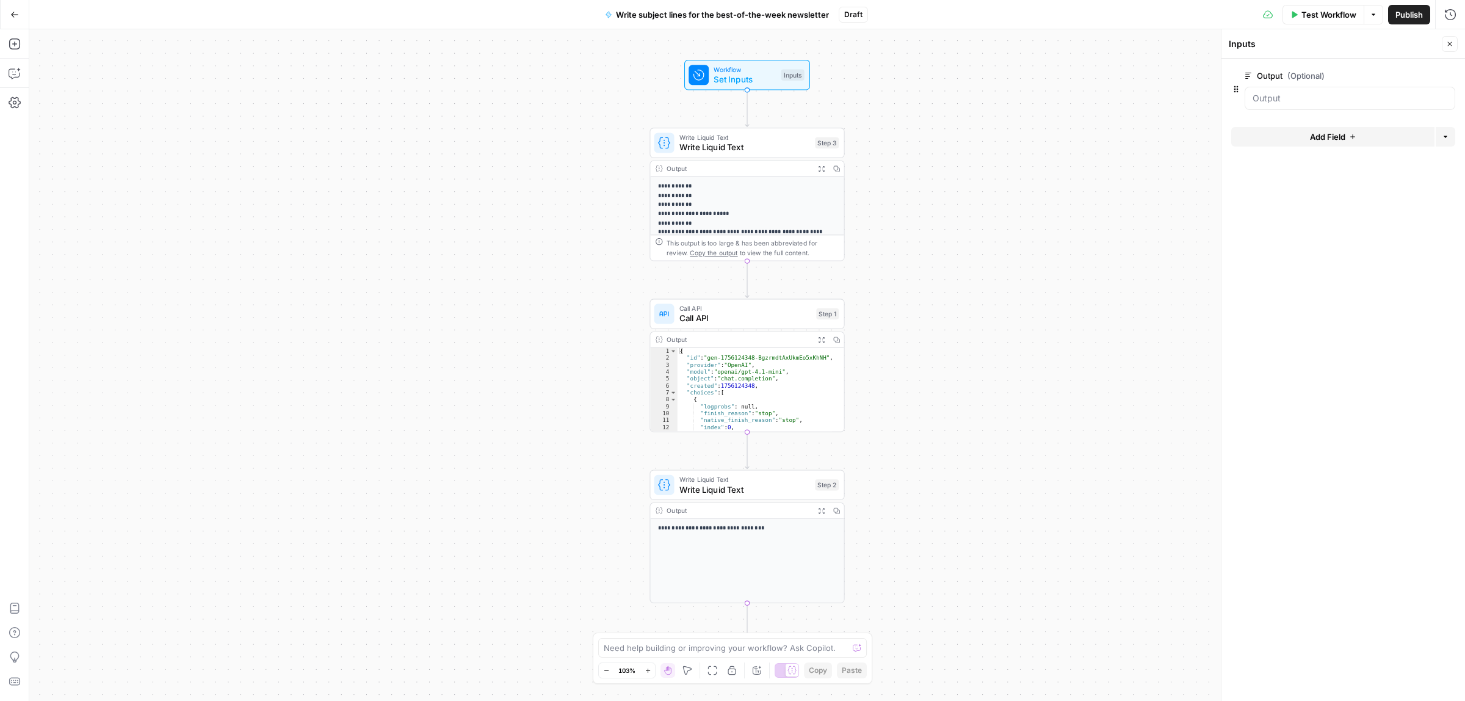
click at [1359, 139] on button "Add Field" at bounding box center [1332, 137] width 203 height 20
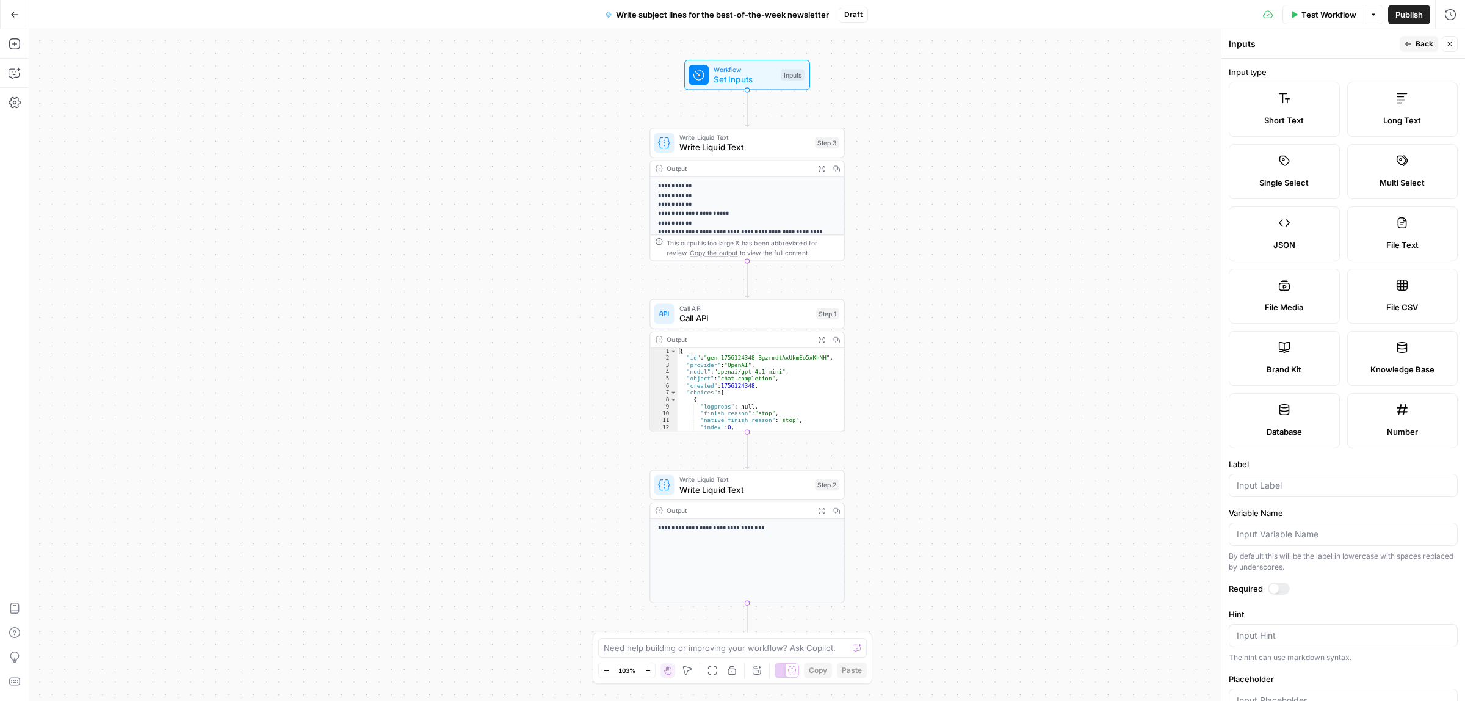
click at [1296, 117] on span "Short Text" at bounding box center [1284, 120] width 40 height 12
click at [1275, 480] on input "Label" at bounding box center [1343, 485] width 213 height 12
type input "Post of the week"
click at [1424, 43] on span "Back" at bounding box center [1425, 43] width 18 height 11
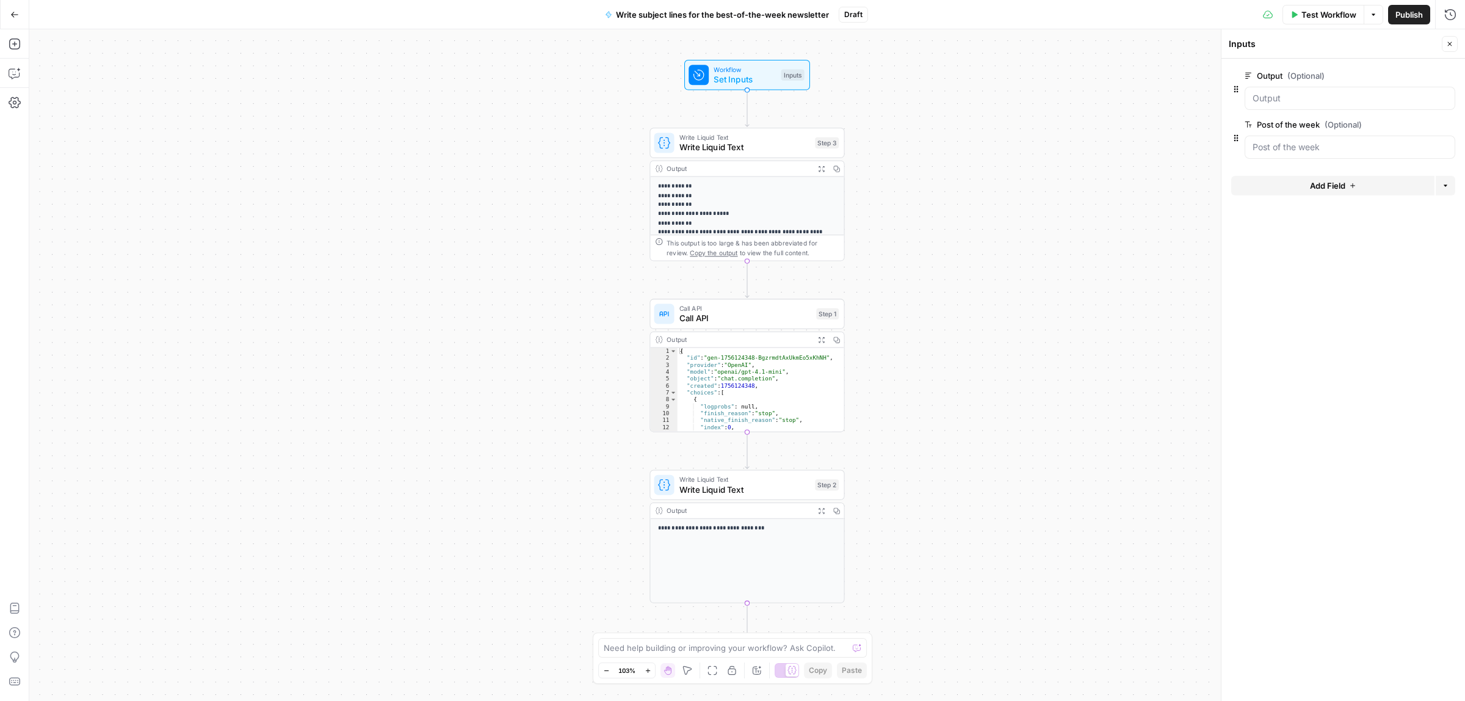
click at [1414, 74] on span "edit field" at bounding box center [1409, 76] width 27 height 10
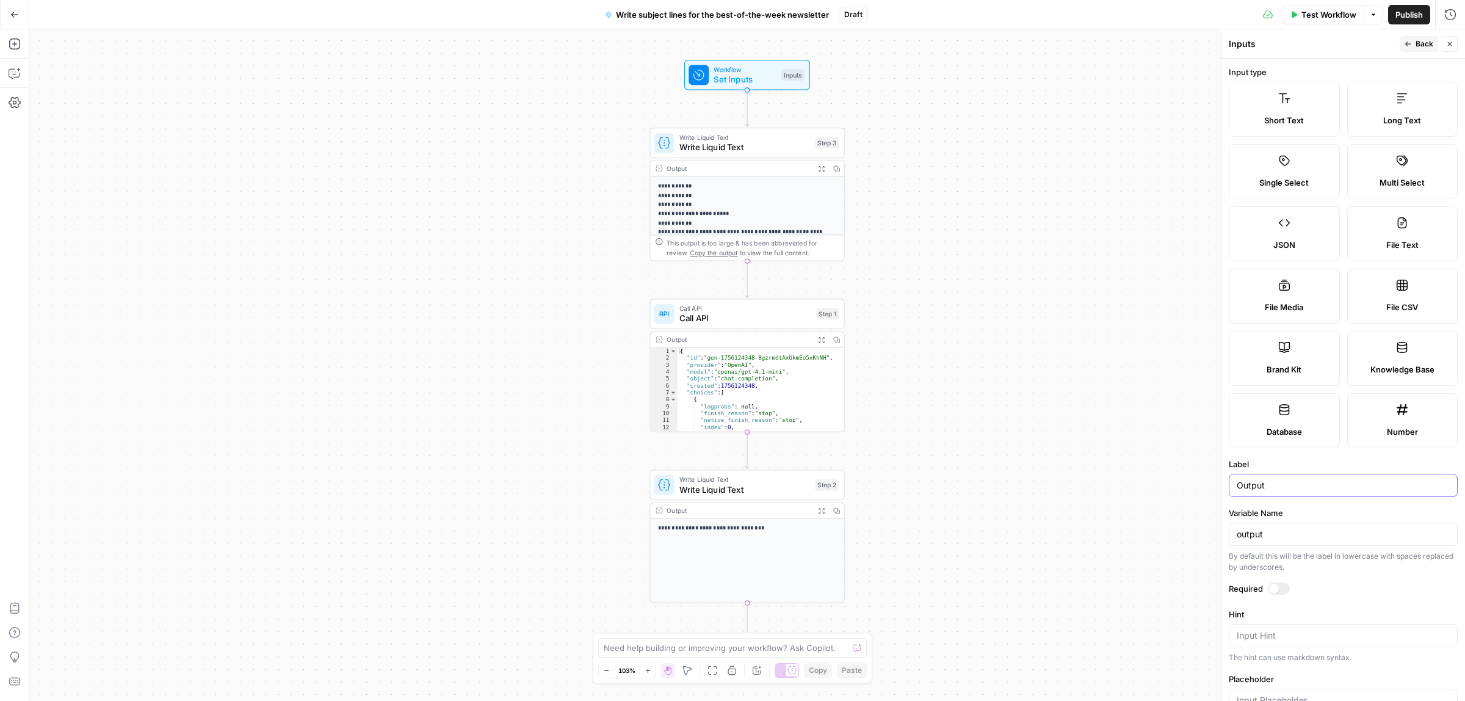
click at [1279, 487] on input "Output" at bounding box center [1343, 485] width 213 height 12
type input "Tool of the week"
click at [1411, 40] on icon "button" at bounding box center [1408, 43] width 7 height 7
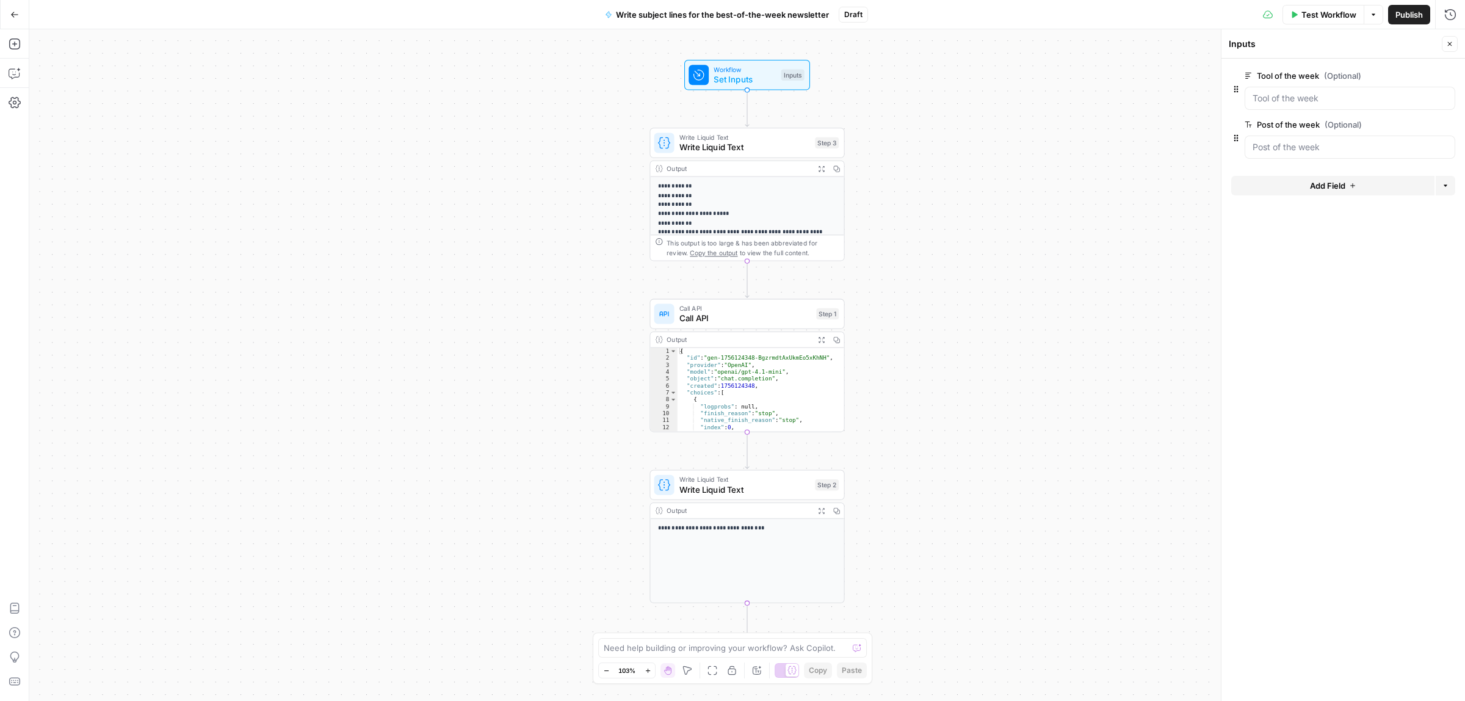
click at [1310, 187] on span "Add Field" at bounding box center [1327, 185] width 35 height 12
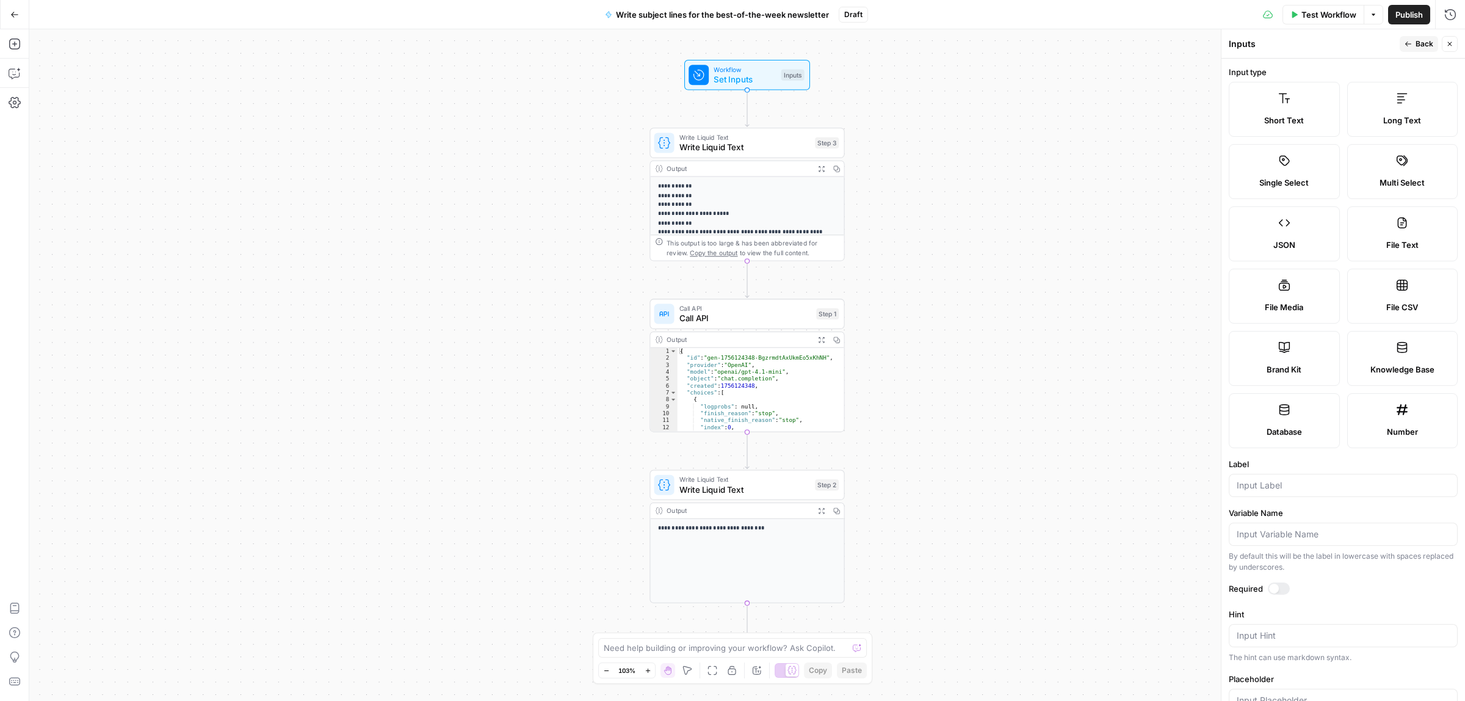
click at [1296, 109] on label "Short Text" at bounding box center [1284, 109] width 111 height 55
click at [1274, 465] on label "Label" at bounding box center [1343, 464] width 229 height 12
click at [1274, 479] on input "Label" at bounding box center [1343, 485] width 213 height 12
click at [1271, 484] on input "Label" at bounding box center [1343, 485] width 213 height 12
type input "Profile of the week"
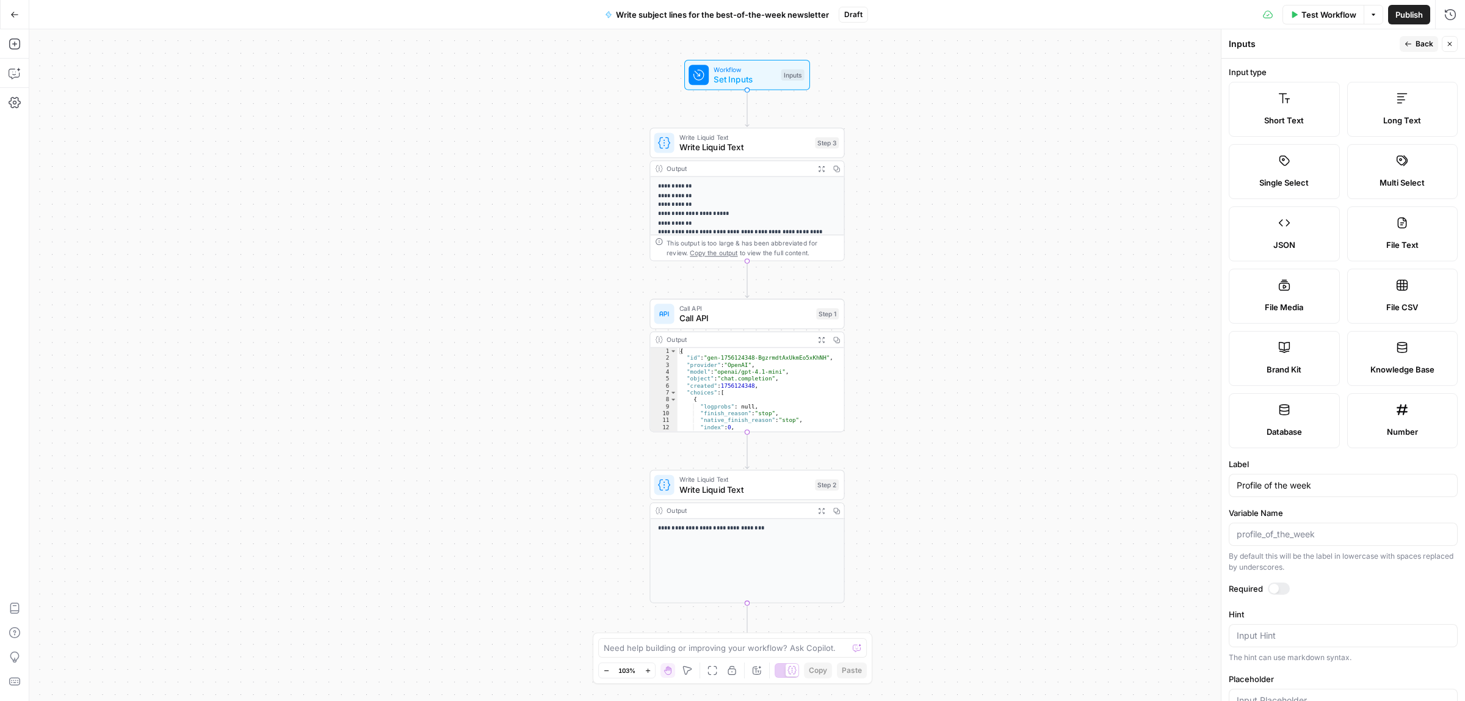
click at [1418, 46] on span "Back" at bounding box center [1425, 43] width 18 height 11
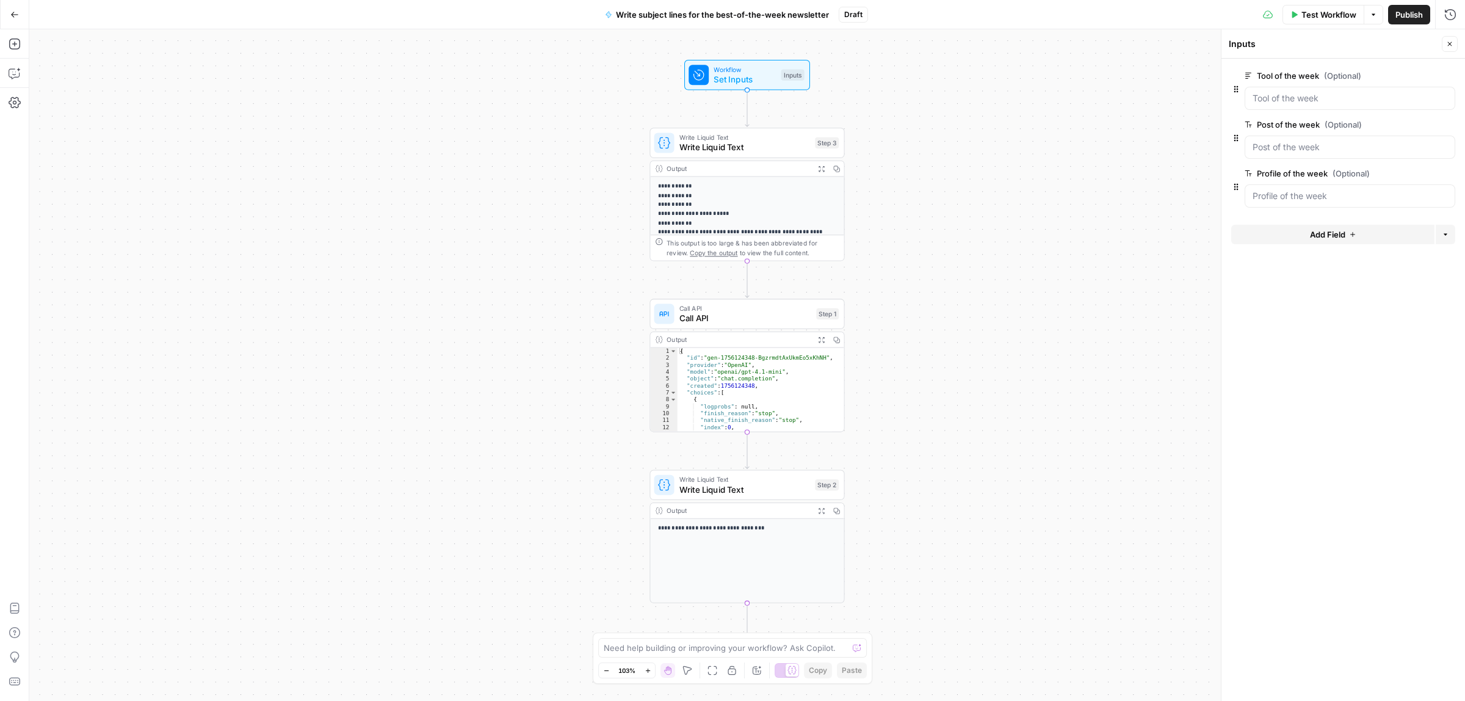
click at [1325, 233] on span "Add Field" at bounding box center [1327, 234] width 35 height 12
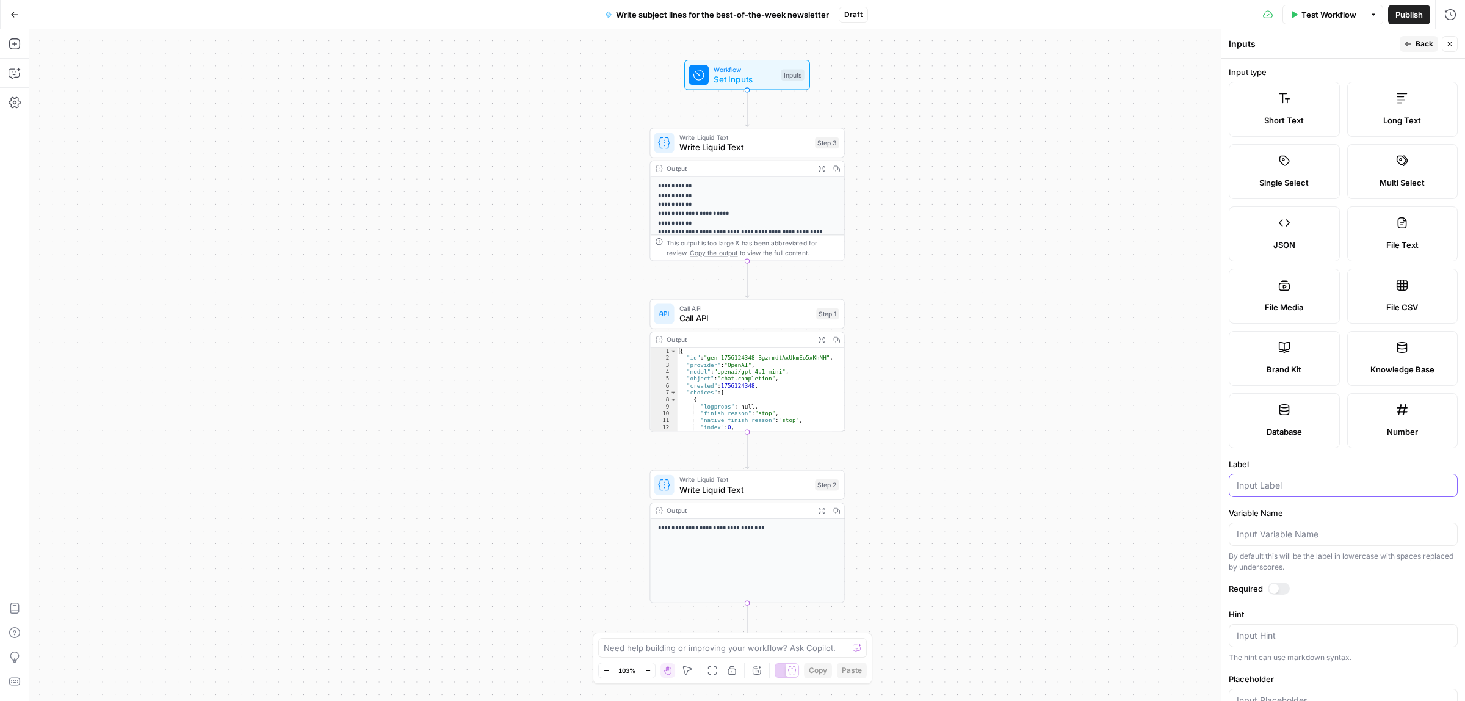
click at [1289, 489] on input "Label" at bounding box center [1343, 485] width 213 height 12
click at [1286, 495] on div at bounding box center [1343, 485] width 229 height 23
type input "Data source of the week"
click at [1413, 51] on button "Back" at bounding box center [1419, 44] width 38 height 16
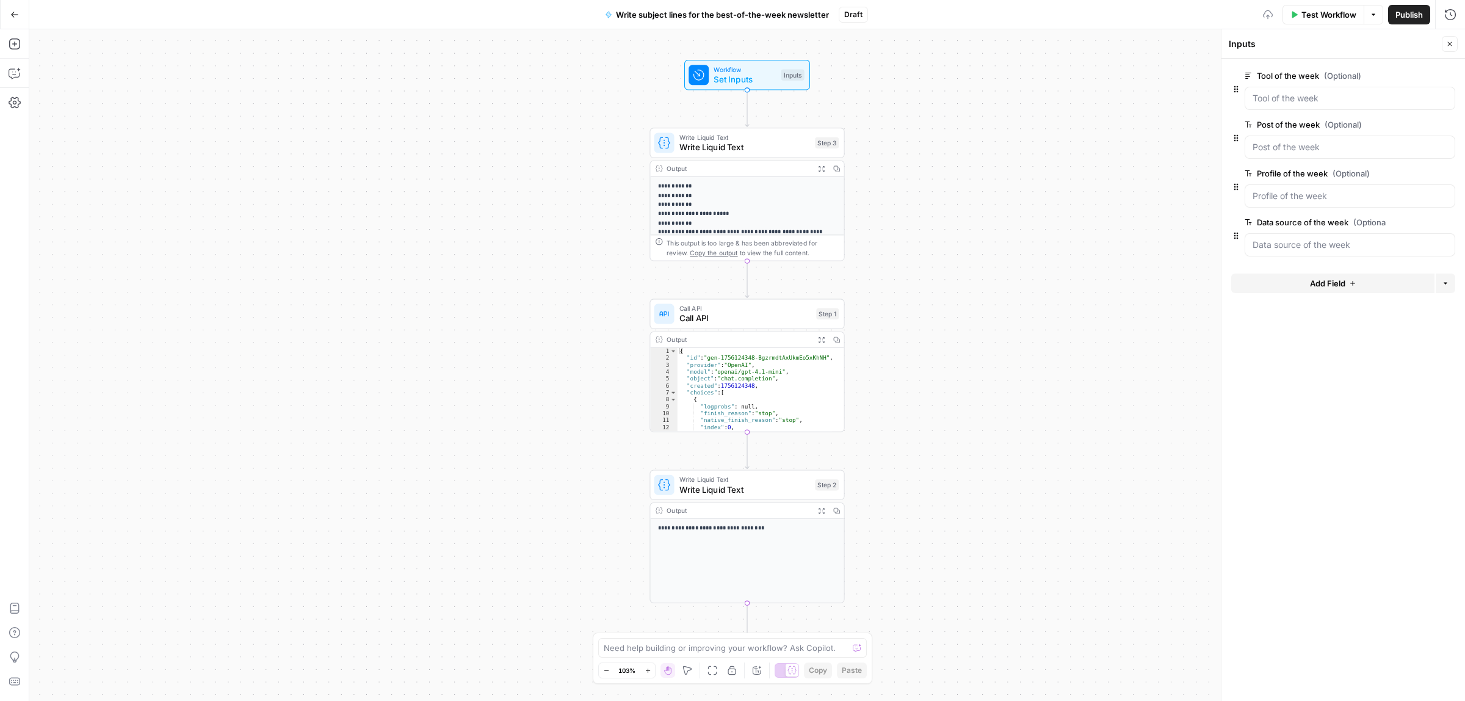
click at [1292, 286] on button "Add Field" at bounding box center [1332, 283] width 203 height 20
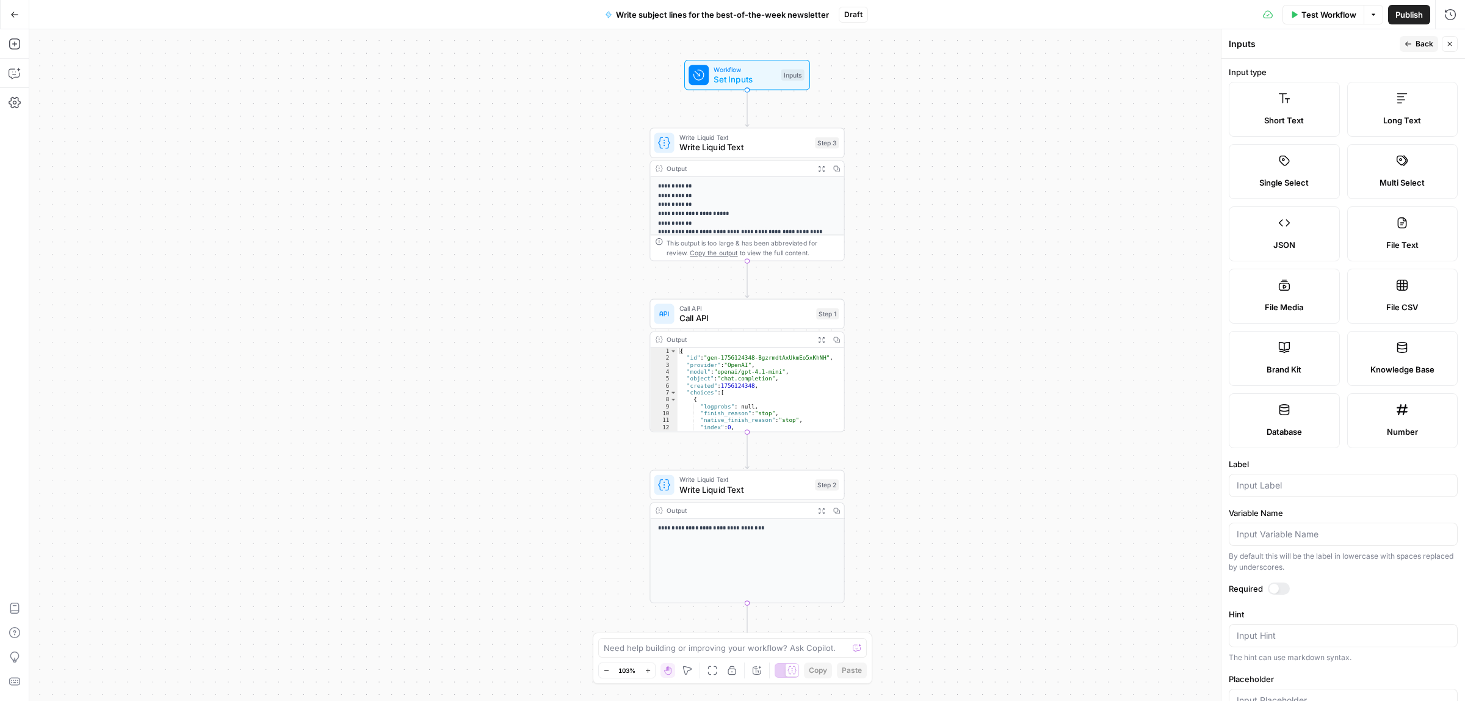
click at [1308, 114] on label "Short Text" at bounding box center [1284, 109] width 111 height 55
click at [1271, 485] on input "Label" at bounding box center [1343, 485] width 213 height 12
type input "VIdeo of the week"
click at [1418, 44] on span "Back" at bounding box center [1425, 43] width 18 height 11
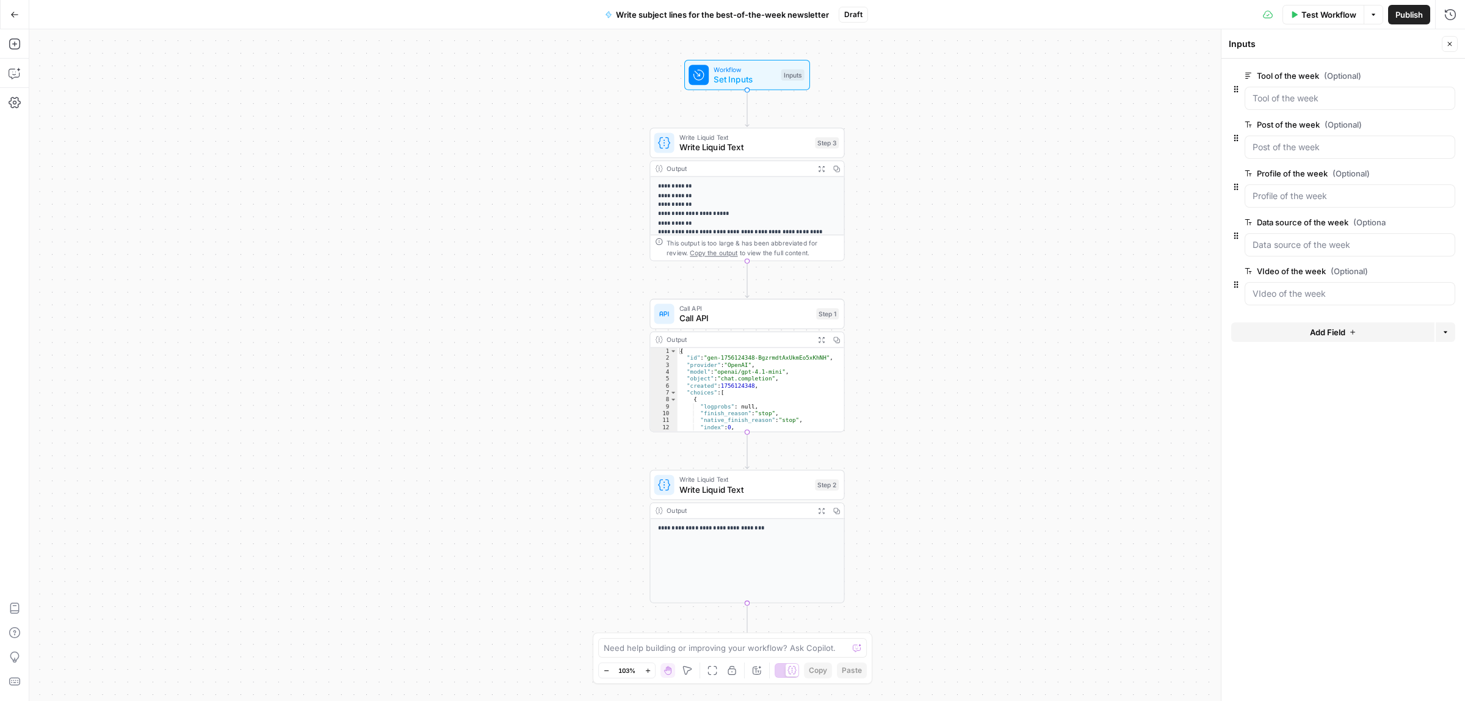
click at [1444, 46] on button "Close" at bounding box center [1450, 44] width 16 height 16
click at [742, 321] on span "Call API" at bounding box center [745, 318] width 132 height 13
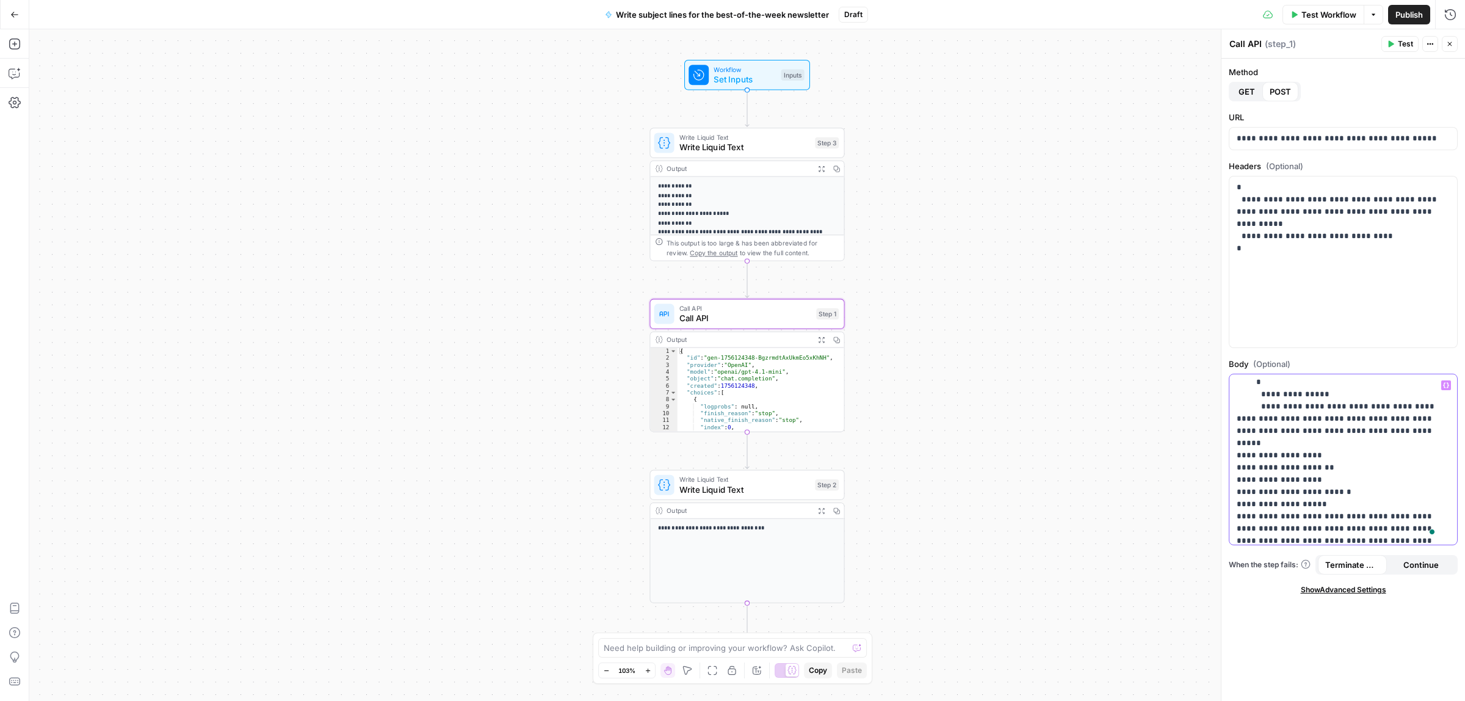
drag, startPoint x: 1314, startPoint y: 443, endPoint x: 1272, endPoint y: 444, distance: 42.2
click at [1272, 444] on p "**********" at bounding box center [1337, 461] width 201 height 317
click at [1313, 443] on p "**********" at bounding box center [1337, 461] width 201 height 317
drag, startPoint x: 1282, startPoint y: 446, endPoint x: 1273, endPoint y: 447, distance: 9.2
click at [1273, 447] on p "**********" at bounding box center [1337, 461] width 201 height 317
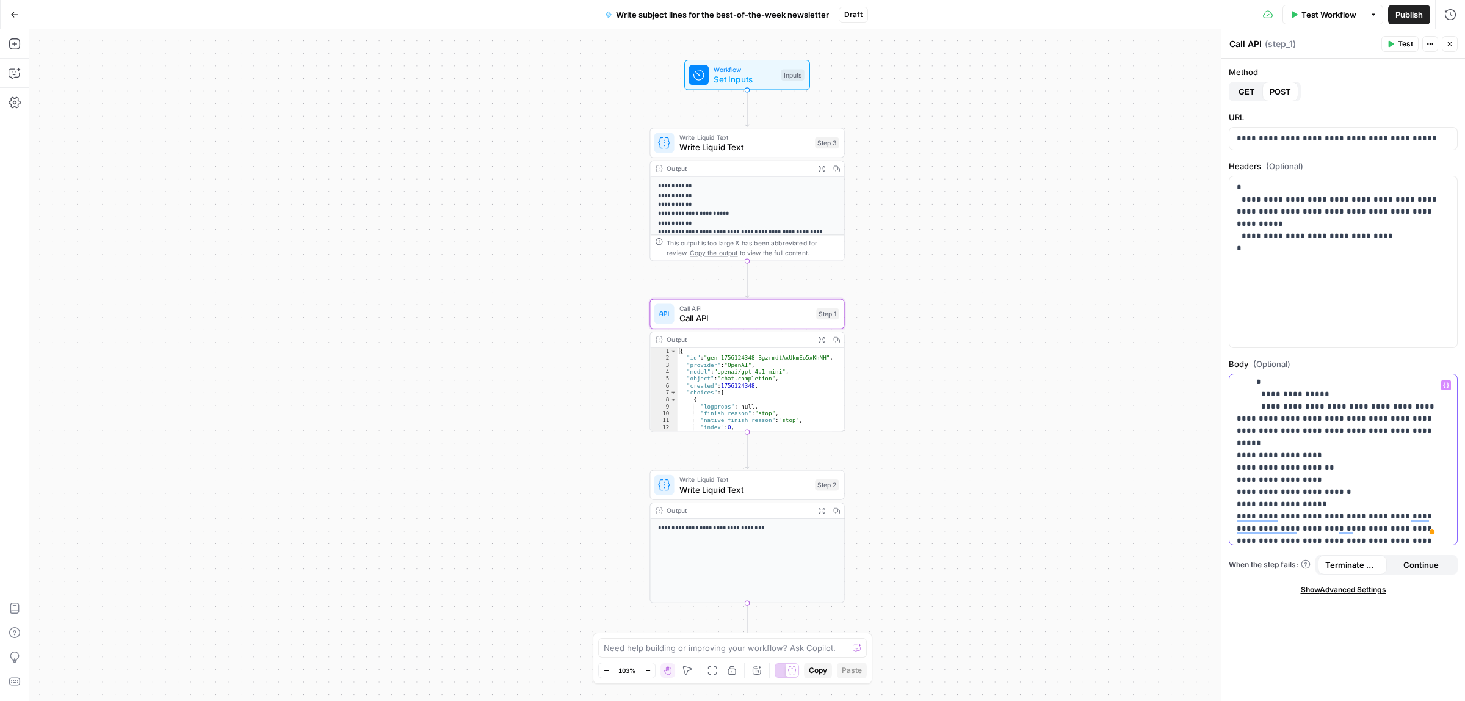
click at [1445, 383] on icon "button" at bounding box center [1446, 385] width 6 height 6
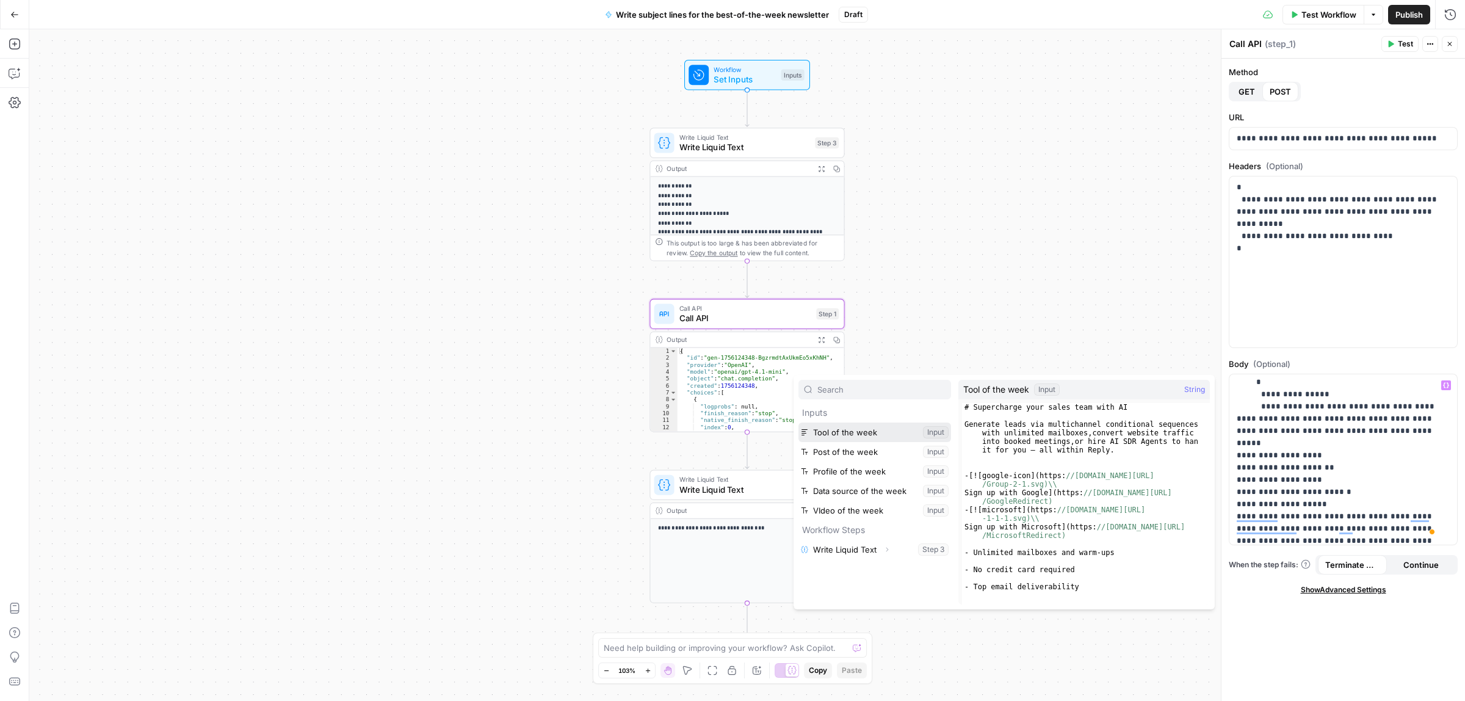
click at [855, 435] on button "Select variable Tool of the week" at bounding box center [874, 432] width 153 height 20
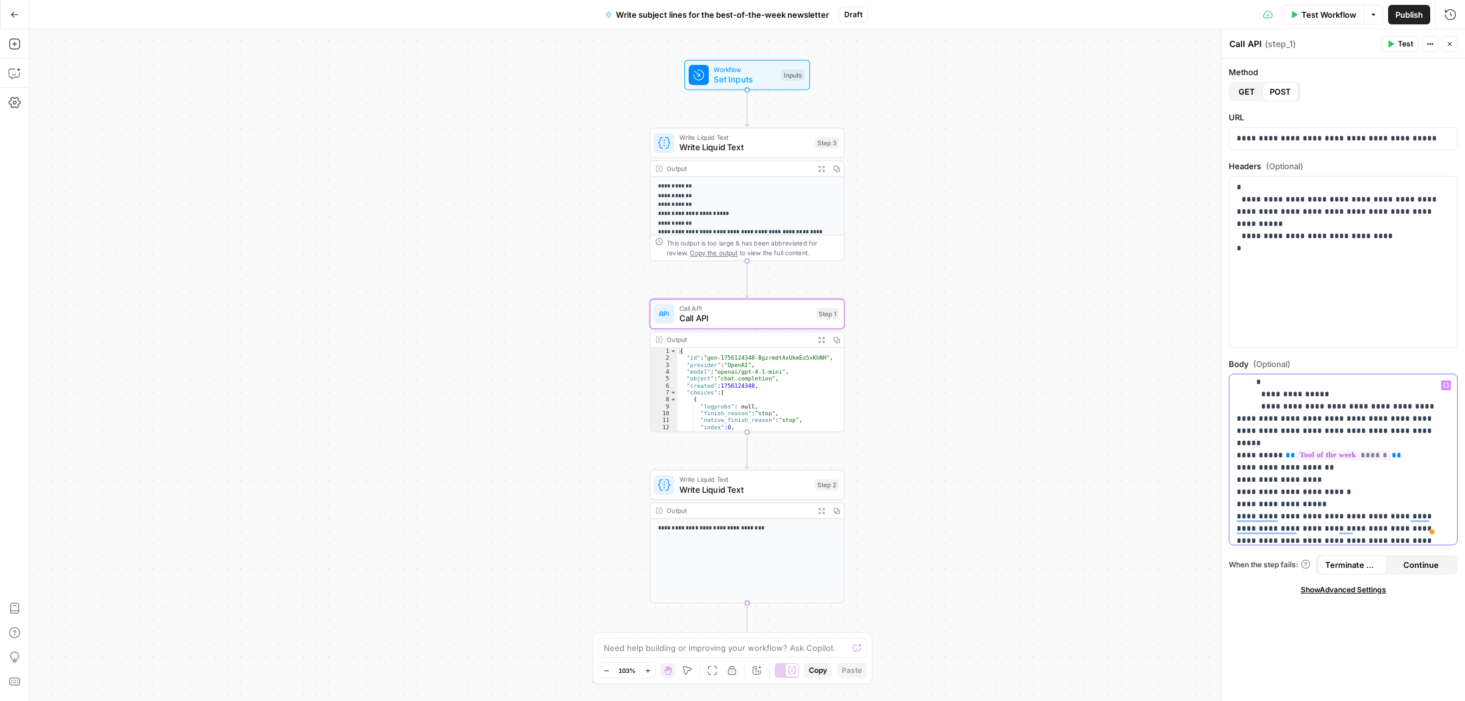
drag, startPoint x: 1326, startPoint y: 458, endPoint x: 1284, endPoint y: 458, distance: 42.1
click at [1284, 458] on p "**********" at bounding box center [1337, 461] width 201 height 317
click at [1445, 385] on icon "button" at bounding box center [1446, 385] width 6 height 6
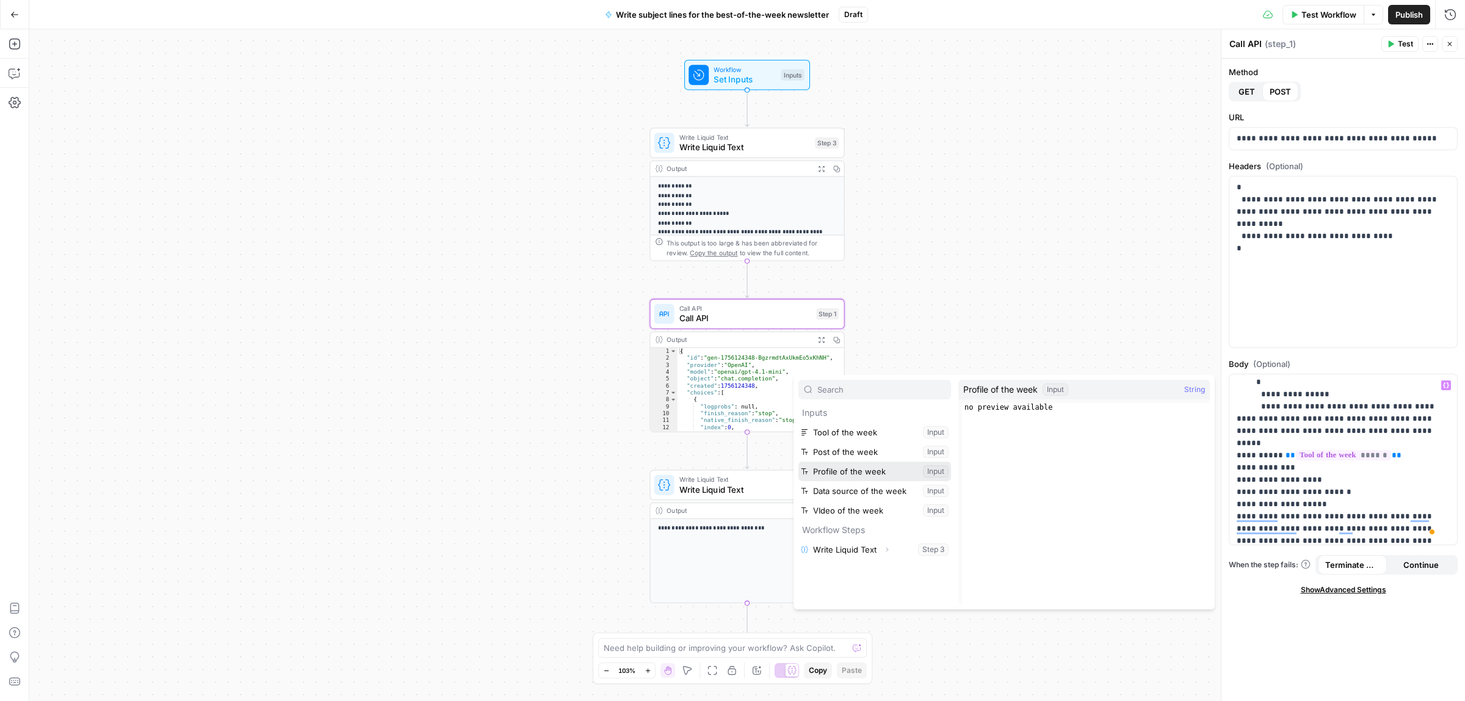
click at [869, 469] on button "Select variable Profile of the week" at bounding box center [874, 472] width 153 height 20
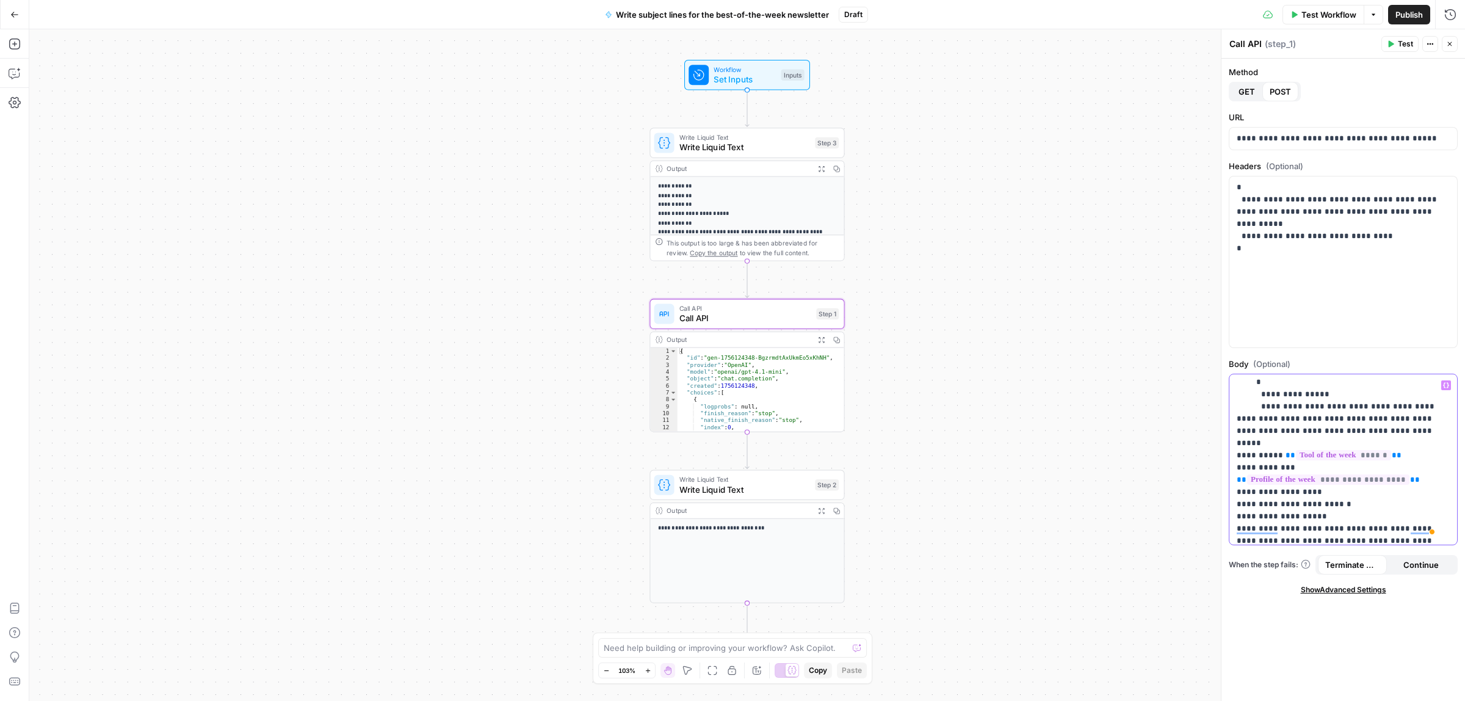
drag, startPoint x: 1294, startPoint y: 479, endPoint x: 1276, endPoint y: 480, distance: 17.7
click at [1276, 480] on p "**********" at bounding box center [1337, 468] width 201 height 330
click at [1446, 385] on icon "button" at bounding box center [1446, 385] width 6 height 6
click at [867, 450] on button "Select variable Post of the week" at bounding box center [874, 452] width 153 height 20
drag, startPoint x: 1353, startPoint y: 493, endPoint x: 1305, endPoint y: 493, distance: 48.8
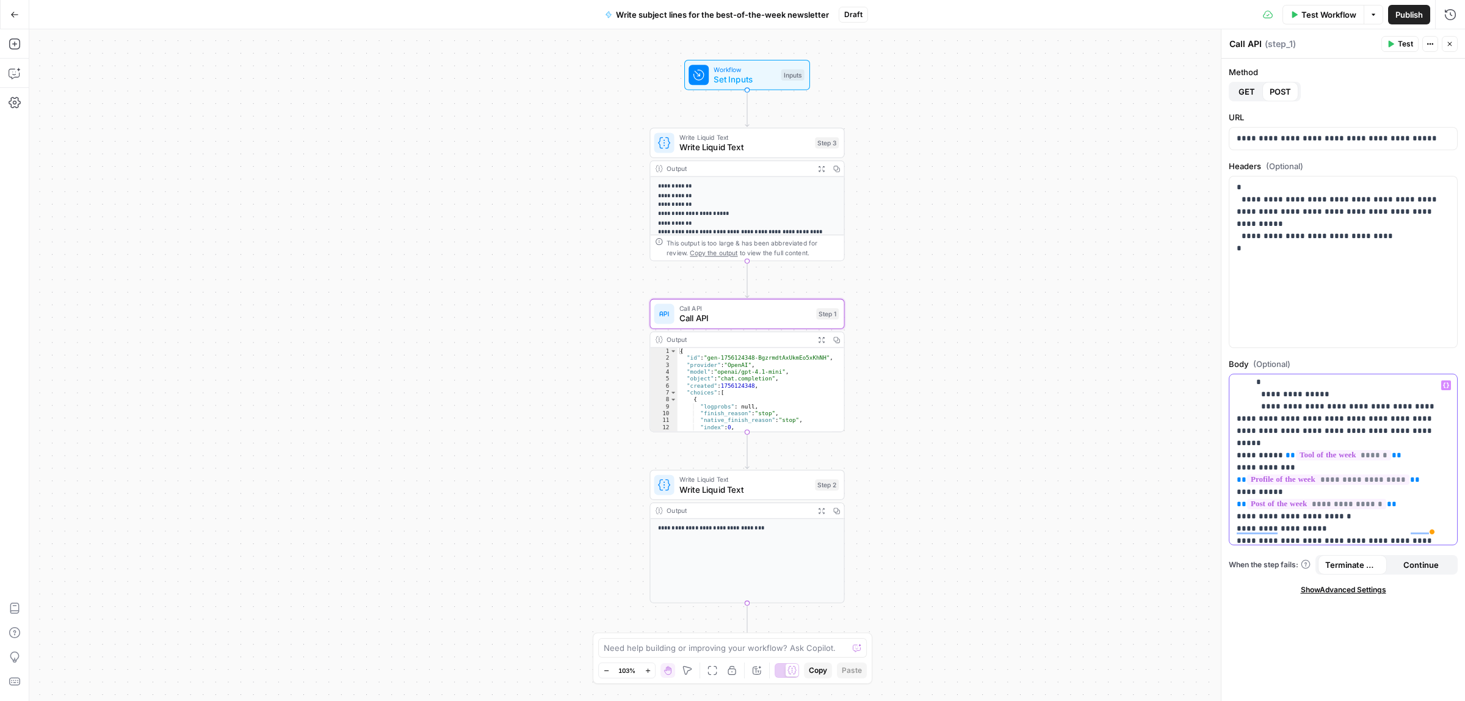
click at [1305, 493] on p "**********" at bounding box center [1337, 468] width 201 height 330
click at [1443, 389] on button "Variables Menu" at bounding box center [1446, 385] width 10 height 10
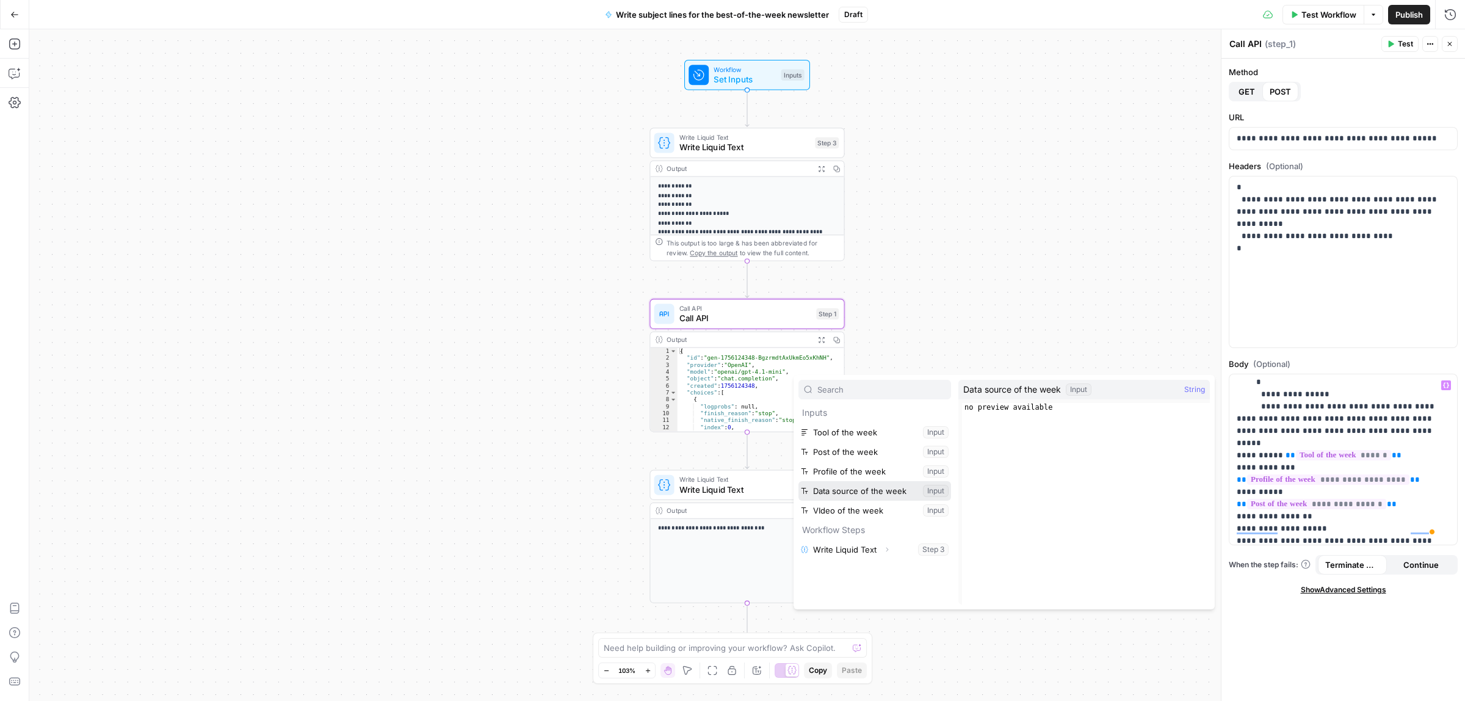
click at [868, 493] on button "Select variable Data source of the week" at bounding box center [874, 491] width 153 height 20
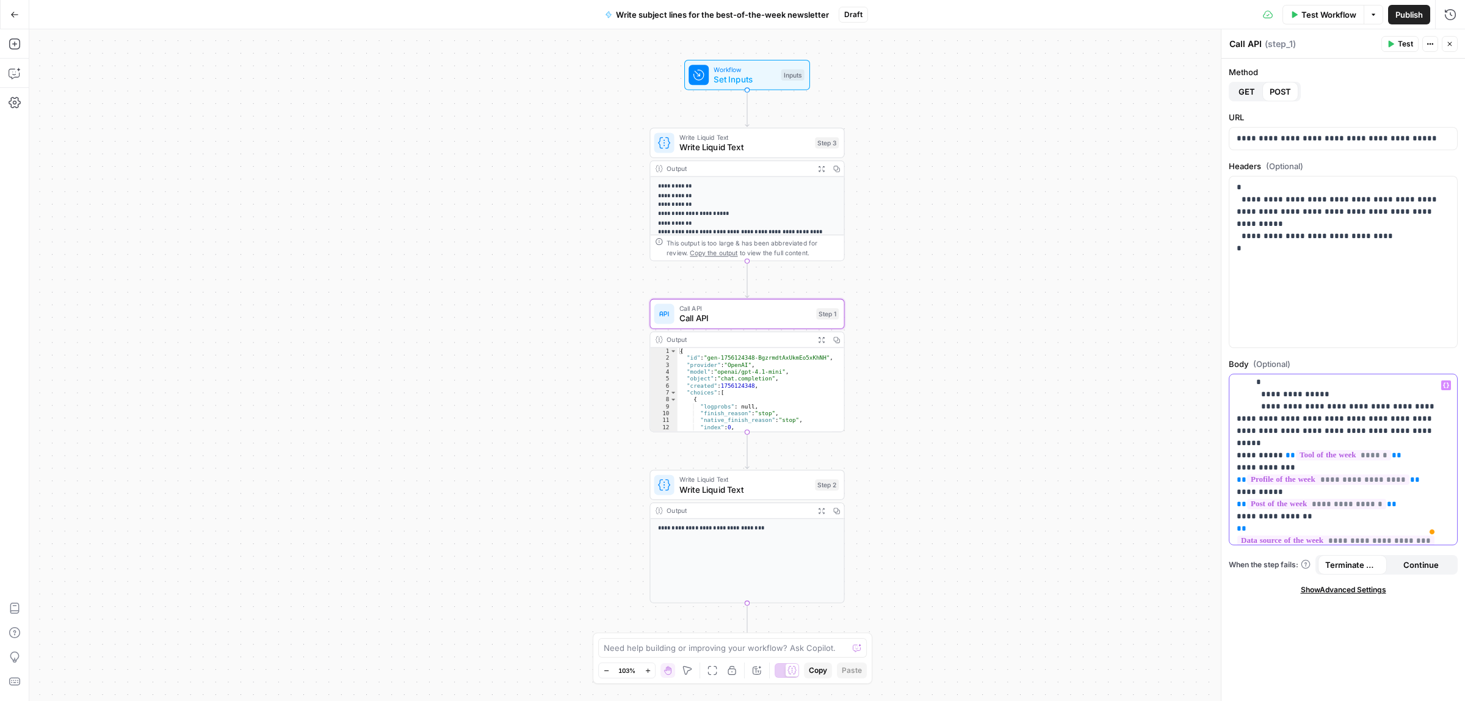
drag, startPoint x: 1317, startPoint y: 529, endPoint x: 1279, endPoint y: 526, distance: 37.9
click at [1279, 526] on p "**********" at bounding box center [1337, 480] width 201 height 354
click at [1446, 386] on icon "button" at bounding box center [1446, 385] width 6 height 6
click at [844, 507] on button "Select variable VIdeo of the week" at bounding box center [874, 511] width 153 height 20
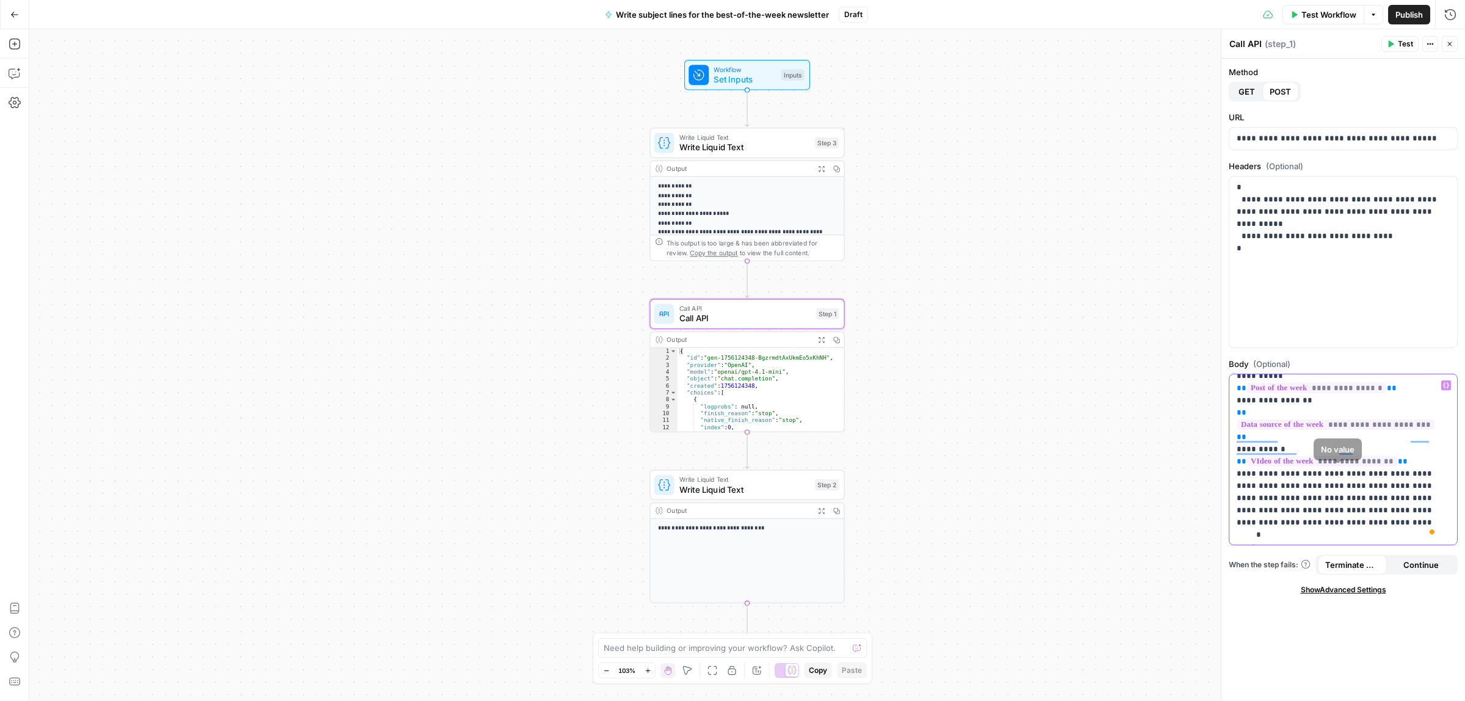
scroll to position [193, 0]
click at [1410, 13] on span "Publish" at bounding box center [1409, 15] width 27 height 12
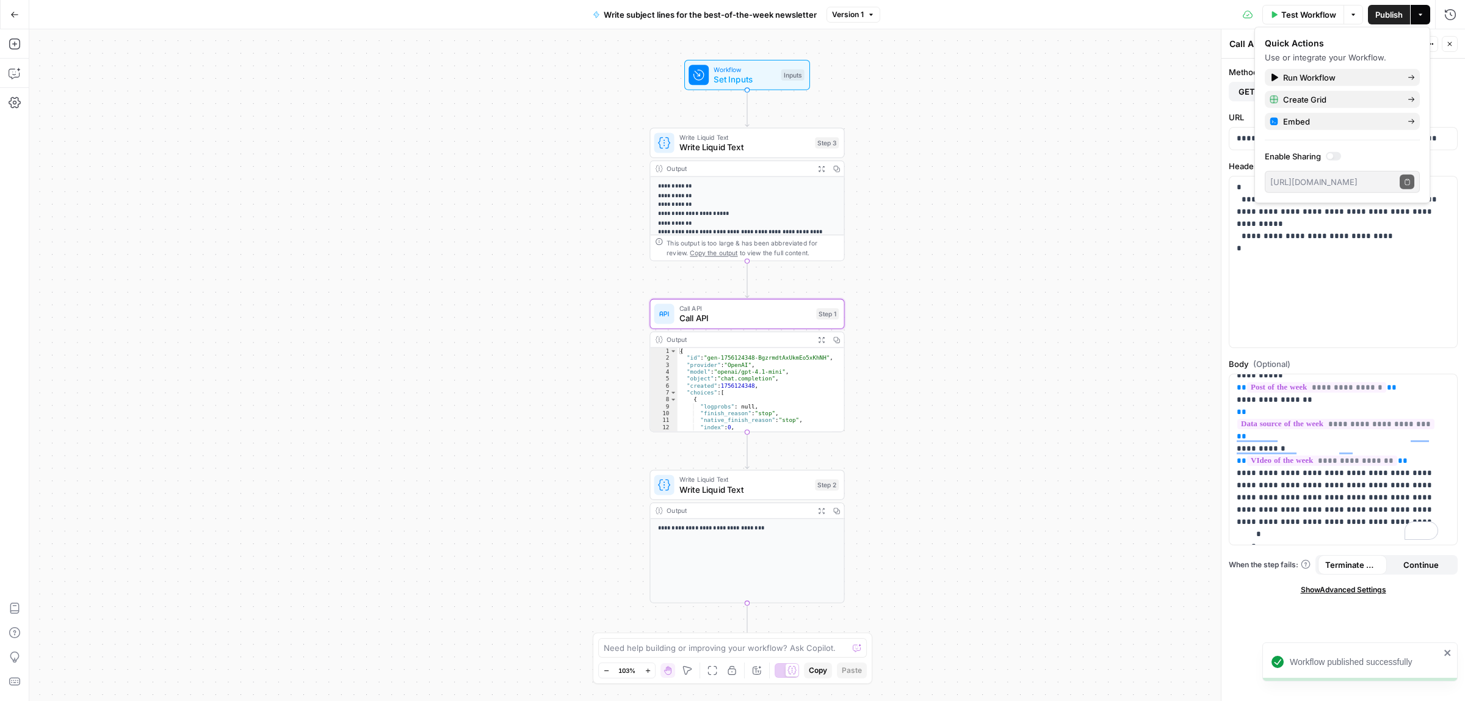
click at [18, 11] on icon "button" at bounding box center [14, 14] width 9 height 9
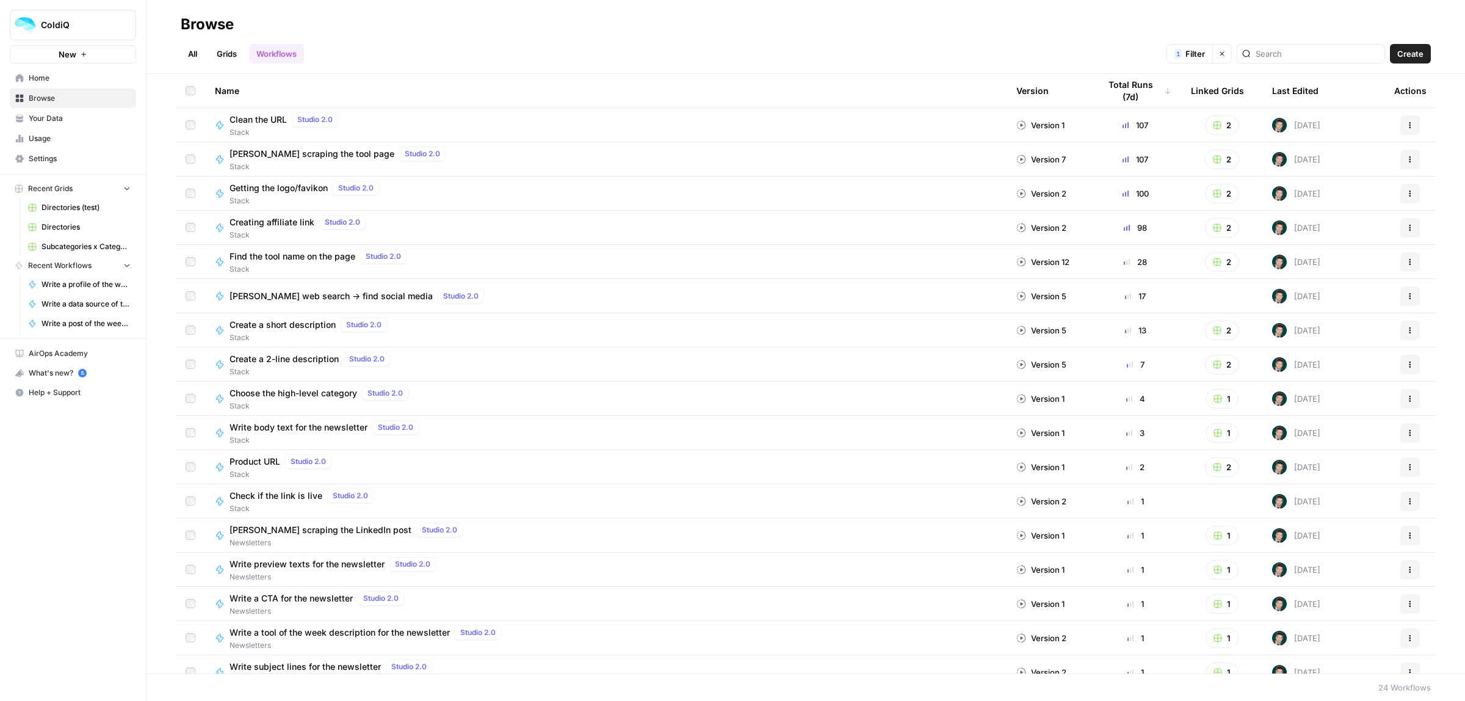
scroll to position [255, 0]
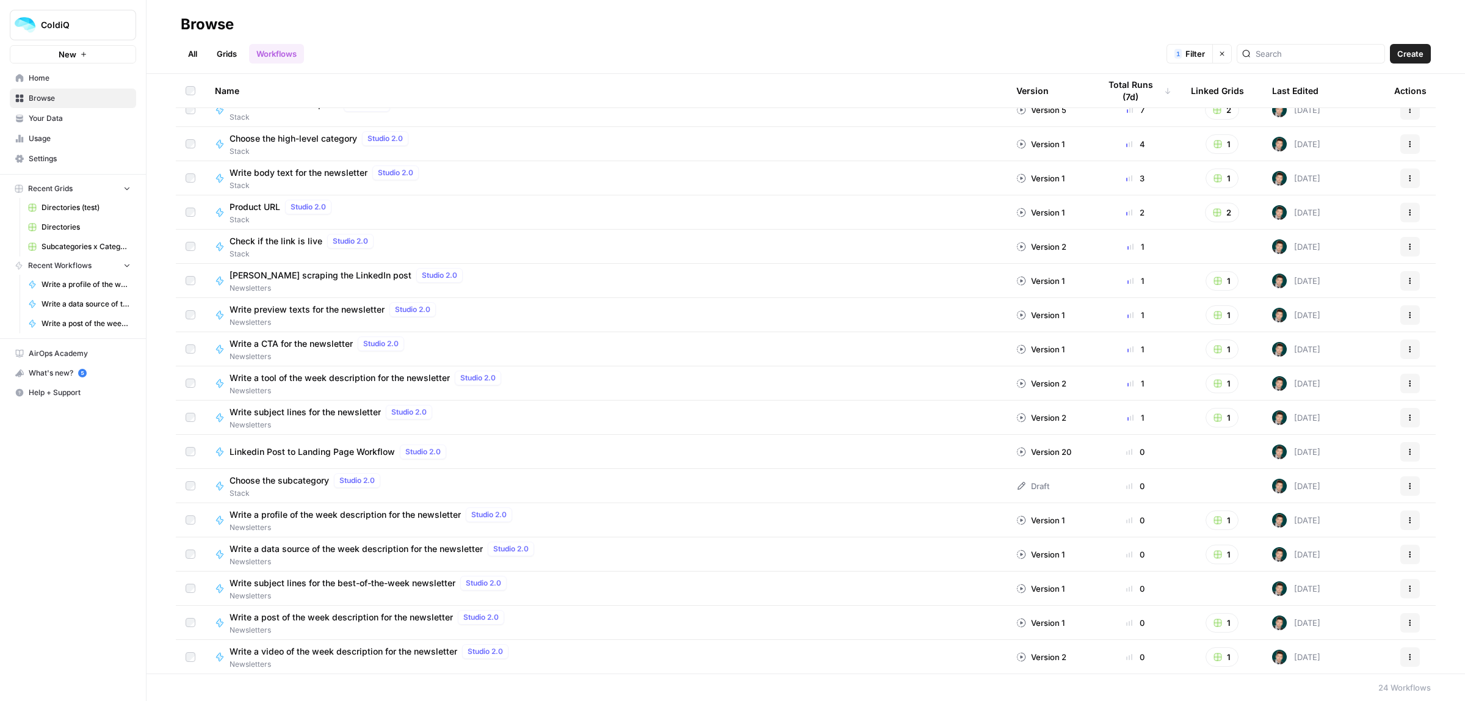
click at [1400, 591] on button "Actions" at bounding box center [1410, 589] width 20 height 20
click at [1331, 483] on span "Duplicate" at bounding box center [1345, 487] width 98 height 12
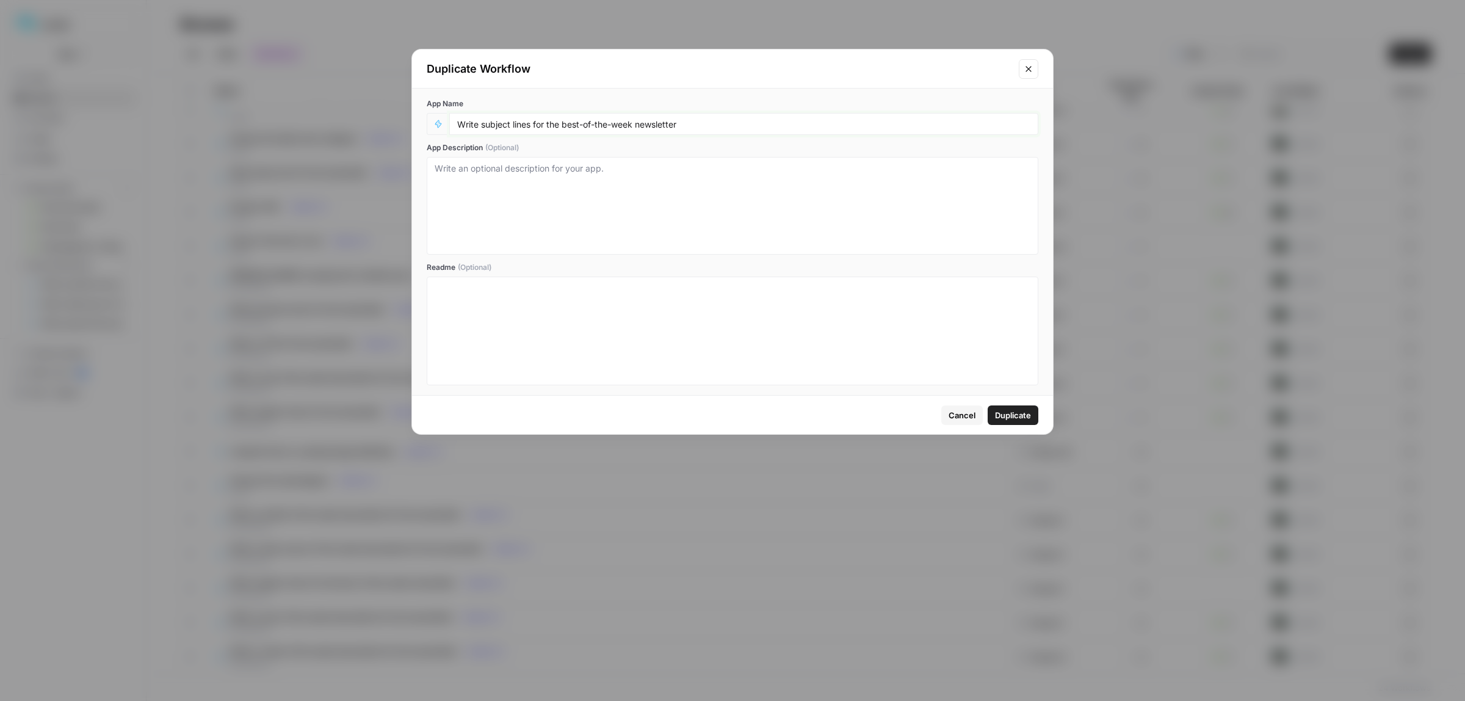
drag, startPoint x: 528, startPoint y: 123, endPoint x: 482, endPoint y: 123, distance: 45.8
click at [482, 123] on input "Write subject lines for the best-of-the-week newsletter" at bounding box center [743, 123] width 573 height 11
type input "Write preview texts for the best-of-the-week newsletter"
click at [1010, 424] on button "Duplicate" at bounding box center [1013, 415] width 51 height 20
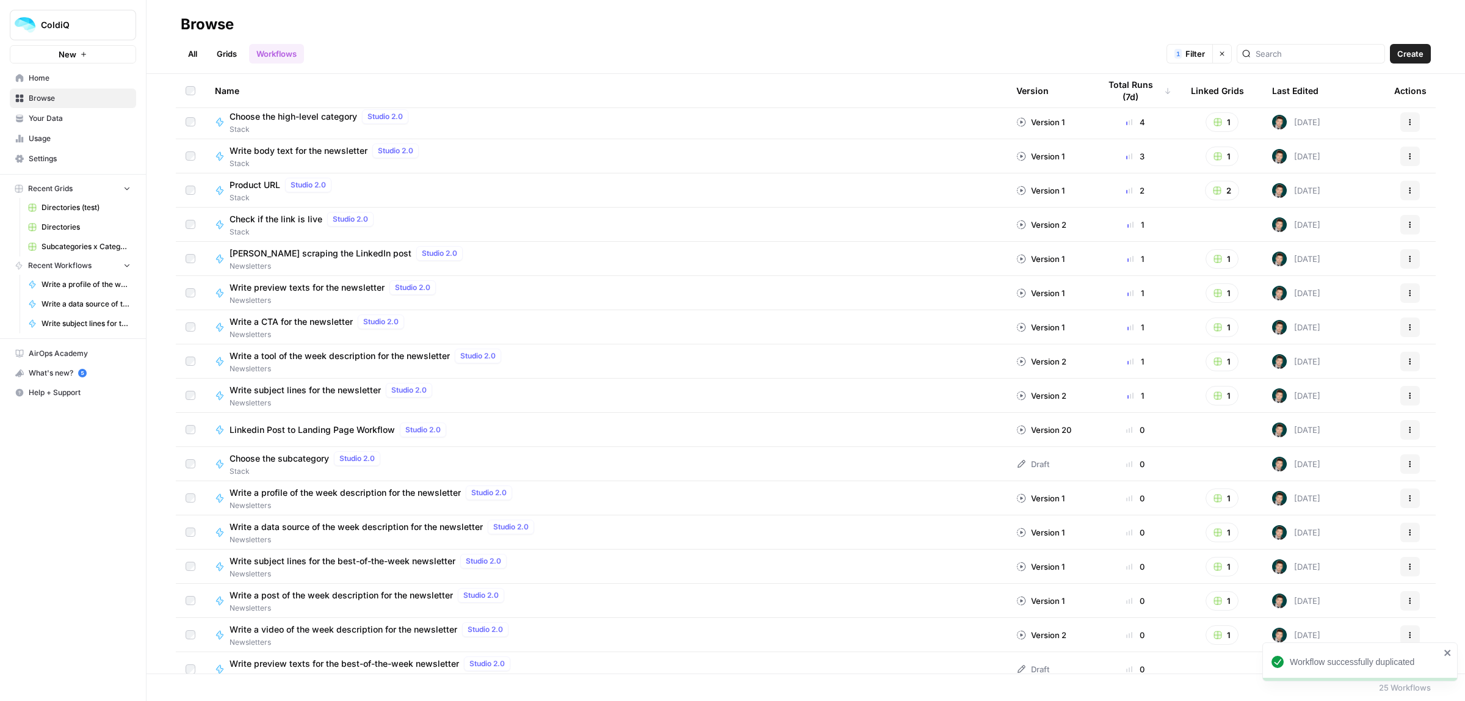
scroll to position [289, 0]
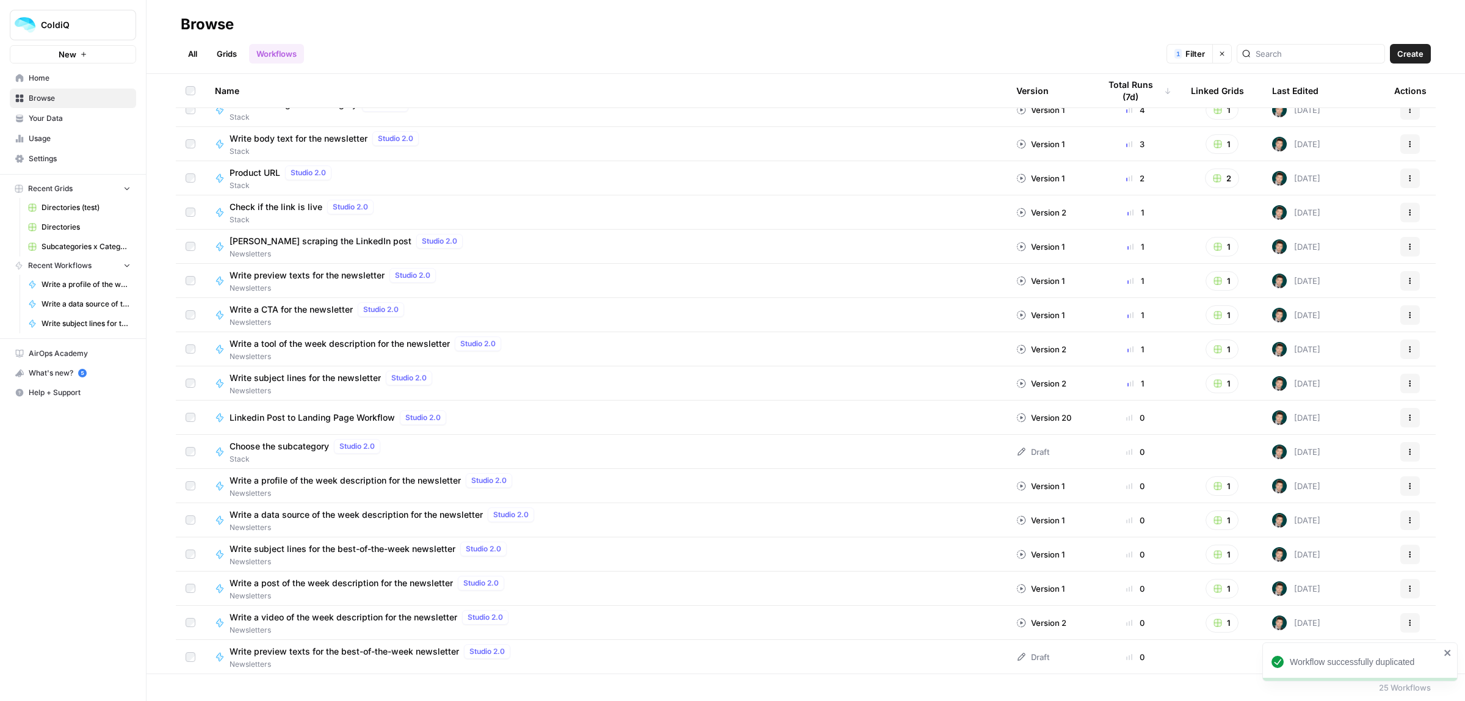
click at [810, 654] on div "Write preview texts for the best-of-the-week newsletter Studio 2.0 Newsletters" at bounding box center [606, 657] width 782 height 26
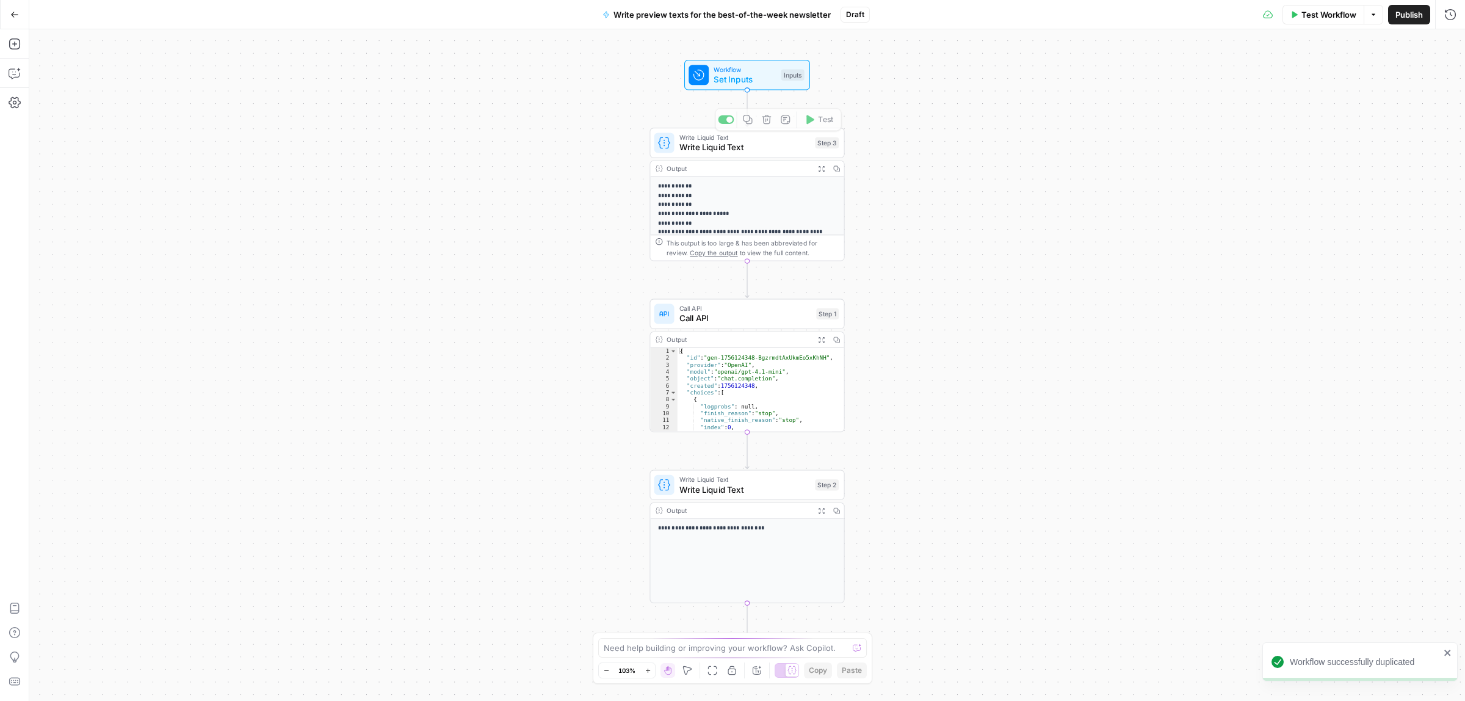
click at [747, 322] on span "Call API" at bounding box center [745, 318] width 132 height 13
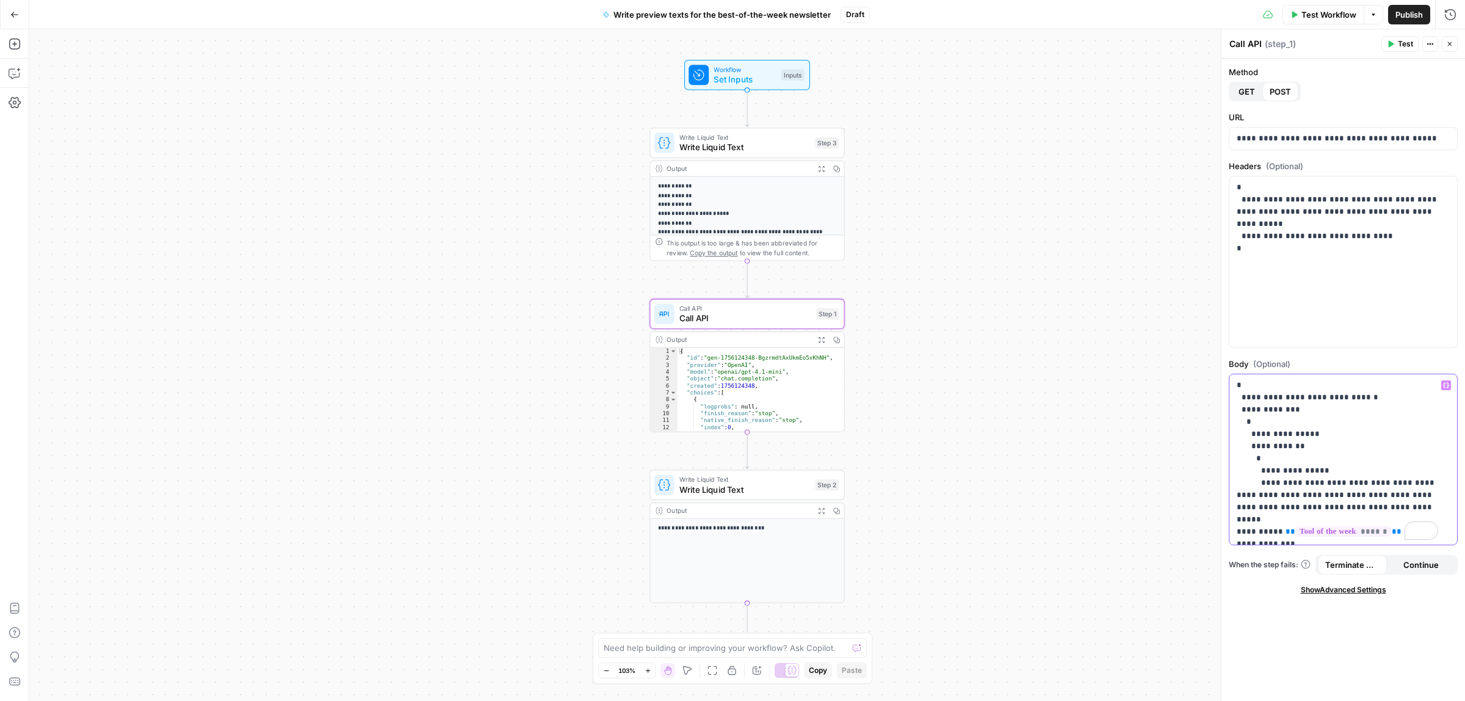
drag, startPoint x: 1356, startPoint y: 505, endPoint x: 1288, endPoint y: 483, distance: 71.2
click at [1288, 483] on p "**********" at bounding box center [1337, 556] width 201 height 354
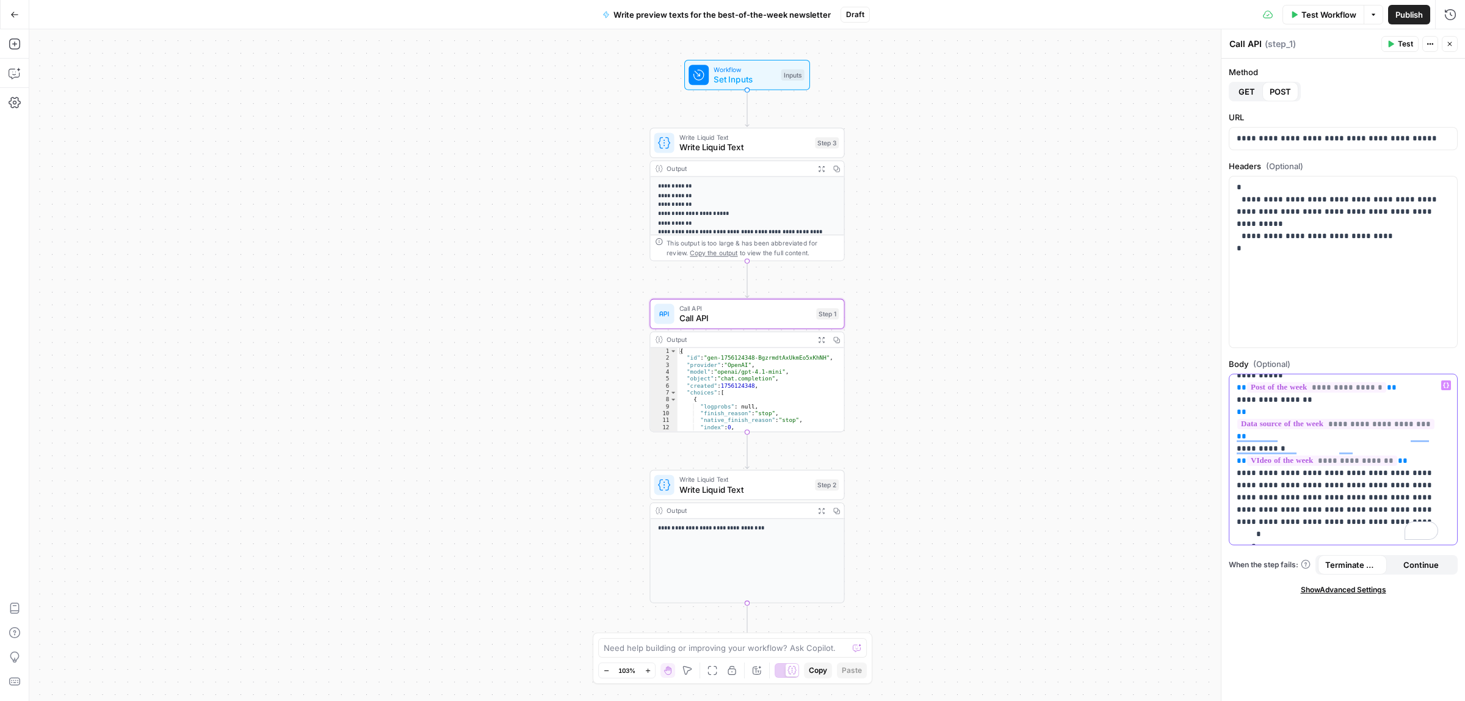
drag, startPoint x: 1289, startPoint y: 471, endPoint x: 1234, endPoint y: 430, distance: 68.1
click at [1234, 430] on div "**********" at bounding box center [1342, 459] width 227 height 170
click at [763, 89] on div "Workflow Set Inputs Inputs Test Step" at bounding box center [747, 75] width 126 height 30
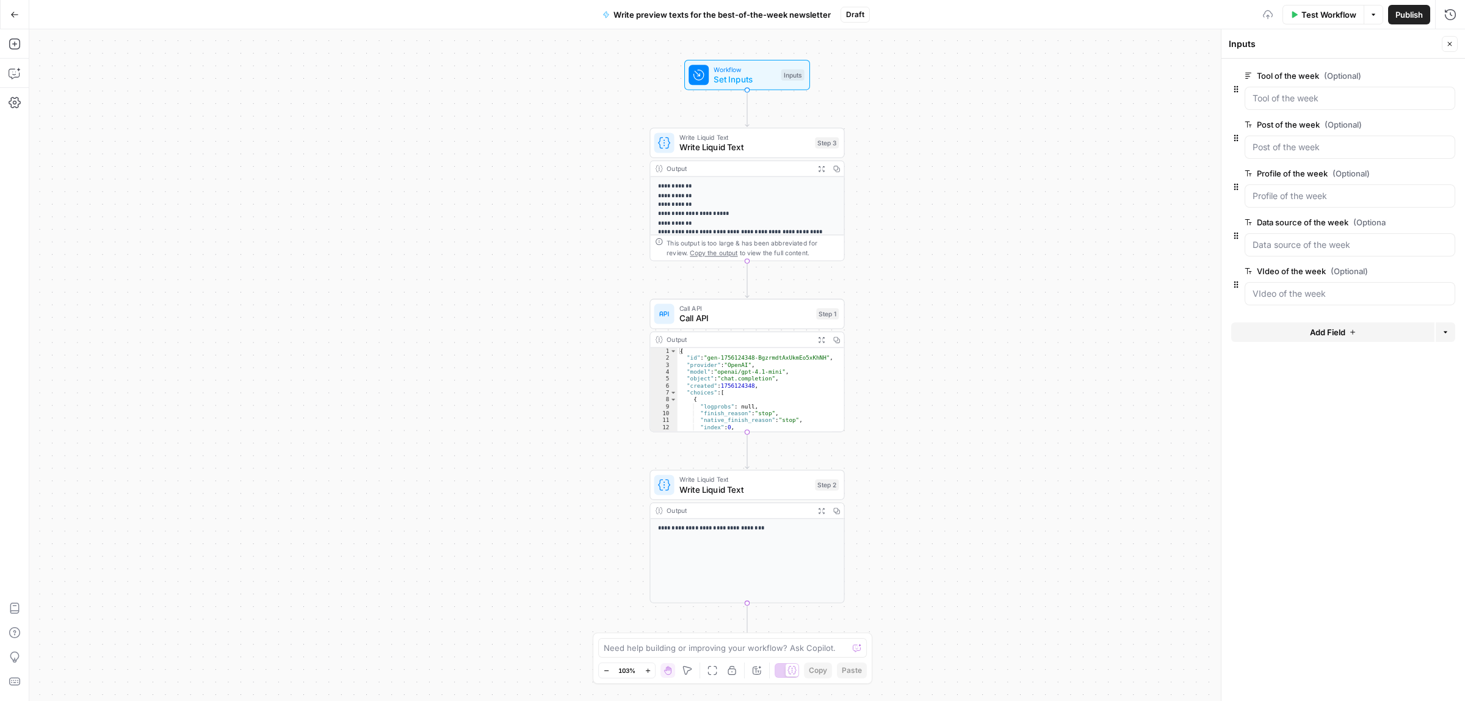
click at [1356, 334] on button "Add Field" at bounding box center [1332, 332] width 203 height 20
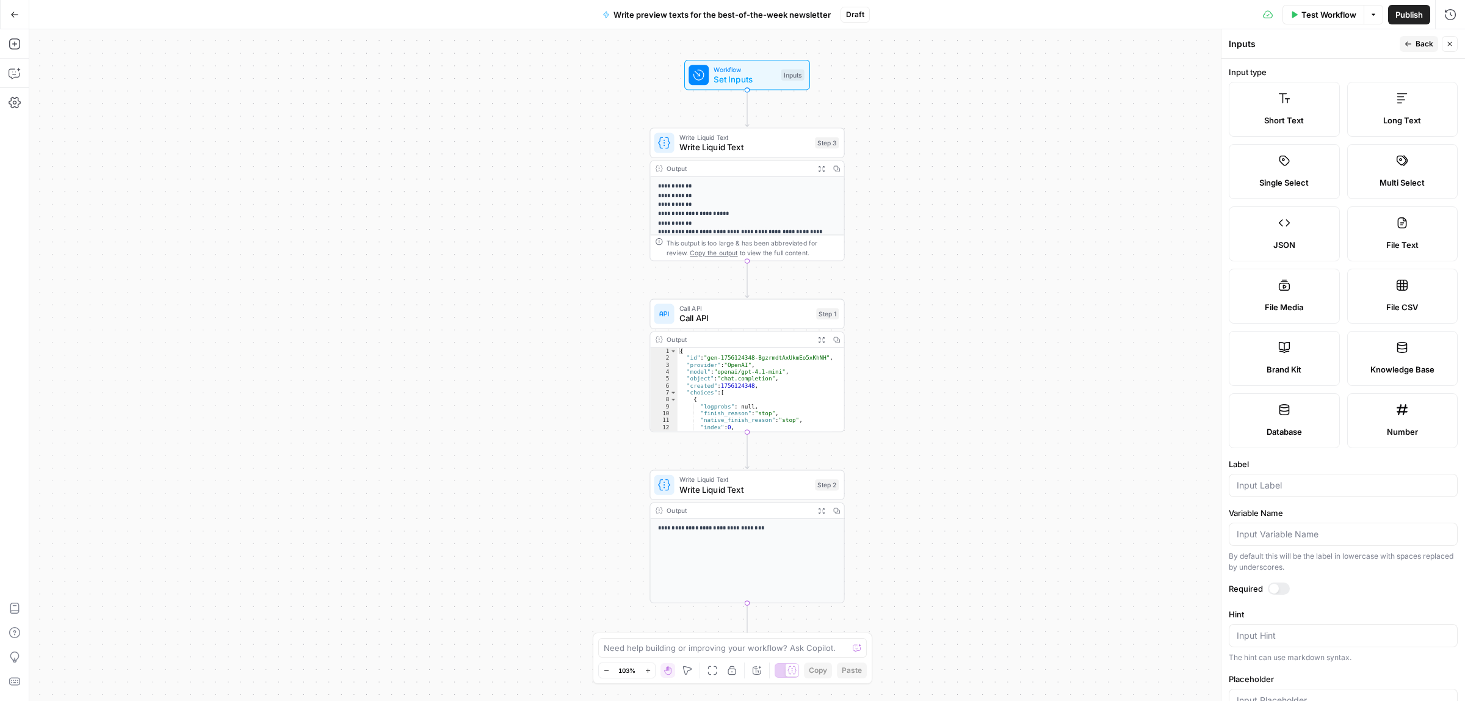
click at [1281, 110] on label "Short Text" at bounding box center [1284, 109] width 111 height 55
click at [1251, 493] on div at bounding box center [1343, 485] width 229 height 23
type input "Subject lines"
click at [736, 310] on span "Call API" at bounding box center [745, 308] width 132 height 10
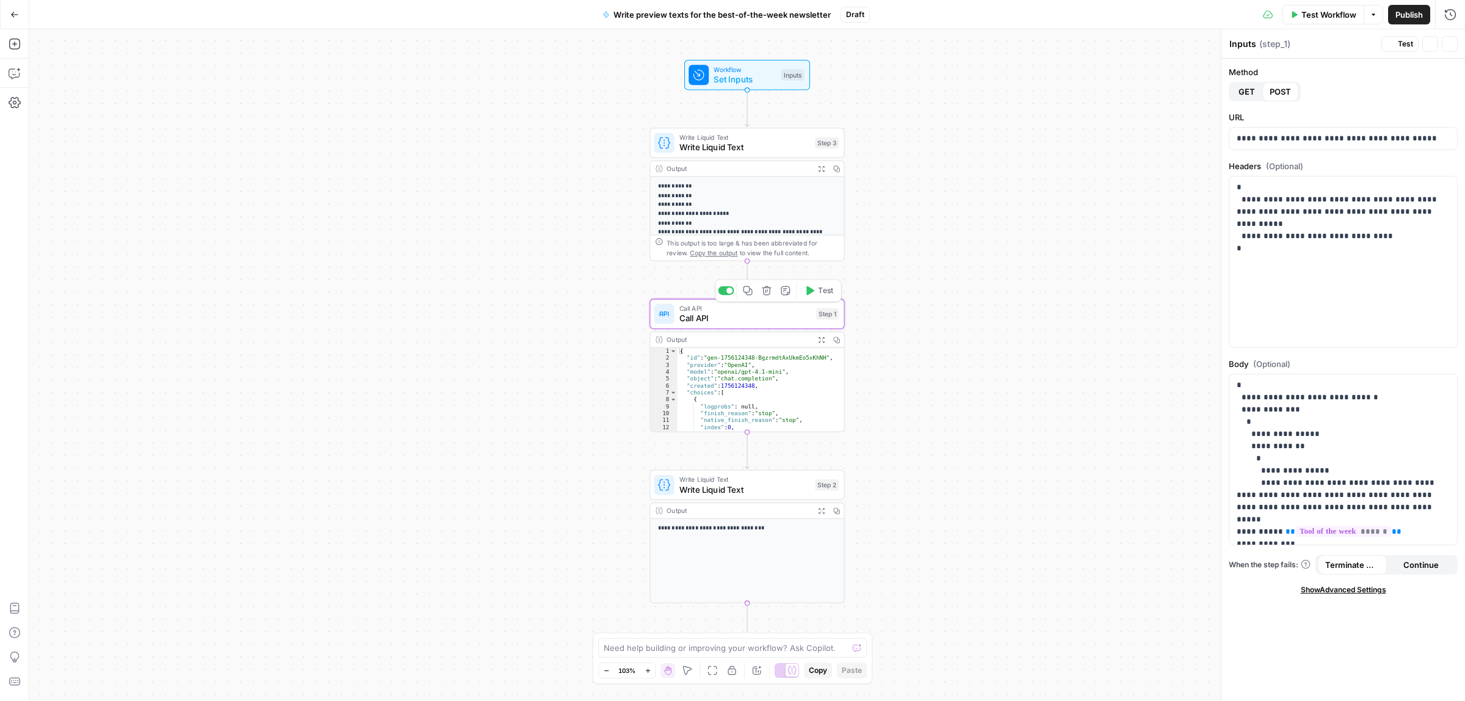
type textarea "Call API"
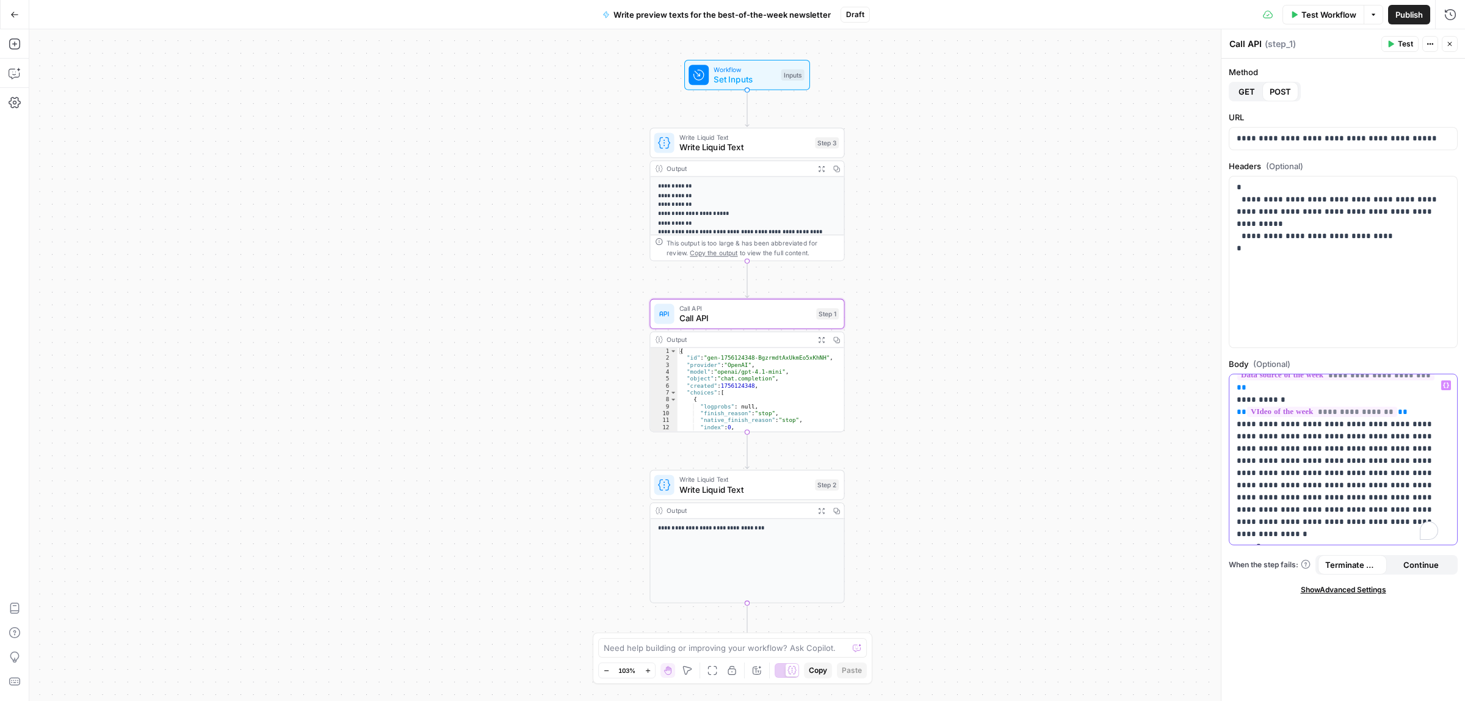
scroll to position [242, 0]
drag, startPoint x: 1287, startPoint y: 424, endPoint x: 1255, endPoint y: 420, distance: 32.6
click at [1255, 420] on p "**********" at bounding box center [1337, 338] width 201 height 403
click at [1447, 382] on icon "button" at bounding box center [1446, 385] width 6 height 6
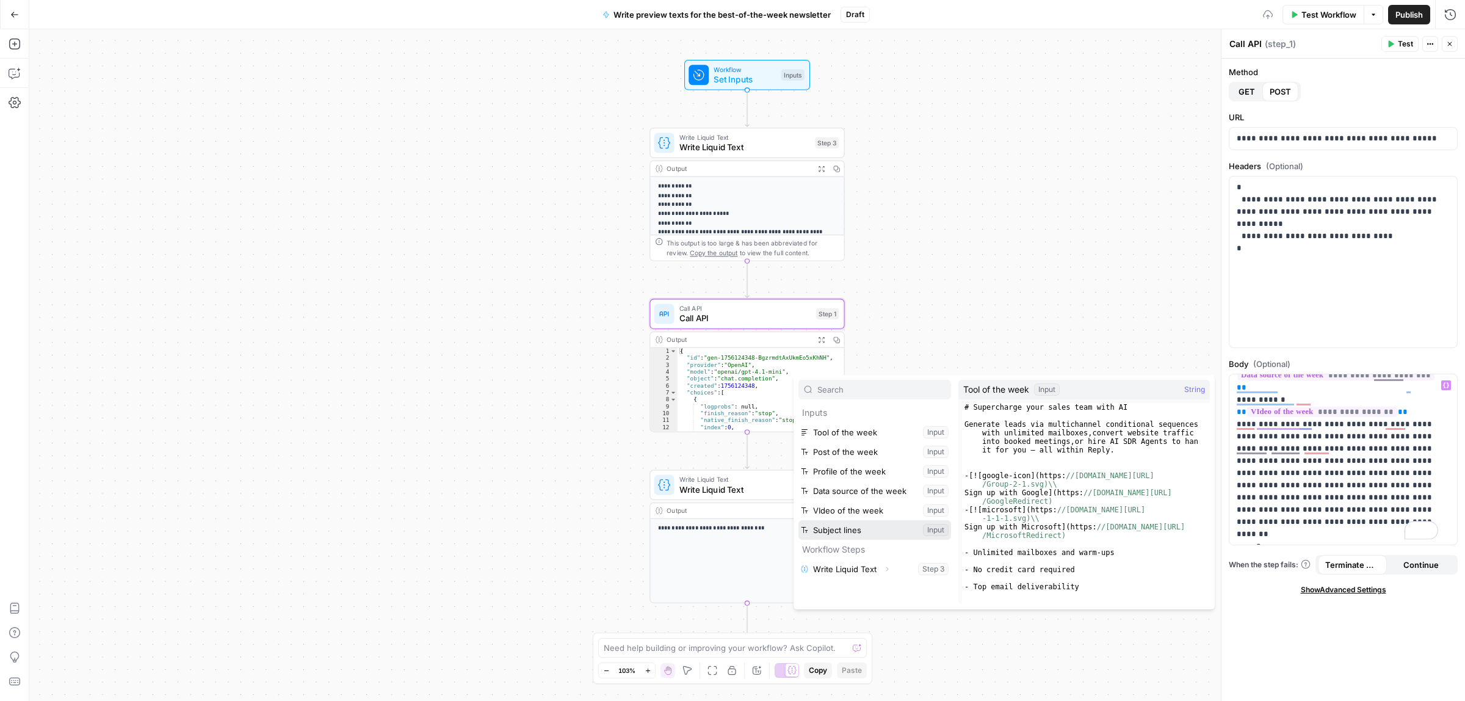
click at [853, 522] on button "Select variable Subject lines" at bounding box center [874, 530] width 153 height 20
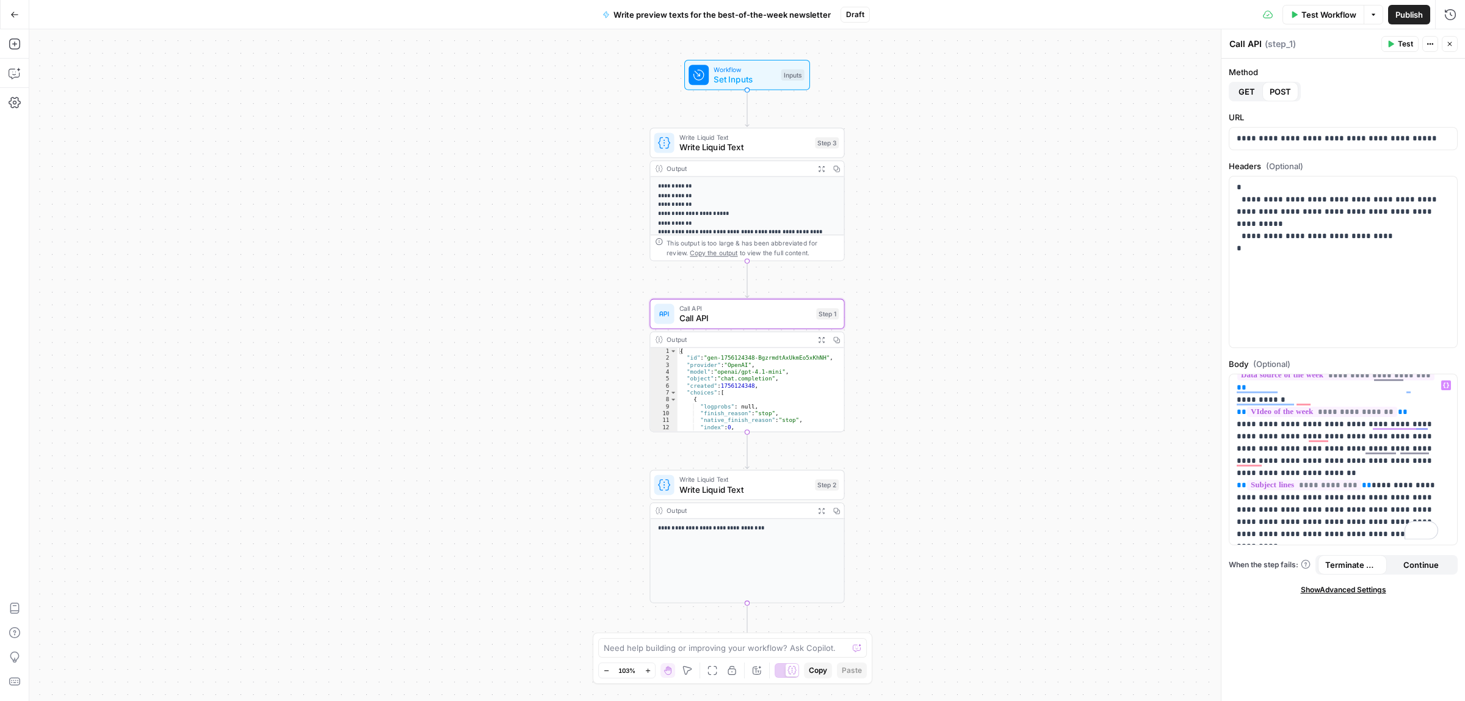
click at [1396, 13] on span "Publish" at bounding box center [1409, 15] width 27 height 12
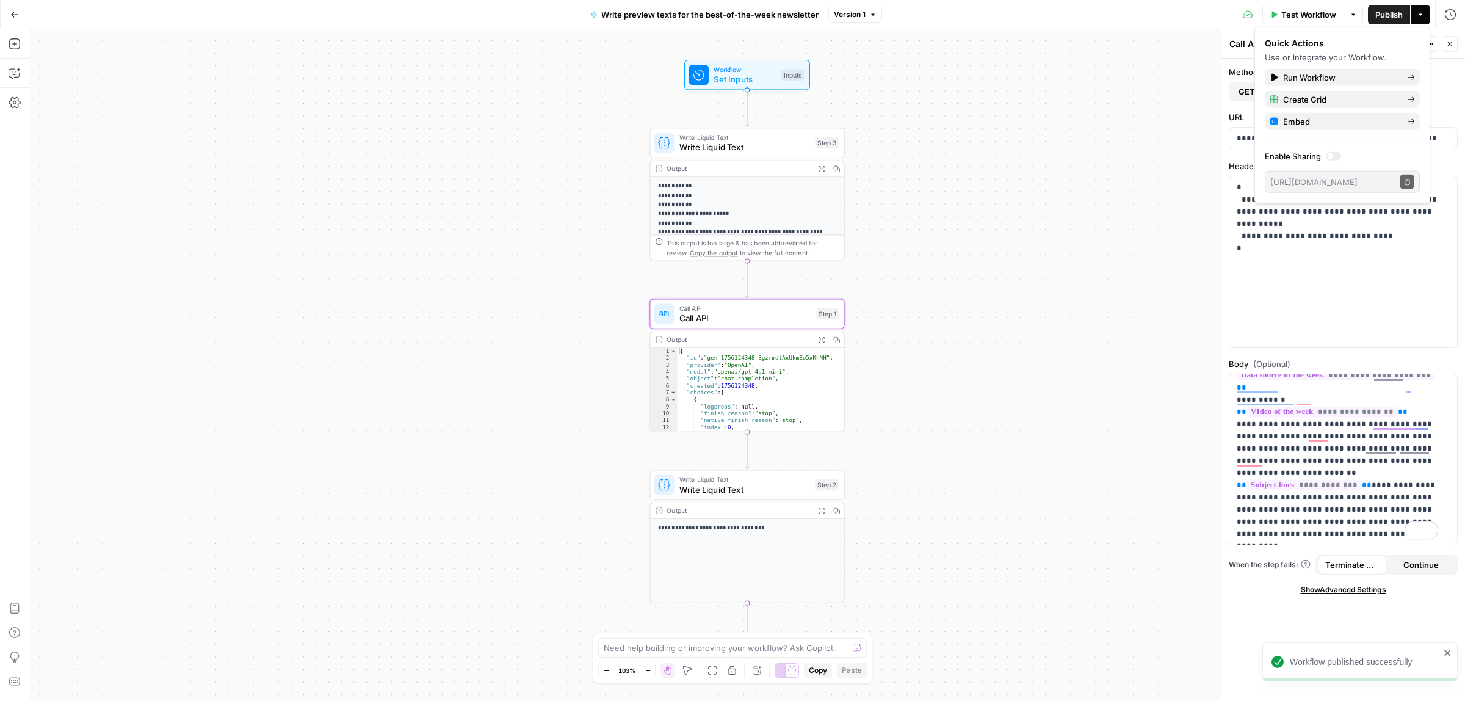
click at [16, 8] on button "Go Back" at bounding box center [15, 15] width 22 height 22
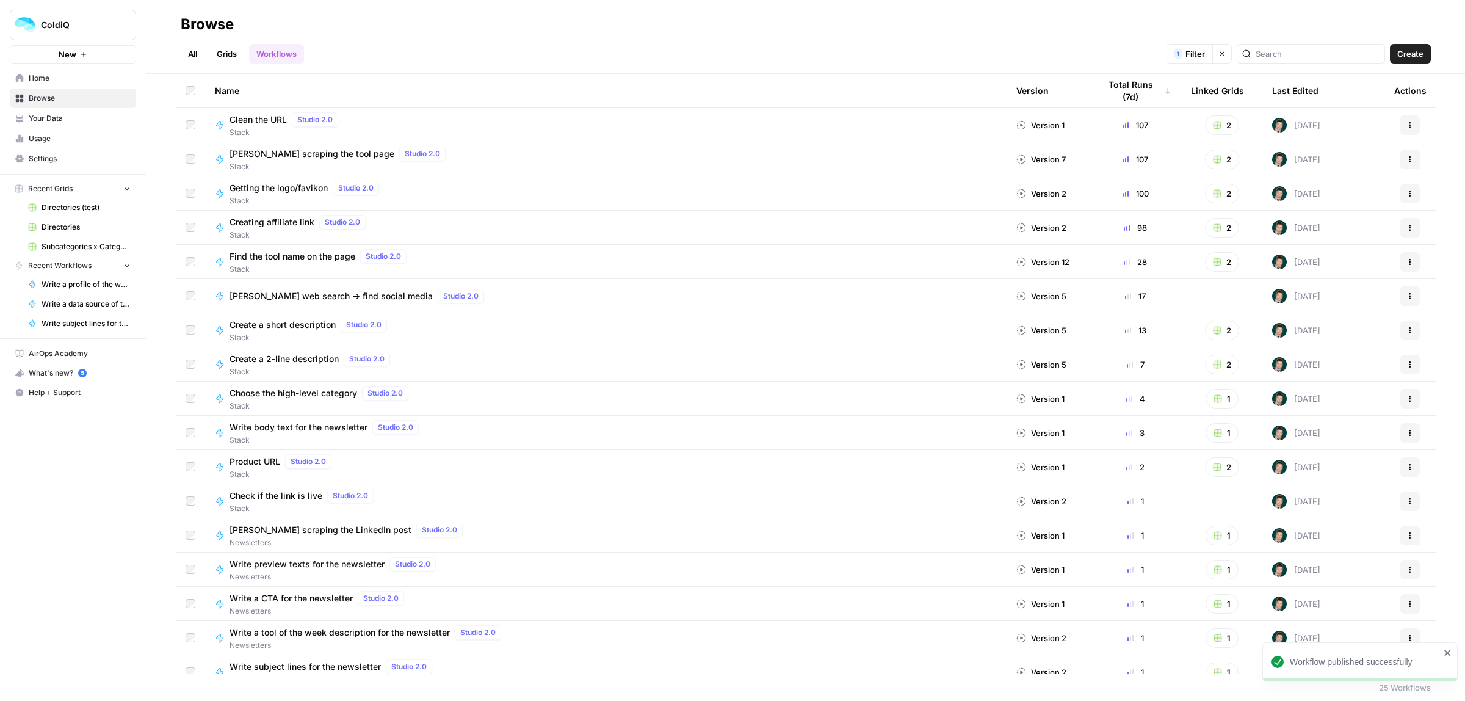
scroll to position [289, 0]
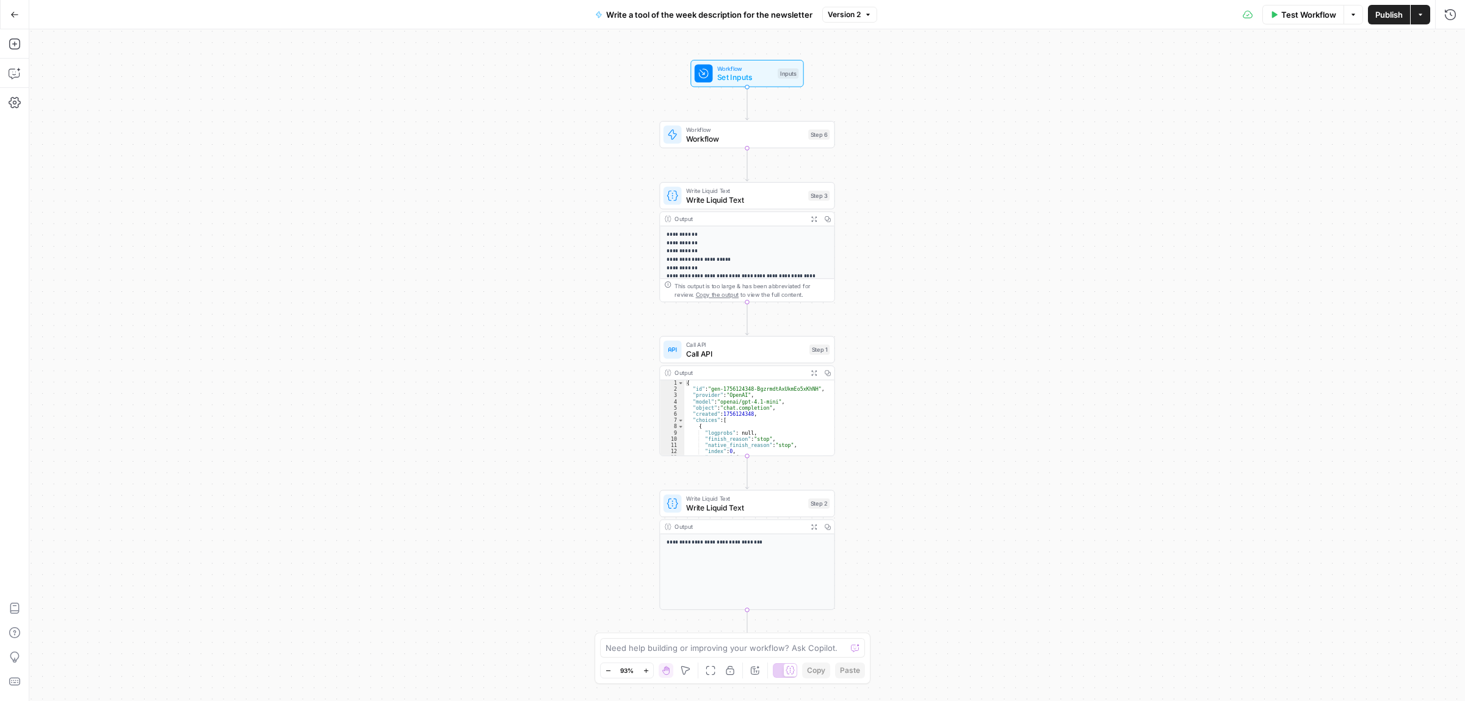
click at [27, 43] on div "Add Steps Copilot Settings AirOps Academy Help Give Feedback Shortcuts" at bounding box center [14, 365] width 29 height 672
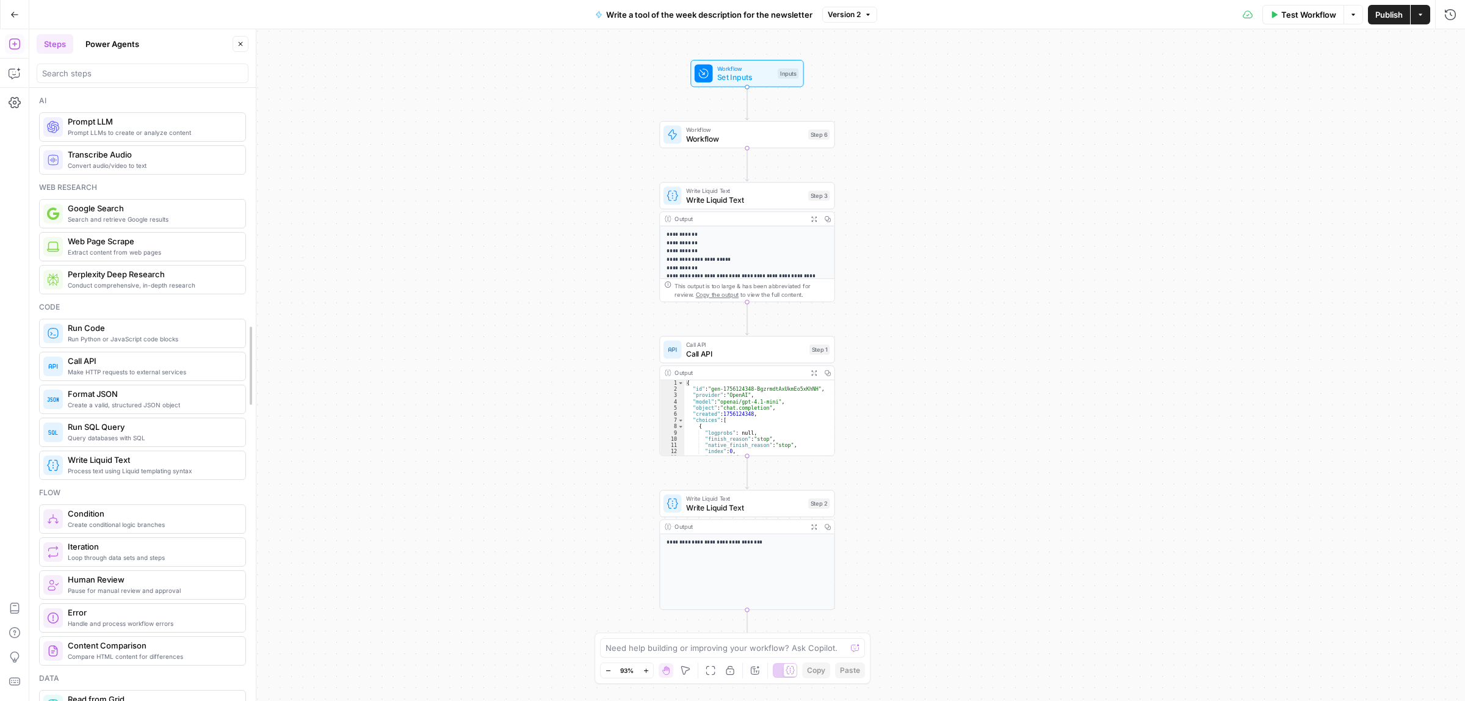
drag, startPoint x: 252, startPoint y: 169, endPoint x: 245, endPoint y: 187, distance: 19.7
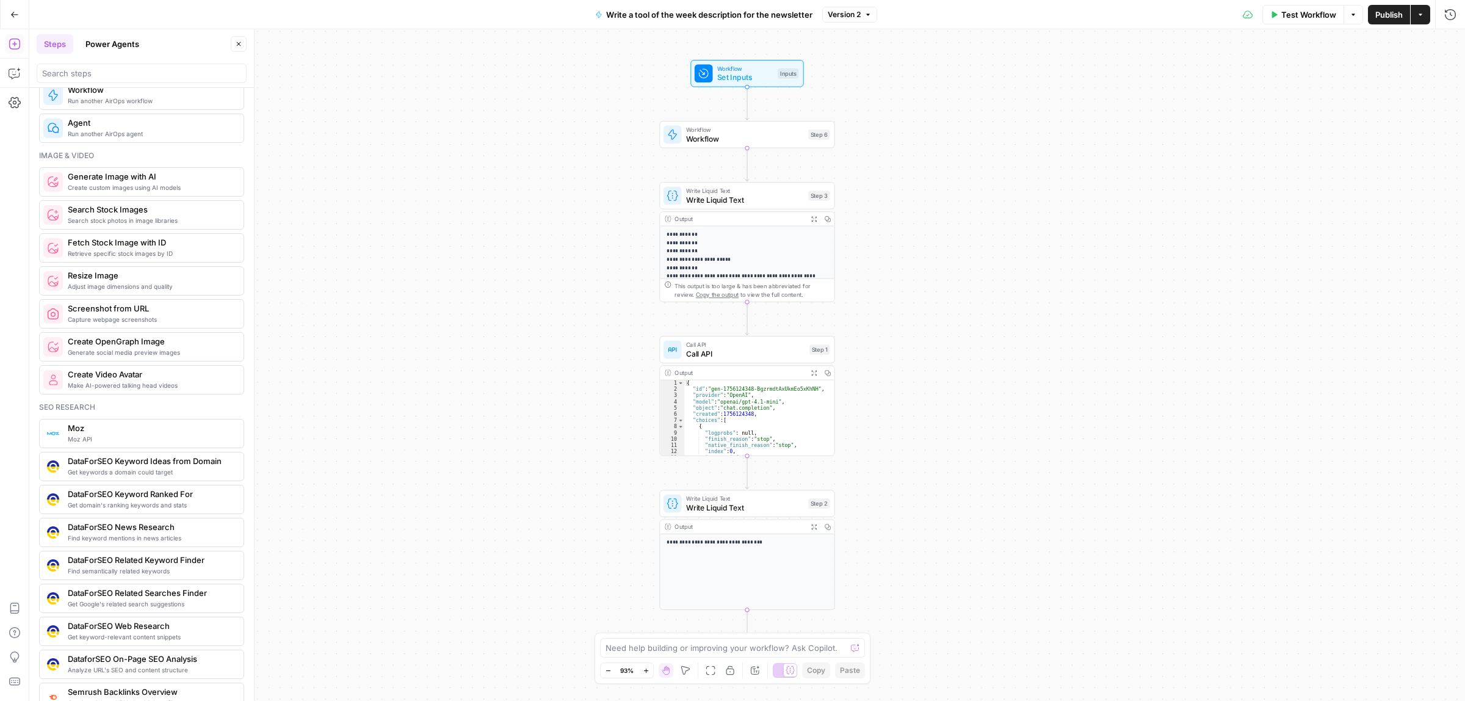
scroll to position [798, 0]
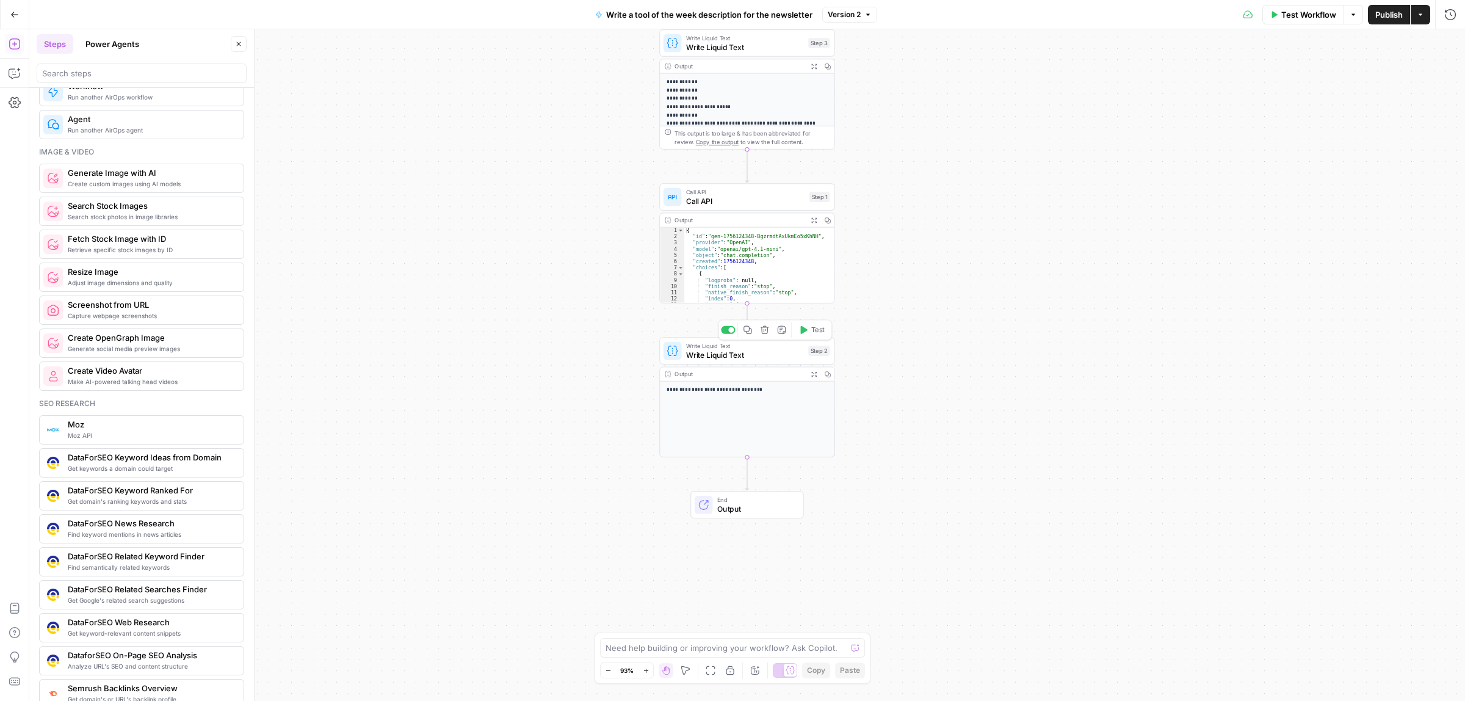
click at [730, 362] on div "Write Liquid Text Write Liquid Text Step 2 Copy step Delete step Add Note Test" at bounding box center [746, 350] width 175 height 27
click at [725, 505] on span "Output" at bounding box center [755, 509] width 77 height 12
click at [13, 20] on button "Go Back" at bounding box center [15, 15] width 22 height 22
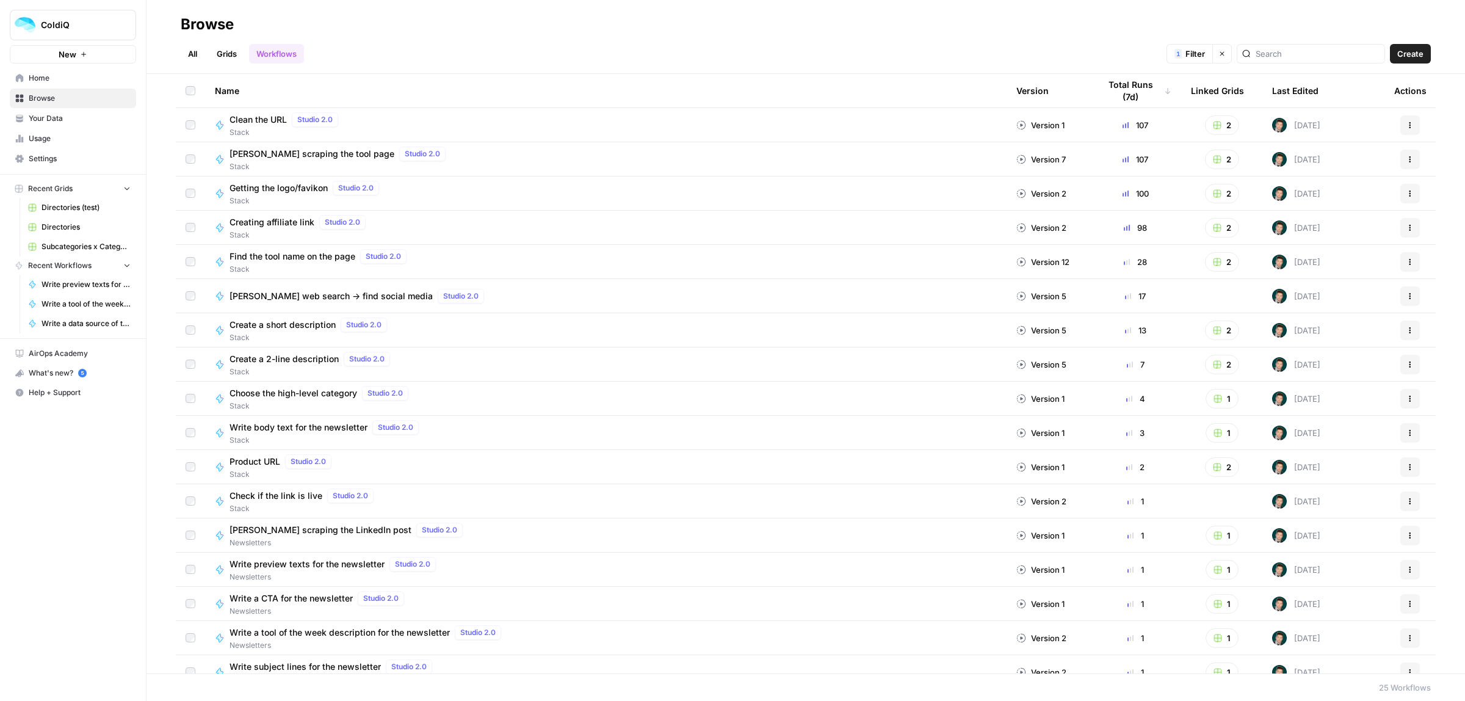
click at [1407, 158] on icon "button" at bounding box center [1410, 159] width 7 height 7
click at [1322, 284] on span "Duplicate" at bounding box center [1345, 284] width 98 height 12
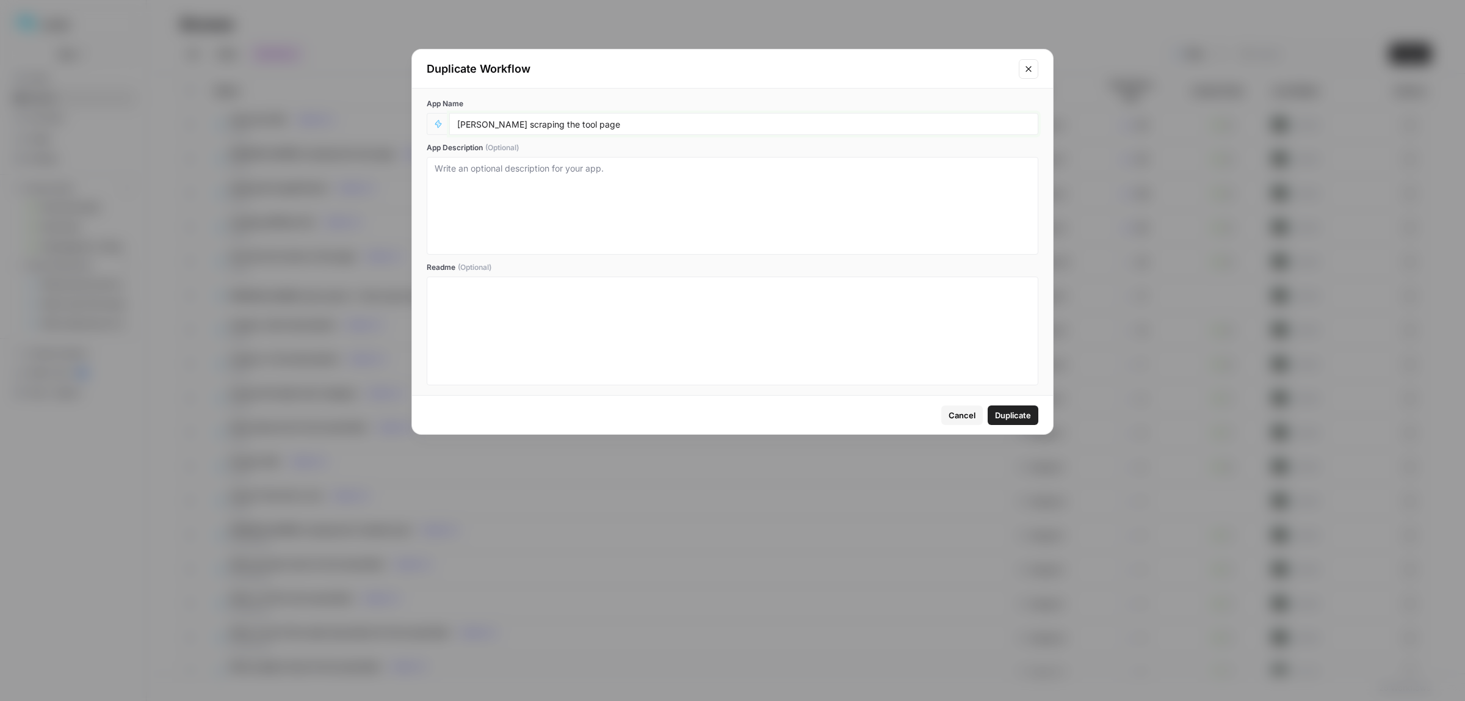
drag, startPoint x: 512, startPoint y: 124, endPoint x: 476, endPoint y: 129, distance: 35.7
click at [476, 129] on input "[PERSON_NAME] scraping the tool page" at bounding box center [743, 123] width 573 height 11
type input "Jina screenshots the tool page"
click at [1029, 410] on span "Duplicate" at bounding box center [1013, 415] width 36 height 12
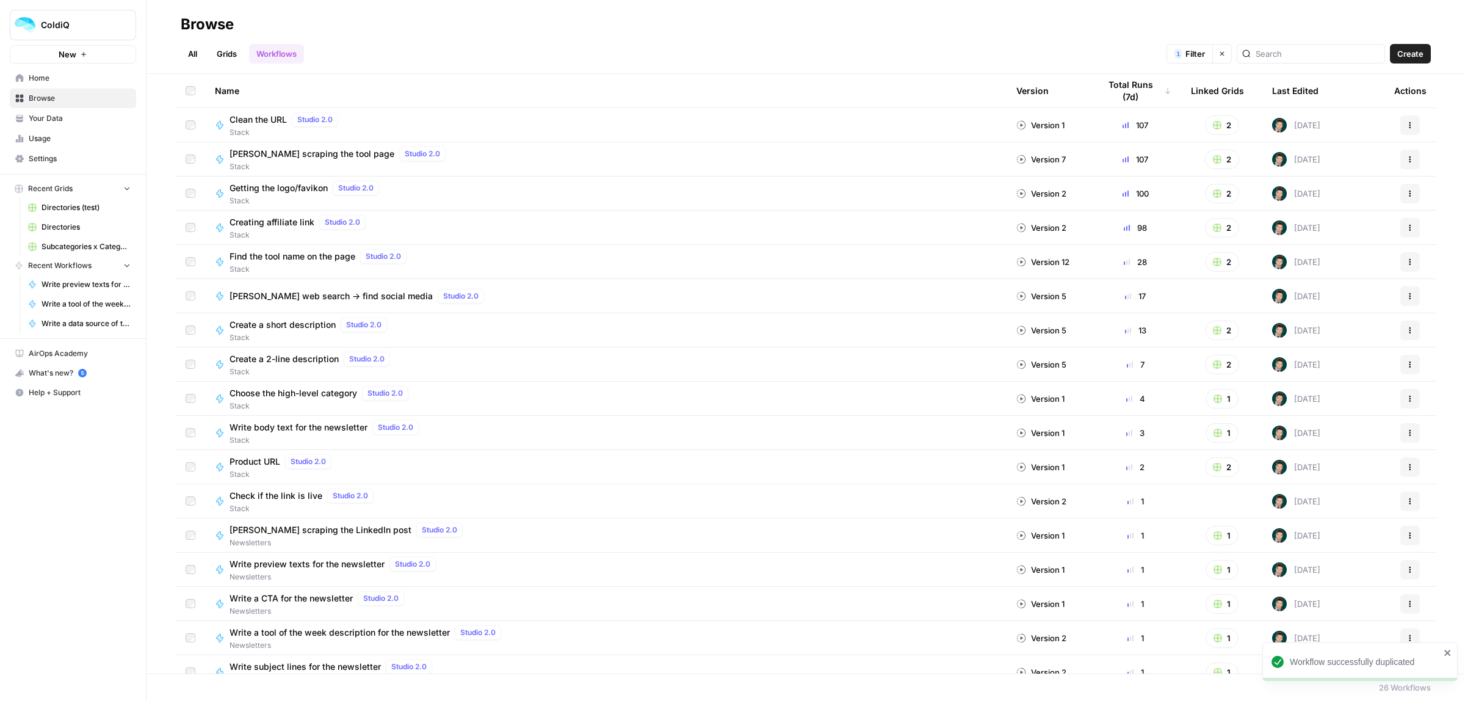
scroll to position [324, 0]
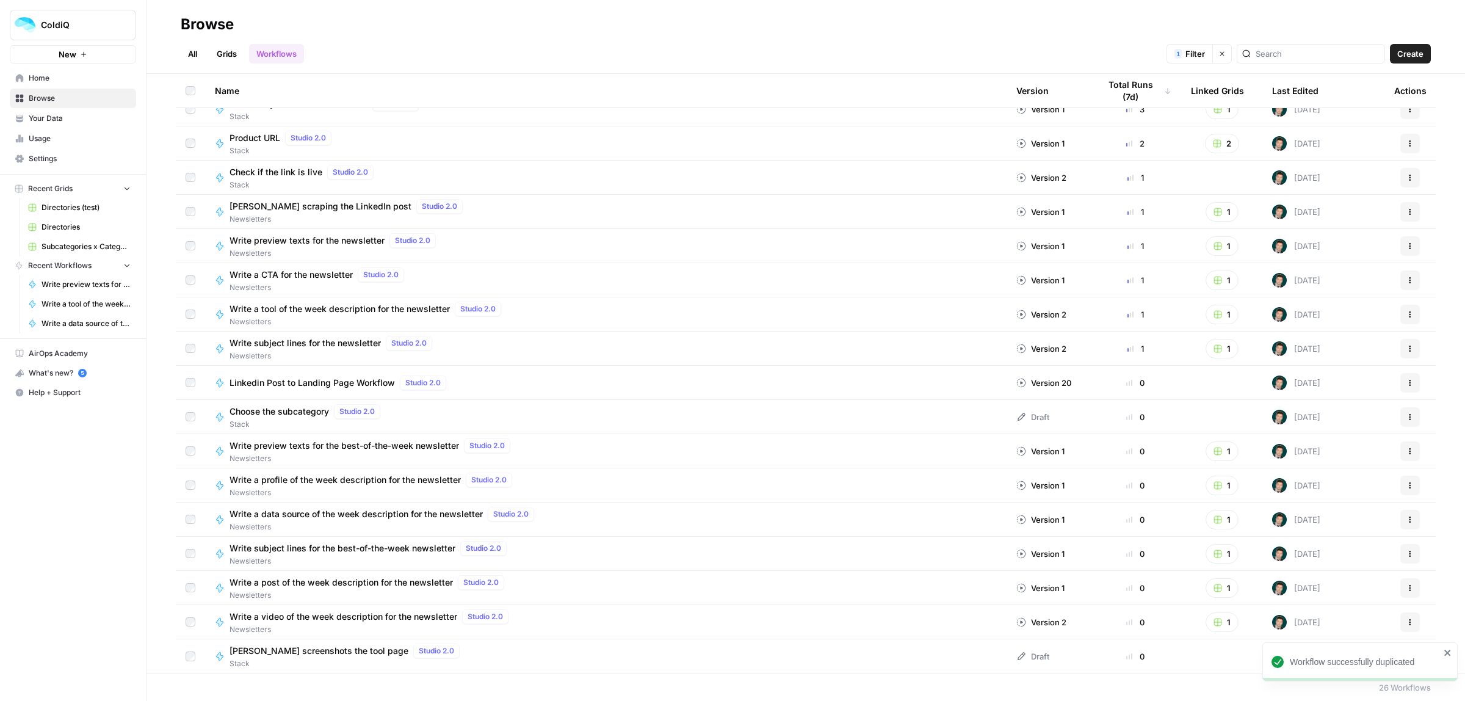
click at [310, 655] on span "Jina screenshots the tool page" at bounding box center [319, 651] width 179 height 12
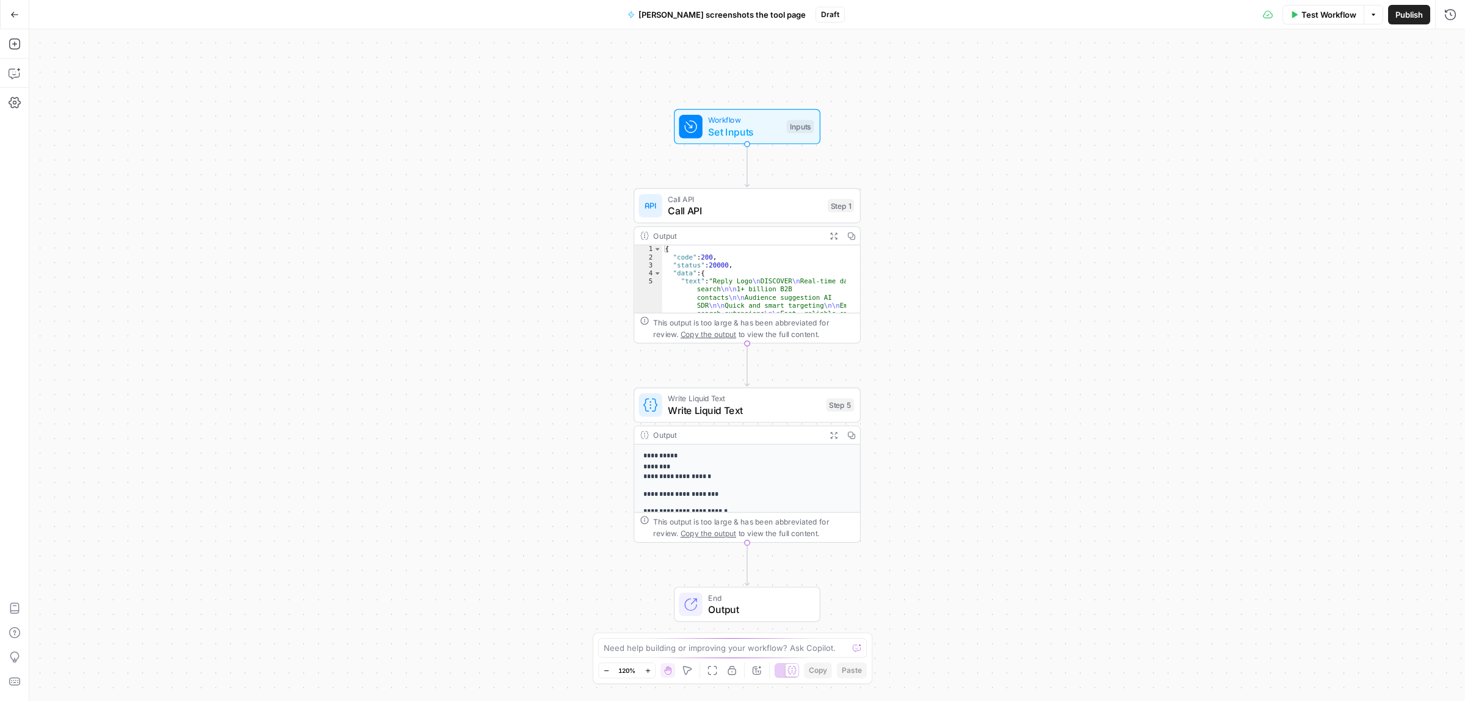
click at [731, 214] on span "Call API" at bounding box center [745, 210] width 154 height 15
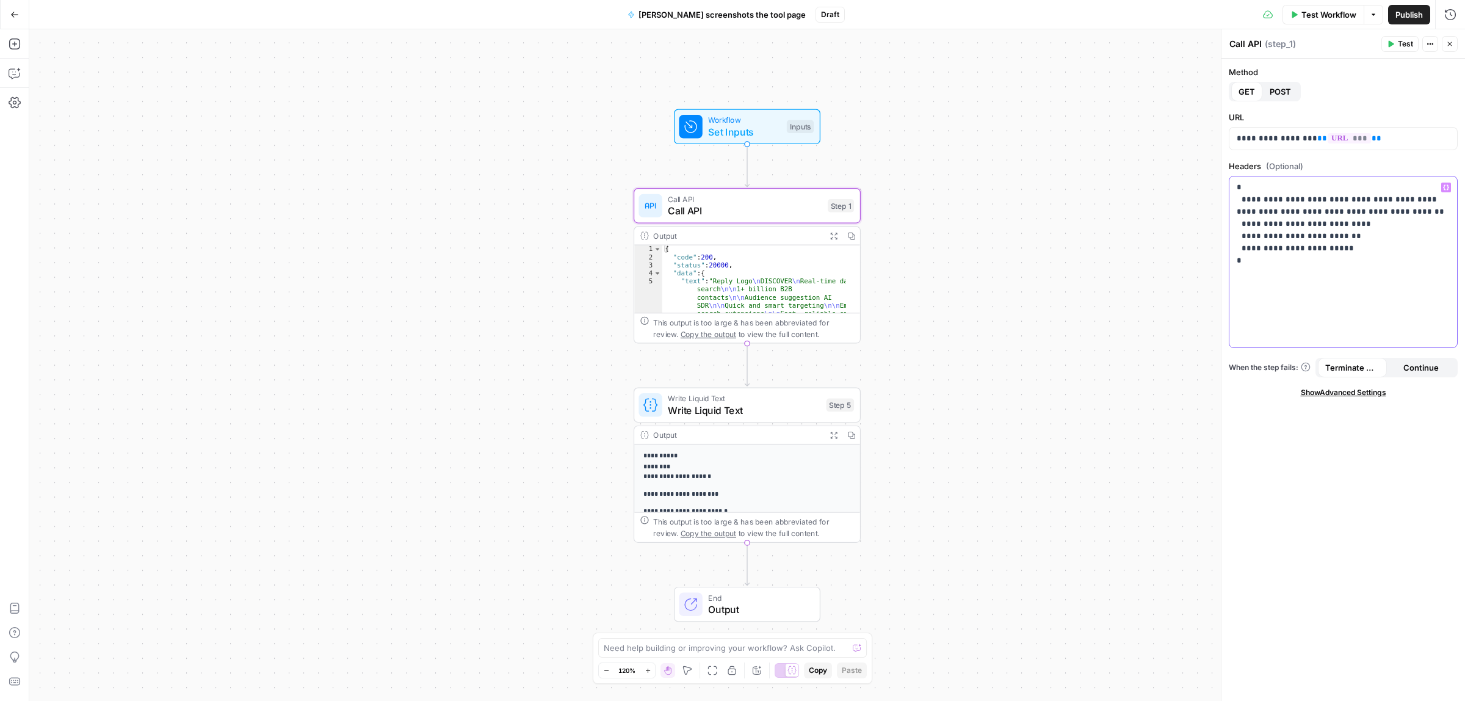
click at [1320, 263] on p "**********" at bounding box center [1343, 230] width 212 height 98
drag, startPoint x: 1345, startPoint y: 247, endPoint x: 1220, endPoint y: 235, distance: 125.7
click at [1221, 235] on div "**********" at bounding box center [1343, 365] width 244 height 672
drag, startPoint x: 1358, startPoint y: 245, endPoint x: 1235, endPoint y: 237, distance: 123.6
click at [1235, 237] on div "**********" at bounding box center [1343, 261] width 228 height 171
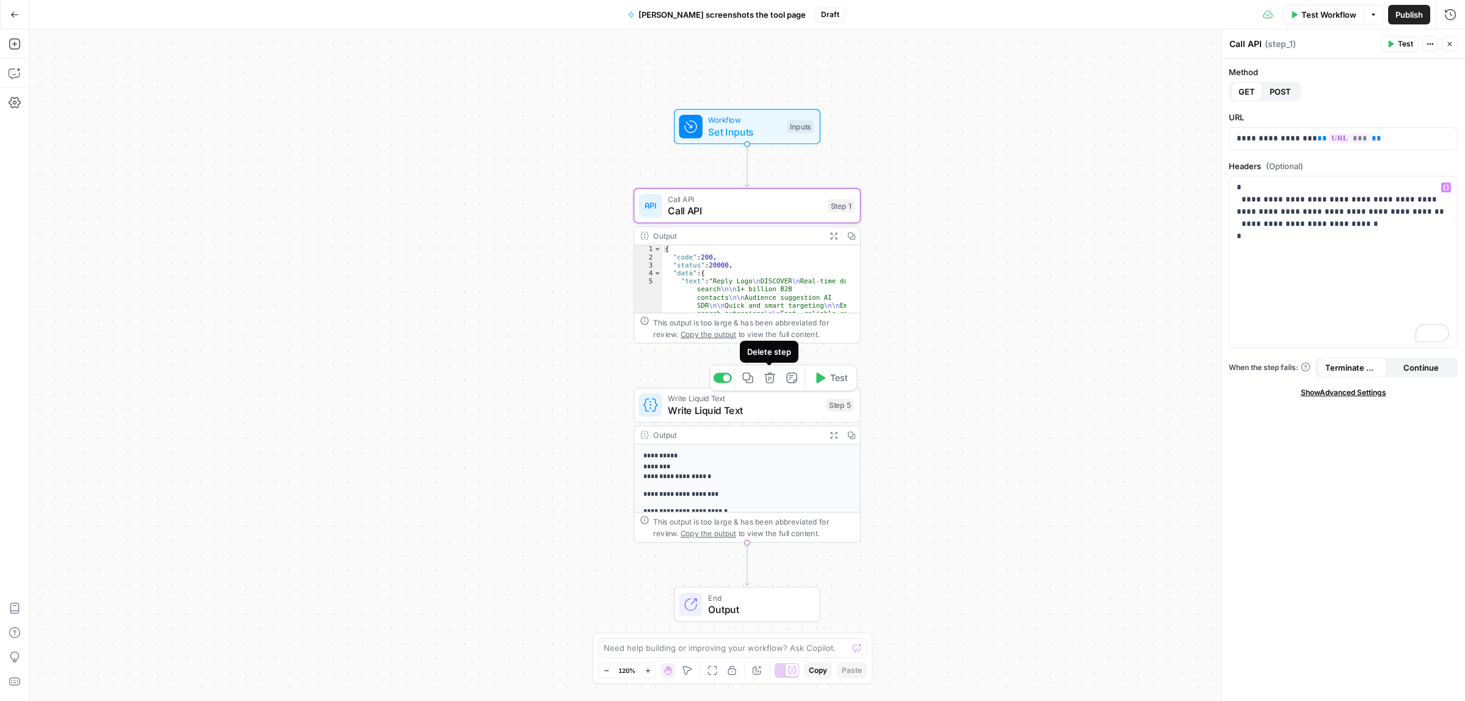
click at [768, 374] on icon "button" at bounding box center [769, 377] width 10 height 10
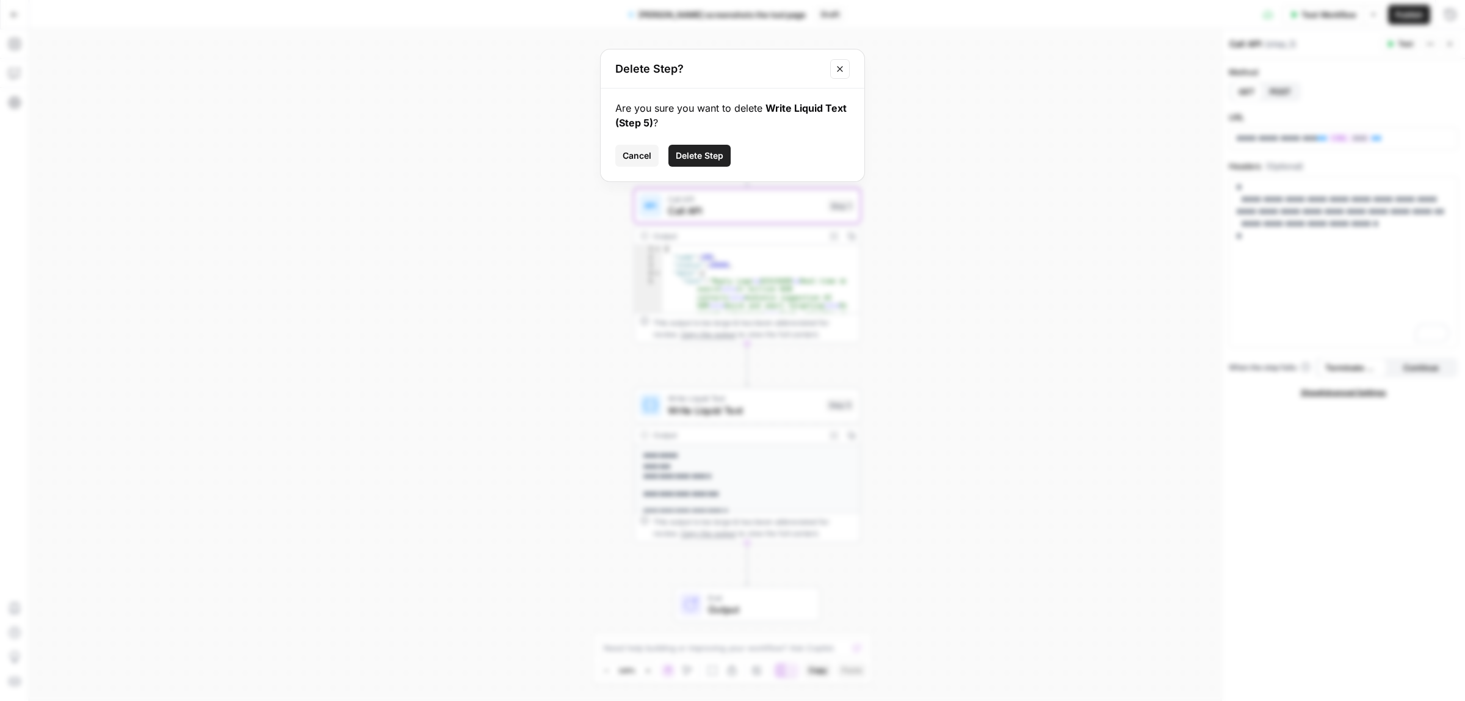
click at [697, 160] on span "Delete Step" at bounding box center [700, 156] width 48 height 12
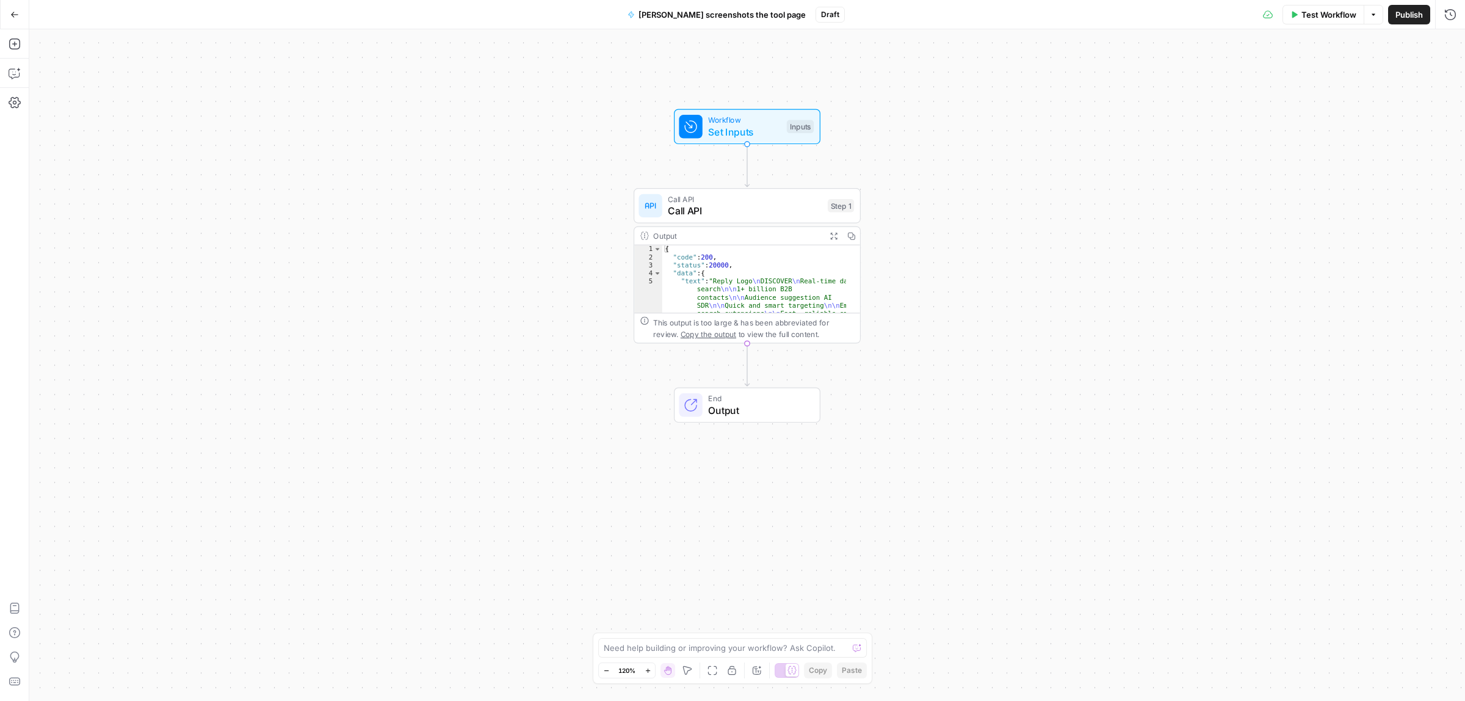
click at [763, 217] on span "Call API" at bounding box center [745, 210] width 154 height 15
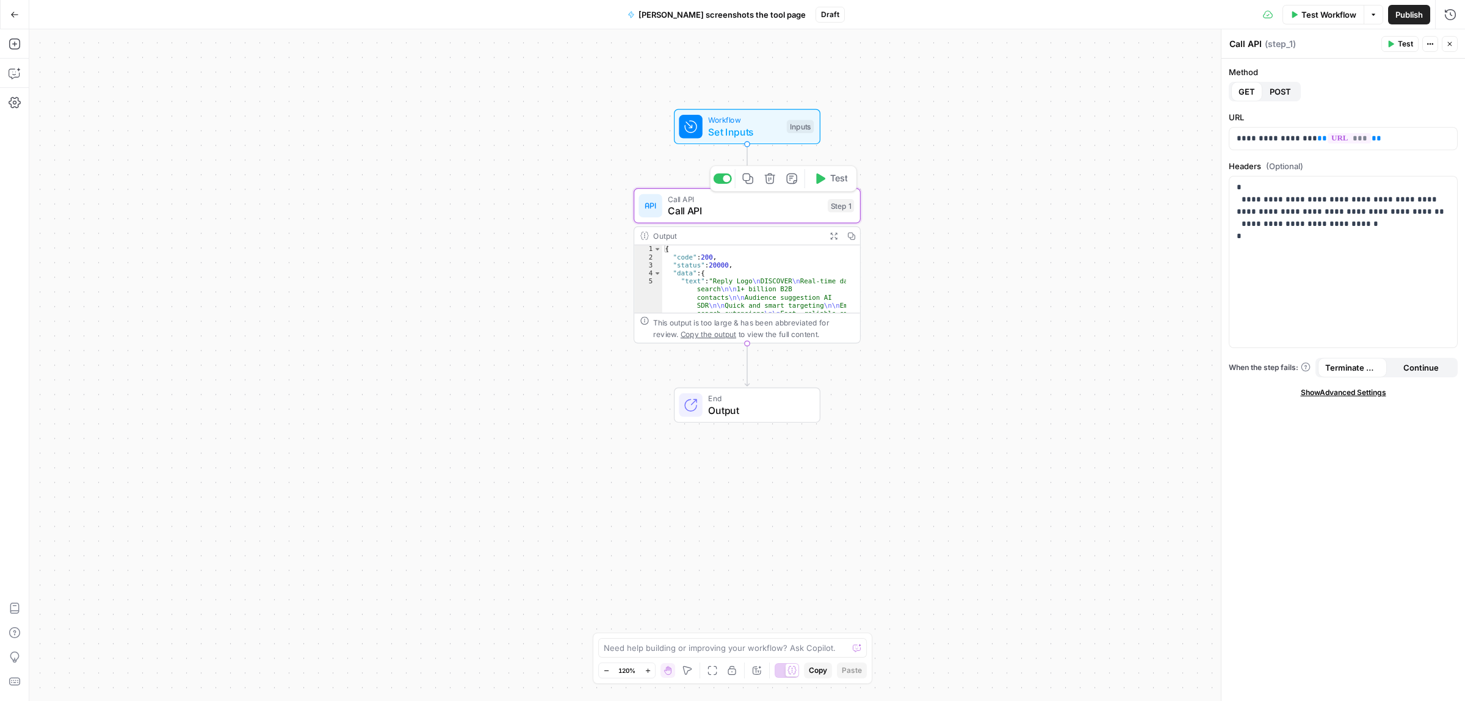
click at [753, 129] on span "Set Inputs" at bounding box center [744, 132] width 73 height 15
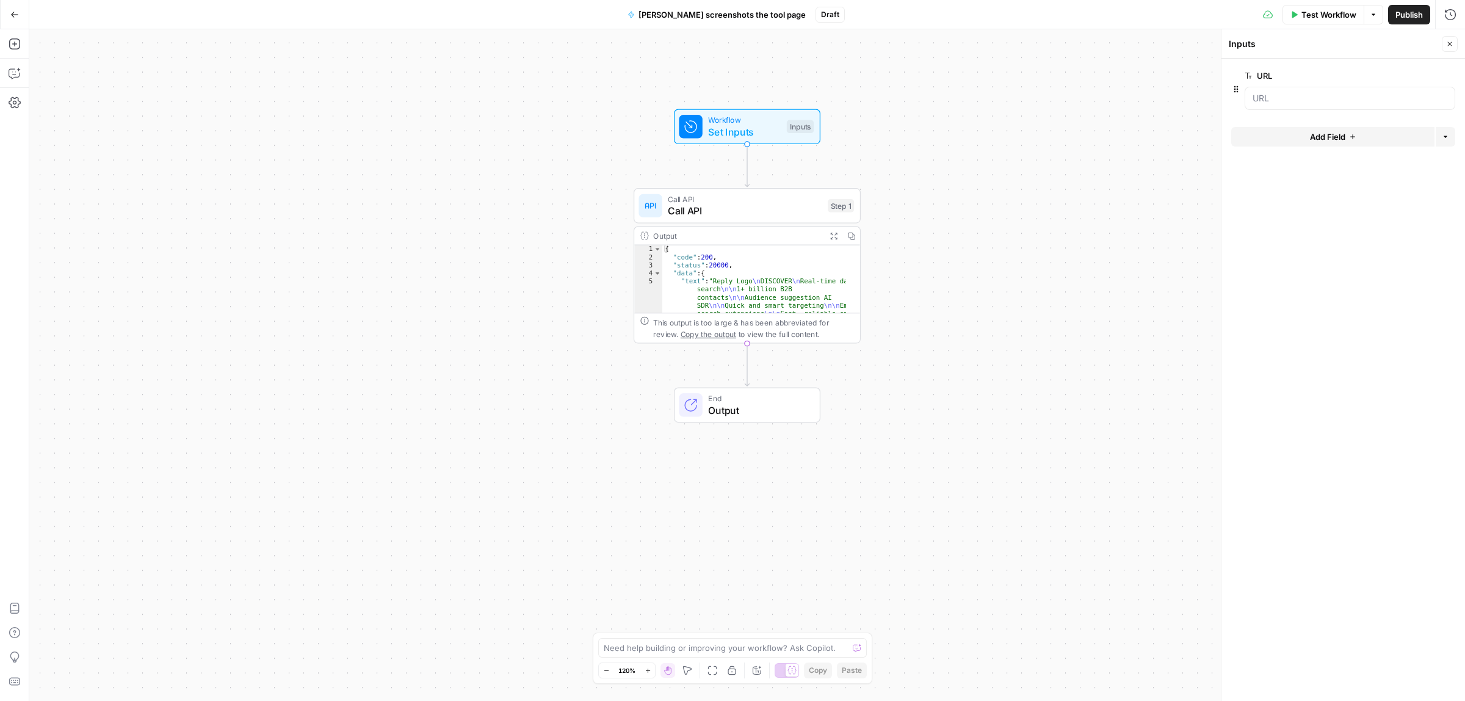
click at [1319, 9] on span "Test Workflow" at bounding box center [1329, 15] width 55 height 12
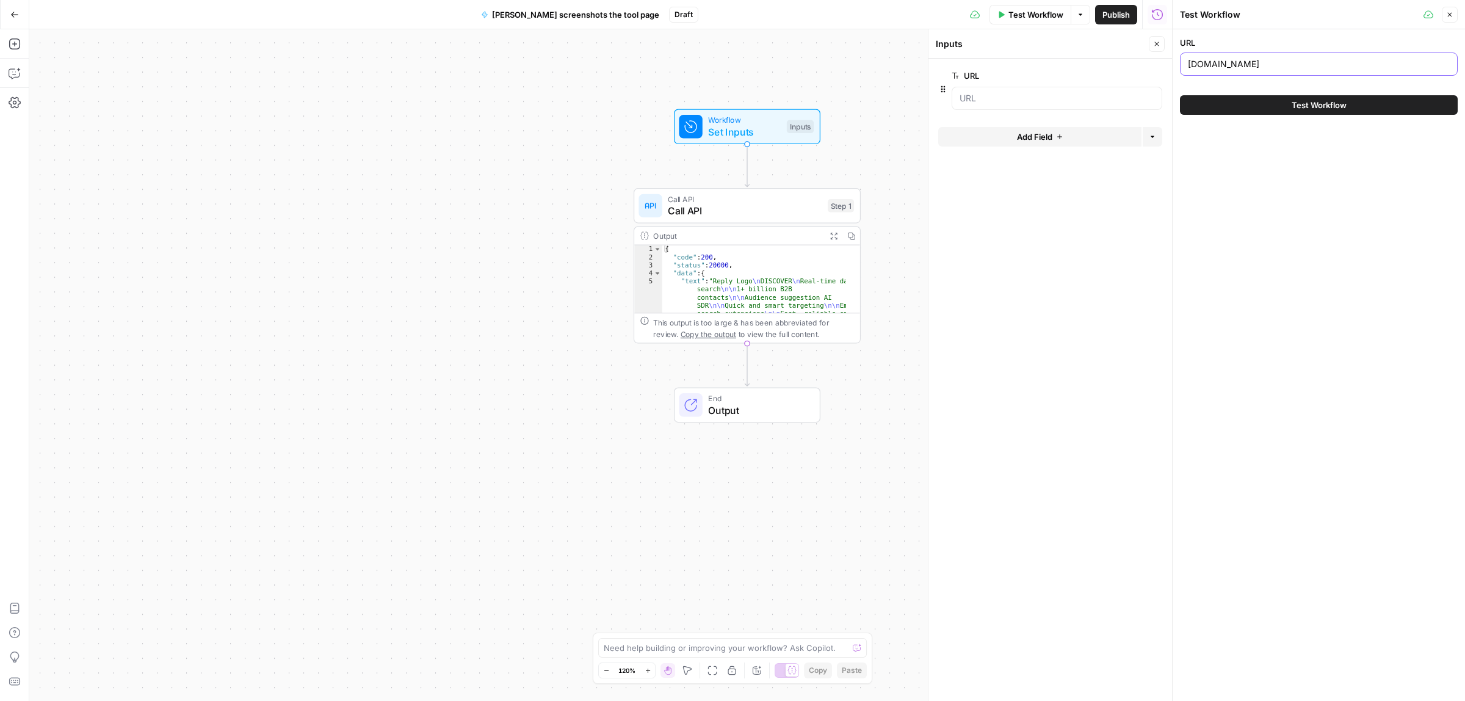
click at [1224, 62] on input "reply.io" at bounding box center [1319, 64] width 262 height 12
click at [1310, 104] on span "Test Workflow" at bounding box center [1319, 105] width 55 height 12
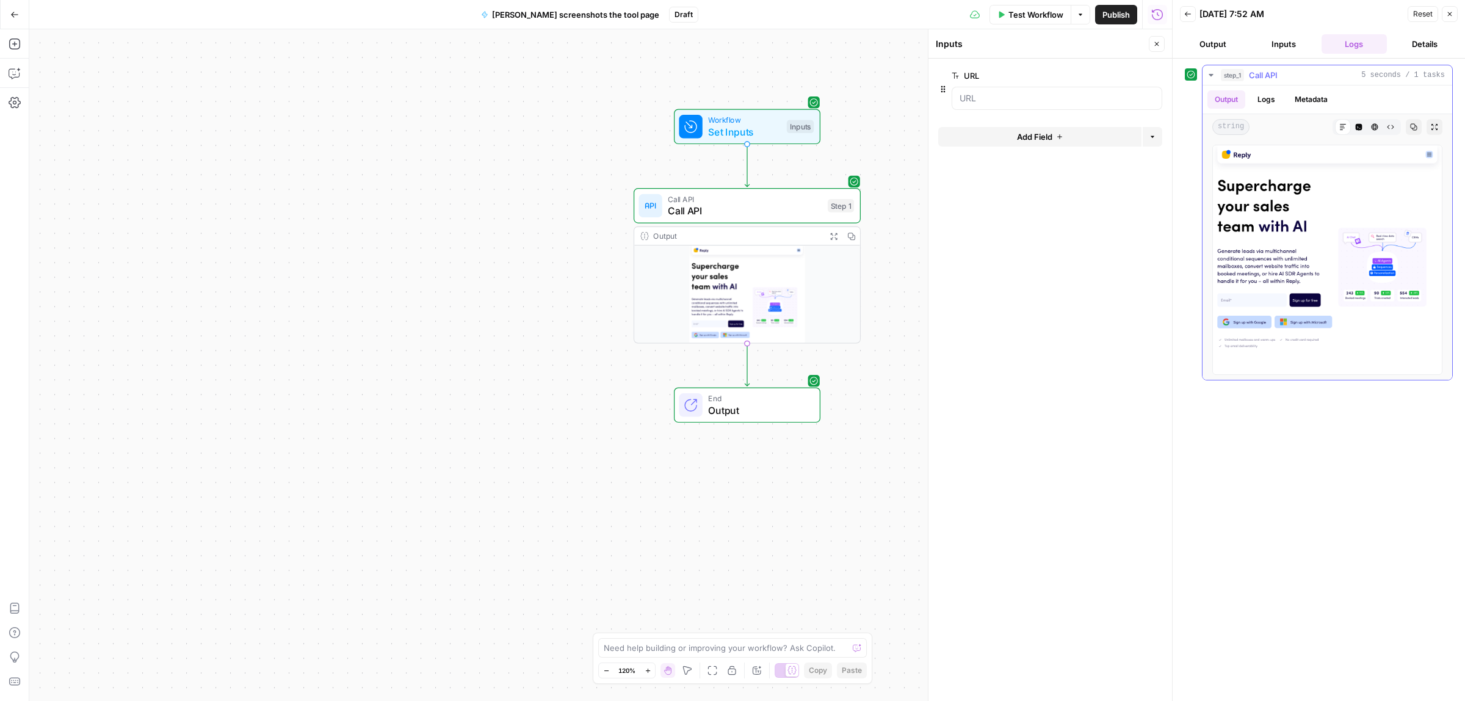
click at [1311, 220] on img at bounding box center [1327, 260] width 230 height 230
click at [1413, 127] on icon "button" at bounding box center [1413, 126] width 7 height 7
click at [1433, 122] on button "Expand Output" at bounding box center [1435, 127] width 16 height 16
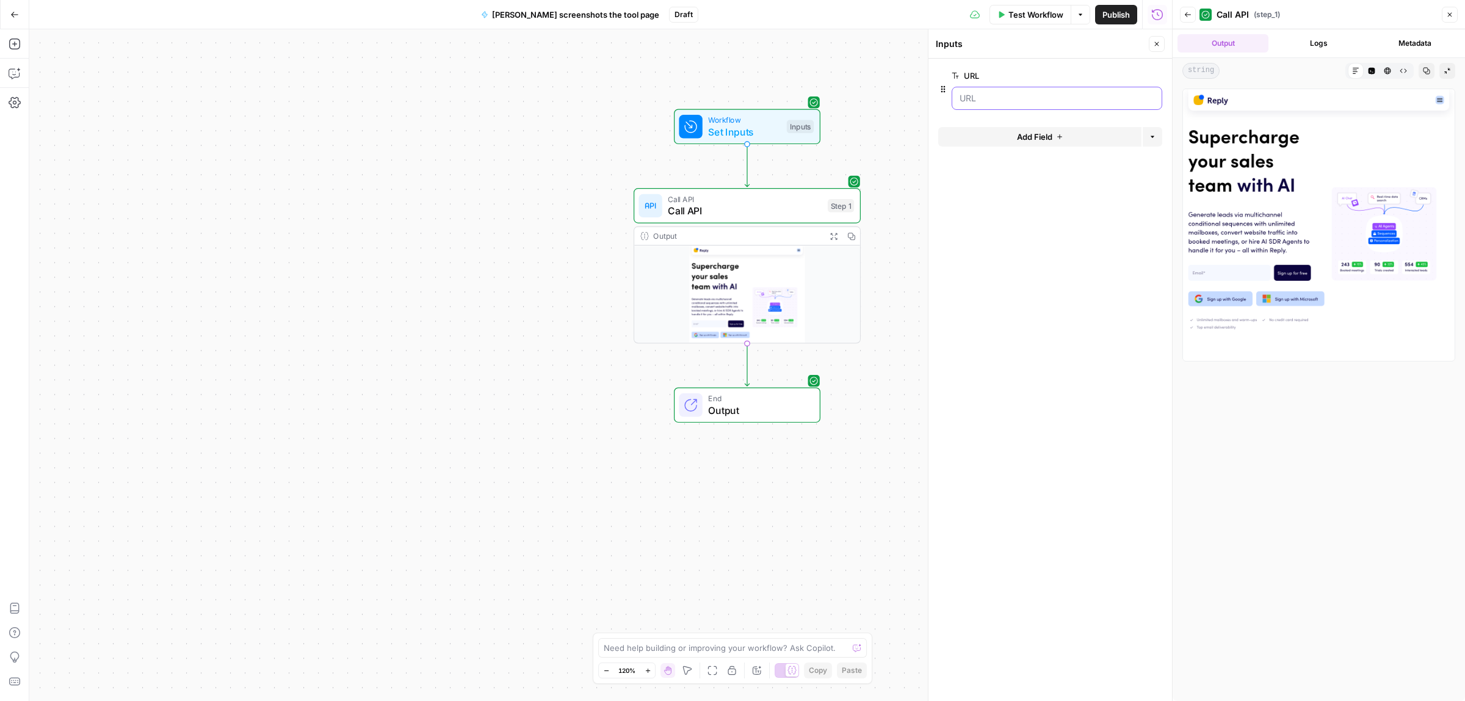
click at [1018, 98] on input "URL" at bounding box center [1057, 98] width 195 height 12
click at [1020, 11] on span "Test Workflow" at bounding box center [1035, 15] width 55 height 12
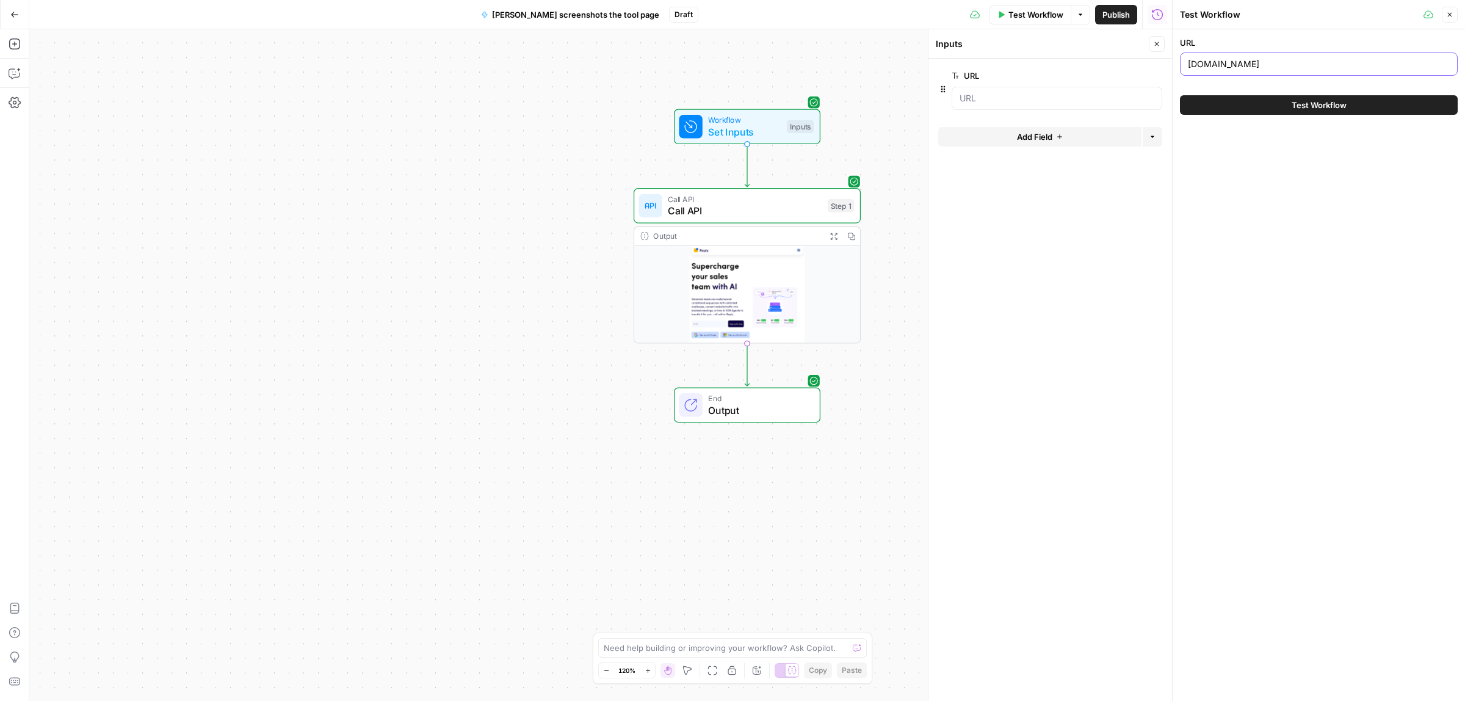
click at [1250, 66] on input "reply.io" at bounding box center [1319, 64] width 262 height 12
paste input "https://www.lemlist.com/"
type input "https://www.lemlist.com/"
click at [1286, 111] on button "Test Workflow" at bounding box center [1319, 105] width 278 height 20
click at [1282, 103] on button "Test Workflow" at bounding box center [1319, 105] width 278 height 20
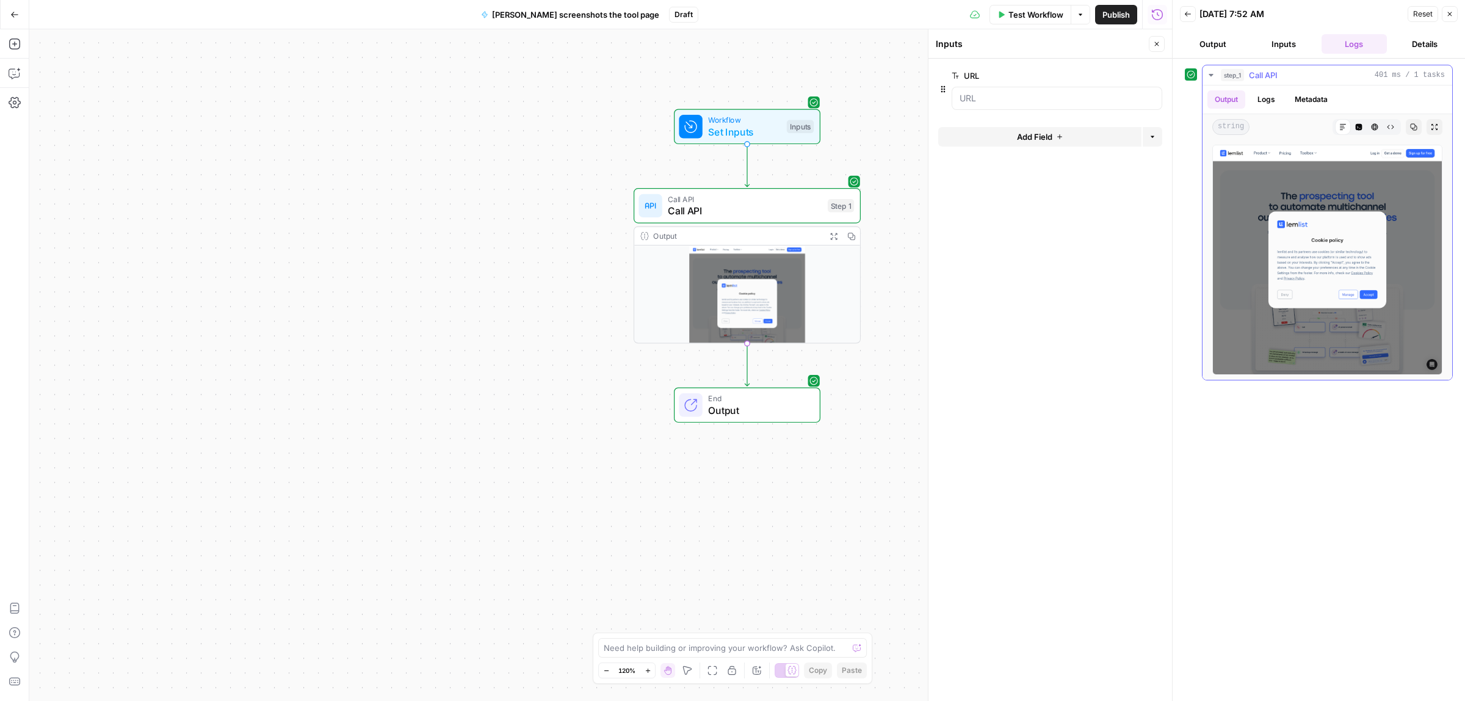
click at [1360, 291] on img at bounding box center [1327, 260] width 230 height 230
click at [1044, 19] on span "Test Workflow" at bounding box center [1035, 15] width 55 height 12
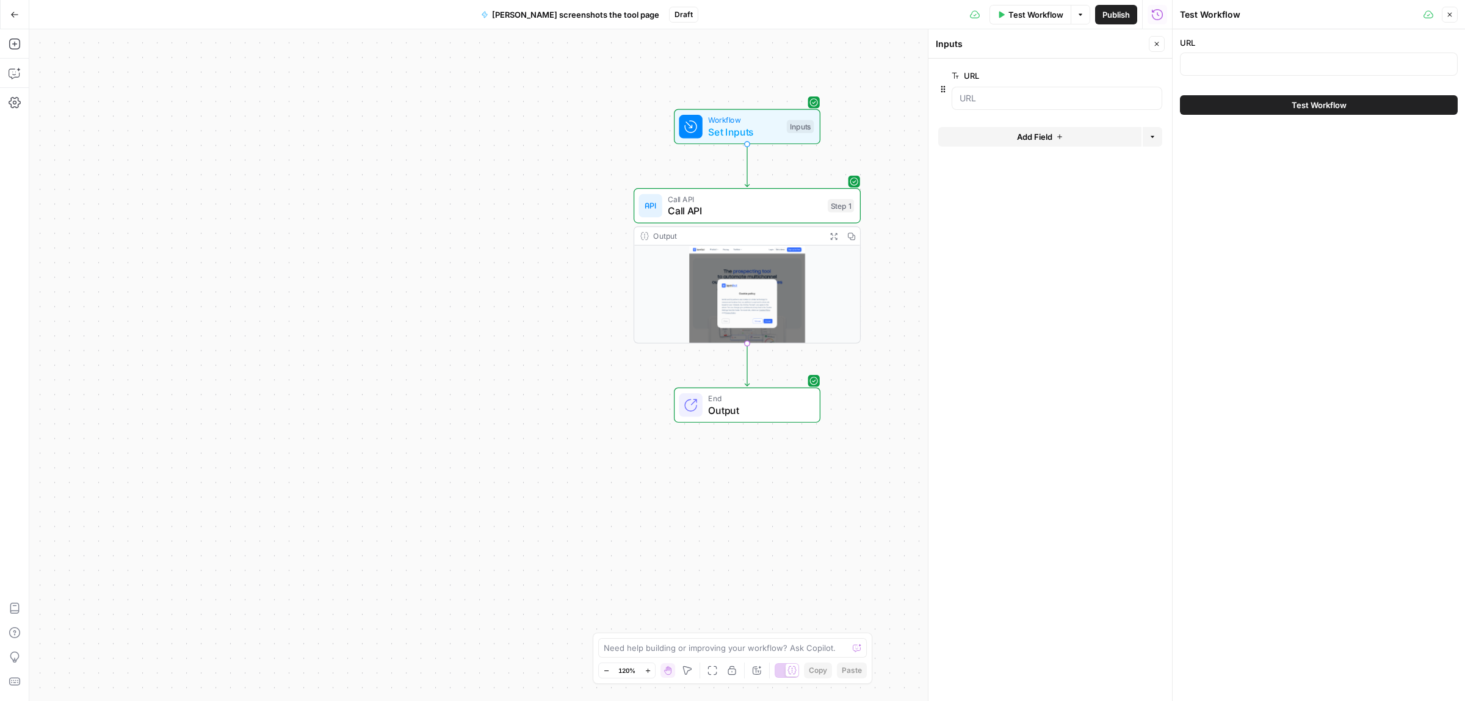
click at [1332, 112] on button "Test Workflow" at bounding box center [1319, 105] width 278 height 20
click at [1226, 65] on input "URL" at bounding box center [1319, 64] width 262 height 12
paste input "https://www.lemlist.com/"
type input "https://www.lemlist.com/"
click at [1294, 126] on div "URL https://www.lemlist.com/ Test Workflow" at bounding box center [1319, 365] width 292 height 672
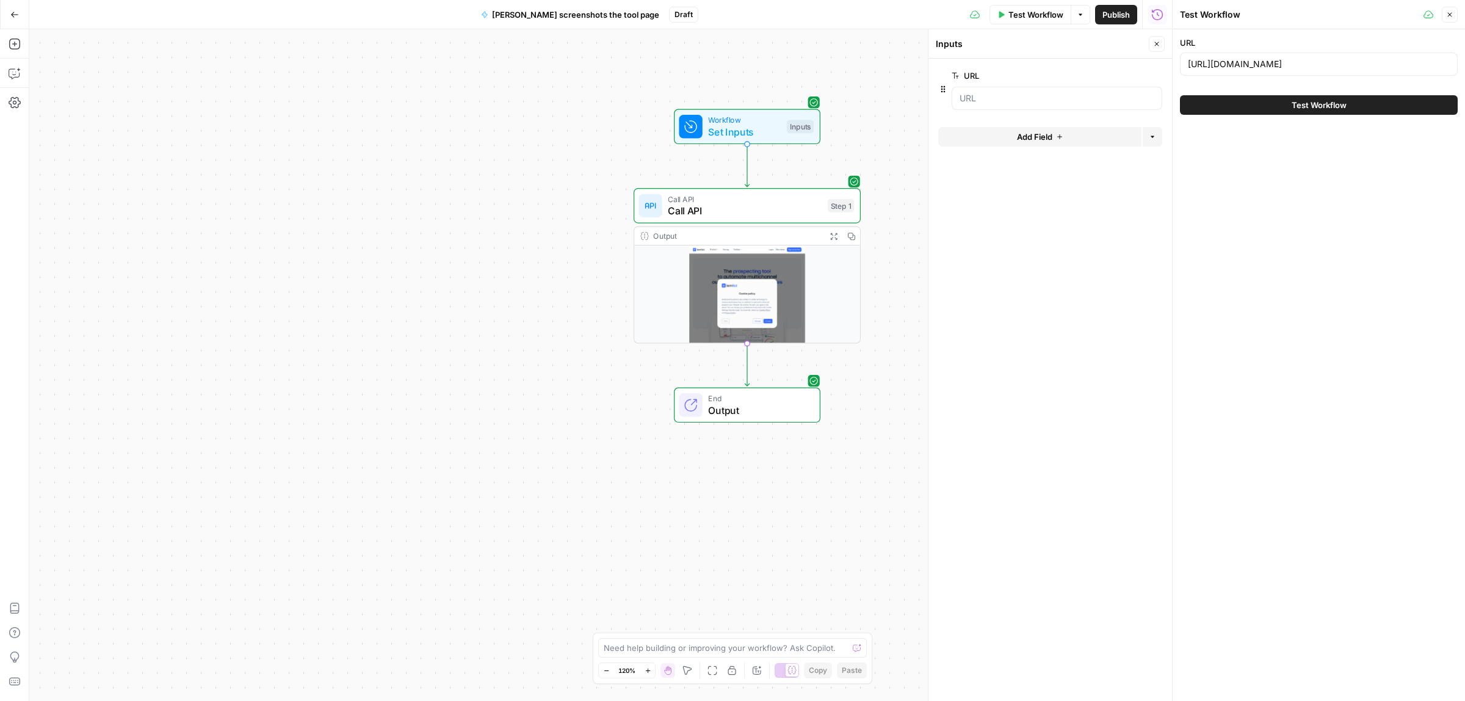
click at [1291, 116] on div "Test Workflow" at bounding box center [1319, 105] width 278 height 34
click at [1285, 106] on button "Test Workflow" at bounding box center [1319, 105] width 278 height 20
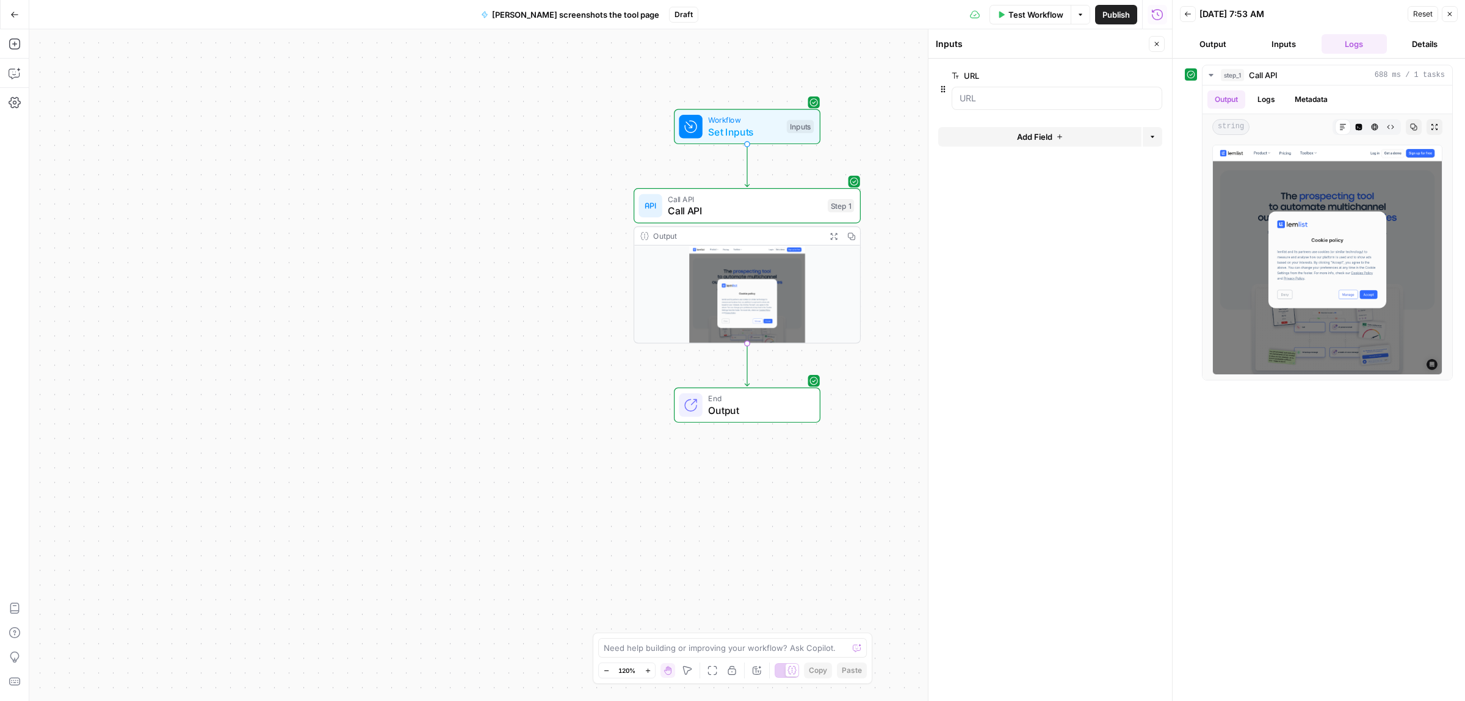
click at [1456, 13] on button "Close" at bounding box center [1450, 14] width 16 height 16
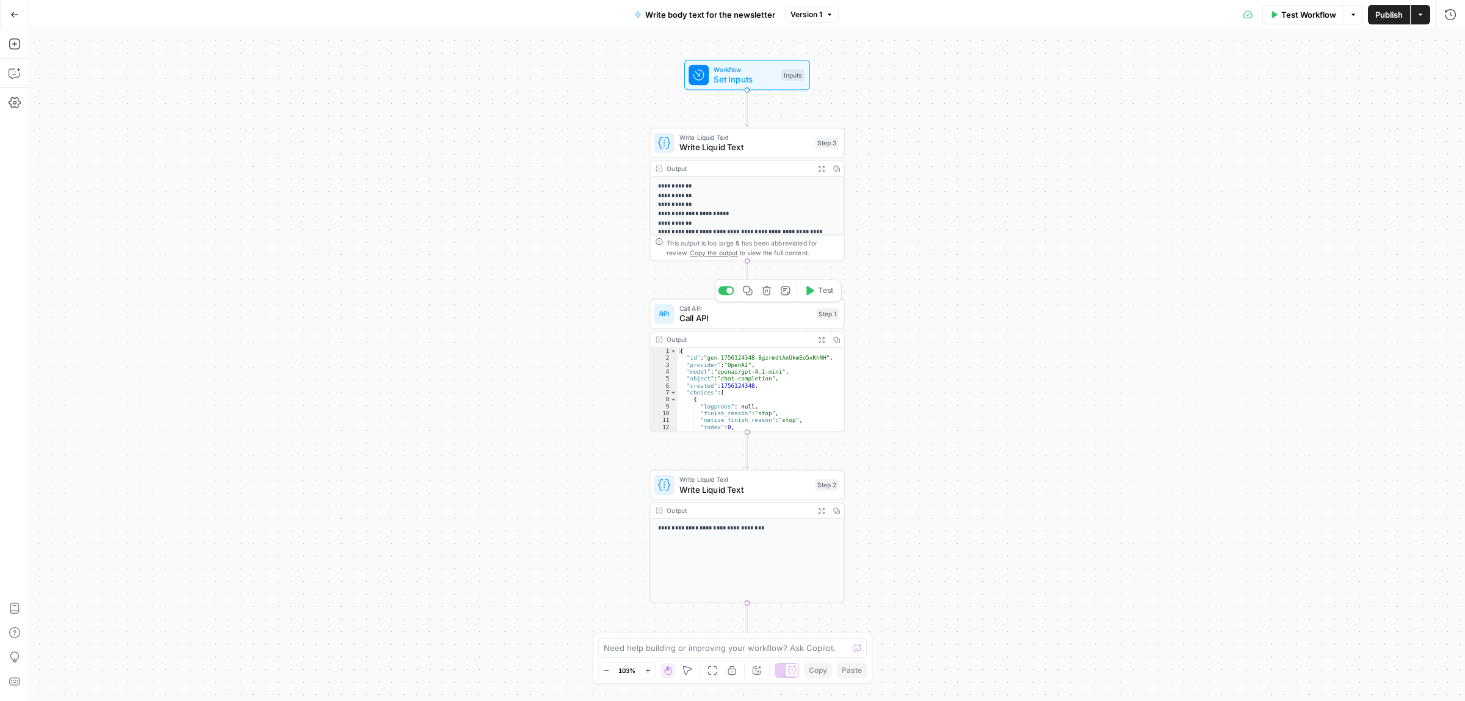
click at [744, 324] on span "Call API" at bounding box center [745, 318] width 132 height 13
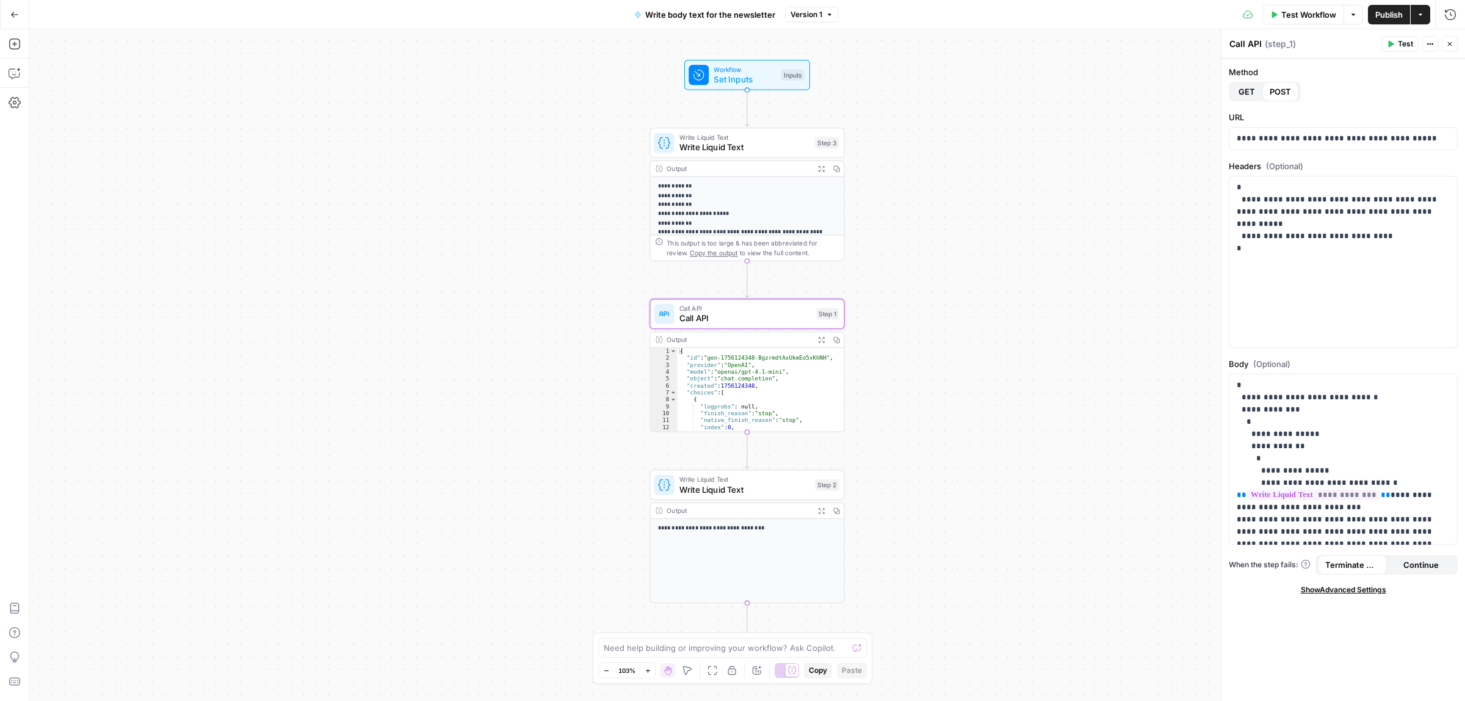
click at [755, 487] on span "Write Liquid Text" at bounding box center [744, 489] width 131 height 13
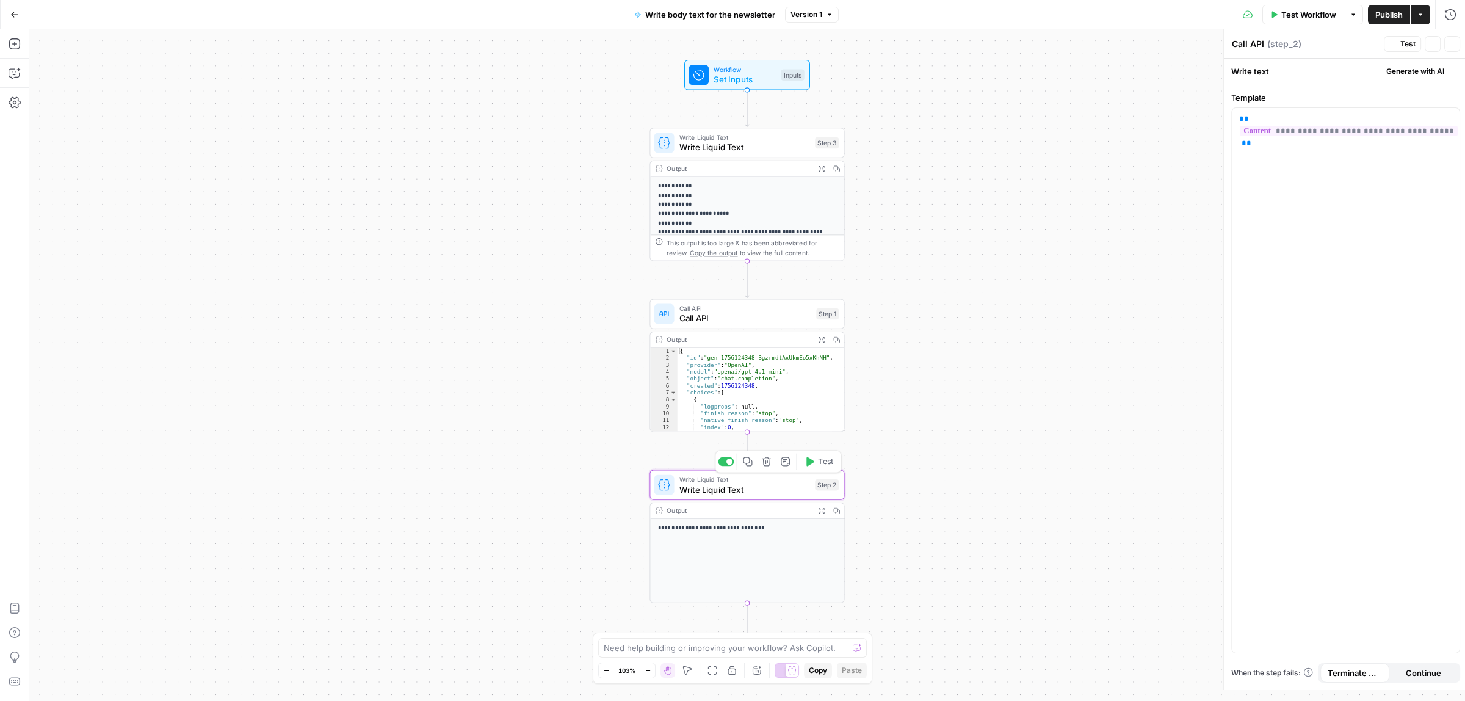
type textarea "Write Liquid Text"
click at [742, 327] on div "Call API Call API Step 1 Copy step Delete step Add Note Test" at bounding box center [747, 314] width 195 height 30
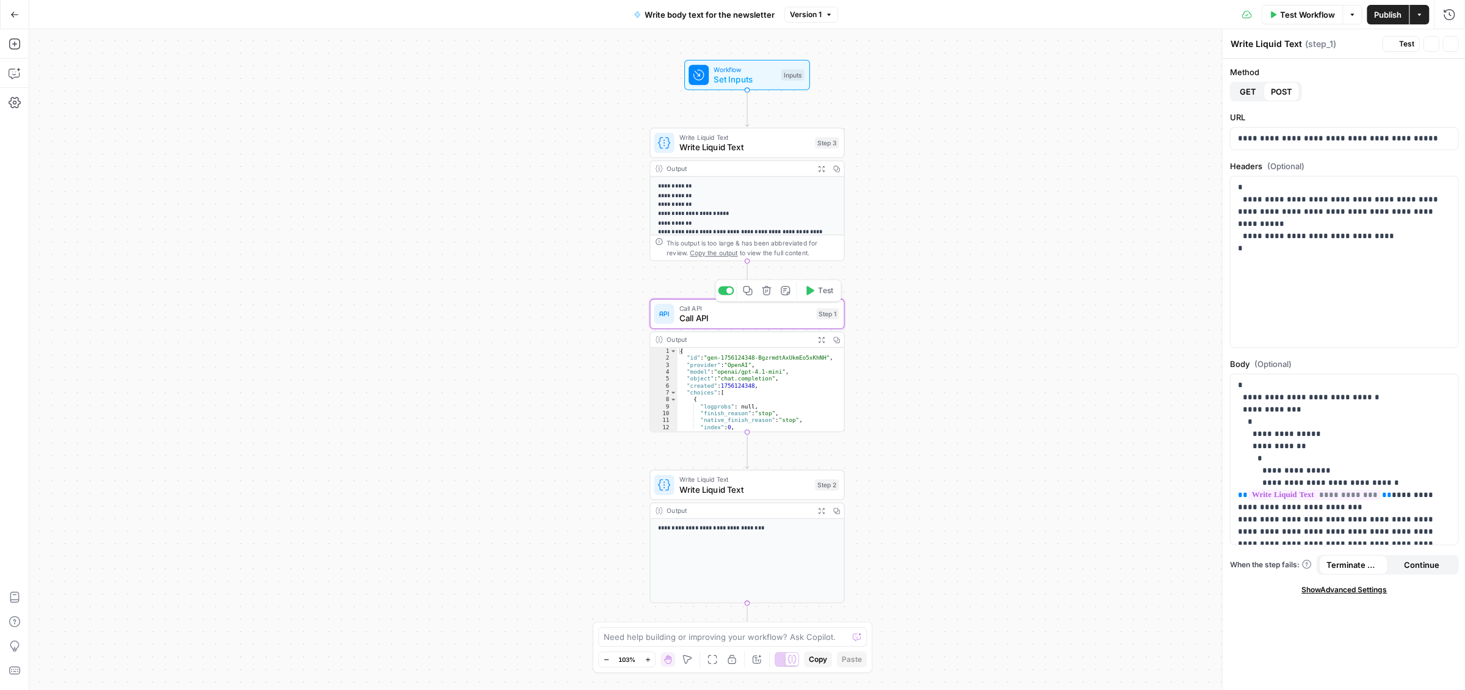
type textarea "Call API"
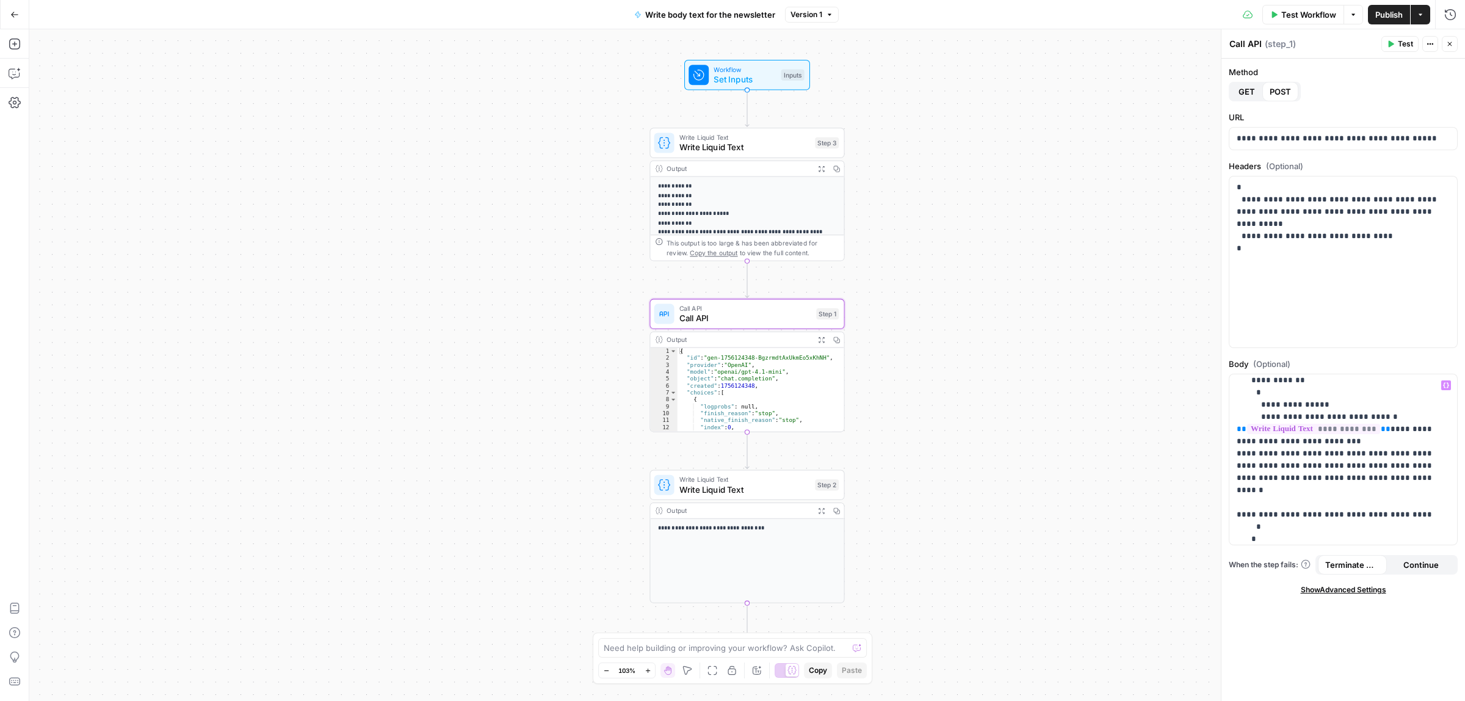
scroll to position [95, 0]
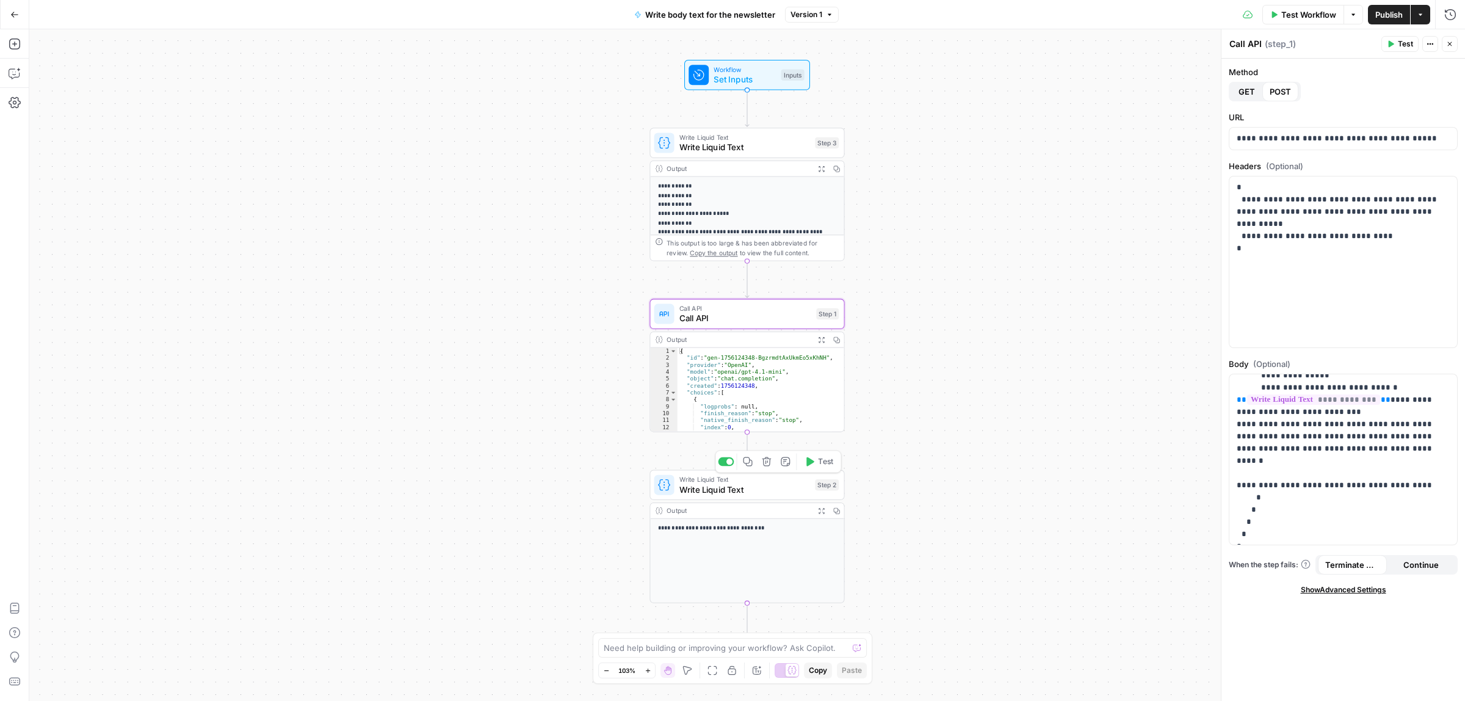
click at [733, 483] on span "Write Liquid Text" at bounding box center [744, 489] width 131 height 13
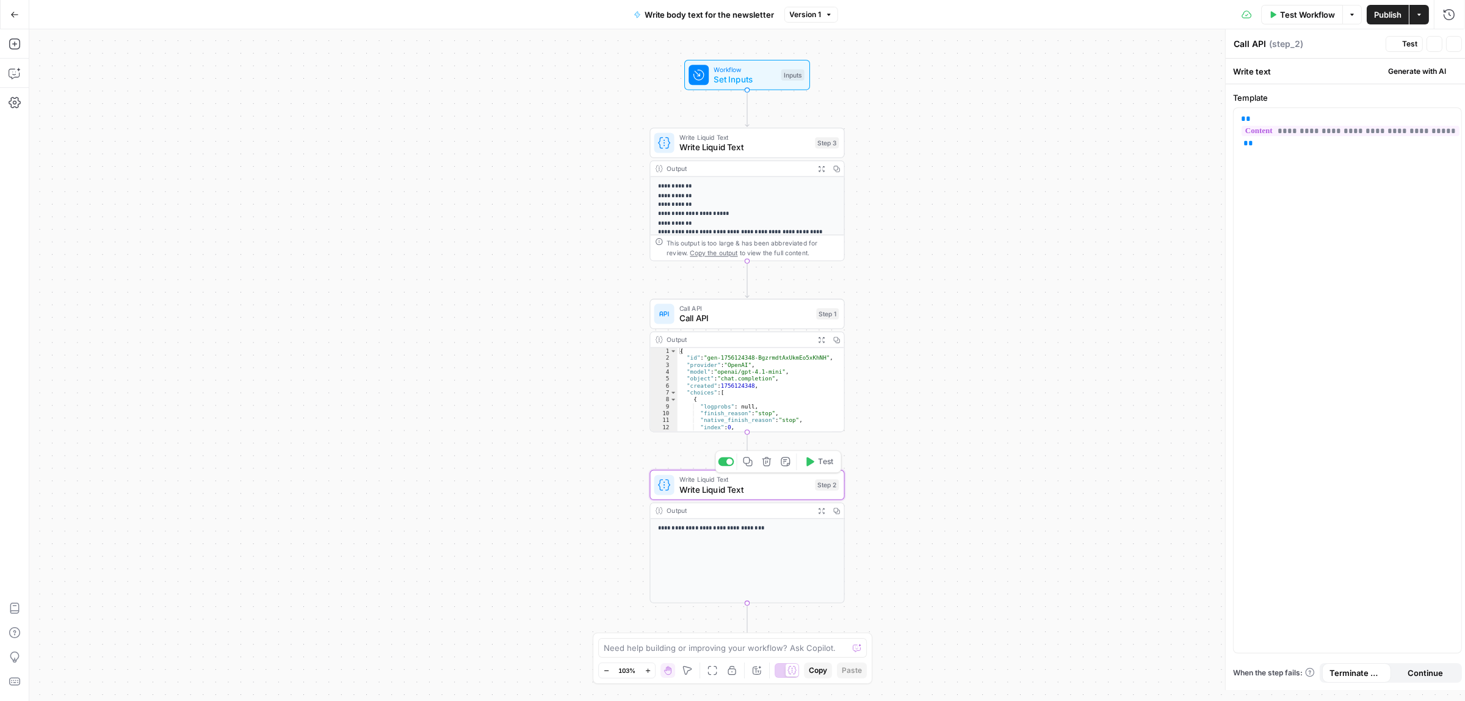
type textarea "Write Liquid Text"
click at [1447, 121] on icon "button" at bounding box center [1446, 119] width 6 height 5
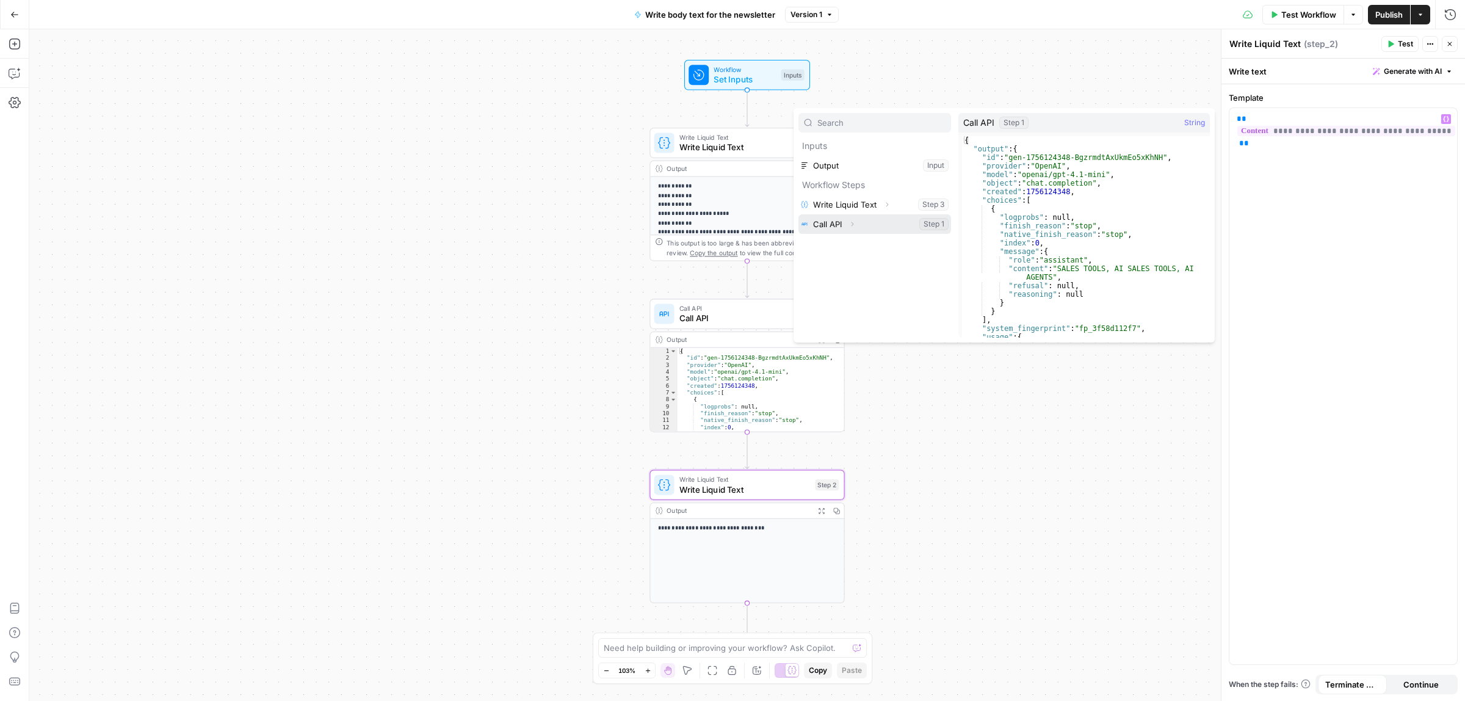
click at [837, 224] on button "Select variable Call API" at bounding box center [874, 224] width 153 height 20
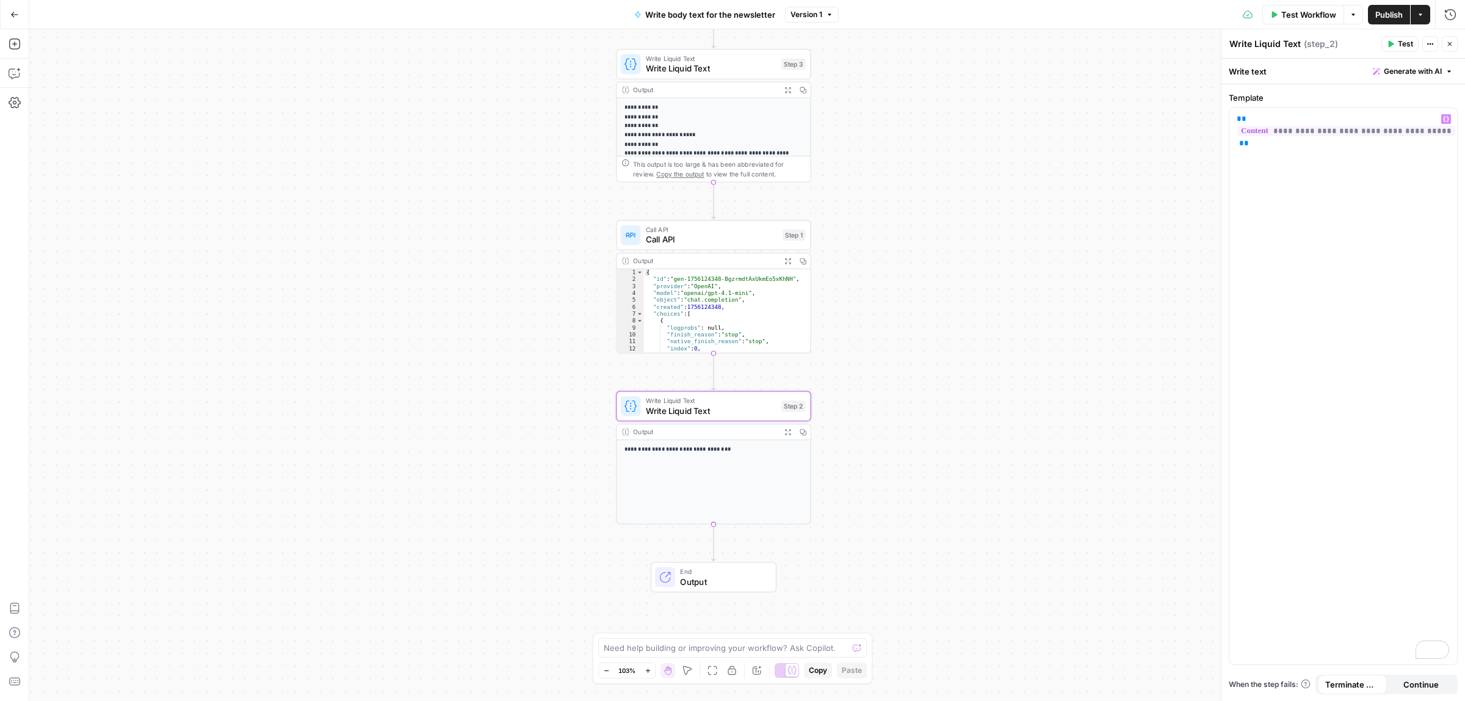
drag, startPoint x: 538, startPoint y: 394, endPoint x: 499, endPoint y: 319, distance: 84.1
click at [499, 319] on div "**********" at bounding box center [747, 365] width 1436 height 672
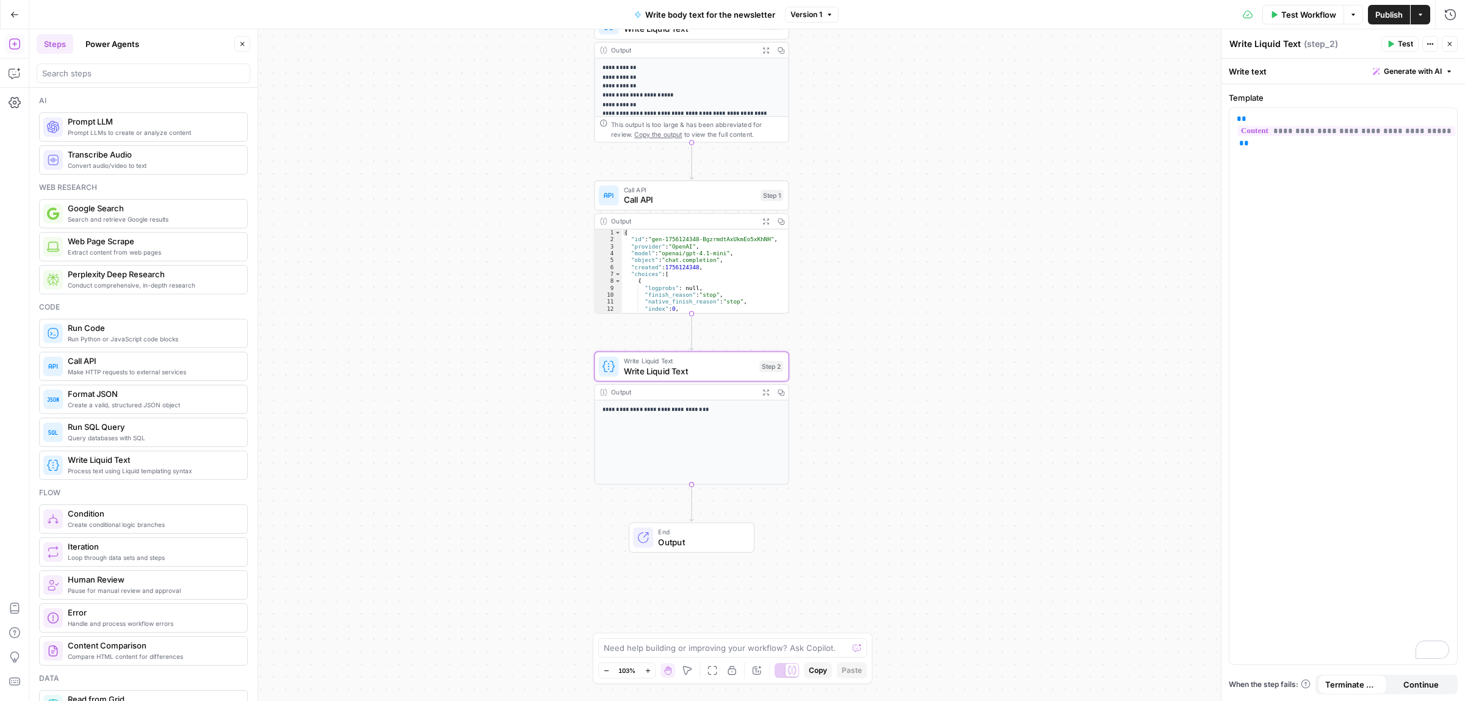
click at [21, 15] on button "Go Back" at bounding box center [15, 15] width 22 height 22
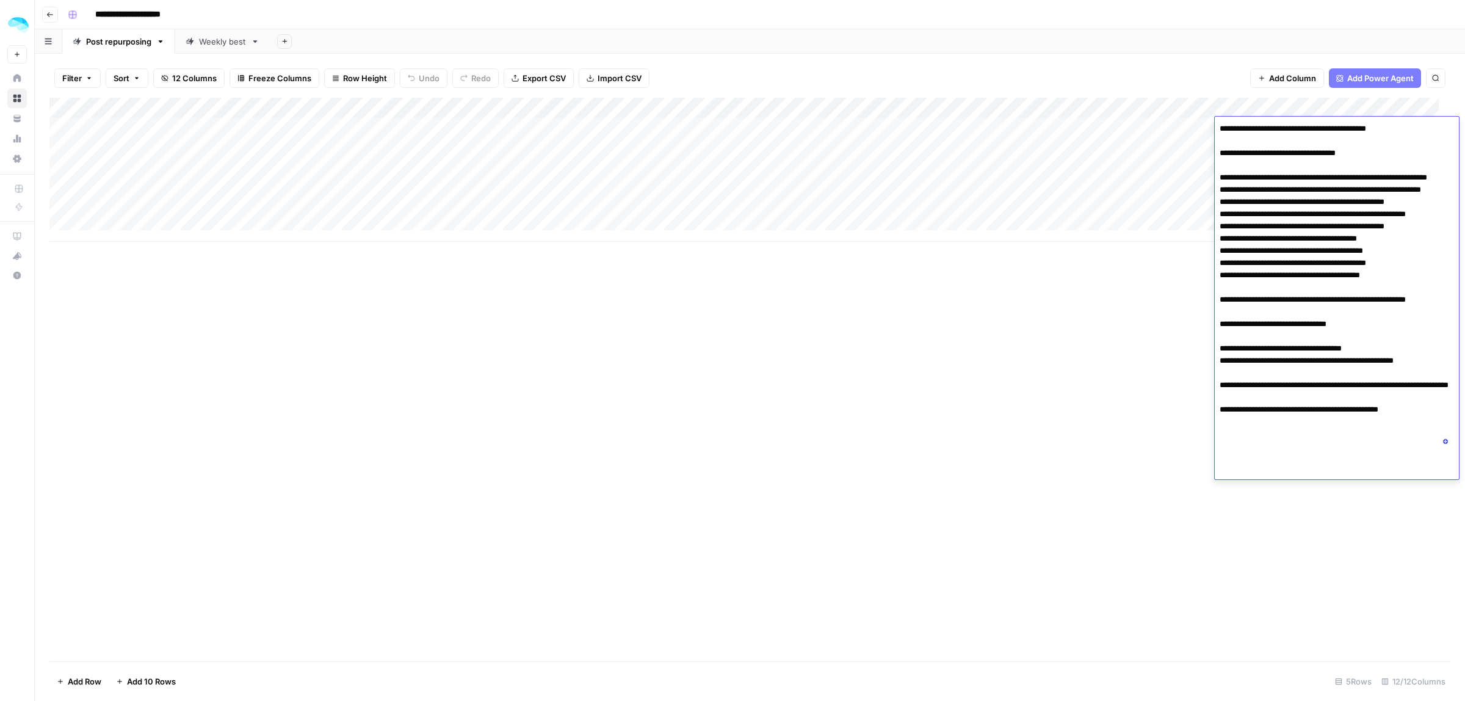
click at [733, 336] on div "Add Column" at bounding box center [749, 379] width 1401 height 563
click at [1121, 290] on div "Add Column" at bounding box center [749, 379] width 1401 height 563
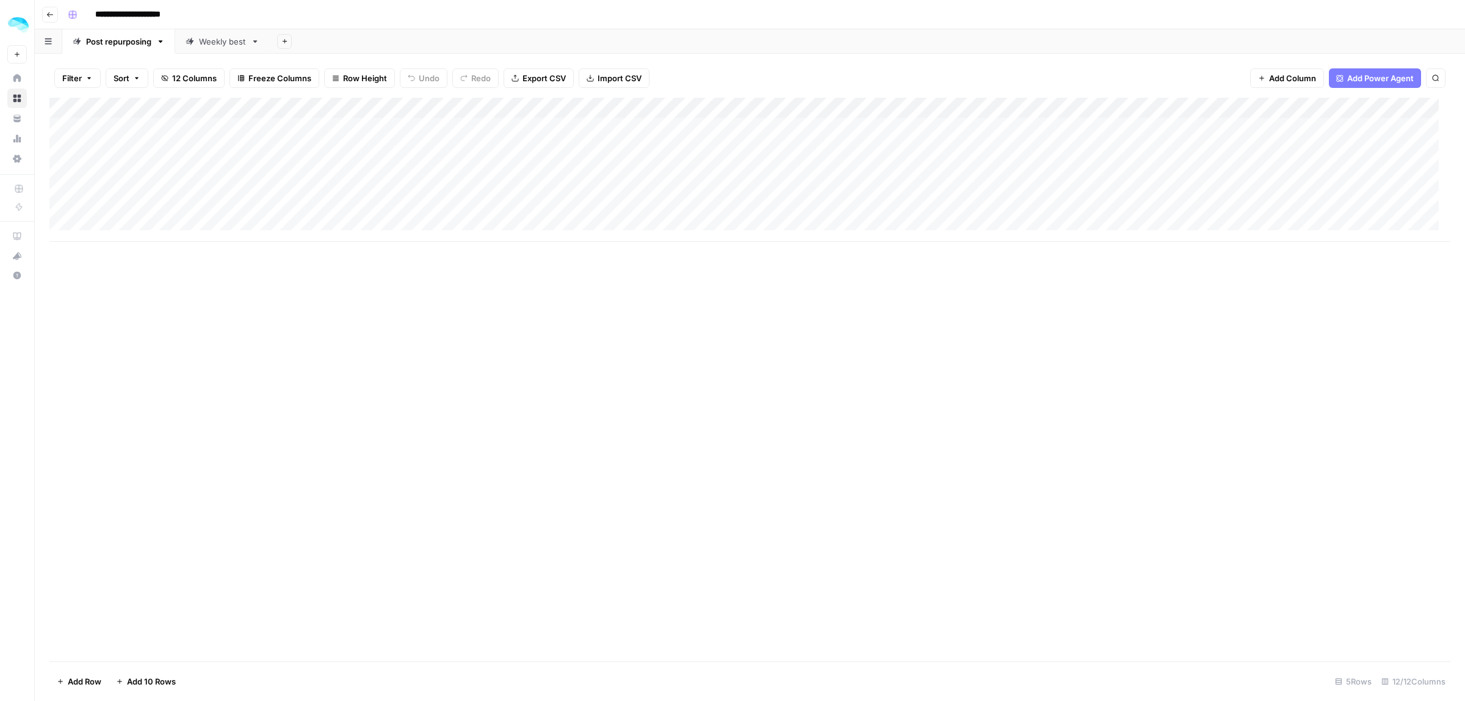
click at [1289, 291] on div "Add Column" at bounding box center [749, 379] width 1401 height 563
click at [288, 43] on icon "button" at bounding box center [284, 41] width 7 height 7
click at [309, 85] on span "Blank" at bounding box center [347, 84] width 90 height 12
type input "**********"
click at [324, 42] on icon "button" at bounding box center [323, 41] width 9 height 9
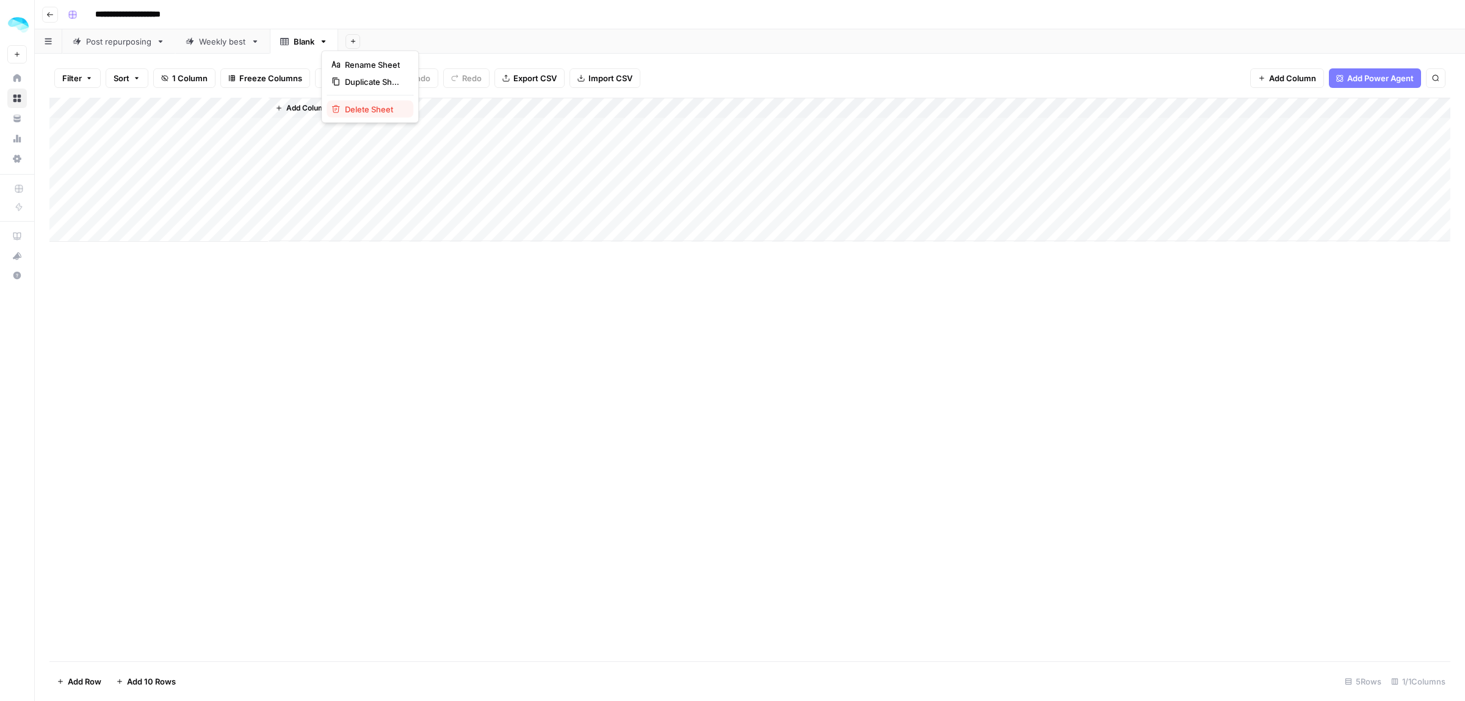
click at [352, 113] on span "Delete Sheet" at bounding box center [374, 109] width 59 height 12
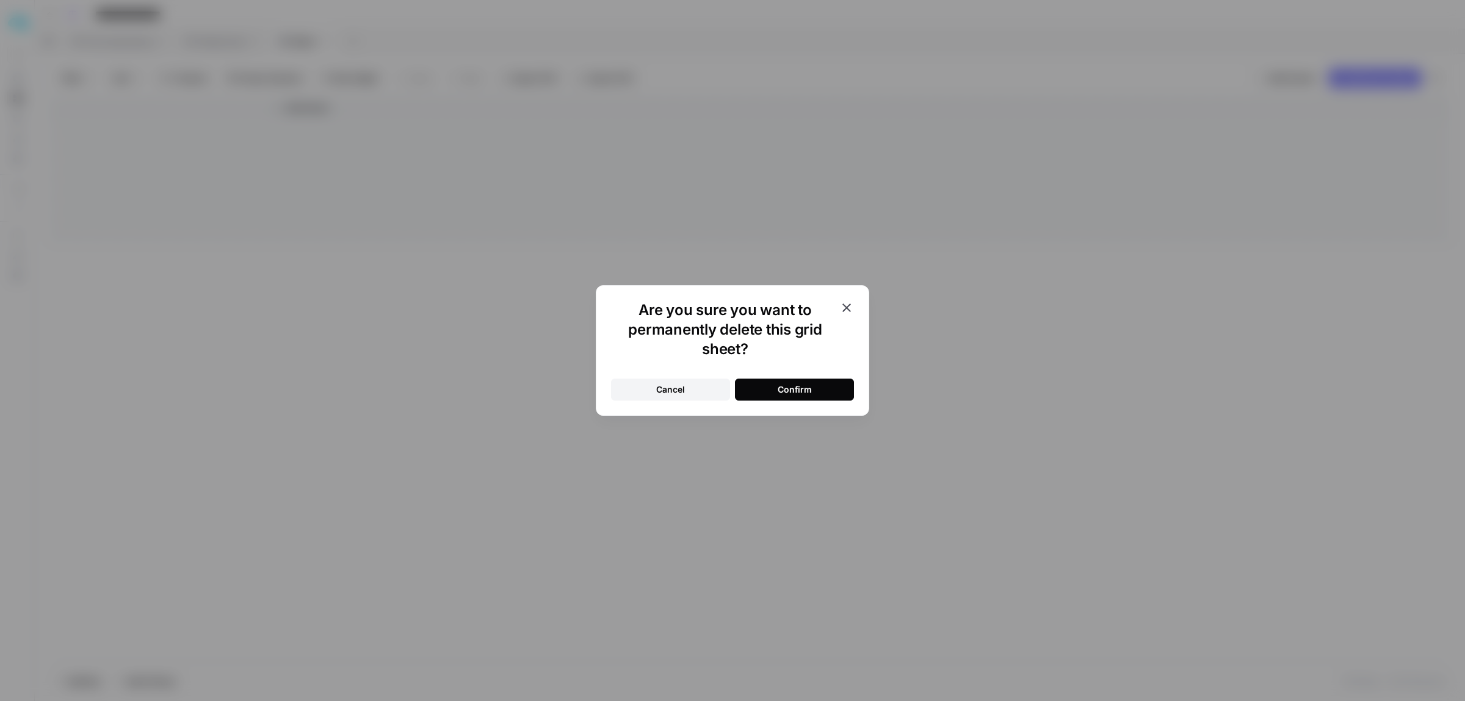
click at [827, 394] on button "Confirm" at bounding box center [794, 389] width 119 height 22
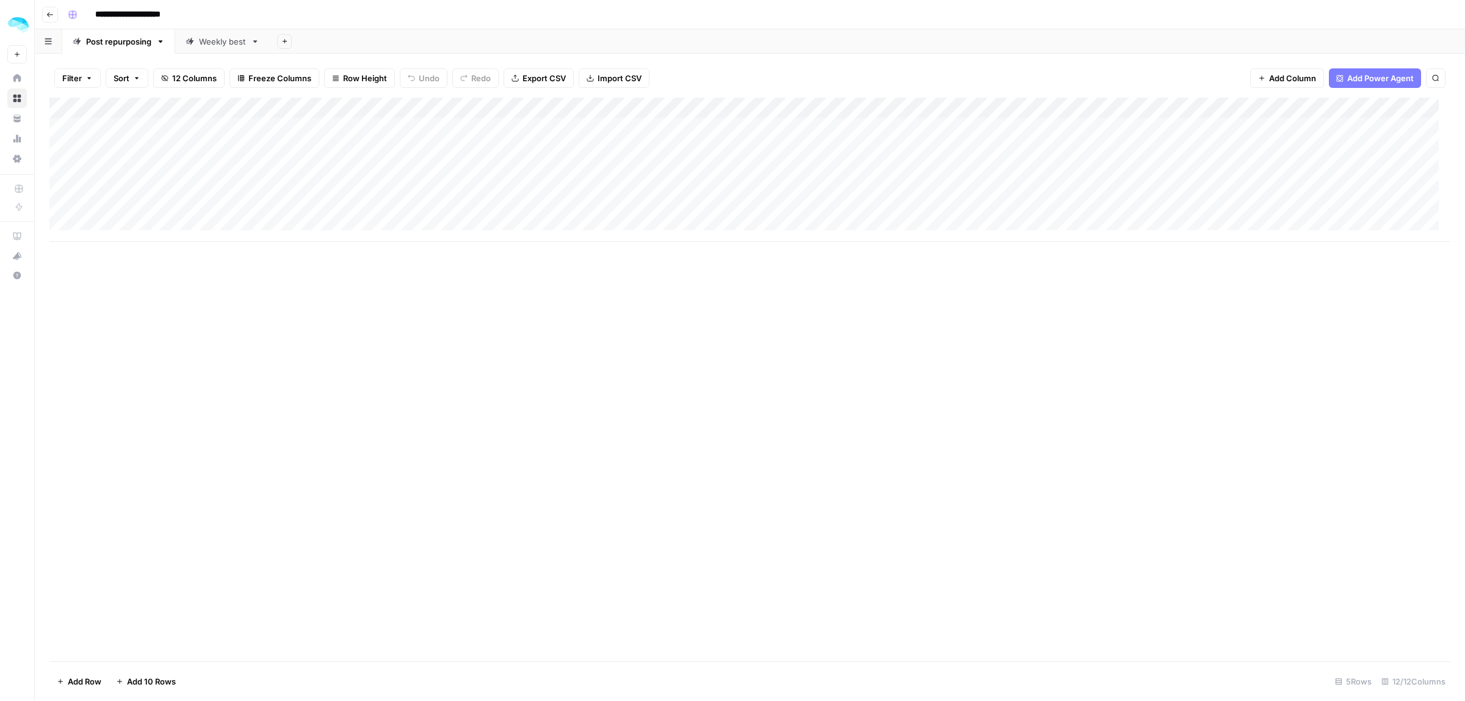
click at [51, 11] on icon "button" at bounding box center [49, 14] width 7 height 7
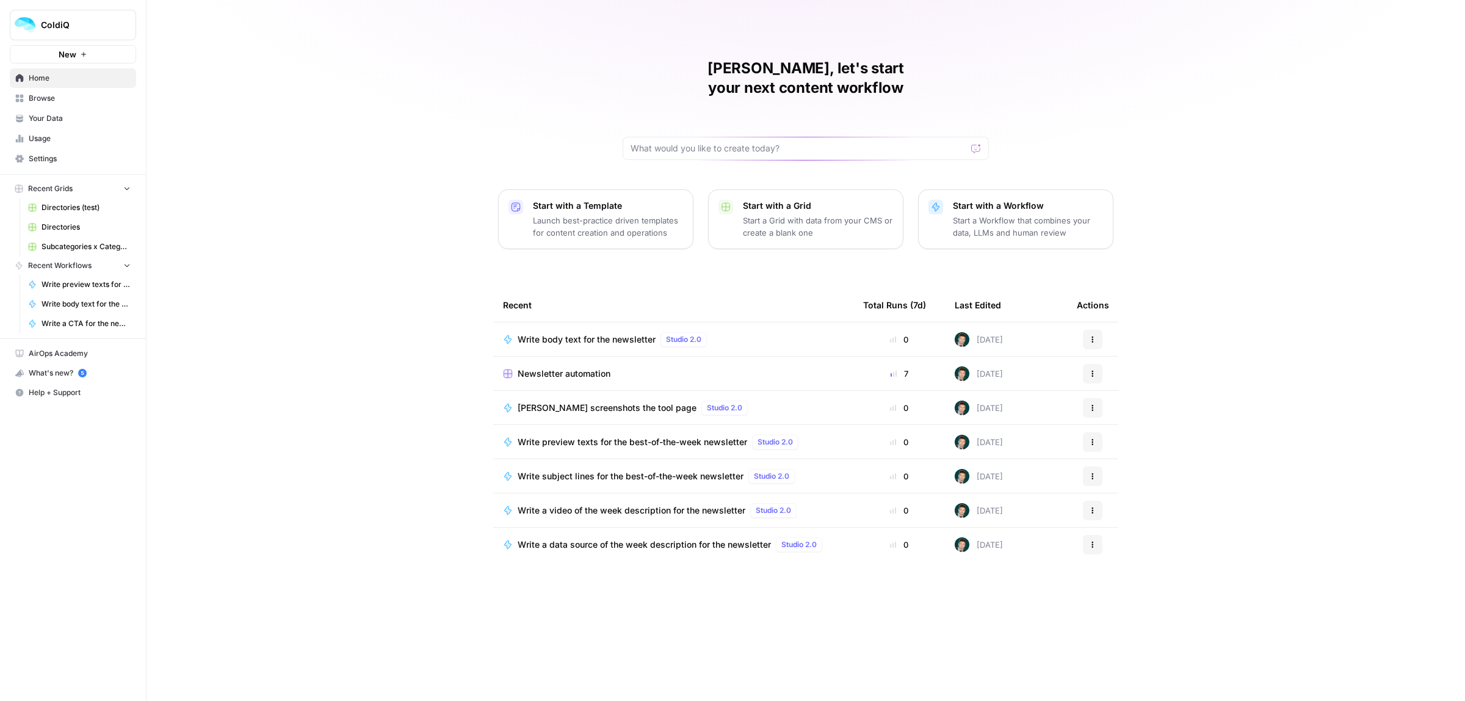
click at [59, 100] on span "Browse" at bounding box center [80, 98] width 102 height 11
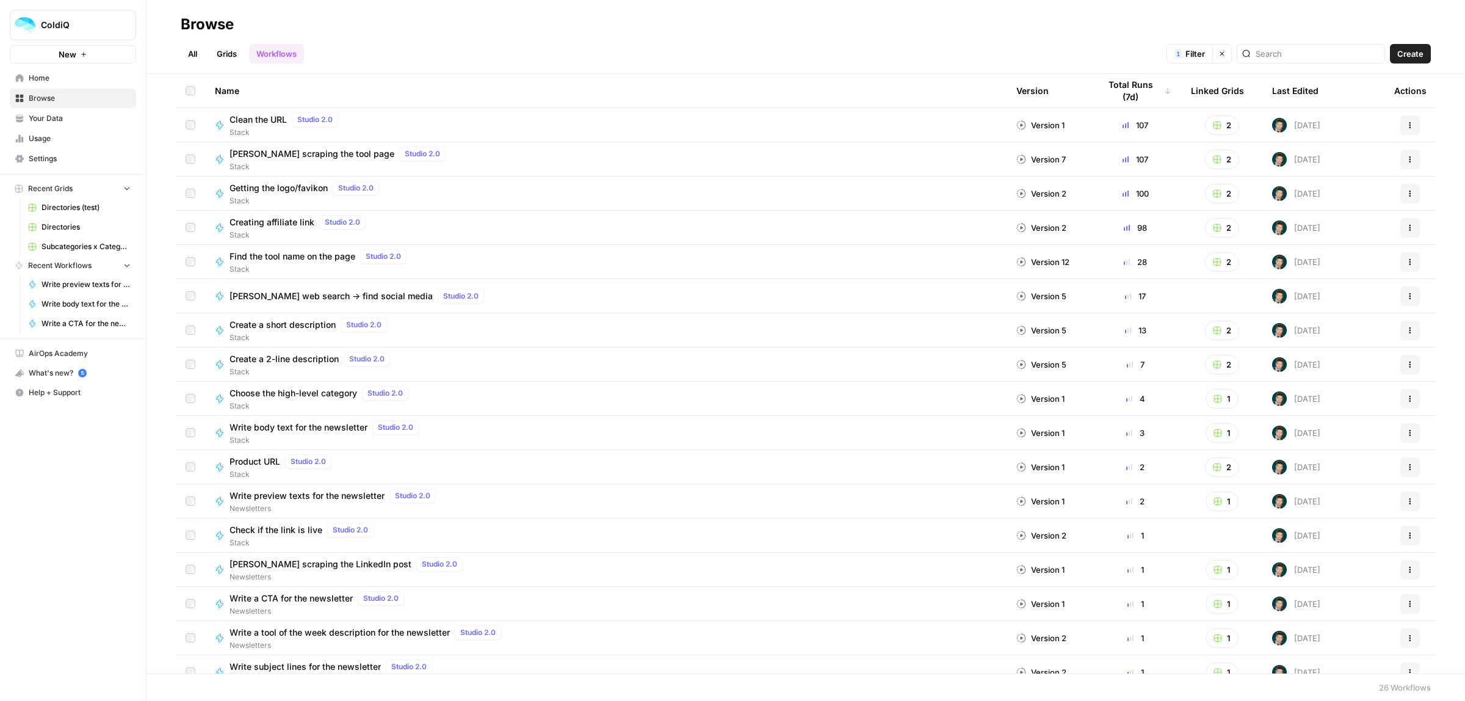
click at [236, 60] on link "Grids" at bounding box center [226, 54] width 35 height 20
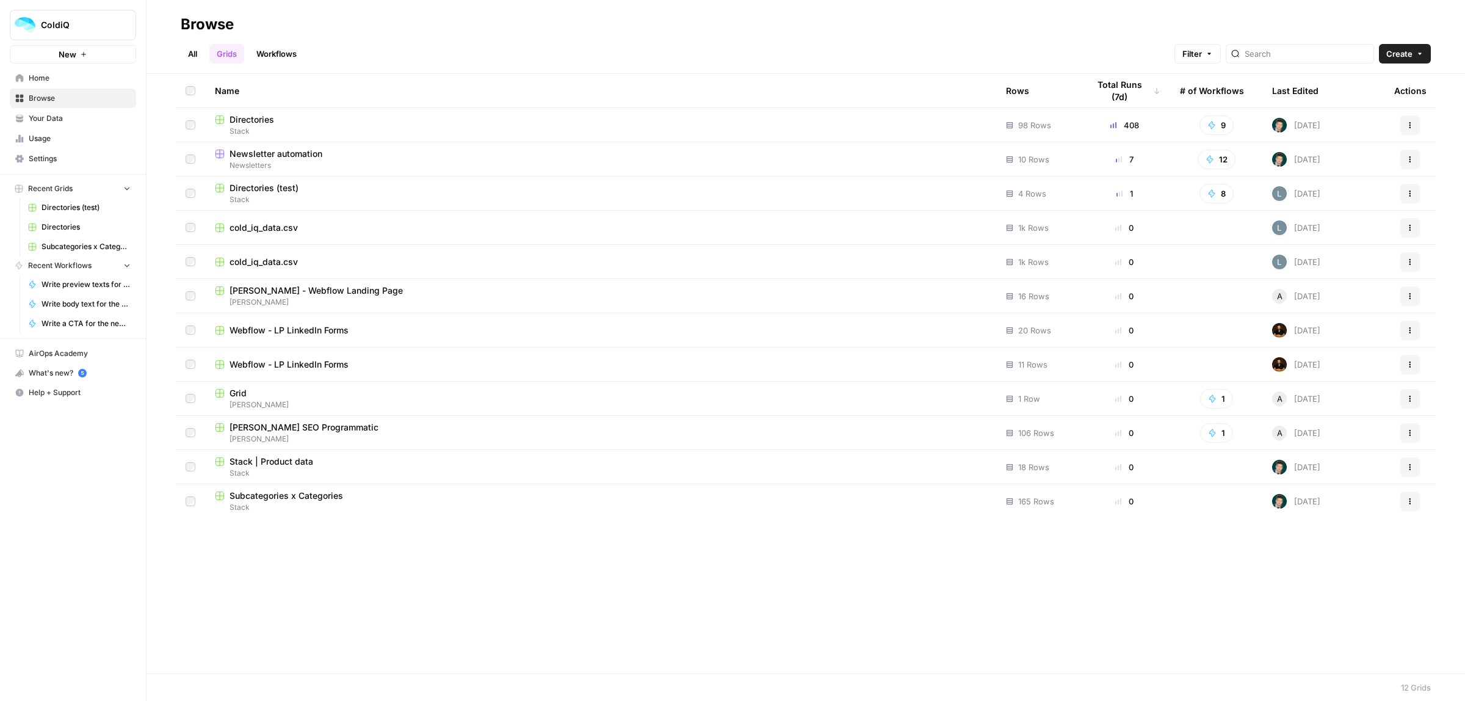
click at [266, 120] on span "Directories" at bounding box center [252, 120] width 45 height 12
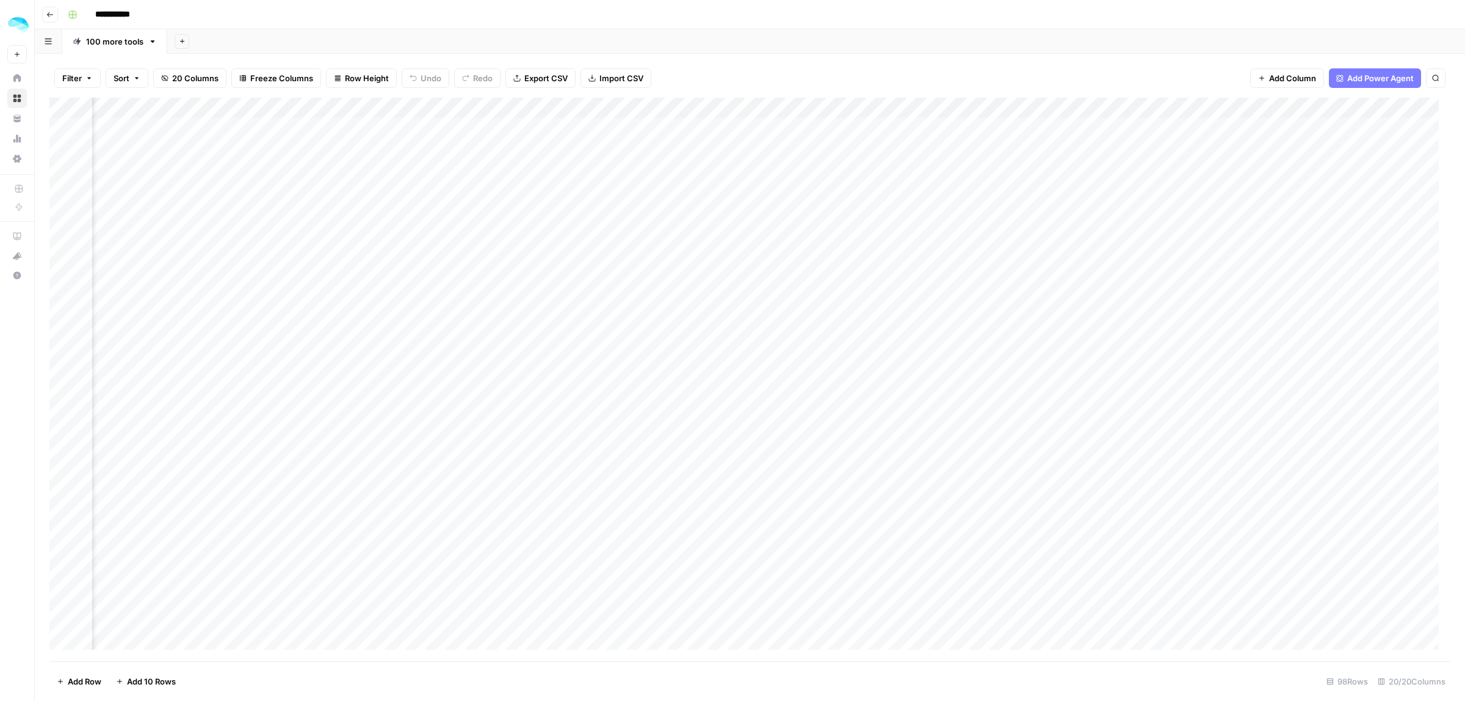
scroll to position [0, 747]
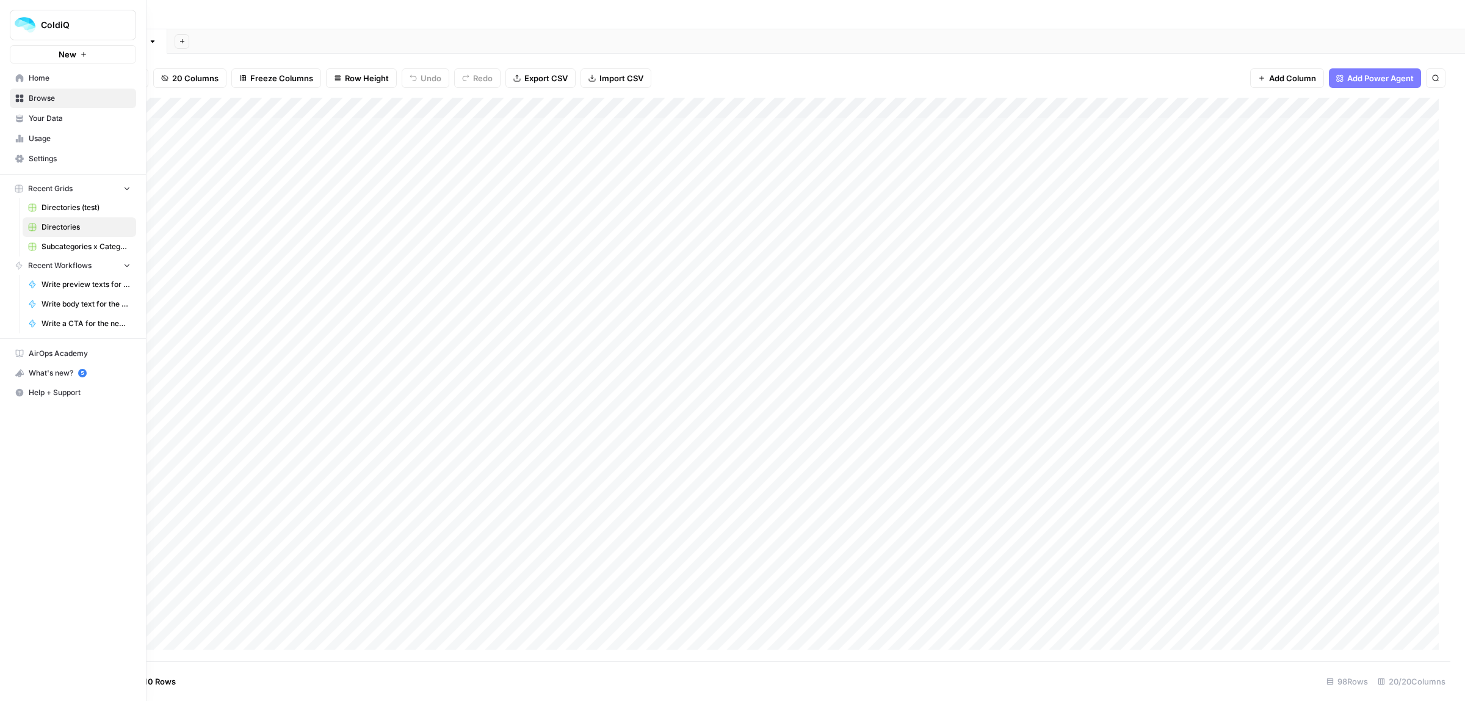
click at [14, 77] on link "Home" at bounding box center [73, 78] width 126 height 20
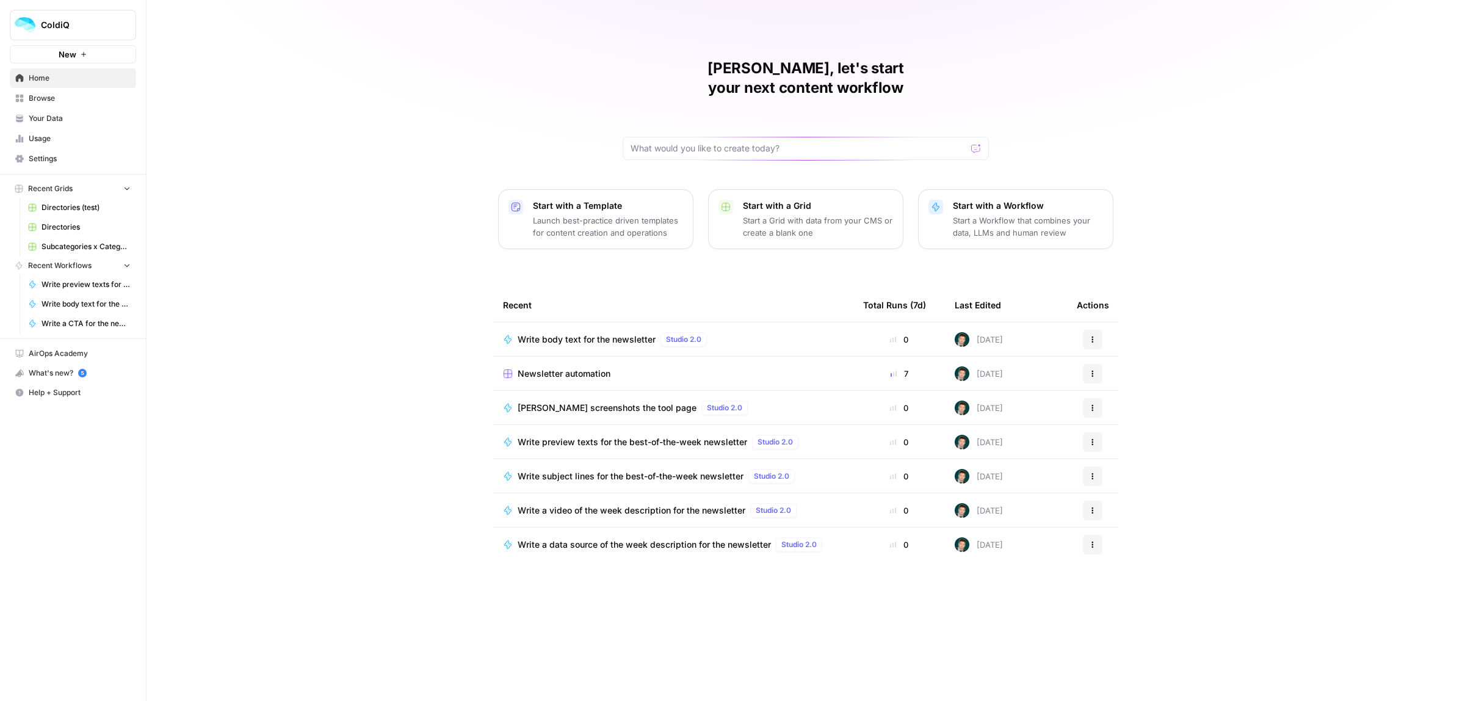
click at [49, 103] on span "Browse" at bounding box center [80, 98] width 102 height 11
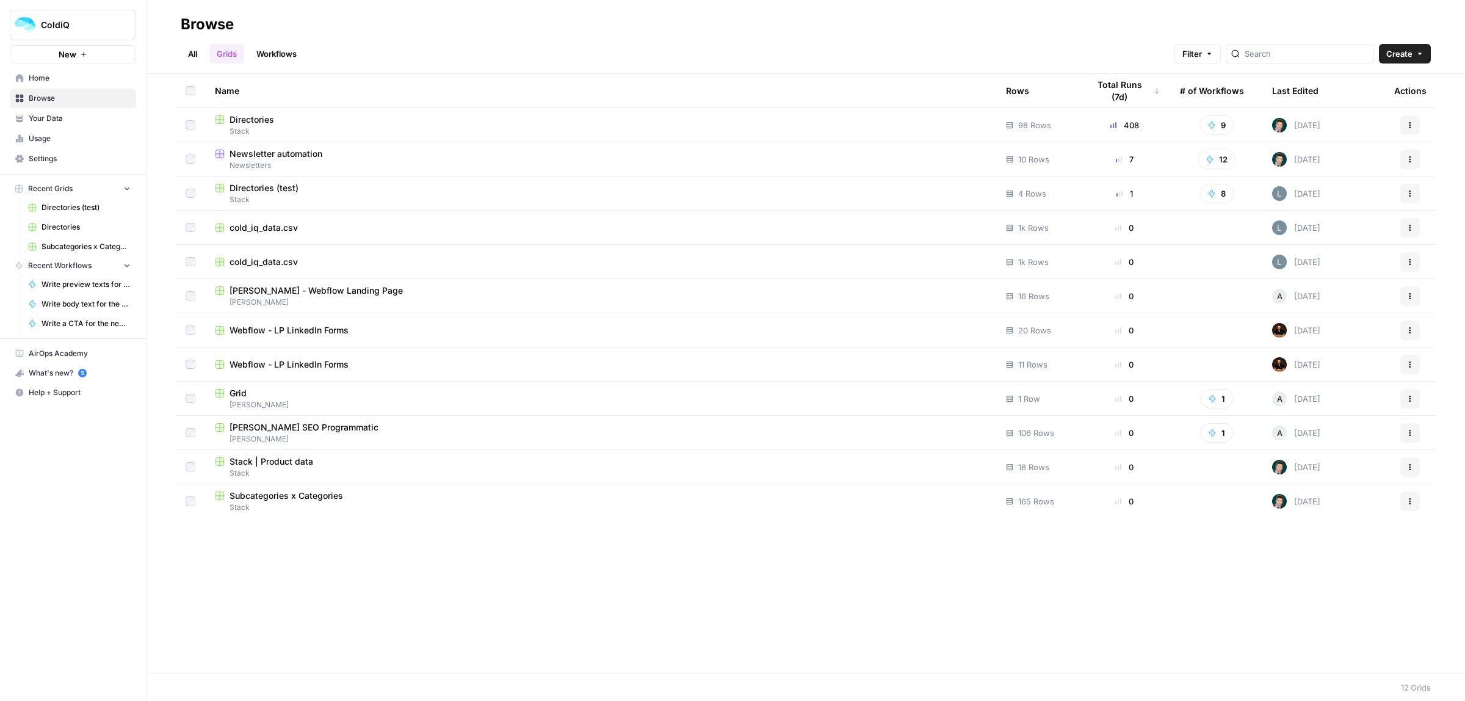
click at [278, 53] on link "Workflows" at bounding box center [276, 54] width 55 height 20
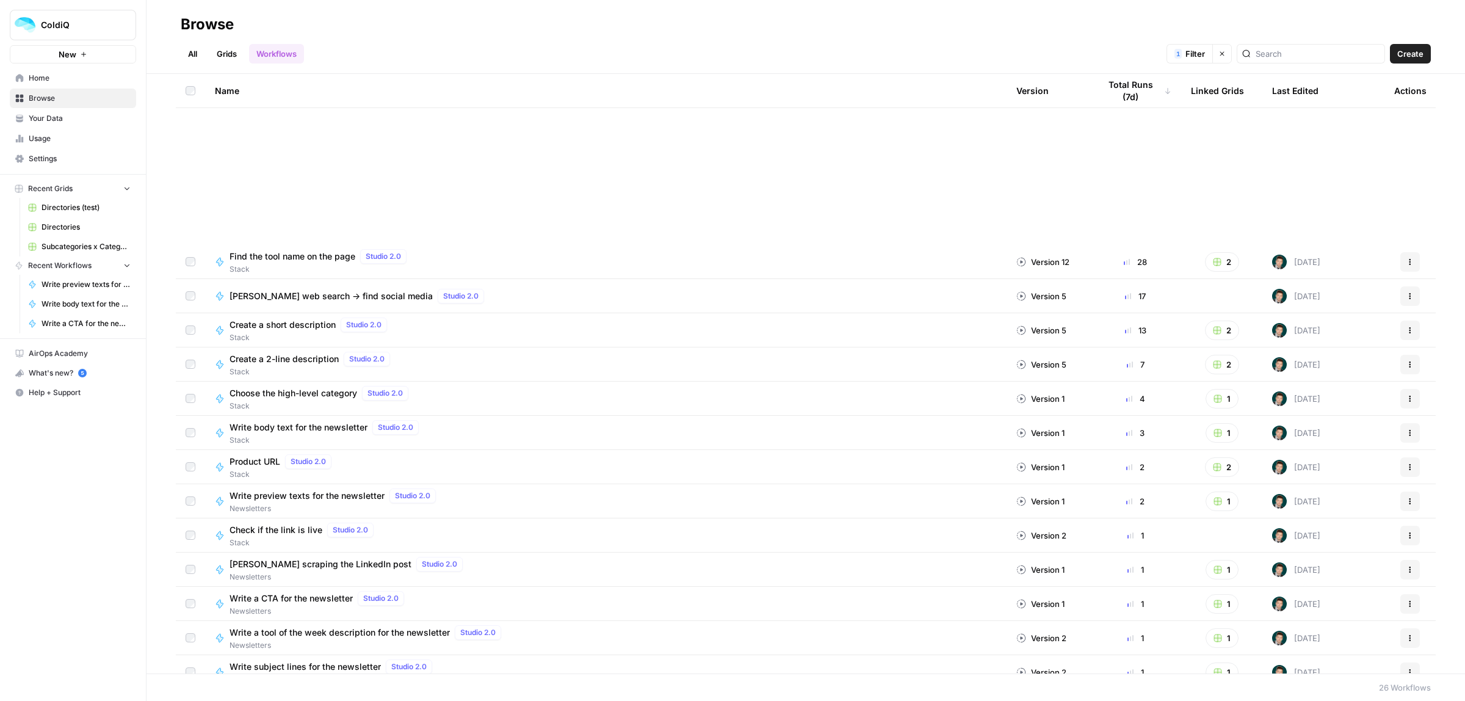
scroll to position [324, 0]
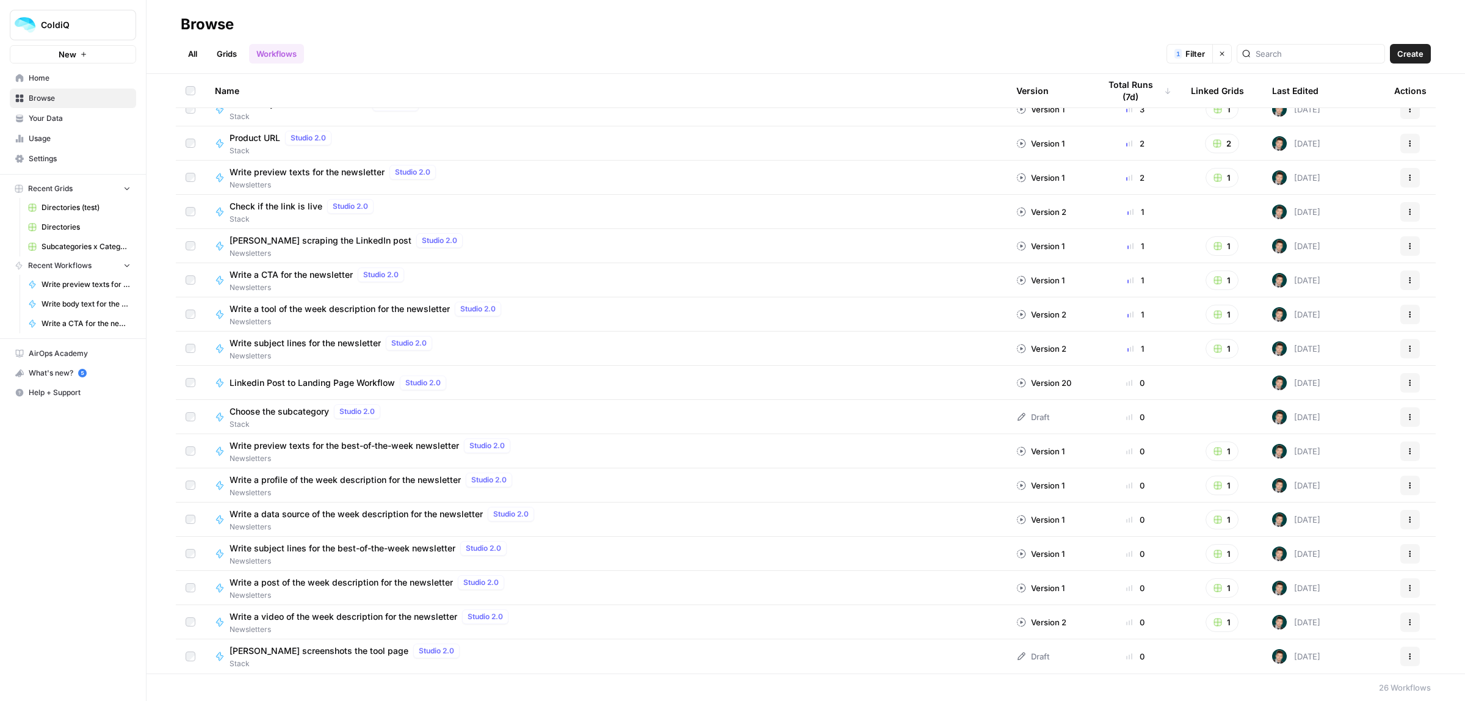
click at [292, 412] on span "Choose the subcategory" at bounding box center [280, 411] width 100 height 12
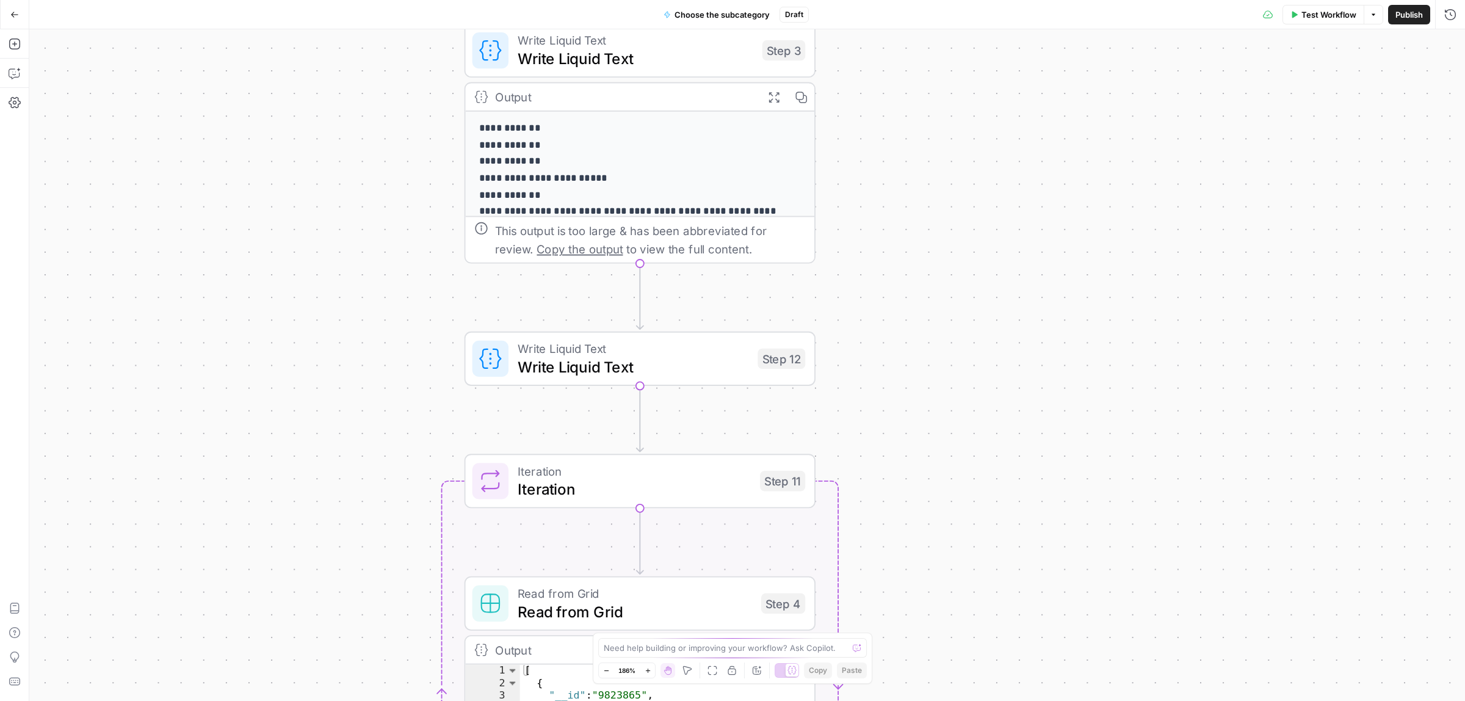
drag, startPoint x: 1033, startPoint y: 197, endPoint x: 838, endPoint y: 307, distance: 224.4
click at [861, 311] on div "**********" at bounding box center [747, 365] width 1436 height 672
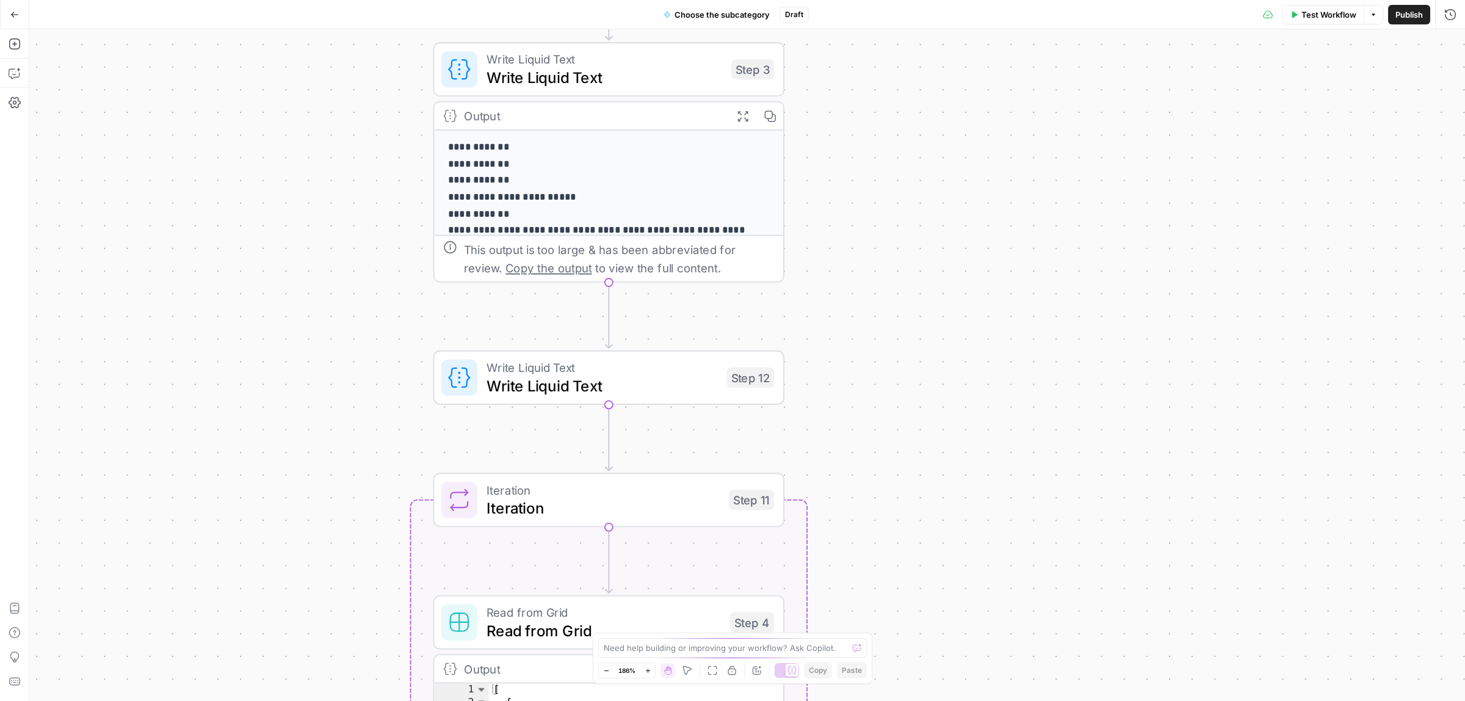
drag, startPoint x: 843, startPoint y: 244, endPoint x: 836, endPoint y: 282, distance: 38.4
click at [836, 282] on div "**********" at bounding box center [747, 365] width 1436 height 672
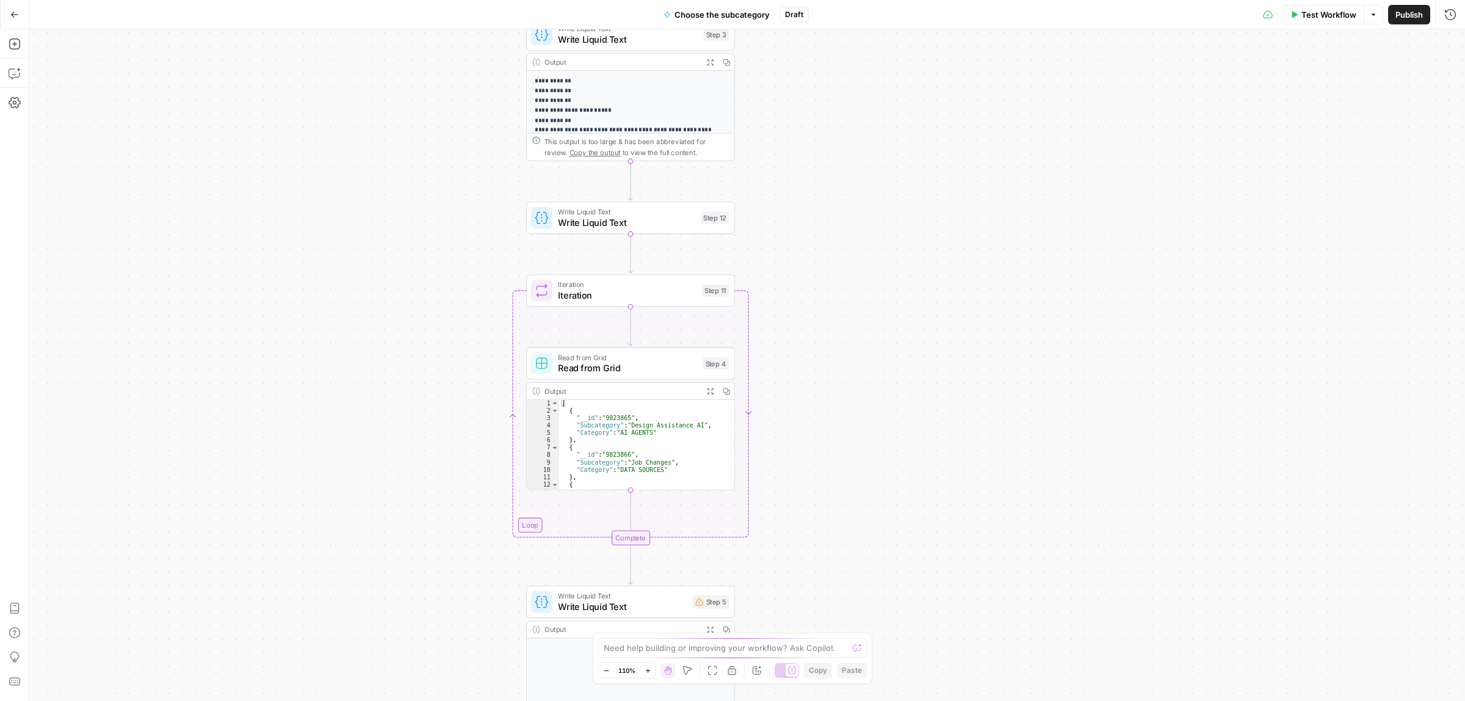
drag, startPoint x: 919, startPoint y: 357, endPoint x: 863, endPoint y: 242, distance: 128.0
click at [863, 242] on div "**********" at bounding box center [747, 365] width 1436 height 672
click at [621, 217] on span "Write Liquid Text" at bounding box center [626, 221] width 137 height 13
click at [651, 191] on icon "button" at bounding box center [651, 193] width 10 height 10
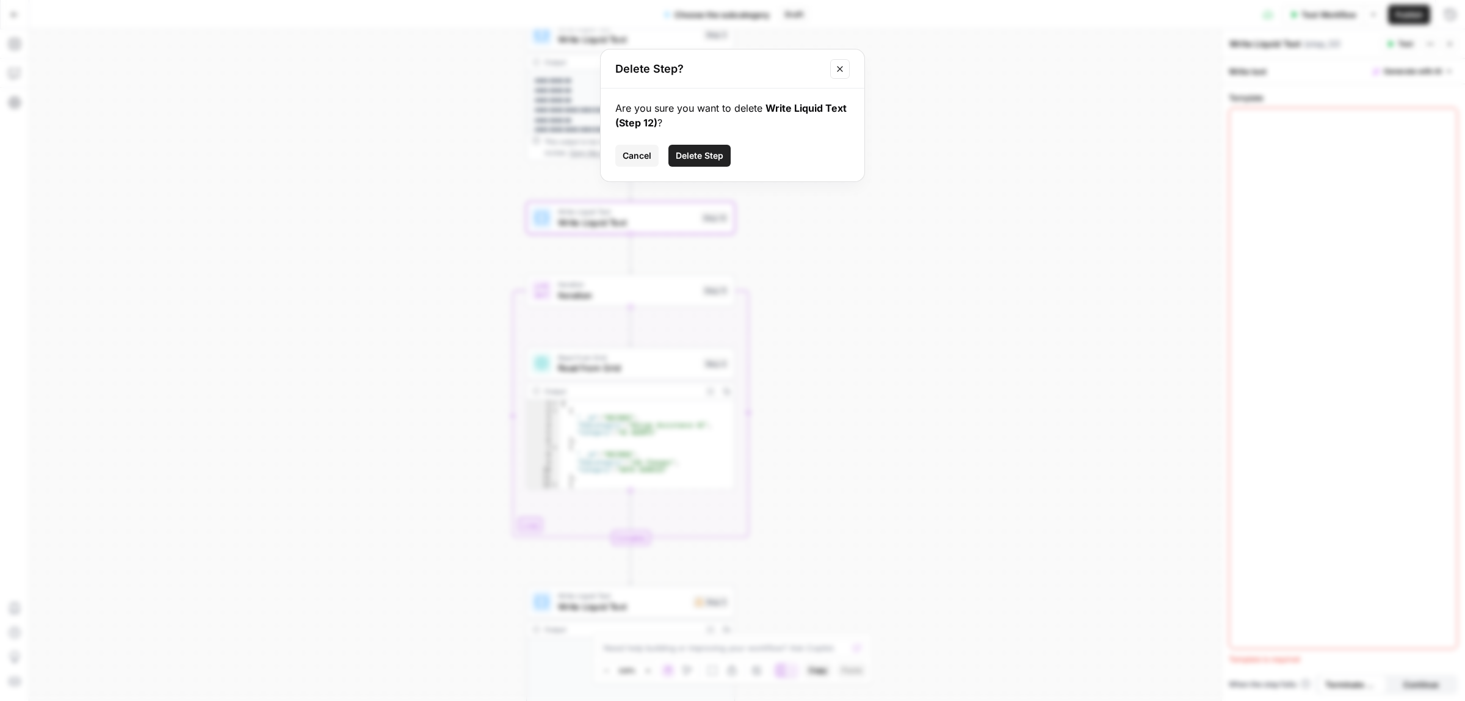
click at [704, 157] on span "Delete Step" at bounding box center [700, 156] width 48 height 12
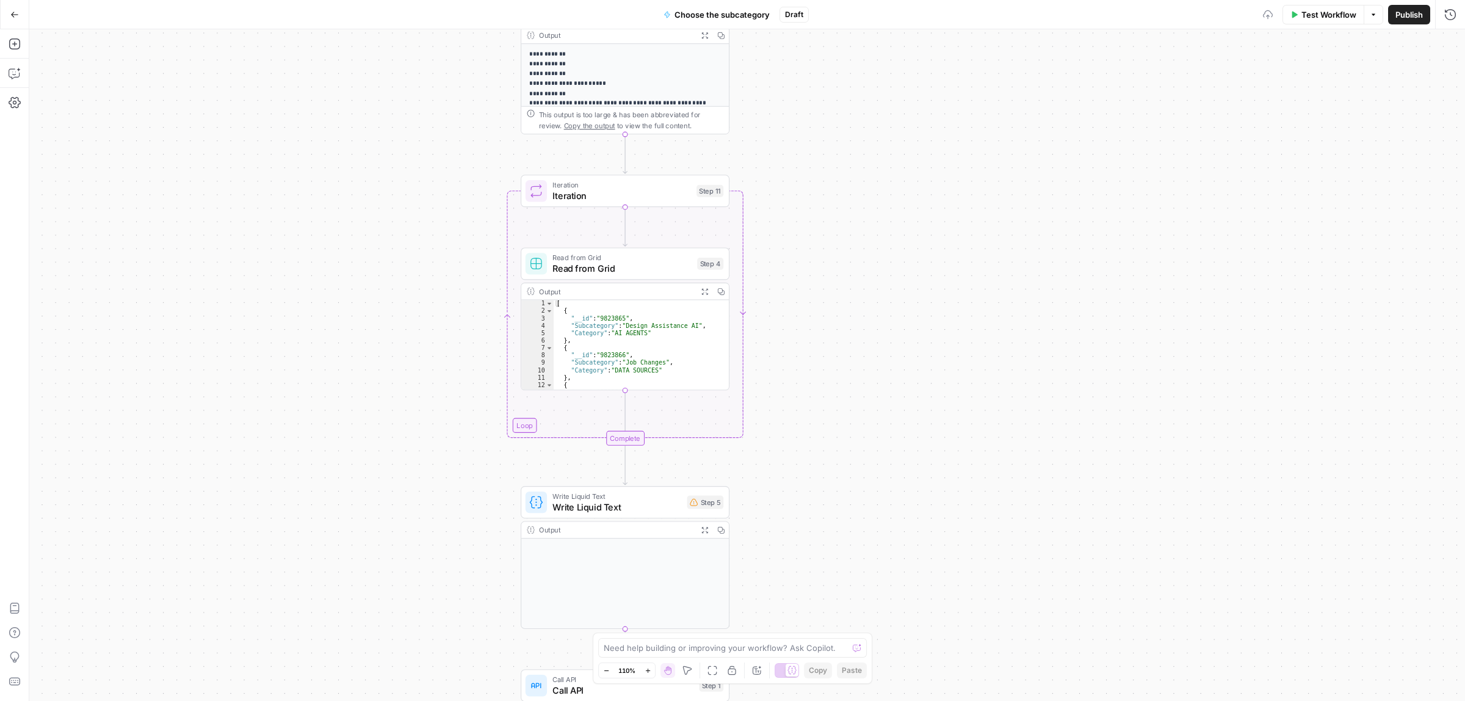
drag, startPoint x: 814, startPoint y: 269, endPoint x: 792, endPoint y: 245, distance: 32.0
click at [806, 249] on div "**********" at bounding box center [747, 365] width 1436 height 672
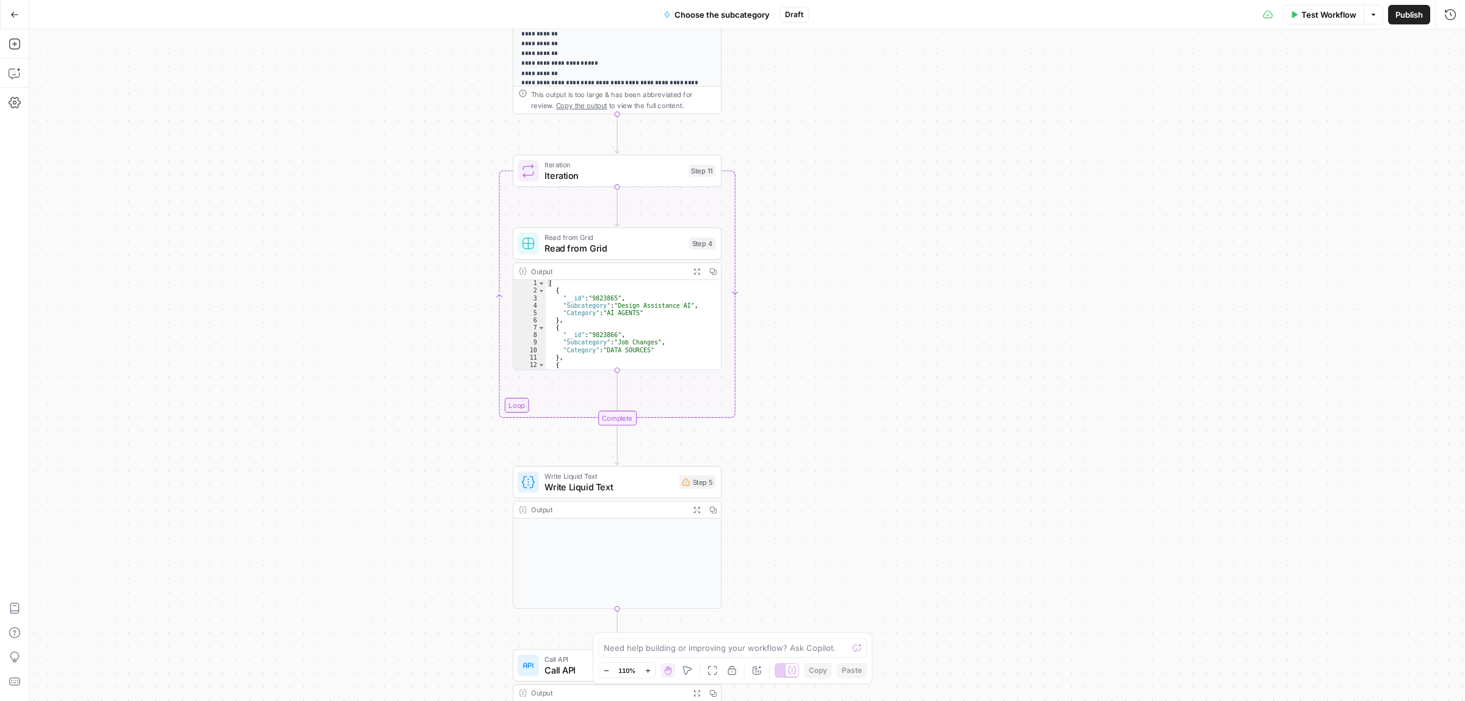
click at [611, 169] on span "Iteration" at bounding box center [614, 174] width 139 height 13
click at [1290, 110] on div at bounding box center [1343, 111] width 218 height 49
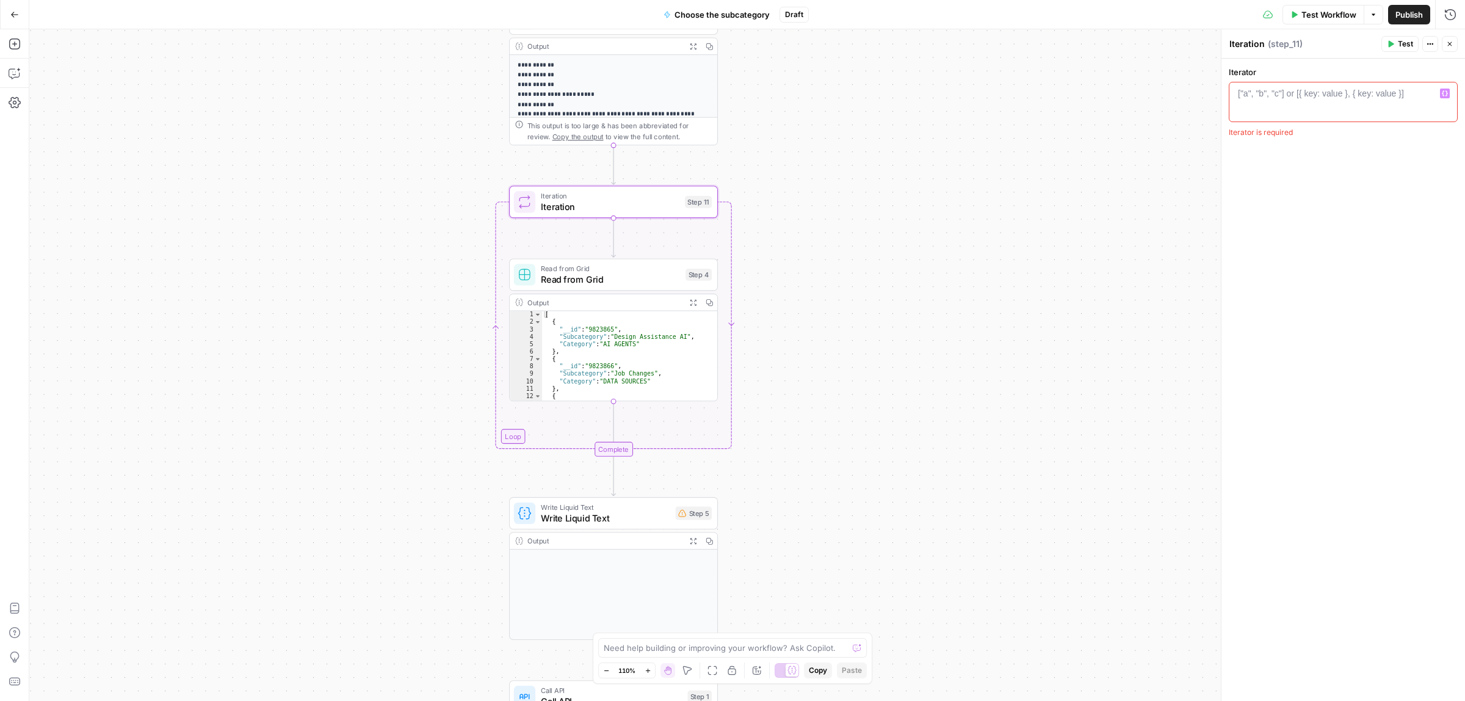
drag, startPoint x: 822, startPoint y: 197, endPoint x: 814, endPoint y: 272, distance: 75.5
click at [814, 272] on div "**********" at bounding box center [747, 365] width 1436 height 672
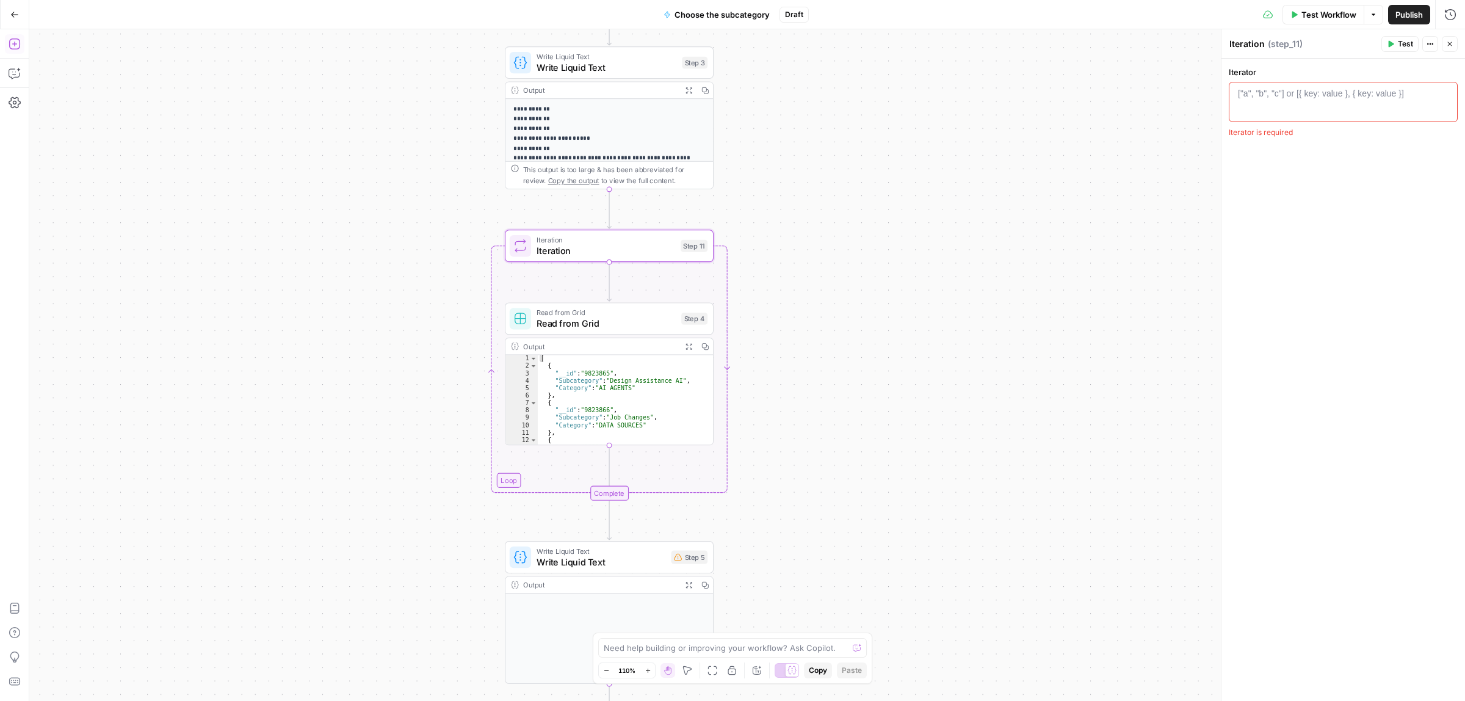
click at [11, 45] on icon "button" at bounding box center [15, 44] width 12 height 12
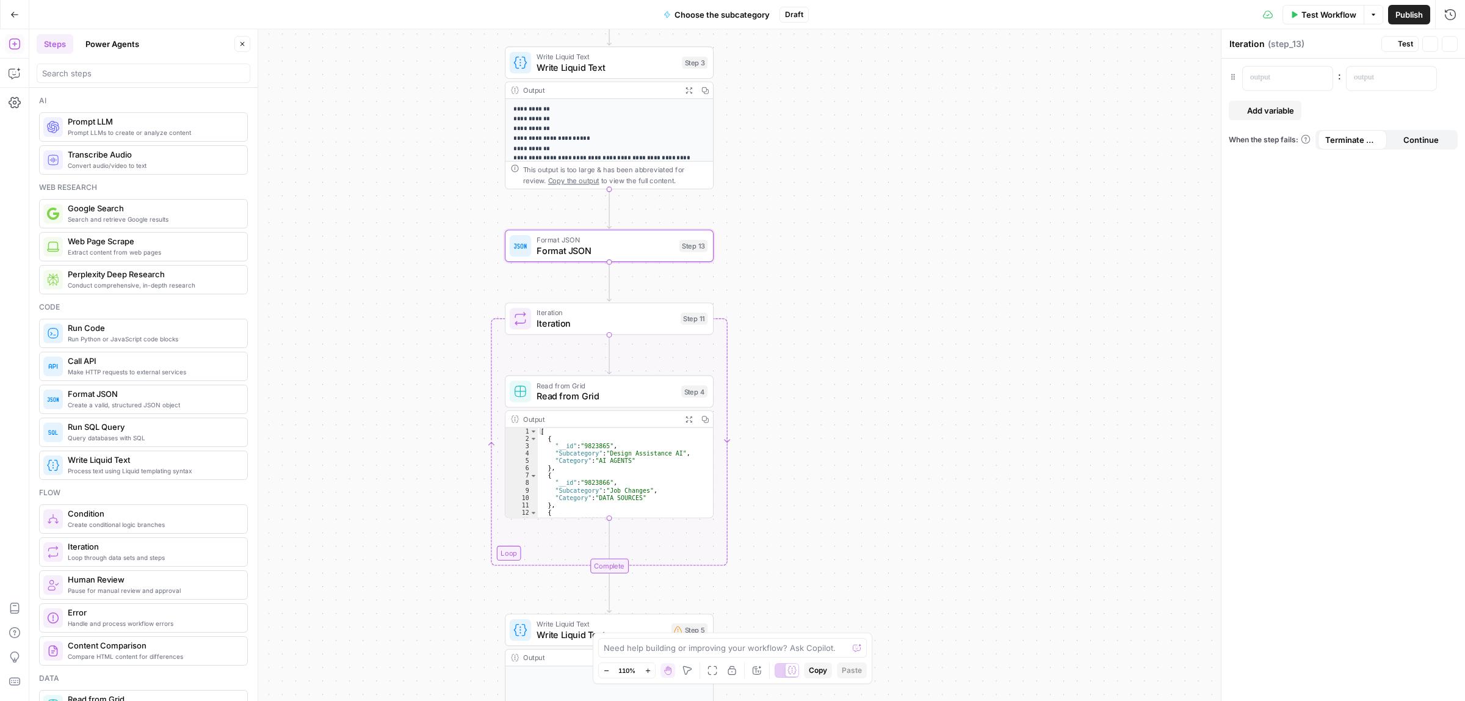
type textarea "Format JSON"
click at [638, 59] on span "Write Liquid Text" at bounding box center [607, 56] width 140 height 11
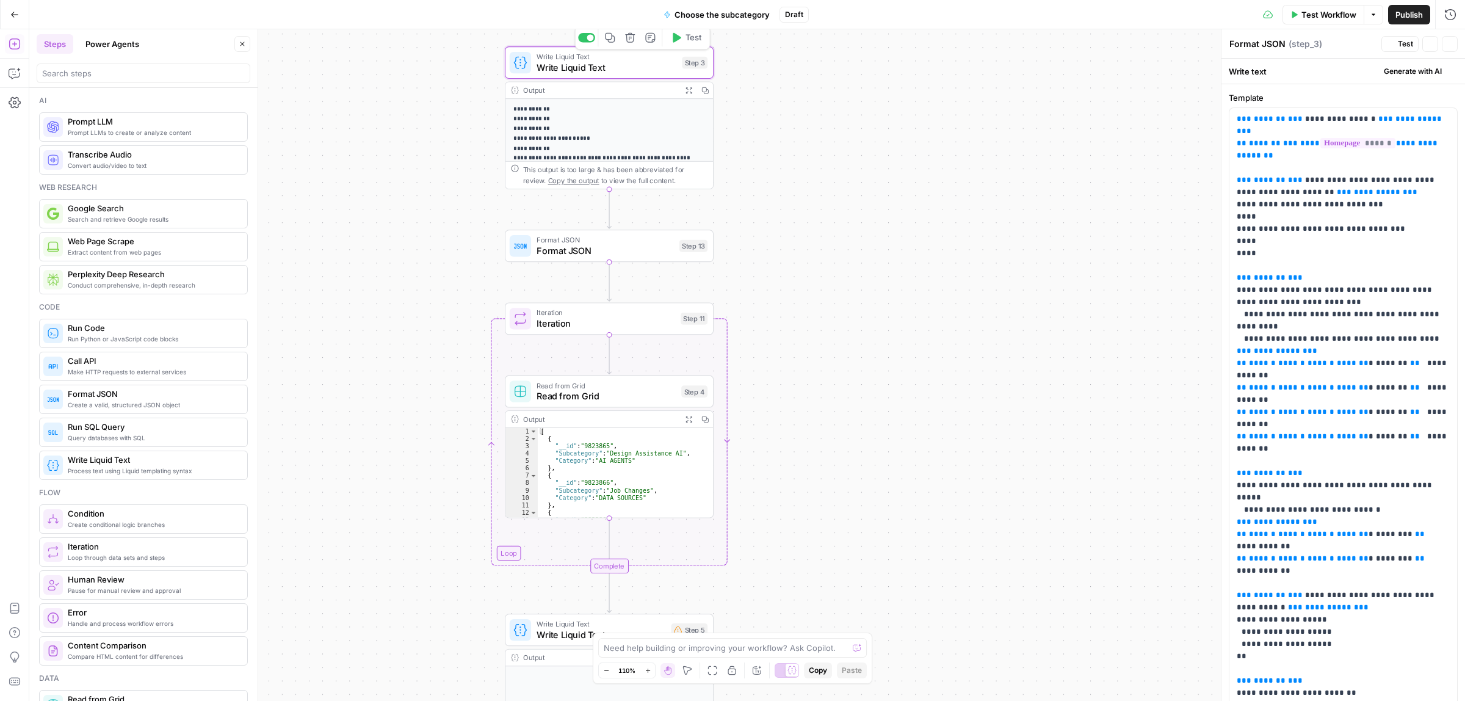
type textarea "Write Liquid Text"
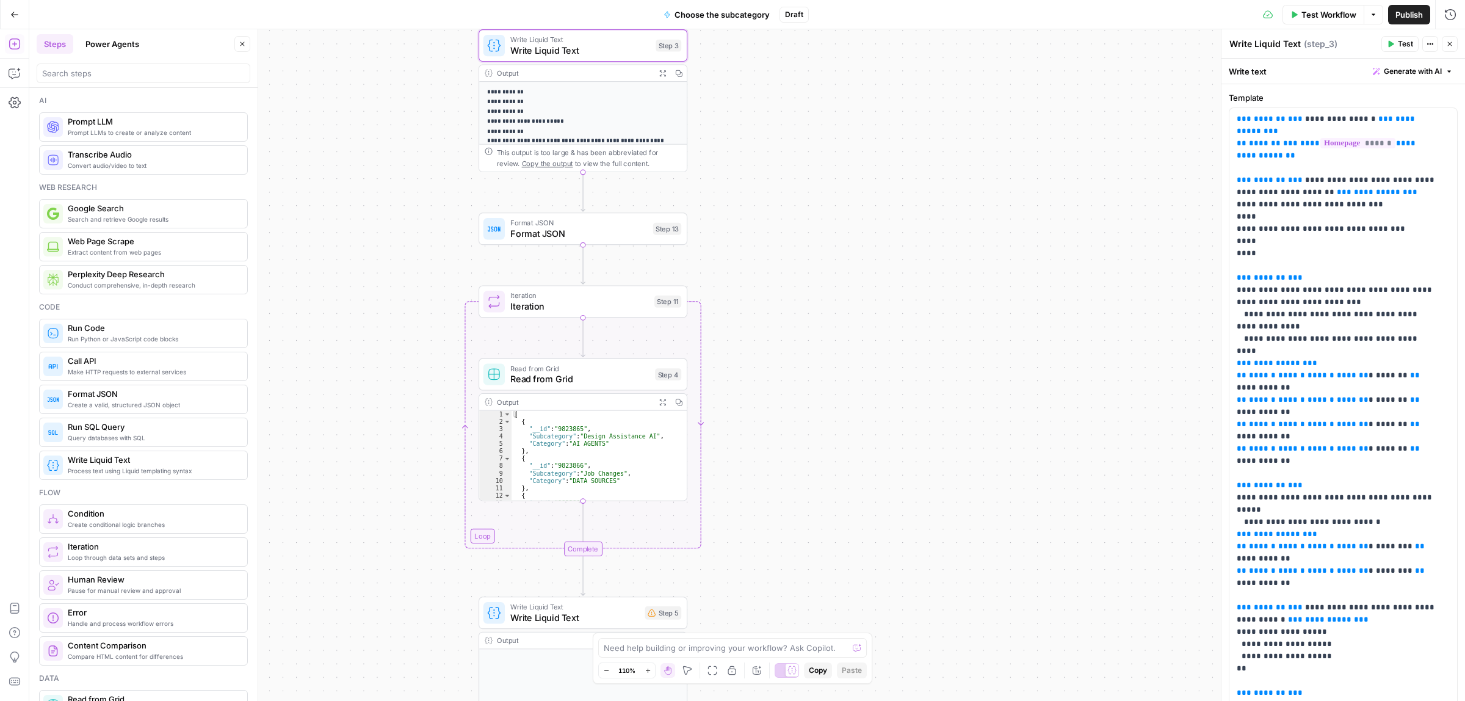
drag, startPoint x: 889, startPoint y: 324, endPoint x: 853, endPoint y: 475, distance: 155.5
click at [853, 475] on div "**********" at bounding box center [747, 365] width 1436 height 672
click at [550, 230] on span "Format JSON" at bounding box center [578, 232] width 137 height 13
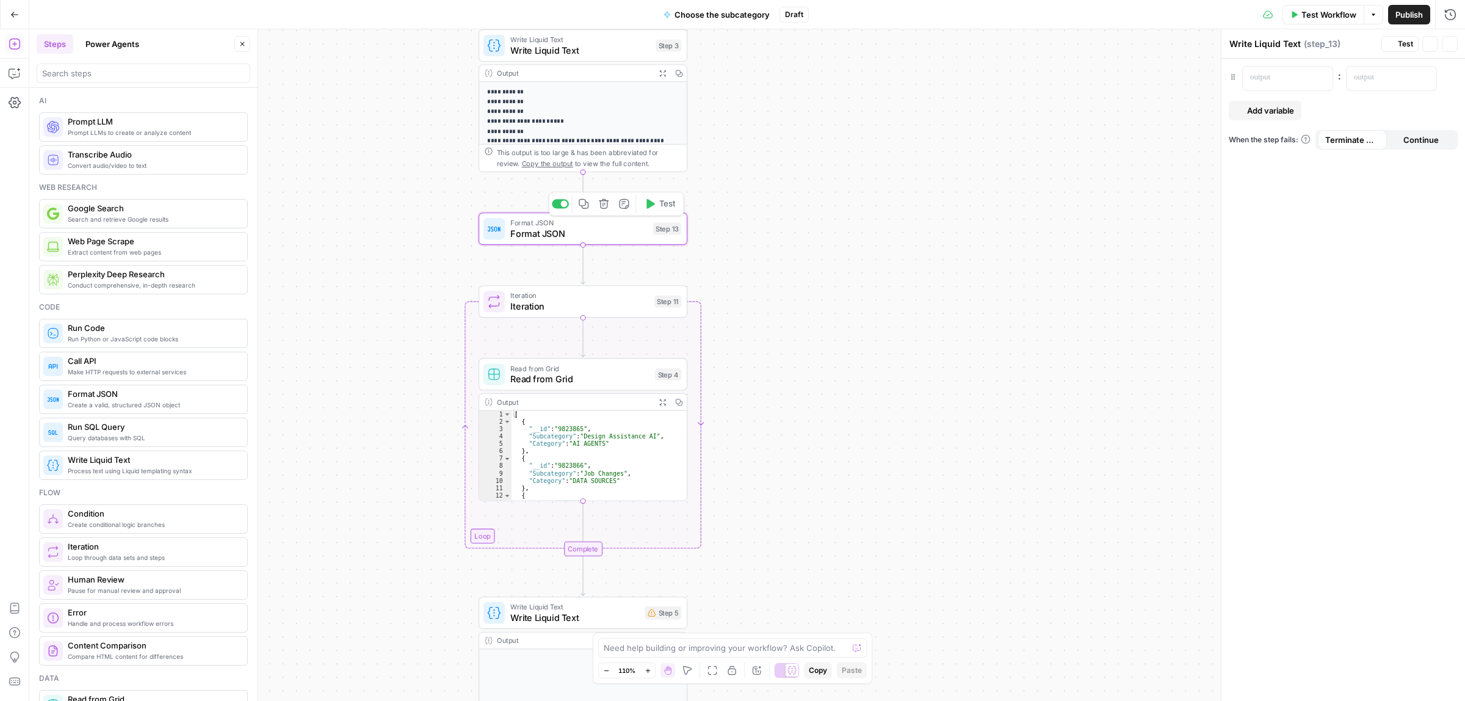
type textarea "Format JSON"
click at [625, 230] on span "Format JSON" at bounding box center [578, 232] width 137 height 13
click at [601, 202] on icon "button" at bounding box center [603, 203] width 11 height 11
click at [712, 159] on span "Delete Step" at bounding box center [700, 156] width 48 height 12
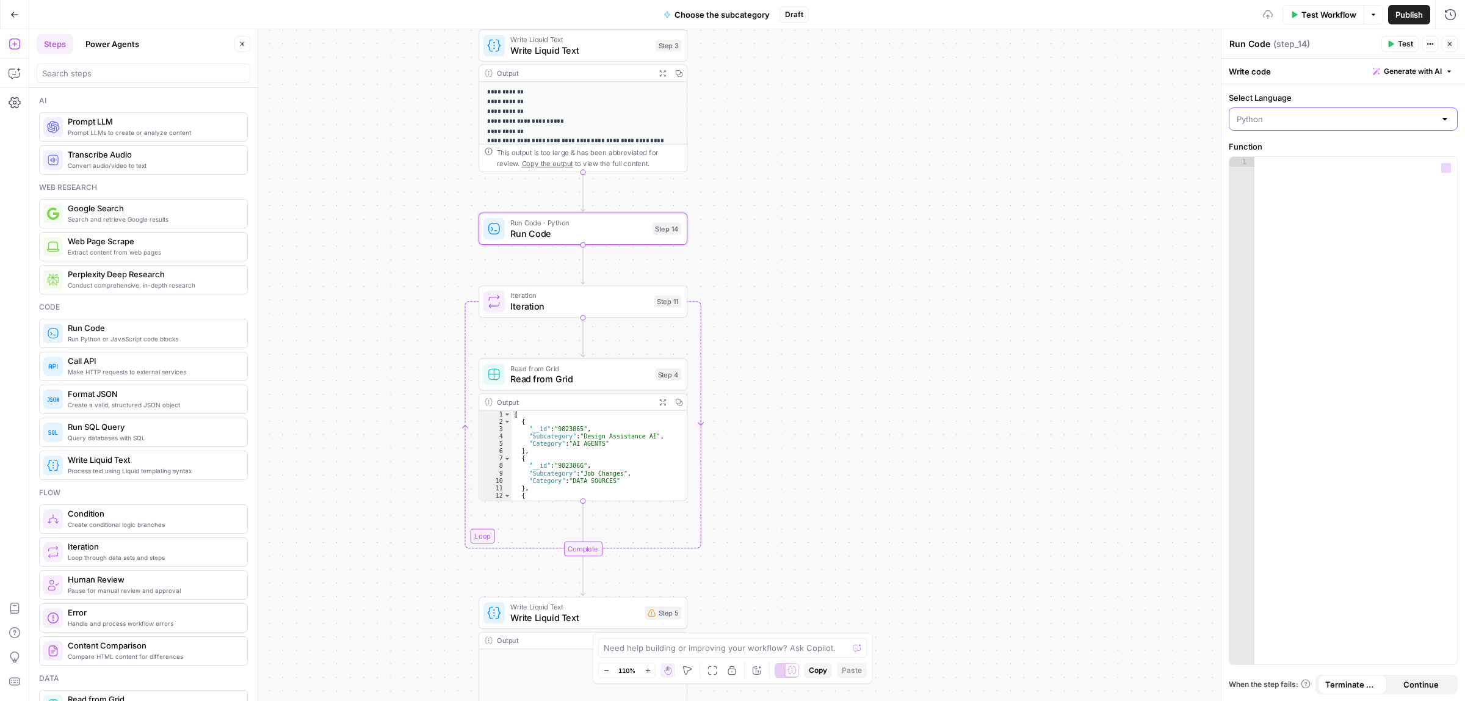
click at [1320, 121] on input "Select Language" at bounding box center [1336, 119] width 198 height 12
click at [1285, 163] on span "Python" at bounding box center [1342, 167] width 179 height 12
type input "Python"
click at [1296, 124] on input "Select Language" at bounding box center [1336, 119] width 198 height 12
click at [1295, 150] on span "JavaScript" at bounding box center [1348, 150] width 190 height 12
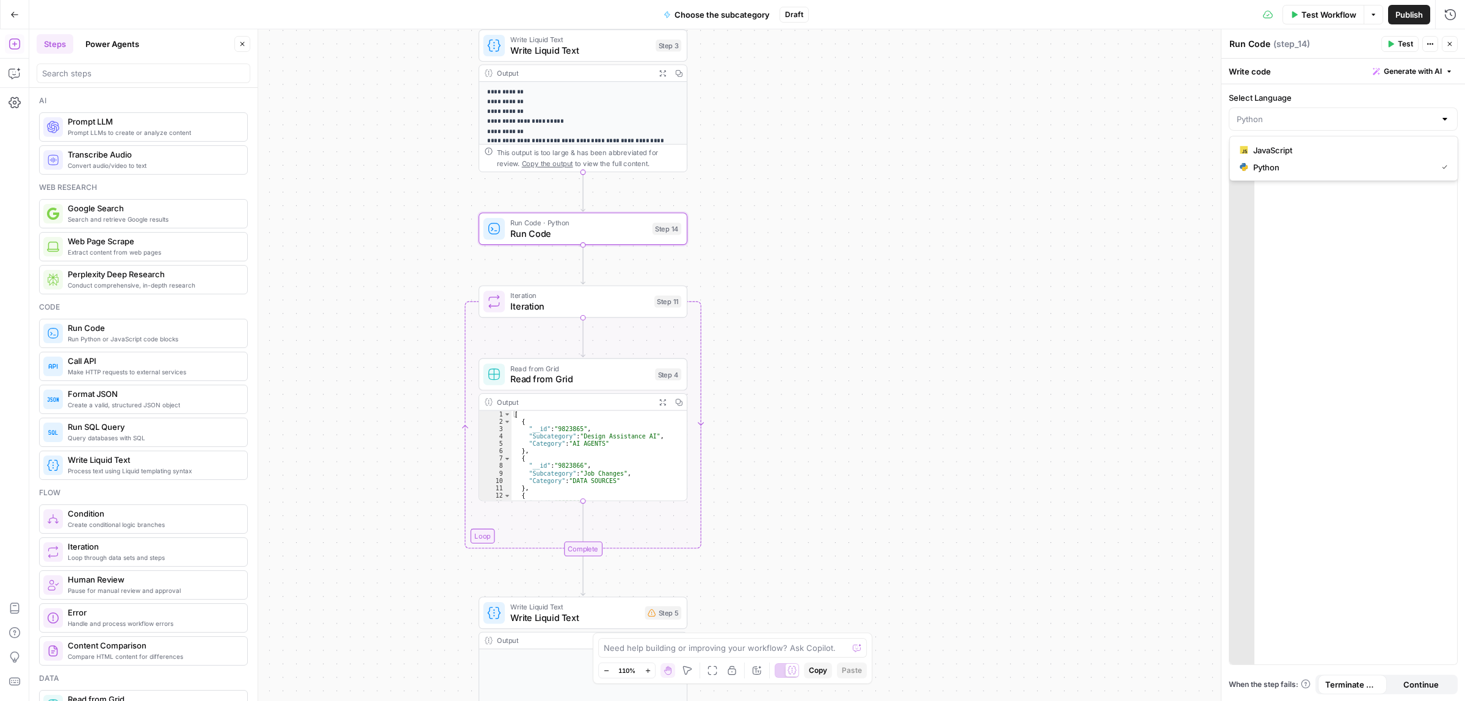
type input "JavaScript"
click at [1298, 187] on div at bounding box center [1356, 420] width 203 height 526
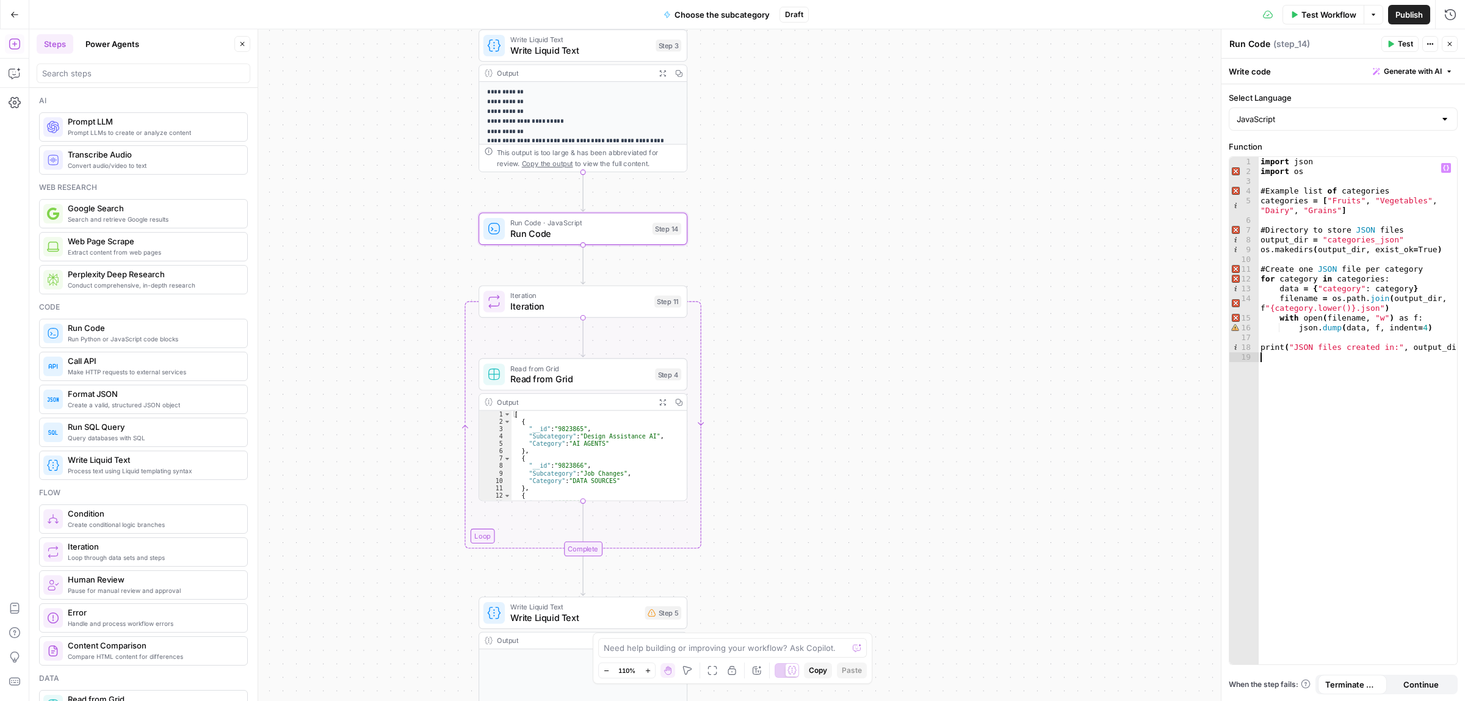
click at [1399, 43] on span "Test" at bounding box center [1405, 43] width 15 height 11
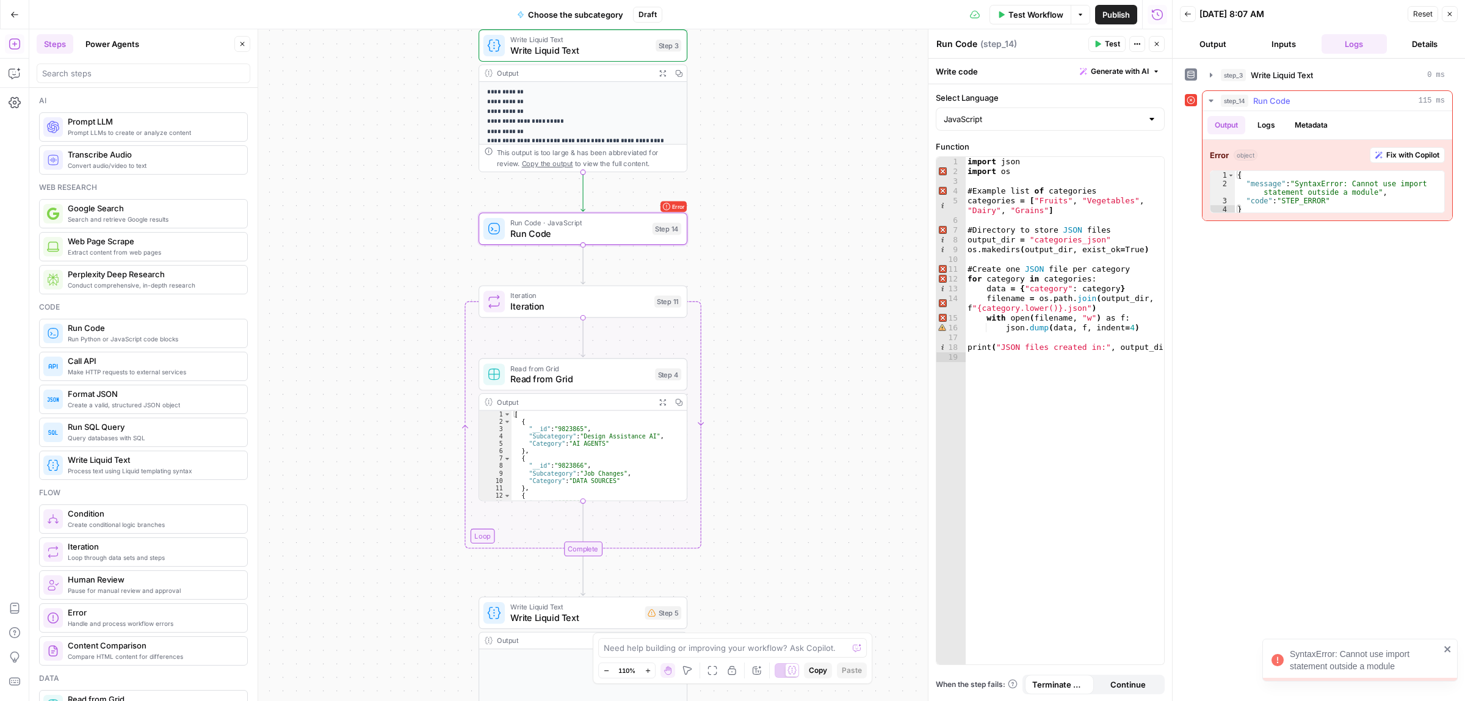
type textarea "**********"
drag, startPoint x: 1328, startPoint y: 195, endPoint x: 1347, endPoint y: 193, distance: 18.5
click at [1345, 193] on div "{ "message" : "SyntaxError: Cannot use import statement outside a module" , "co…" at bounding box center [1339, 201] width 209 height 60
click at [1352, 193] on div "{ "message" : "SyntaxError: Cannot use import statement outside a module" , "co…" at bounding box center [1339, 201] width 209 height 60
click at [1041, 115] on input "JavaScript" at bounding box center [1043, 119] width 198 height 12
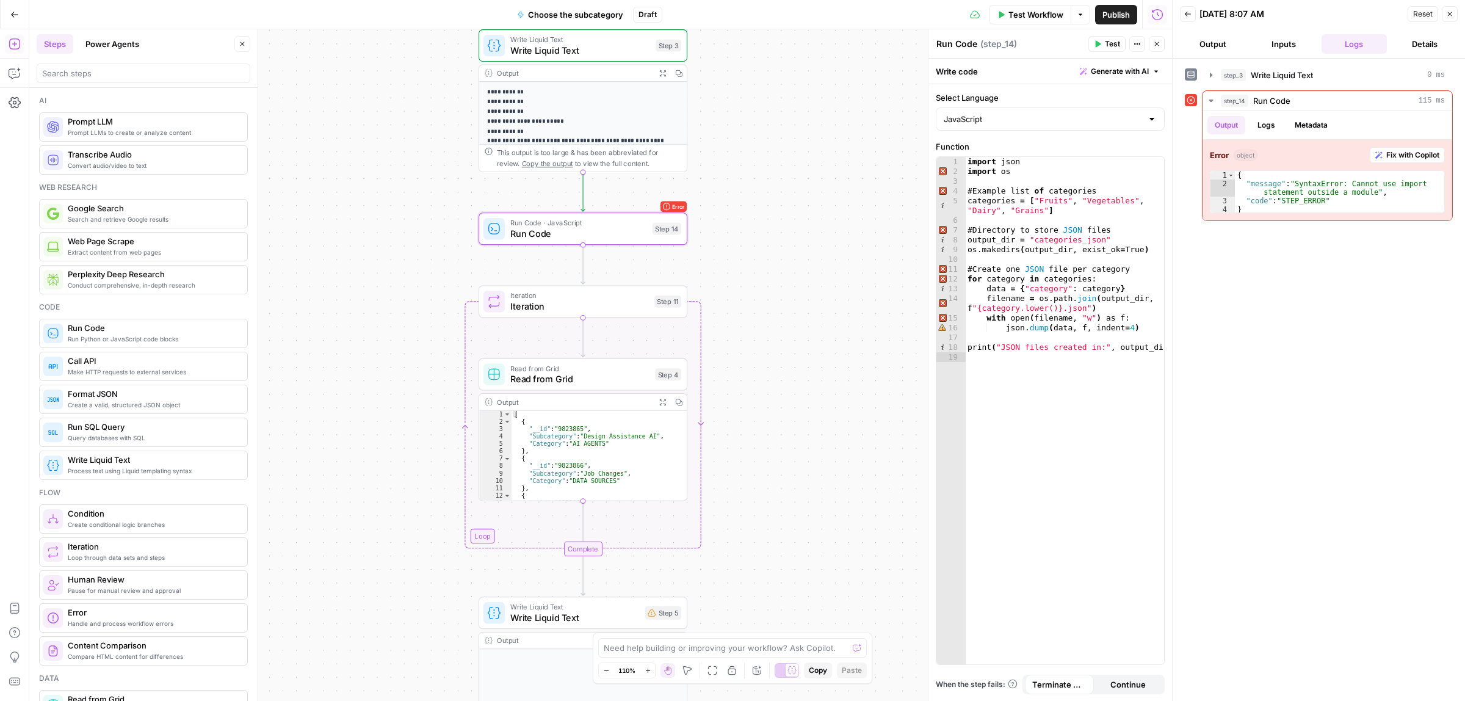
click at [969, 104] on div "Select Language JavaScript" at bounding box center [1050, 111] width 229 height 39
type input "JavaScript"
click at [1449, 14] on icon "button" at bounding box center [1450, 14] width 4 height 4
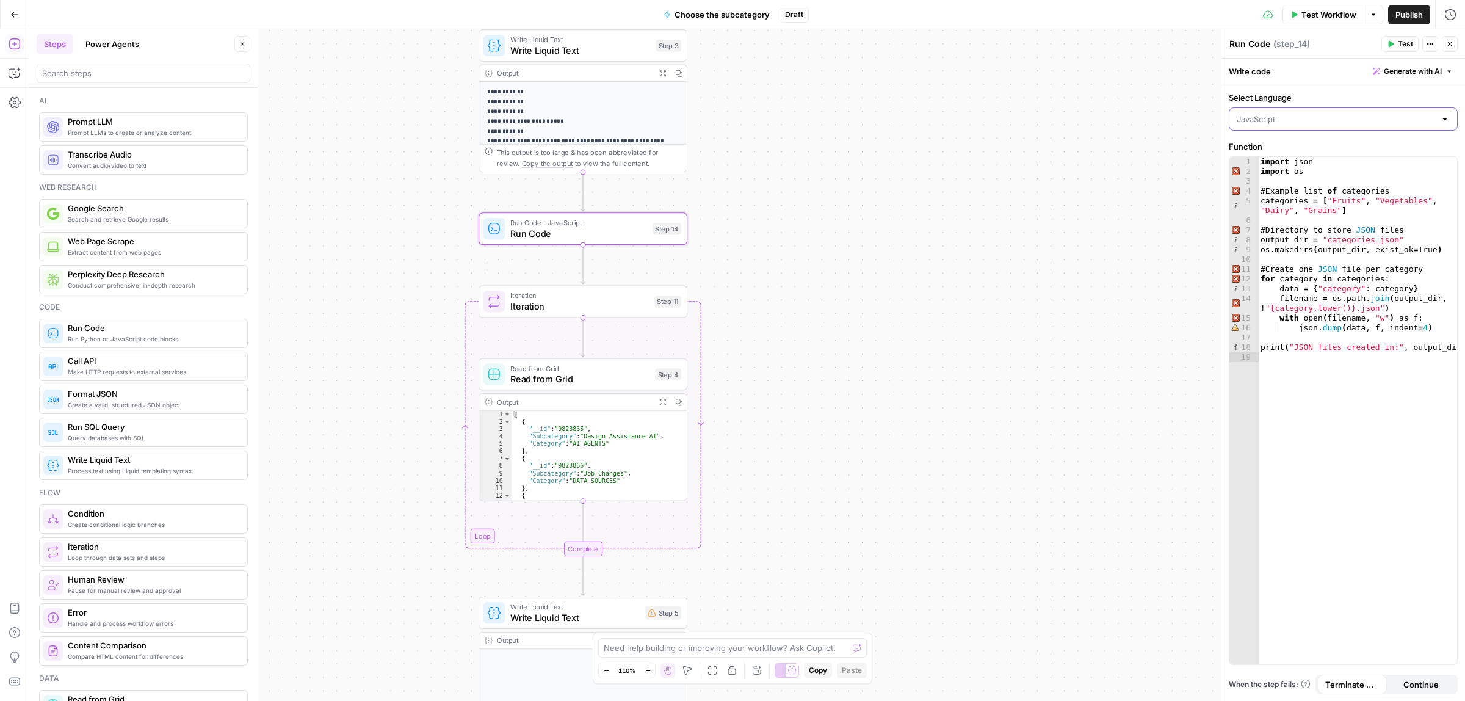
click at [1329, 117] on input "Select Language" at bounding box center [1336, 119] width 198 height 12
click at [1272, 163] on span "Python" at bounding box center [1348, 167] width 190 height 12
type input "Python"
click at [1400, 44] on span "Test" at bounding box center [1405, 43] width 15 height 11
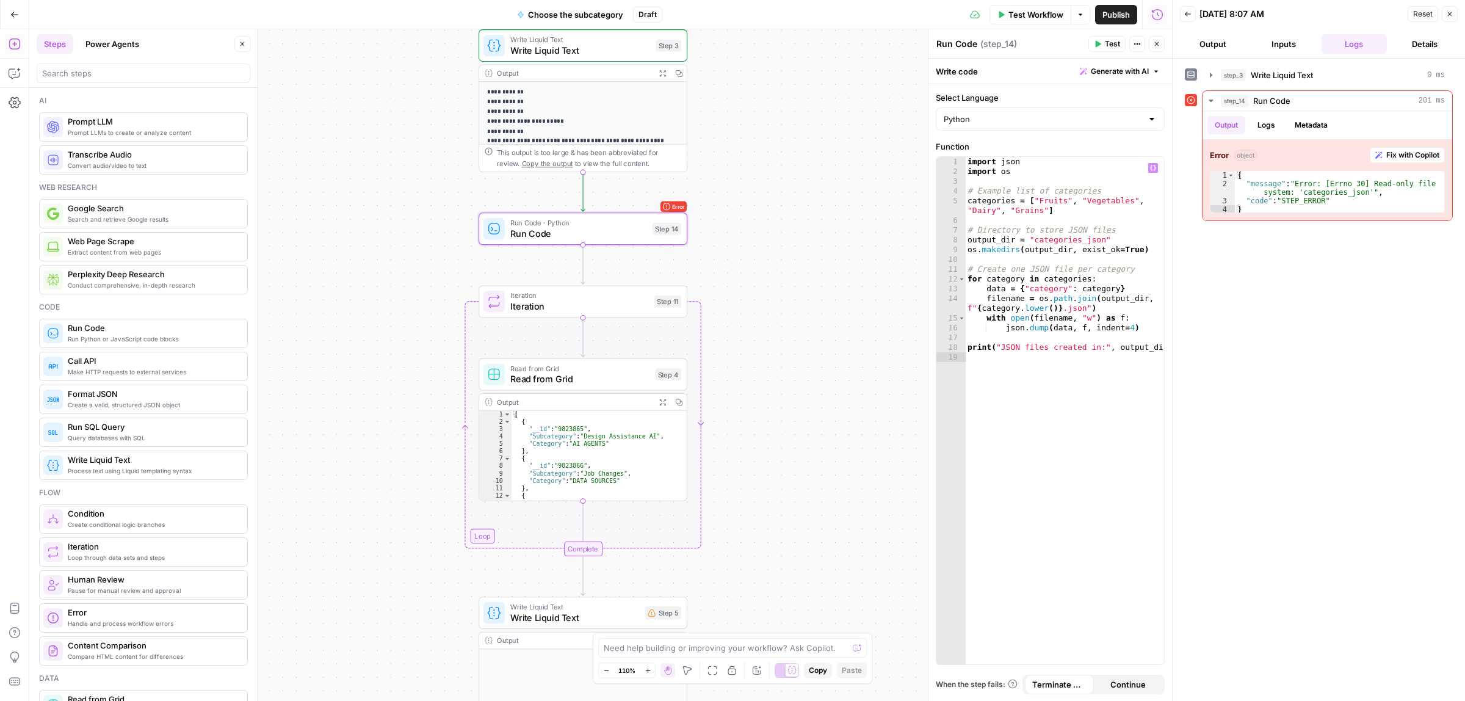
type textarea "**********"
drag, startPoint x: 1094, startPoint y: 236, endPoint x: 1029, endPoint y: 237, distance: 64.7
click at [1029, 237] on div "import json import os # Example list of categories categories = [ "Fruits" , "V…" at bounding box center [1064, 420] width 199 height 526
click at [968, 120] on input "Python" at bounding box center [1043, 119] width 198 height 12
type input "Python"
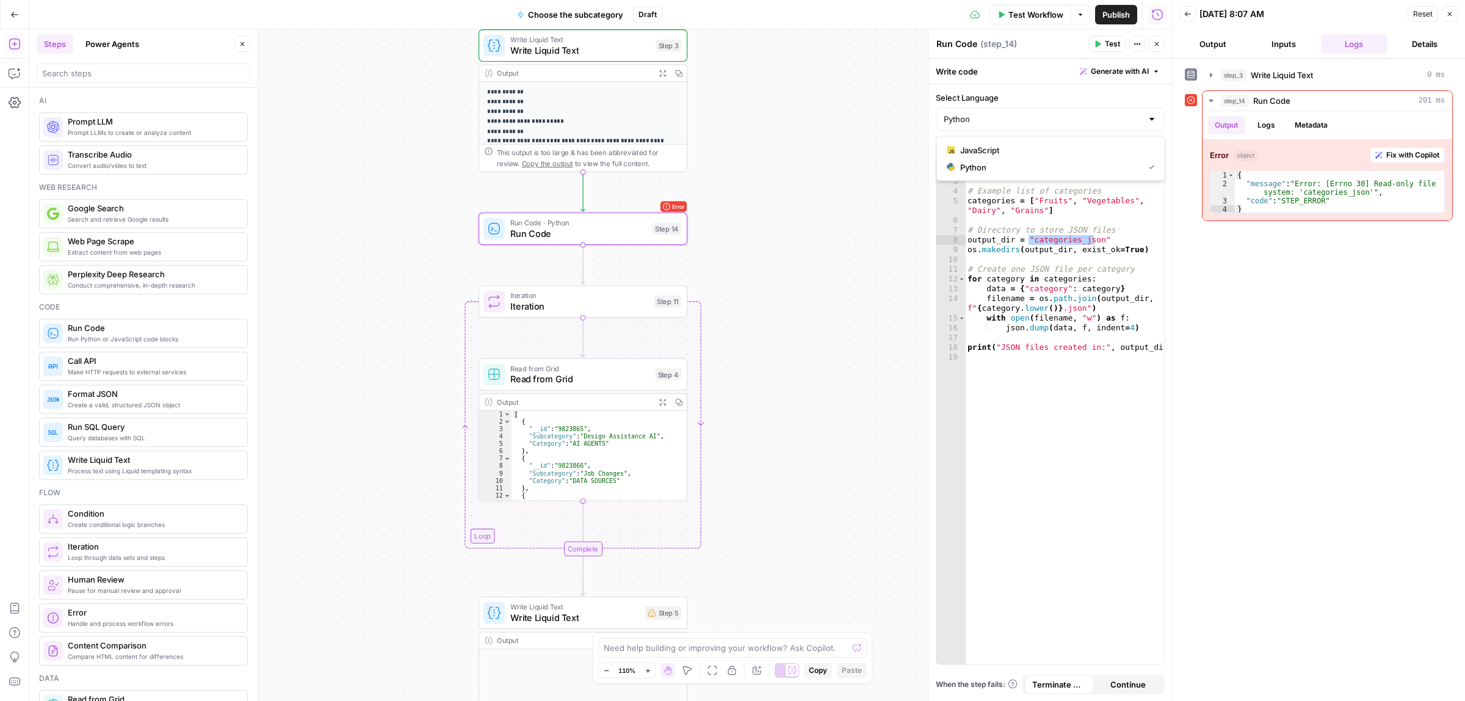
click at [1455, 19] on button "Close" at bounding box center [1450, 14] width 16 height 16
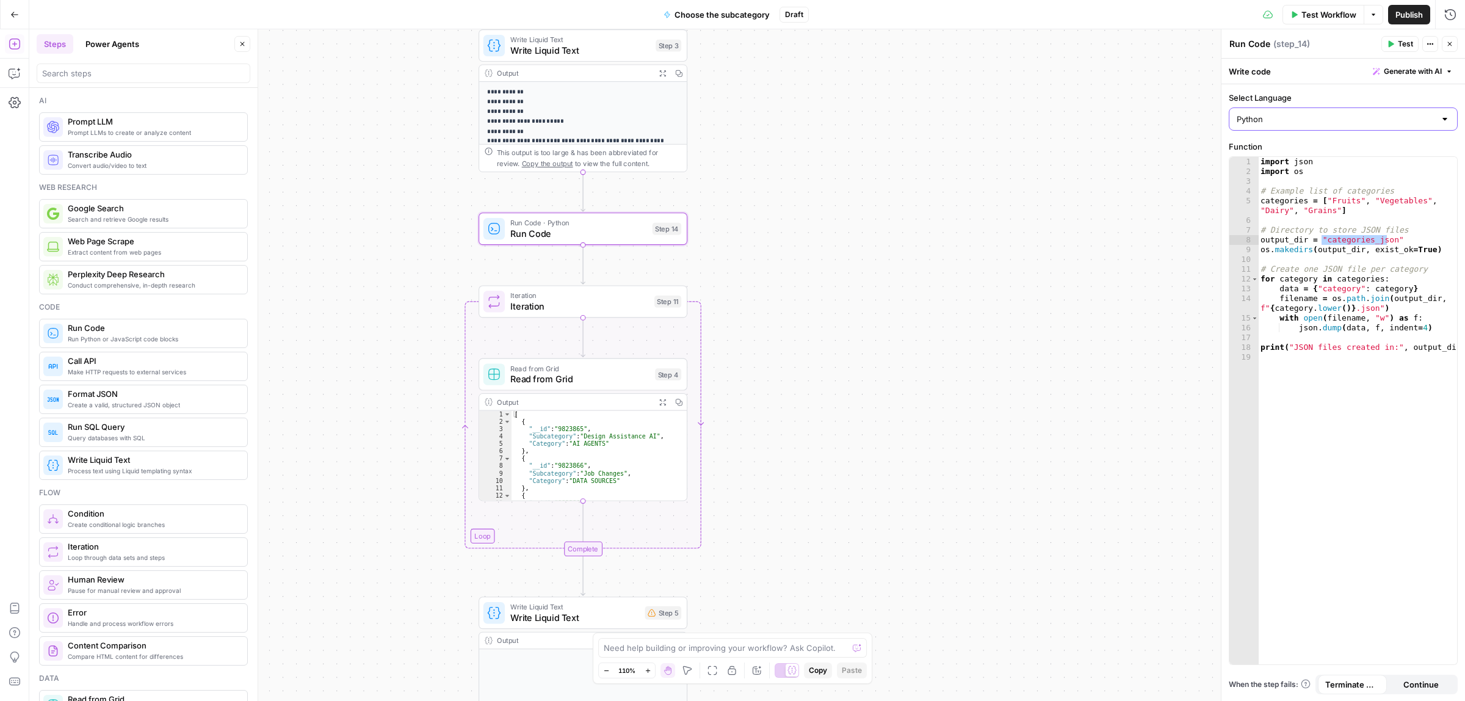
click at [1308, 118] on input "Python" at bounding box center [1336, 119] width 198 height 12
click at [1270, 140] on div "JavaScript Python" at bounding box center [1343, 158] width 229 height 45
click at [1269, 147] on span "JavaScript" at bounding box center [1348, 150] width 190 height 12
type input "JavaScript"
click at [1331, 224] on div "import json import os # Example list of categories categories = [ "Fruits" , "V…" at bounding box center [1357, 420] width 199 height 526
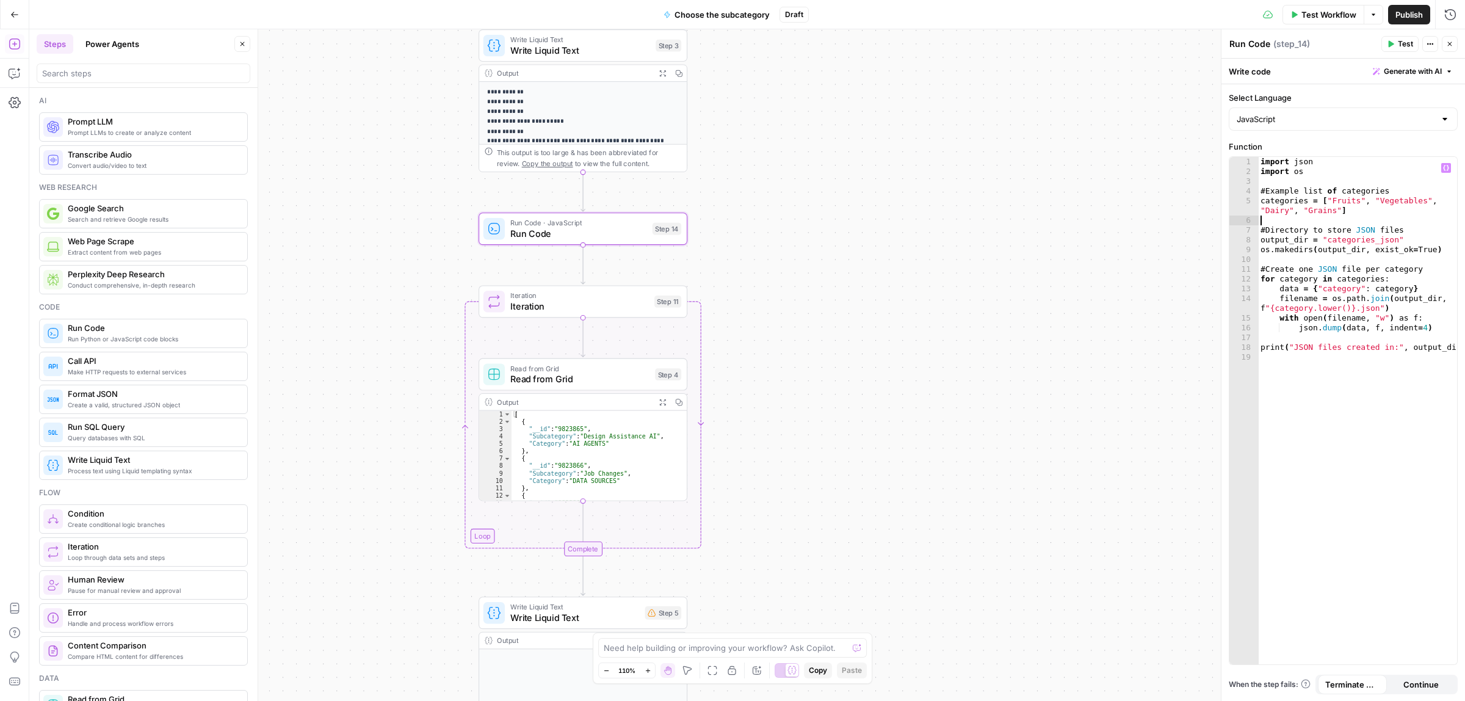
type textarea "**********"
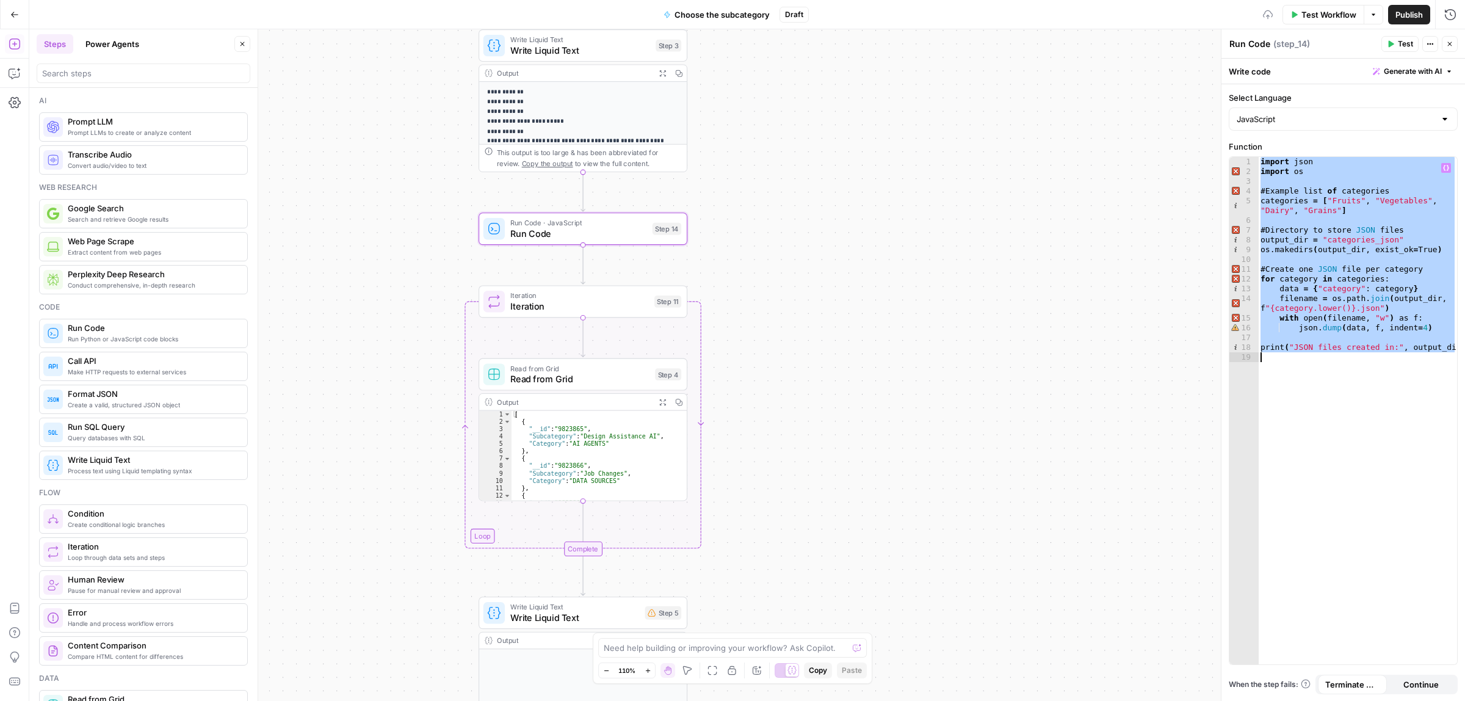
paste textarea
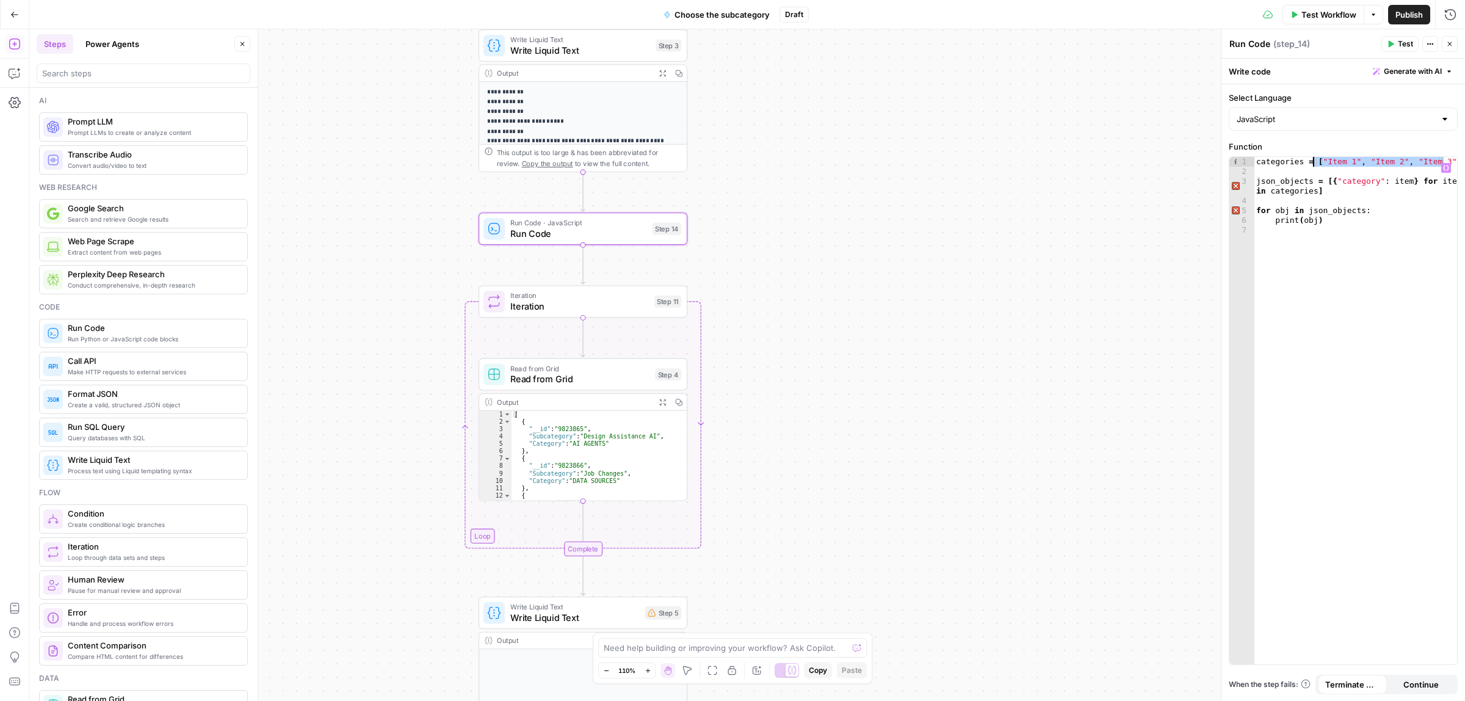
drag, startPoint x: 1444, startPoint y: 159, endPoint x: 1314, endPoint y: 160, distance: 130.0
click at [1314, 160] on div "categories = [ "Item 1" , "Item 2" , "Item 3" ] json_objects = [{ "category" : …" at bounding box center [1355, 420] width 203 height 526
click at [1447, 165] on icon "button" at bounding box center [1446, 168] width 6 height 6
click at [856, 232] on button "Select variable Category" at bounding box center [874, 235] width 153 height 20
type textarea "**********"
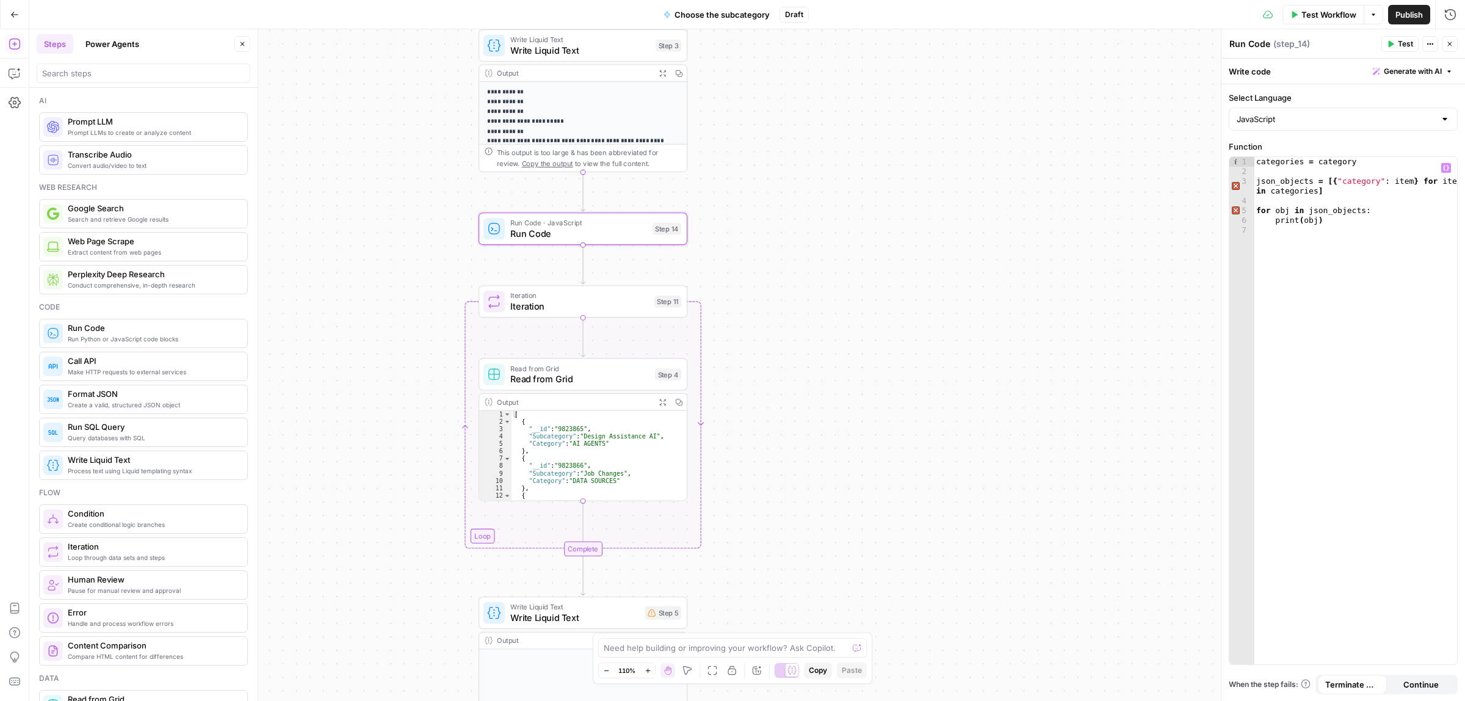
click at [1402, 44] on div "Publish P" at bounding box center [1408, 41] width 38 height 12
click at [1347, 44] on div "Run Code Run Code ( step_14 )" at bounding box center [1303, 43] width 149 height 13
click at [1402, 44] on span "Test" at bounding box center [1405, 43] width 15 height 11
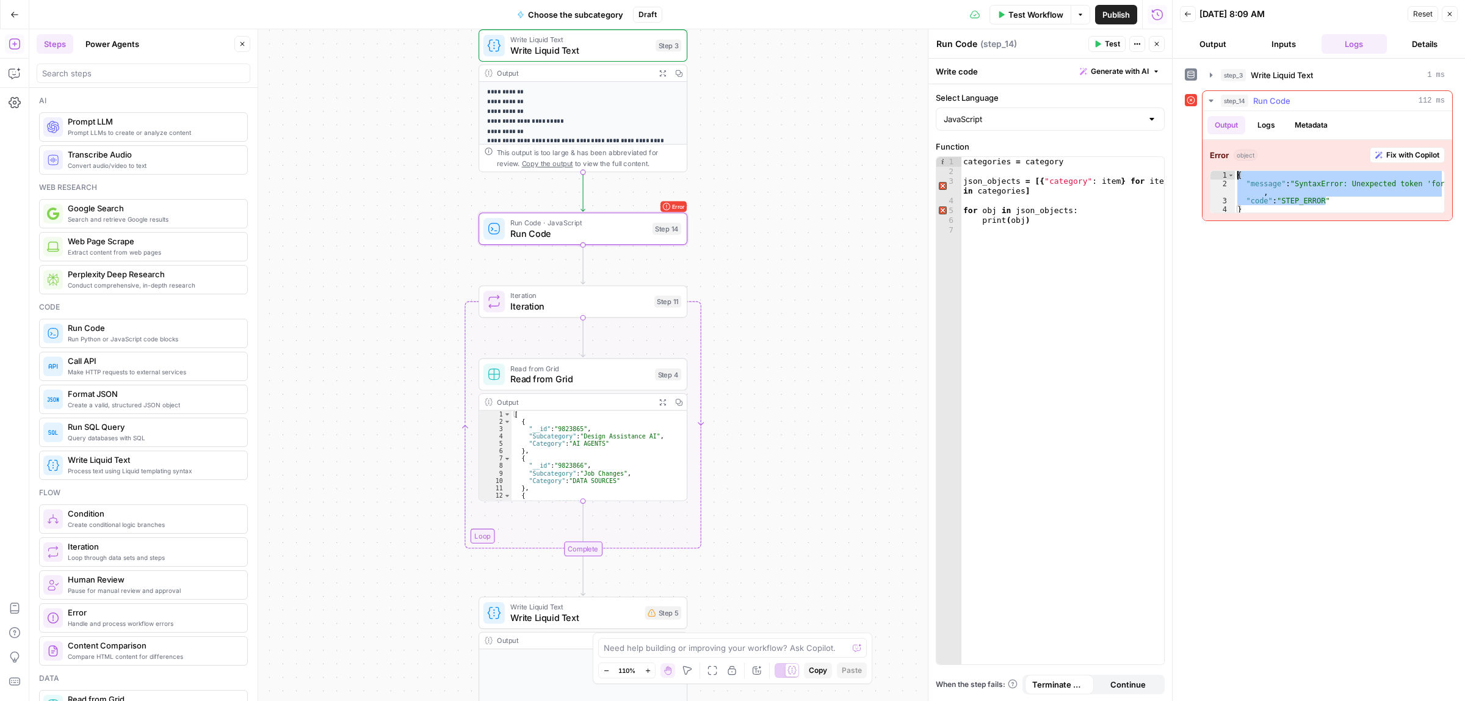
drag, startPoint x: 1340, startPoint y: 200, endPoint x: 1237, endPoint y: 176, distance: 105.4
click at [1237, 176] on div "{ "message" : "SyntaxError: Unexpected token 'for'" , "code" : "STEP_ERROR" }" at bounding box center [1339, 201] width 209 height 60
type textarea "**********"
drag, startPoint x: 1259, startPoint y: 212, endPoint x: 1226, endPoint y: 175, distance: 50.1
click at [1226, 175] on div "**********" at bounding box center [1327, 191] width 235 height 43
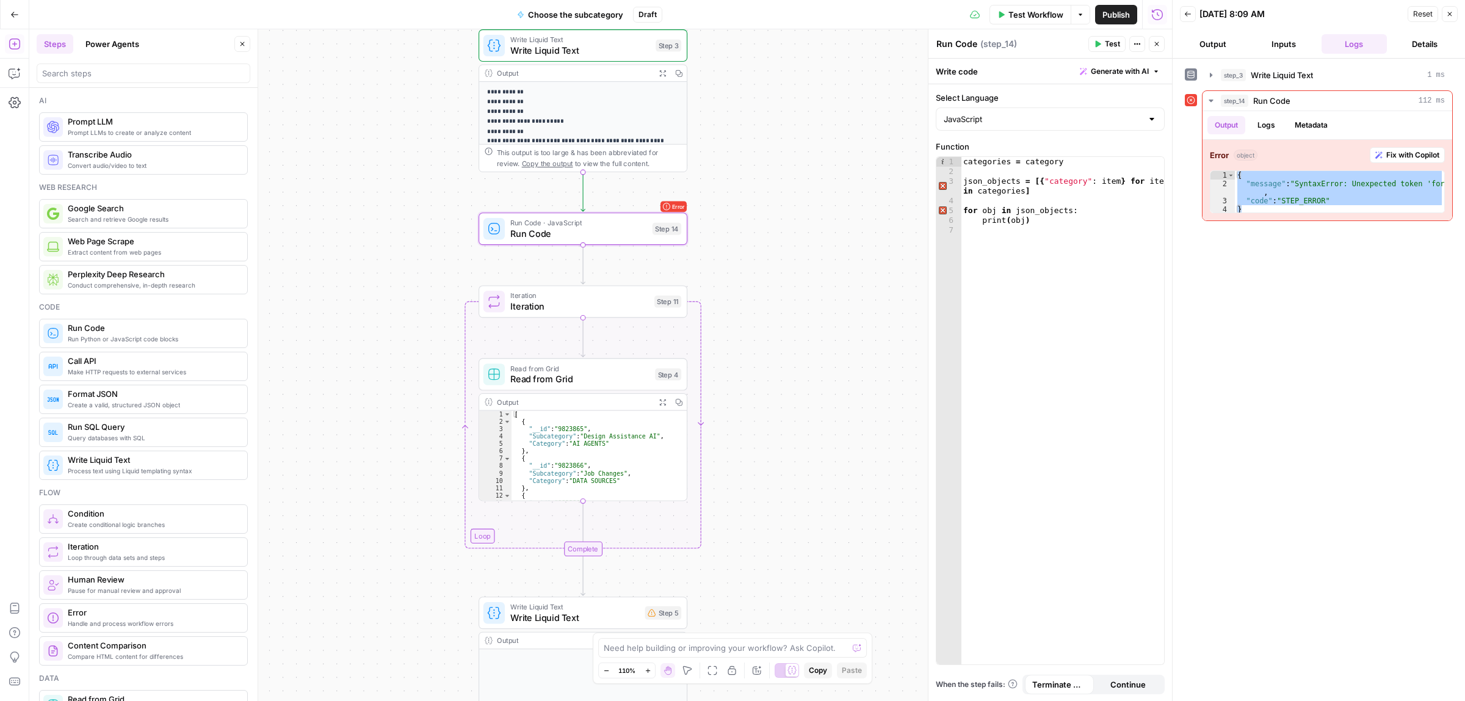
click at [1444, 18] on button "Close" at bounding box center [1450, 14] width 16 height 16
click at [1448, 14] on icon "button" at bounding box center [1449, 13] width 7 height 7
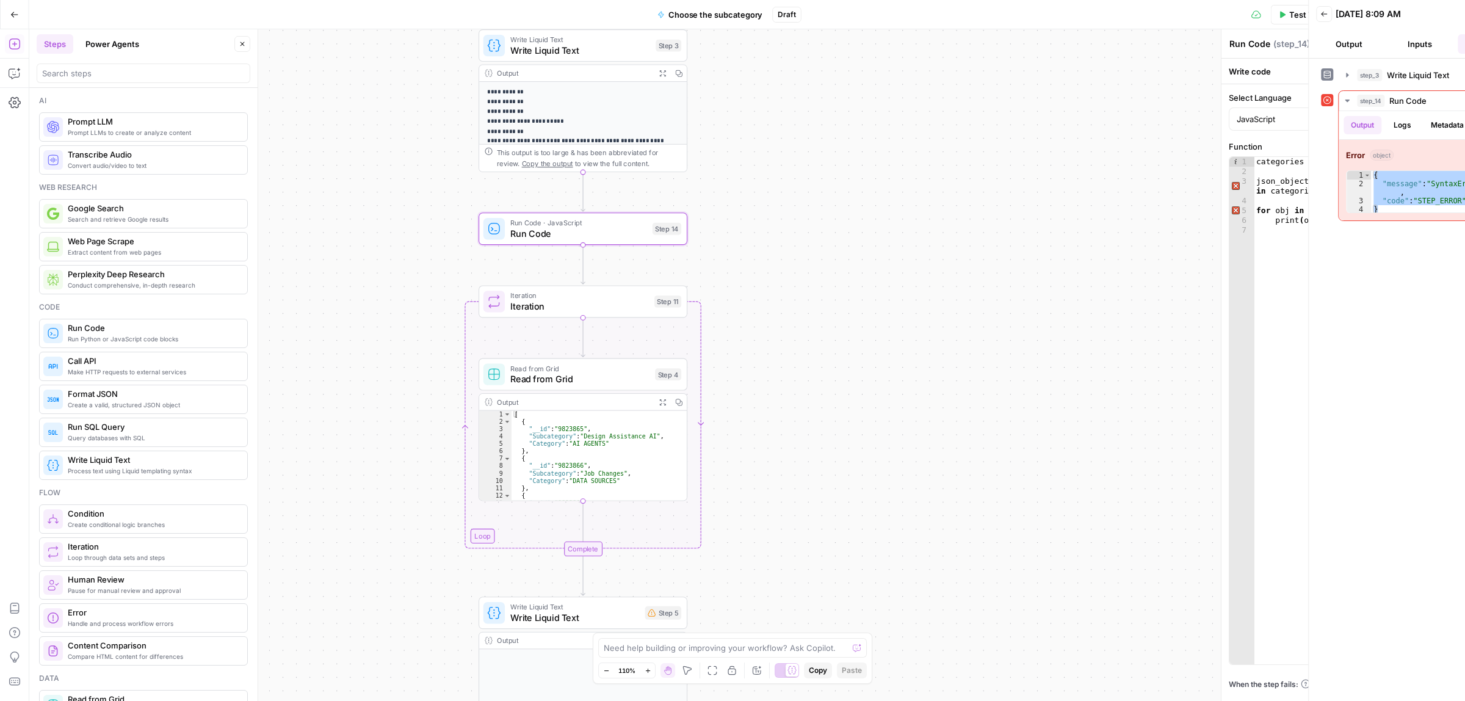
click at [1447, 16] on div "**********" at bounding box center [1318, 350] width 293 height 701
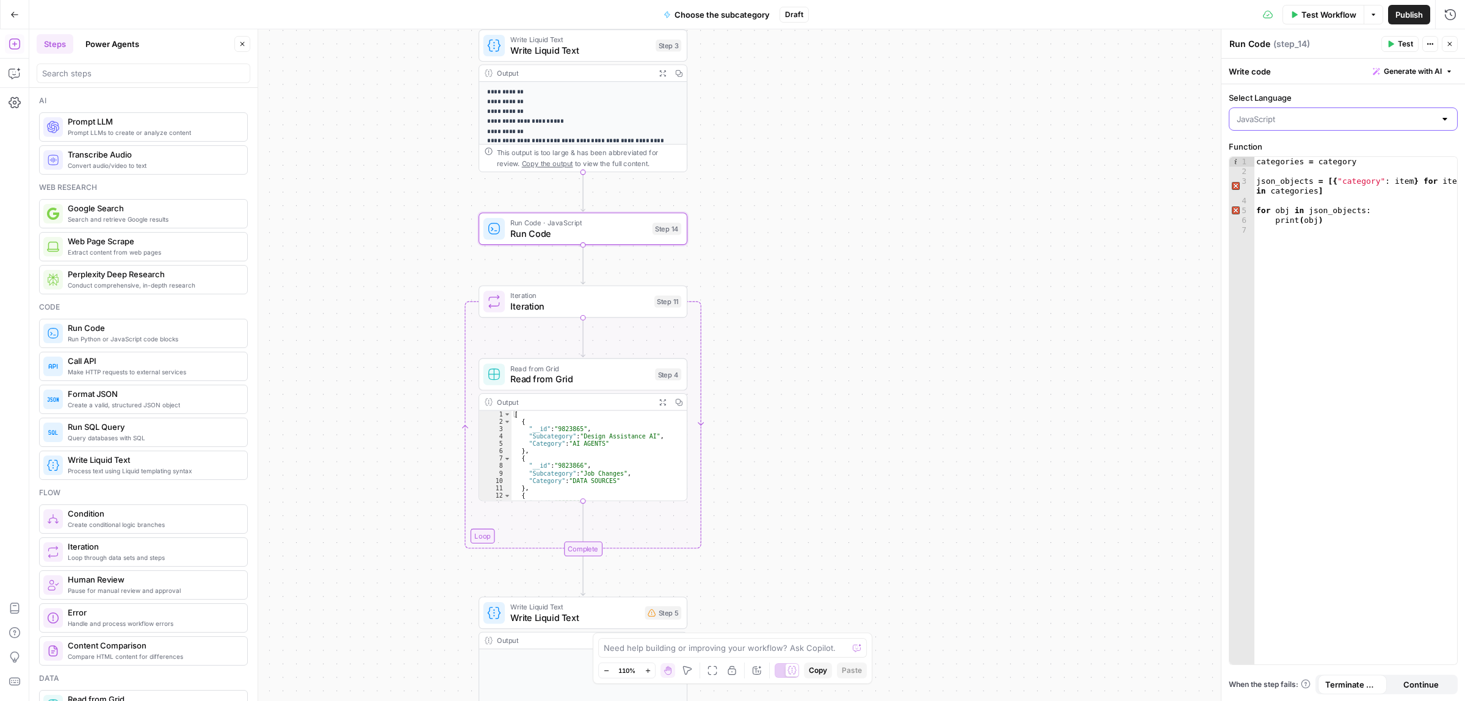
click at [1299, 114] on input "Select Language" at bounding box center [1336, 119] width 198 height 12
click at [1270, 159] on button "Python" at bounding box center [1344, 167] width 218 height 17
type input "Python"
click at [1396, 44] on button "Test" at bounding box center [1399, 44] width 37 height 16
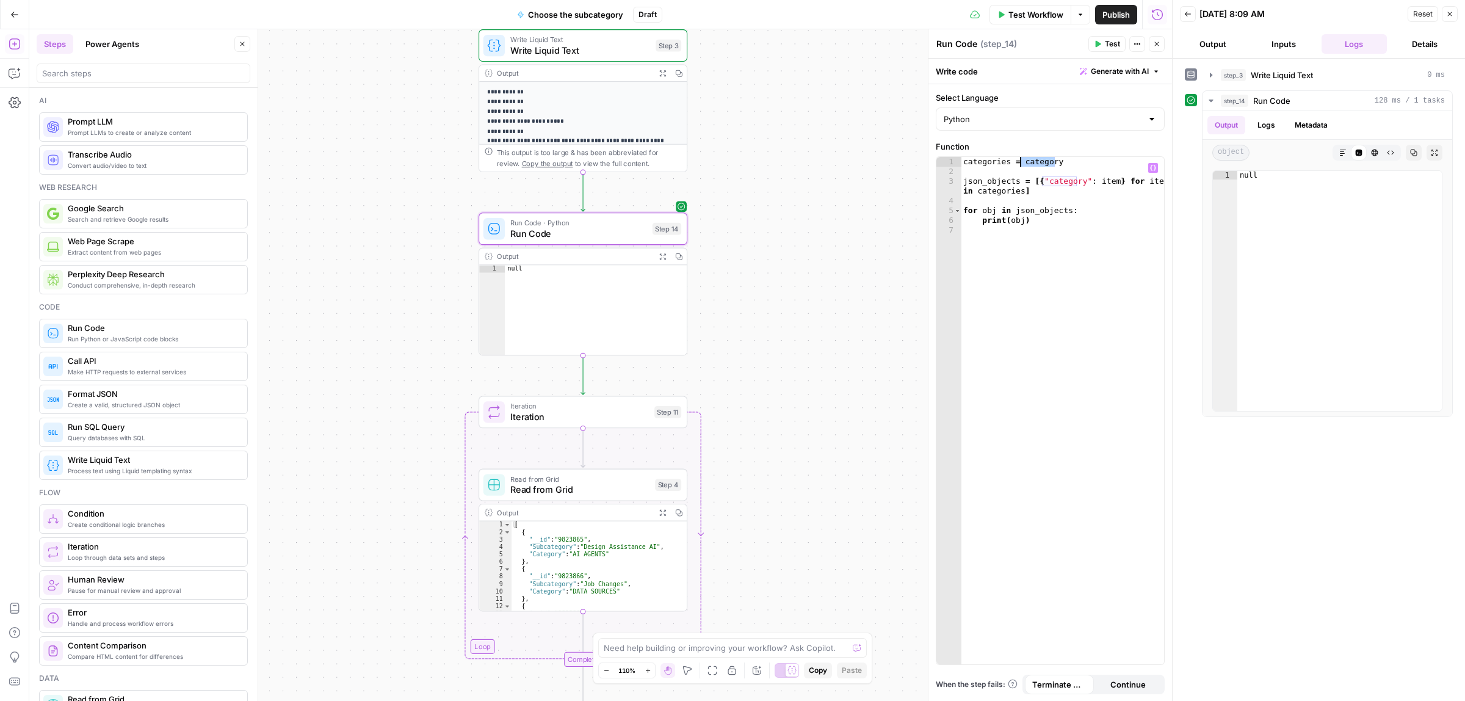
drag, startPoint x: 1055, startPoint y: 161, endPoint x: 1023, endPoint y: 163, distance: 32.4
click at [1023, 163] on div "categories = category json_objects = [{ "category" : item } for item in categor…" at bounding box center [1062, 420] width 203 height 526
click at [1153, 168] on icon "button" at bounding box center [1153, 168] width 6 height 6
click at [529, 235] on button "Select variable Category" at bounding box center [581, 235] width 153 height 20
type textarea "**********"
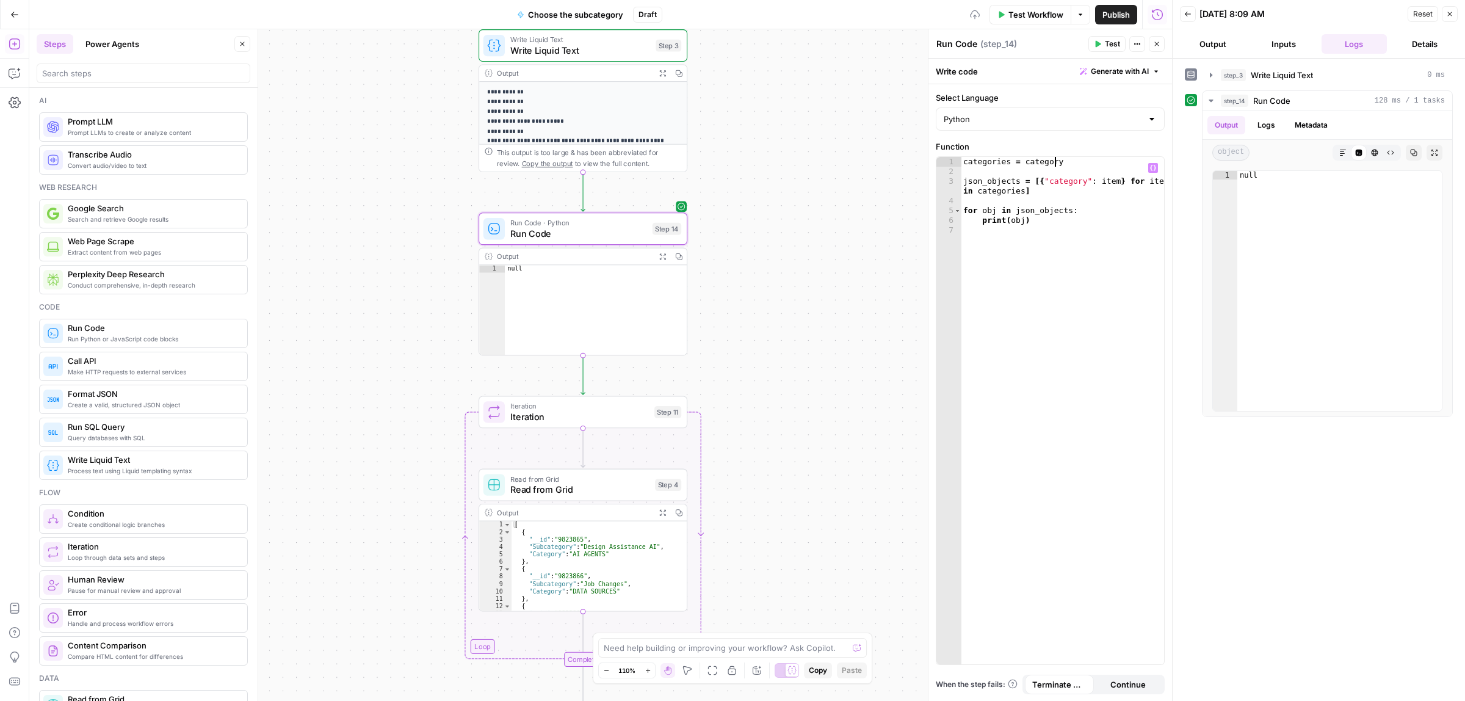
click at [1109, 47] on span "Test" at bounding box center [1112, 43] width 15 height 11
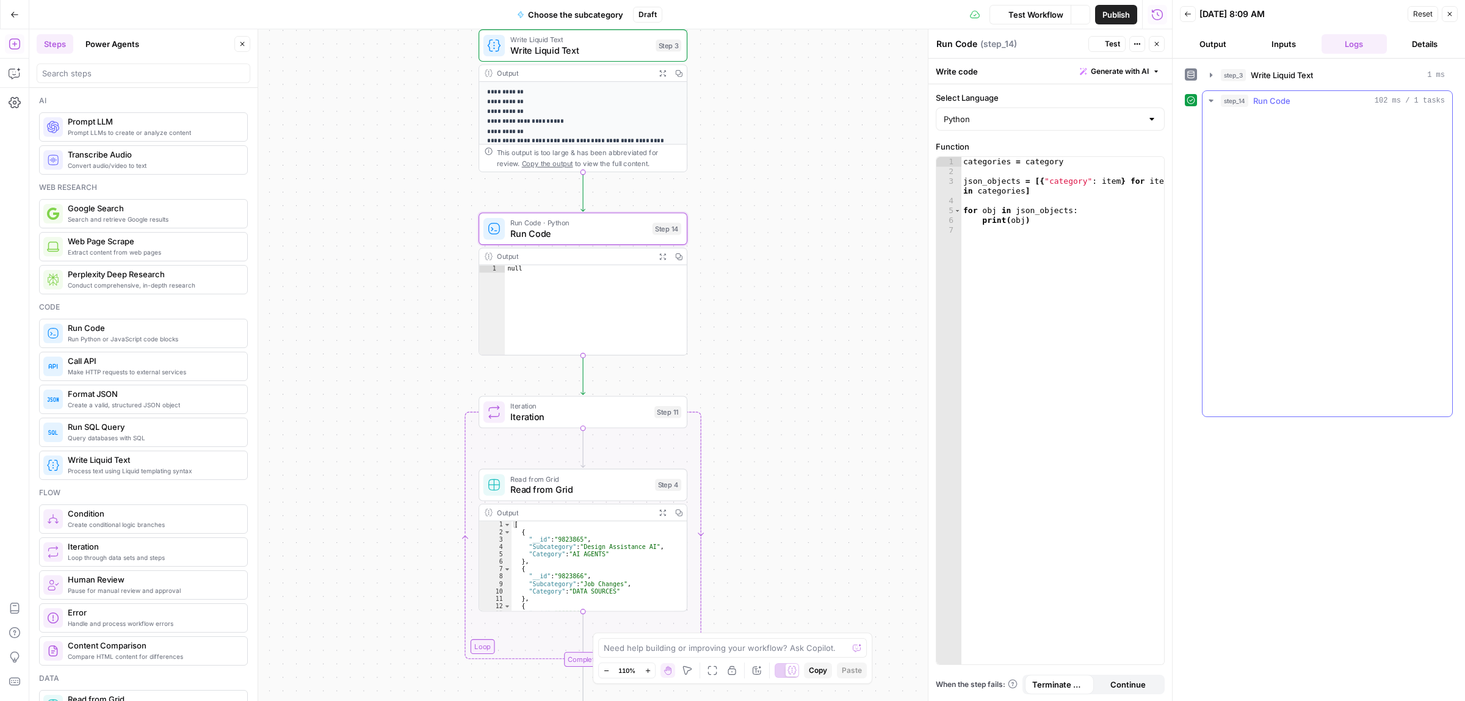
click at [1267, 123] on button "Logs" at bounding box center [1266, 125] width 32 height 18
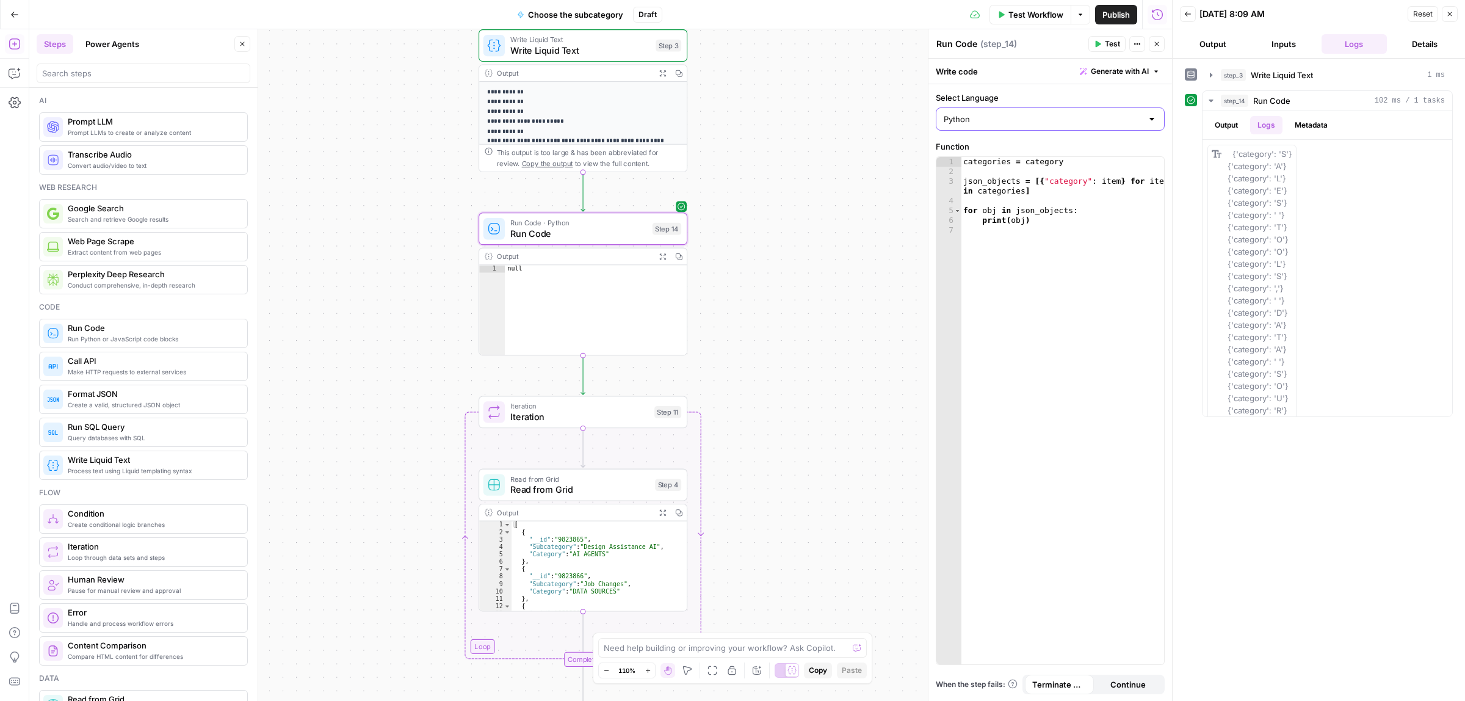
click at [1007, 118] on input "Python" at bounding box center [1043, 119] width 198 height 12
click at [976, 150] on span "JavaScript" at bounding box center [1055, 150] width 190 height 12
type input "JavaScript"
click at [1054, 205] on div "categories = category json_objects = [{ "category" : item } for item in categor…" at bounding box center [1062, 420] width 203 height 526
click at [1044, 214] on div "categories = category json_objects = [{ "category" : item } for item in categor…" at bounding box center [1062, 420] width 203 height 526
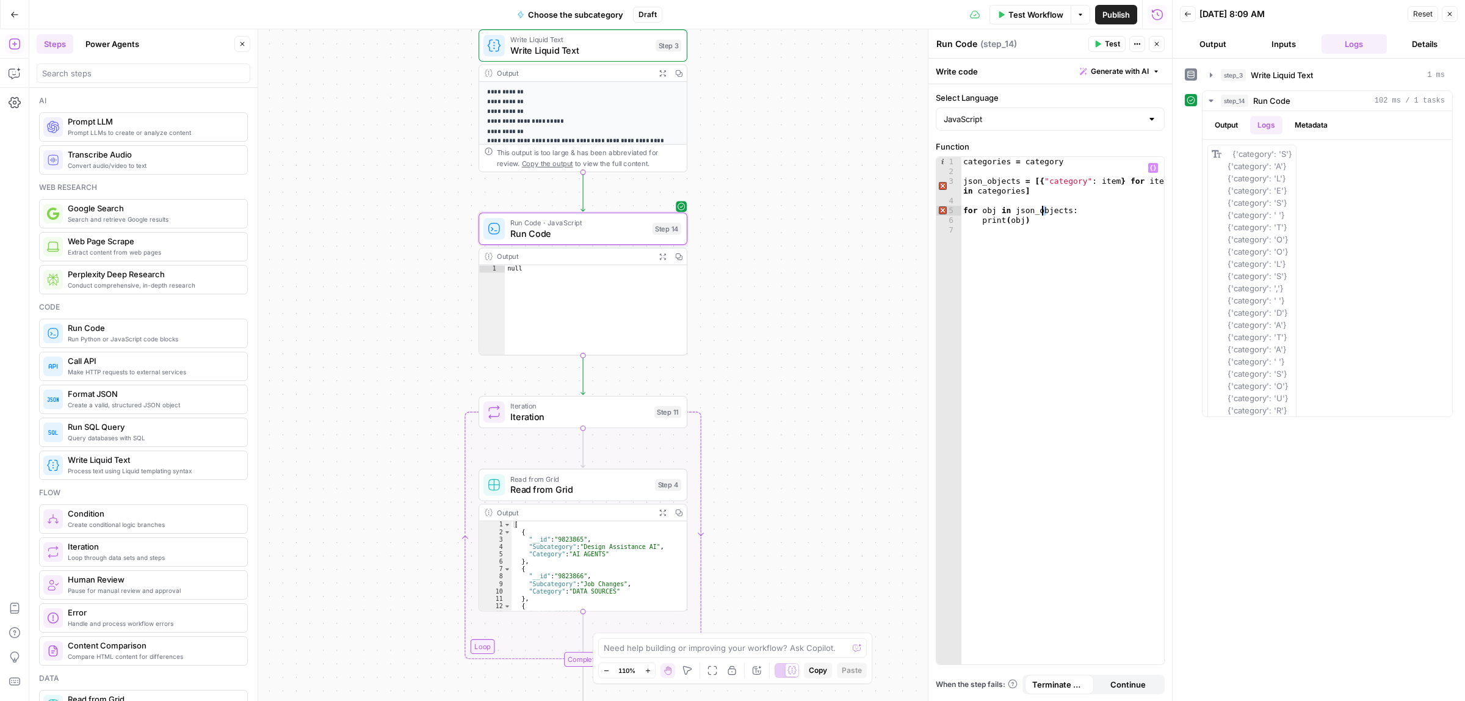
type textarea "**********"
paste textarea
drag, startPoint x: 1045, startPoint y: 162, endPoint x: 1048, endPoint y: 173, distance: 11.3
click at [1048, 173] on div "const categories = [ "Item 1" , "Item 2" , "Item 3" ] ; const jsonObjects = cat…" at bounding box center [1062, 425] width 203 height 536
click at [1154, 165] on icon "button" at bounding box center [1153, 168] width 6 height 6
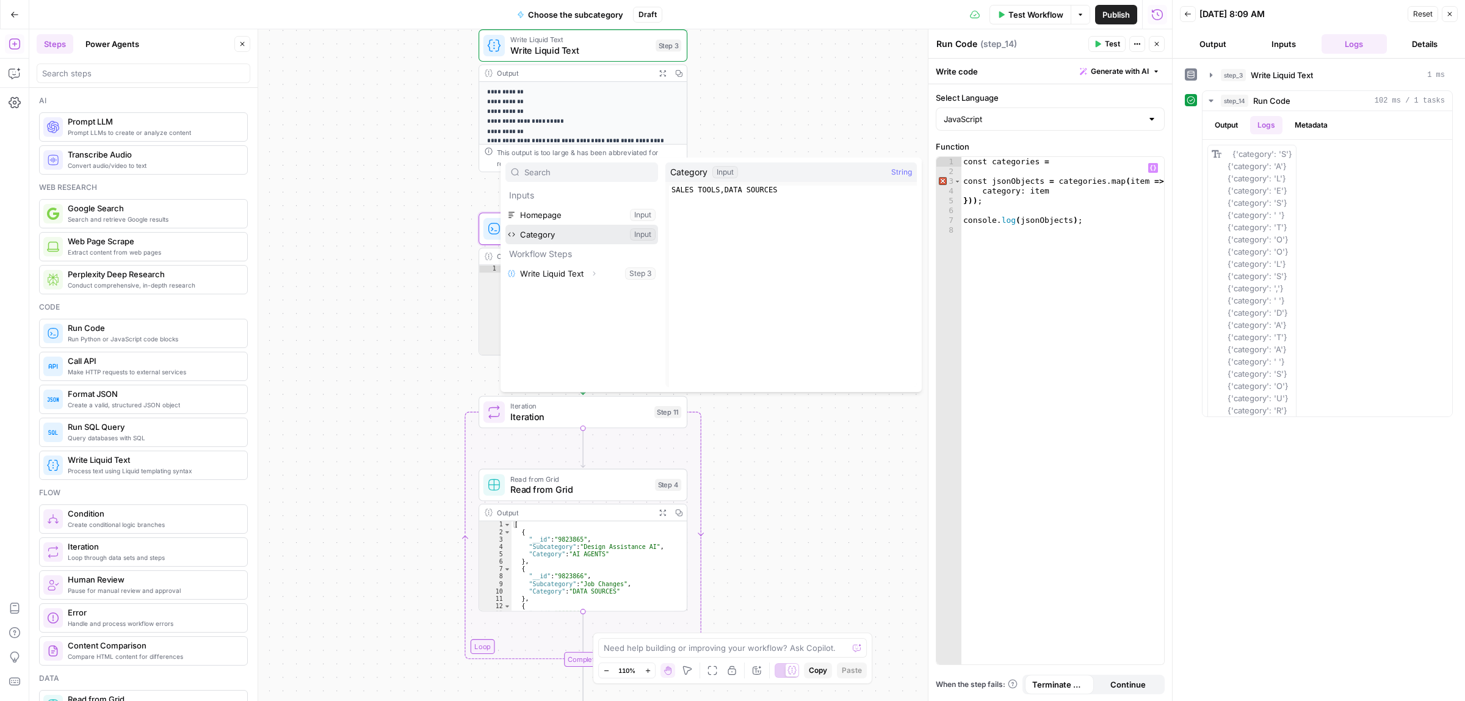
click at [554, 230] on button "Select variable Category" at bounding box center [581, 235] width 153 height 20
type textarea "**********"
click at [1116, 49] on span "Test" at bounding box center [1112, 43] width 15 height 11
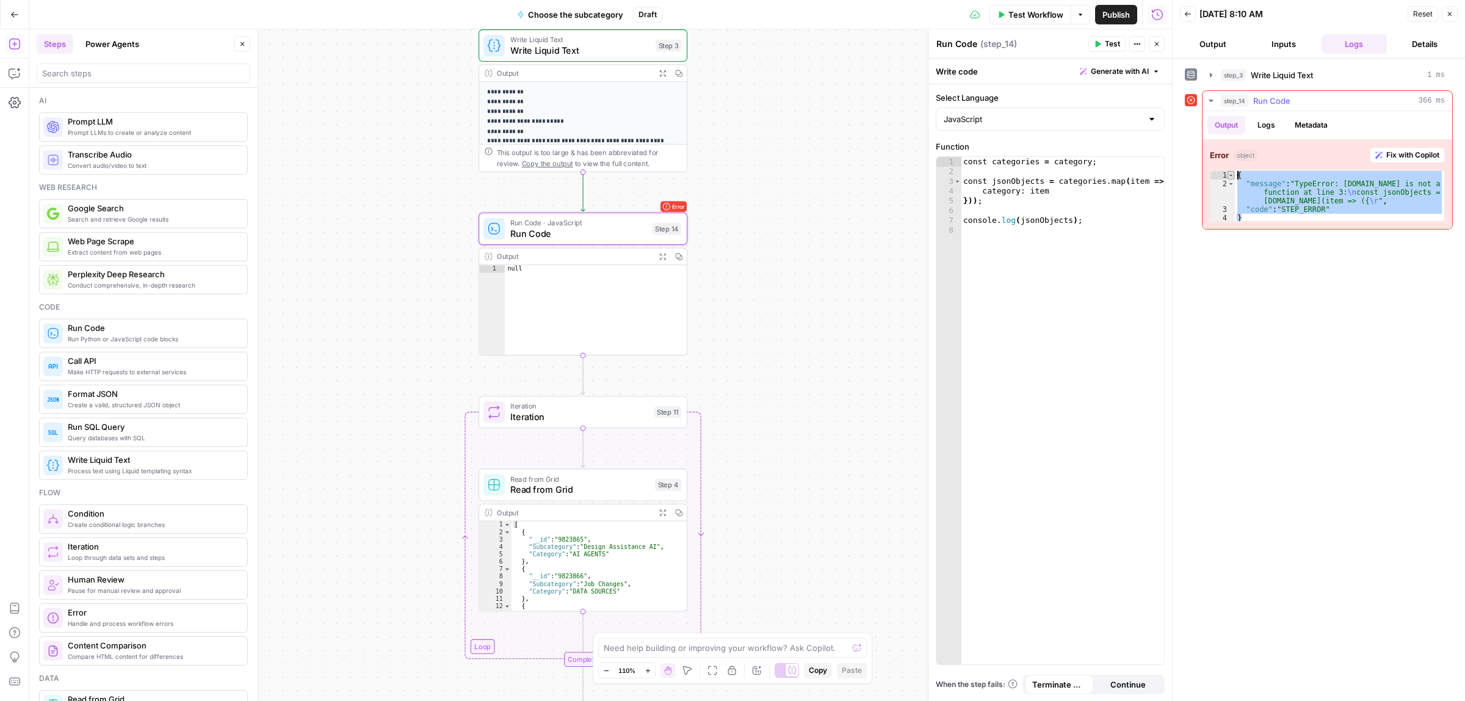
drag, startPoint x: 1253, startPoint y: 218, endPoint x: 1232, endPoint y: 174, distance: 48.6
click at [1232, 174] on div "* 1 2 3 4 { "message" : "TypeError: categories.map is not a function at line 3:…" at bounding box center [1327, 195] width 235 height 51
type textarea "**********"
click at [1023, 208] on div "const categories = category ; const jsonObjects = categories . map ( item => ({…" at bounding box center [1062, 420] width 203 height 526
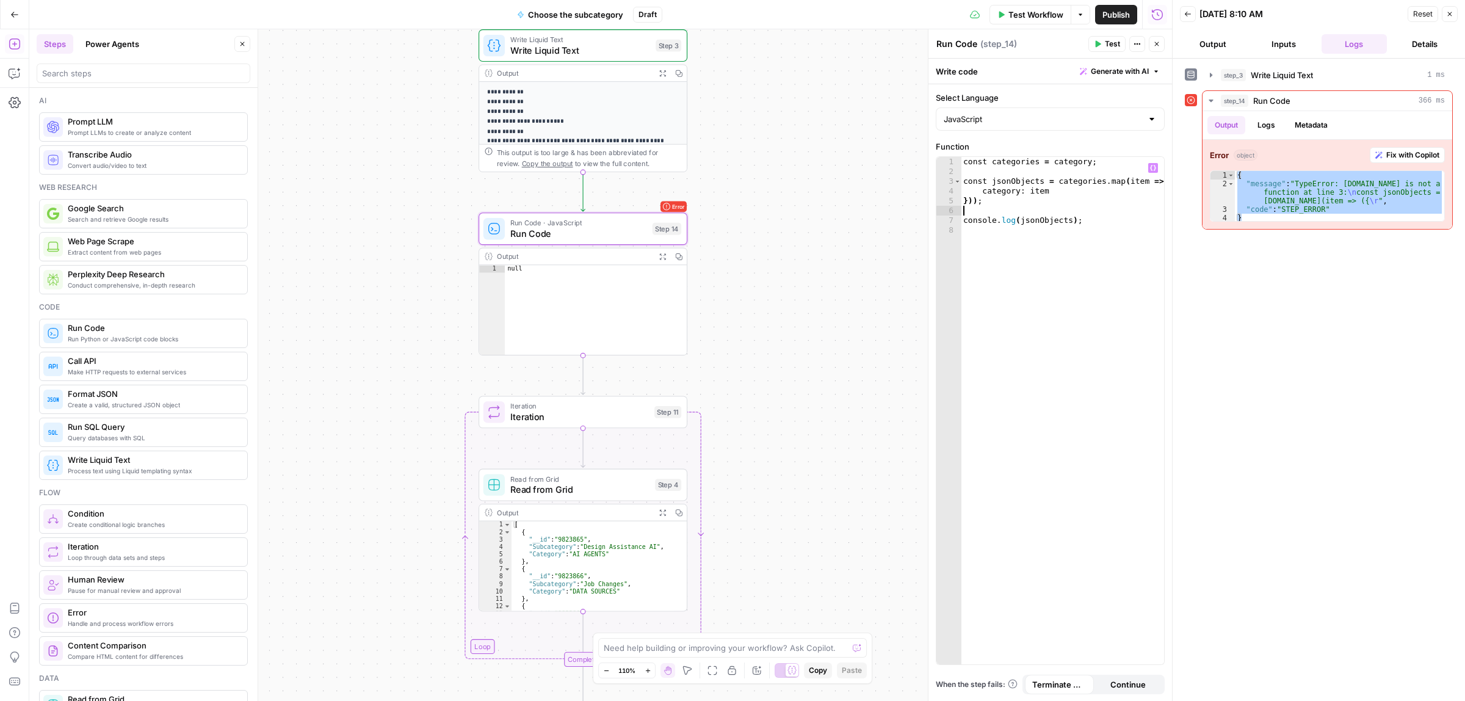
click at [1063, 157] on div "const categories = category ; const jsonObjects = categories . map ( item => ({…" at bounding box center [1062, 420] width 203 height 526
type textarea "**********"
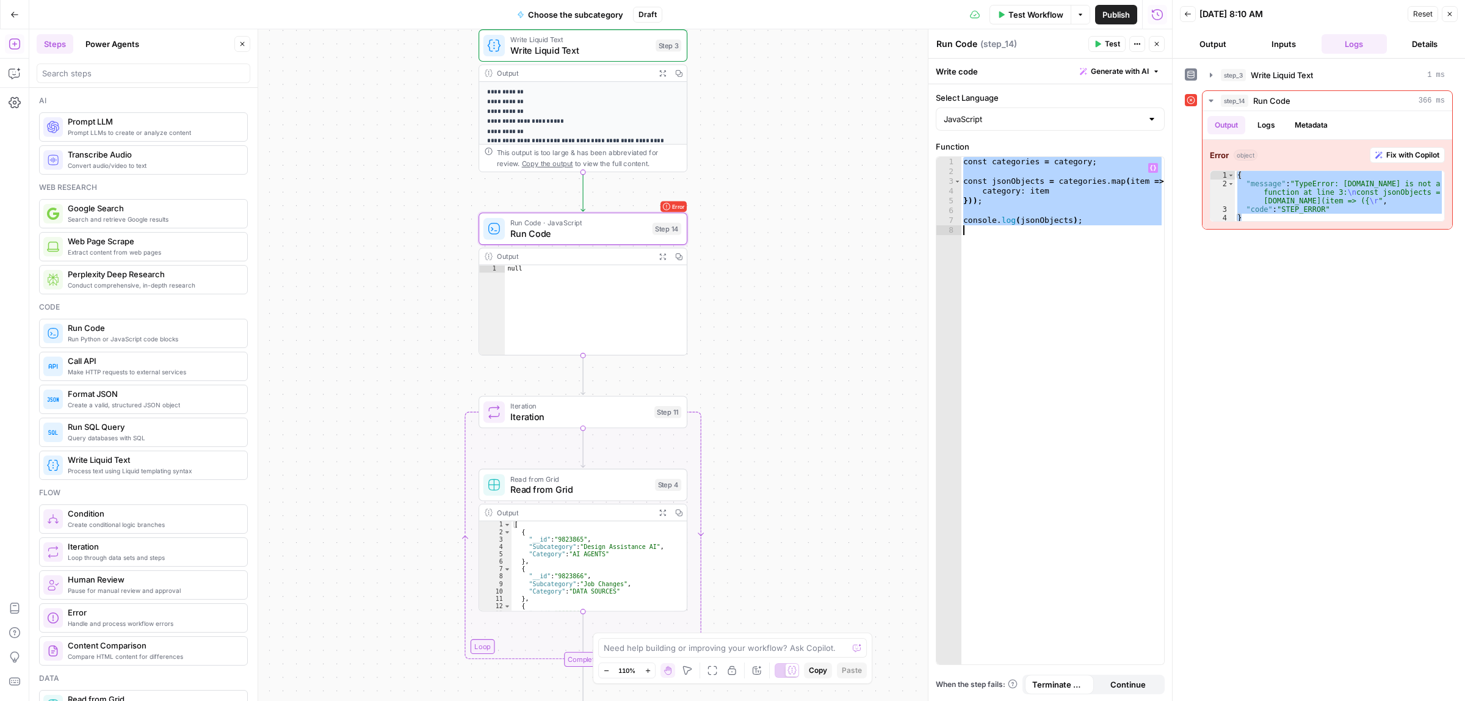
paste textarea
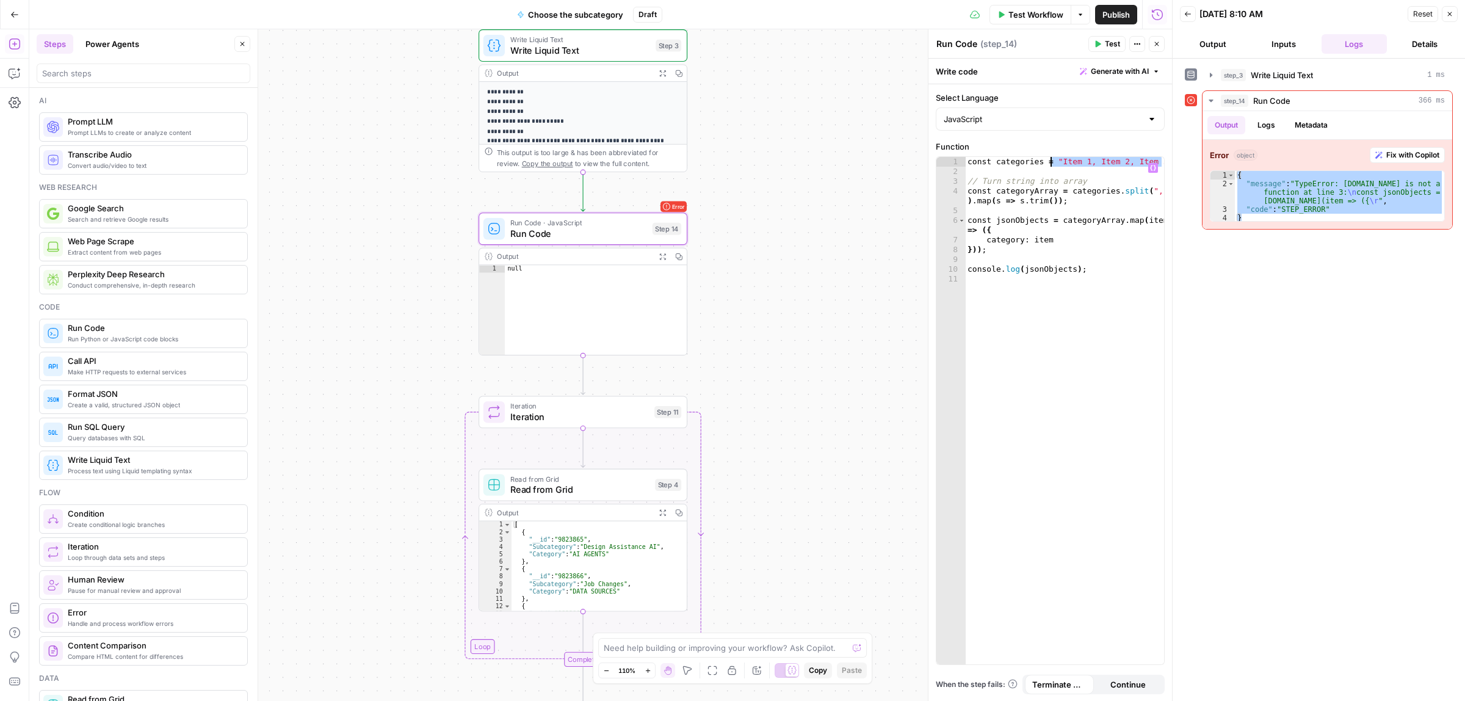
click at [1051, 162] on div "const categories = "Item 1, Item 2, Item 3" ; // Turn string into array const c…" at bounding box center [1064, 420] width 199 height 526
click at [1152, 165] on icon "button" at bounding box center [1153, 168] width 6 height 6
click at [567, 235] on button "Select variable Category" at bounding box center [581, 235] width 153 height 20
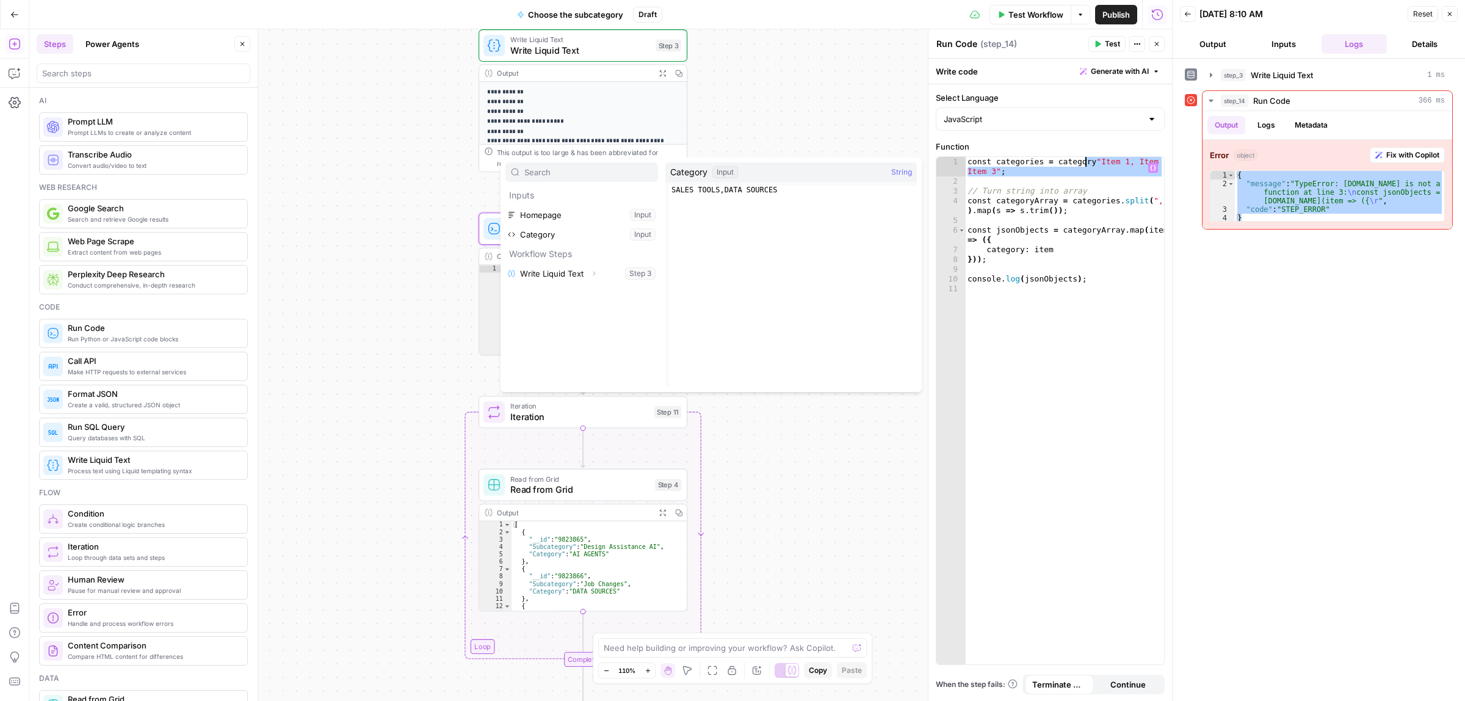
type textarea "**********"
click at [1110, 49] on button "Test" at bounding box center [1106, 44] width 37 height 16
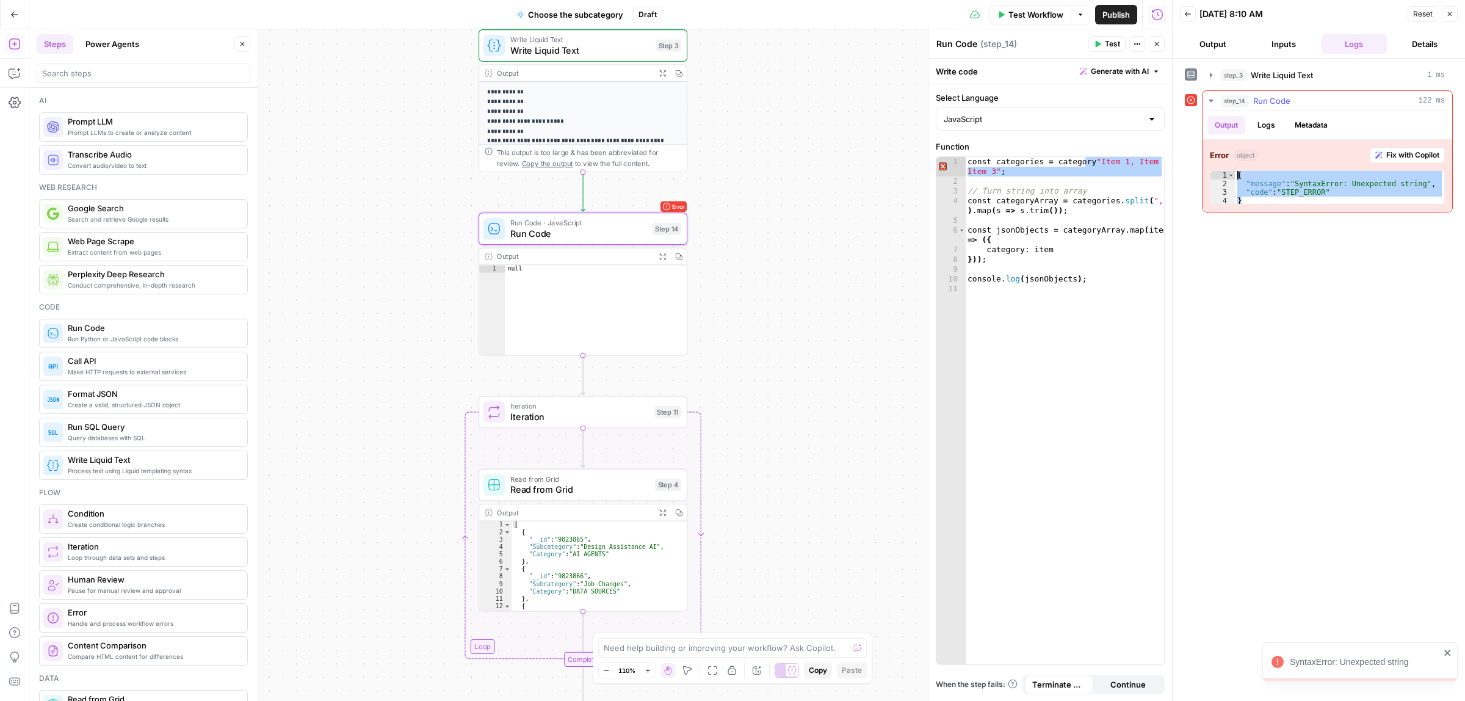
drag, startPoint x: 1250, startPoint y: 201, endPoint x: 1235, endPoint y: 170, distance: 35.0
click at [1235, 170] on div "Error object Fix with Copilot * 1 2 3 4 { "message" : "SyntaxError: Unexpected …" at bounding box center [1328, 176] width 250 height 72
type textarea "**********"
click at [1090, 175] on div "const categories = category "Item 1, Item 2, Item 3" ; // Turn string into arra…" at bounding box center [1064, 410] width 199 height 507
drag, startPoint x: 1087, startPoint y: 175, endPoint x: 1087, endPoint y: 165, distance: 9.2
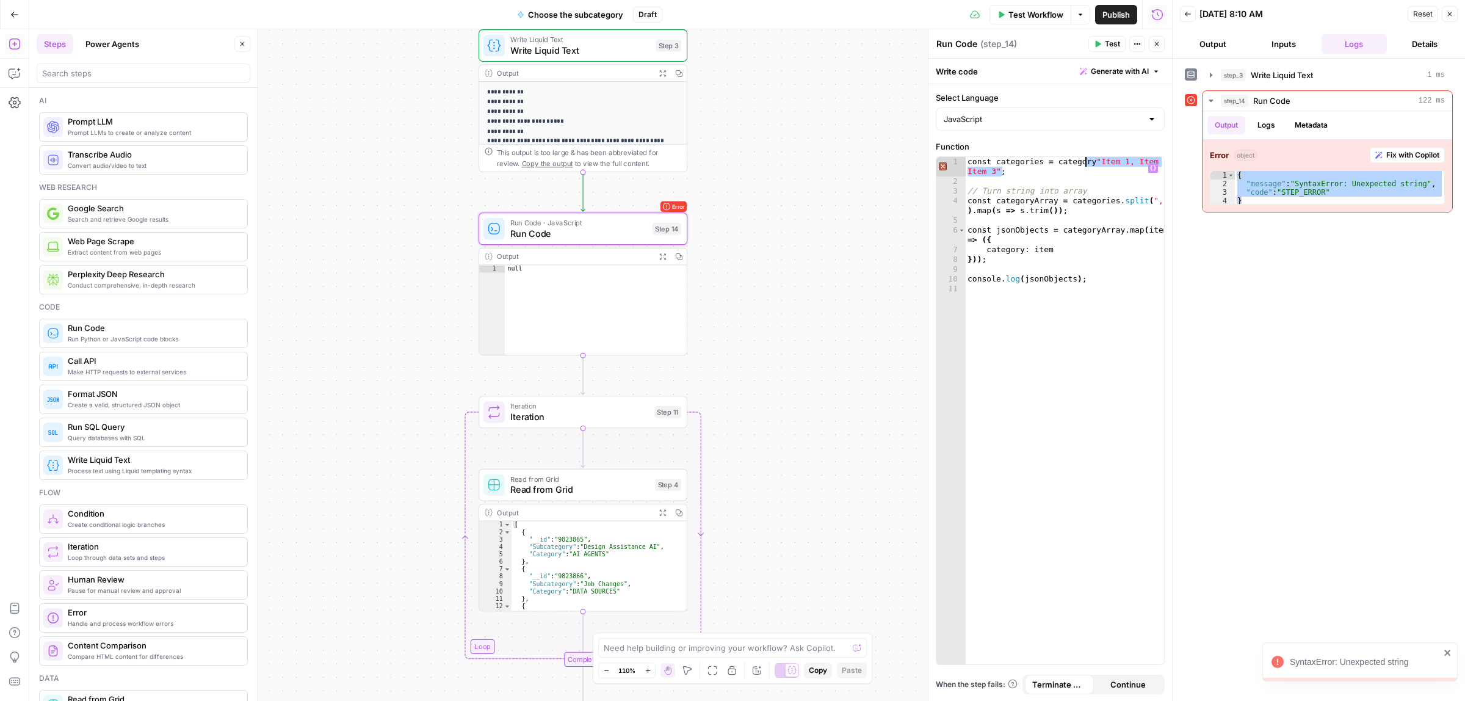
click at [1087, 165] on div "const categories = category "Item 1, Item 2, Item 3" ; // Turn string into arra…" at bounding box center [1064, 425] width 199 height 536
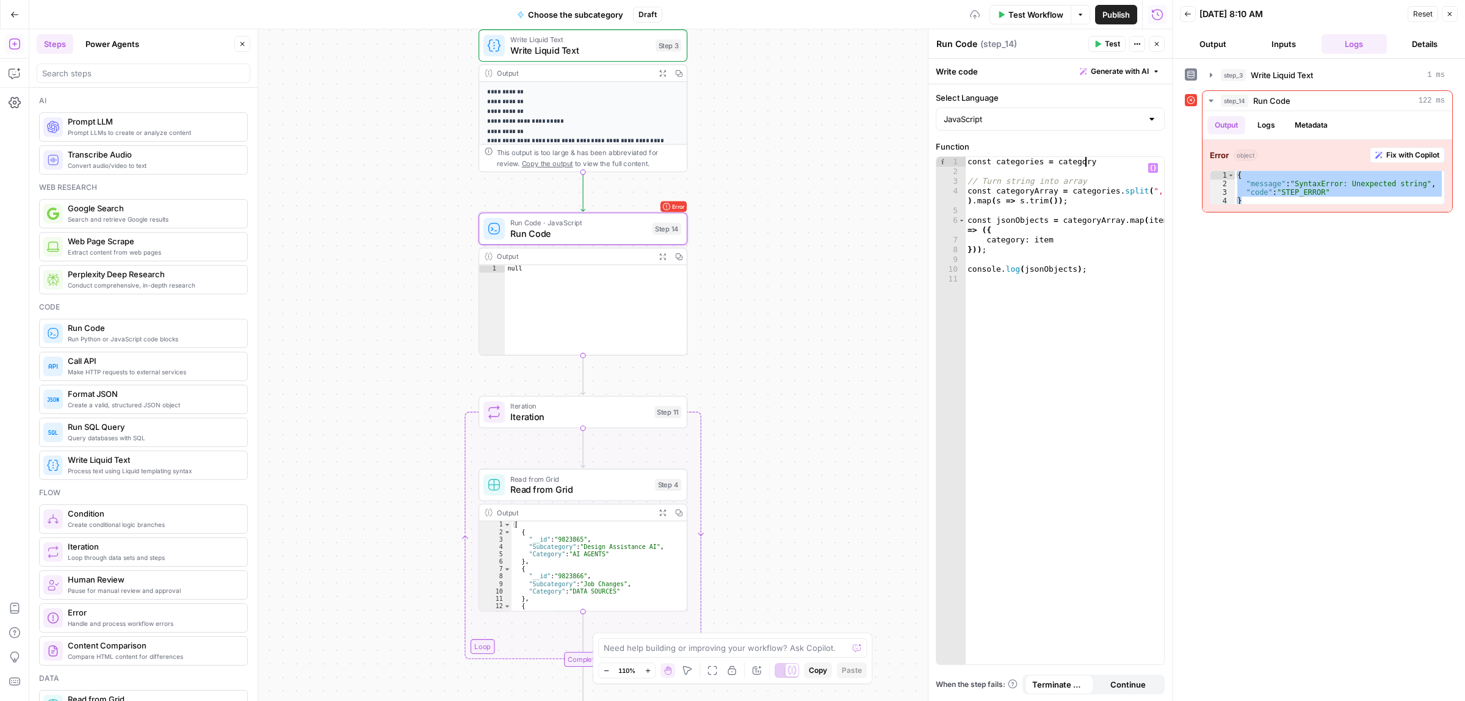
click at [1103, 42] on button "Test" at bounding box center [1106, 44] width 37 height 16
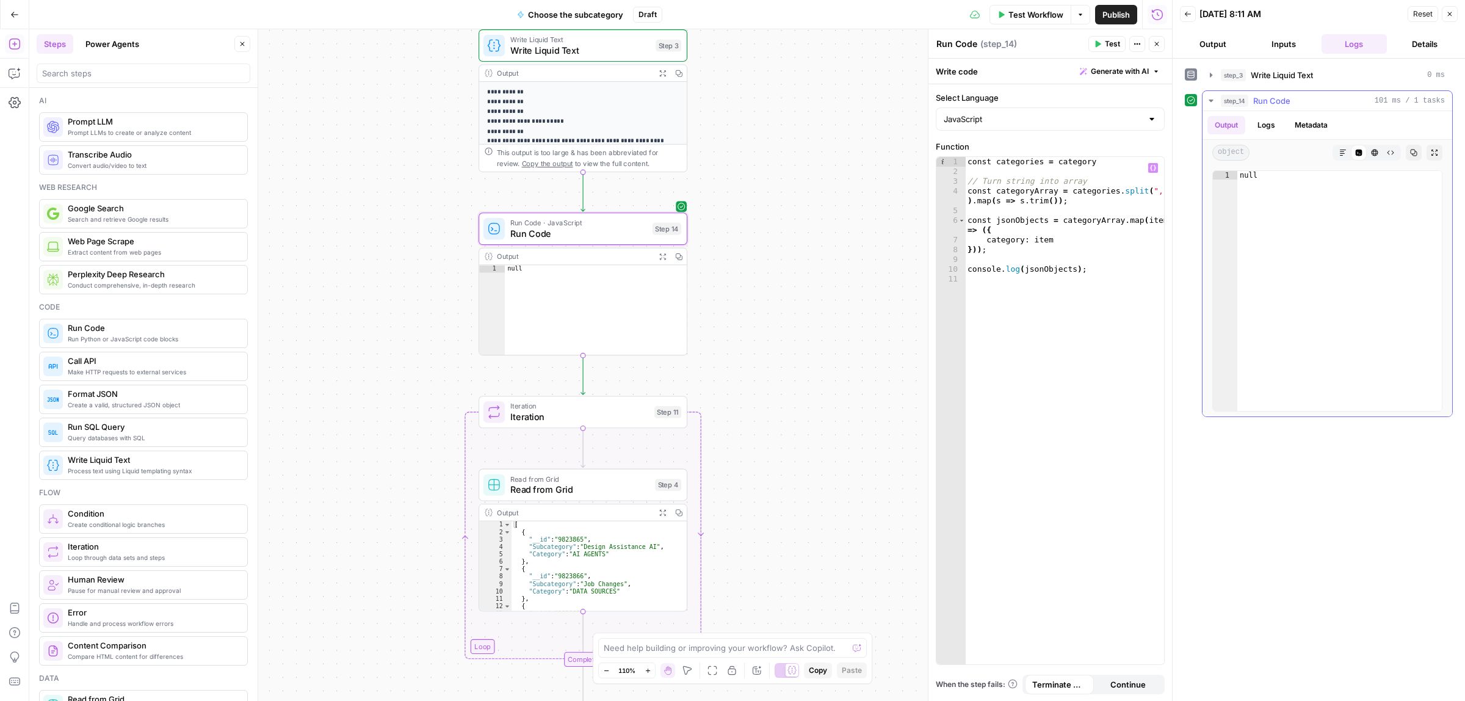
click at [1258, 118] on button "Logs" at bounding box center [1266, 125] width 32 height 18
click at [1085, 219] on div "const categories = category // Turn string into array const categoryArray = cat…" at bounding box center [1064, 420] width 199 height 526
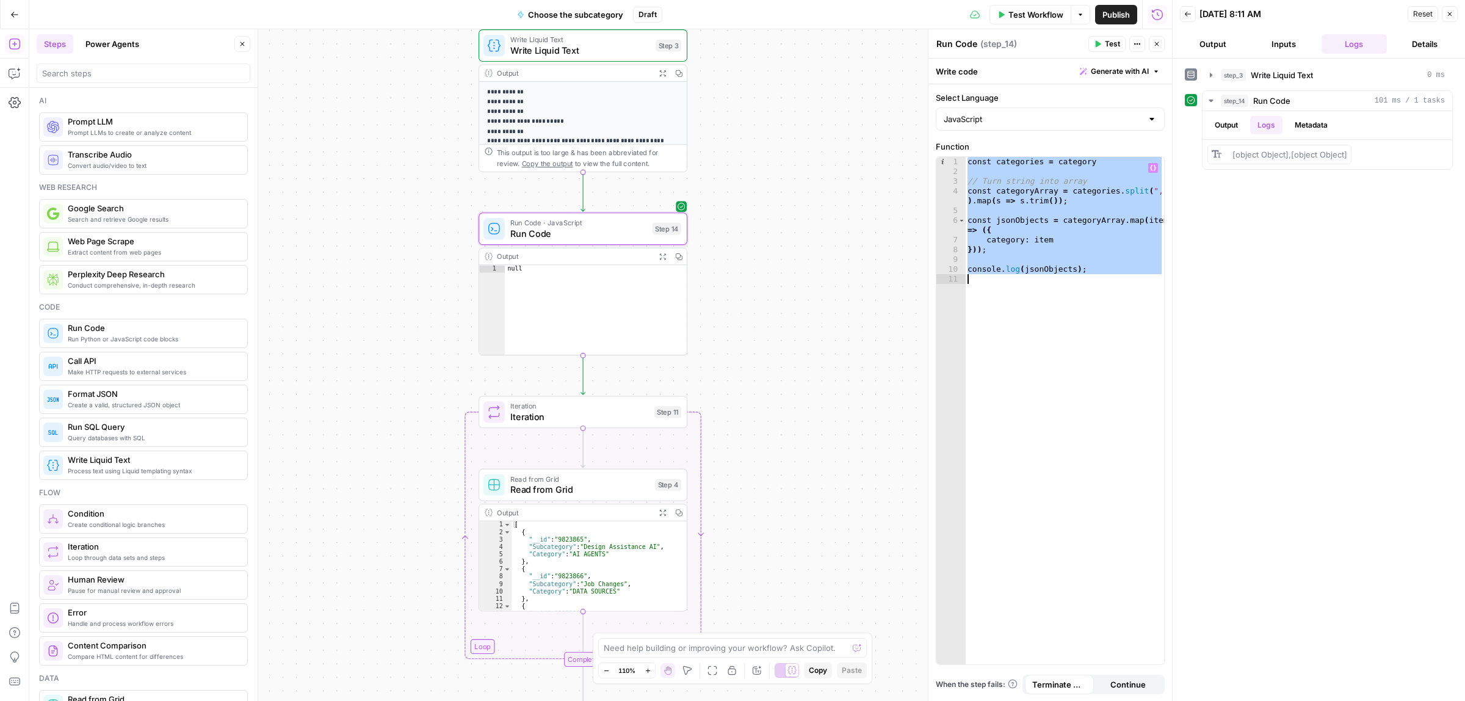
paste textarea "**********"
type textarea "**********"
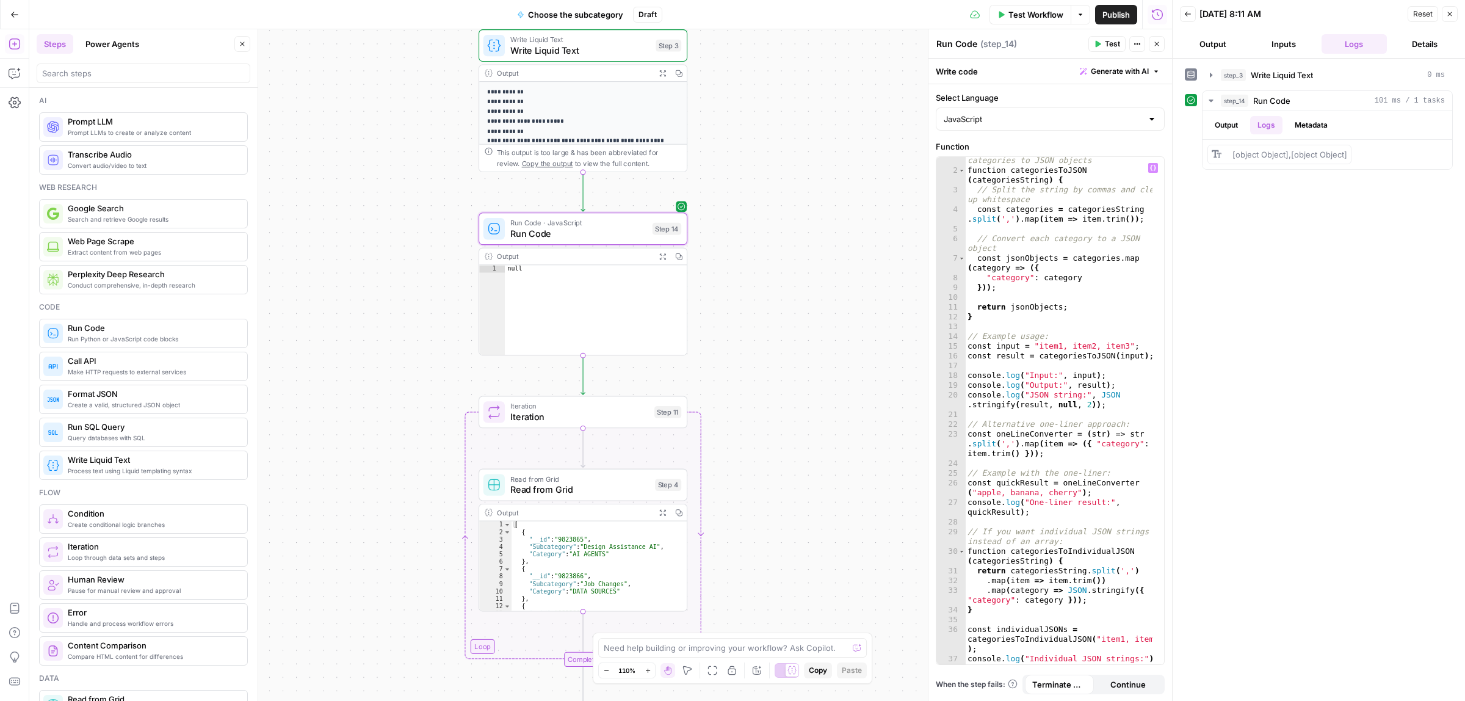
scroll to position [10, 0]
drag, startPoint x: 1097, startPoint y: 37, endPoint x: 1101, endPoint y: 53, distance: 15.7
click at [1098, 37] on button "Test" at bounding box center [1106, 44] width 37 height 16
click at [1275, 122] on button "Logs" at bounding box center [1266, 125] width 32 height 18
click at [1273, 122] on button "Logs" at bounding box center [1266, 125] width 32 height 18
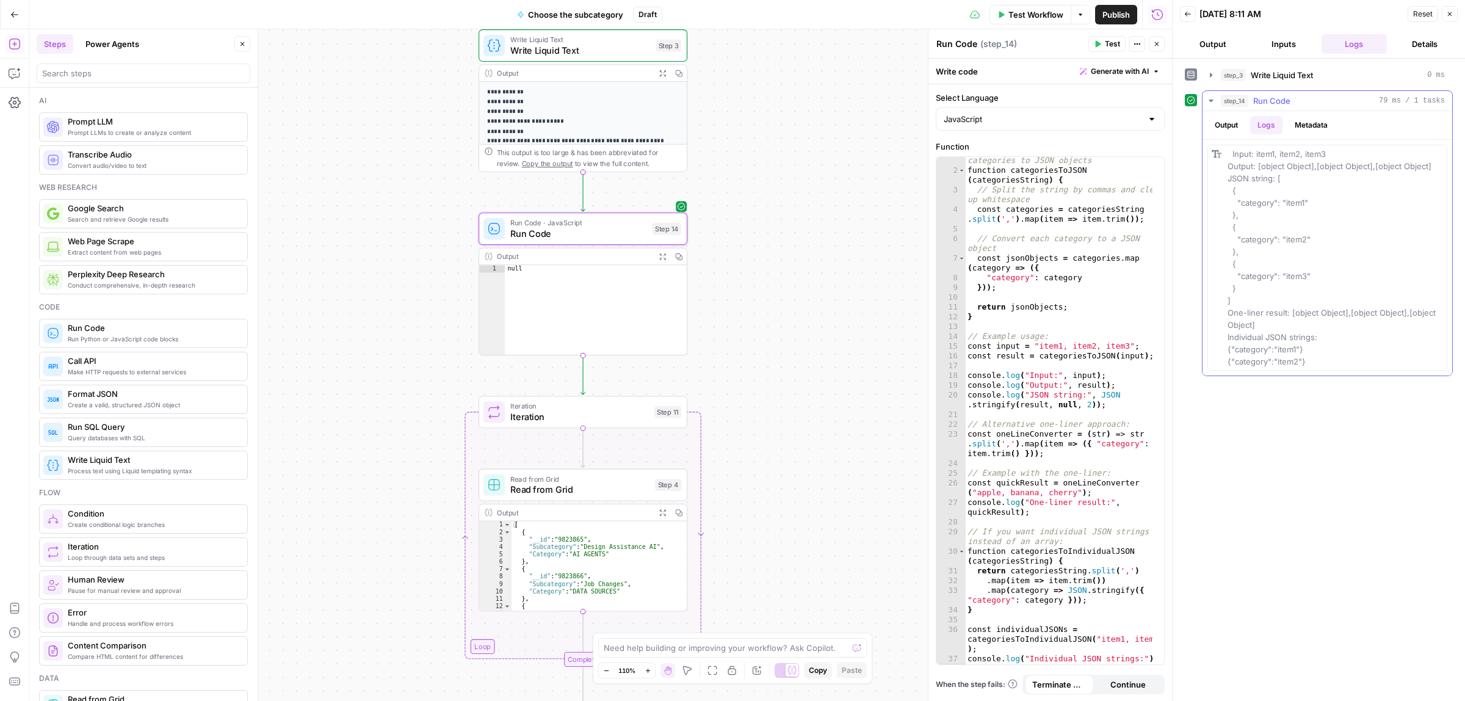
drag, startPoint x: 1314, startPoint y: 364, endPoint x: 1218, endPoint y: 142, distance: 242.2
click at [1218, 142] on div "Input: item1, item2, item3 Output: [object Object],[object Object],[object Obje…" at bounding box center [1328, 258] width 250 height 236
copy span "Input: item1, item2, item3 Output: [object Object],[object Object],[object Obje…"
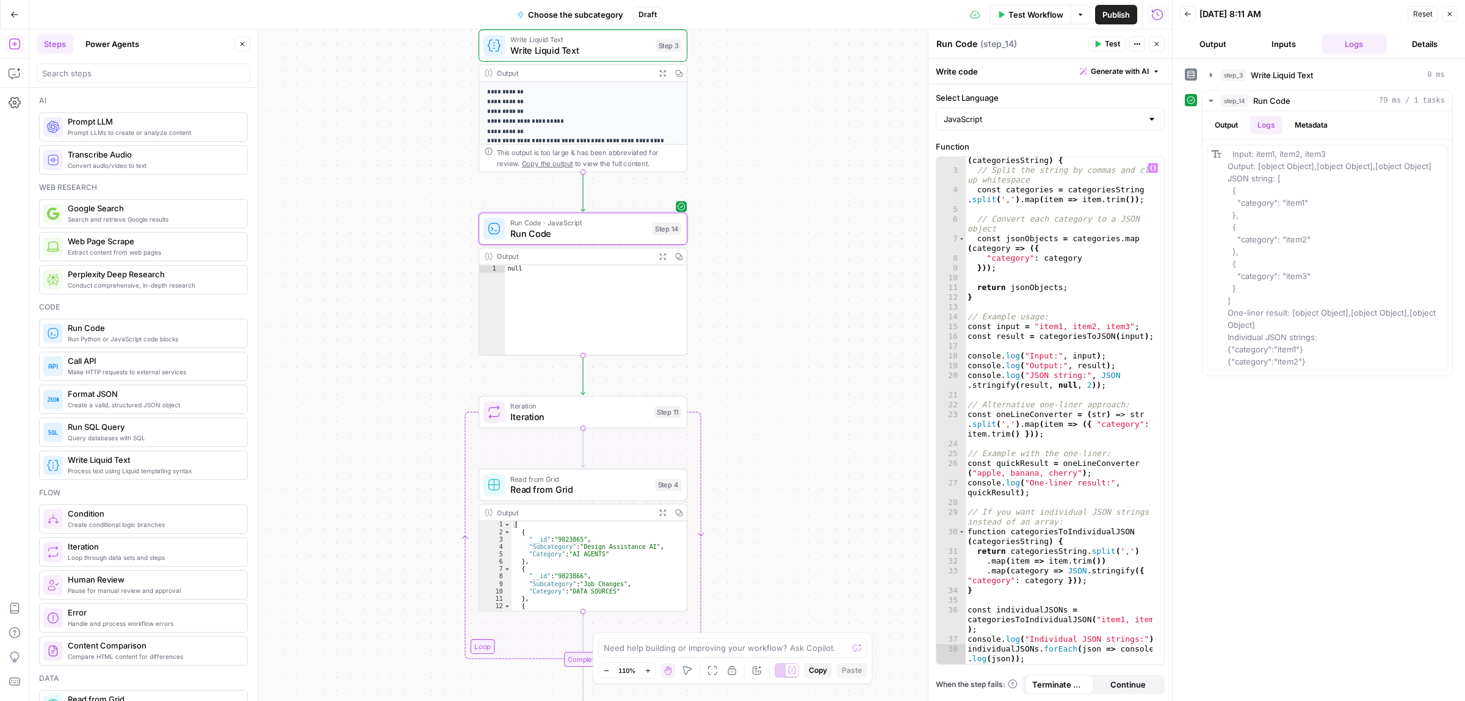
scroll to position [31, 0]
click at [1270, 290] on div "Input: item1, item2, item3 Output: [object Object],[object Object],[object Obje…" at bounding box center [1335, 258] width 215 height 220
drag, startPoint x: 1239, startPoint y: 299, endPoint x: 1230, endPoint y: 176, distance: 123.7
click at [1230, 176] on div "Input: item1, item2, item3 Output: [object Object],[object Object],[object Obje…" at bounding box center [1335, 258] width 215 height 220
click at [1118, 282] on div "function categoriesToJSON ( categoriesString ) { // Split the string by commas …" at bounding box center [1058, 419] width 187 height 546
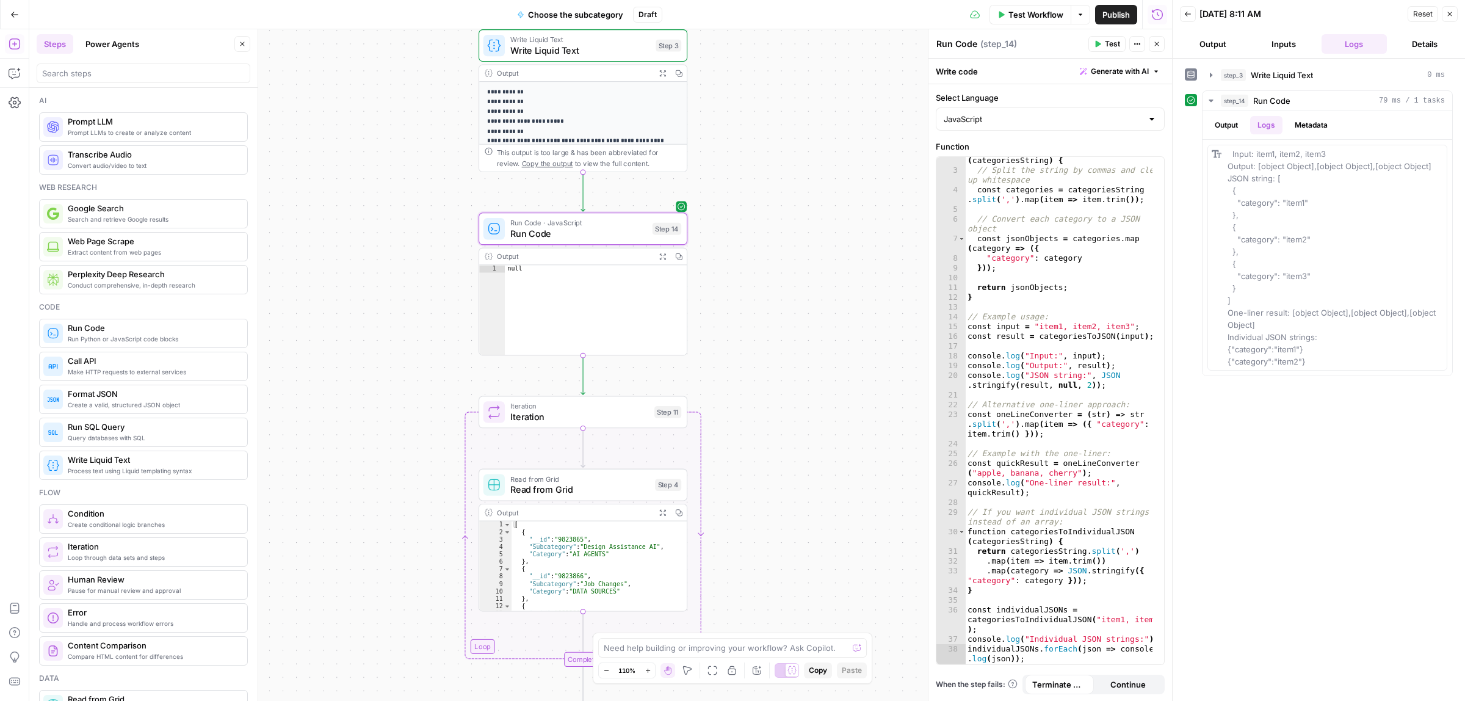
click at [1064, 277] on div "function categoriesToJSON ( categoriesString ) { // Split the string by commas …" at bounding box center [1058, 419] width 187 height 546
click at [1057, 241] on div "function categoriesToJSON ( categoriesString ) { // Split the string by commas …" at bounding box center [1058, 419] width 187 height 546
paste textarea
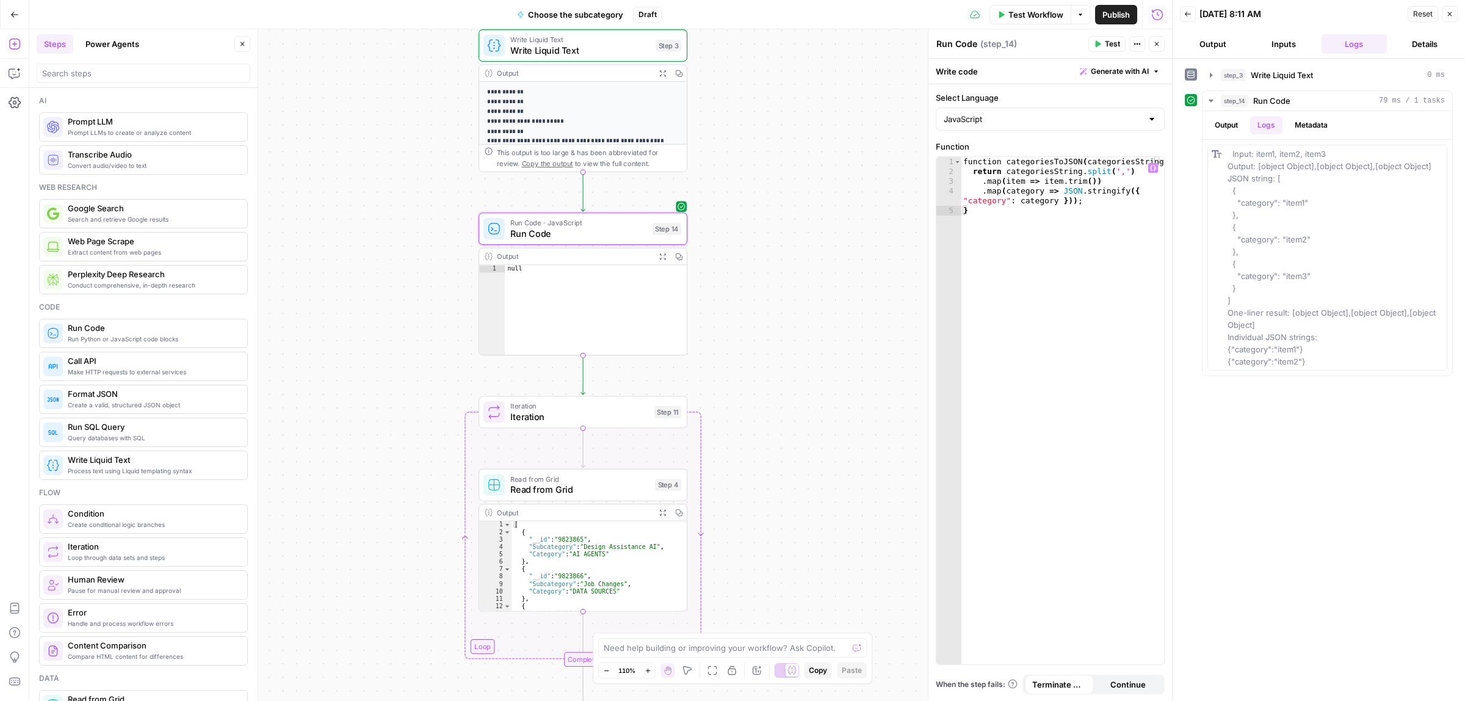
click at [1108, 45] on span "Test" at bounding box center [1112, 43] width 15 height 11
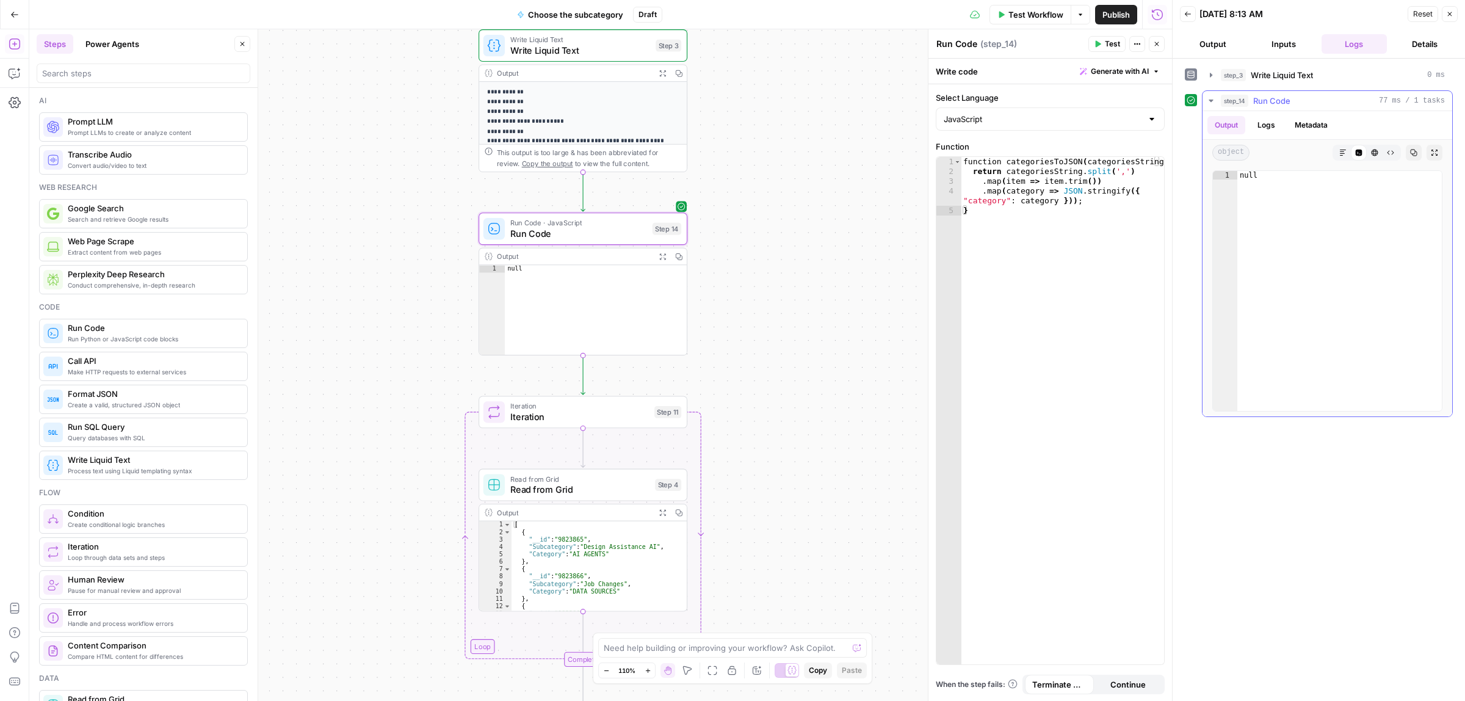
click at [1279, 123] on button "Logs" at bounding box center [1266, 125] width 32 height 18
click at [1234, 123] on button "Output" at bounding box center [1227, 125] width 38 height 18
click at [1063, 201] on div "function categoriesToJSON ( categoriesString ) { return categoriesString . spli…" at bounding box center [1062, 420] width 203 height 526
click at [1048, 191] on div "function categoriesToJSON ( categoriesString ) { return categoriesString . spli…" at bounding box center [1062, 420] width 203 height 526
paste textarea
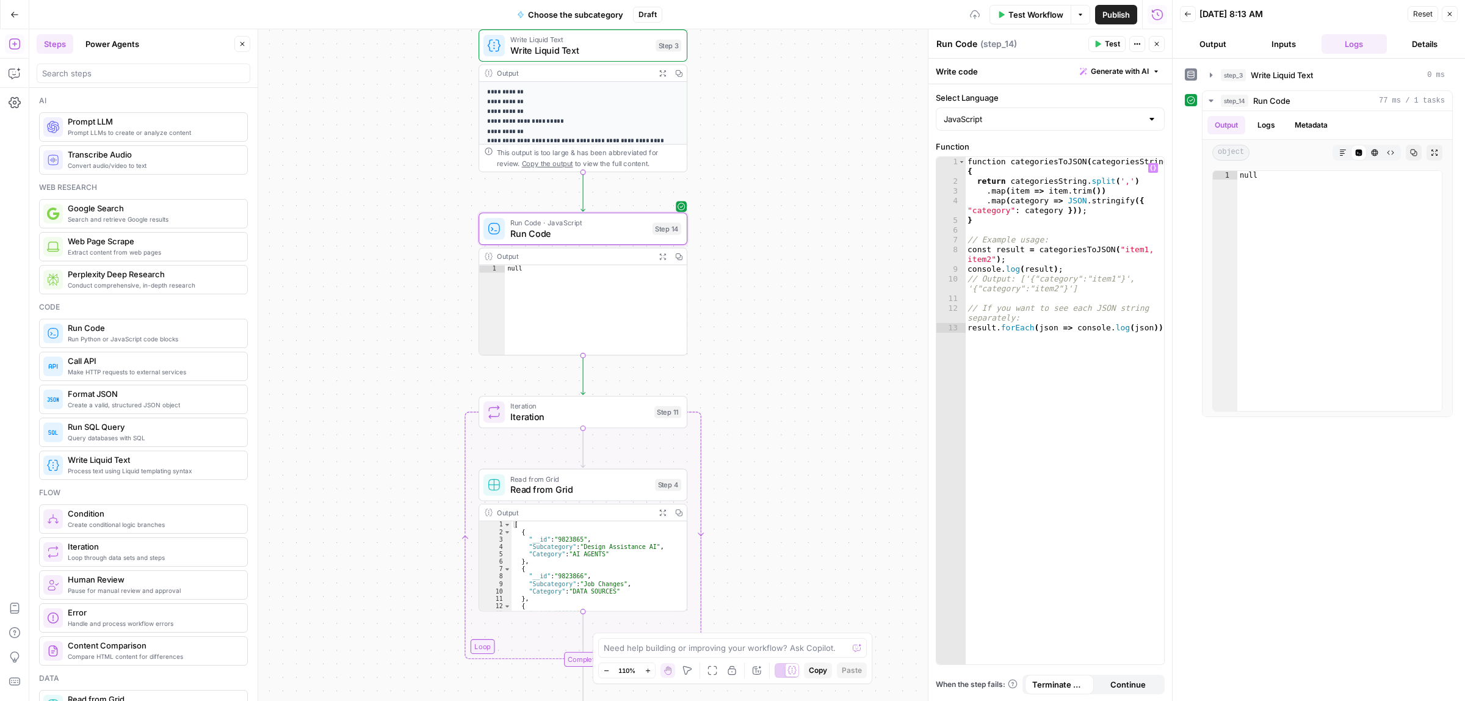
click at [1108, 46] on span "Test" at bounding box center [1112, 43] width 15 height 11
click at [1261, 117] on button "Logs" at bounding box center [1266, 125] width 32 height 18
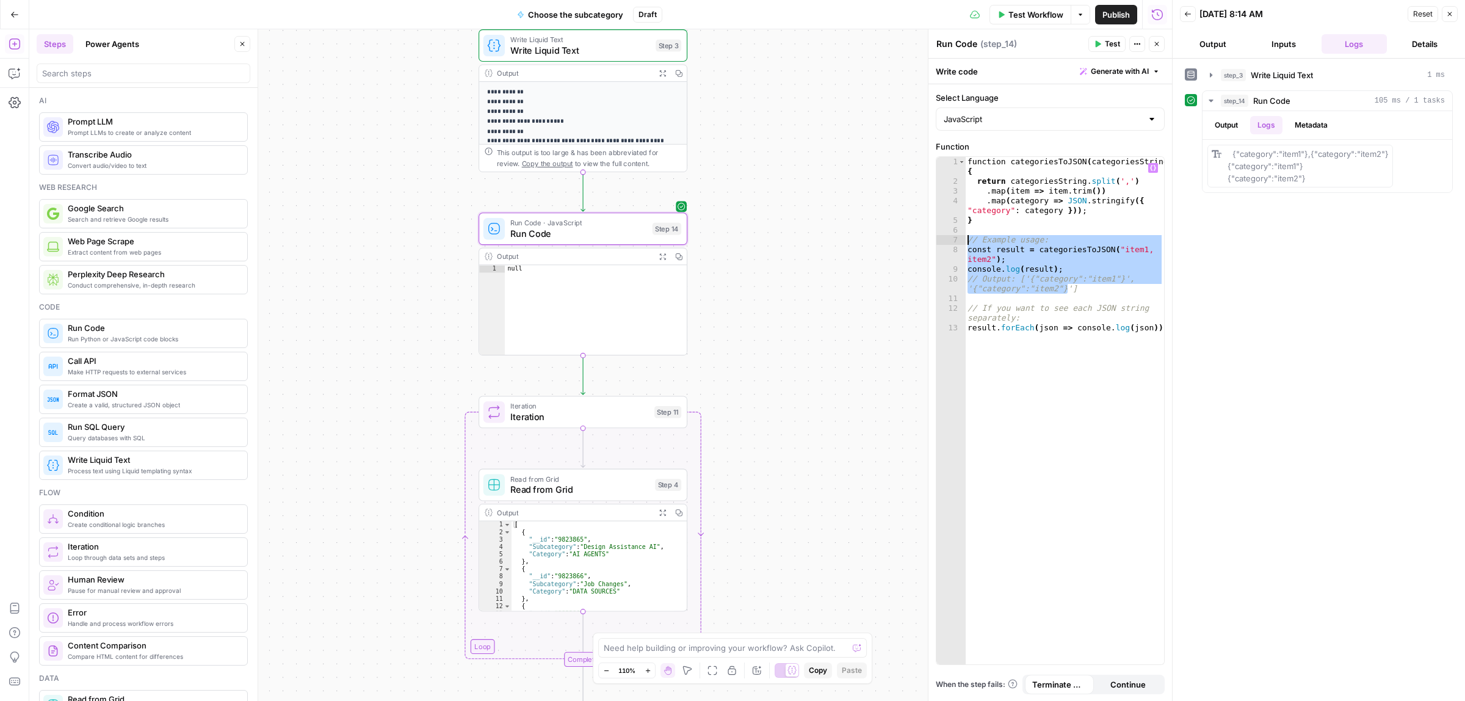
drag, startPoint x: 1082, startPoint y: 287, endPoint x: 962, endPoint y: 239, distance: 128.8
click at [962, 239] on div "**********" at bounding box center [1050, 410] width 228 height 507
type textarea "**********"
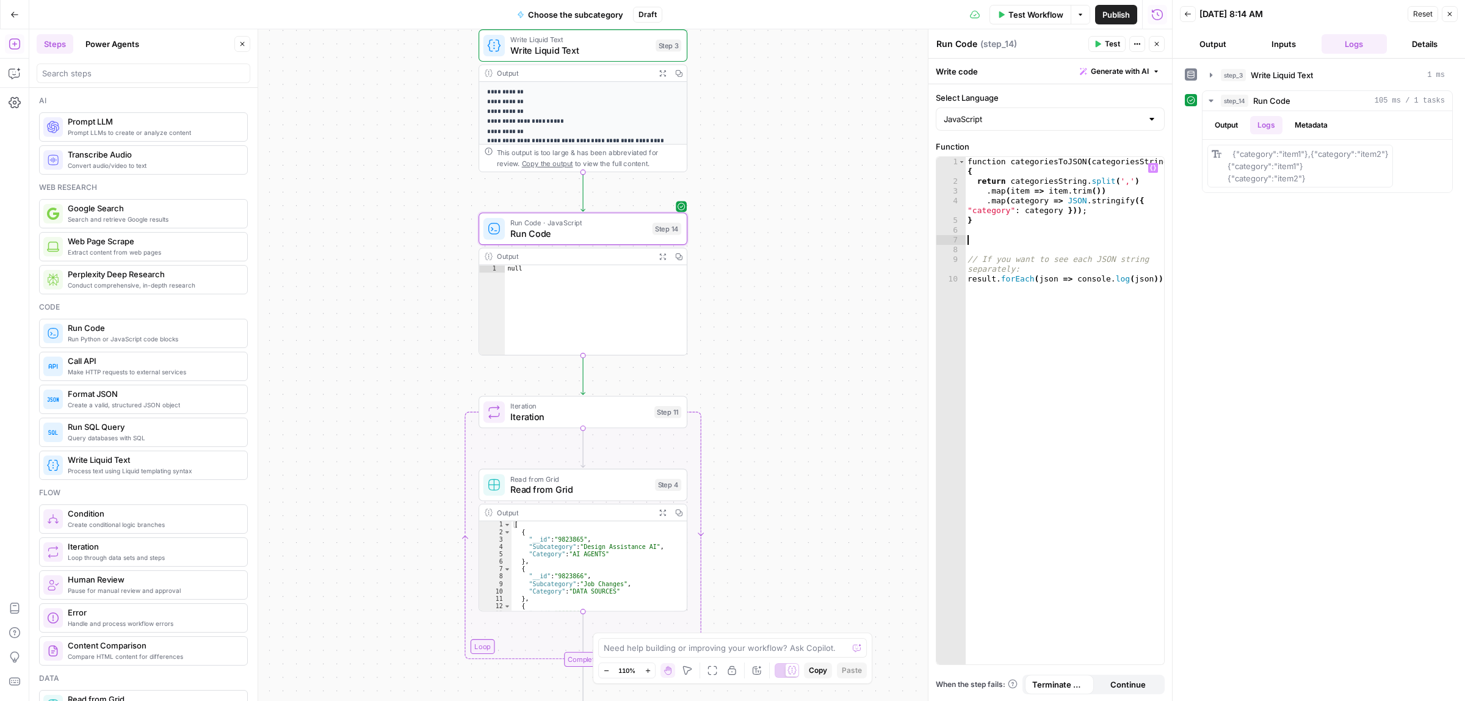
click at [1101, 45] on button "Test" at bounding box center [1106, 44] width 37 height 16
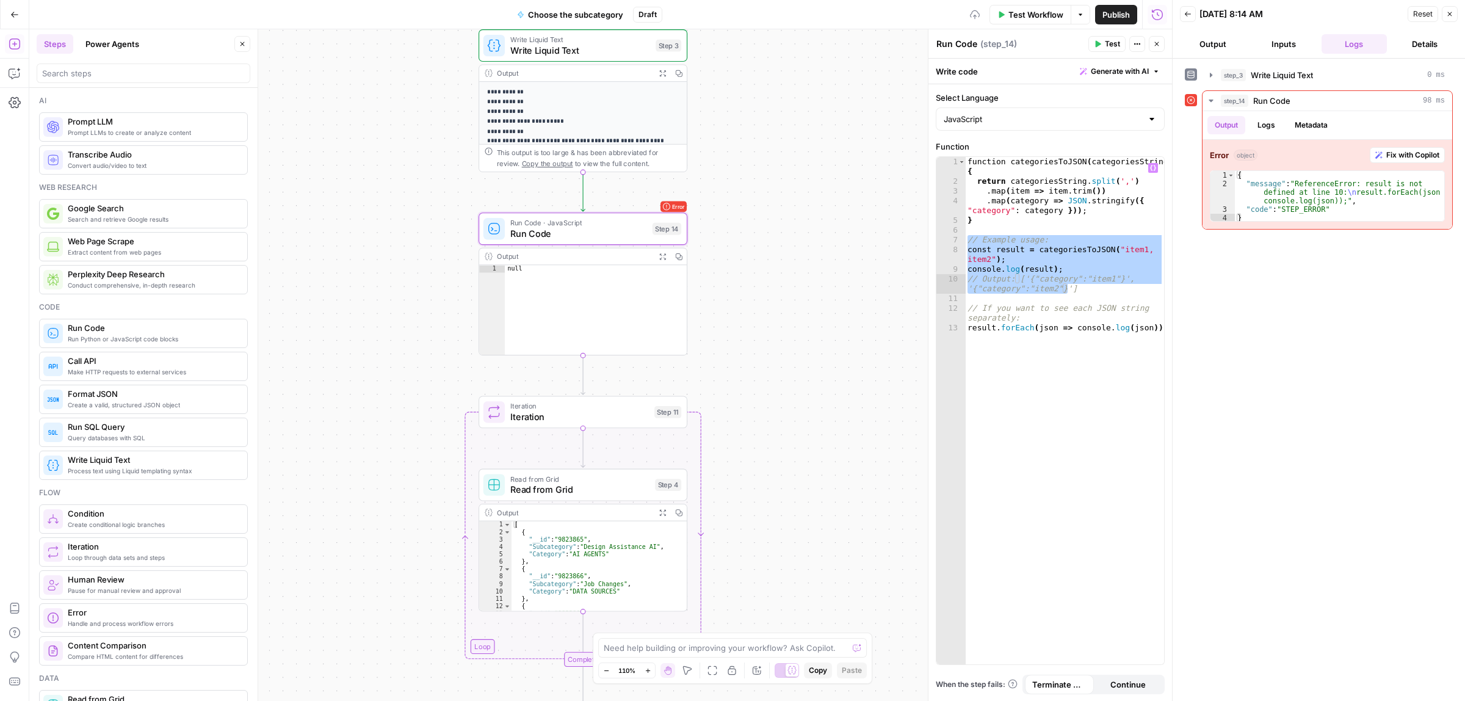
click at [1070, 294] on div "function categoriesToJSON ( categoriesString ) { return categoriesString . spli…" at bounding box center [1064, 410] width 199 height 507
type textarea "**********"
drag, startPoint x: 1103, startPoint y: 50, endPoint x: 1100, endPoint y: 44, distance: 6.6
click at [1102, 50] on button "Test" at bounding box center [1106, 44] width 37 height 16
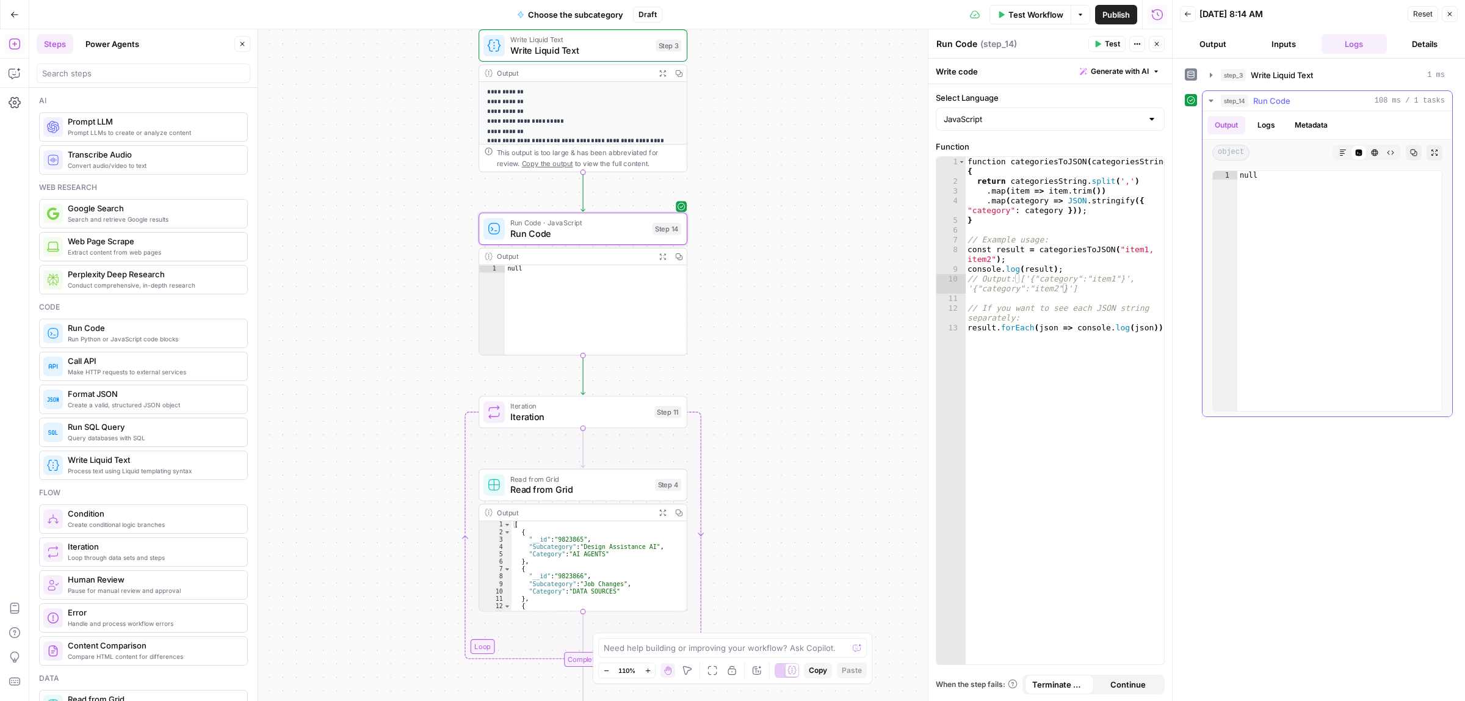
click at [1267, 123] on button "Logs" at bounding box center [1266, 125] width 32 height 18
drag, startPoint x: 1316, startPoint y: 181, endPoint x: 1227, endPoint y: 151, distance: 93.4
click at [1227, 151] on div "{"category":"item1"},{"category":"item2"} {"category":"item1"} {"category":"ite…" at bounding box center [1301, 166] width 186 height 43
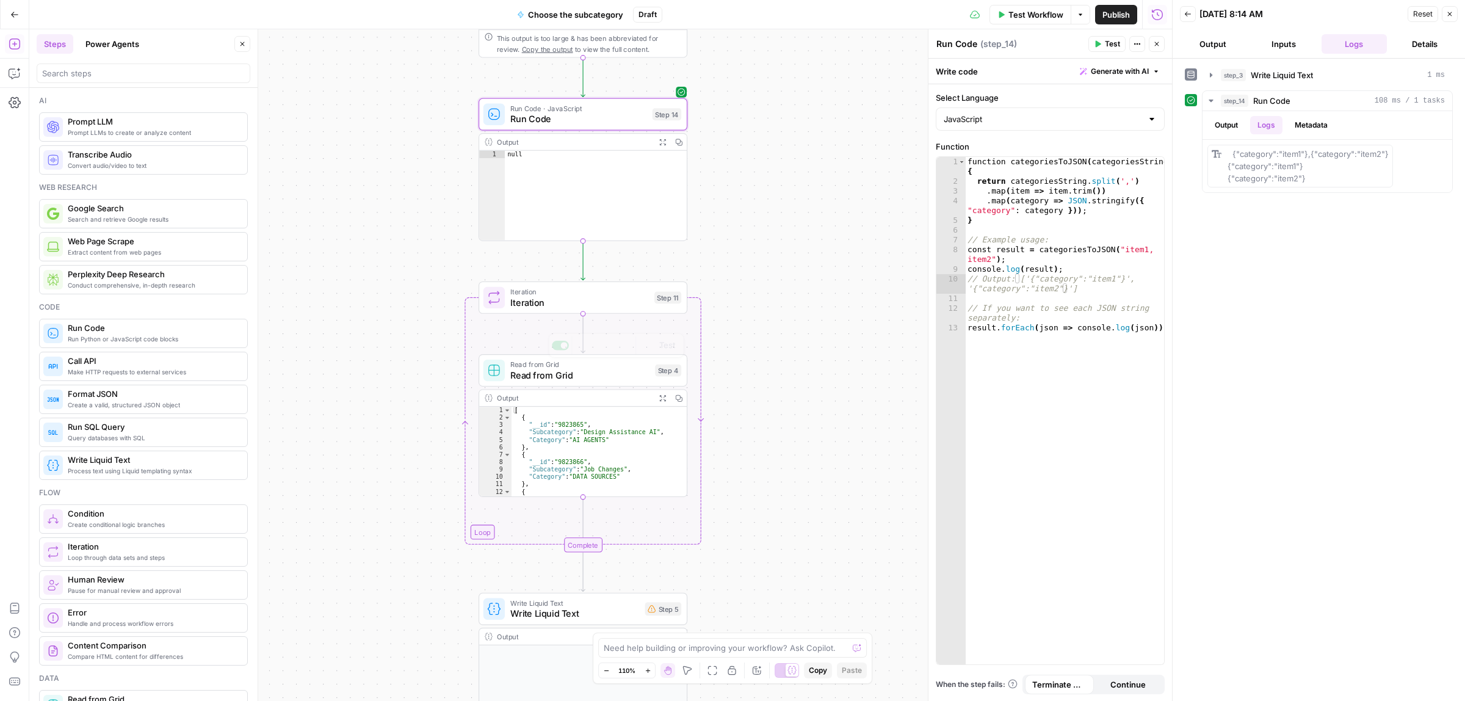
click at [582, 303] on span "Iteration" at bounding box center [579, 301] width 139 height 13
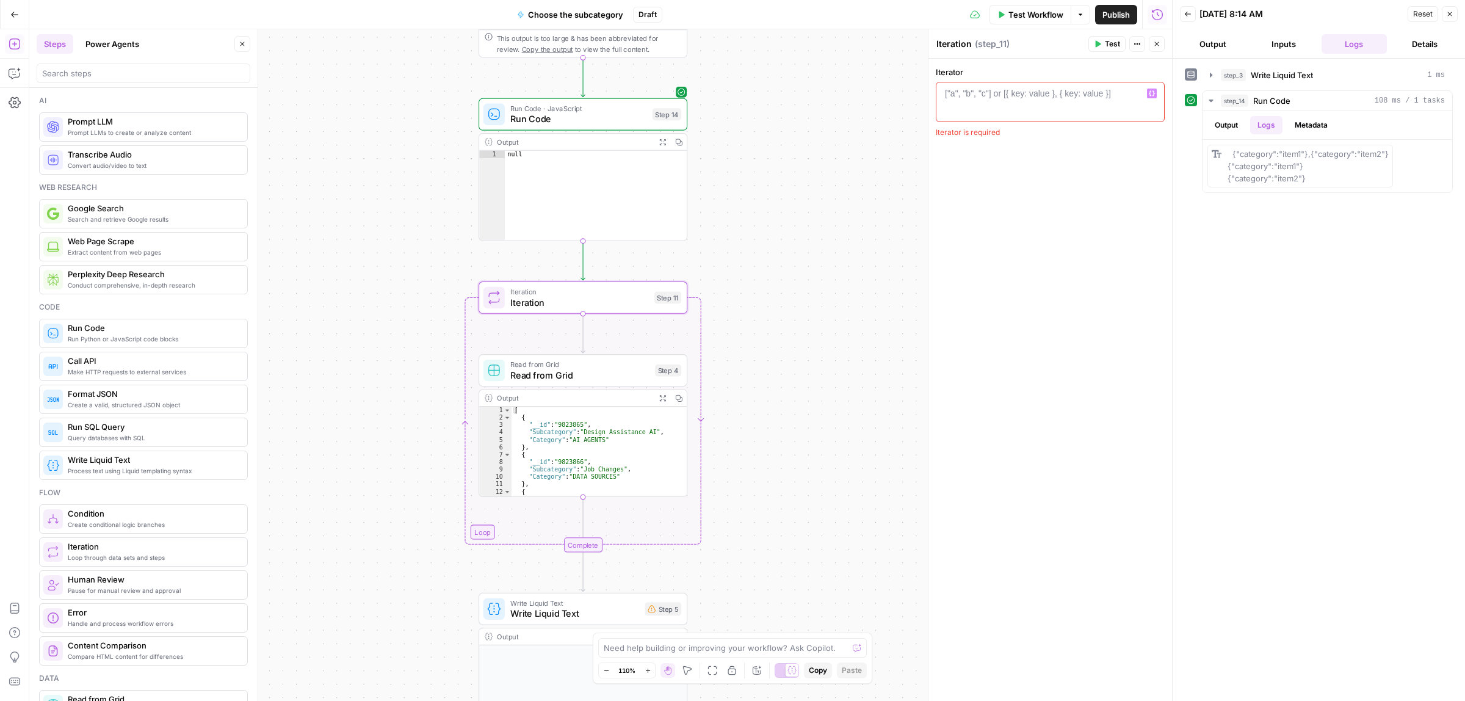
click at [1151, 93] on icon "button" at bounding box center [1152, 93] width 6 height 6
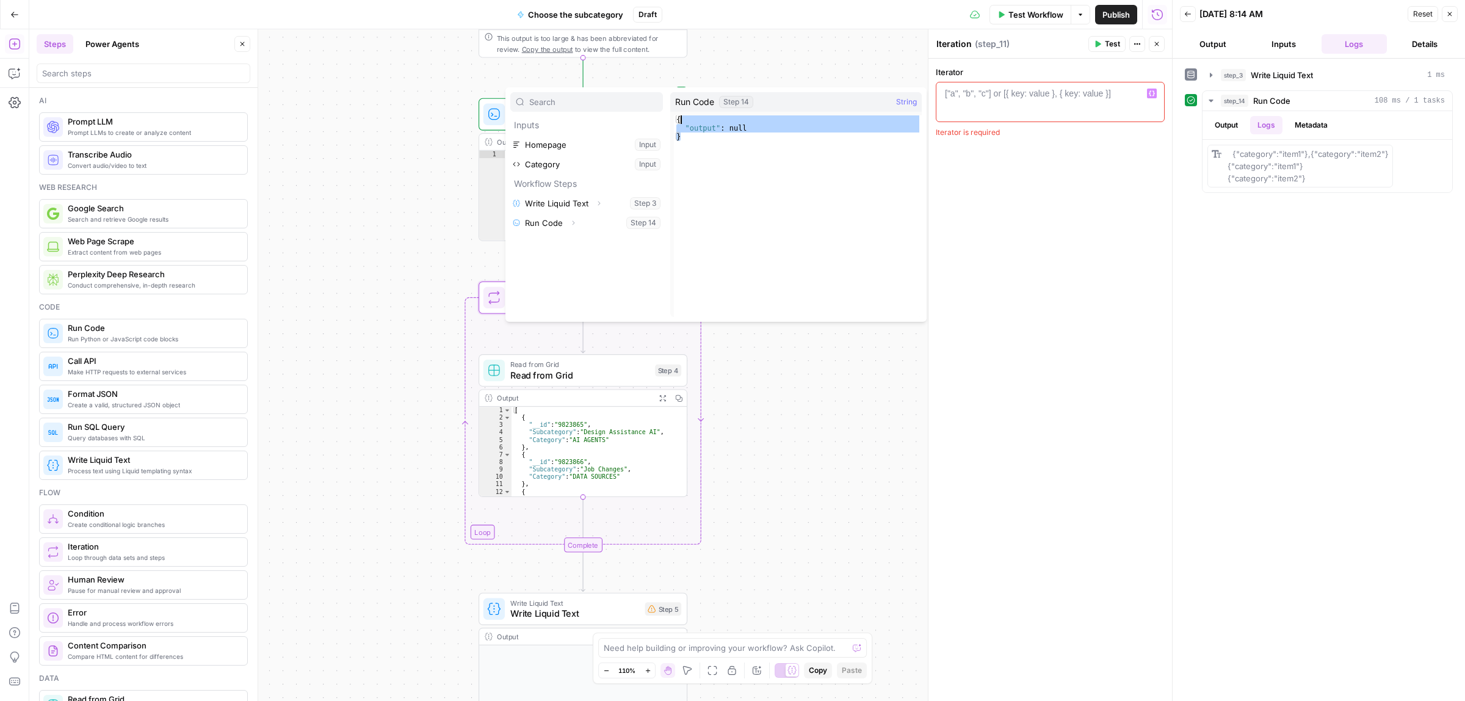
drag, startPoint x: 707, startPoint y: 140, endPoint x: 673, endPoint y: 123, distance: 38.5
click at [673, 123] on span "* 1 2 3 { "output" : null } XXXXXXXXXXXXXXXXXXXXXXXXXXXXXXXXXXXXXXXXXXXXXXXXXXX…" at bounding box center [794, 212] width 248 height 201
type textarea "**********"
click at [393, 283] on div "**********" at bounding box center [600, 365] width 1143 height 672
click at [849, 56] on div "**********" at bounding box center [600, 365] width 1143 height 672
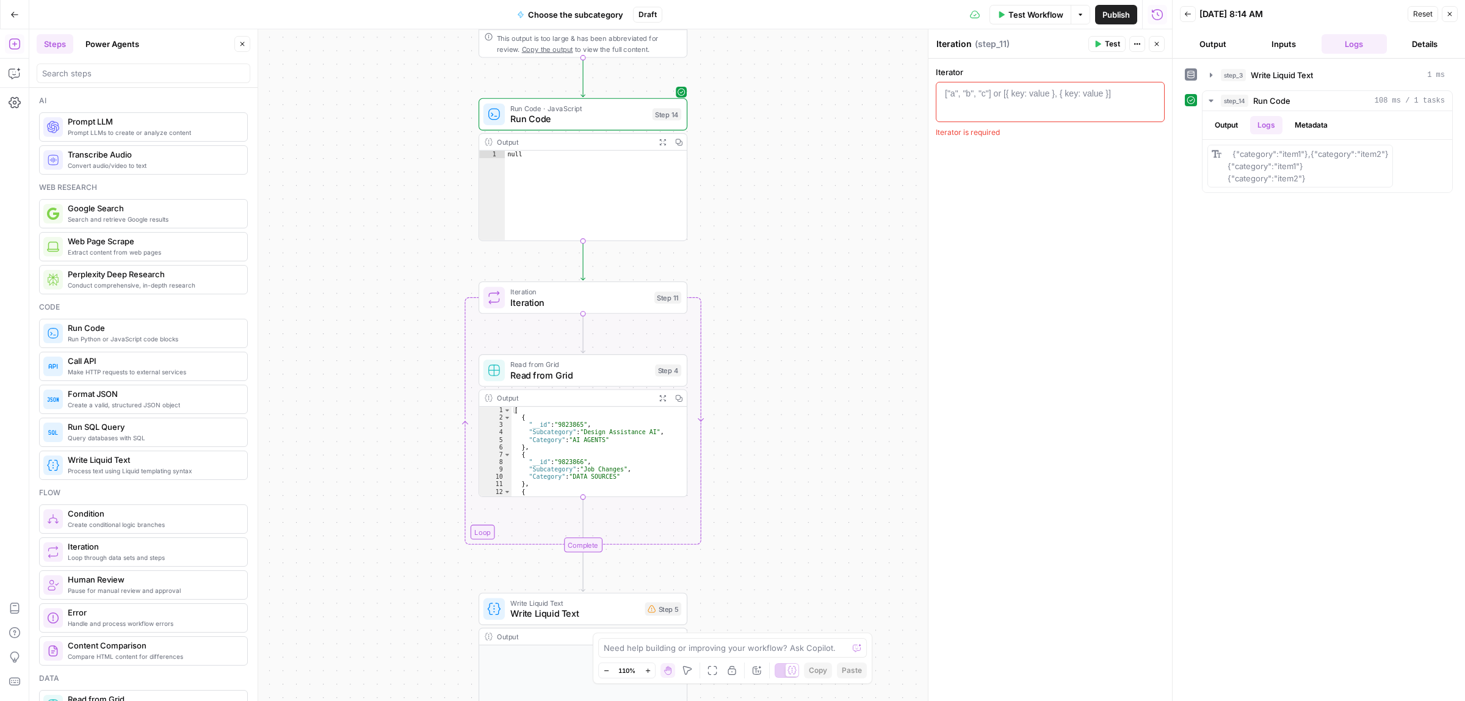
click at [583, 312] on div "Iteration Iteration Step 11 Copy step Delete step Add Note Test" at bounding box center [583, 297] width 209 height 32
click at [1010, 96] on div "["a", "b", "c"] or [{ key: value }, { key: value }]" at bounding box center [1028, 93] width 166 height 12
click at [1149, 92] on icon "button" at bounding box center [1152, 93] width 6 height 6
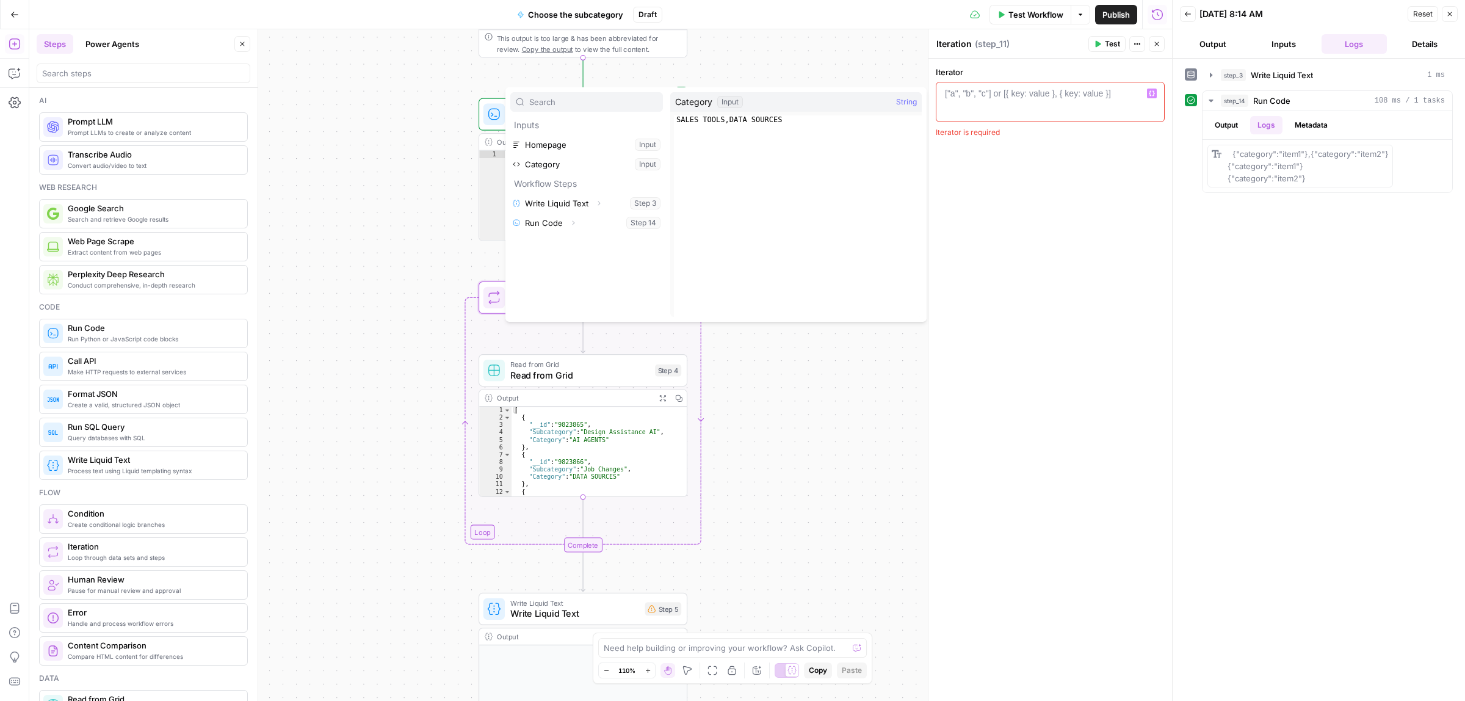
click at [792, 437] on div "**********" at bounding box center [600, 365] width 1143 height 672
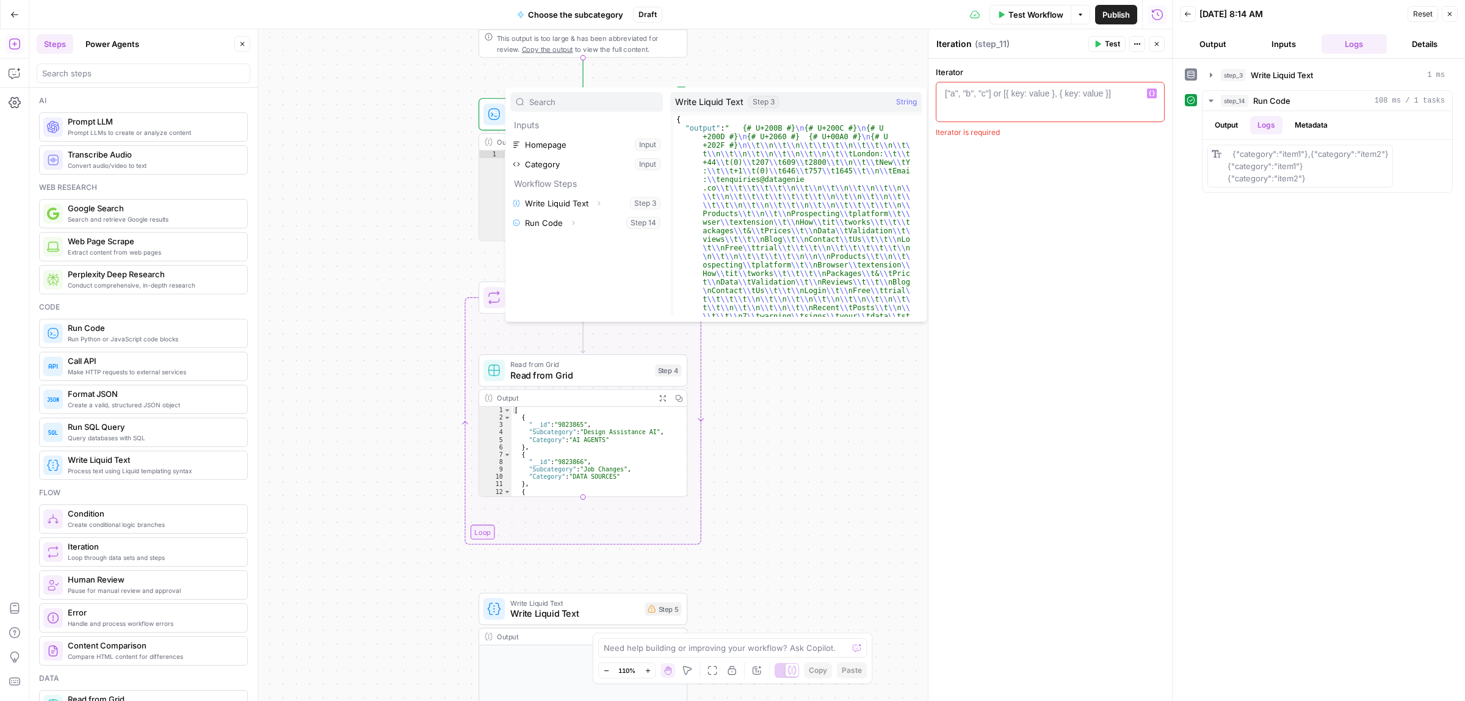
click at [422, 129] on div "**********" at bounding box center [600, 365] width 1143 height 672
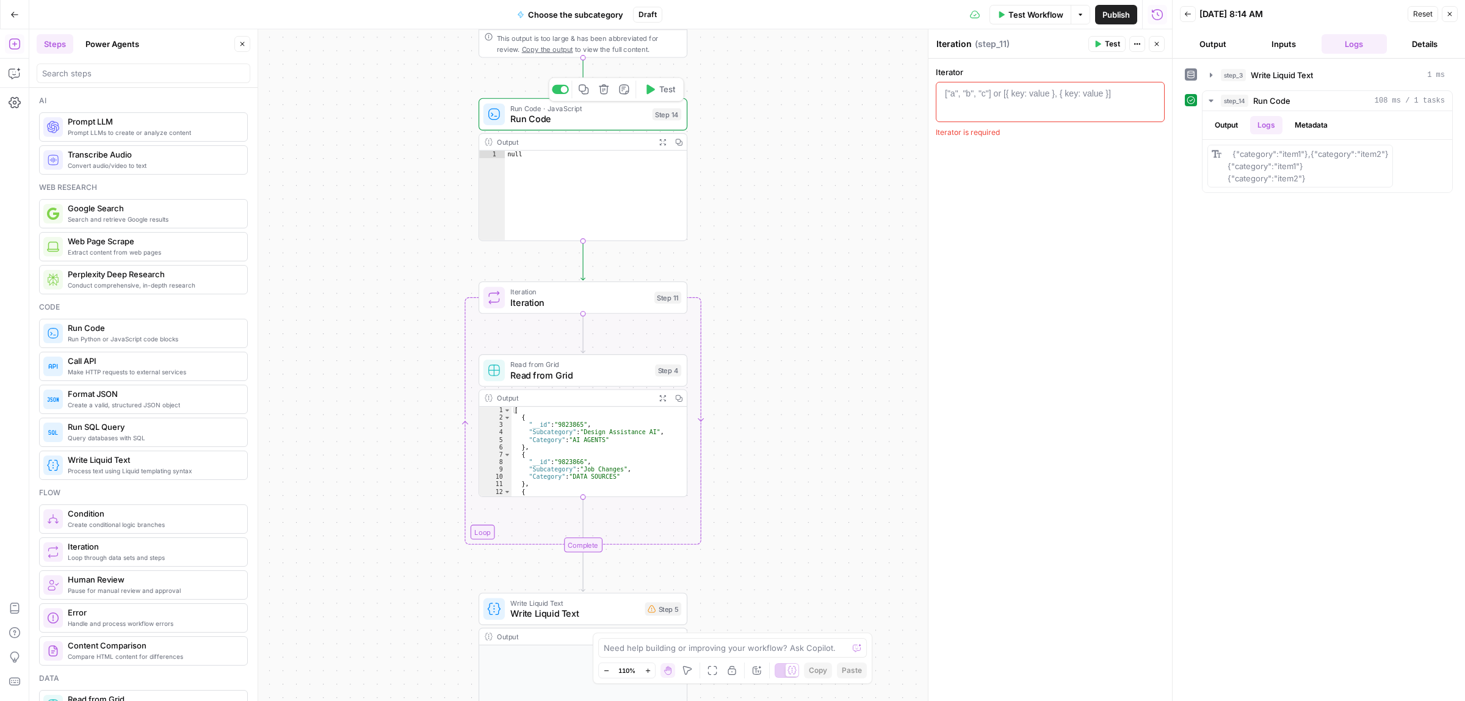
click at [608, 87] on icon "button" at bounding box center [603, 89] width 11 height 11
click at [715, 174] on div "Are you sure you want to delete Run Code (Step 14) ? Cancel Delete Step" at bounding box center [733, 135] width 264 height 93
click at [713, 162] on span "Delete Step" at bounding box center [700, 156] width 48 height 12
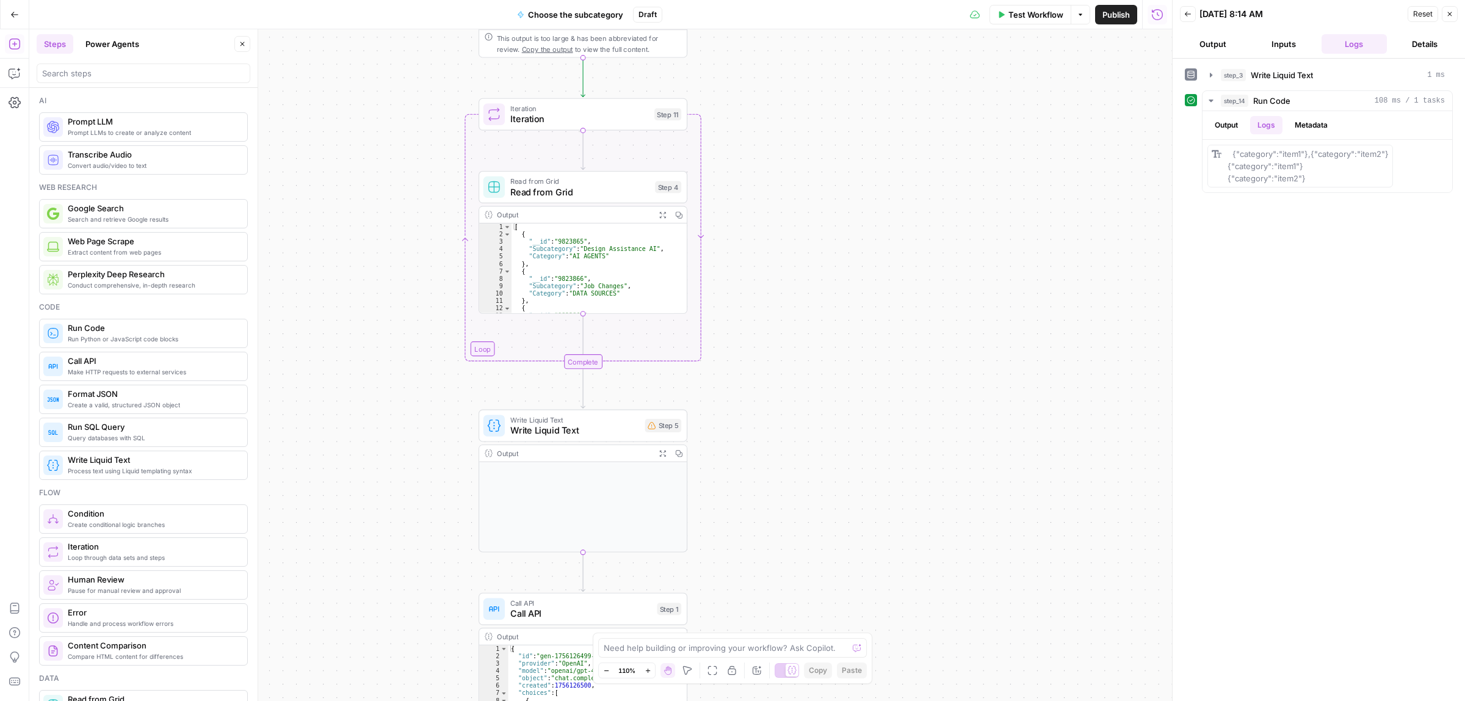
click at [400, 226] on div "**********" at bounding box center [600, 365] width 1143 height 672
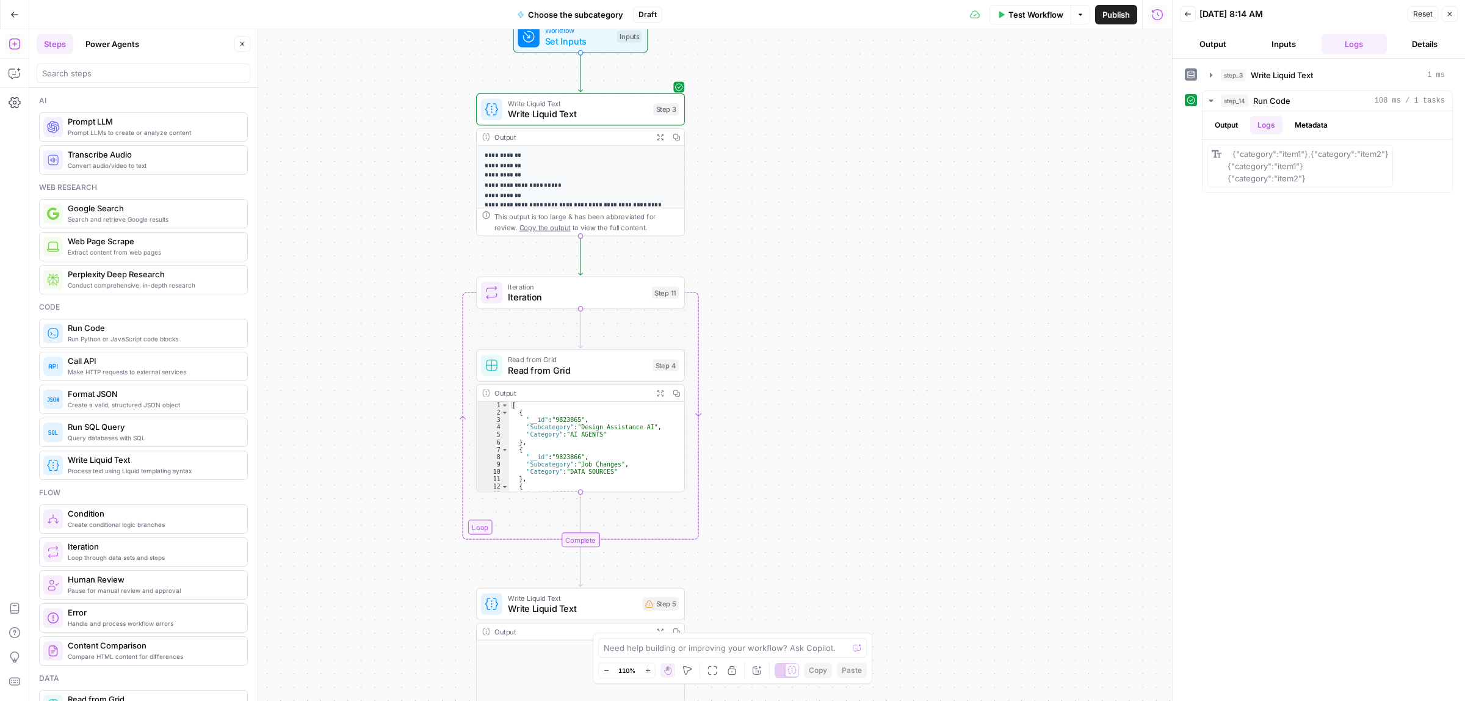
drag, startPoint x: 373, startPoint y: 114, endPoint x: 383, endPoint y: 179, distance: 66.0
click at [383, 179] on div "**********" at bounding box center [600, 365] width 1143 height 672
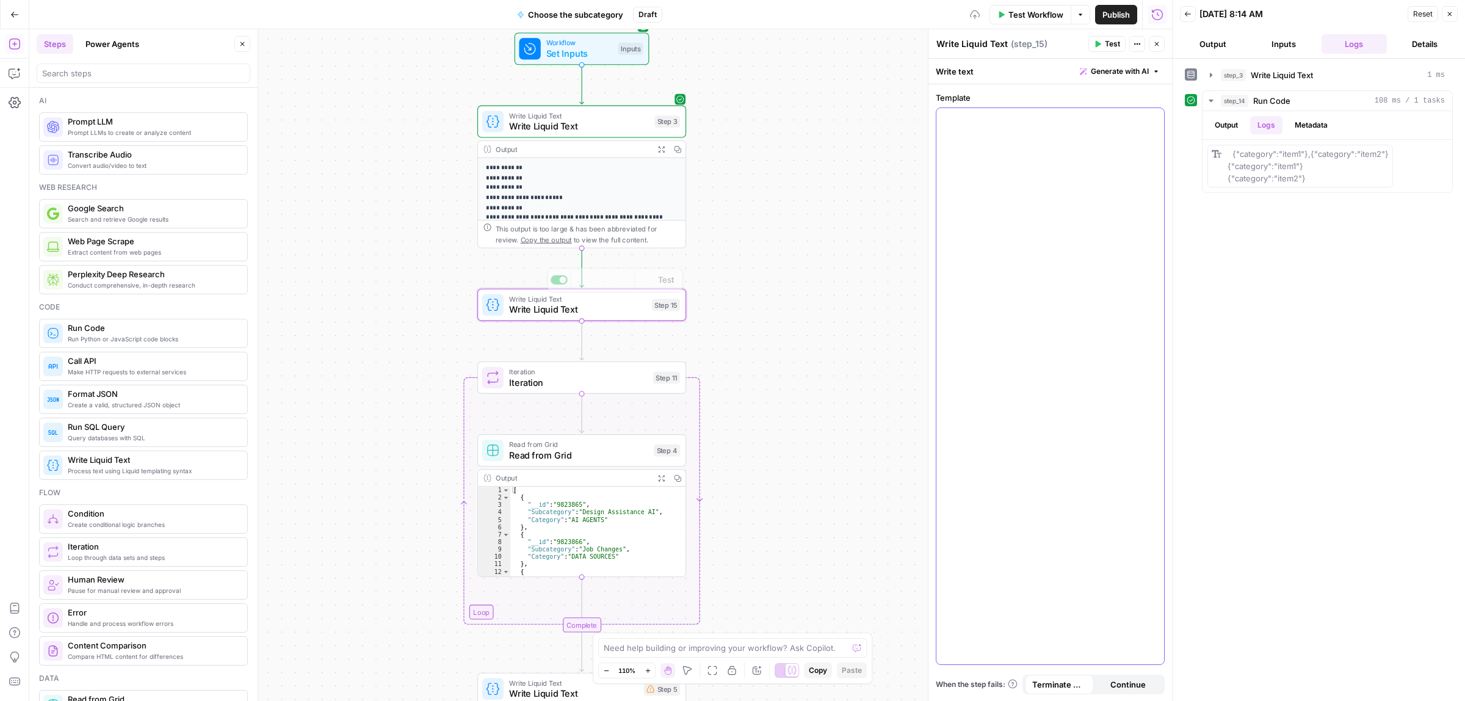
click at [1069, 220] on div at bounding box center [1050, 386] width 228 height 556
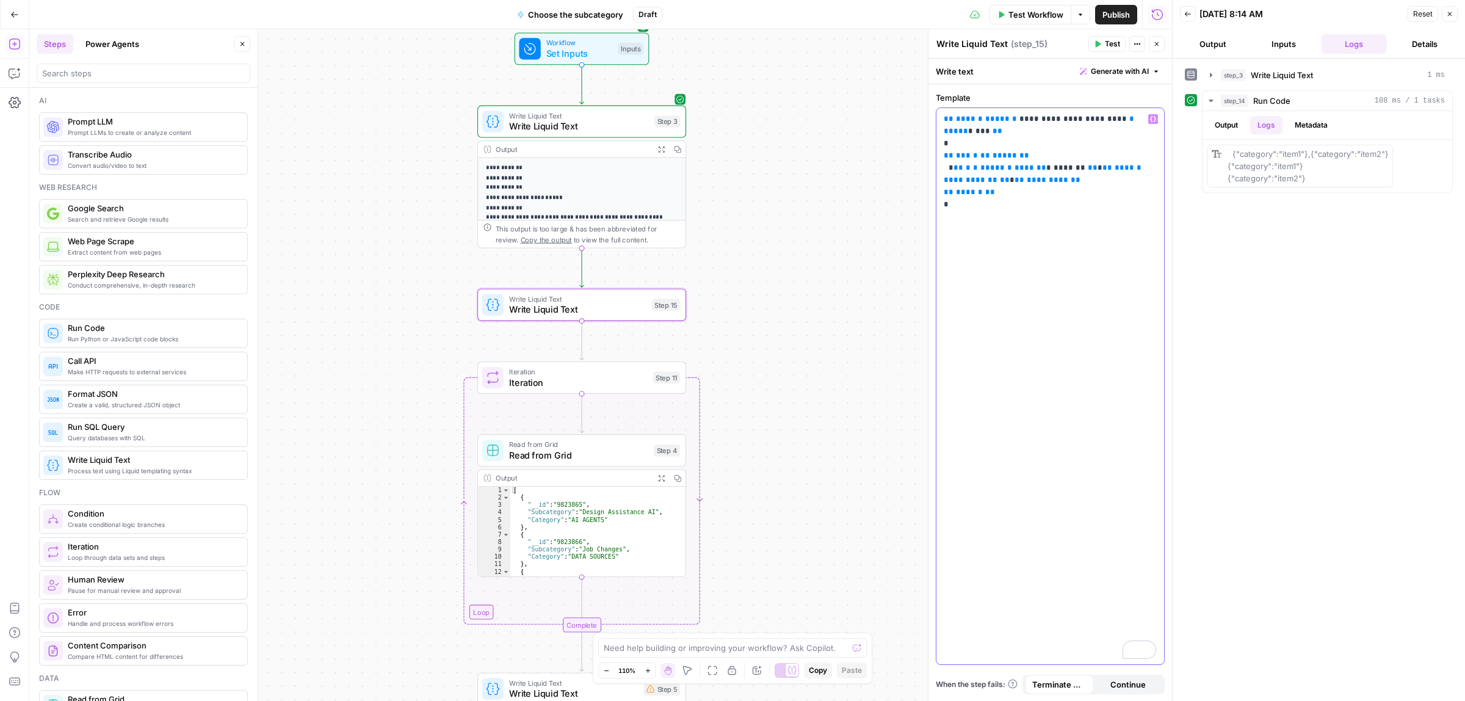
drag, startPoint x: 1099, startPoint y: 120, endPoint x: 1013, endPoint y: 117, distance: 85.5
click at [1013, 117] on p "**********" at bounding box center [1050, 162] width 212 height 98
click at [1152, 118] on icon "button" at bounding box center [1153, 119] width 6 height 6
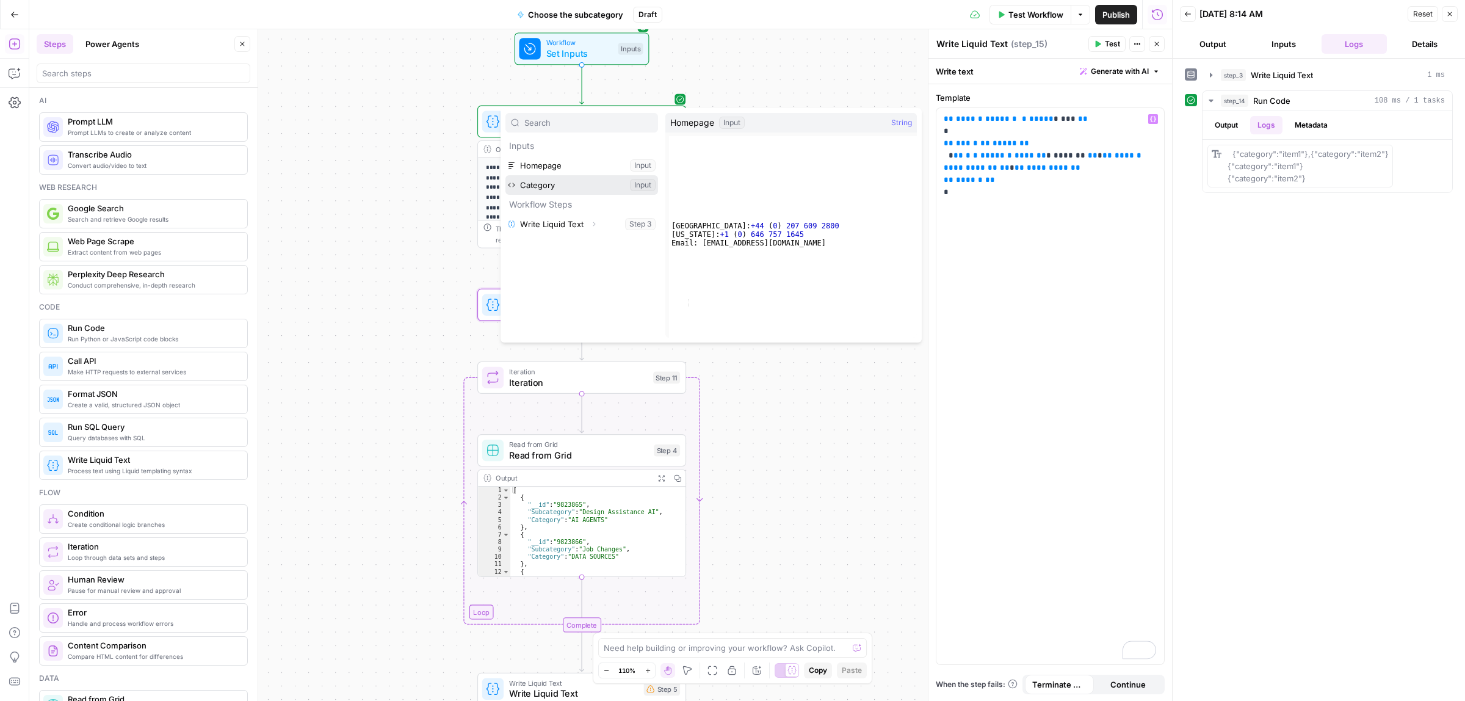
click at [536, 181] on button "Select variable Category" at bounding box center [581, 185] width 153 height 20
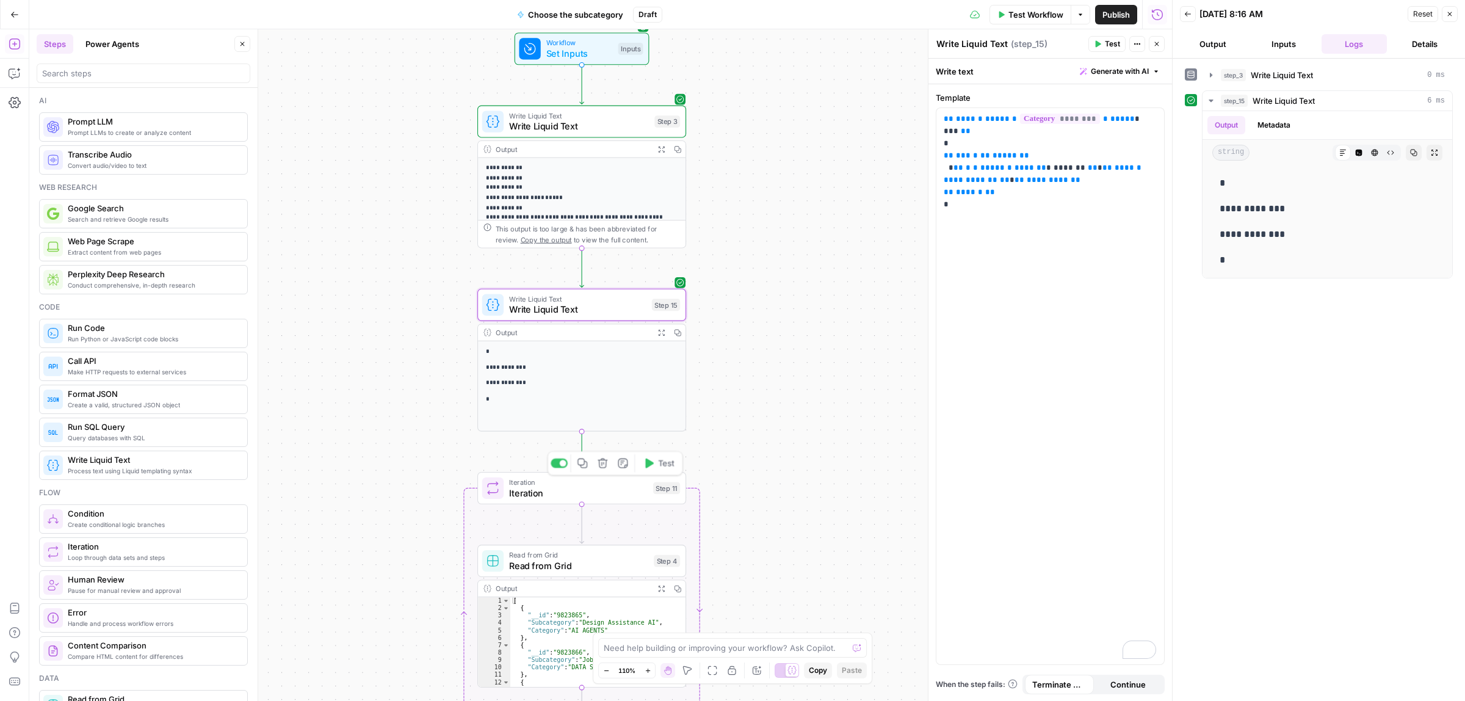
click at [593, 487] on span "Iteration" at bounding box center [578, 492] width 139 height 13
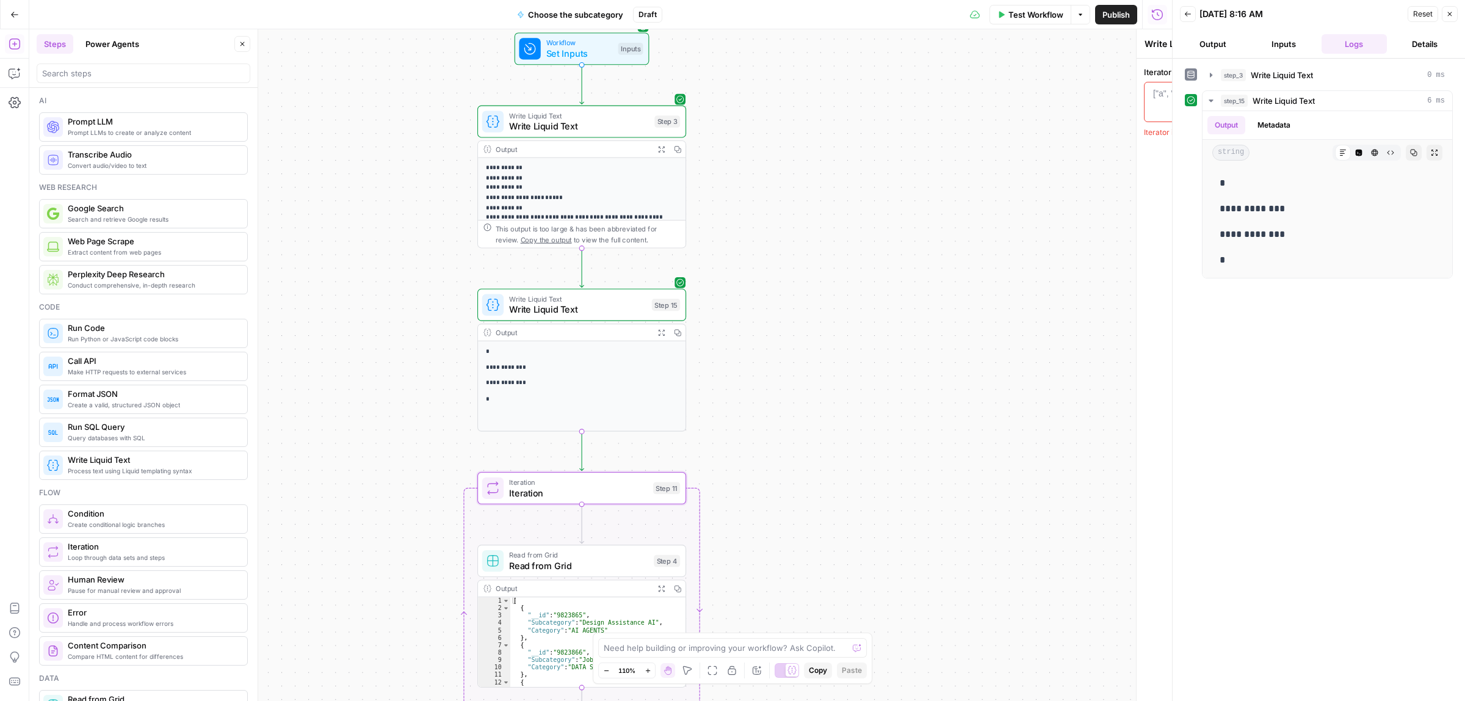
type textarea "Iteration"
click at [1030, 100] on div at bounding box center [1050, 111] width 218 height 49
click at [1148, 92] on button "Variables Menu" at bounding box center [1152, 94] width 10 height 10
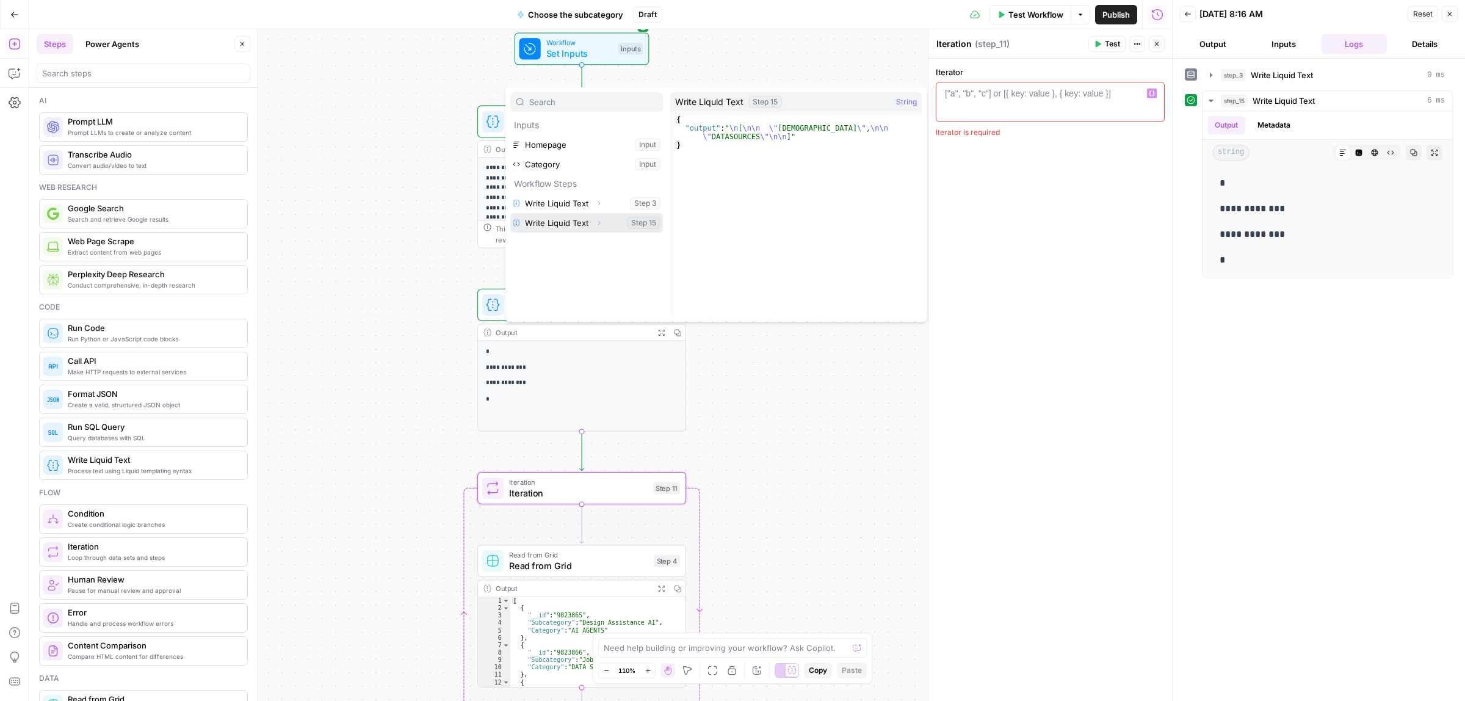
click at [573, 225] on button "Select variable Write Liquid Text" at bounding box center [586, 223] width 153 height 20
type textarea "**********"
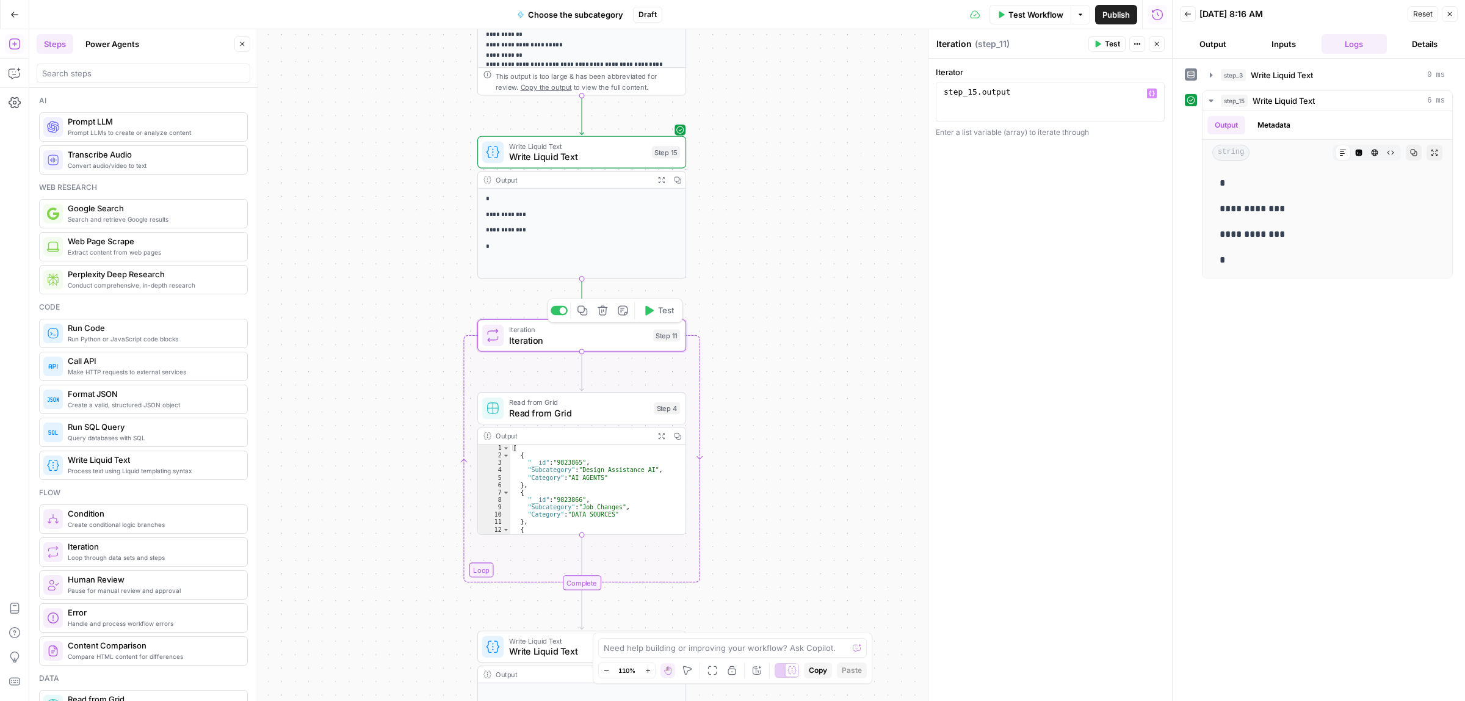
click at [647, 311] on icon "button" at bounding box center [649, 311] width 9 height 10
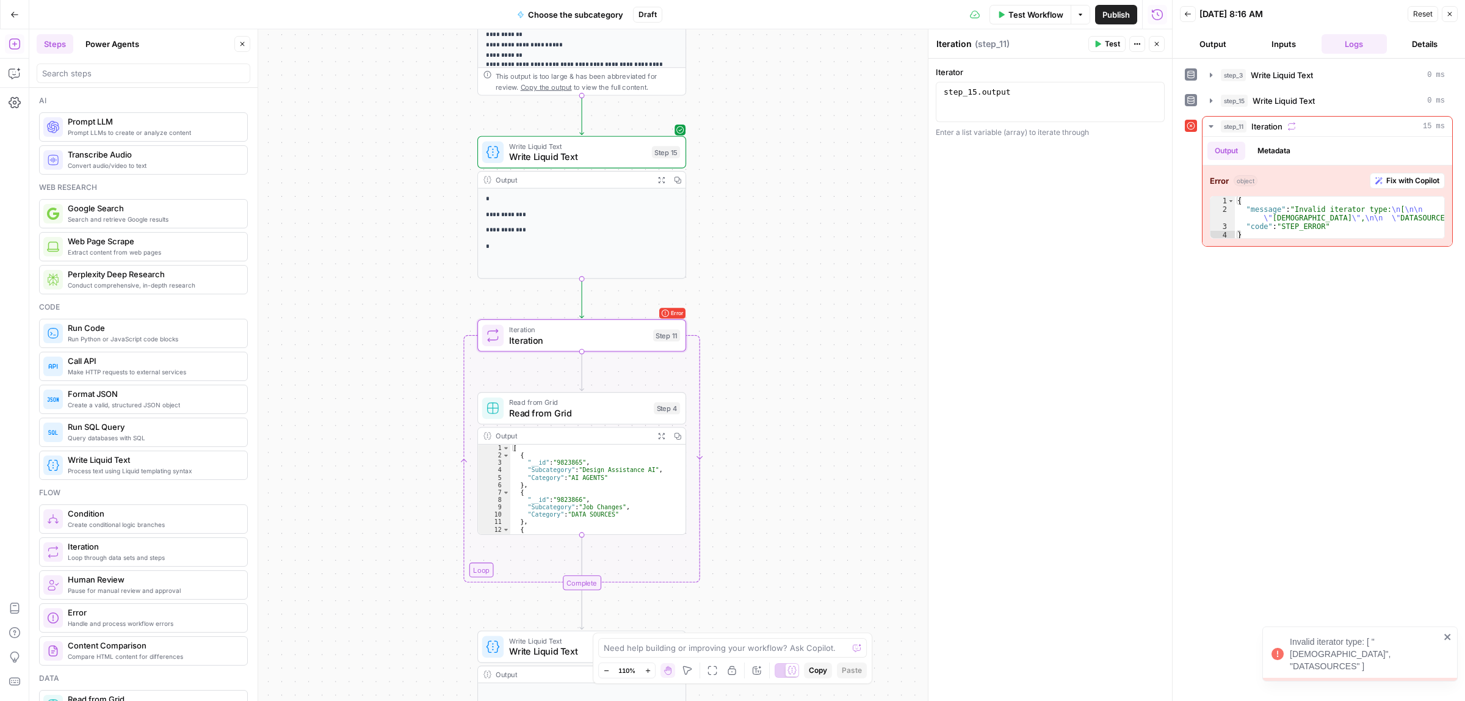
click at [562, 158] on span "Write Liquid Text" at bounding box center [577, 156] width 137 height 13
click at [593, 156] on span "Write Liquid Text" at bounding box center [577, 156] width 137 height 13
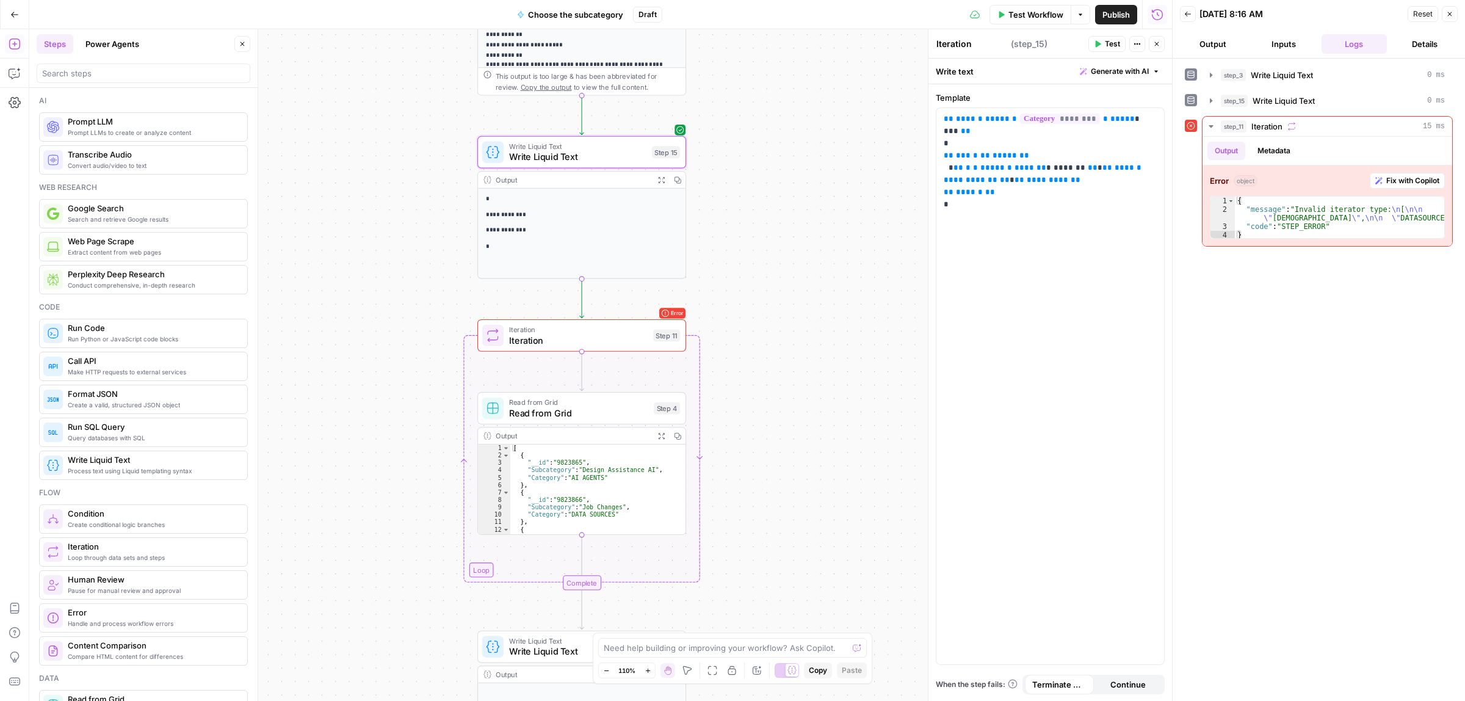
type textarea "Write Liquid Text"
click at [1276, 95] on span "Write Liquid Text" at bounding box center [1284, 101] width 62 height 12
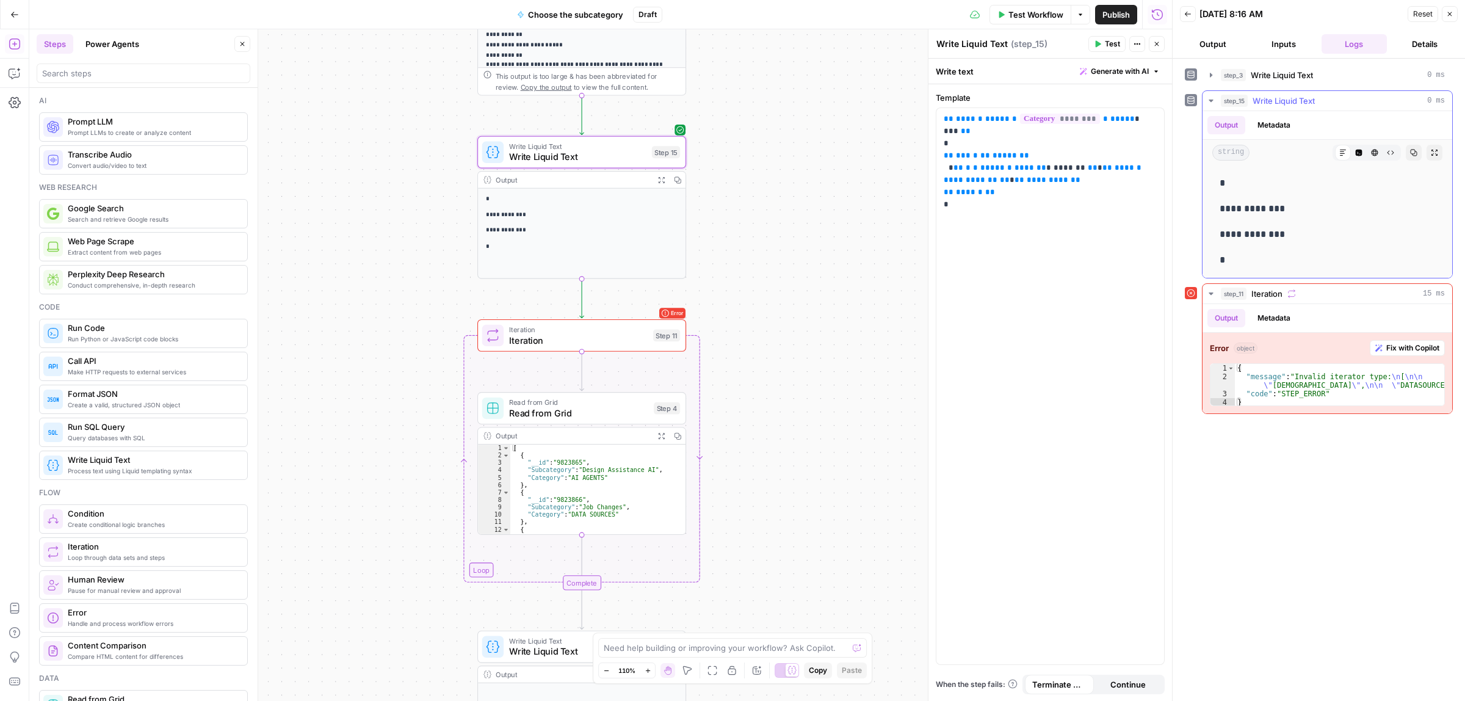
click at [1279, 123] on button "Metadata" at bounding box center [1274, 125] width 48 height 18
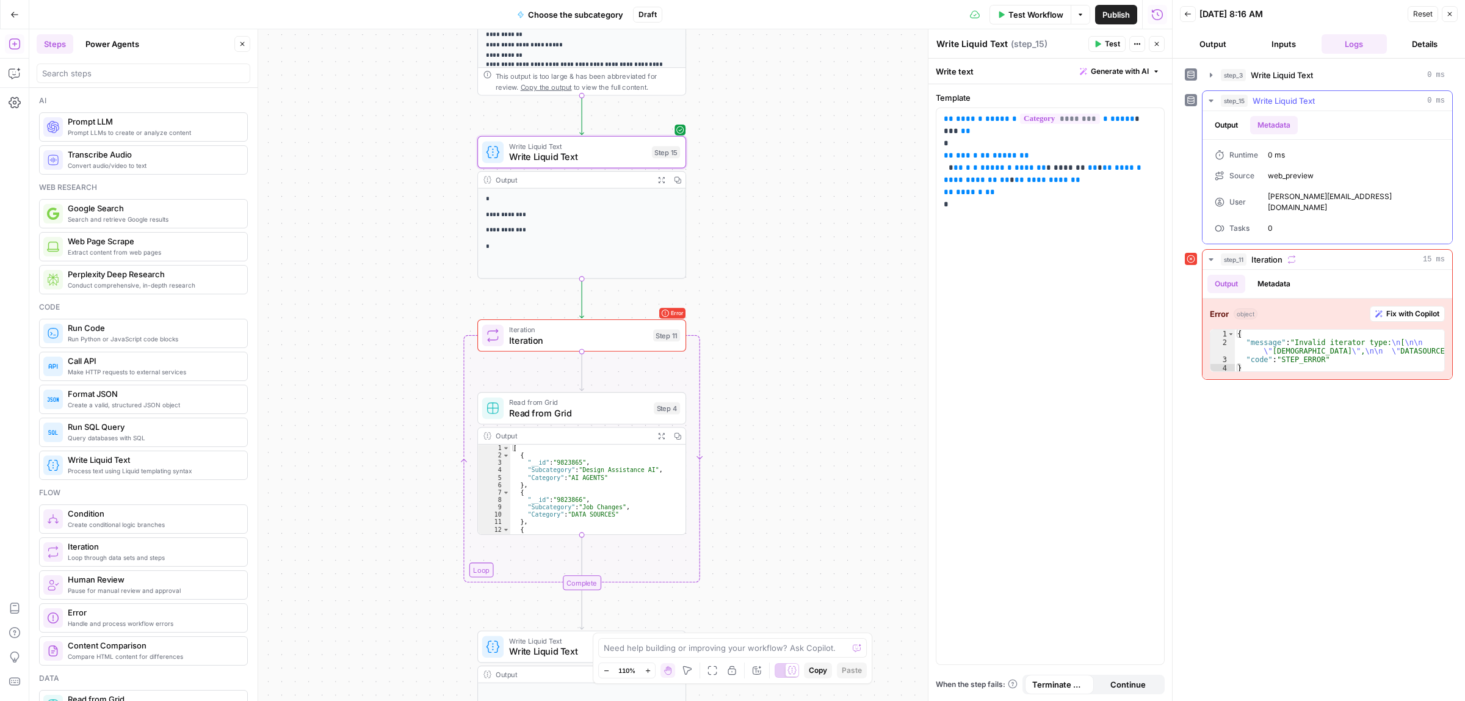
click at [1225, 125] on button "Output" at bounding box center [1227, 125] width 38 height 18
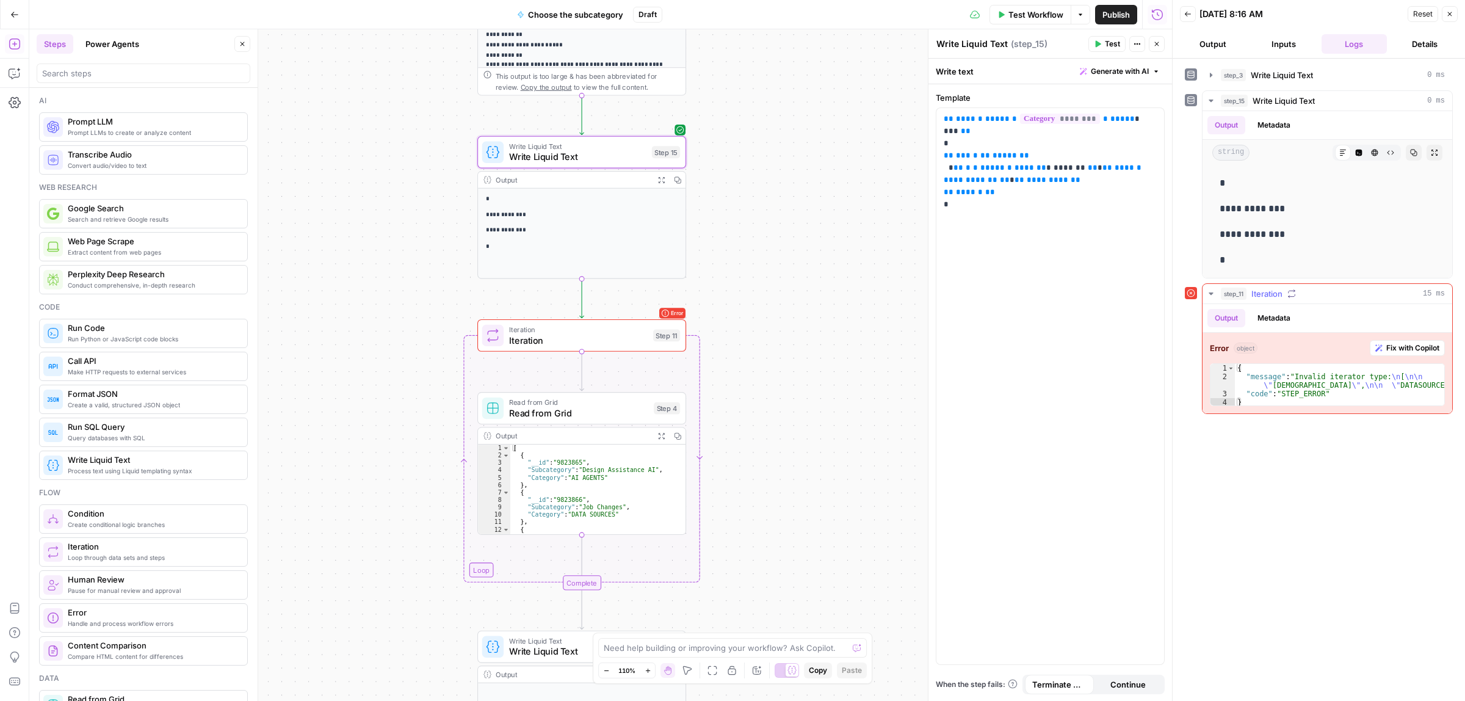
type textarea "**********"
drag, startPoint x: 1430, startPoint y: 388, endPoint x: 929, endPoint y: 377, distance: 501.9
click at [1386, 380] on div "{ "message" : "Invalid iterator type: \n [ \n\n \" SALESTOOLS \" , \n\n \" DATA…" at bounding box center [1339, 394] width 209 height 60
click at [566, 141] on span "Write Liquid Text" at bounding box center [577, 145] width 137 height 11
click at [1275, 117] on button "Metadata" at bounding box center [1274, 125] width 48 height 18
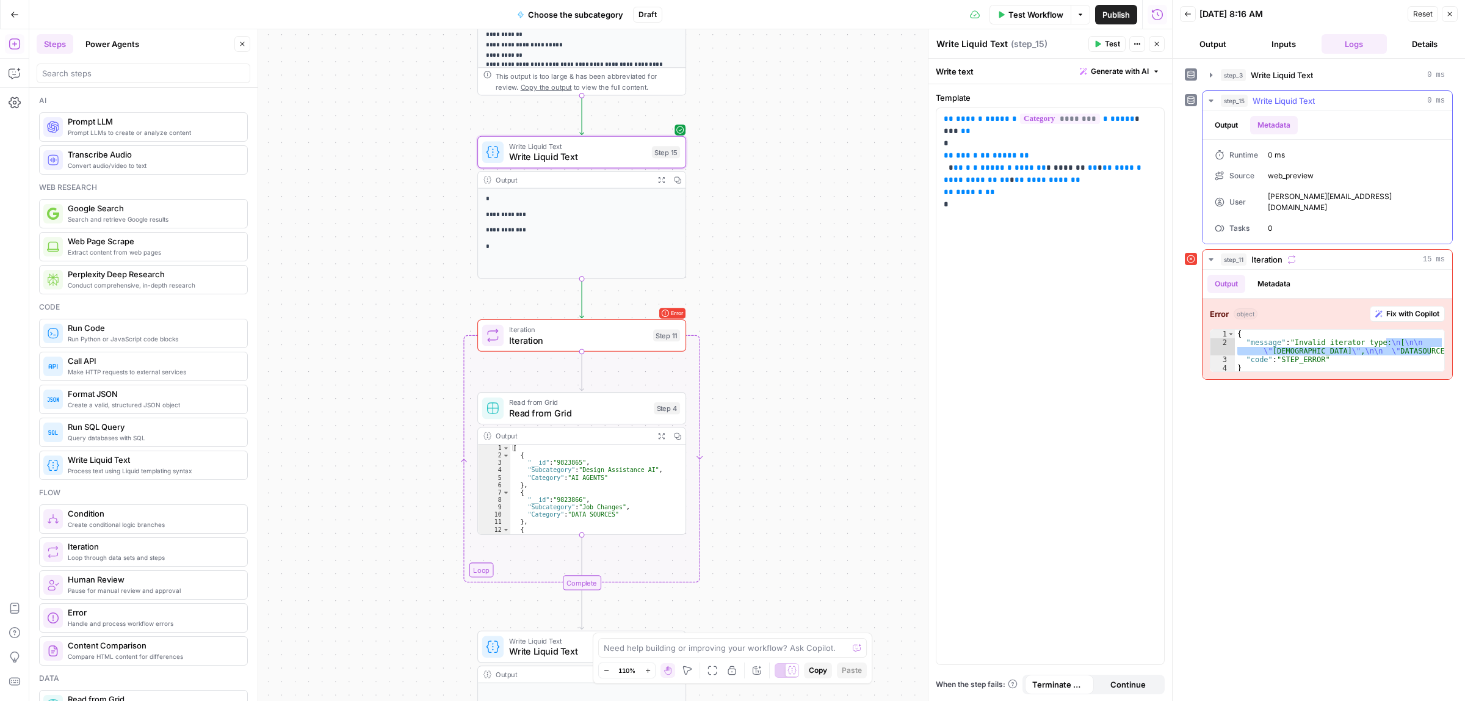
click at [1234, 121] on button "Output" at bounding box center [1227, 125] width 38 height 18
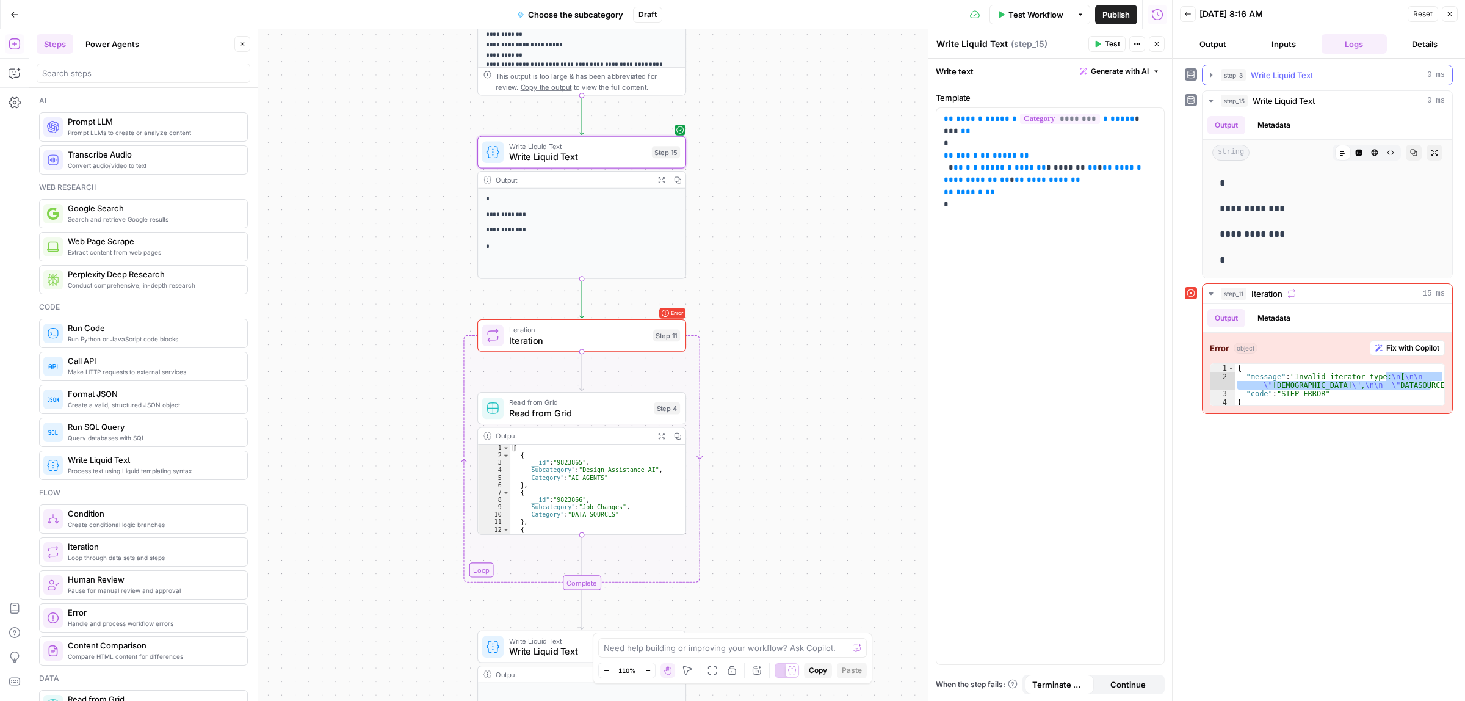
click at [1289, 74] on span "Write Liquid Text" at bounding box center [1282, 75] width 62 height 12
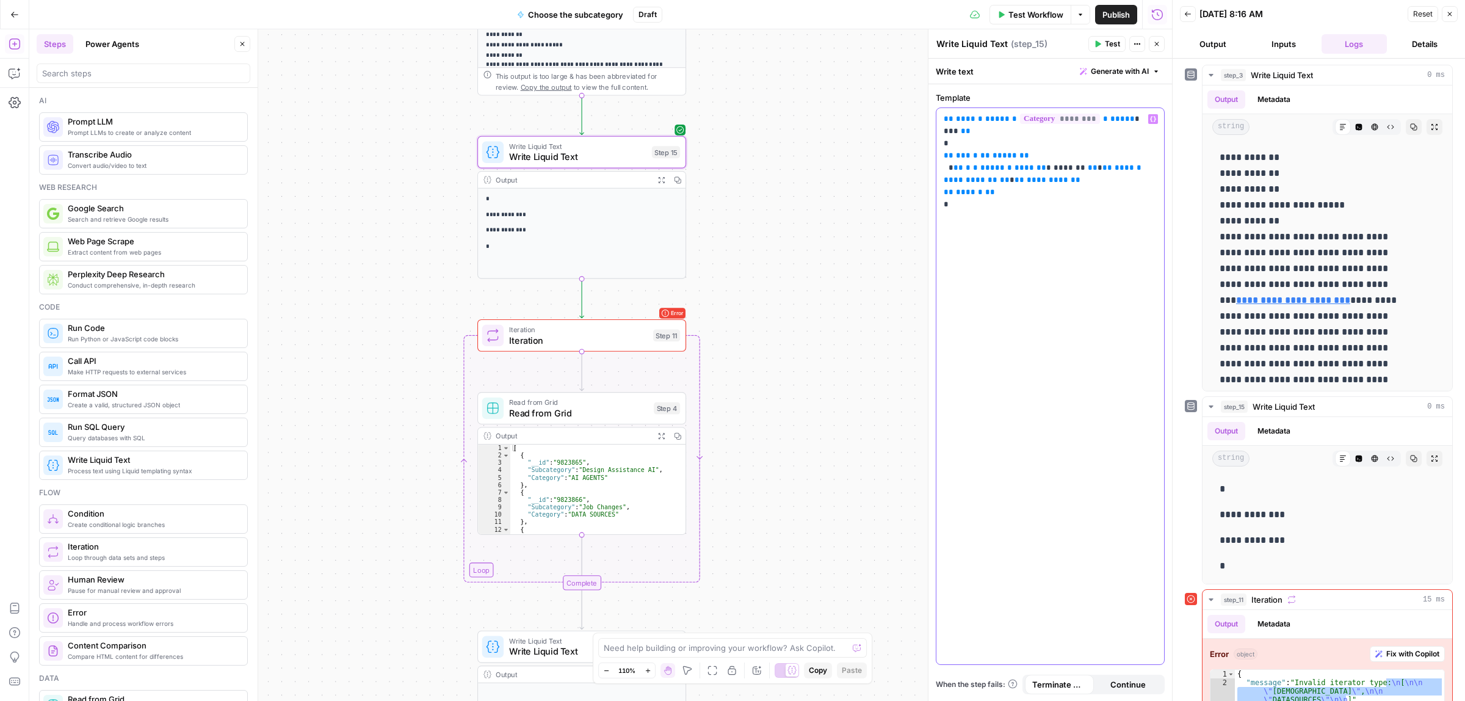
click at [1048, 169] on p "**********" at bounding box center [1050, 155] width 212 height 85
click at [1113, 38] on span "Test" at bounding box center [1112, 43] width 15 height 11
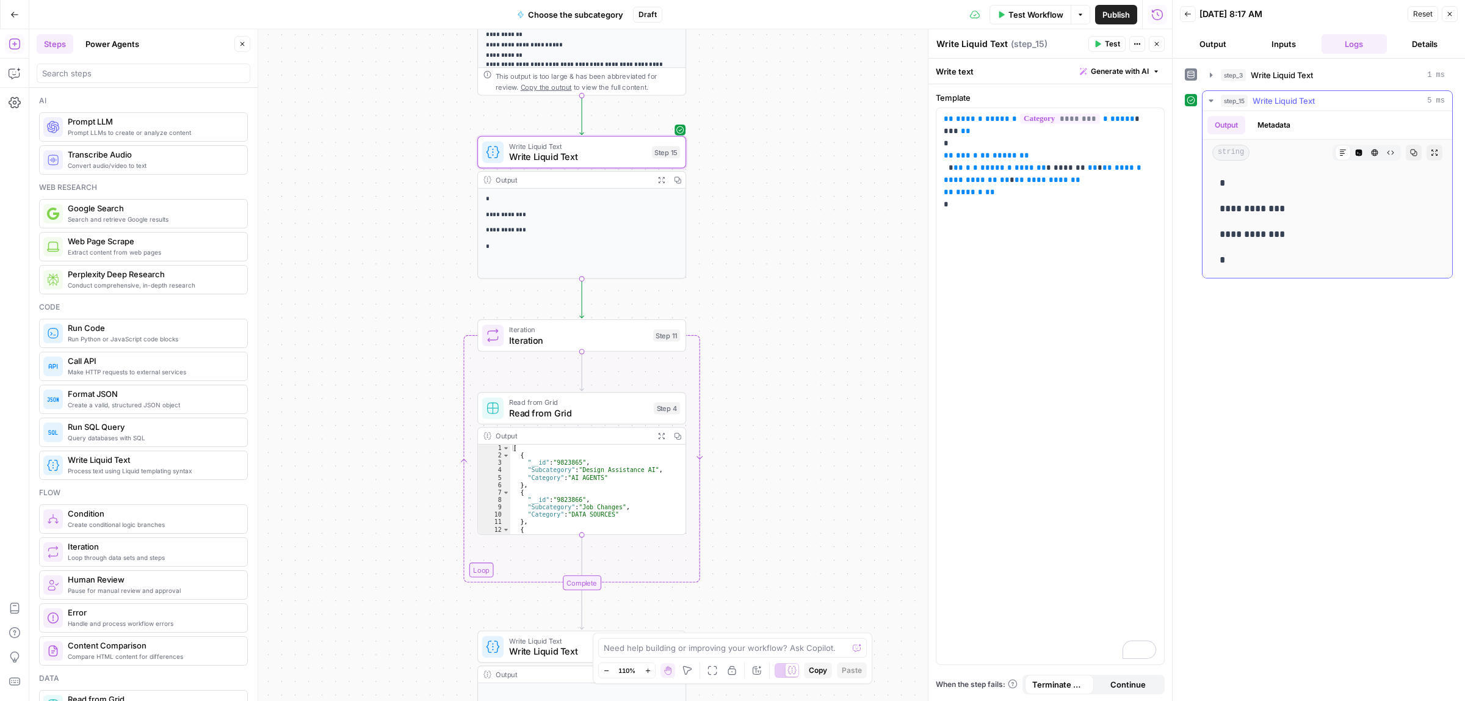
click at [1280, 126] on button "Metadata" at bounding box center [1274, 125] width 48 height 18
click at [1232, 124] on button "Output" at bounding box center [1227, 125] width 38 height 18
drag, startPoint x: 1232, startPoint y: 260, endPoint x: 1216, endPoint y: 185, distance: 76.7
click at [1216, 185] on div "**********" at bounding box center [1327, 221] width 230 height 103
copy div "**********"
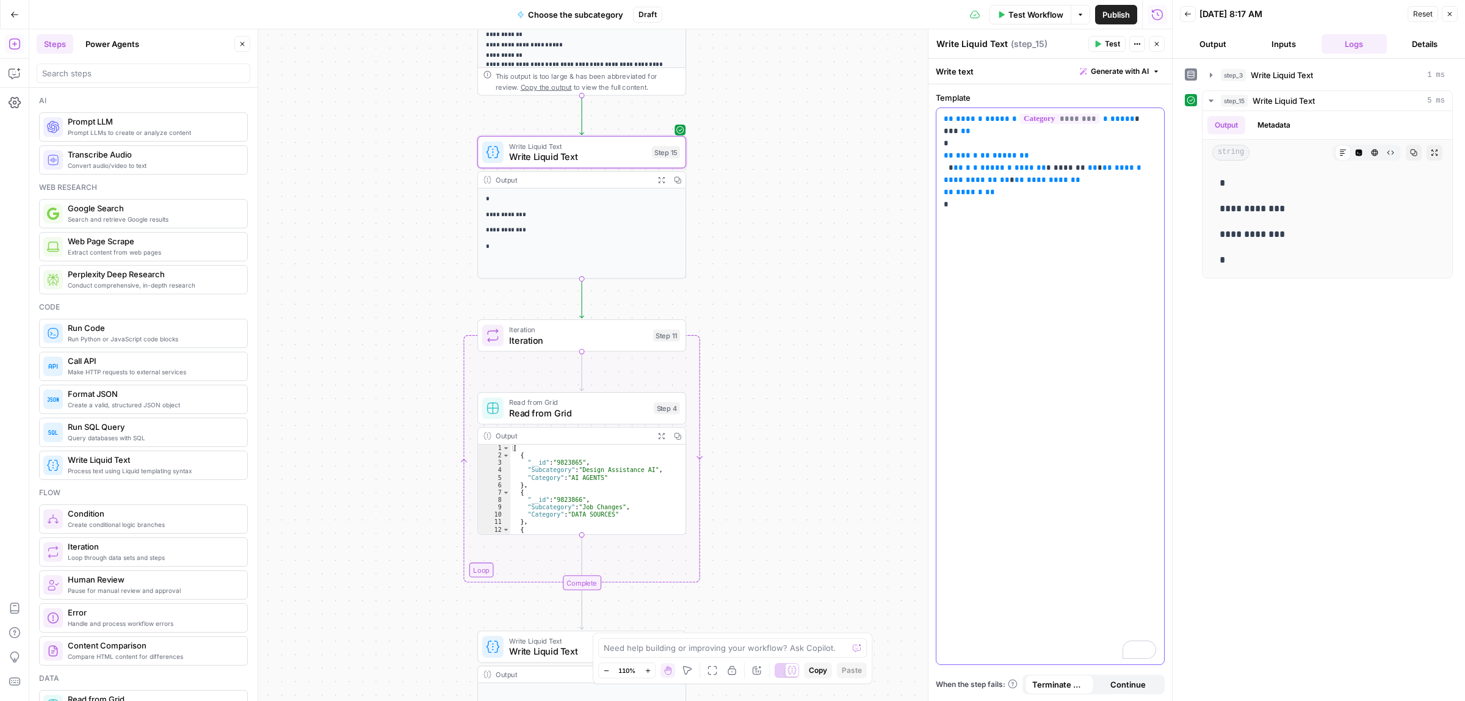
click at [1071, 176] on span "**" at bounding box center [1076, 180] width 10 height 8
click at [1026, 164] on p "**********" at bounding box center [1050, 155] width 212 height 85
drag, startPoint x: 1103, startPoint y: 117, endPoint x: 1015, endPoint y: 117, distance: 88.5
click at [1015, 117] on p "**********" at bounding box center [1050, 149] width 212 height 73
click at [1153, 120] on icon "button" at bounding box center [1153, 119] width 6 height 6
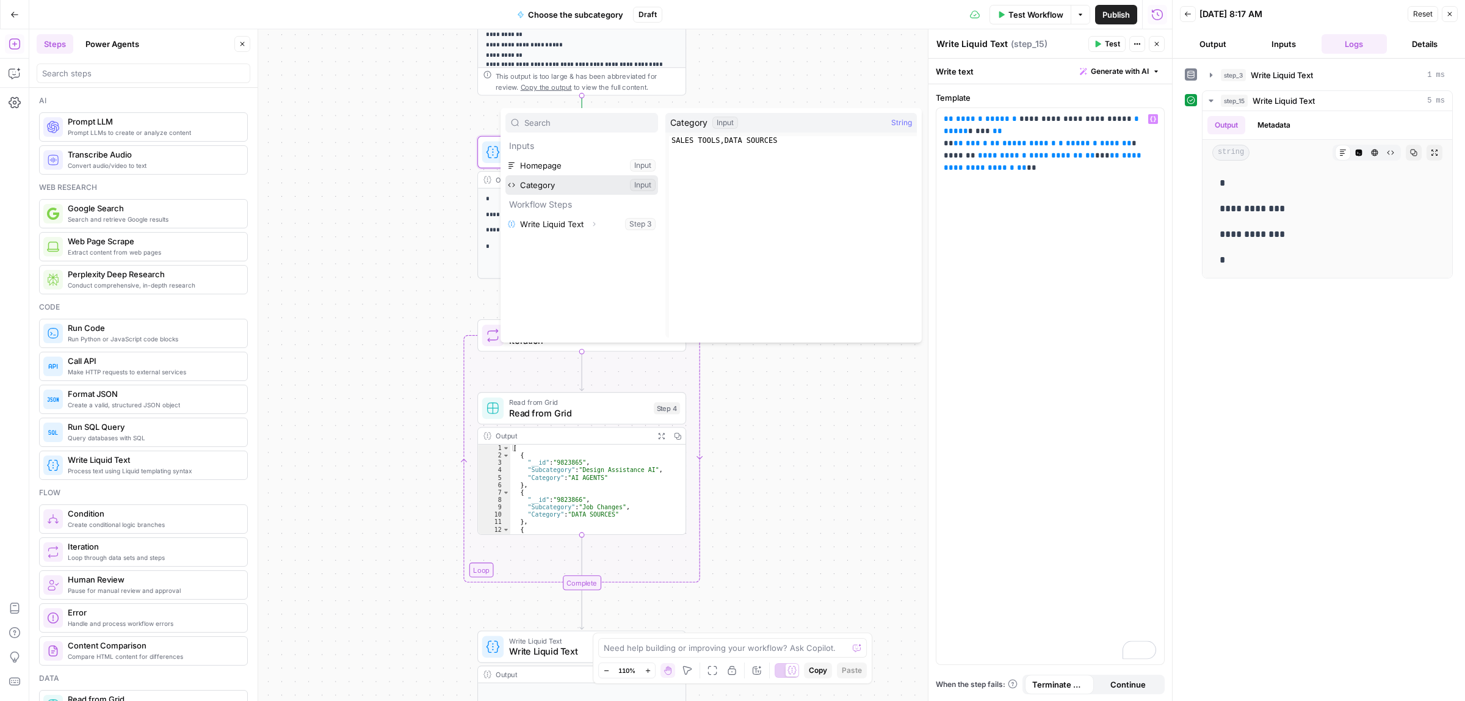
click at [535, 186] on button "Select variable Category" at bounding box center [581, 185] width 153 height 20
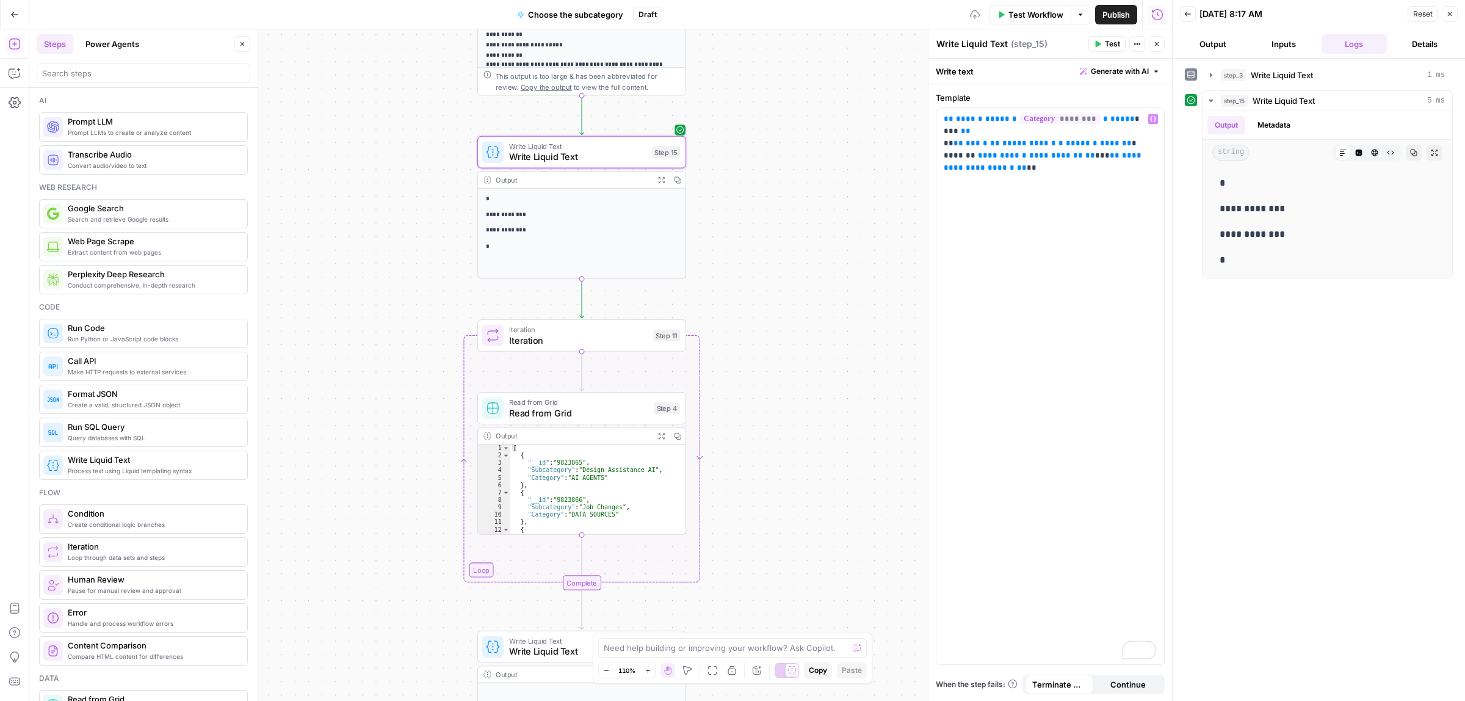
click at [1103, 34] on header "Write Liquid Text Write Liquid Text ( step_15 ) Test Actions Close" at bounding box center [1051, 43] width 244 height 29
click at [1103, 40] on button "Test" at bounding box center [1106, 44] width 37 height 16
click at [559, 344] on span "Iteration" at bounding box center [578, 339] width 139 height 13
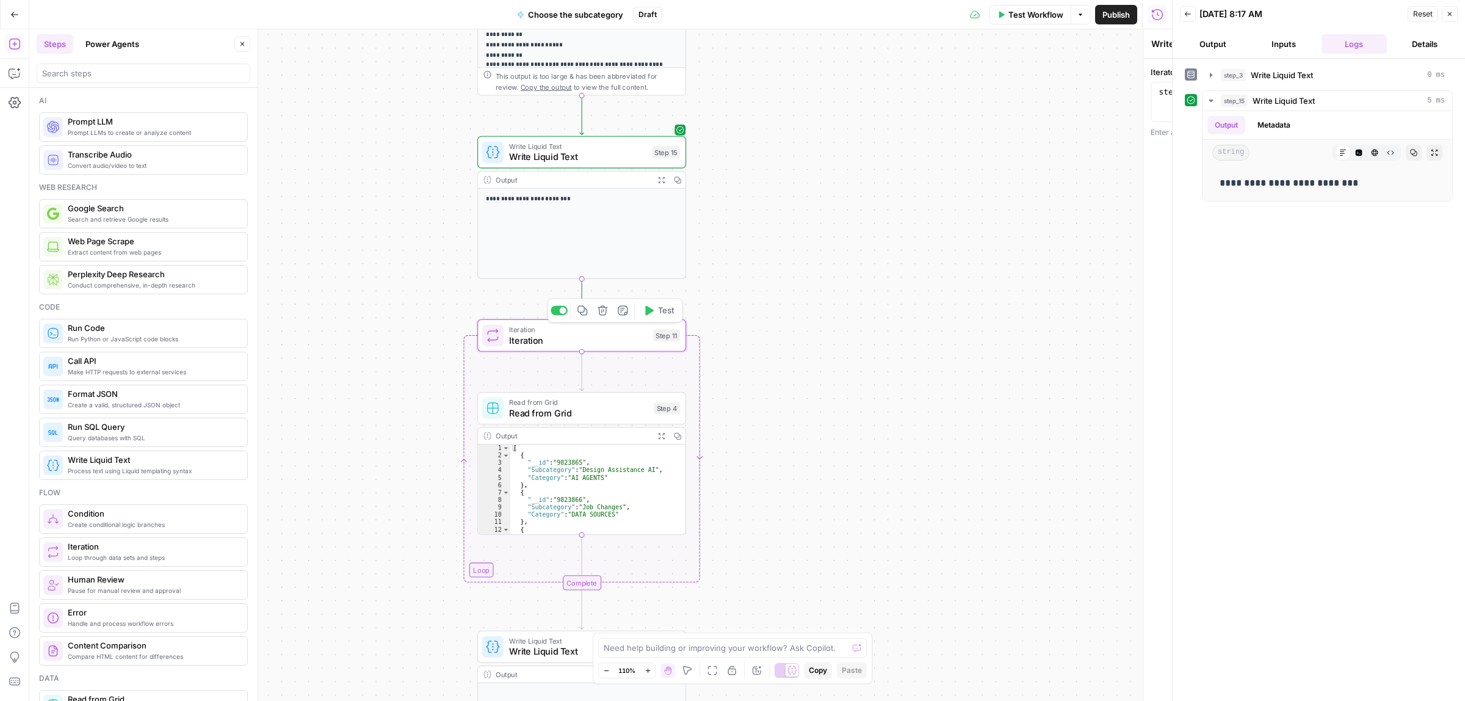
type textarea "Iteration"
type textarea "**********"
click at [1021, 95] on div "step_15 . output" at bounding box center [1050, 111] width 218 height 49
click at [1153, 95] on icon "button" at bounding box center [1152, 93] width 6 height 5
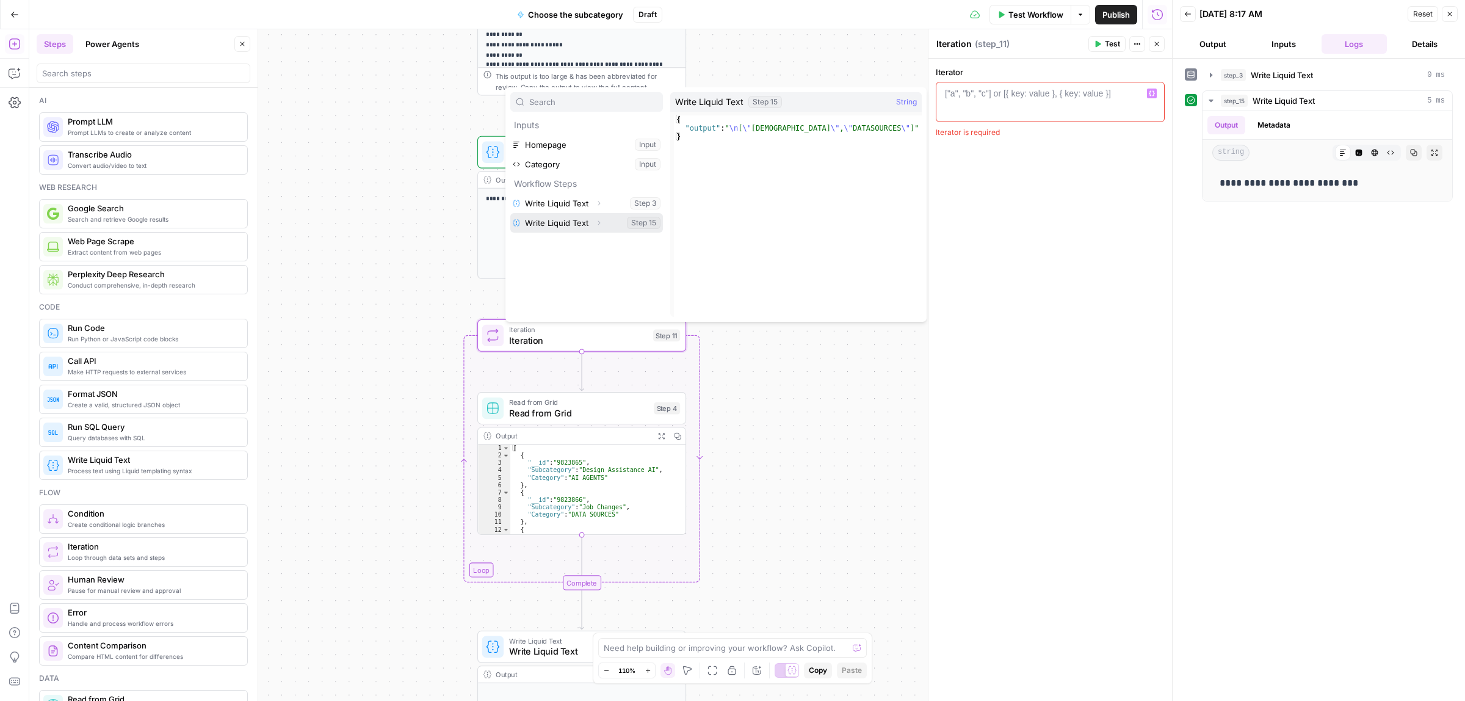
click at [567, 225] on button "Select variable Write Liquid Text" at bounding box center [586, 223] width 153 height 20
type textarea "**********"
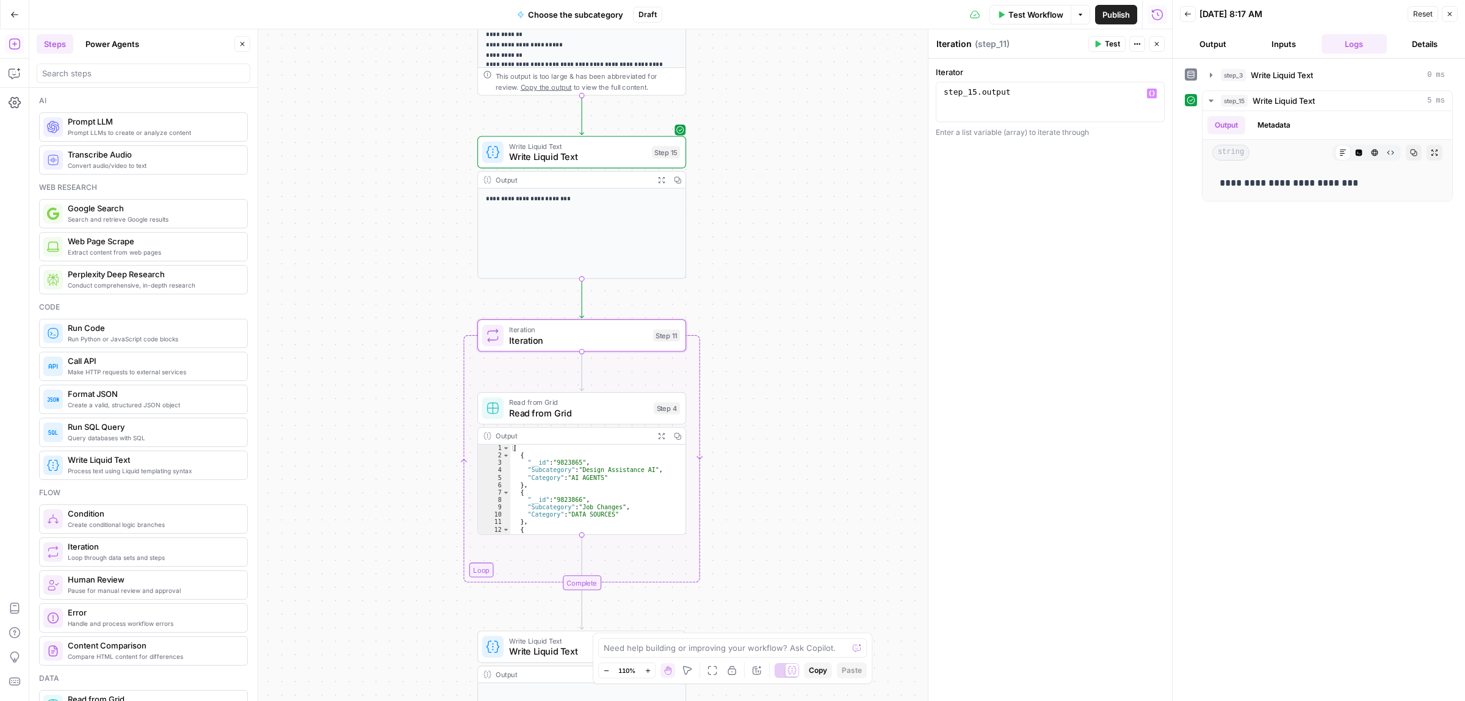
click at [1103, 36] on button "Test" at bounding box center [1106, 44] width 37 height 16
click at [1107, 49] on button "Test" at bounding box center [1106, 44] width 37 height 16
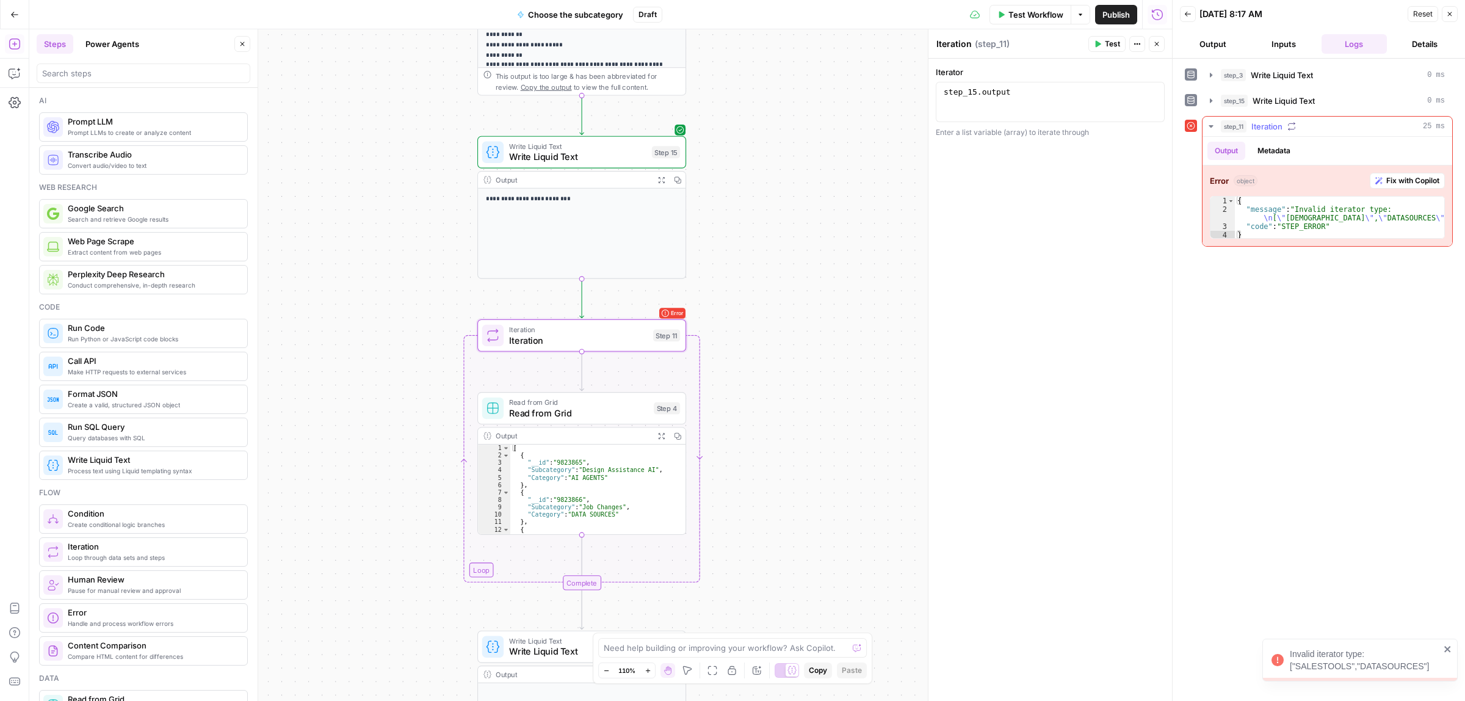
type textarea "**********"
drag, startPoint x: 1403, startPoint y: 219, endPoint x: 1262, endPoint y: 220, distance: 140.4
click at [1262, 220] on div "{ "message" : "Invalid iterator type: \n [ \" SALESTOOLS \" , \" DATASOURCES \"…" at bounding box center [1339, 227] width 209 height 60
click at [551, 151] on span "Write Liquid Text" at bounding box center [577, 156] width 137 height 13
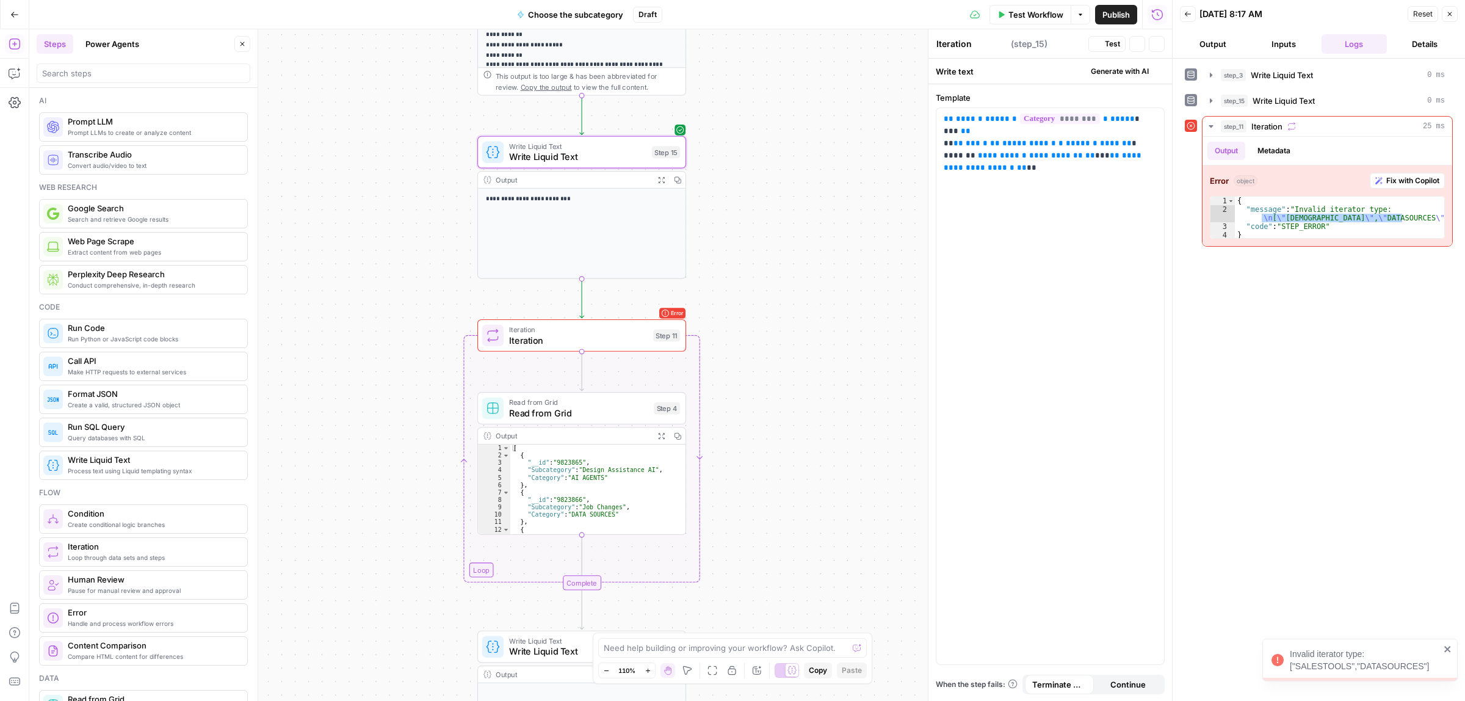
type textarea "Write Liquid Text"
click at [957, 174] on div "**********" at bounding box center [1050, 386] width 228 height 556
drag, startPoint x: 1139, startPoint y: 117, endPoint x: 1017, endPoint y: 122, distance: 122.2
click at [1017, 122] on p "**********" at bounding box center [1050, 149] width 212 height 73
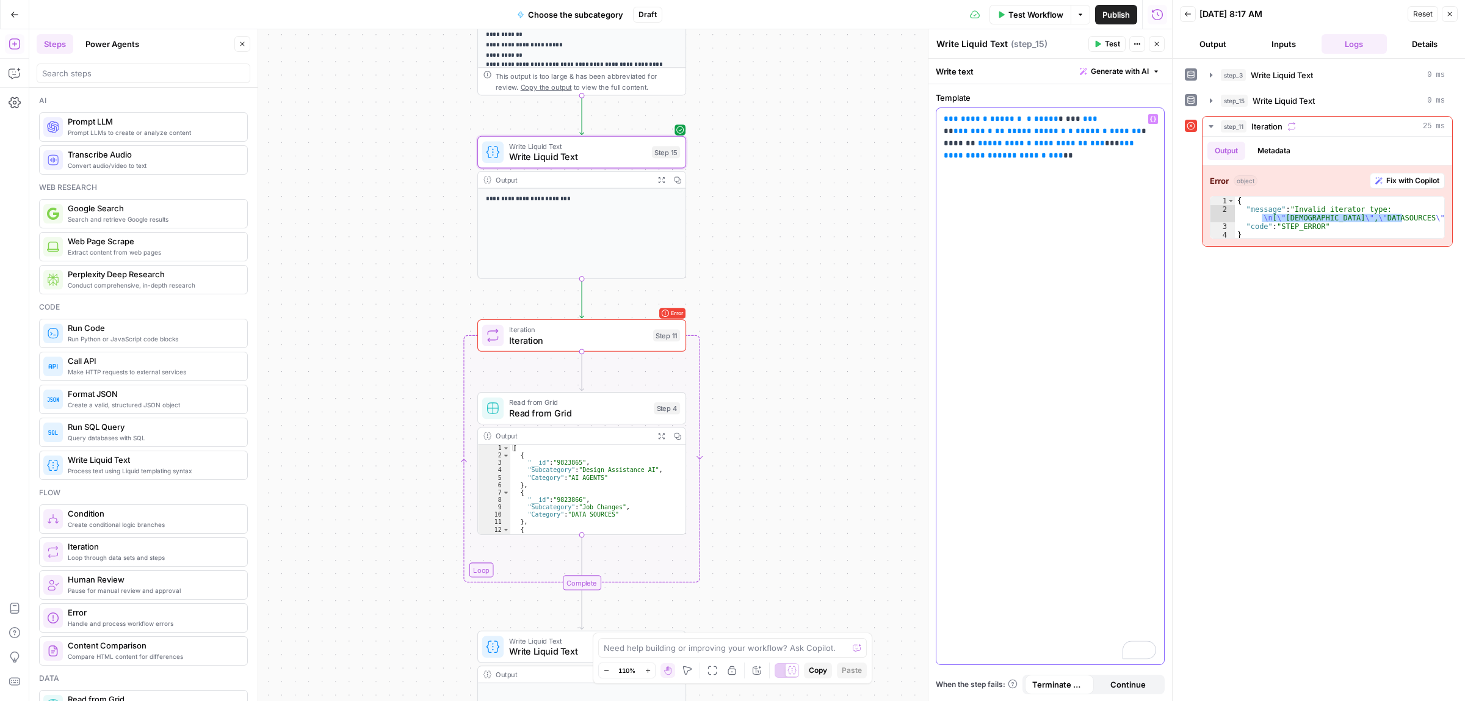
click at [1153, 120] on icon "button" at bounding box center [1153, 119] width 6 height 6
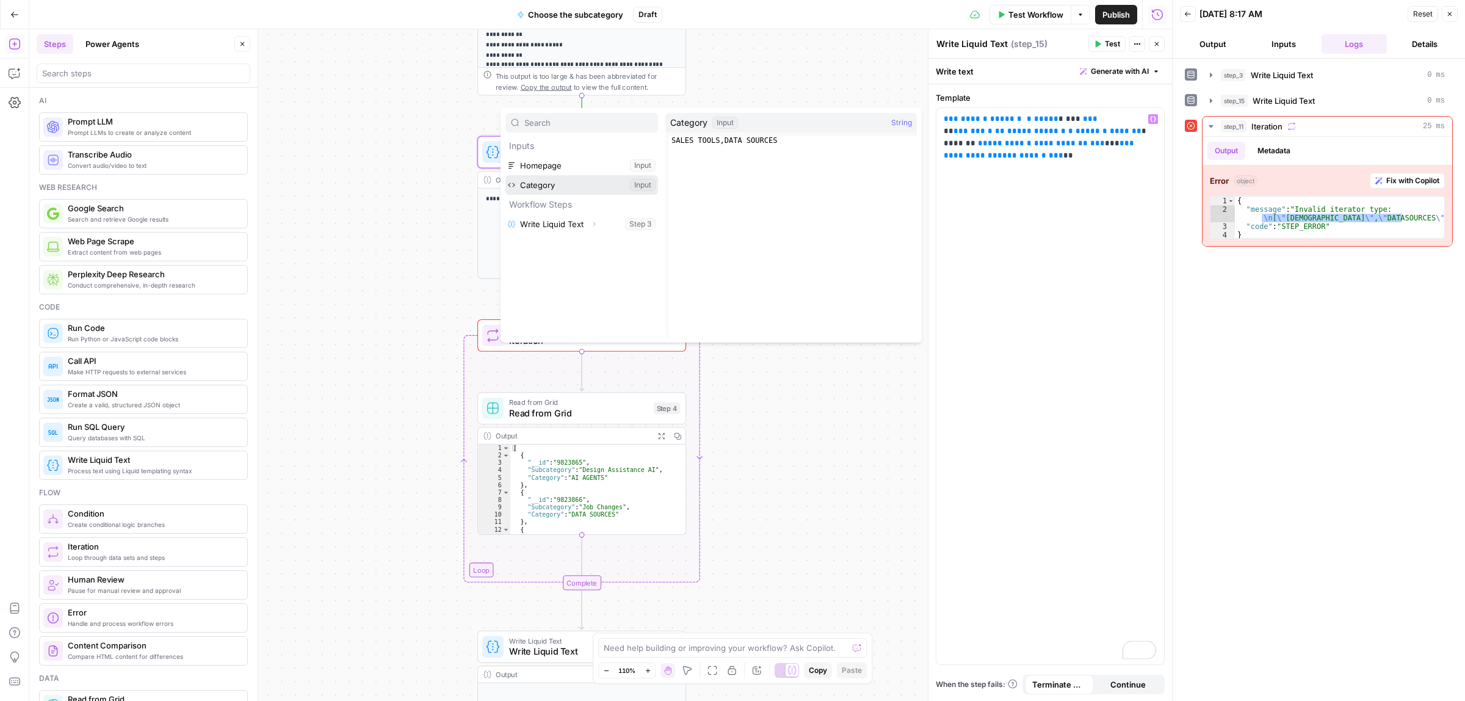
click at [538, 187] on button "Select variable Category" at bounding box center [581, 185] width 153 height 20
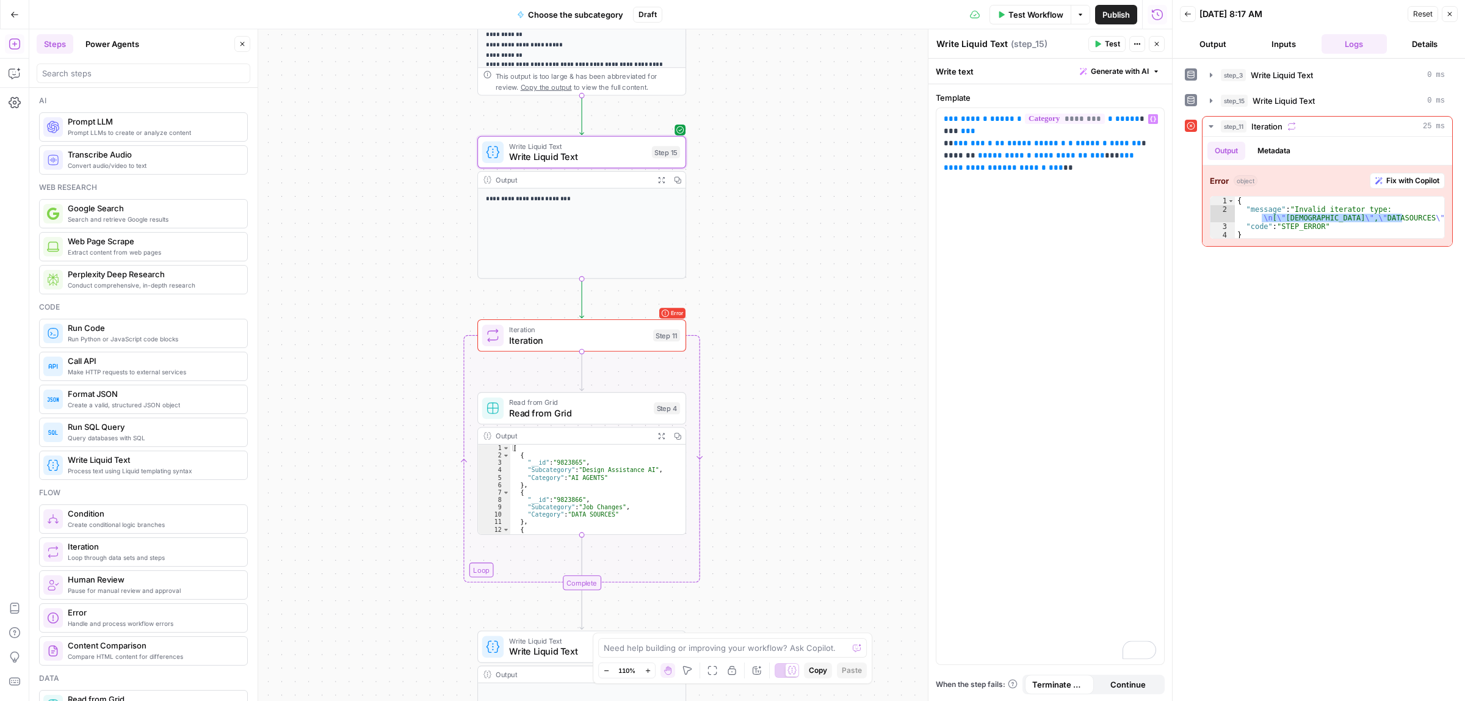
click at [1108, 40] on span "Test" at bounding box center [1112, 43] width 15 height 11
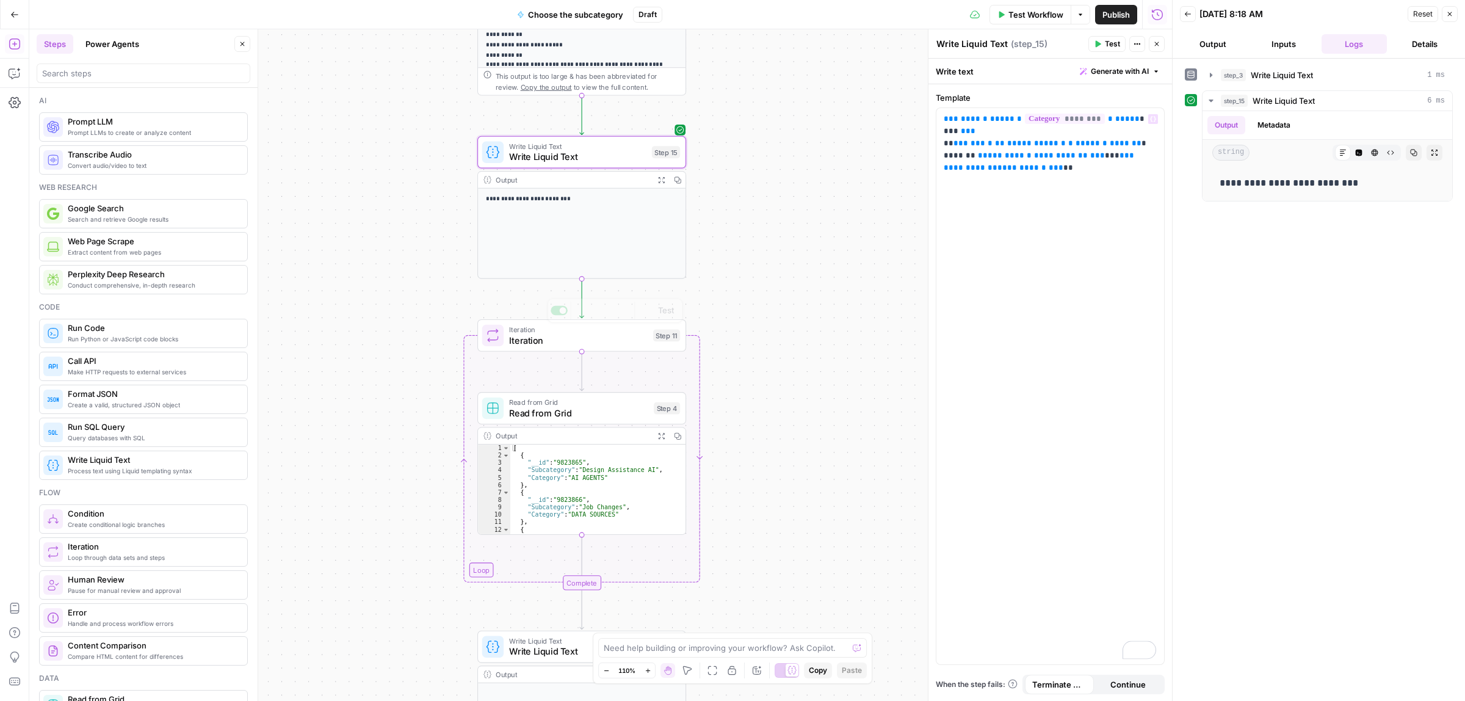
click at [556, 349] on div "Iteration Iteration Step 11 Copy step Delete step Add Note Test" at bounding box center [581, 335] width 209 height 32
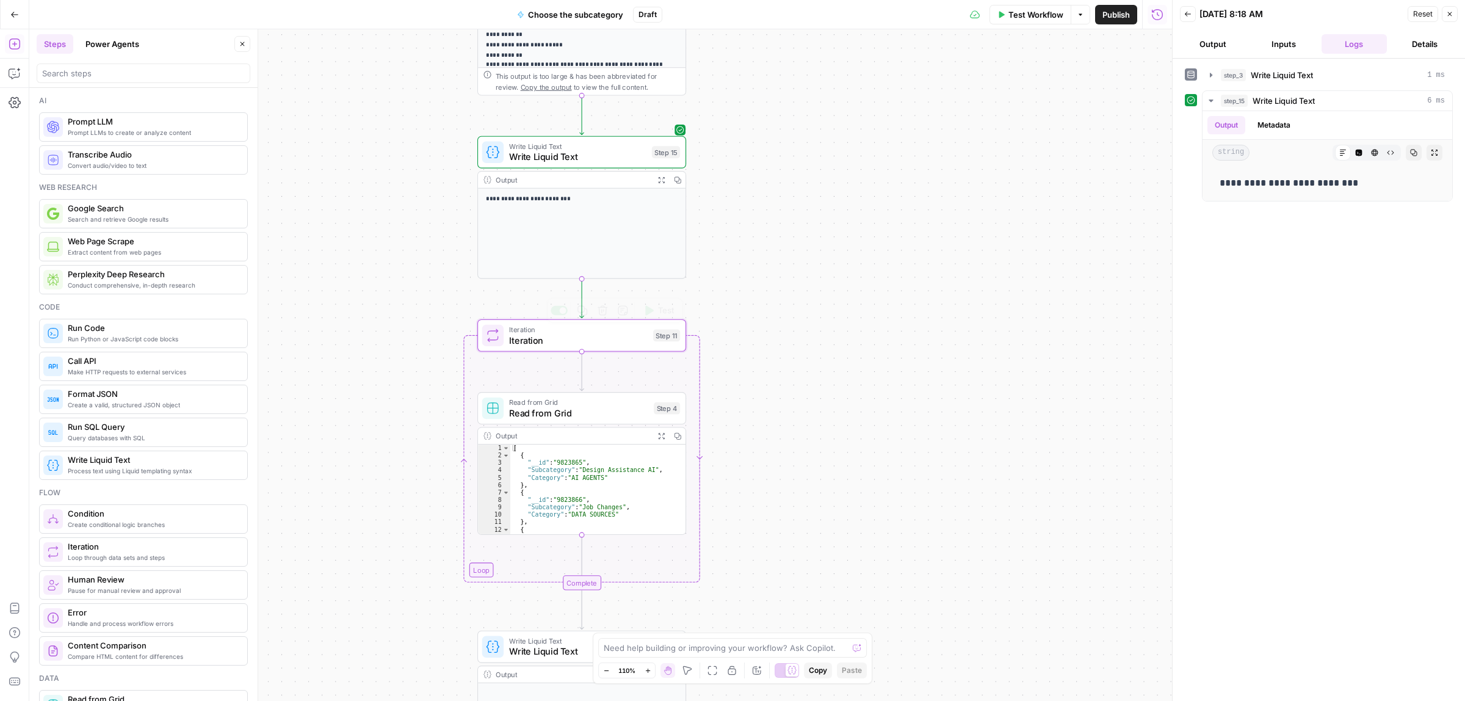
type textarea "Iteration"
click at [1096, 42] on icon "button" at bounding box center [1098, 44] width 5 height 7
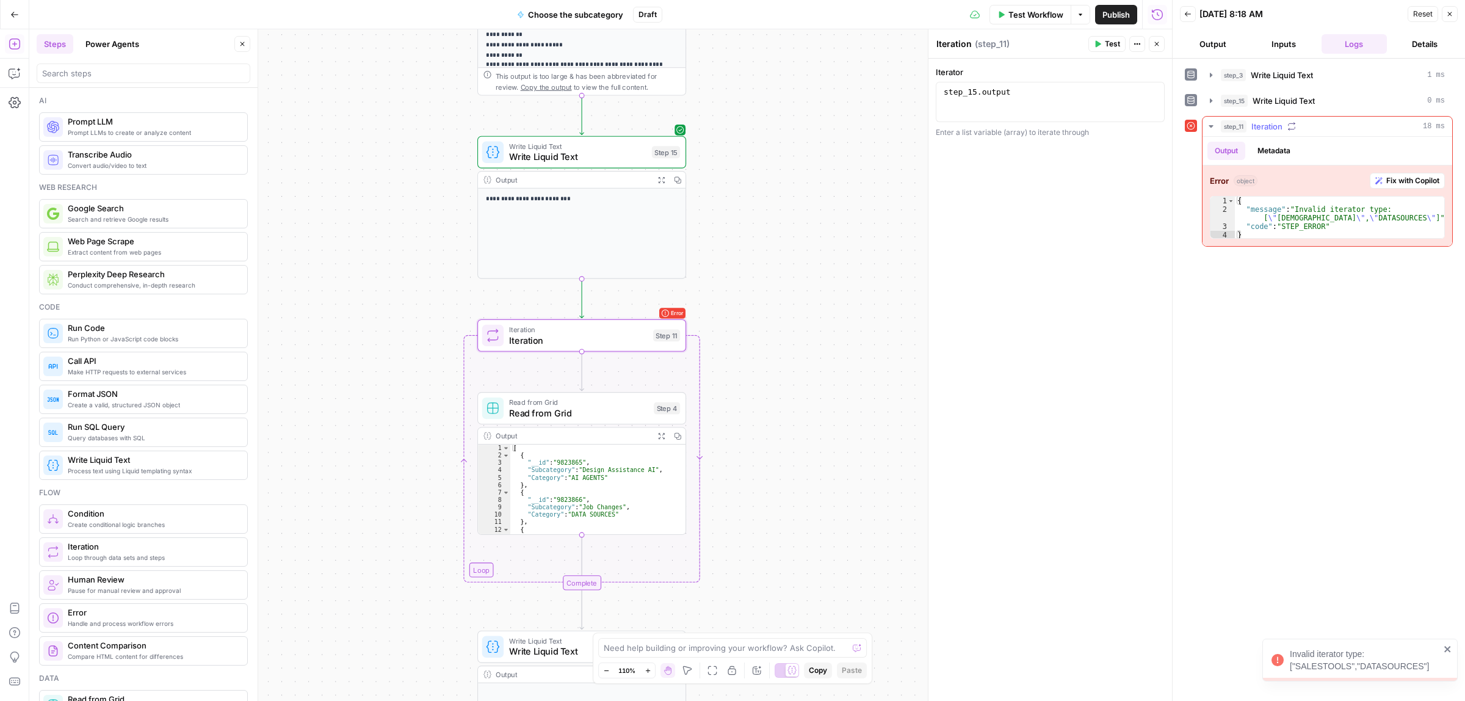
type textarea "**********"
drag, startPoint x: 1394, startPoint y: 220, endPoint x: 1259, endPoint y: 217, distance: 134.3
click at [1259, 217] on div "{ "message" : "Invalid iterator type: [ \" SALESTOOLS \" , \" DATASOURCES \" ]"…" at bounding box center [1339, 227] width 209 height 60
click at [539, 142] on span "Write Liquid Text" at bounding box center [577, 145] width 137 height 11
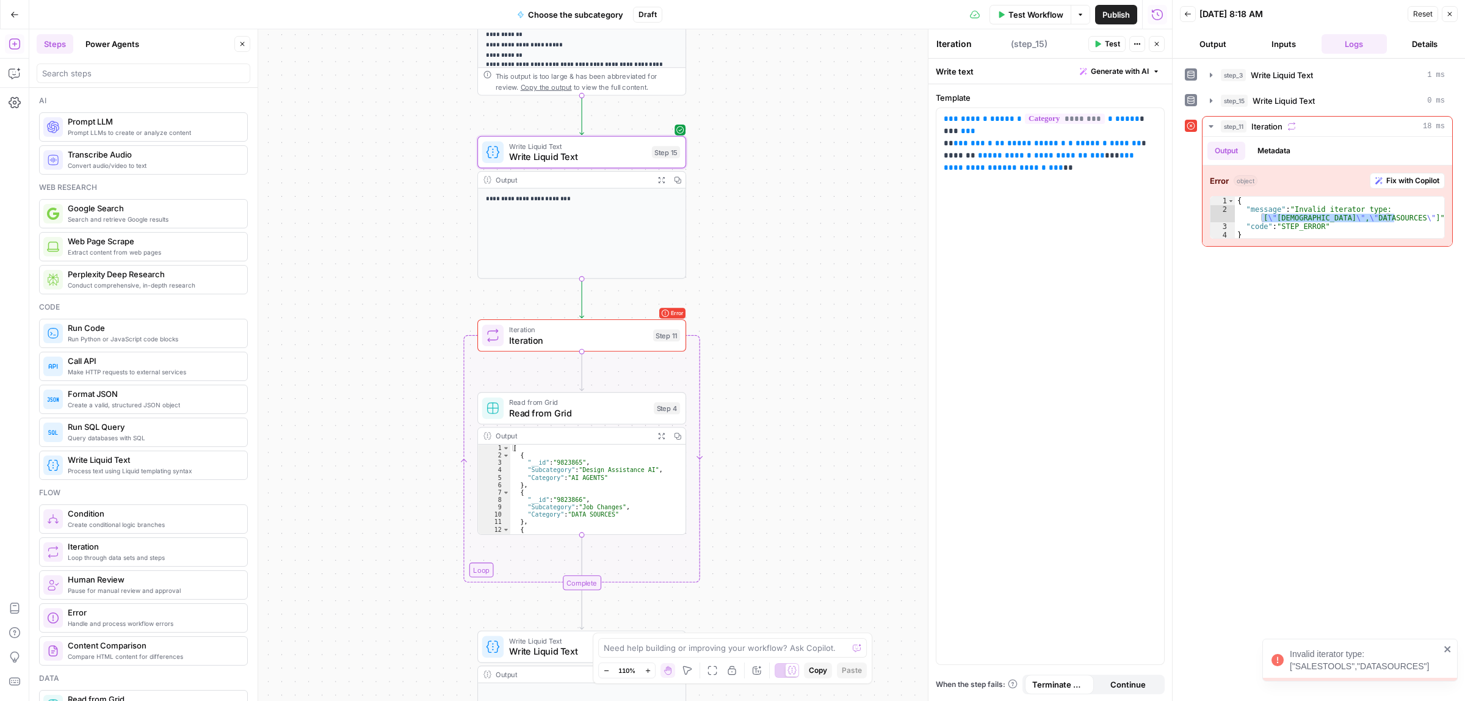
type textarea "Write Liquid Text"
click at [1030, 151] on p "**********" at bounding box center [1050, 137] width 212 height 49
drag, startPoint x: 1139, startPoint y: 119, endPoint x: 1018, endPoint y: 119, distance: 120.3
click at [1024, 119] on span "**********" at bounding box center [1080, 119] width 112 height 8
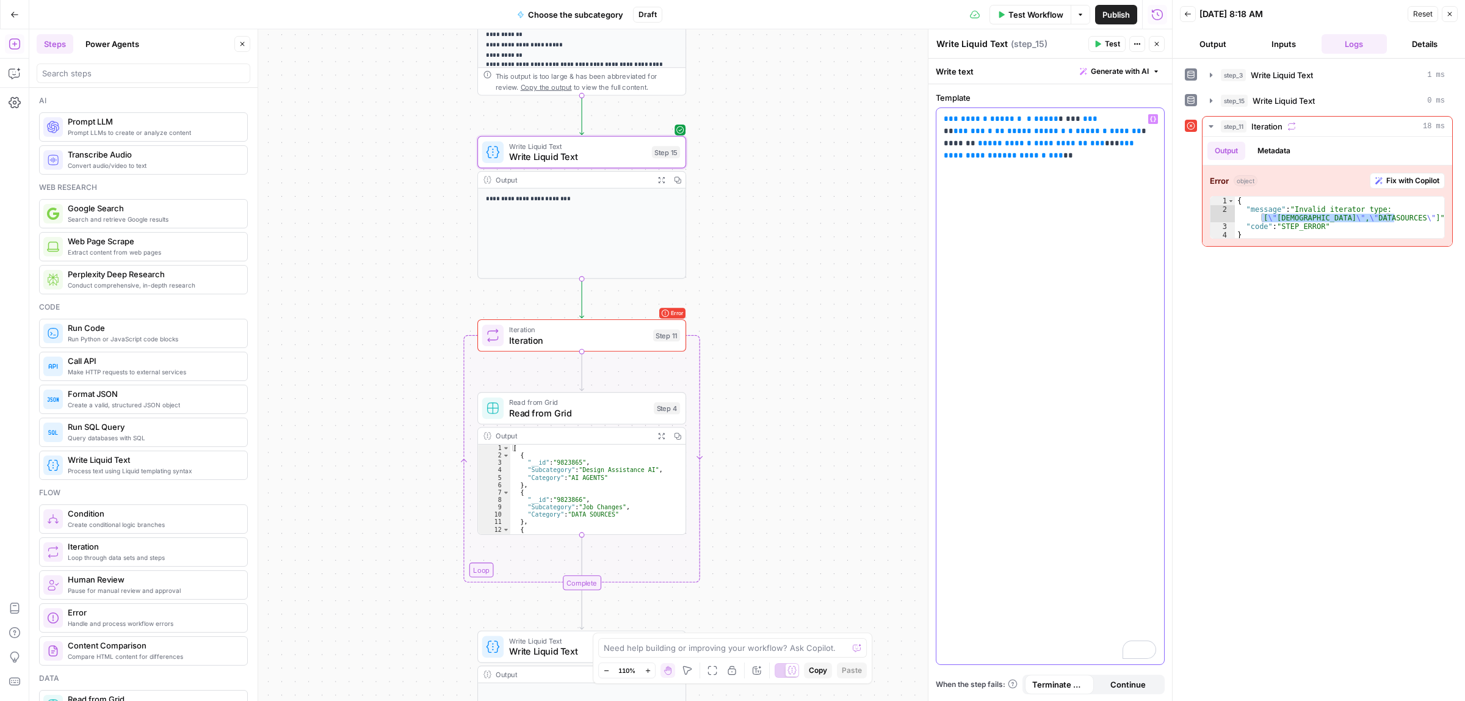
click at [1152, 117] on icon "button" at bounding box center [1153, 119] width 6 height 6
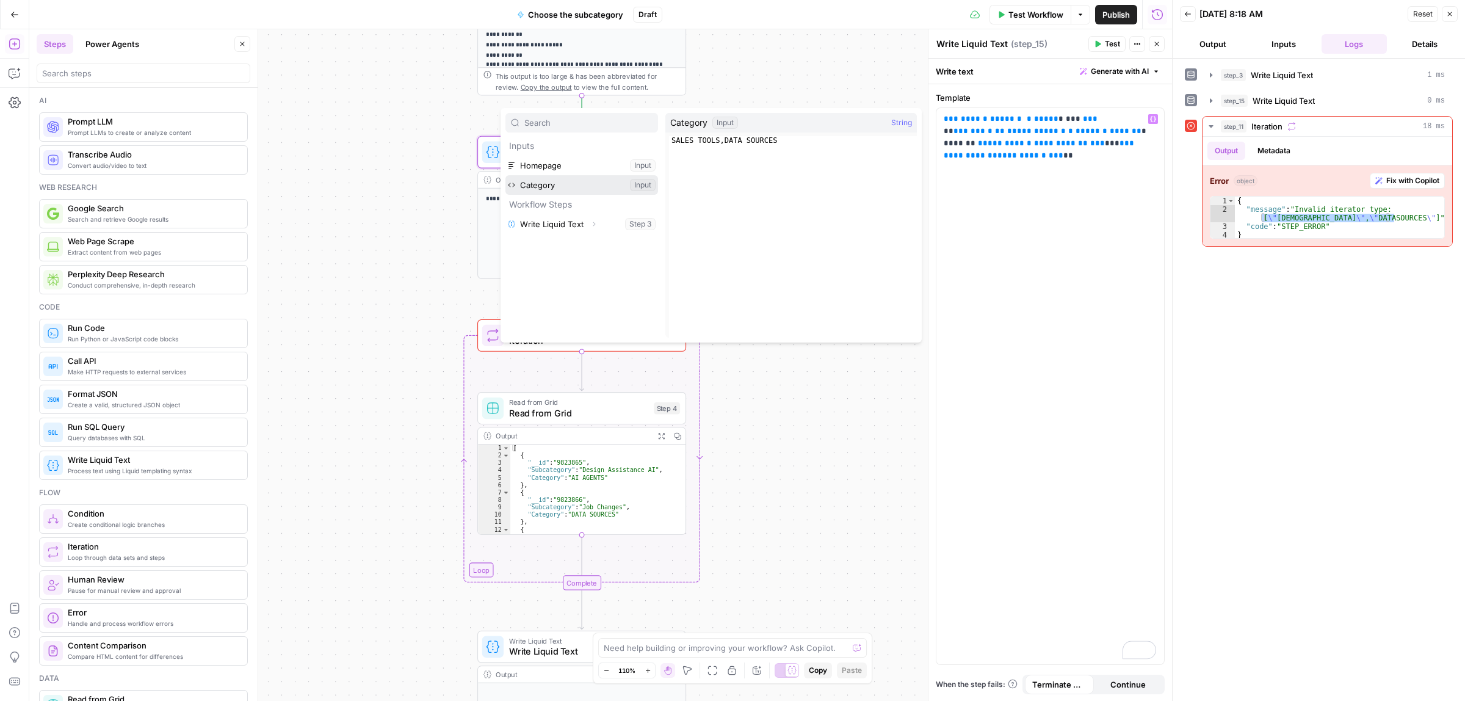
click at [532, 184] on button "Select variable Category" at bounding box center [581, 185] width 153 height 20
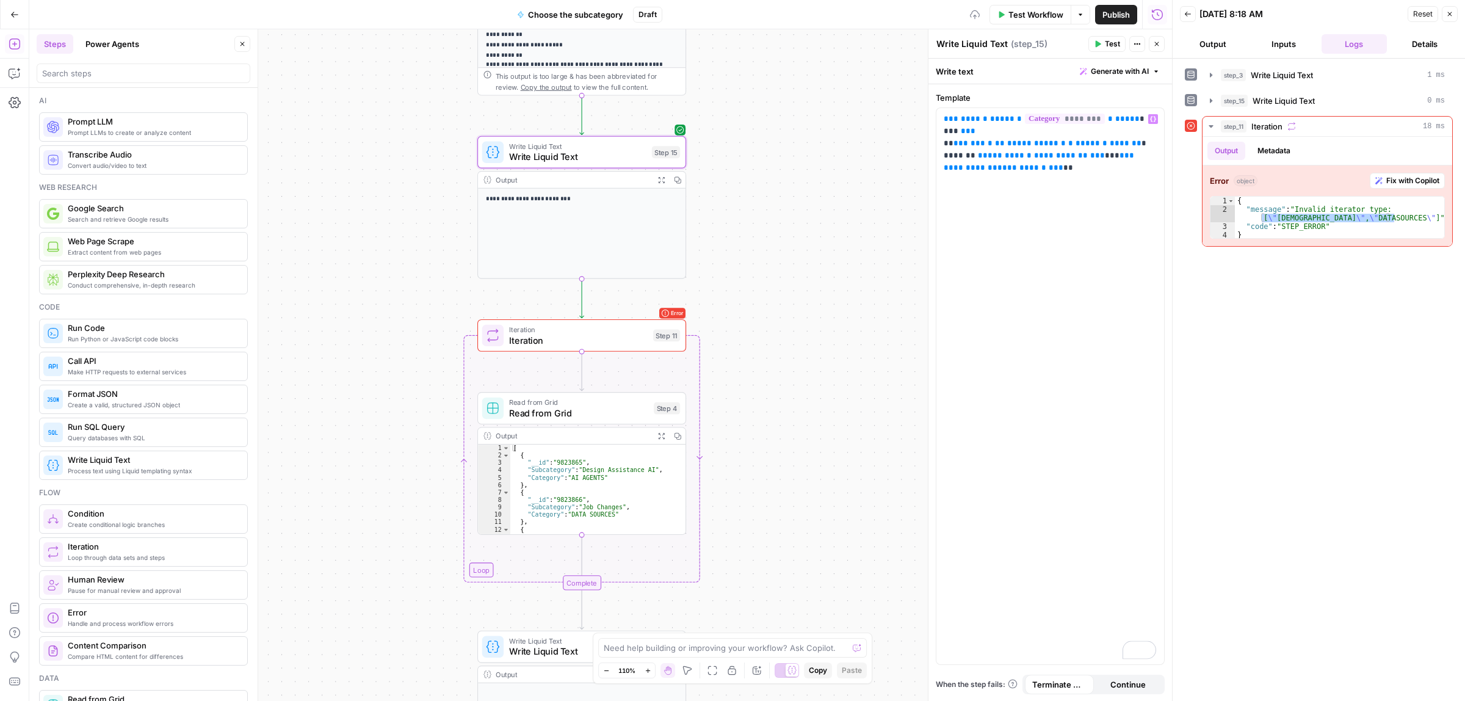
click at [1103, 46] on button "Test" at bounding box center [1106, 44] width 37 height 16
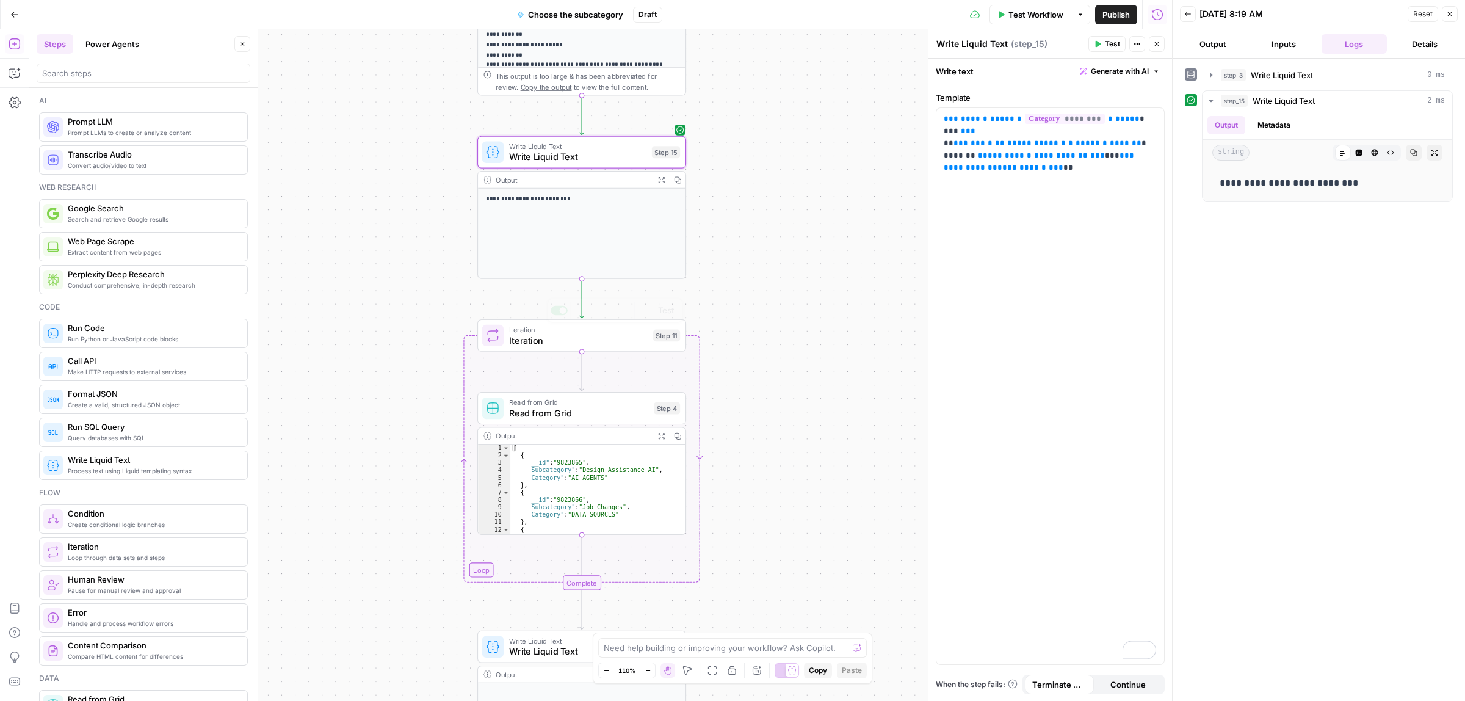
click at [565, 346] on span "Iteration" at bounding box center [578, 339] width 139 height 13
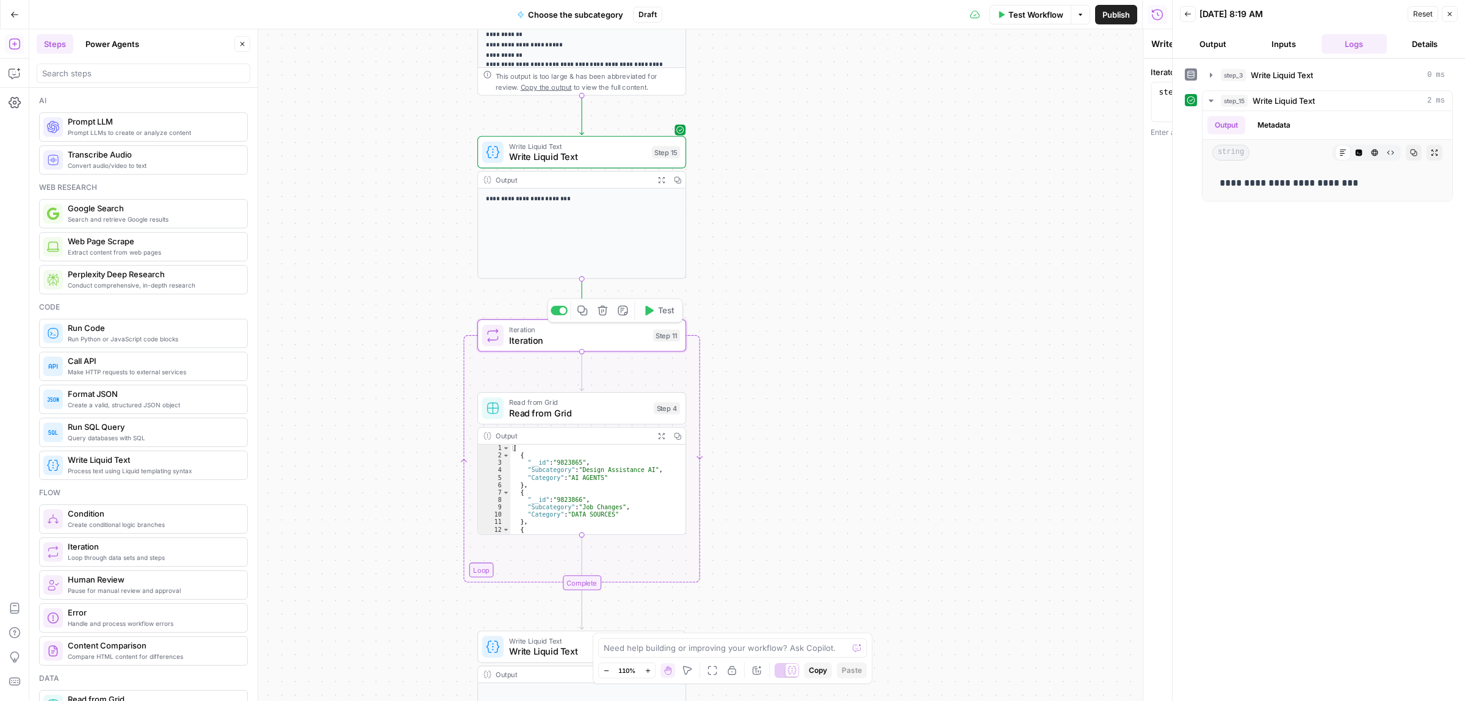
type textarea "Iteration"
click at [1070, 96] on div "step_15 . output" at bounding box center [1050, 111] width 218 height 49
click at [1151, 93] on icon "button" at bounding box center [1152, 93] width 6 height 6
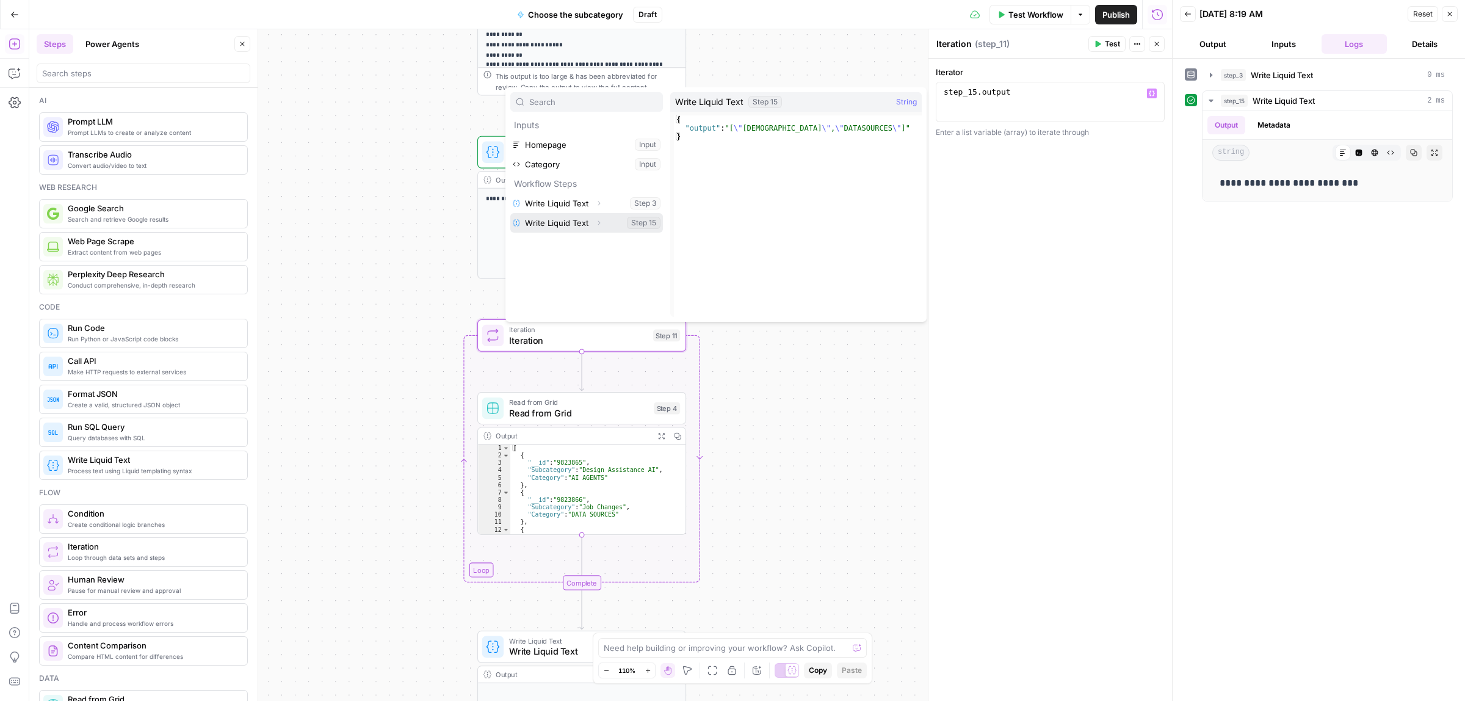
click at [551, 223] on button "Select variable Write Liquid Text" at bounding box center [586, 223] width 153 height 20
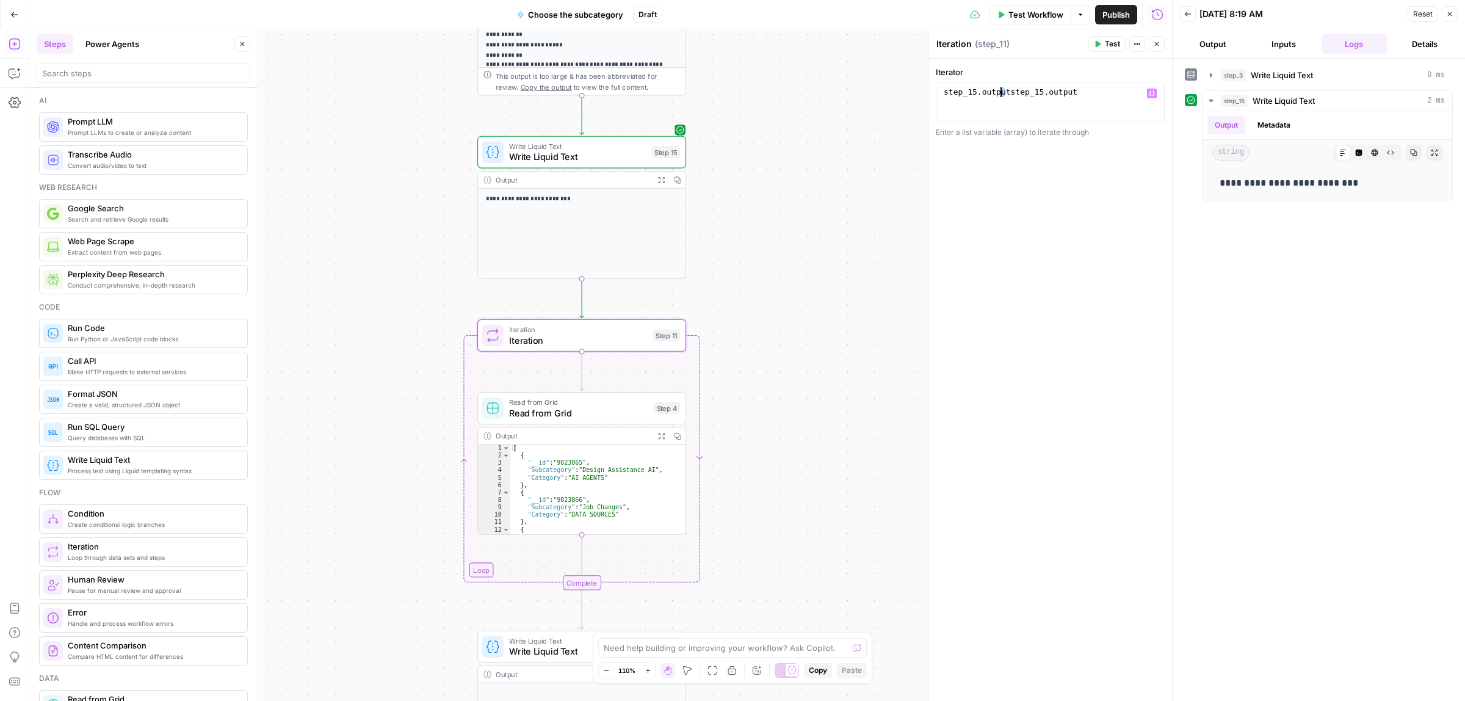
drag, startPoint x: 980, startPoint y: 87, endPoint x: 901, endPoint y: 84, distance: 78.8
click at [901, 84] on body "**********" at bounding box center [732, 350] width 1465 height 701
type textarea "**********"
click at [1103, 41] on button "Test" at bounding box center [1106, 44] width 37 height 16
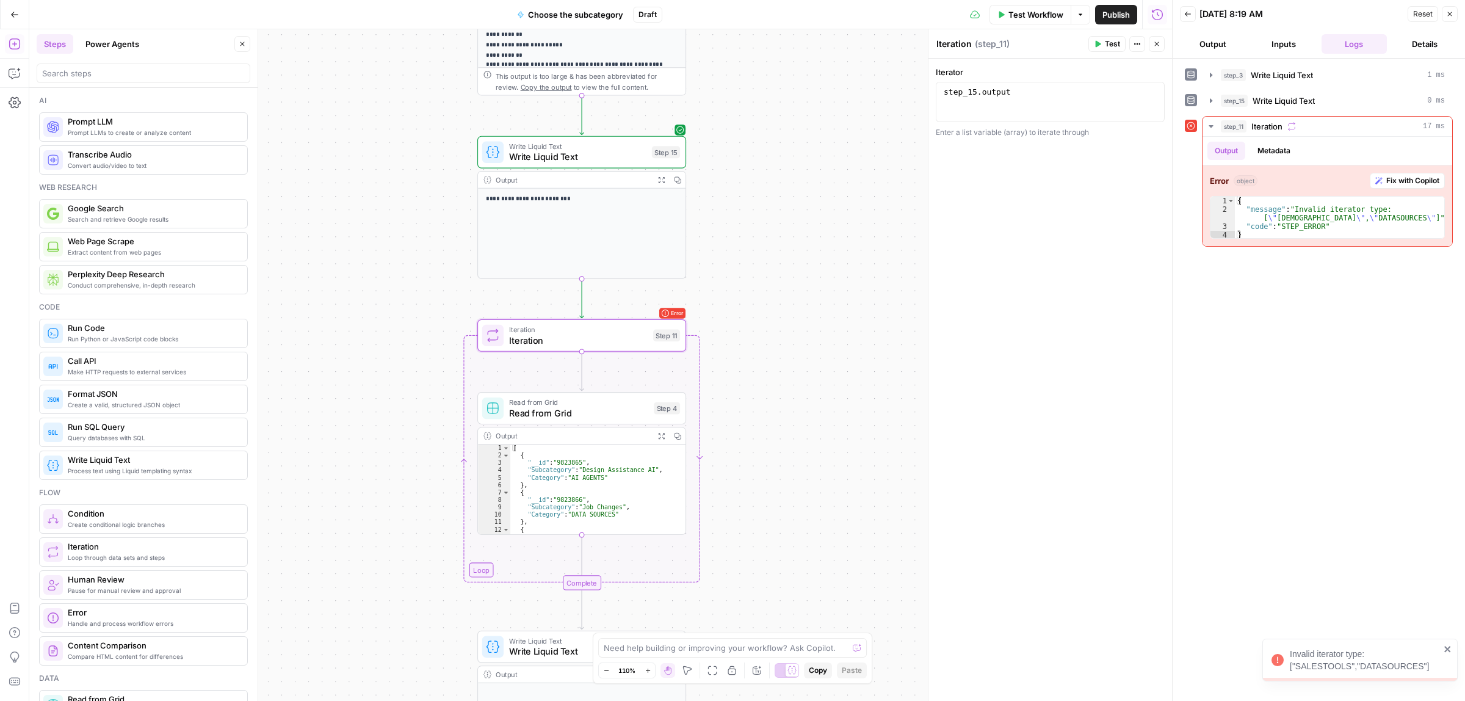
click at [1045, 96] on div "step_15 . output" at bounding box center [1050, 111] width 218 height 49
click at [529, 157] on span "Write Liquid Text" at bounding box center [577, 156] width 137 height 13
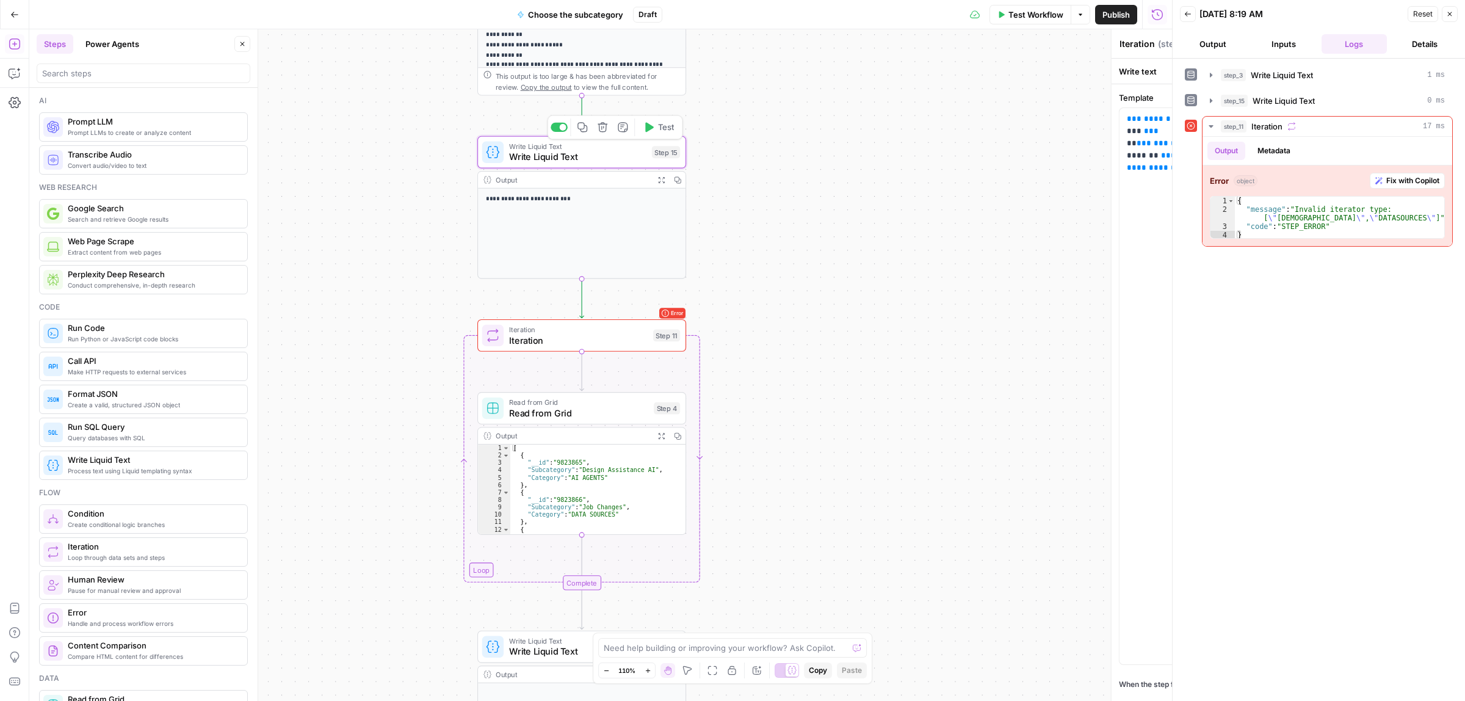
type textarea "Write Liquid Text"
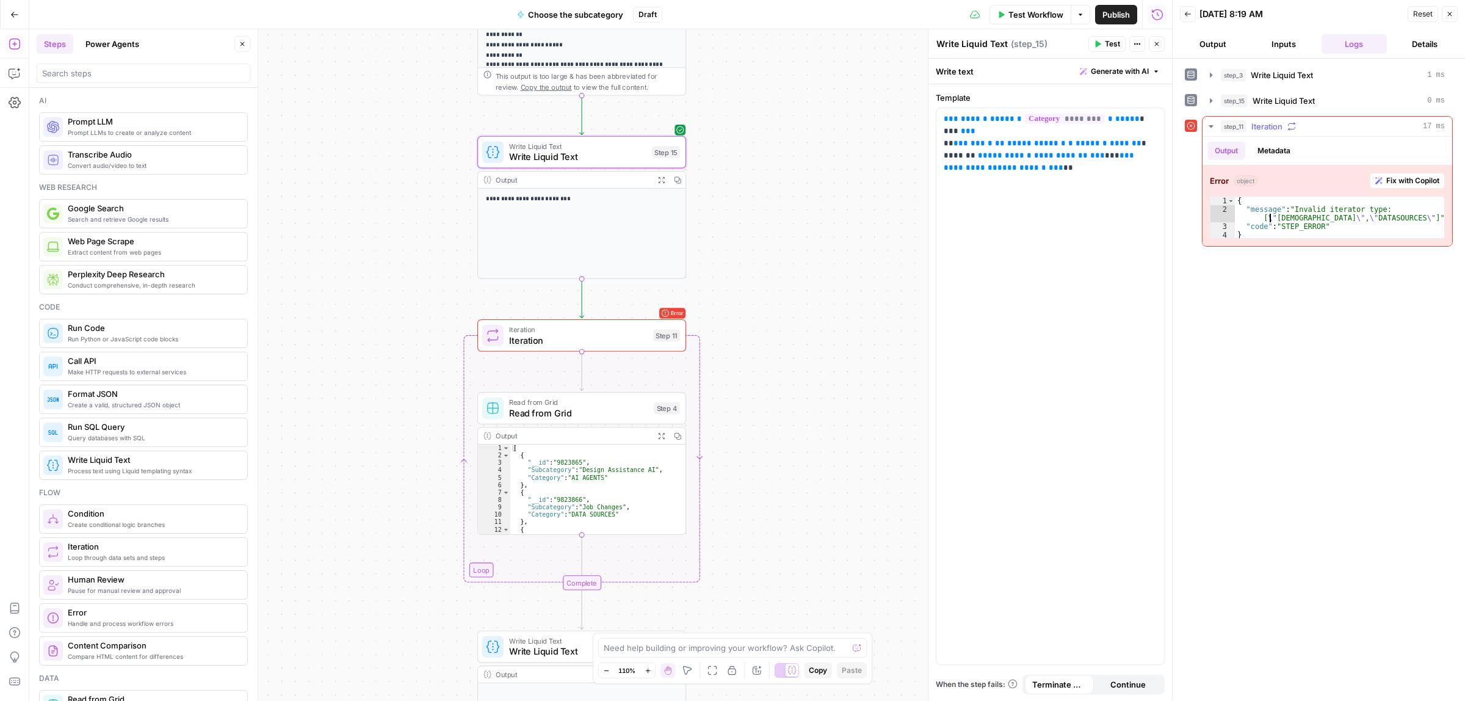
click at [1265, 218] on div "{ "message" : "Invalid iterator type: [ \" SALESTOOLS \" , \" DATASOURCES \" ]"…" at bounding box center [1339, 227] width 209 height 60
click at [1380, 230] on div "{ "message" : "Invalid iterator type: [ \" SALESTOOLS \" , \" DATASOURCES \" ]"…" at bounding box center [1339, 227] width 209 height 60
type textarea "**********"
click at [570, 147] on span "Write Liquid Text" at bounding box center [577, 145] width 137 height 11
click at [1057, 162] on div "**********" at bounding box center [1050, 386] width 228 height 556
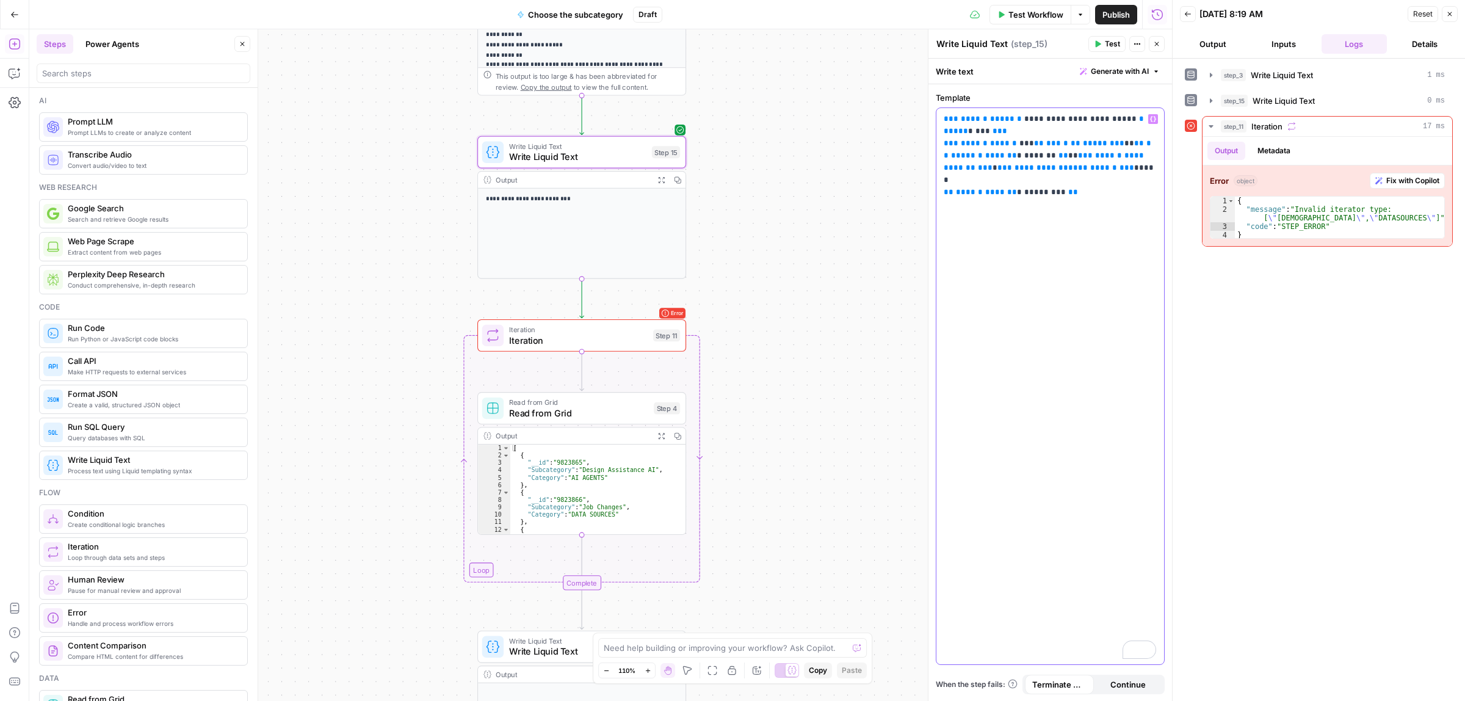
drag, startPoint x: 1139, startPoint y: 118, endPoint x: 1017, endPoint y: 120, distance: 122.1
click at [1017, 120] on p "**********" at bounding box center [1050, 155] width 212 height 85
click at [1152, 118] on icon "button" at bounding box center [1153, 119] width 6 height 6
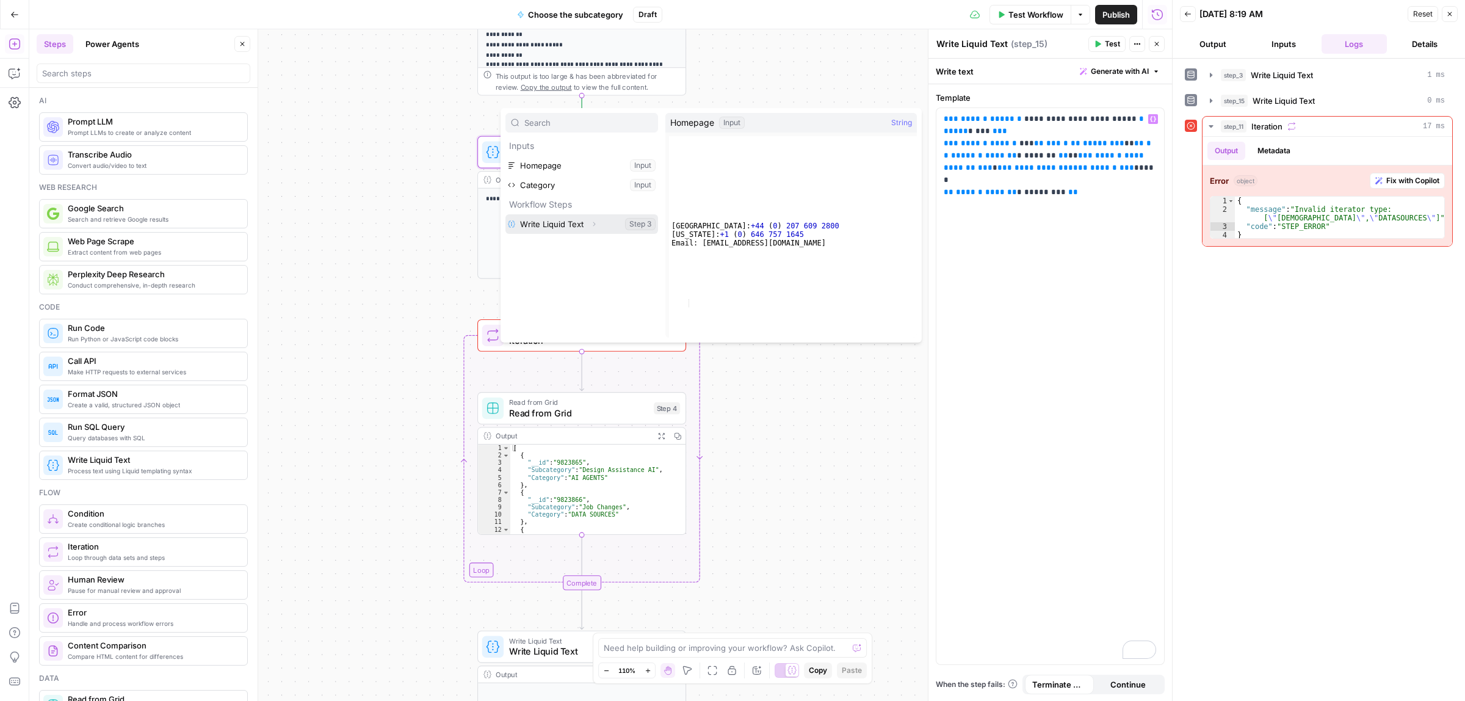
click at [549, 225] on button "Select variable Write Liquid Text" at bounding box center [581, 224] width 153 height 20
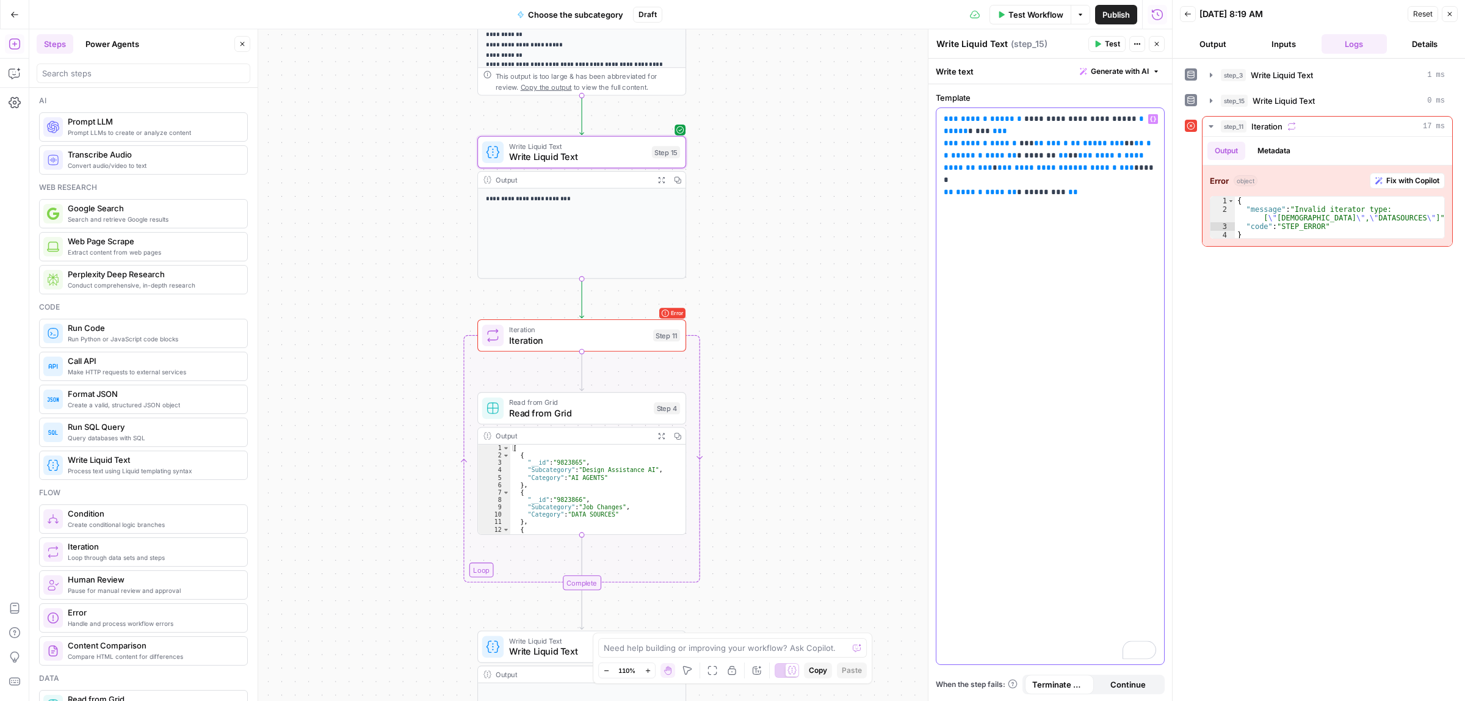
click at [1150, 119] on icon "button" at bounding box center [1153, 119] width 6 height 6
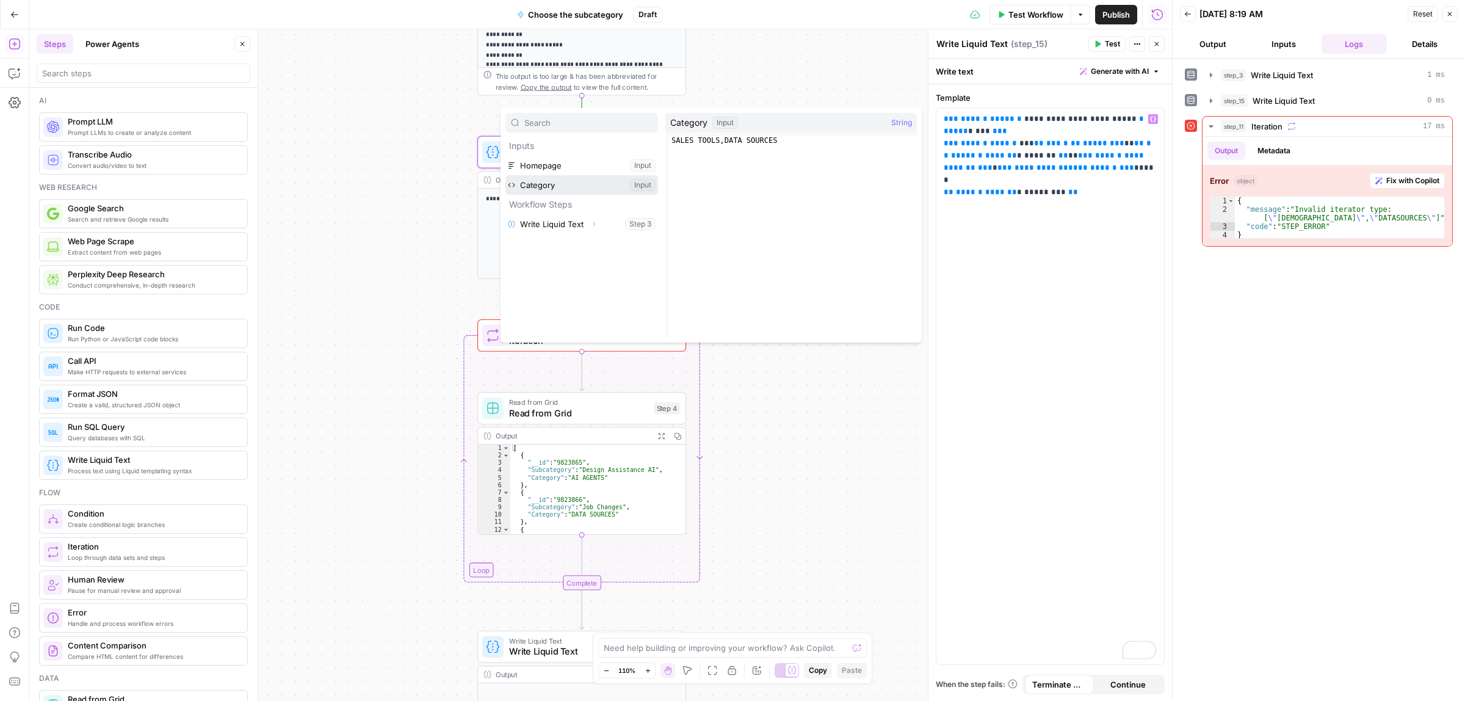
click at [542, 186] on button "Select variable Category" at bounding box center [581, 185] width 153 height 20
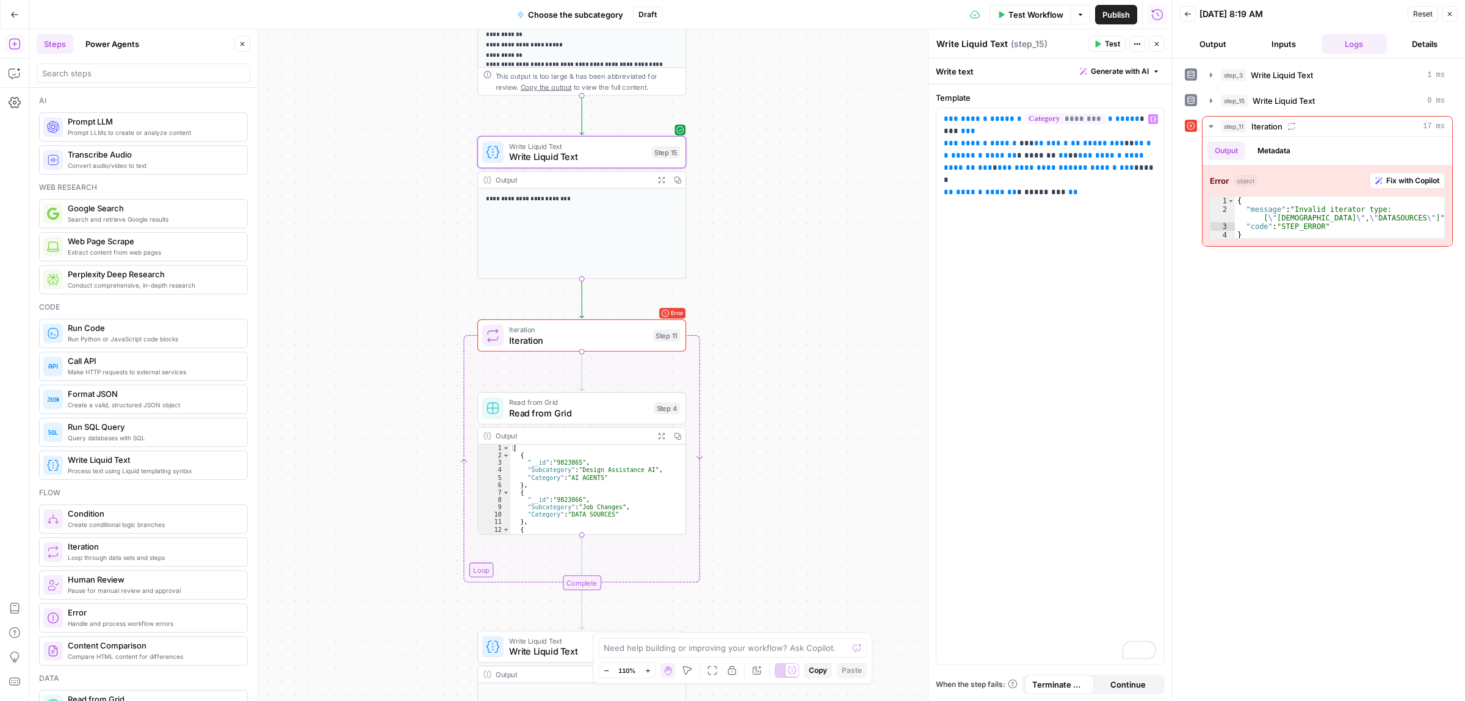
click at [1111, 41] on span "Test" at bounding box center [1112, 43] width 15 height 11
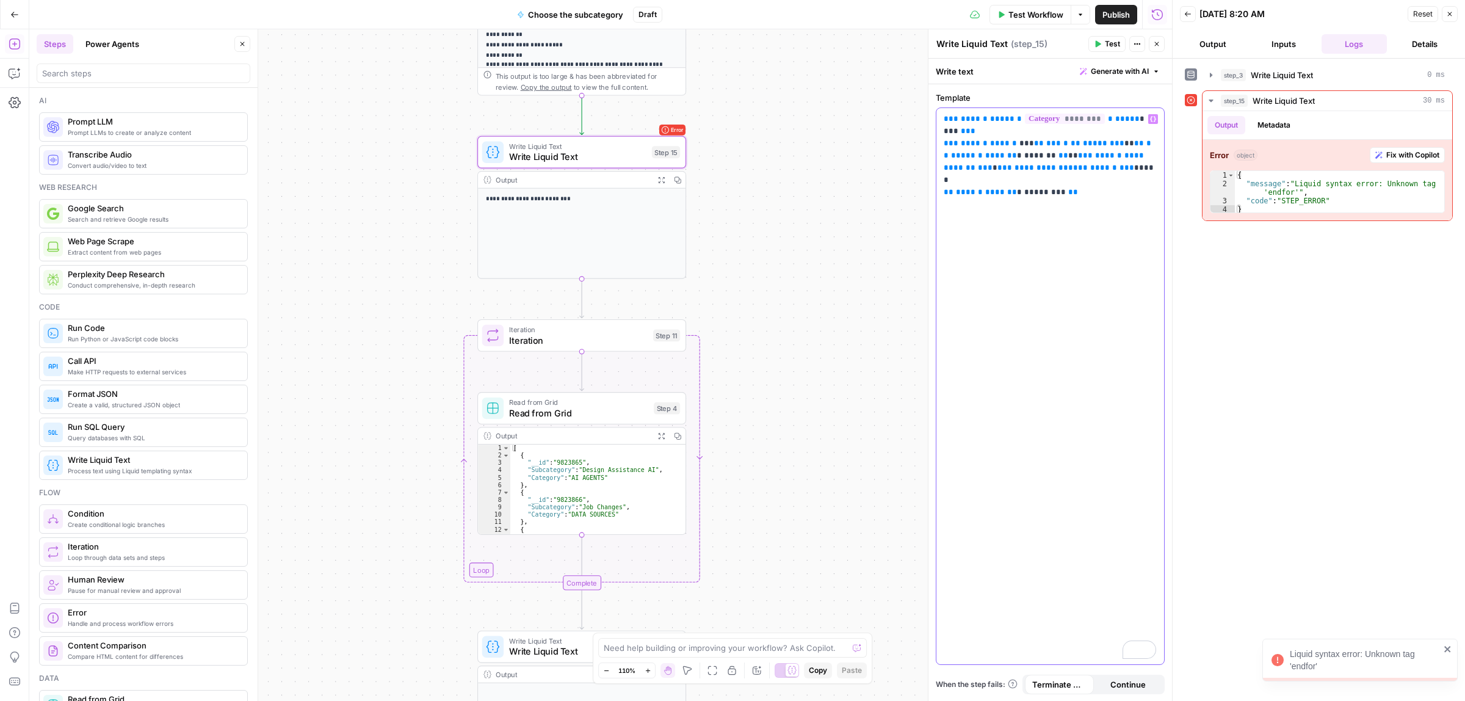
click at [1059, 170] on p "**********" at bounding box center [1050, 149] width 212 height 73
click at [549, 342] on span "Iteration" at bounding box center [578, 339] width 139 height 13
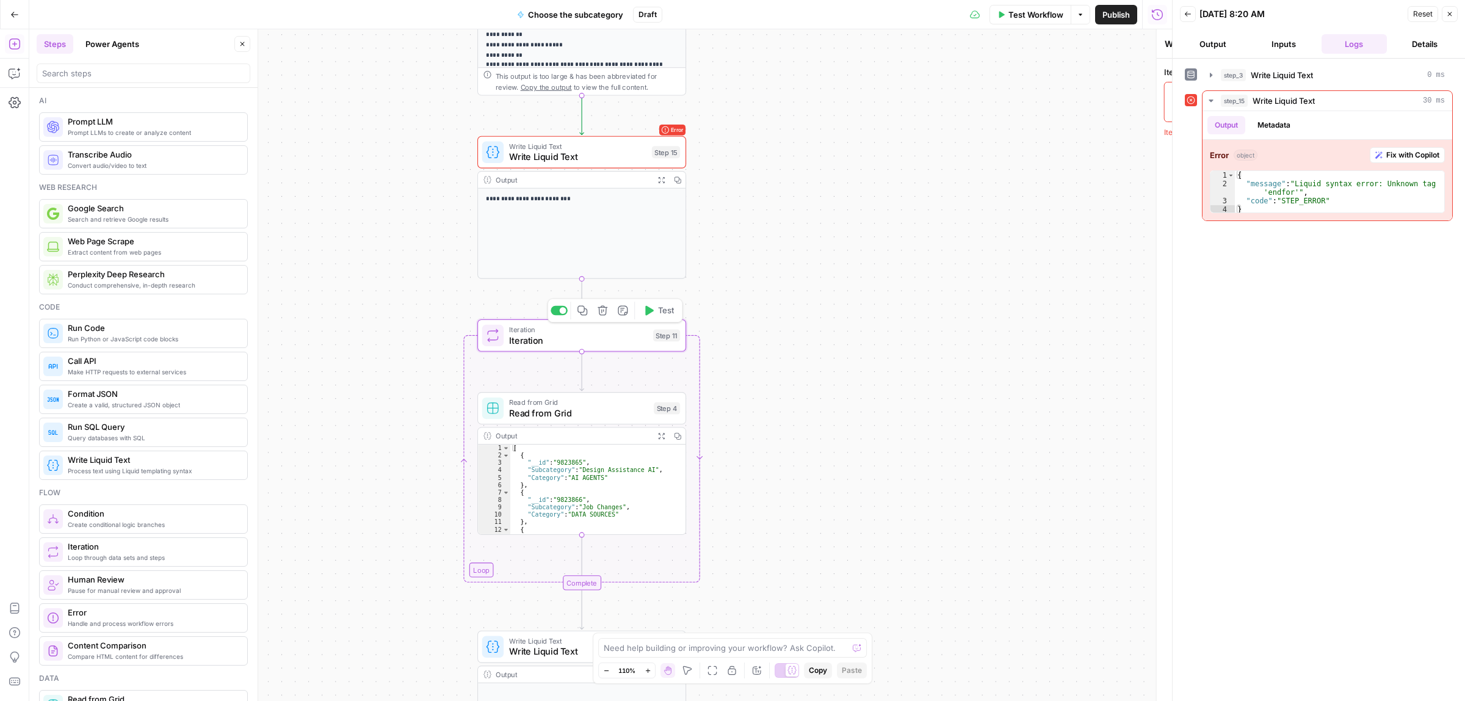
type textarea "Iteration"
drag, startPoint x: 1116, startPoint y: 92, endPoint x: 1012, endPoint y: 96, distance: 103.9
click at [1012, 96] on div "["a", "b", "c"] or [{ key: value }, { key: value }]" at bounding box center [1050, 101] width 218 height 29
click at [594, 142] on span "Write Liquid Text" at bounding box center [577, 145] width 137 height 11
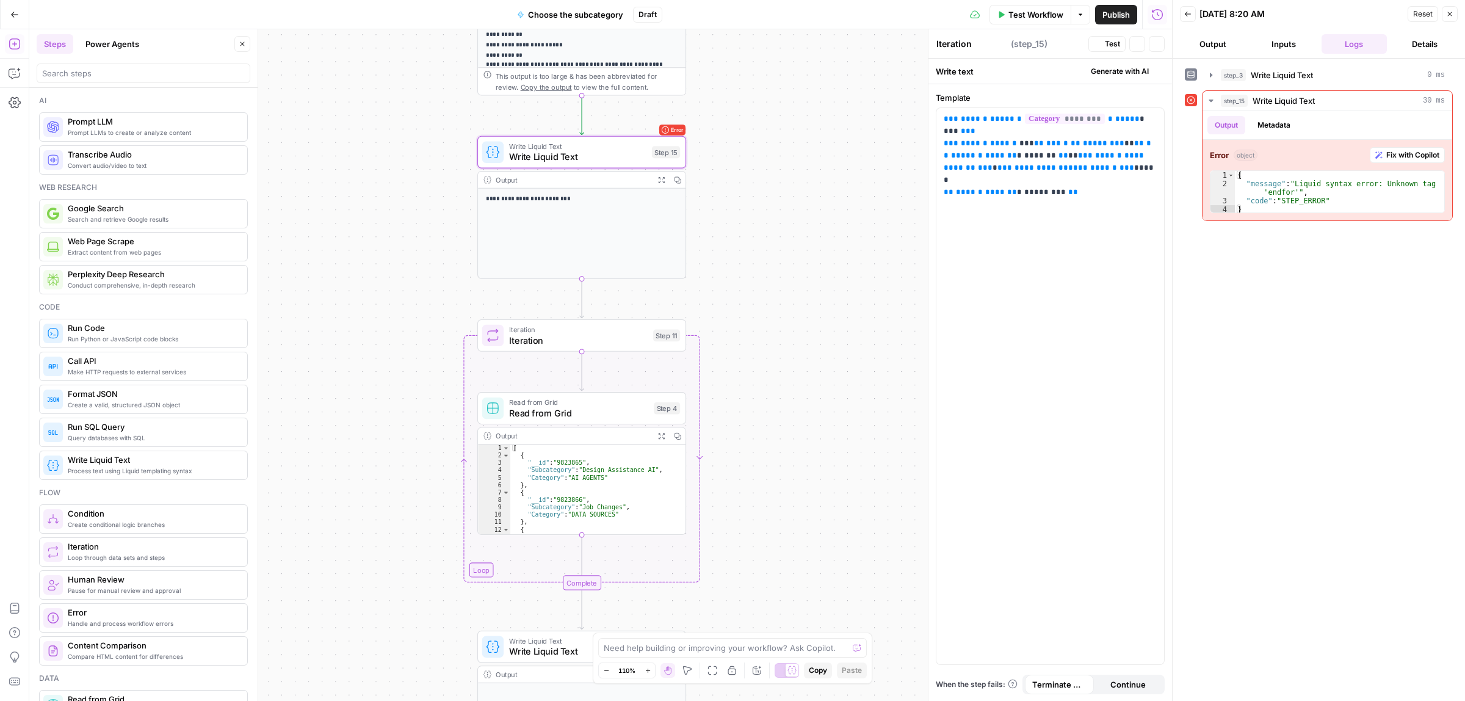
type textarea "Write Liquid Text"
click at [1120, 164] on span "***" at bounding box center [1127, 168] width 15 height 8
drag, startPoint x: 1137, startPoint y: 117, endPoint x: 1018, endPoint y: 119, distance: 119.1
click at [1024, 119] on span "**********" at bounding box center [1080, 119] width 112 height 8
click at [1155, 120] on icon "button" at bounding box center [1153, 119] width 6 height 6
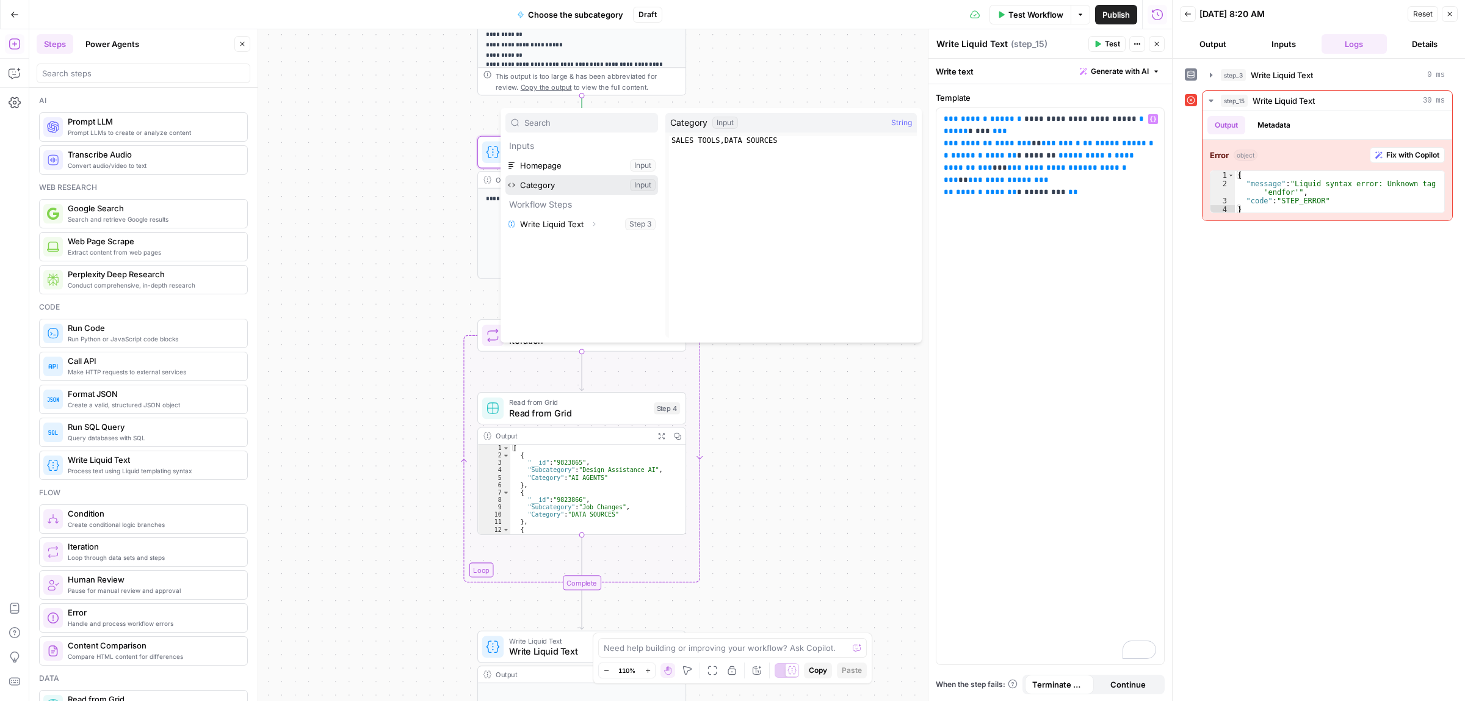
click at [565, 181] on button "Select variable Category" at bounding box center [581, 185] width 153 height 20
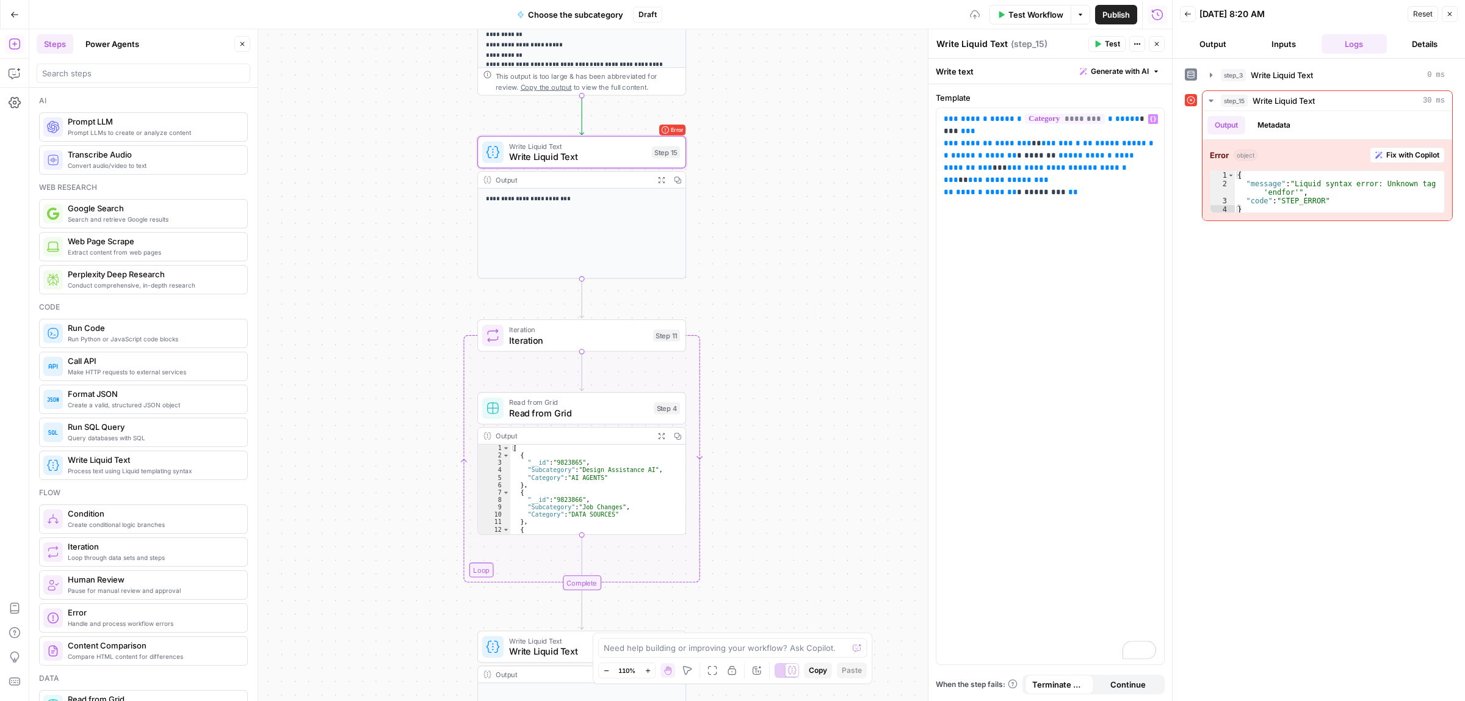
click at [1115, 47] on span "Test" at bounding box center [1112, 43] width 15 height 11
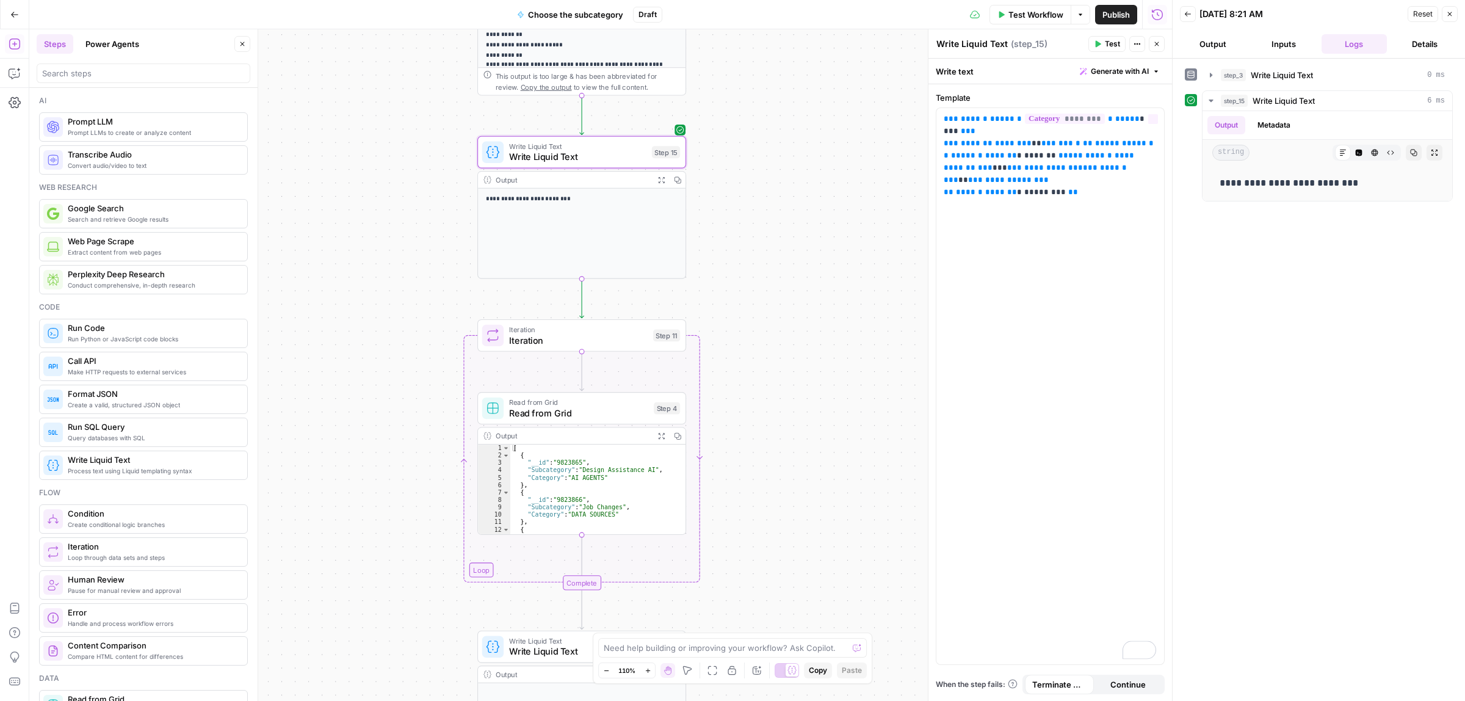
drag, startPoint x: 600, startPoint y: 340, endPoint x: 717, endPoint y: 324, distance: 118.3
click at [599, 340] on span "Iteration" at bounding box center [578, 339] width 139 height 13
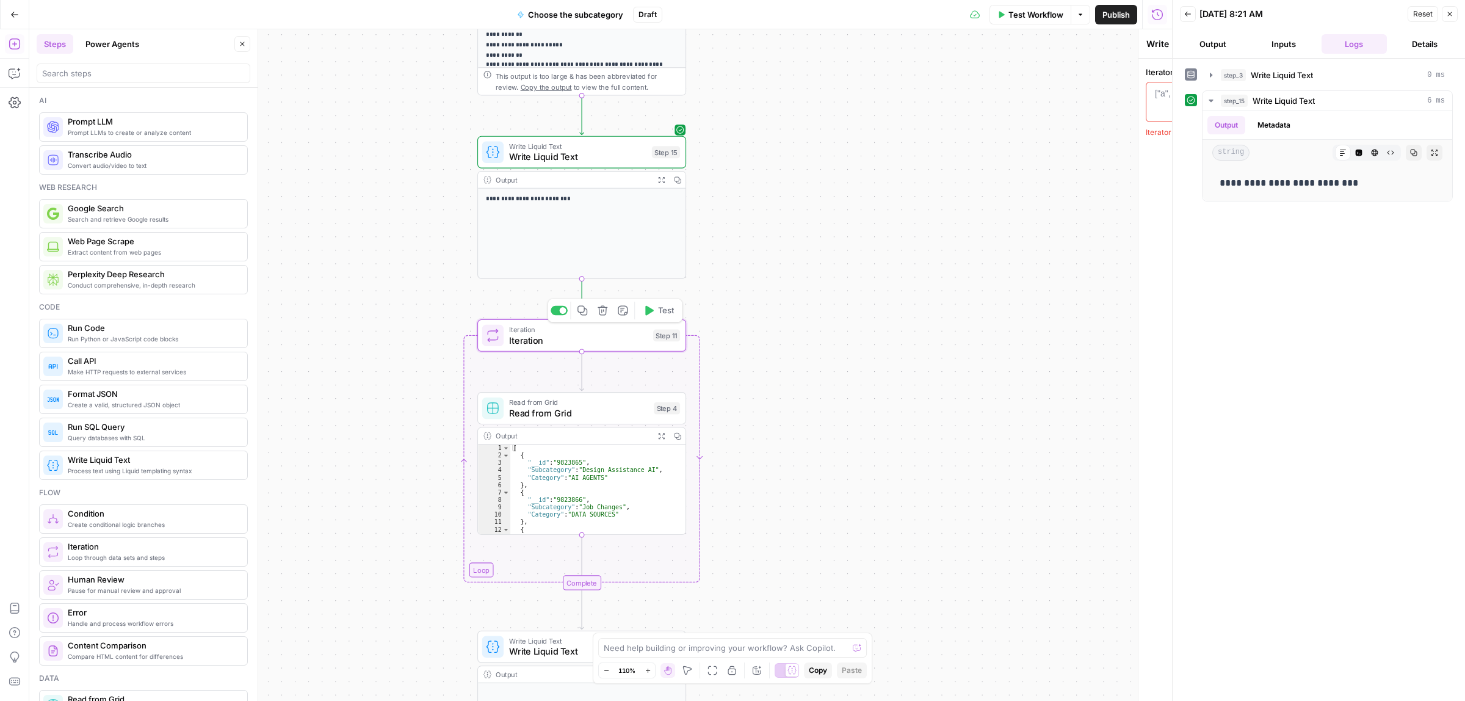
type textarea "Iteration"
drag, startPoint x: 1054, startPoint y: 104, endPoint x: 1102, endPoint y: 98, distance: 48.7
click at [1054, 104] on div at bounding box center [1050, 111] width 218 height 49
click at [1147, 95] on button "Variables Menu" at bounding box center [1152, 94] width 10 height 10
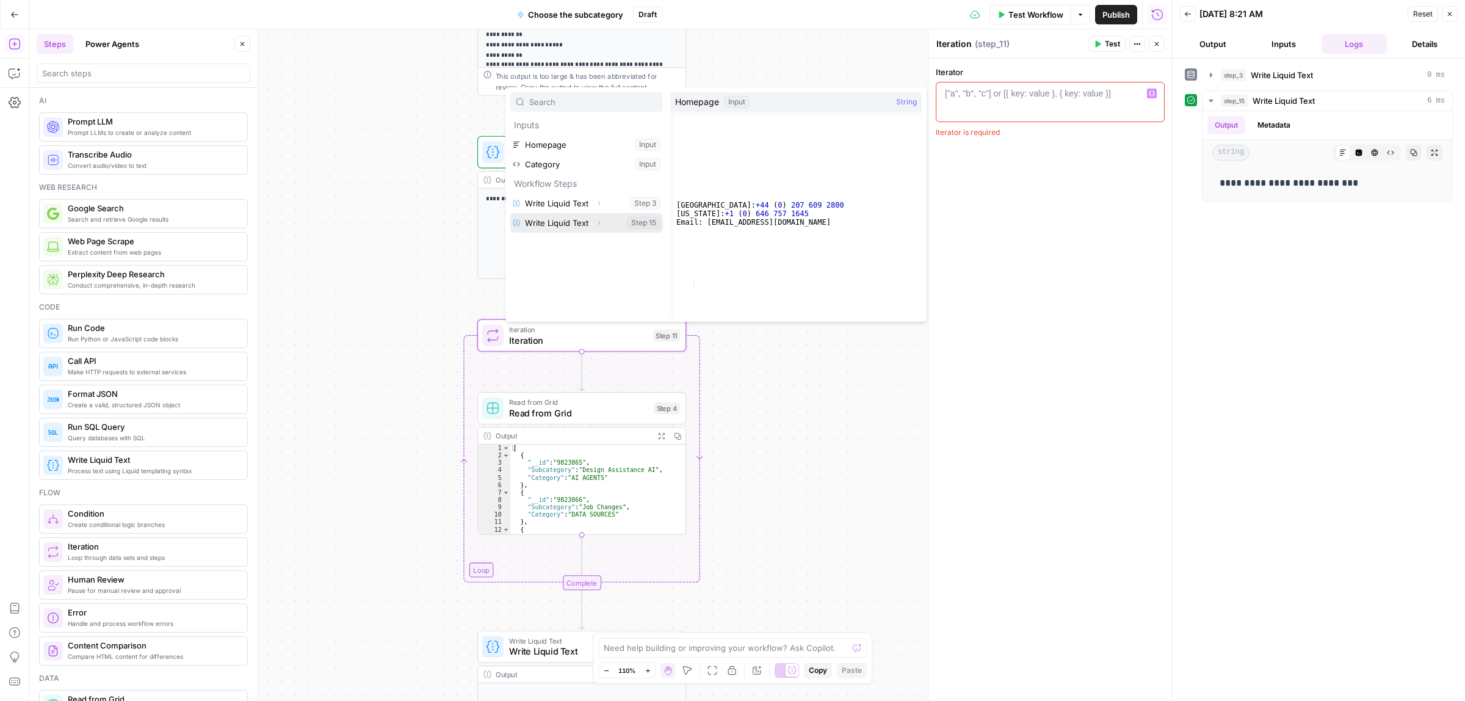
click at [581, 222] on button "Select variable Write Liquid Text" at bounding box center [586, 223] width 153 height 20
type textarea "**********"
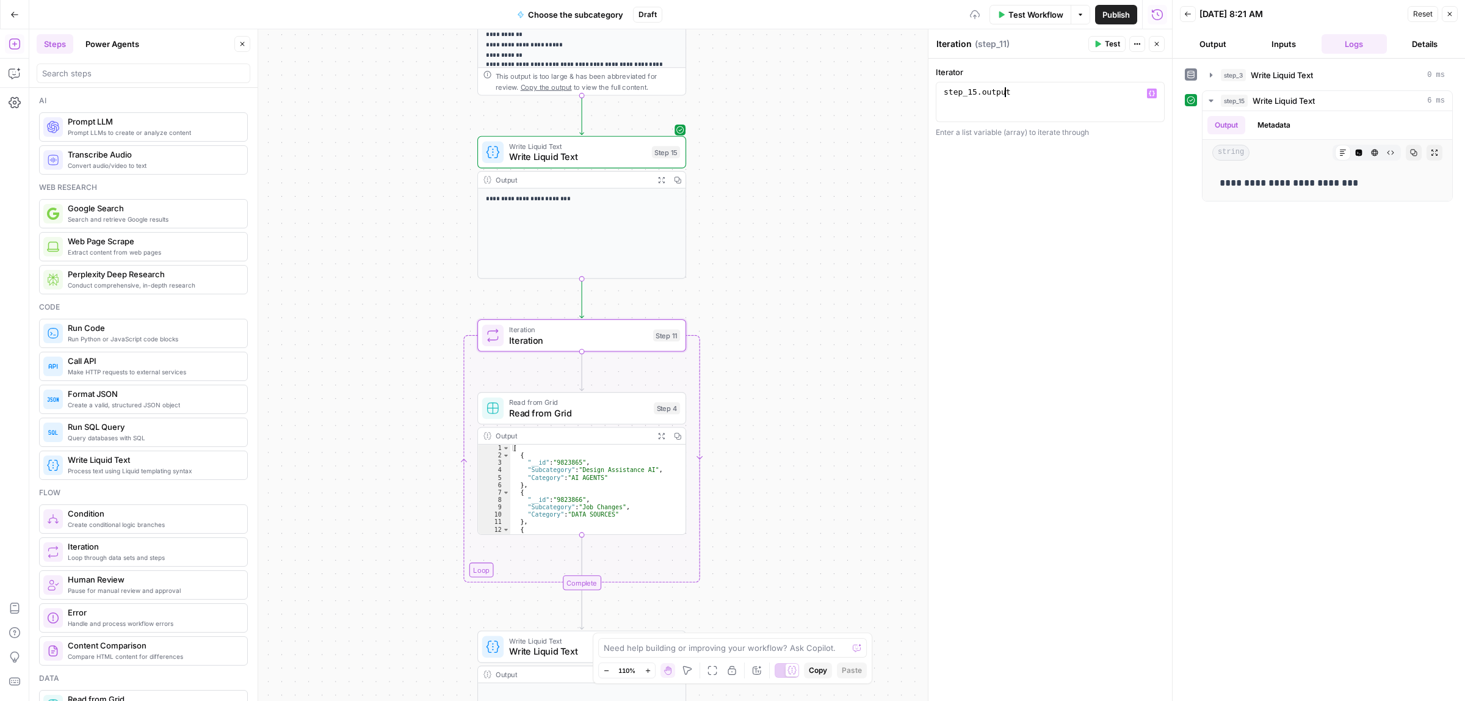
click at [1098, 46] on icon "button" at bounding box center [1097, 43] width 7 height 7
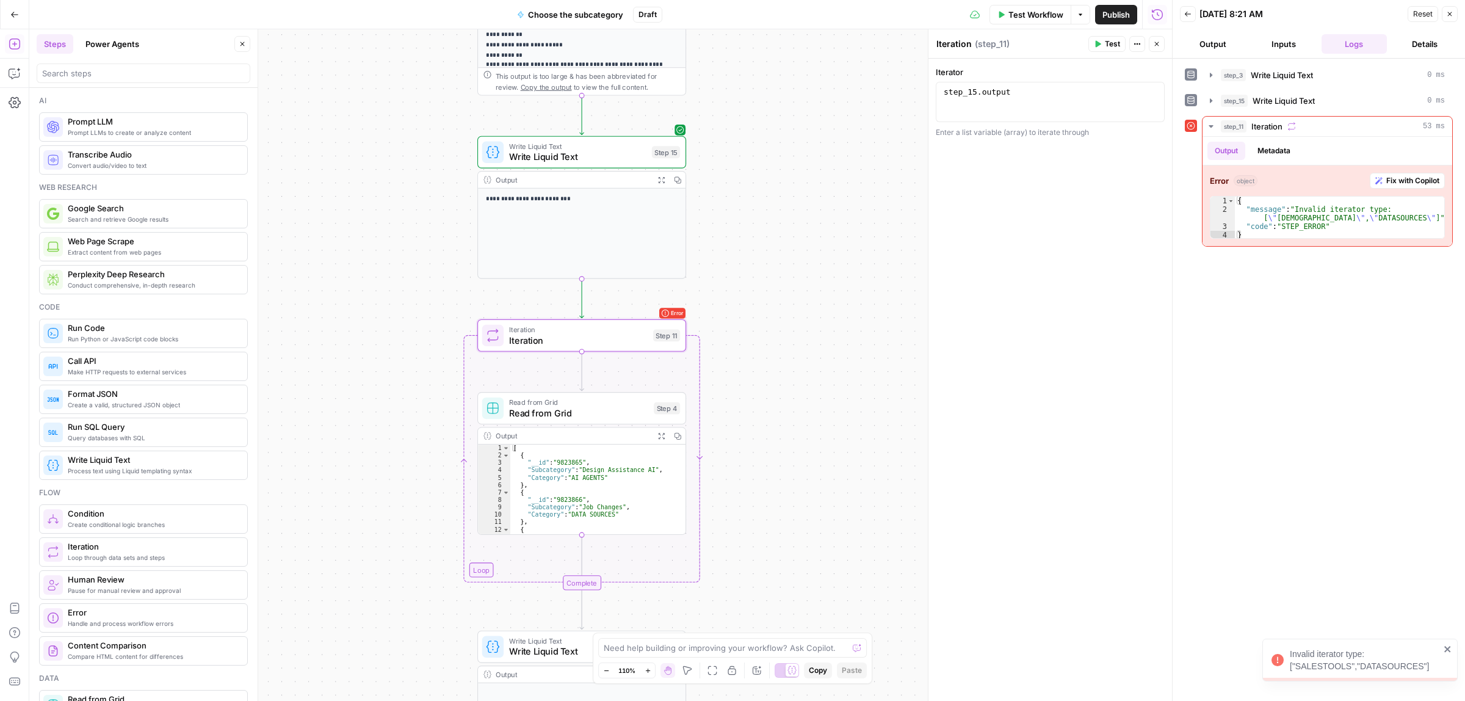
click at [571, 156] on span "Write Liquid Text" at bounding box center [577, 156] width 137 height 13
type textarea "Write Liquid Text"
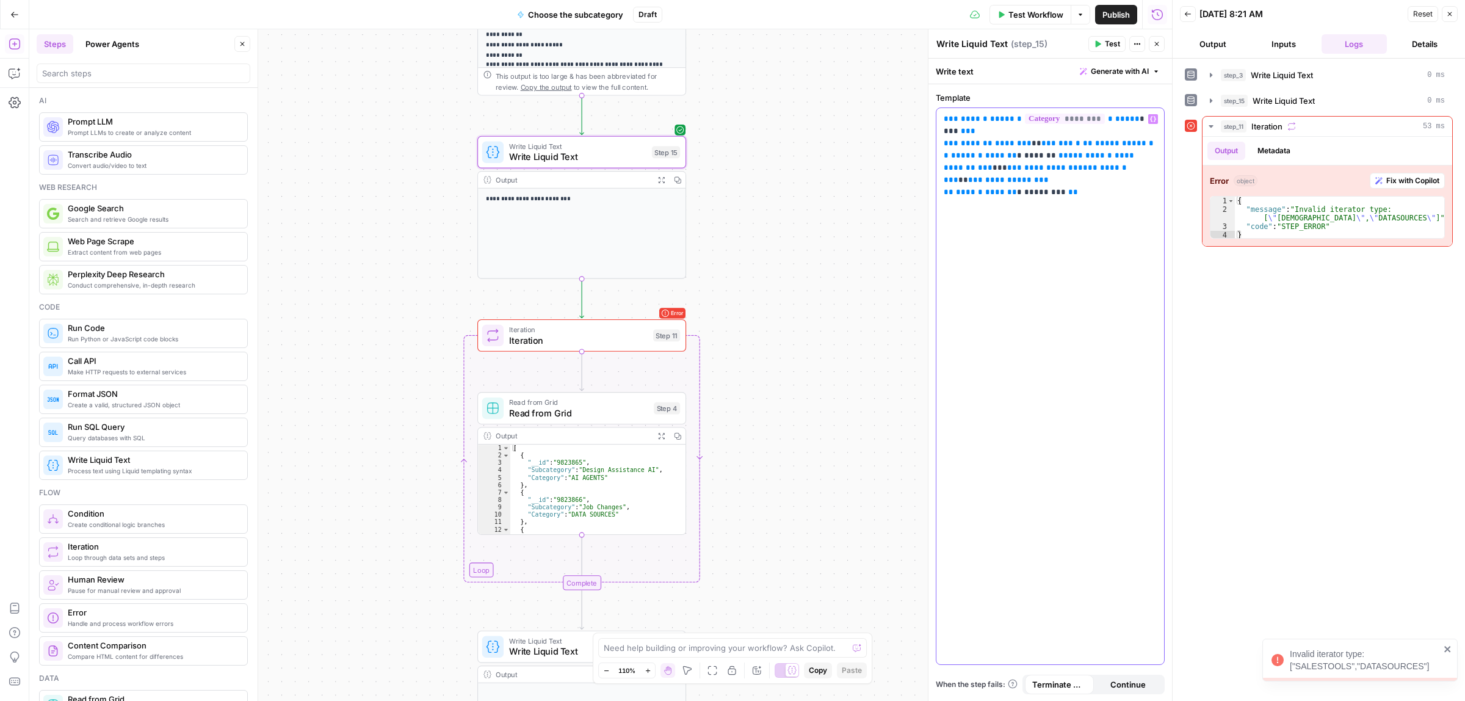
click at [983, 176] on span "*" at bounding box center [980, 180] width 5 height 8
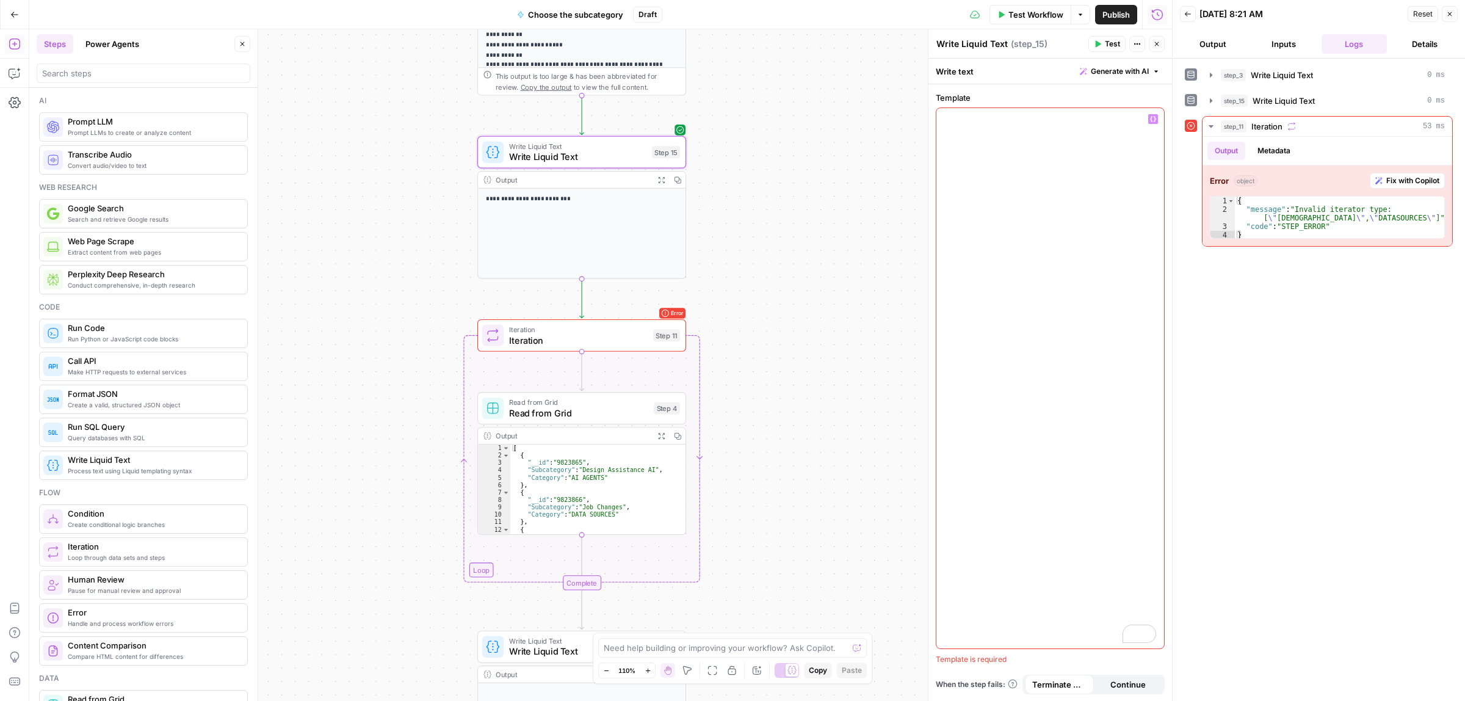
click at [563, 342] on span "Iteration" at bounding box center [578, 339] width 139 height 13
type textarea "Iteration"
type textarea "**********"
click at [1061, 99] on div "step_15 . output" at bounding box center [1050, 111] width 218 height 49
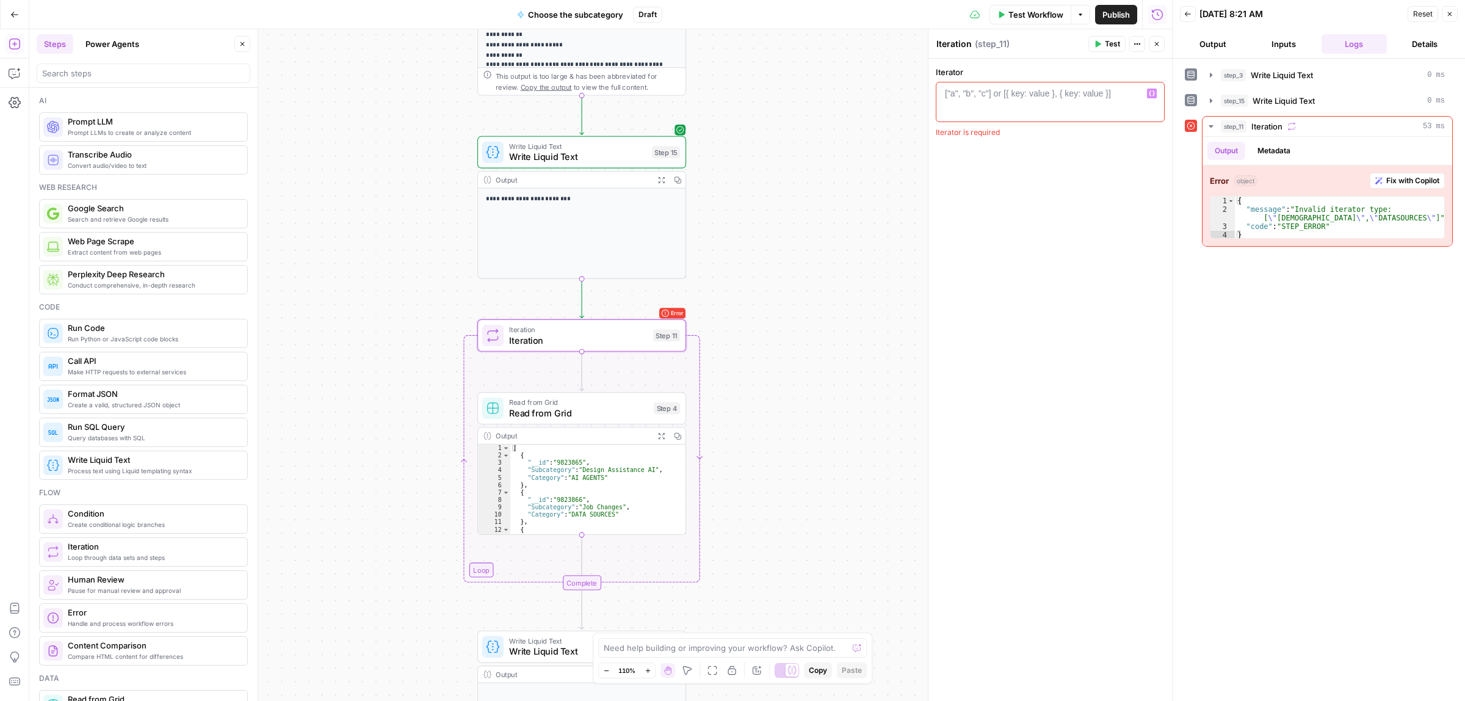
click at [532, 156] on span "Write Liquid Text" at bounding box center [577, 156] width 137 height 13
click at [554, 154] on span "Write Liquid Text" at bounding box center [577, 156] width 137 height 13
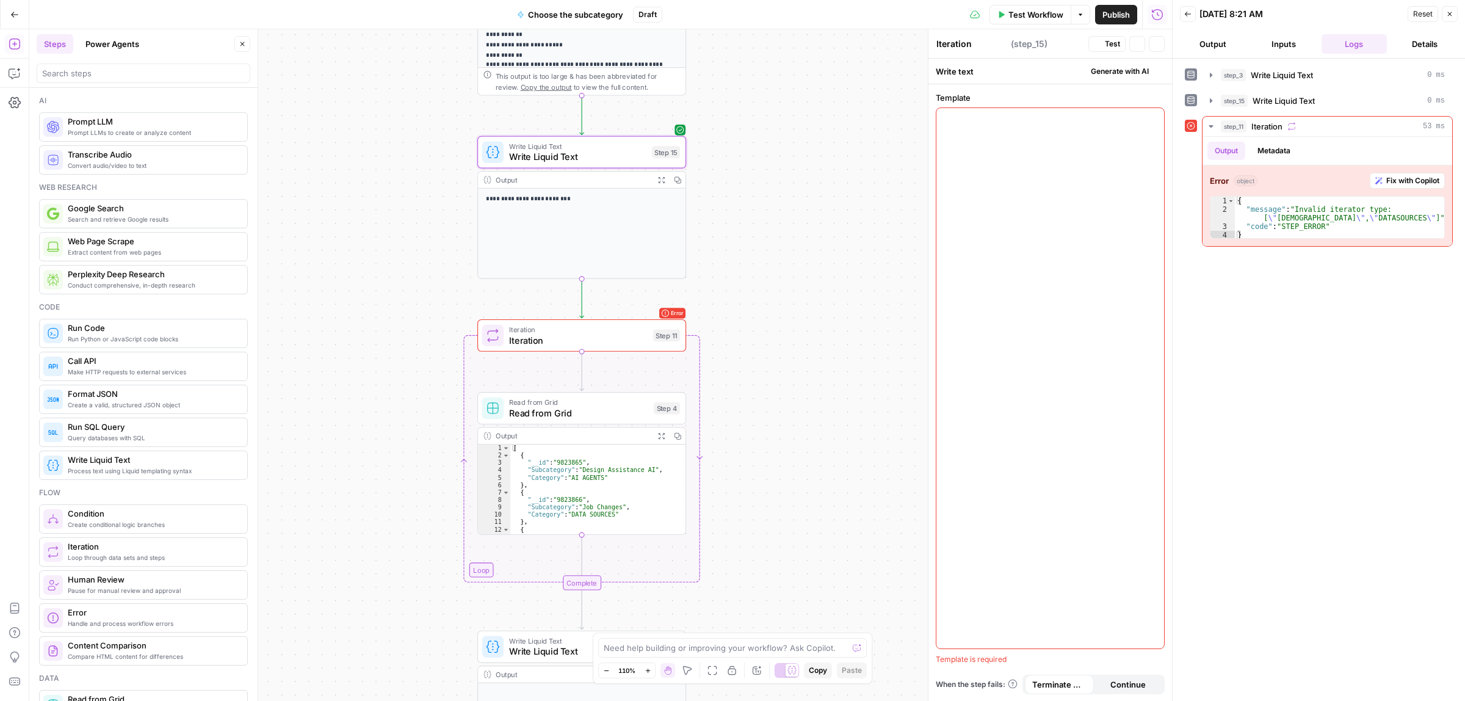
type textarea "Write Liquid Text"
click at [1045, 147] on div at bounding box center [1050, 378] width 228 height 540
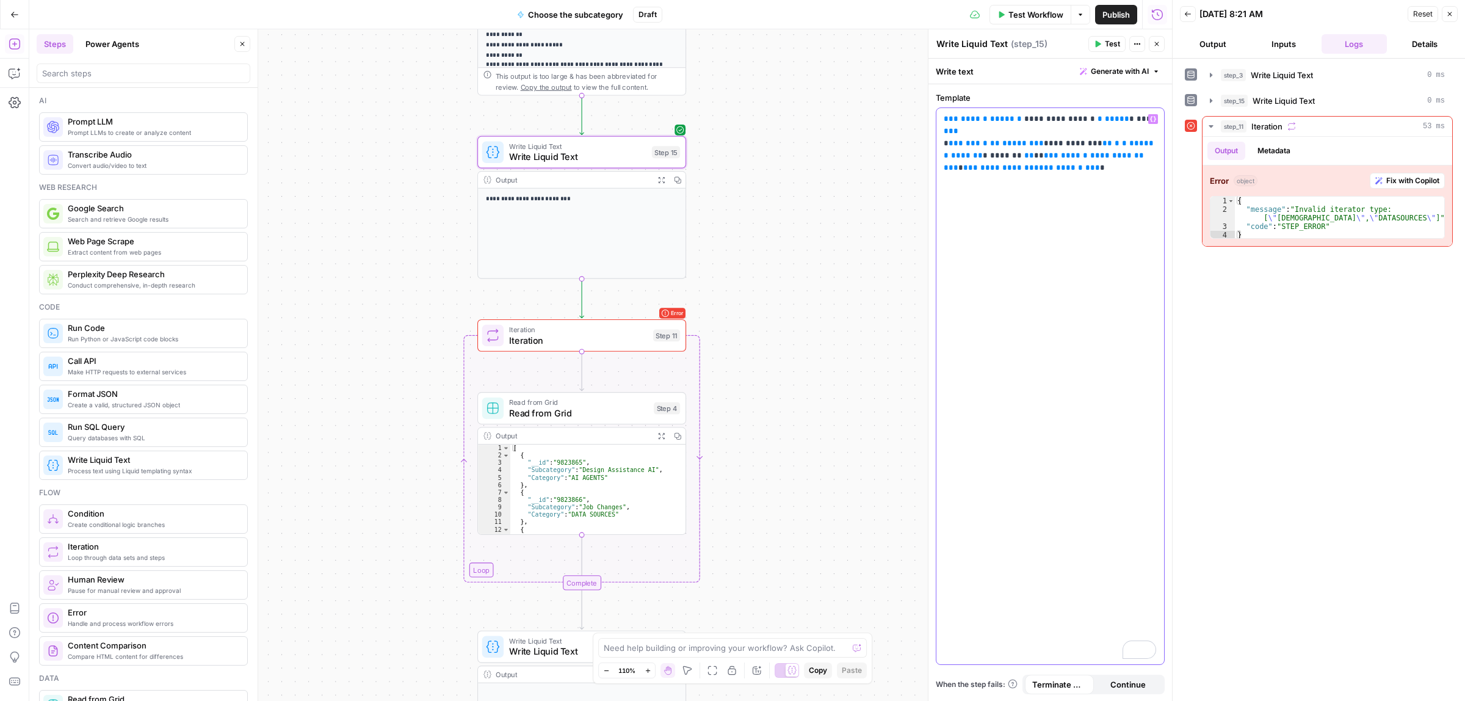
drag, startPoint x: 1074, startPoint y: 119, endPoint x: 1018, endPoint y: 119, distance: 56.8
click at [1018, 119] on p "**********" at bounding box center [1050, 143] width 212 height 61
click at [1152, 122] on icon "button" at bounding box center [1153, 119] width 6 height 6
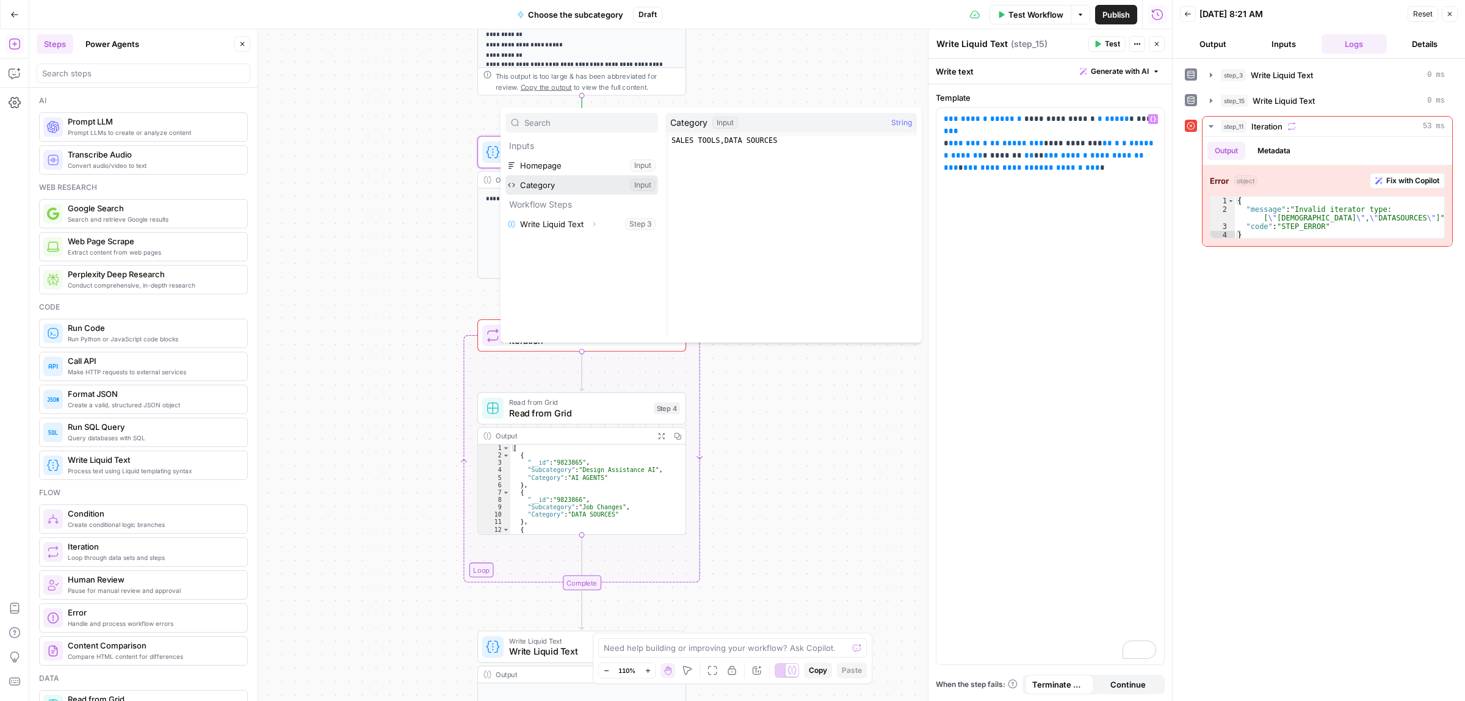
click at [577, 190] on button "Select variable Category" at bounding box center [581, 185] width 153 height 20
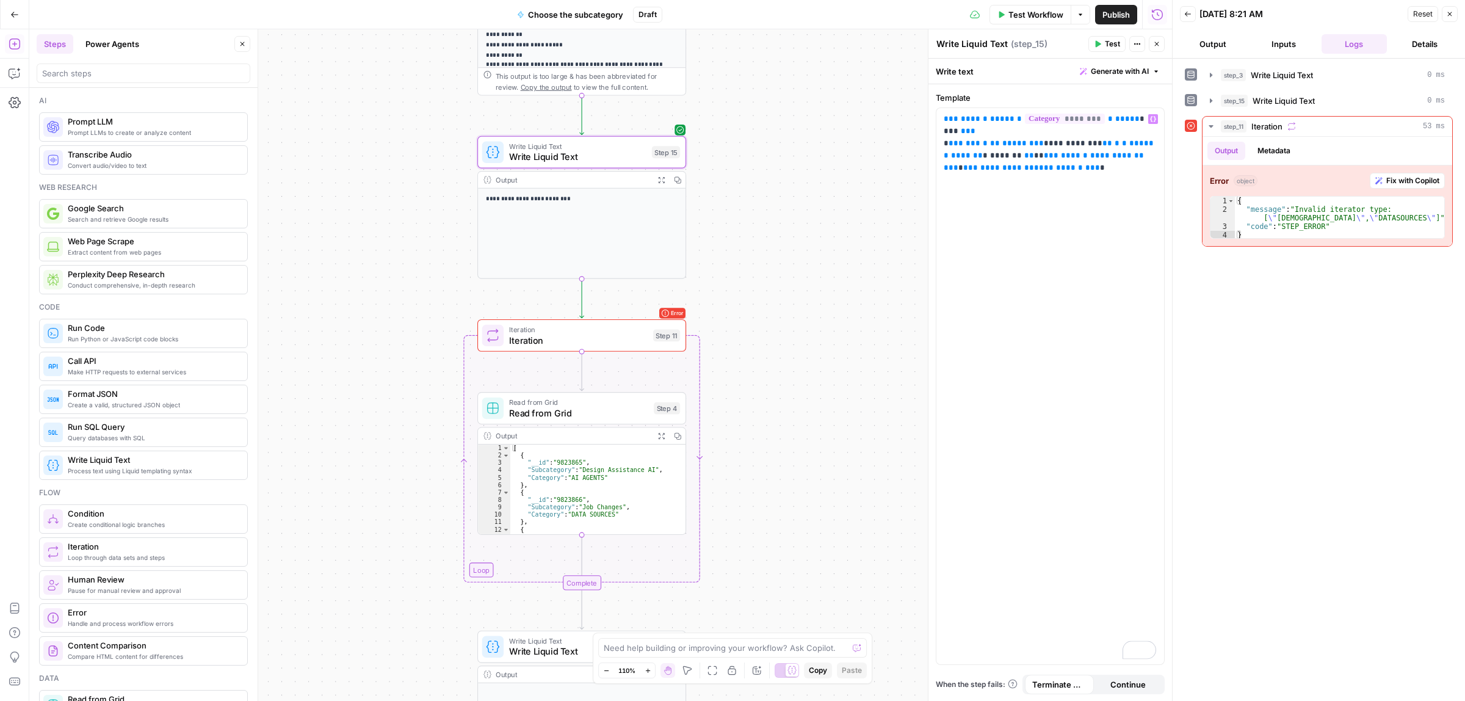
click at [1099, 46] on icon "button" at bounding box center [1097, 43] width 7 height 7
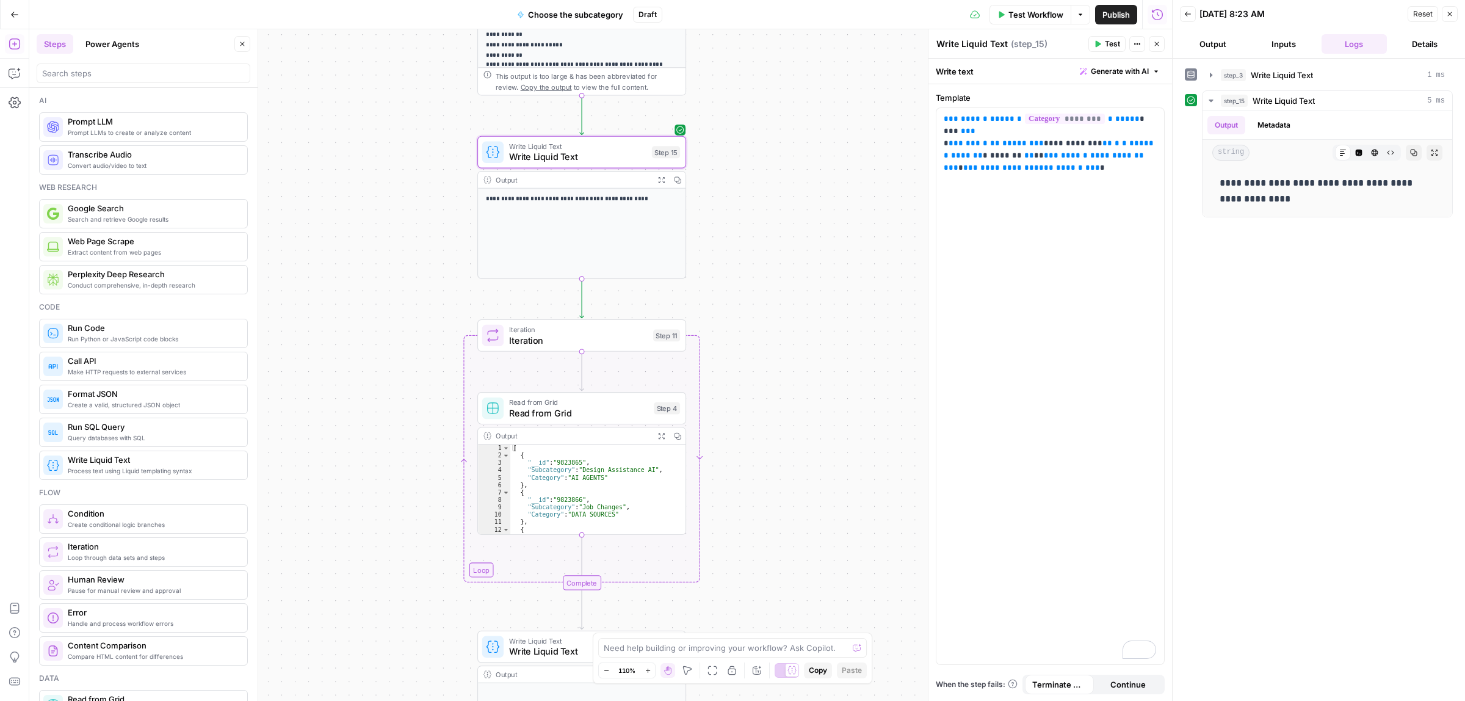
click at [603, 343] on span "Iteration" at bounding box center [578, 339] width 139 height 13
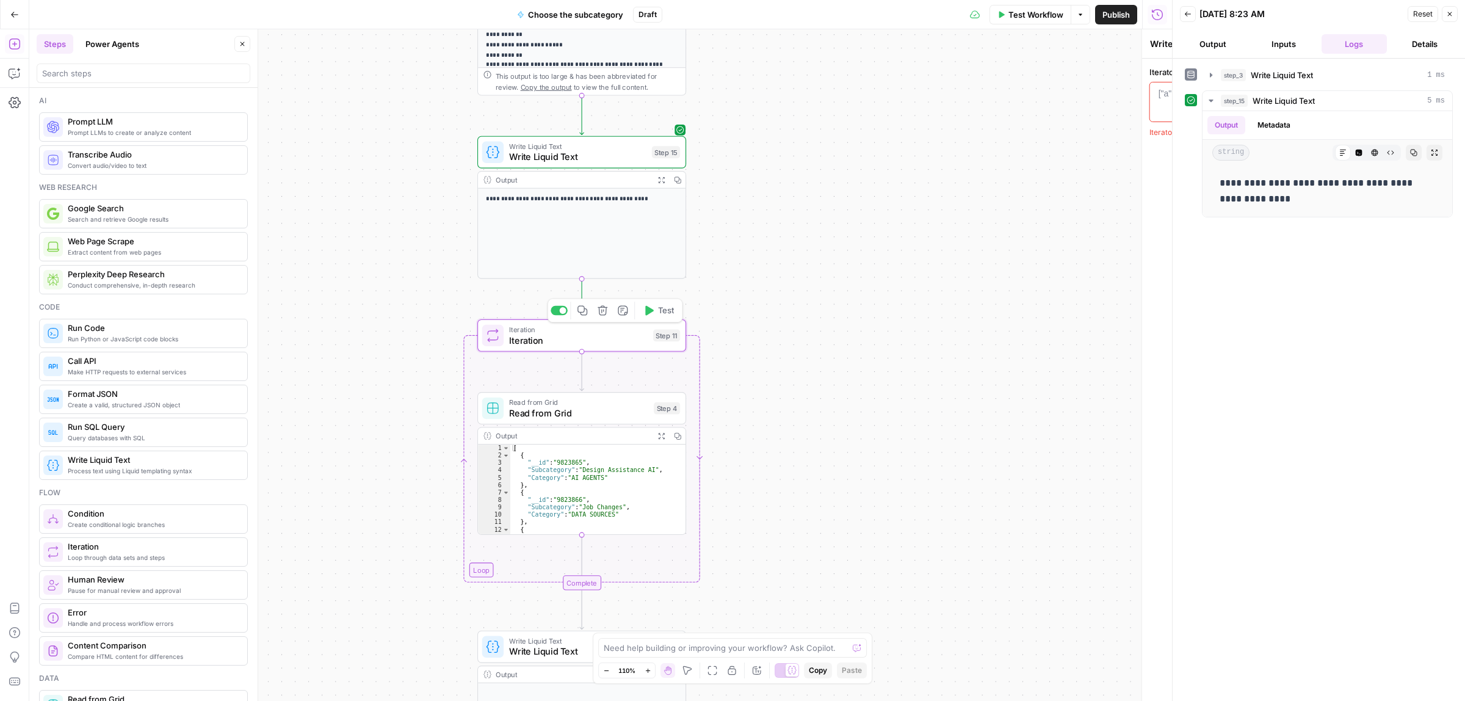
type textarea "Iteration"
click at [1097, 96] on div "["a", "b", "c"] or [{ key: value }, { key: value }]" at bounding box center [1028, 93] width 166 height 12
click at [1161, 90] on div "1 ["a", "b", "c"] or [{ key: value }, { key: value }] XXXXXXXXXXXXXXXXXXXXXXXXX…" at bounding box center [1050, 102] width 229 height 40
click at [1151, 92] on icon "button" at bounding box center [1152, 93] width 6 height 6
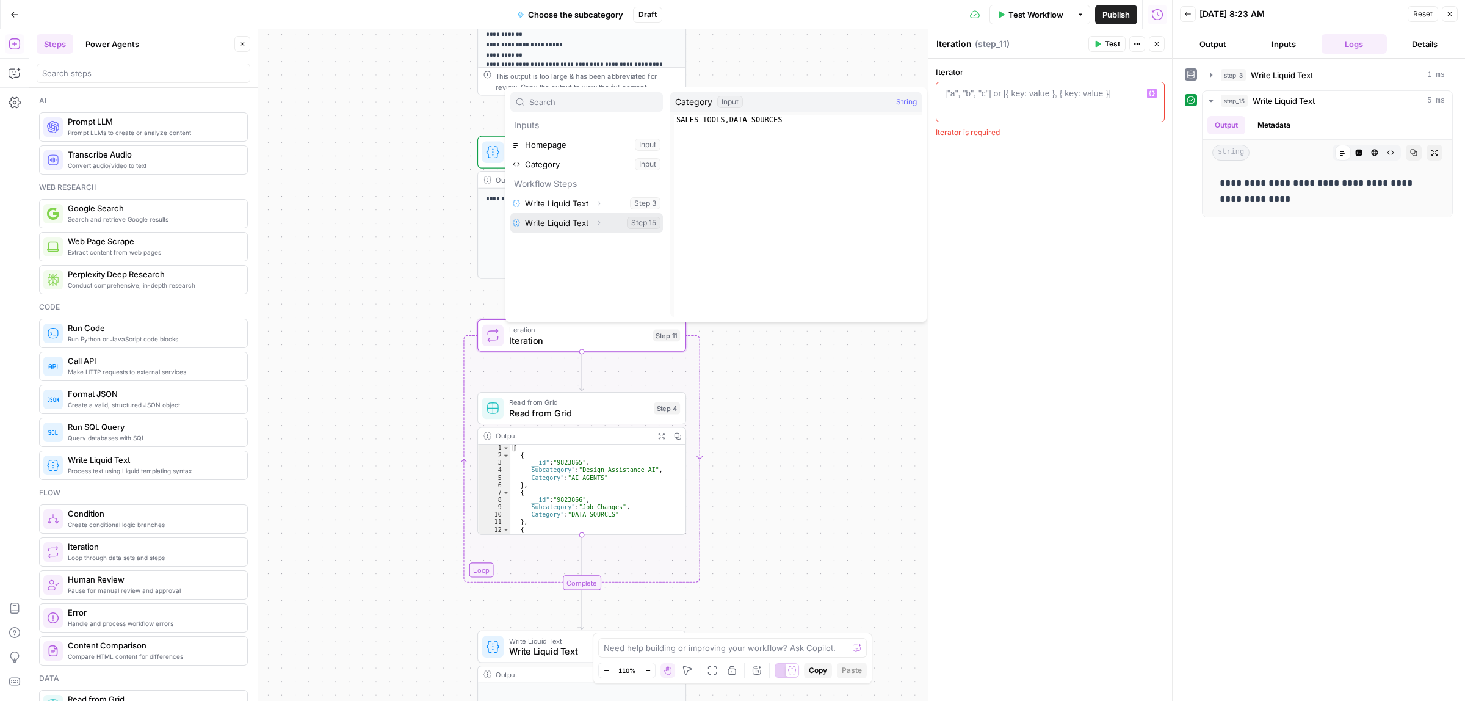
click at [548, 226] on button "Select variable Write Liquid Text" at bounding box center [586, 223] width 153 height 20
type textarea "**********"
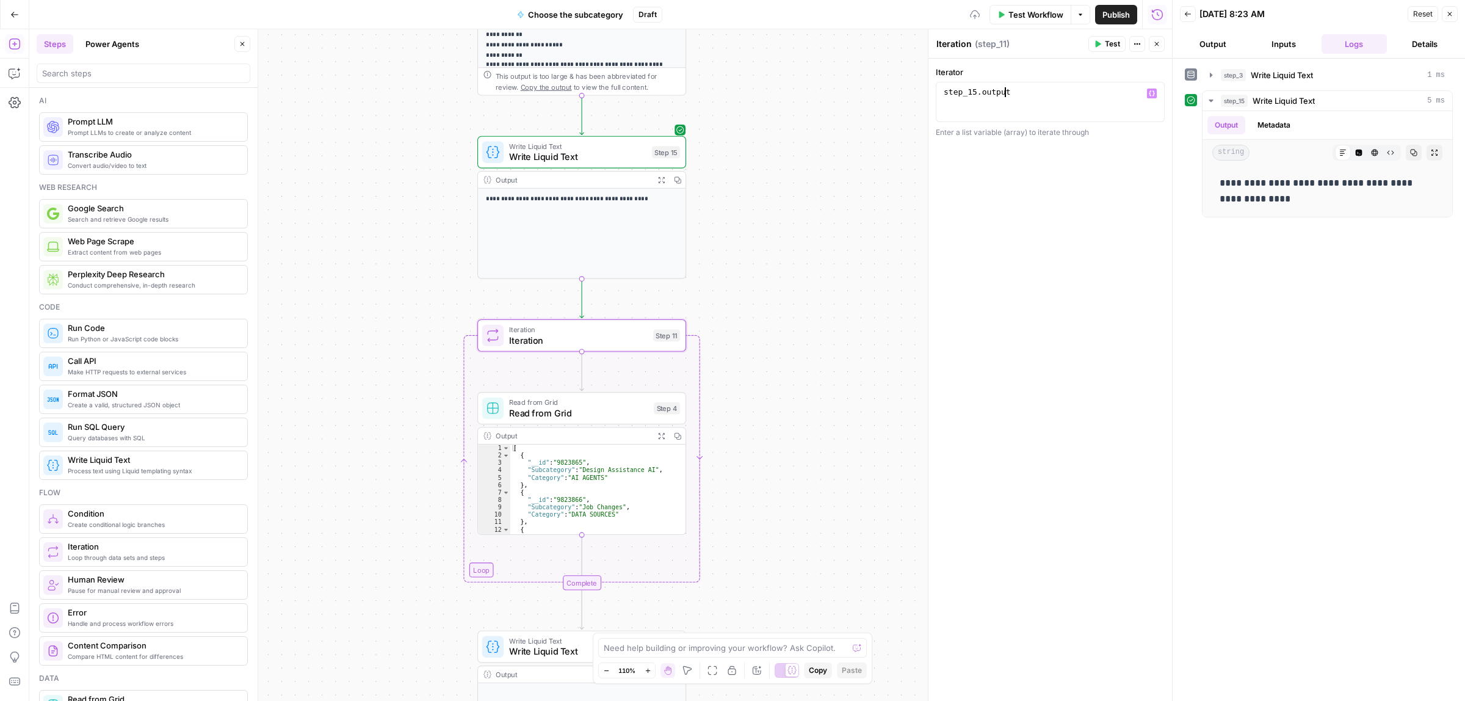
click at [1105, 38] on span "Test" at bounding box center [1112, 43] width 15 height 11
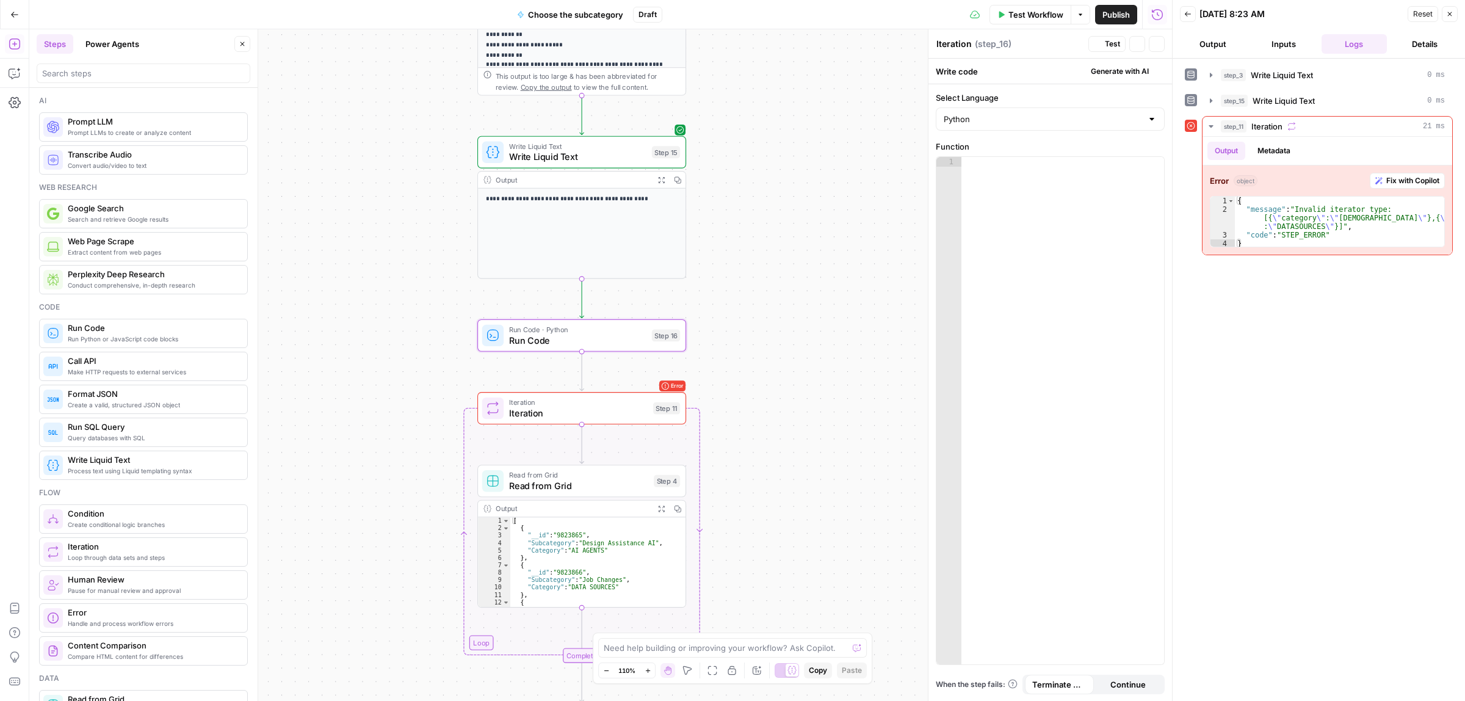
type textarea "Run Code"
click at [600, 125] on icon "button" at bounding box center [602, 127] width 11 height 11
click at [710, 150] on span "Delete Step" at bounding box center [700, 156] width 48 height 12
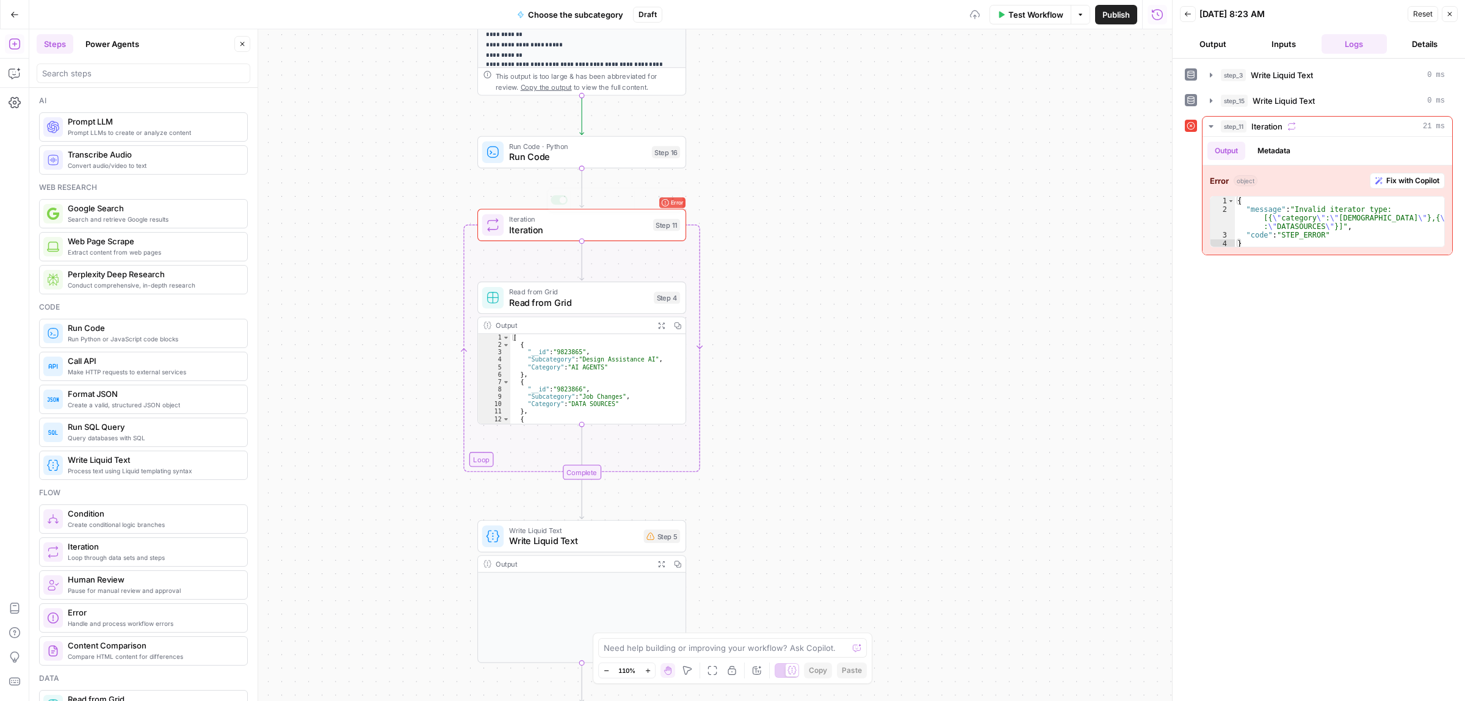
click at [578, 158] on span "Run Code" at bounding box center [577, 156] width 137 height 13
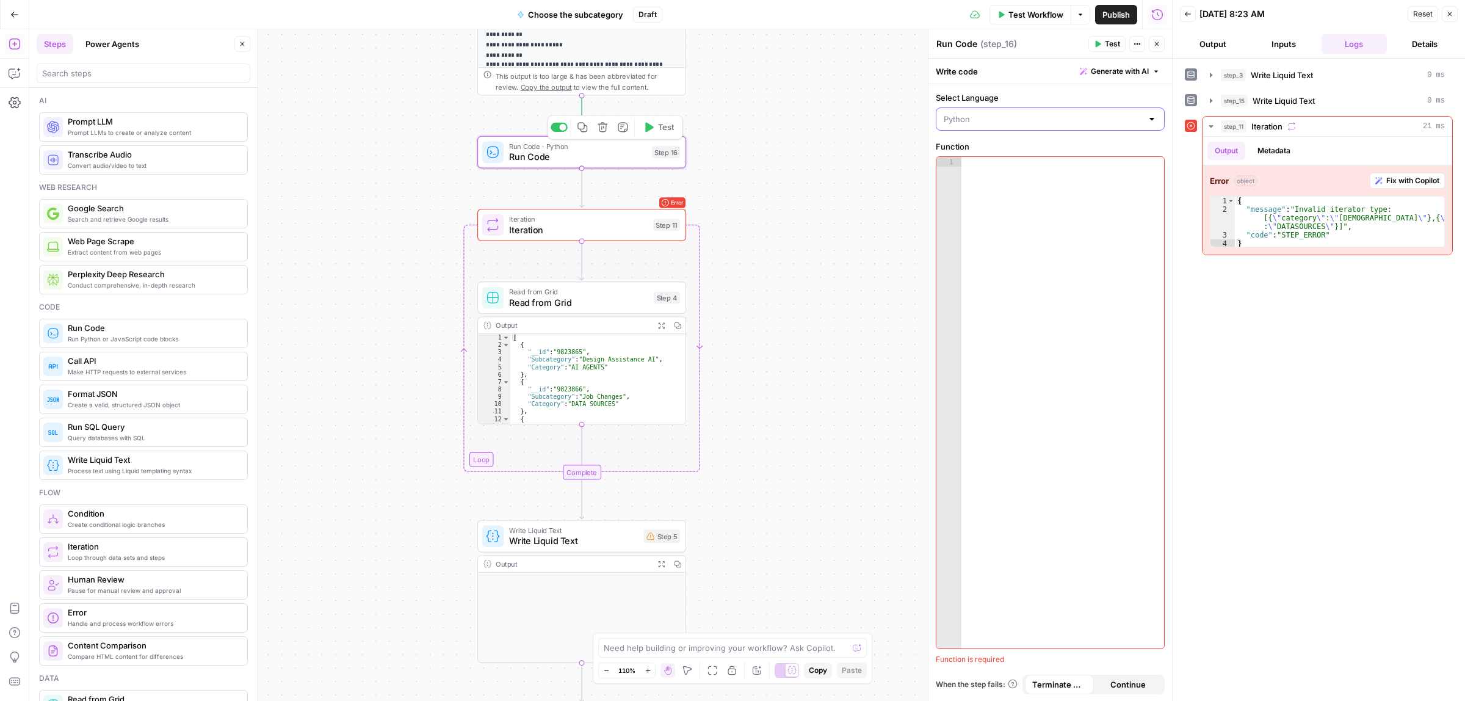
click at [1021, 119] on input "Select Language" at bounding box center [1043, 119] width 198 height 12
click at [983, 150] on span "JavaScript" at bounding box center [1055, 150] width 190 height 12
type input "JavaScript"
click at [990, 178] on div at bounding box center [1062, 412] width 203 height 510
click at [999, 174] on div at bounding box center [1062, 412] width 203 height 510
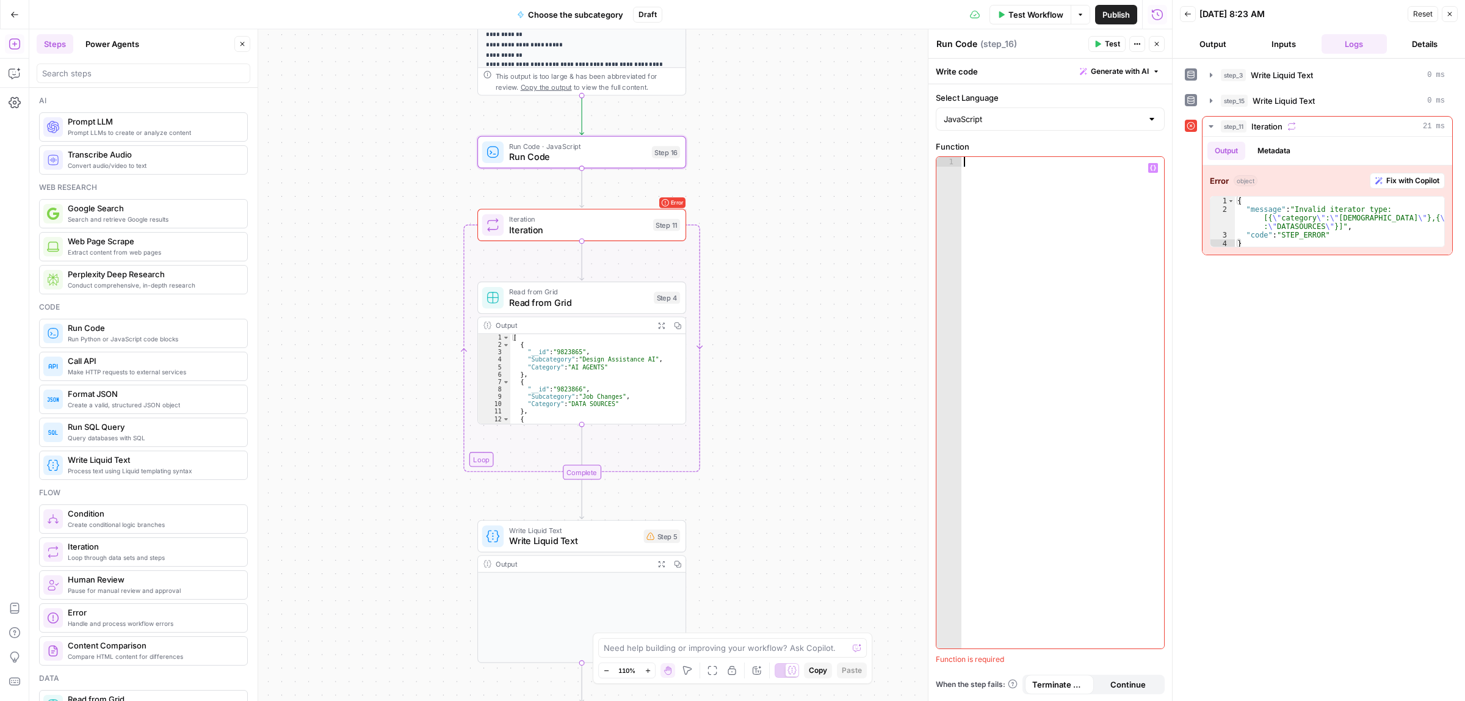
paste textarea "**********"
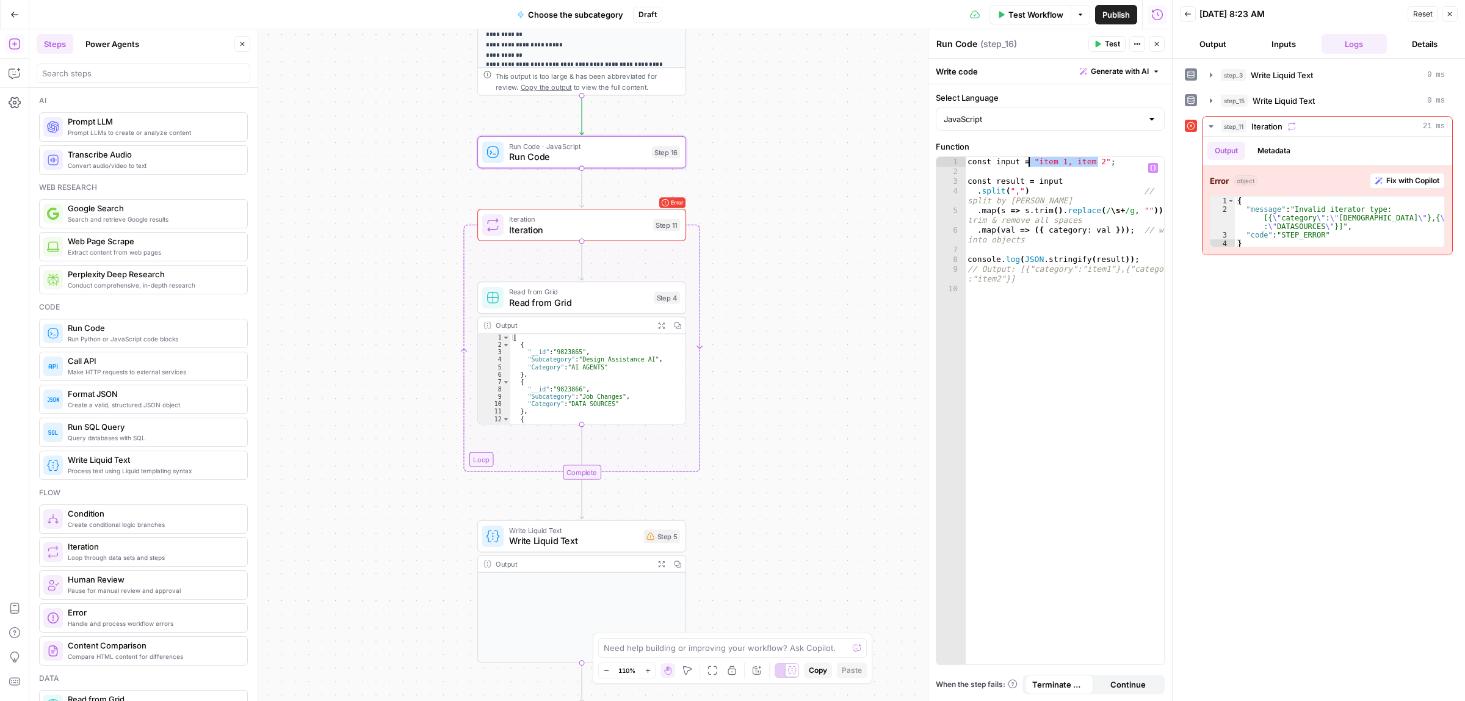
drag, startPoint x: 1097, startPoint y: 161, endPoint x: 1029, endPoint y: 158, distance: 68.4
click at [1029, 158] on div "const input = "item 1, item 2" ; const result = input . split ( "," ) // split …" at bounding box center [1064, 420] width 199 height 526
click at [1153, 165] on icon "button" at bounding box center [1153, 168] width 6 height 6
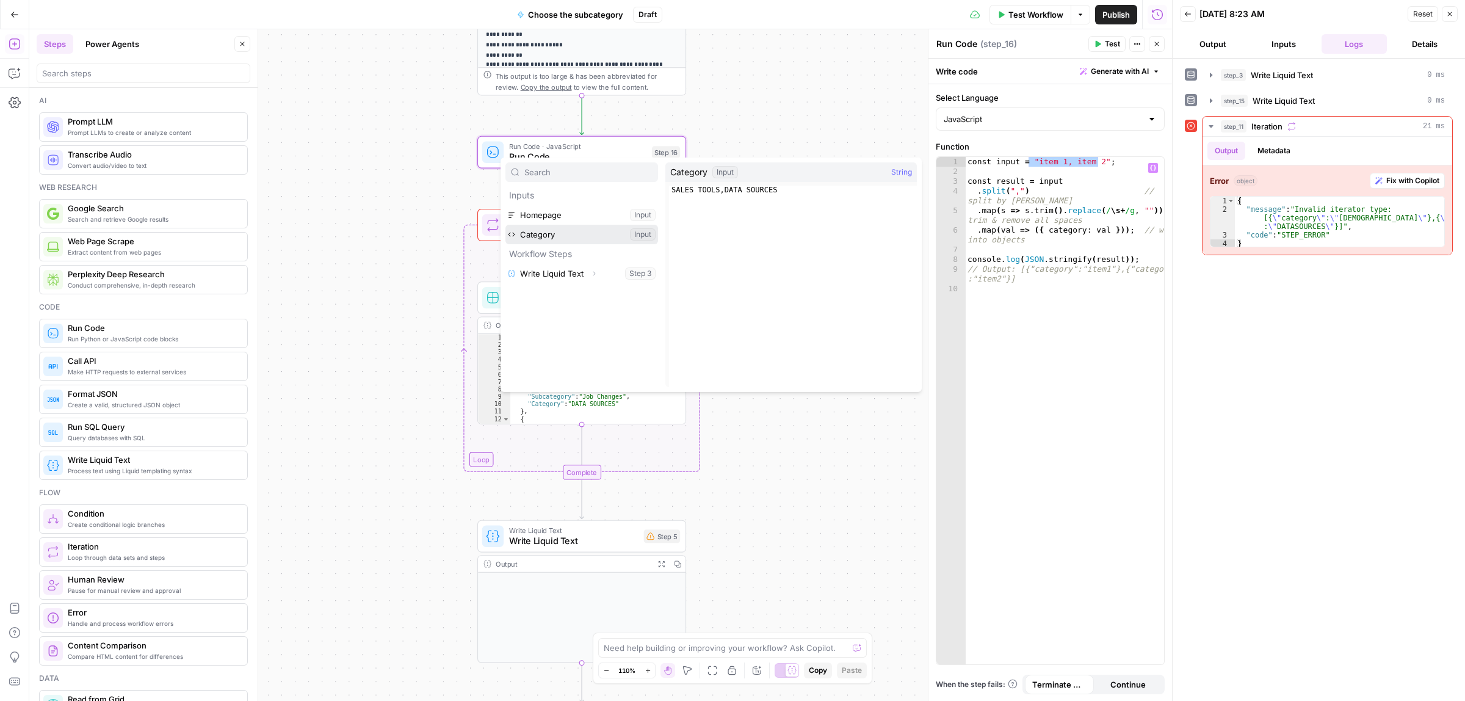
click at [554, 230] on button "Select variable Category" at bounding box center [581, 235] width 153 height 20
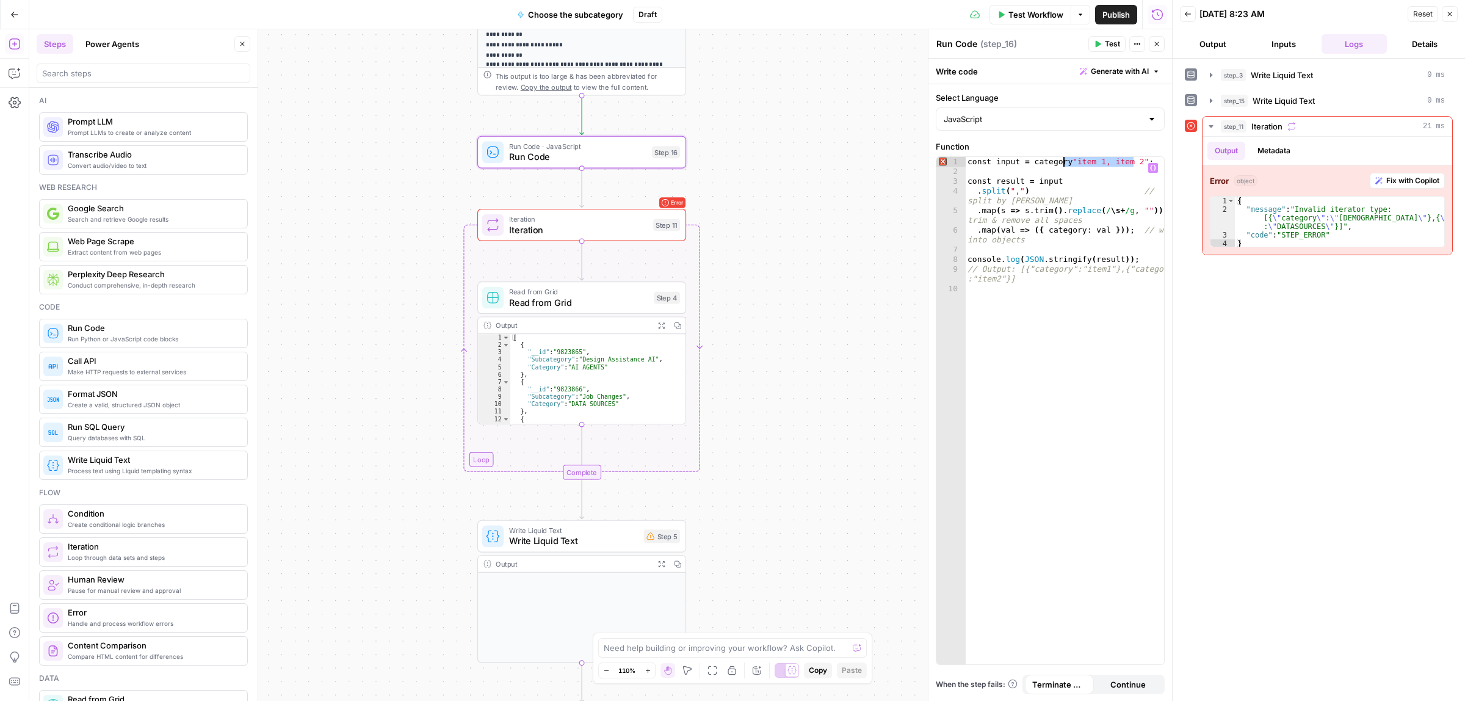
type textarea "**********"
click at [1103, 43] on button "Test" at bounding box center [1106, 44] width 37 height 16
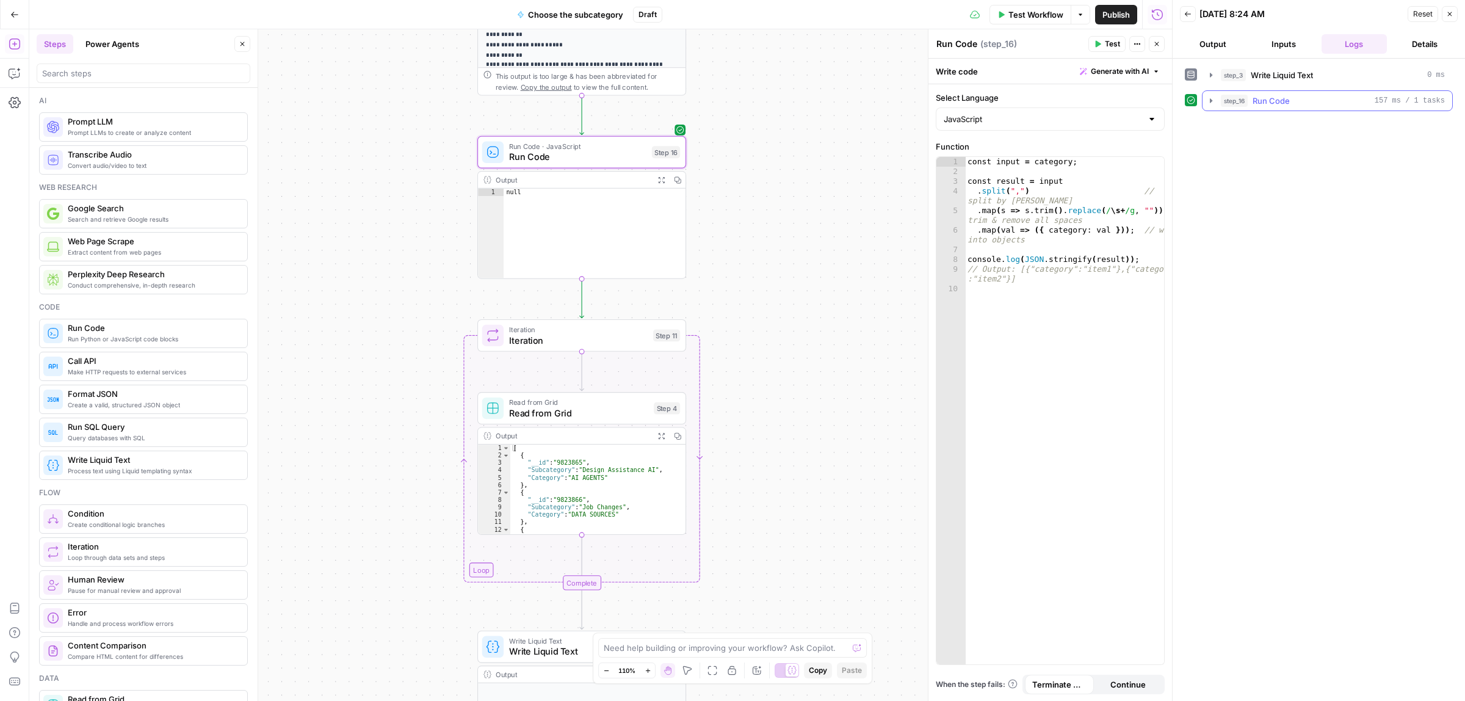
click at [1211, 99] on icon "button" at bounding box center [1211, 101] width 10 height 10
click at [1267, 126] on button "Logs" at bounding box center [1266, 125] width 32 height 18
drag, startPoint x: 1261, startPoint y: 168, endPoint x: 1215, endPoint y: 144, distance: 51.1
click at [1226, 150] on div "[{"category":"SALESTOOLS"},{"category":"DATASOURCES"}]" at bounding box center [1328, 160] width 240 height 31
click at [551, 333] on span "Iteration" at bounding box center [578, 339] width 139 height 13
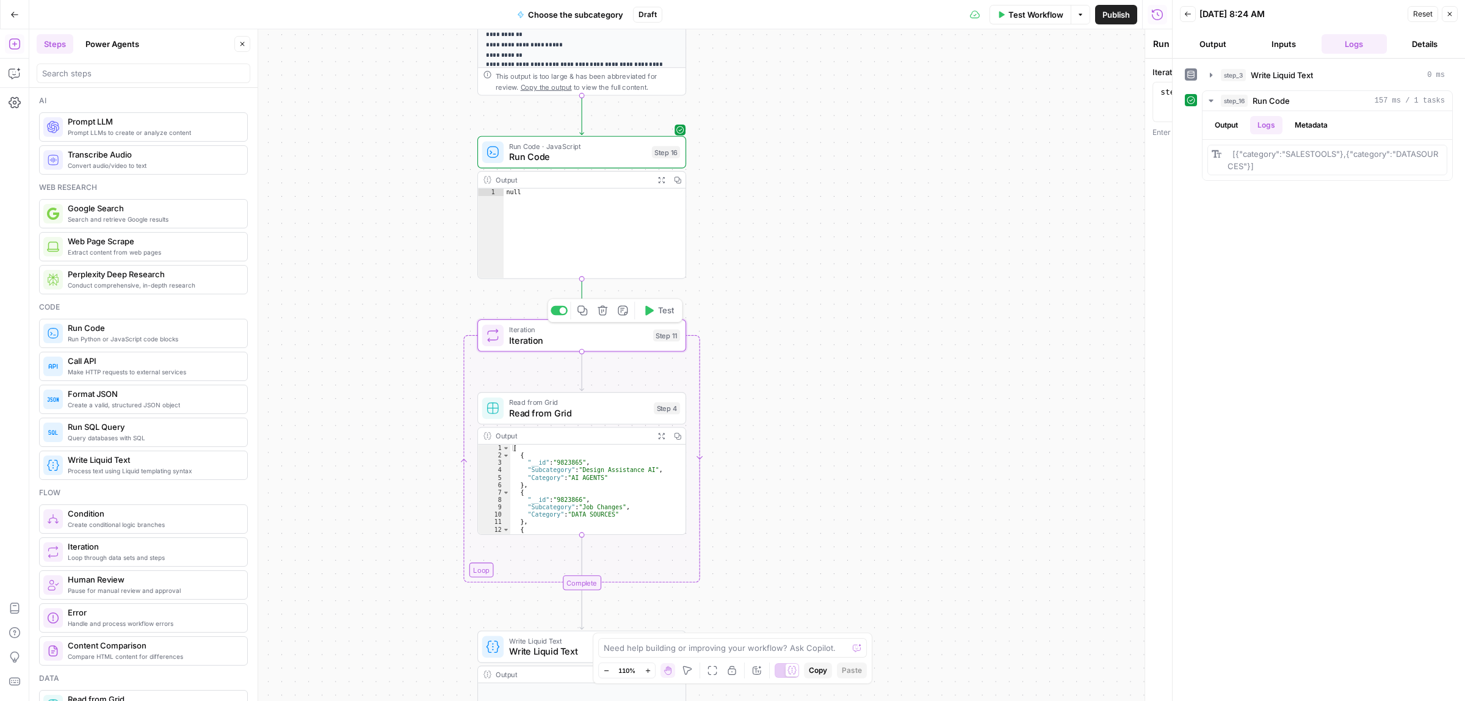
type textarea "Iteration"
click at [1106, 46] on span "Test" at bounding box center [1112, 43] width 15 height 11
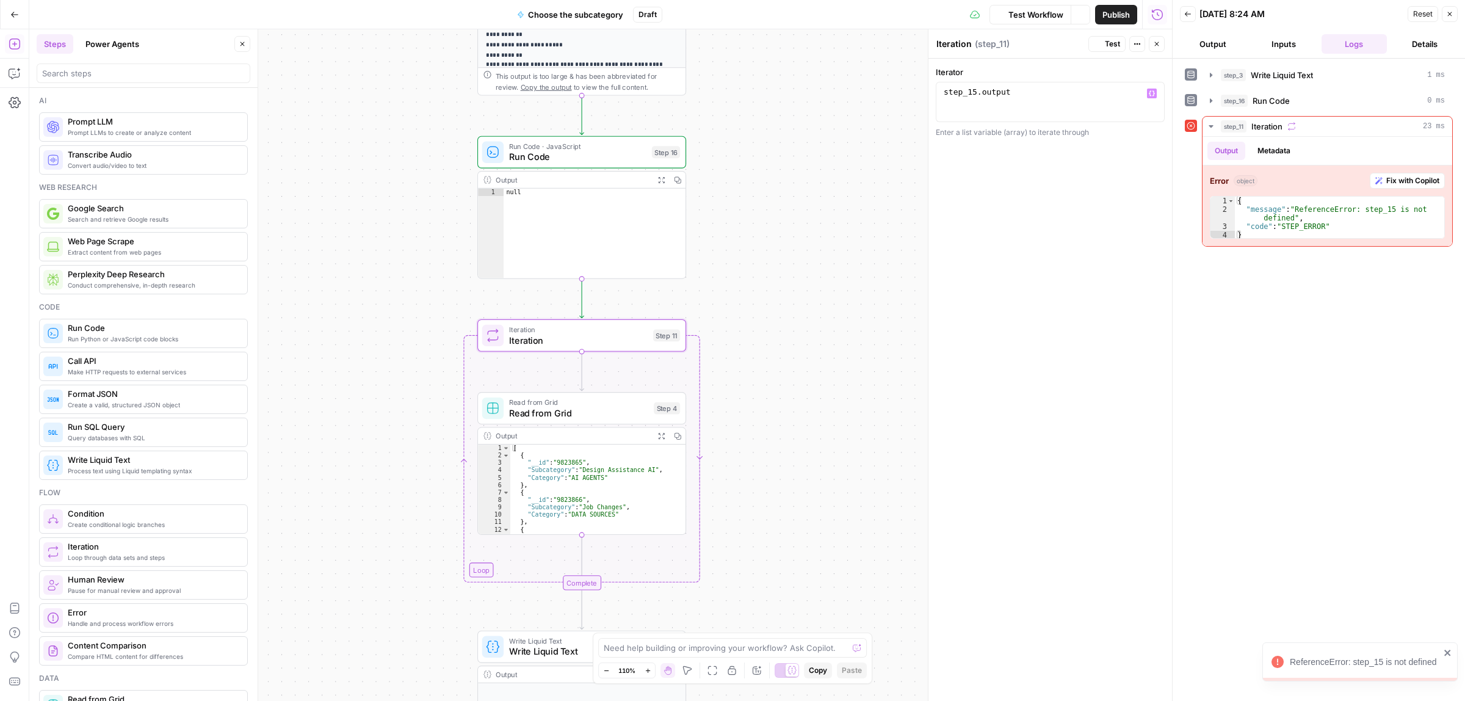
click at [974, 90] on div "step_15 . output" at bounding box center [1050, 111] width 218 height 49
type textarea "**********"
click at [1110, 40] on span "Test" at bounding box center [1112, 43] width 15 height 11
click at [563, 165] on div "Run Code · JavaScript Run Code Step 16 Copy step Delete step Add Note Test" at bounding box center [581, 152] width 209 height 32
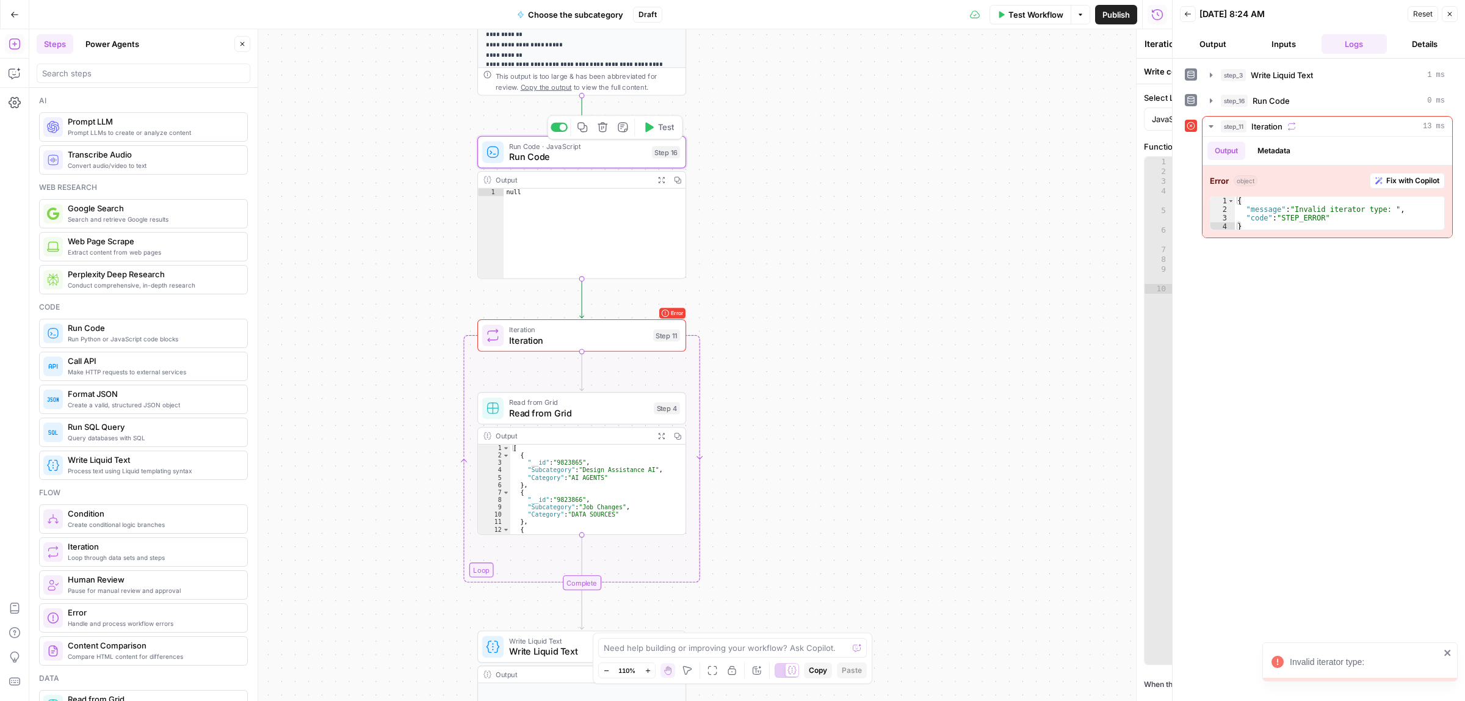
type textarea "Run Code"
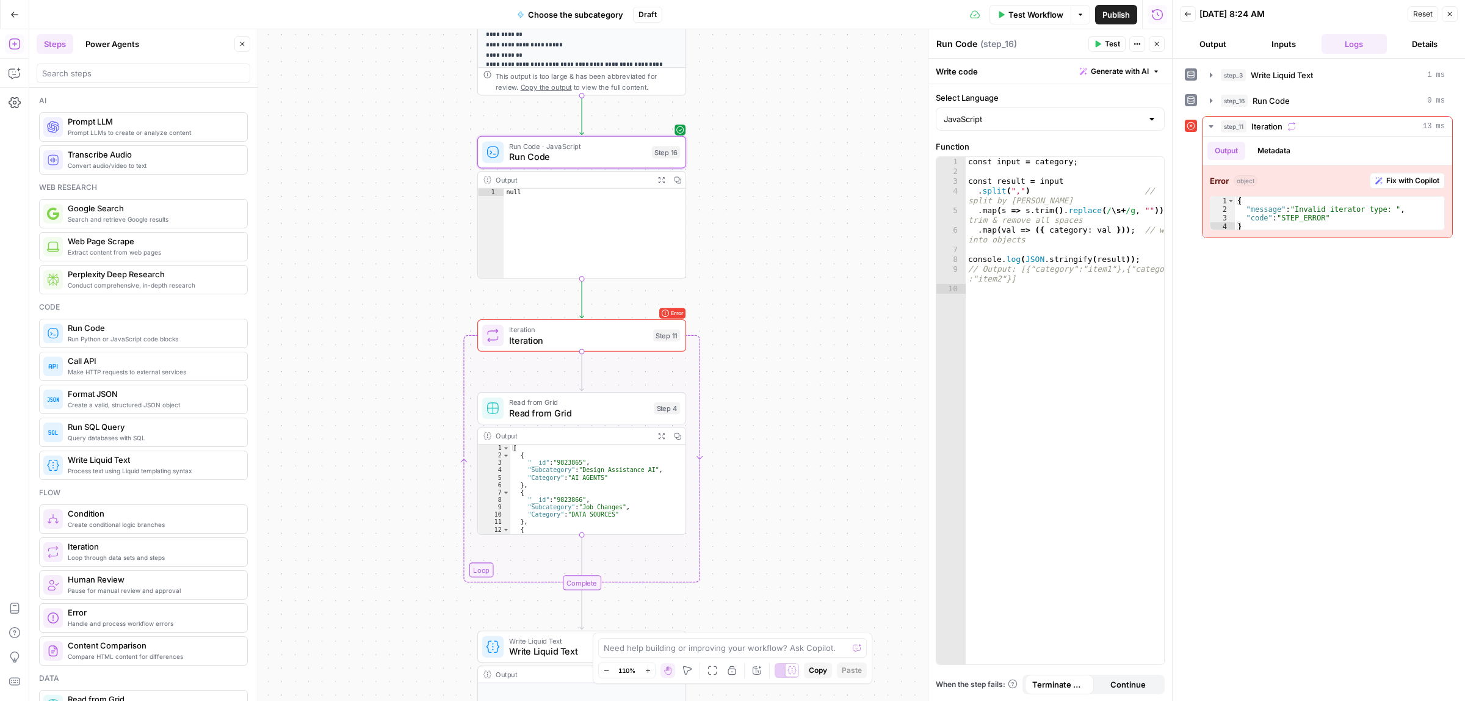
click at [560, 153] on span "Run Code" at bounding box center [577, 156] width 137 height 13
click at [1070, 221] on div "const input = category ; const result = input . split ( "," ) // split by [PERS…" at bounding box center [1065, 420] width 198 height 526
type textarea "**********"
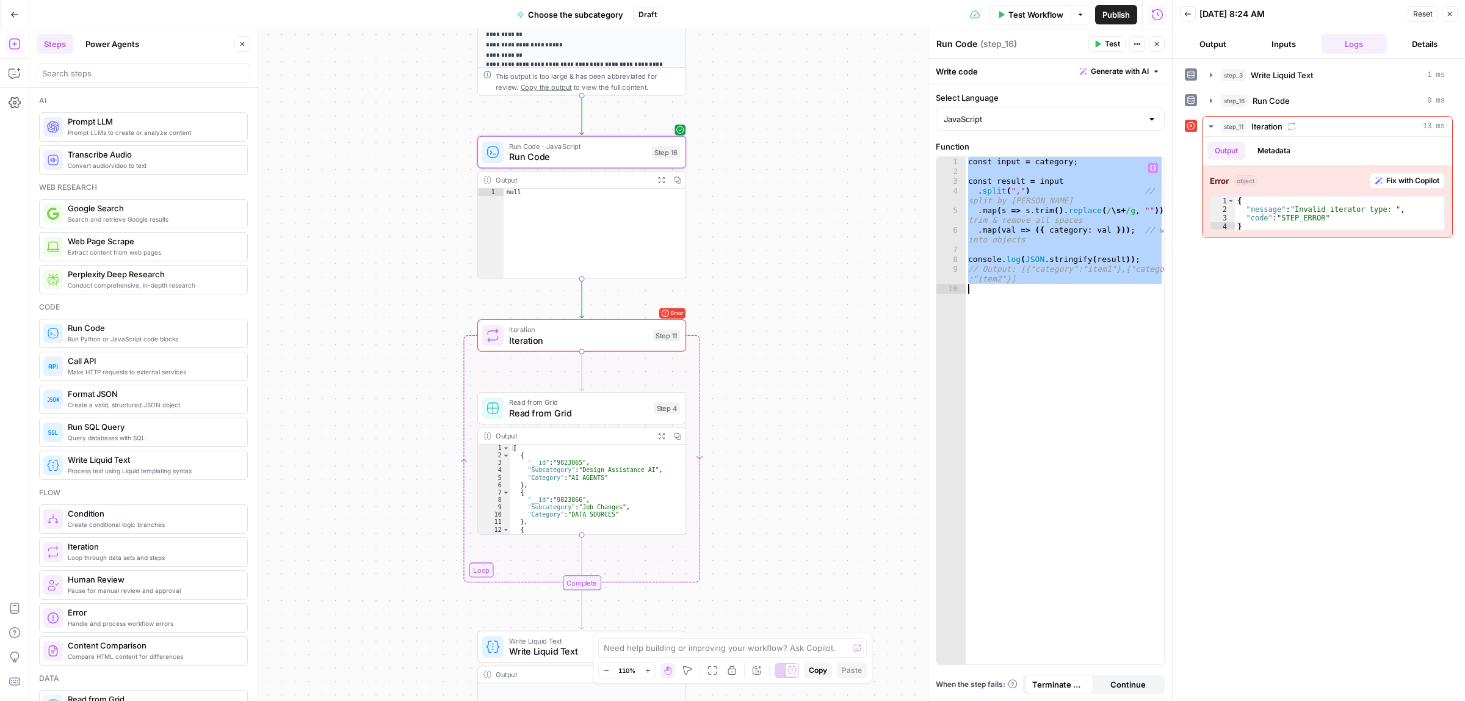
paste textarea
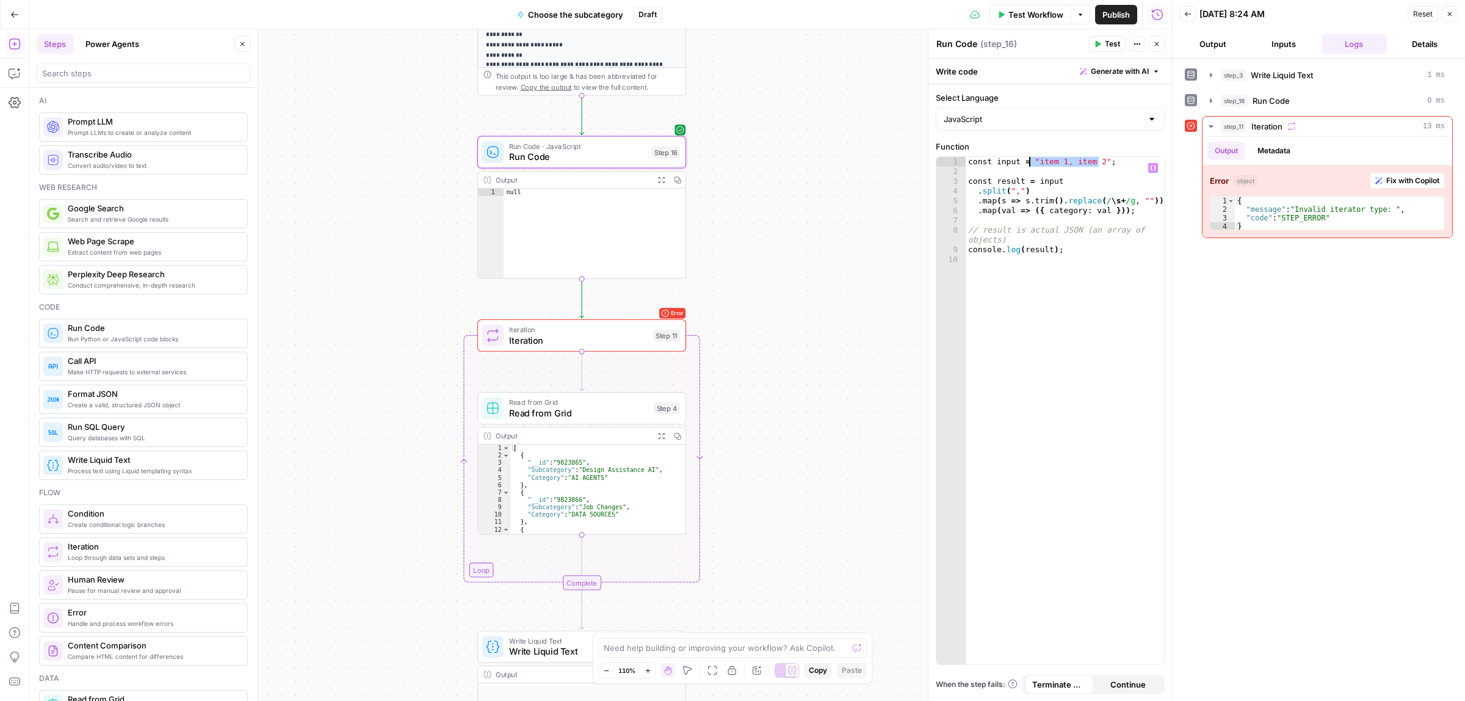
drag, startPoint x: 1099, startPoint y: 162, endPoint x: 1029, endPoint y: 162, distance: 69.6
click at [1029, 162] on div "const input = "item 1, item 2" ; const result = input . split ( "," ) . map ( s…" at bounding box center [1065, 420] width 198 height 526
click at [1152, 165] on icon "button" at bounding box center [1153, 168] width 6 height 6
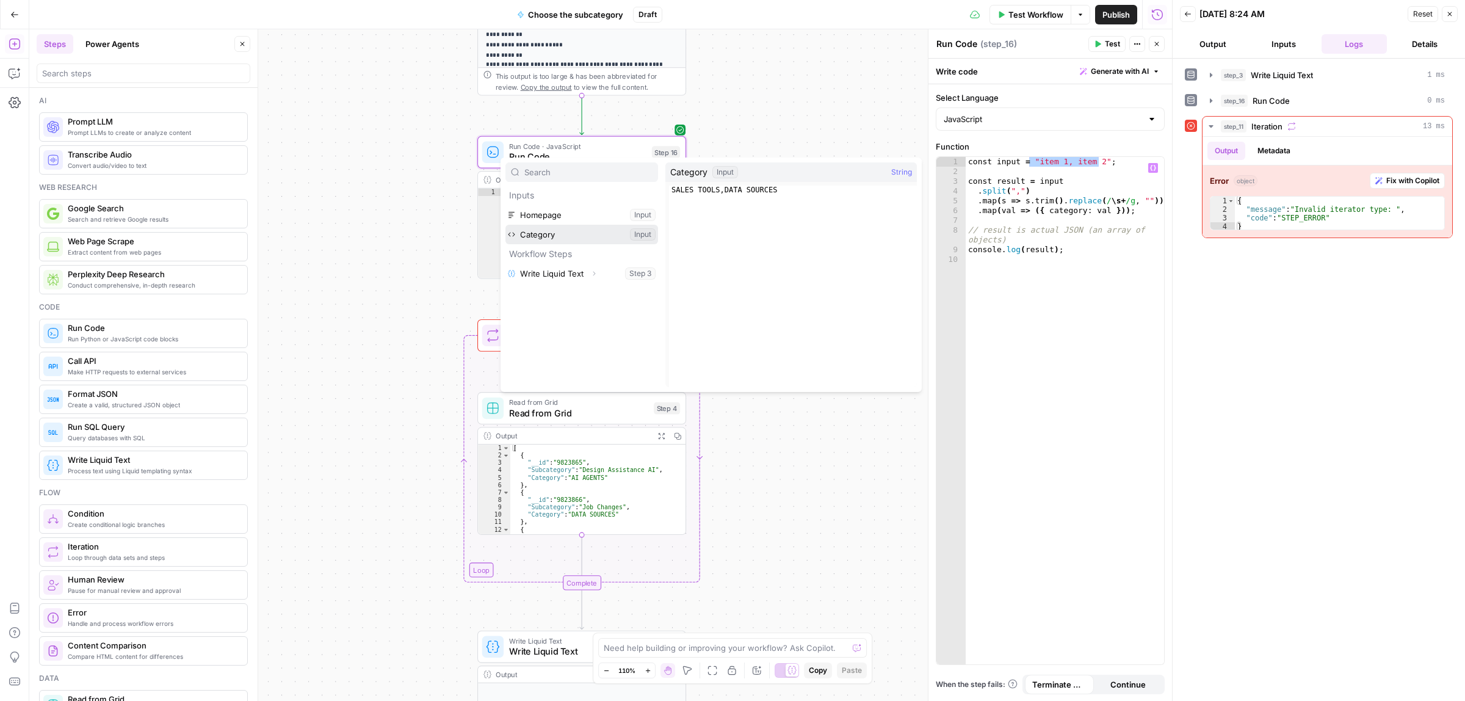
click at [571, 232] on button "Select variable Category" at bounding box center [581, 235] width 153 height 20
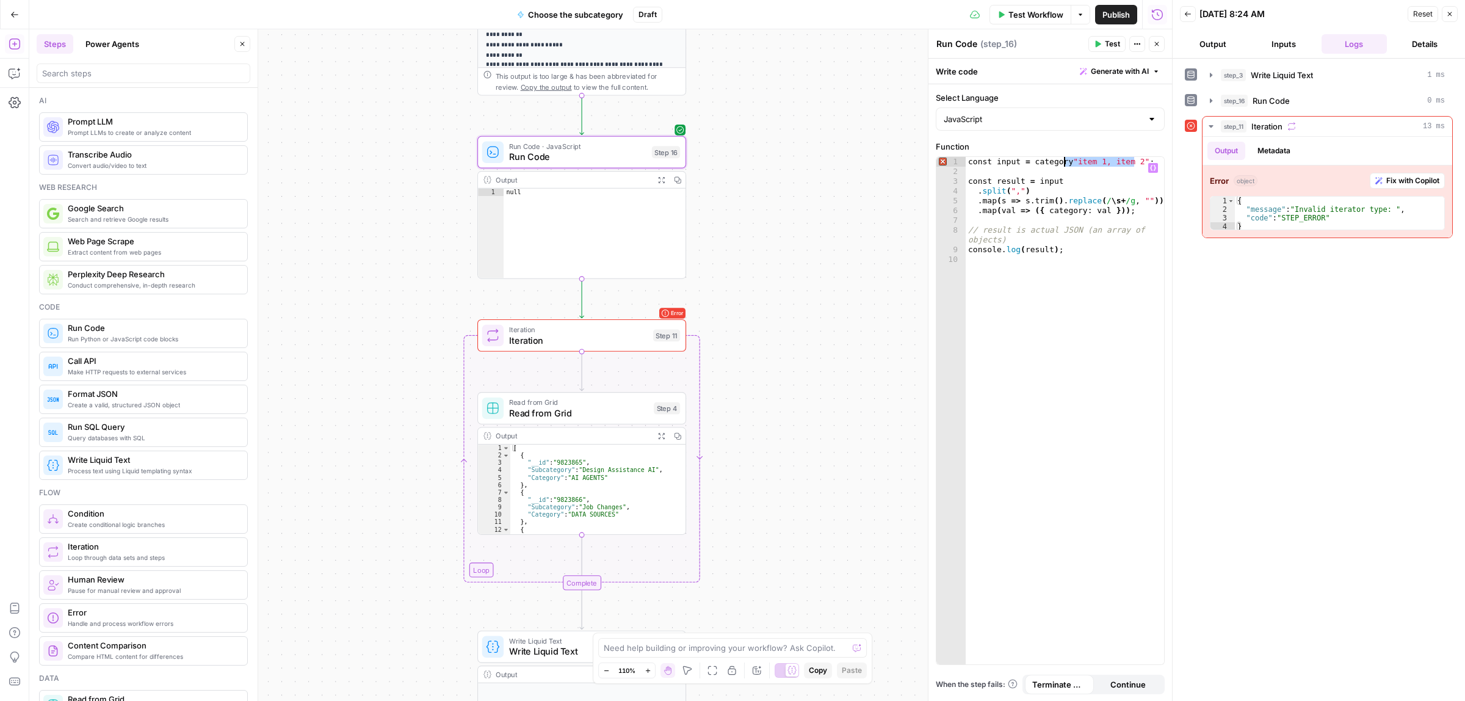
type textarea "**********"
click at [1105, 40] on span "Test" at bounding box center [1112, 43] width 15 height 11
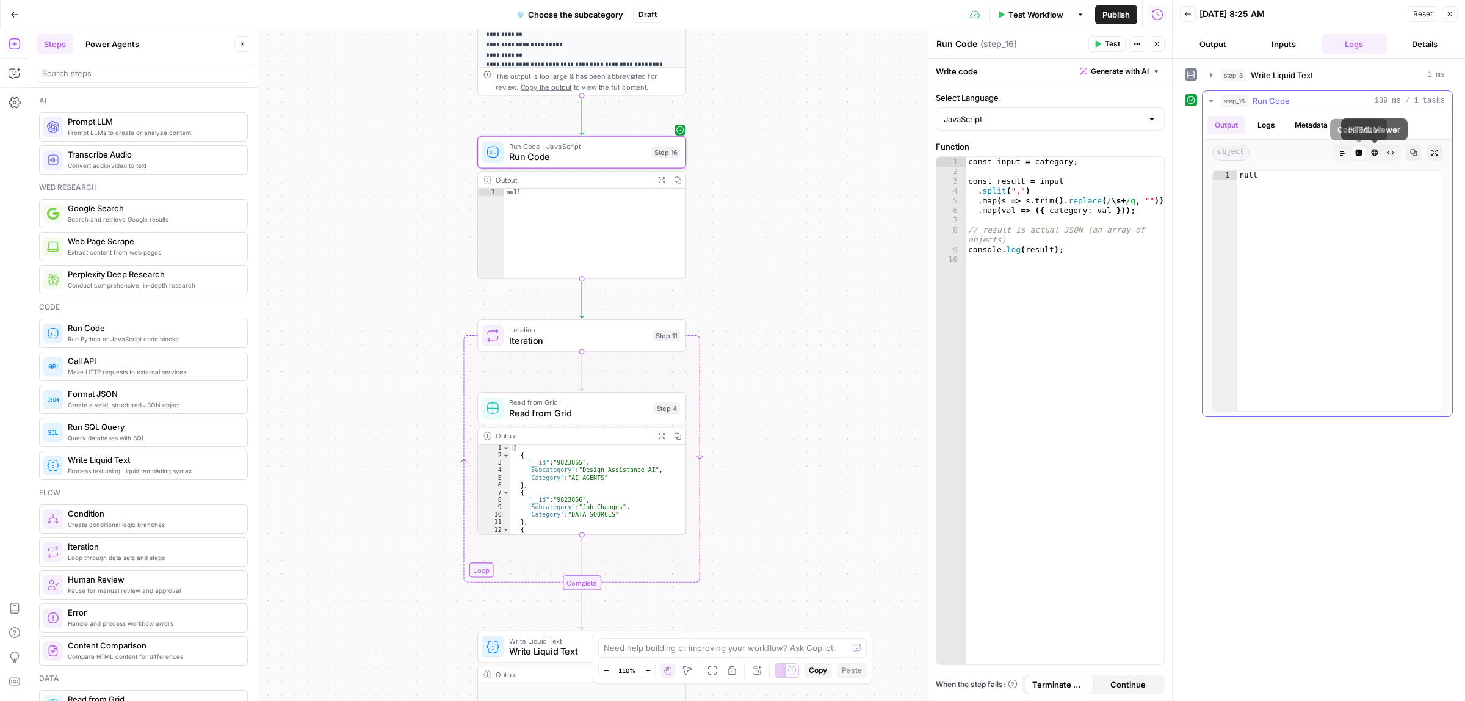
click at [1345, 154] on icon "button" at bounding box center [1342, 152] width 7 height 7
click at [1375, 153] on icon "button" at bounding box center [1375, 153] width 7 height 7
click at [1396, 151] on button "Raw Output" at bounding box center [1391, 153] width 16 height 16
click at [1368, 154] on button "HTML Viewer" at bounding box center [1375, 153] width 16 height 16
click at [1360, 154] on icon "button" at bounding box center [1358, 152] width 7 height 7
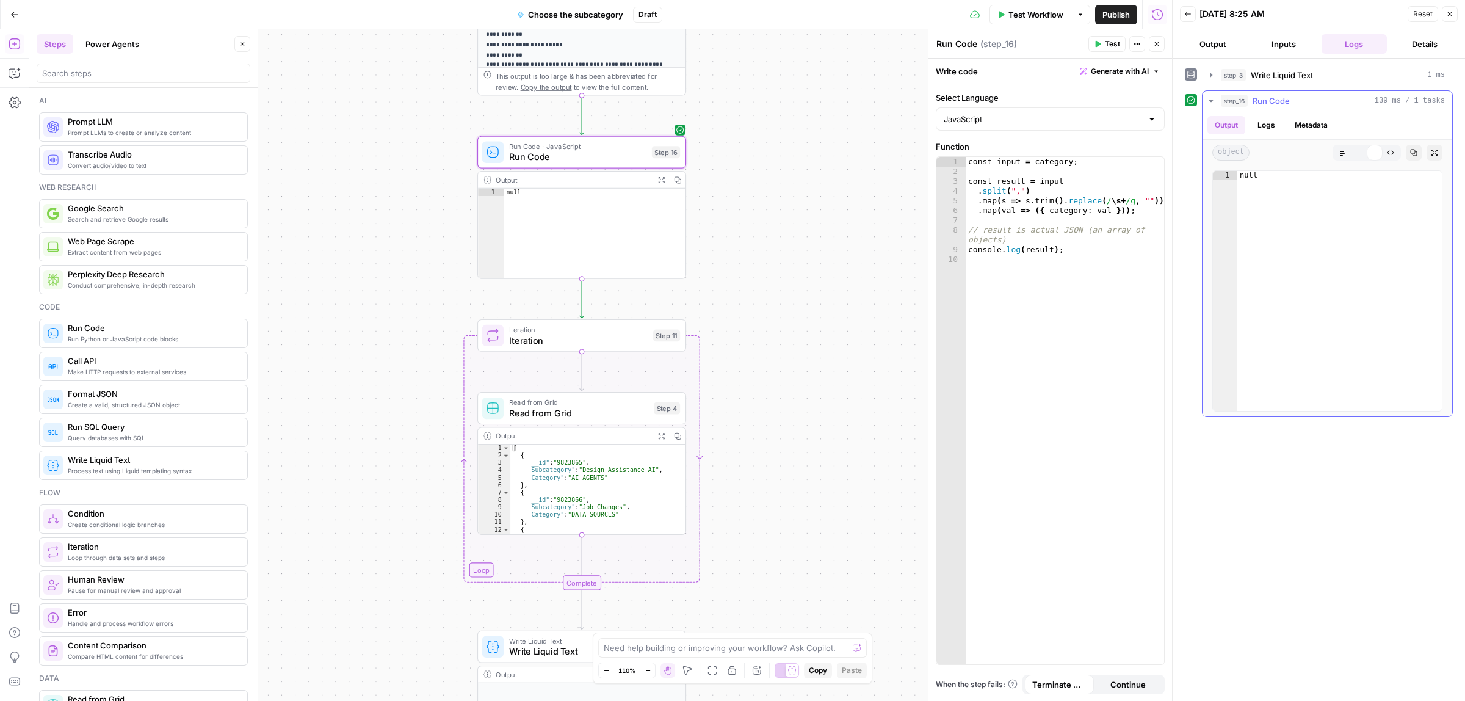
click at [1337, 154] on button "Markdown" at bounding box center [1343, 153] width 16 height 16
click at [1274, 134] on button "Logs" at bounding box center [1266, 125] width 32 height 18
drag, startPoint x: 1247, startPoint y: 153, endPoint x: 1338, endPoint y: 154, distance: 91.0
click at [1320, 154] on span "[object Object],[object Object]" at bounding box center [1290, 155] width 115 height 10
drag, startPoint x: 1339, startPoint y: 154, endPoint x: 1344, endPoint y: 159, distance: 7.8
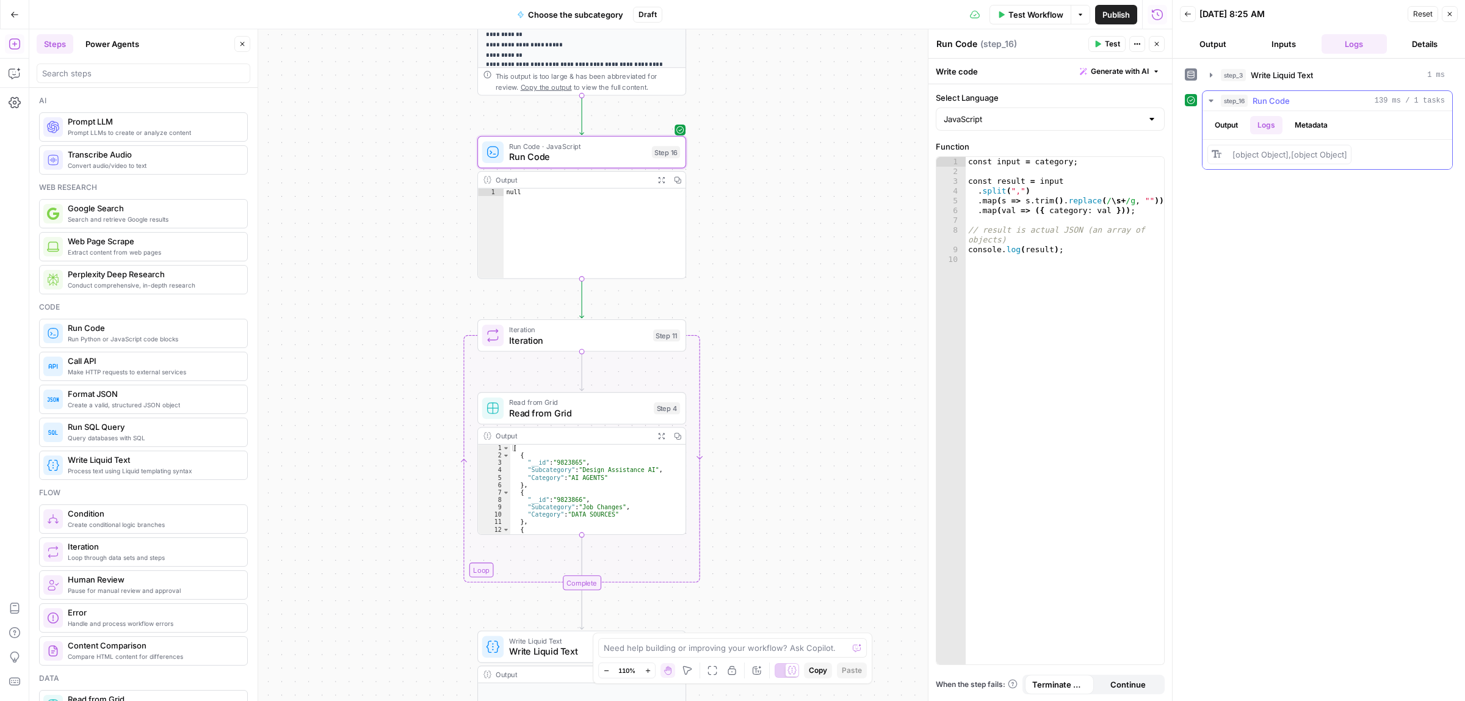
click at [1340, 154] on span "[object Object],[object Object]" at bounding box center [1290, 155] width 115 height 10
click at [599, 129] on icon "button" at bounding box center [602, 127] width 11 height 11
click at [706, 153] on span "Delete Step" at bounding box center [700, 156] width 48 height 12
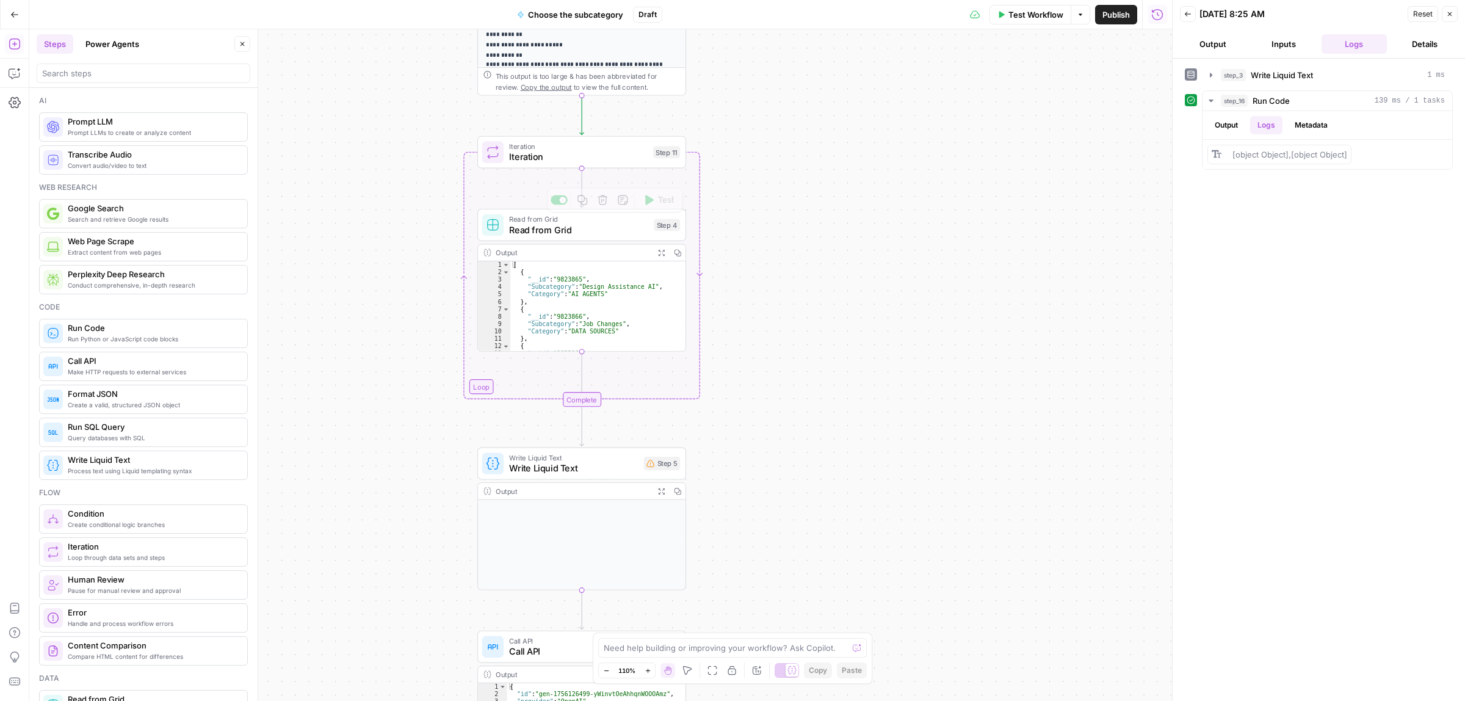
click at [548, 160] on span "Iteration" at bounding box center [578, 156] width 139 height 13
type textarea "**********"
click at [1029, 104] on div "step_16 . output" at bounding box center [1050, 111] width 218 height 49
drag, startPoint x: 1050, startPoint y: 89, endPoint x: 928, endPoint y: 89, distance: 122.1
click at [928, 89] on div "**********" at bounding box center [1050, 365] width 244 height 672
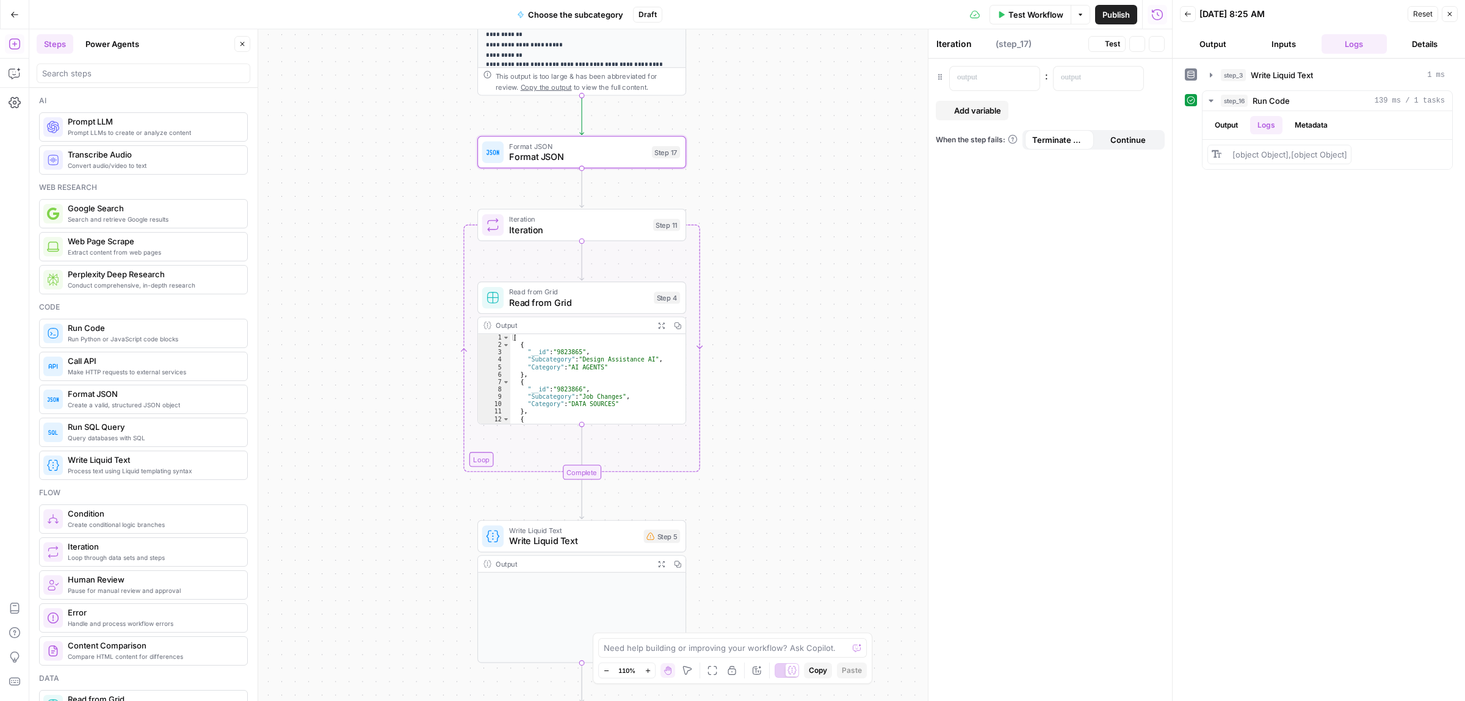
type textarea "Format JSON"
click at [987, 83] on p at bounding box center [985, 77] width 56 height 12
click at [1099, 79] on p at bounding box center [1089, 77] width 56 height 12
click at [1131, 75] on icon "button" at bounding box center [1132, 77] width 6 height 5
click at [654, 142] on button "Select variable Category" at bounding box center [699, 144] width 153 height 20
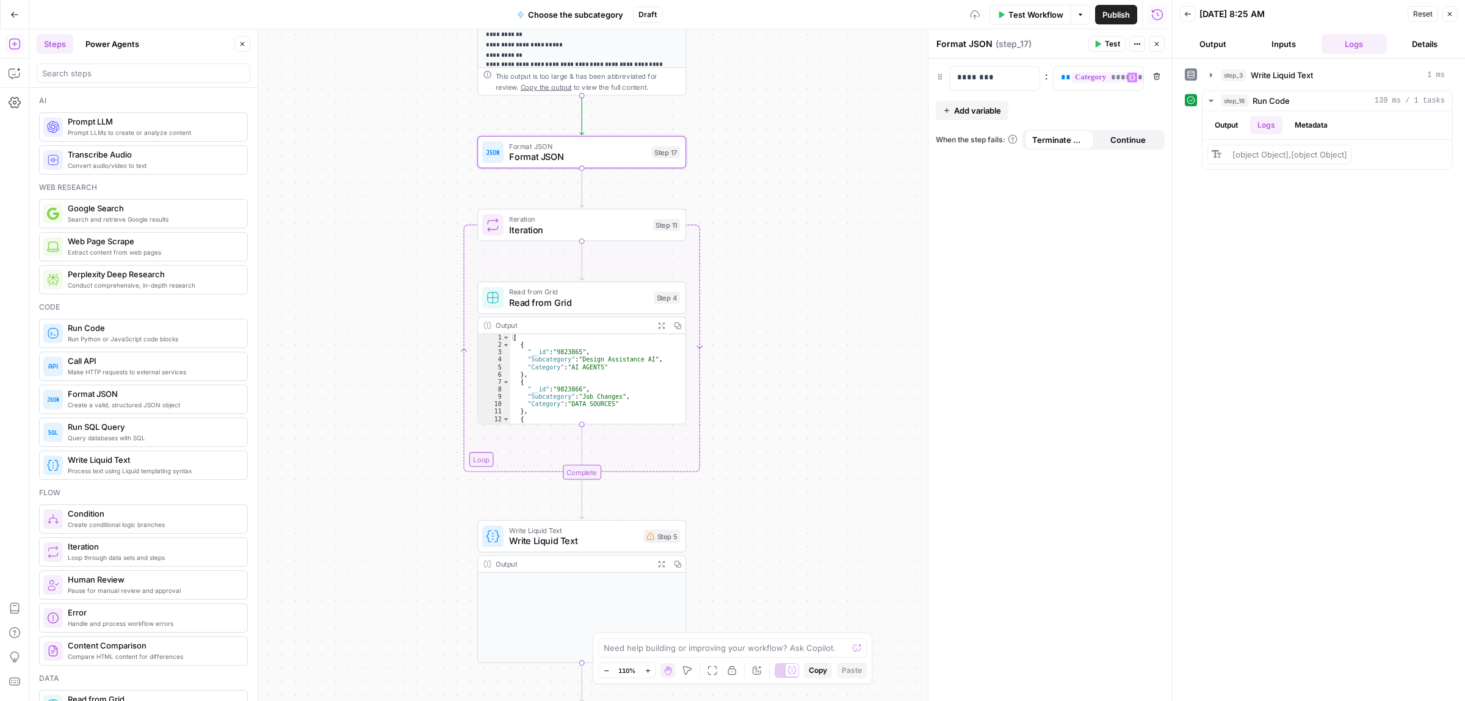
click at [1103, 38] on button "Test" at bounding box center [1106, 44] width 37 height 16
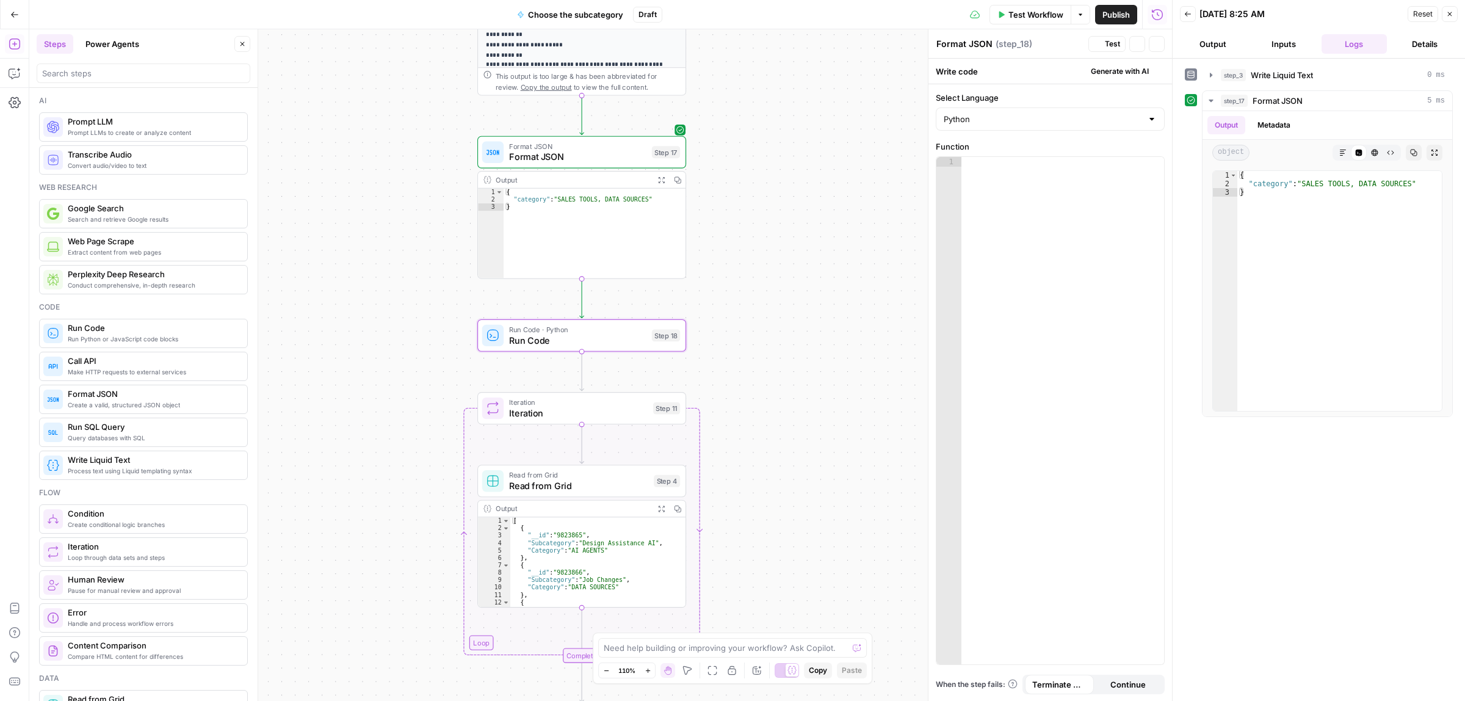
type textarea "Run Code"
click at [589, 333] on span "Run Code" at bounding box center [577, 339] width 137 height 13
drag, startPoint x: 1255, startPoint y: 201, endPoint x: 1222, endPoint y: 168, distance: 46.2
click at [1222, 168] on div "* 1 2 3 { "category" : "SALES TOOLS, DATA SOURCES" } XXXXXXXXXXXXXXXXXXXXXXXXXX…" at bounding box center [1328, 290] width 250 height 251
type textarea "**********"
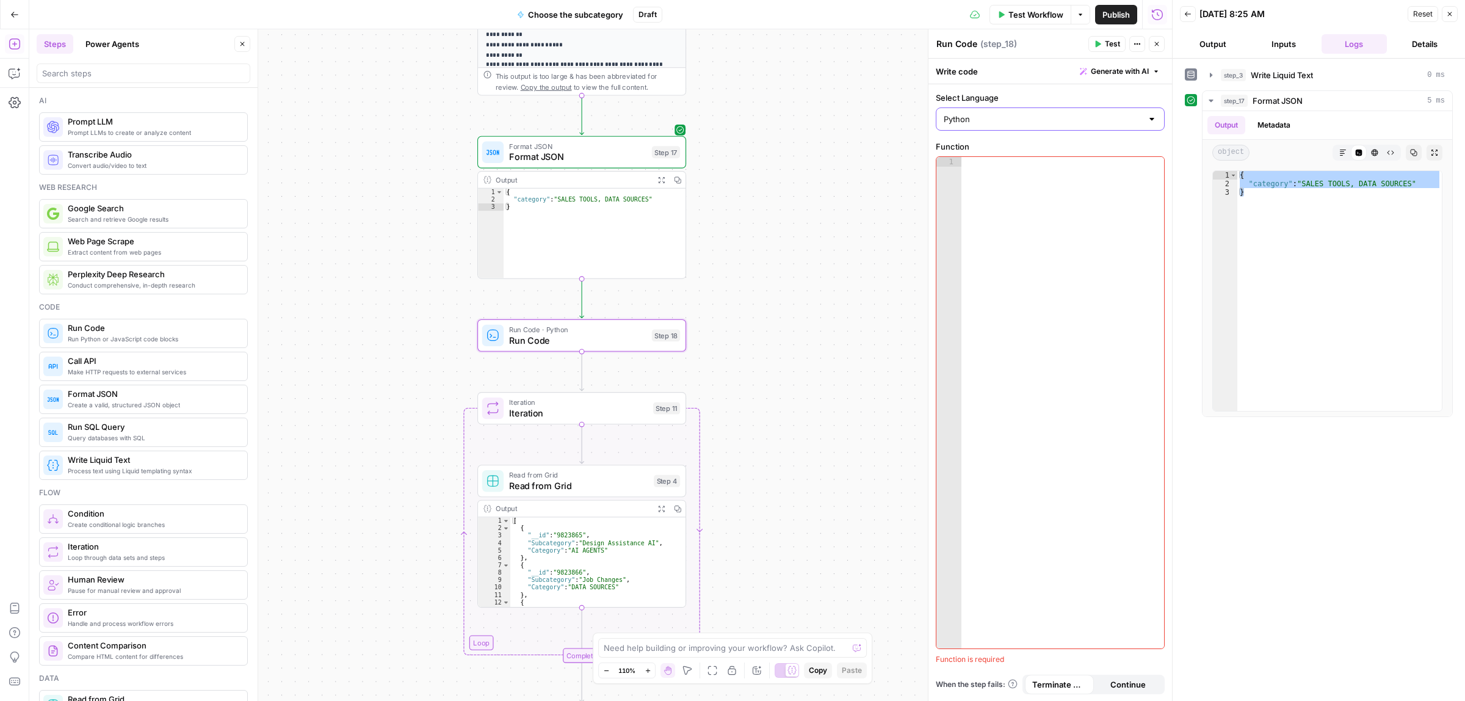
click at [974, 118] on input "Python" at bounding box center [1043, 119] width 198 height 12
click at [998, 145] on span "JavaScript" at bounding box center [1055, 150] width 190 height 12
type input "JavaScript"
click at [999, 186] on div at bounding box center [1062, 412] width 203 height 510
paste textarea "**********"
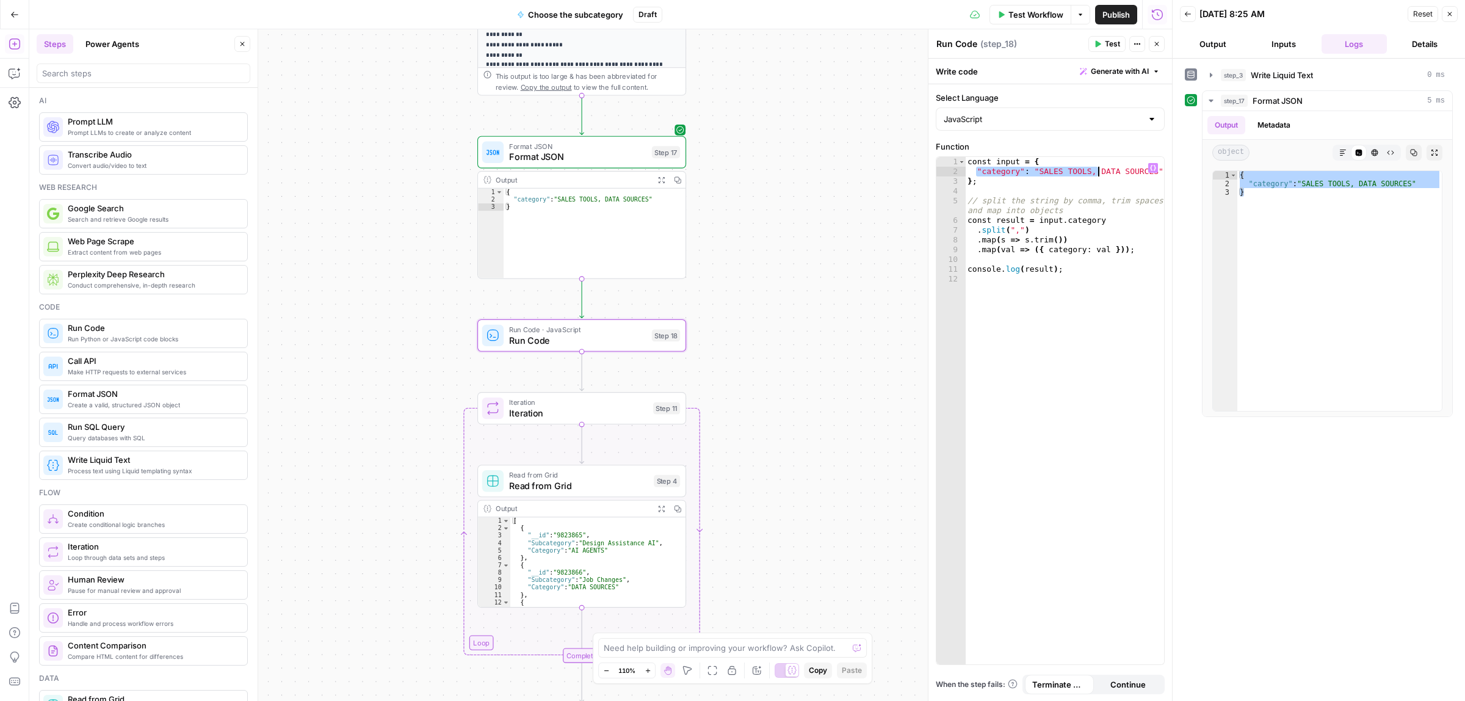
drag, startPoint x: 978, startPoint y: 172, endPoint x: 1101, endPoint y: 174, distance: 122.7
click at [1101, 174] on div "const input = { "category" : "SALES TOOLS, DATA SOURCES" } ; // split the strin…" at bounding box center [1064, 420] width 199 height 526
drag, startPoint x: 972, startPoint y: 184, endPoint x: 1030, endPoint y: 162, distance: 61.4
click at [1030, 162] on div "const input = { "category" : "SALES TOOLS, DATA SOURCES" } ; // split the strin…" at bounding box center [1064, 420] width 199 height 526
drag, startPoint x: 1156, startPoint y: 164, endPoint x: 1121, endPoint y: 242, distance: 85.9
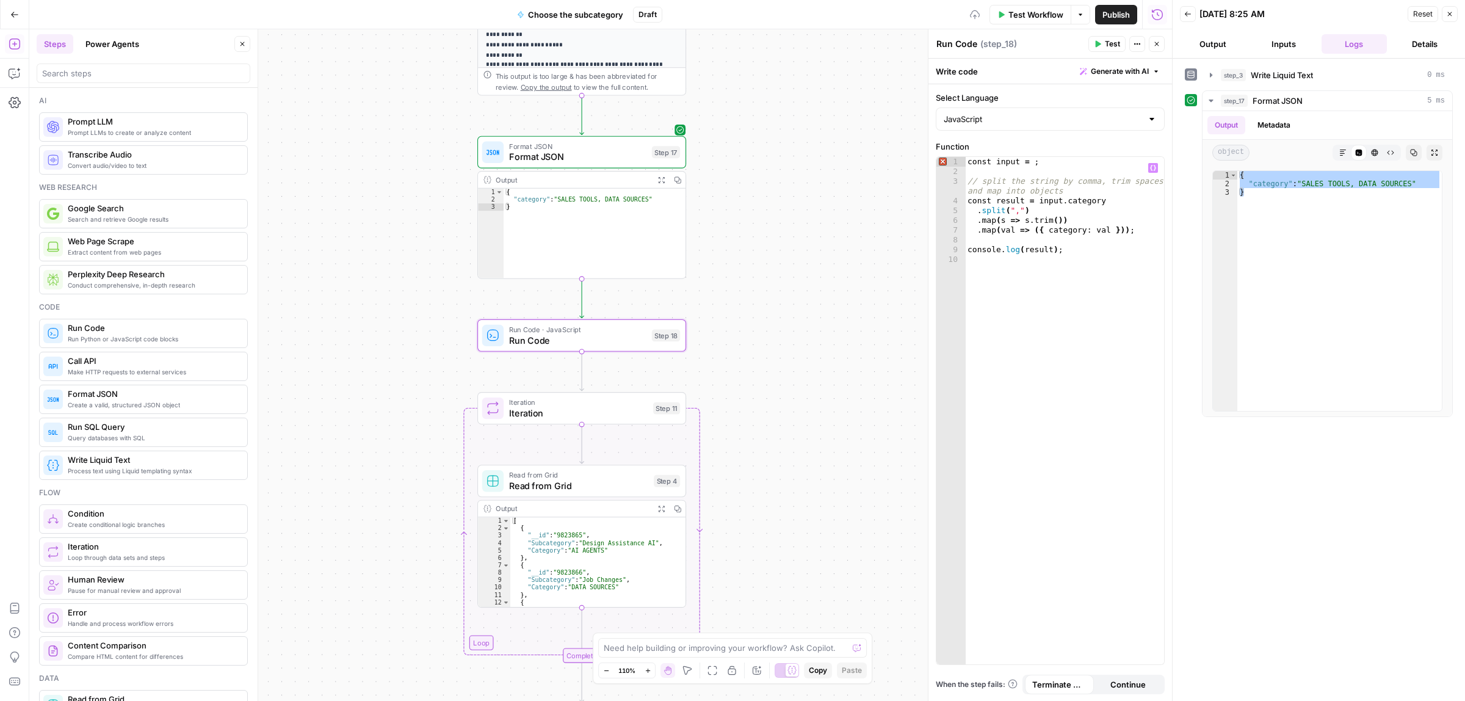
click at [1157, 165] on button "Variables Menu" at bounding box center [1153, 168] width 10 height 10
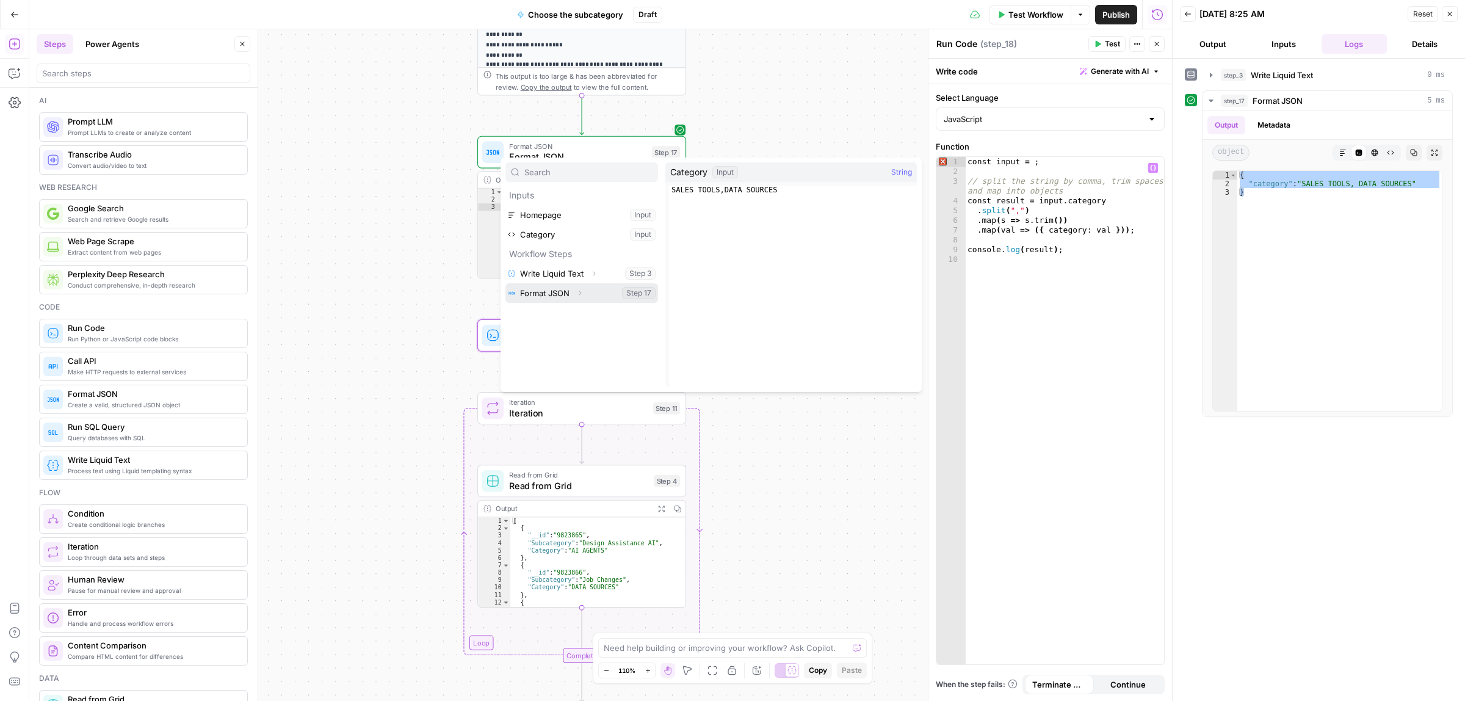
click at [544, 292] on button "Select variable Format JSON" at bounding box center [581, 293] width 153 height 20
type textarea "**********"
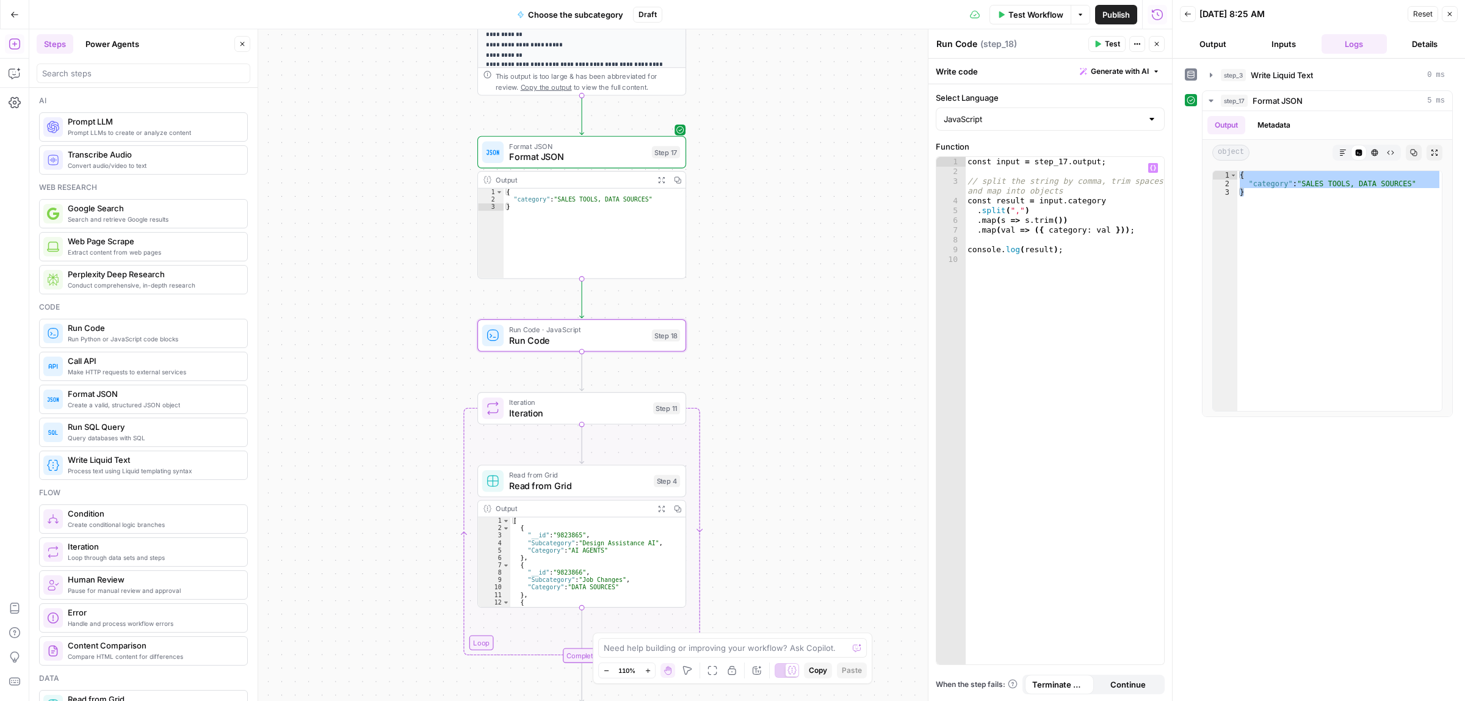
click at [1115, 47] on span "Test" at bounding box center [1112, 43] width 15 height 11
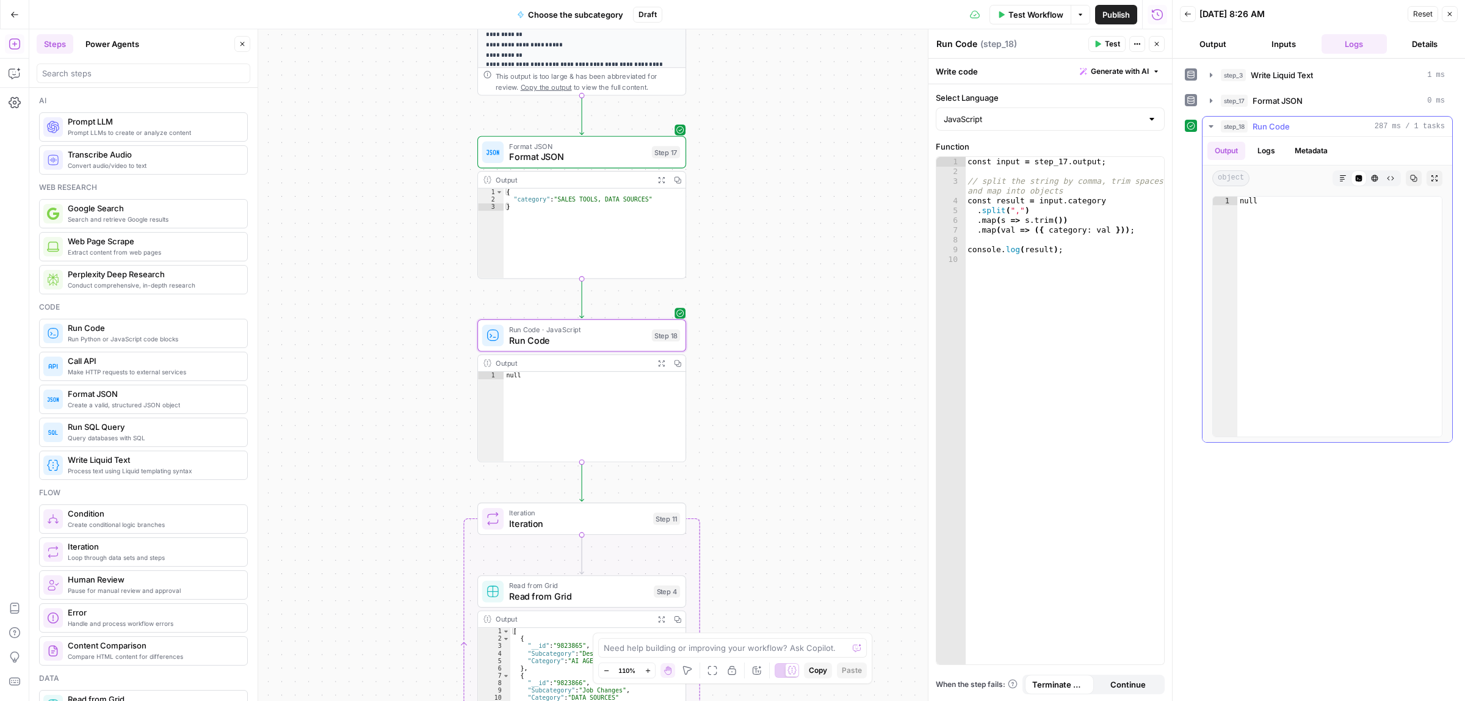
click at [1269, 145] on button "Logs" at bounding box center [1266, 151] width 32 height 18
click at [1229, 147] on button "Output" at bounding box center [1227, 151] width 38 height 18
click at [598, 311] on icon "button" at bounding box center [603, 311] width 10 height 10
click at [682, 161] on span "Delete Step" at bounding box center [700, 156] width 48 height 12
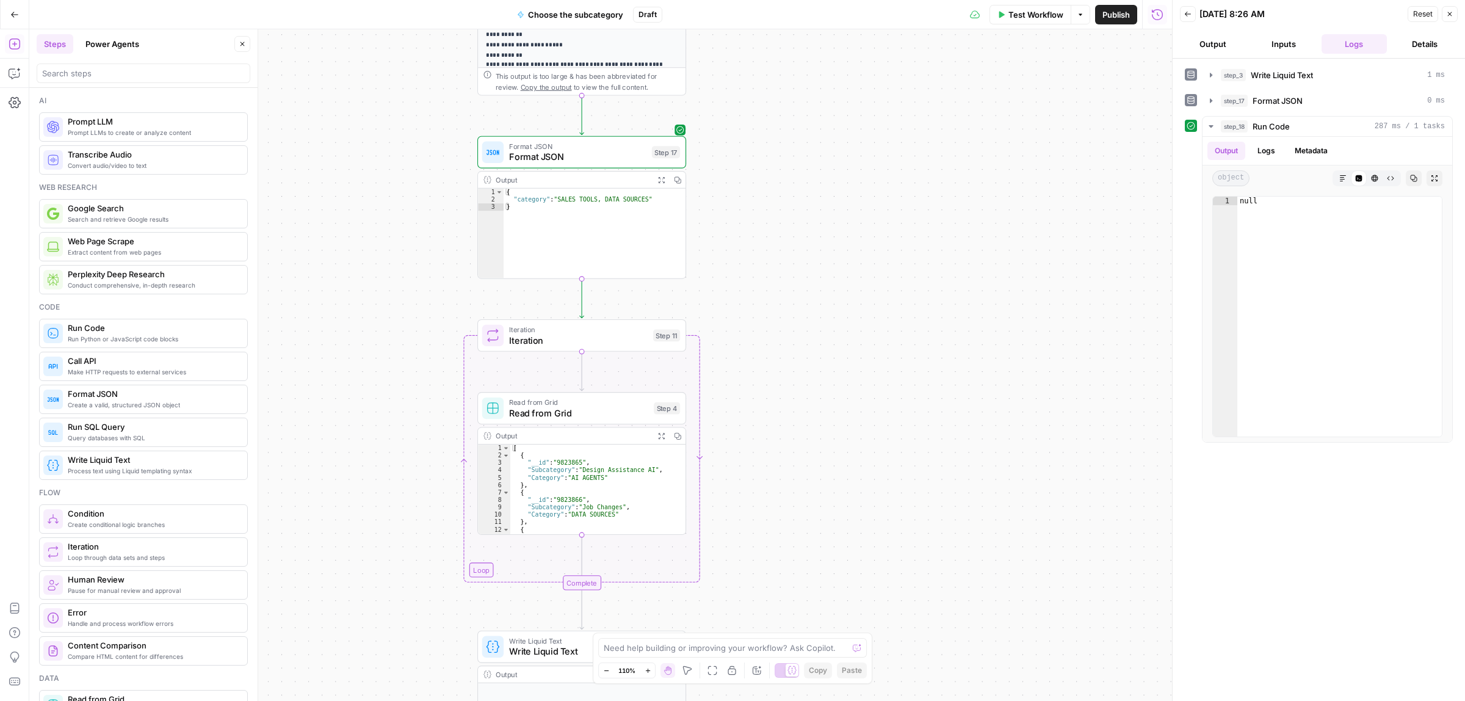
click at [570, 342] on span "Iteration" at bounding box center [578, 339] width 139 height 13
click at [1048, 96] on div "["a", "b", "c"] or [{ key: value }, { key: value }]" at bounding box center [1028, 93] width 166 height 12
click at [1154, 93] on span "Variables Menu" at bounding box center [1154, 93] width 1 height 1
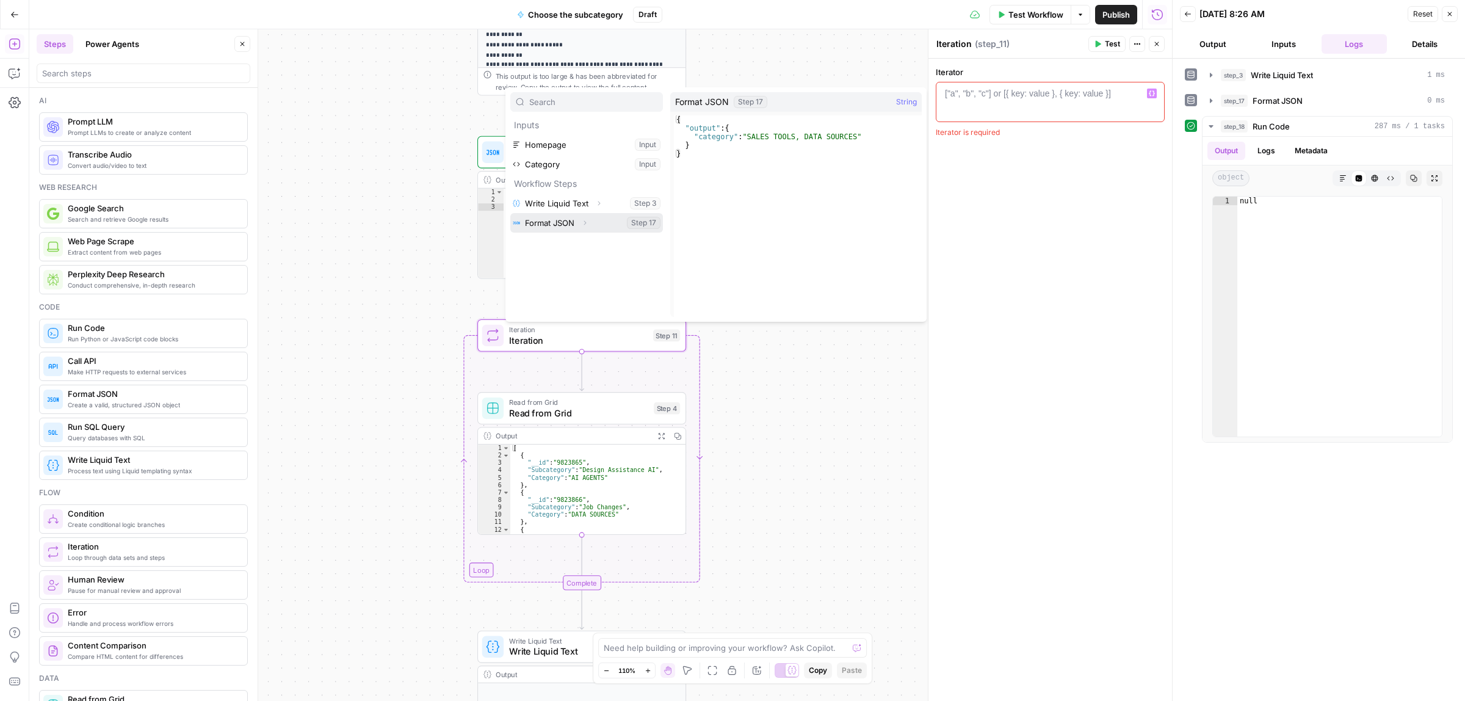
click at [553, 221] on button "Select variable Format JSON" at bounding box center [586, 223] width 153 height 20
type textarea "**********"
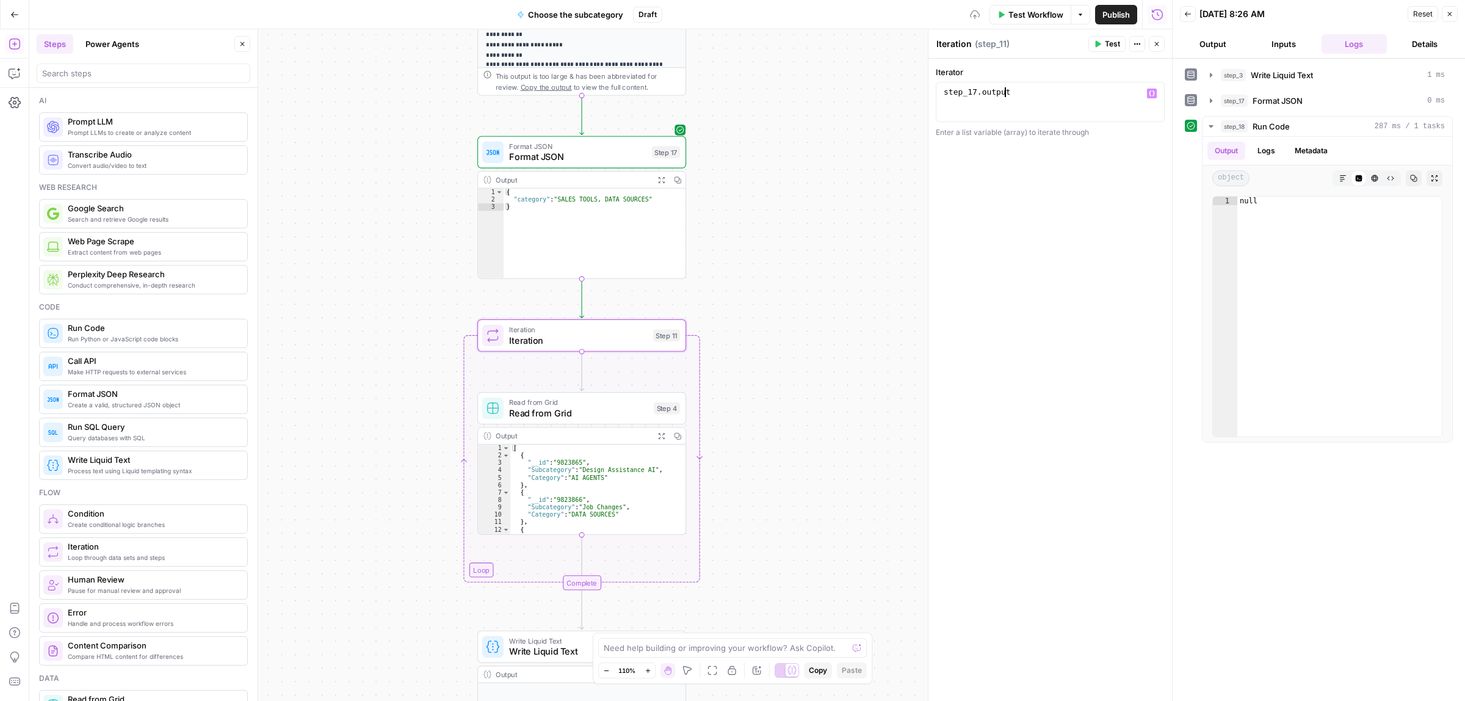
click at [1110, 42] on span "Test" at bounding box center [1112, 43] width 15 height 11
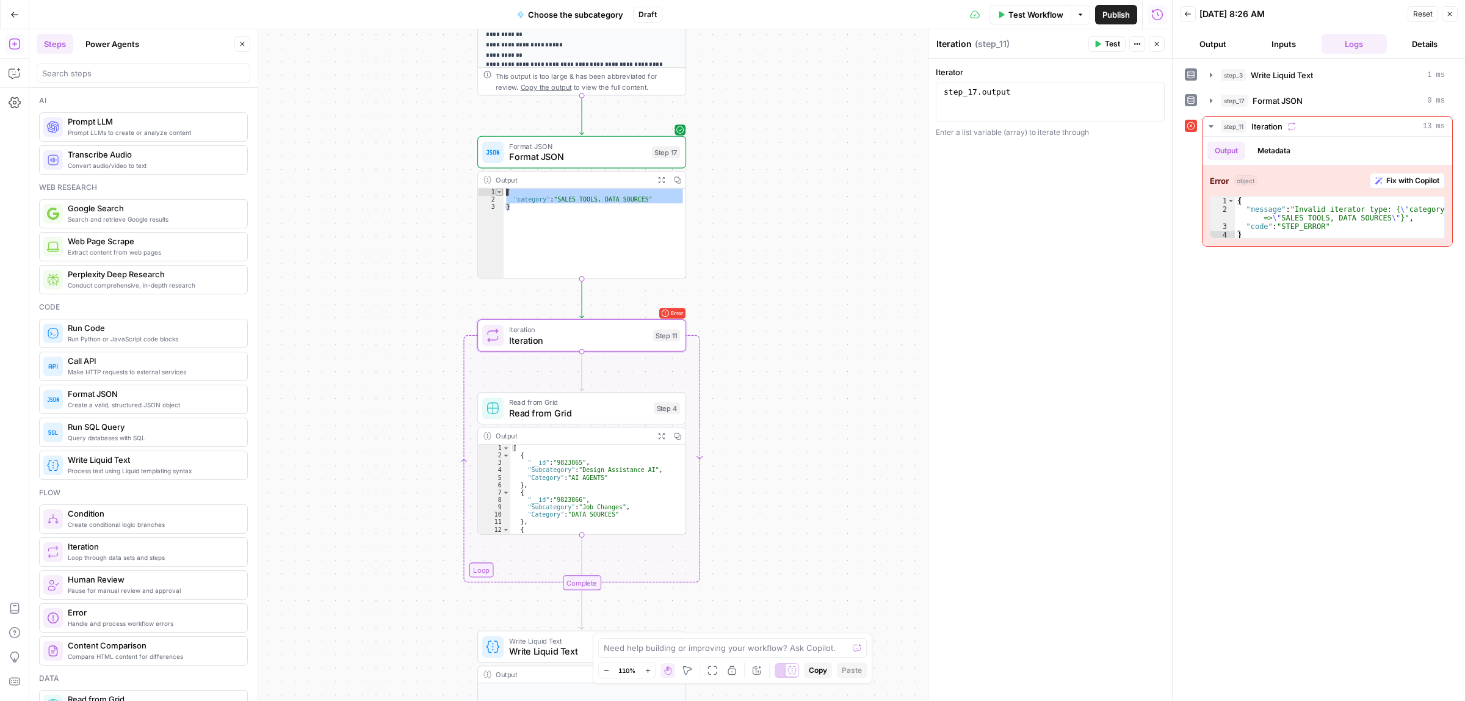
drag, startPoint x: 519, startPoint y: 209, endPoint x: 495, endPoint y: 195, distance: 27.3
click at [495, 195] on div "* 1 2 3 { "category" : "SALES TOOLS, DATA SOURCES" } XXXXXXXXXXXXXXXXXXXXXXXXXX…" at bounding box center [582, 234] width 208 height 90
click at [579, 200] on div "{ "category" : "SALES TOOLS, DATA SOURCES" }" at bounding box center [595, 234] width 182 height 90
type textarea "**********"
click at [590, 349] on div "Error Iteration Iteration Step 11 Copy step Delete step Add Note Test" at bounding box center [581, 335] width 209 height 32
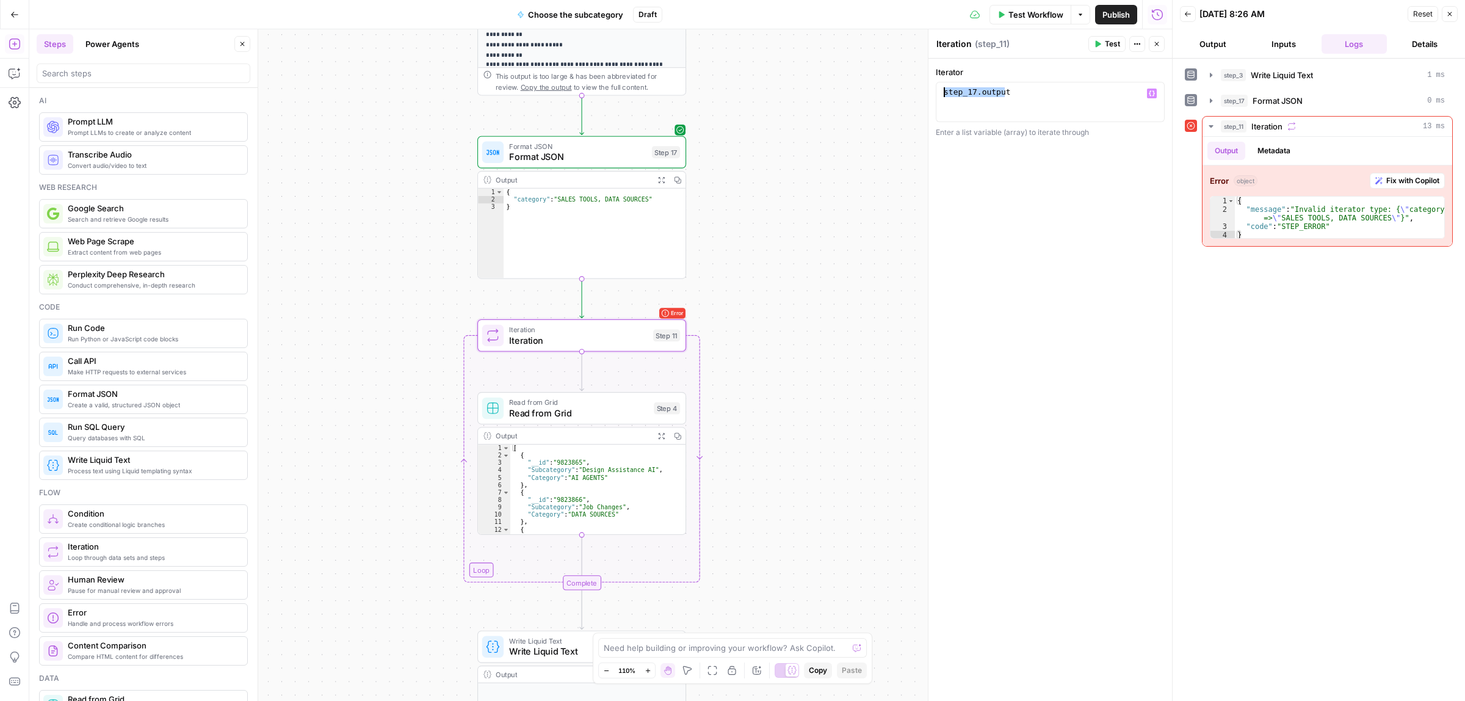
click at [895, 86] on body "**********" at bounding box center [732, 350] width 1465 height 701
type textarea "**********"
click at [1114, 42] on span "Test" at bounding box center [1112, 43] width 15 height 11
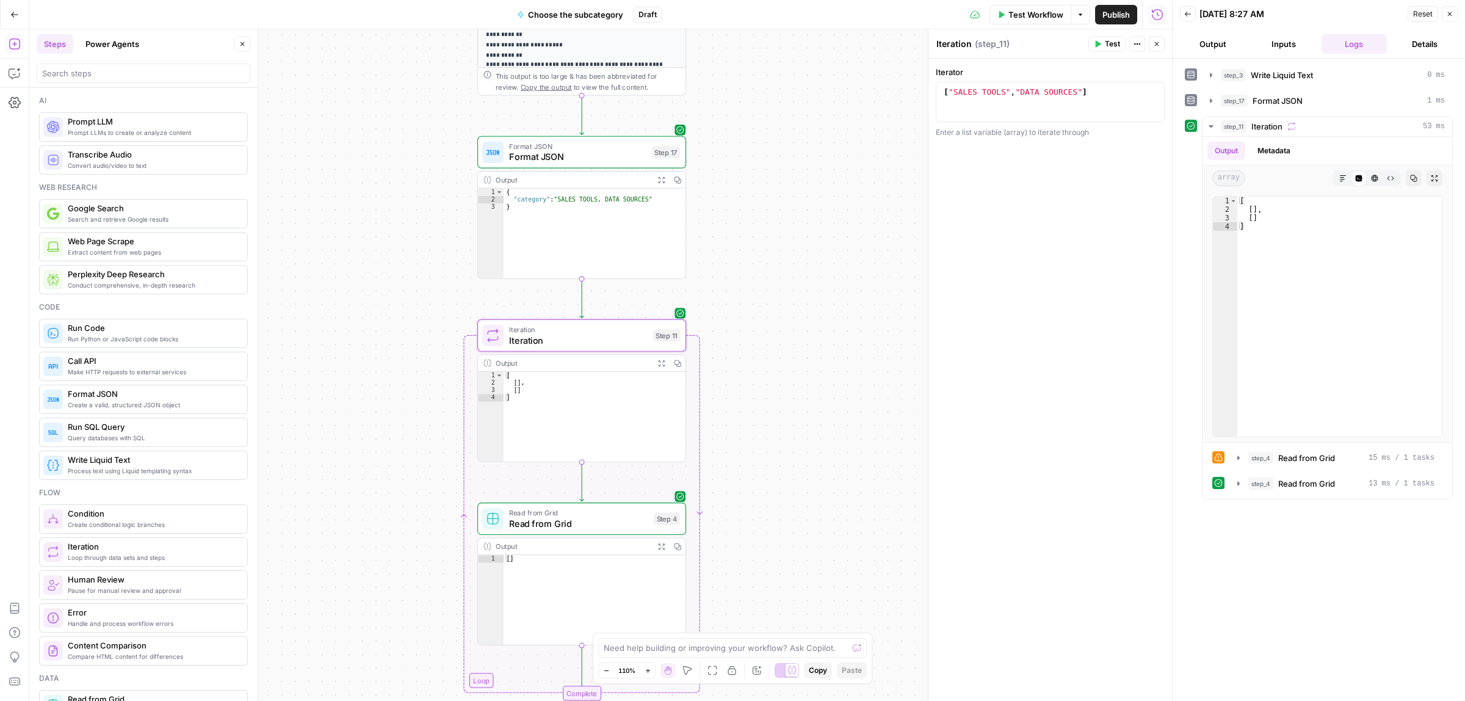
click at [565, 531] on div "Read from Grid Read from Grid Step 4 Copy step Delete step Add Note Test" at bounding box center [581, 518] width 209 height 32
type textarea "Read from Grid"
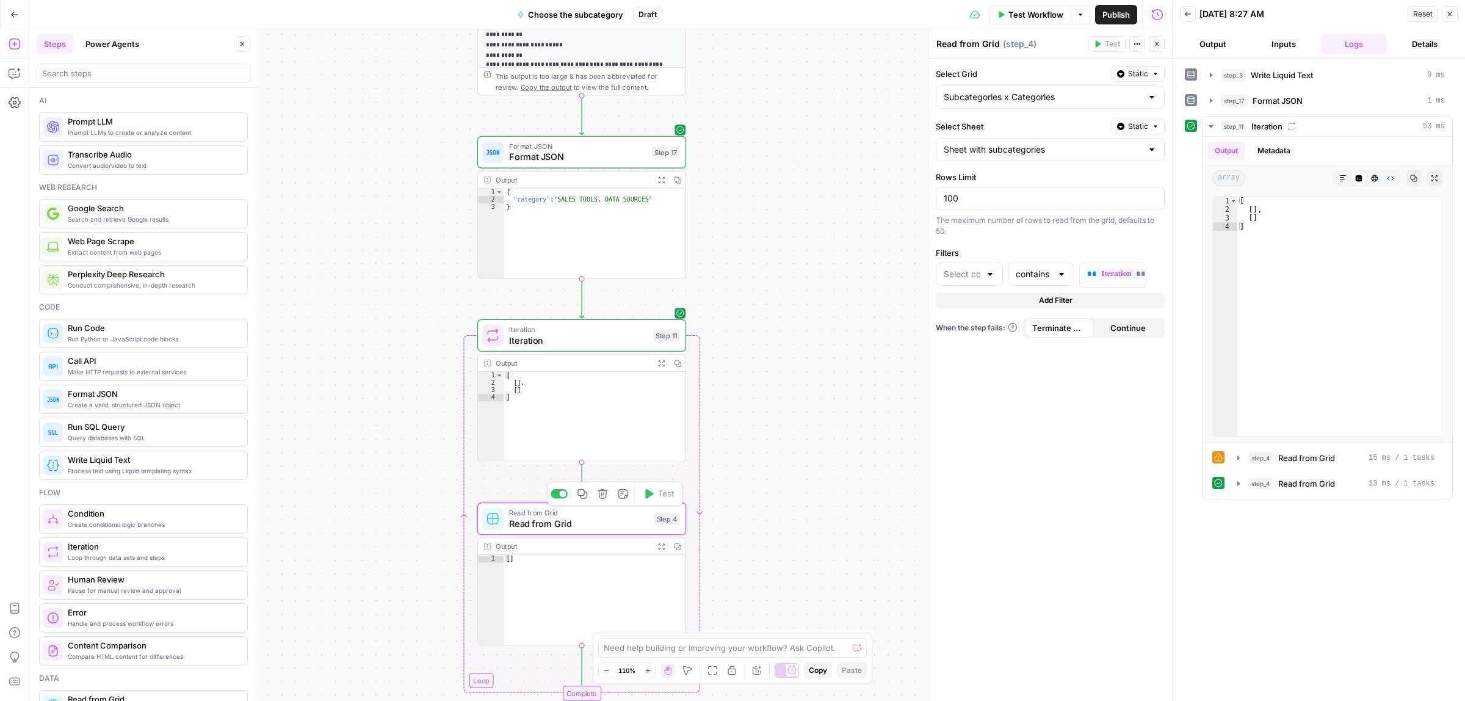
type input "Category"
click at [1118, 275] on span "**********" at bounding box center [1151, 274] width 106 height 10
click at [571, 320] on div "Iteration Iteration Step 11" at bounding box center [581, 335] width 209 height 32
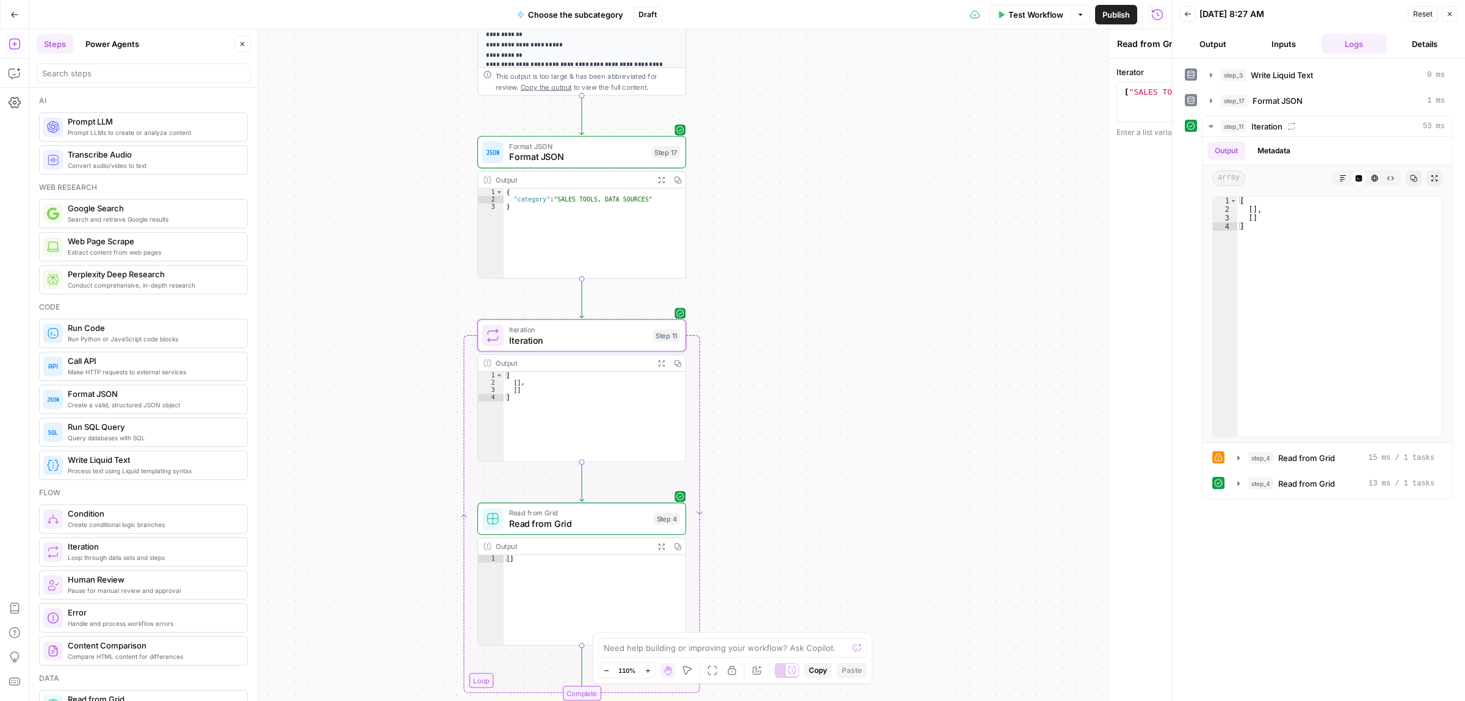
type textarea "Iteration"
drag, startPoint x: 1098, startPoint y: 95, endPoint x: 872, endPoint y: 95, distance: 225.9
click at [872, 95] on body "**********" at bounding box center [732, 350] width 1465 height 701
type textarea "**********"
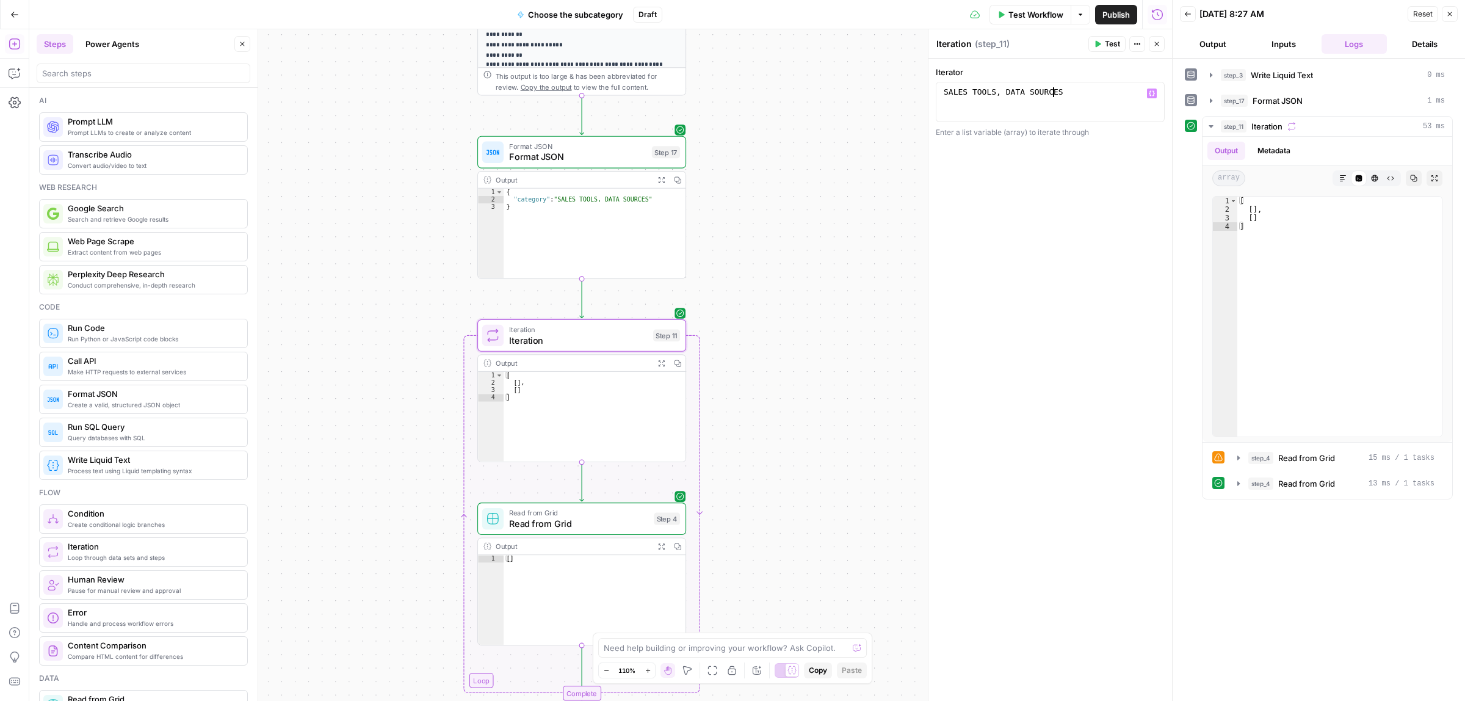
click at [1103, 43] on button "Test" at bounding box center [1106, 44] width 37 height 16
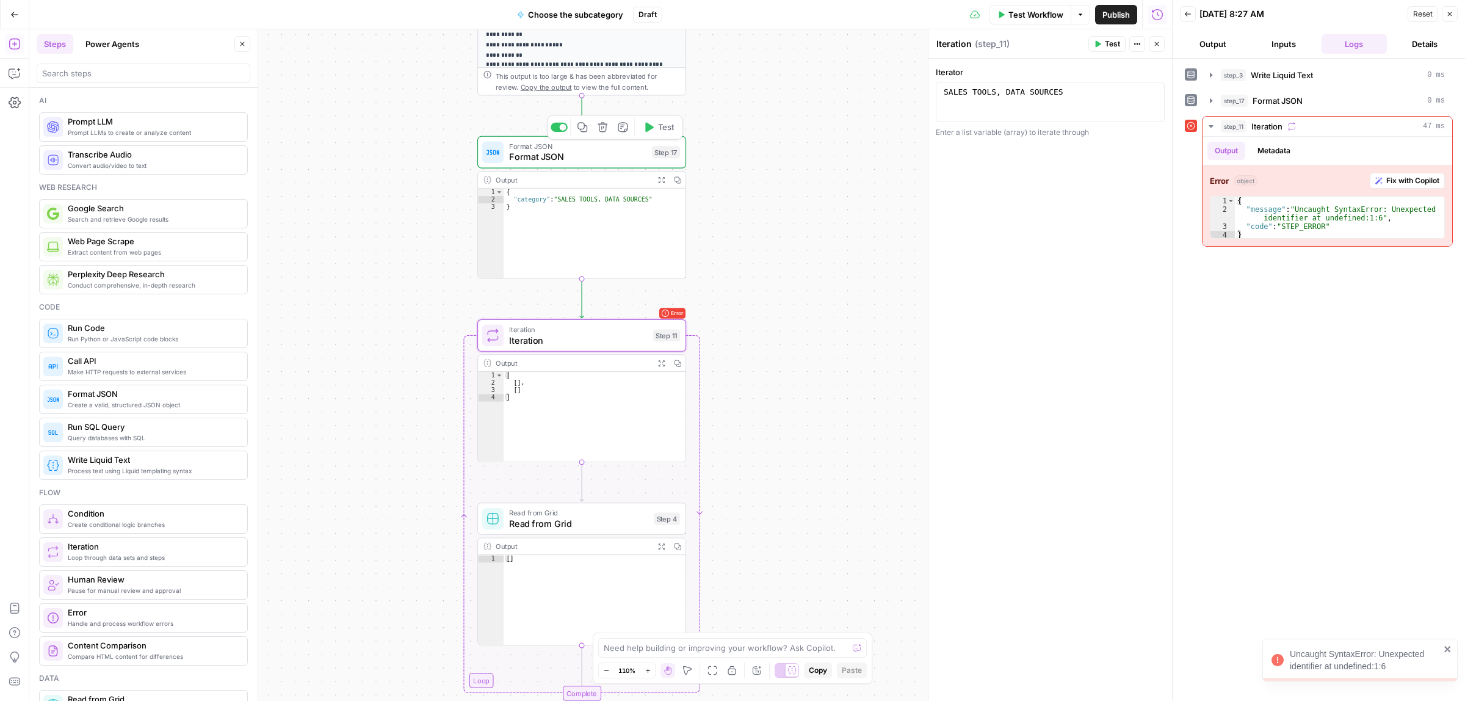
click at [601, 125] on icon "button" at bounding box center [602, 127] width 11 height 11
click at [696, 156] on span "Delete Step" at bounding box center [700, 156] width 48 height 12
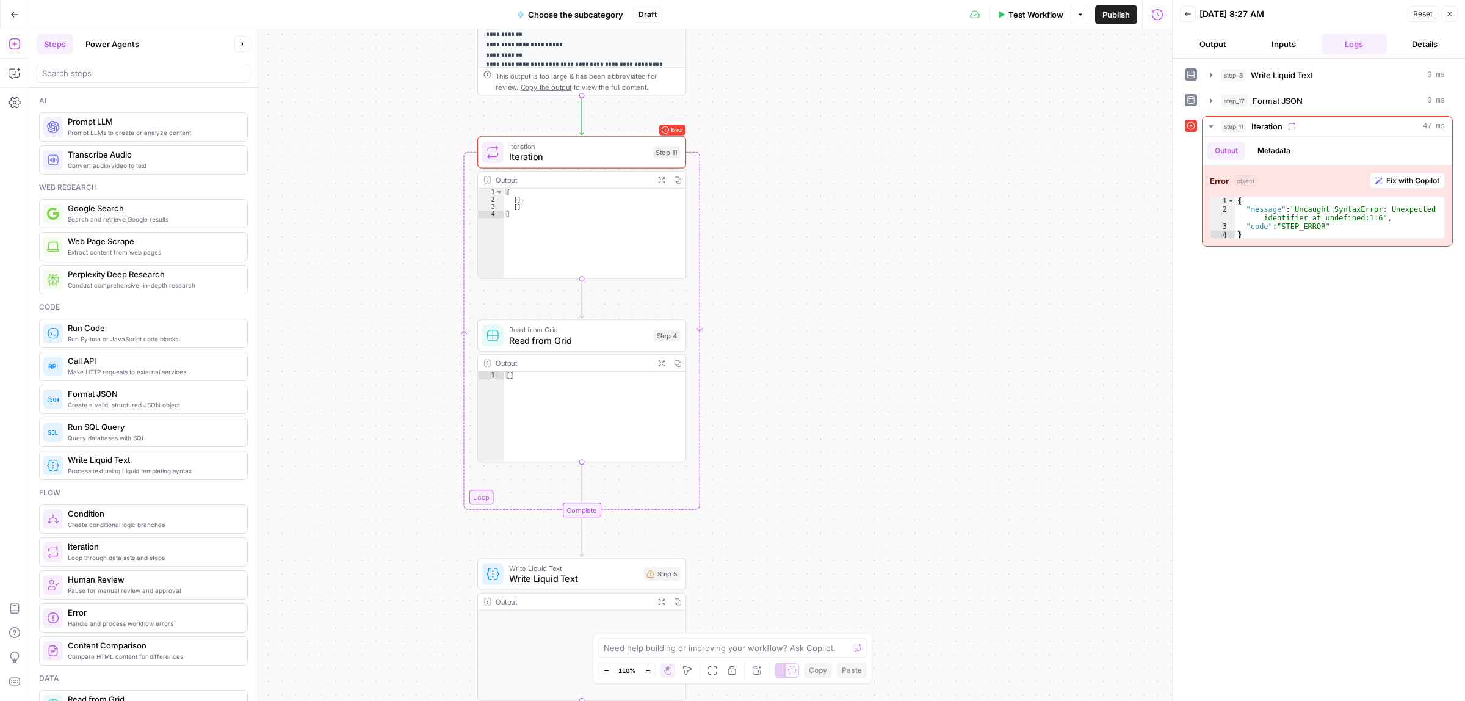
type textarea "***"
click at [543, 201] on div "[ [ ] , [ ] ]" at bounding box center [595, 241] width 182 height 104
type textarea "**"
click at [551, 386] on div "[ ]" at bounding box center [595, 424] width 182 height 104
